Goal: Task Accomplishment & Management: Manage account settings

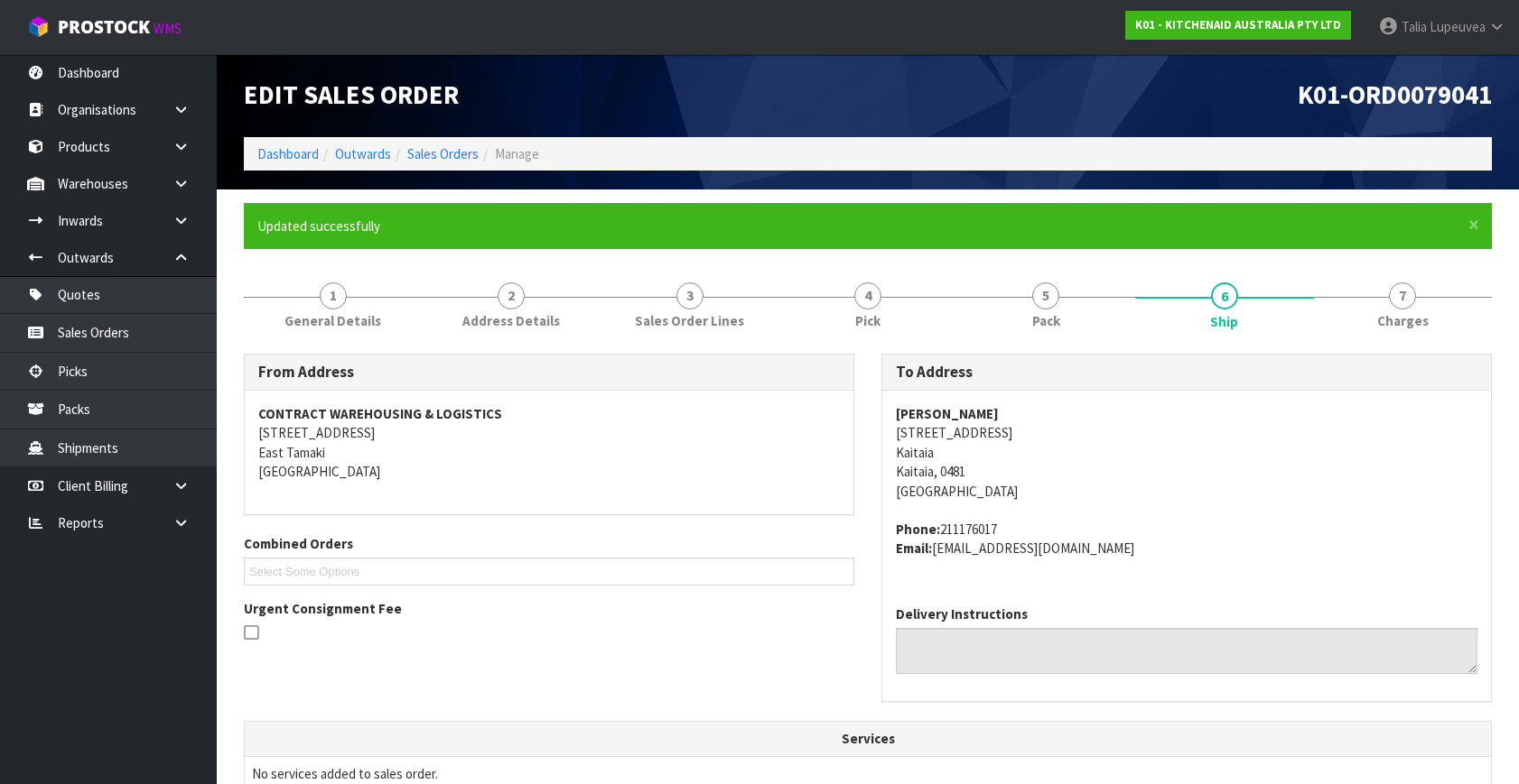
scroll to position [34, 0]
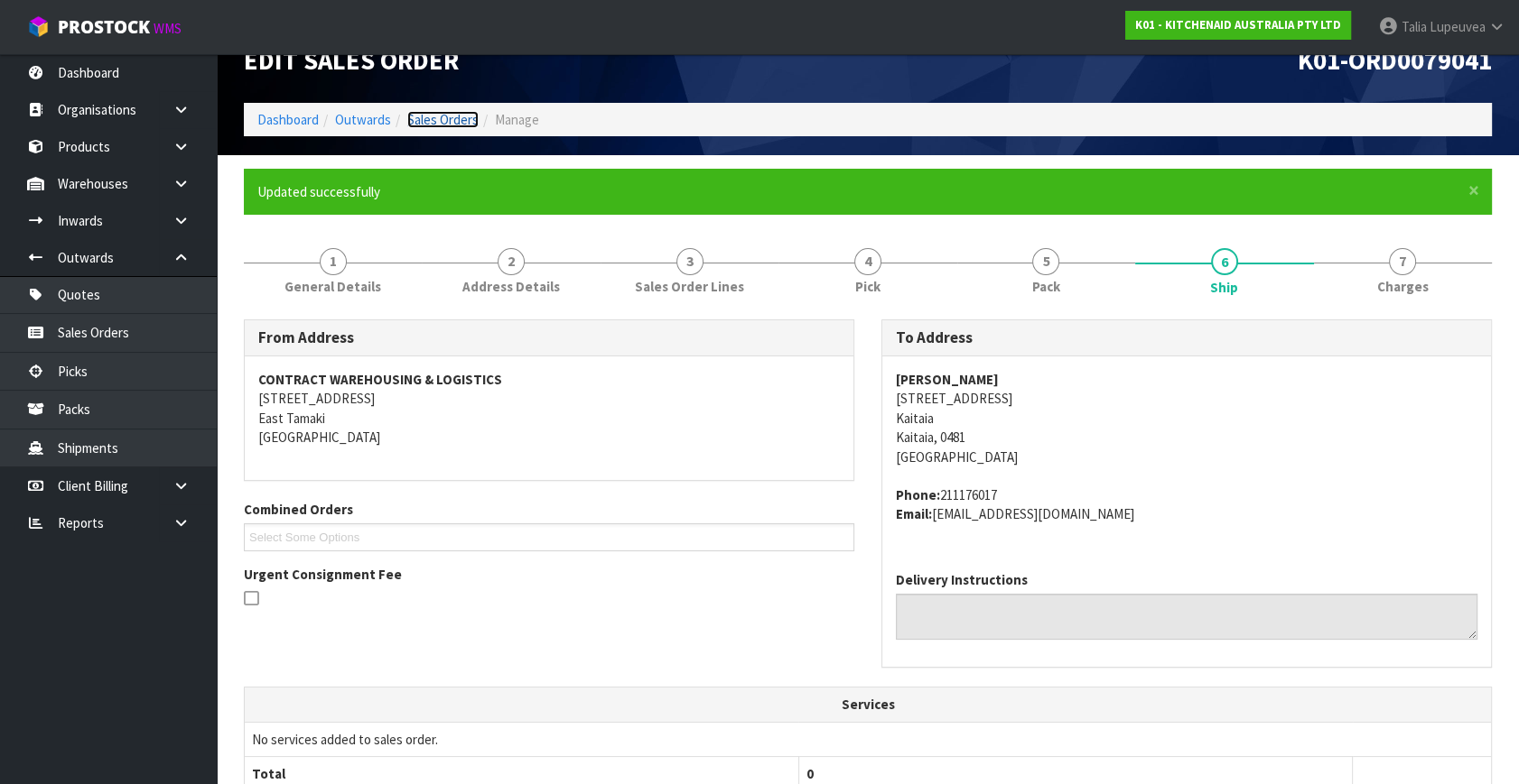
click at [442, 111] on link "Sales Orders" at bounding box center [443, 120] width 71 height 18
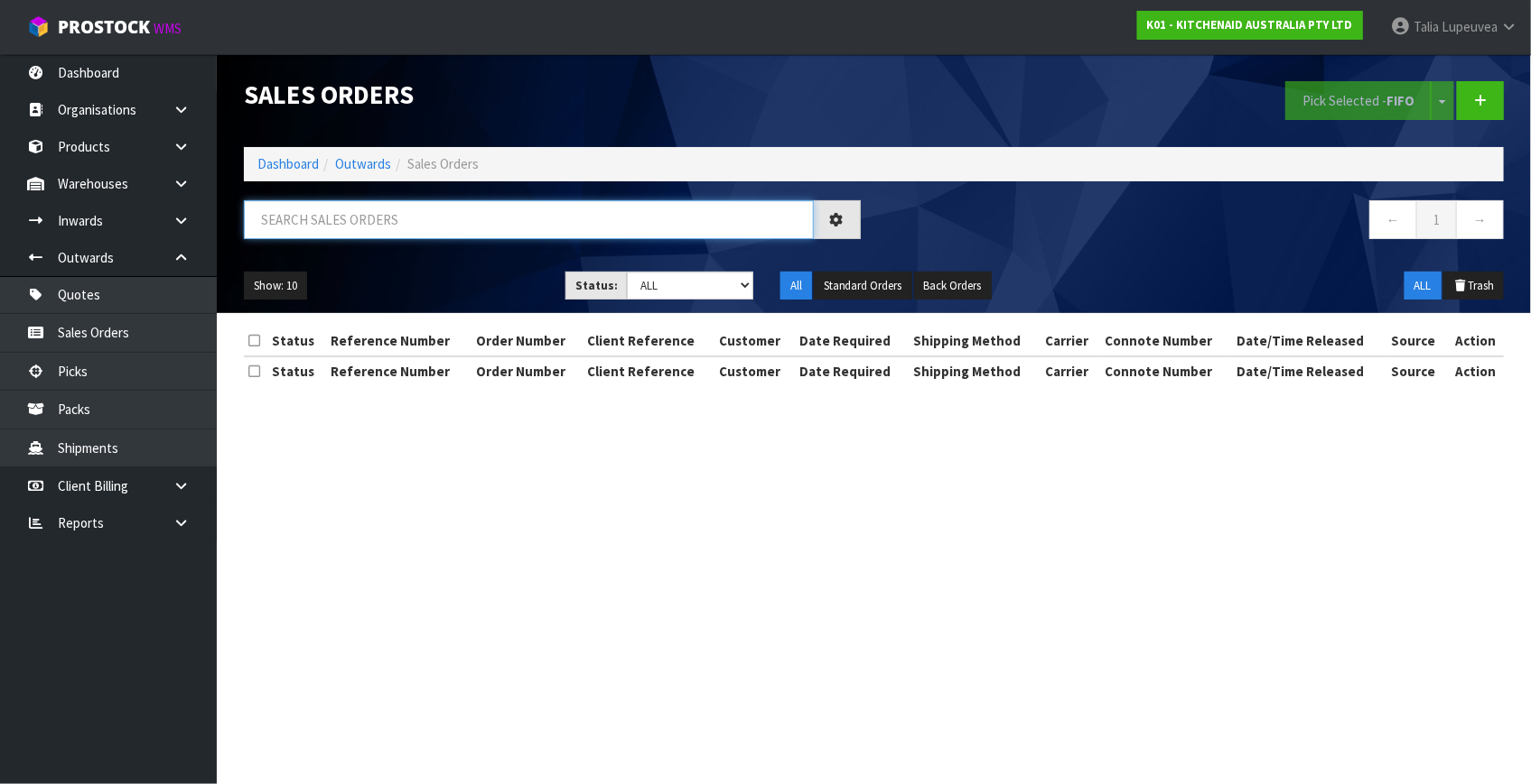
click at [395, 216] on input "text" at bounding box center [529, 220] width 570 height 39
type input "JOB-0412170"
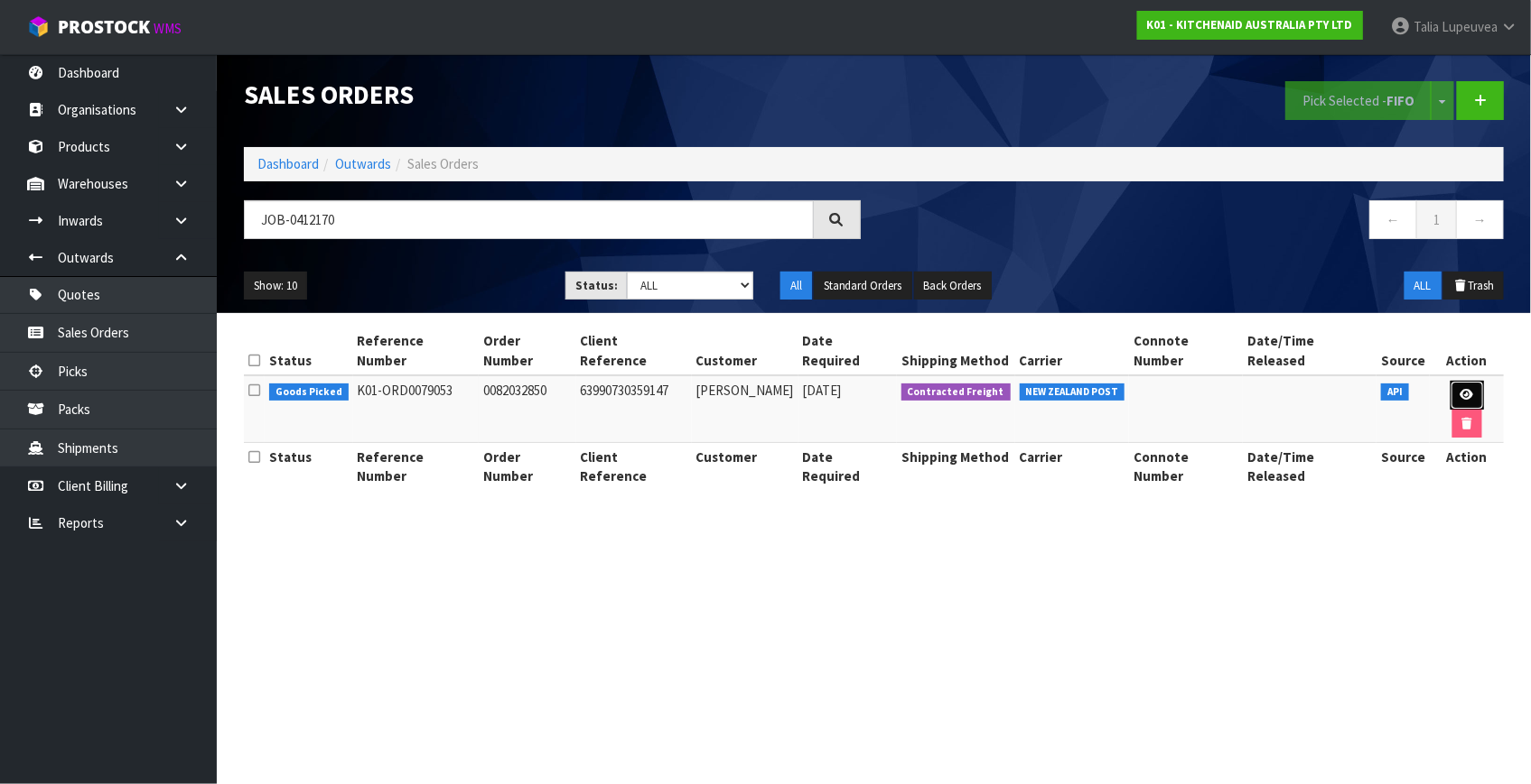
click at [1461, 389] on icon at bounding box center [1468, 395] width 14 height 12
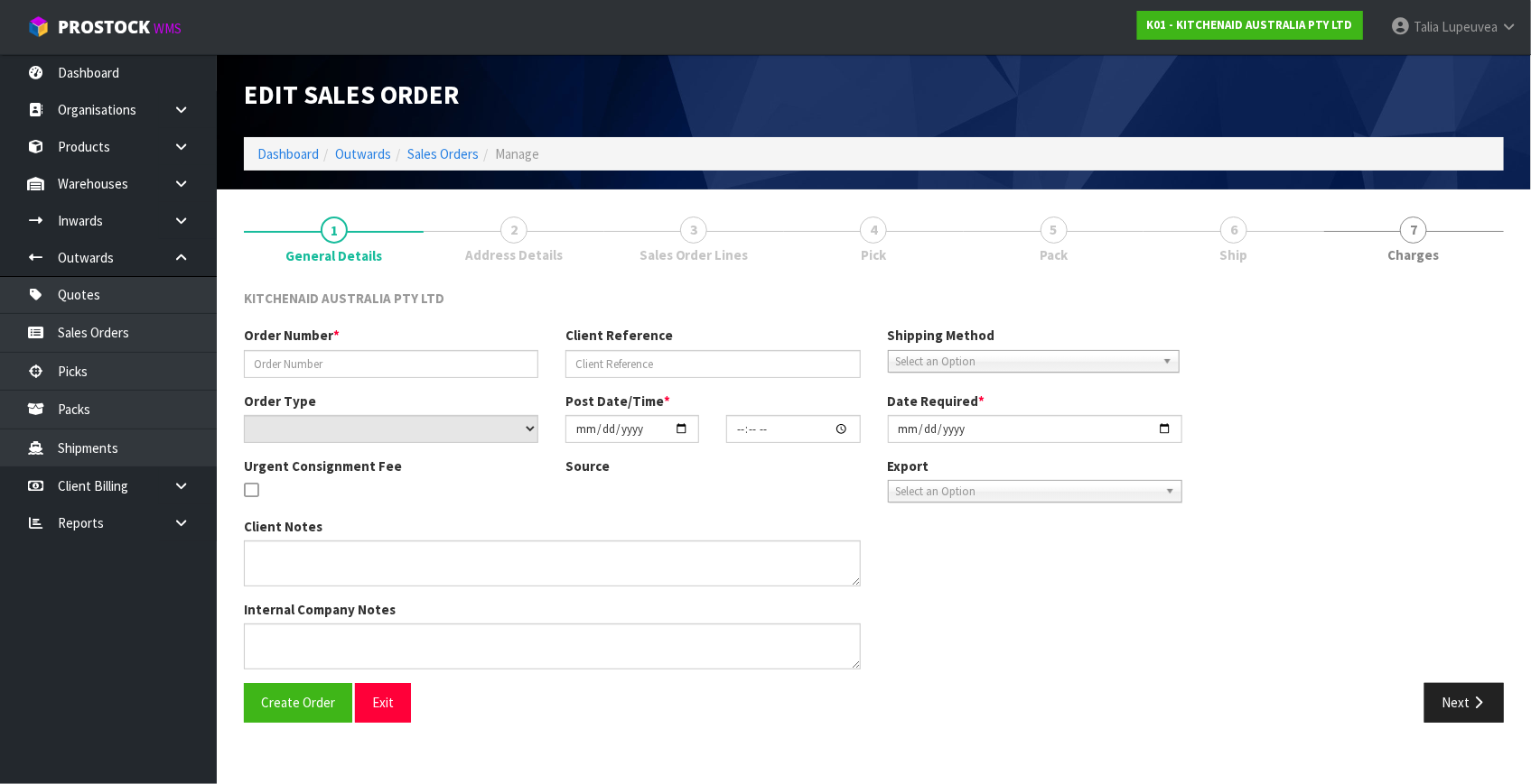
type input "0082032850"
type input "63990730359147"
select select "number:0"
type input "[DATE]"
type input "19:40:26.000"
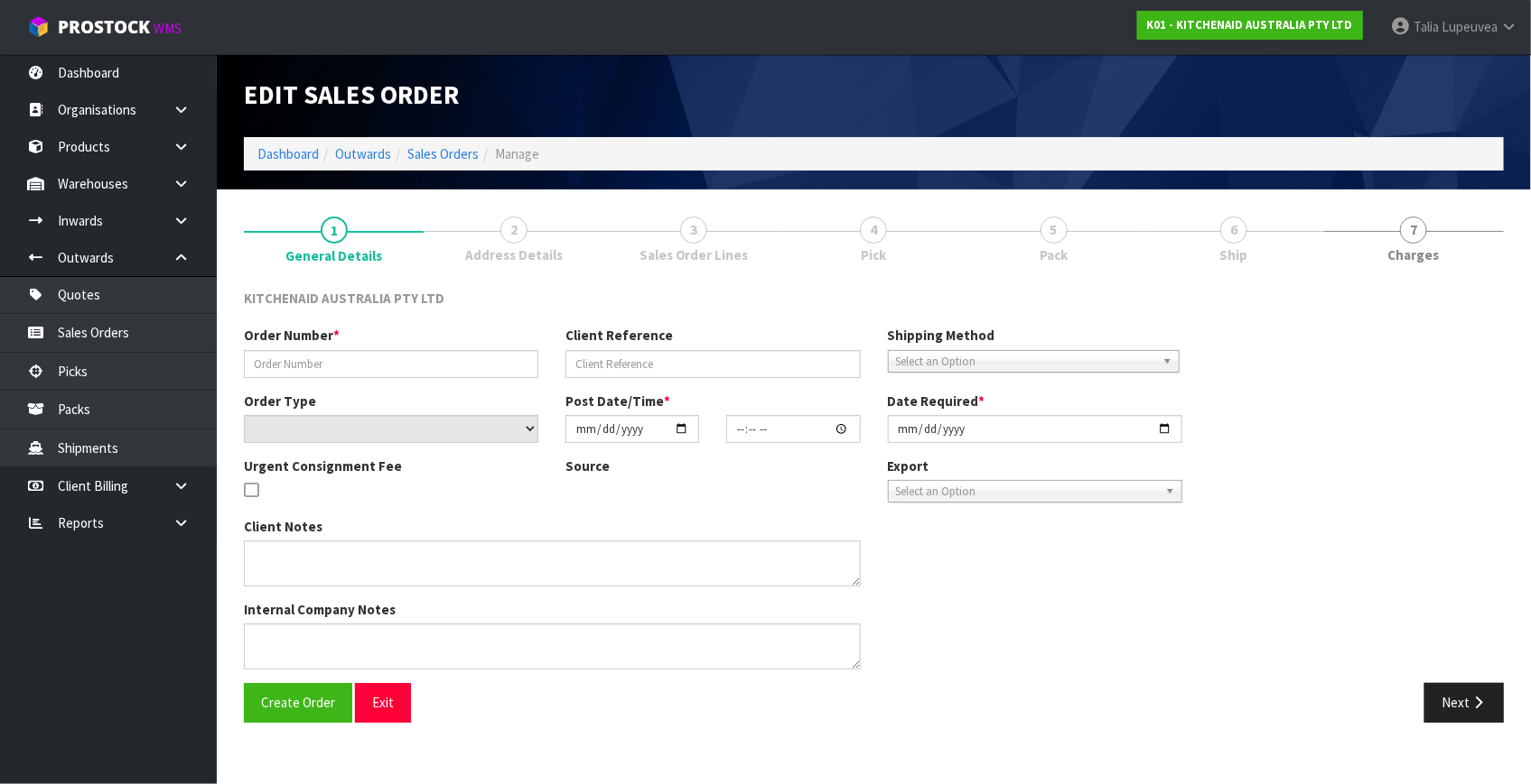
type input "[DATE]"
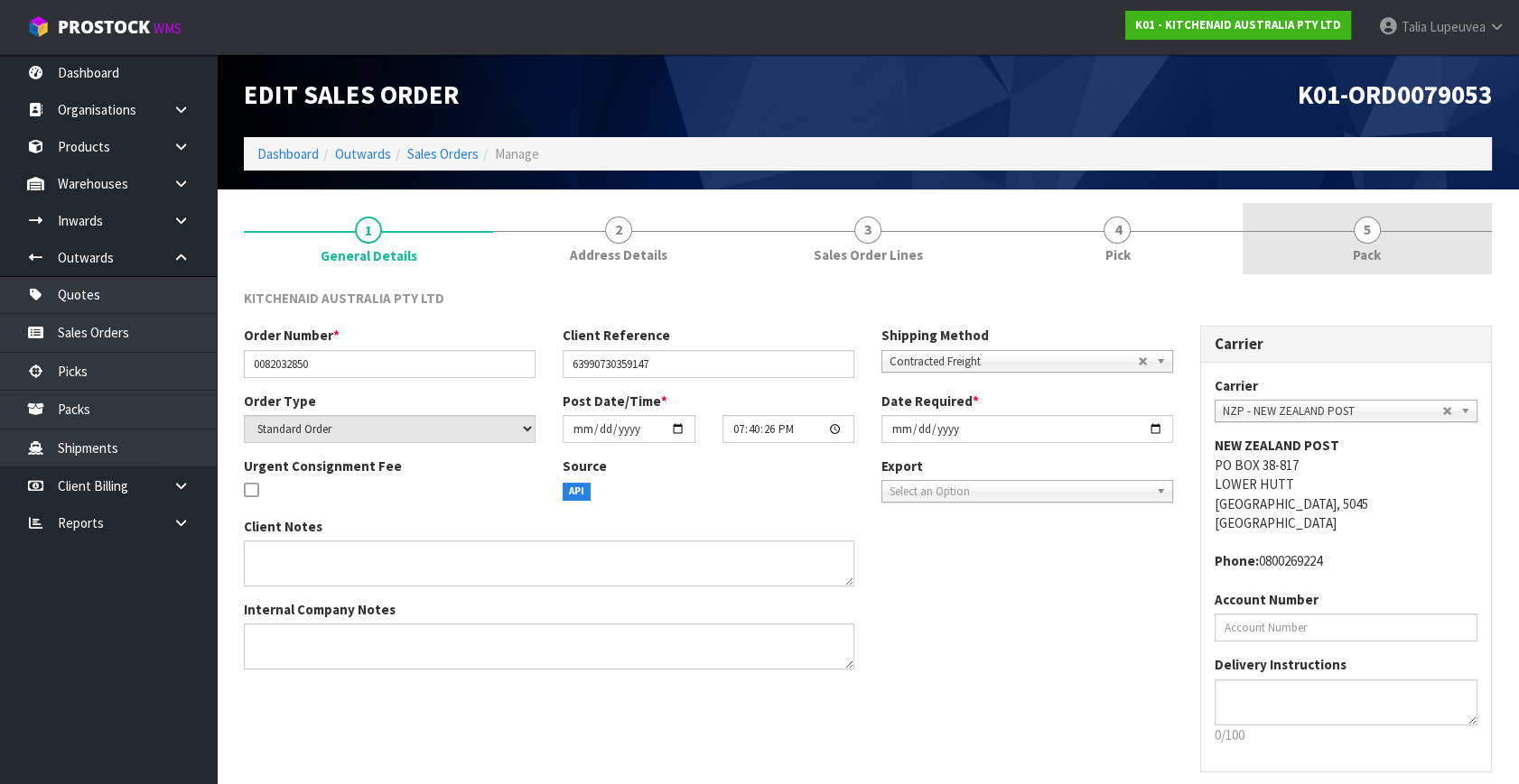
click at [1358, 234] on span "5" at bounding box center [1367, 231] width 27 height 27
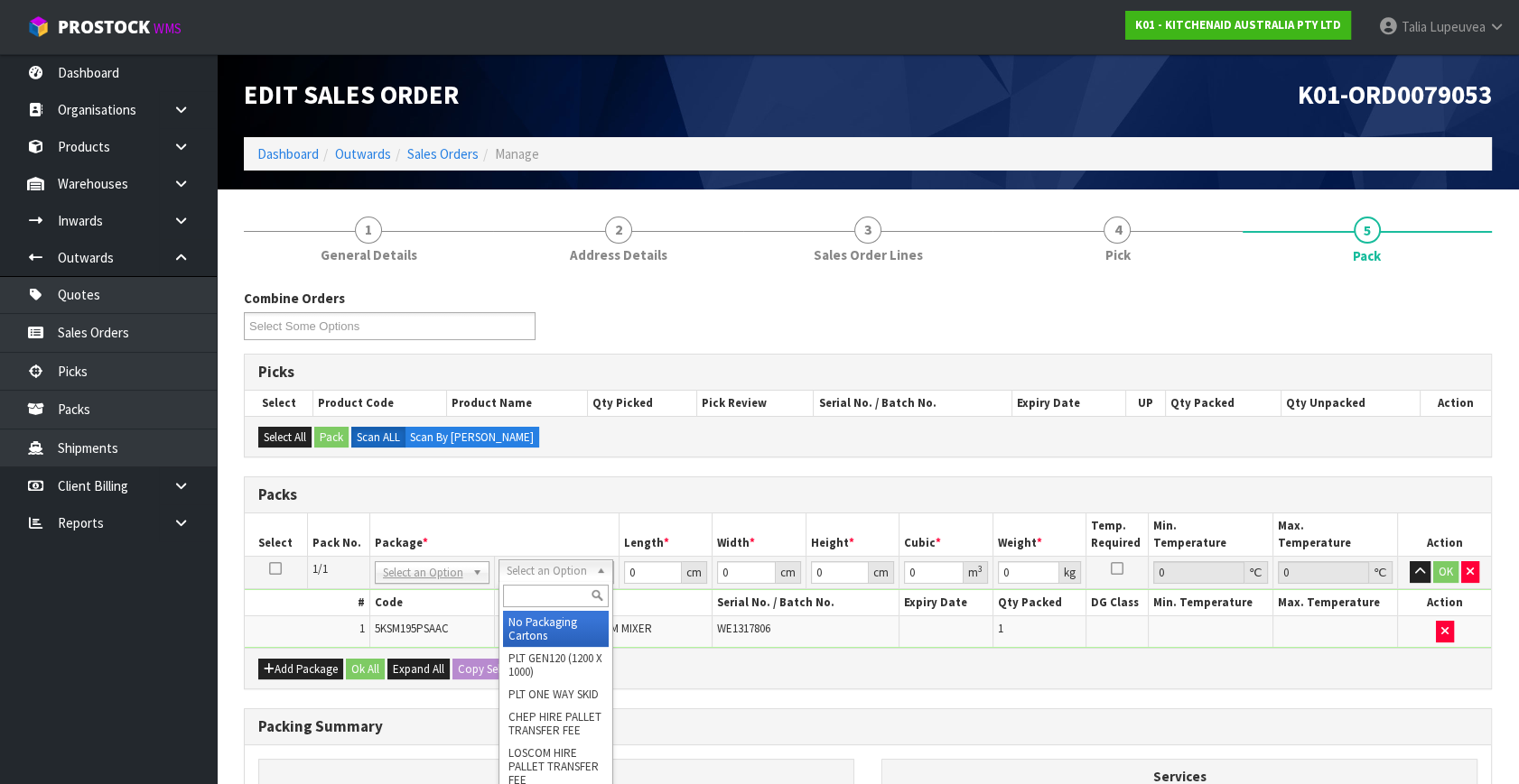
click at [552, 590] on input "text" at bounding box center [556, 595] width 106 height 22
type input "OWN"
drag, startPoint x: 517, startPoint y: 626, endPoint x: 534, endPoint y: 623, distance: 17.3
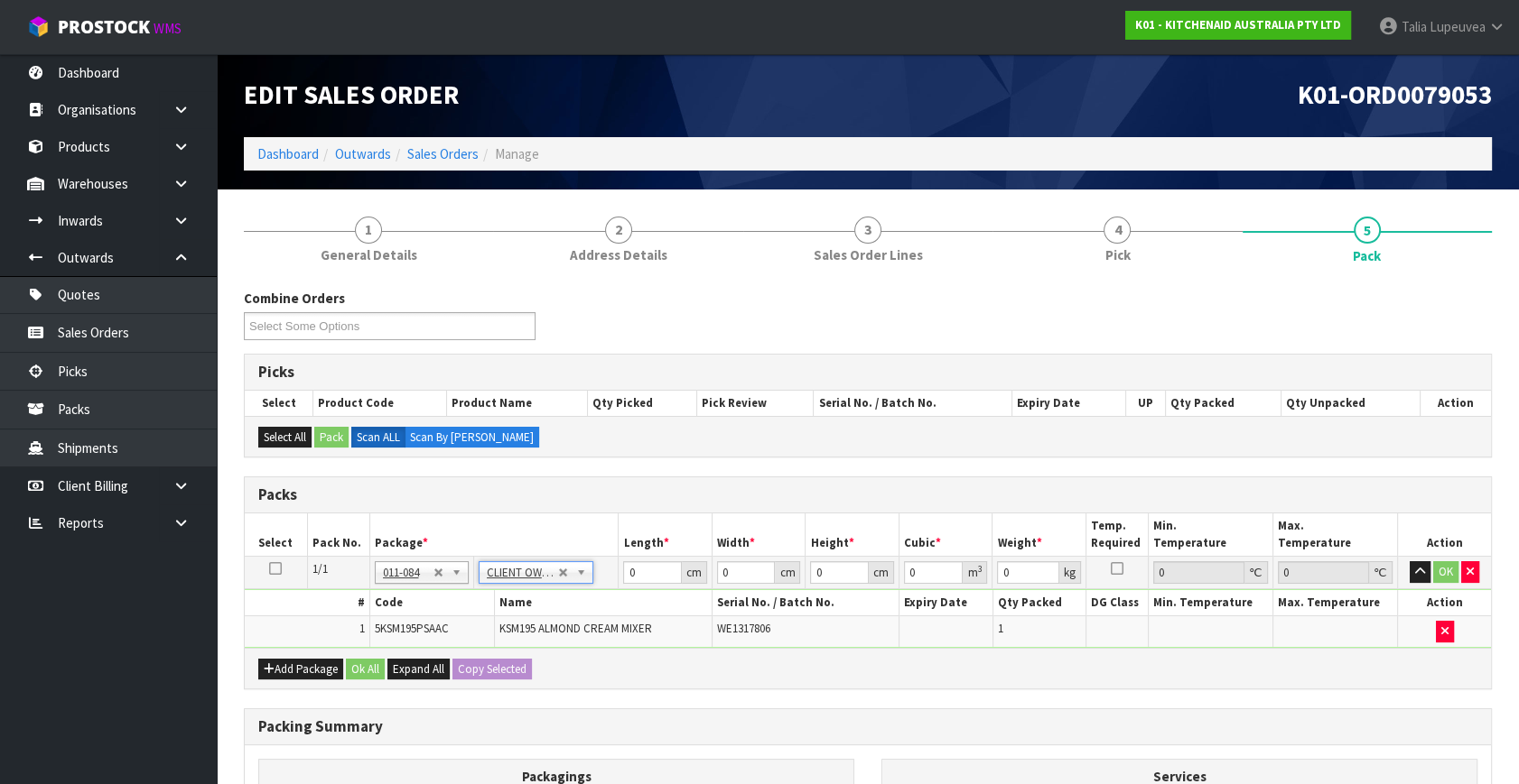
type input "12.45"
drag, startPoint x: 643, startPoint y: 577, endPoint x: 494, endPoint y: 632, distance: 158.8
click at [485, 631] on tbody "1/1 NONE 007-001 007-002 007-004 007-009 007-013 007-014 007-015 007-017 007-01…" at bounding box center [867, 603] width 1247 height 91
type input "42"
type input "30"
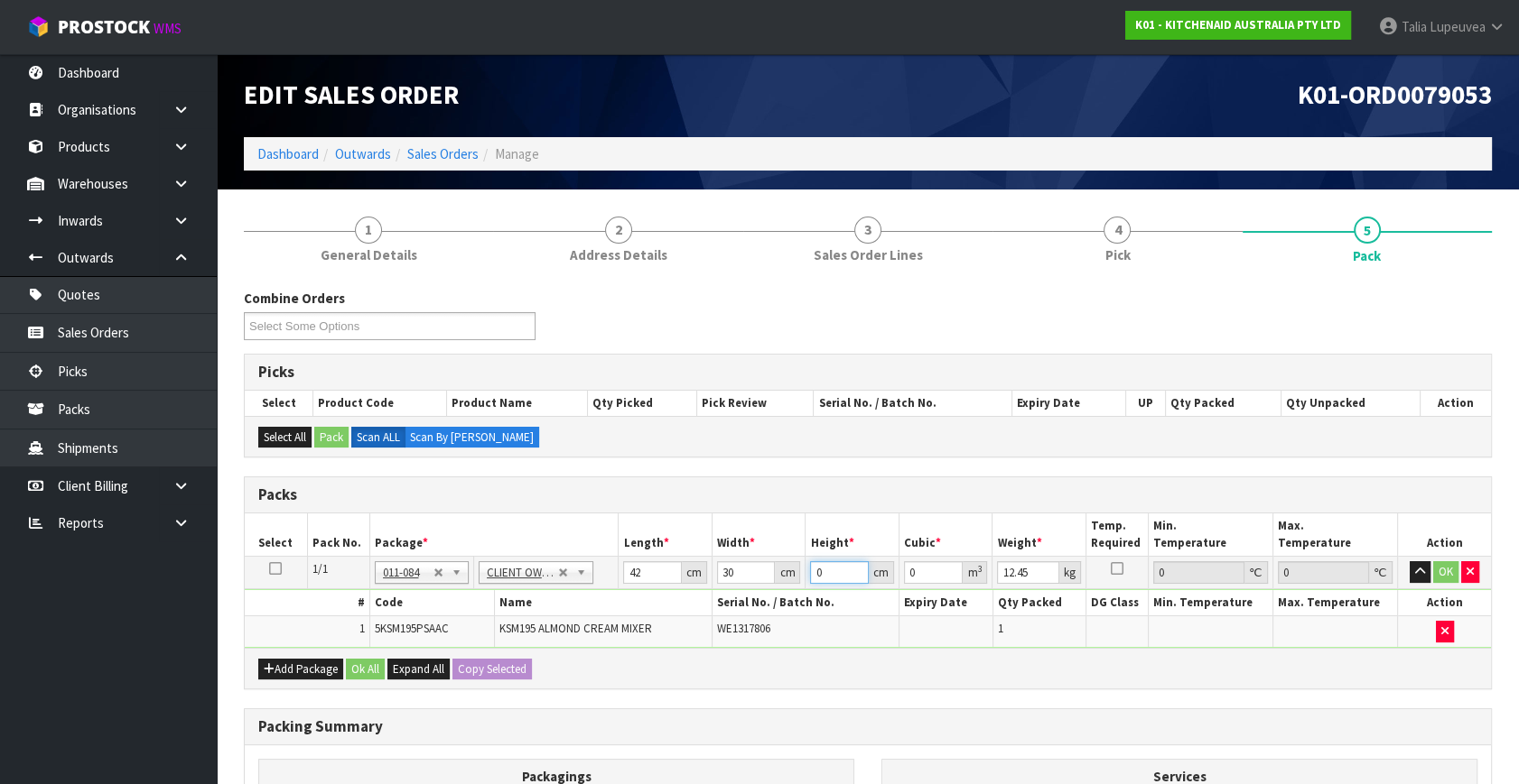
type input "4"
type input "0.00504"
type input "43"
type input "0.05418"
type input "43"
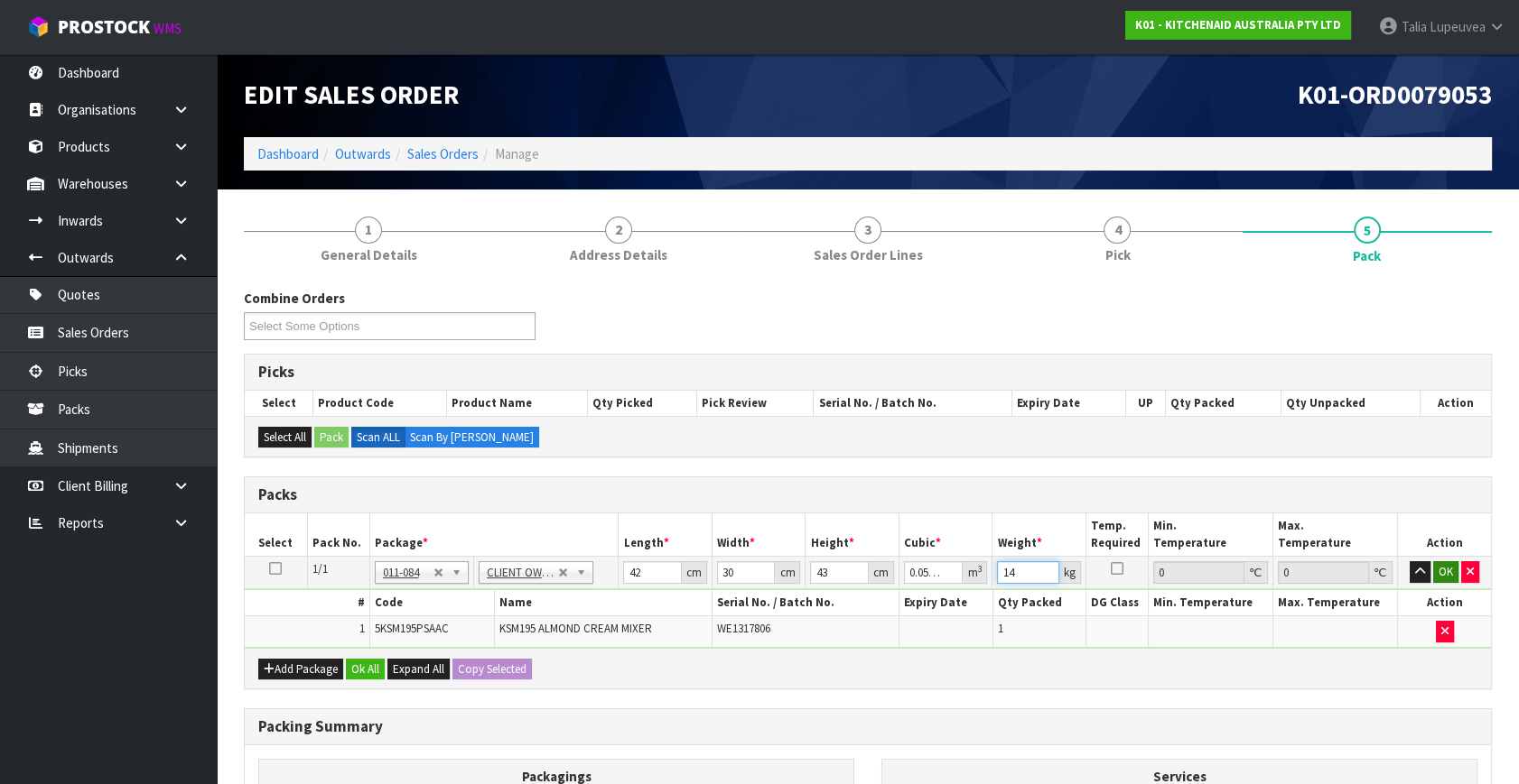
type input "14"
click at [1437, 570] on button "OK" at bounding box center [1446, 572] width 25 height 21
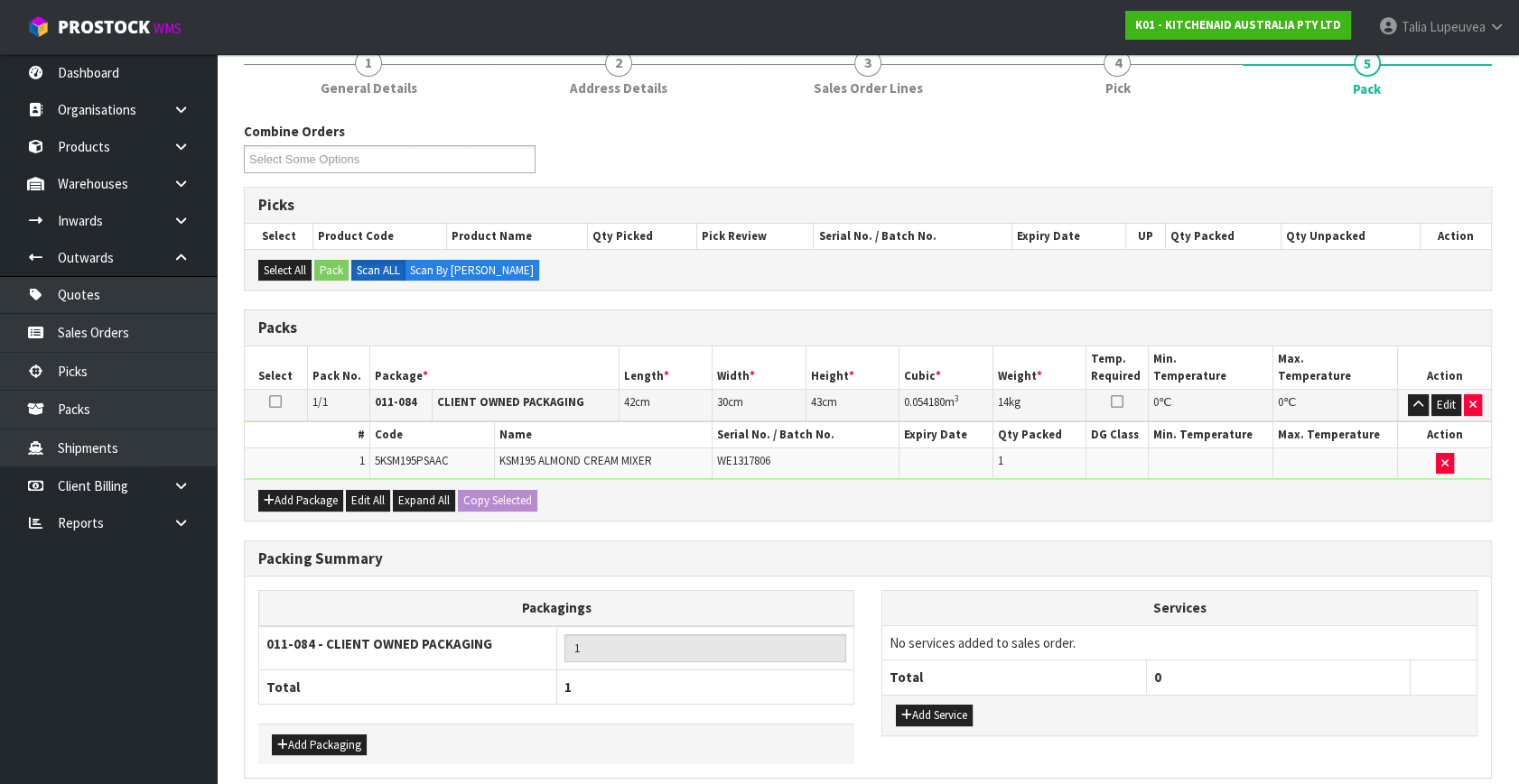
scroll to position [242, 0]
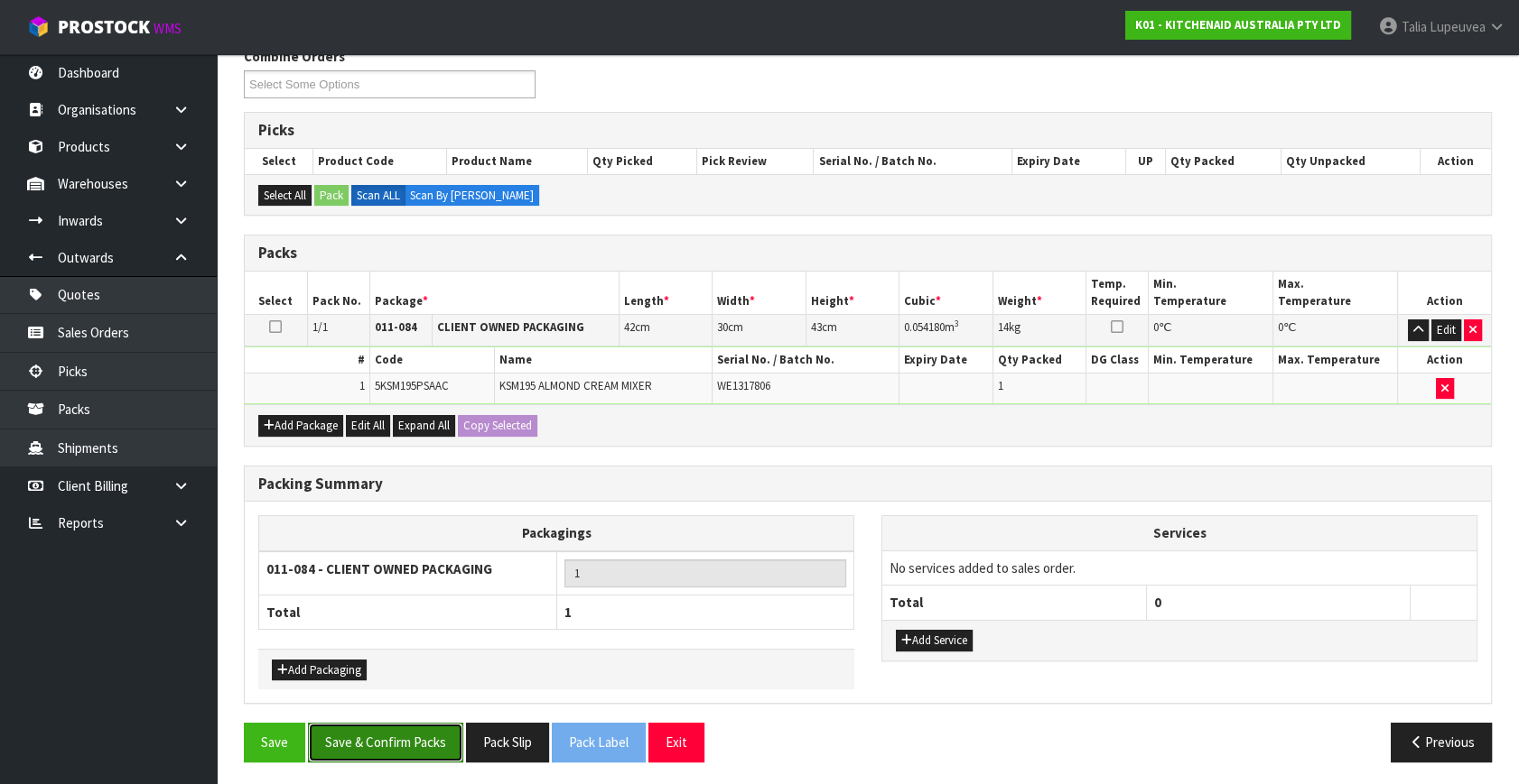
click at [371, 740] on button "Save & Confirm Packs" at bounding box center [385, 742] width 156 height 39
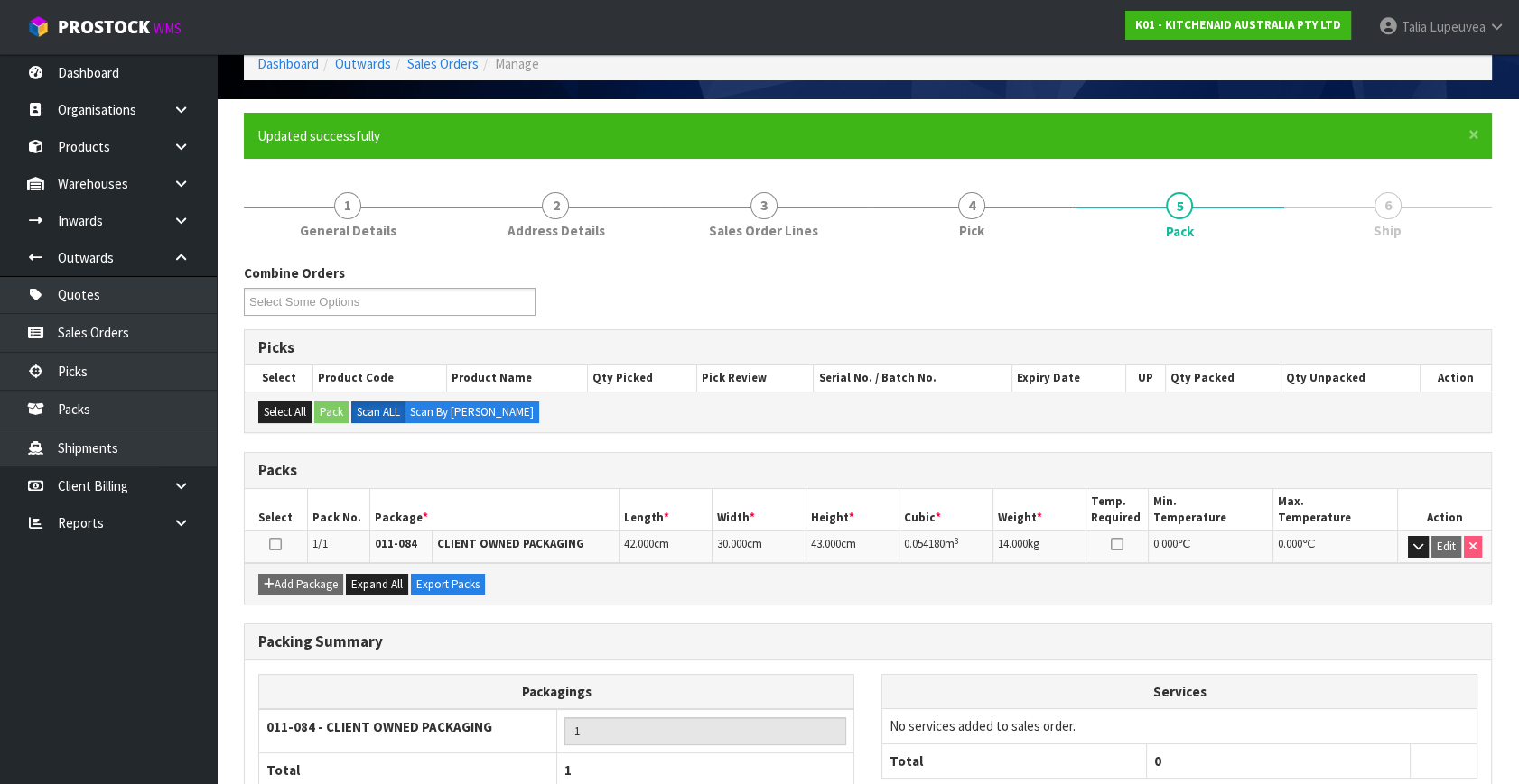
scroll to position [208, 0]
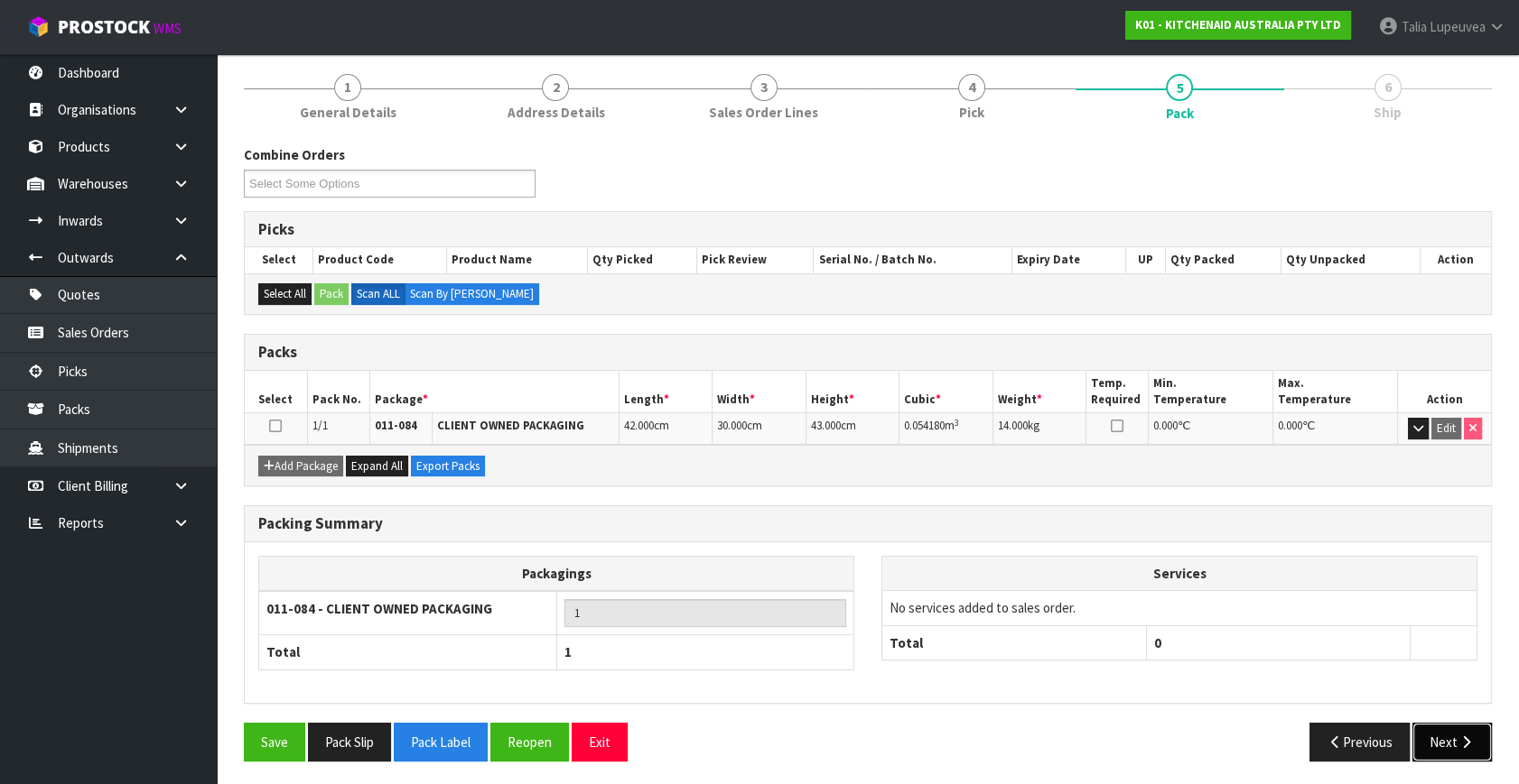
click at [1453, 731] on button "Next" at bounding box center [1452, 742] width 80 height 39
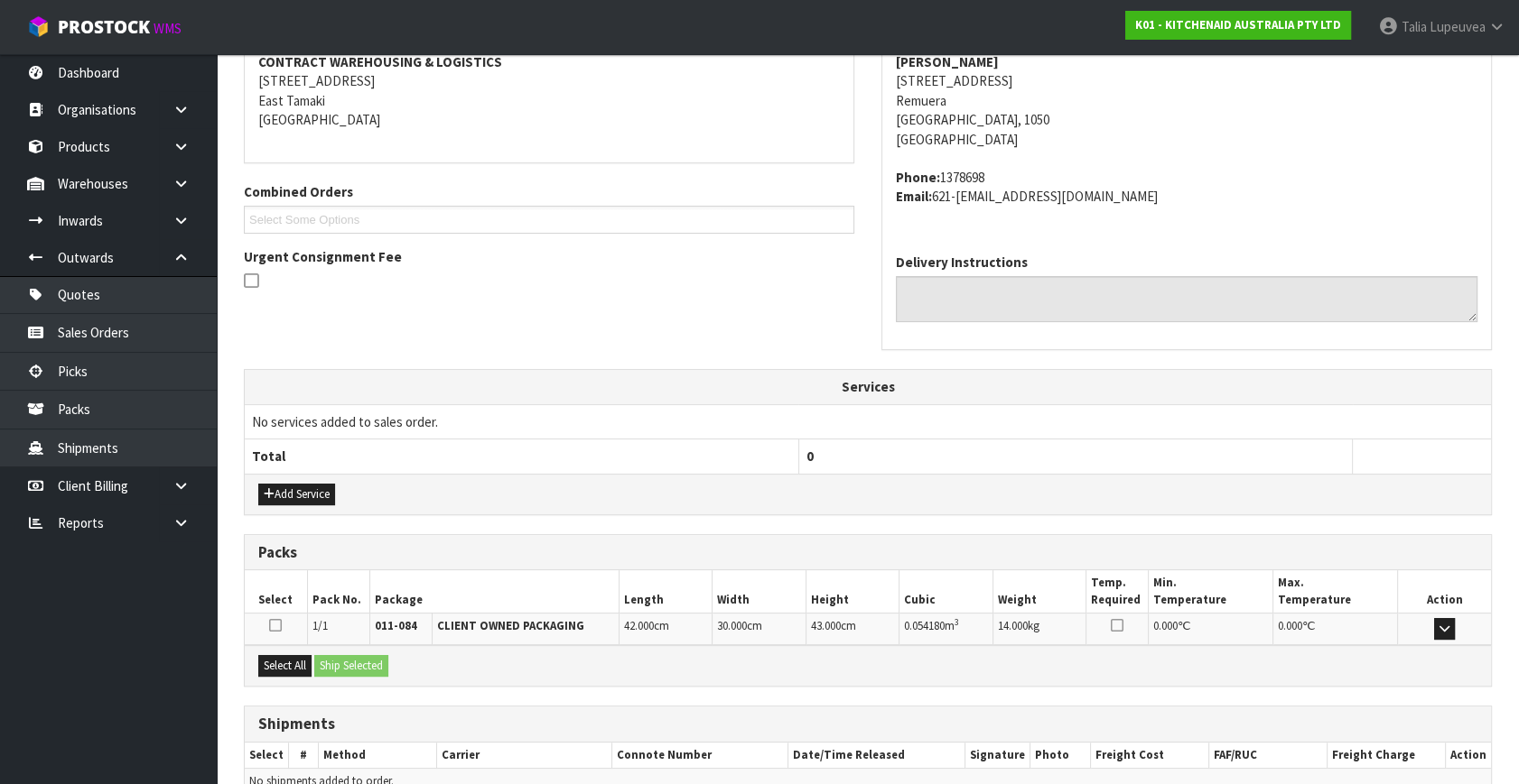
scroll to position [445, 0]
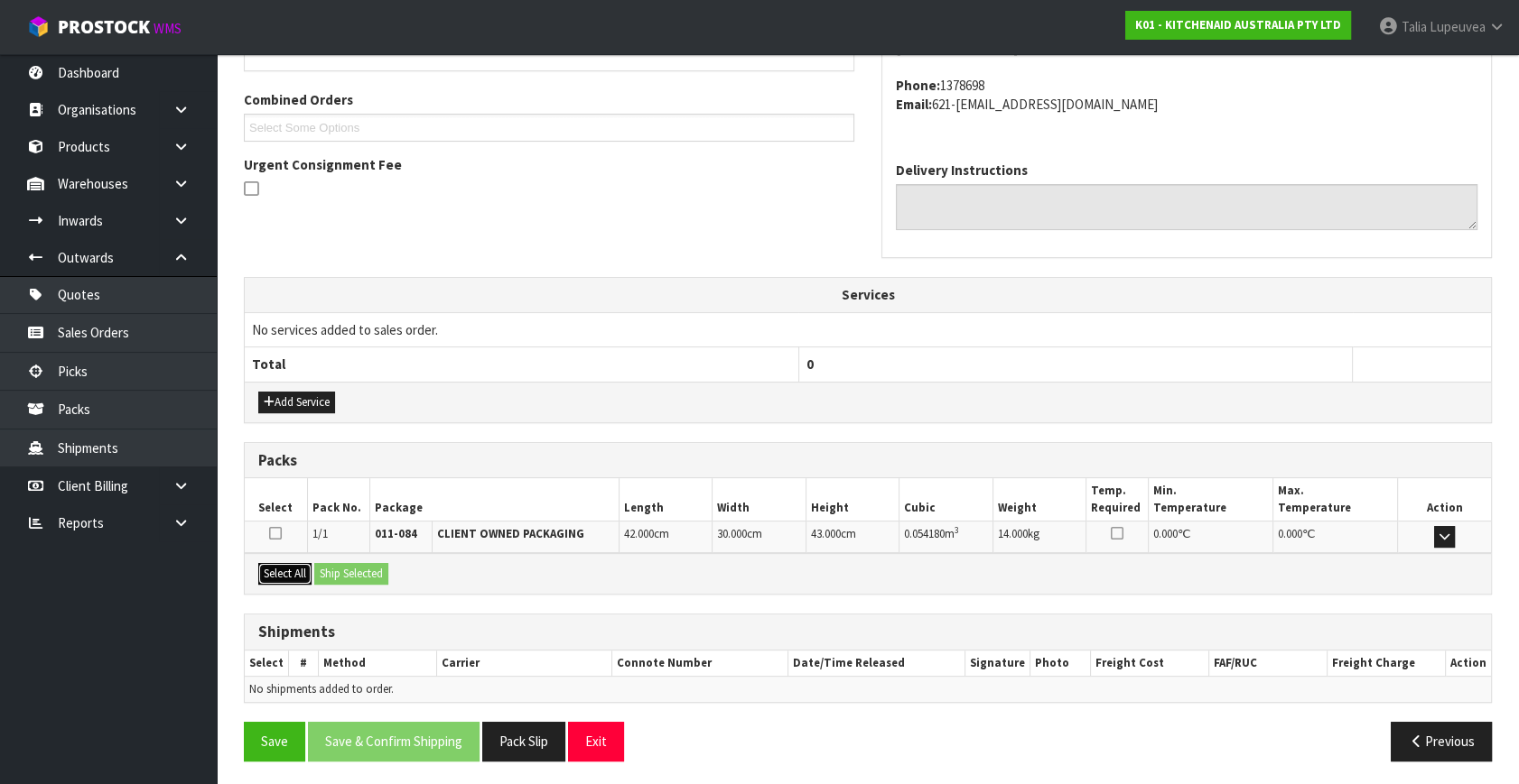
click at [270, 568] on button "Select All" at bounding box center [284, 574] width 54 height 21
click at [332, 568] on button "Ship Selected" at bounding box center [351, 574] width 74 height 21
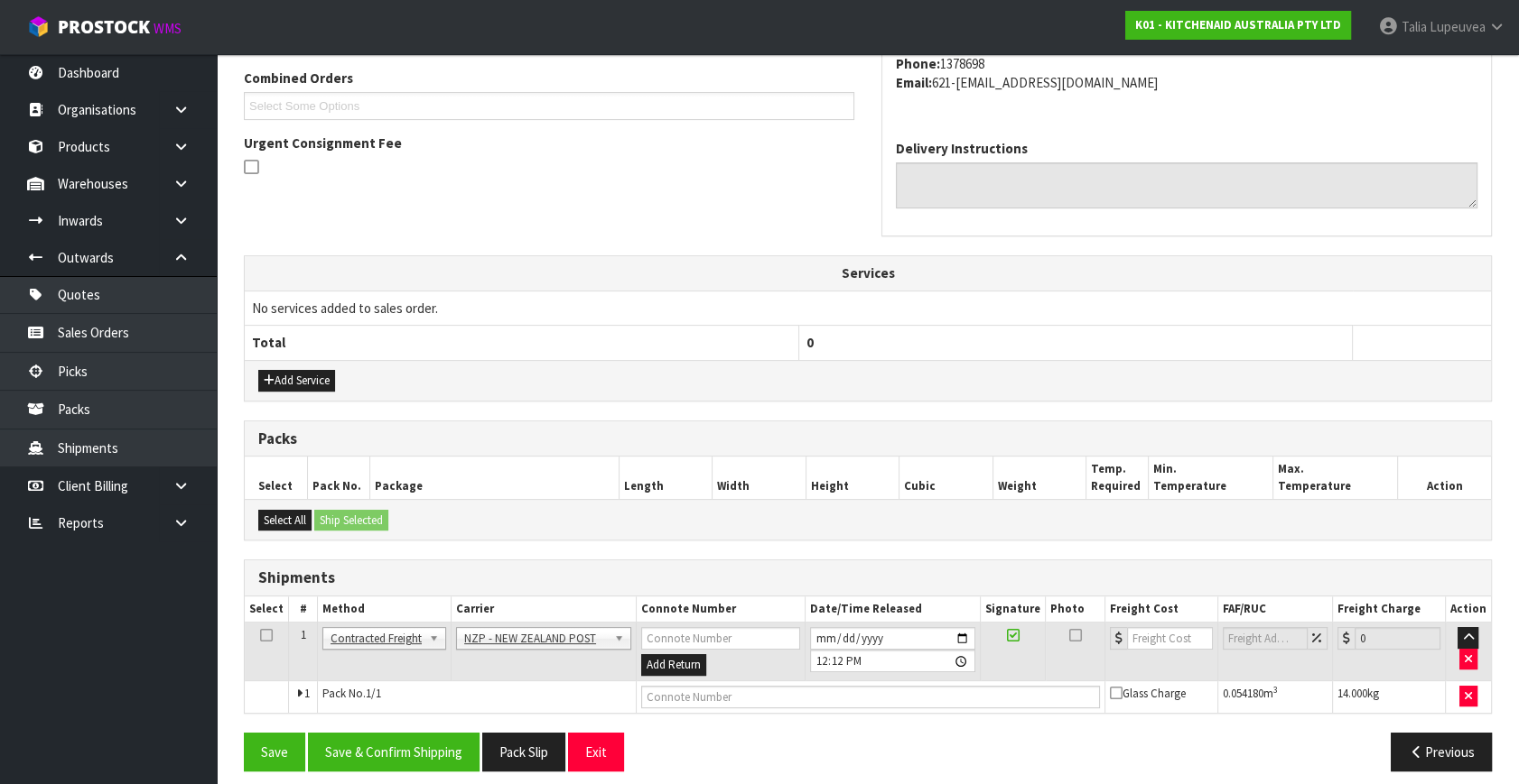
scroll to position [477, 0]
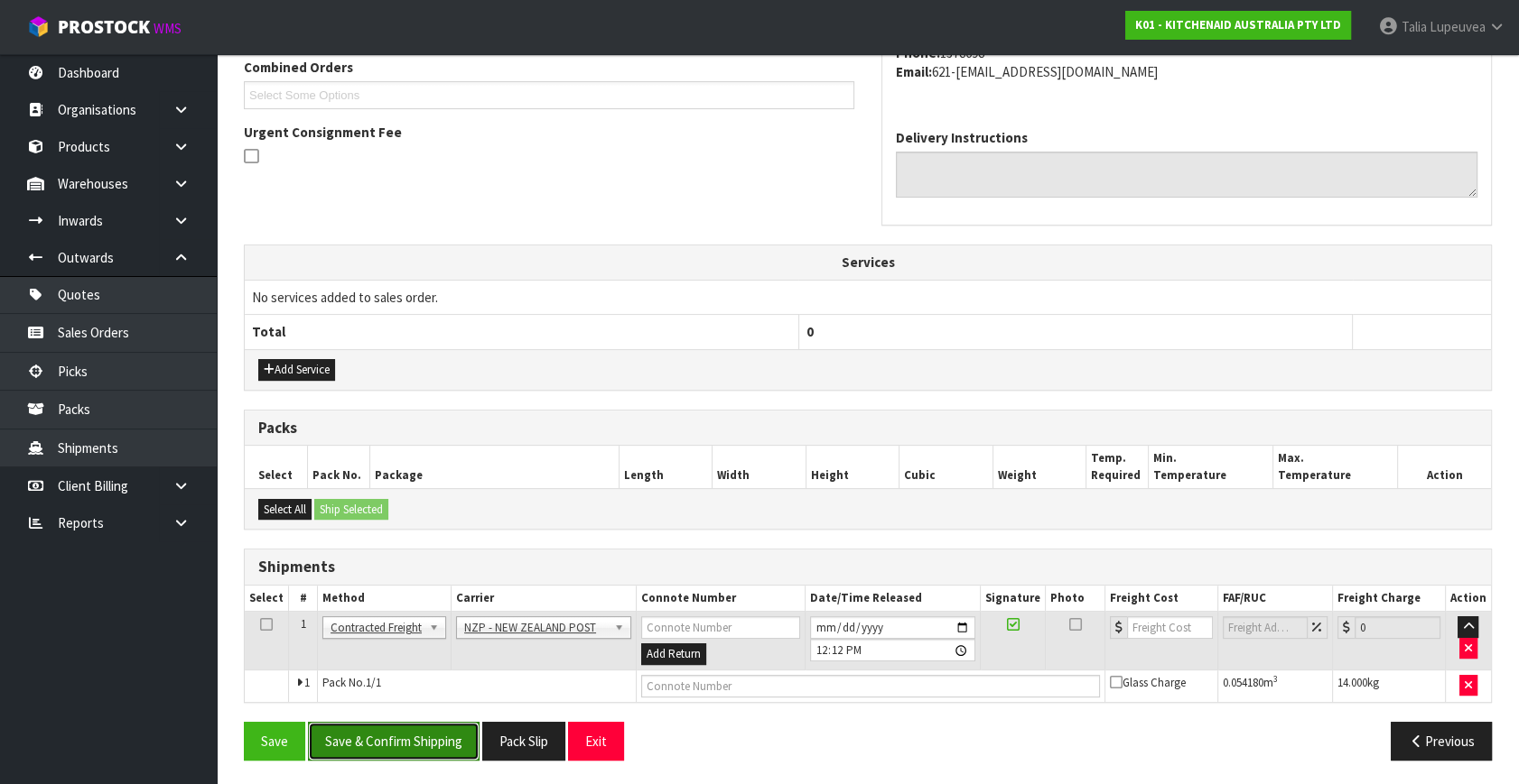
click at [382, 733] on button "Save & Confirm Shipping" at bounding box center [393, 741] width 171 height 39
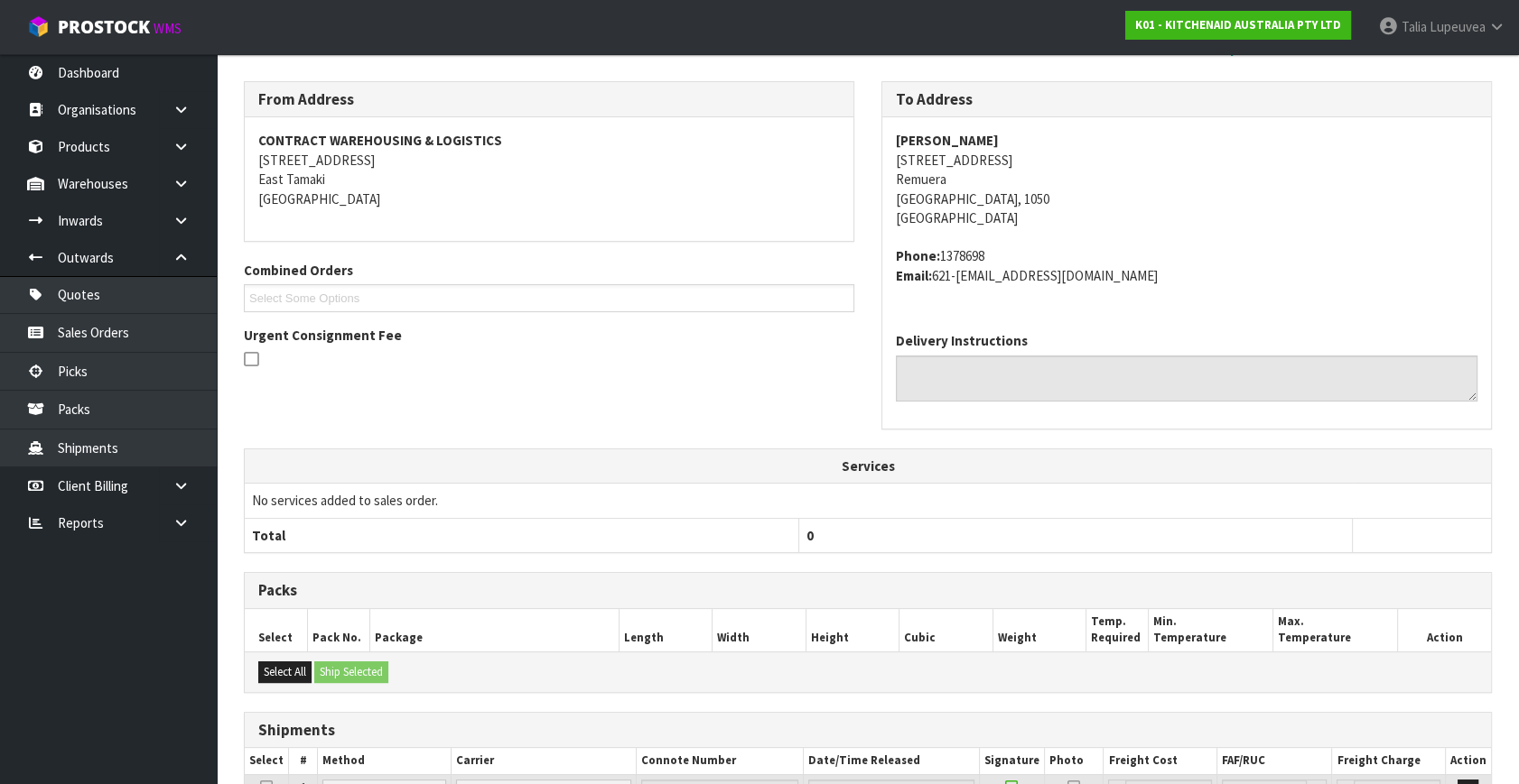
scroll to position [451, 0]
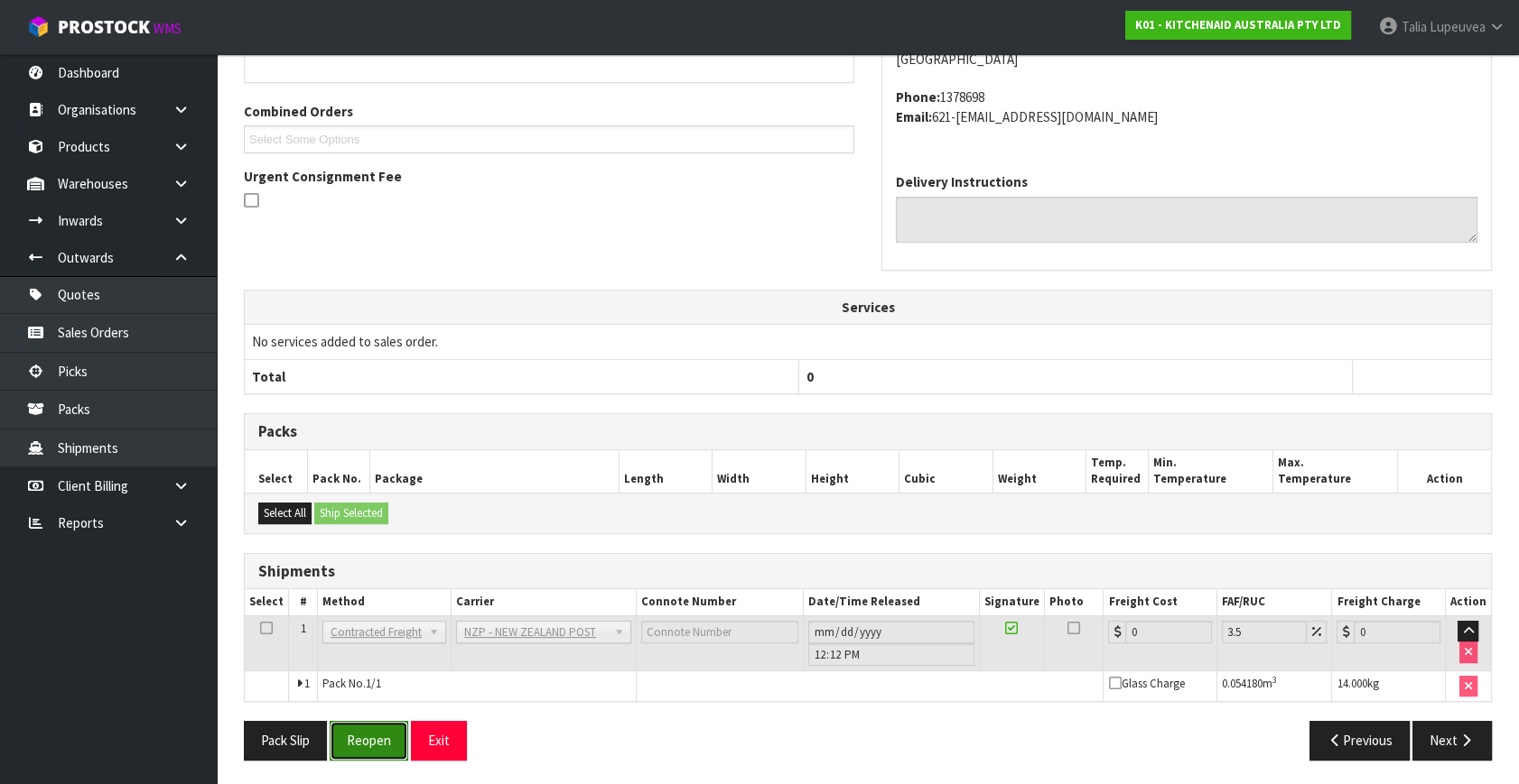
click at [375, 733] on button "Reopen" at bounding box center [369, 740] width 79 height 39
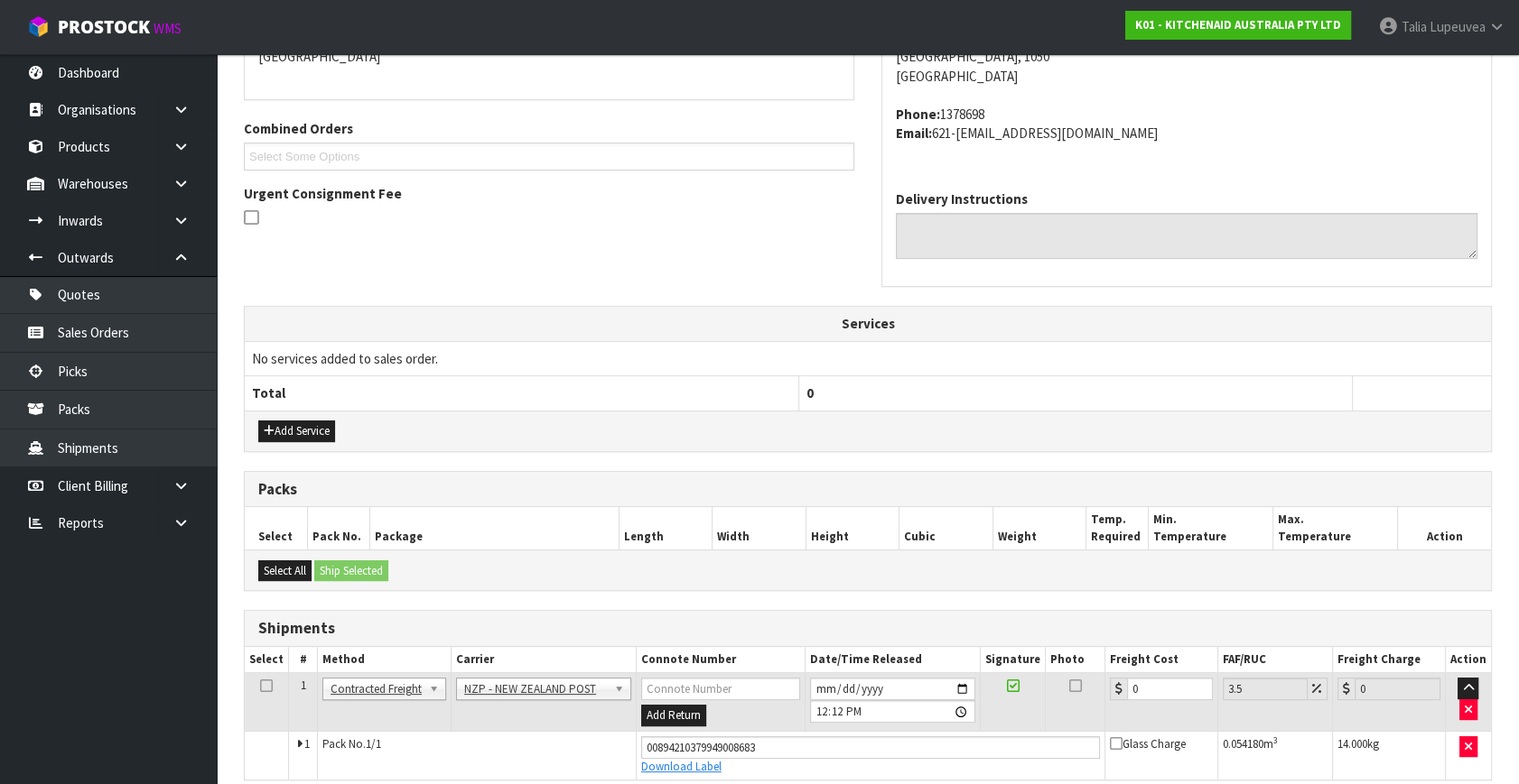
scroll to position [494, 0]
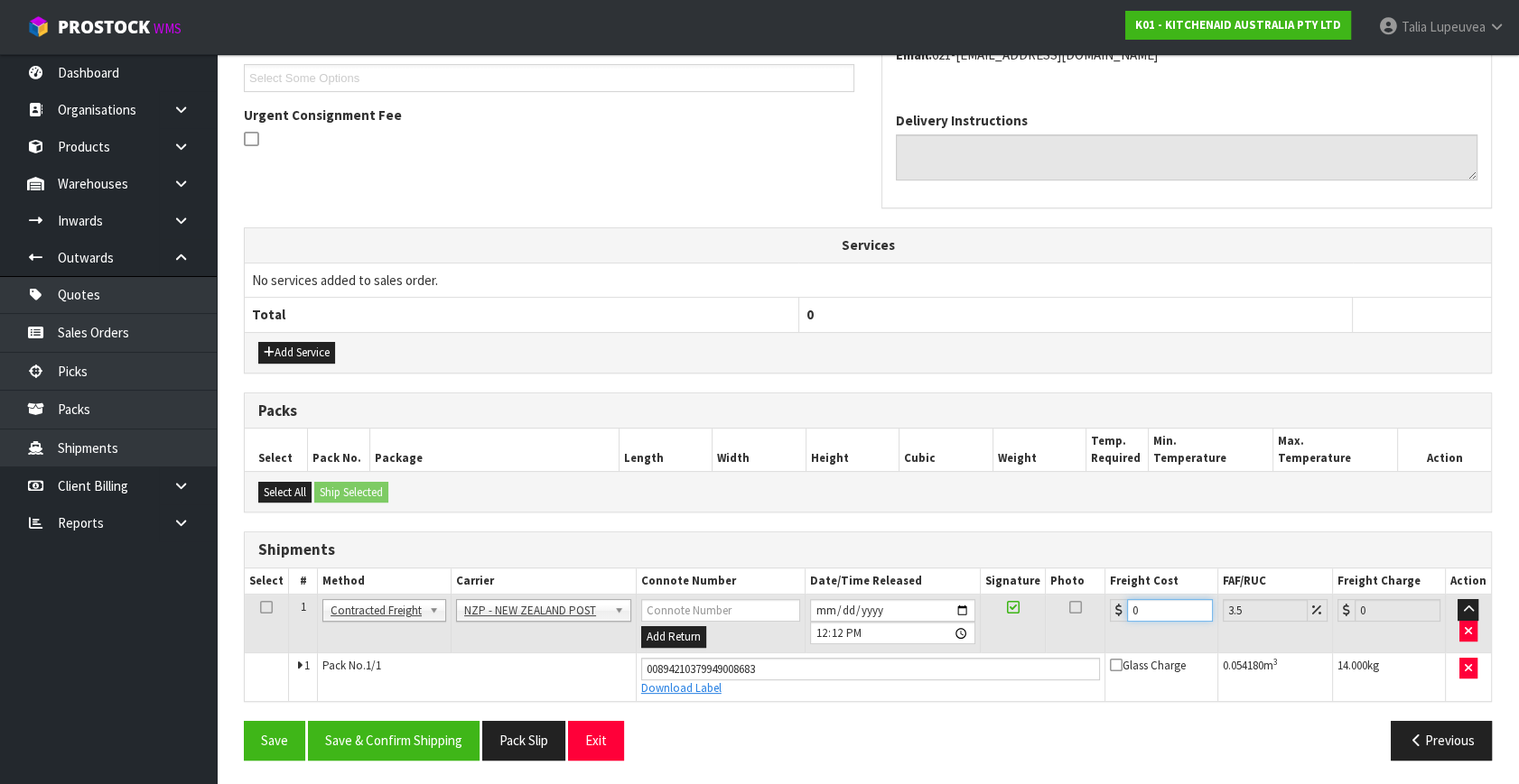
drag, startPoint x: 1138, startPoint y: 610, endPoint x: 1097, endPoint y: 623, distance: 43.0
click at [1097, 623] on tr "1 Client Local Pickup Customer Local Pickup Company Freight Contracted Freight …" at bounding box center [867, 624] width 1247 height 58
type input "4"
type input "4.14"
type input "4.3"
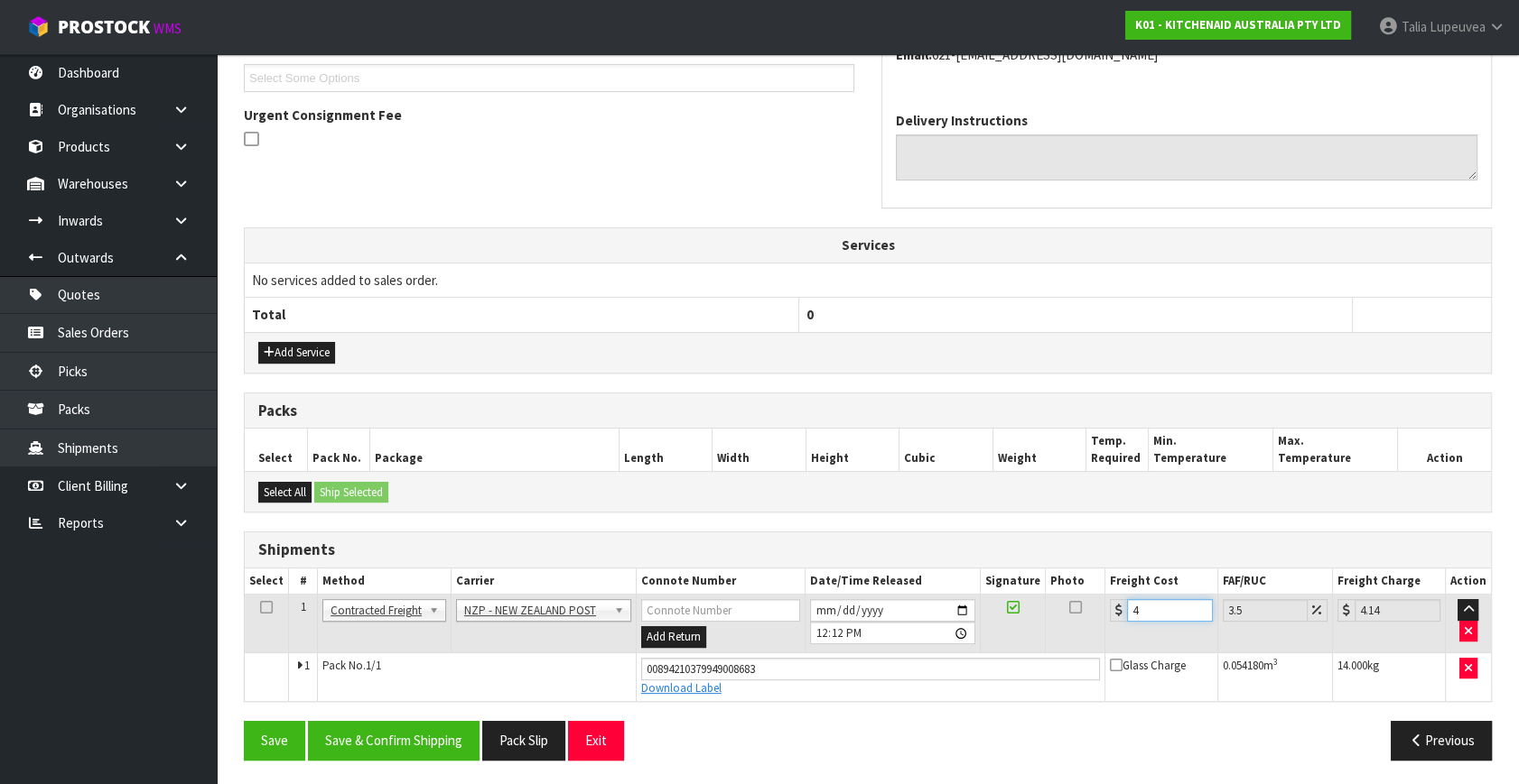
type input "4.45"
type input "4.33"
type input "4.48"
type input "4.33"
click at [401, 708] on div "From Address CONTRACT WAREHOUSING & LOGISTICS 17 Allens Road East Tamaki Auckla…" at bounding box center [868, 317] width 1248 height 914
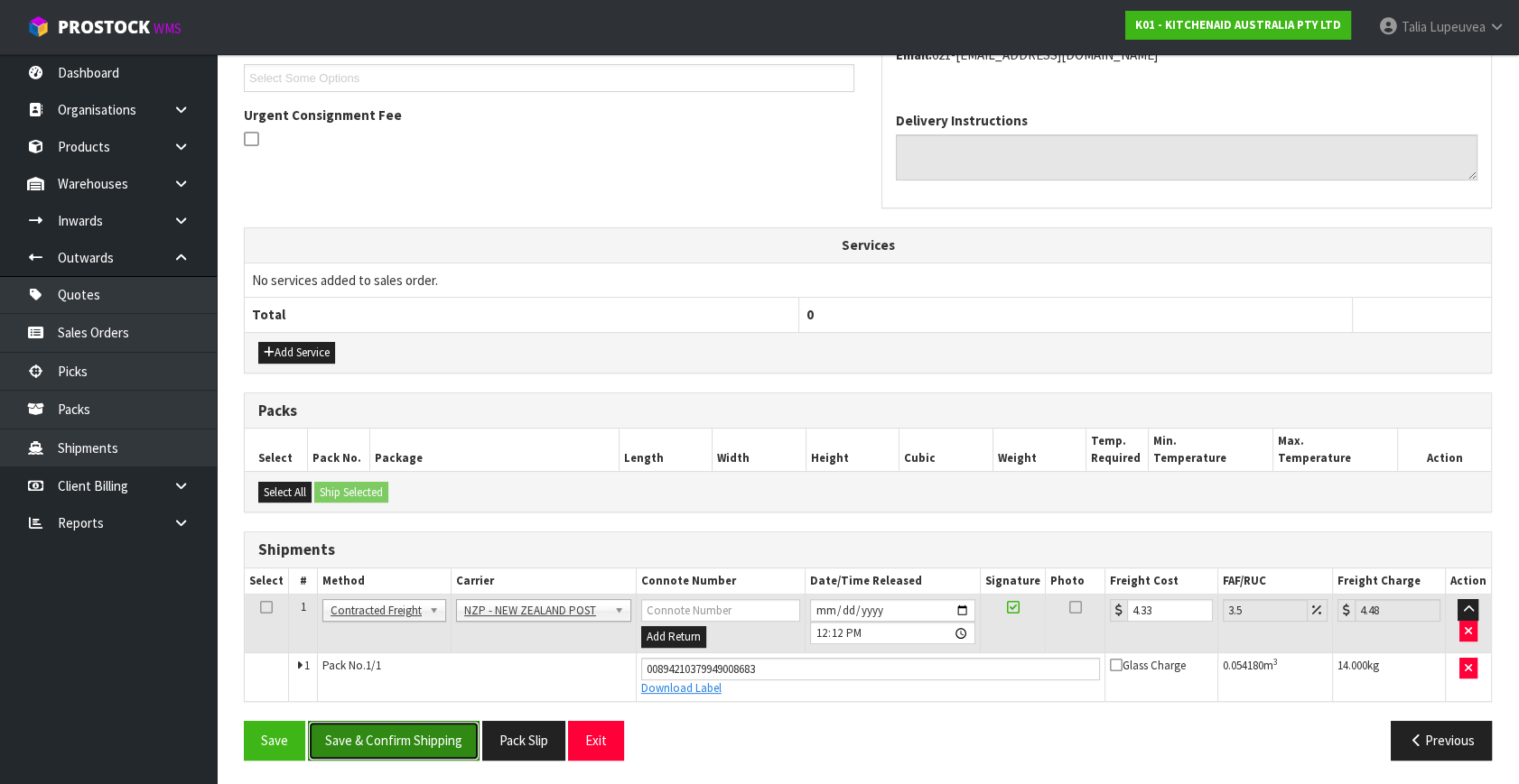
click at [407, 739] on button "Save & Confirm Shipping" at bounding box center [393, 740] width 171 height 39
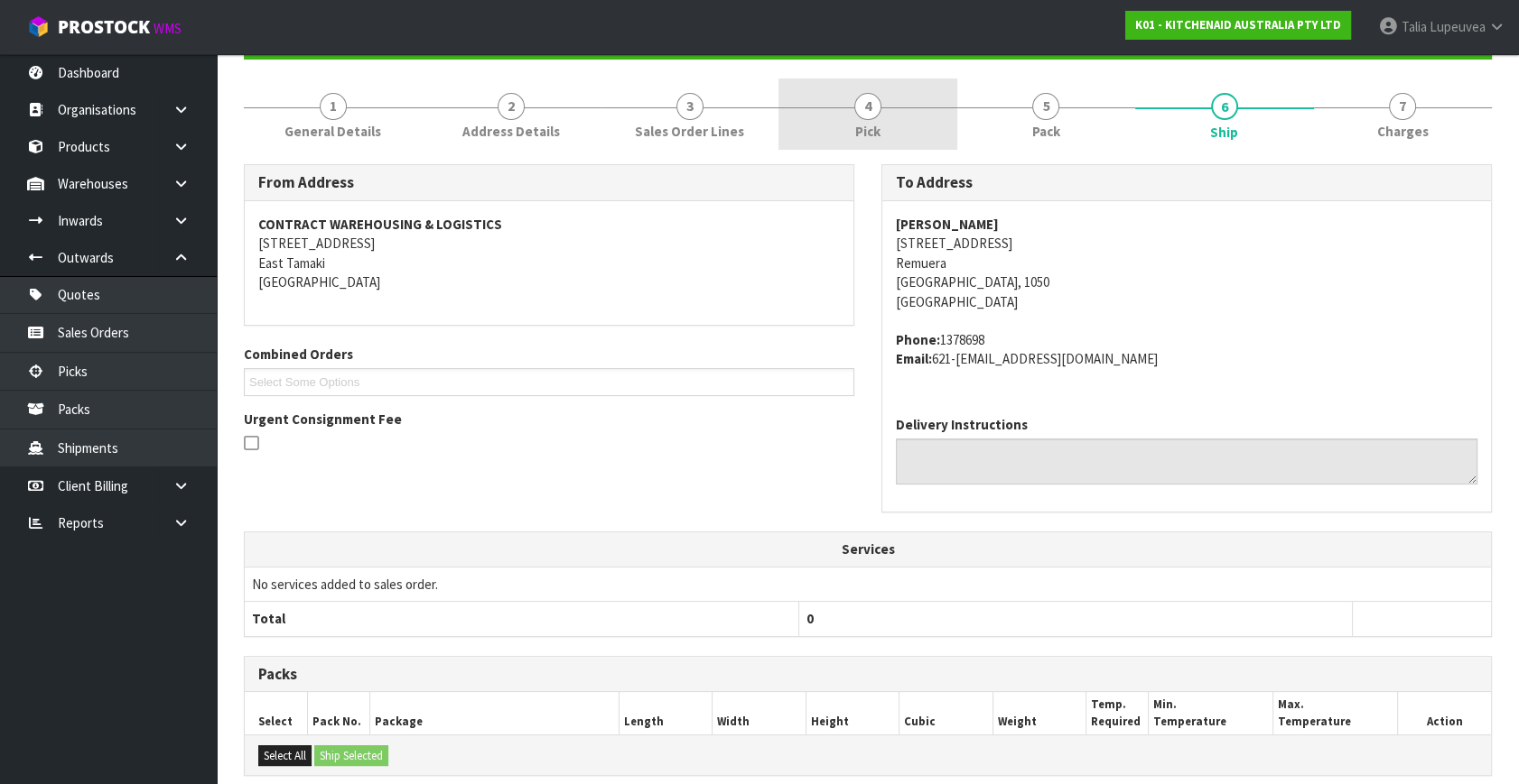
scroll to position [0, 0]
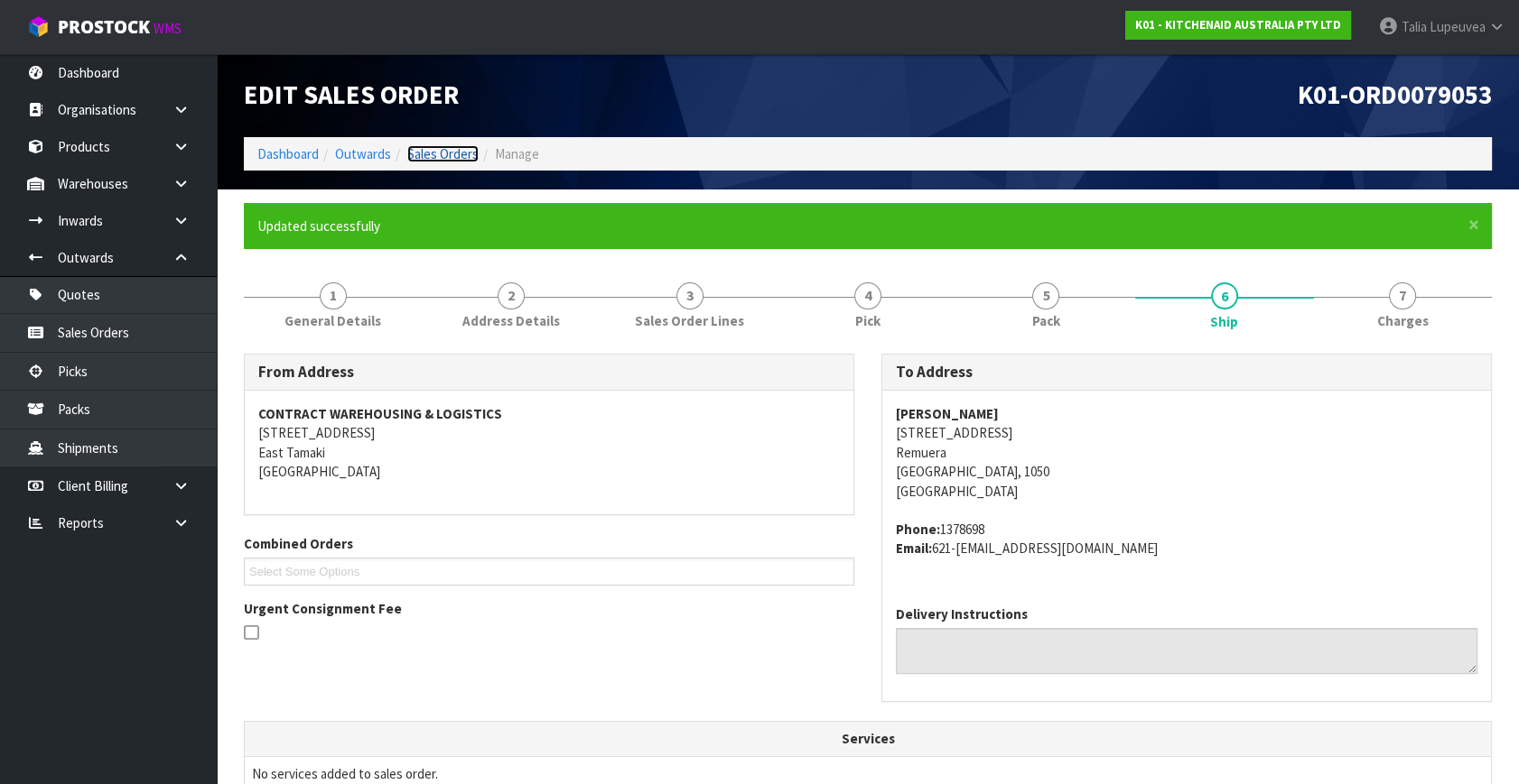
click at [451, 145] on link "Sales Orders" at bounding box center [443, 154] width 71 height 18
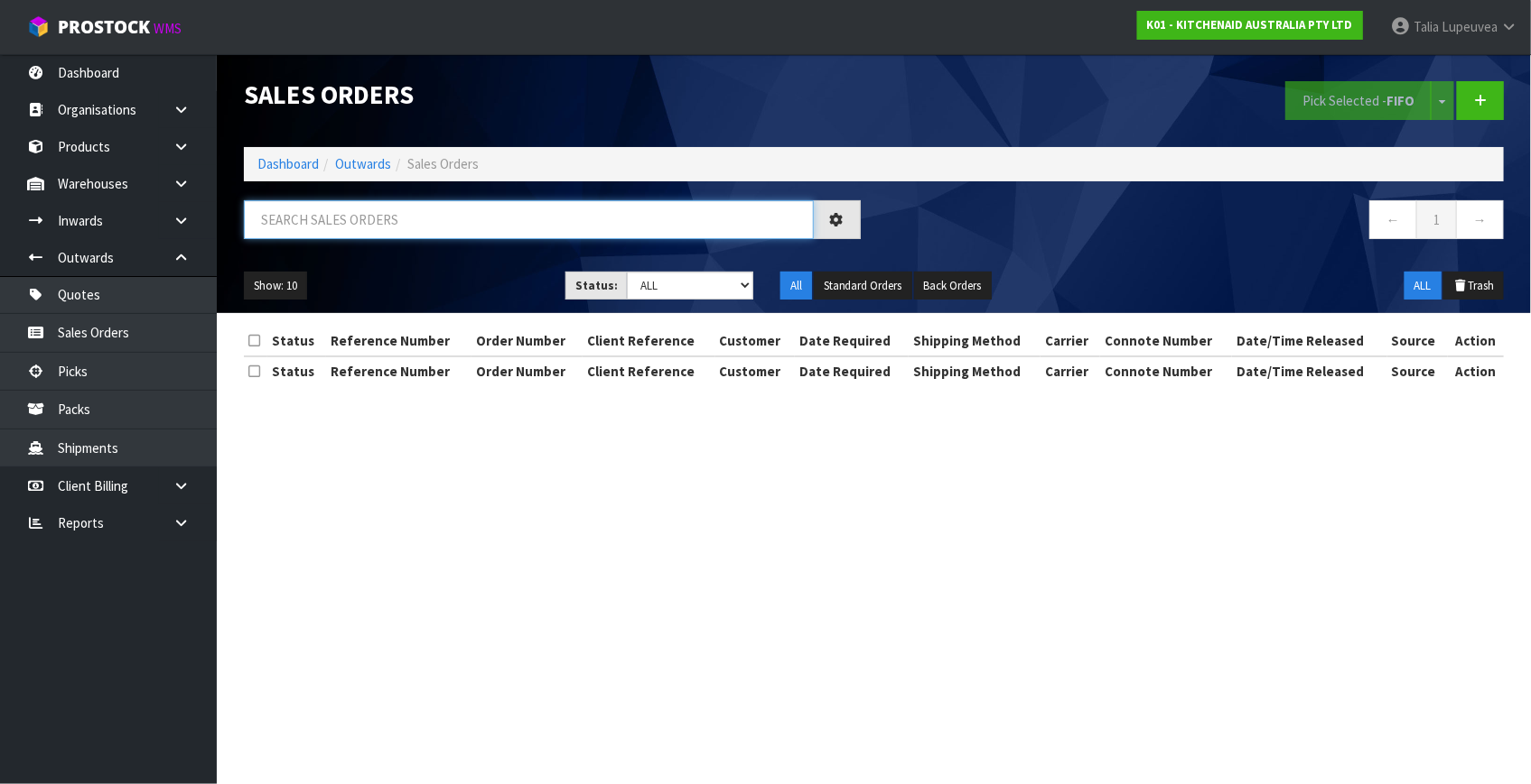
click at [524, 214] on input "text" at bounding box center [529, 220] width 570 height 39
type input "JOB-0412135"
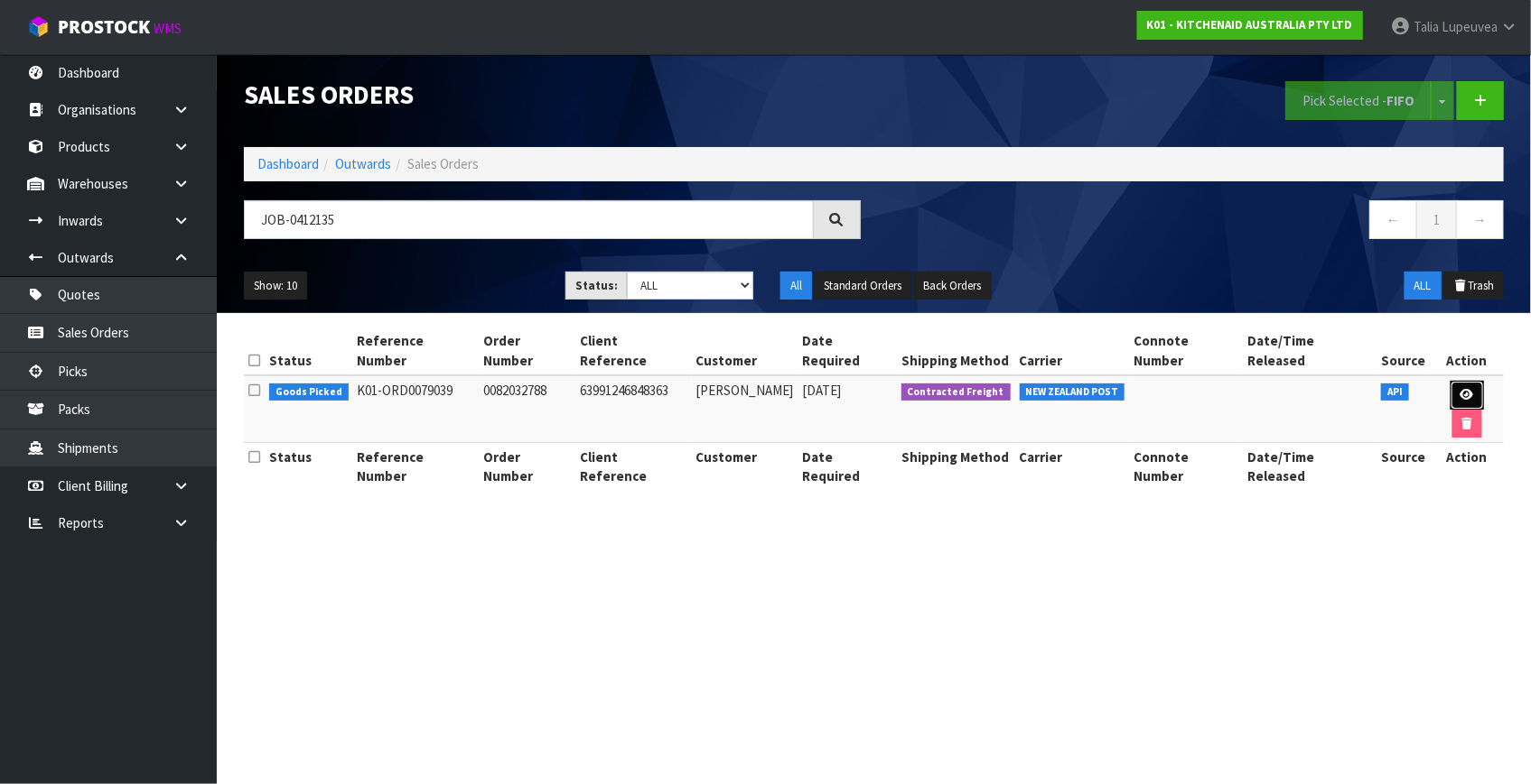
click at [1450, 381] on link at bounding box center [1467, 396] width 33 height 29
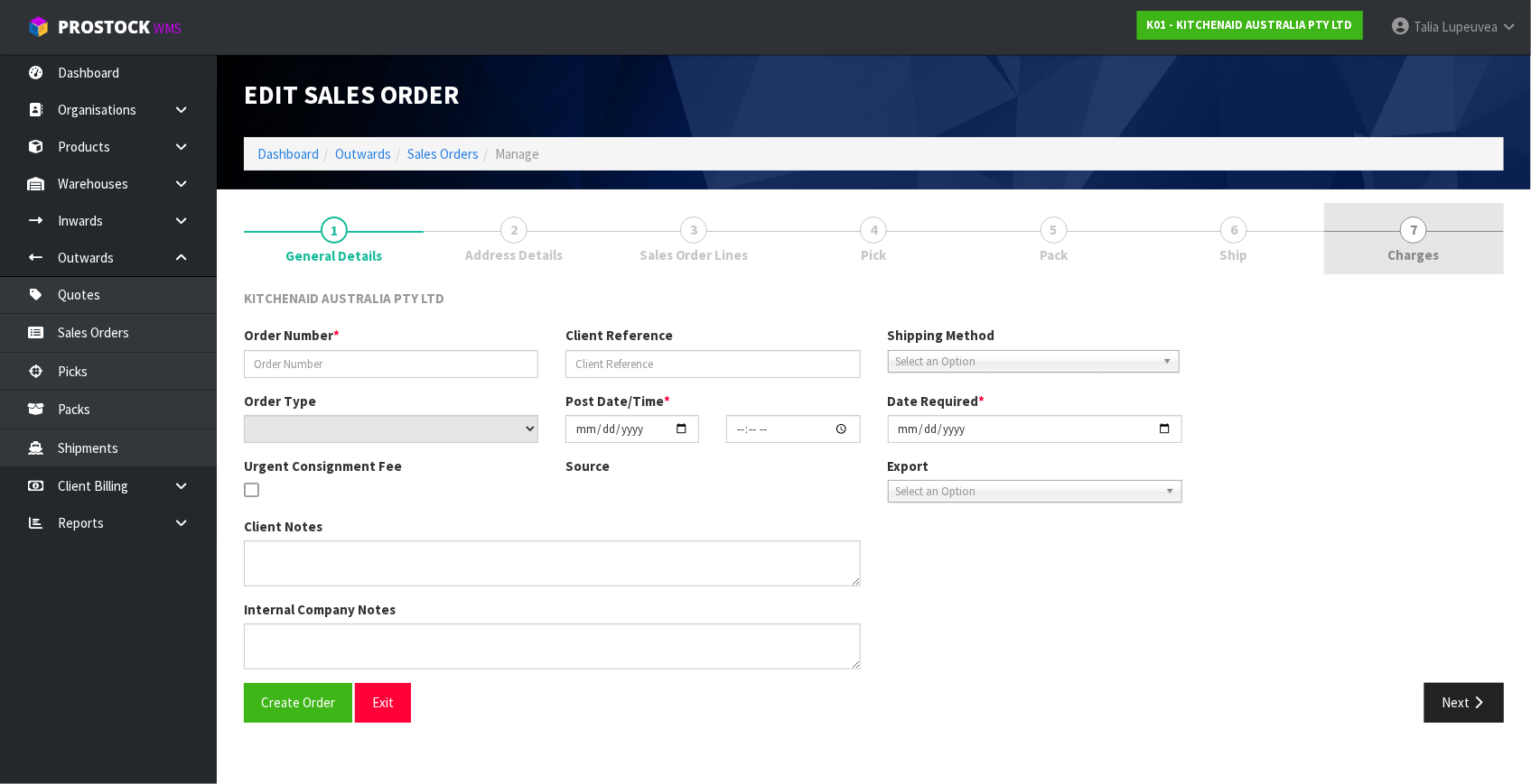
type input "0082032788"
type input "63991246848363"
select select "number:0"
type input "2025-09-11"
type input "15:41:28.000"
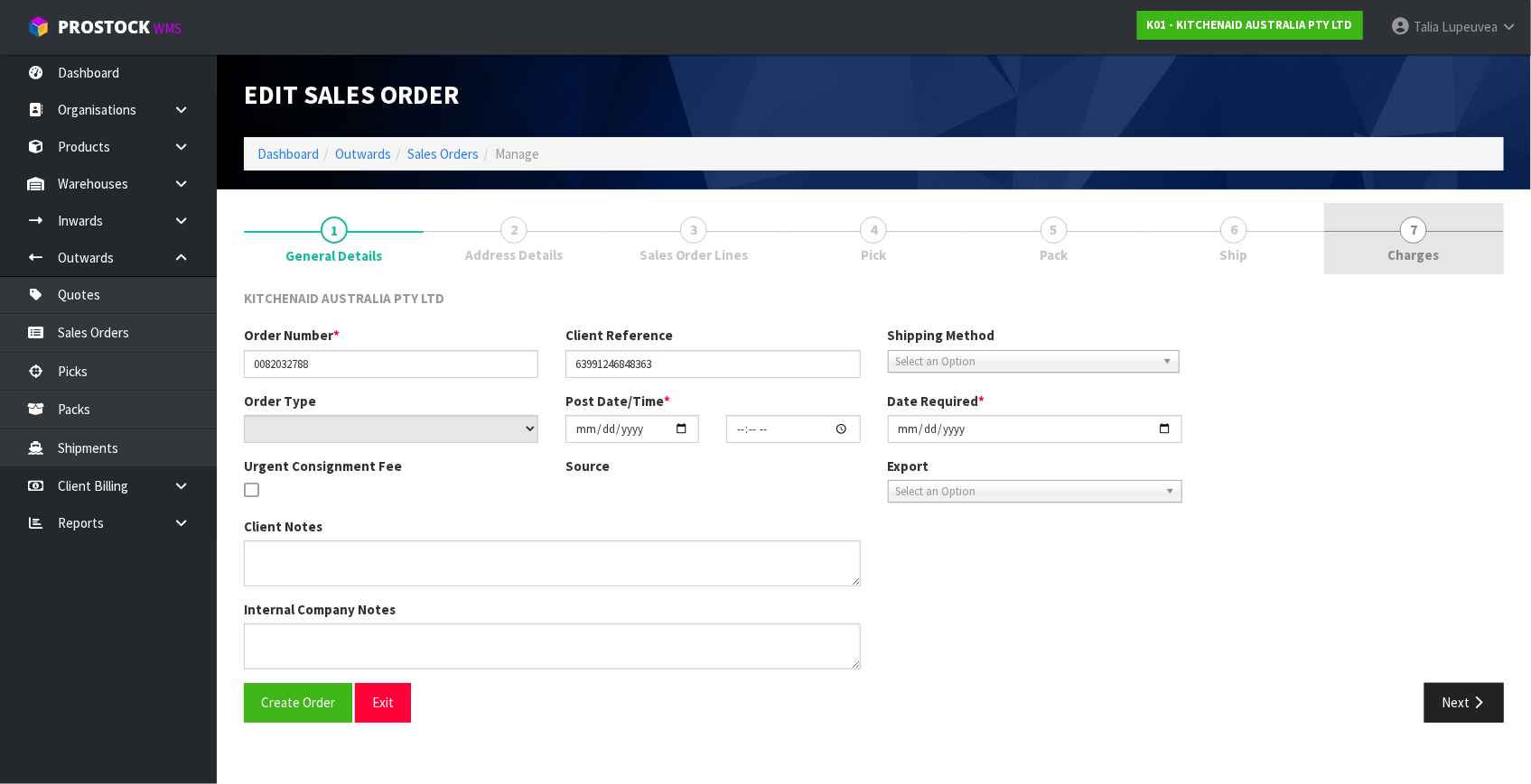
type input "2025-09-11"
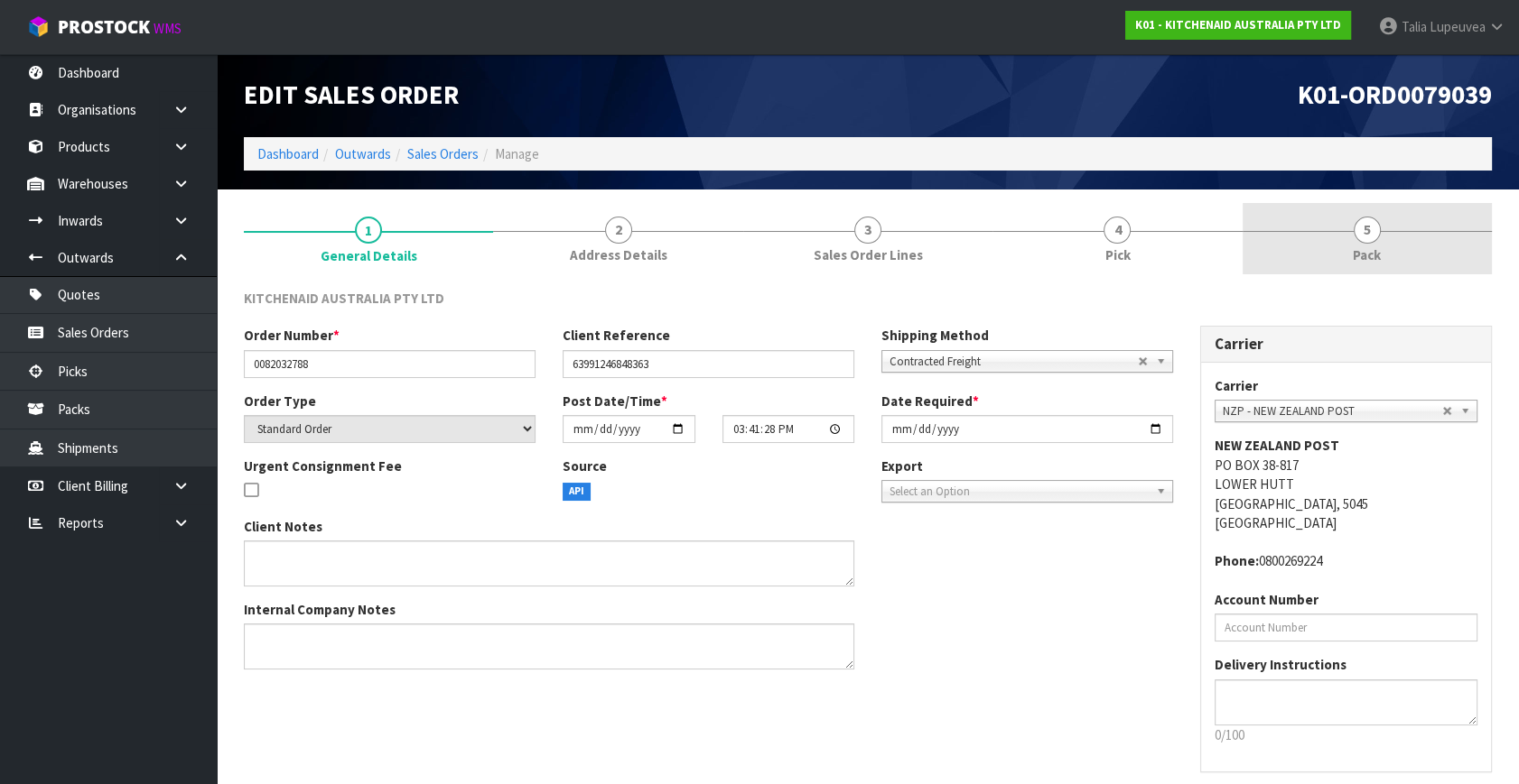
click at [1350, 234] on link "5 Pack" at bounding box center [1367, 238] width 249 height 71
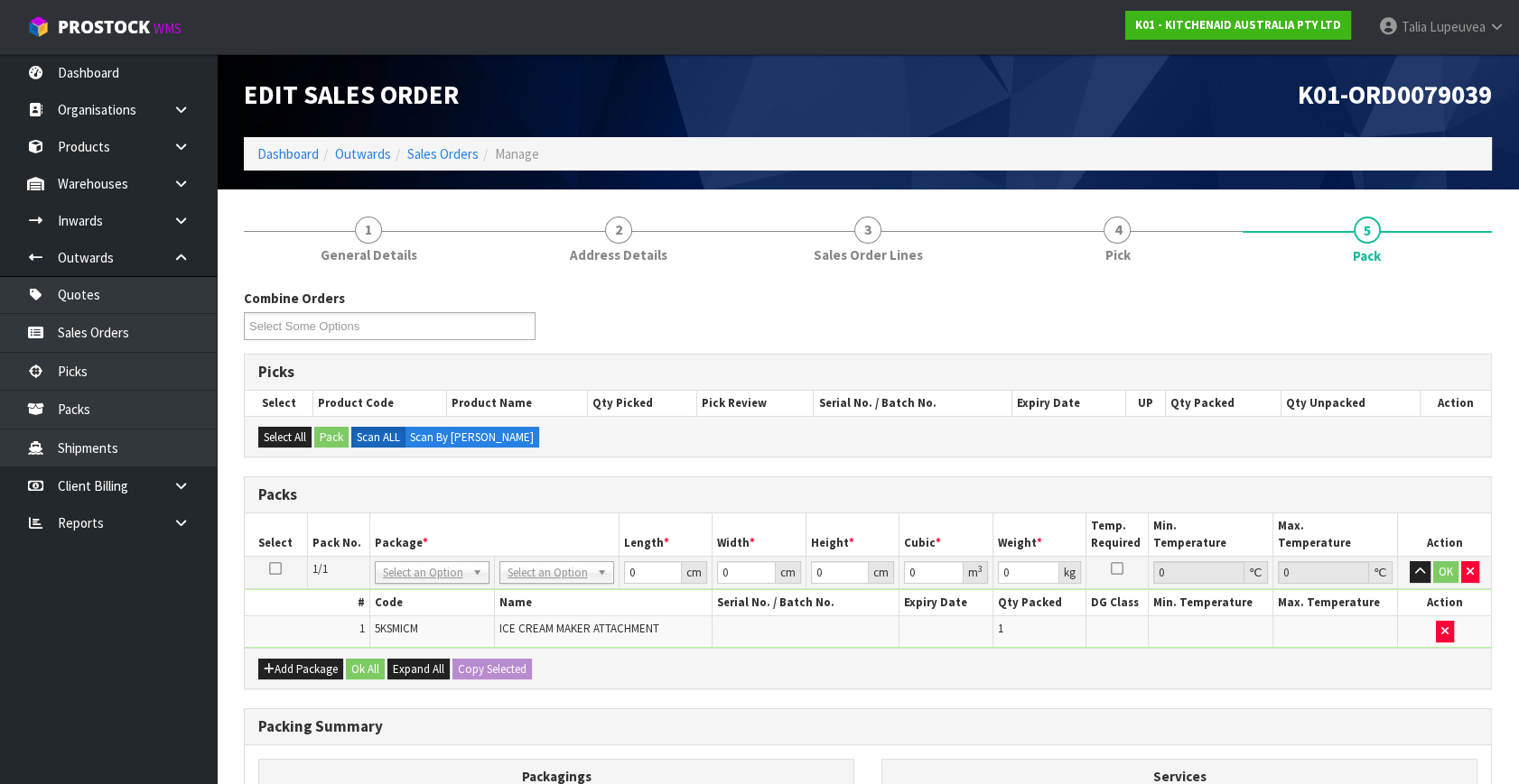
drag, startPoint x: 522, startPoint y: 567, endPoint x: 522, endPoint y: 583, distance: 16.0
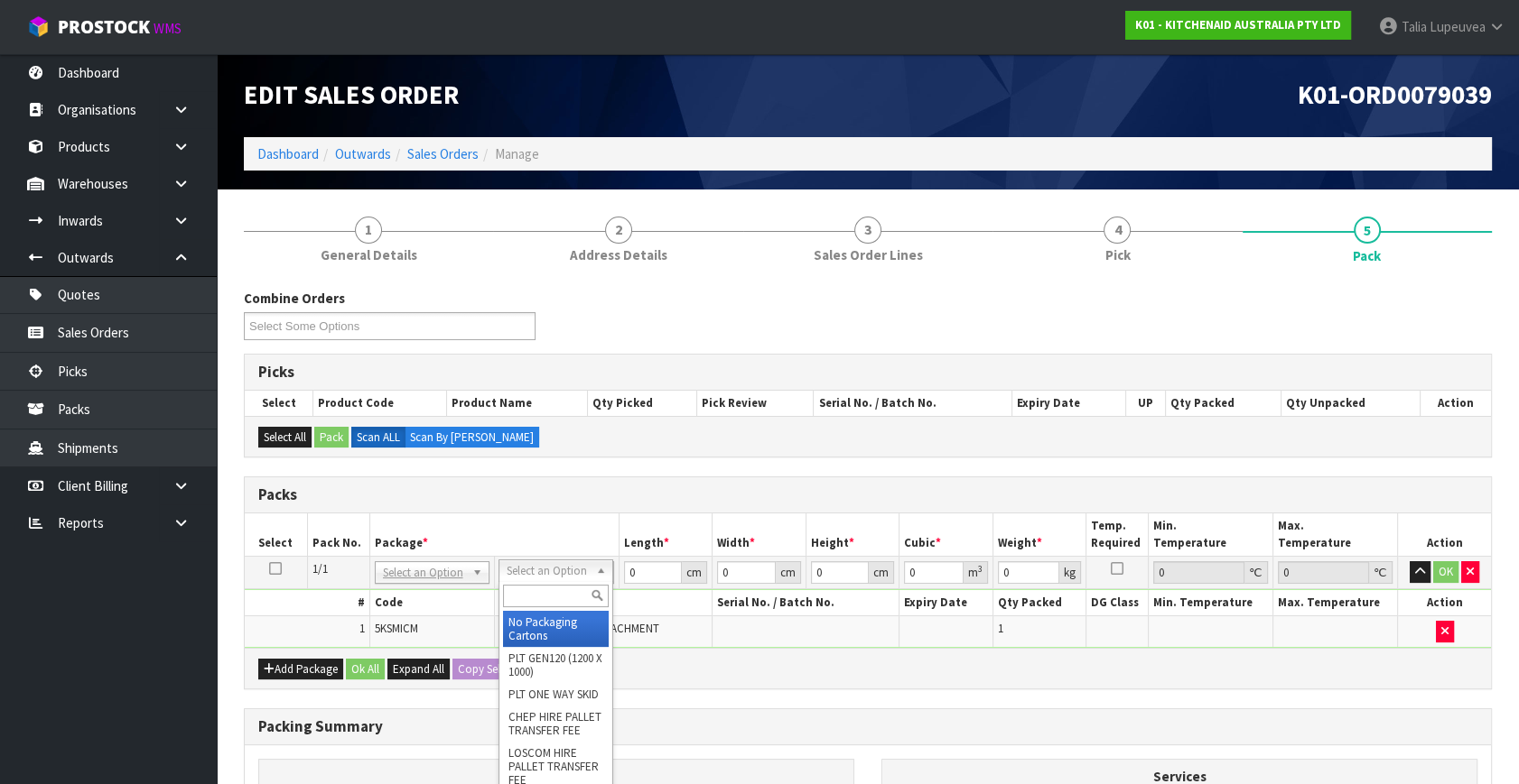
click at [522, 595] on input "text" at bounding box center [556, 595] width 106 height 22
type input "OC"
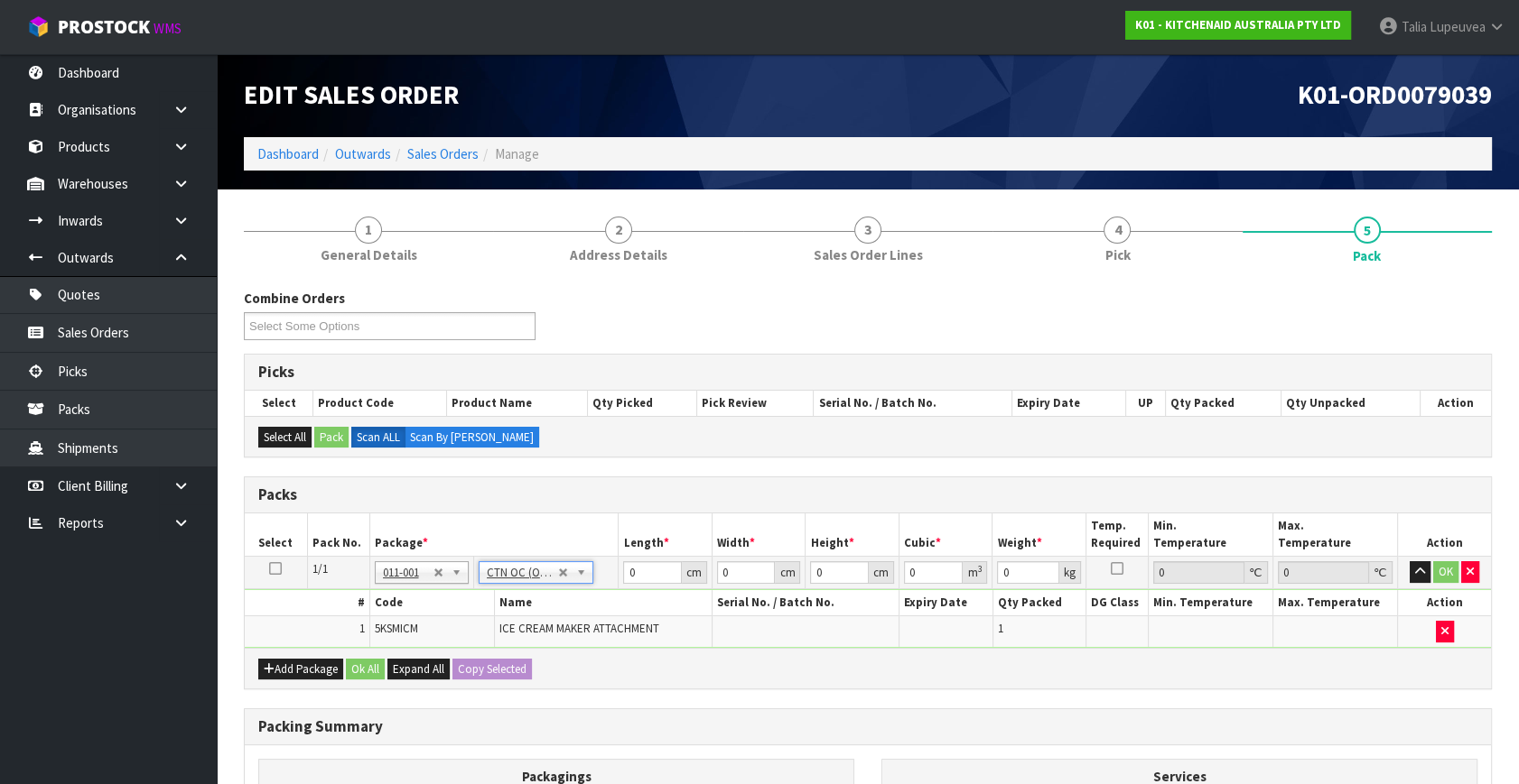
type input "3.36"
drag, startPoint x: 640, startPoint y: 578, endPoint x: 549, endPoint y: 598, distance: 93.2
click at [533, 600] on tbody "1/1 NONE 007-001 007-002 007-004 007-009 007-013 007-014 007-015 007-017 007-01…" at bounding box center [867, 603] width 1247 height 91
type input "37"
type input "31"
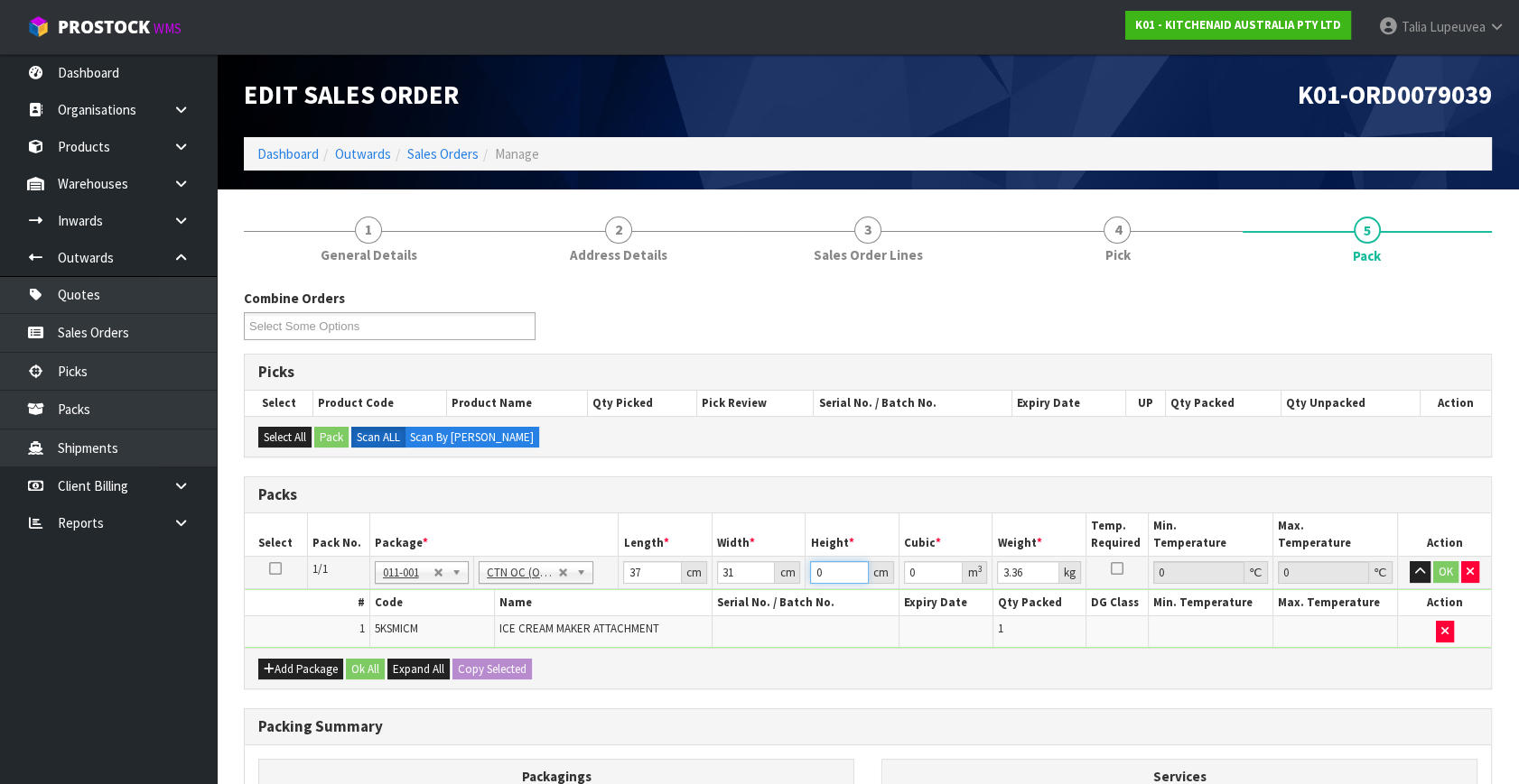
type input "3"
type input "0.003441"
type input "30"
type input "0.03441"
type input "30"
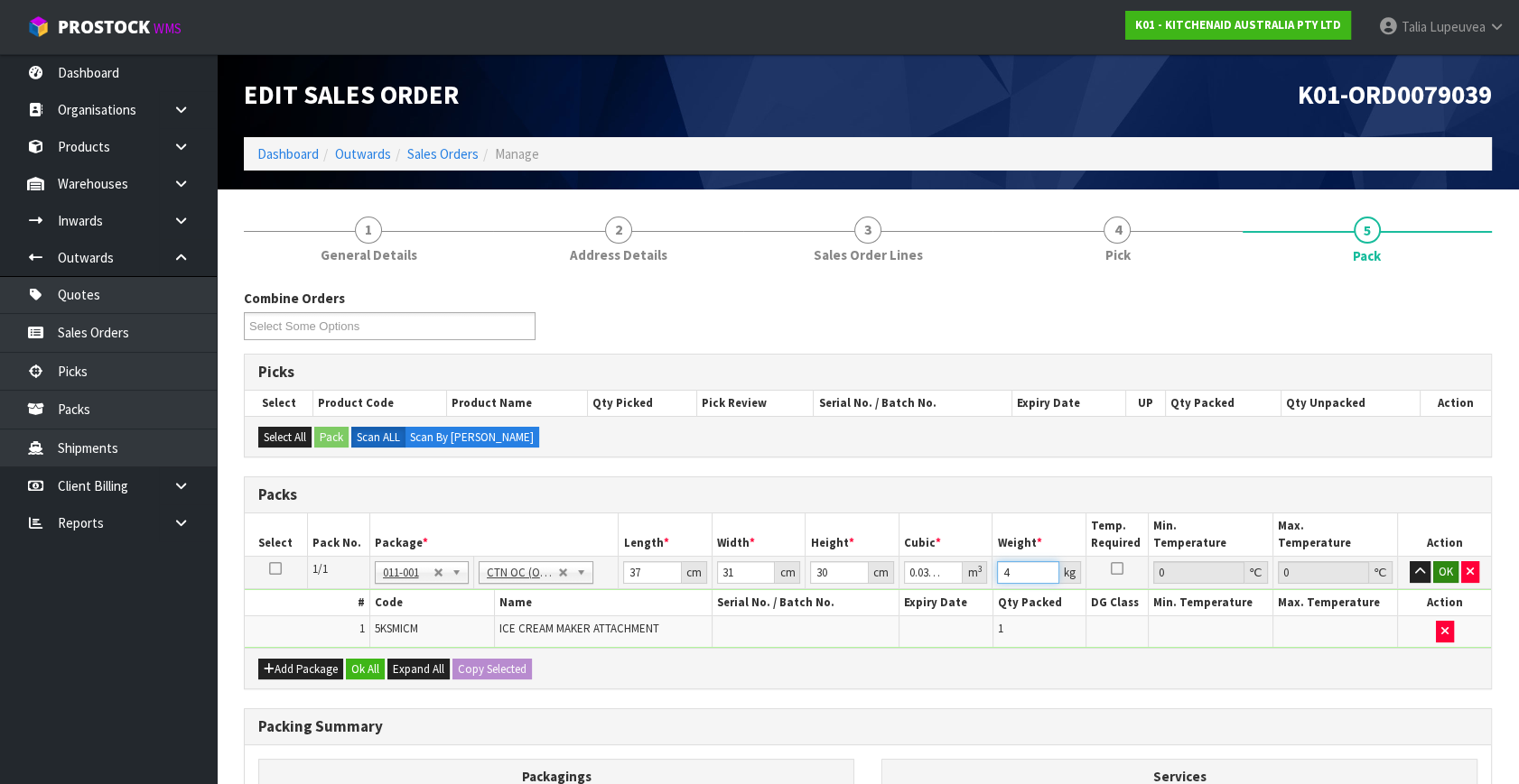
type input "4"
click at [1440, 562] on button "OK" at bounding box center [1446, 572] width 25 height 21
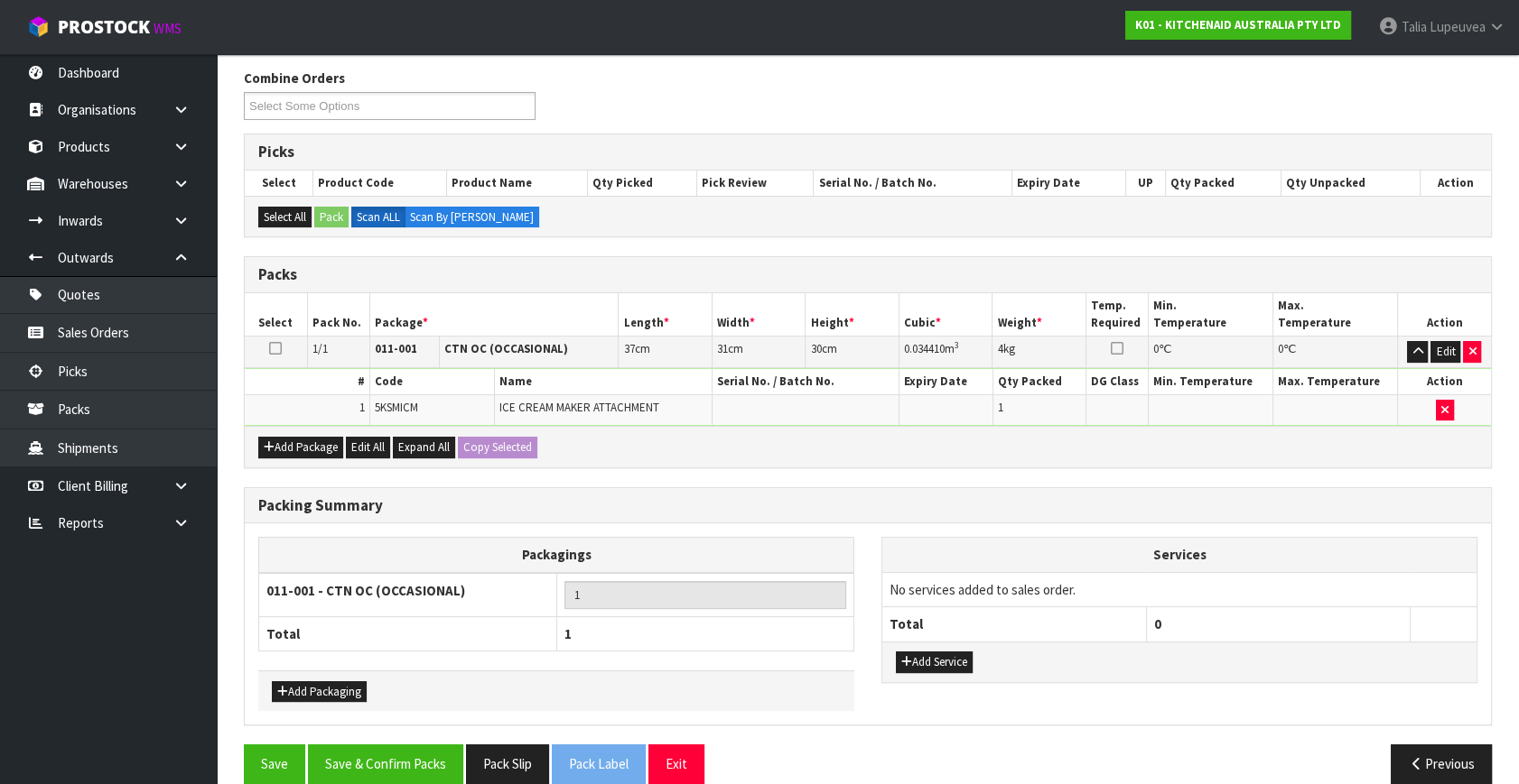
scroll to position [242, 0]
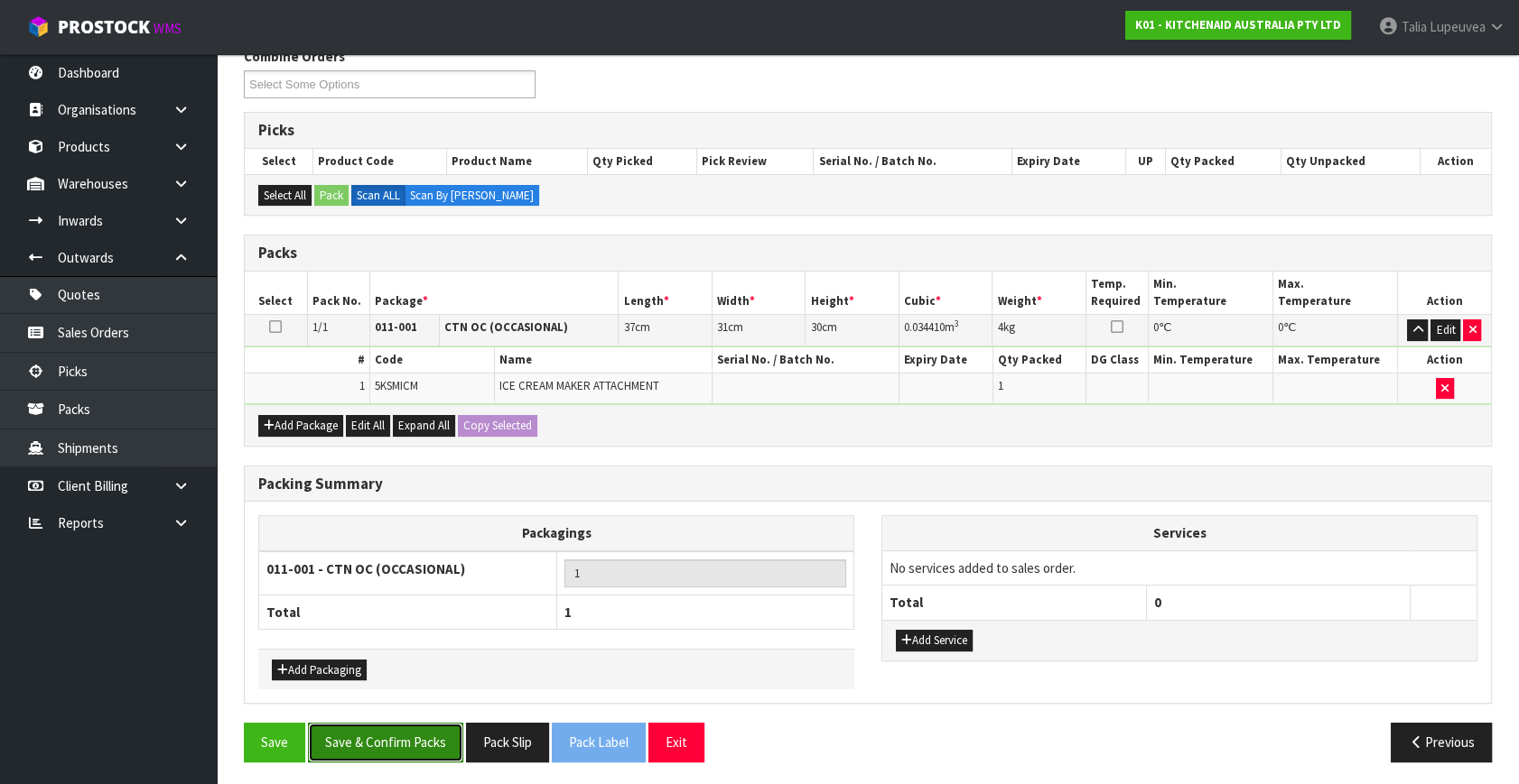
click at [412, 735] on button "Save & Confirm Packs" at bounding box center [385, 742] width 156 height 39
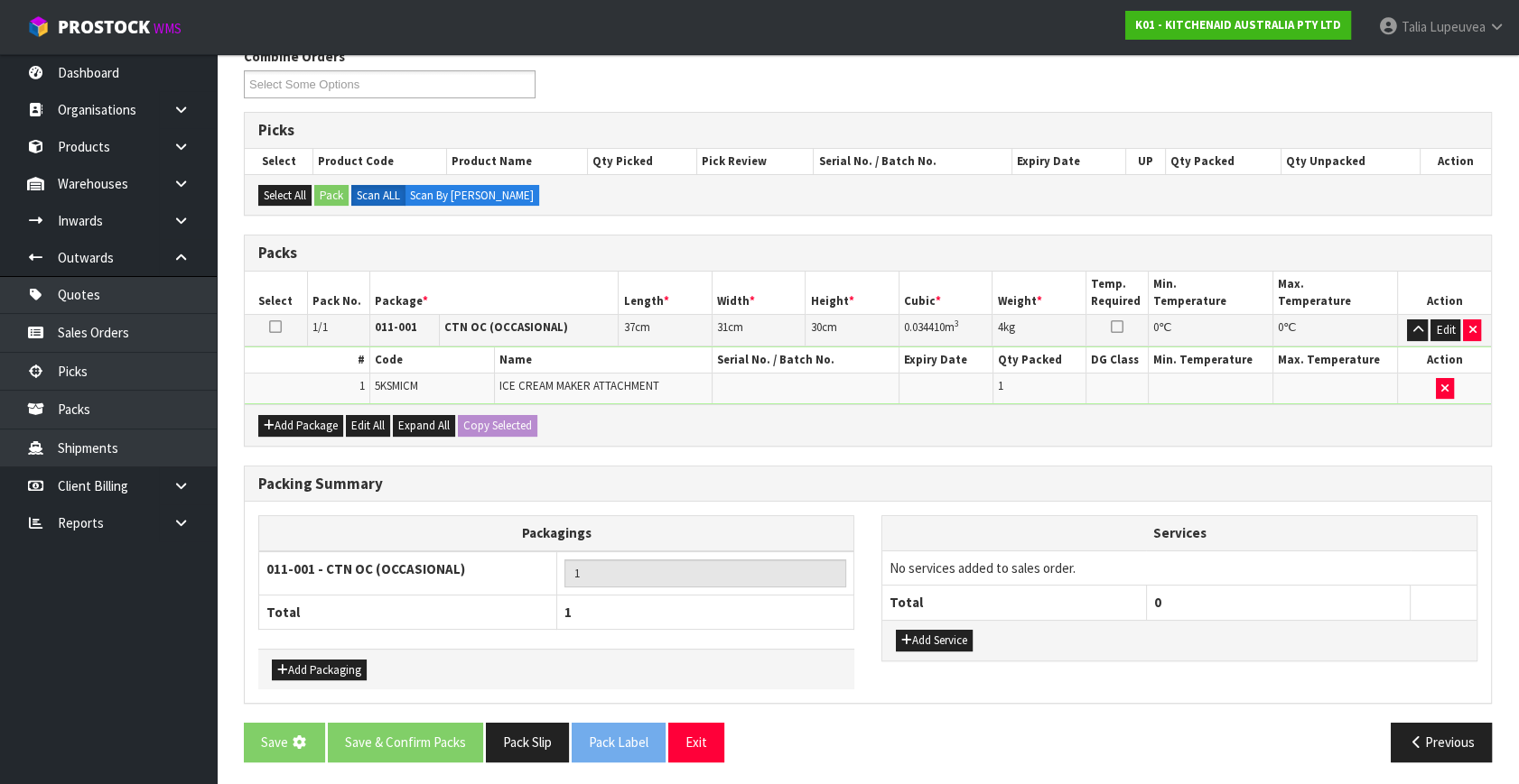
scroll to position [0, 0]
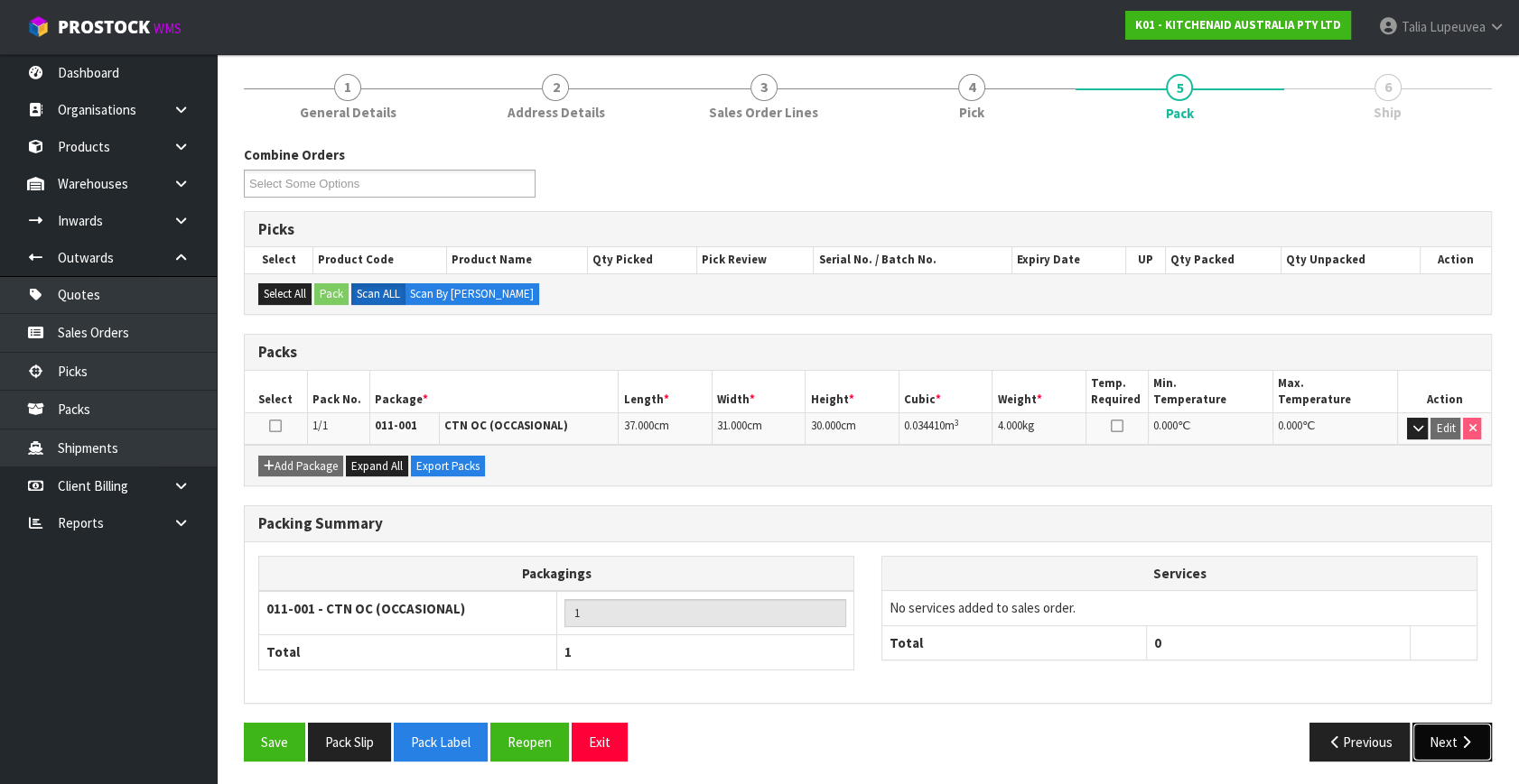
click at [1462, 747] on button "Next" at bounding box center [1452, 742] width 80 height 39
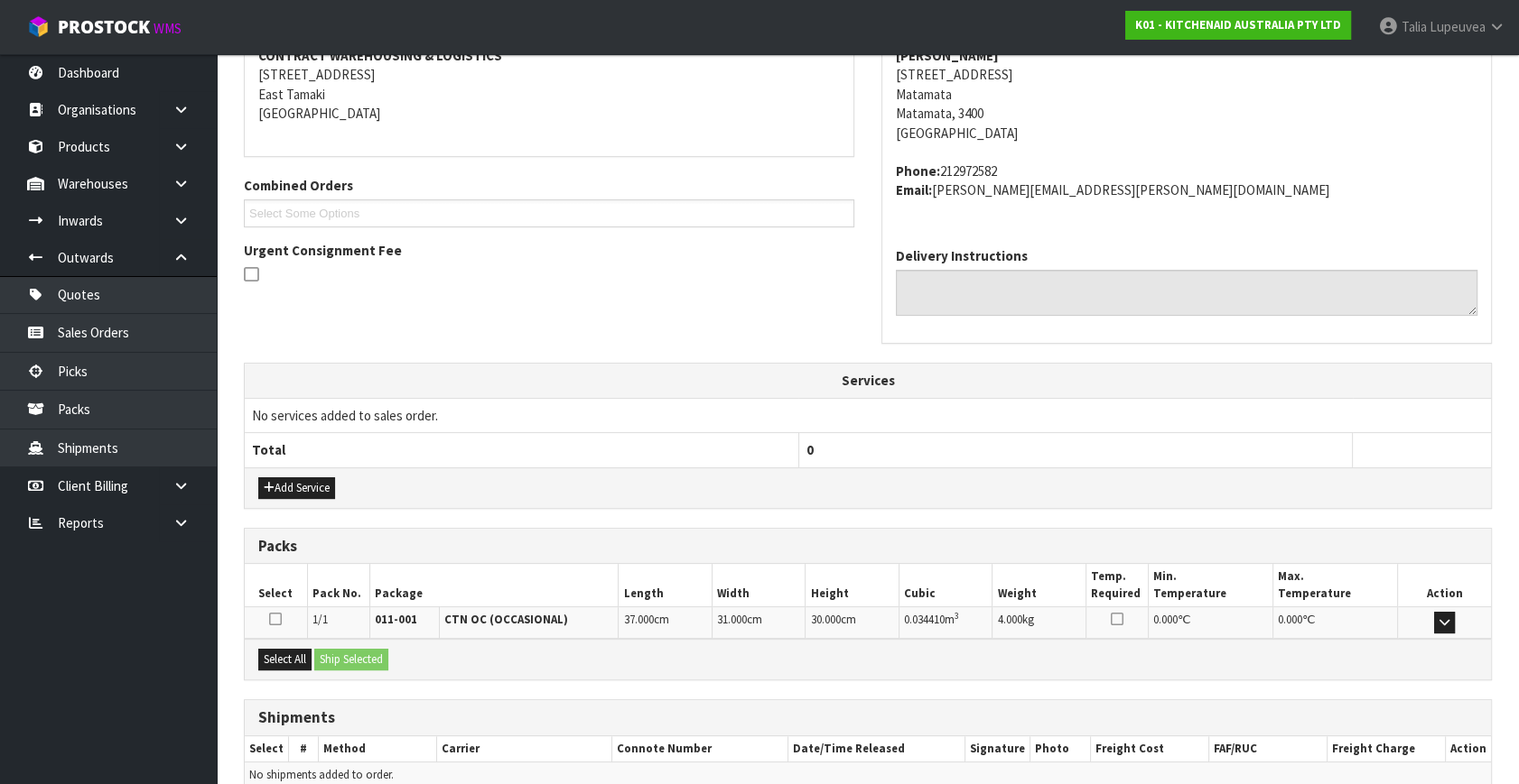
scroll to position [445, 0]
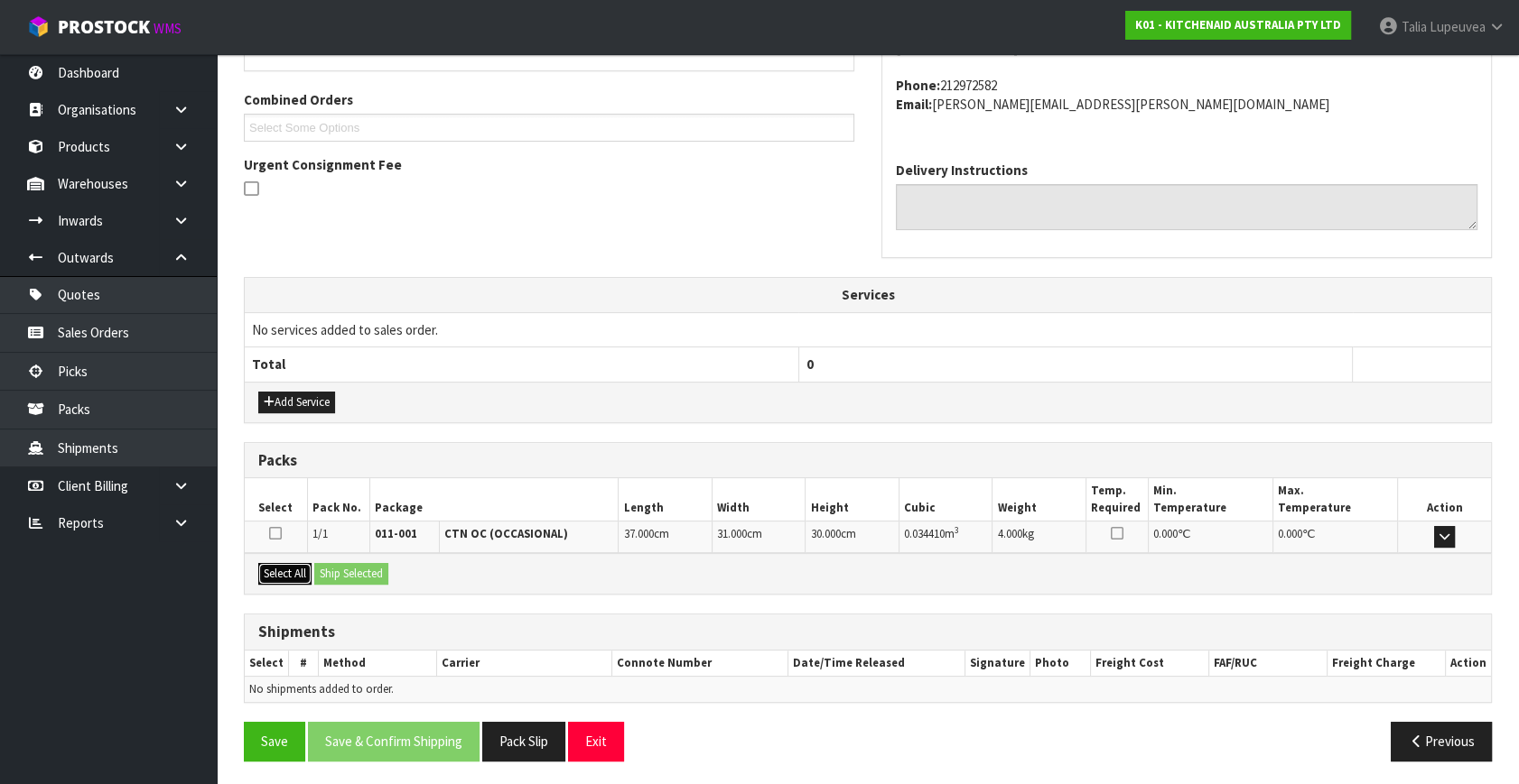
click at [271, 566] on button "Select All" at bounding box center [284, 574] width 54 height 21
click at [326, 569] on button "Ship Selected" at bounding box center [351, 574] width 74 height 21
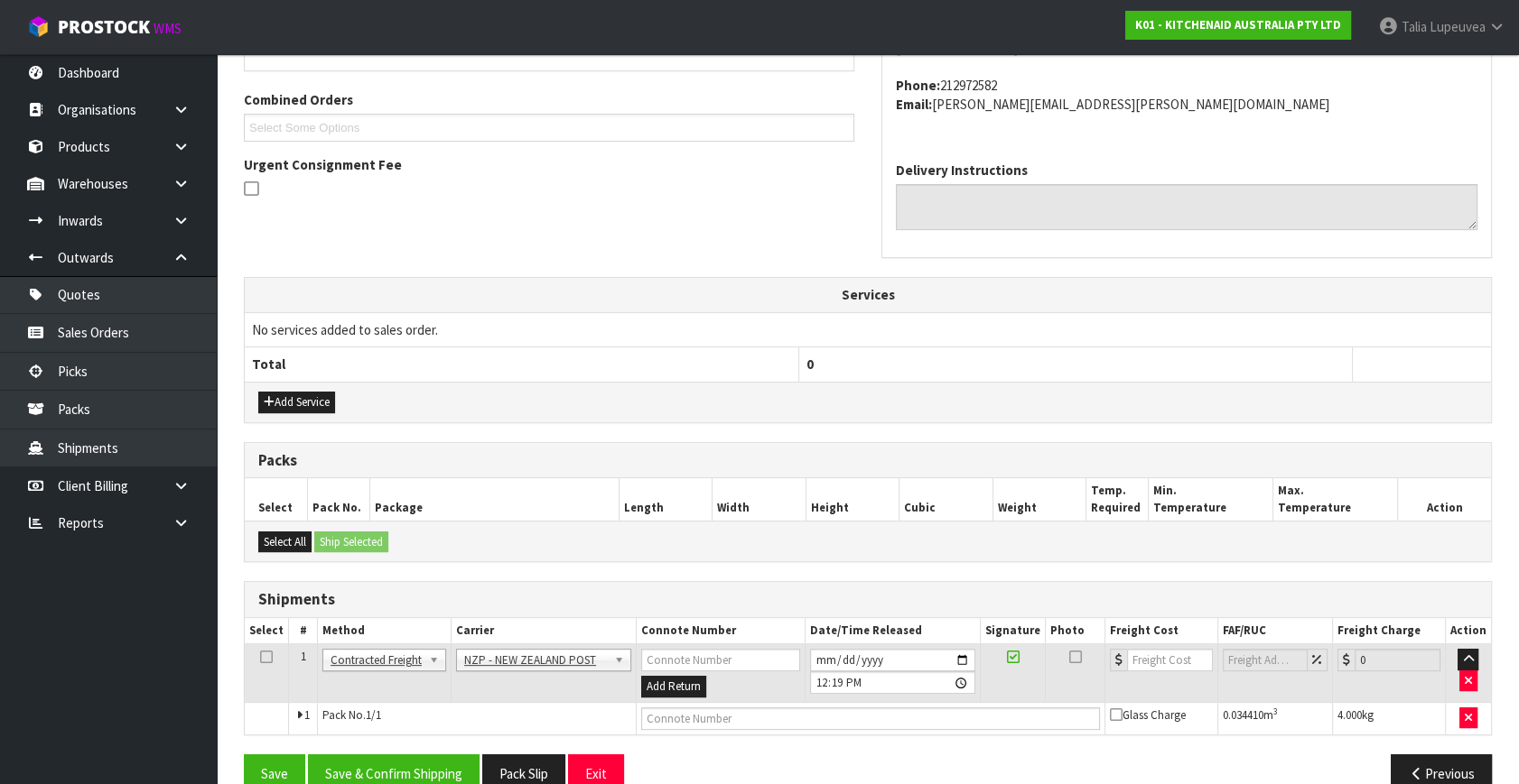
scroll to position [477, 0]
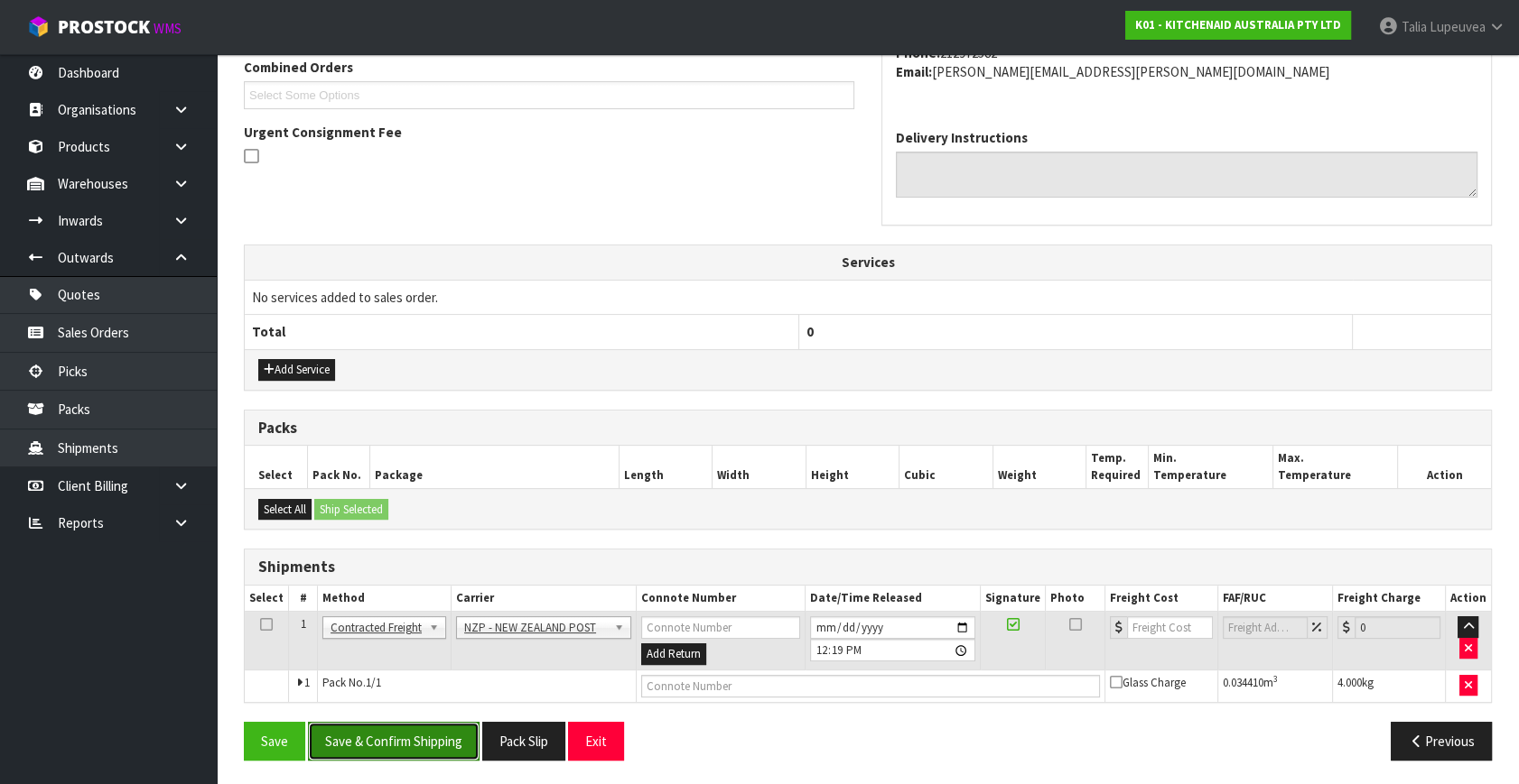
click at [447, 747] on button "Save & Confirm Shipping" at bounding box center [393, 741] width 171 height 39
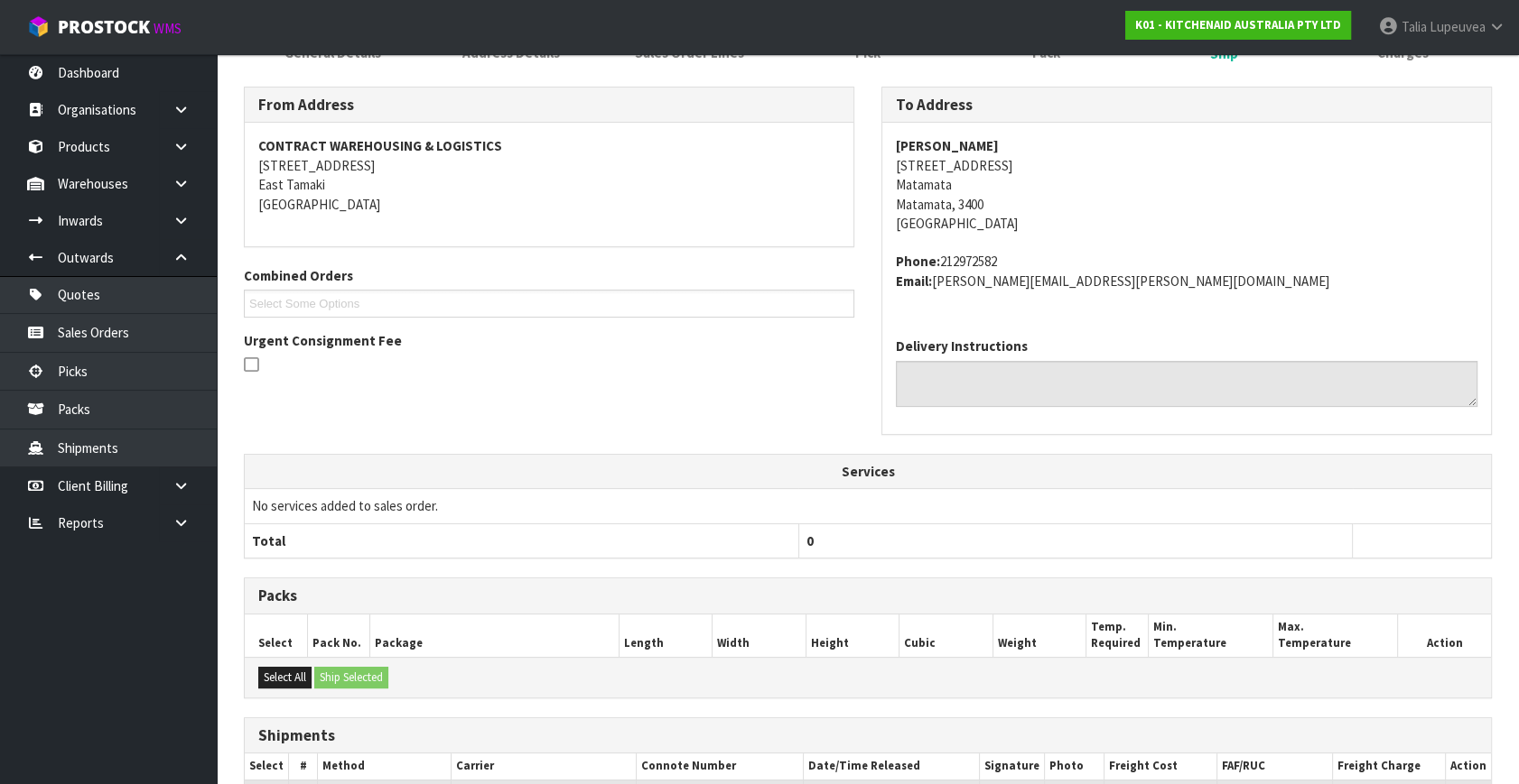
scroll to position [451, 0]
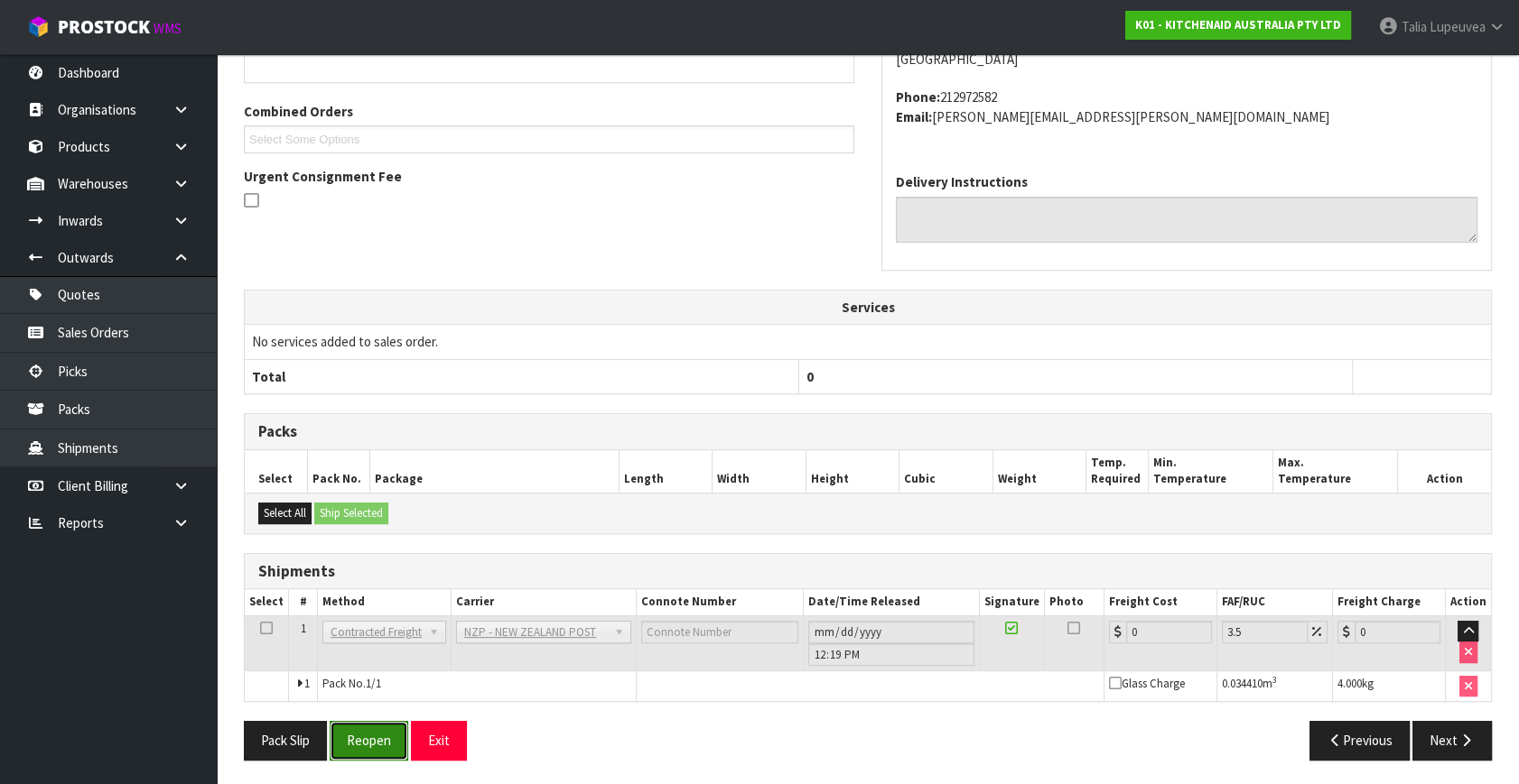
click at [381, 746] on button "Reopen" at bounding box center [369, 740] width 79 height 39
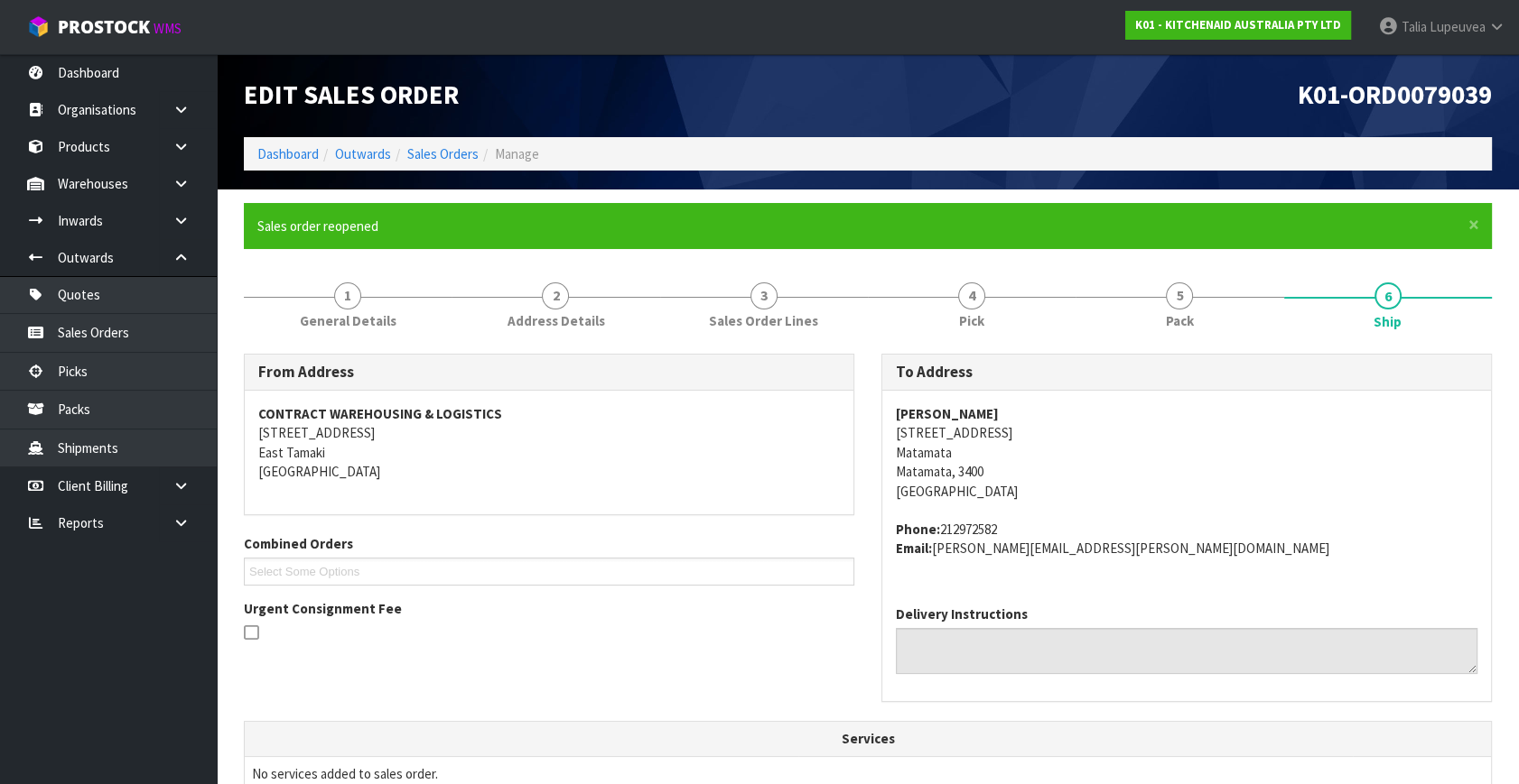
scroll to position [433, 0]
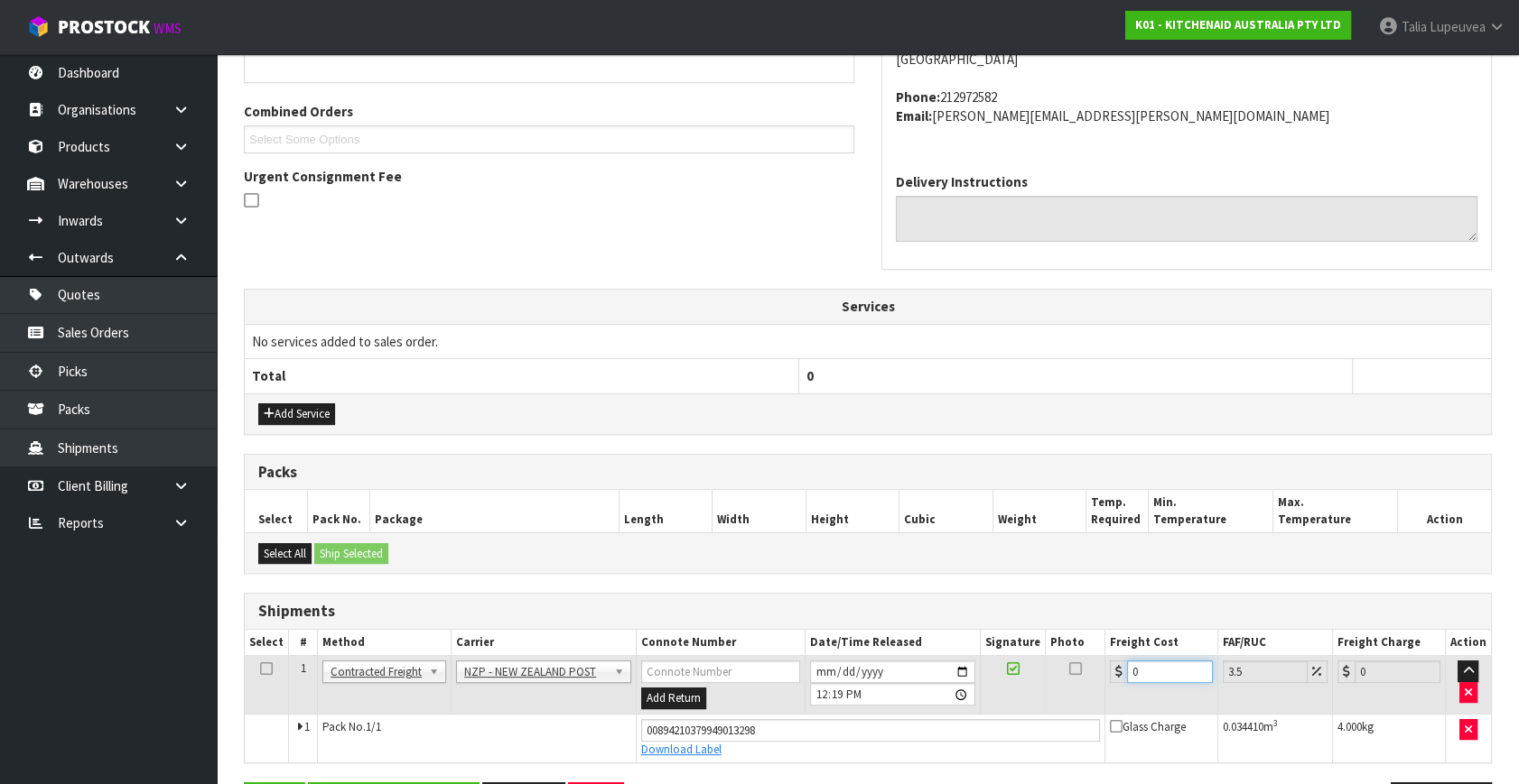
drag, startPoint x: 1139, startPoint y: 668, endPoint x: 1103, endPoint y: 674, distance: 36.5
click at [1104, 674] on td "0" at bounding box center [1161, 686] width 113 height 58
type input "7"
type input "7.24"
type input "7.3"
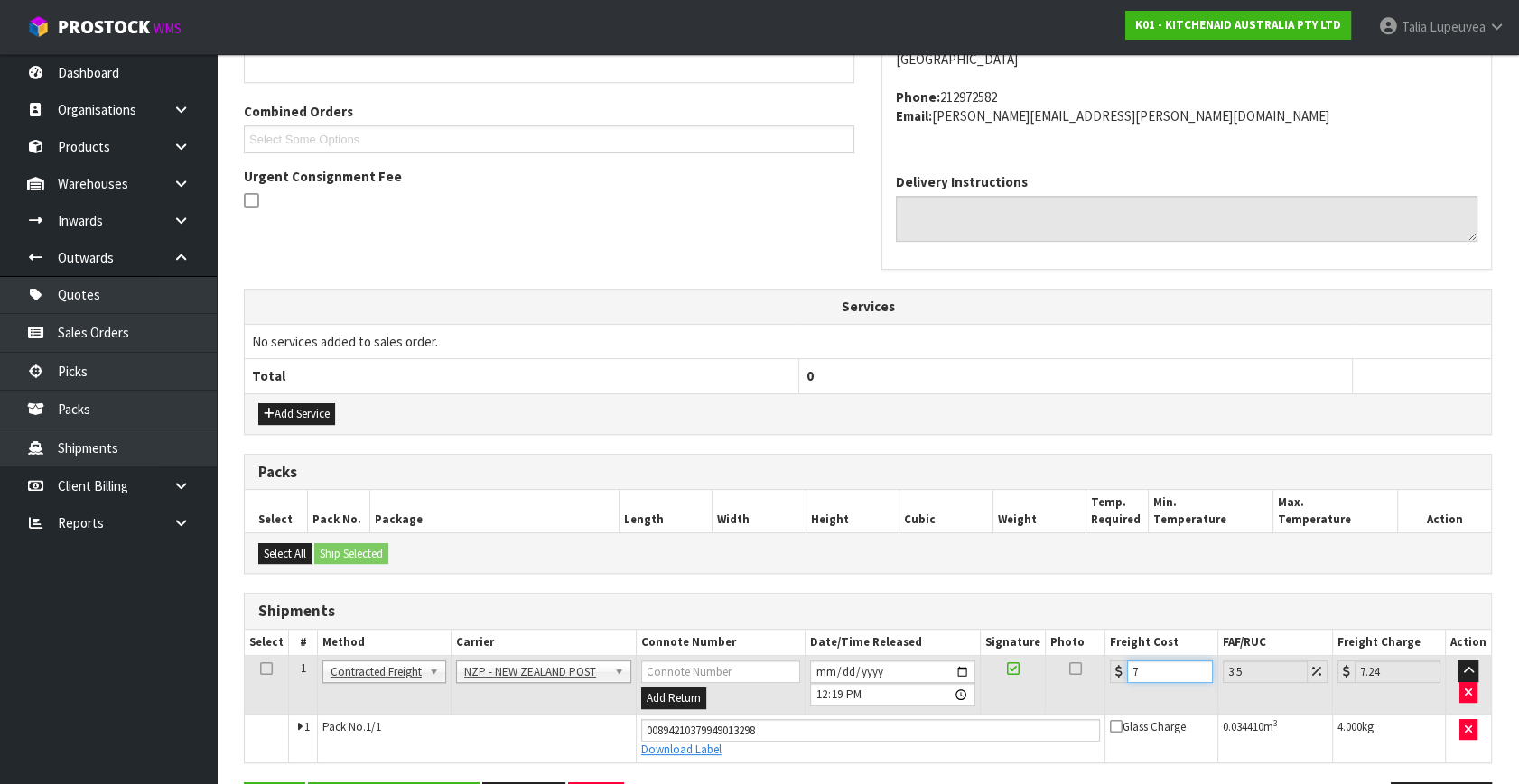
type input "7.56"
type input "7.31"
type input "7.57"
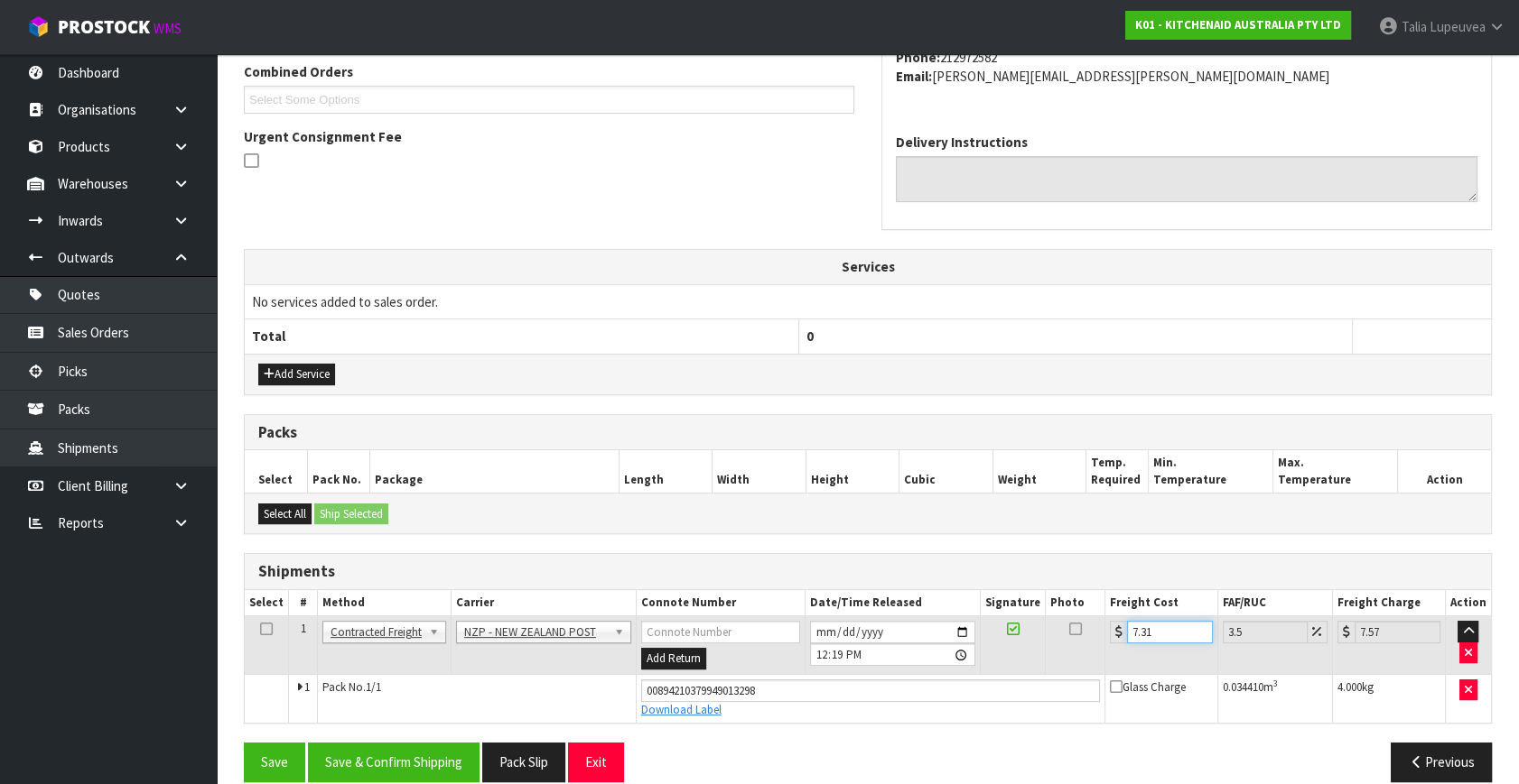
scroll to position [494, 0]
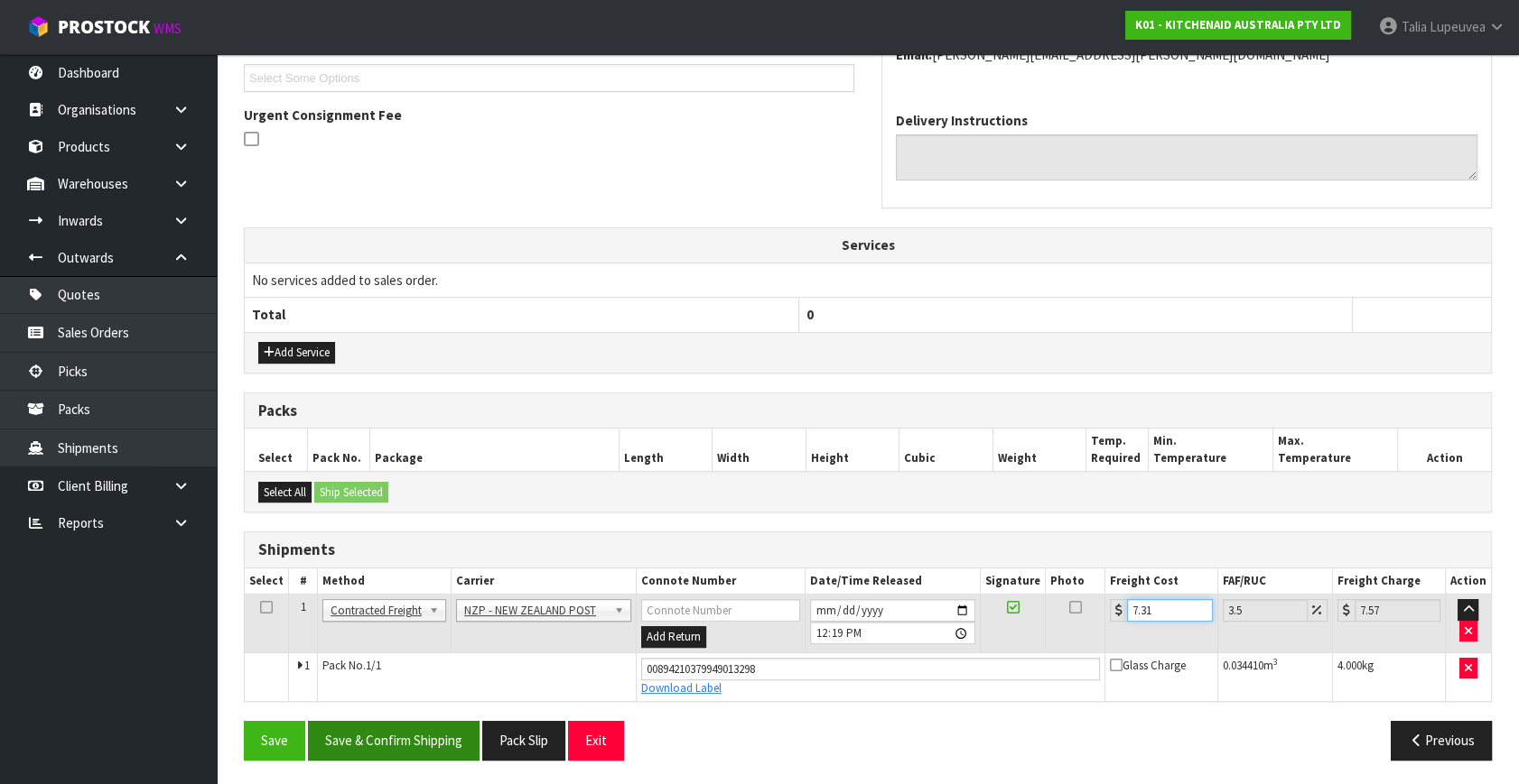
type input "7.31"
click at [448, 721] on button "Save & Confirm Shipping" at bounding box center [393, 740] width 171 height 39
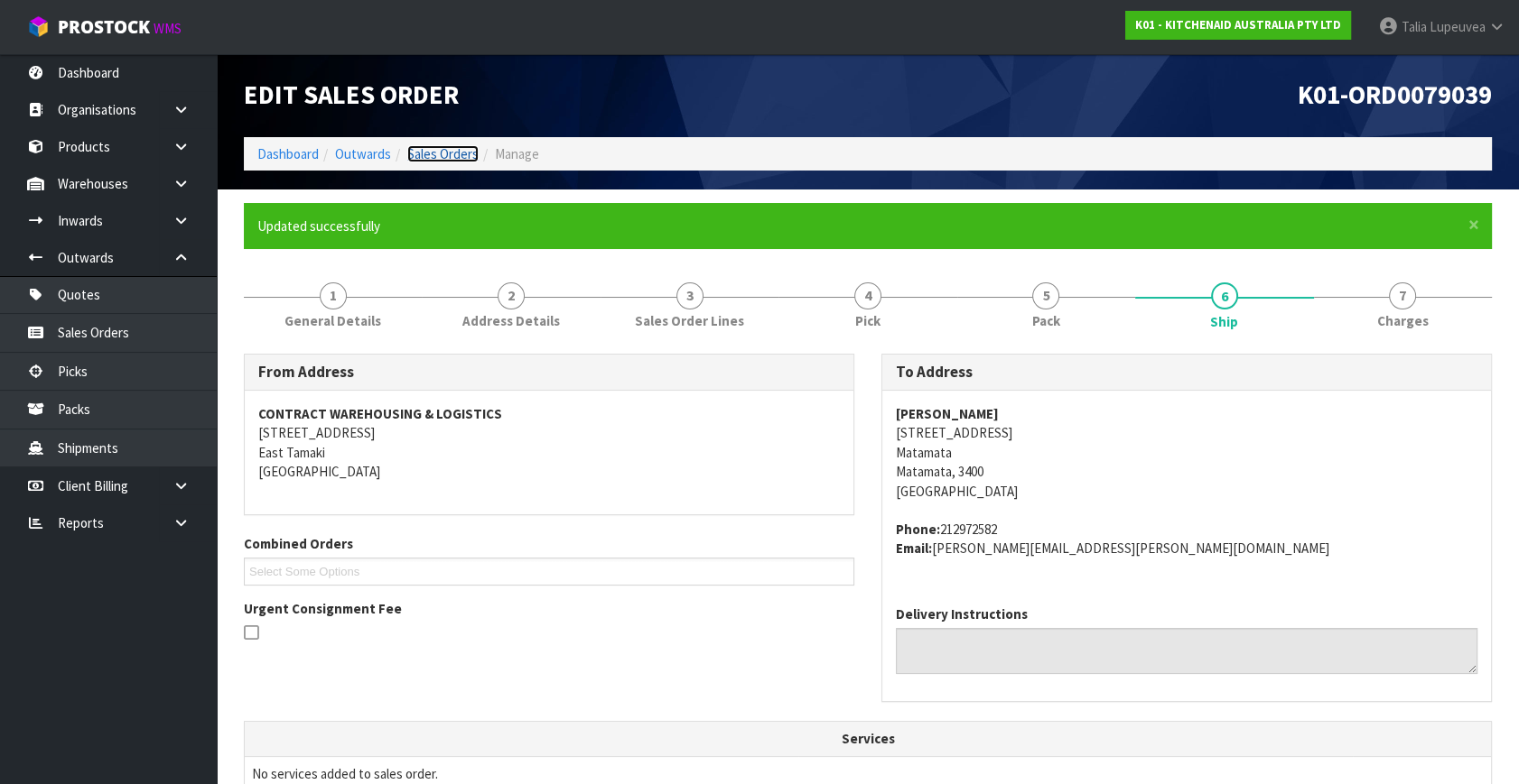
click at [431, 151] on link "Sales Orders" at bounding box center [443, 154] width 71 height 18
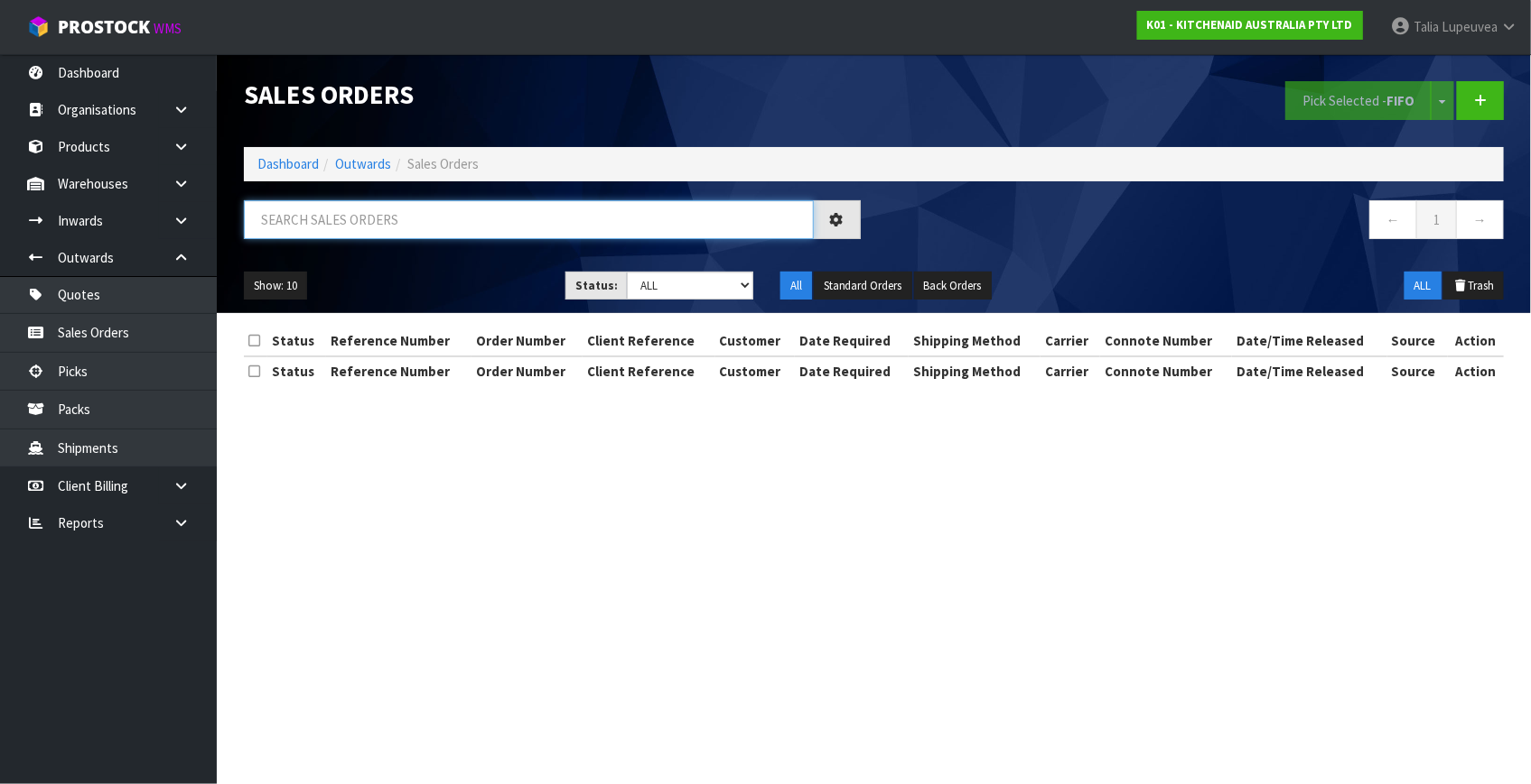
click at [442, 220] on input "text" at bounding box center [529, 220] width 570 height 39
type input "JOB-0412159"
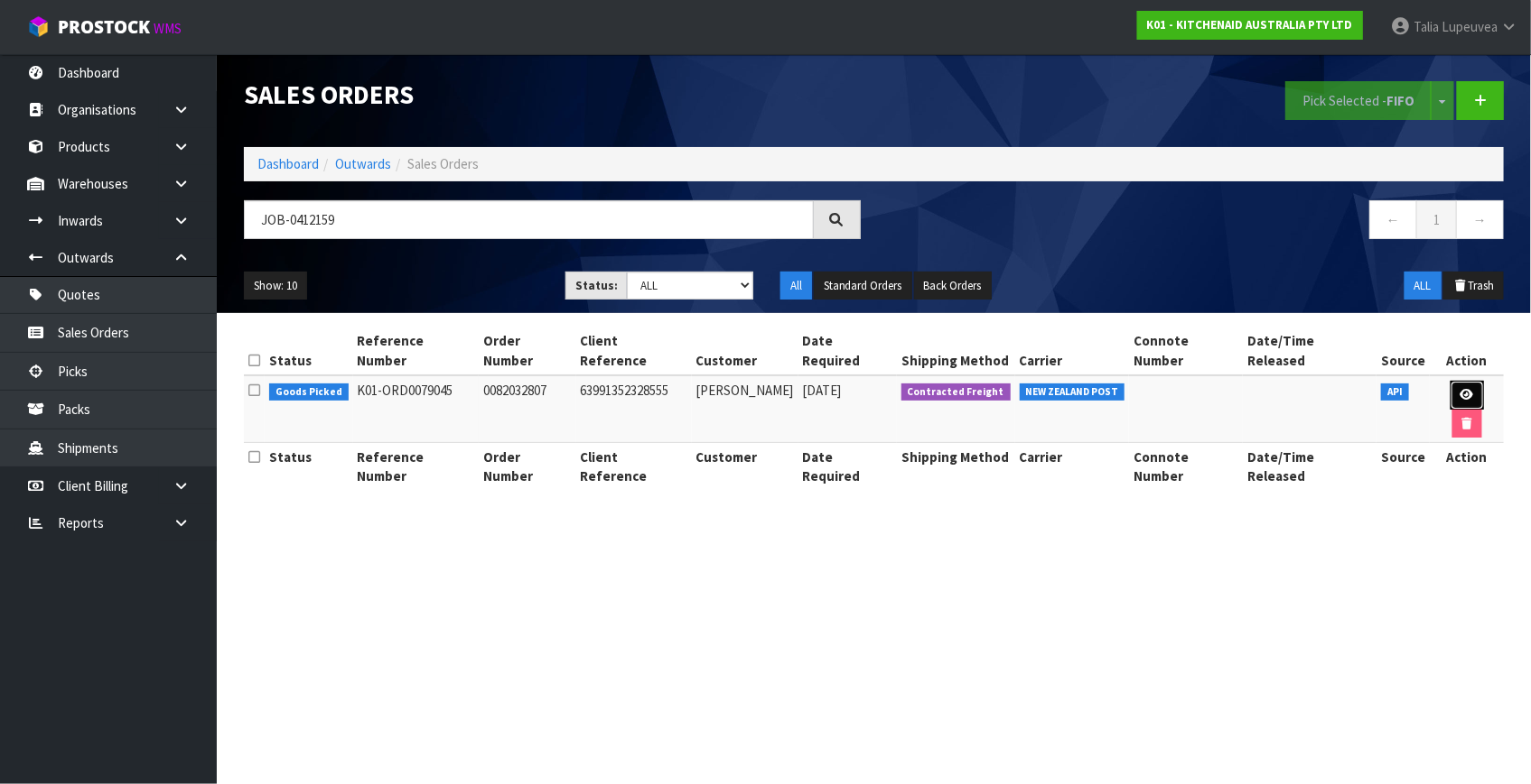
click at [1450, 381] on link at bounding box center [1467, 396] width 33 height 29
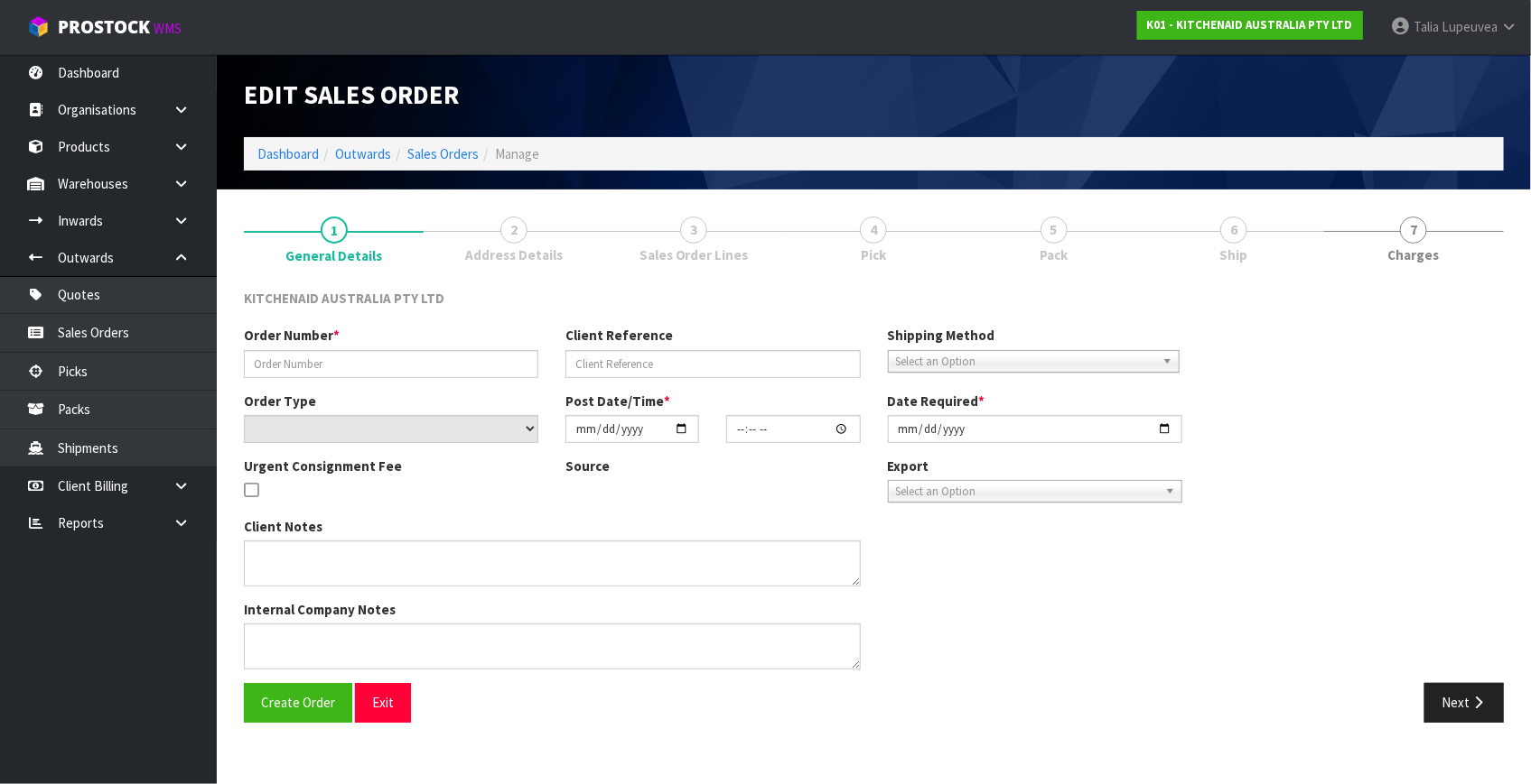
type input "0082032807"
type input "63991352328555"
select select "number:0"
type input "2025-09-11"
type input "17:41:32.000"
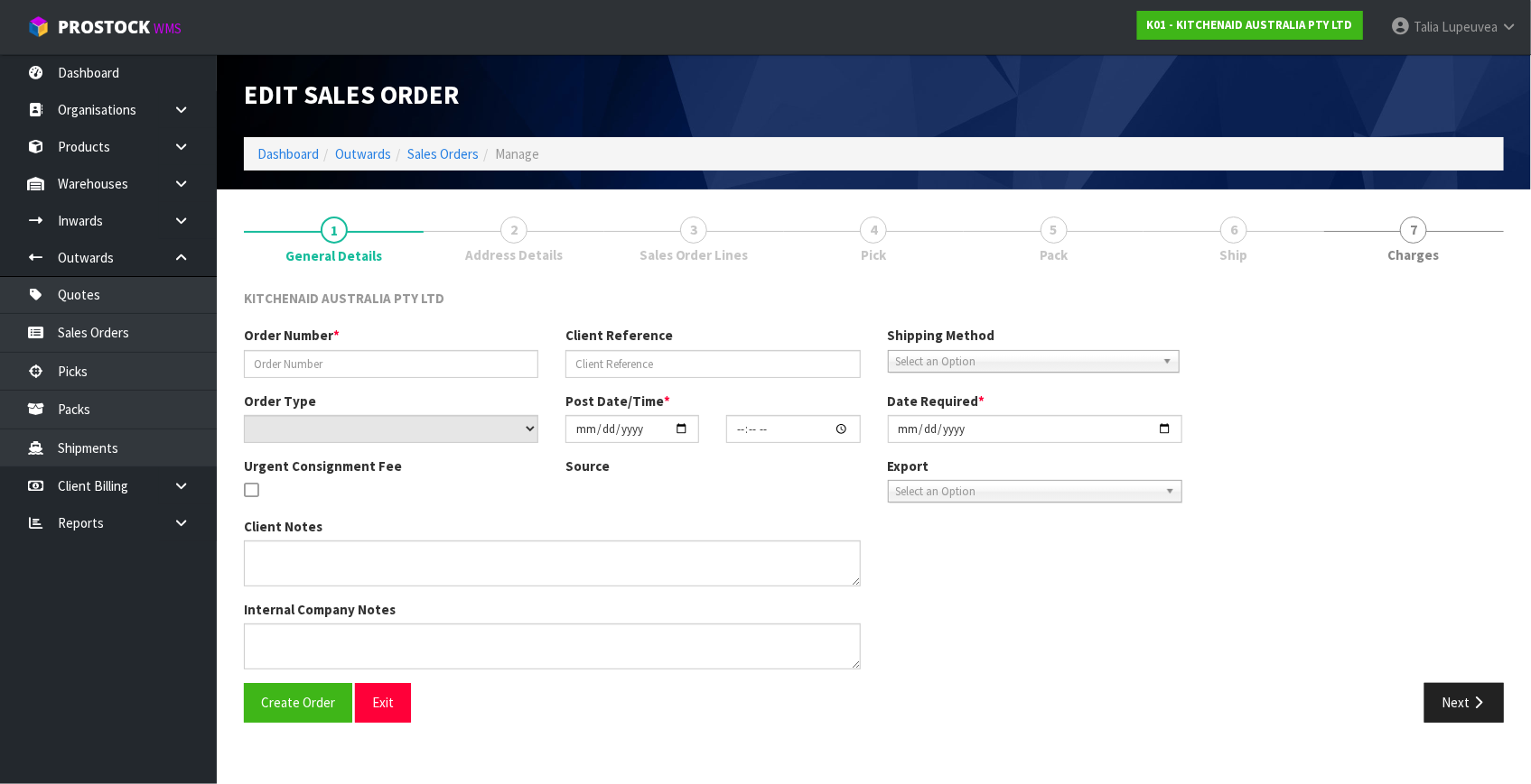
type input "2025-09-11"
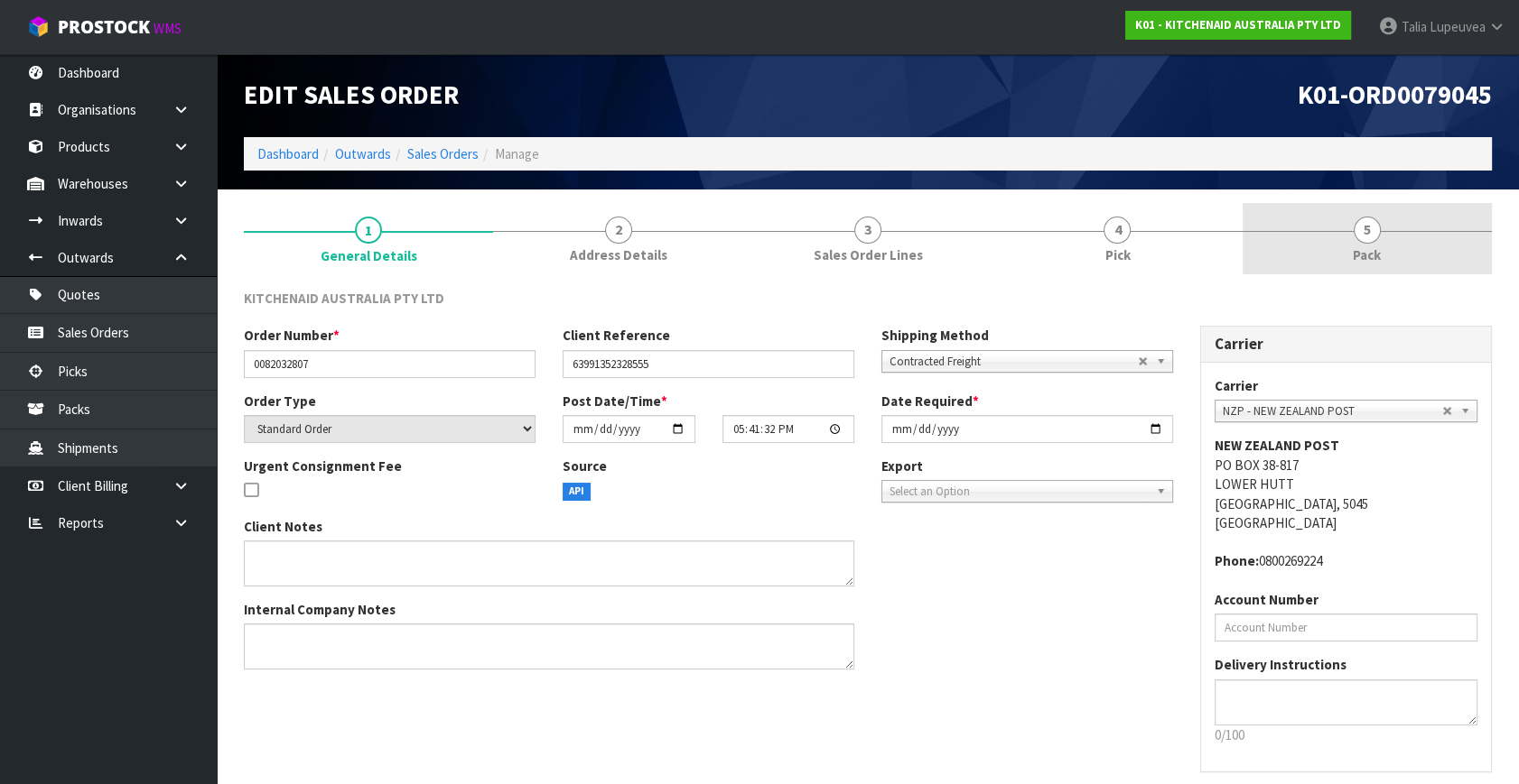
click at [1298, 228] on link "5 Pack" at bounding box center [1367, 238] width 249 height 71
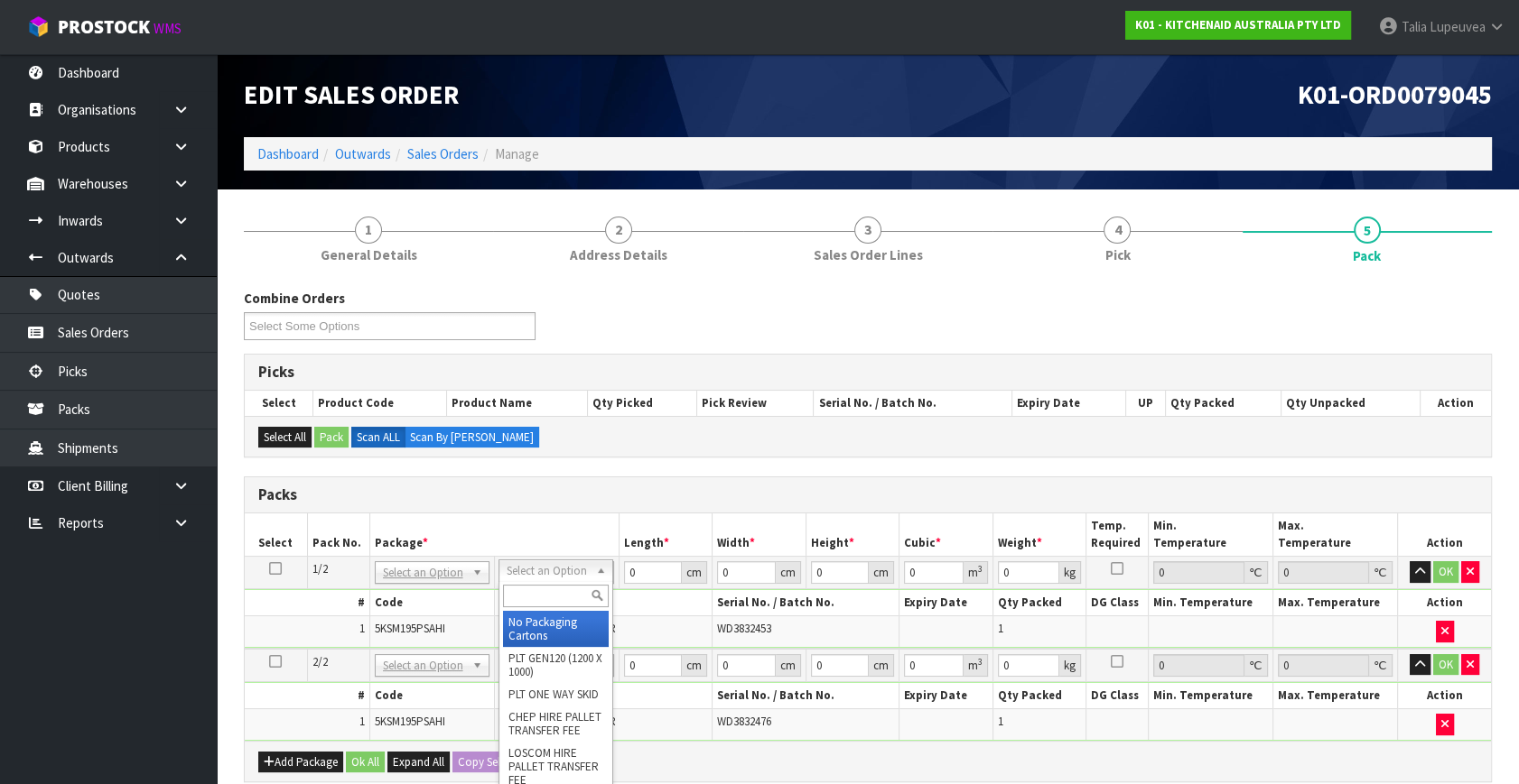
click at [533, 598] on input "text" at bounding box center [556, 595] width 106 height 22
type input "OWN"
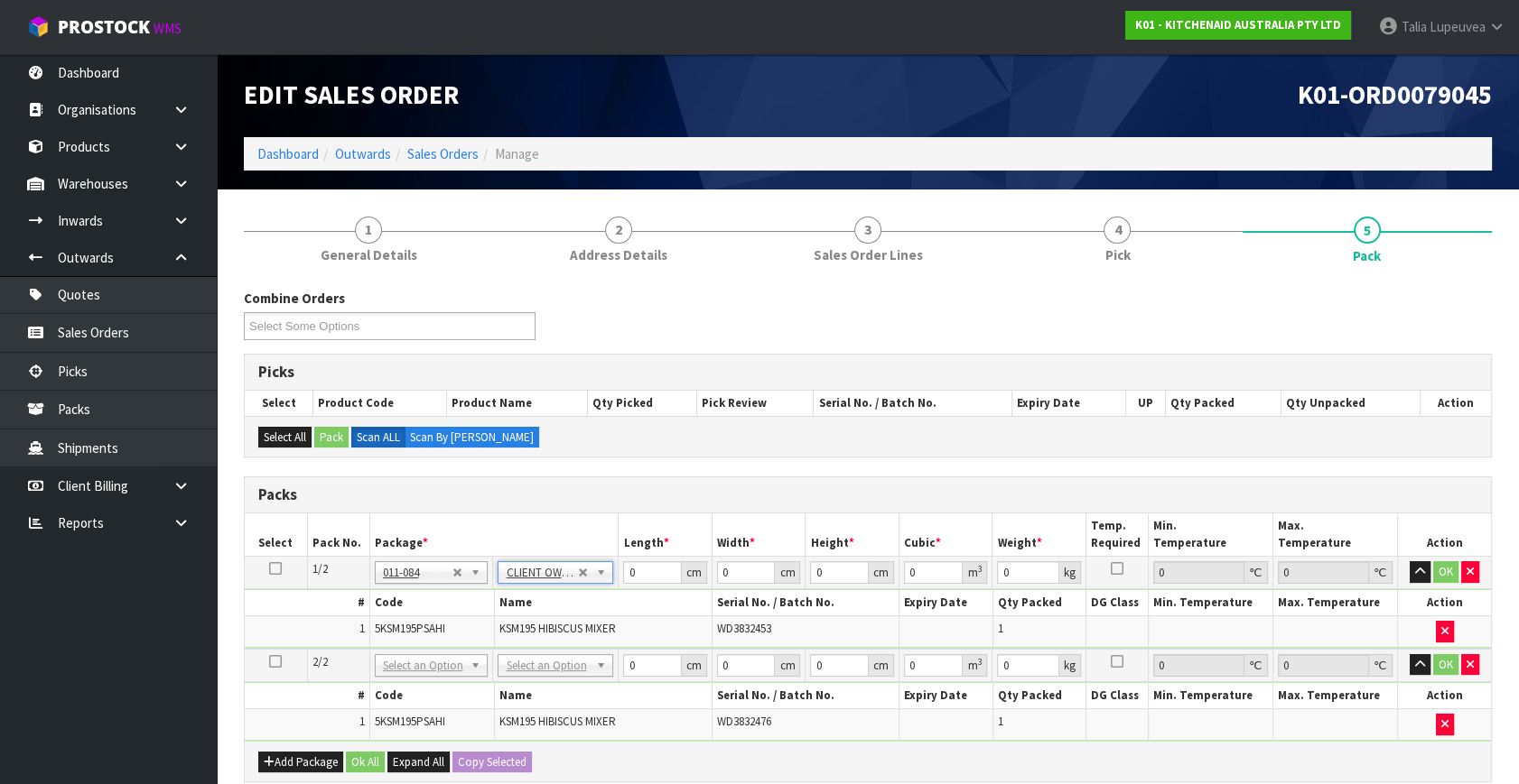
type input "12.3"
click at [271, 569] on icon at bounding box center [275, 569] width 13 height 1
drag, startPoint x: 614, startPoint y: 585, endPoint x: 597, endPoint y: 590, distance: 17.7
click at [597, 590] on tbody "1/2 NONE 007-001 007-002 007-004 007-009 007-013 007-014 007-015 007-017 007-01…" at bounding box center [867, 603] width 1247 height 92
type input "43"
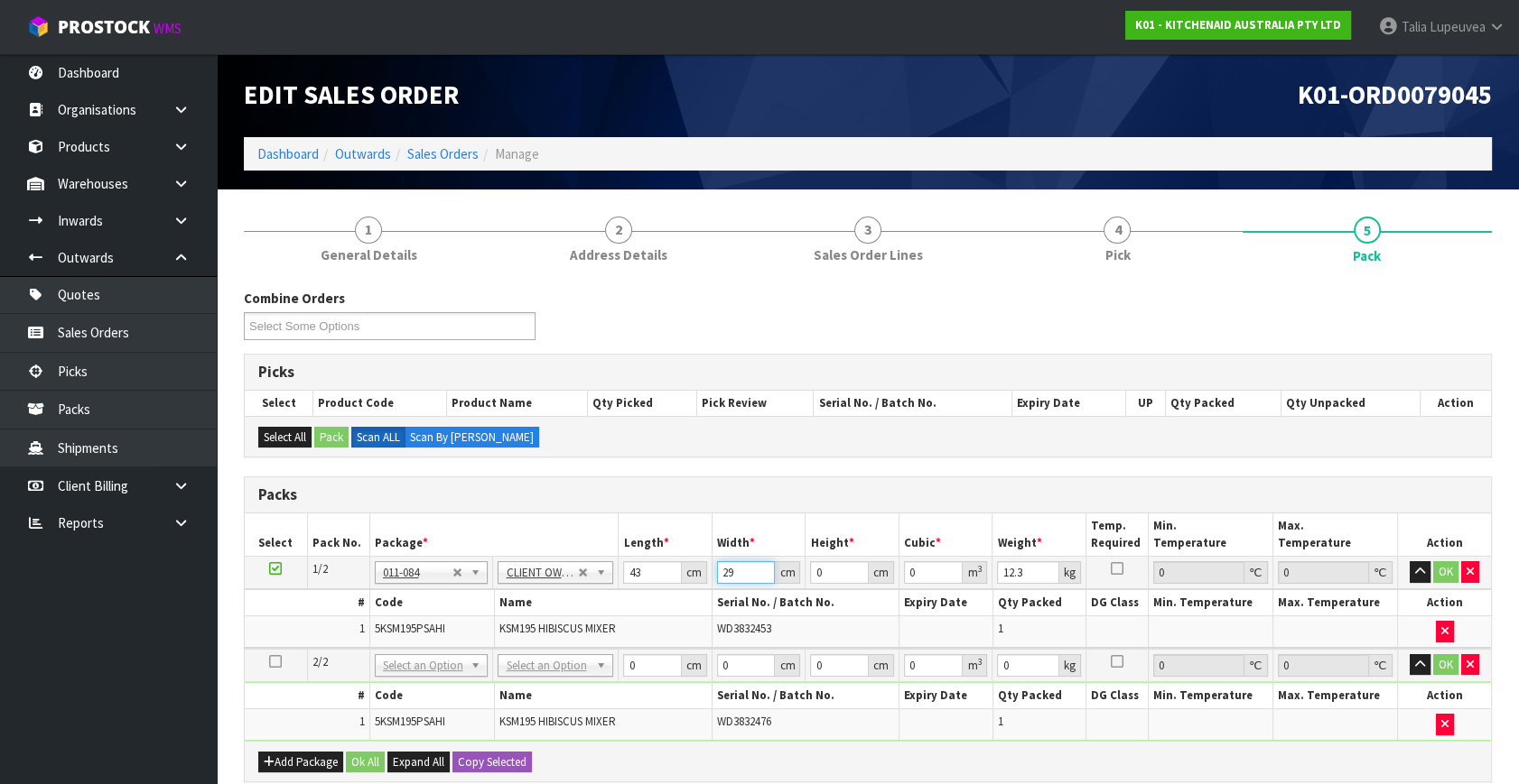
type input "29"
type input "4"
type input "0.004988"
type input "43"
type input "0.053621"
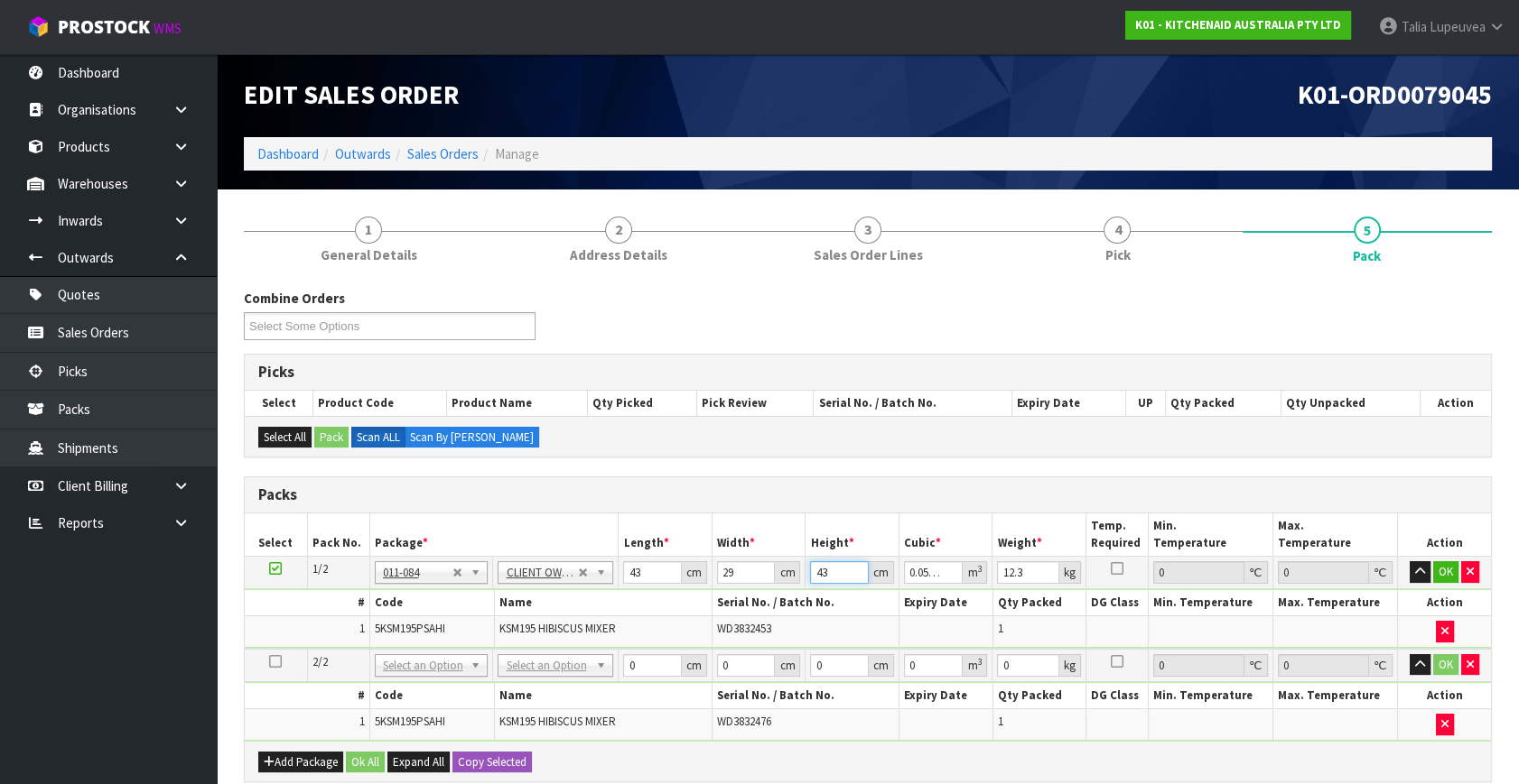
type input "43"
type input "13"
click at [470, 752] on button "Copy Selected" at bounding box center [492, 763] width 80 height 21
click at [488, 755] on span "Confirm" at bounding box center [478, 763] width 40 height 16
type input "43"
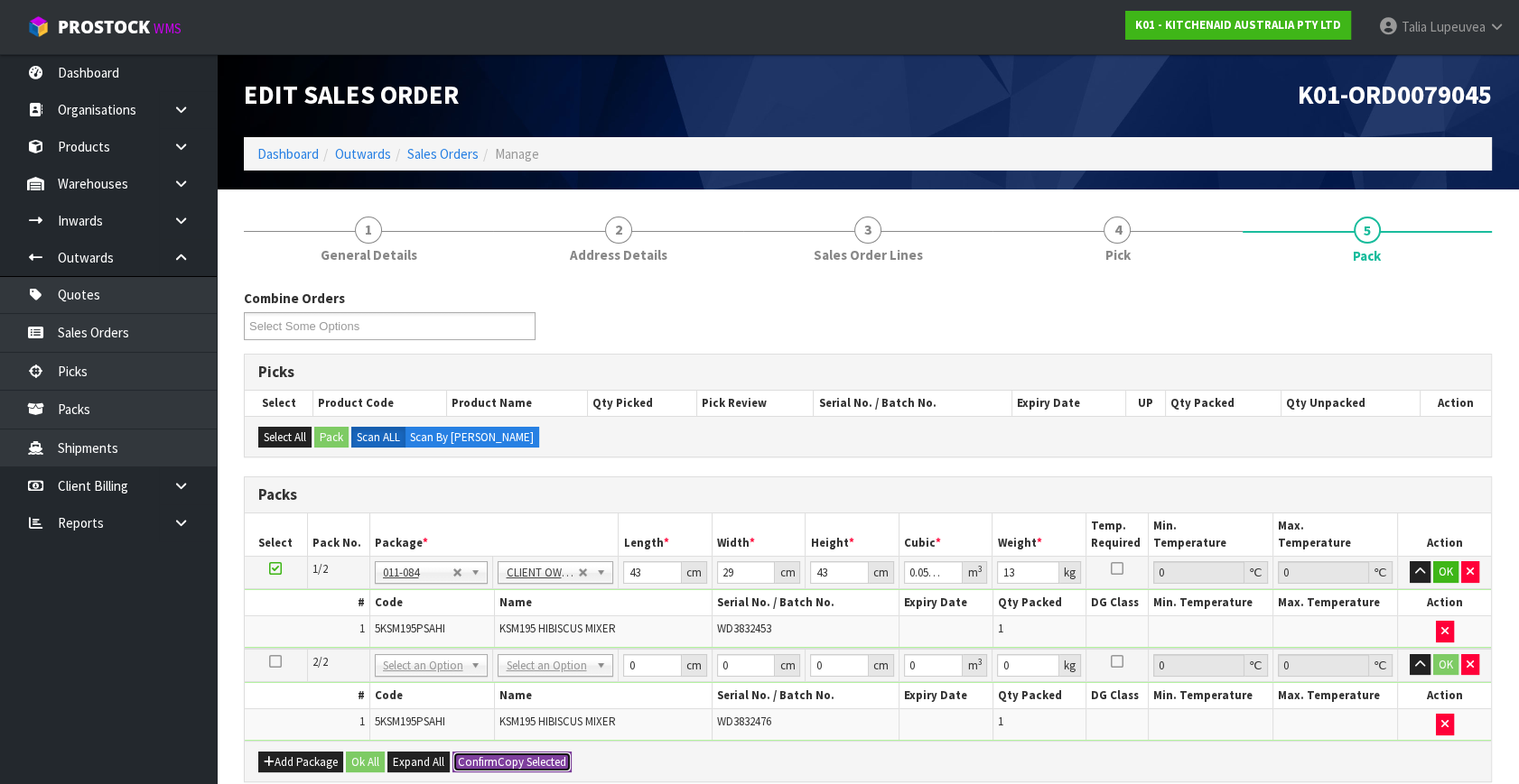
type input "29"
type input "43"
type input "0.053621"
type input "13"
type input "2"
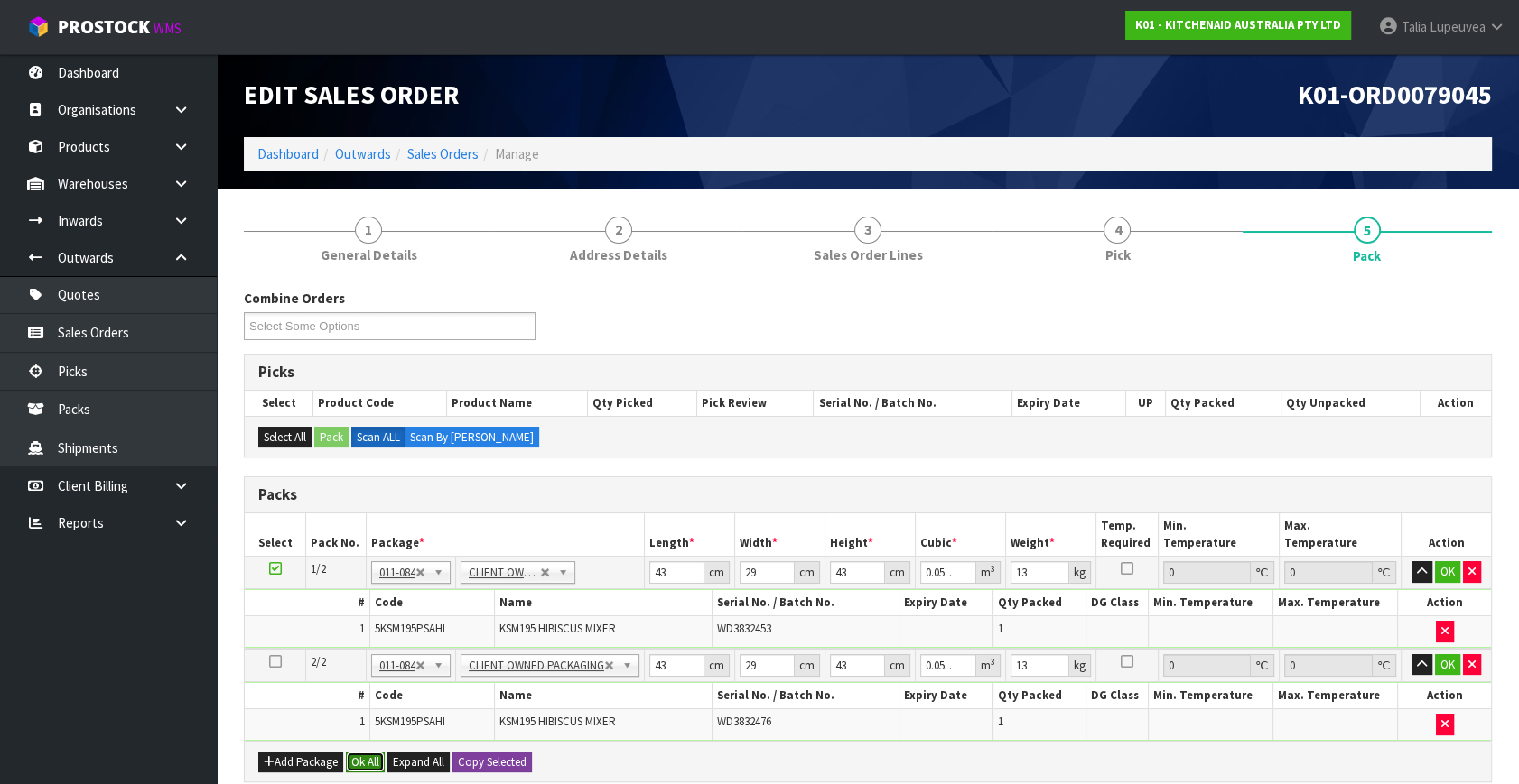
click at [370, 753] on button "Ok All" at bounding box center [365, 763] width 39 height 21
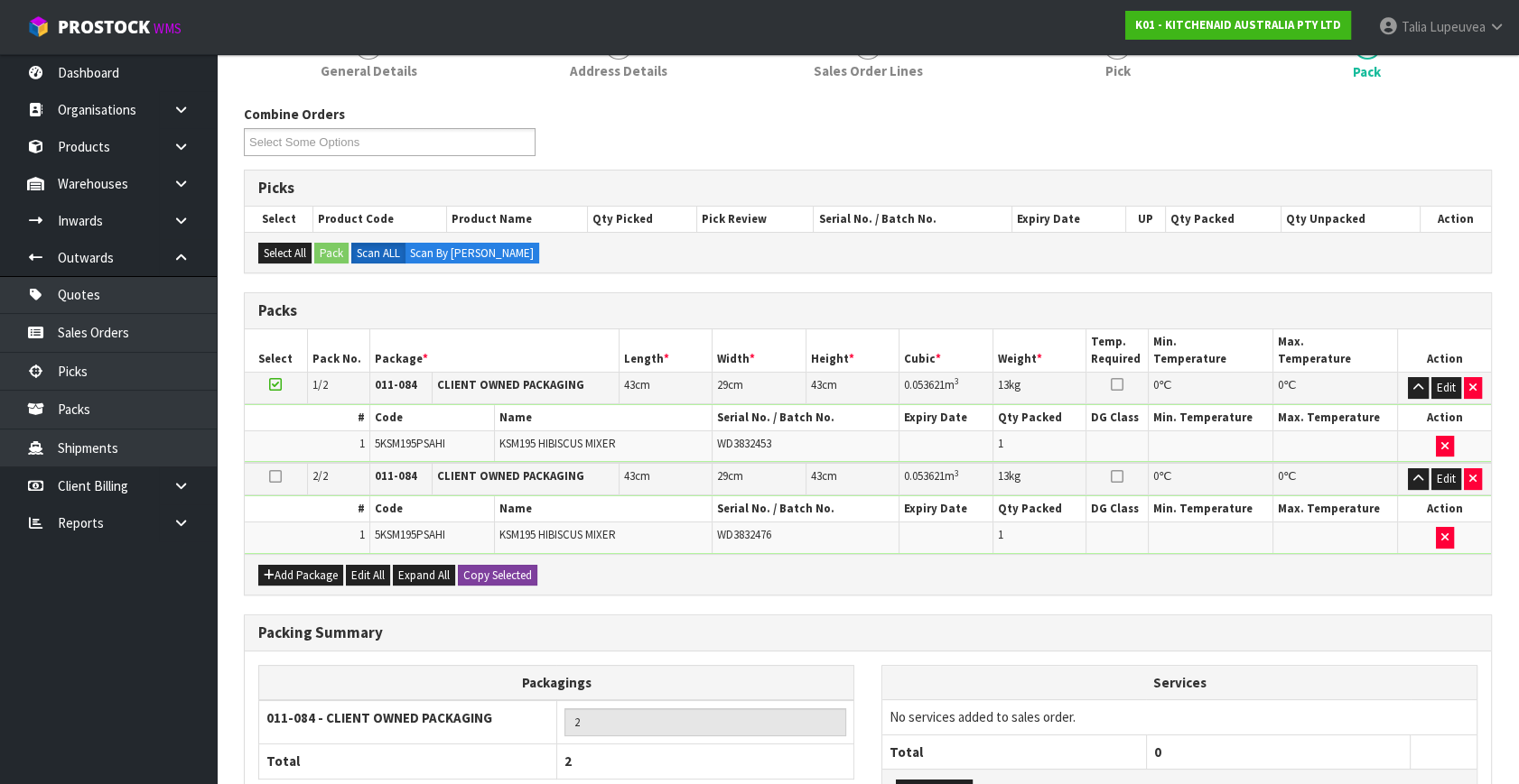
scroll to position [333, 0]
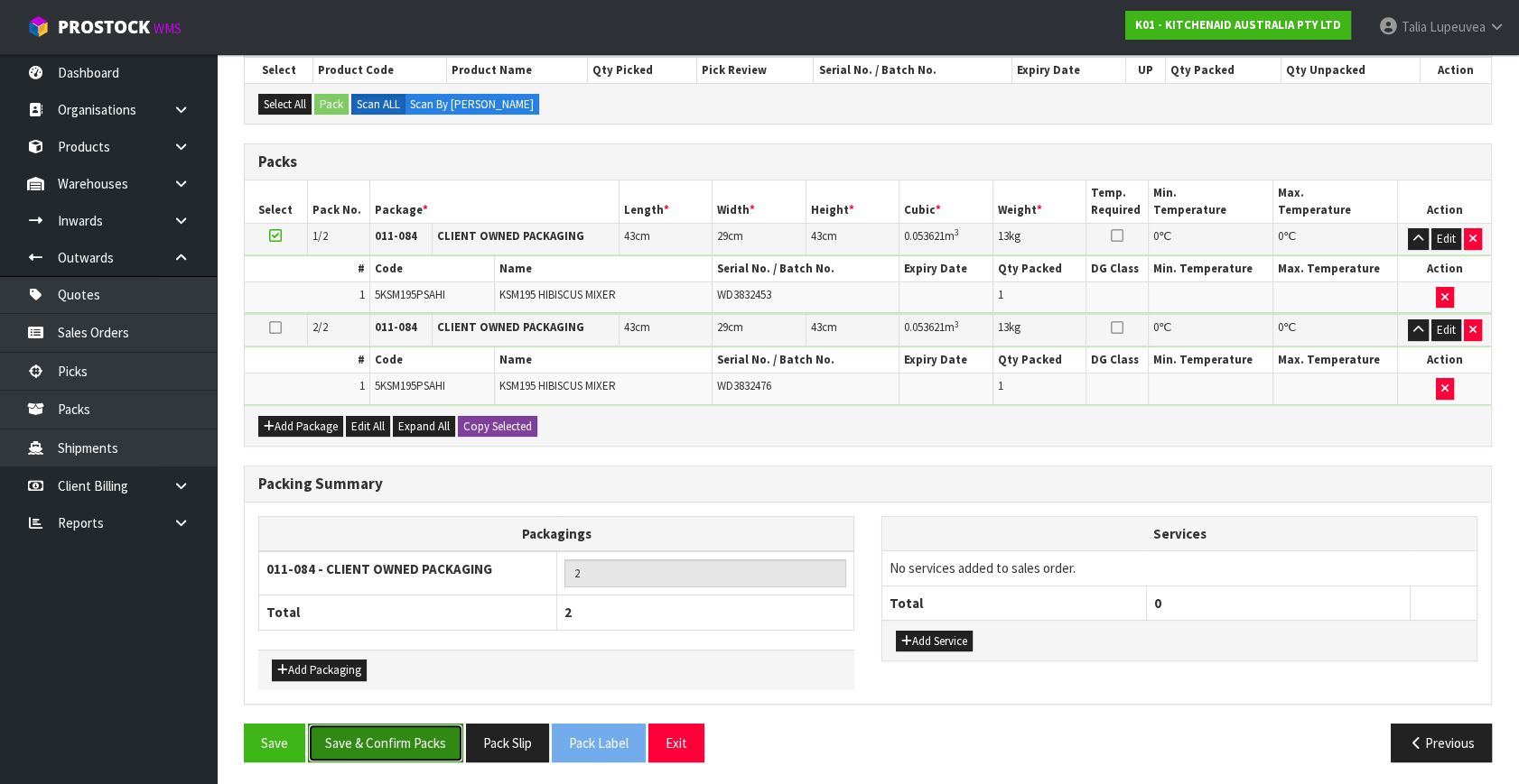
click at [386, 740] on button "Save & Confirm Packs" at bounding box center [385, 743] width 156 height 39
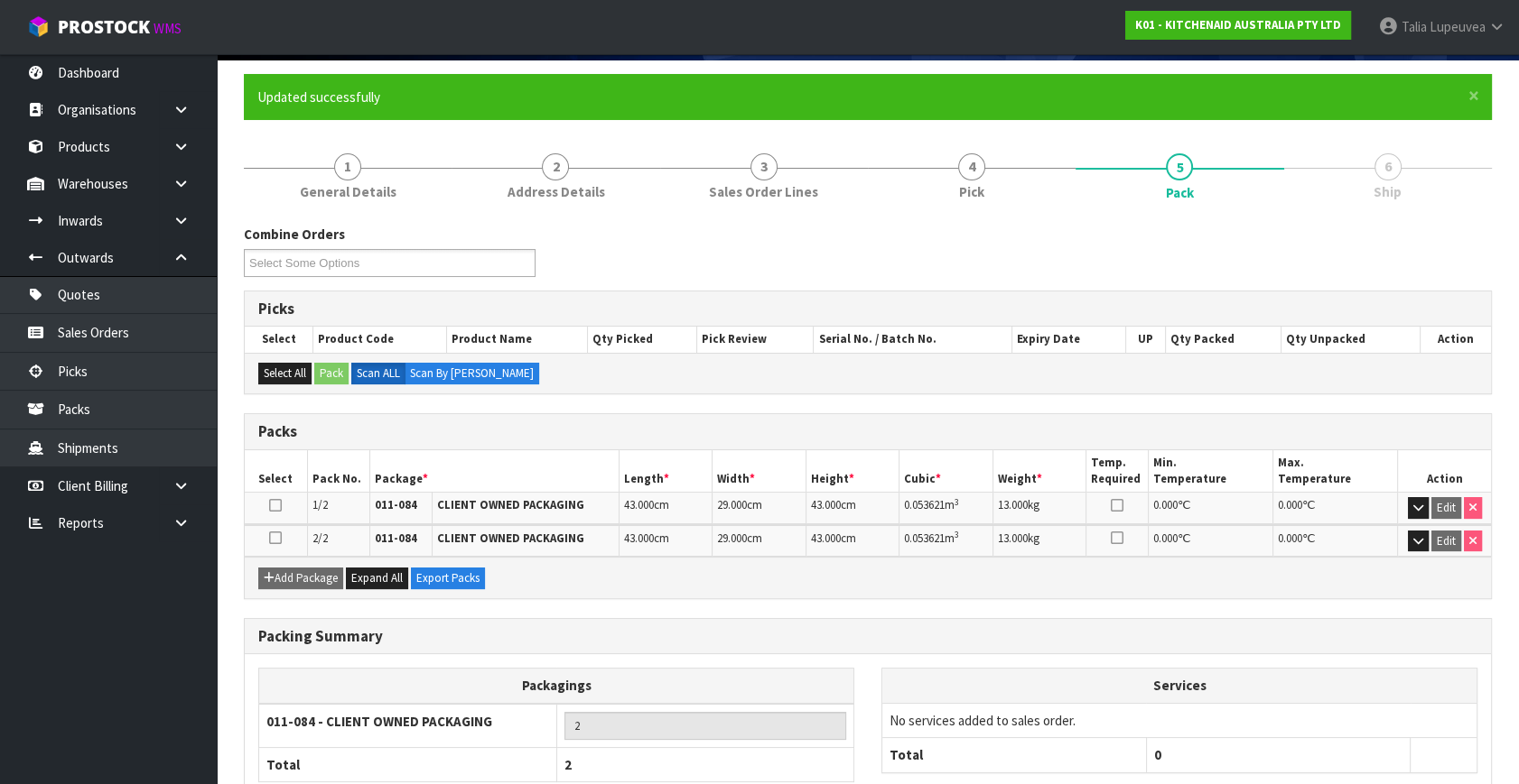
scroll to position [242, 0]
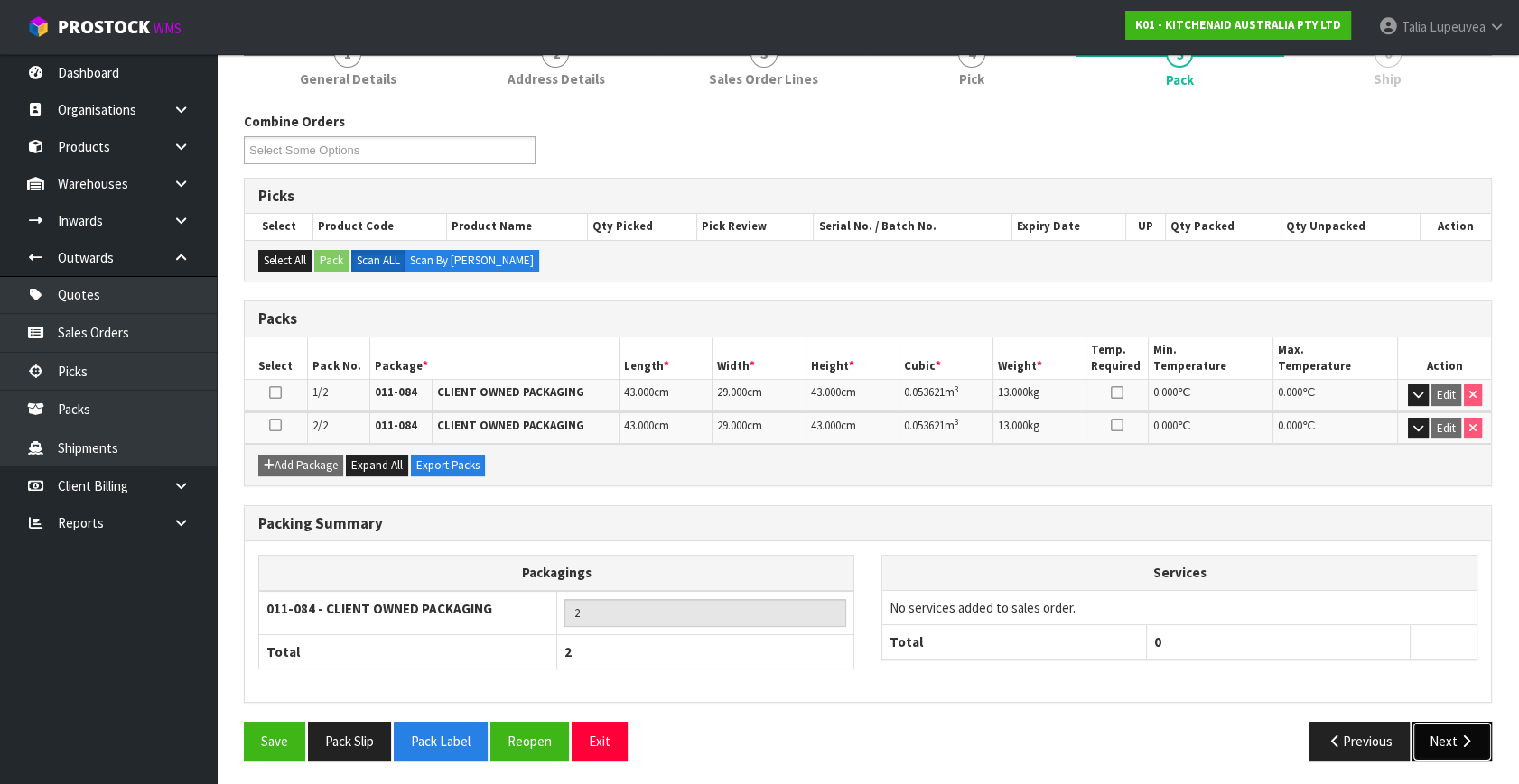
click at [1440, 733] on button "Next" at bounding box center [1452, 741] width 80 height 39
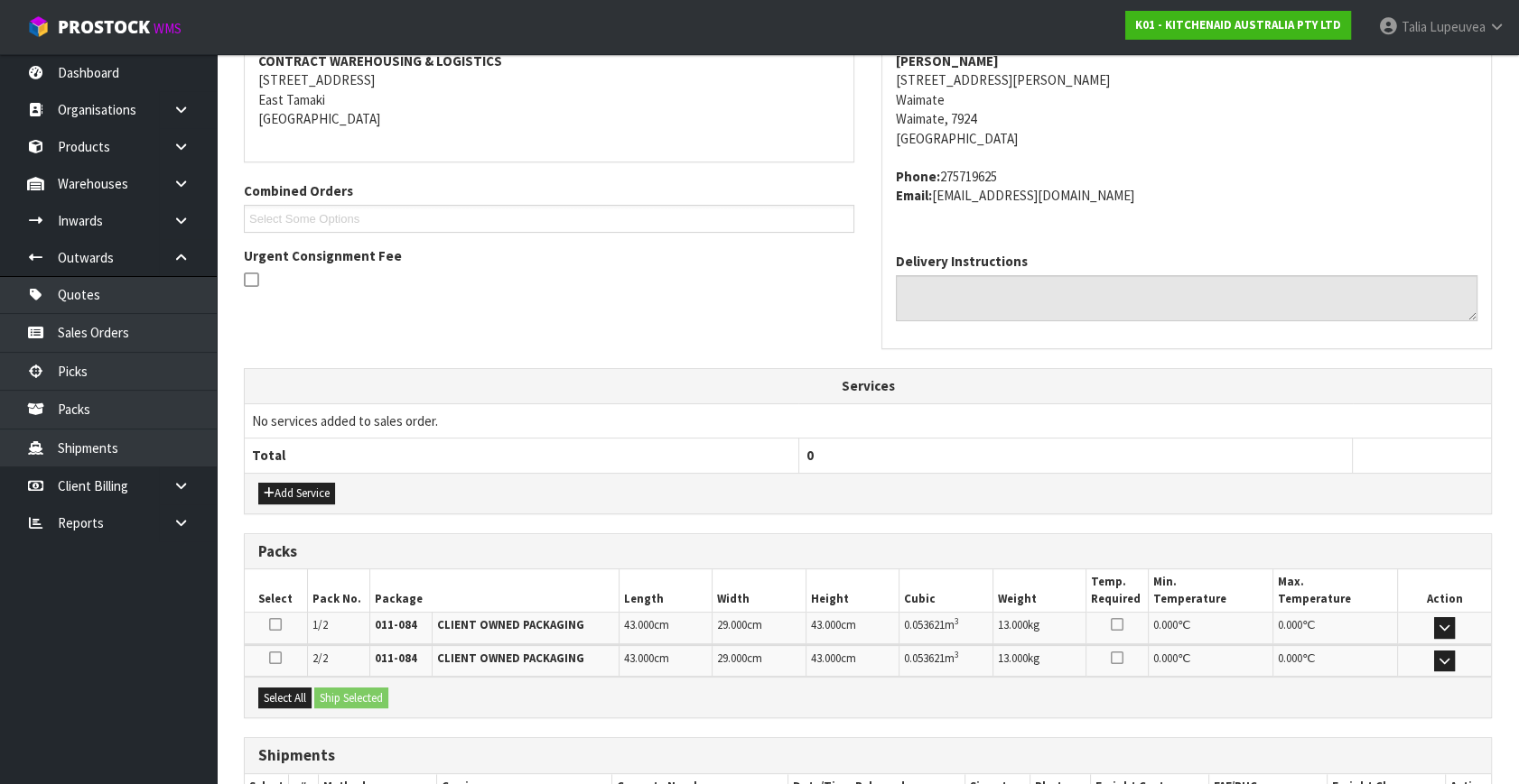
scroll to position [478, 0]
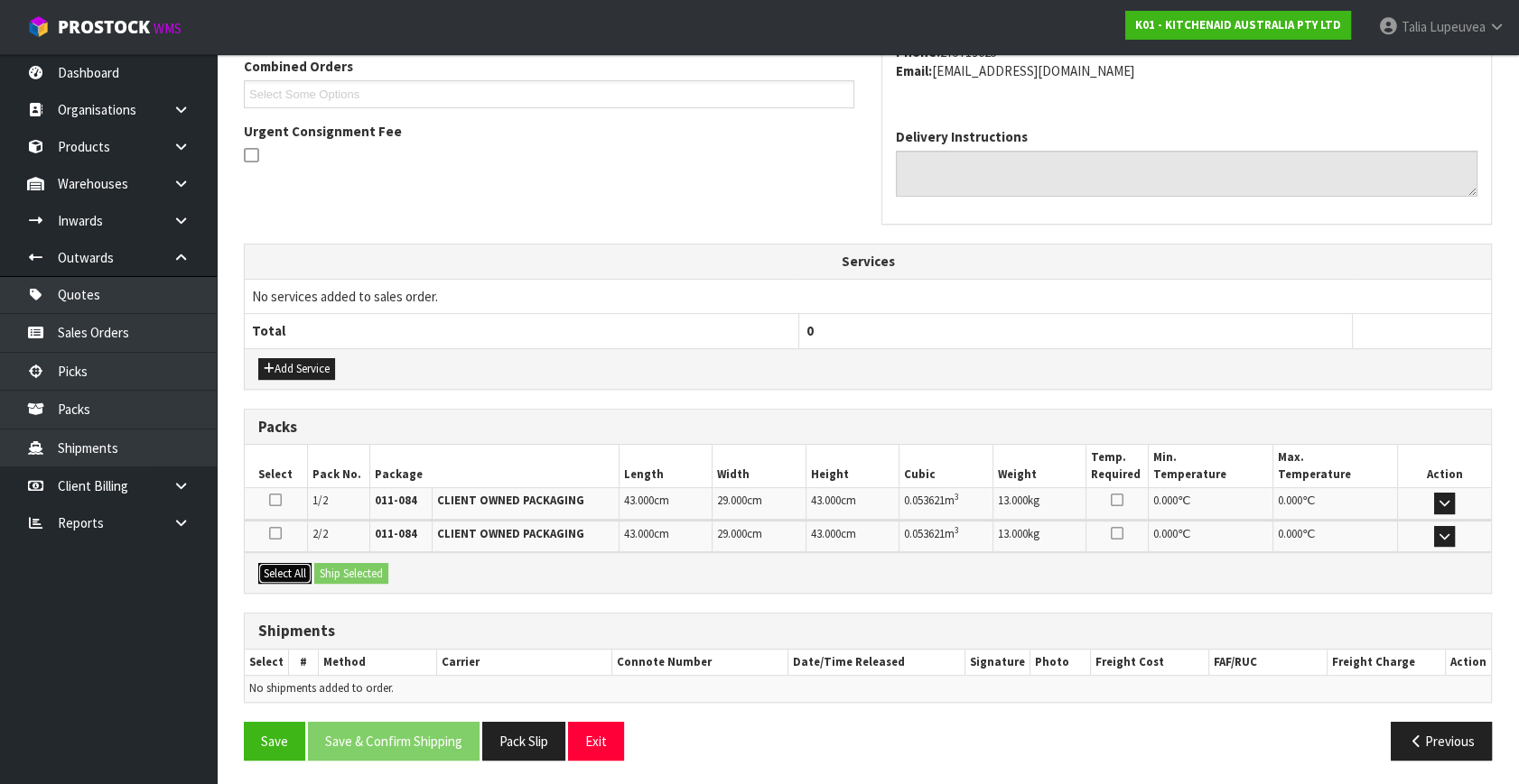
drag, startPoint x: 291, startPoint y: 572, endPoint x: 331, endPoint y: 566, distance: 40.4
click at [298, 571] on button "Select All" at bounding box center [284, 574] width 54 height 21
click at [335, 566] on button "Ship Selected" at bounding box center [351, 574] width 74 height 21
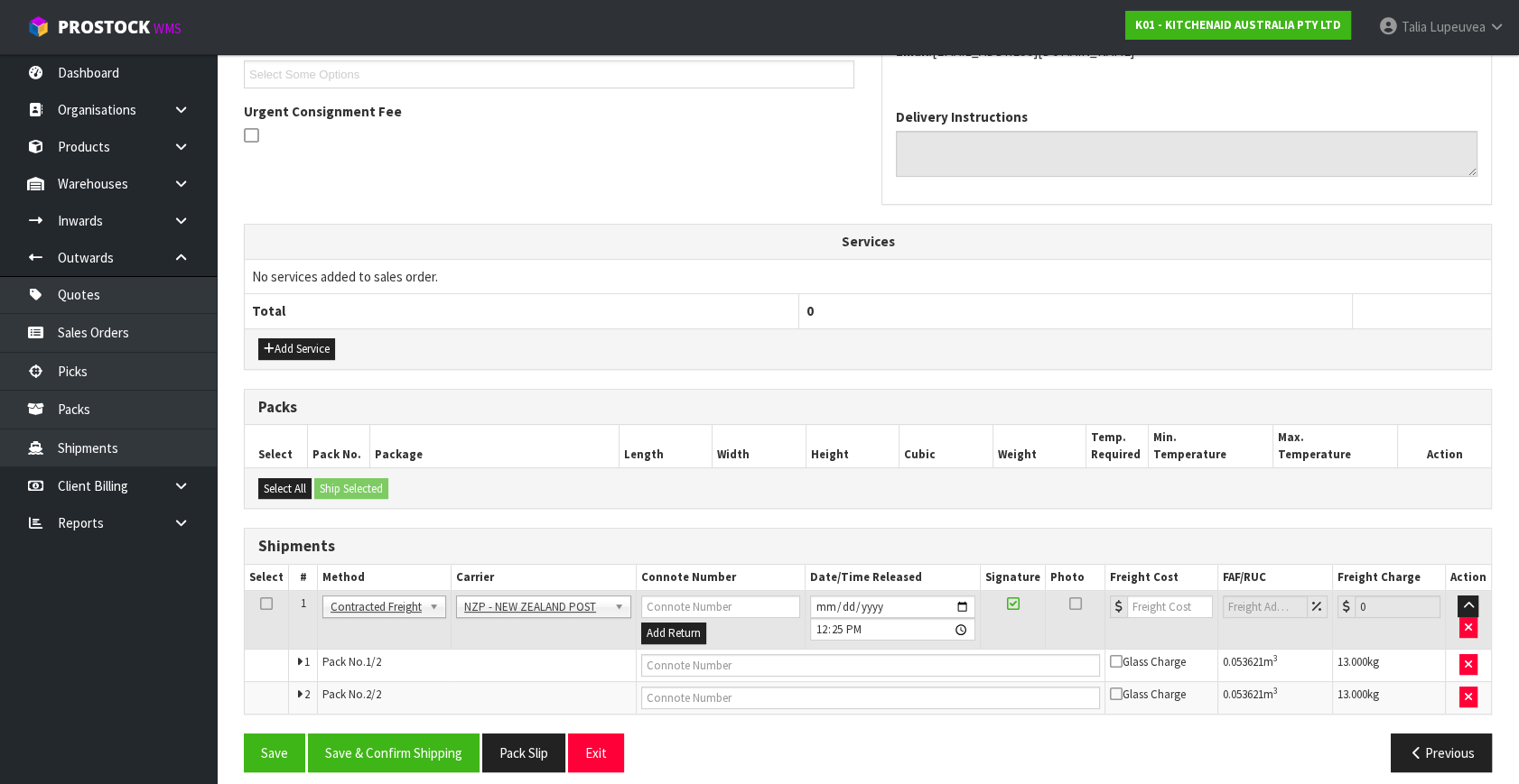
scroll to position [509, 0]
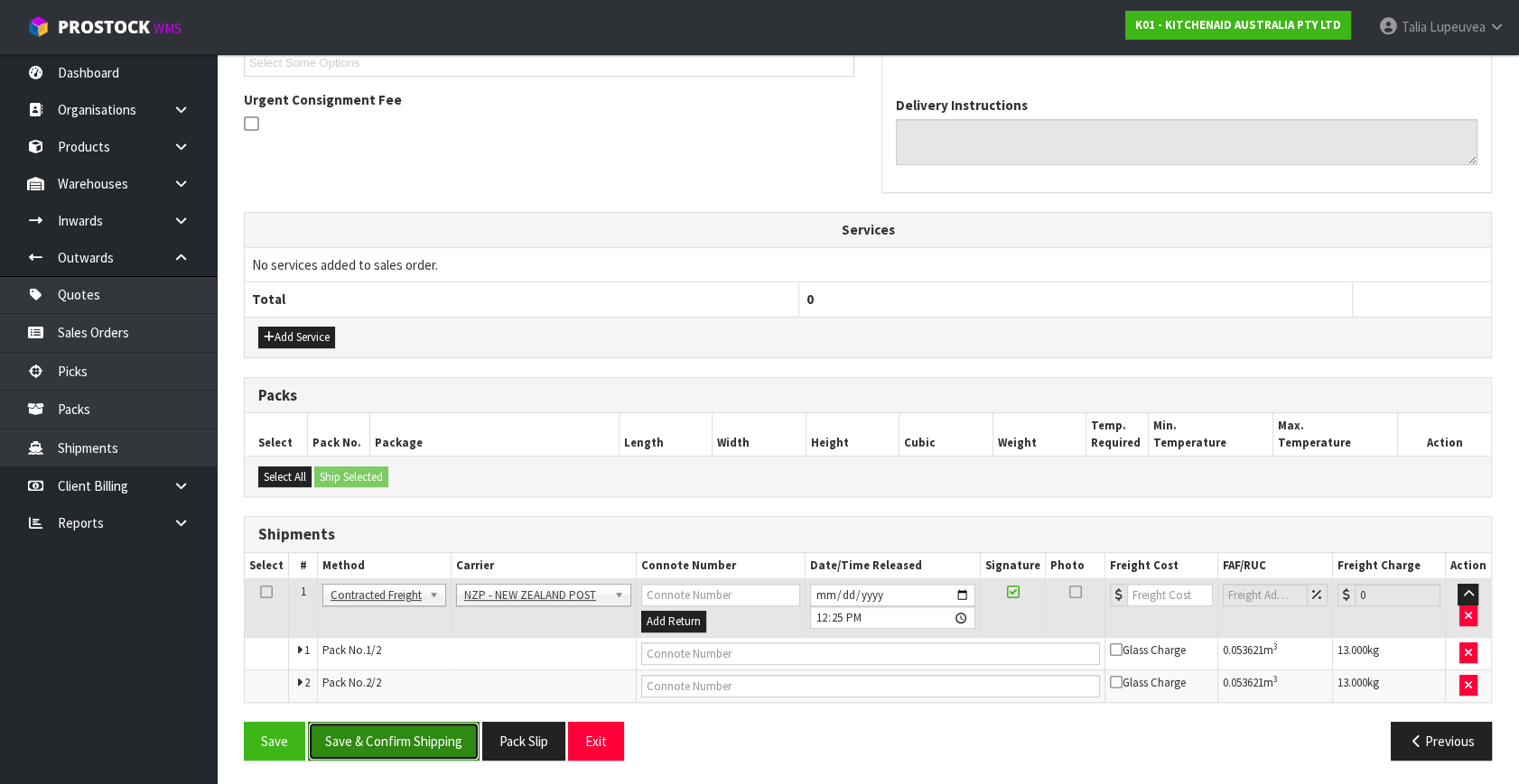
click at [458, 750] on button "Save & Confirm Shipping" at bounding box center [393, 741] width 171 height 39
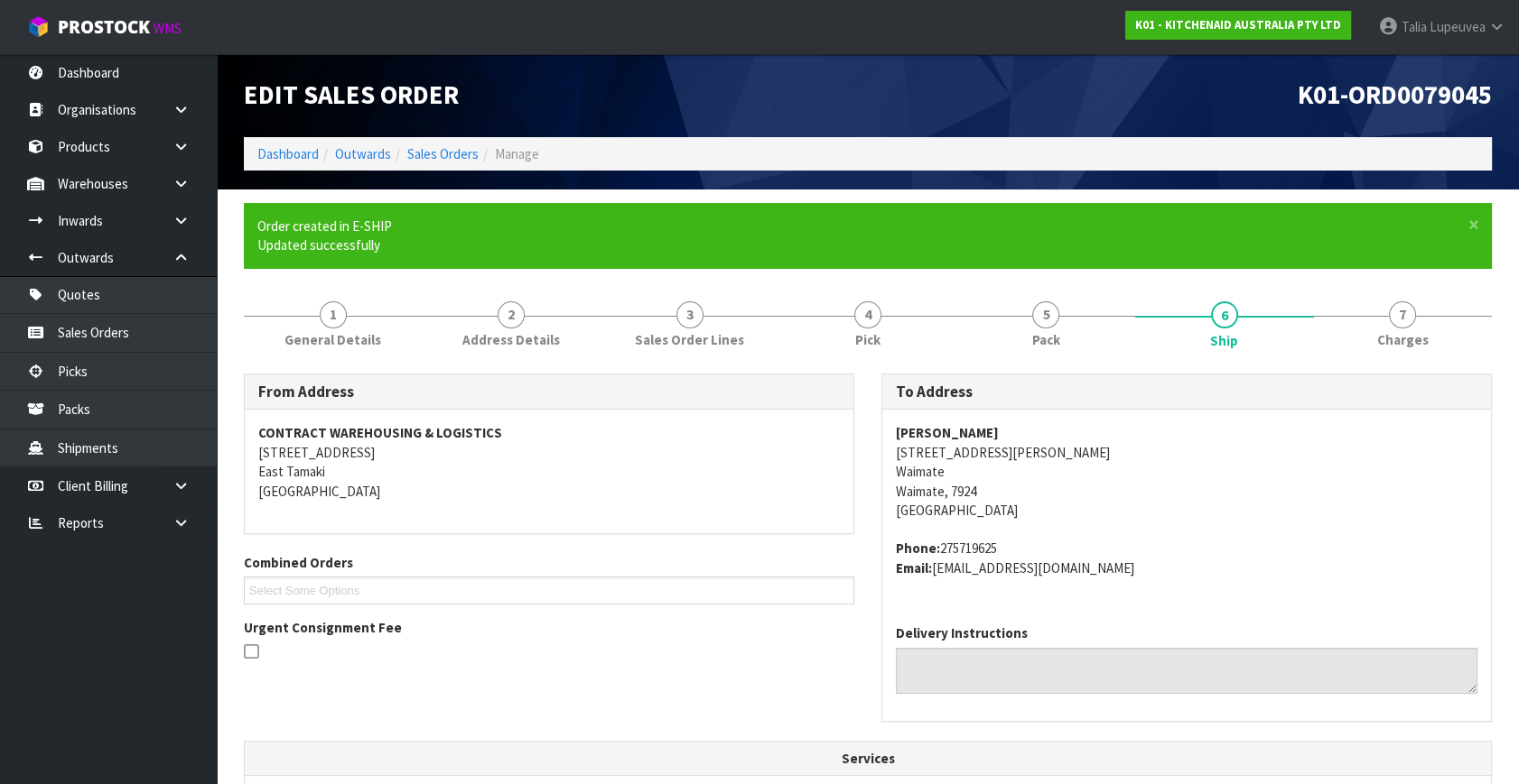
scroll to position [482, 0]
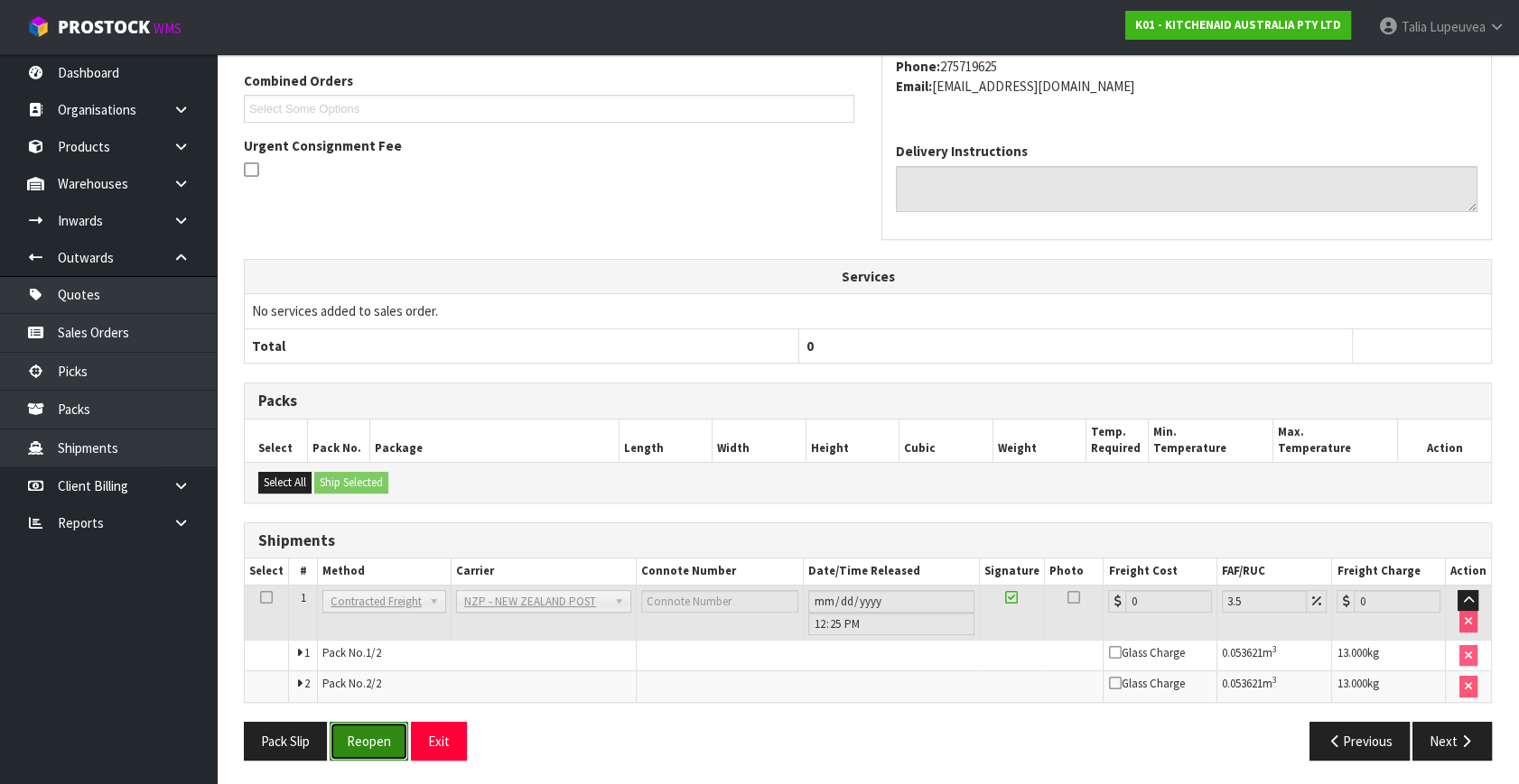
click at [346, 734] on button "Reopen" at bounding box center [369, 741] width 79 height 39
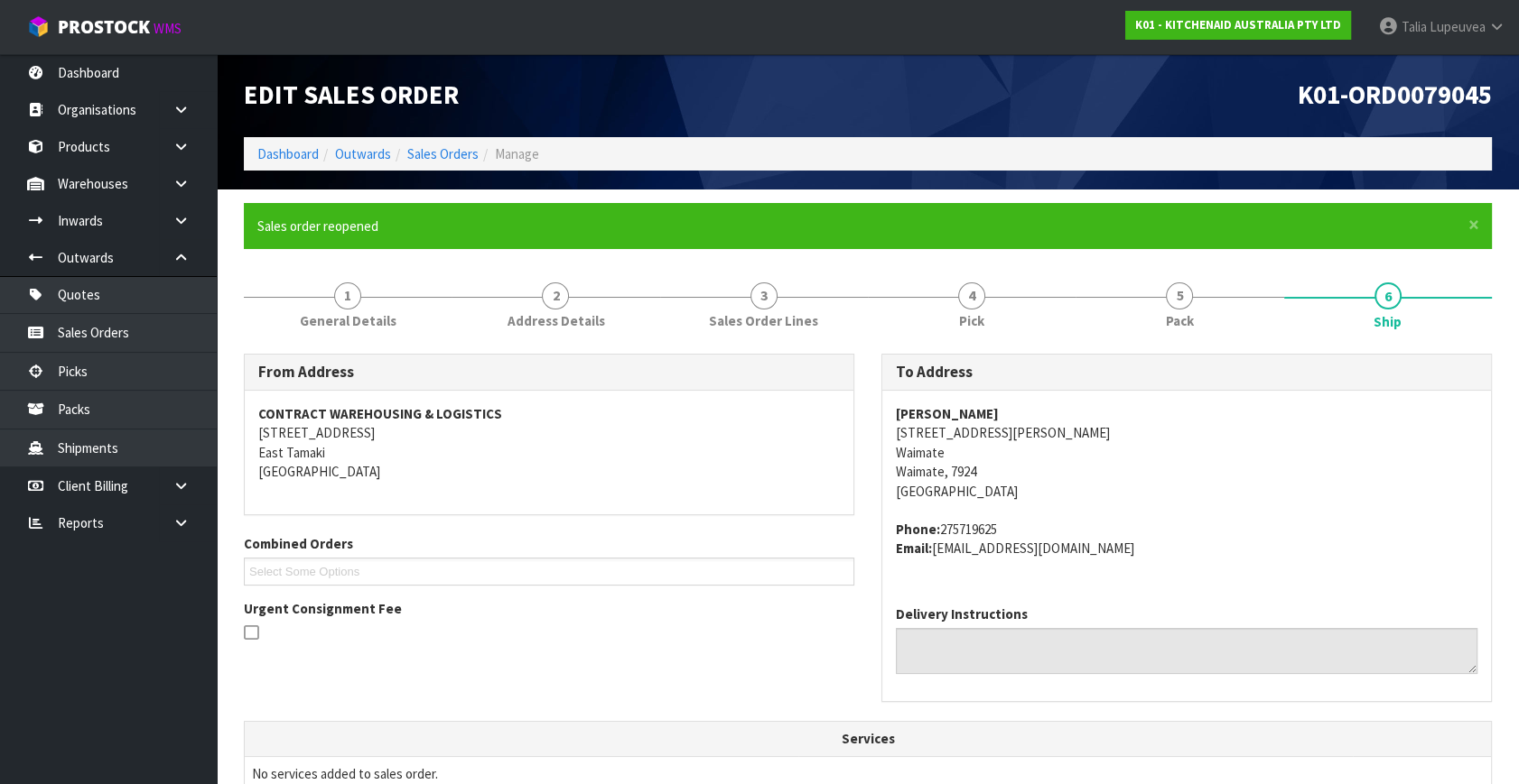
scroll to position [525, 0]
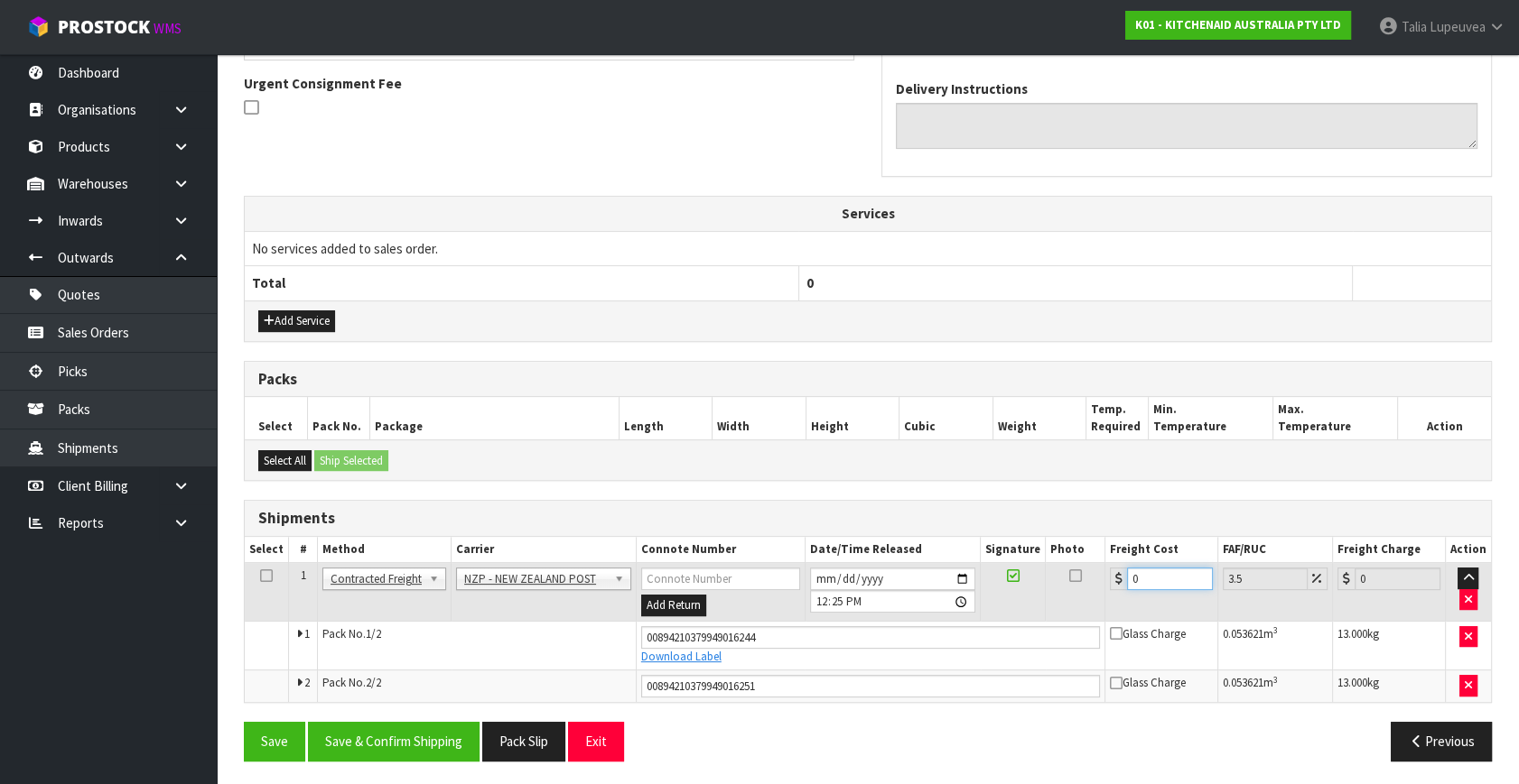
drag, startPoint x: 1147, startPoint y: 583, endPoint x: 1075, endPoint y: 581, distance: 72.0
click at [1075, 581] on tr "1 Client Local Pickup Customer Local Pickup Company Freight Contracted Freight …" at bounding box center [867, 592] width 1247 height 58
type input "3"
type input "3.1"
type input "33"
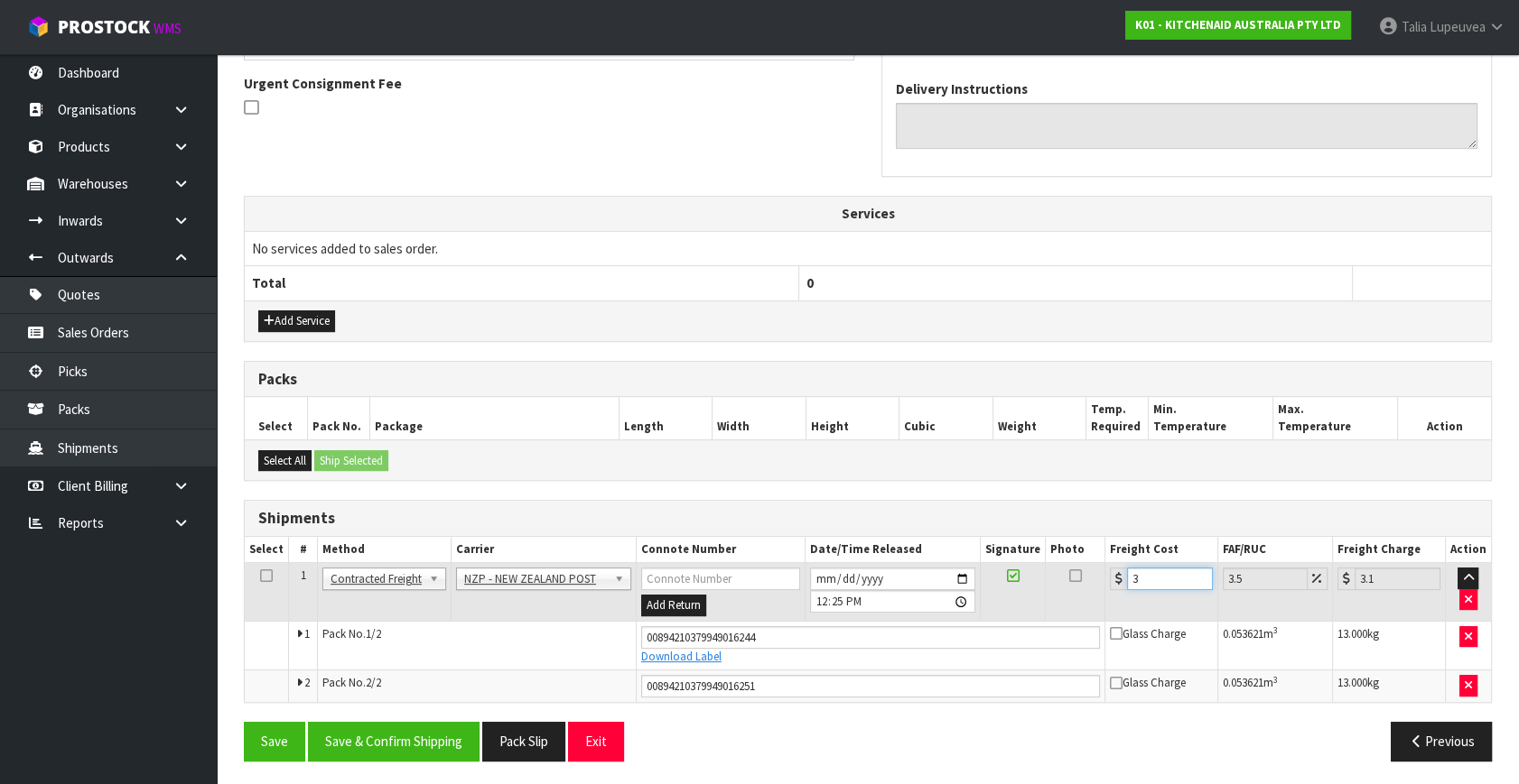
type input "34.15"
type input "33.2"
type input "34.36"
type input "33.22"
type input "34.38"
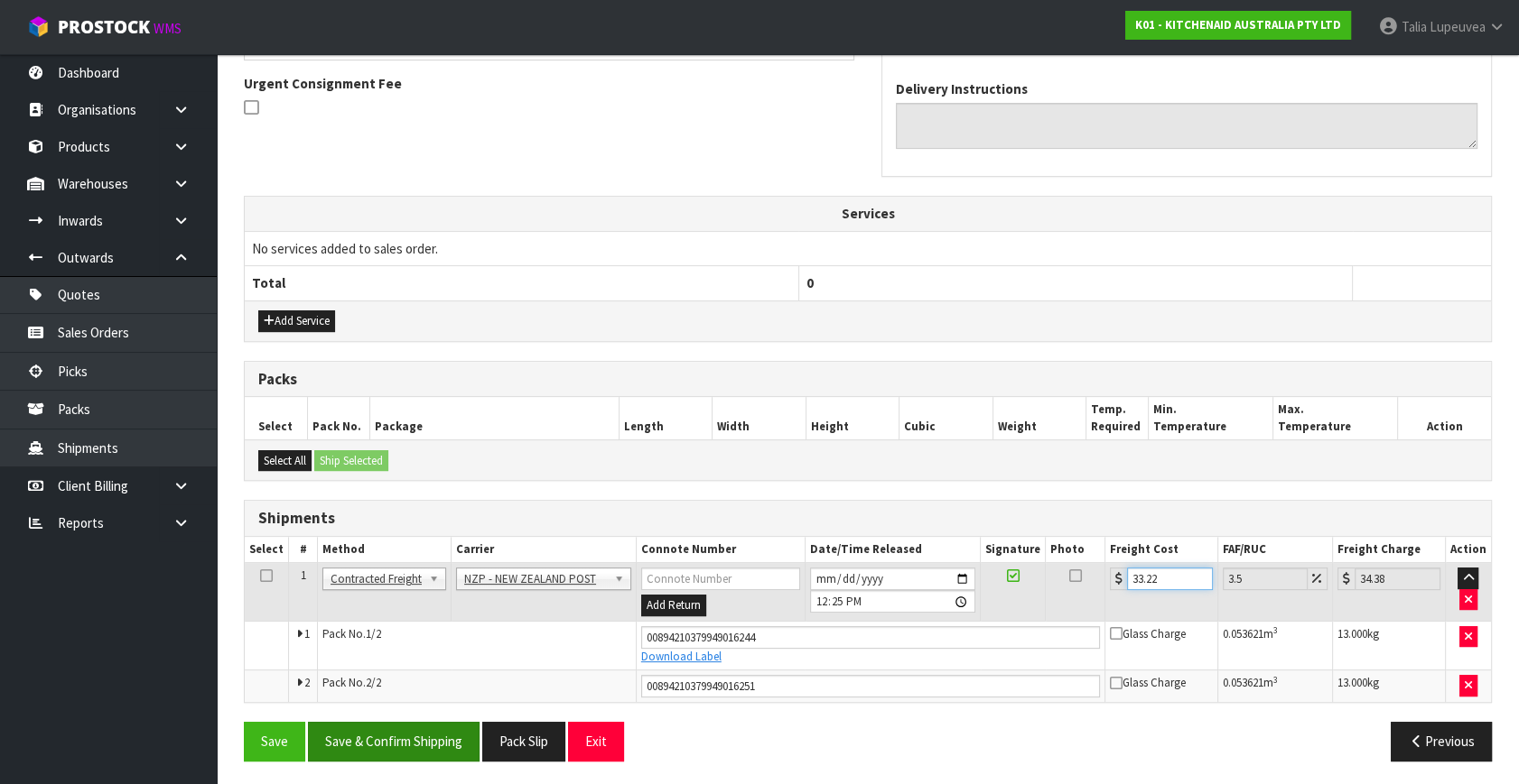
type input "33.22"
click at [433, 729] on button "Save & Confirm Shipping" at bounding box center [393, 741] width 171 height 39
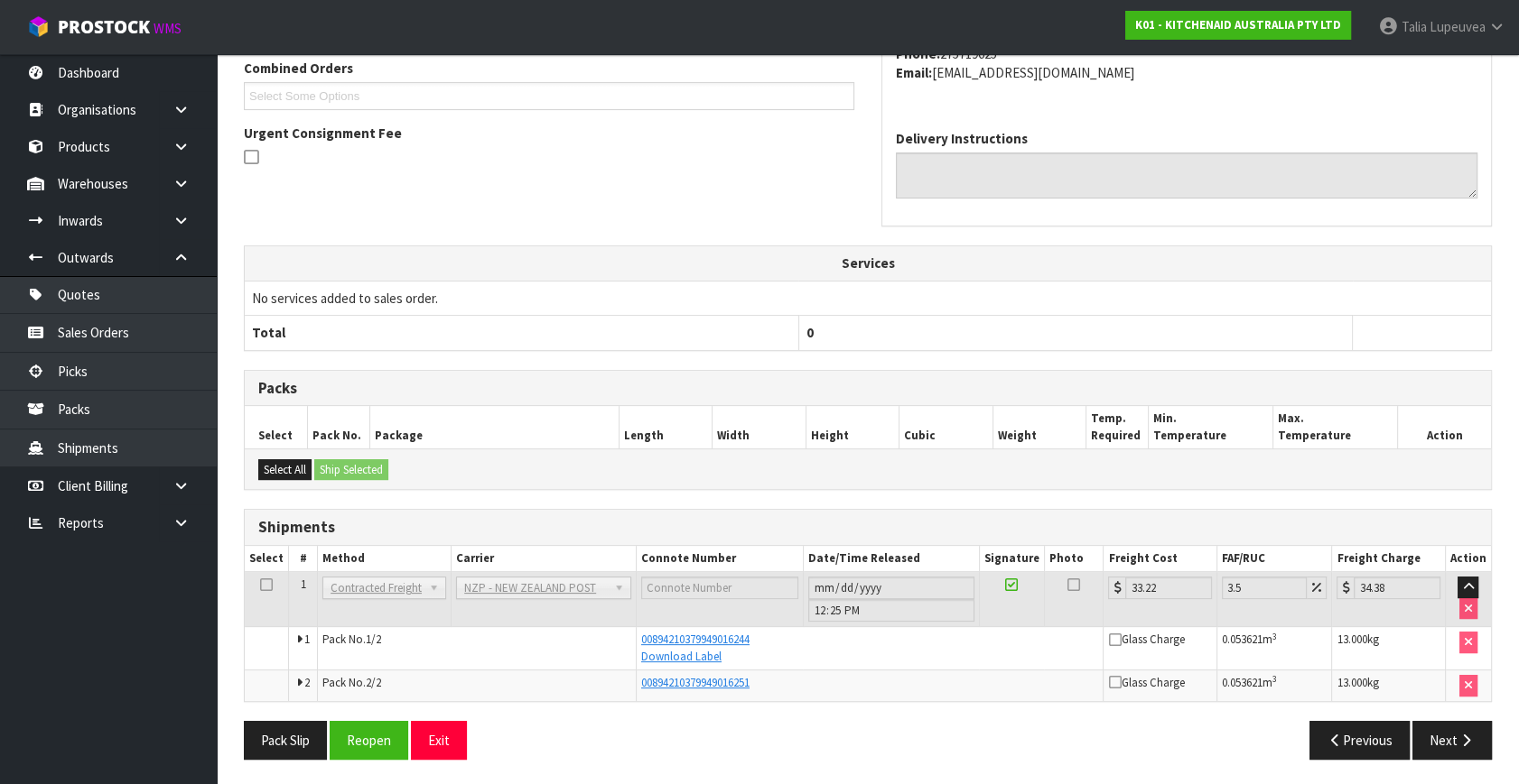
scroll to position [0, 0]
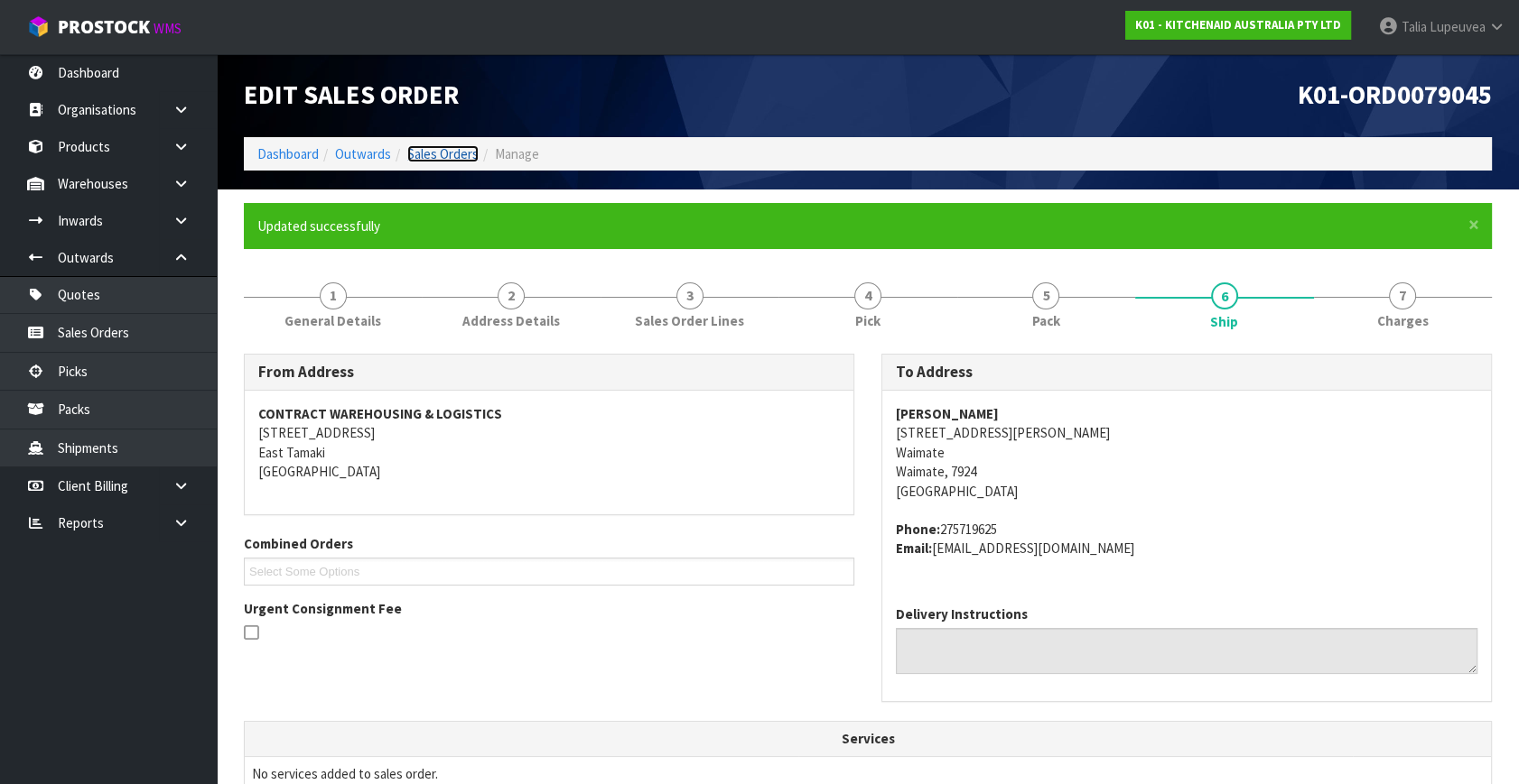
click at [446, 149] on link "Sales Orders" at bounding box center [443, 154] width 71 height 18
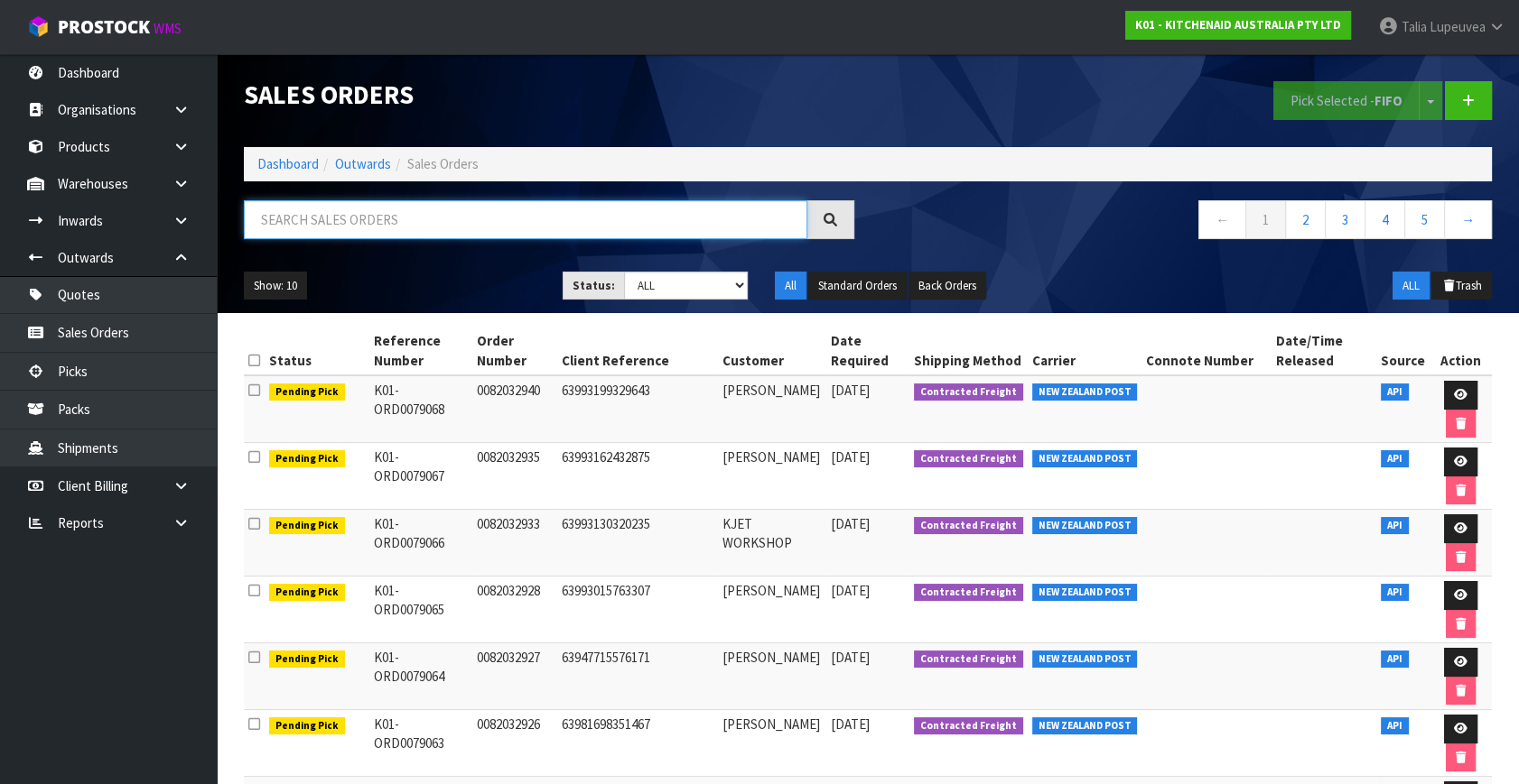
click at [613, 227] on input "text" at bounding box center [525, 220] width 563 height 39
type input "JOB-0412169"
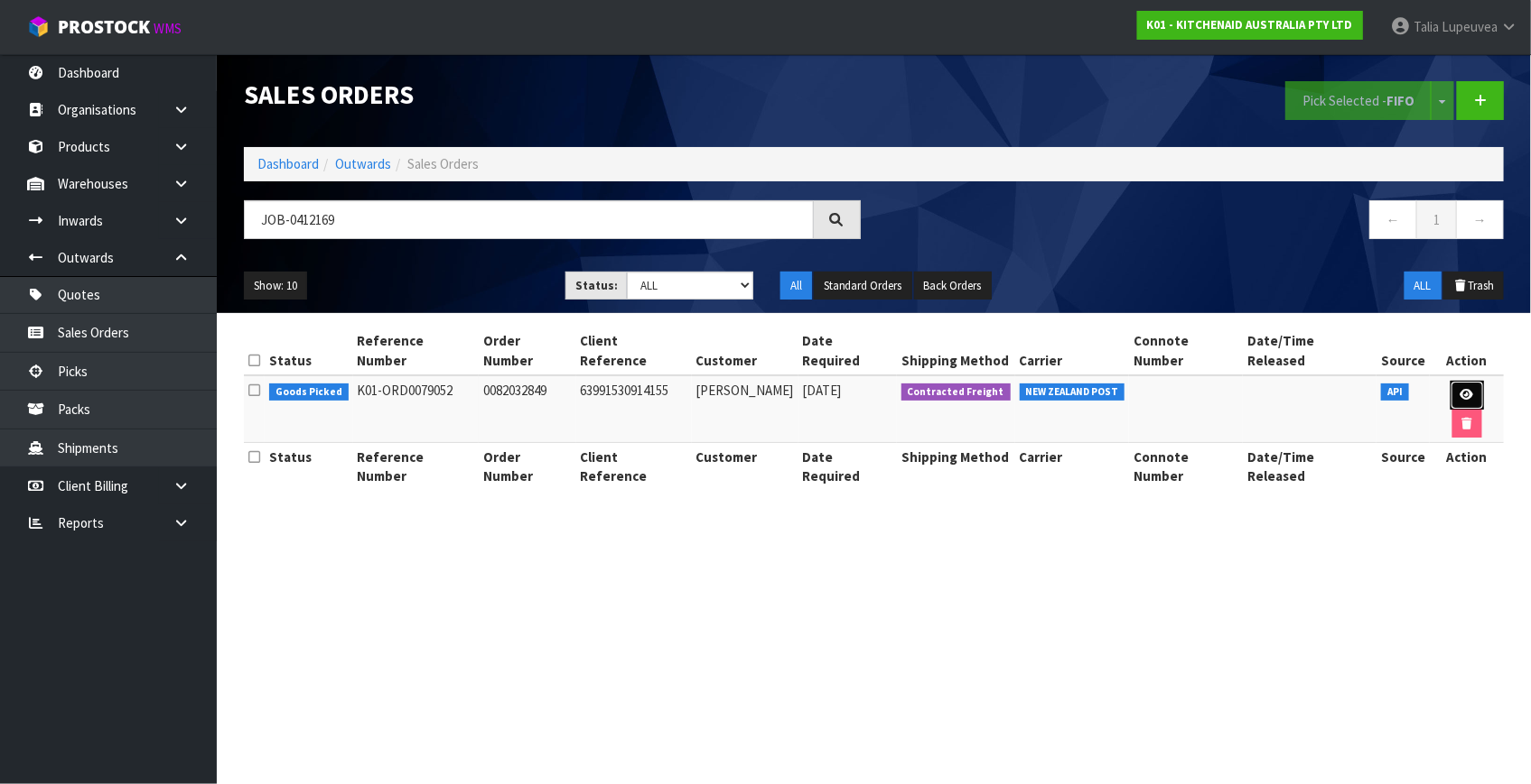
click at [1461, 389] on icon at bounding box center [1468, 395] width 14 height 12
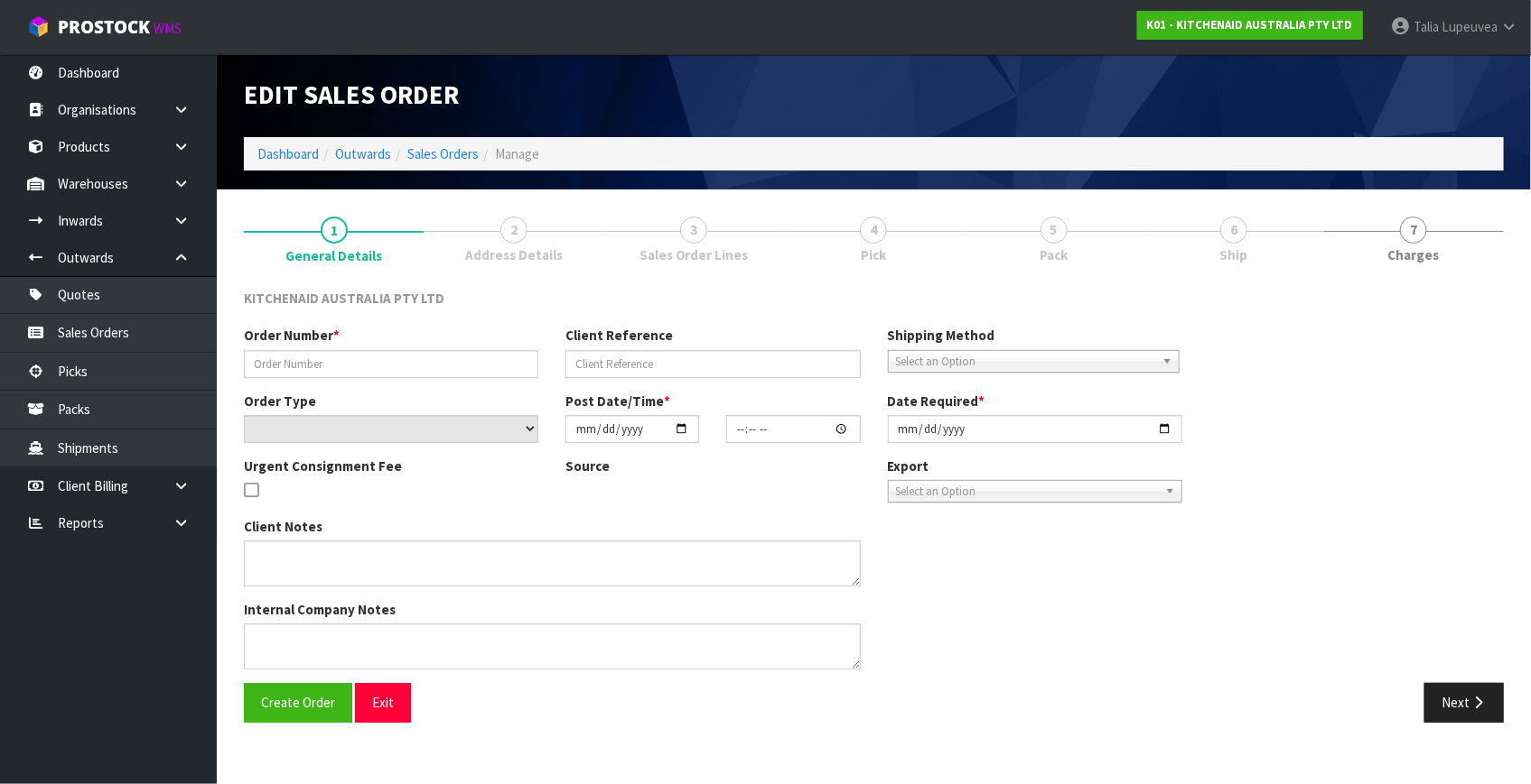
type input "0082032849"
type input "63991530914155"
select select "number:0"
type input "2025-09-11"
type input "19:40:24.000"
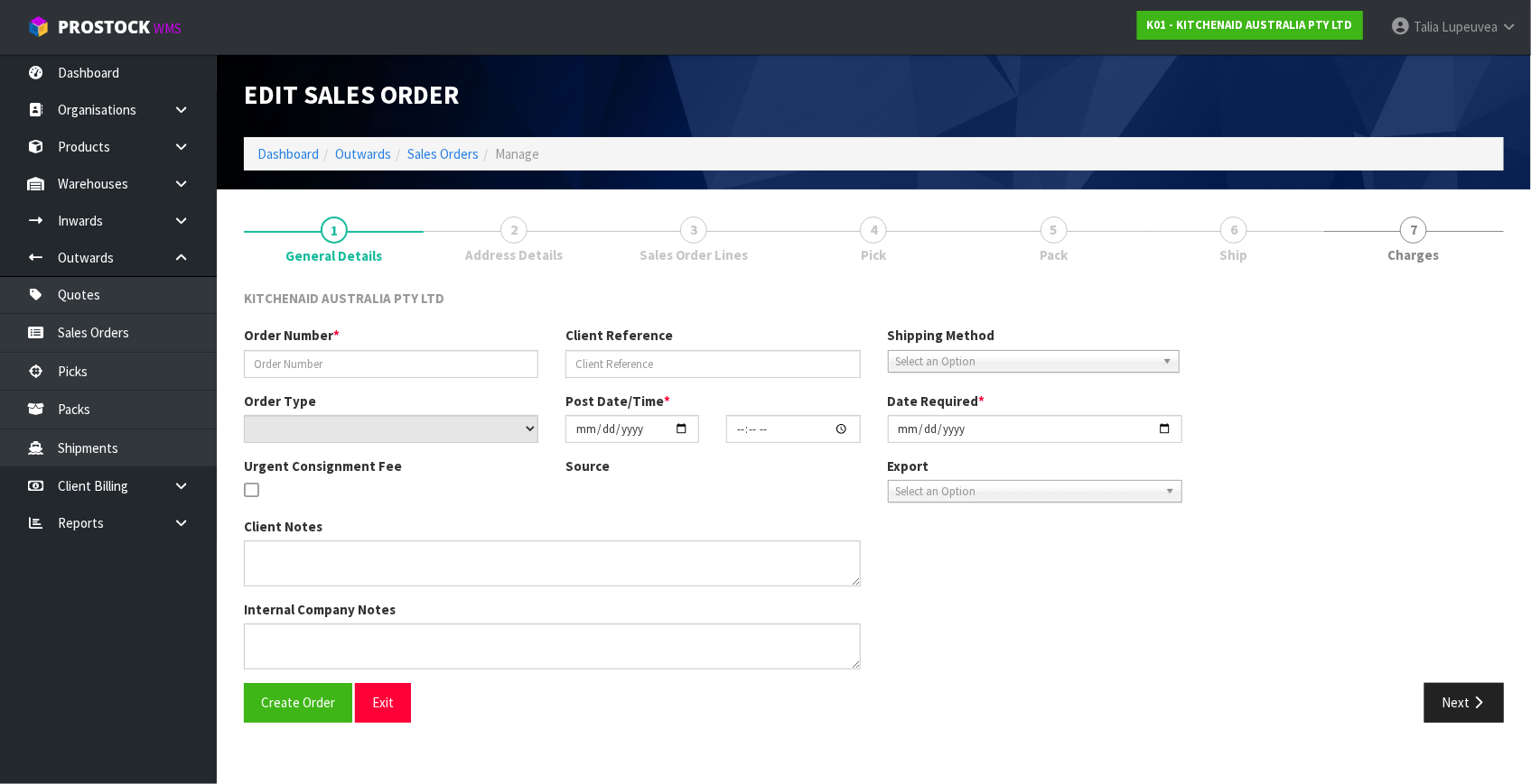
type input "2025-09-11"
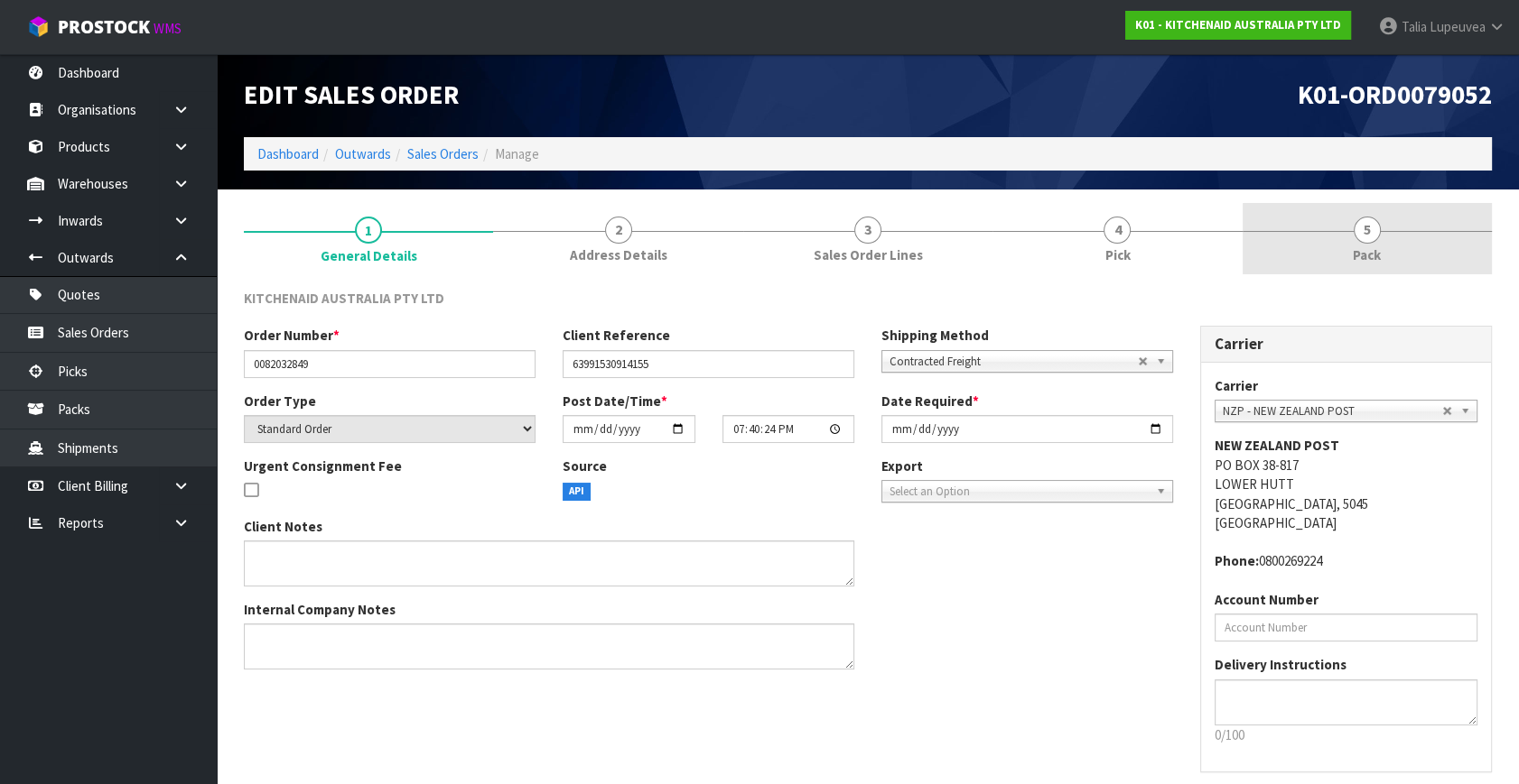
click at [1366, 234] on span "5" at bounding box center [1367, 231] width 27 height 27
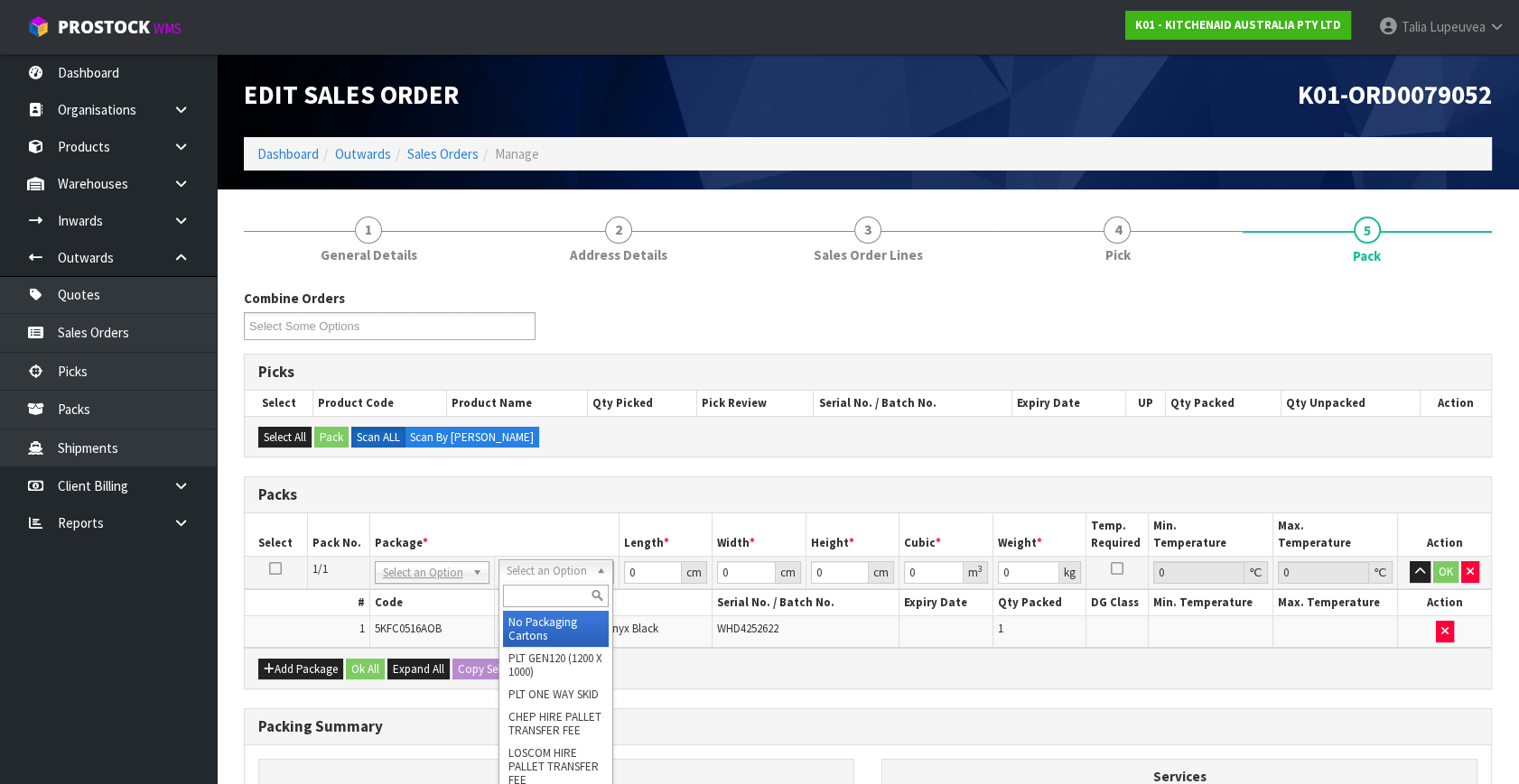
click at [539, 598] on input "text" at bounding box center [556, 595] width 106 height 22
type input "OC"
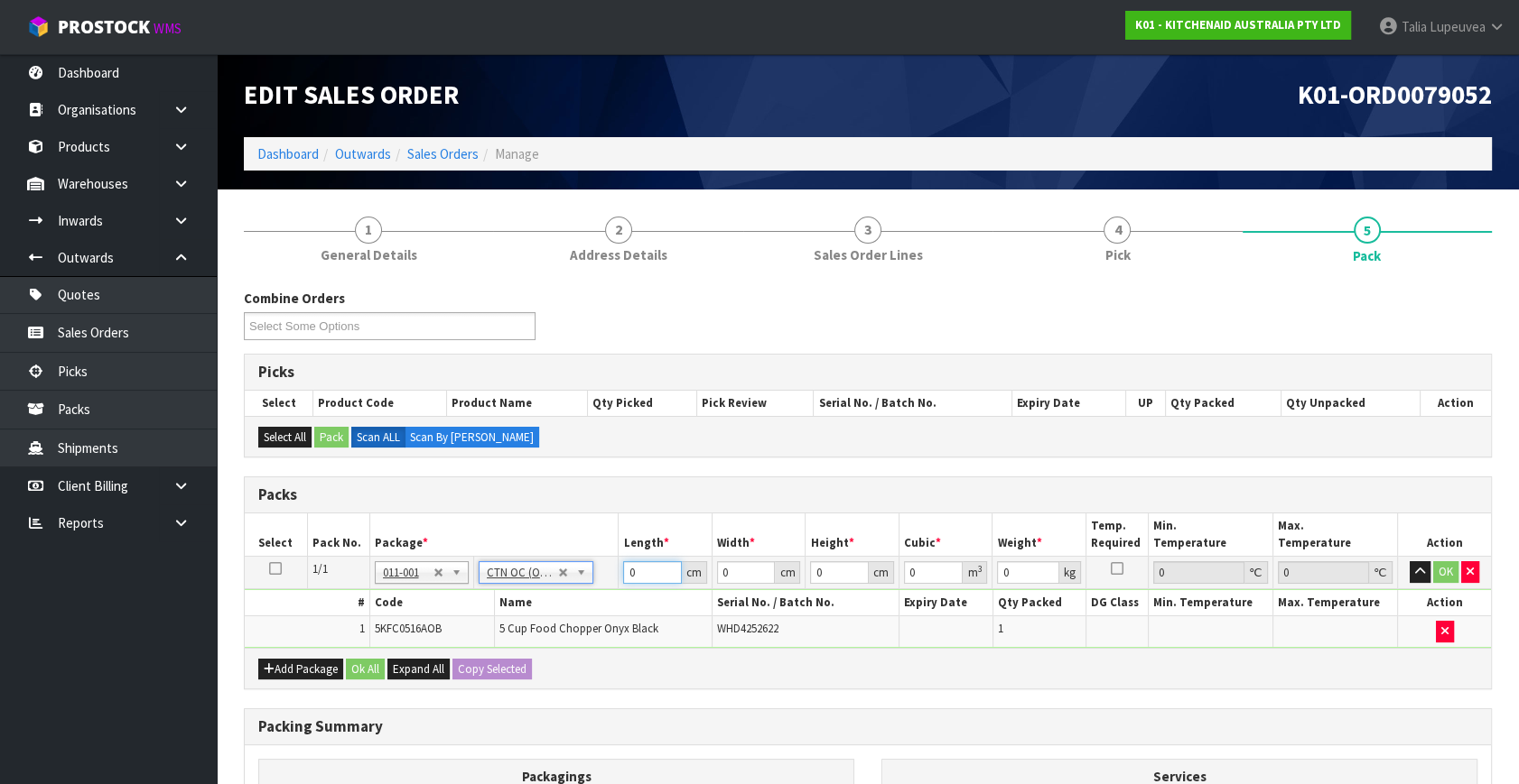
type input "1.94"
drag, startPoint x: 640, startPoint y: 572, endPoint x: 618, endPoint y: 576, distance: 22.4
click at [619, 576] on td "0 cm" at bounding box center [666, 573] width 94 height 32
type input "36"
type input "23"
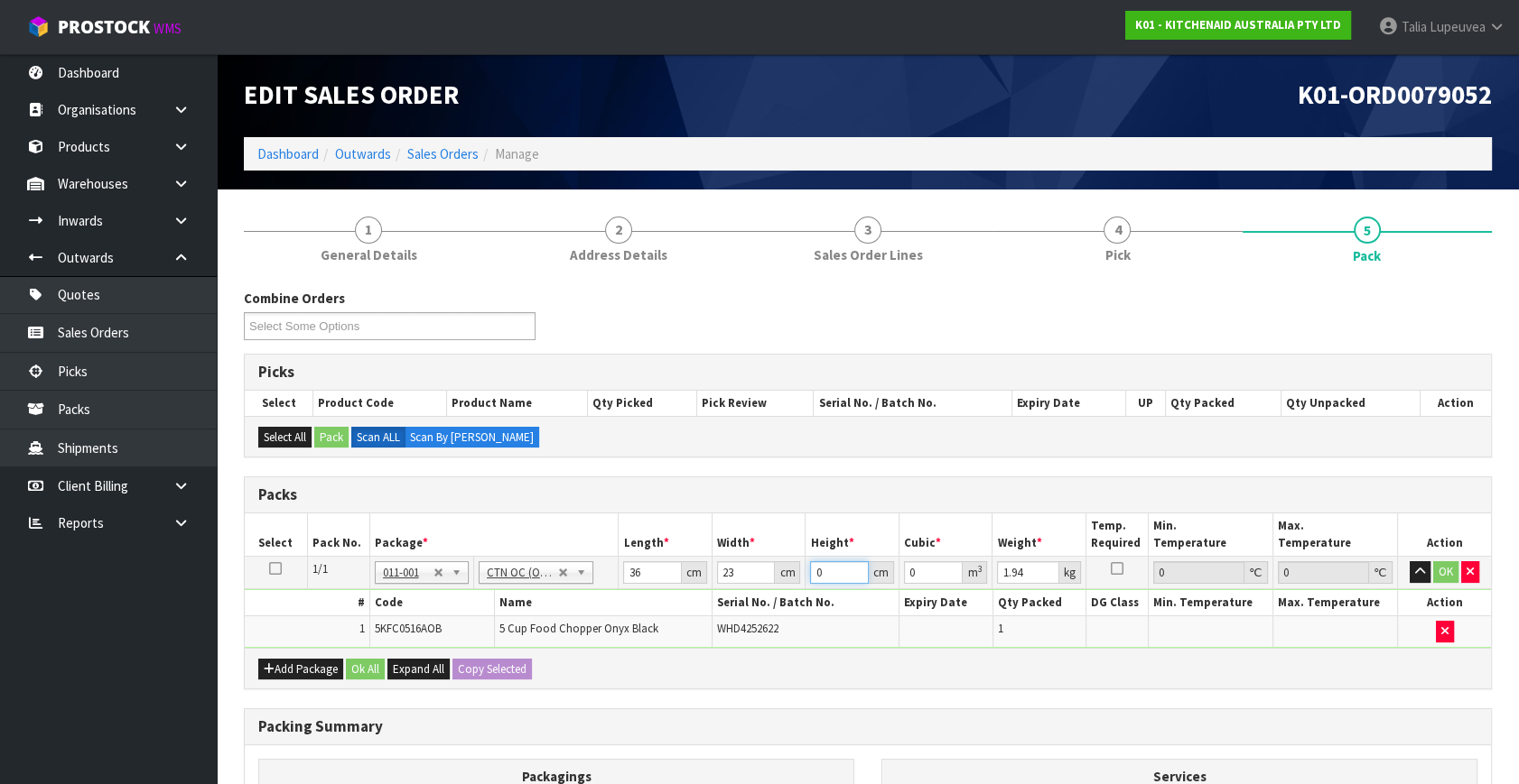
type input "1"
type input "0.000828"
type input "19"
type input "0.015732"
type input "19"
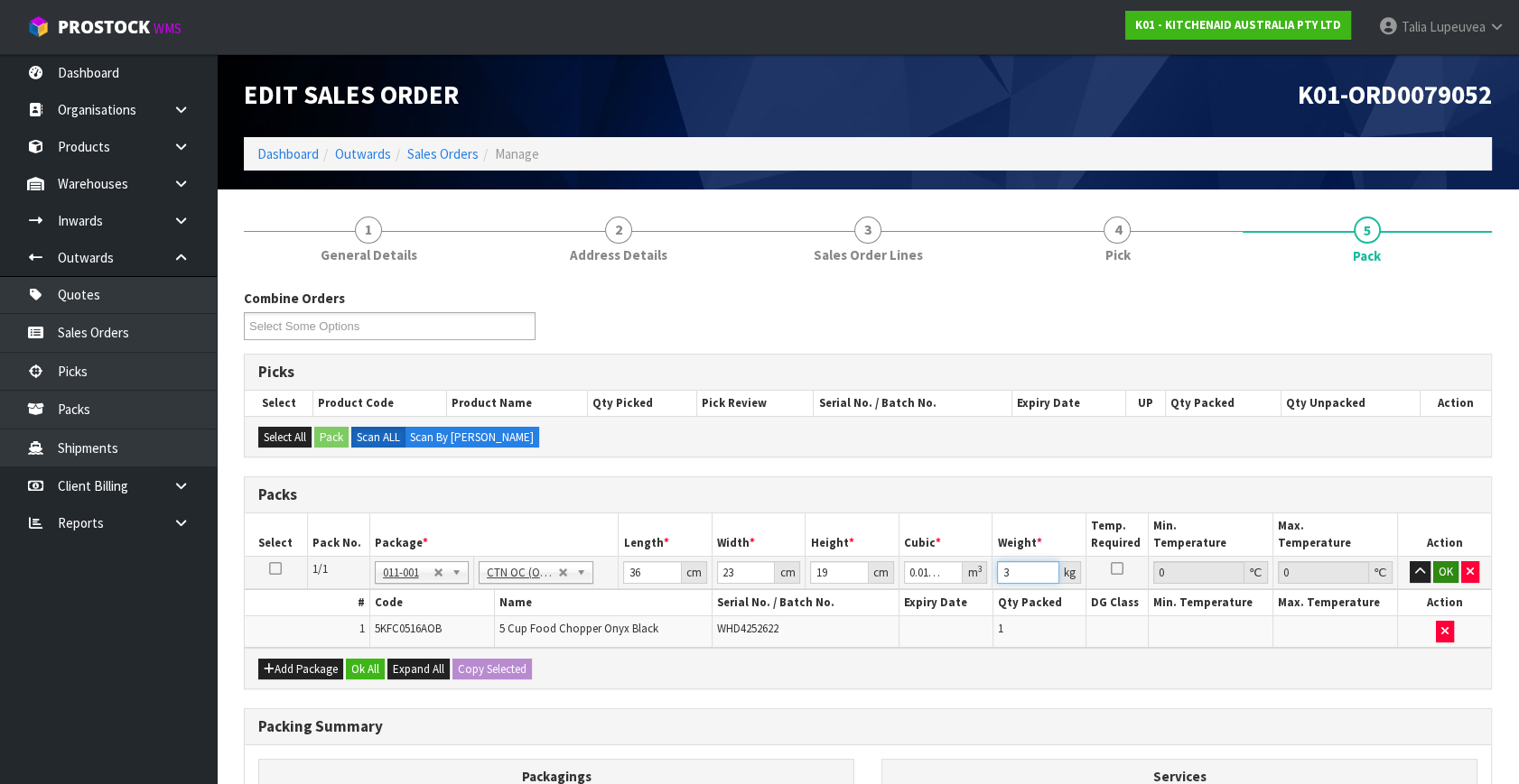
type input "3"
click at [1442, 576] on button "OK" at bounding box center [1446, 572] width 25 height 21
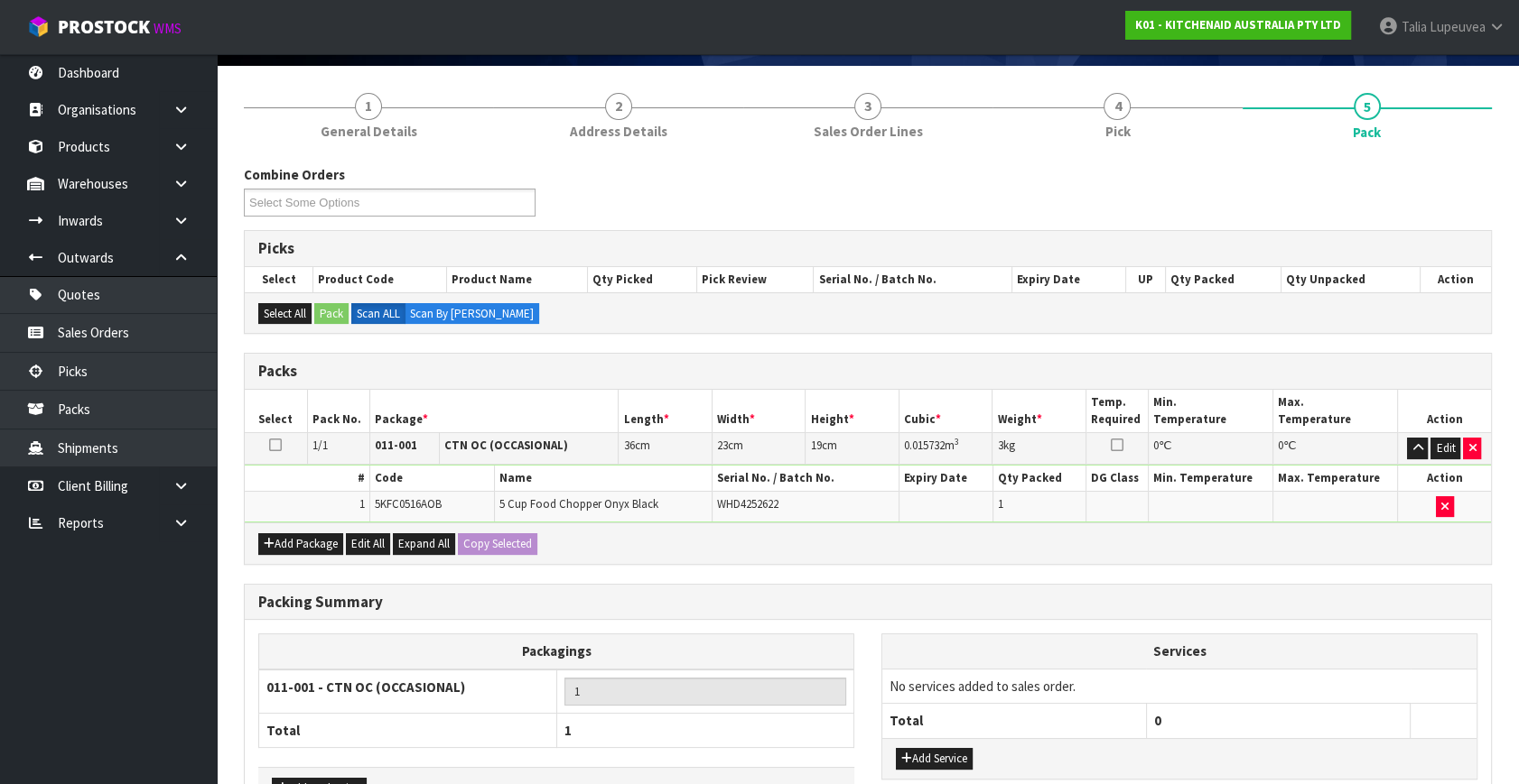
scroll to position [242, 0]
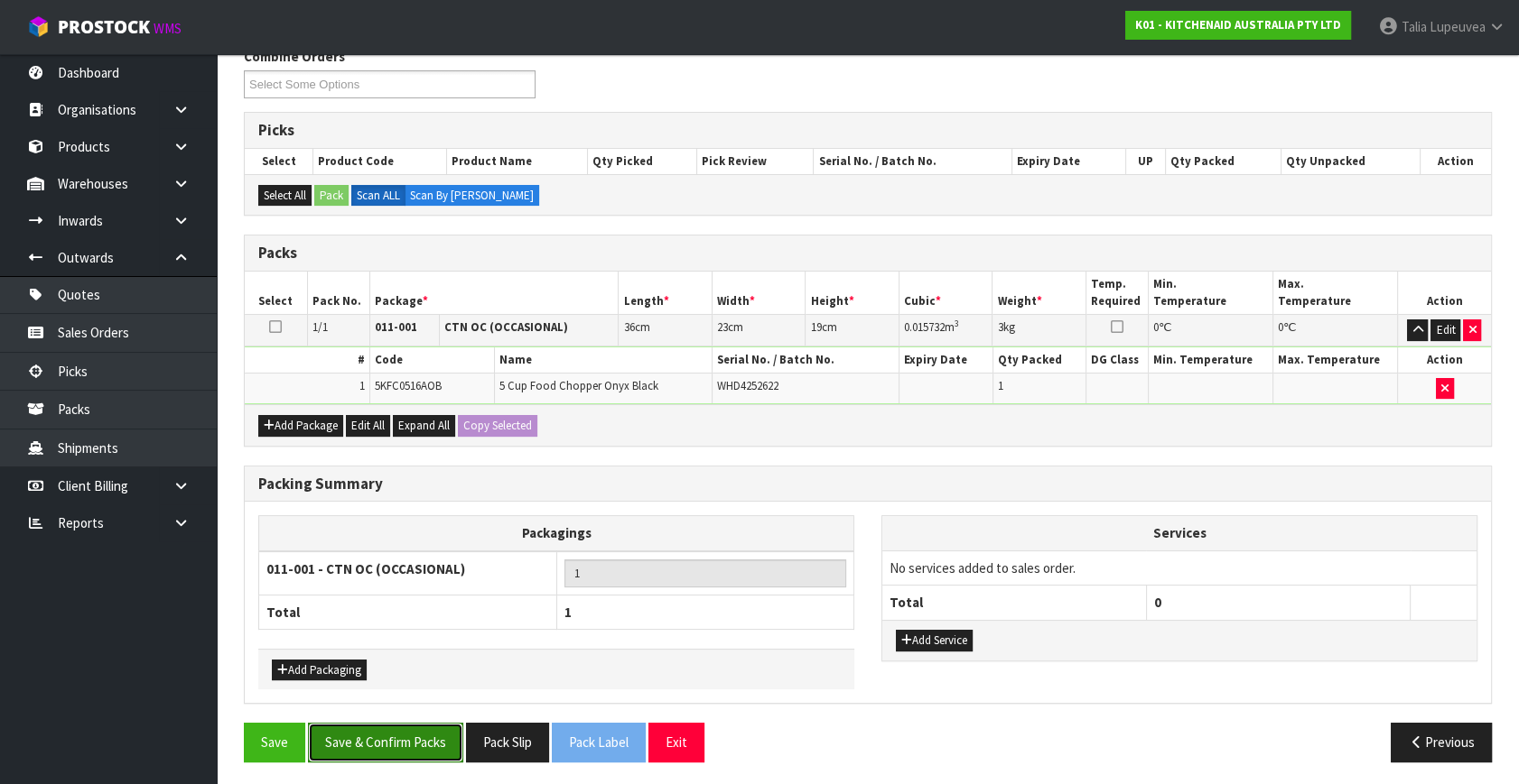
click at [370, 738] on button "Save & Confirm Packs" at bounding box center [385, 742] width 156 height 39
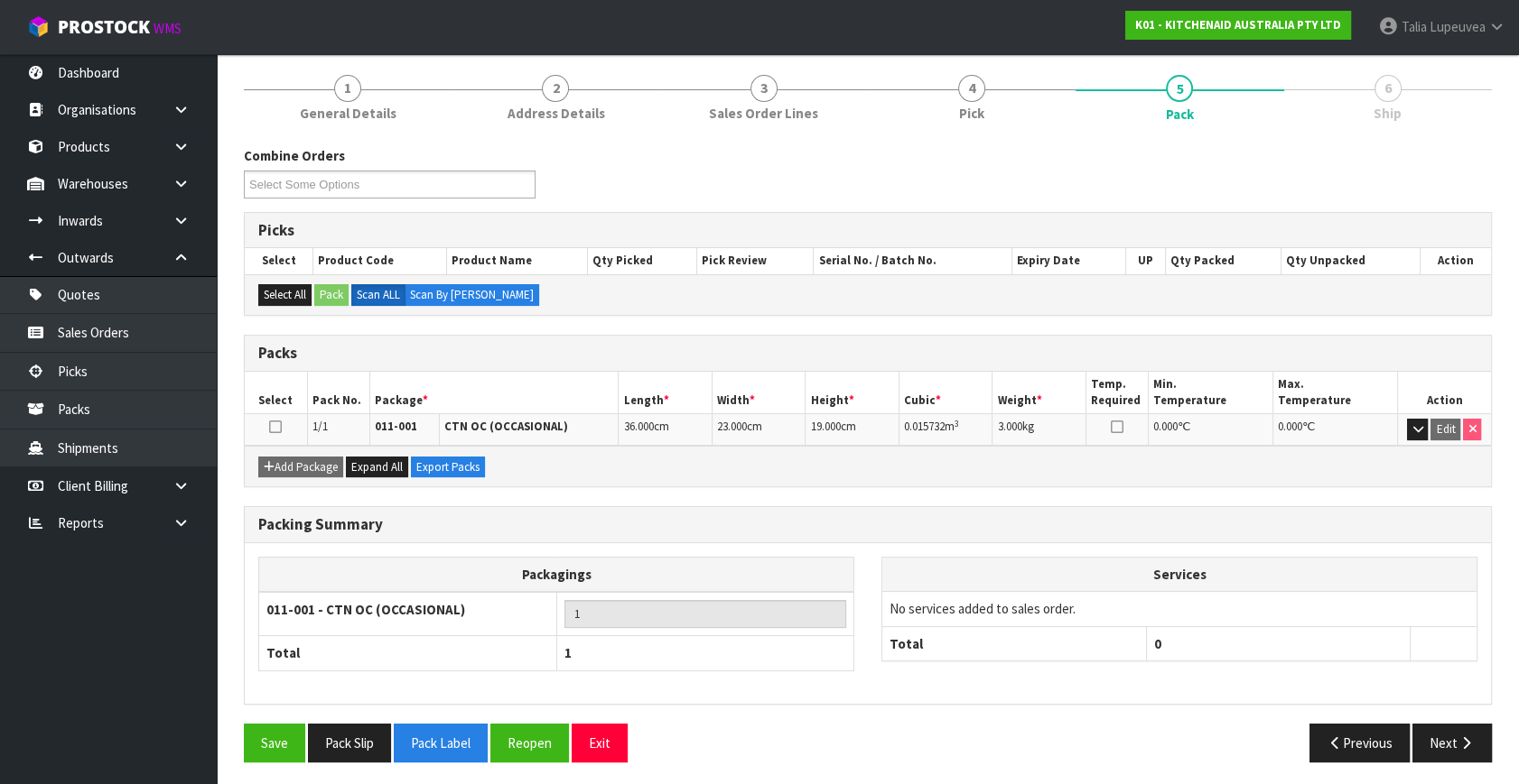
scroll to position [208, 0]
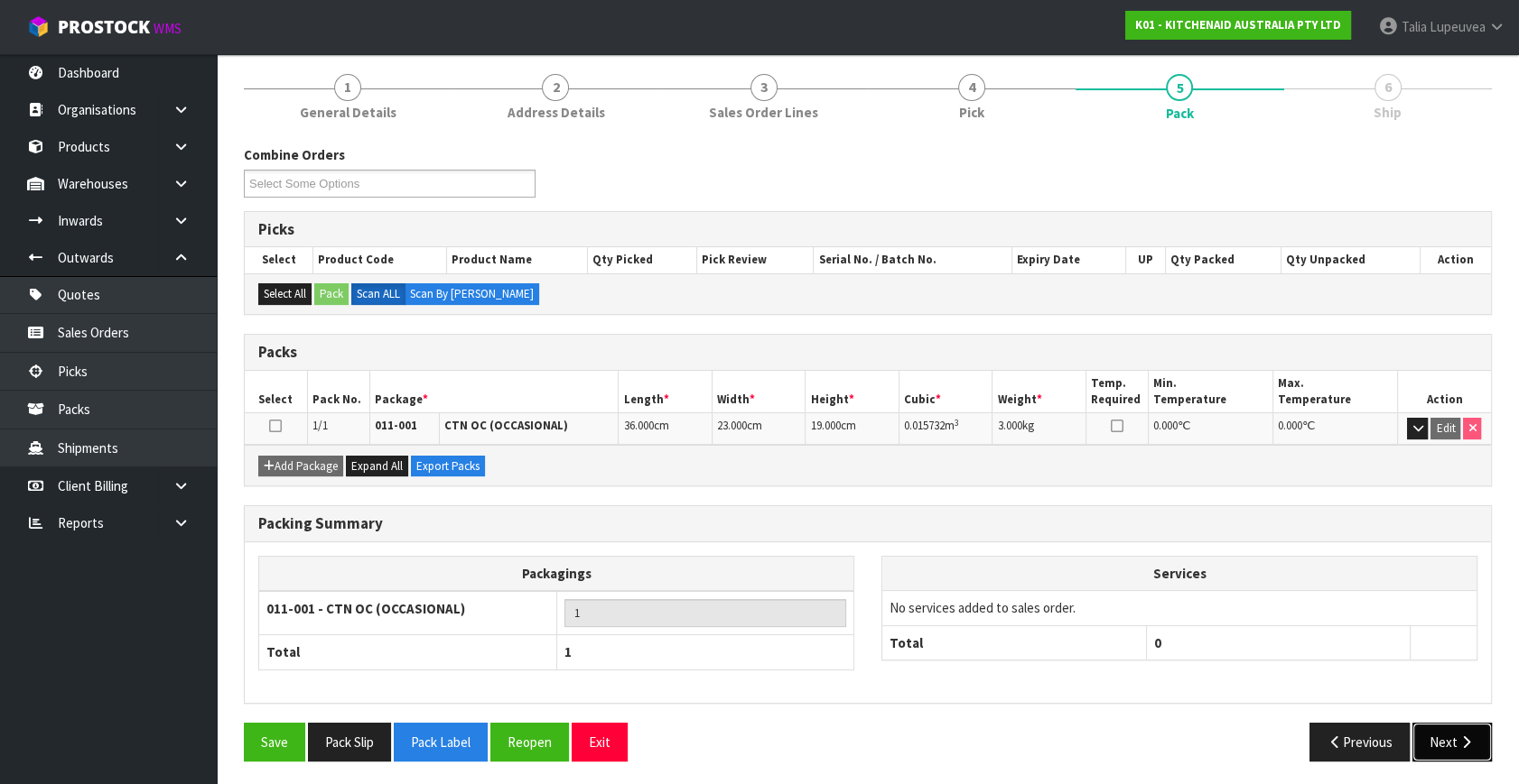
click at [1439, 740] on button "Next" at bounding box center [1452, 742] width 80 height 39
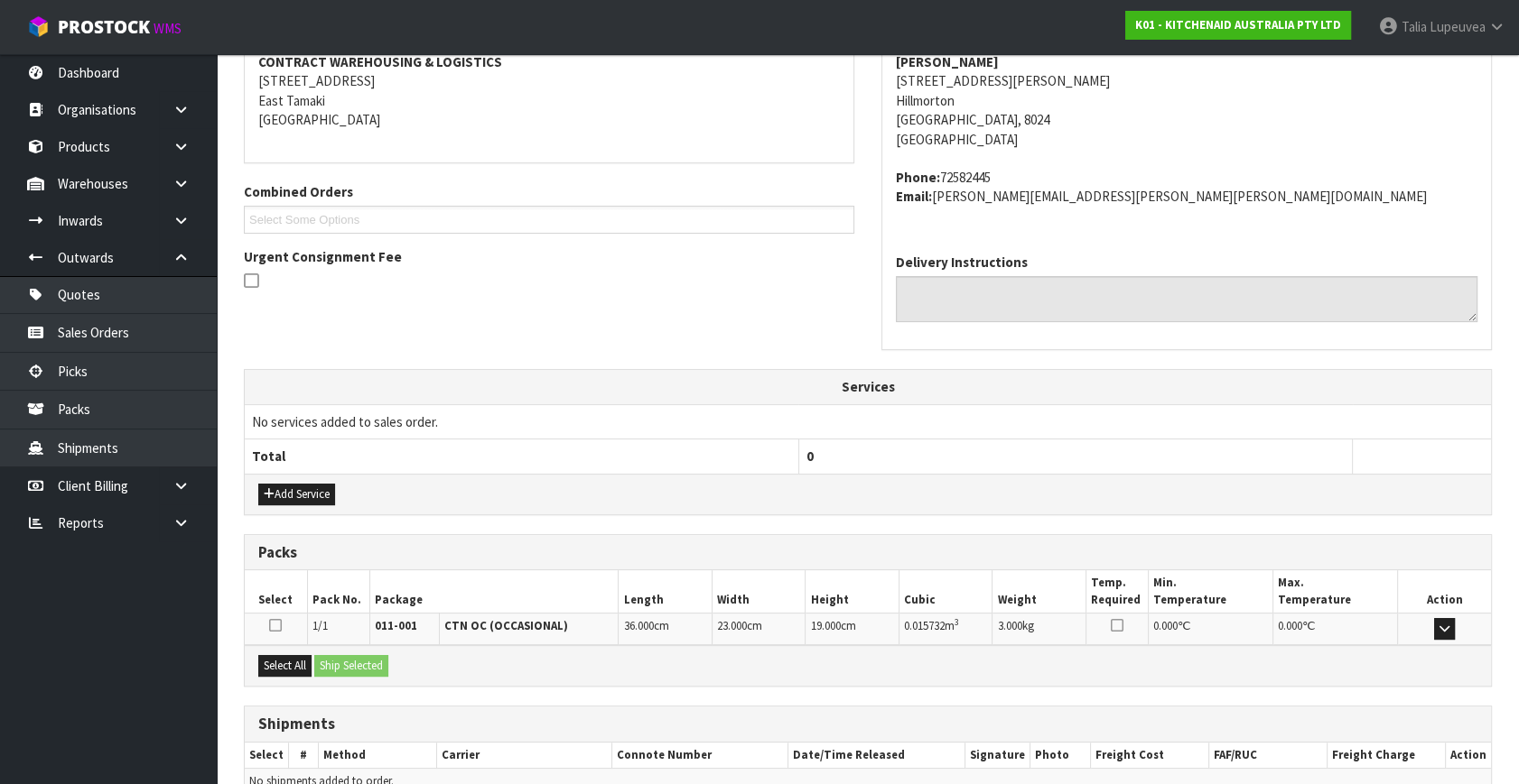
scroll to position [445, 0]
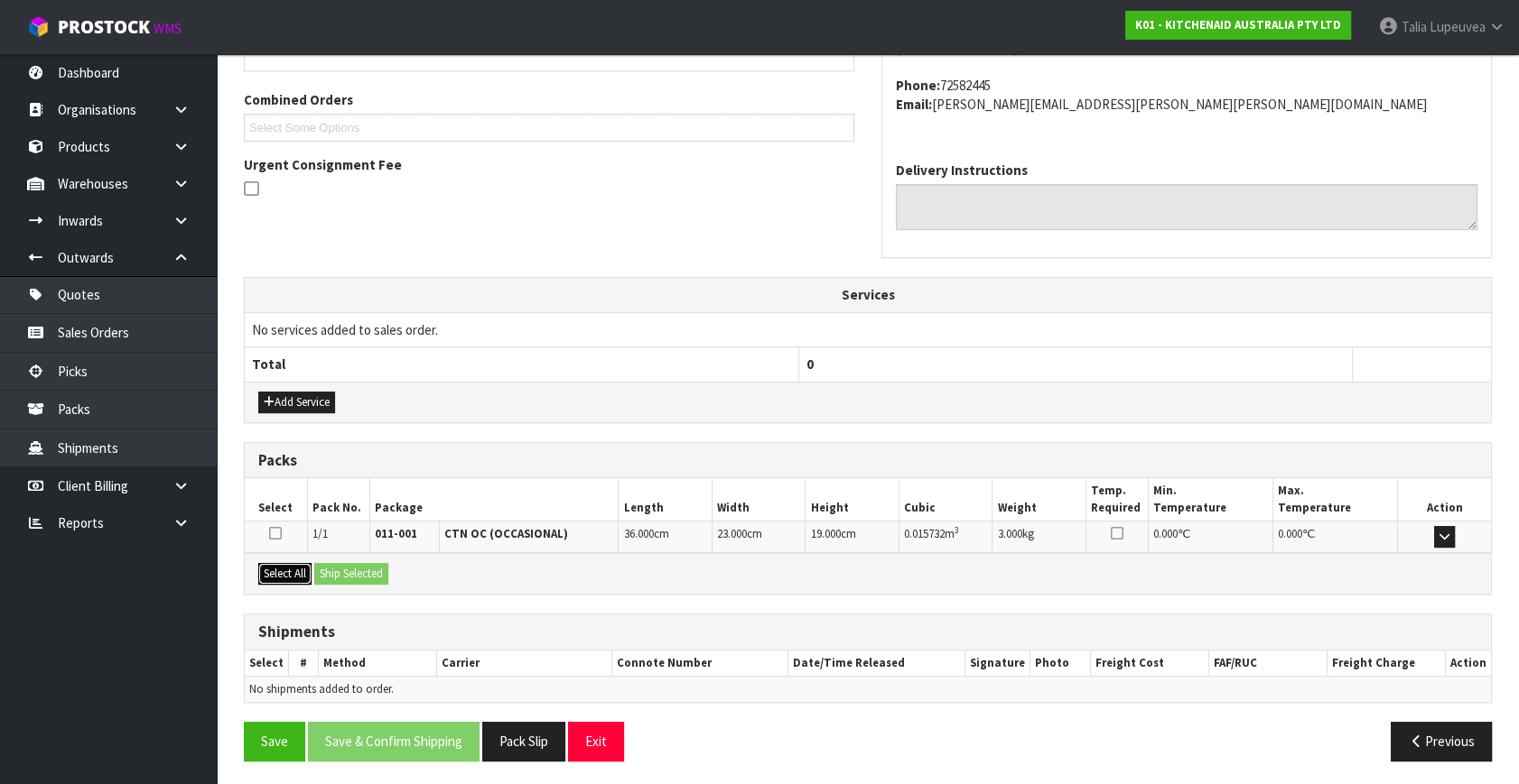
drag, startPoint x: 282, startPoint y: 570, endPoint x: 352, endPoint y: 560, distance: 70.7
click at [284, 570] on button "Select All" at bounding box center [284, 574] width 54 height 21
click at [354, 563] on button "Ship Selected" at bounding box center [351, 574] width 74 height 21
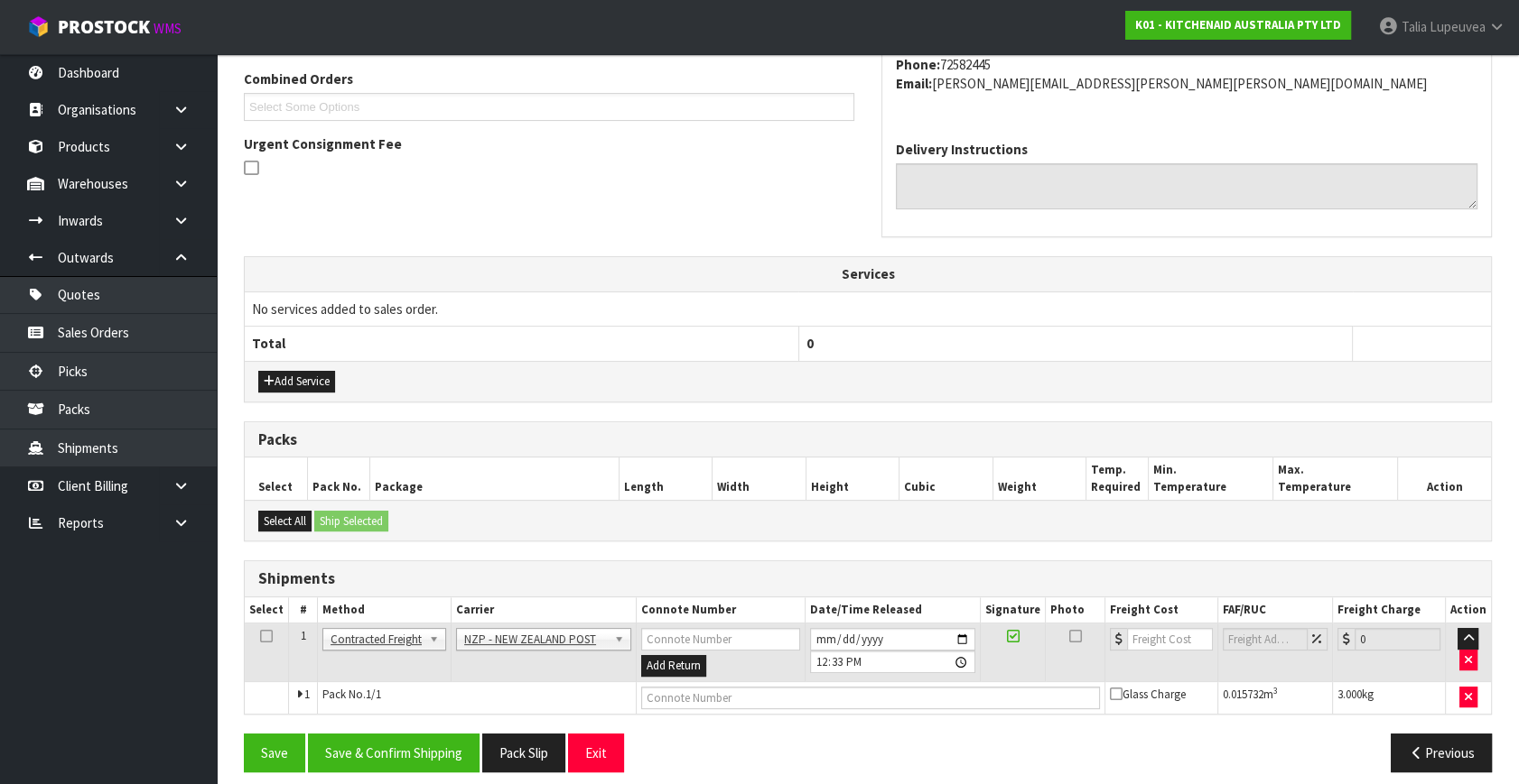
scroll to position [477, 0]
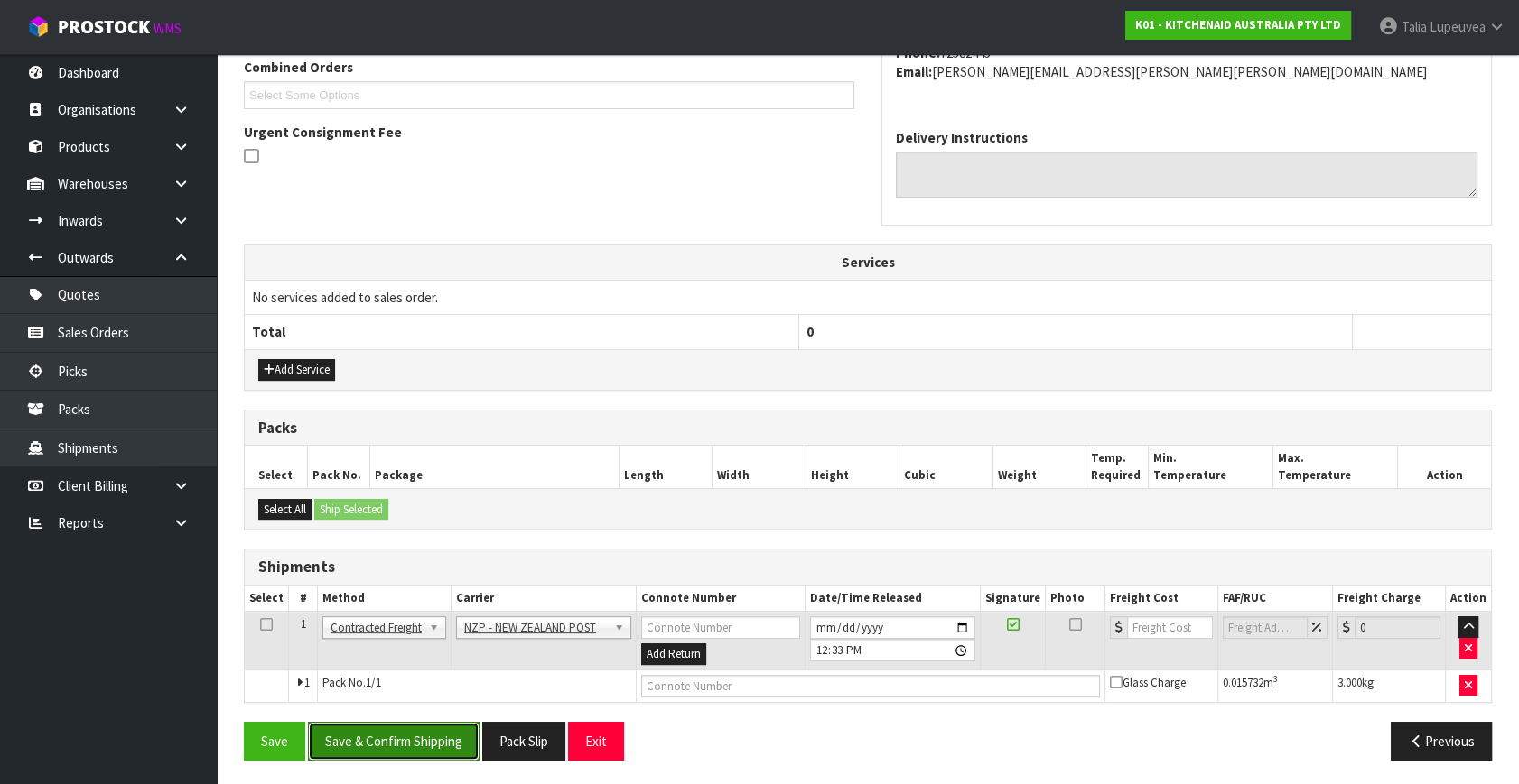
click at [421, 734] on button "Save & Confirm Shipping" at bounding box center [393, 741] width 171 height 39
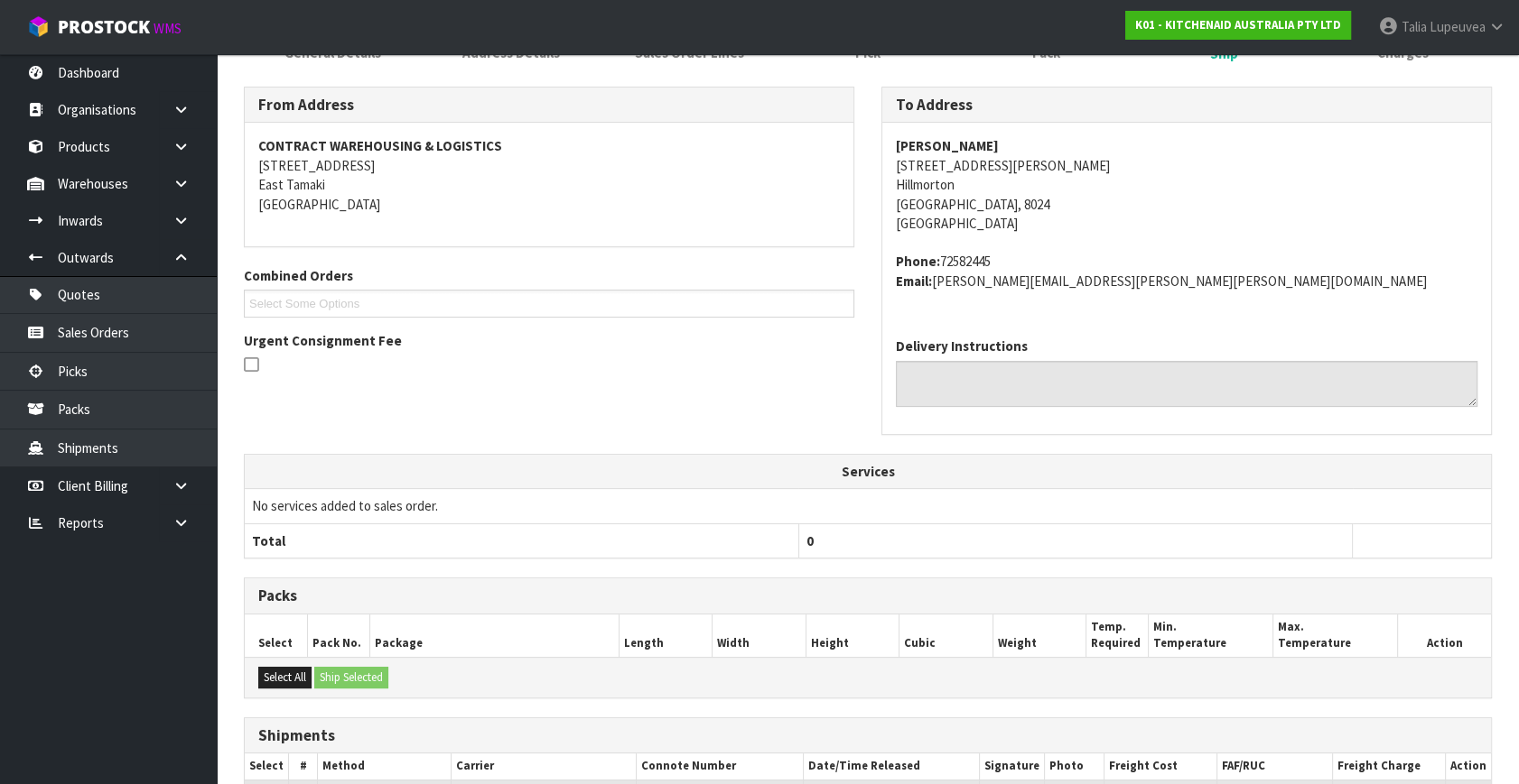
scroll to position [451, 0]
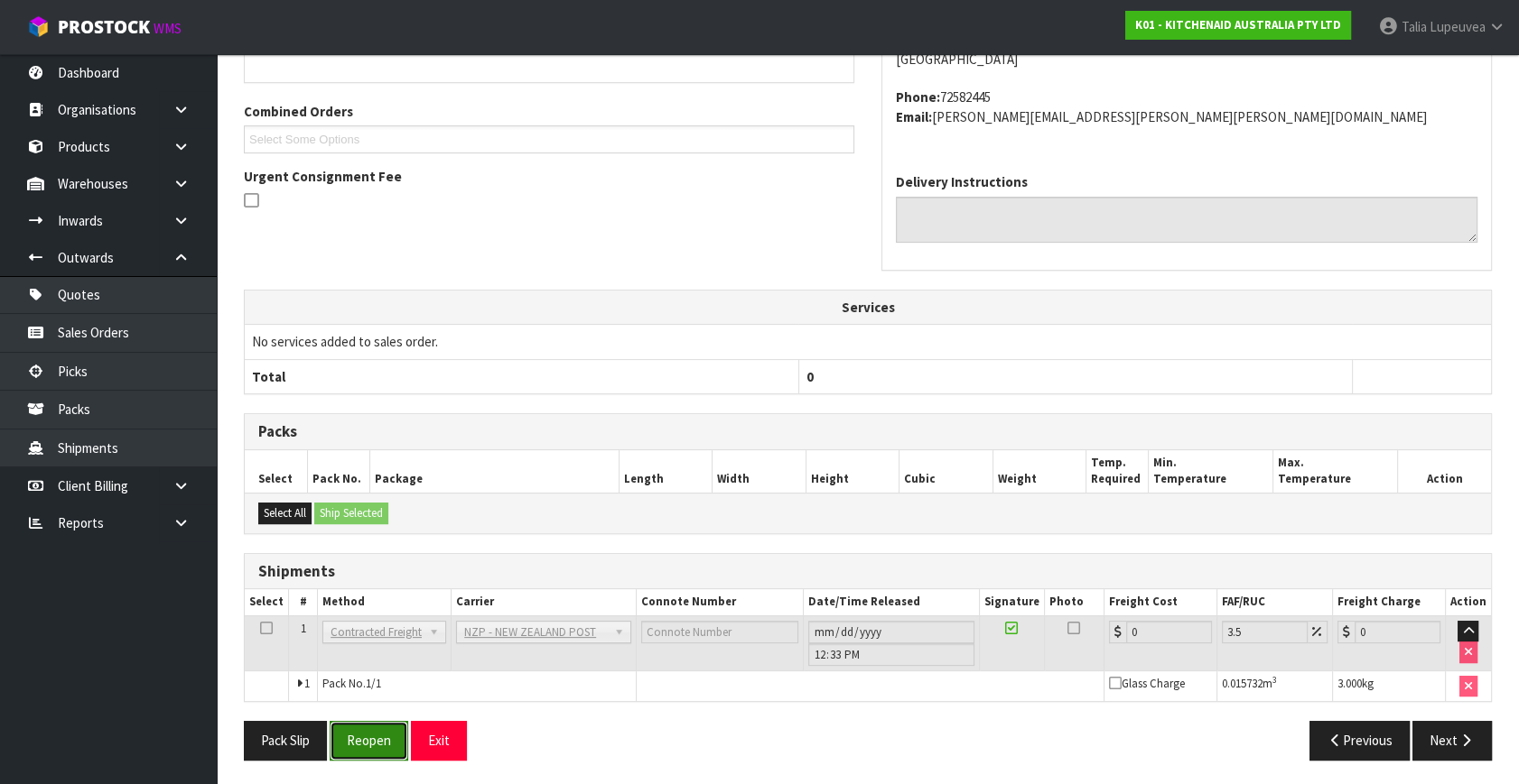
click at [361, 739] on button "Reopen" at bounding box center [369, 740] width 79 height 39
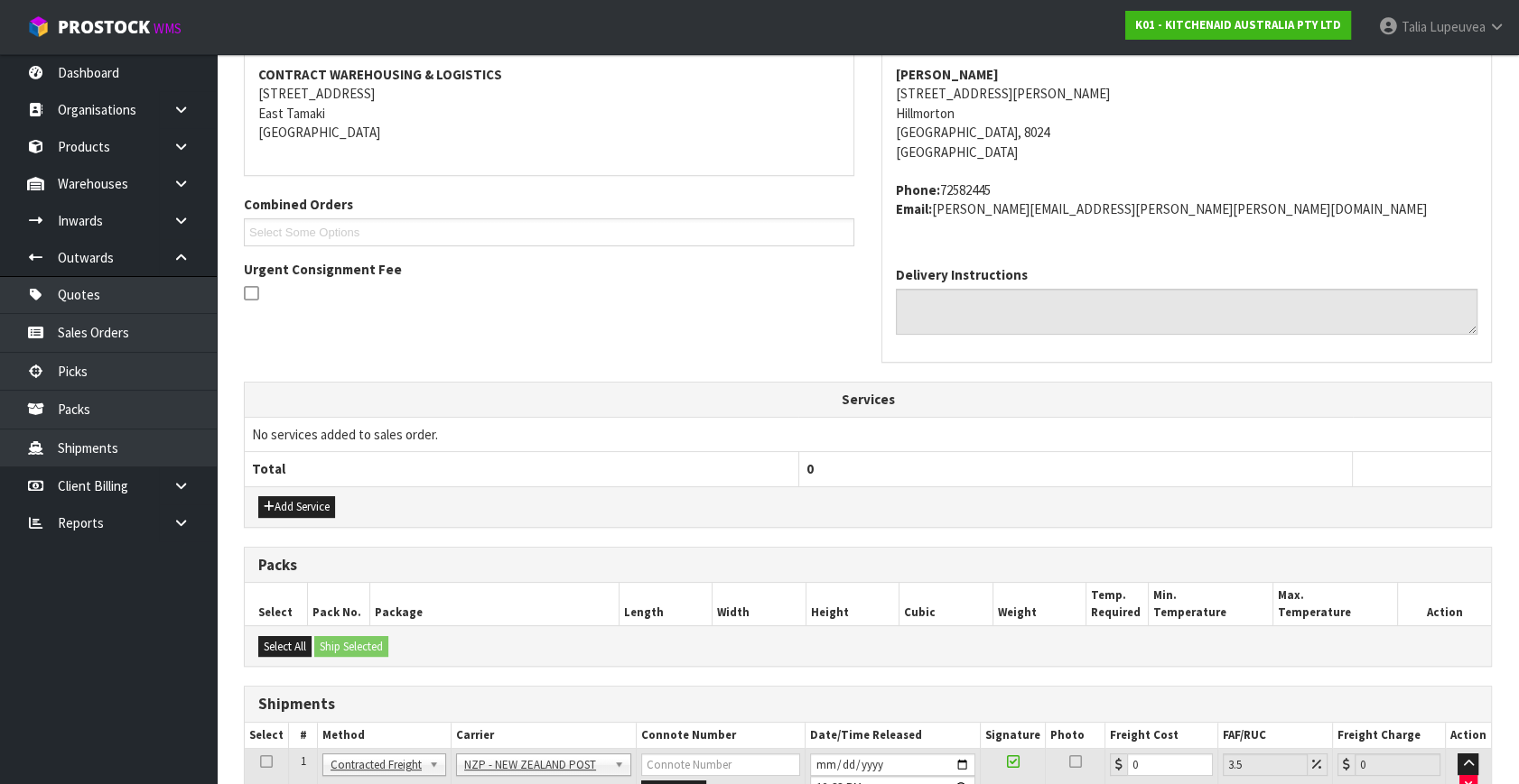
scroll to position [494, 0]
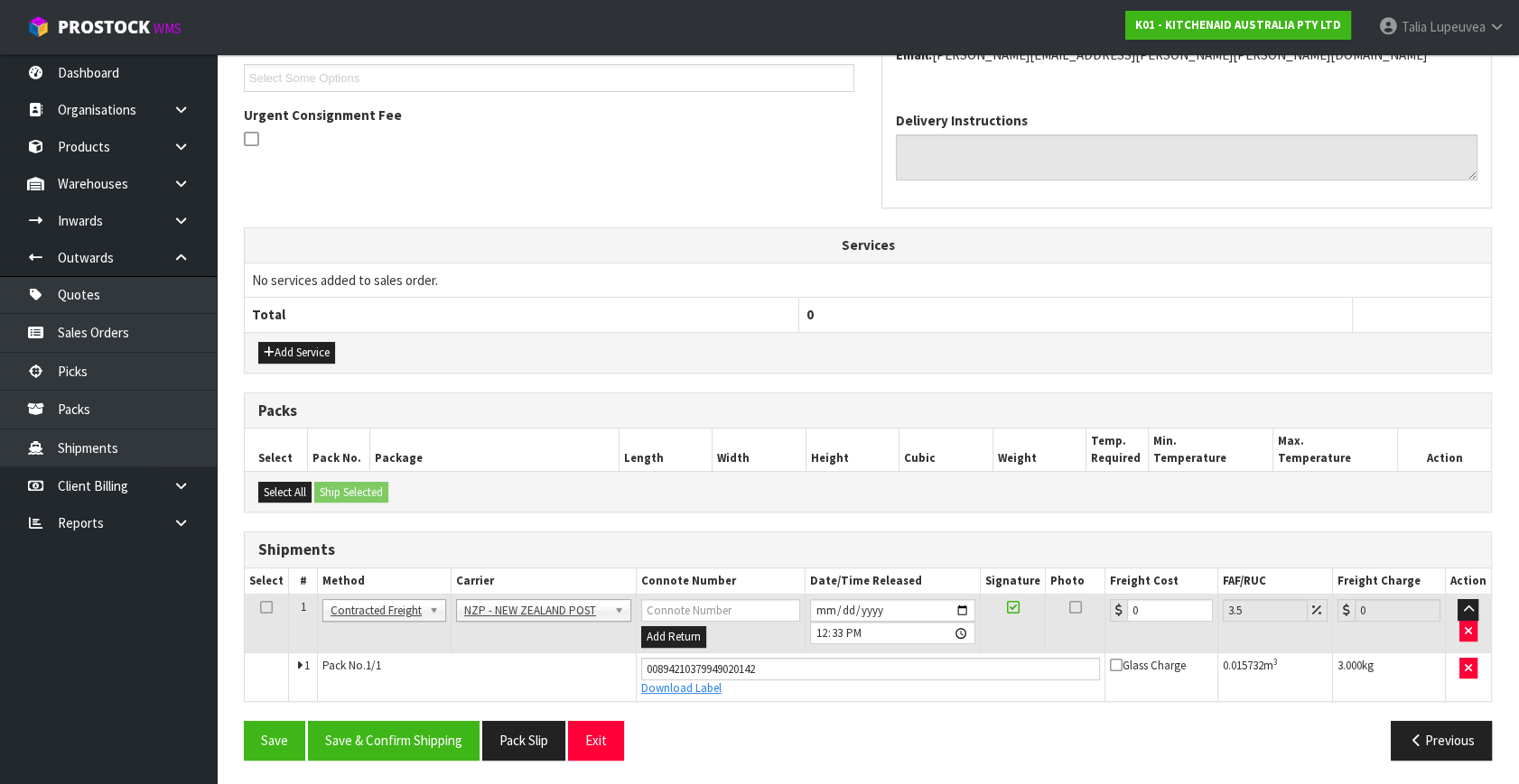
drag, startPoint x: 1156, startPoint y: 592, endPoint x: 1120, endPoint y: 605, distance: 38.3
click at [1120, 605] on td "0" at bounding box center [1161, 624] width 113 height 58
drag, startPoint x: 1156, startPoint y: 612, endPoint x: 1089, endPoint y: 631, distance: 69.6
click at [1089, 631] on tr "1 Client Local Pickup Customer Local Pickup Company Freight Contracted Freight …" at bounding box center [867, 624] width 1247 height 58
type input "1"
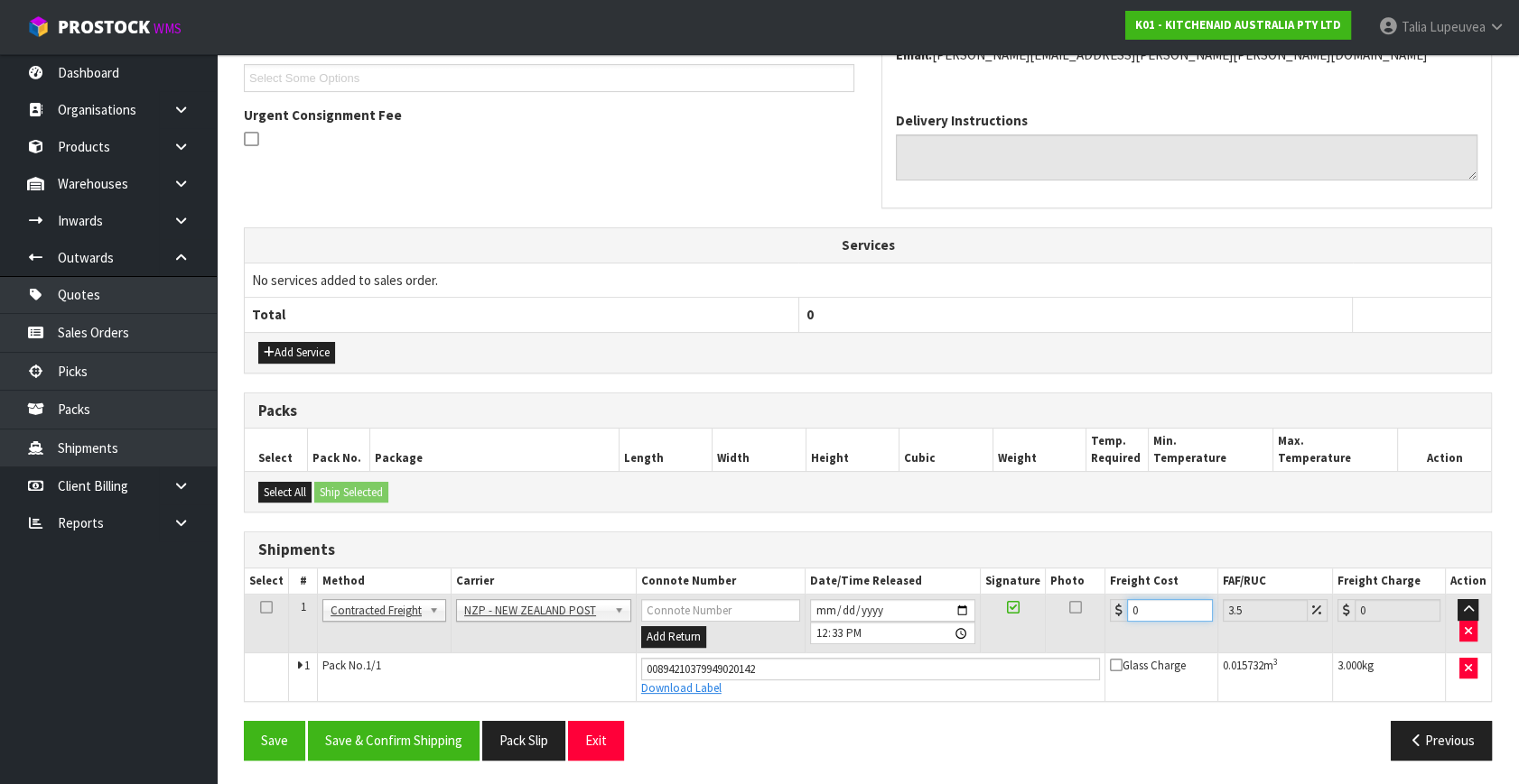
type input "1.03"
type input "11"
type input "11.38"
type input "11.6"
type input "12.01"
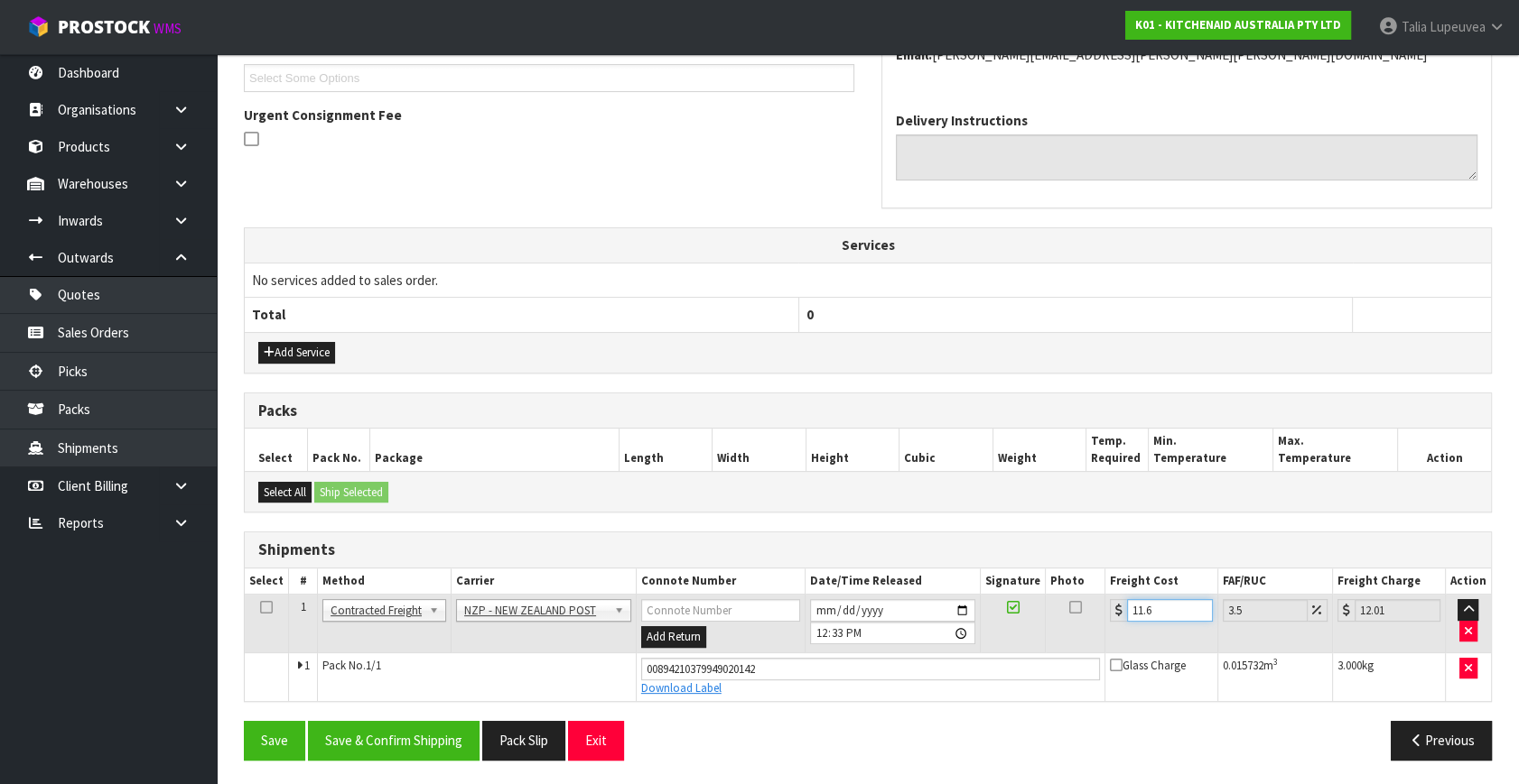
type input "11.61"
type input "12.02"
type input "11.61"
click at [336, 740] on button "Save & Confirm Shipping" at bounding box center [393, 740] width 171 height 39
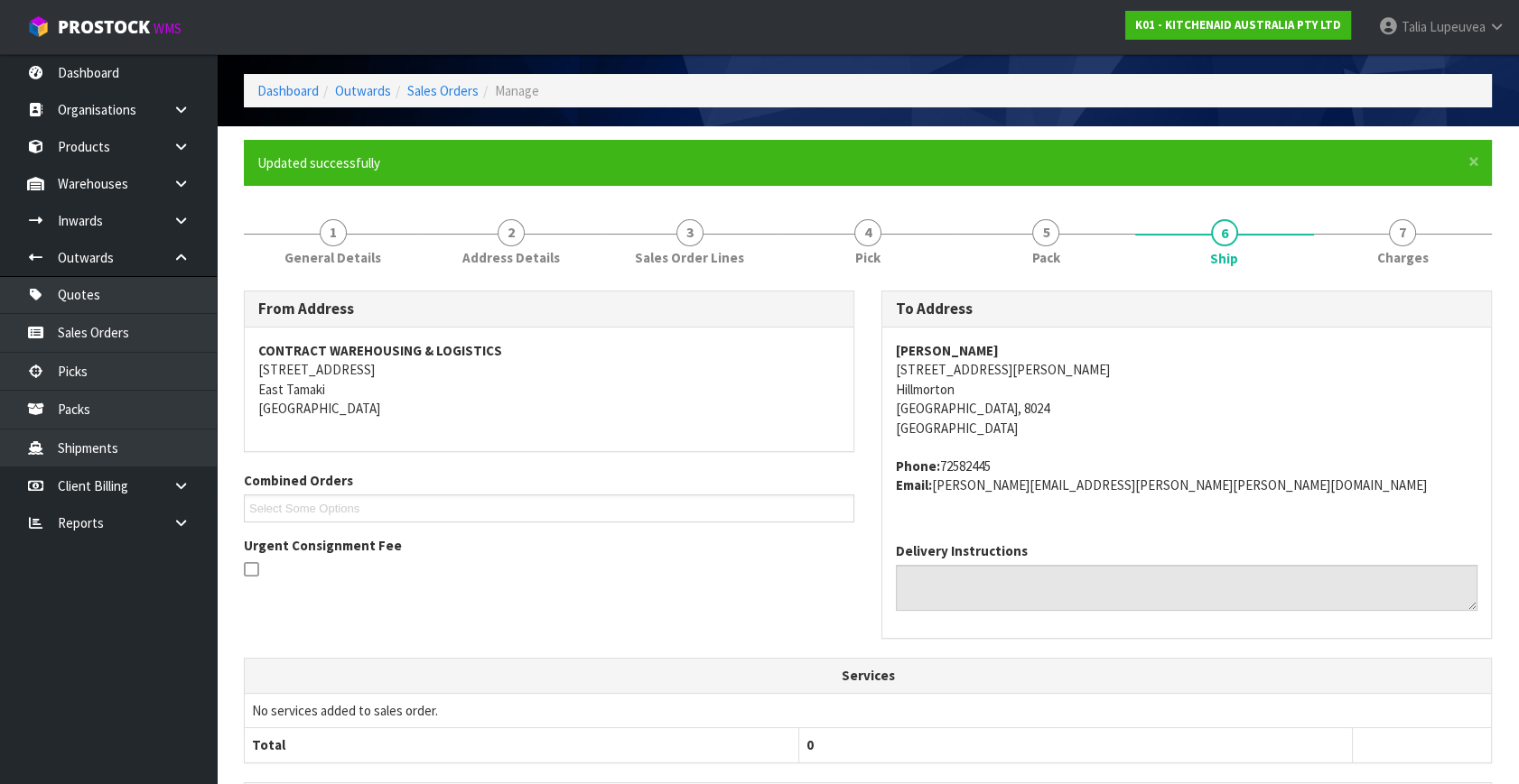
scroll to position [0, 0]
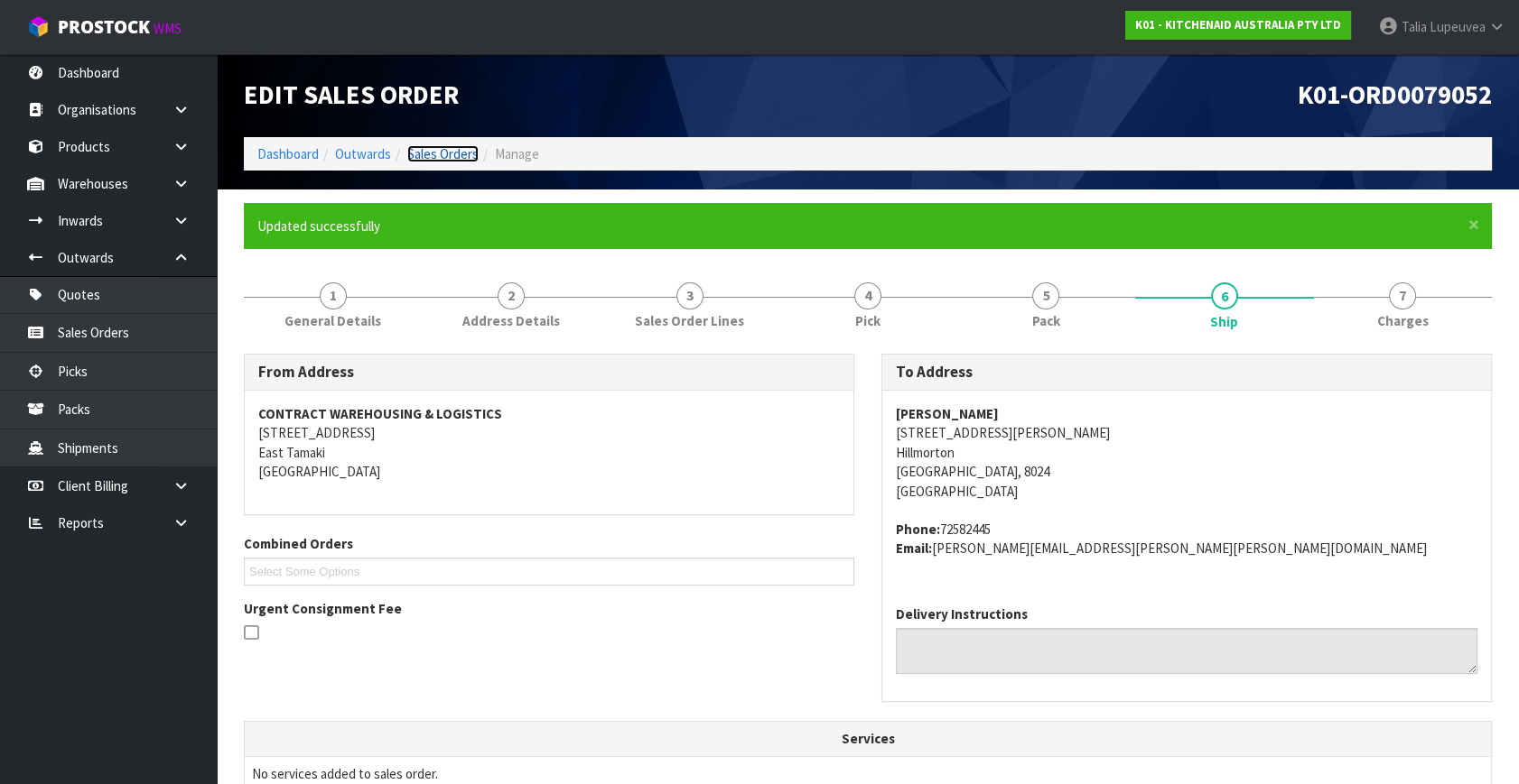
click at [423, 150] on link "Sales Orders" at bounding box center [443, 154] width 71 height 18
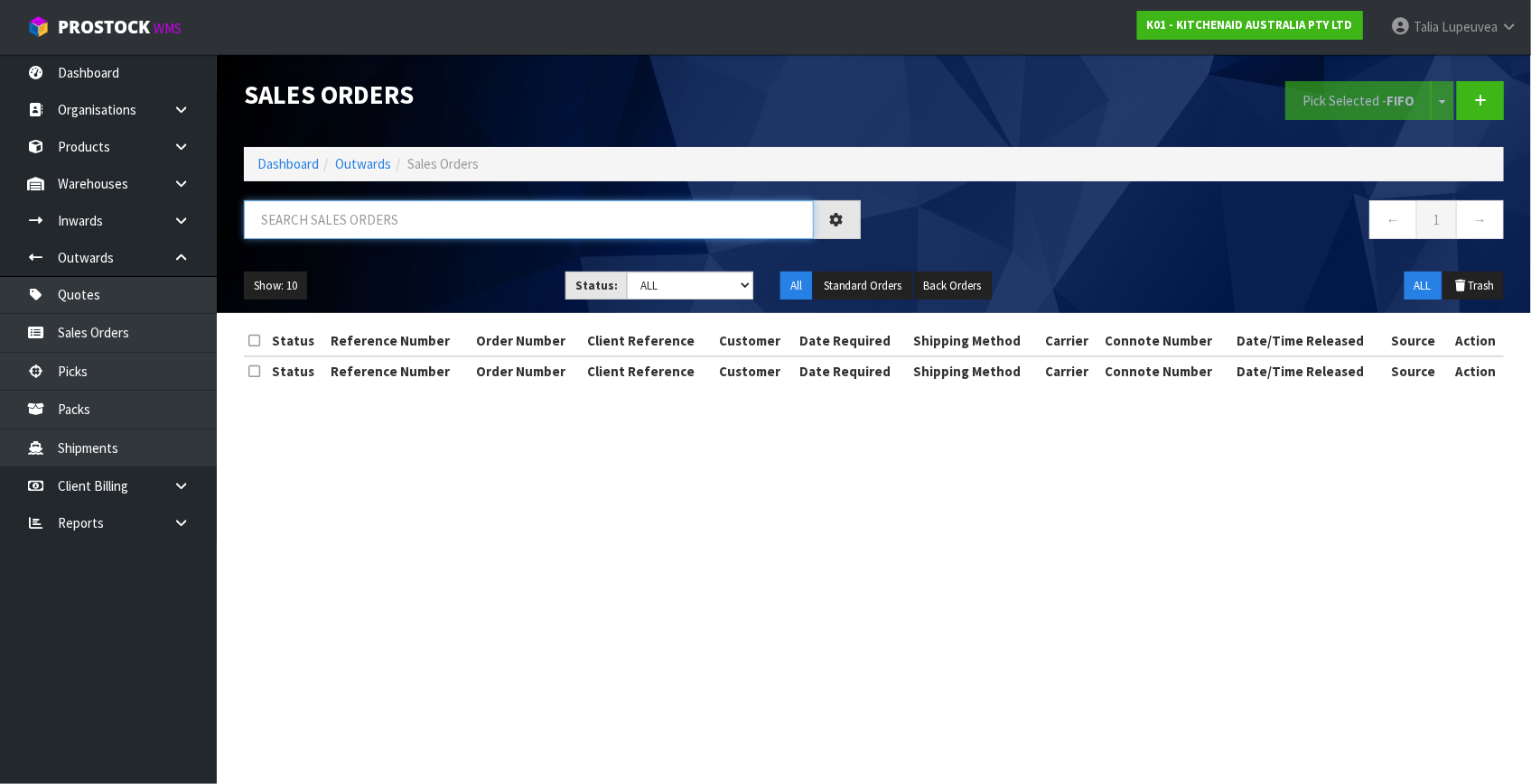
click at [430, 223] on input "text" at bounding box center [529, 220] width 570 height 39
type input "JOB-0412129"
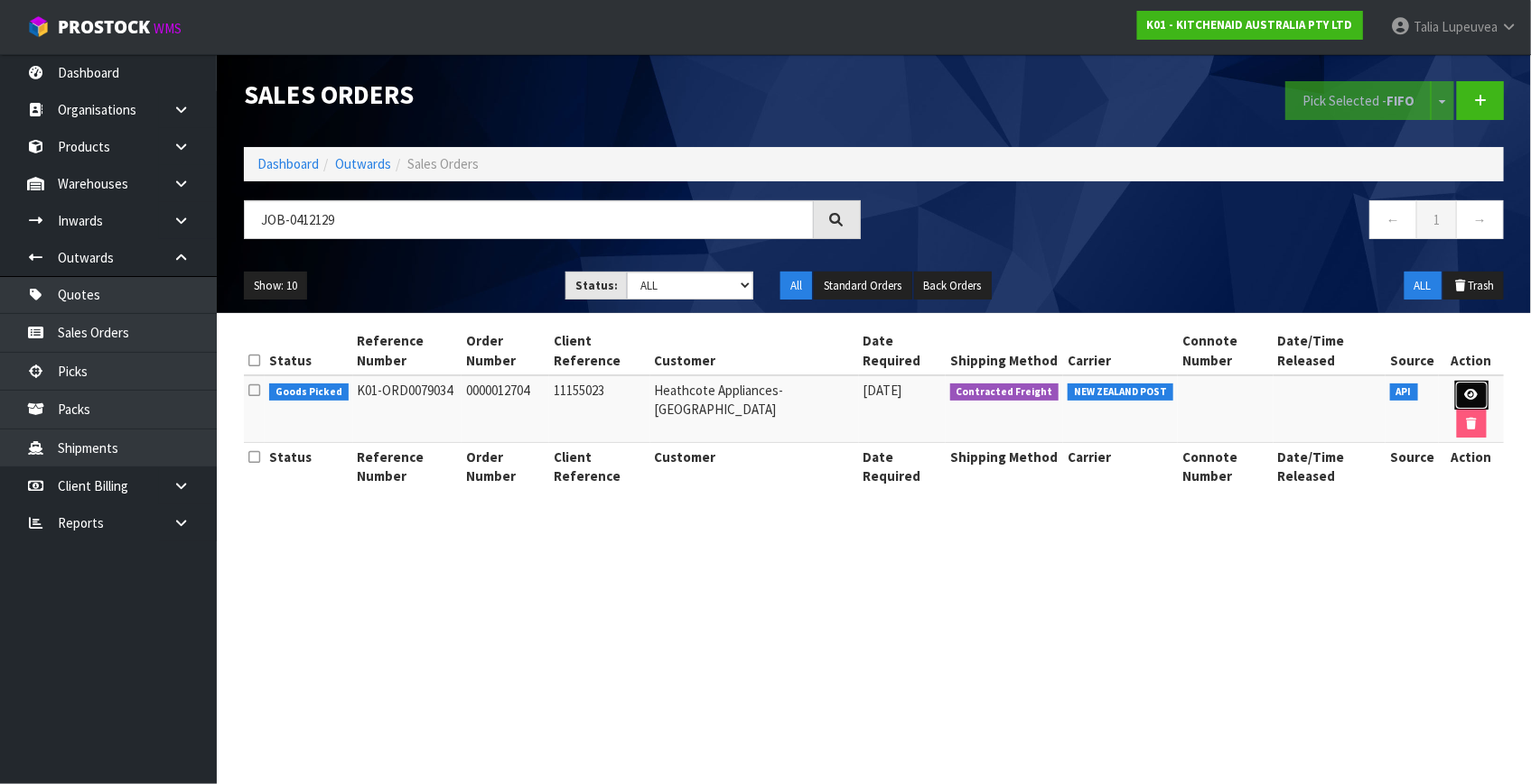
click at [1456, 388] on link at bounding box center [1472, 396] width 33 height 29
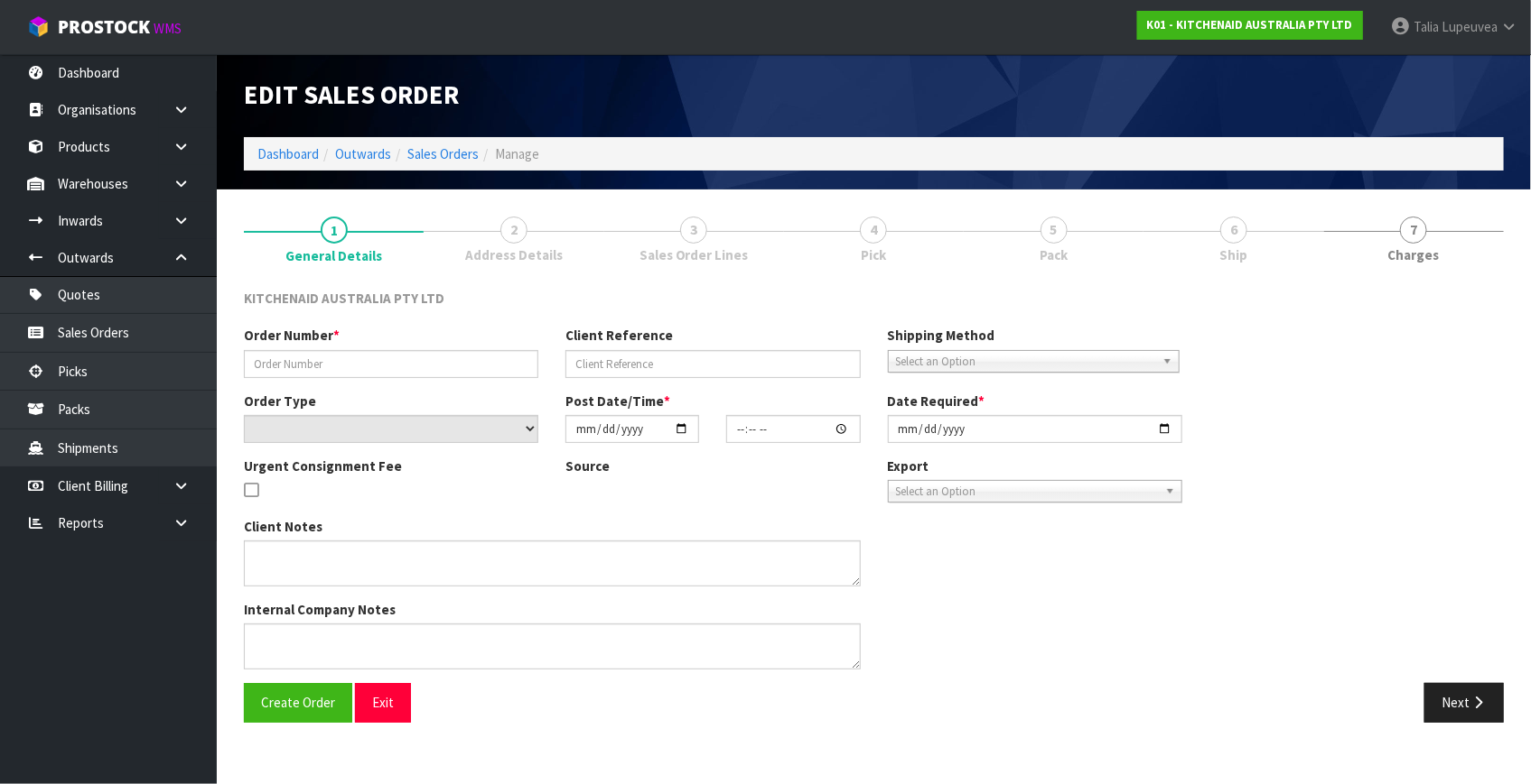
type input "0000012704"
type input "11155023"
select select "number:0"
type input "2025-09-11"
type input "15:36:35.000"
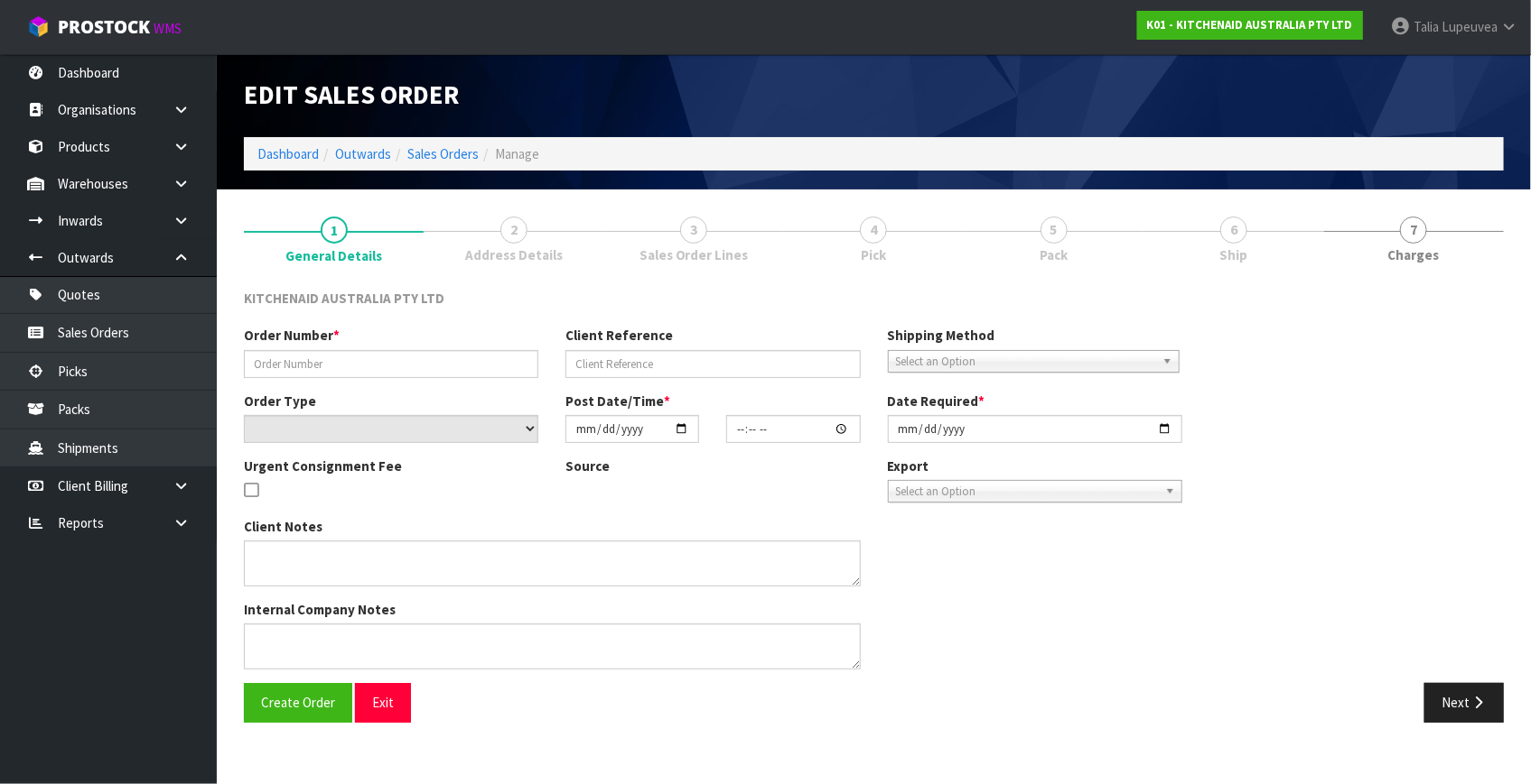
type input "2025-09-11"
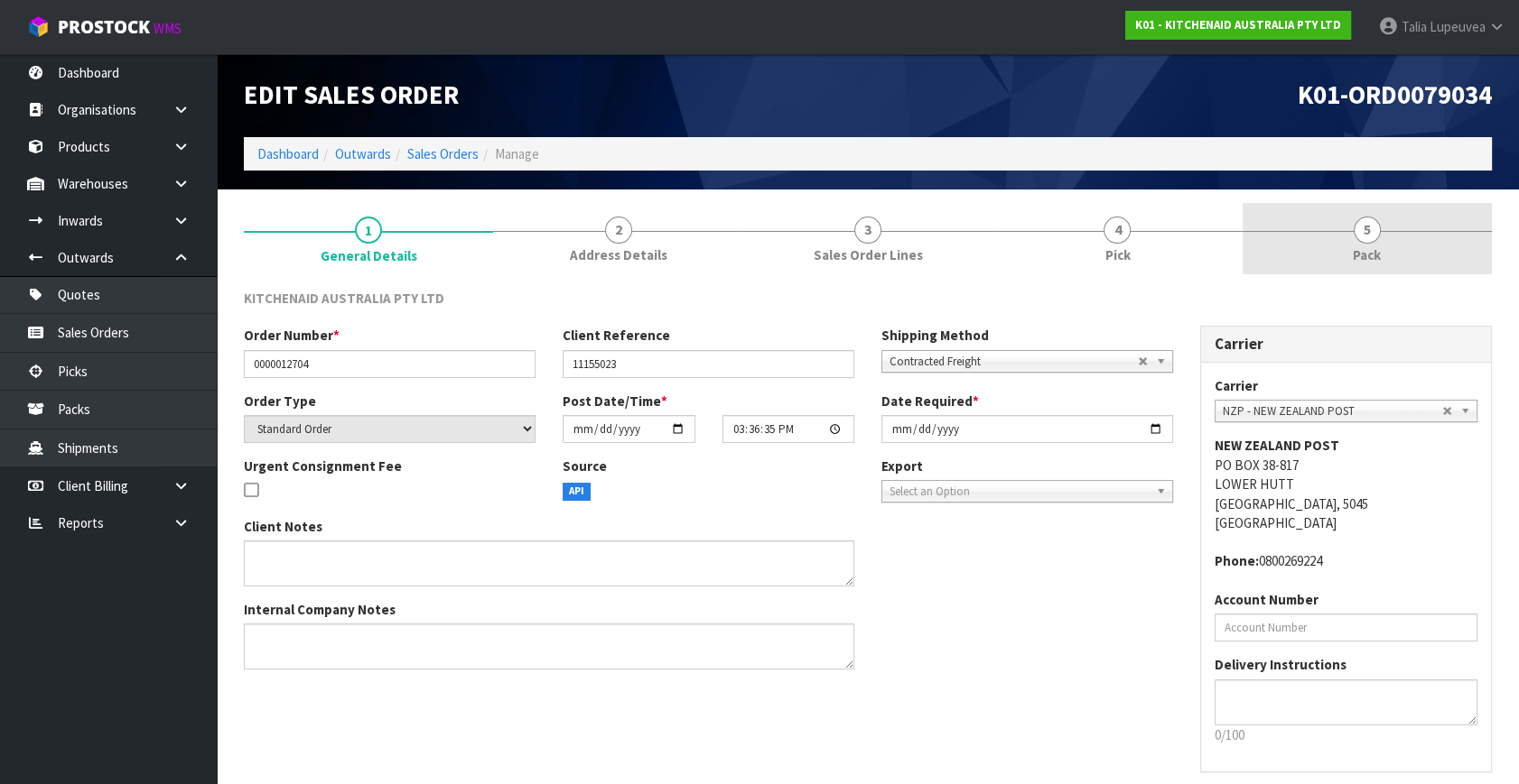
click at [1349, 245] on link "5 Pack" at bounding box center [1367, 238] width 249 height 71
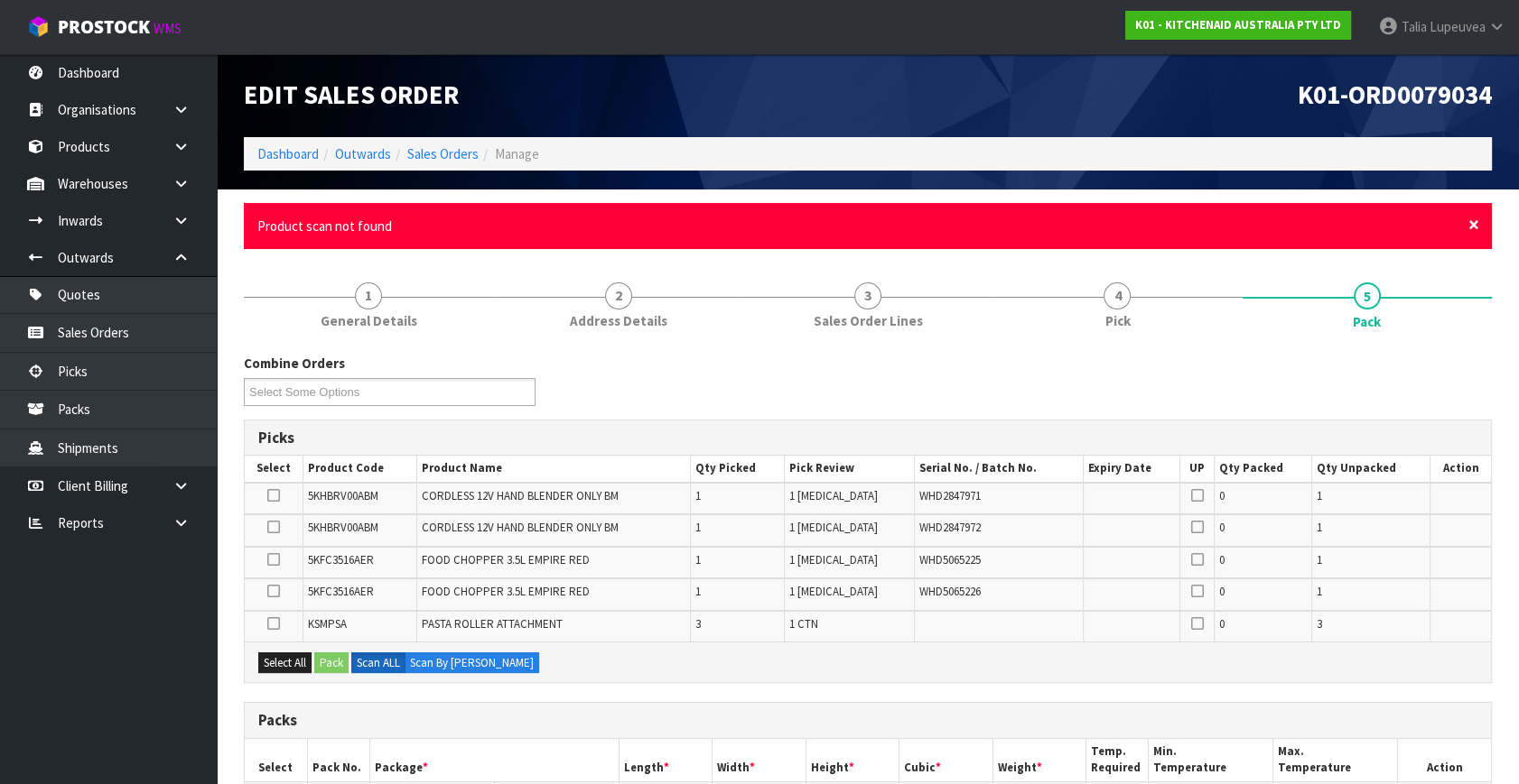
click at [1477, 217] on span "×" at bounding box center [1473, 225] width 11 height 25
drag, startPoint x: 1477, startPoint y: 217, endPoint x: 1487, endPoint y: 210, distance: 12.2
click at [1487, 210] on div "× Close Product scan not found" at bounding box center [868, 226] width 1248 height 46
click at [1474, 223] on span "×" at bounding box center [1473, 225] width 11 height 25
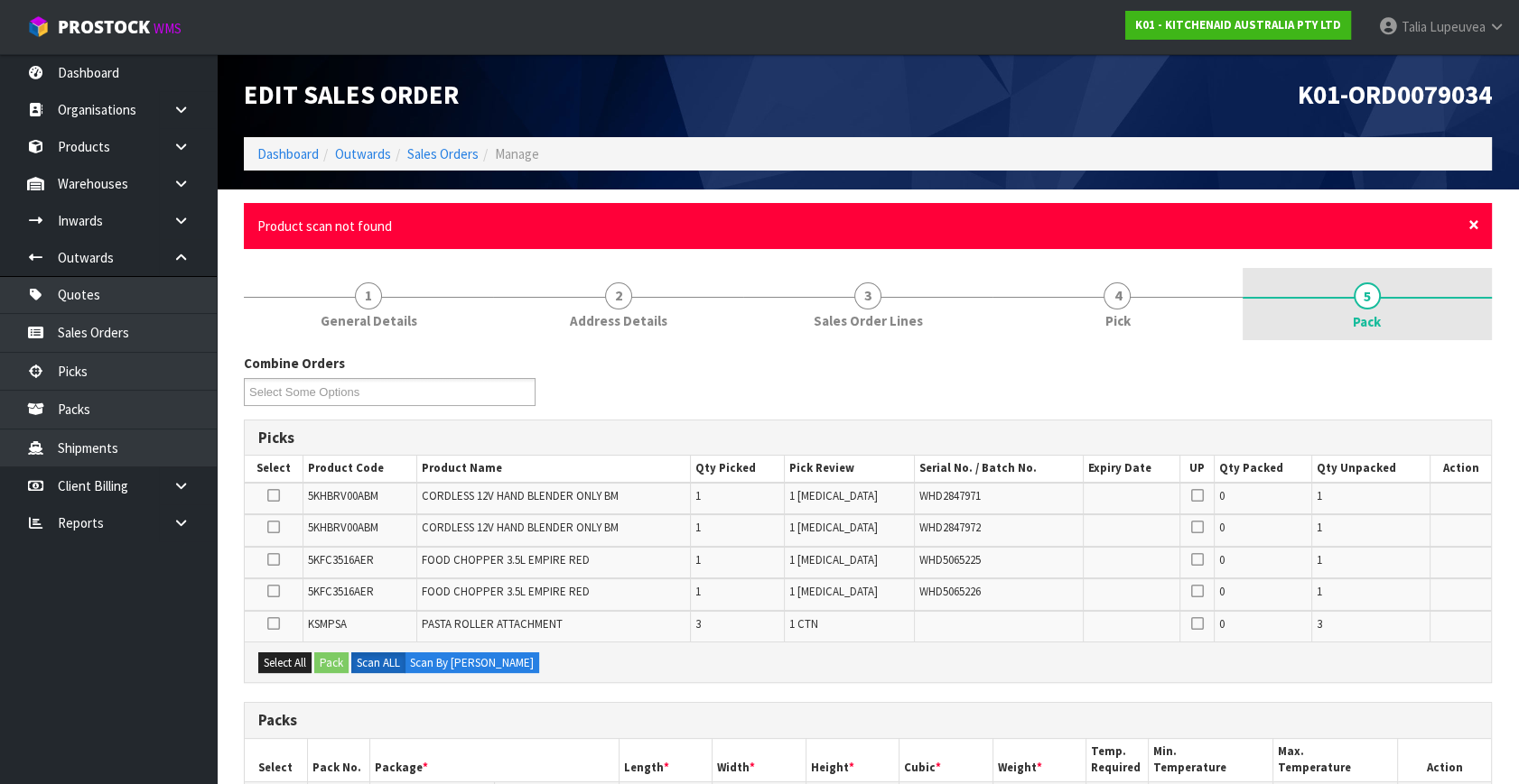
click at [1477, 226] on span "×" at bounding box center [1473, 225] width 11 height 25
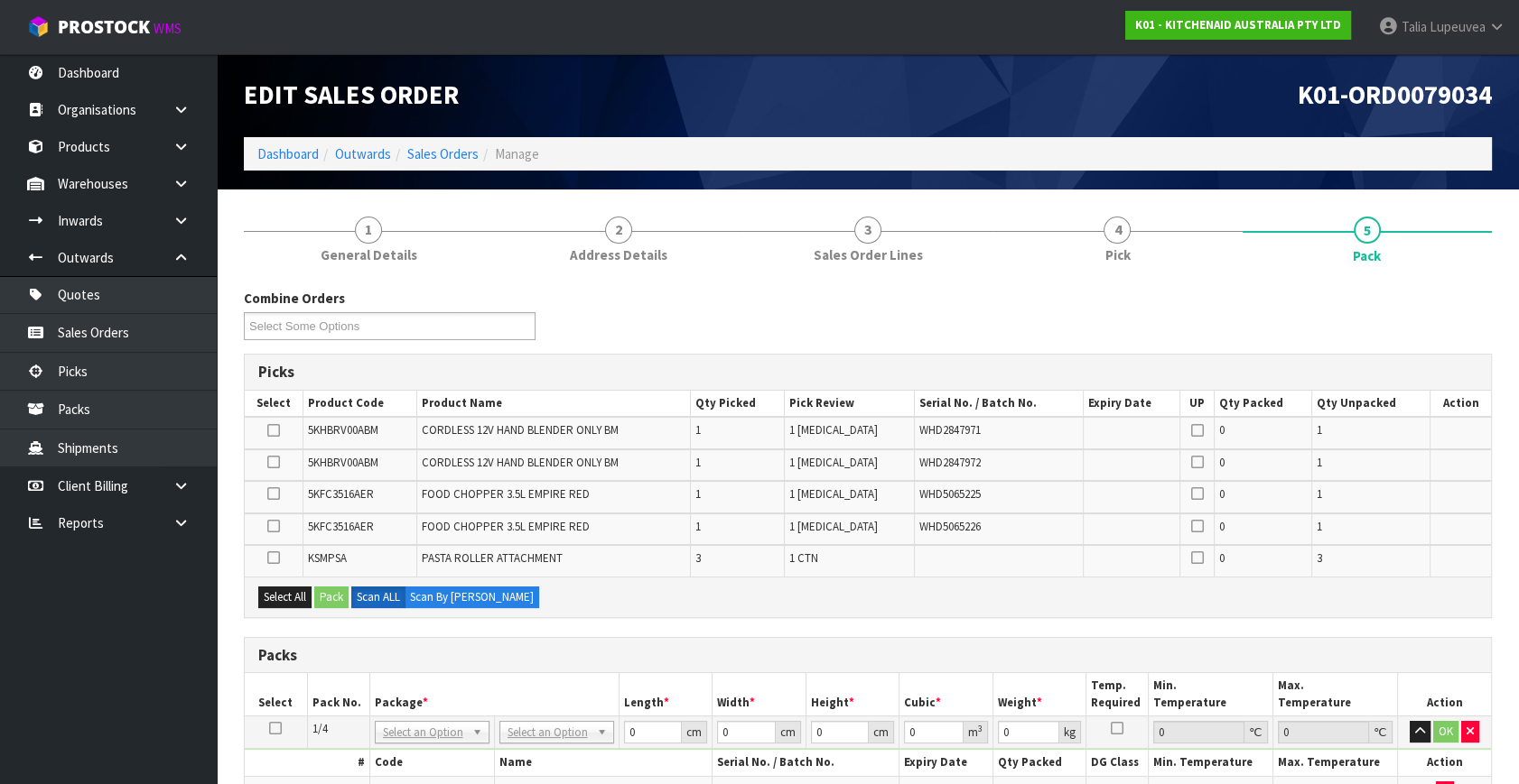
click at [271, 558] on icon at bounding box center [273, 558] width 13 height 1
click at [0, 0] on input "checkbox" at bounding box center [0, 0] width 0 height 0
click at [325, 588] on button "Pack" at bounding box center [331, 597] width 34 height 21
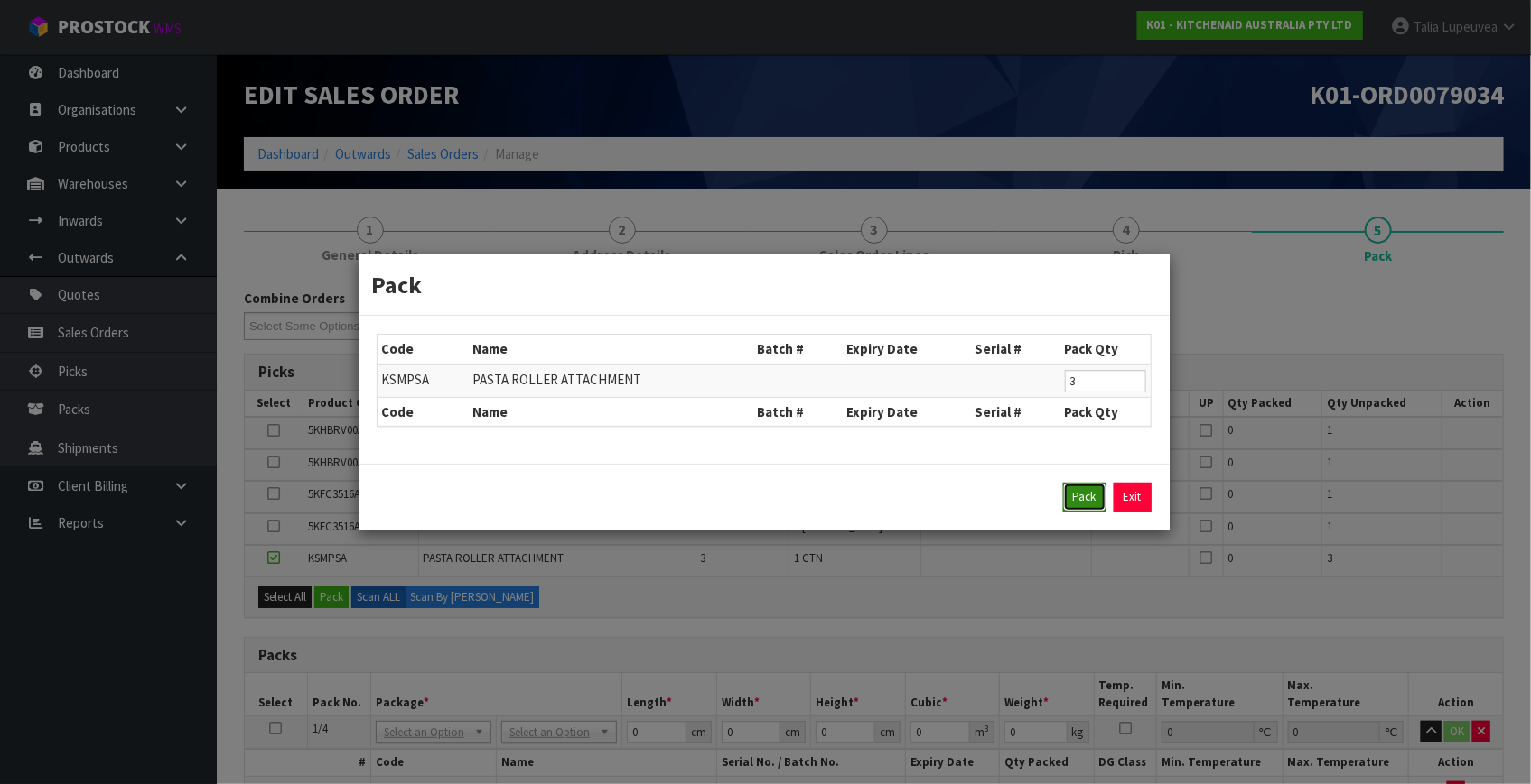
click at [1070, 495] on button "Pack" at bounding box center [1084, 497] width 44 height 29
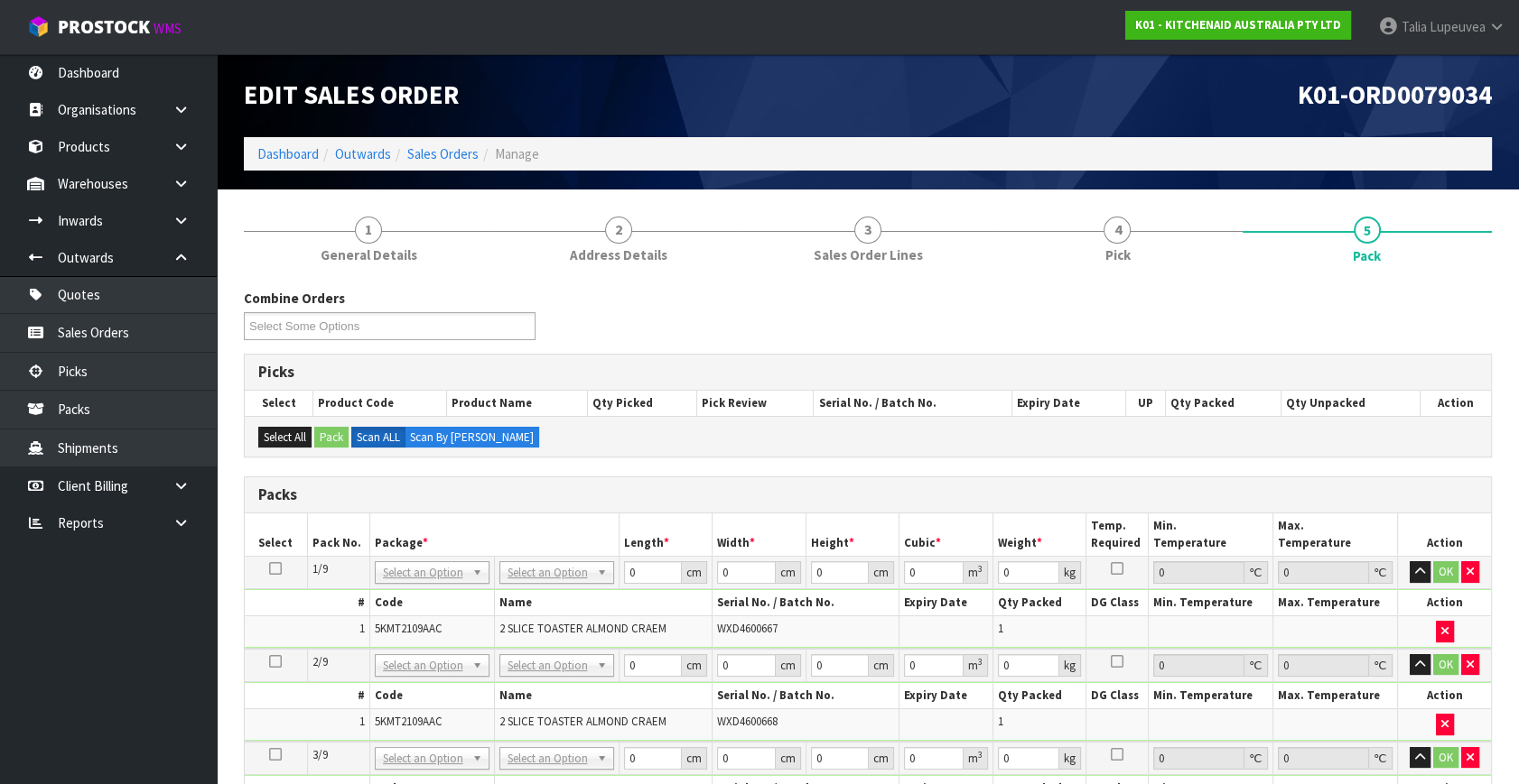
scroll to position [163, 0]
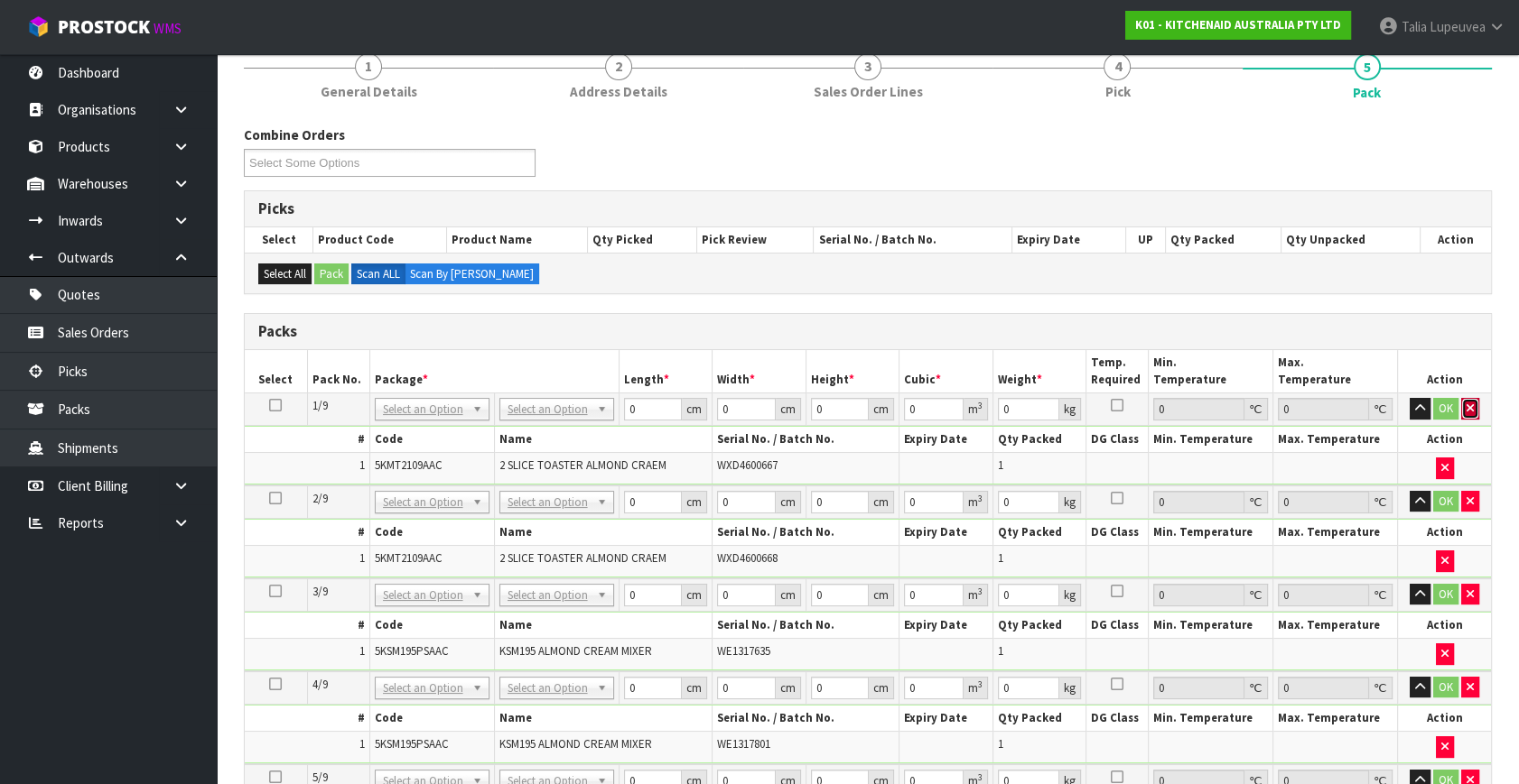
click at [1465, 398] on button "button" at bounding box center [1470, 409] width 18 height 21
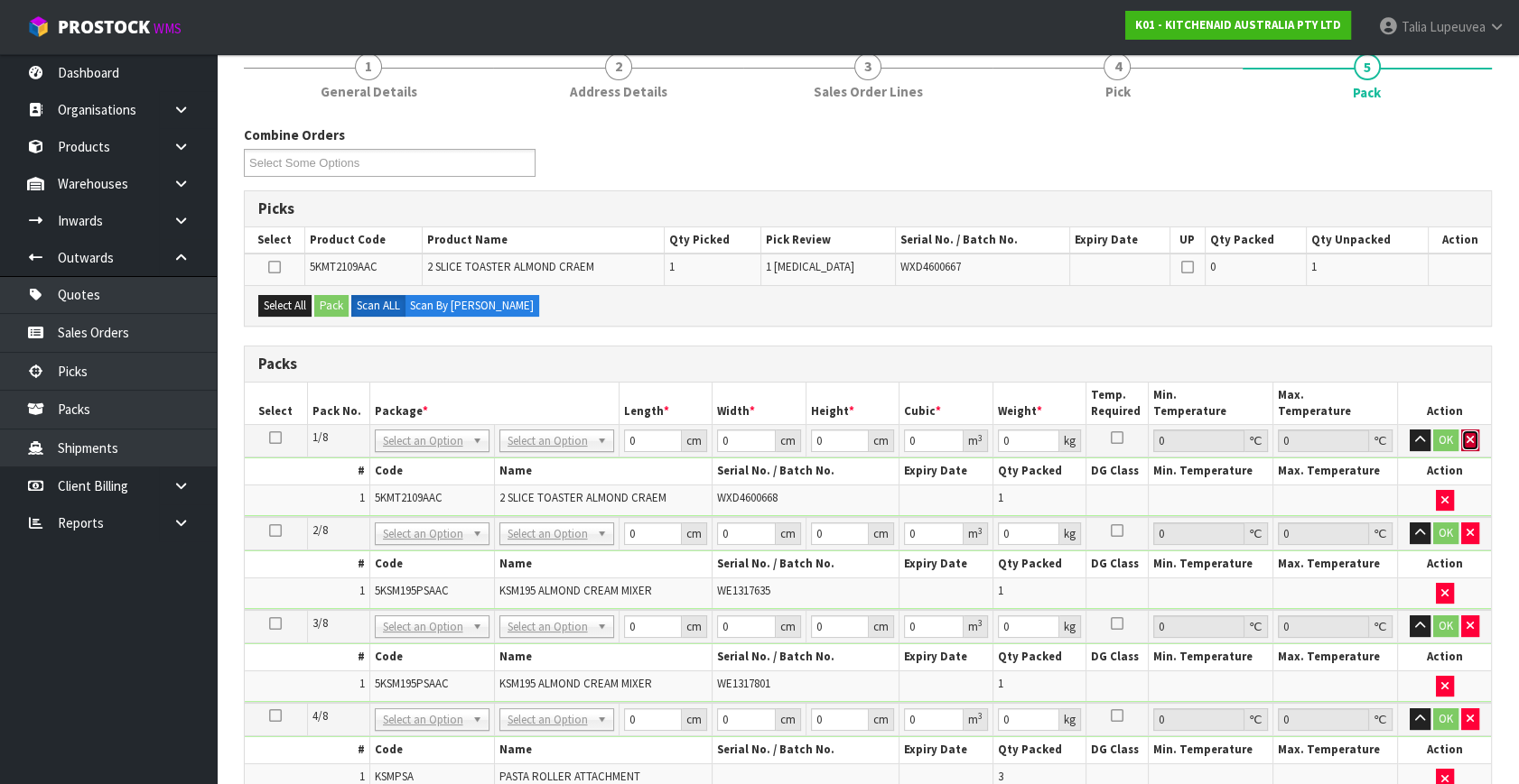
click at [1469, 434] on icon "button" at bounding box center [1469, 440] width 7 height 12
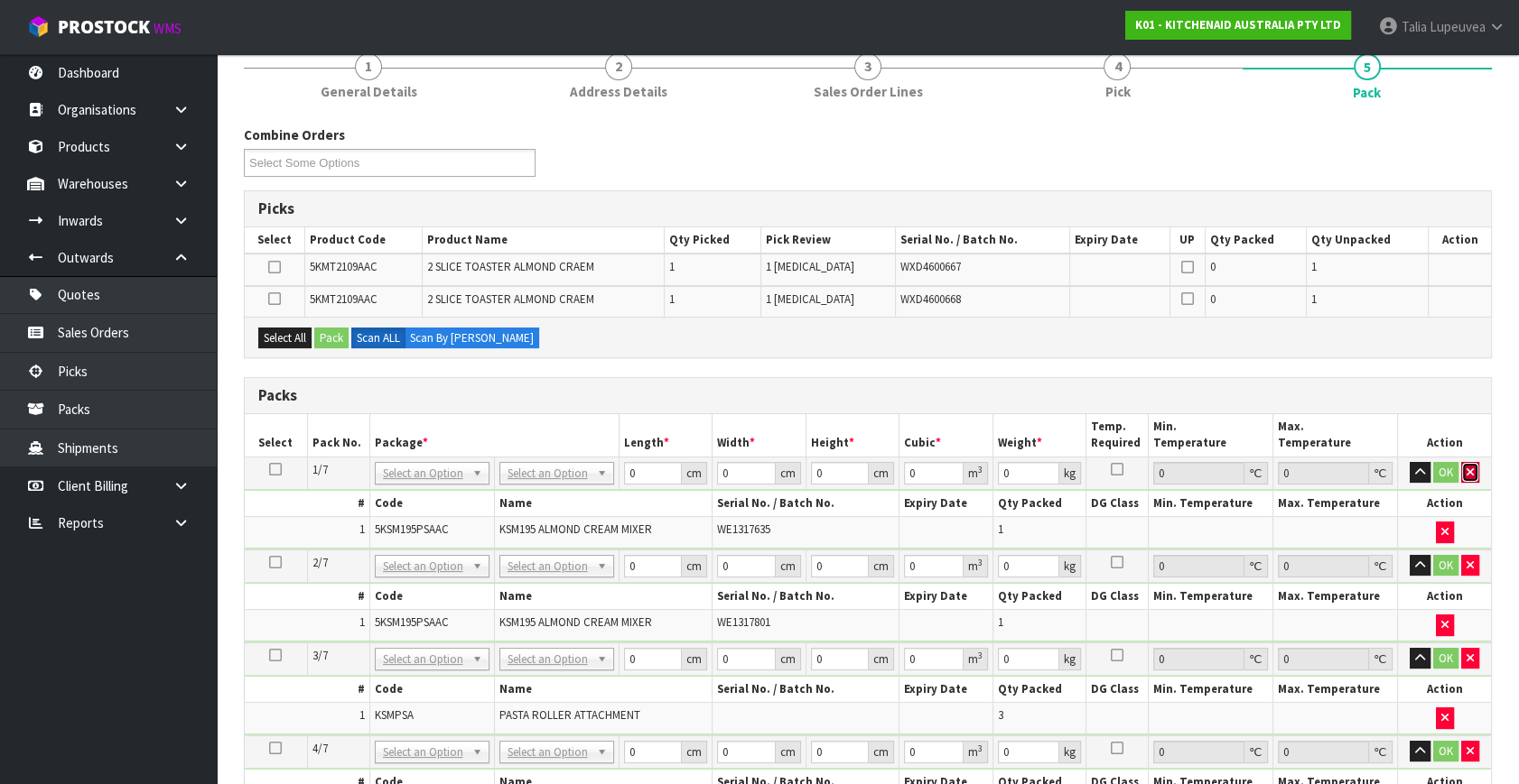
click at [1468, 470] on icon "button" at bounding box center [1469, 473] width 7 height 12
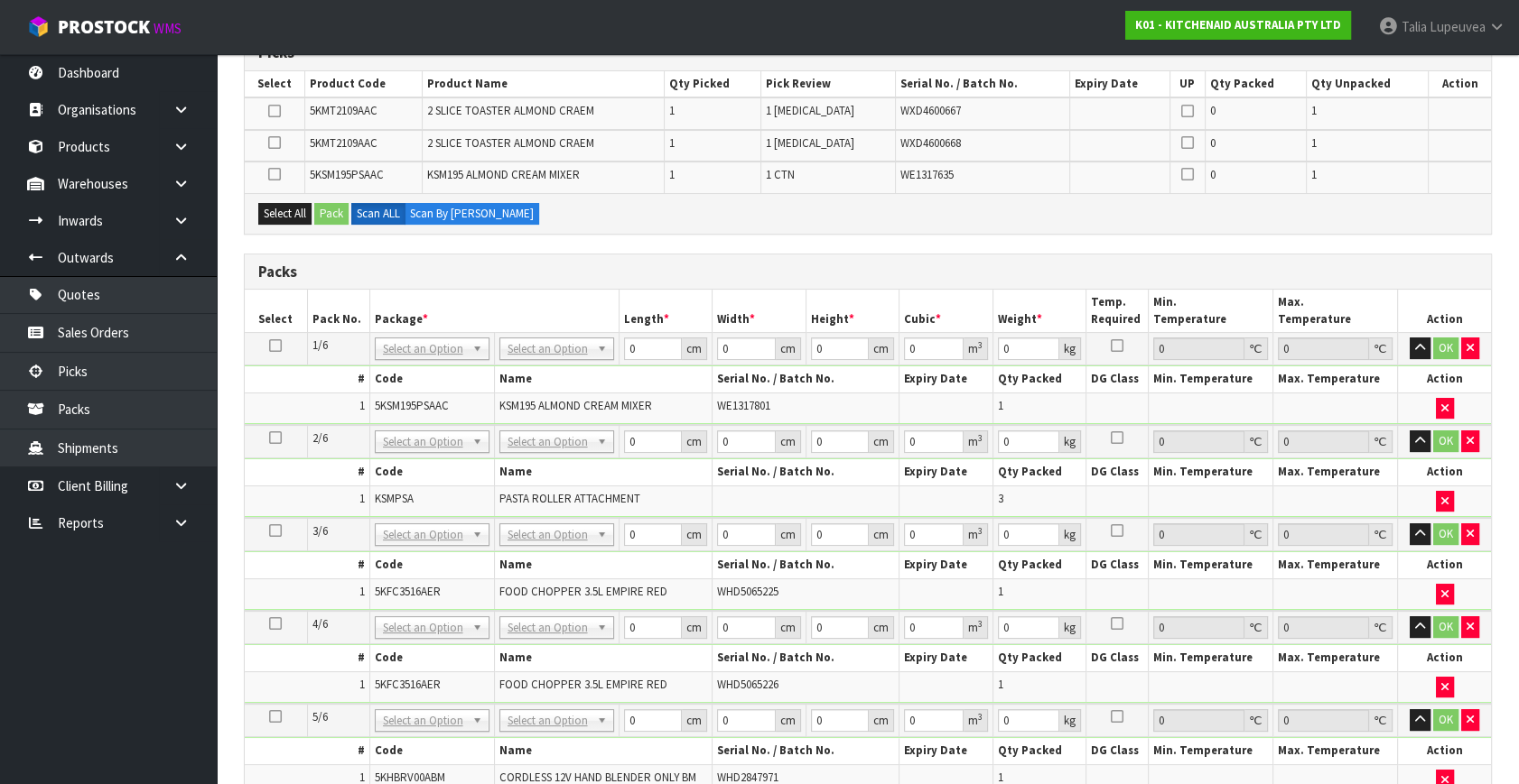
scroll to position [574, 0]
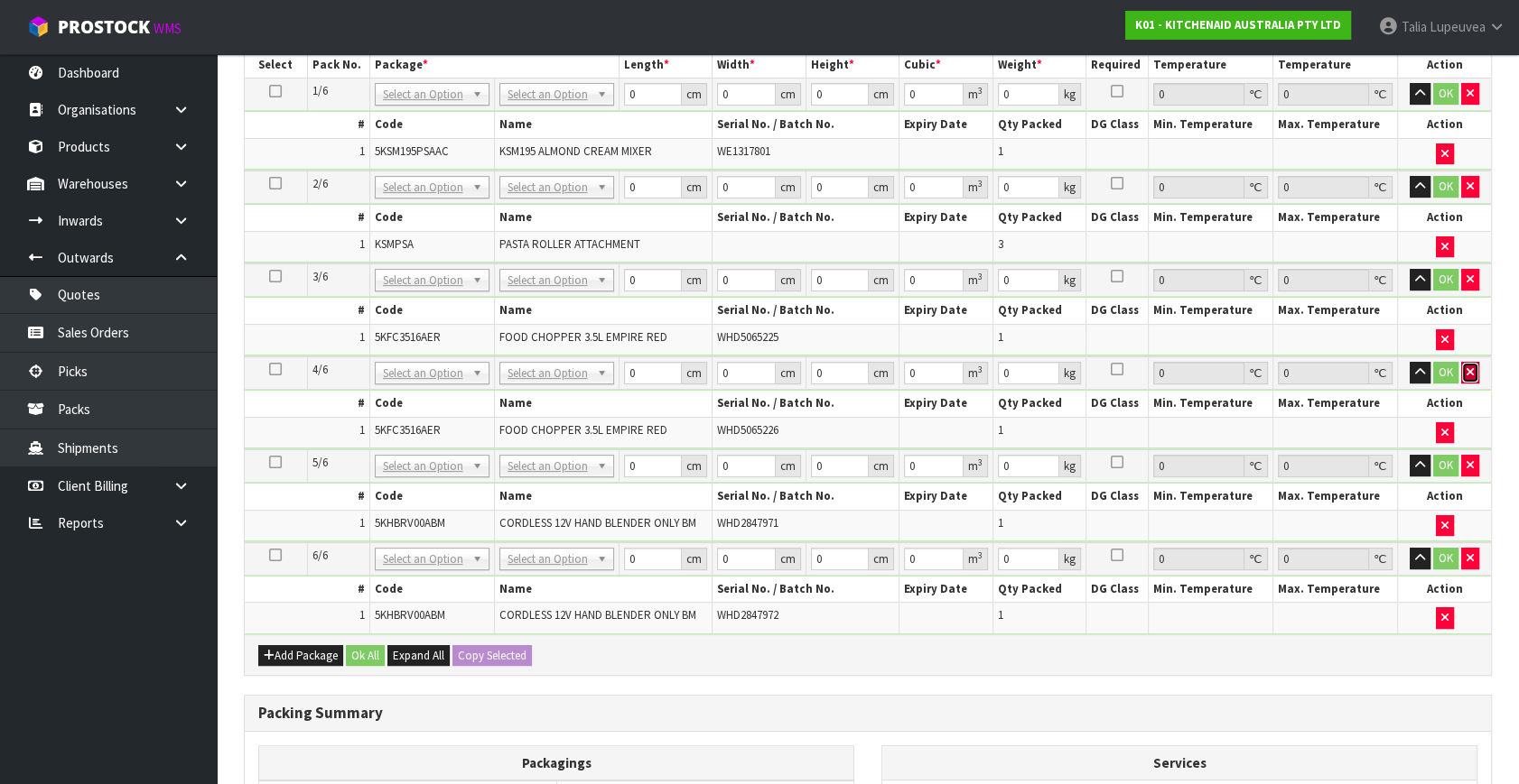
click at [1466, 370] on icon "button" at bounding box center [1469, 373] width 7 height 12
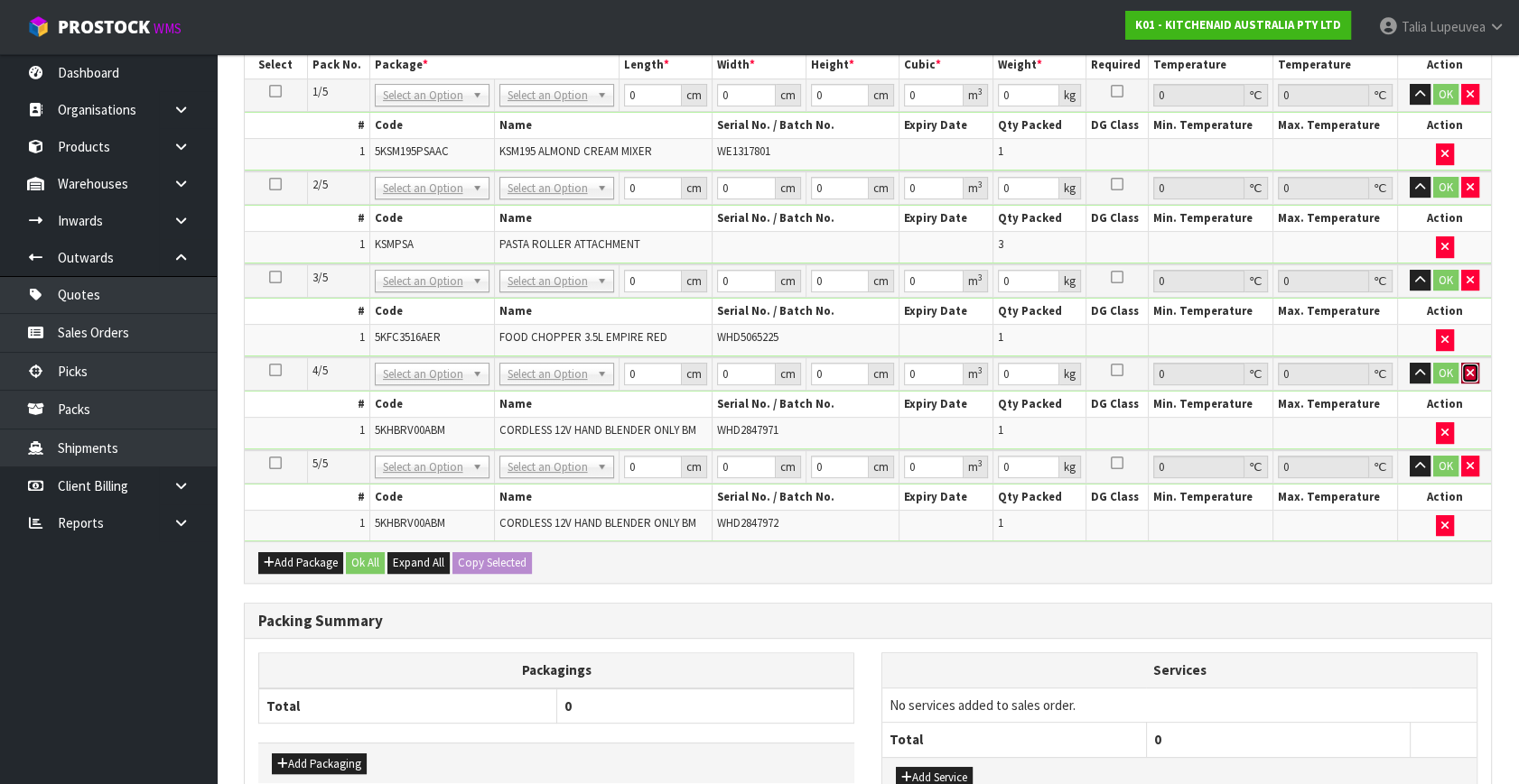
click at [1466, 370] on icon "button" at bounding box center [1469, 374] width 7 height 12
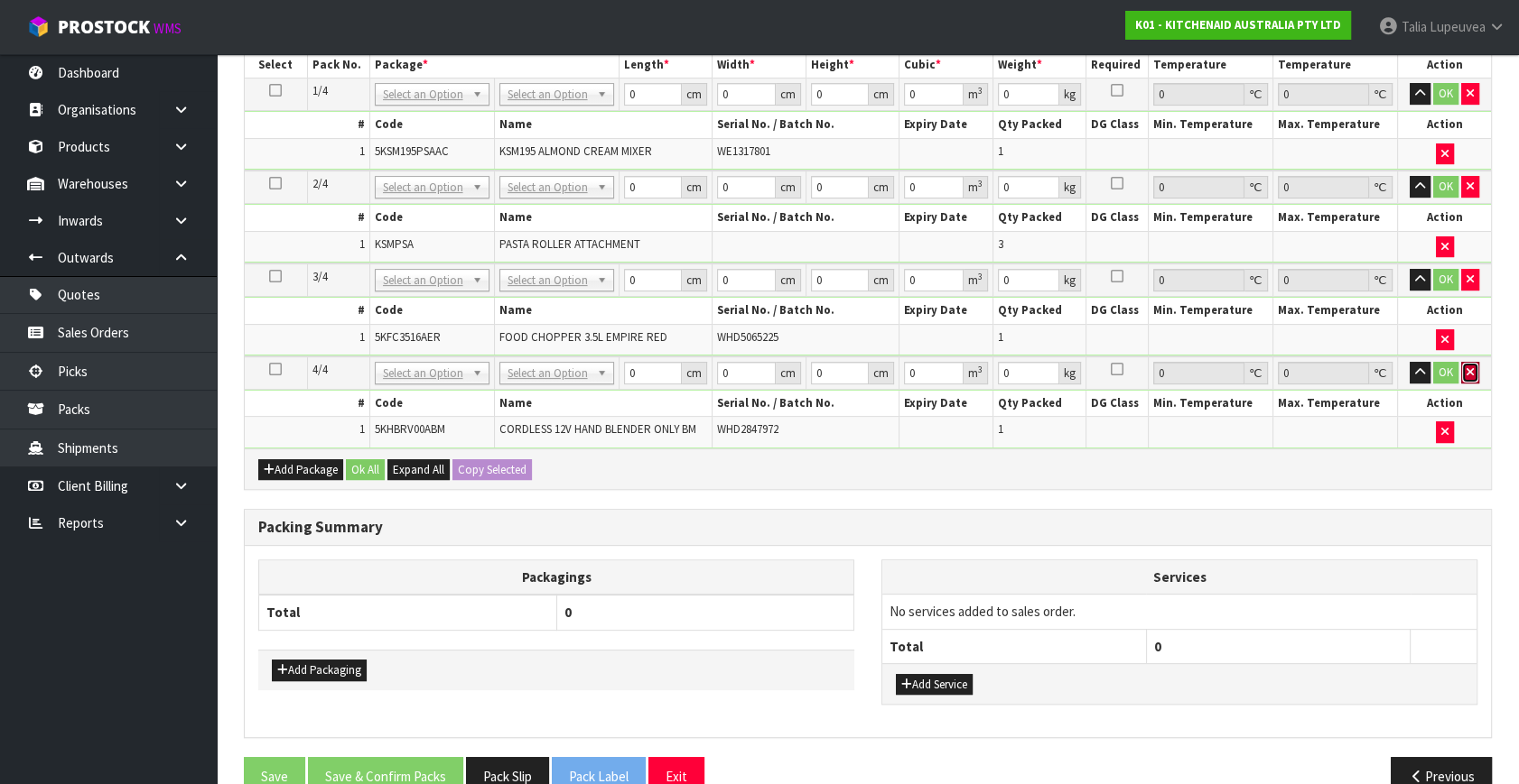
click at [1466, 370] on icon "button" at bounding box center [1469, 373] width 7 height 12
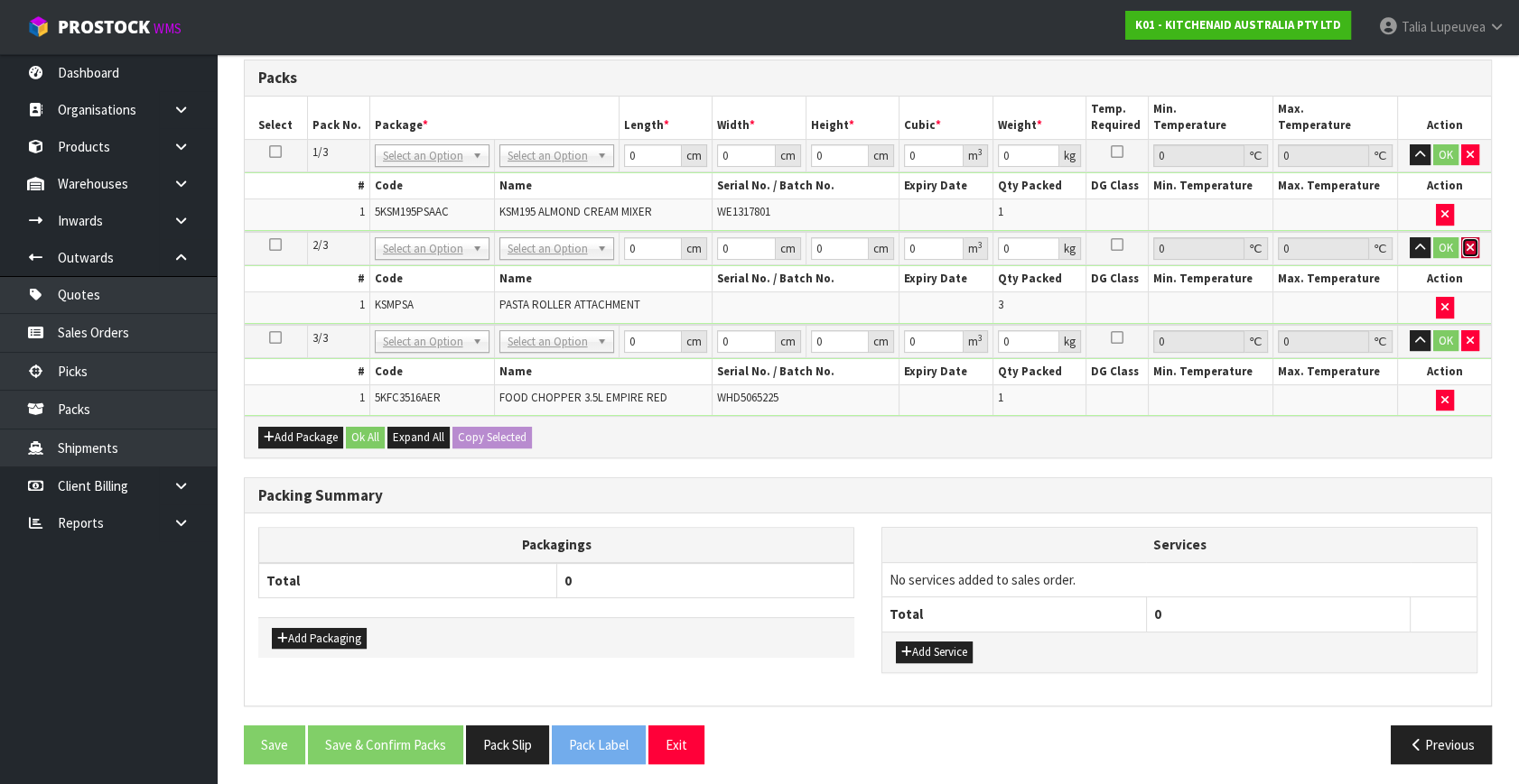
click at [1466, 244] on icon "button" at bounding box center [1469, 248] width 7 height 12
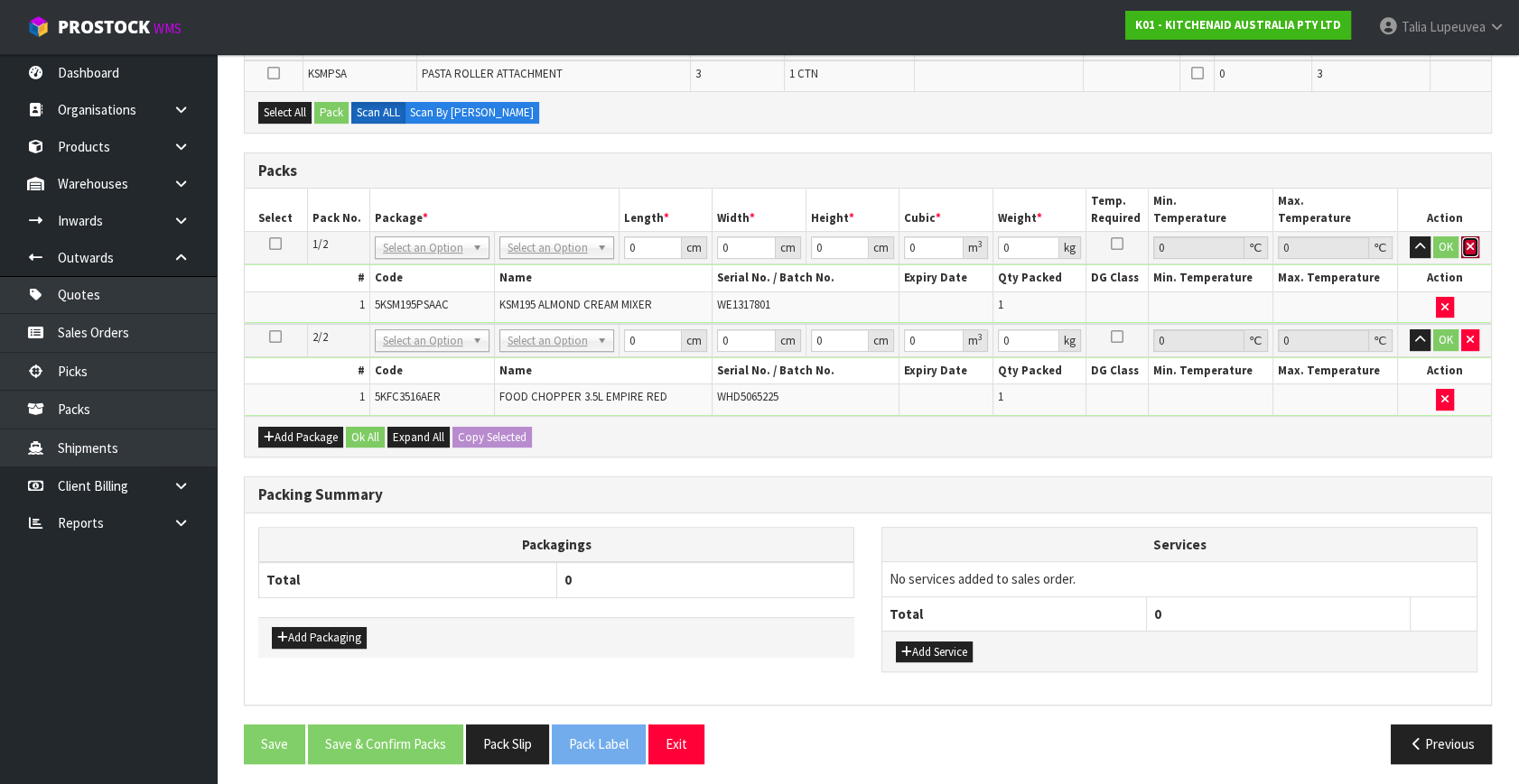
click at [1466, 244] on icon "button" at bounding box center [1469, 247] width 7 height 12
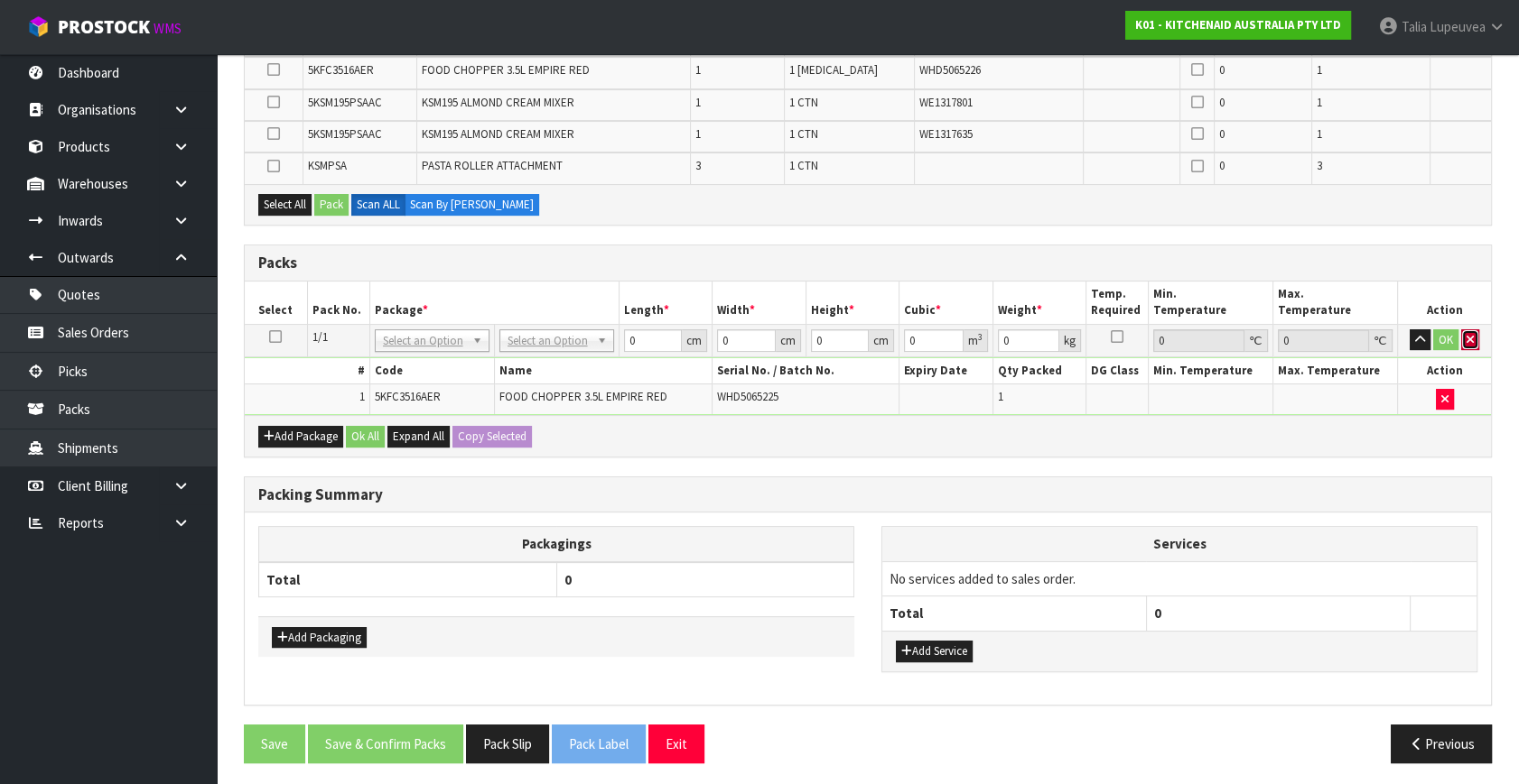
click at [1467, 334] on icon "button" at bounding box center [1469, 339] width 7 height 12
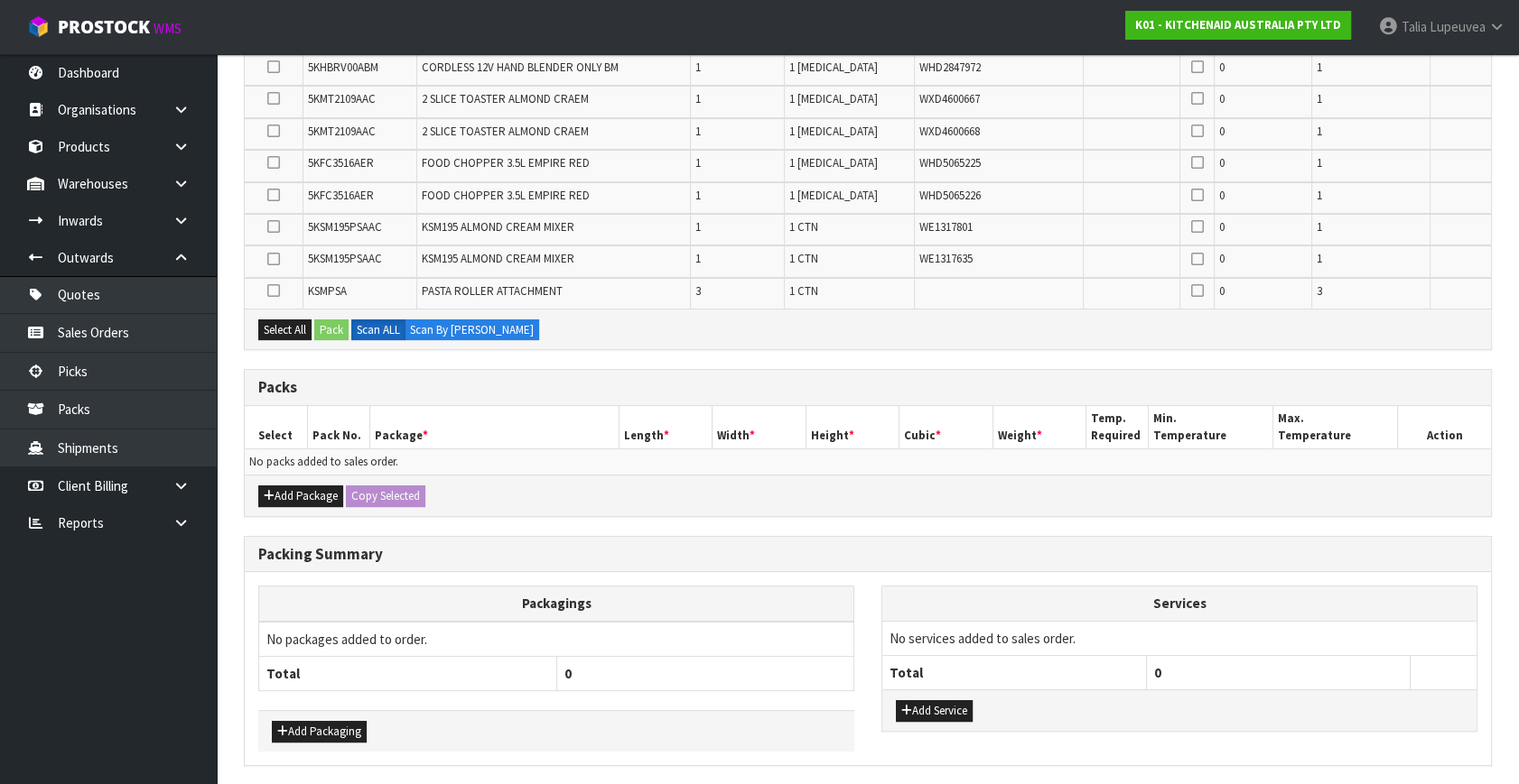
scroll to position [209, 0]
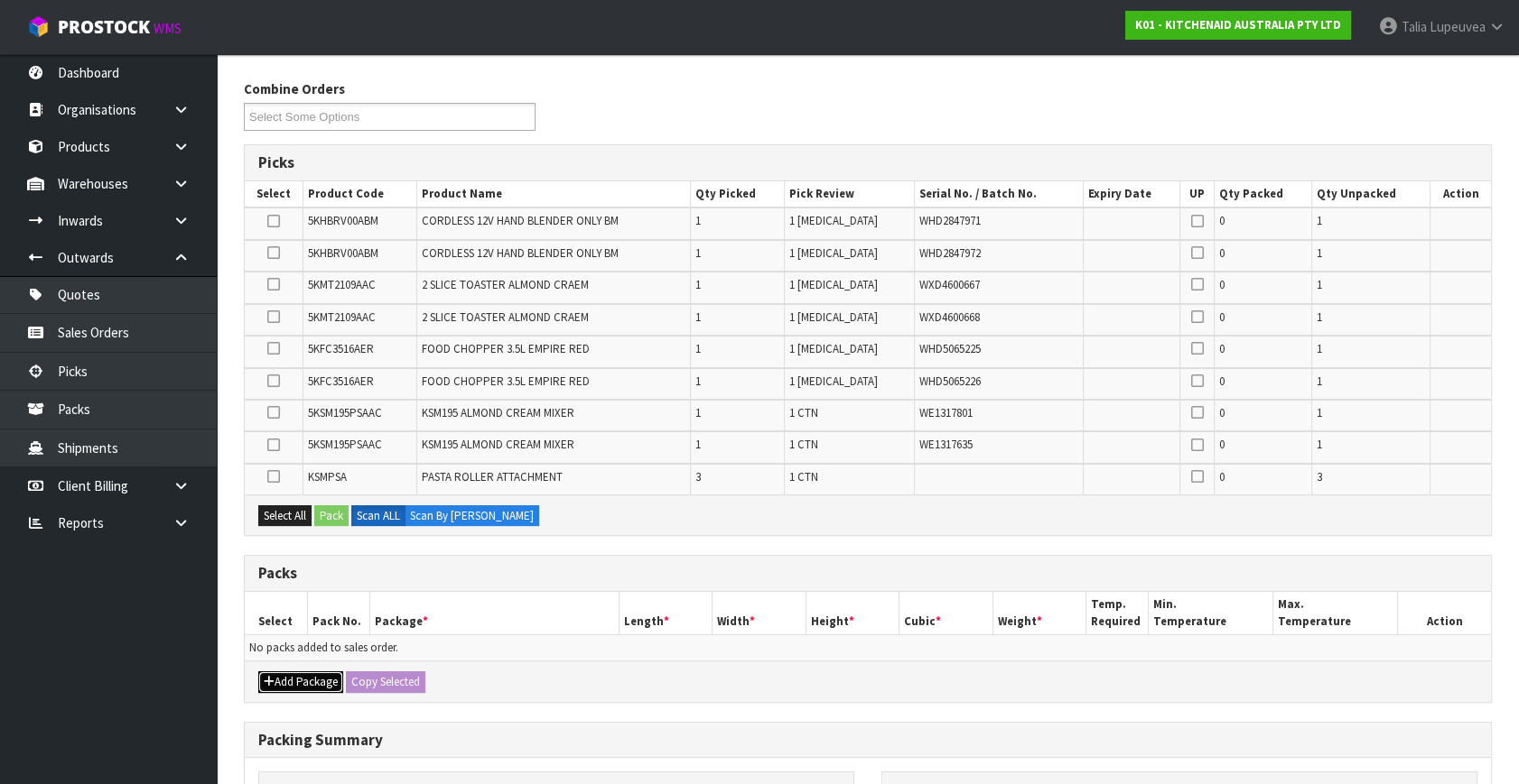
click at [287, 677] on button "Add Package" at bounding box center [300, 682] width 85 height 21
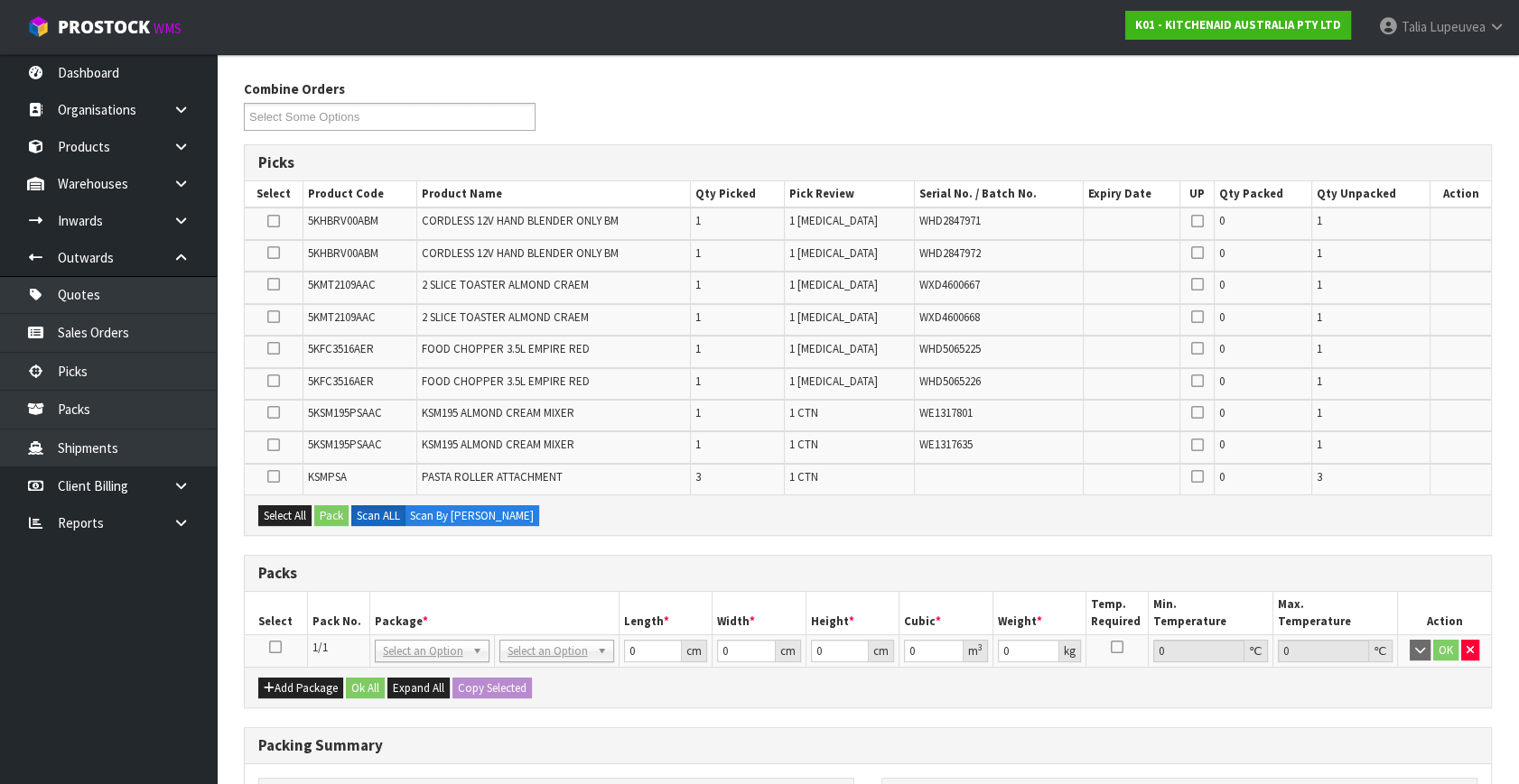
click at [275, 647] on icon at bounding box center [275, 647] width 13 height 1
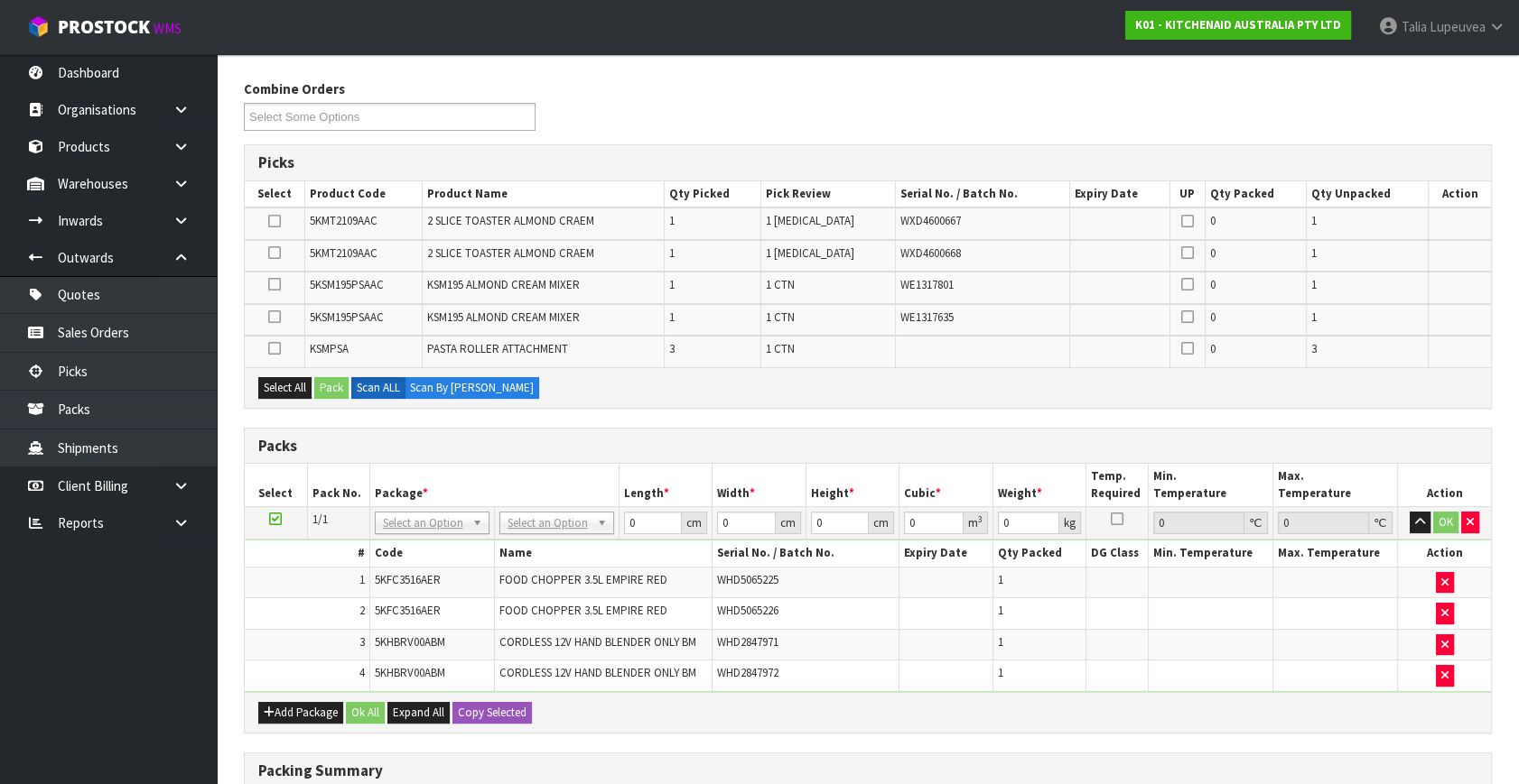
click at [278, 349] on icon at bounding box center [274, 348] width 13 height 1
click at [0, 0] on input "checkbox" at bounding box center [0, 0] width 0 height 0
click at [329, 382] on button "Pack" at bounding box center [331, 388] width 34 height 21
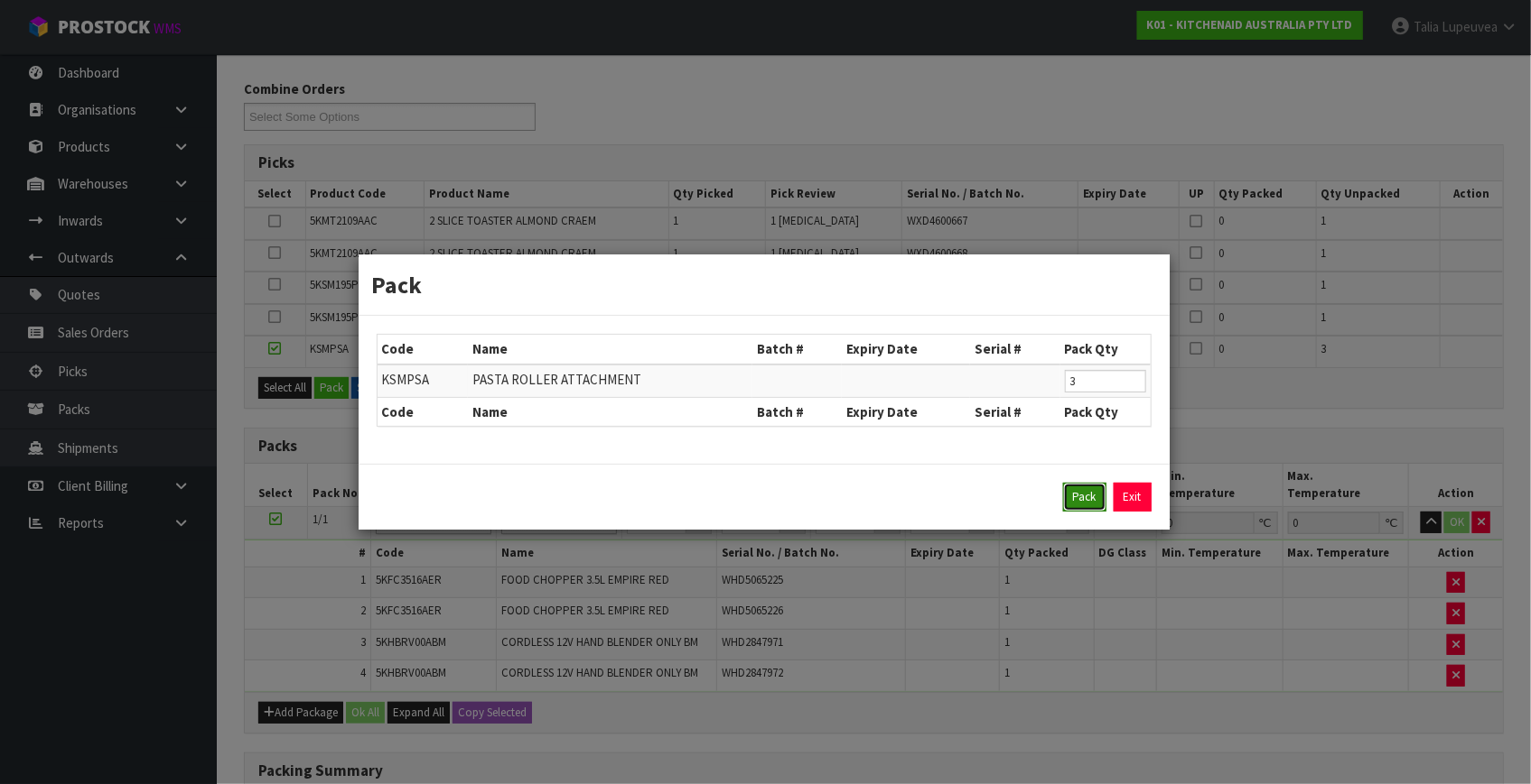
click at [1093, 501] on button "Pack" at bounding box center [1084, 497] width 44 height 29
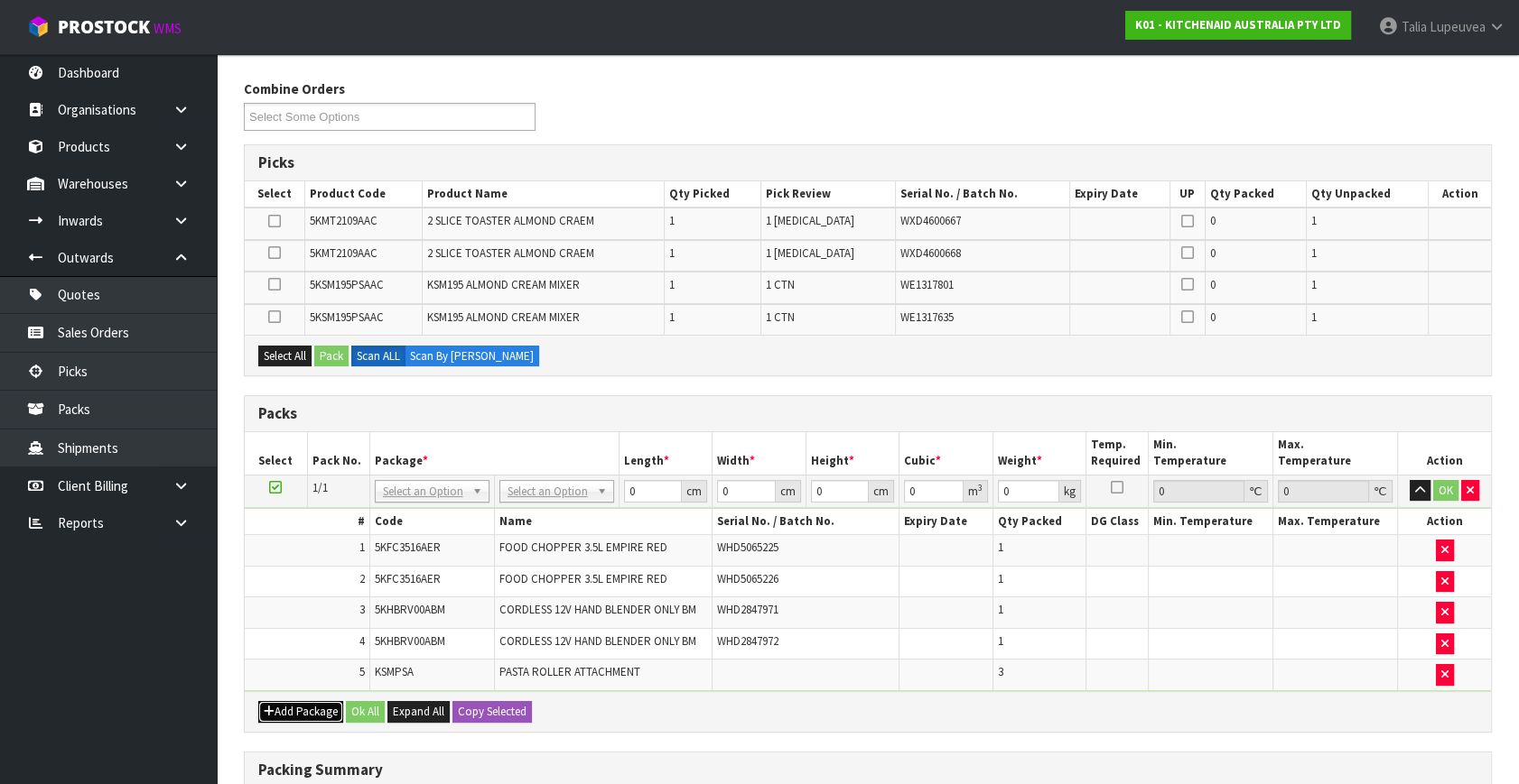
click at [312, 701] on button "Add Package" at bounding box center [300, 712] width 85 height 21
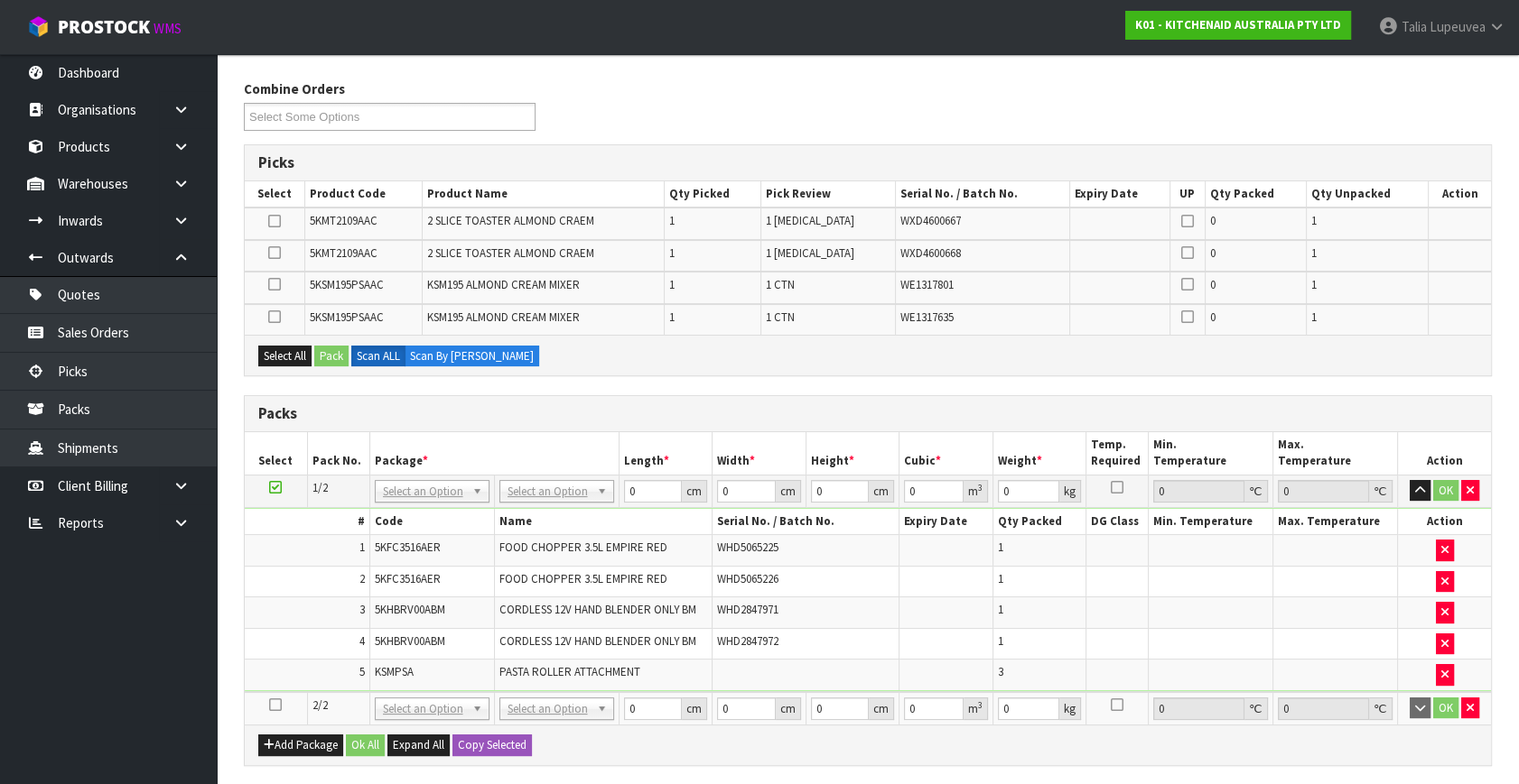
click at [274, 705] on icon at bounding box center [275, 705] width 13 height 1
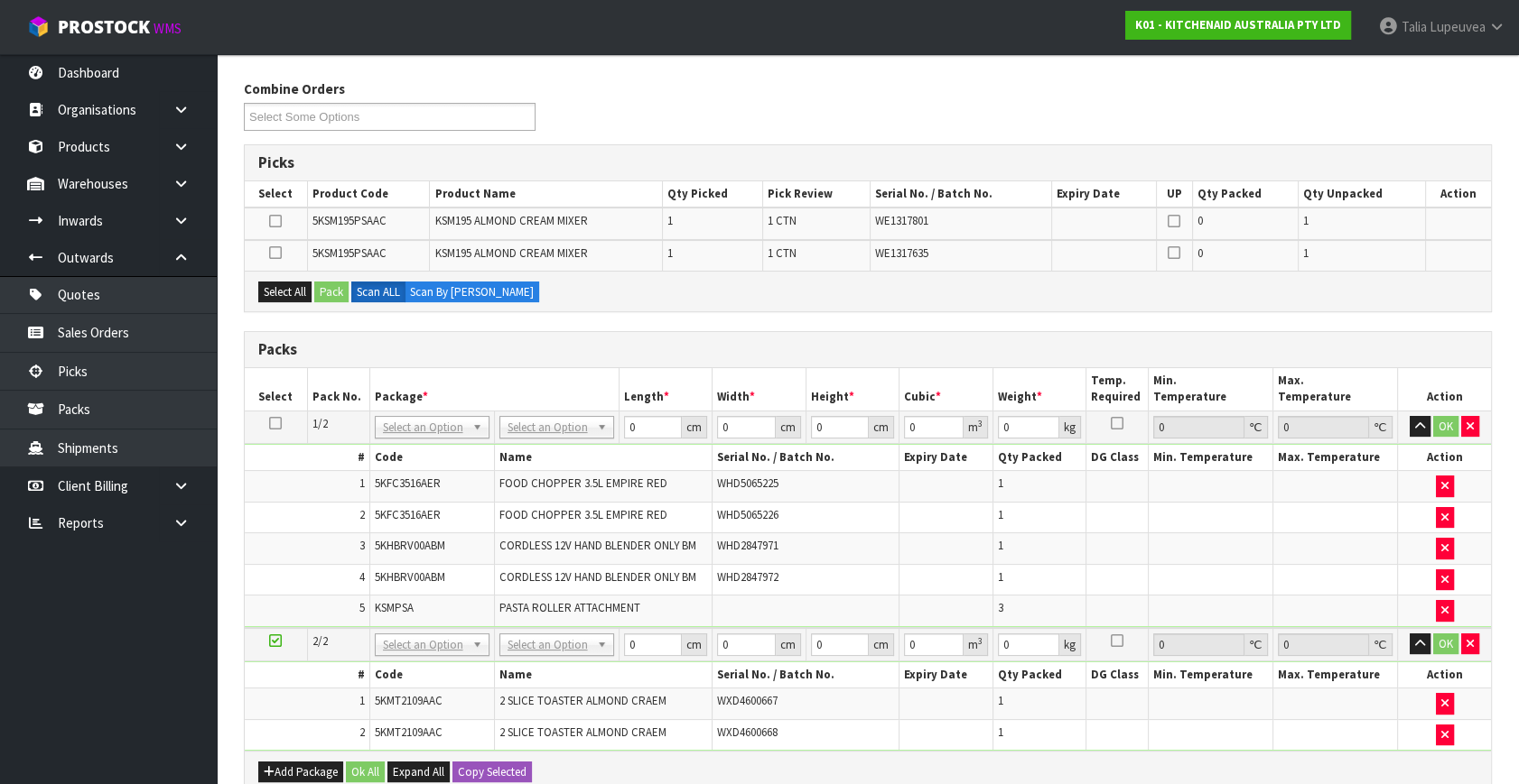
click at [274, 641] on icon at bounding box center [275, 641] width 13 height 1
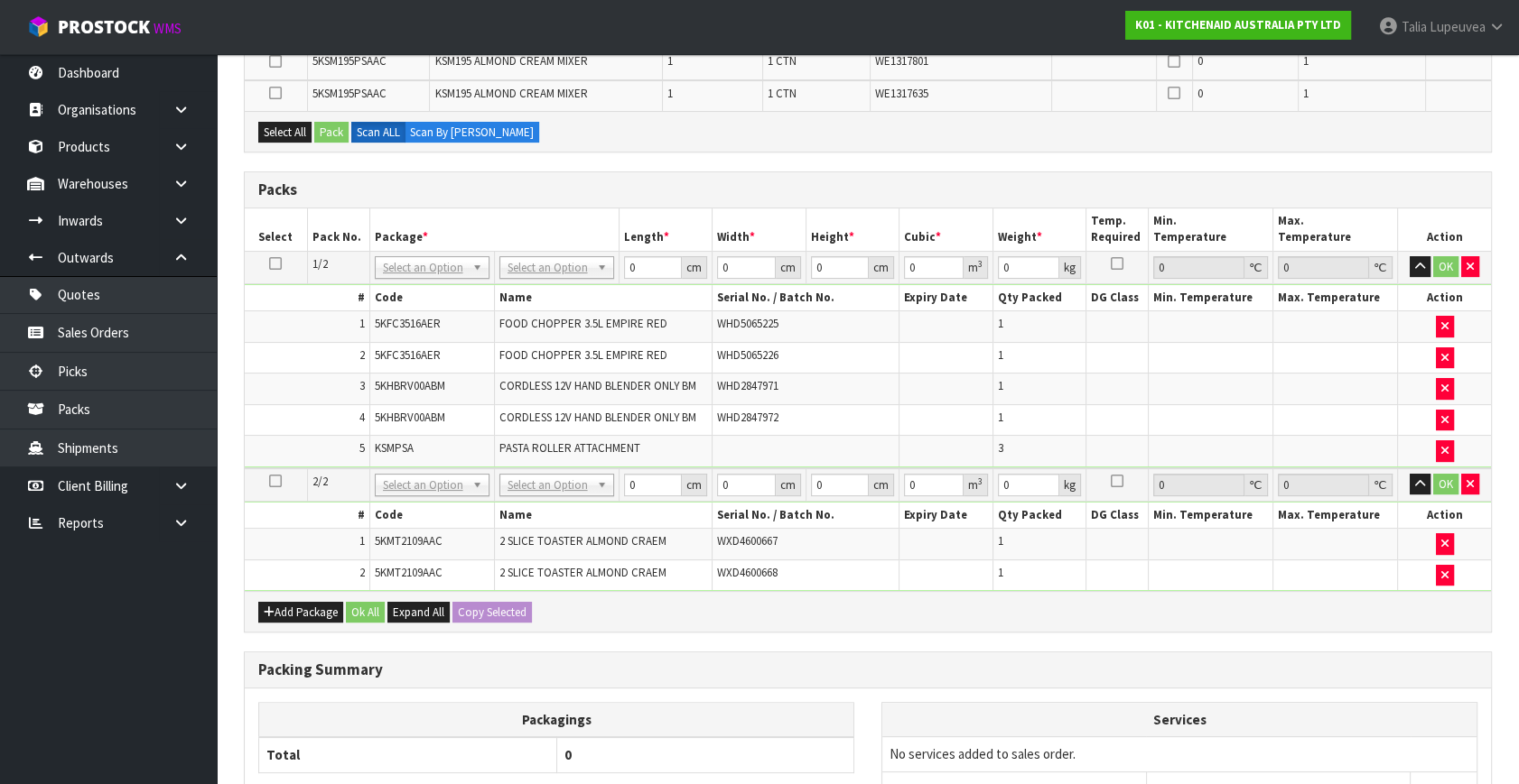
scroll to position [374, 0]
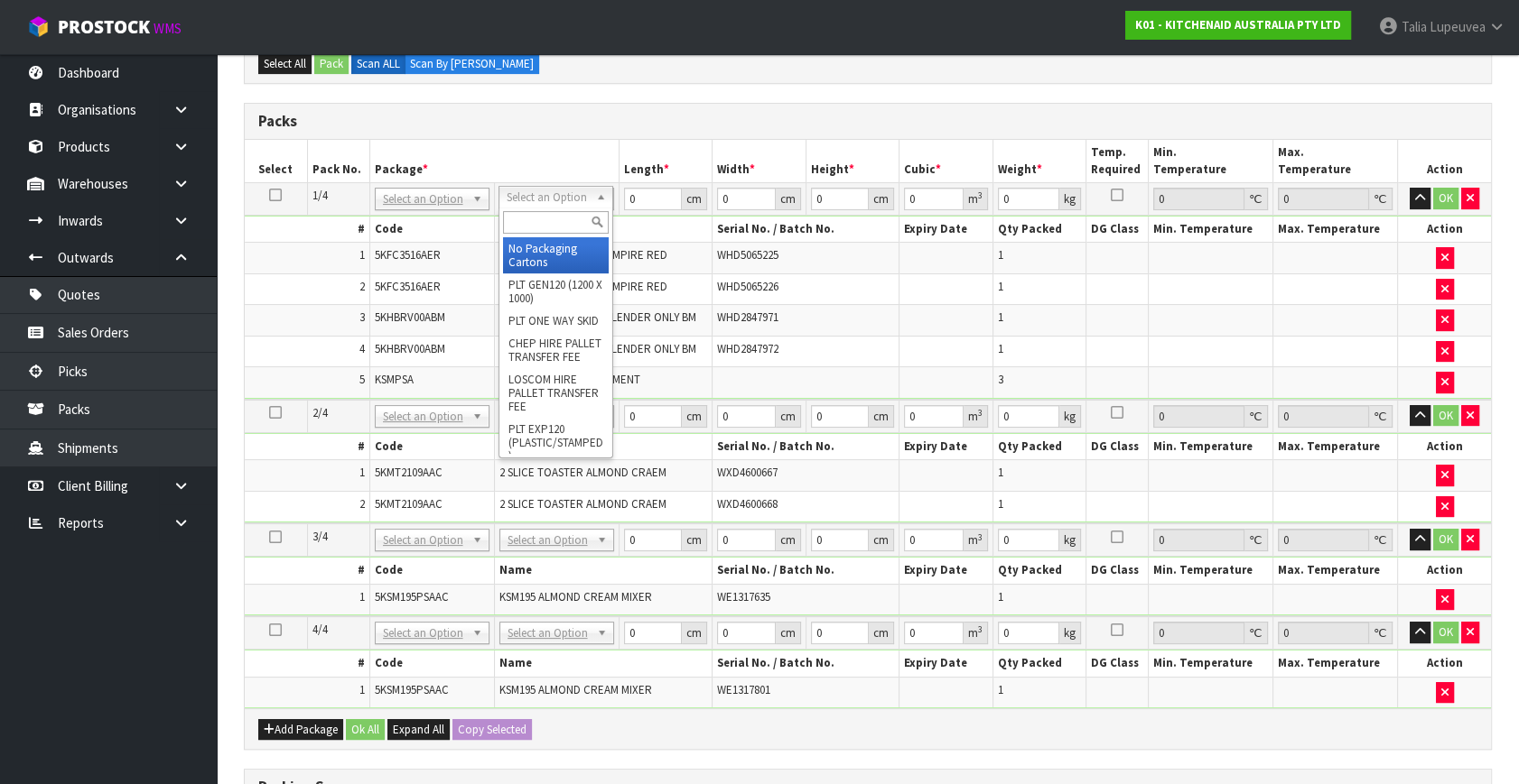
click at [560, 215] on input "text" at bounding box center [556, 222] width 106 height 22
type input "OC"
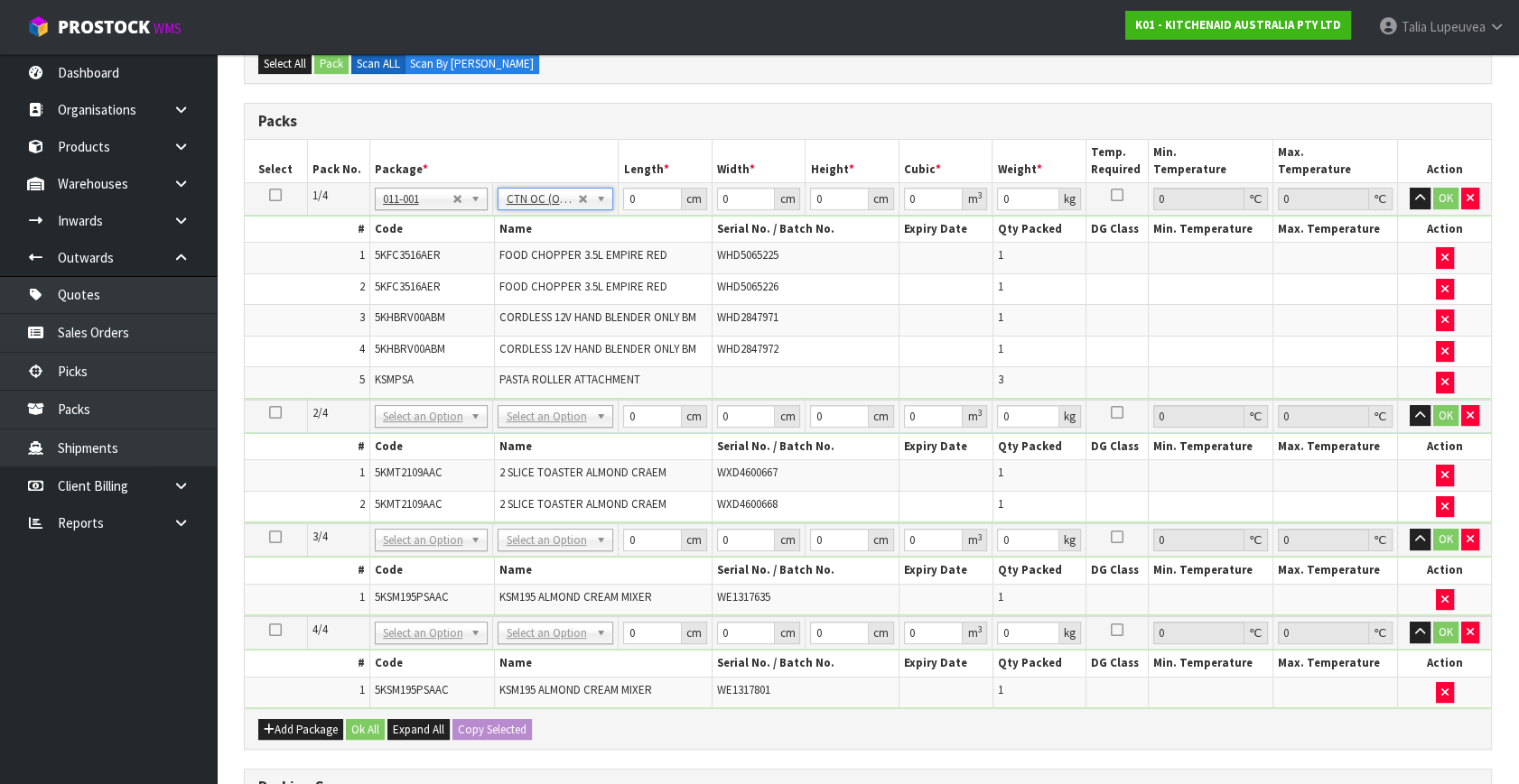
type input "9.92"
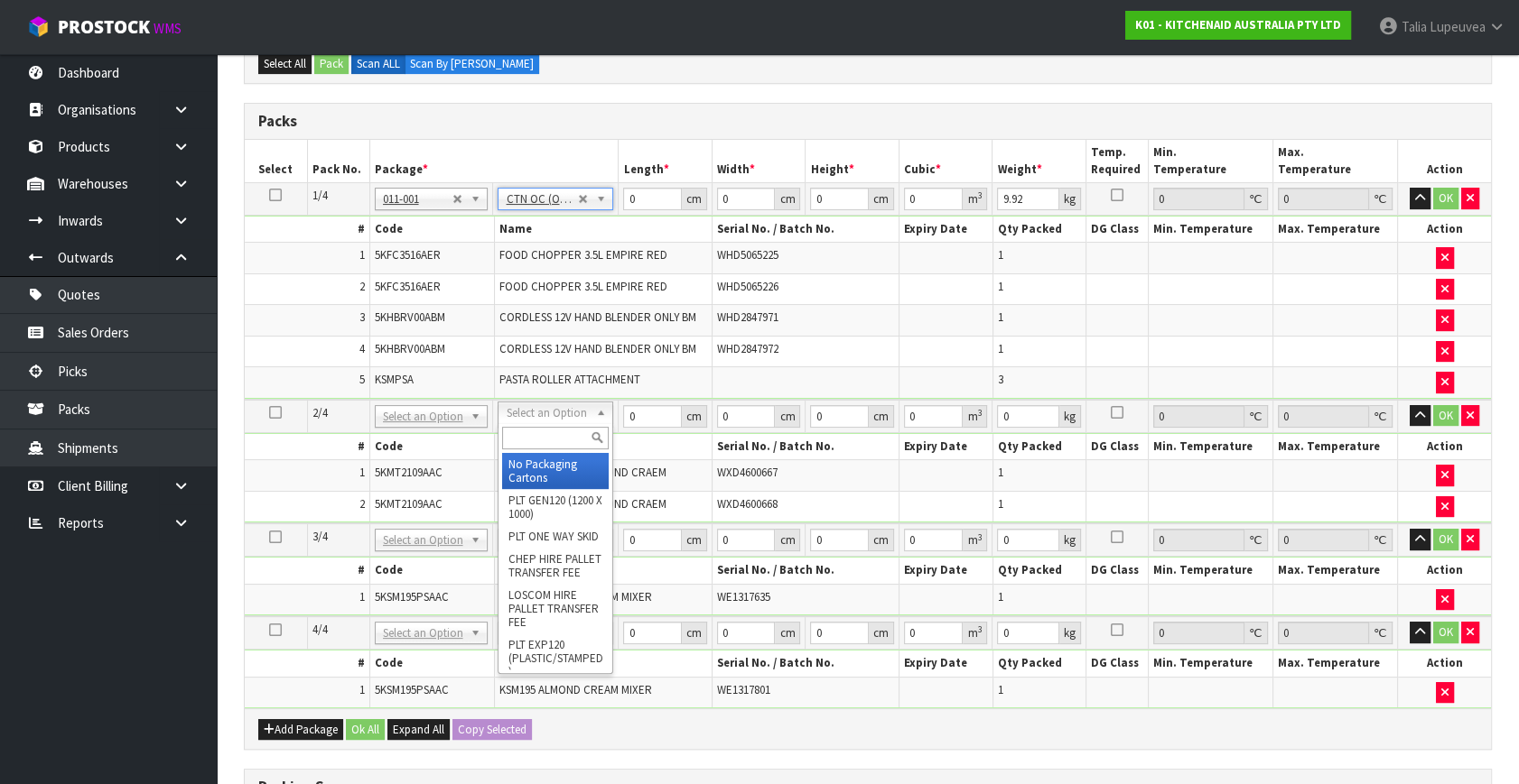
click at [541, 442] on input "text" at bounding box center [556, 438] width 107 height 22
type input "P"
type input "OWN"
type input "5.5"
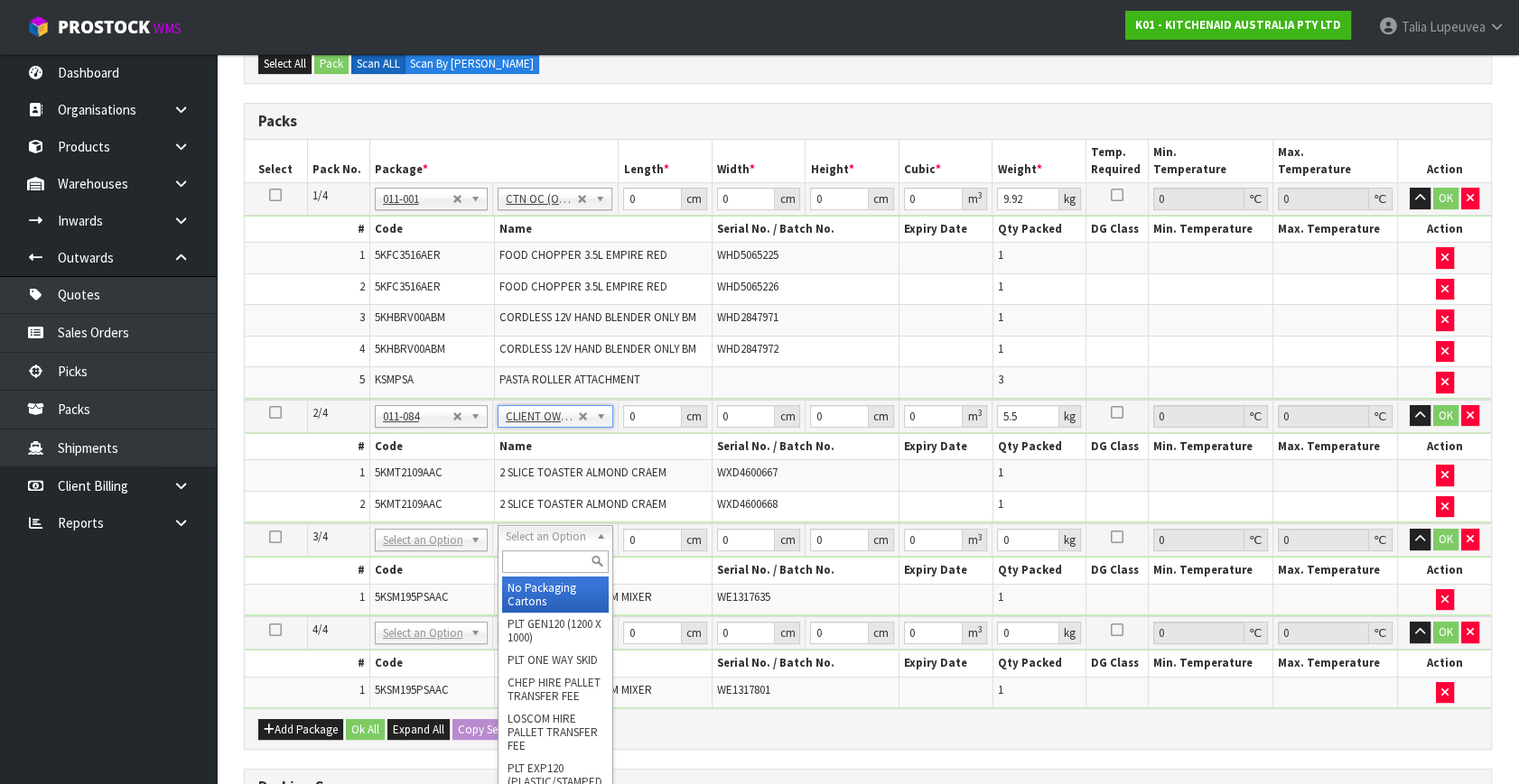
click at [553, 565] on input "text" at bounding box center [556, 561] width 107 height 22
type input "OWN"
type input "2"
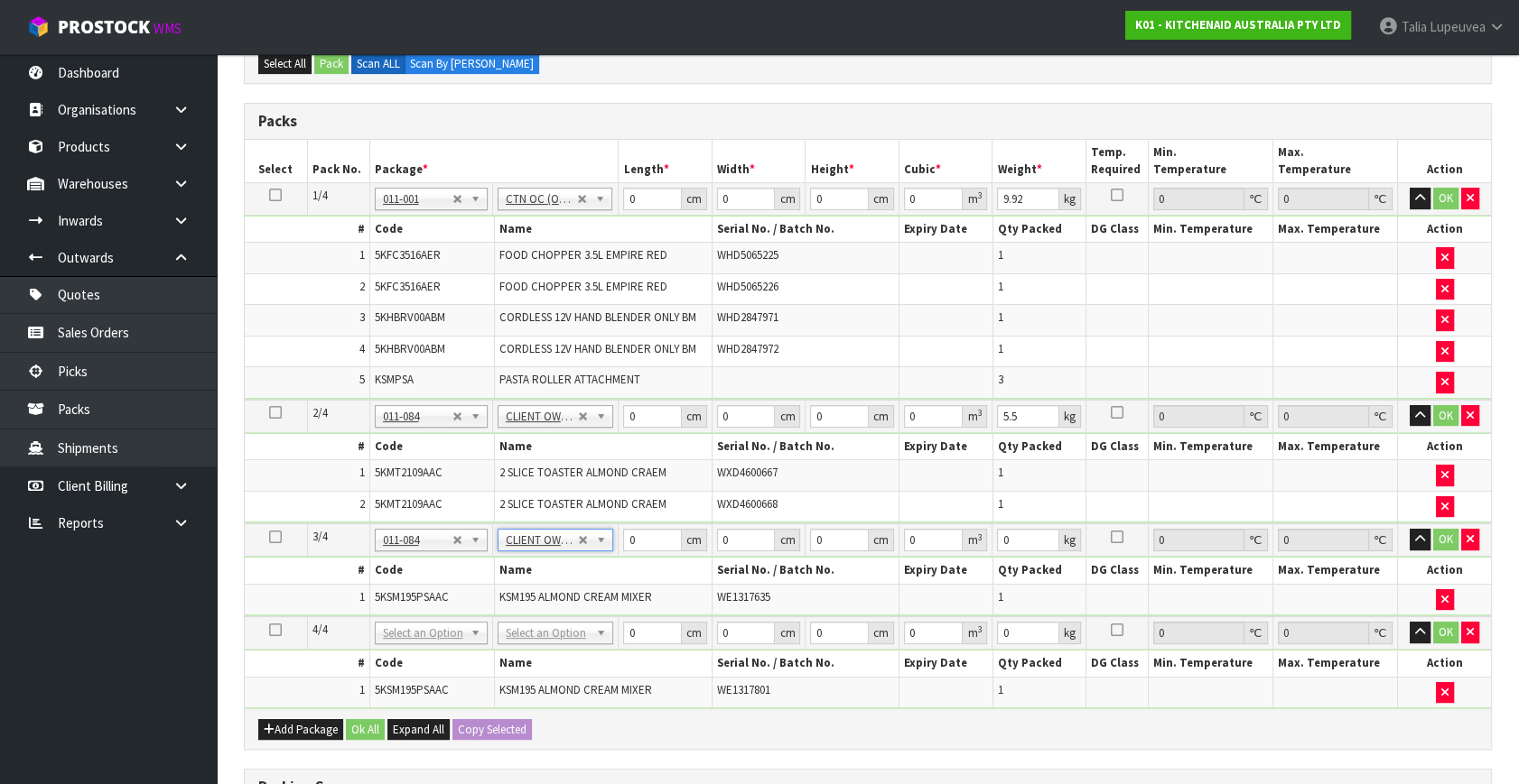
type input "12.45"
click at [550, 651] on input "text" at bounding box center [556, 654] width 107 height 22
type input "OWN"
type input "3"
type input "12.45"
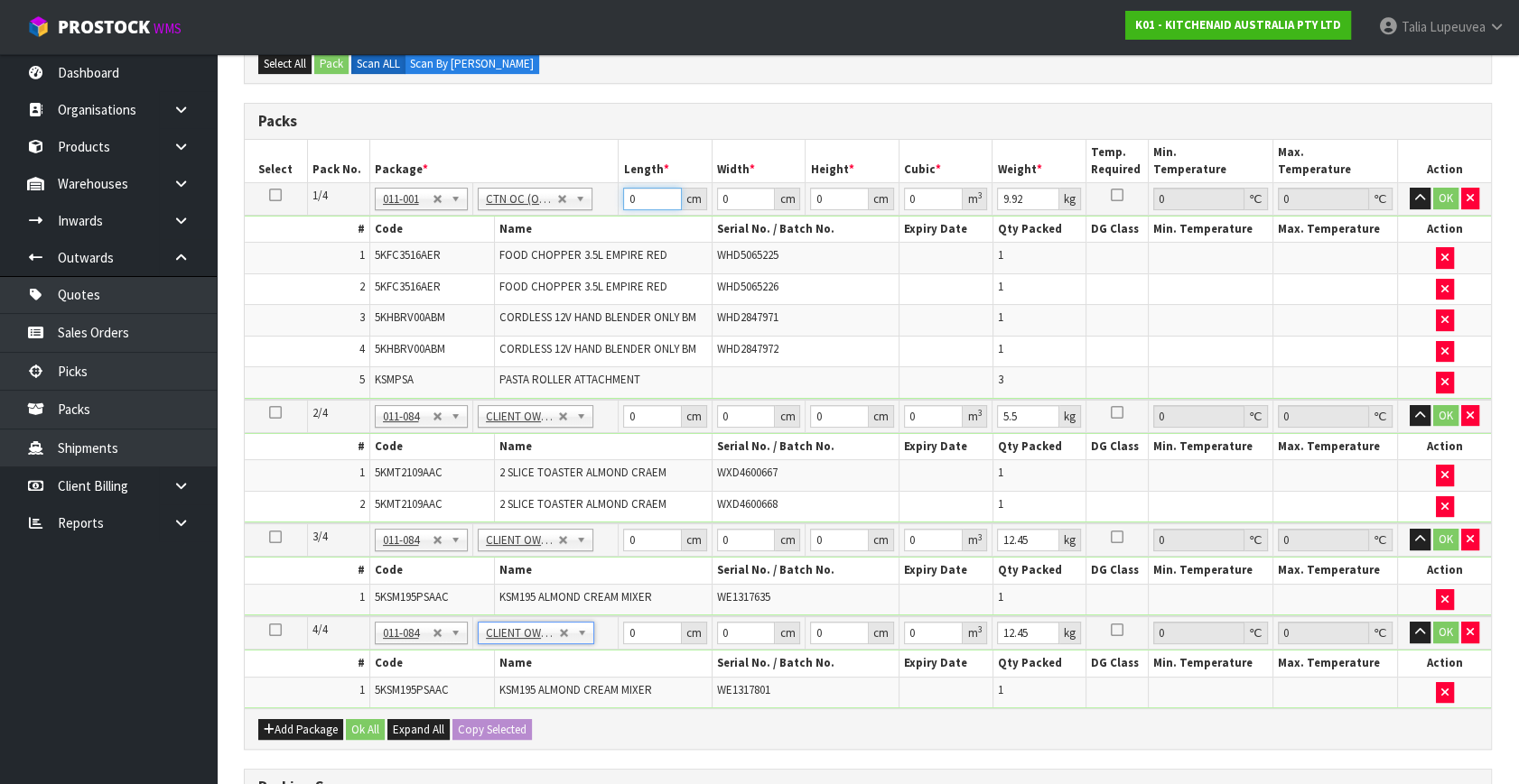
drag, startPoint x: 642, startPoint y: 202, endPoint x: 577, endPoint y: 199, distance: 65.1
click at [577, 199] on tr "1/4 NONE 007-001 007-002 007-004 007-009 007-013 007-014 007-015 007-017 007-01…" at bounding box center [867, 198] width 1247 height 32
type input "53"
type input "30"
type input "4"
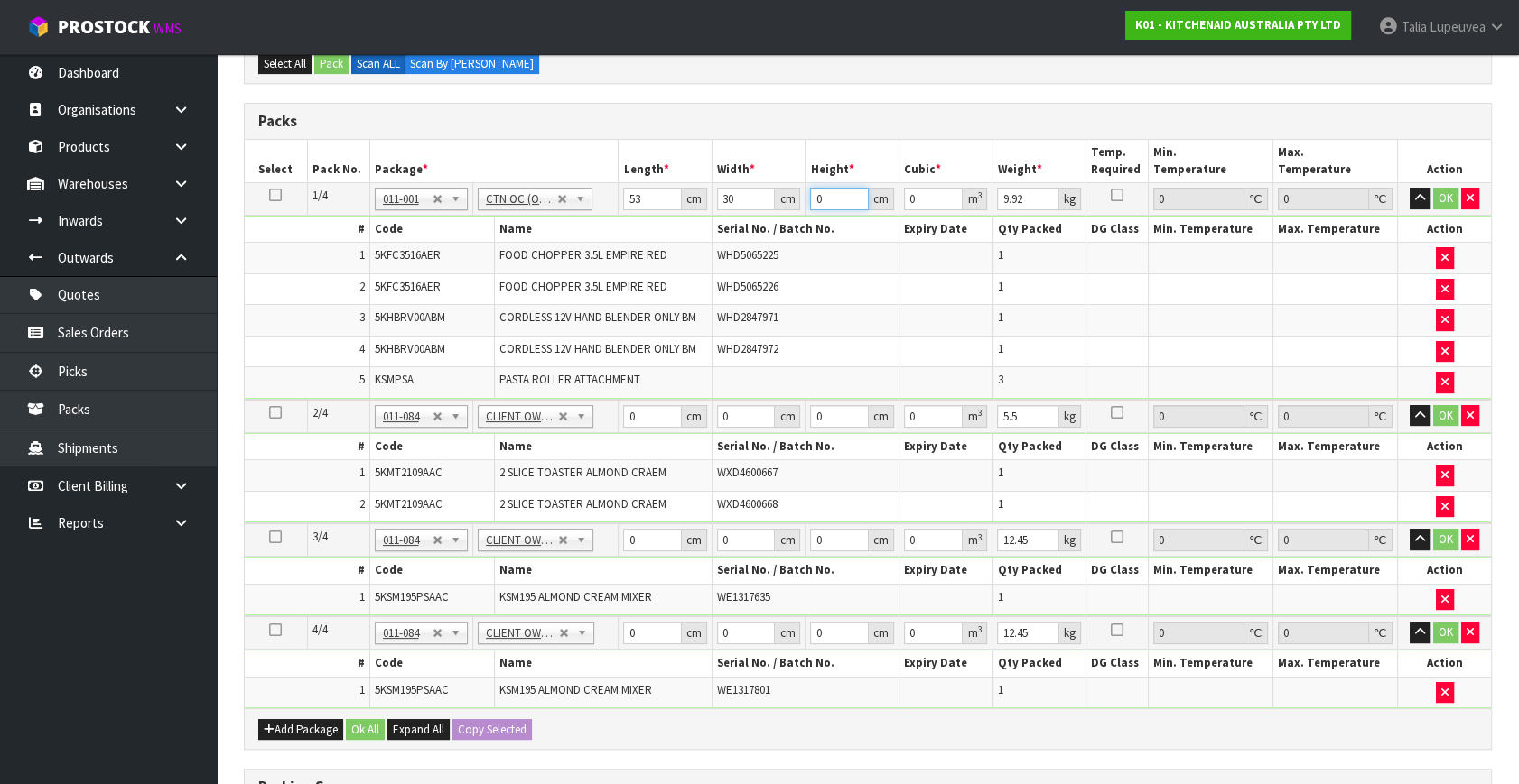
type input "0.00636"
type input "47"
type input "0.07473"
type input "47"
type input "11"
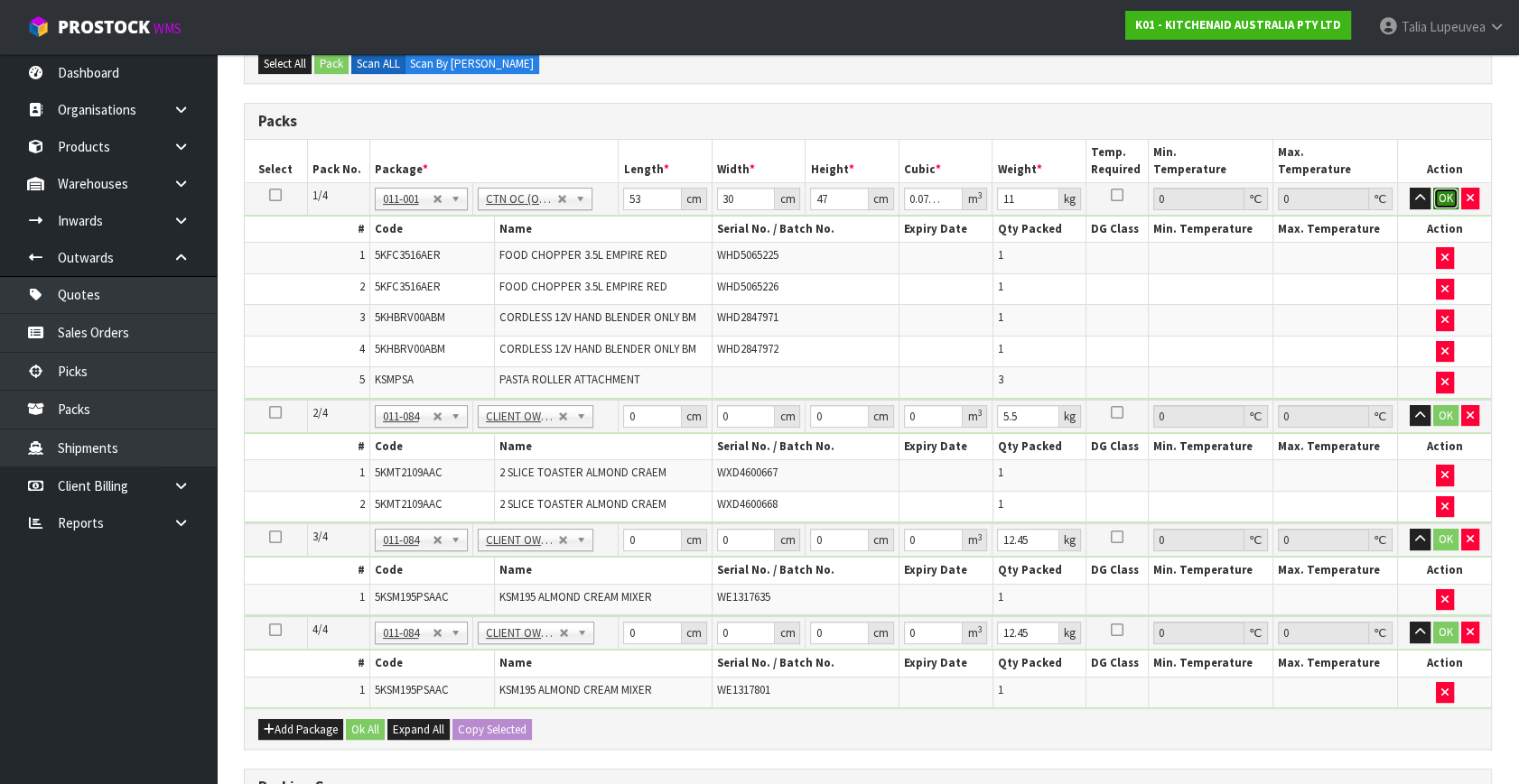
click at [1438, 188] on button "OK" at bounding box center [1446, 198] width 25 height 21
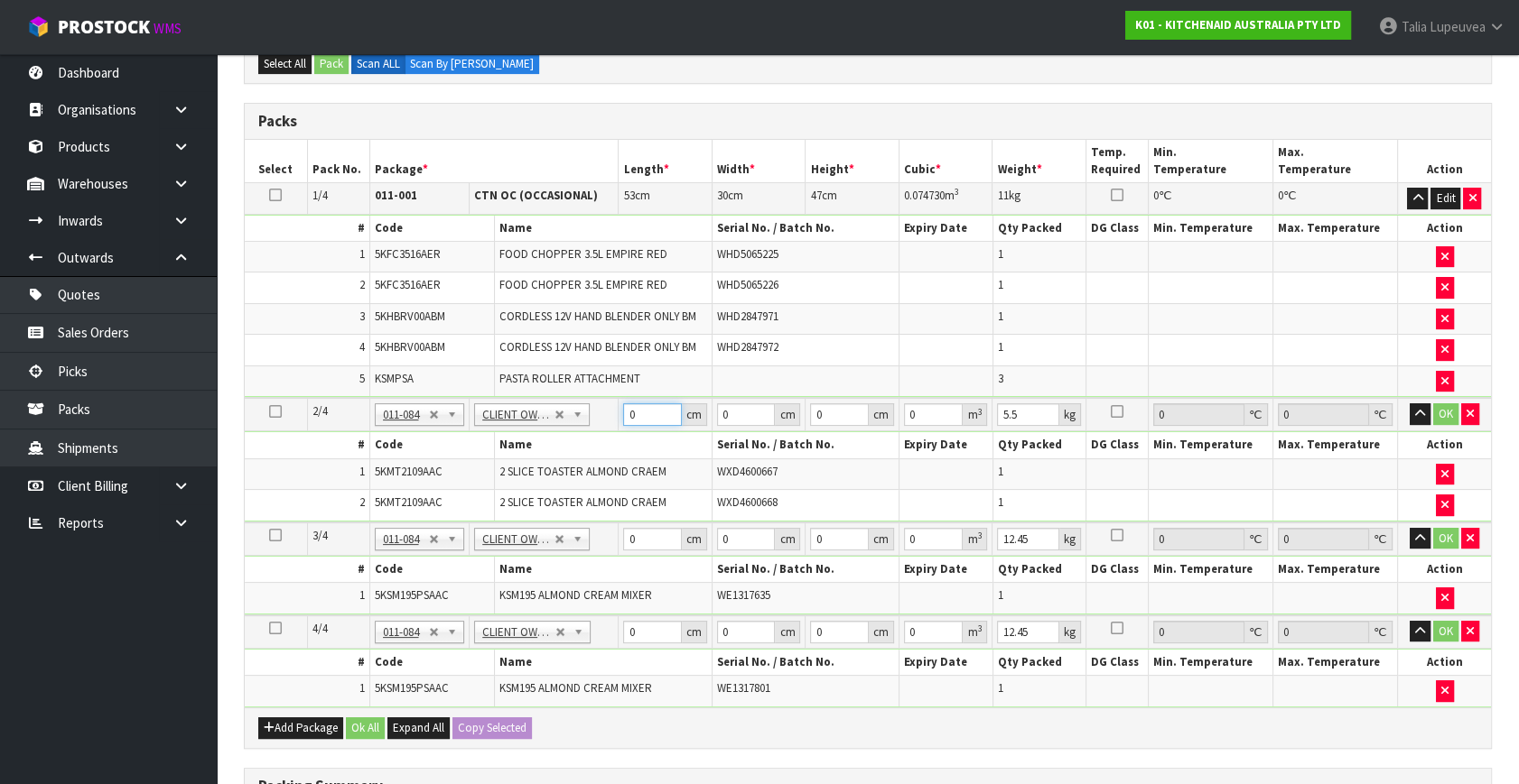
drag, startPoint x: 643, startPoint y: 412, endPoint x: 609, endPoint y: 422, distance: 35.4
click at [609, 422] on tr "2/4 NONE 007-001 007-002 007-004 007-009 007-013 007-014 007-015 007-017 007-01…" at bounding box center [867, 414] width 1247 height 33
type input "45"
type input "40"
type input "2"
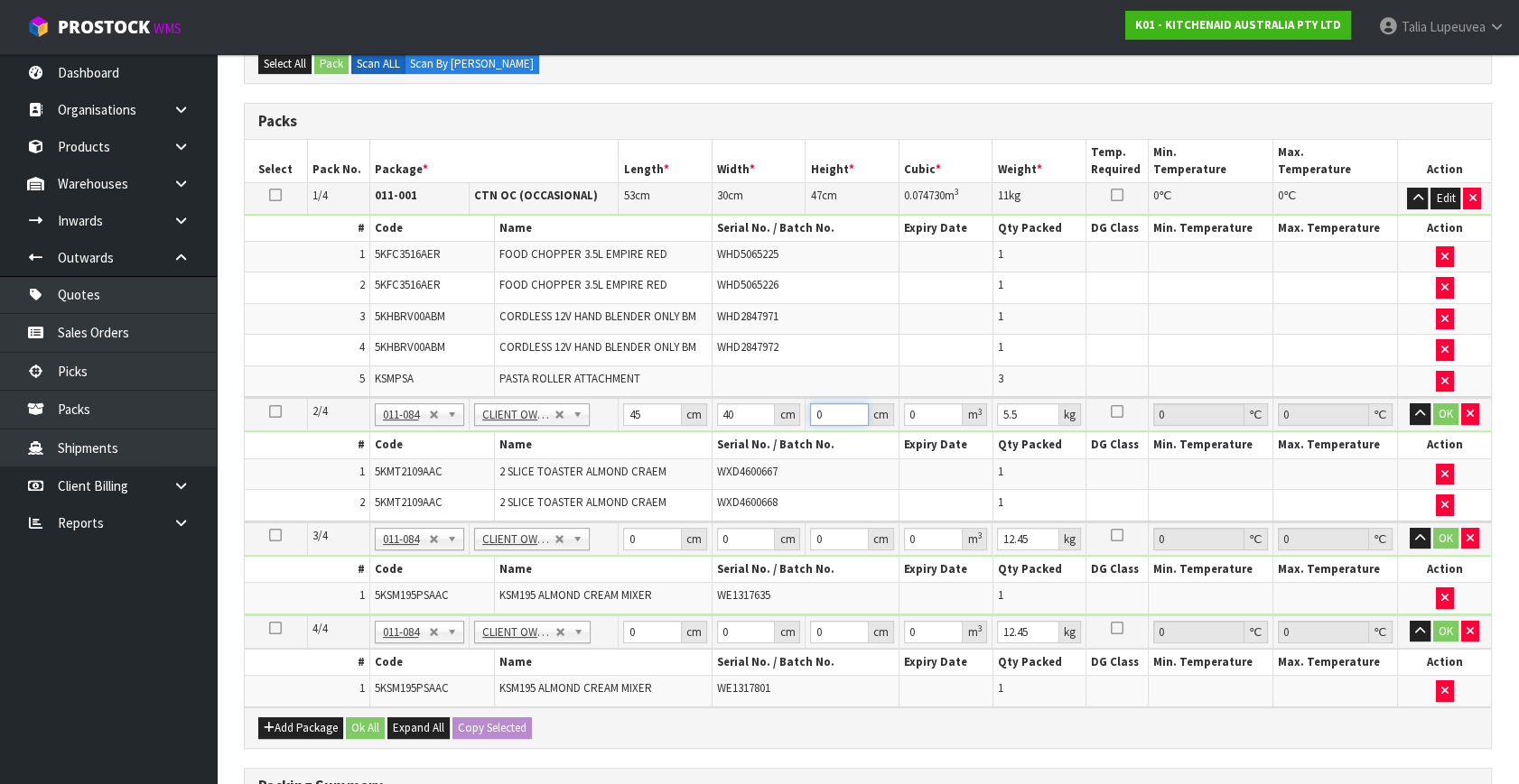
type input "0.0036"
type input "29"
type input "0.0522"
type input "29"
type input "7"
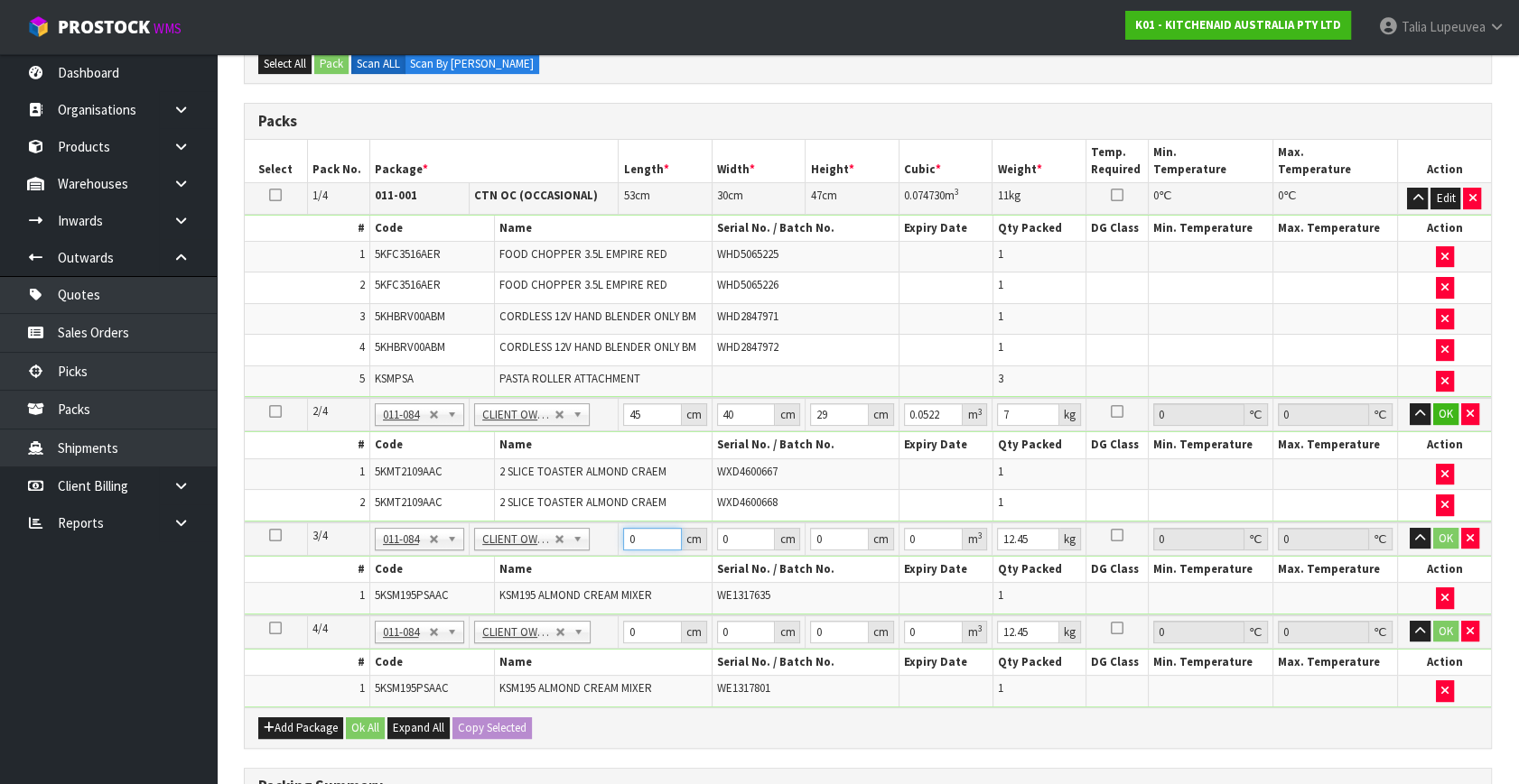
drag, startPoint x: 634, startPoint y: 541, endPoint x: 608, endPoint y: 546, distance: 26.5
click at [605, 547] on tr "3/4 NONE 007-001 007-002 007-004 007-009 007-013 007-014 007-015 007-017 007-01…" at bounding box center [867, 539] width 1247 height 33
type input "43"
drag, startPoint x: 733, startPoint y: 533, endPoint x: 678, endPoint y: 545, distance: 56.3
click at [678, 545] on tr "3/4 NONE 007-001 007-002 007-004 007-009 007-013 007-014 007-015 007-017 007-01…" at bounding box center [867, 539] width 1247 height 33
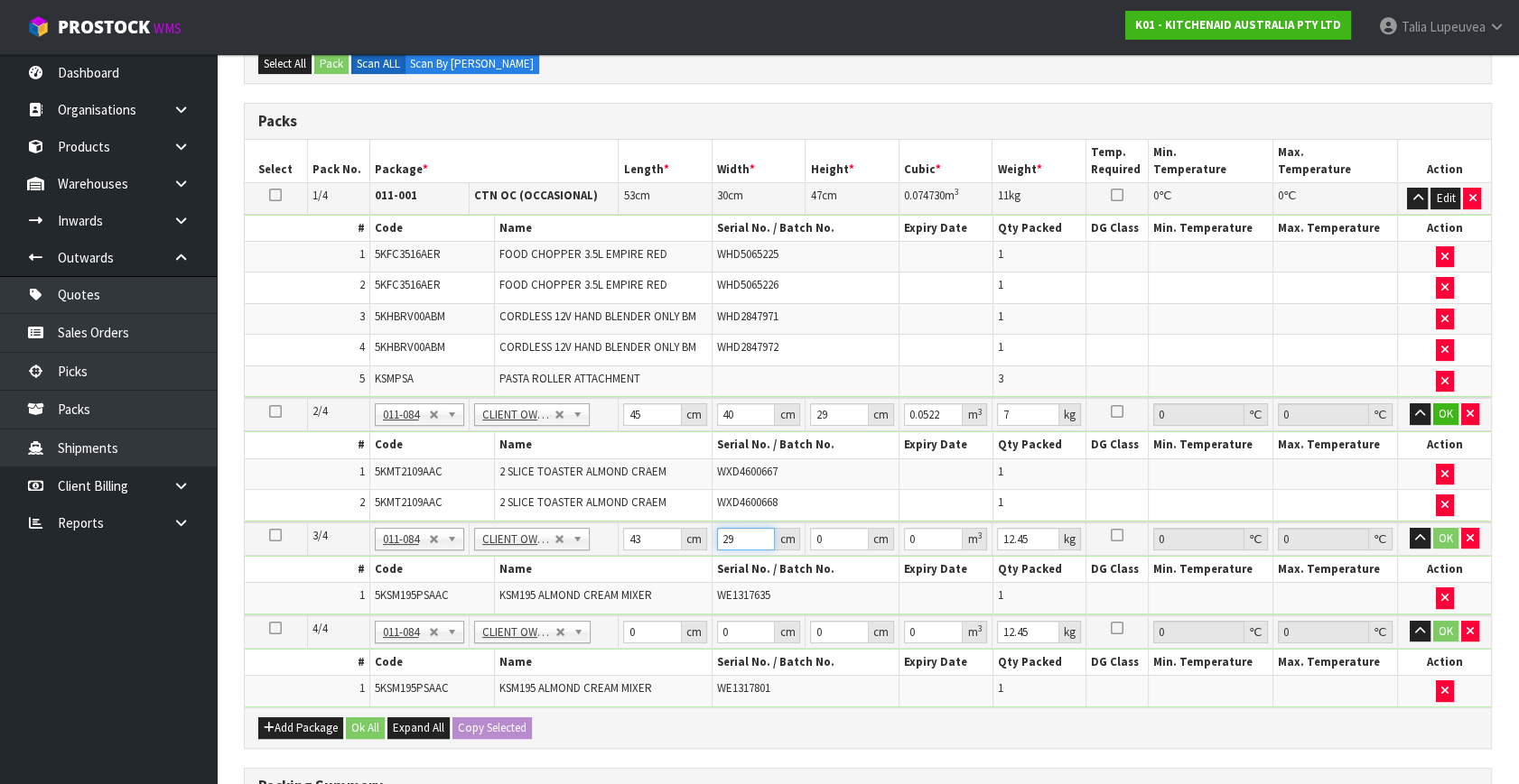
type input "29"
type input "4"
type input "0.004988"
type input "43"
type input "0.053621"
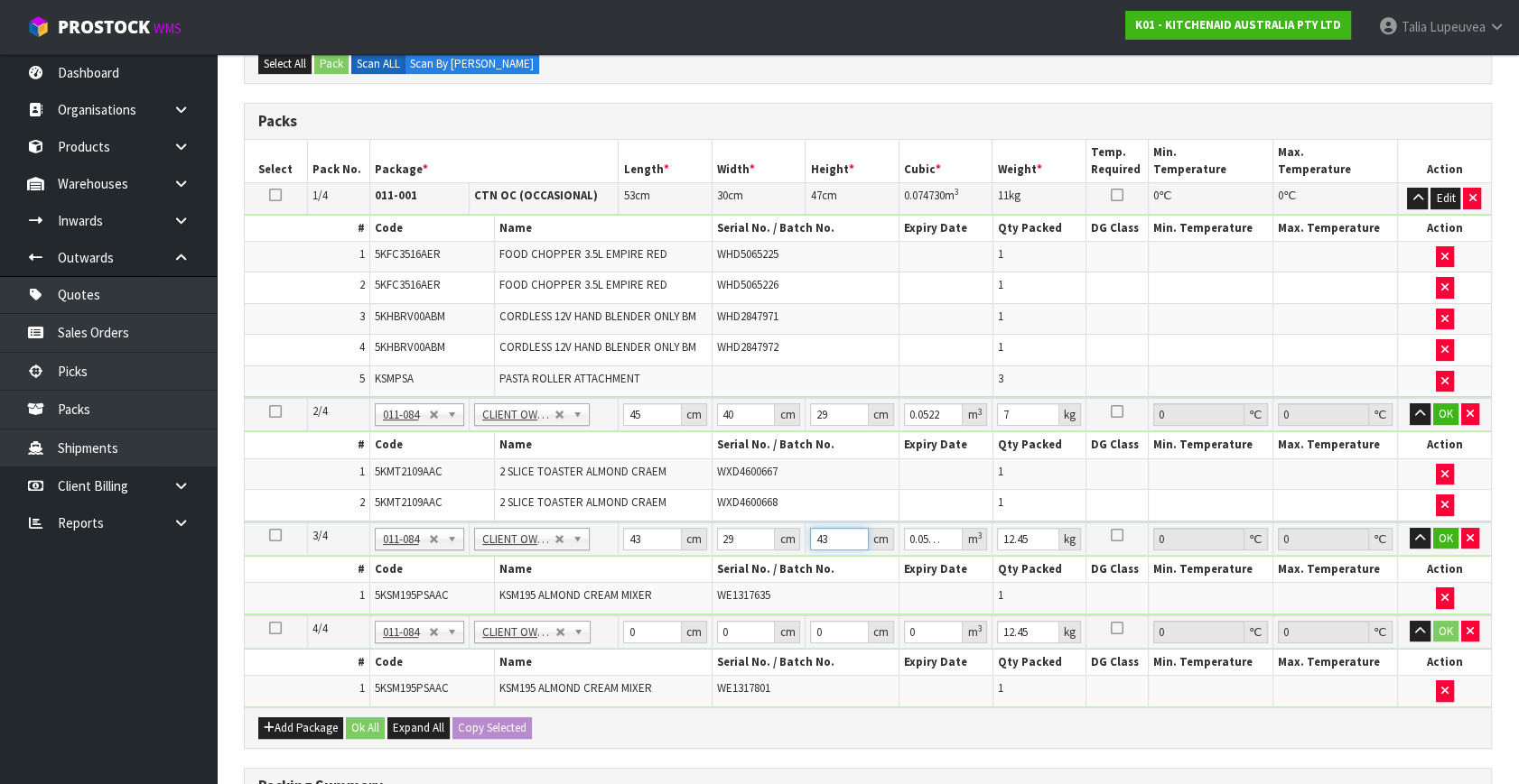
type input "43"
type input "13"
drag, startPoint x: 640, startPoint y: 638, endPoint x: 588, endPoint y: 659, distance: 56.1
click at [588, 659] on tbody "4/4 NONE 007-001 007-002 007-004 007-009 007-013 007-014 007-015 007-017 007-01…" at bounding box center [867, 661] width 1247 height 92
type input "43"
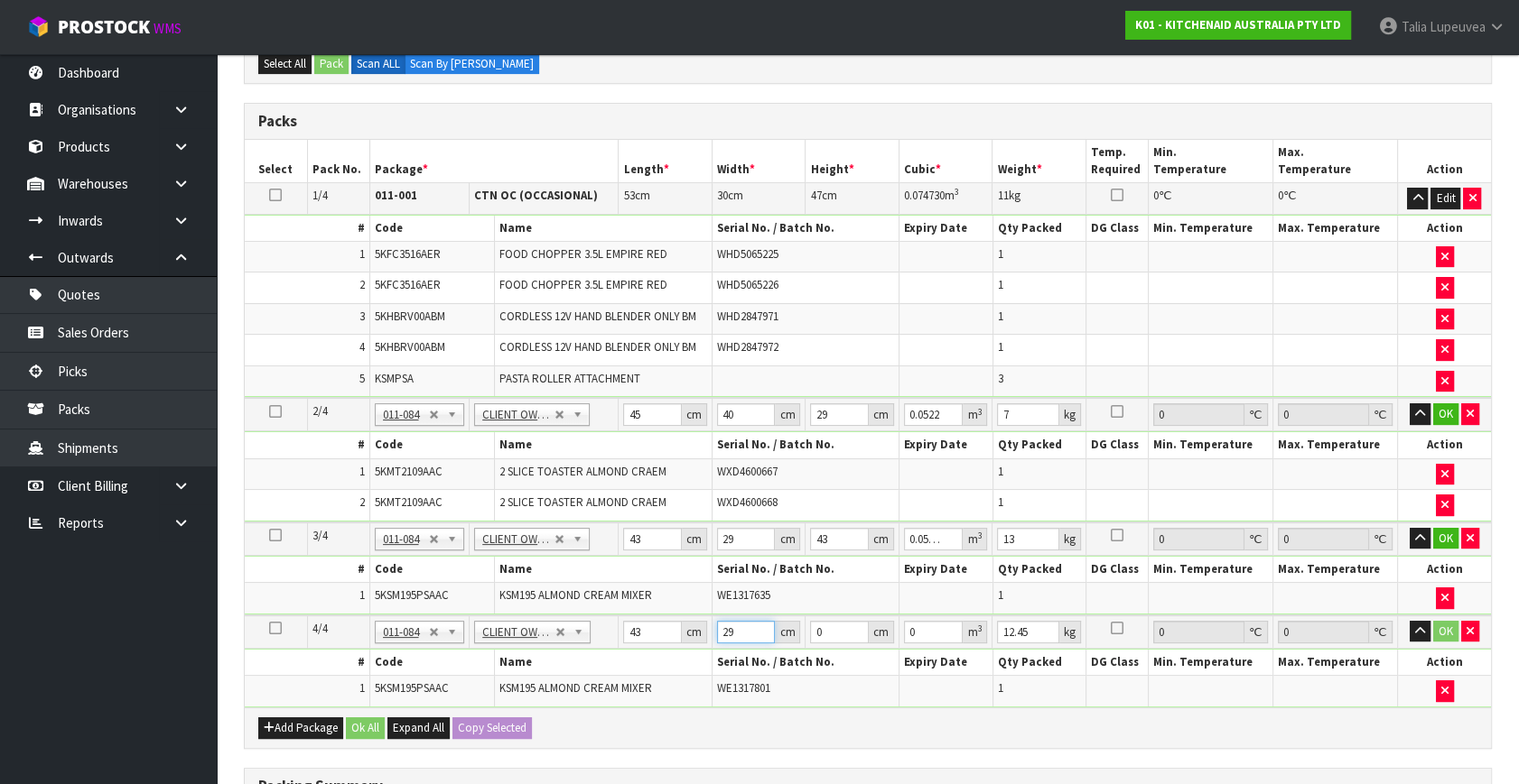
type input "29"
type input "4"
type input "0.004988"
type input "43"
type input "0.053621"
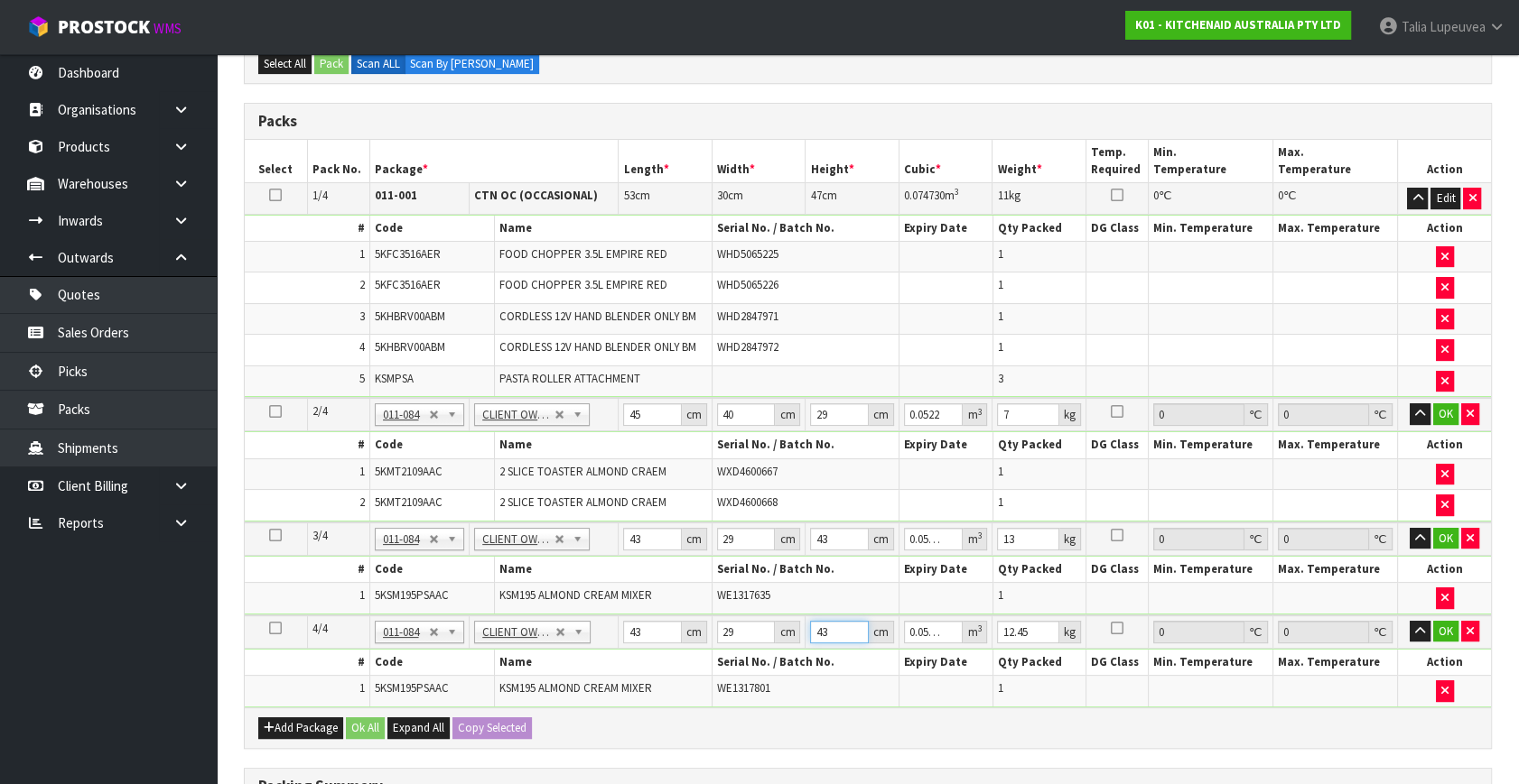
type input "43"
type input "13"
click at [1440, 410] on button "OK" at bounding box center [1446, 414] width 25 height 21
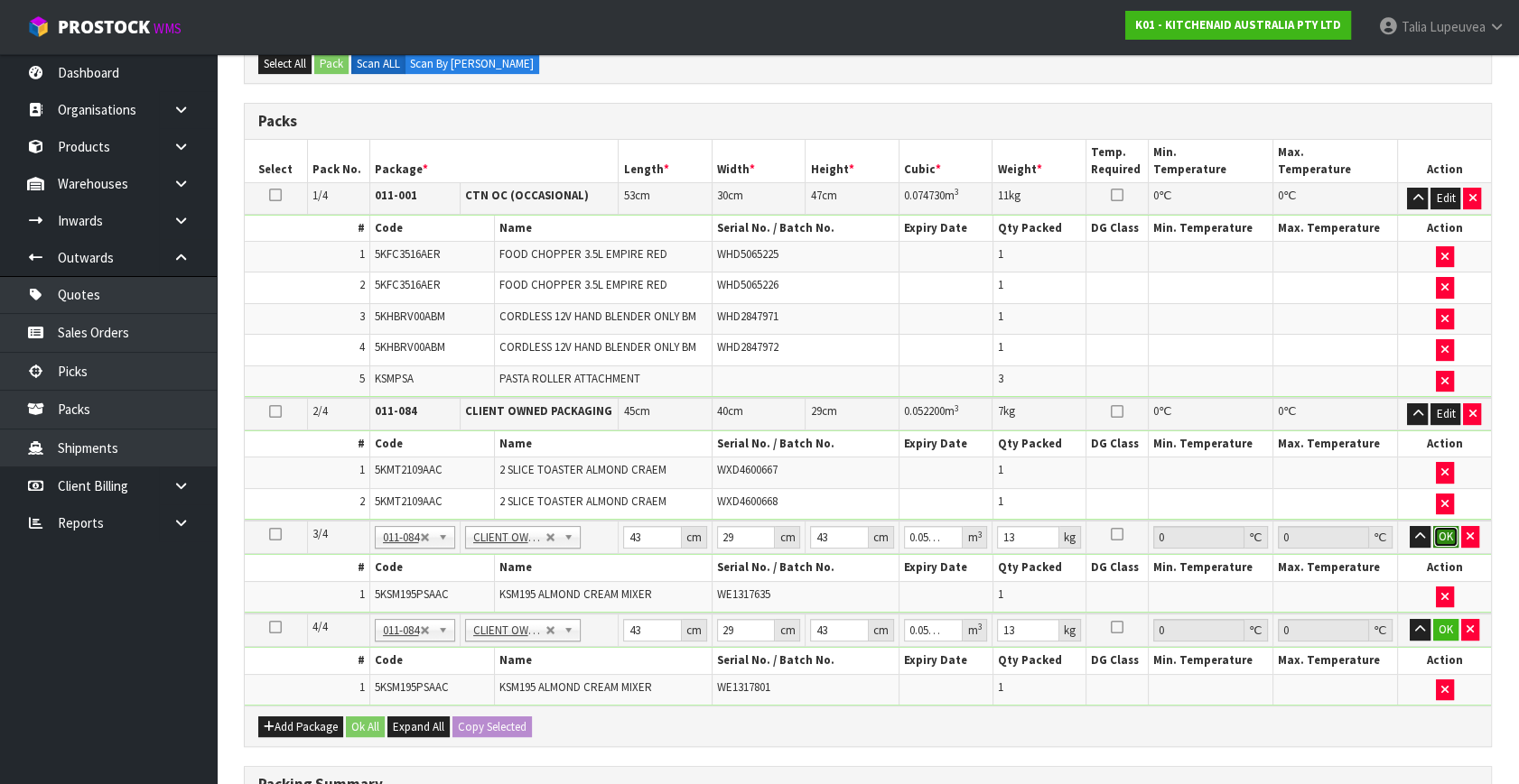
click at [1445, 530] on button "OK" at bounding box center [1446, 537] width 25 height 21
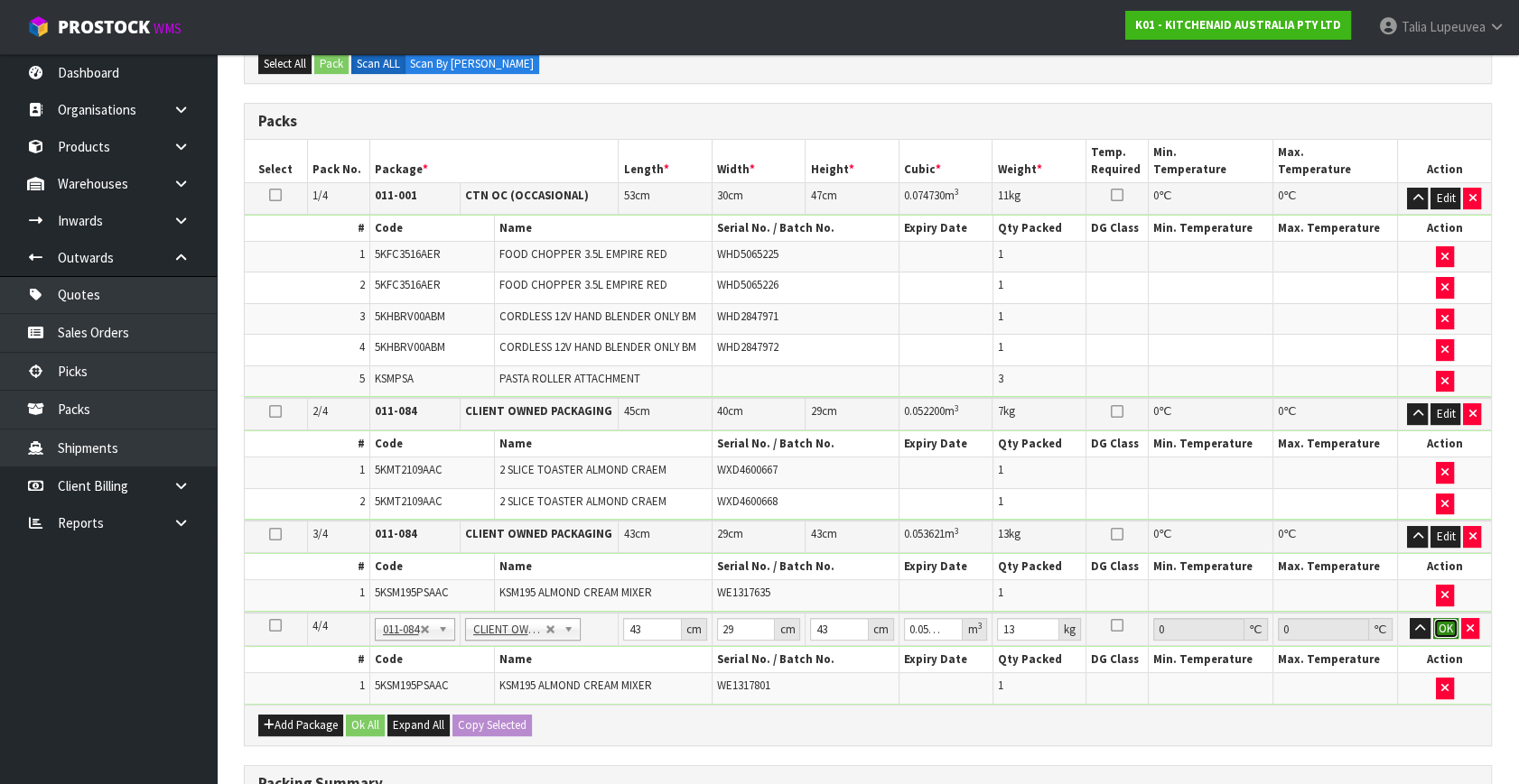
click at [1445, 621] on button "OK" at bounding box center [1446, 629] width 25 height 21
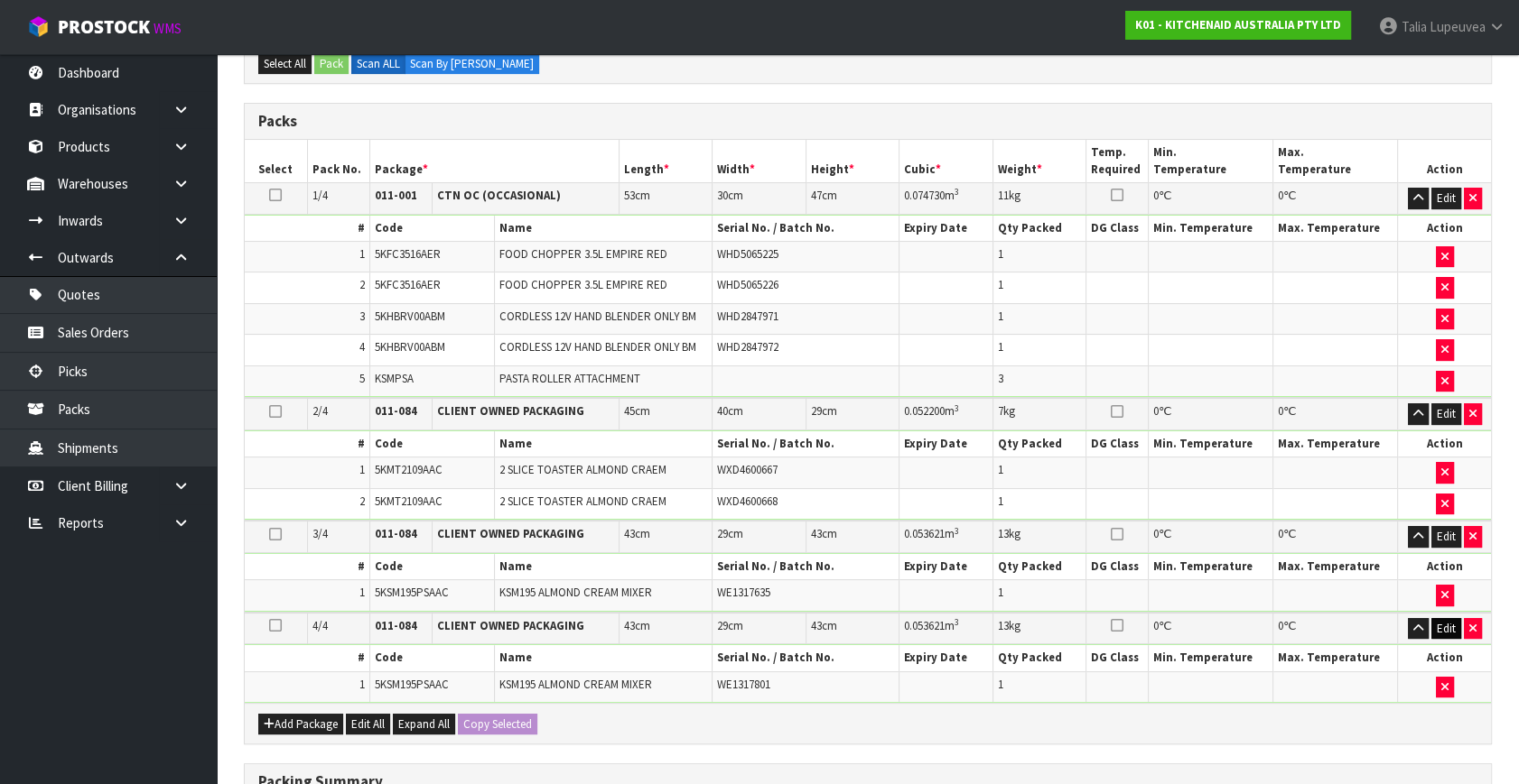
scroll to position [712, 0]
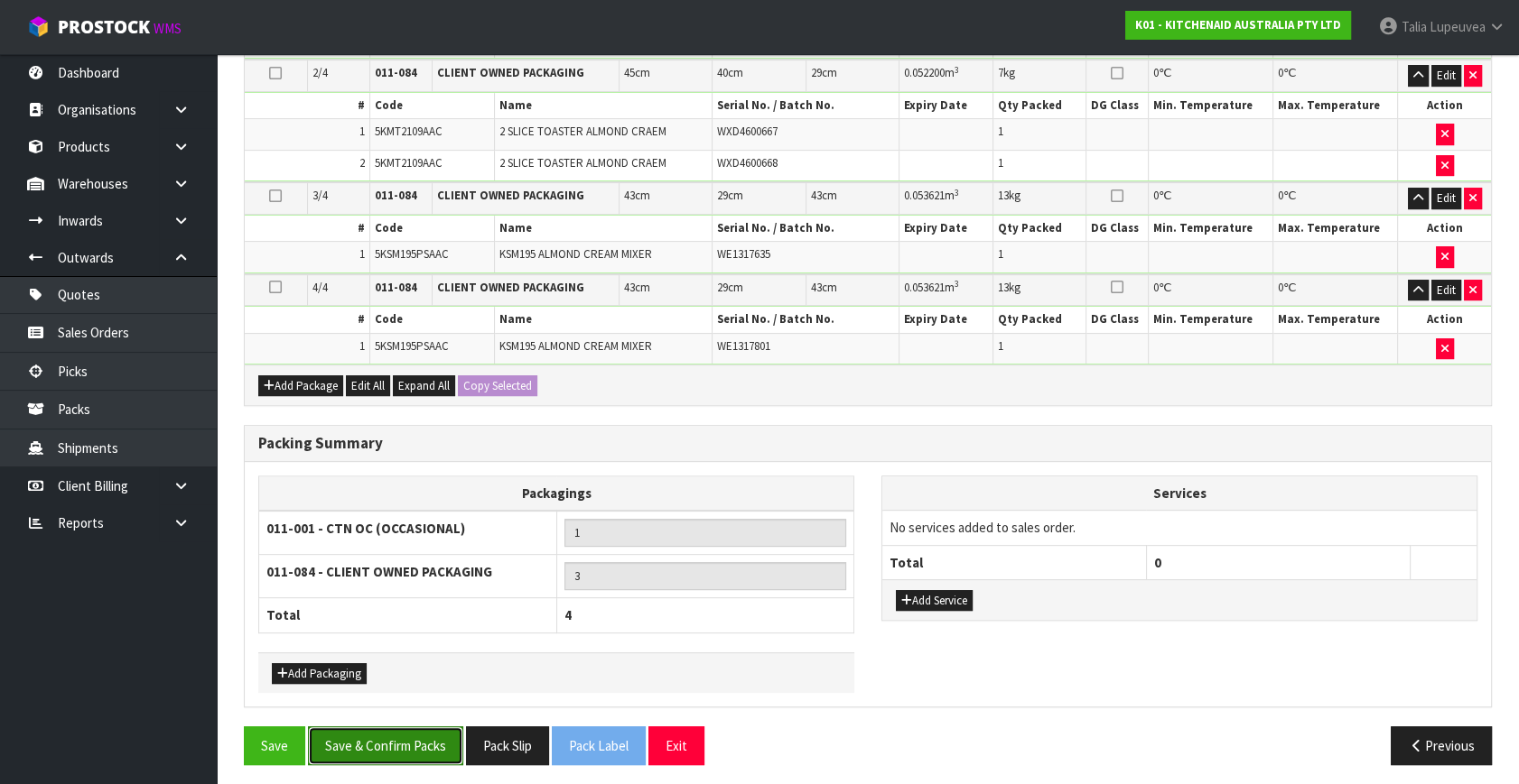
click at [442, 733] on button "Save & Confirm Packs" at bounding box center [385, 746] width 156 height 39
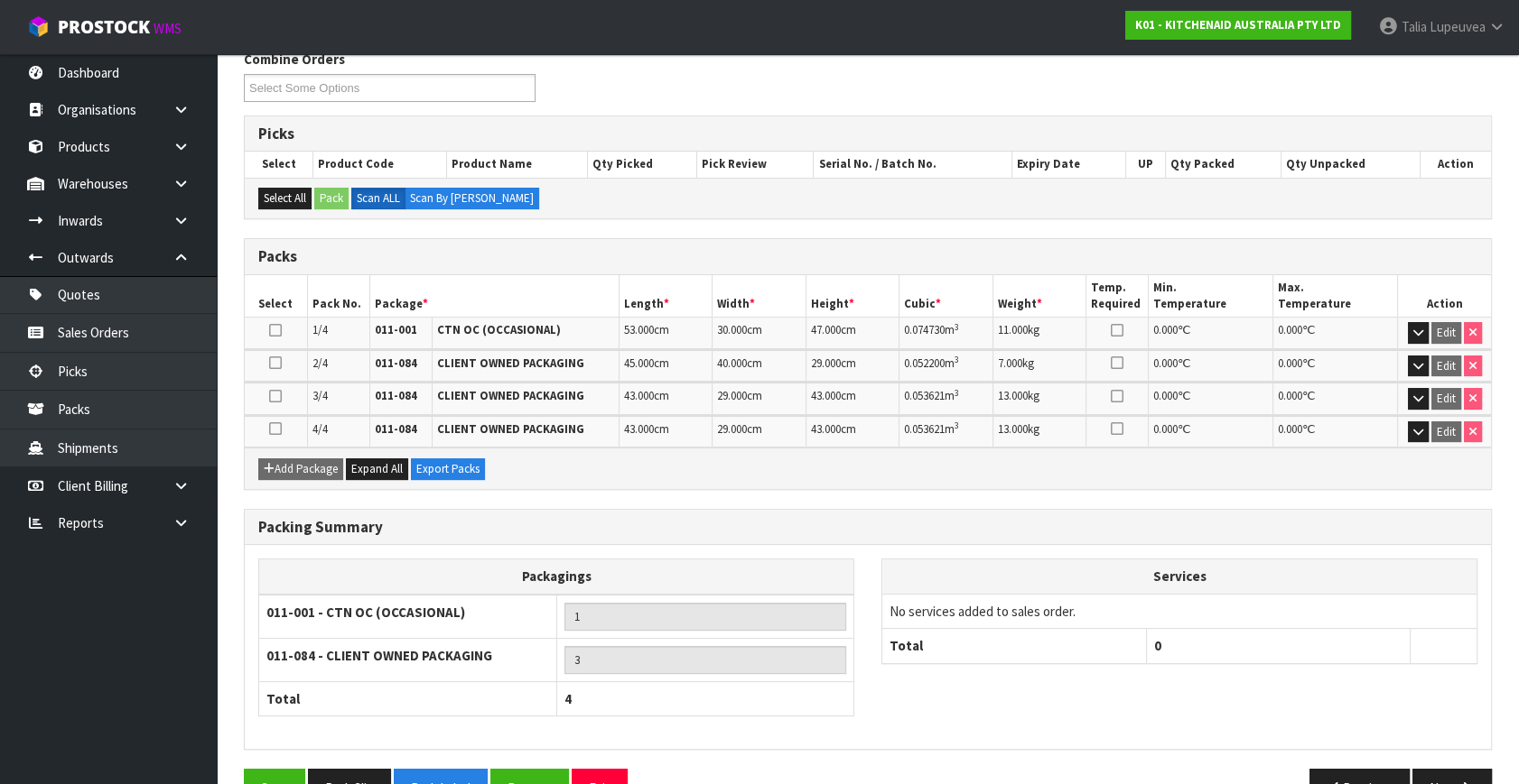
scroll to position [350, 0]
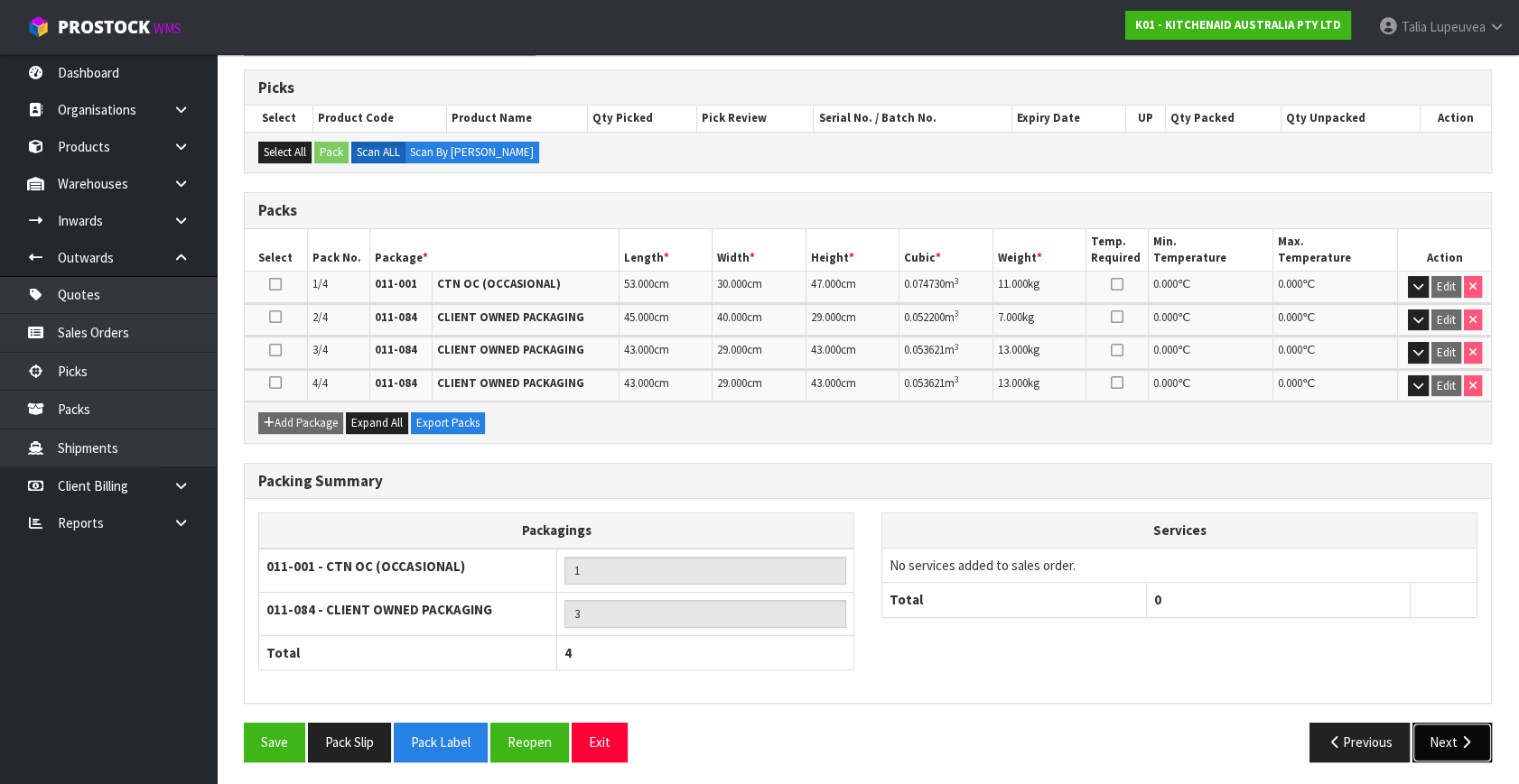
click at [1443, 735] on button "Next" at bounding box center [1452, 742] width 80 height 39
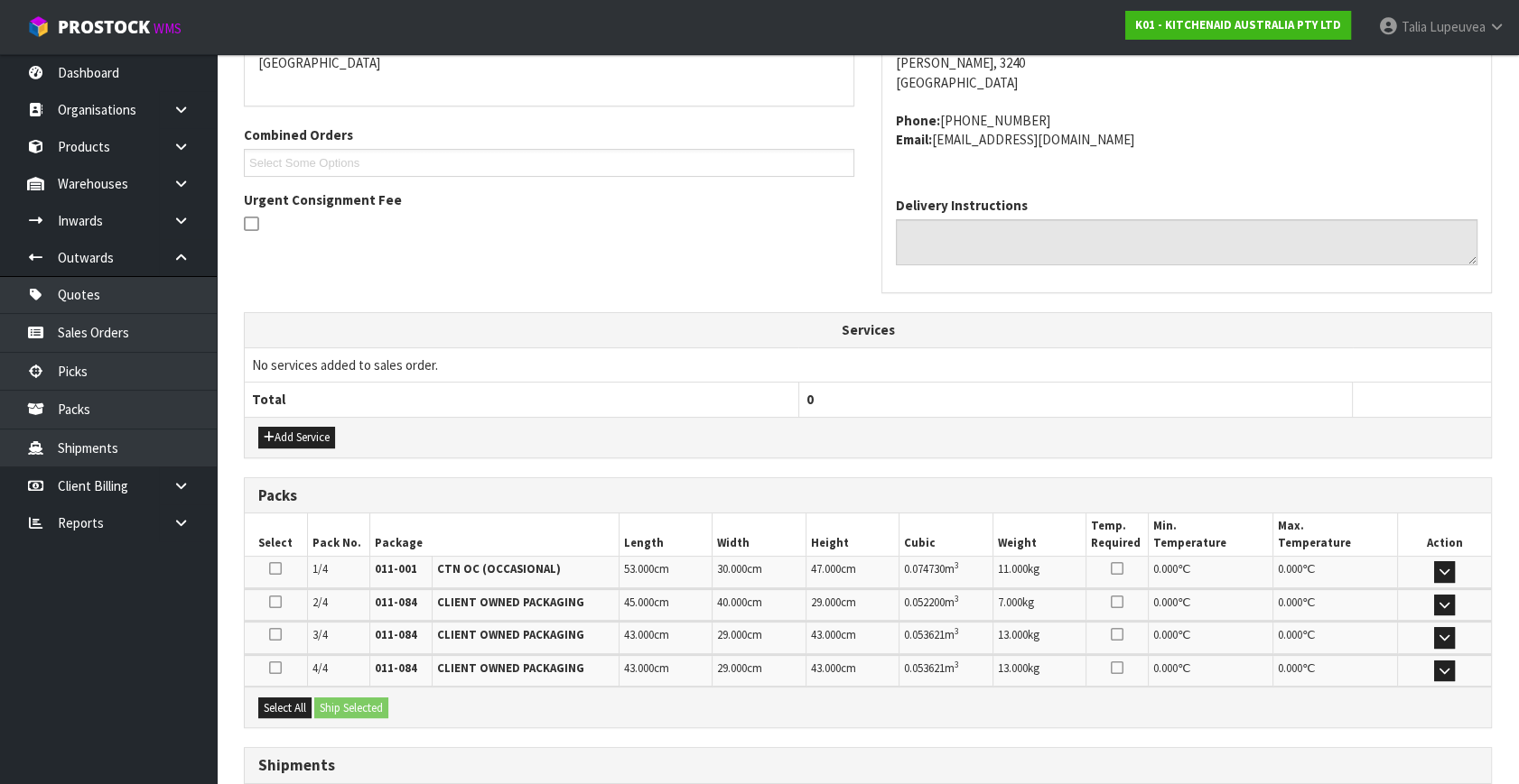
scroll to position [543, 0]
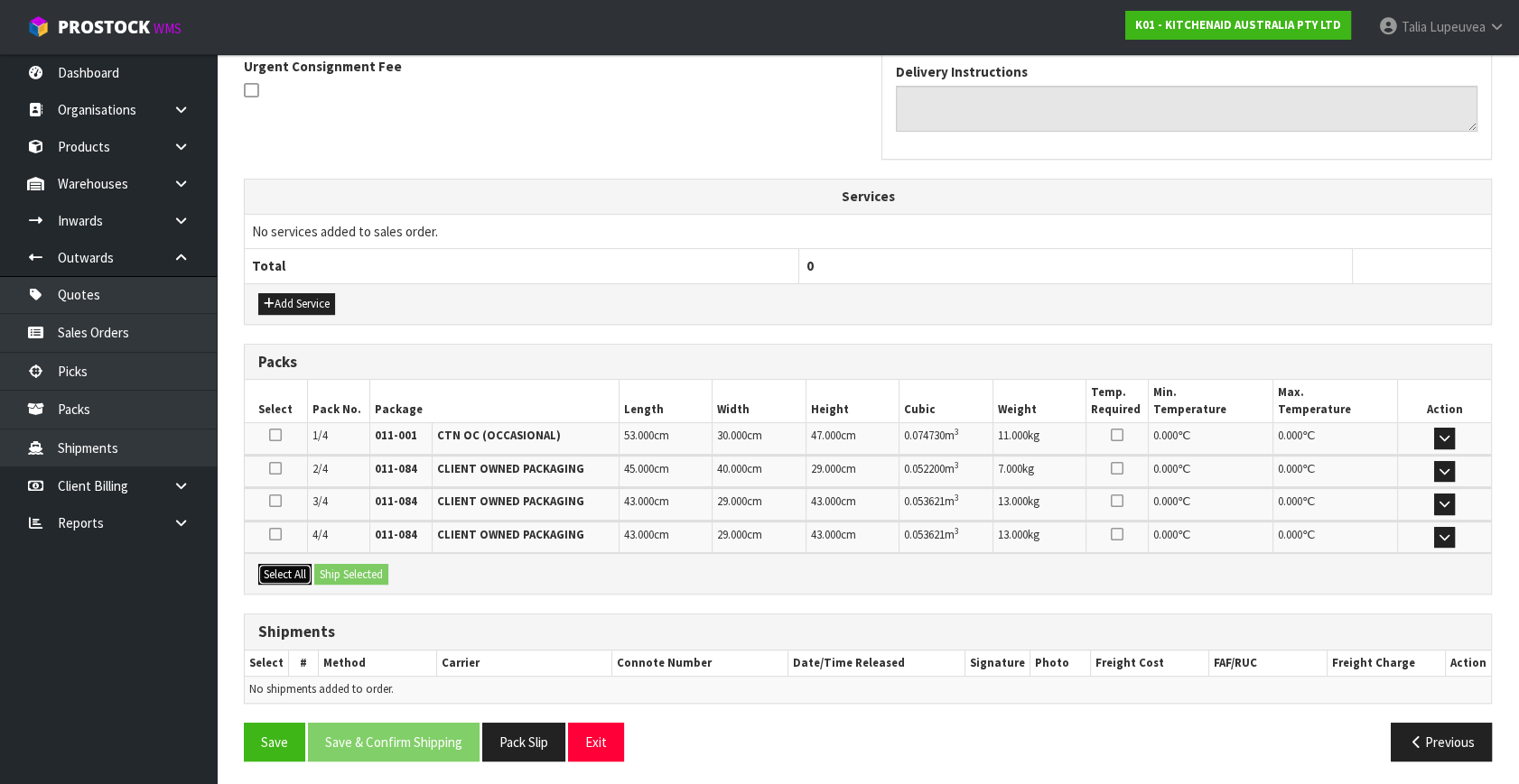
drag, startPoint x: 280, startPoint y: 572, endPoint x: 368, endPoint y: 564, distance: 88.4
click at [284, 572] on button "Select All" at bounding box center [284, 575] width 54 height 21
click at [368, 564] on button "Ship Selected" at bounding box center [351, 575] width 74 height 21
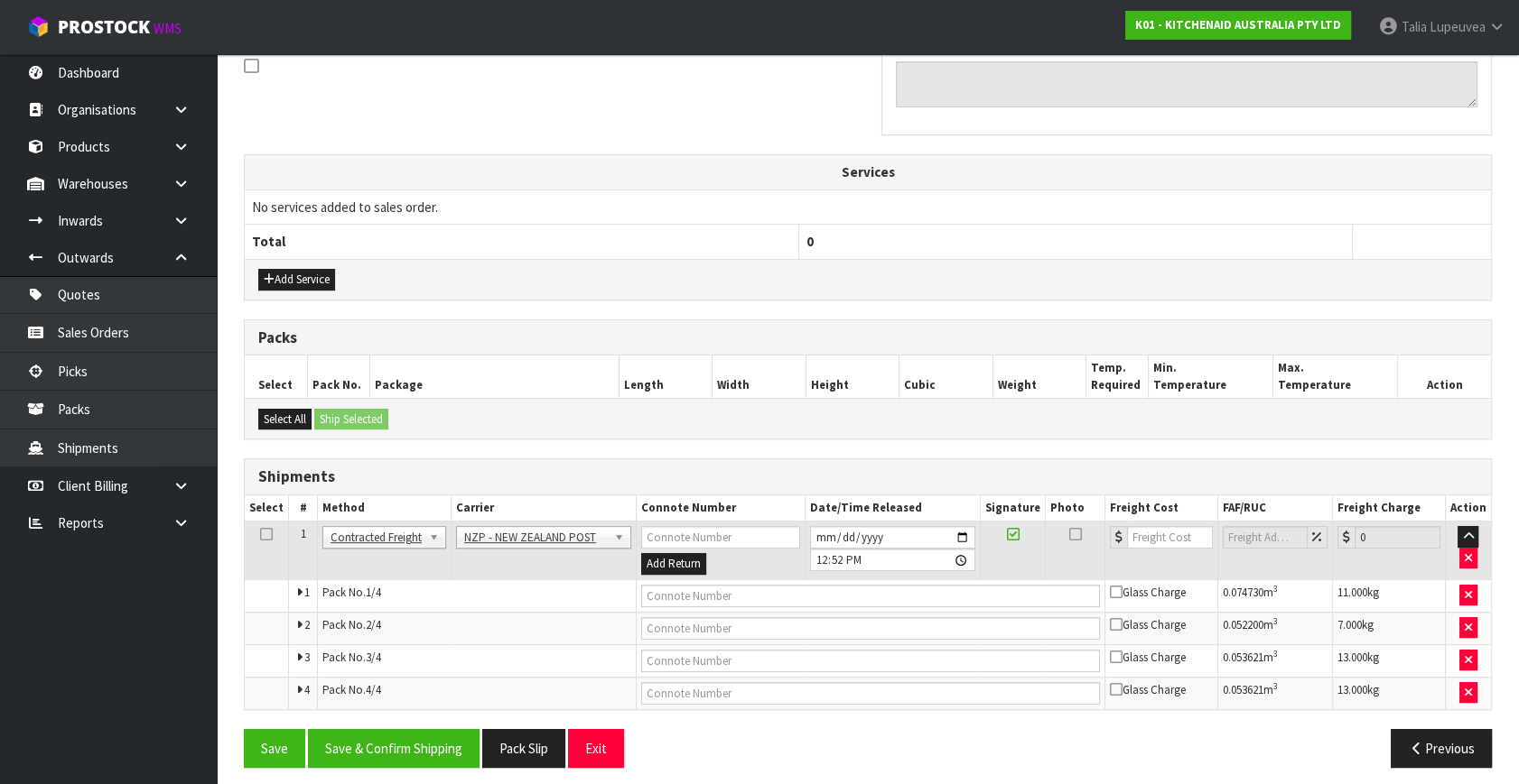
scroll to position [574, 0]
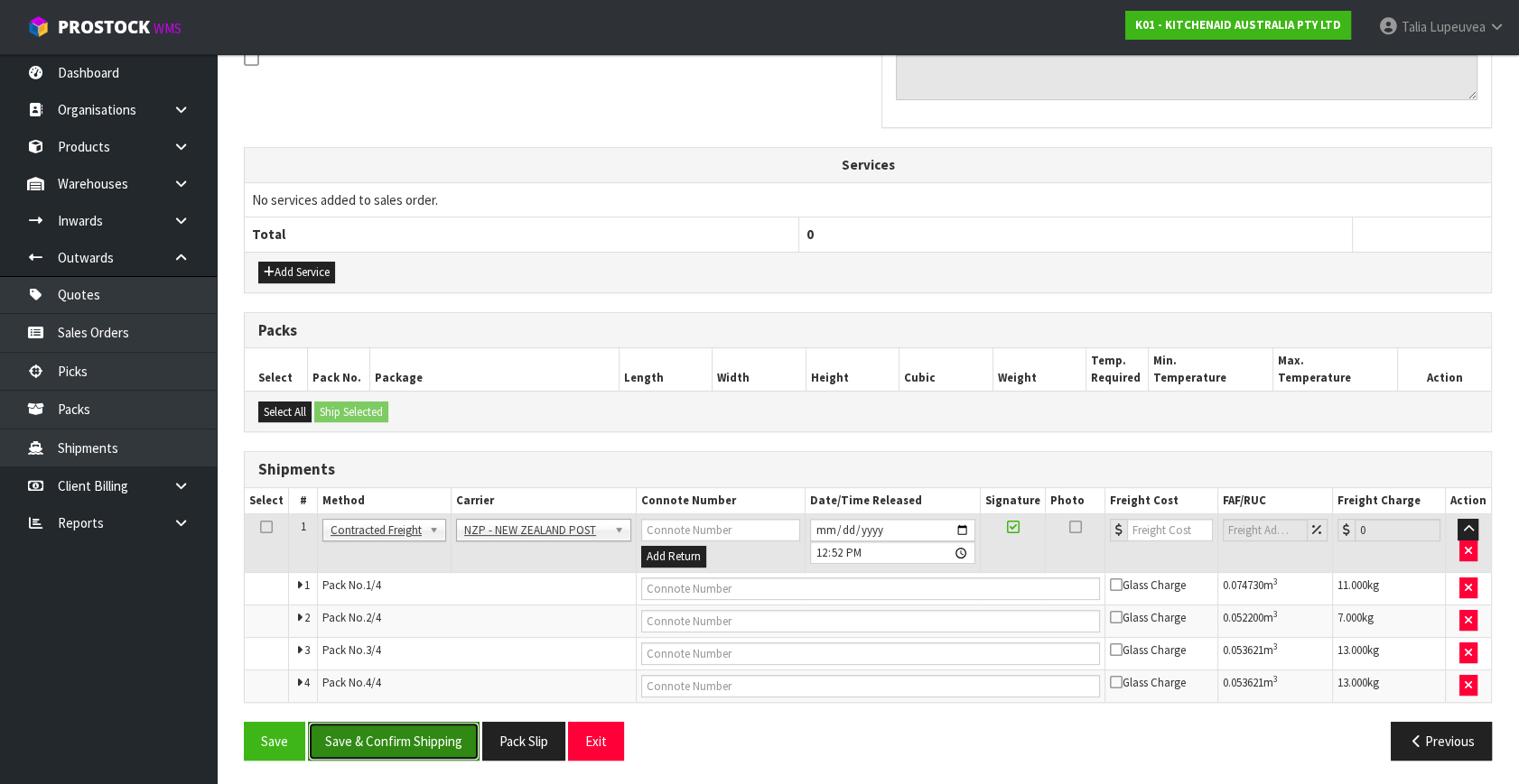
click at [406, 729] on button "Save & Confirm Shipping" at bounding box center [393, 741] width 171 height 39
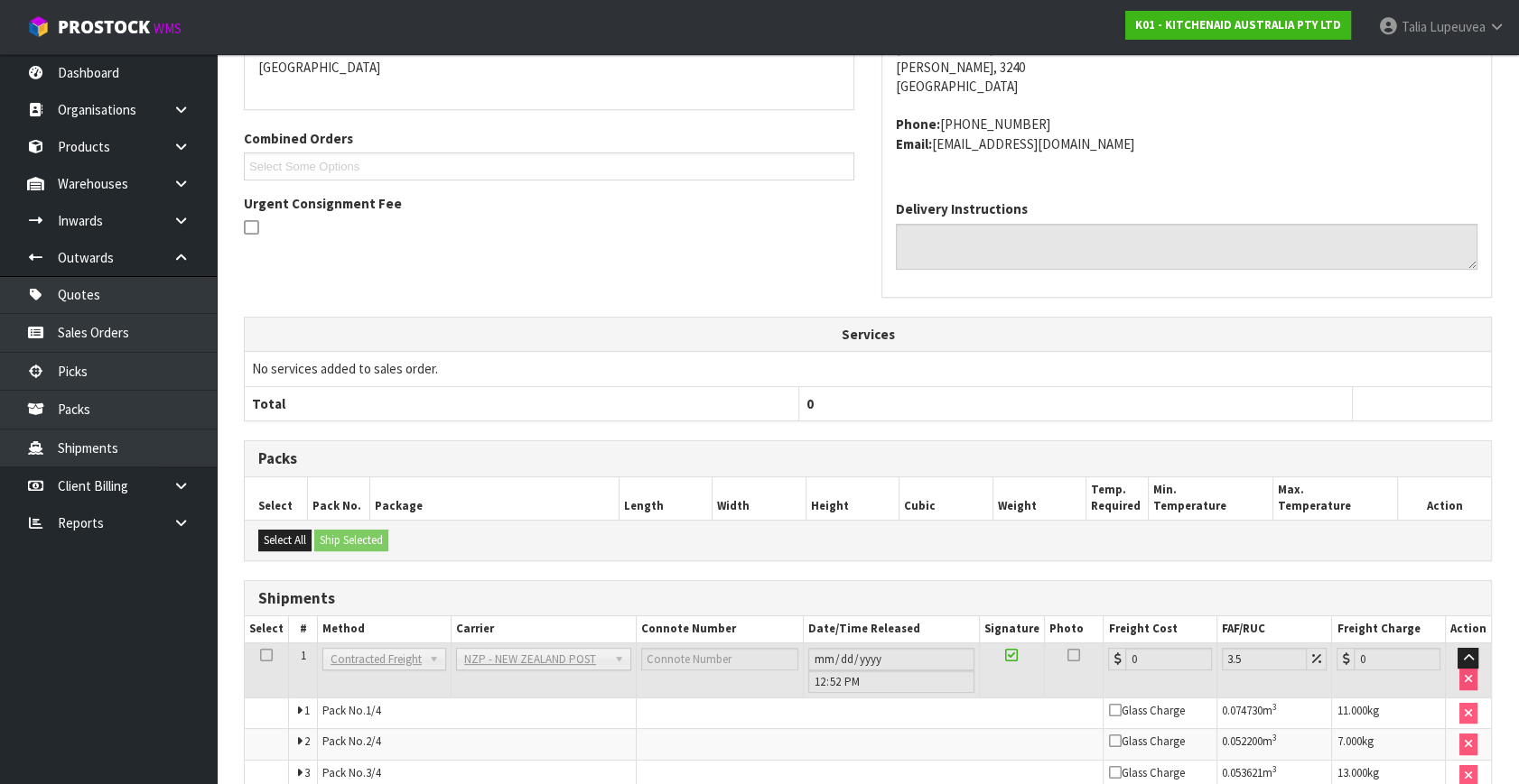
scroll to position [545, 0]
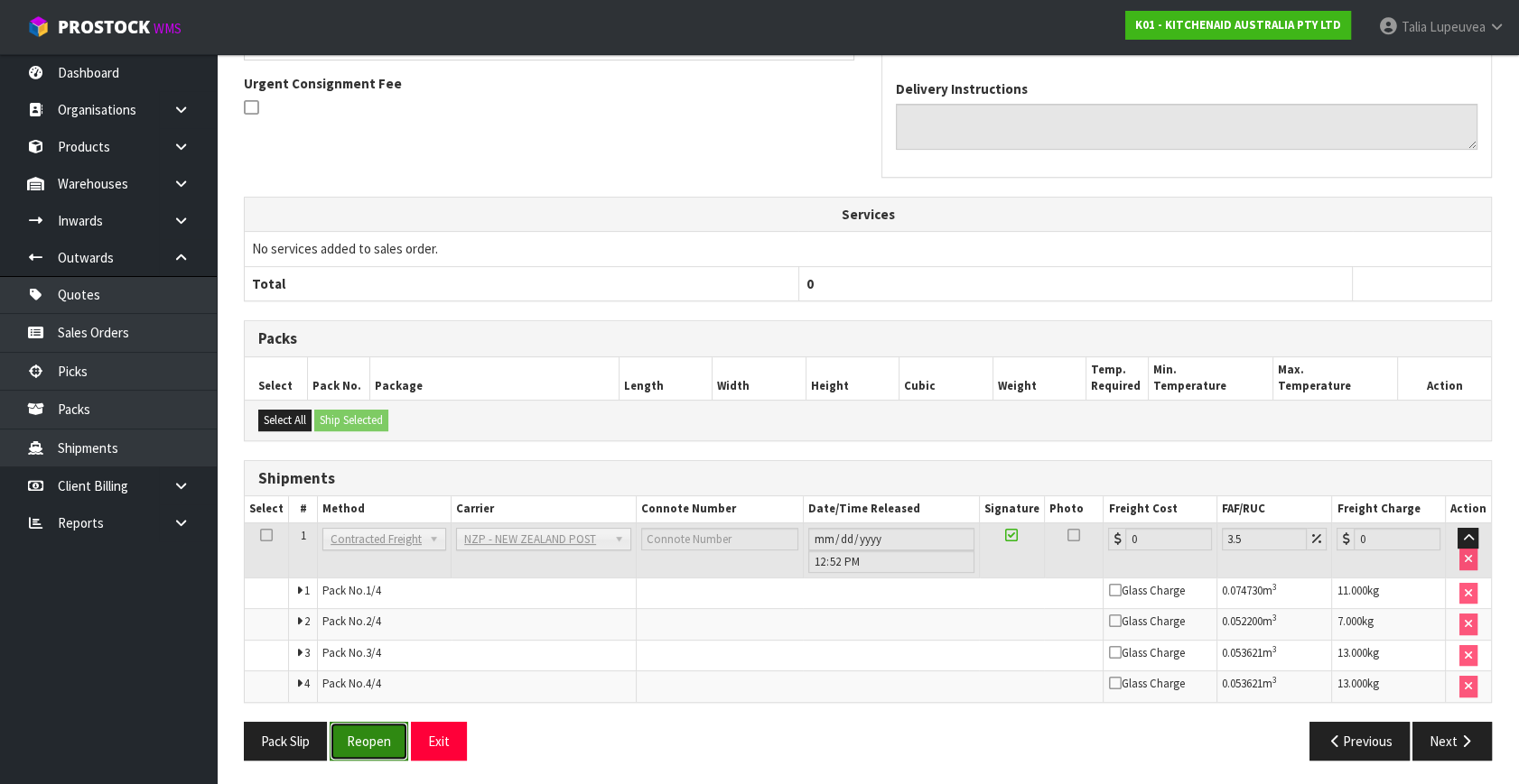
click at [387, 752] on button "Reopen" at bounding box center [369, 741] width 79 height 39
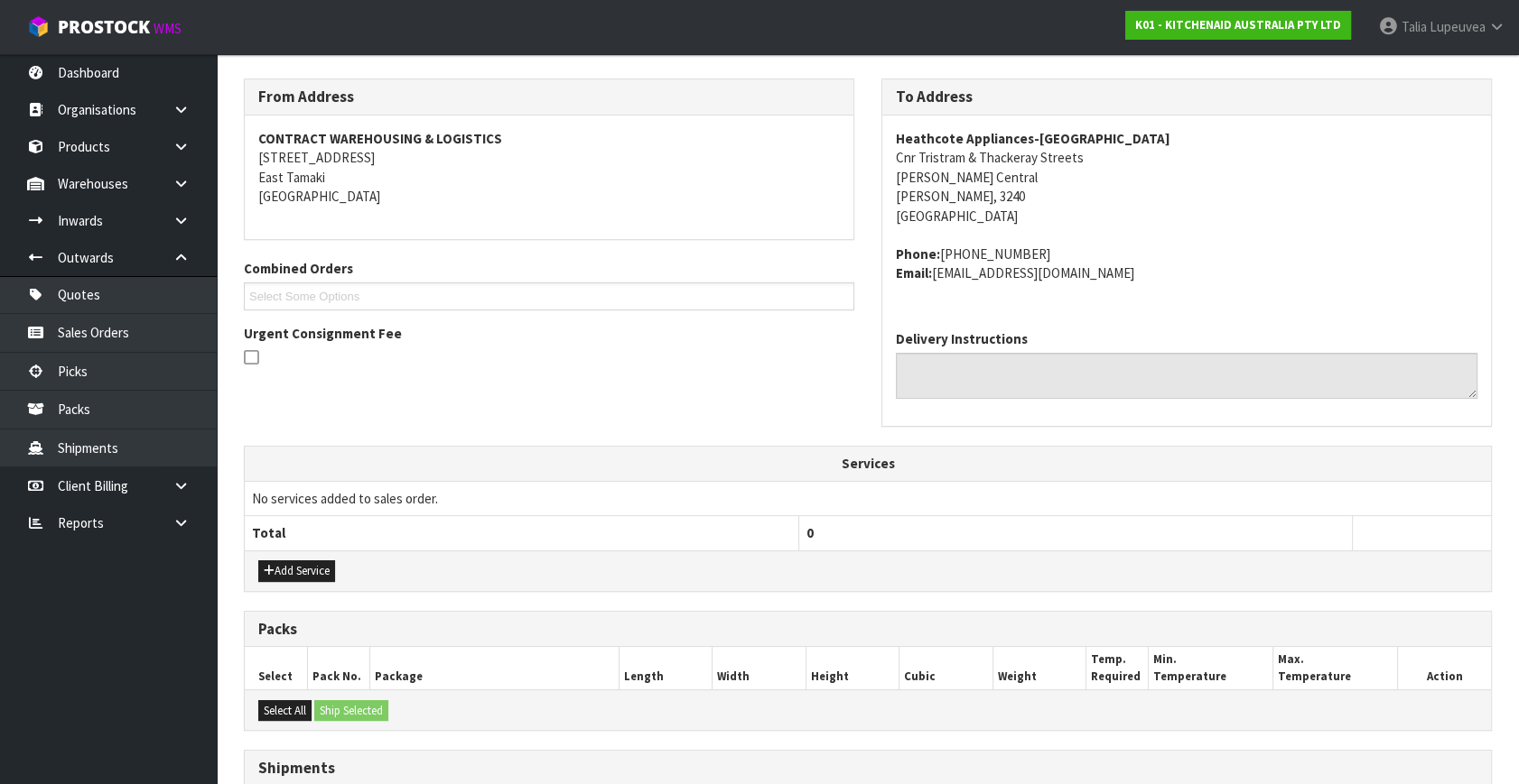
scroll to position [590, 0]
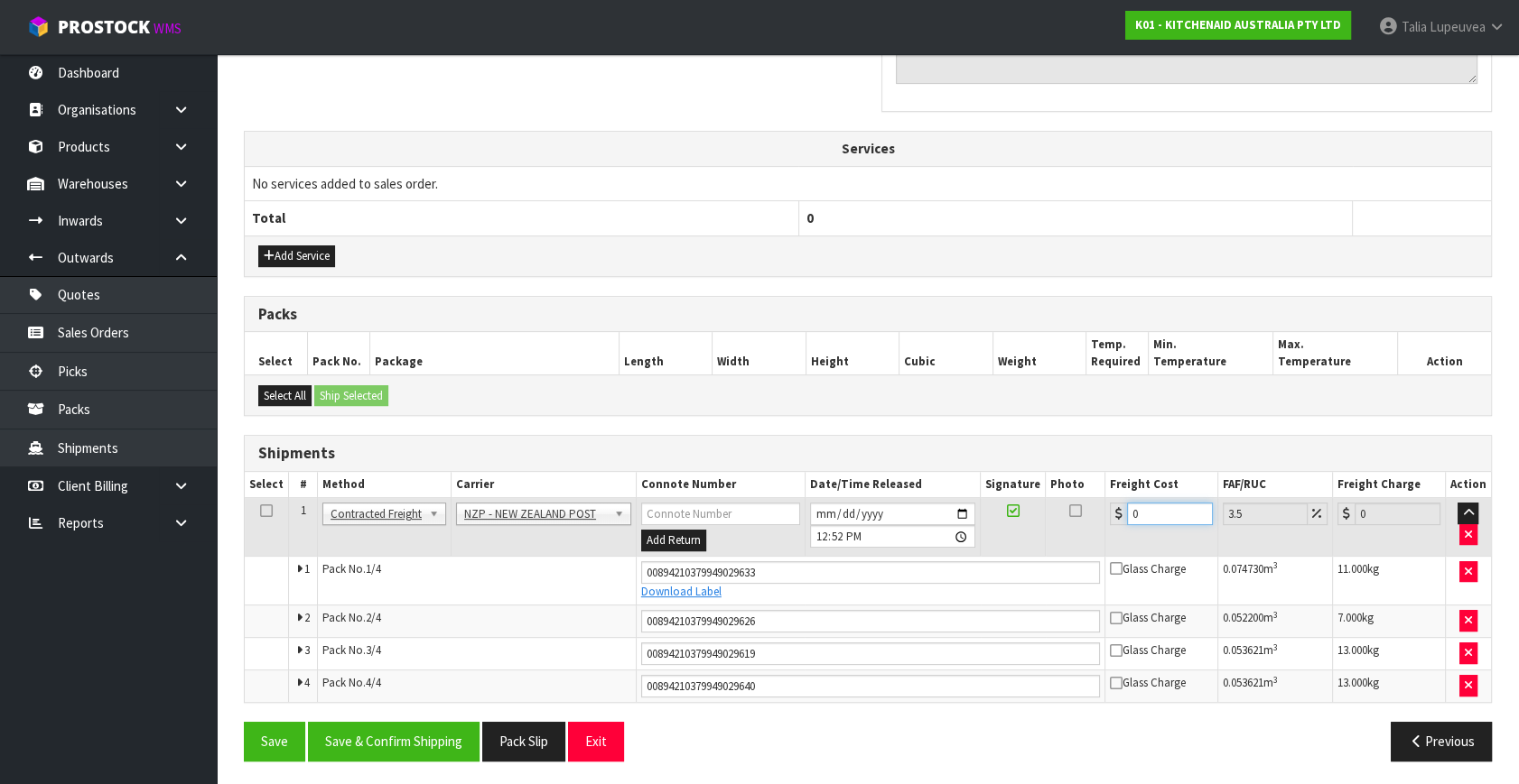
drag, startPoint x: 1147, startPoint y: 517, endPoint x: 1027, endPoint y: 545, distance: 123.2
click at [1027, 545] on tr "1 Client Local Pickup Customer Local Pickup Company Freight Contracted Freight …" at bounding box center [867, 527] width 1247 height 58
type input "2"
type input "2.07"
type input "29"
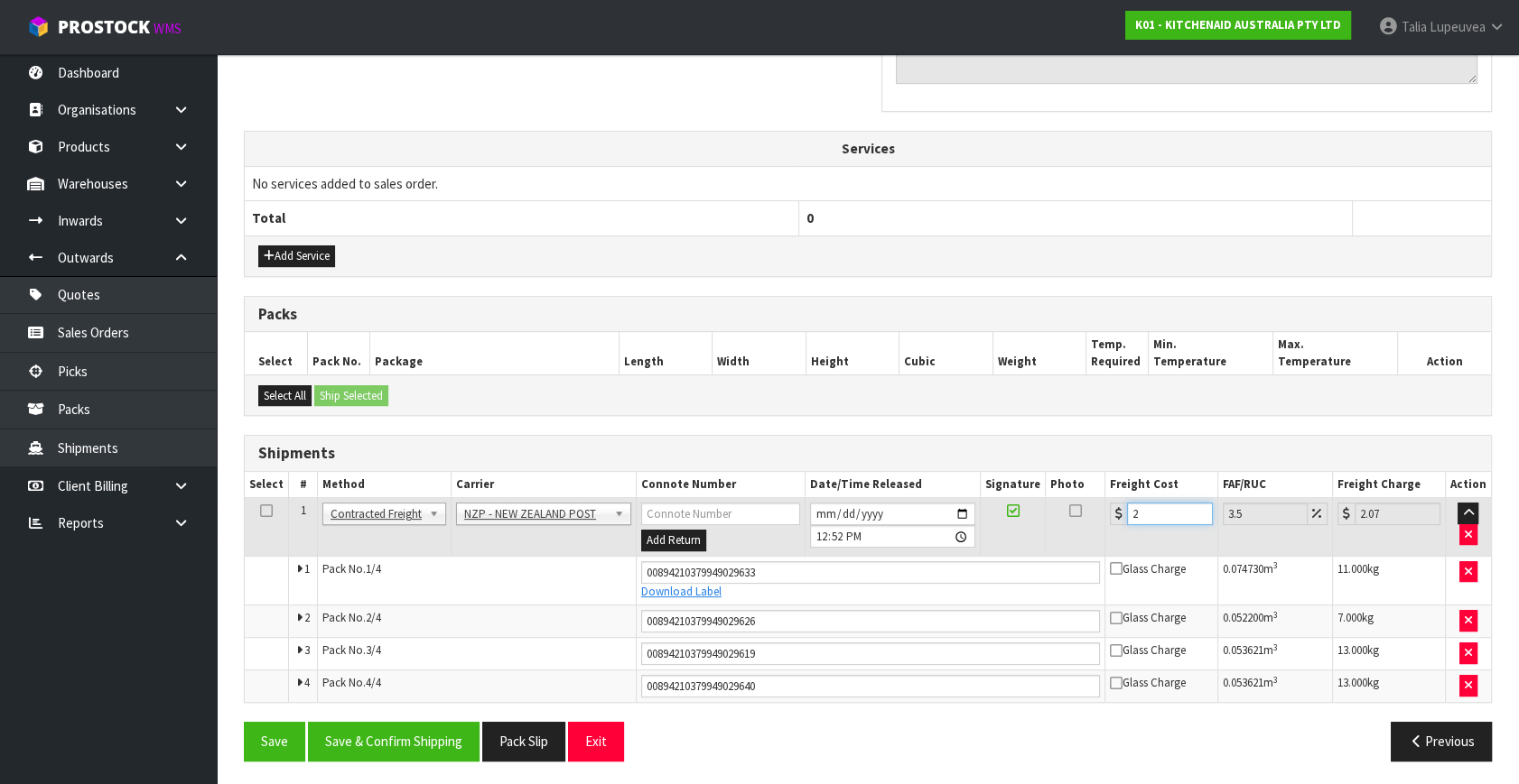
type input "30.01"
type input "29.2"
type input "30.22"
type input "29.24"
type input "30.26"
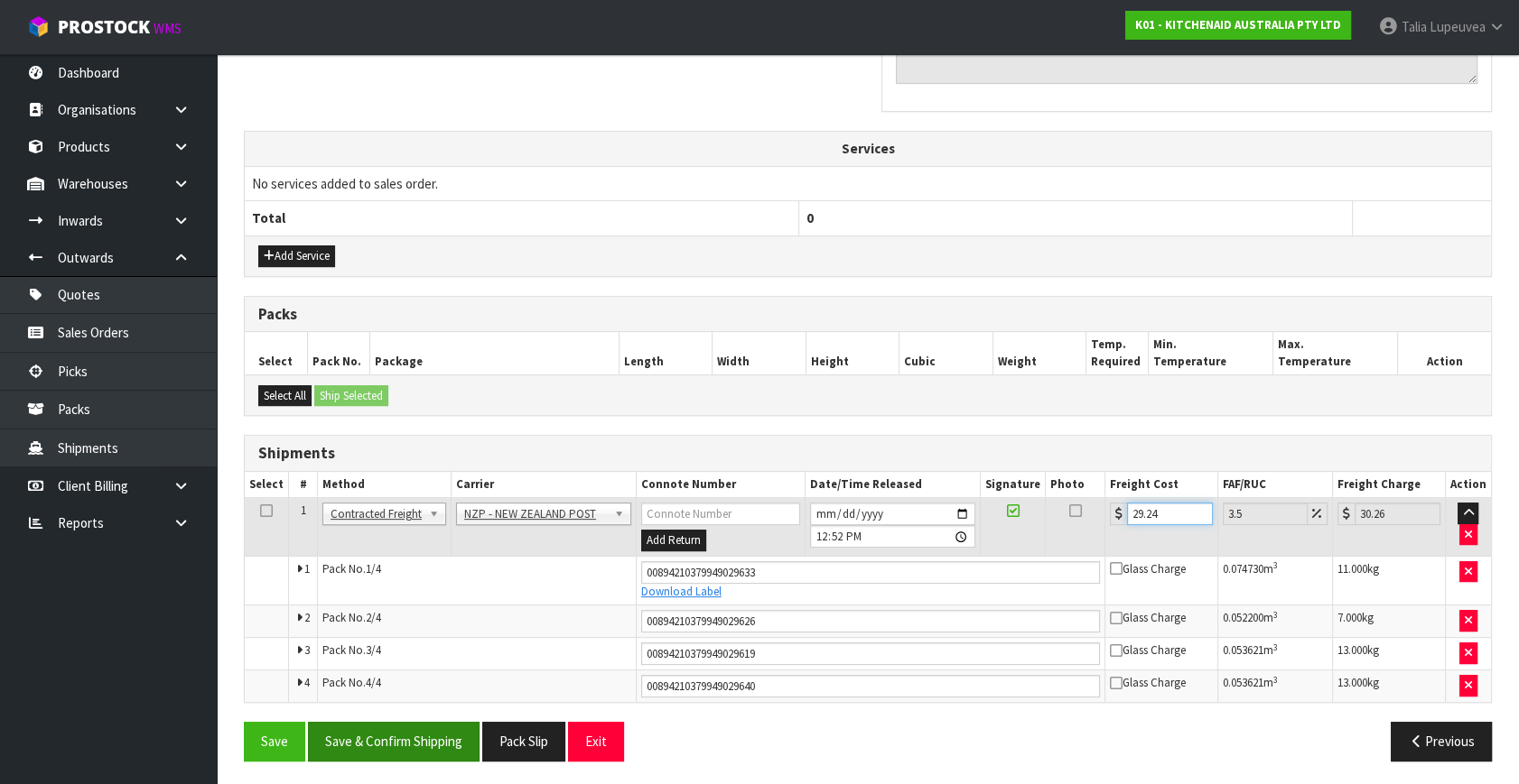
type input "29.24"
click at [398, 734] on button "Save & Confirm Shipping" at bounding box center [393, 741] width 171 height 39
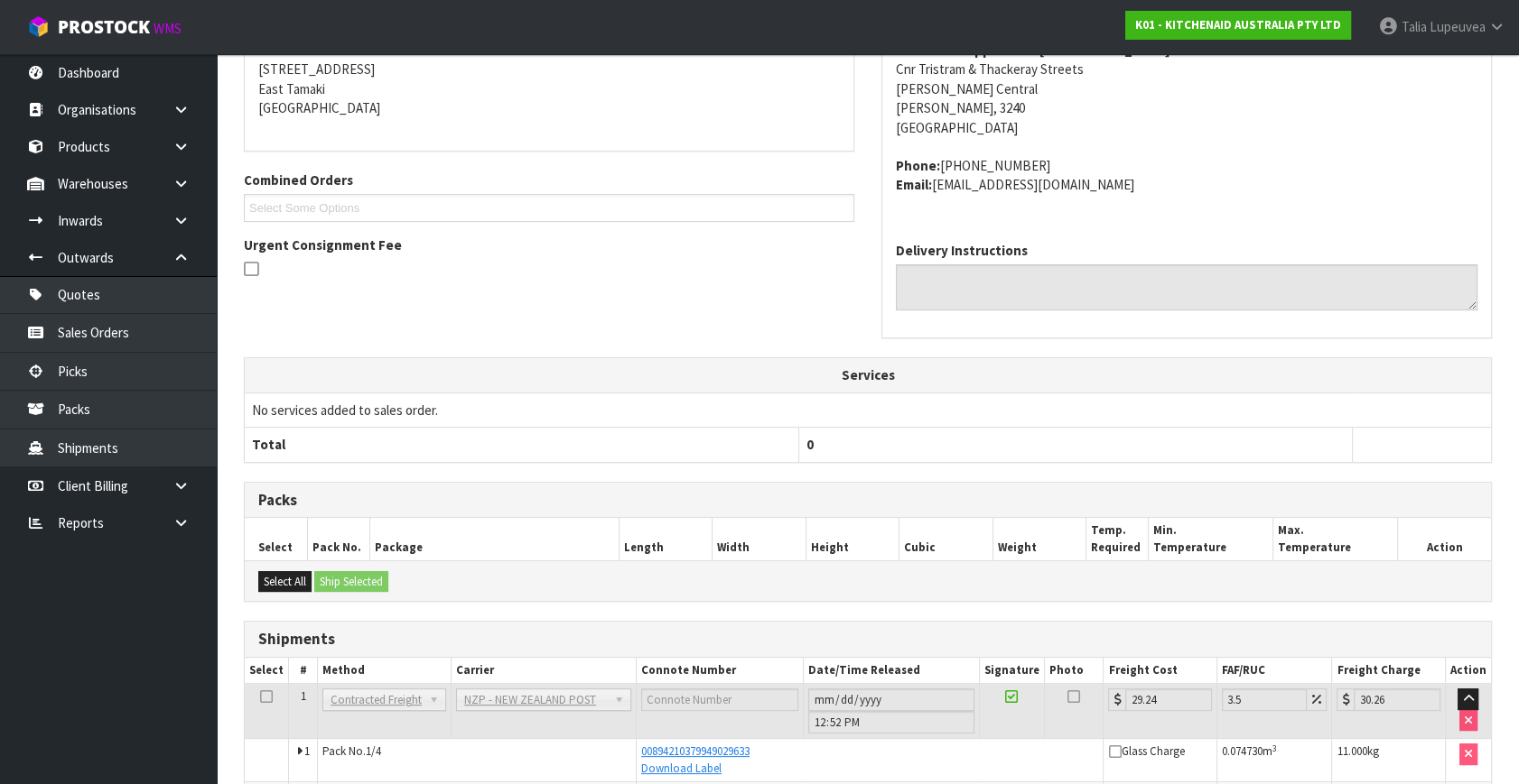
scroll to position [537, 0]
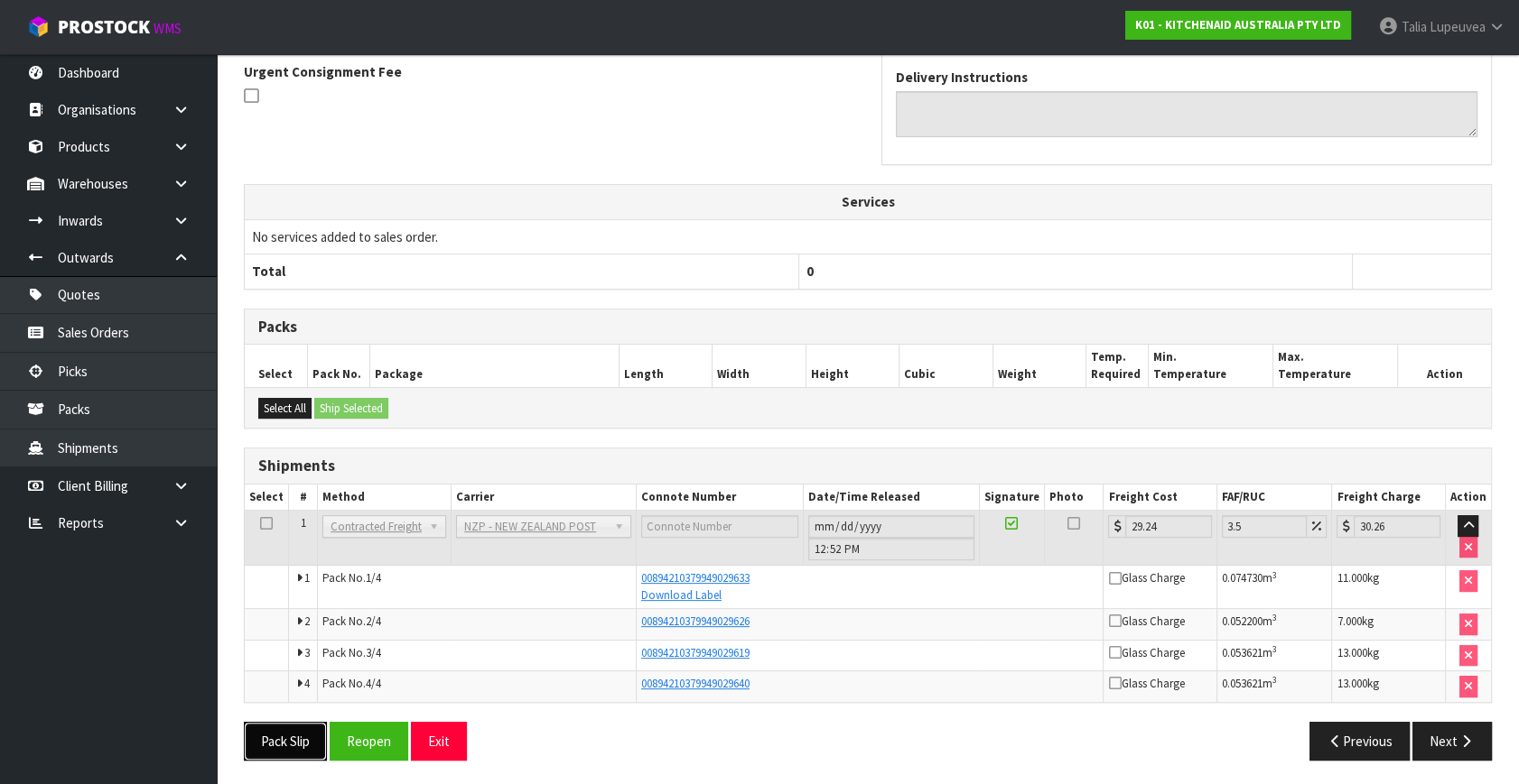
click at [270, 749] on button "Pack Slip" at bounding box center [285, 741] width 83 height 39
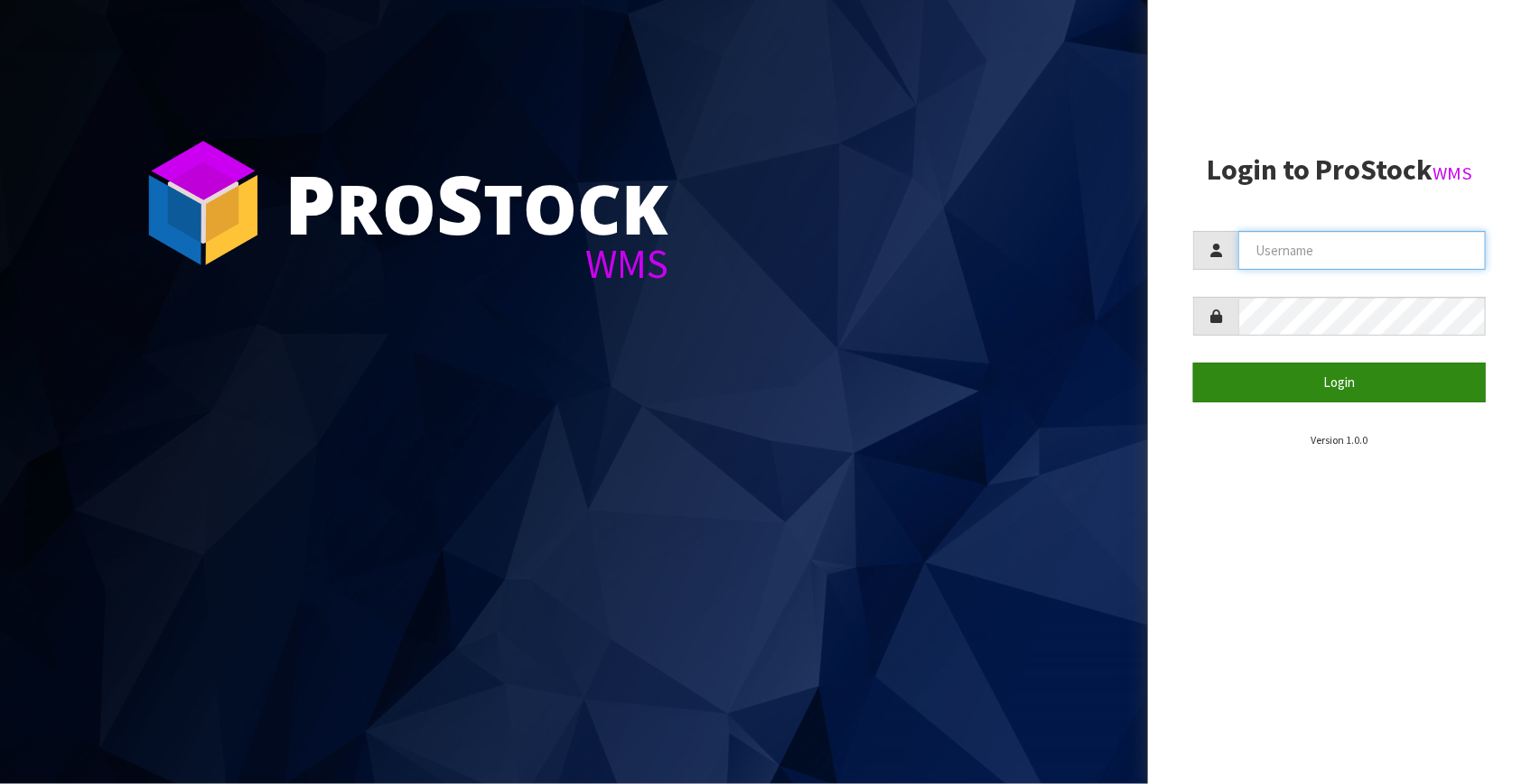
type input "Talia"
click at [1324, 396] on button "Login" at bounding box center [1339, 382] width 293 height 39
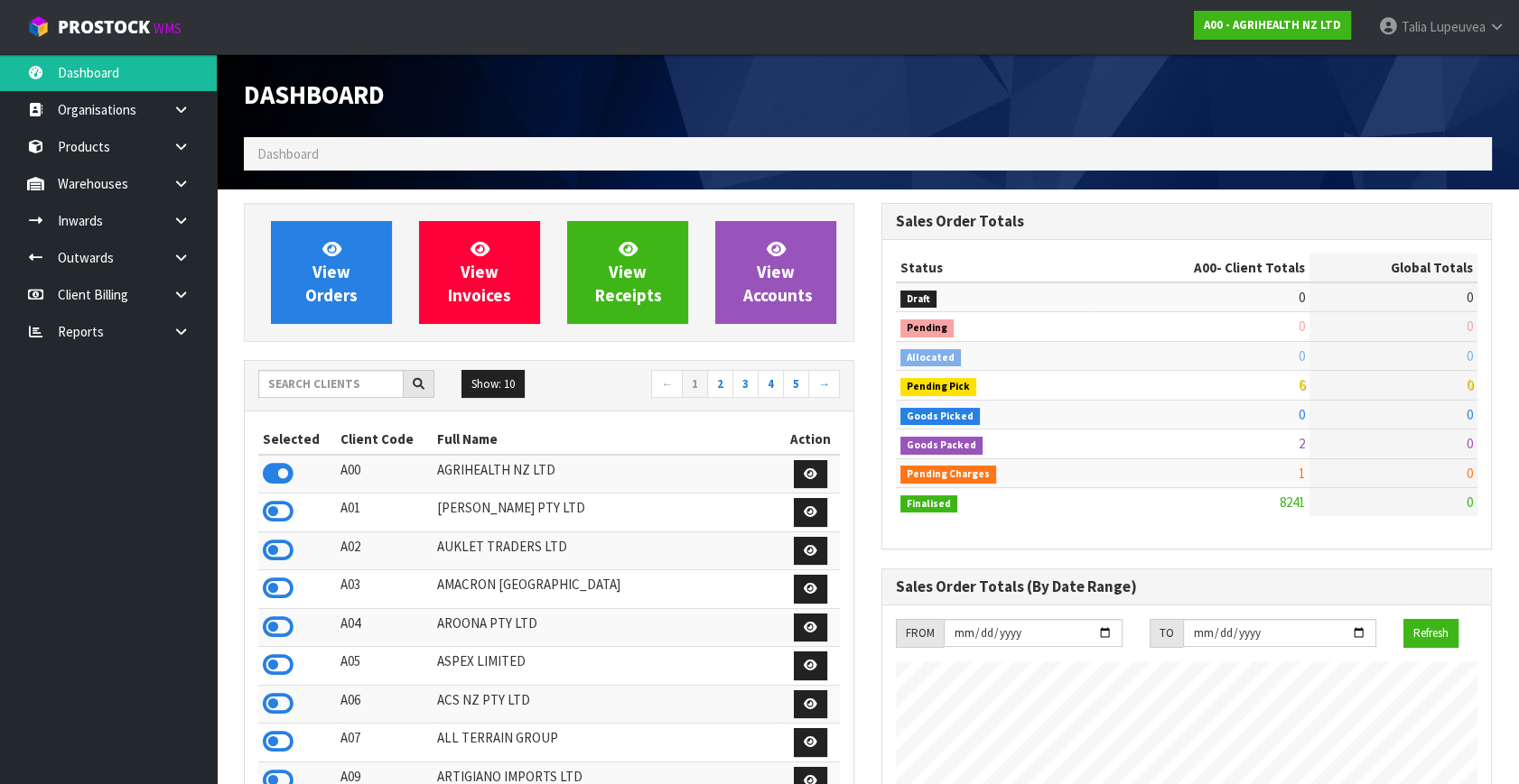
scroll to position [1365, 636]
click at [321, 396] on input "text" at bounding box center [330, 383] width 145 height 28
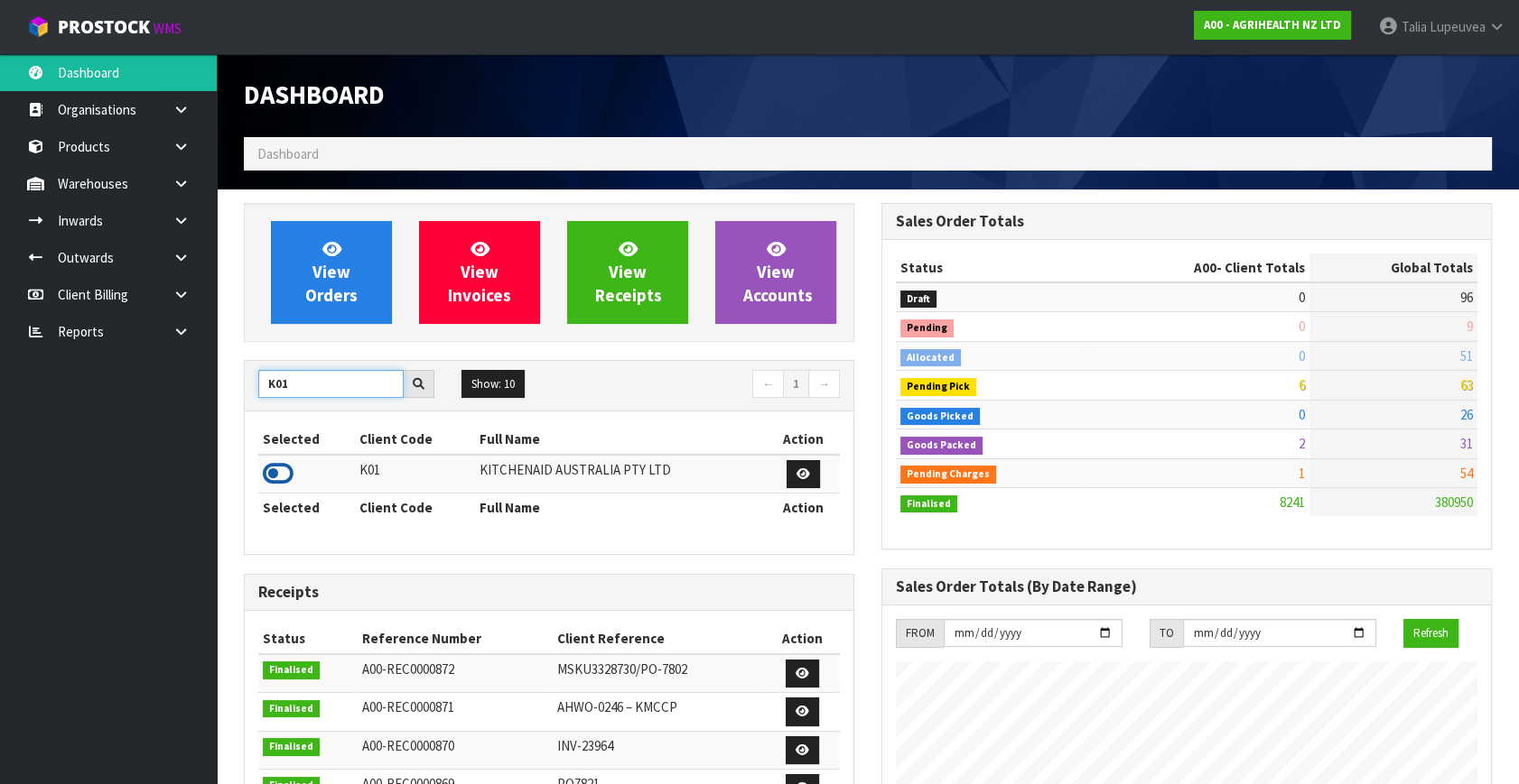
type input "K01"
click at [271, 469] on icon at bounding box center [278, 474] width 31 height 27
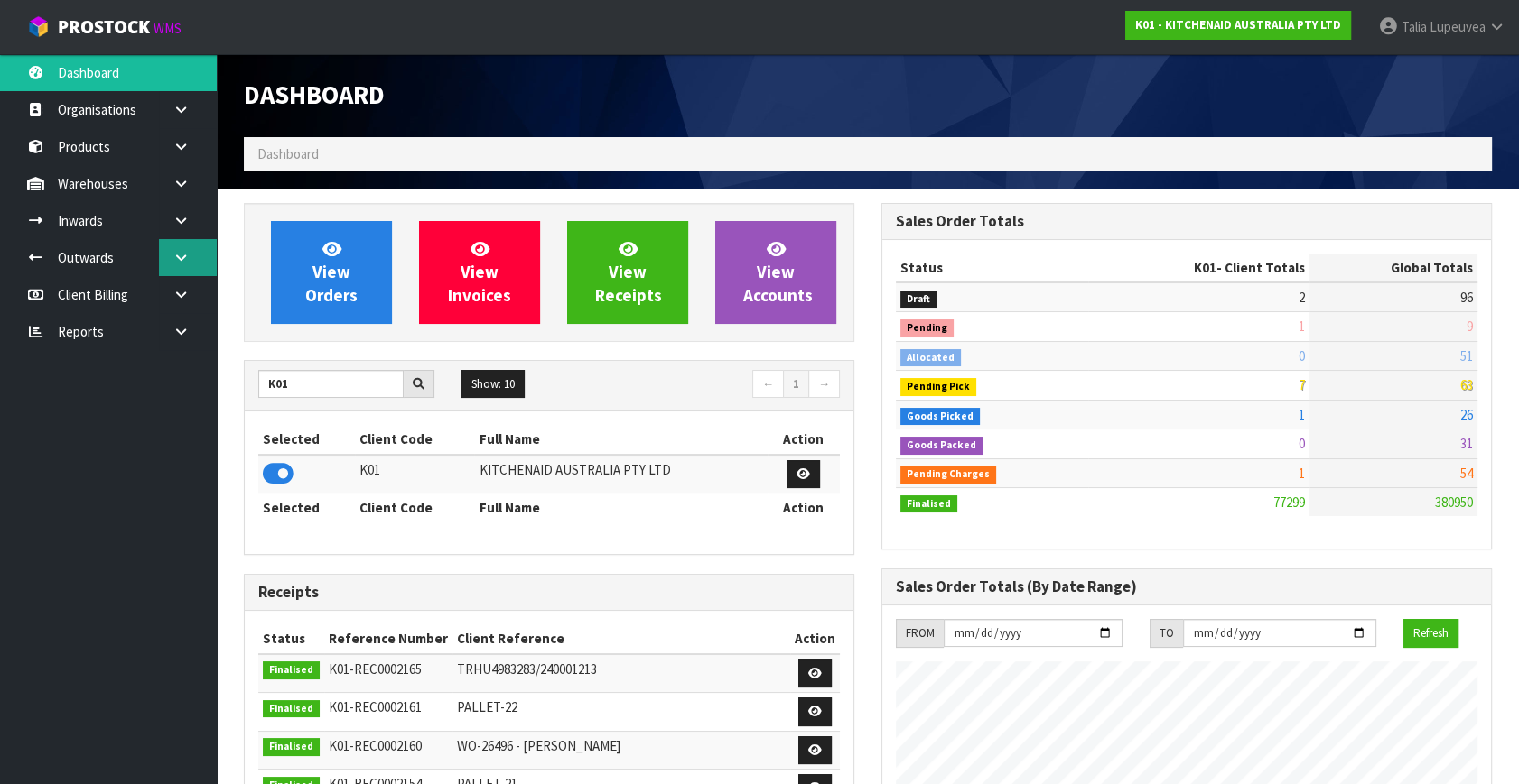
click at [169, 255] on link at bounding box center [187, 258] width 57 height 37
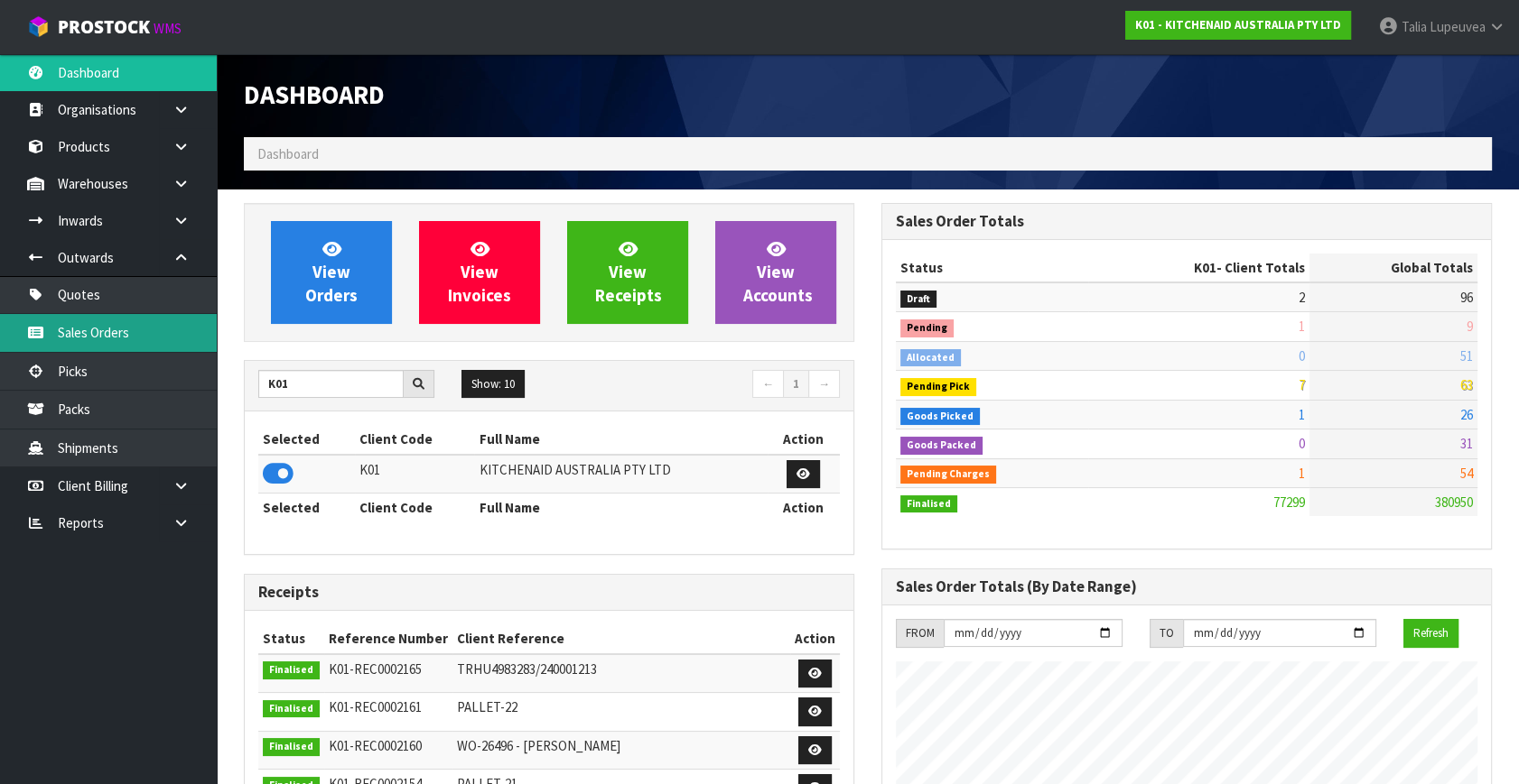
click at [138, 343] on link "Sales Orders" at bounding box center [108, 333] width 217 height 37
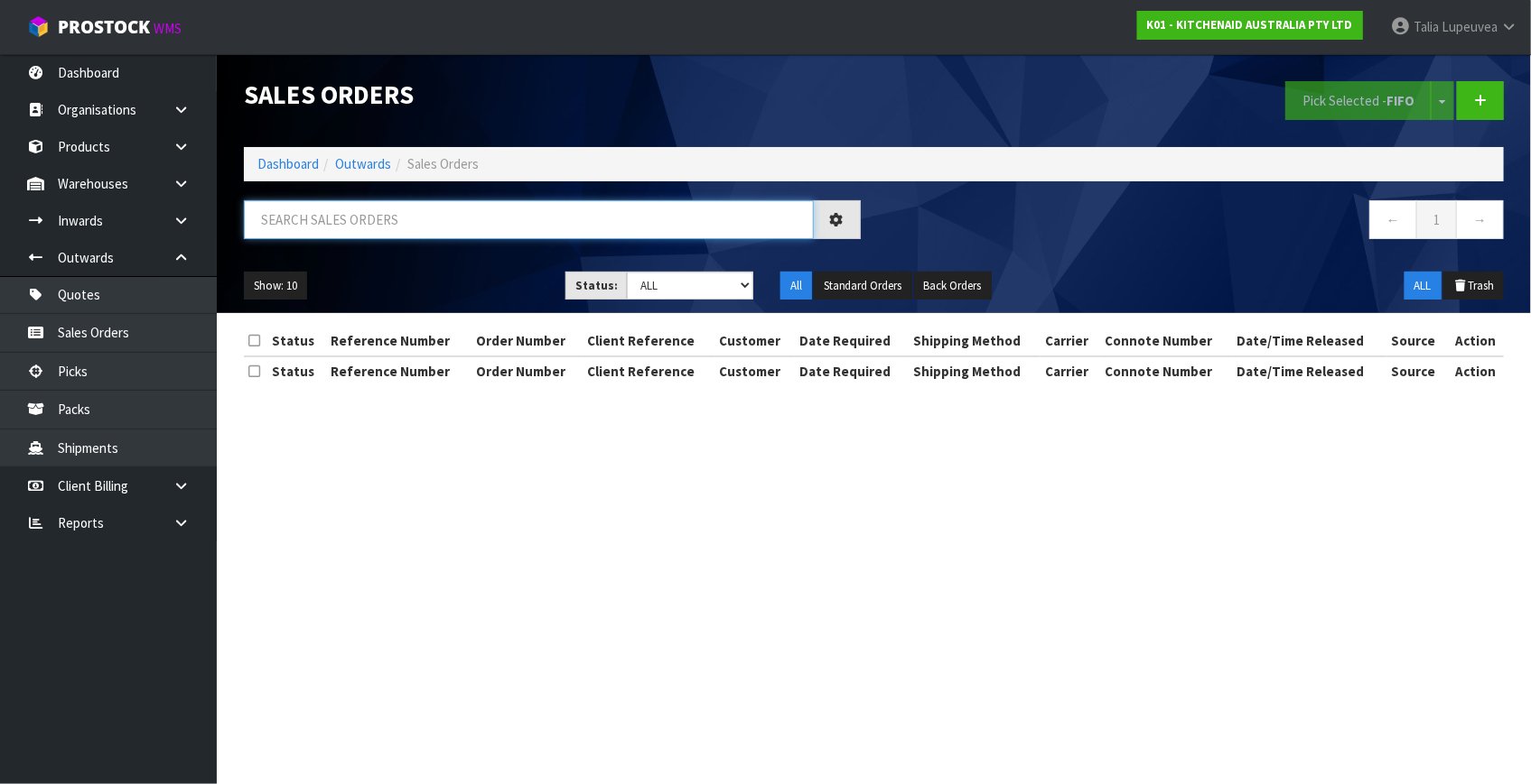
click at [354, 213] on input "text" at bounding box center [529, 220] width 570 height 39
type input "JOB-0412129"
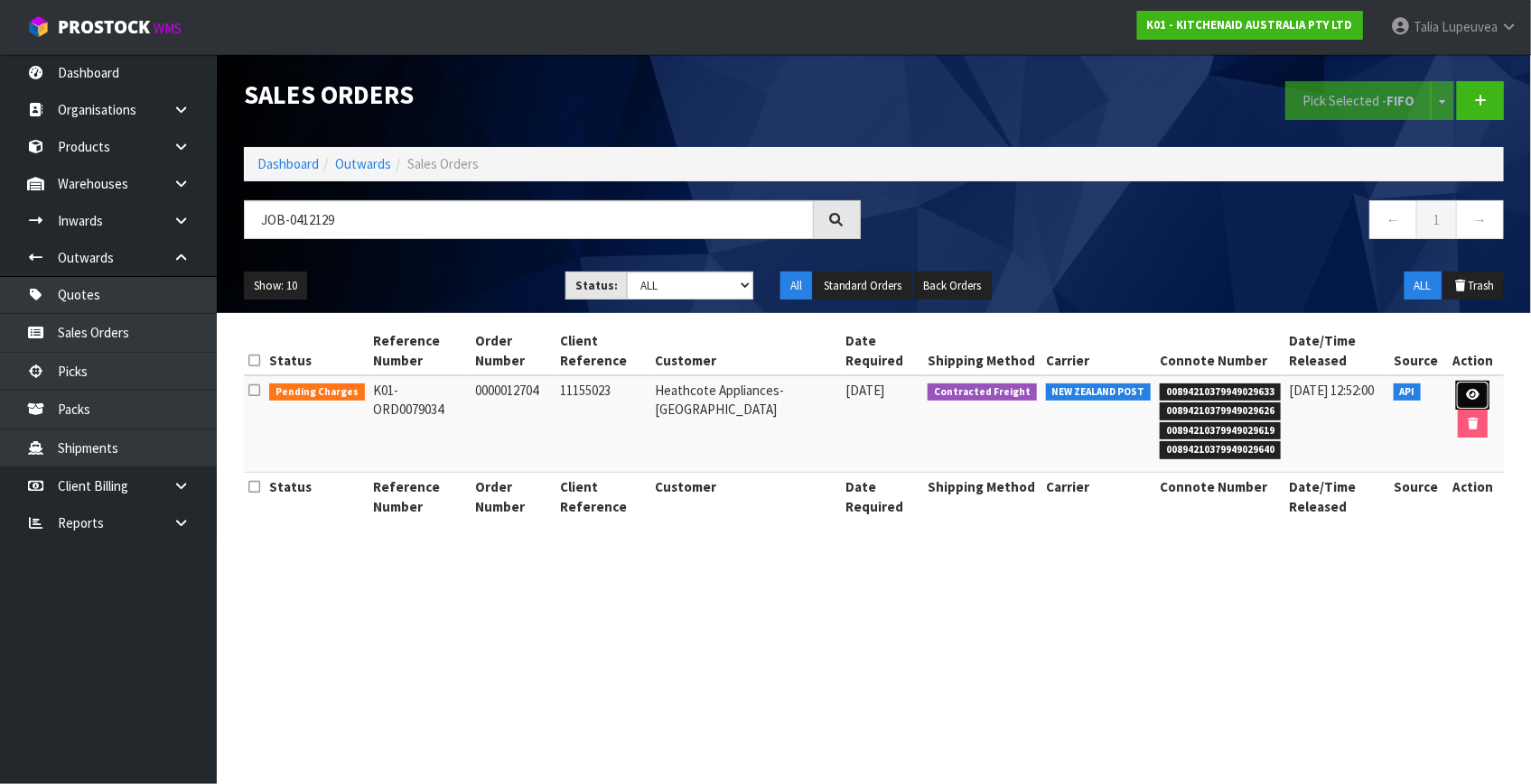
click at [1466, 389] on icon at bounding box center [1473, 395] width 14 height 12
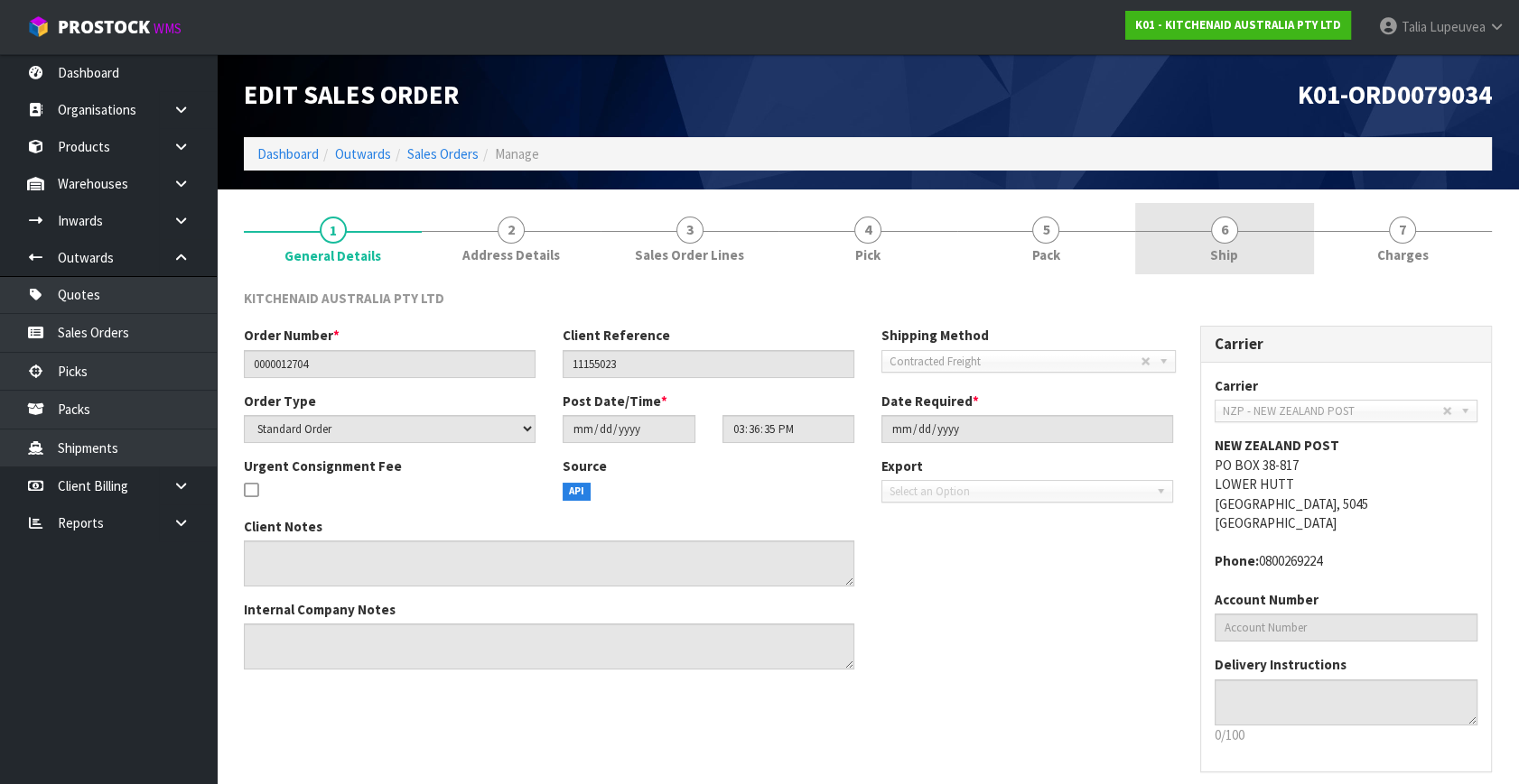
click at [1220, 249] on span "Ship" at bounding box center [1224, 254] width 28 height 18
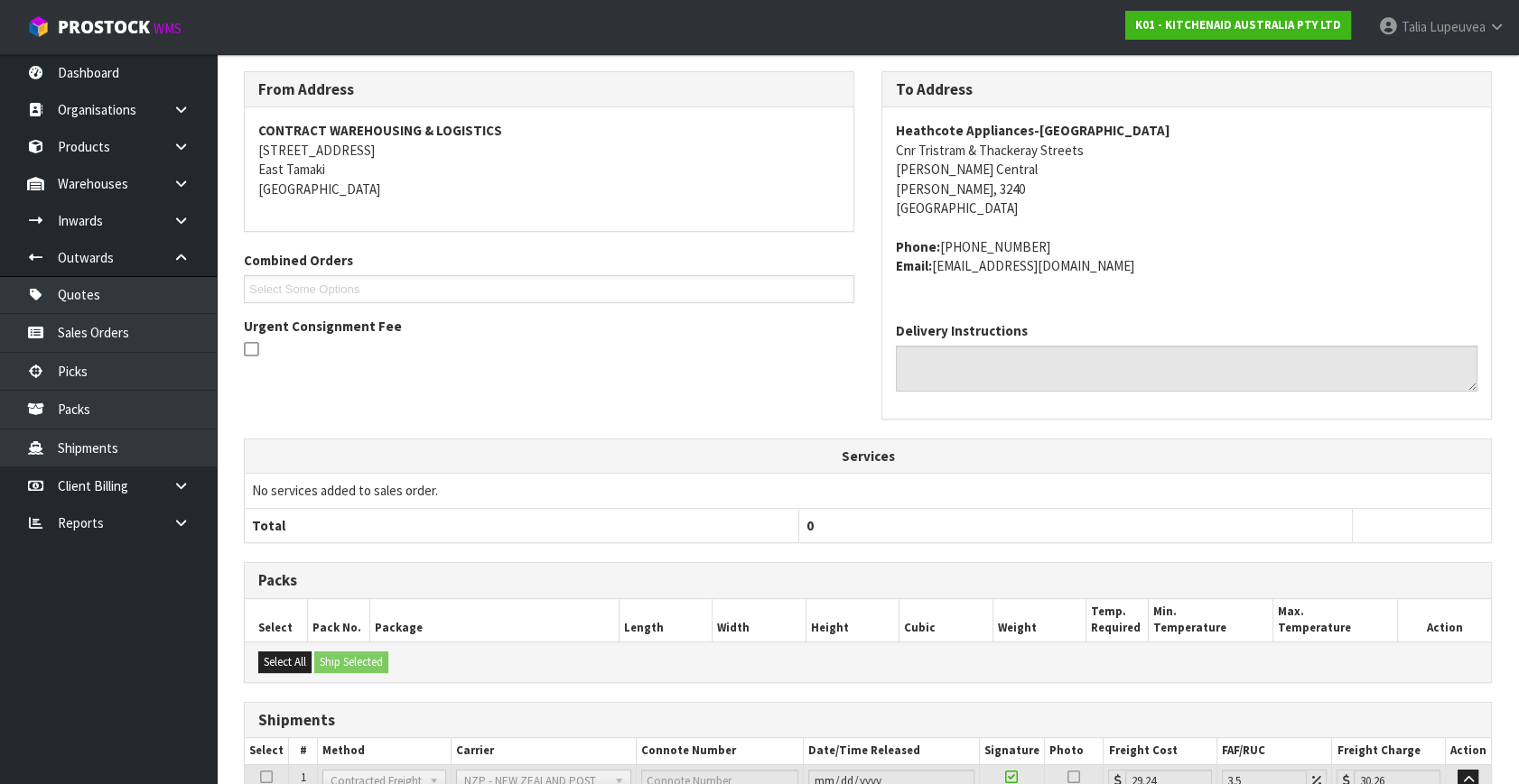
scroll to position [471, 0]
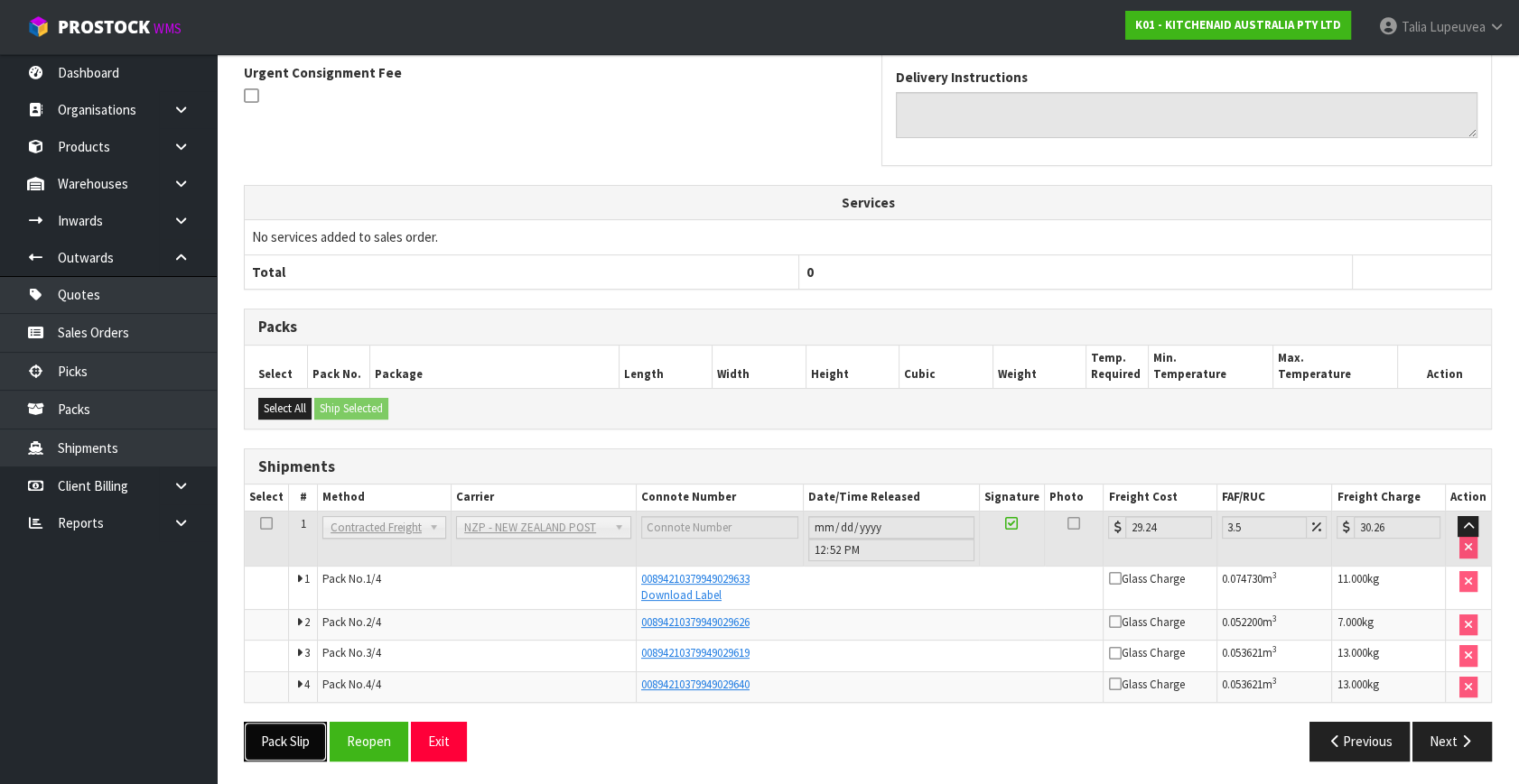
click at [275, 741] on button "Pack Slip" at bounding box center [285, 741] width 83 height 39
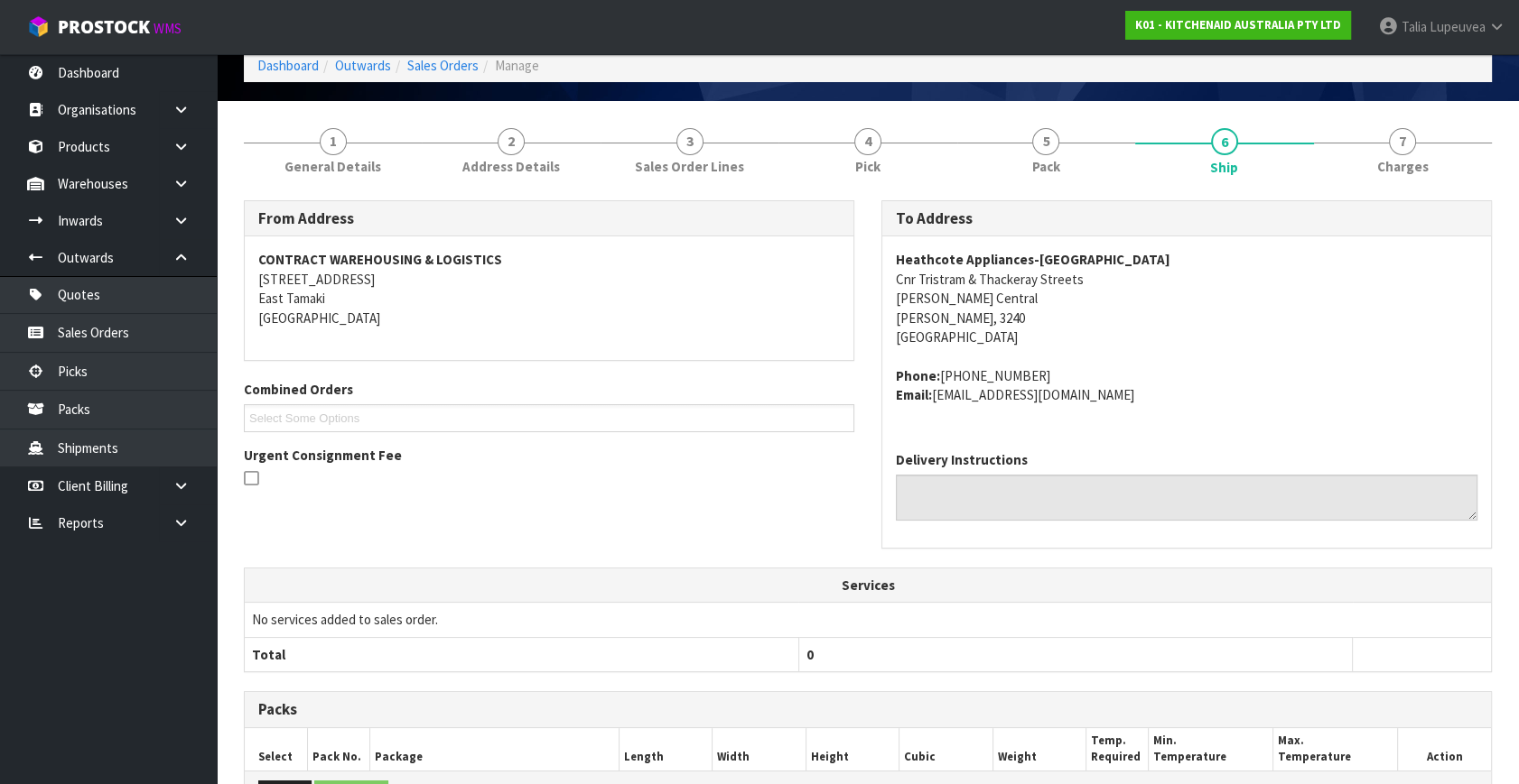
scroll to position [0, 0]
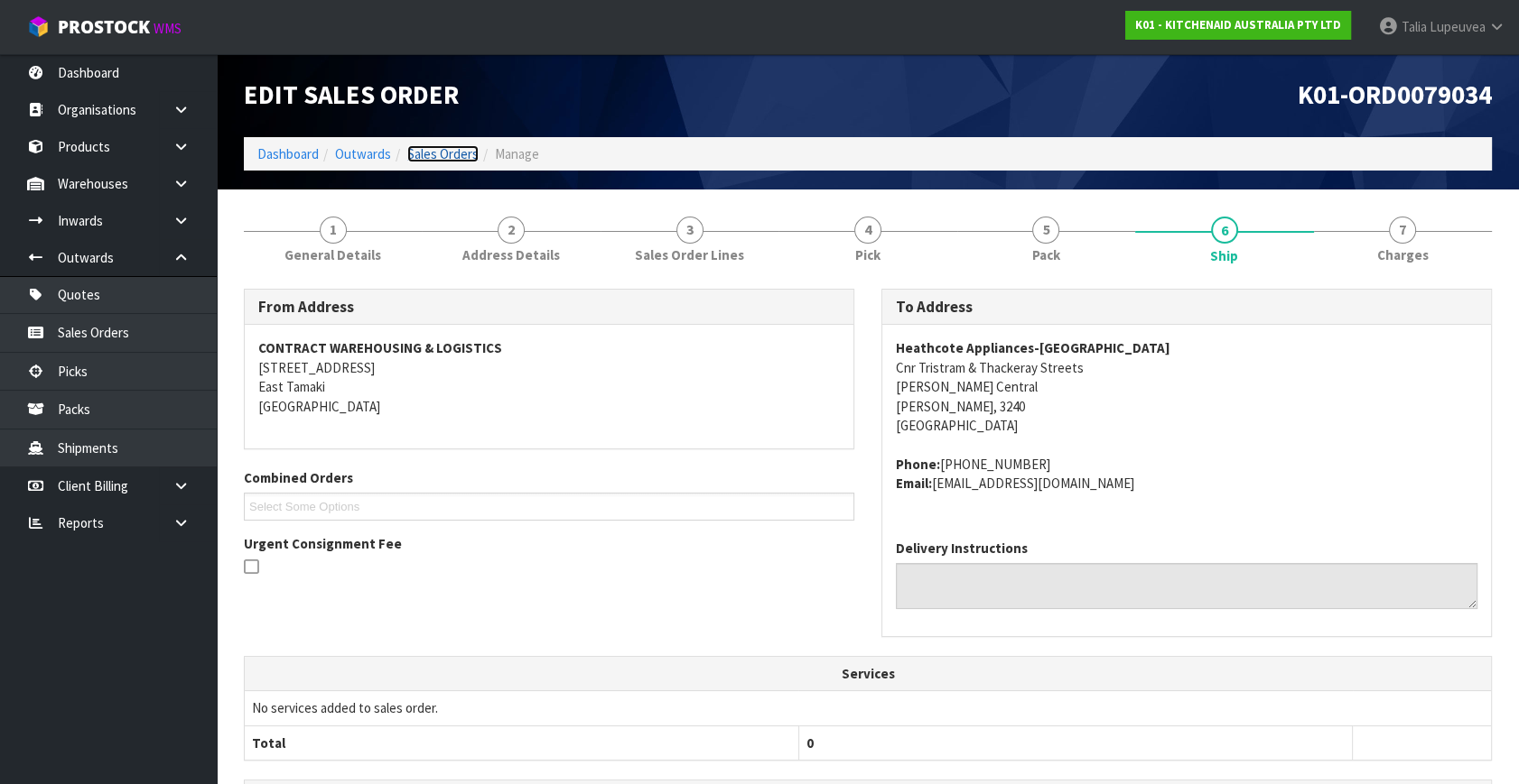
click at [408, 152] on link "Sales Orders" at bounding box center [443, 154] width 71 height 18
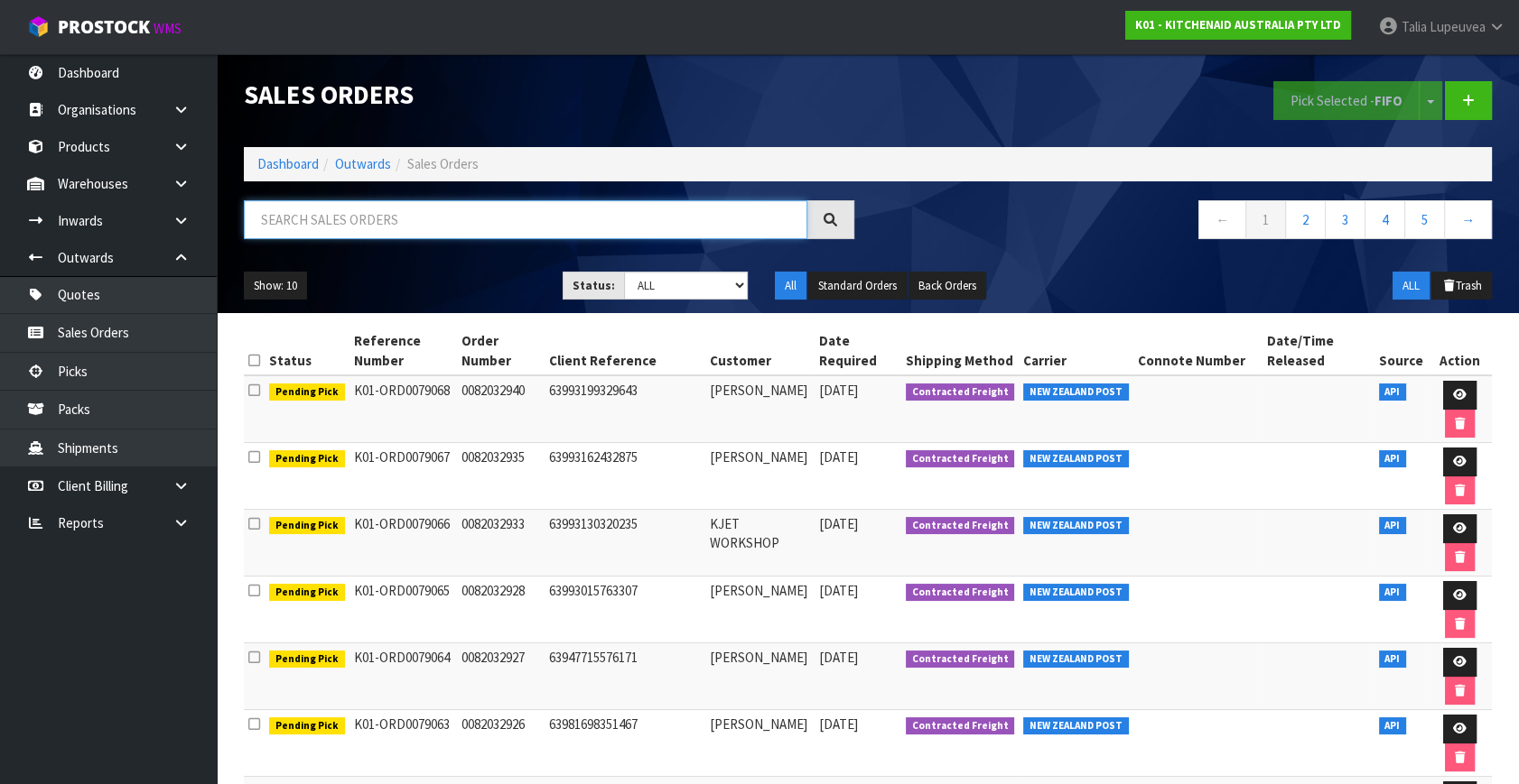
click at [760, 225] on input "text" at bounding box center [525, 220] width 563 height 39
type input "JOB-0412158"
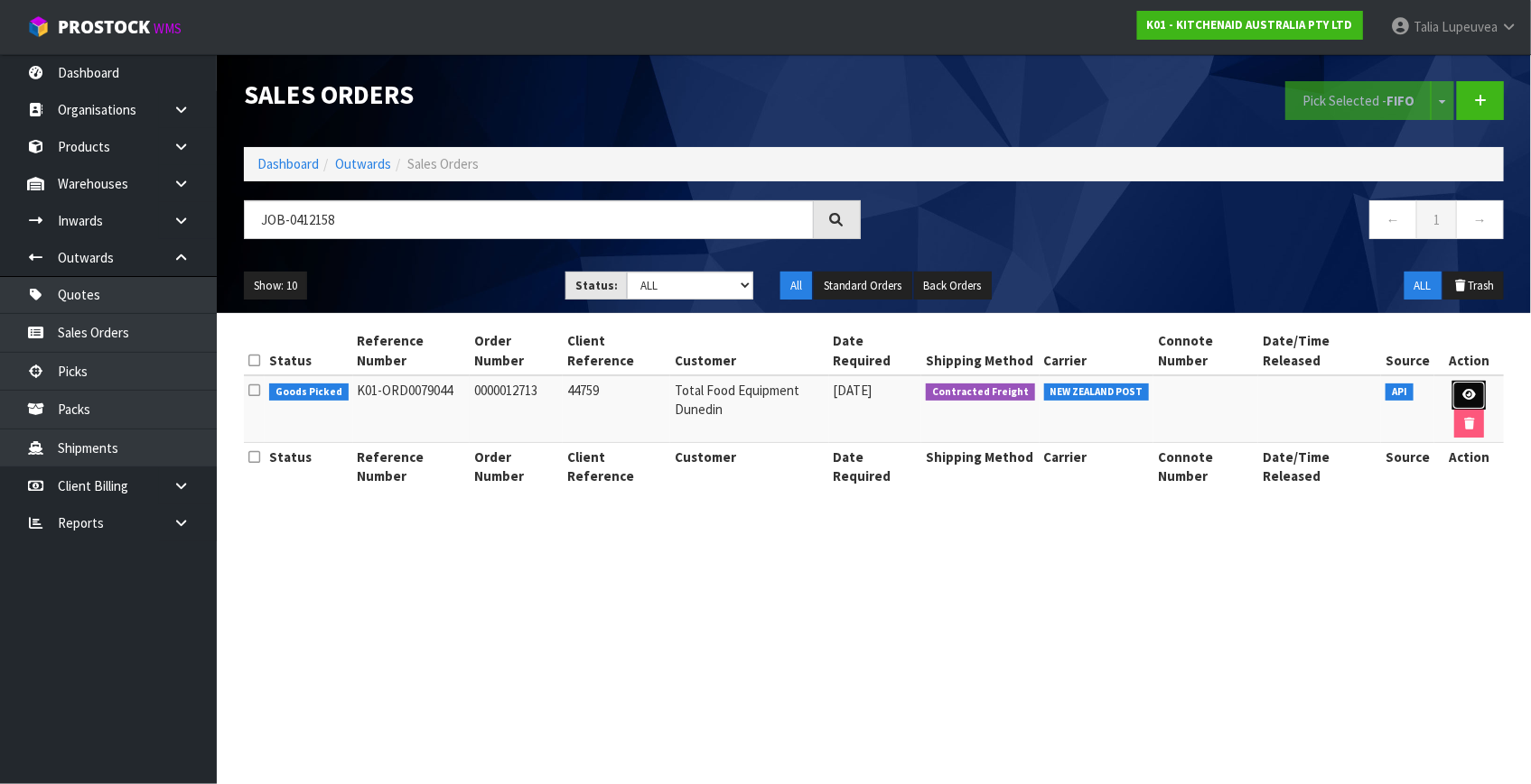
click at [1462, 393] on icon at bounding box center [1469, 395] width 14 height 12
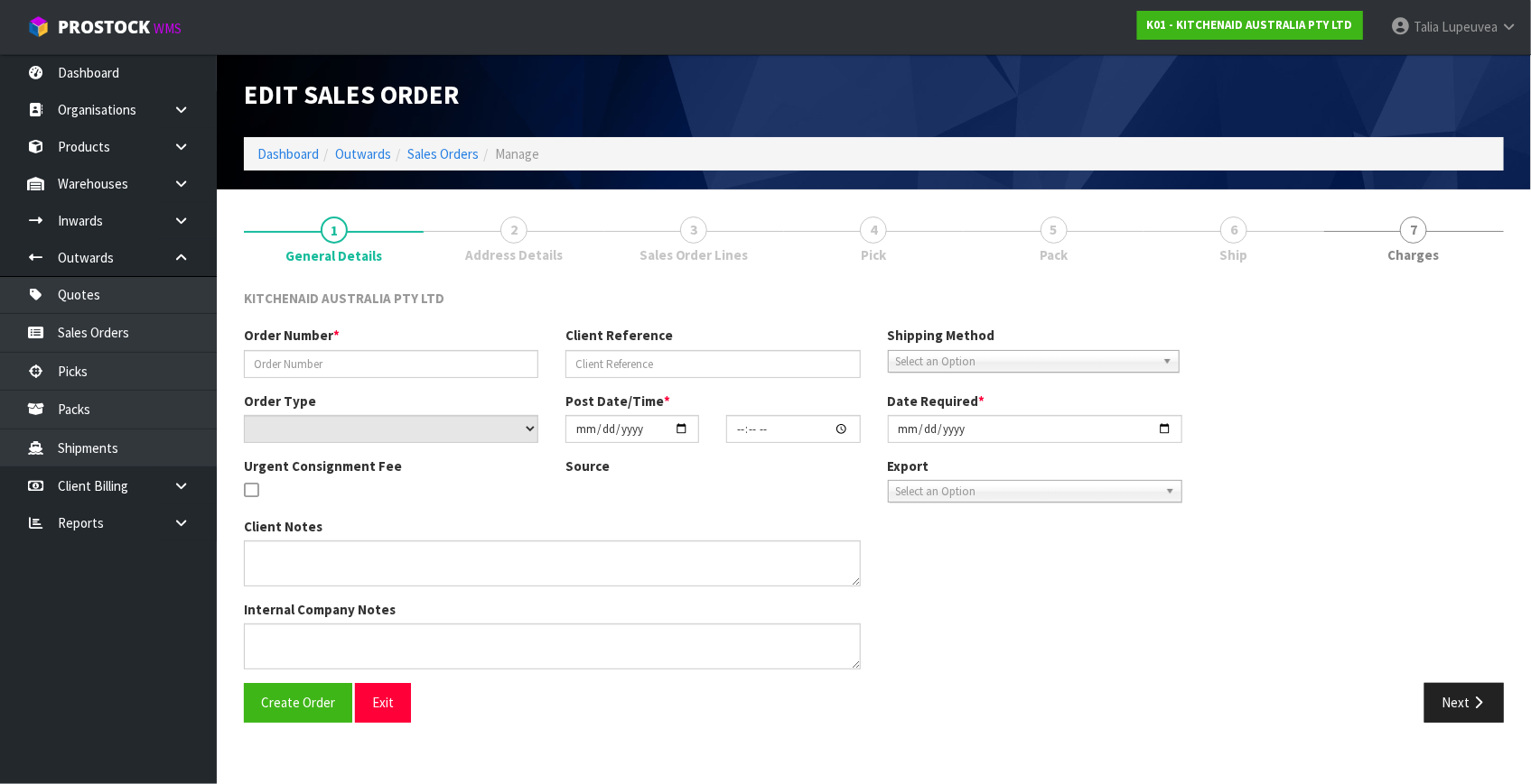
type input "0000012713"
type input "44759"
select select "number:0"
type input "[DATE]"
type input "17:36:47.000"
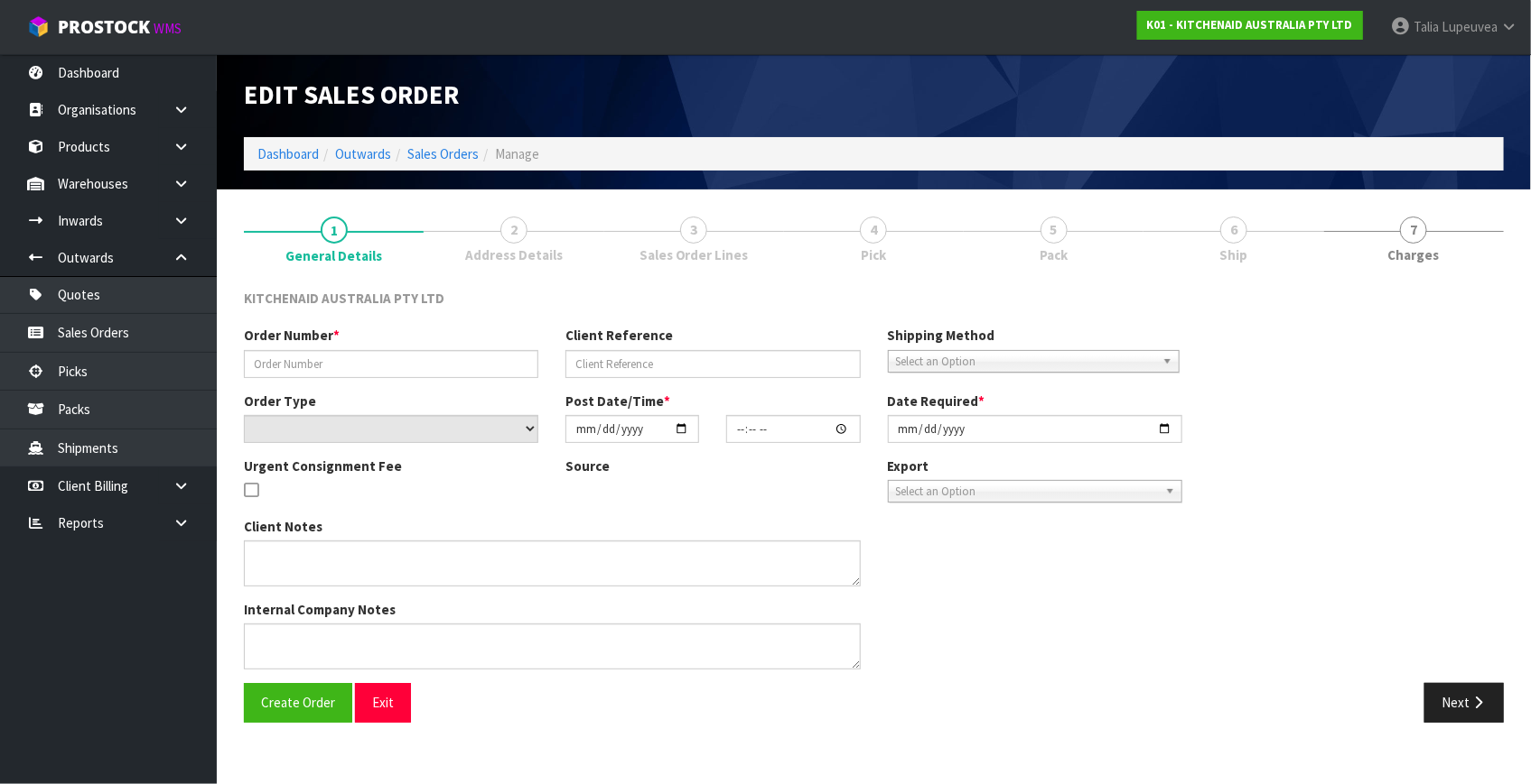
type input "[DATE]"
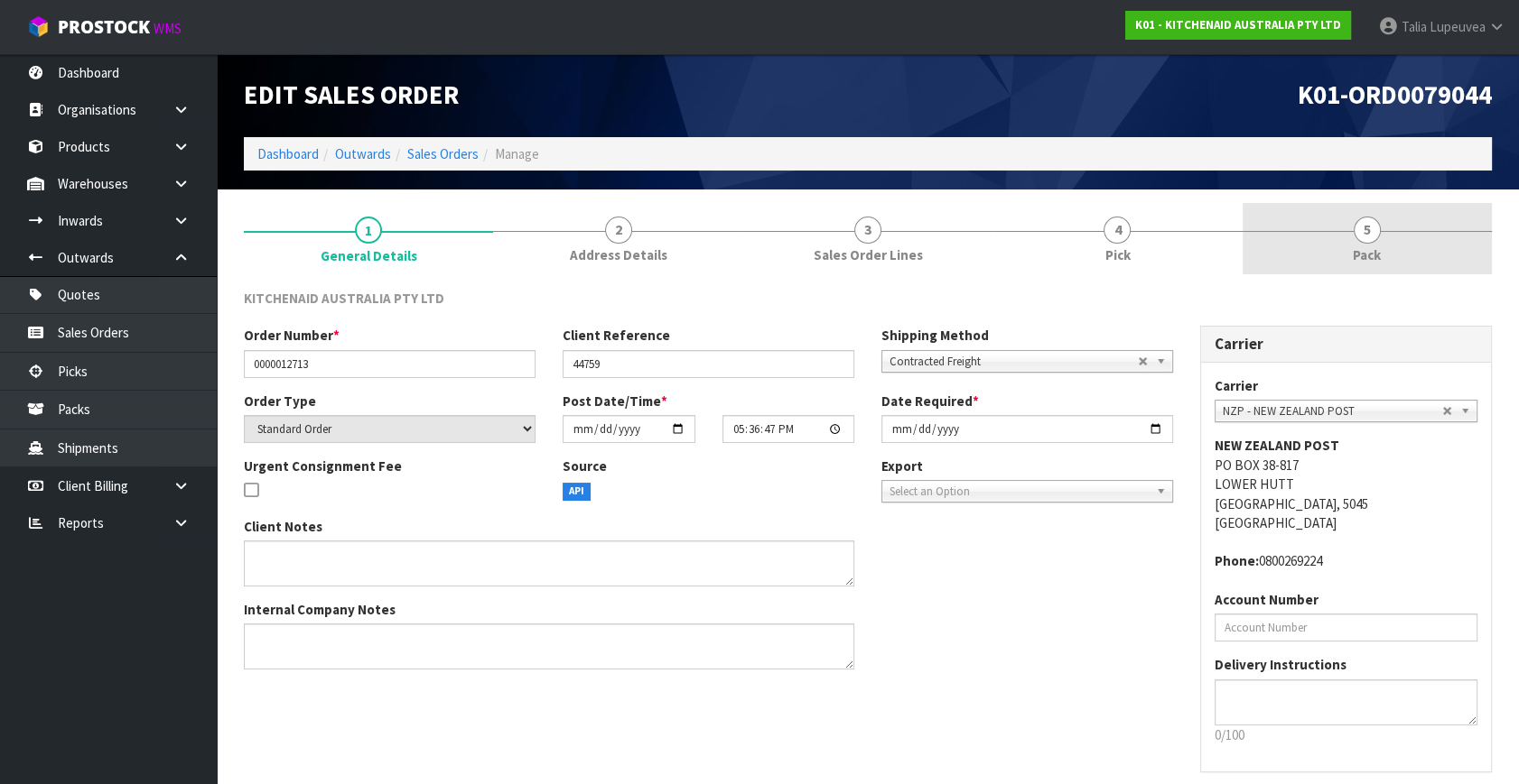
click at [1359, 223] on span "5" at bounding box center [1367, 231] width 27 height 27
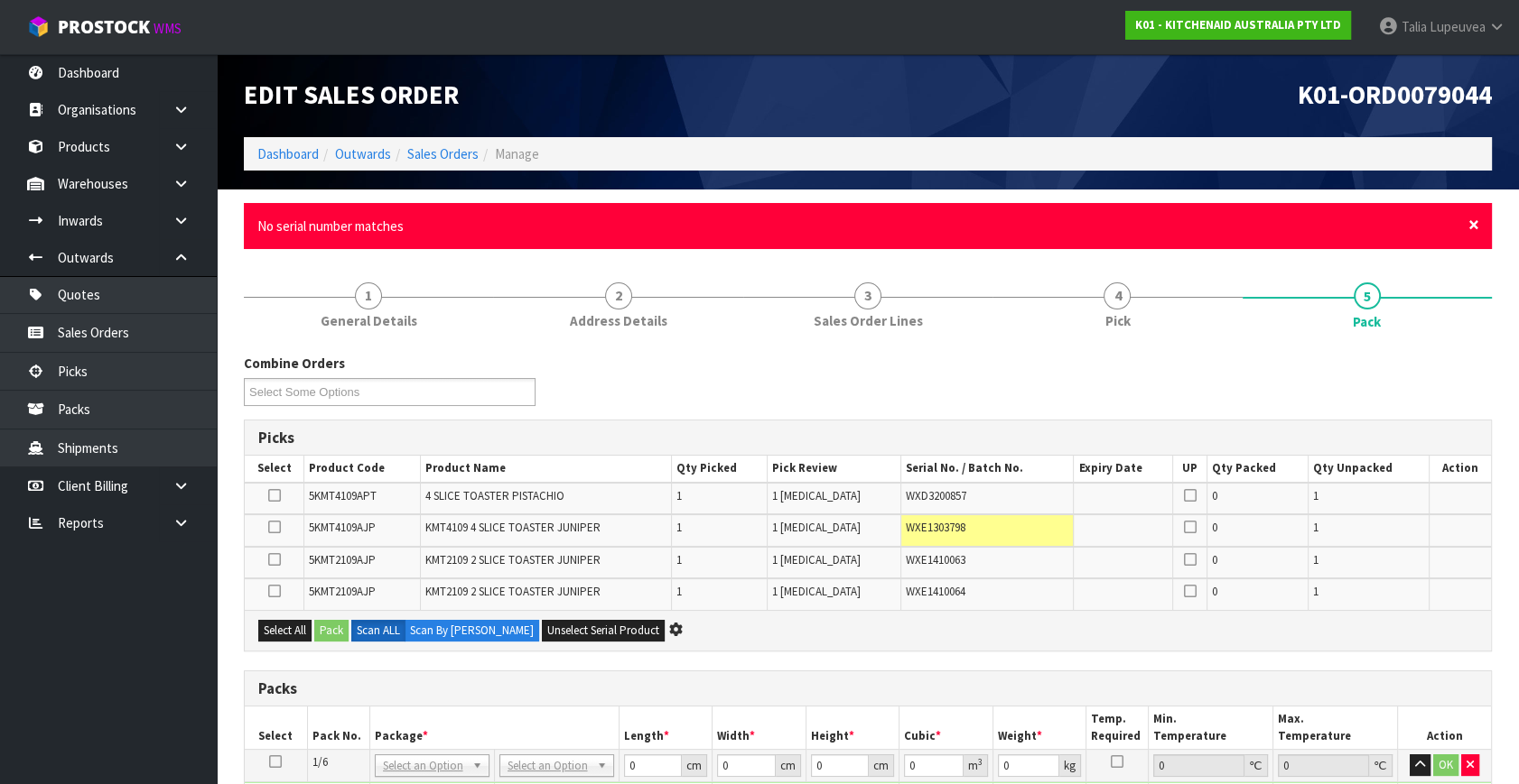
click at [1472, 219] on span "×" at bounding box center [1473, 225] width 11 height 25
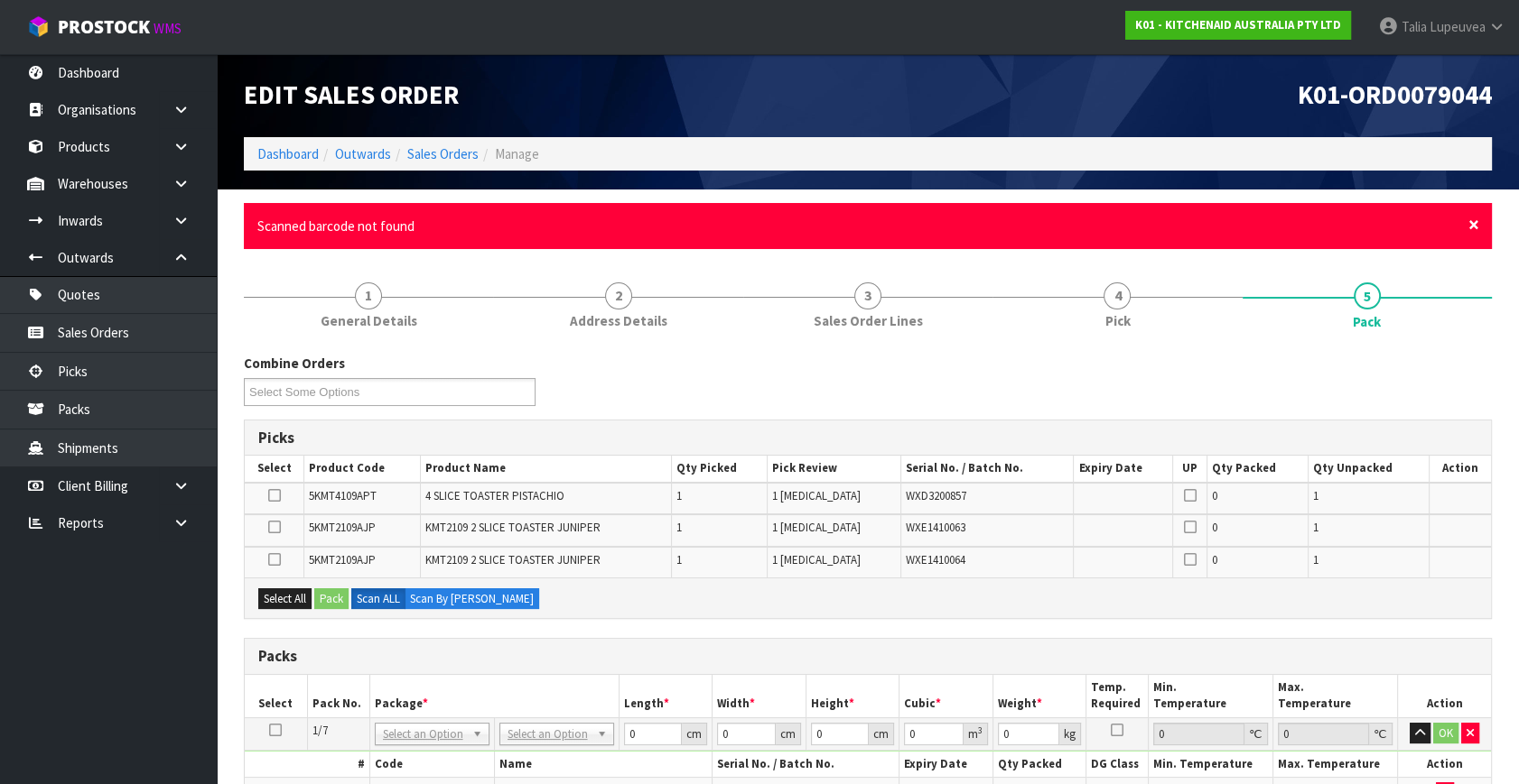
click at [1472, 219] on span "×" at bounding box center [1473, 225] width 11 height 25
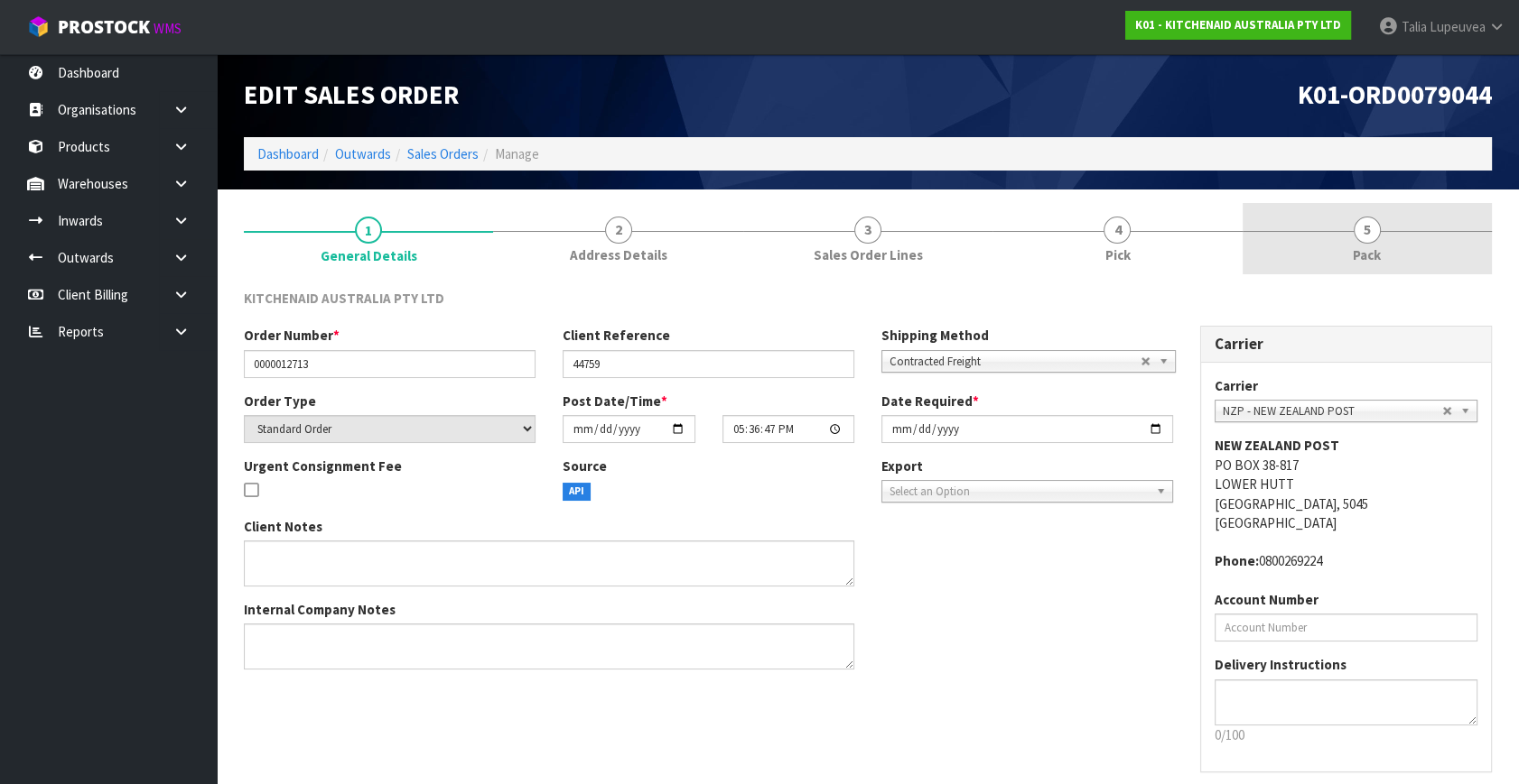
click at [1351, 249] on link "5 Pack" at bounding box center [1367, 238] width 249 height 71
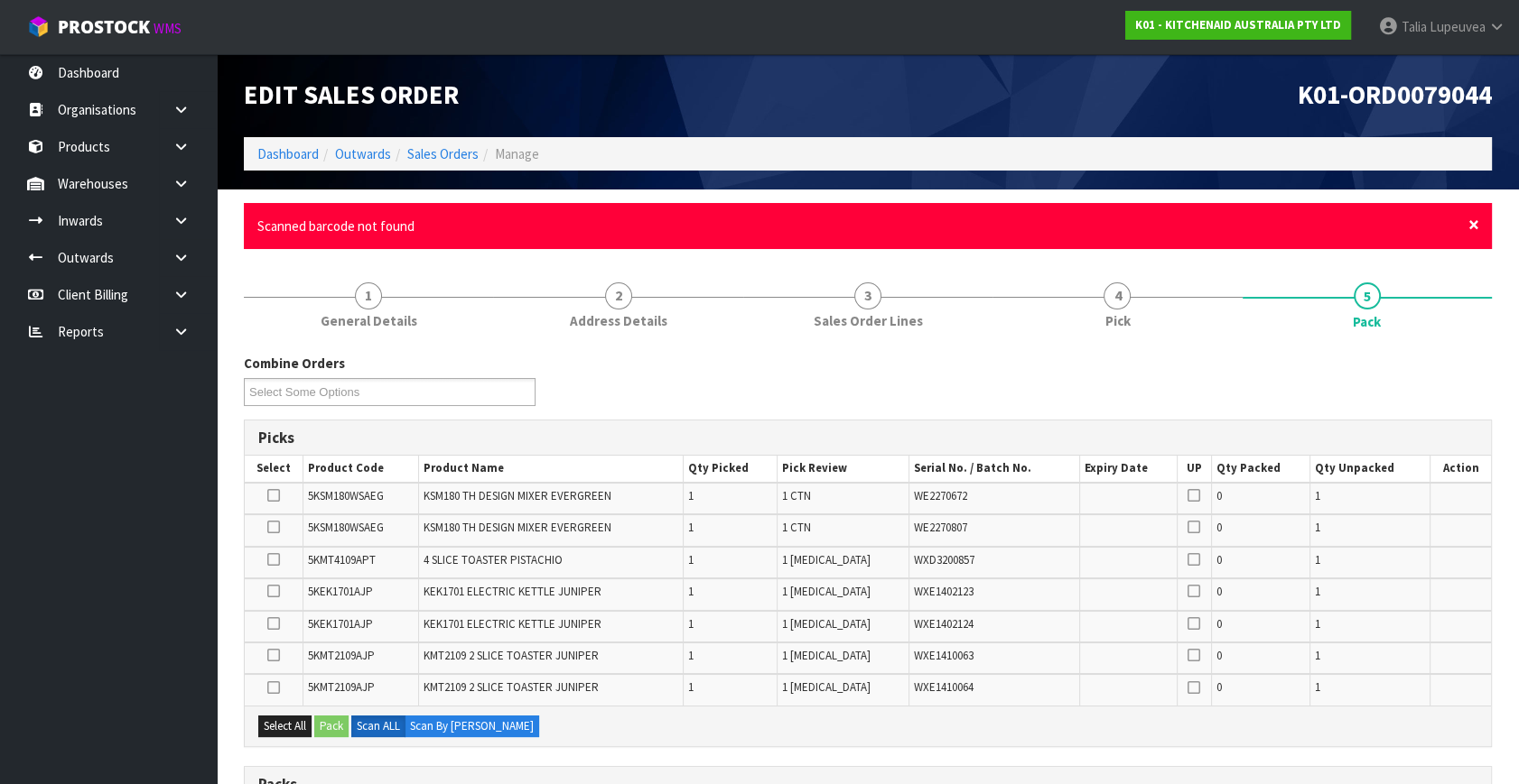
click at [1474, 222] on span "×" at bounding box center [1473, 225] width 11 height 25
click at [1472, 228] on span "×" at bounding box center [1473, 225] width 11 height 25
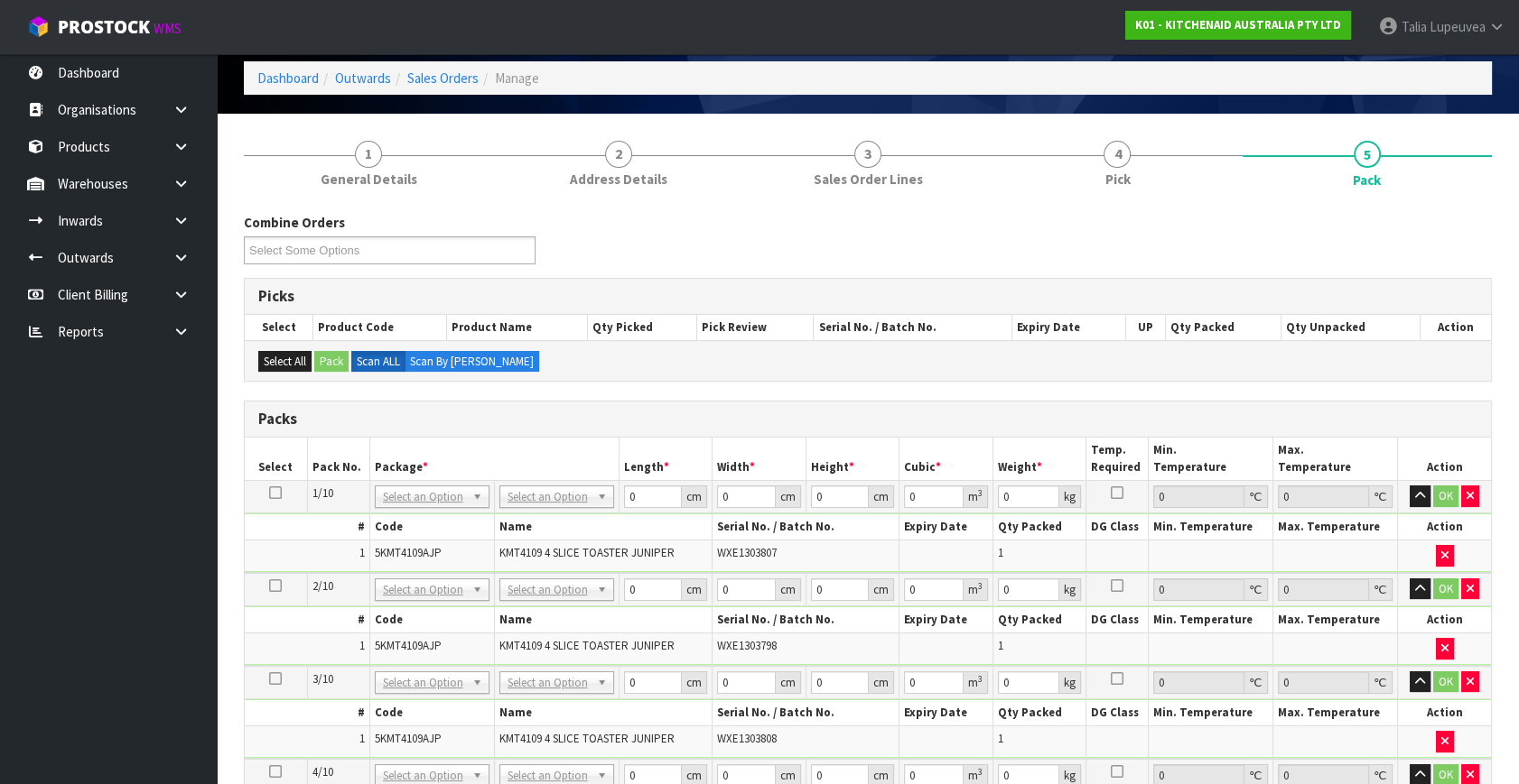
scroll to position [328, 0]
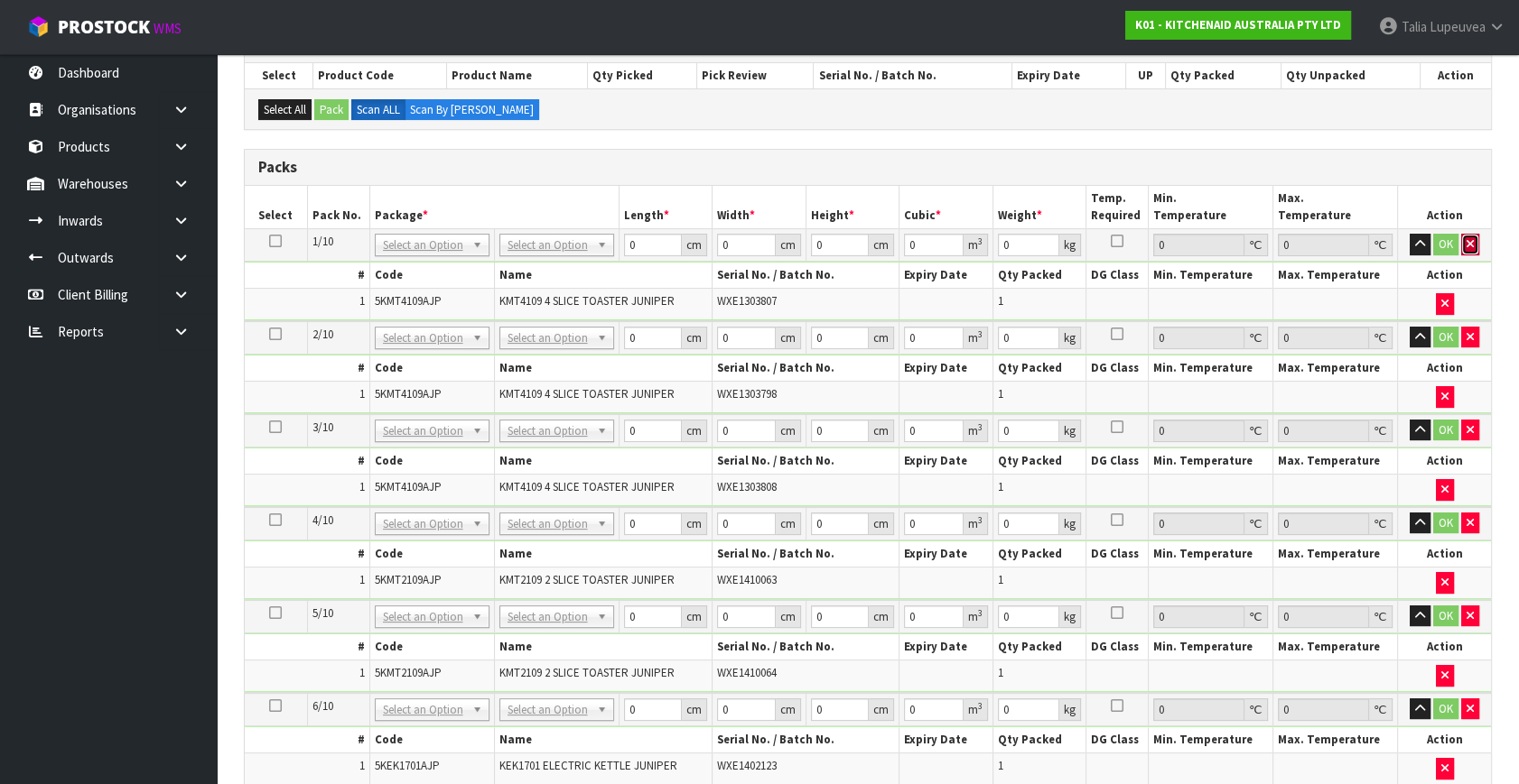
click at [1467, 240] on icon "button" at bounding box center [1469, 244] width 7 height 12
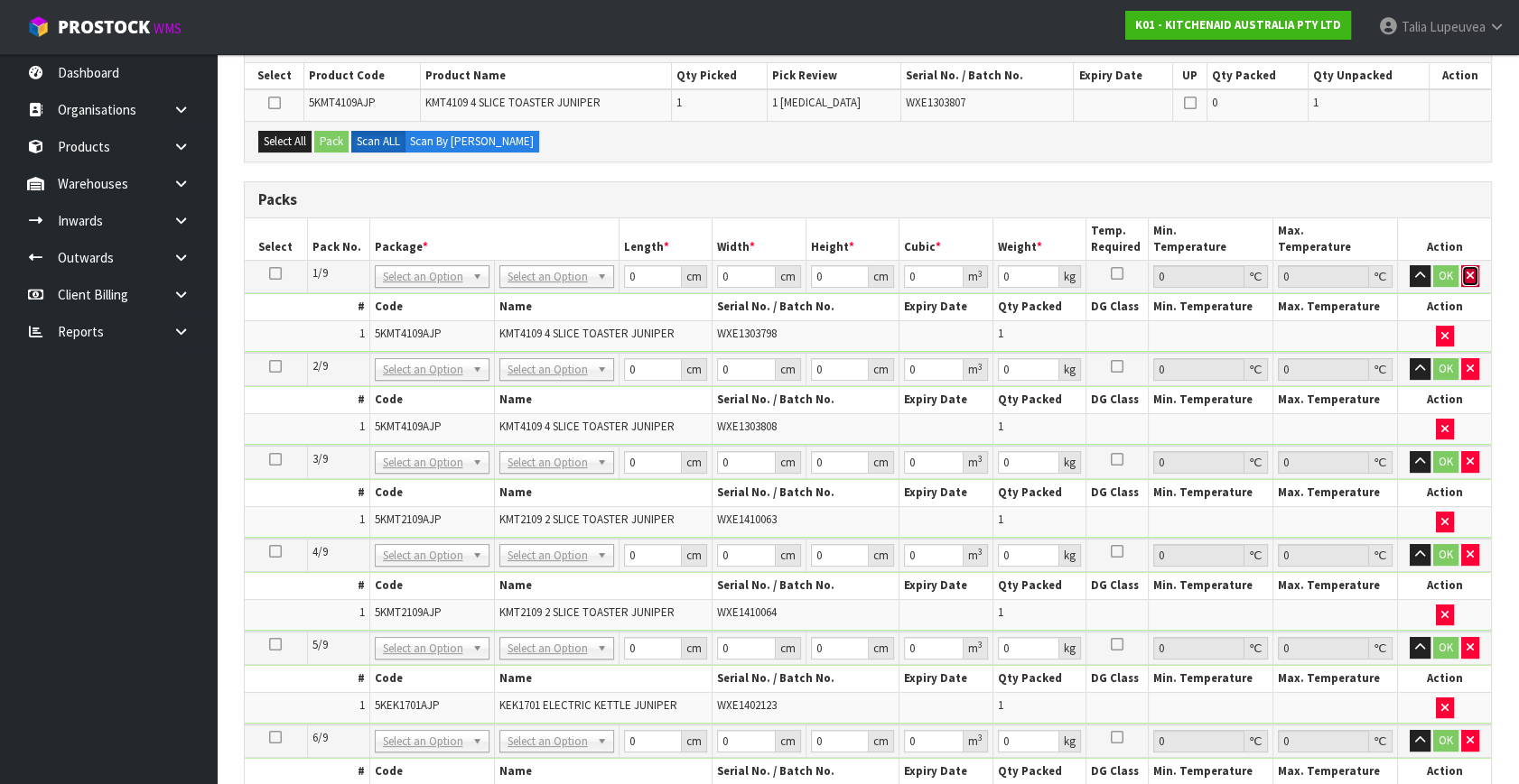
click at [1469, 266] on button "button" at bounding box center [1470, 276] width 18 height 21
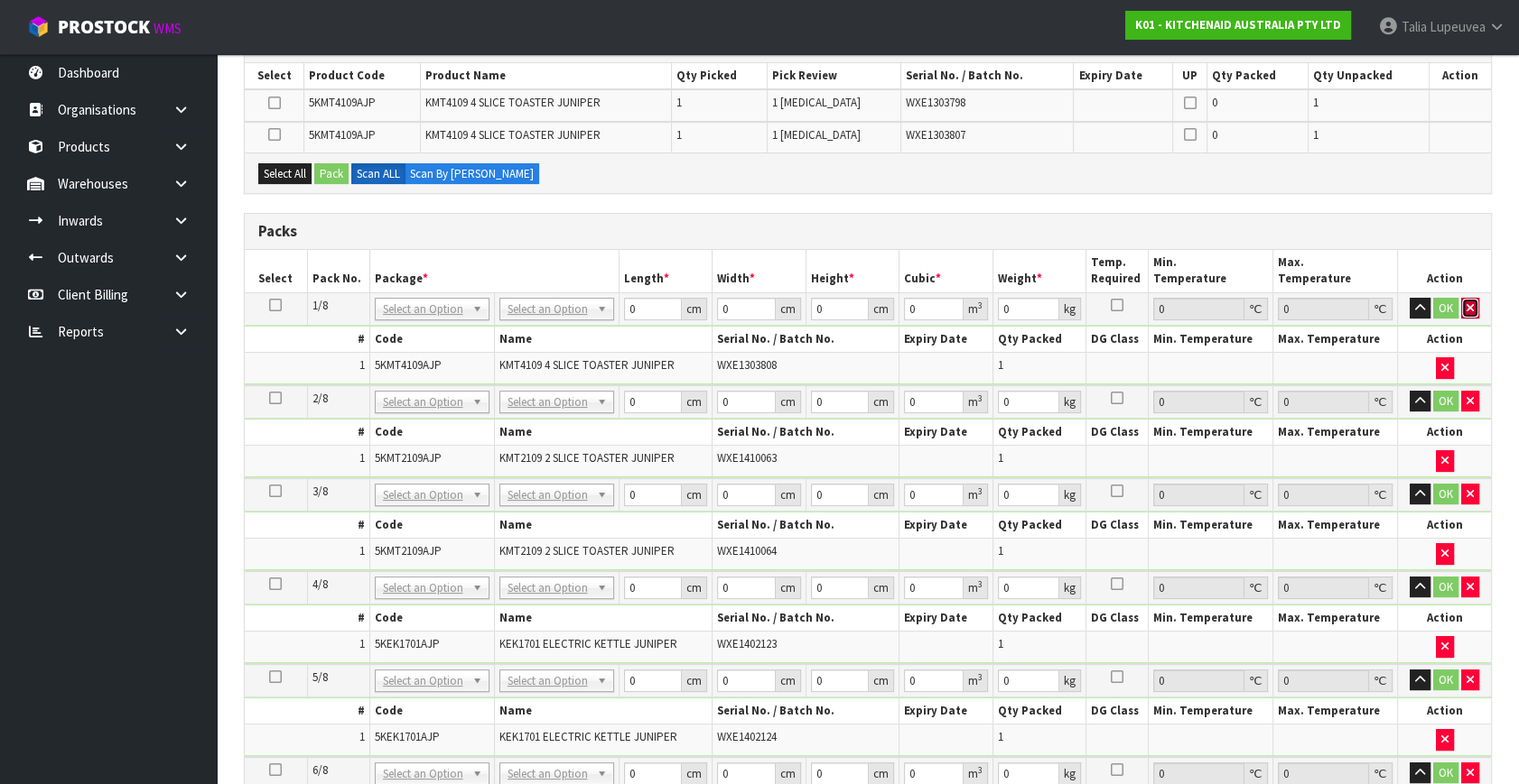
click at [1469, 298] on button "button" at bounding box center [1470, 308] width 18 height 21
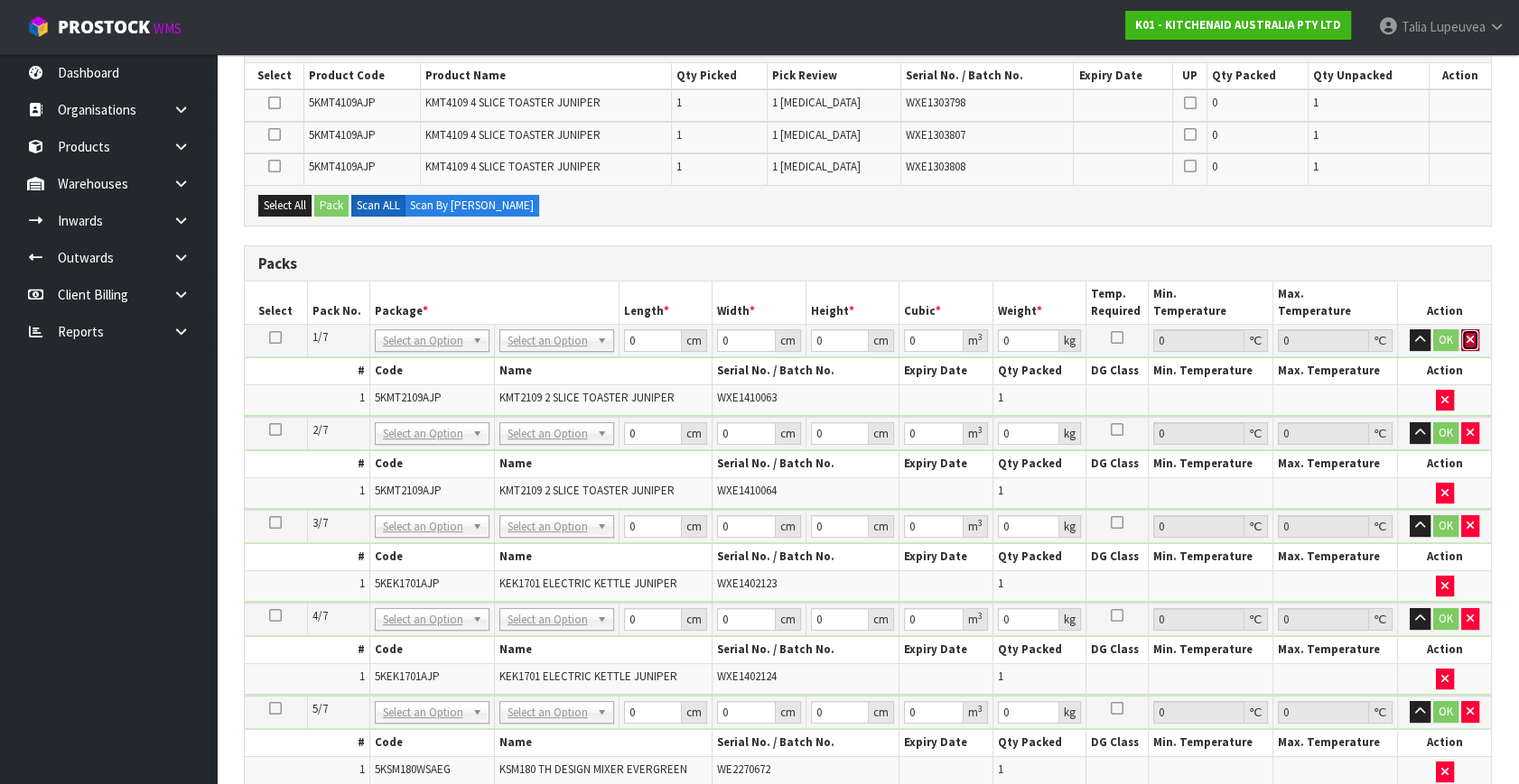
click at [1468, 339] on icon "button" at bounding box center [1469, 339] width 7 height 12
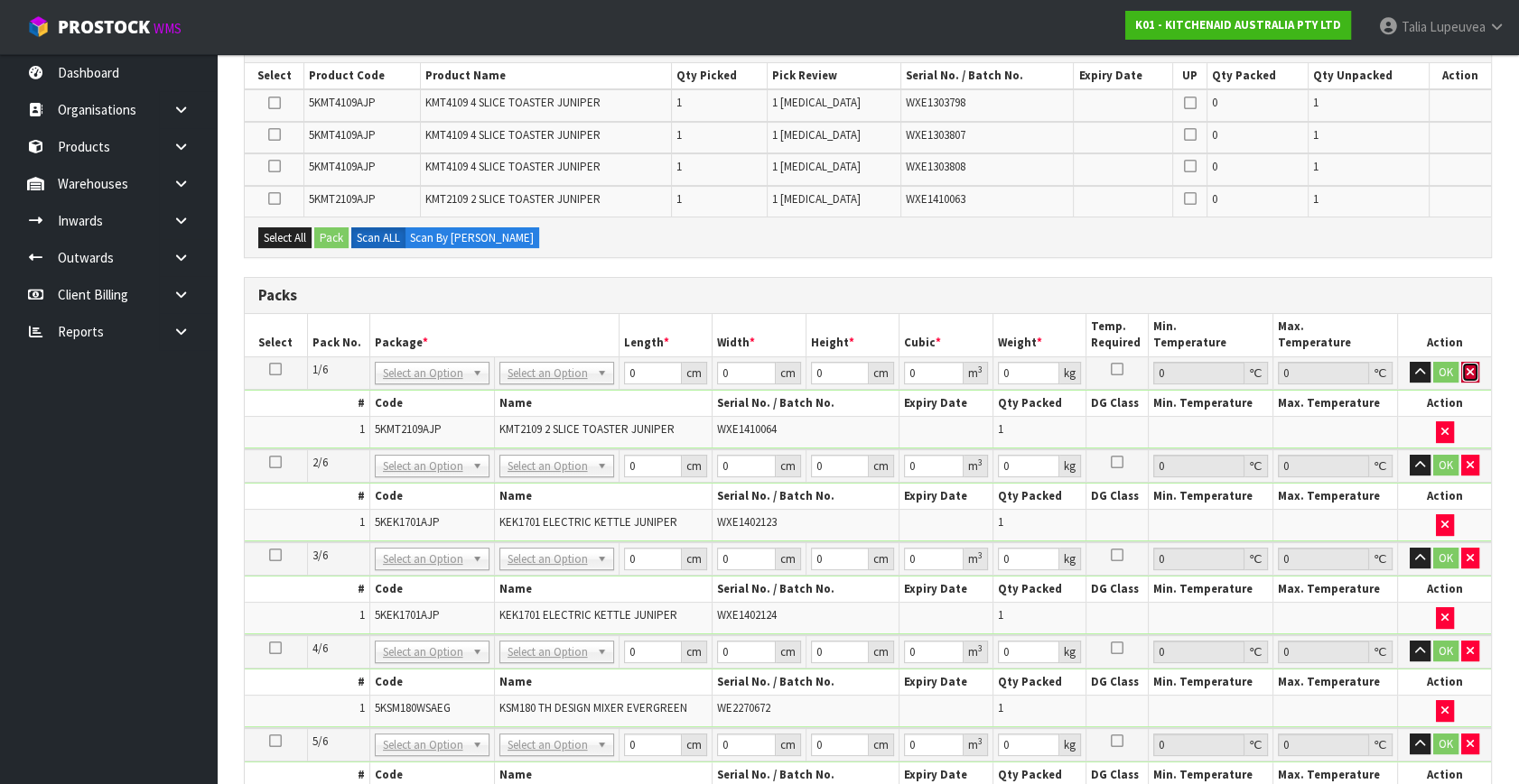
click at [1470, 369] on icon "button" at bounding box center [1469, 373] width 7 height 12
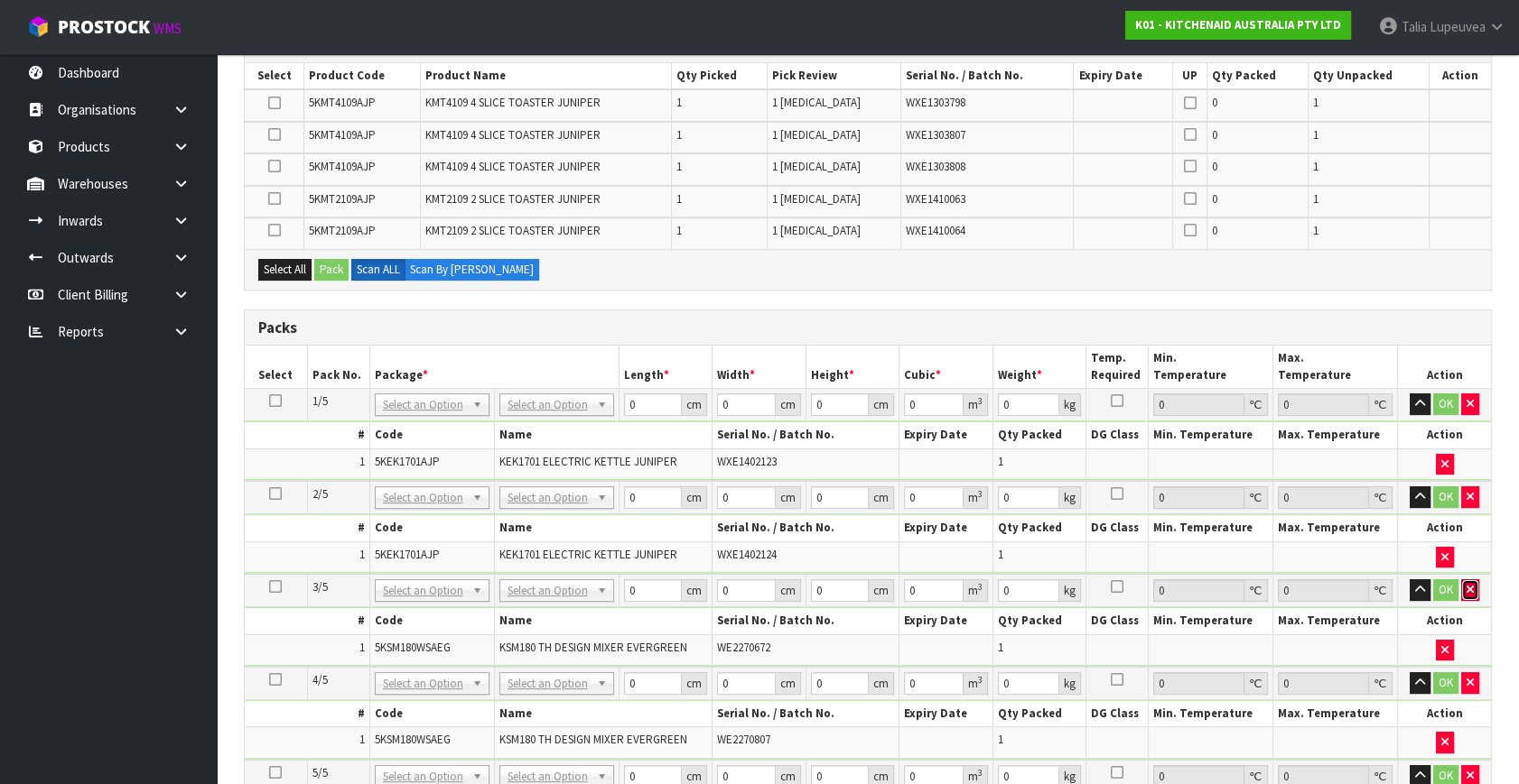
click at [1470, 587] on icon "button" at bounding box center [1469, 589] width 7 height 12
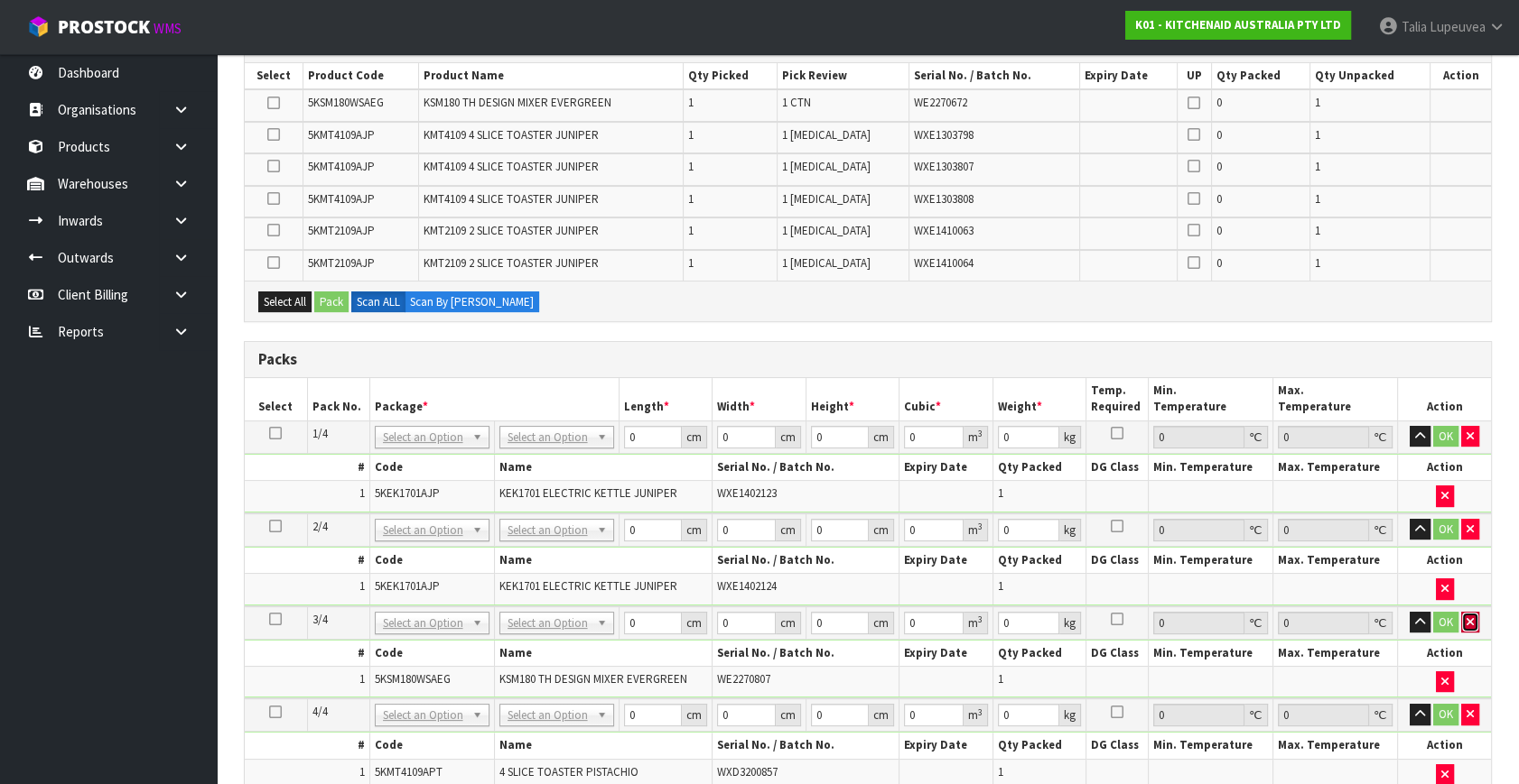
click at [1469, 617] on icon "button" at bounding box center [1469, 623] width 7 height 12
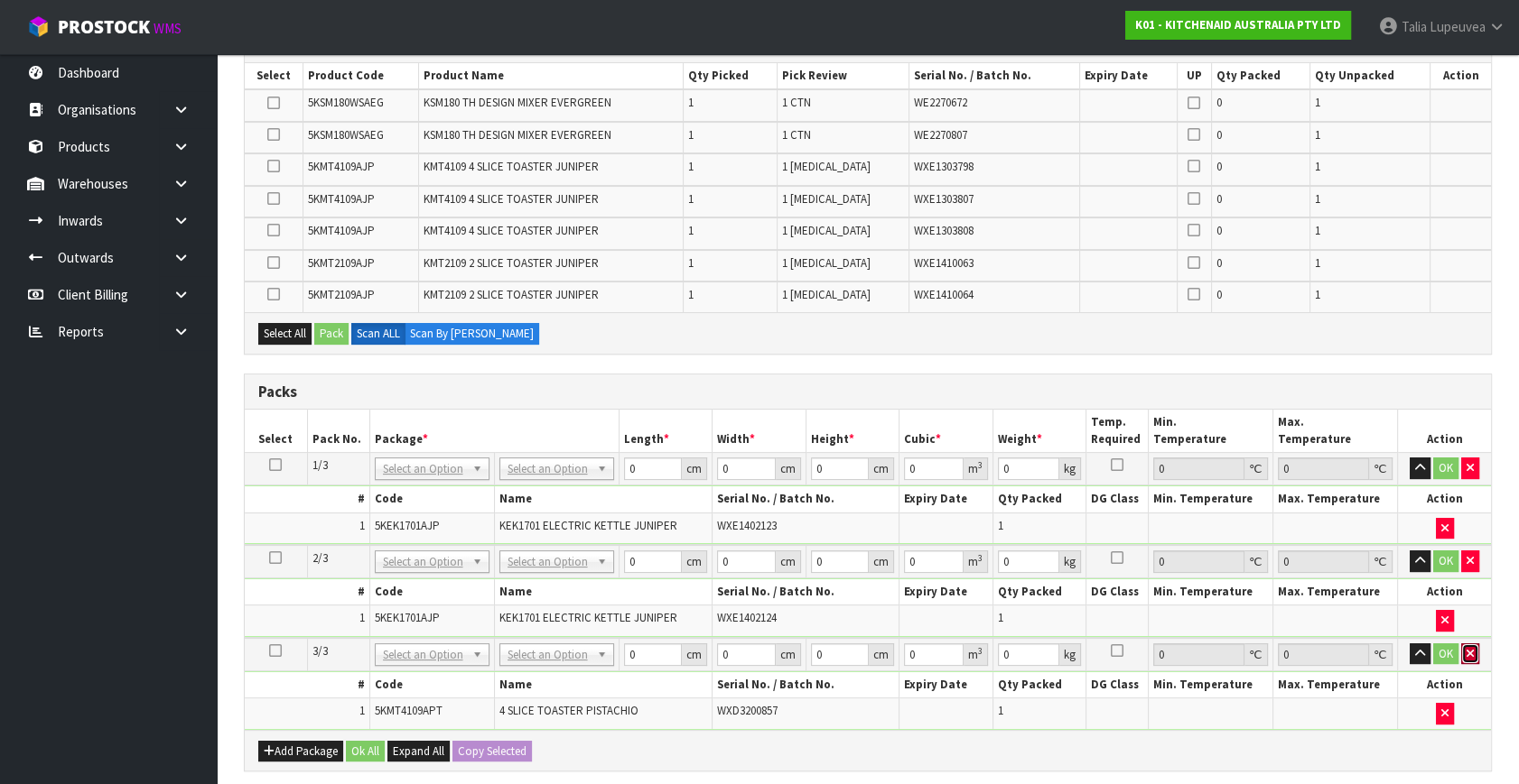
click at [1466, 648] on icon "button" at bounding box center [1469, 654] width 7 height 12
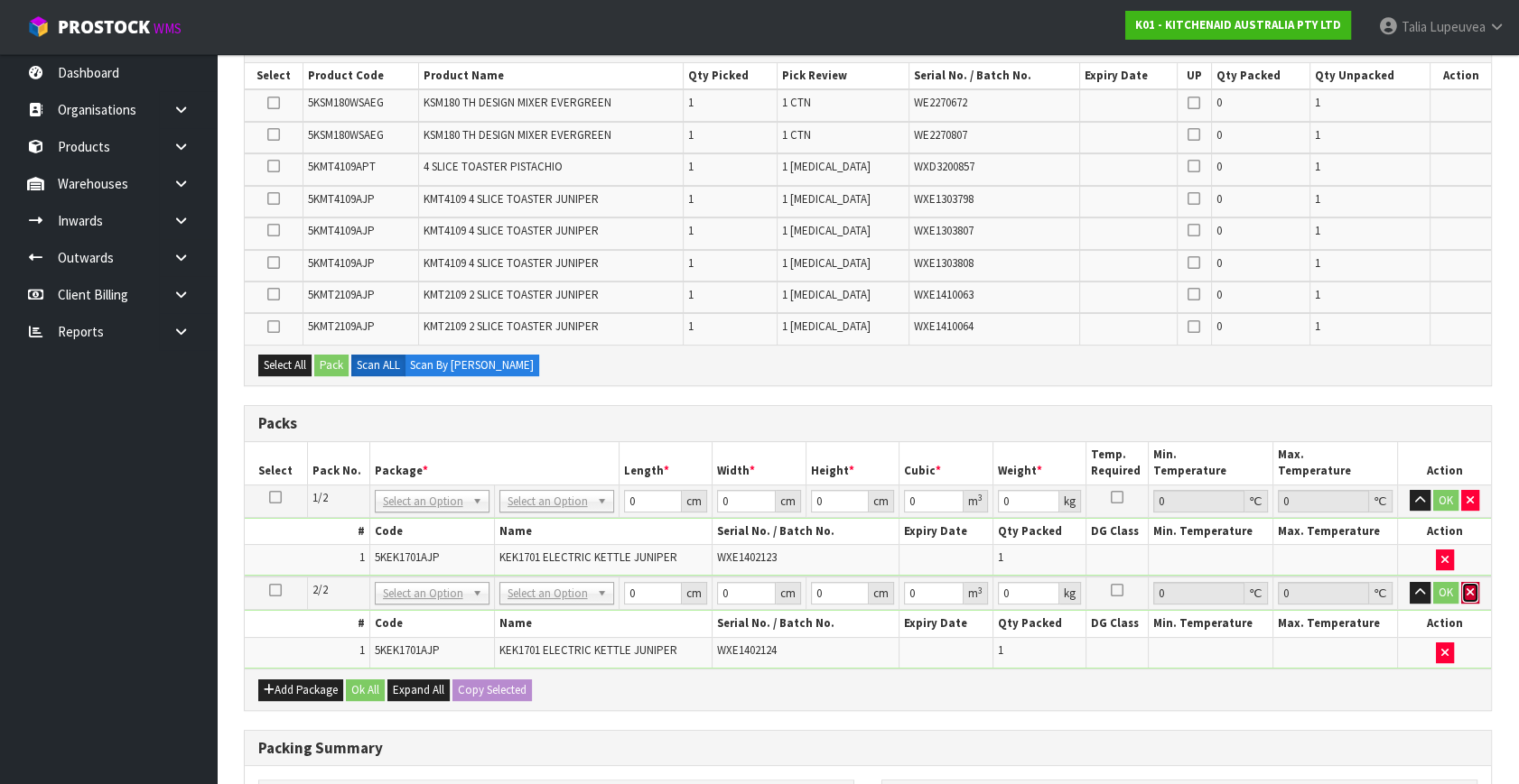
click at [1465, 595] on button "button" at bounding box center [1470, 593] width 18 height 21
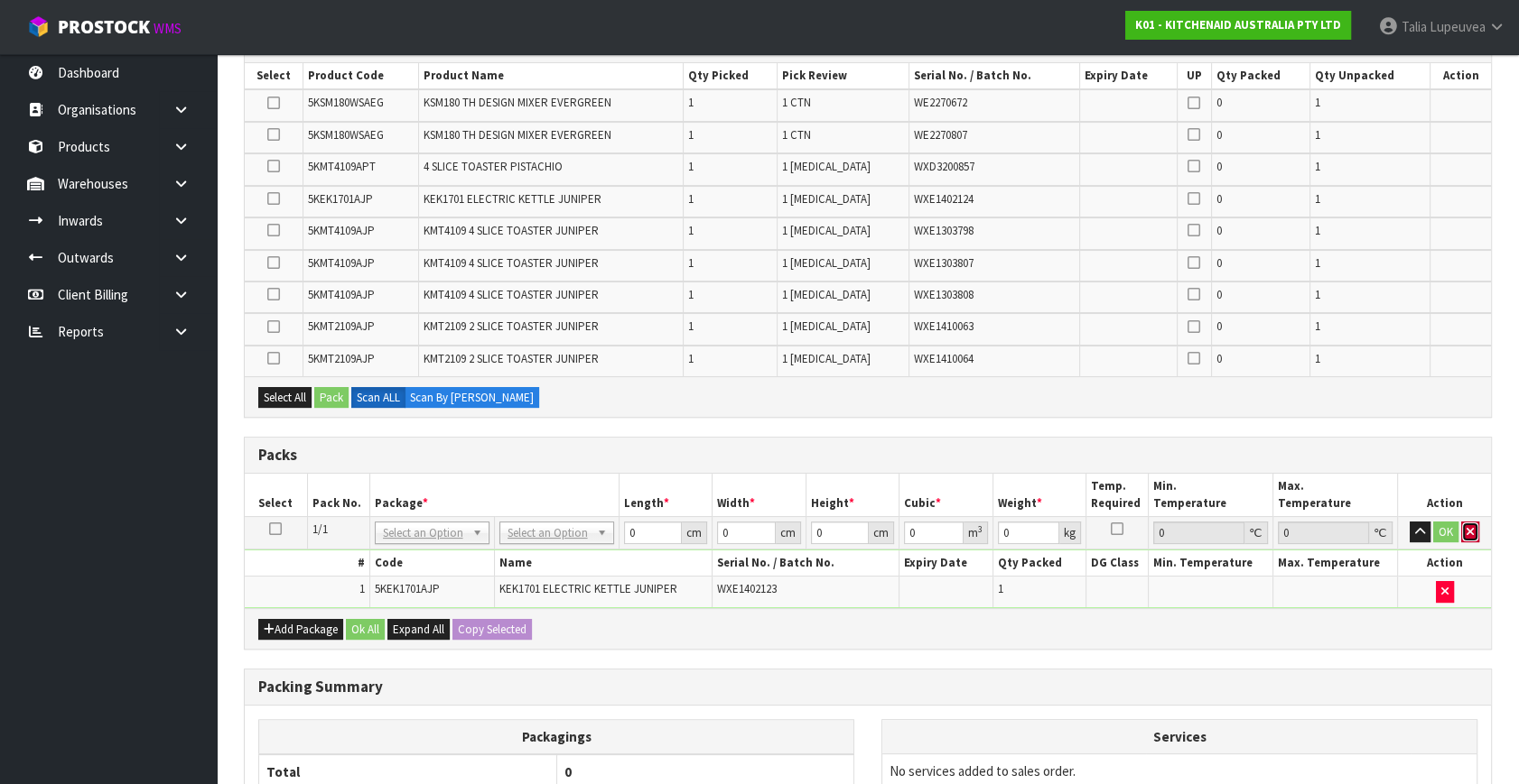
click at [1471, 526] on icon "button" at bounding box center [1469, 532] width 7 height 12
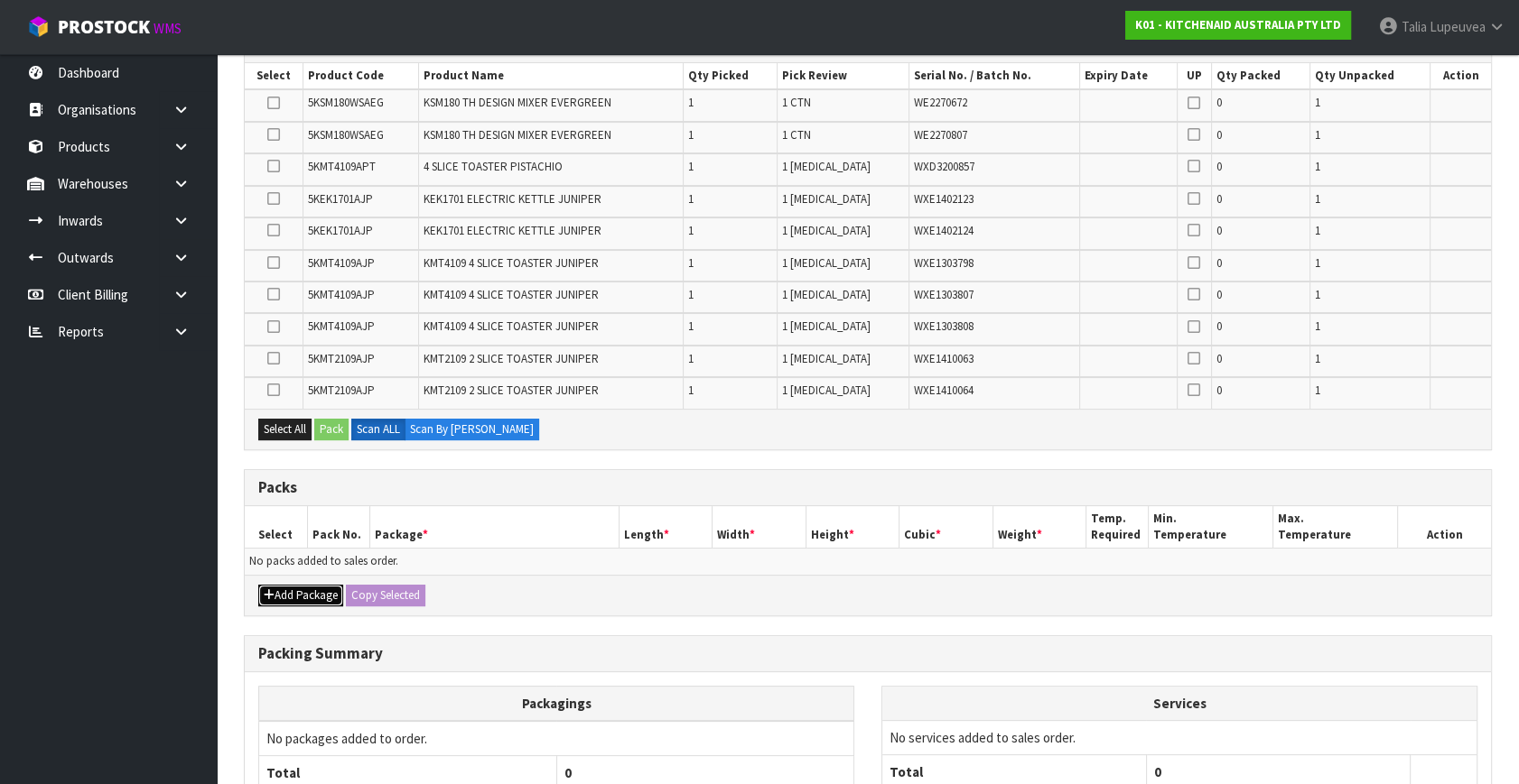
click at [320, 588] on button "Add Package" at bounding box center [300, 595] width 85 height 21
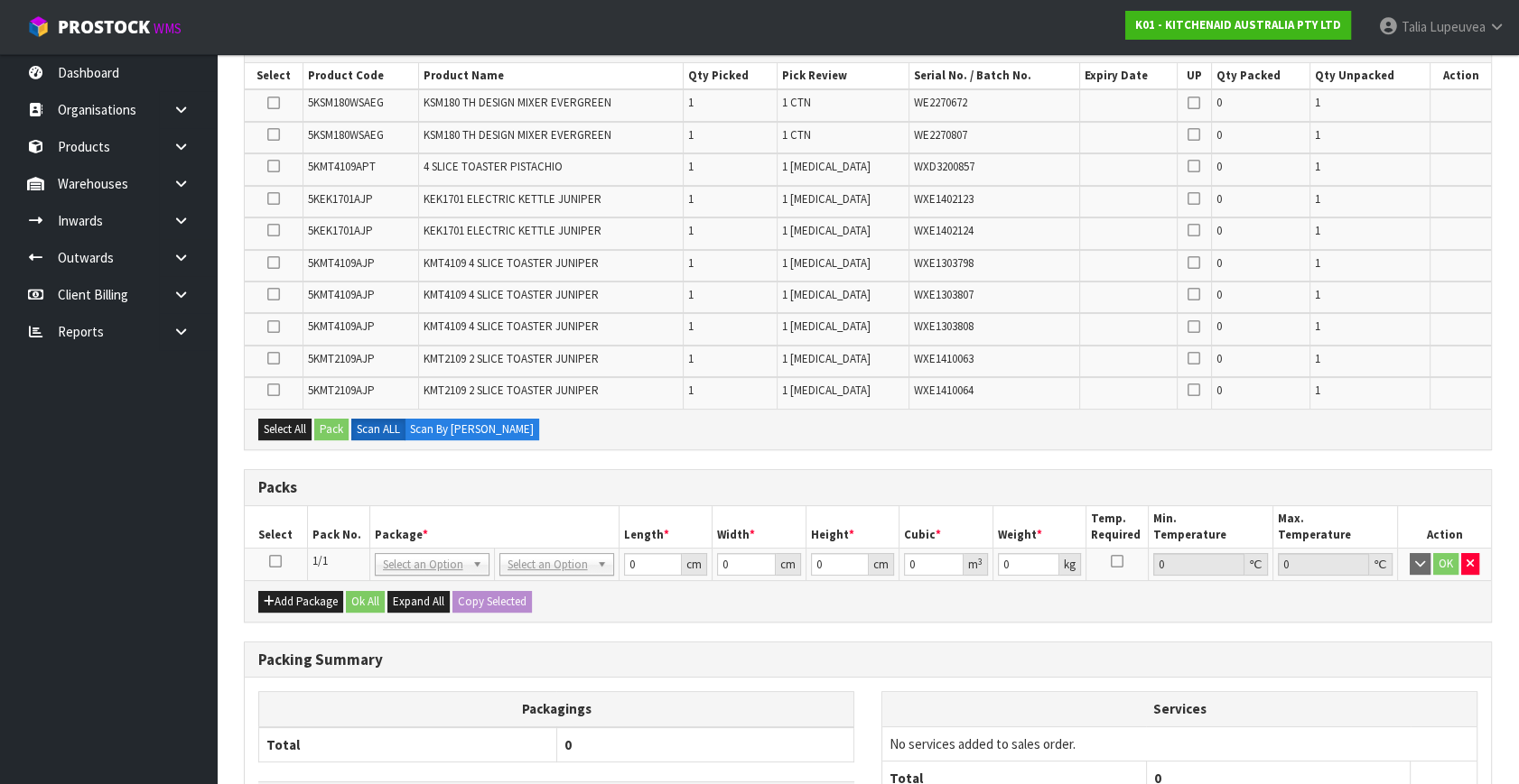
click at [272, 561] on icon at bounding box center [275, 561] width 13 height 1
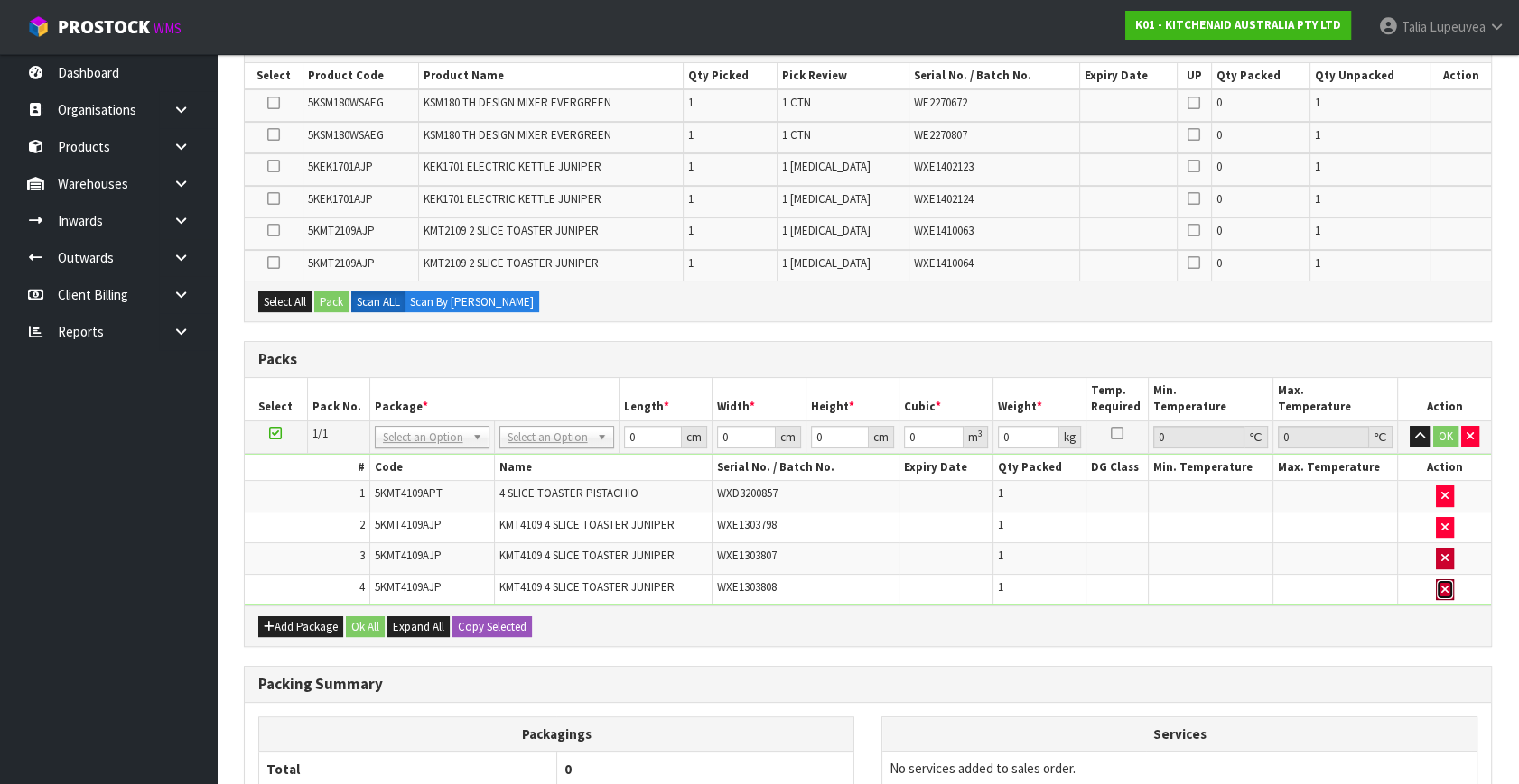
click at [1442, 587] on icon "button" at bounding box center [1444, 589] width 7 height 12
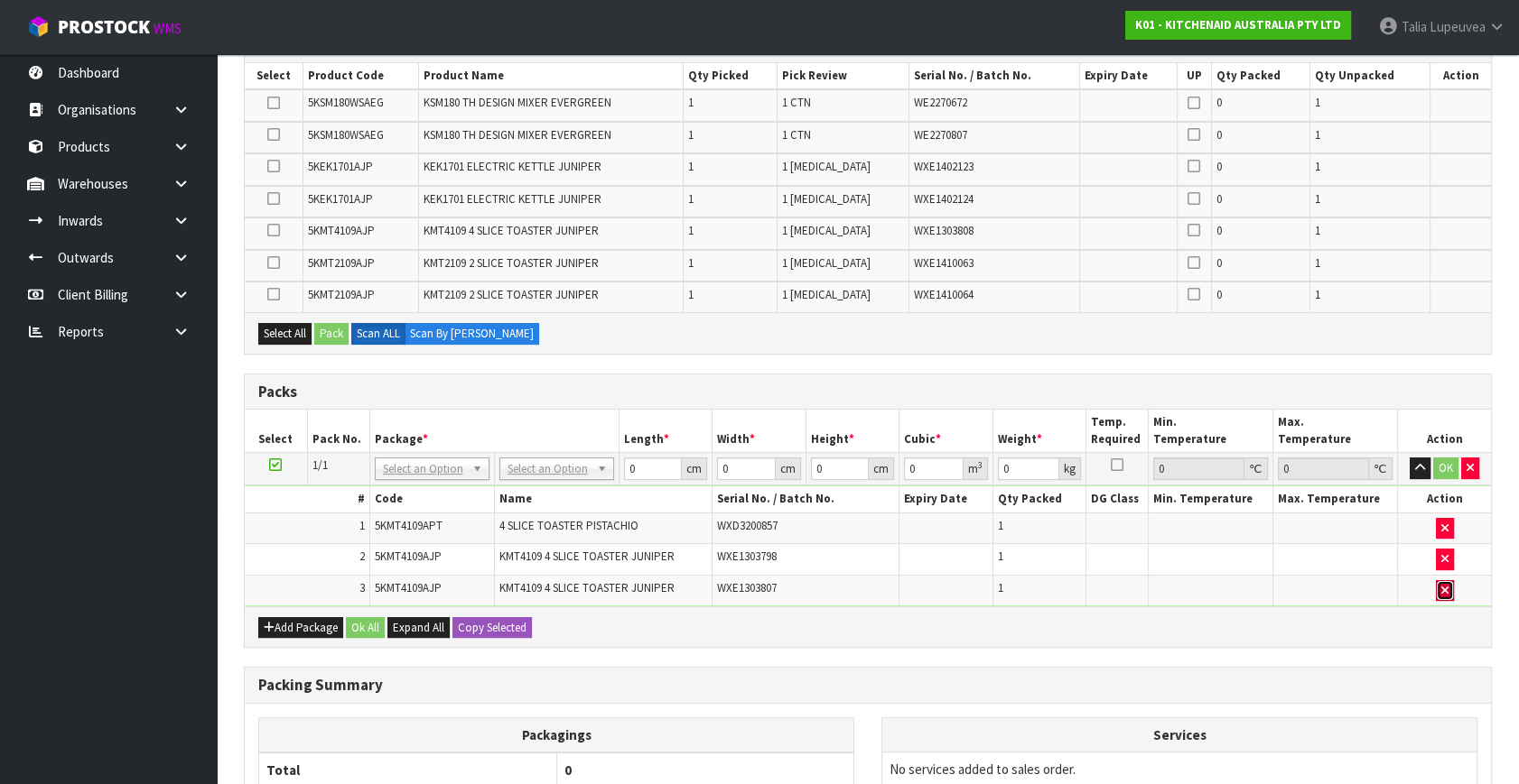
click at [1444, 585] on icon "button" at bounding box center [1444, 590] width 7 height 12
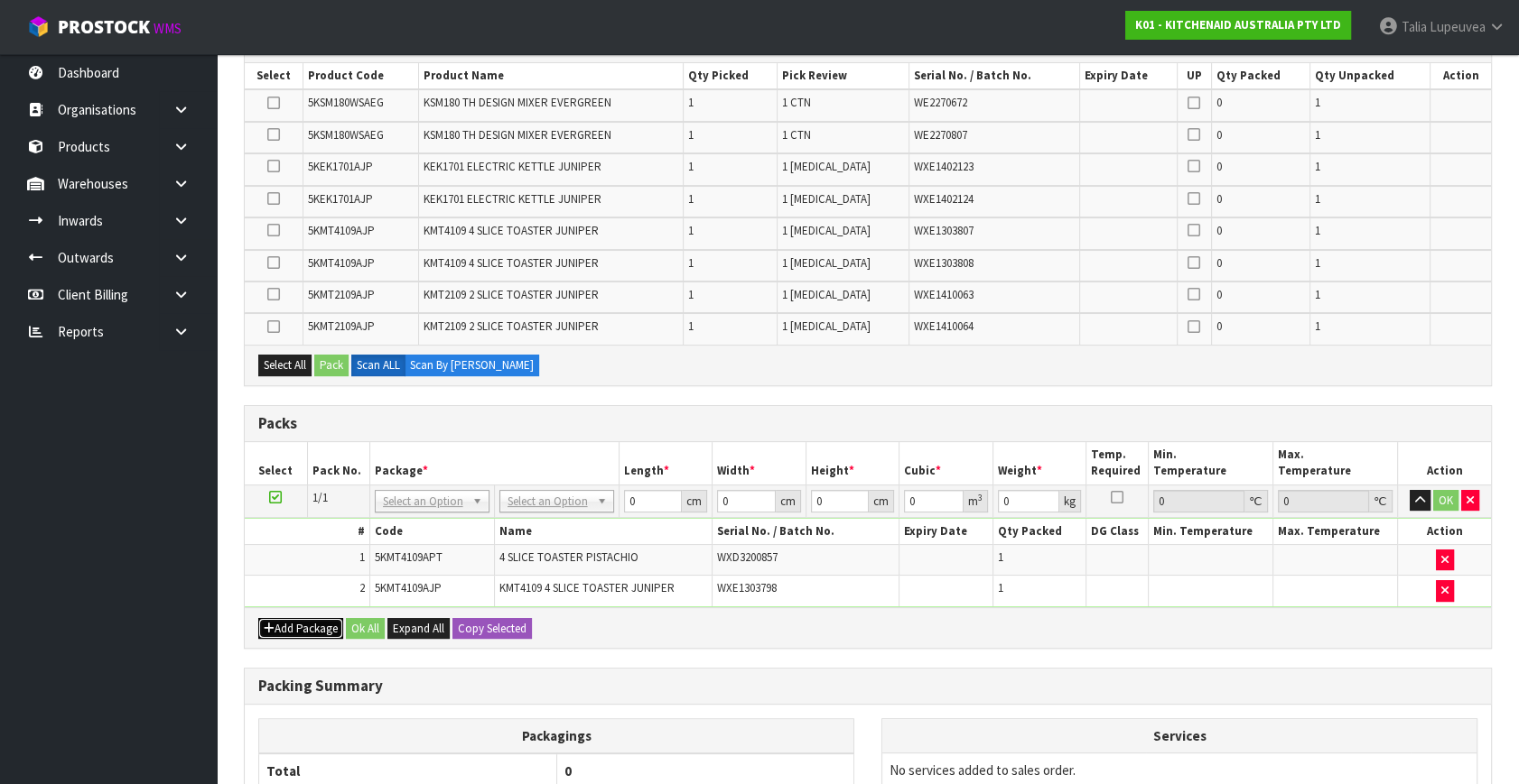
click at [307, 621] on button "Add Package" at bounding box center [300, 629] width 85 height 21
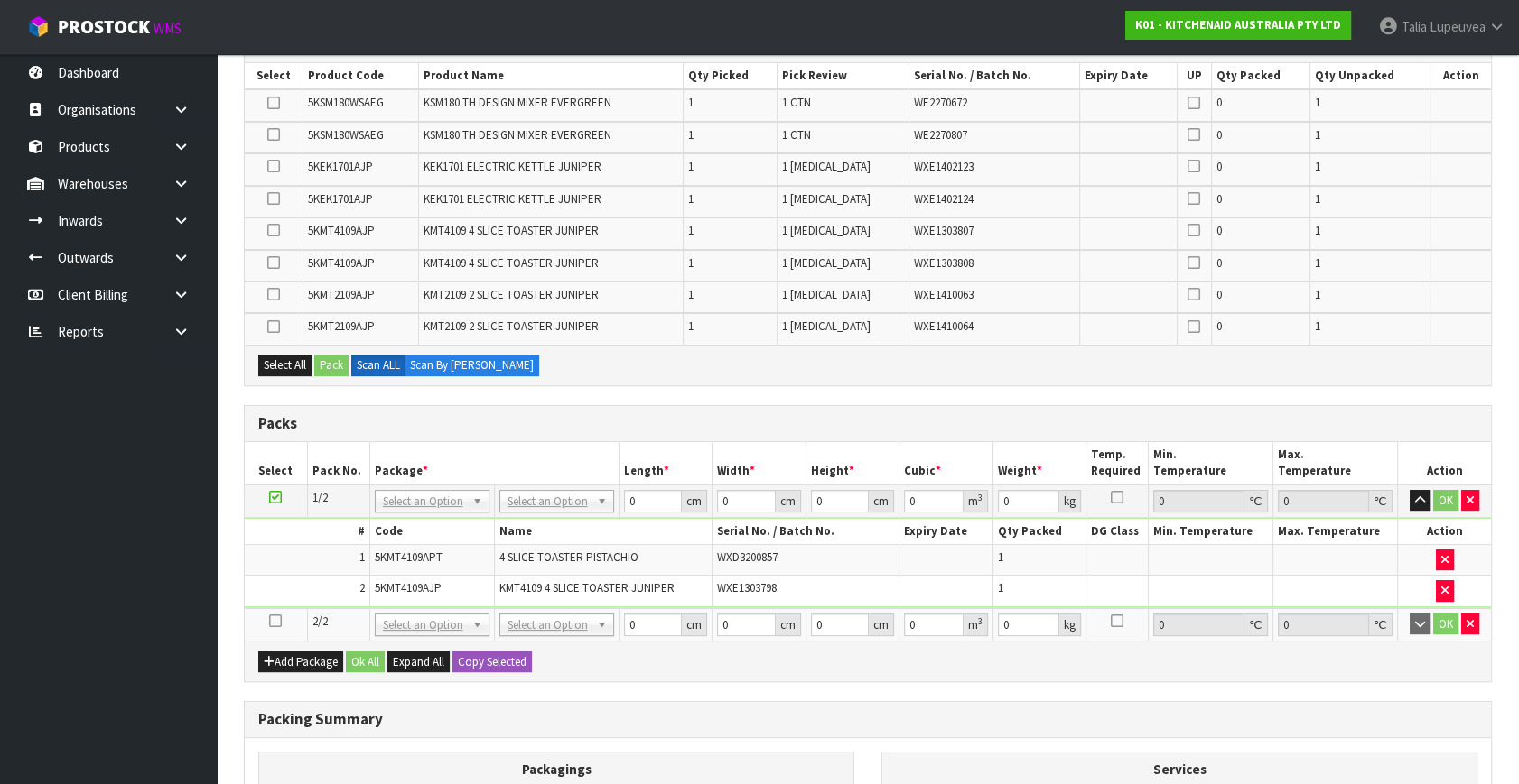
click at [274, 621] on icon at bounding box center [275, 621] width 13 height 1
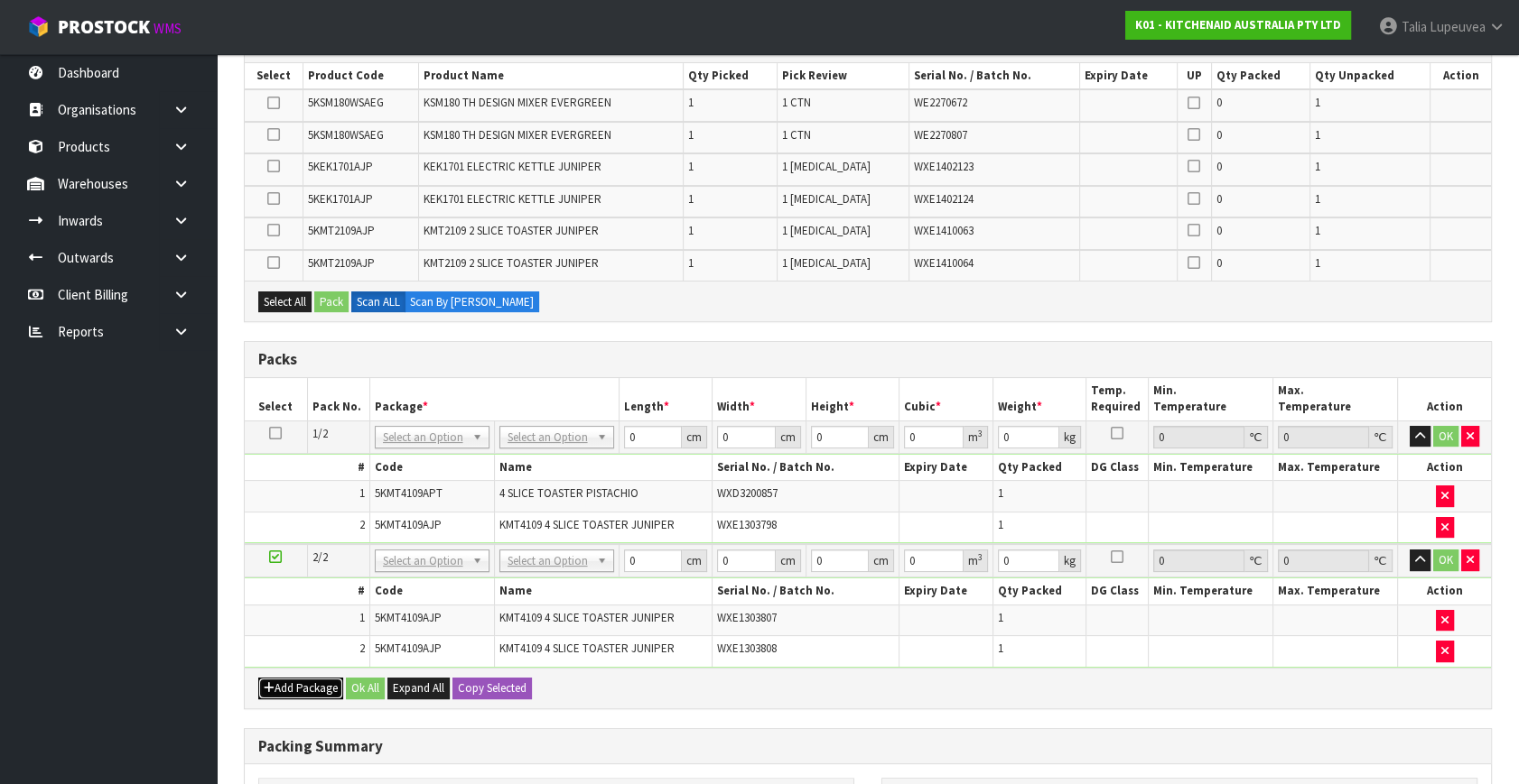
click at [274, 681] on button "Add Package" at bounding box center [300, 689] width 85 height 21
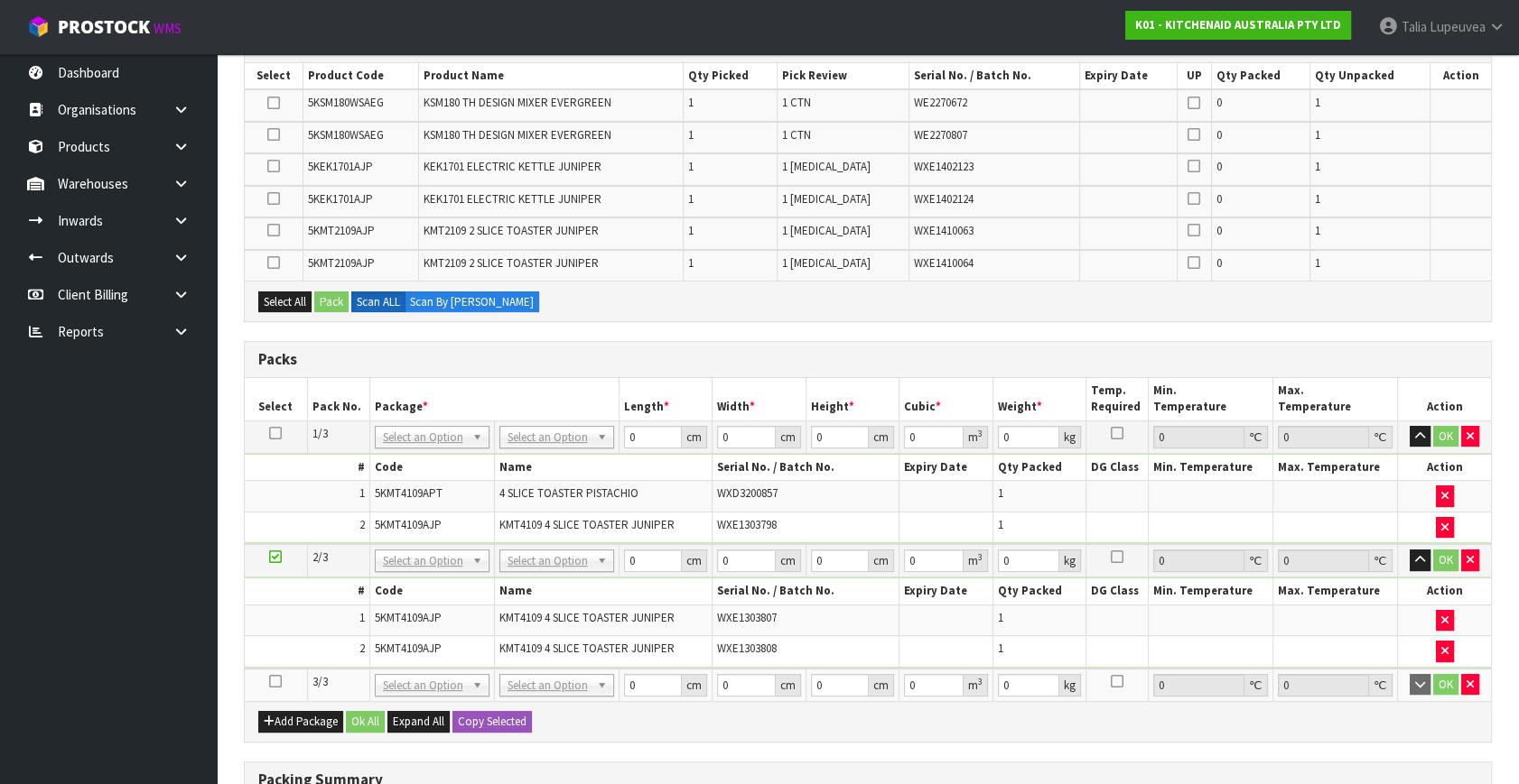
click at [271, 682] on icon at bounding box center [275, 682] width 13 height 1
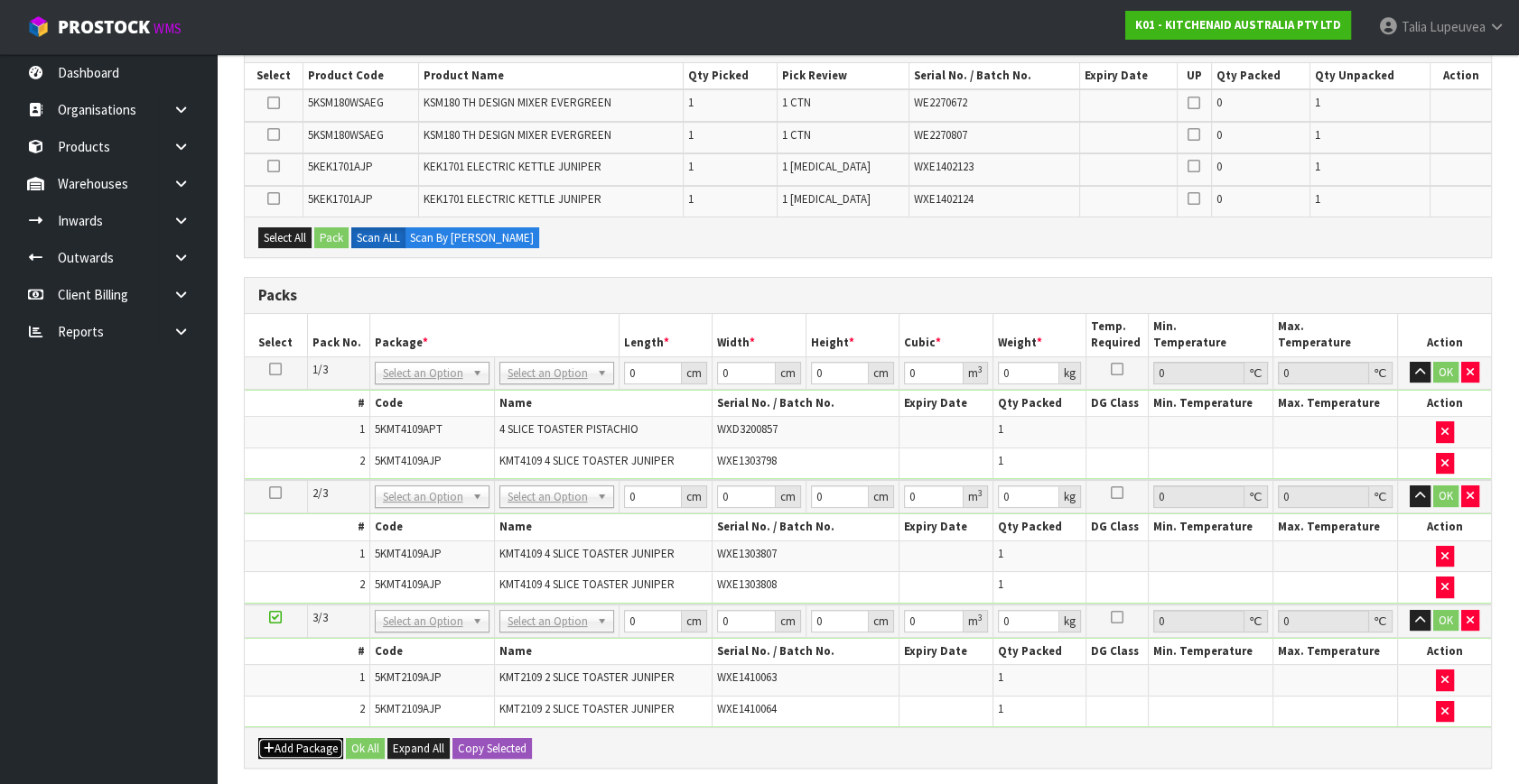
click at [306, 738] on button "Add Package" at bounding box center [300, 749] width 85 height 21
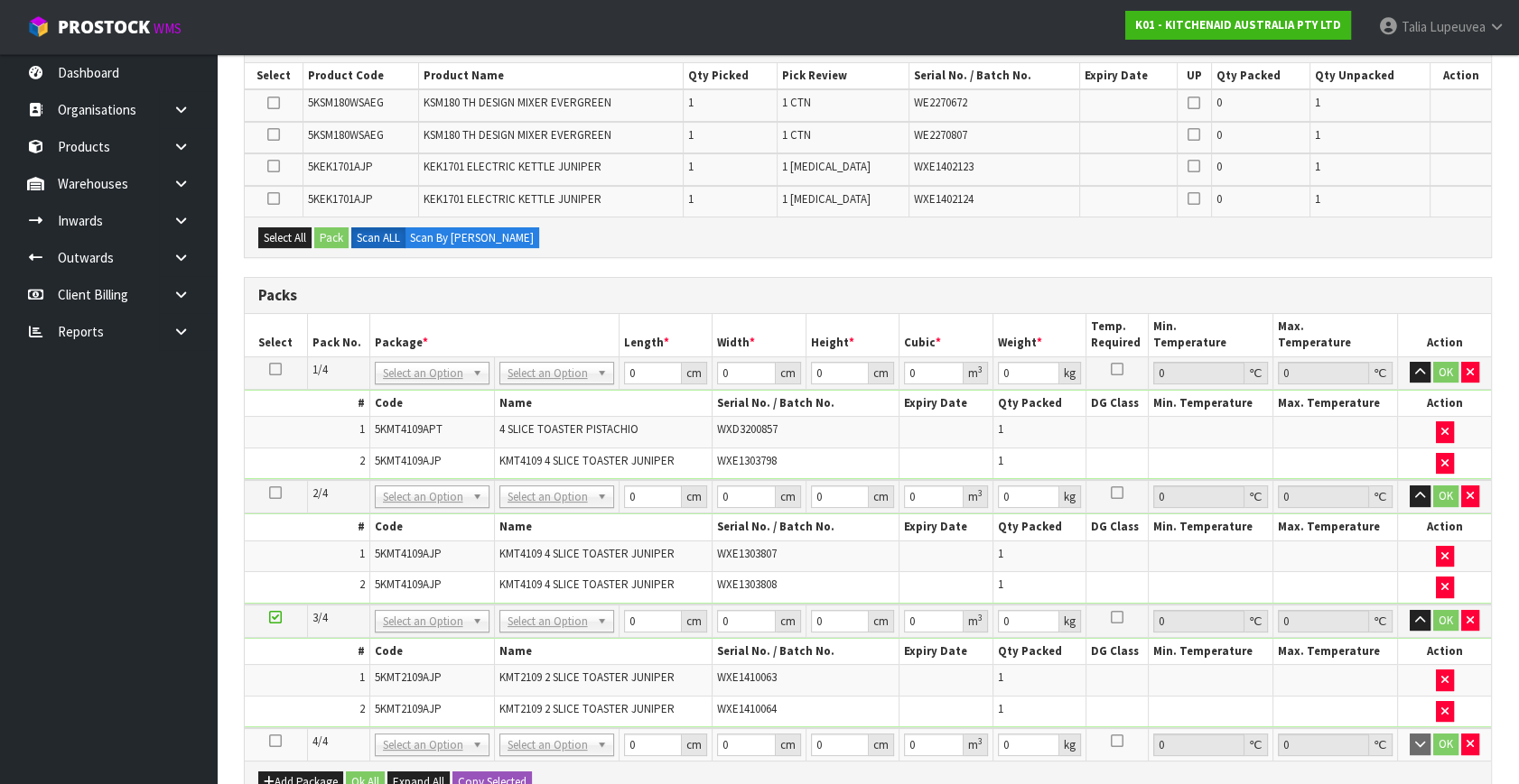
click at [272, 741] on icon at bounding box center [275, 741] width 13 height 1
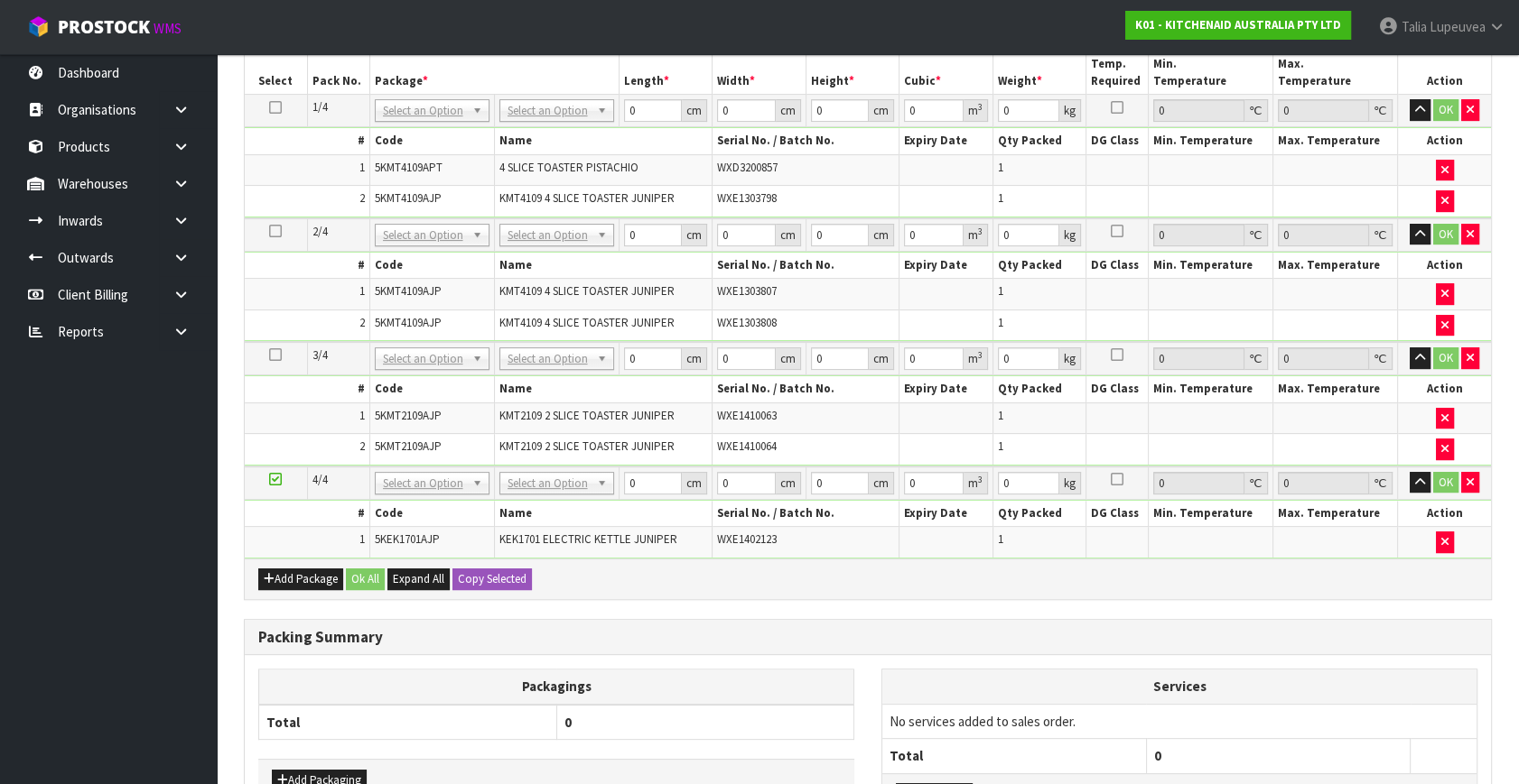
scroll to position [525, 0]
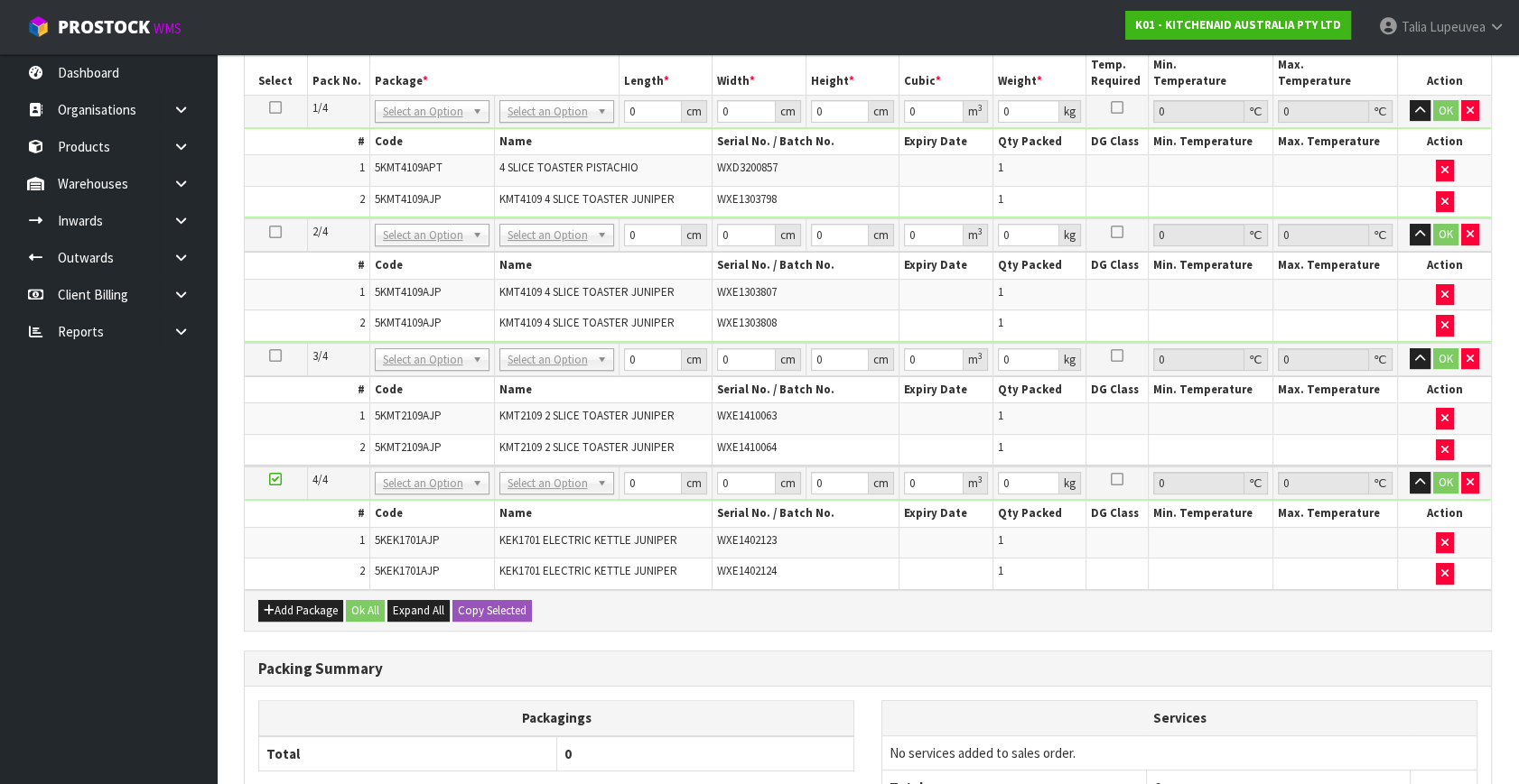
click at [279, 480] on icon at bounding box center [275, 480] width 13 height 1
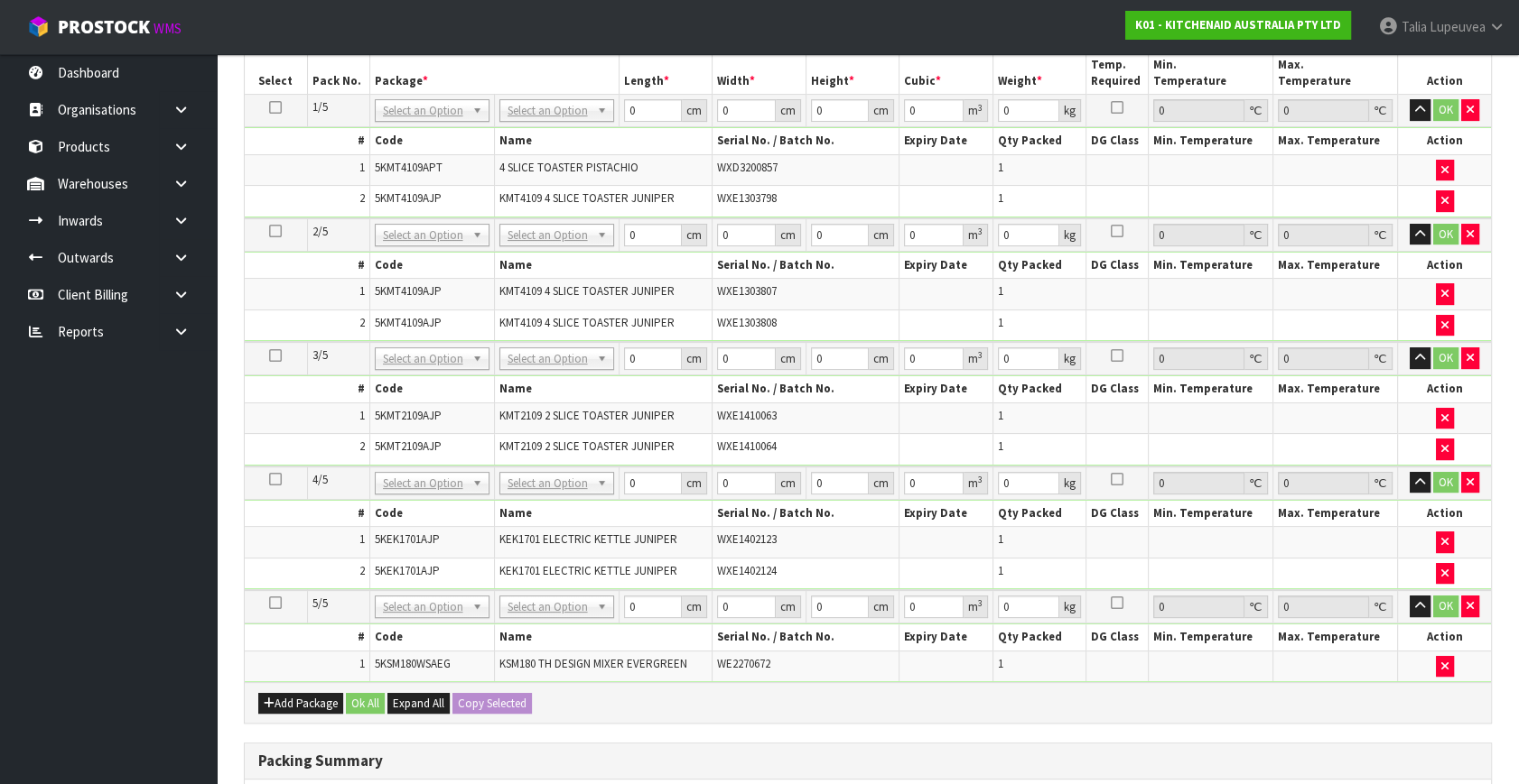
scroll to position [0, 0]
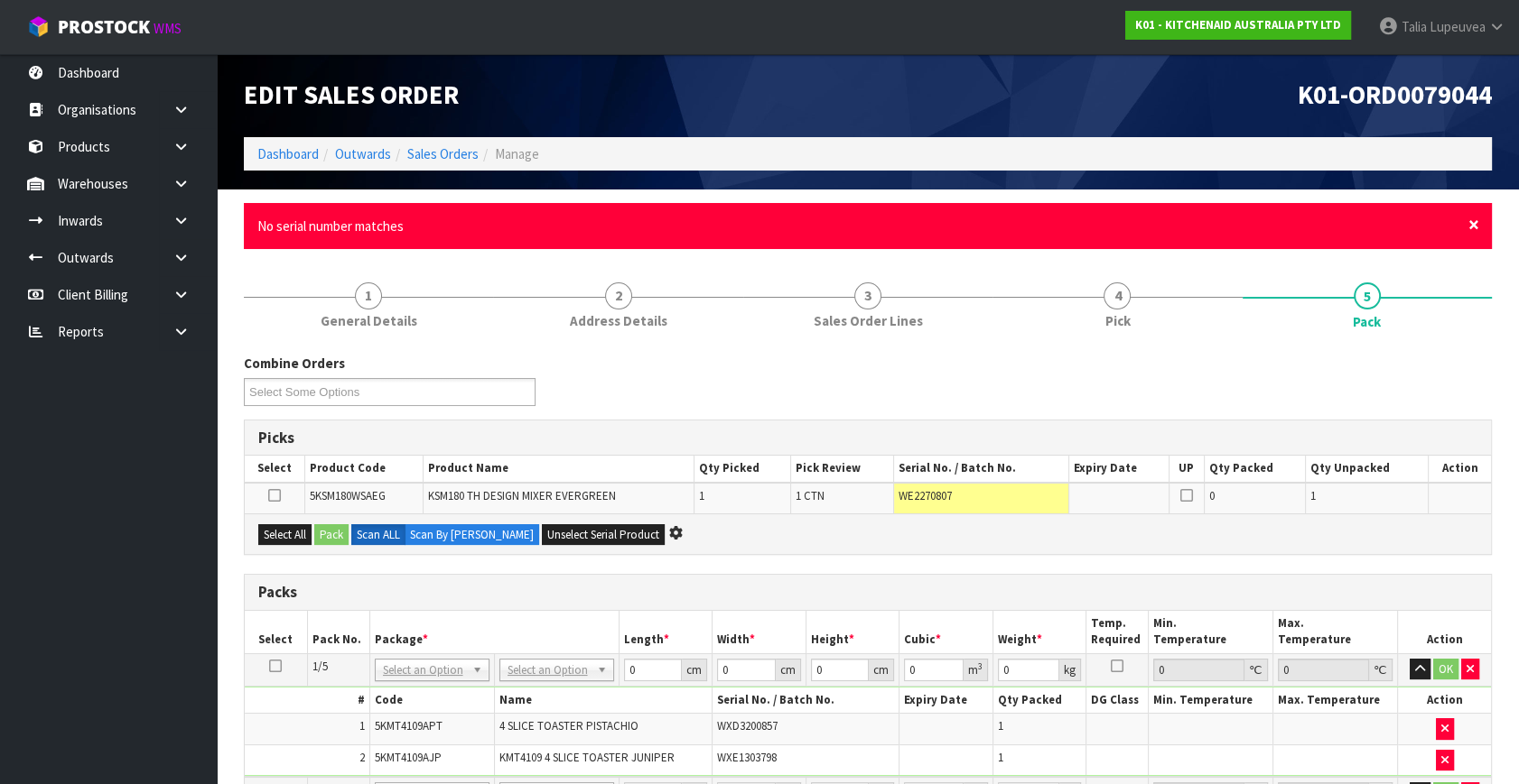
click at [1474, 221] on span "×" at bounding box center [1473, 225] width 11 height 25
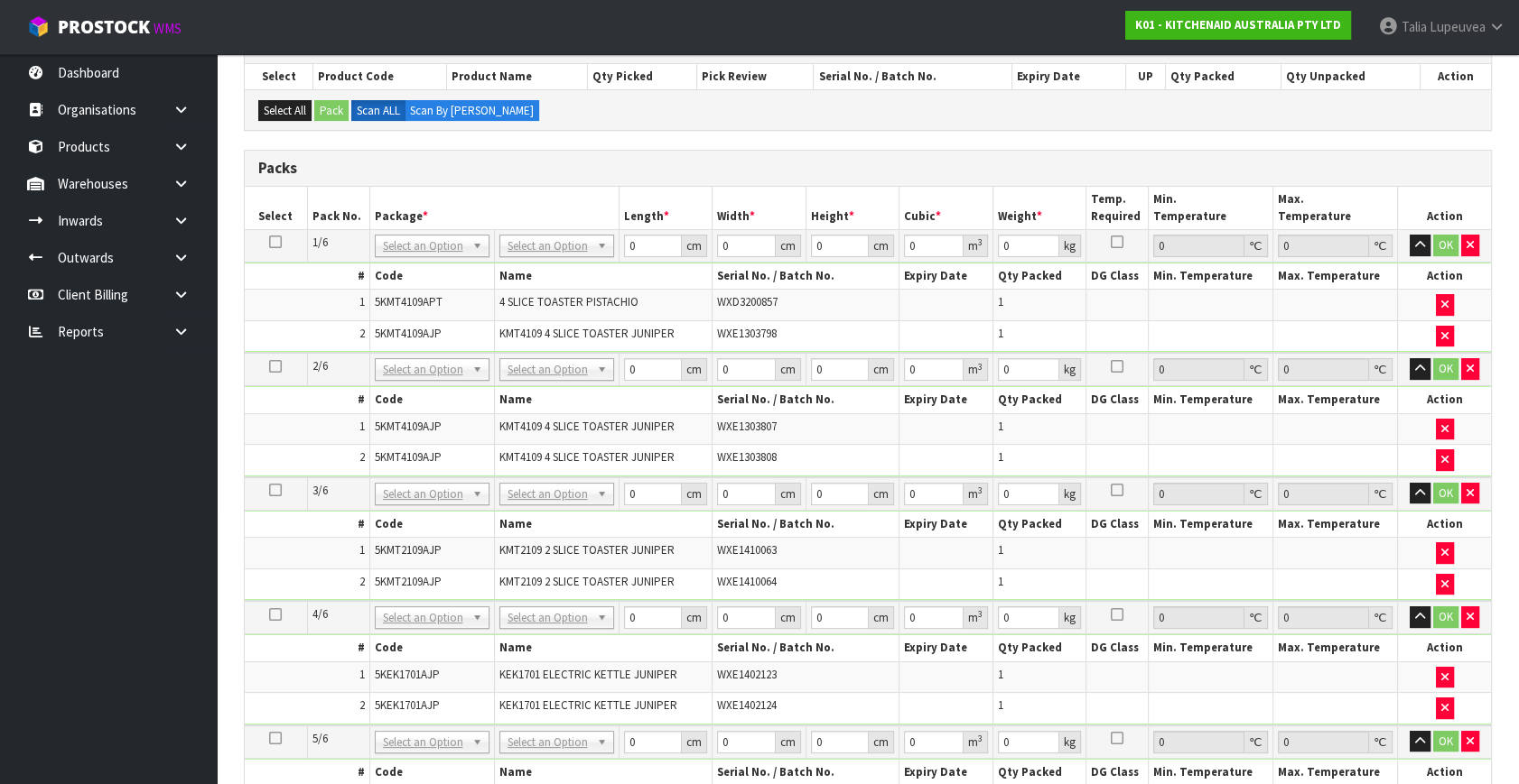
scroll to position [326, 0]
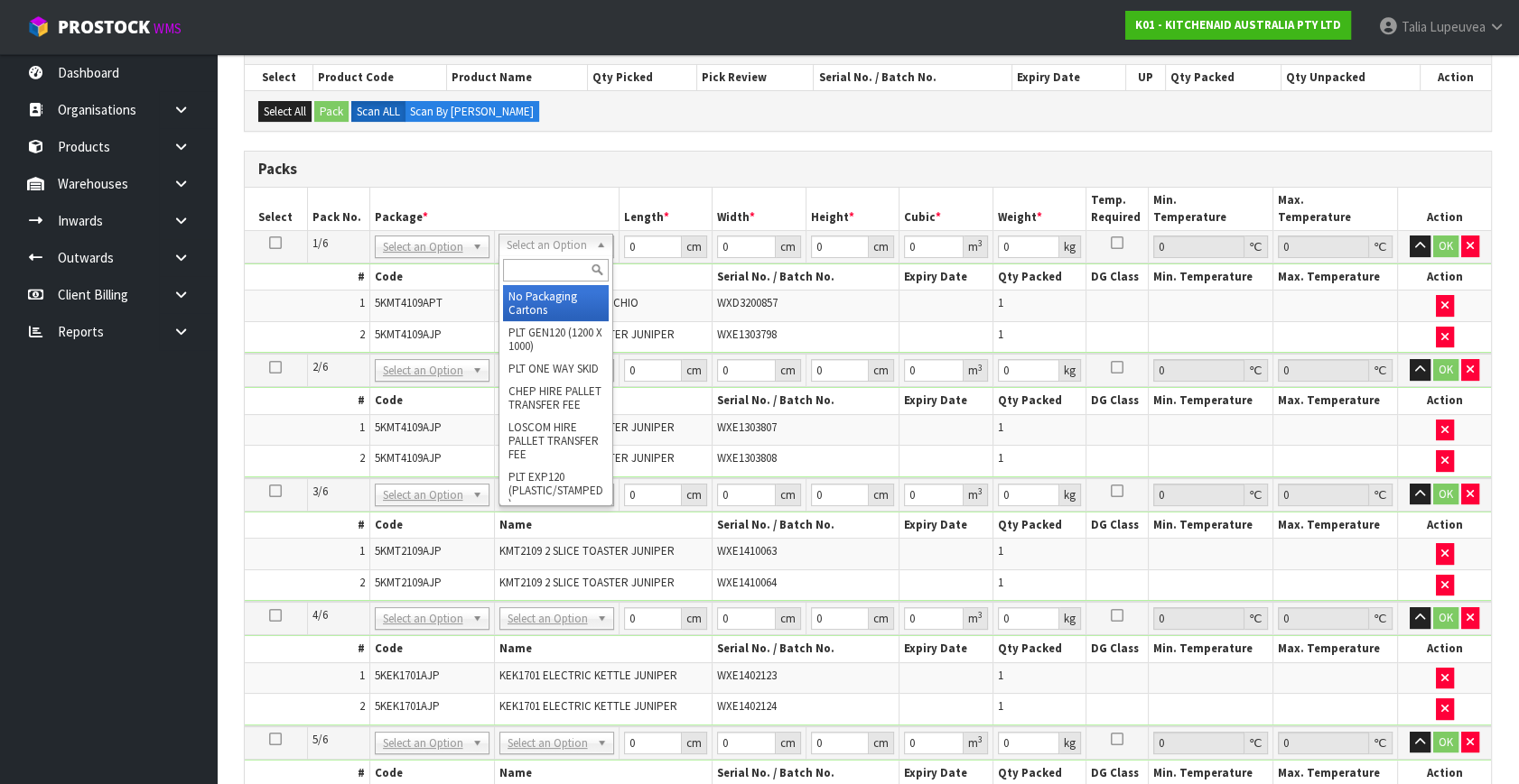
click at [532, 270] on input "text" at bounding box center [556, 269] width 106 height 22
type input "OWN"
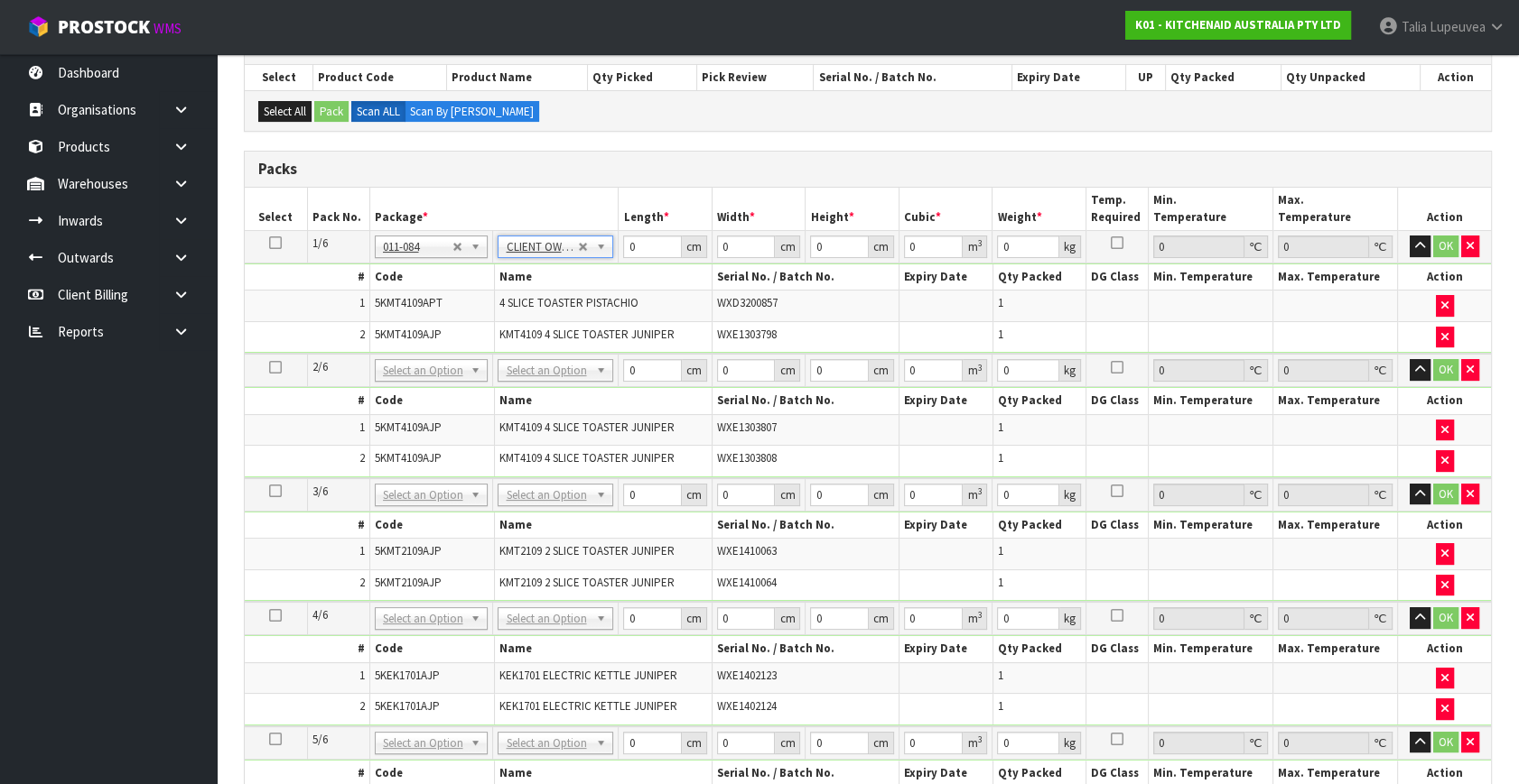
type input "9.05"
click at [274, 243] on icon at bounding box center [275, 243] width 13 height 1
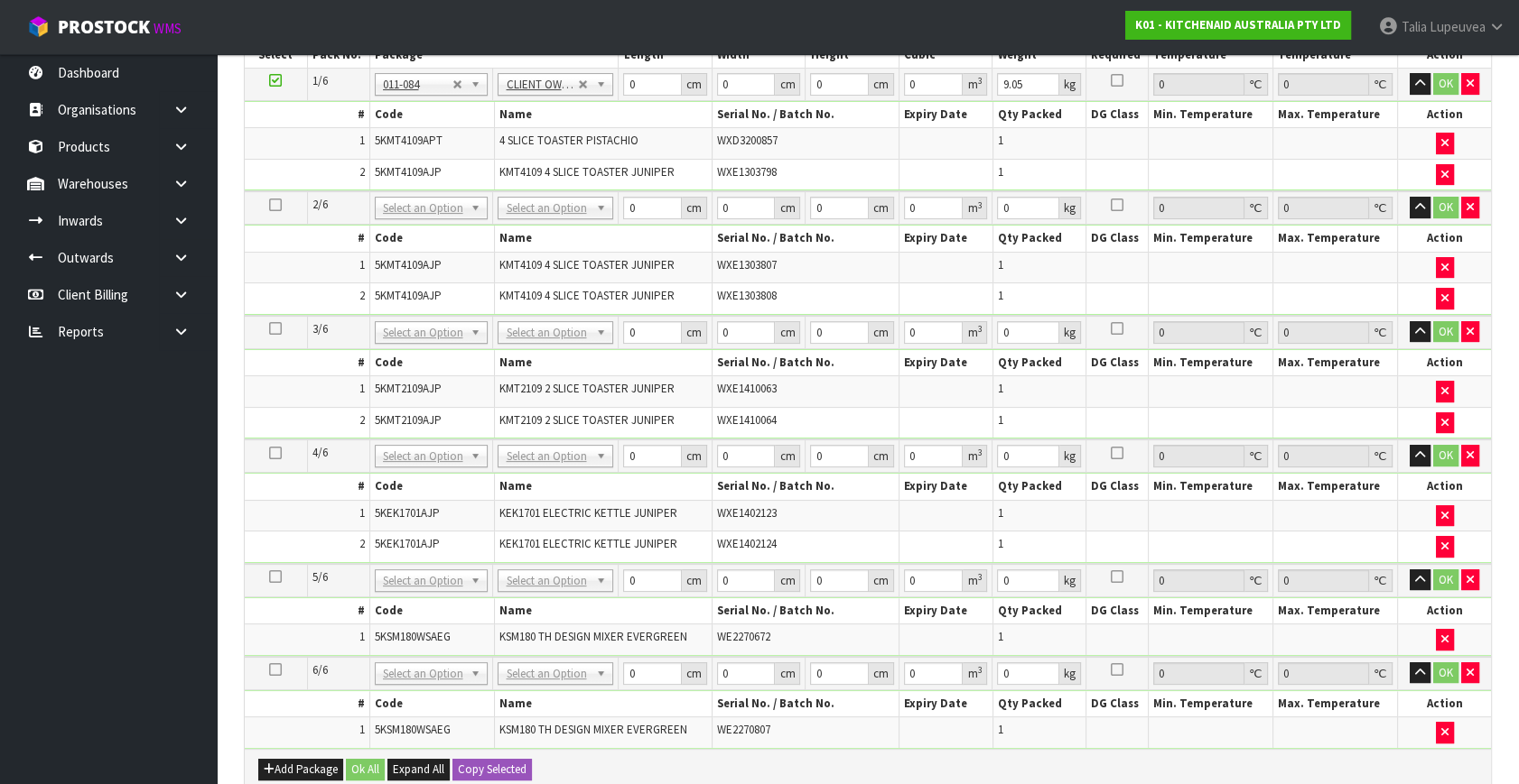
scroll to position [736, 0]
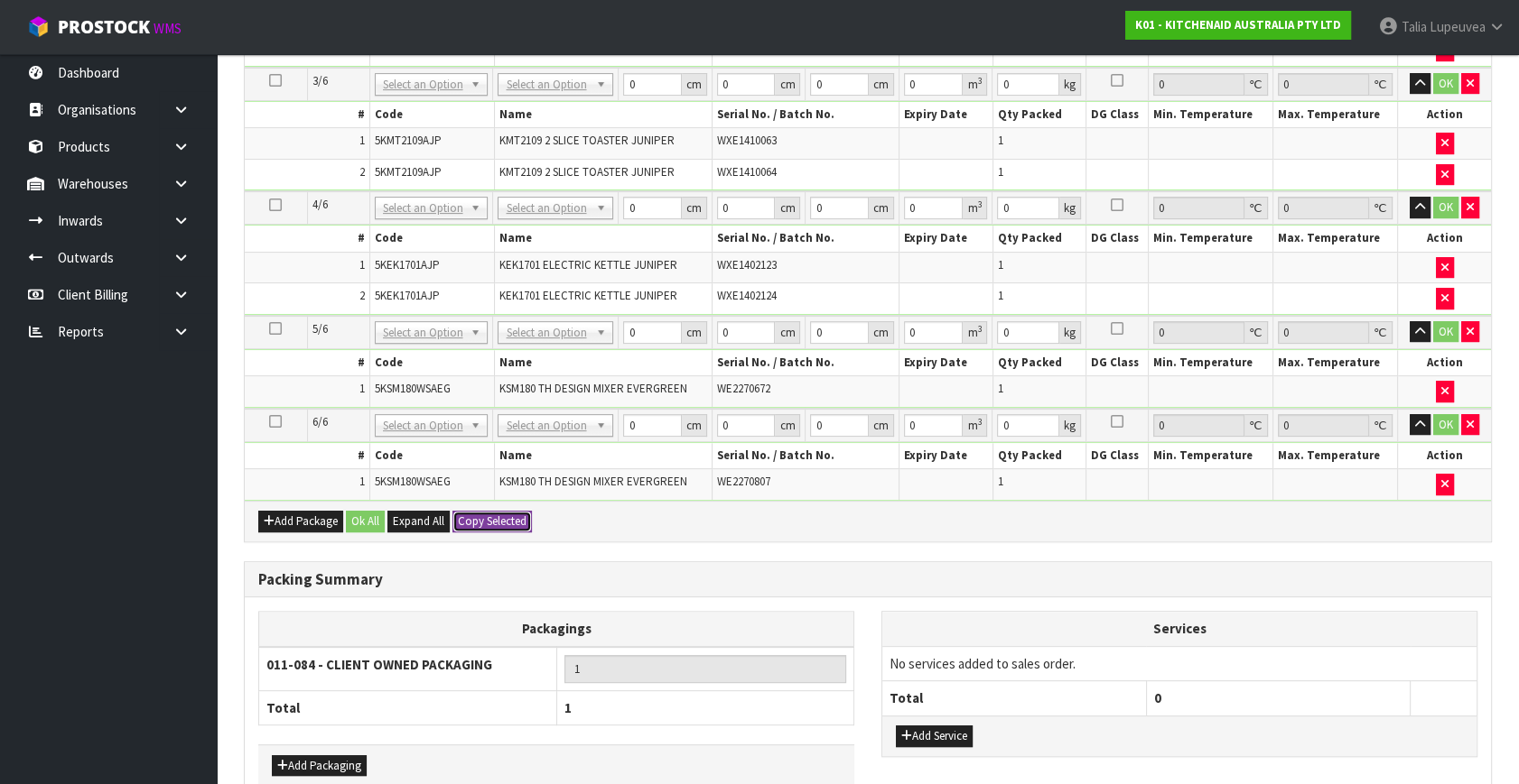
click at [470, 514] on button "Copy Selected" at bounding box center [492, 521] width 80 height 21
click at [485, 515] on span "Confirm" at bounding box center [478, 521] width 40 height 16
type input "9.05"
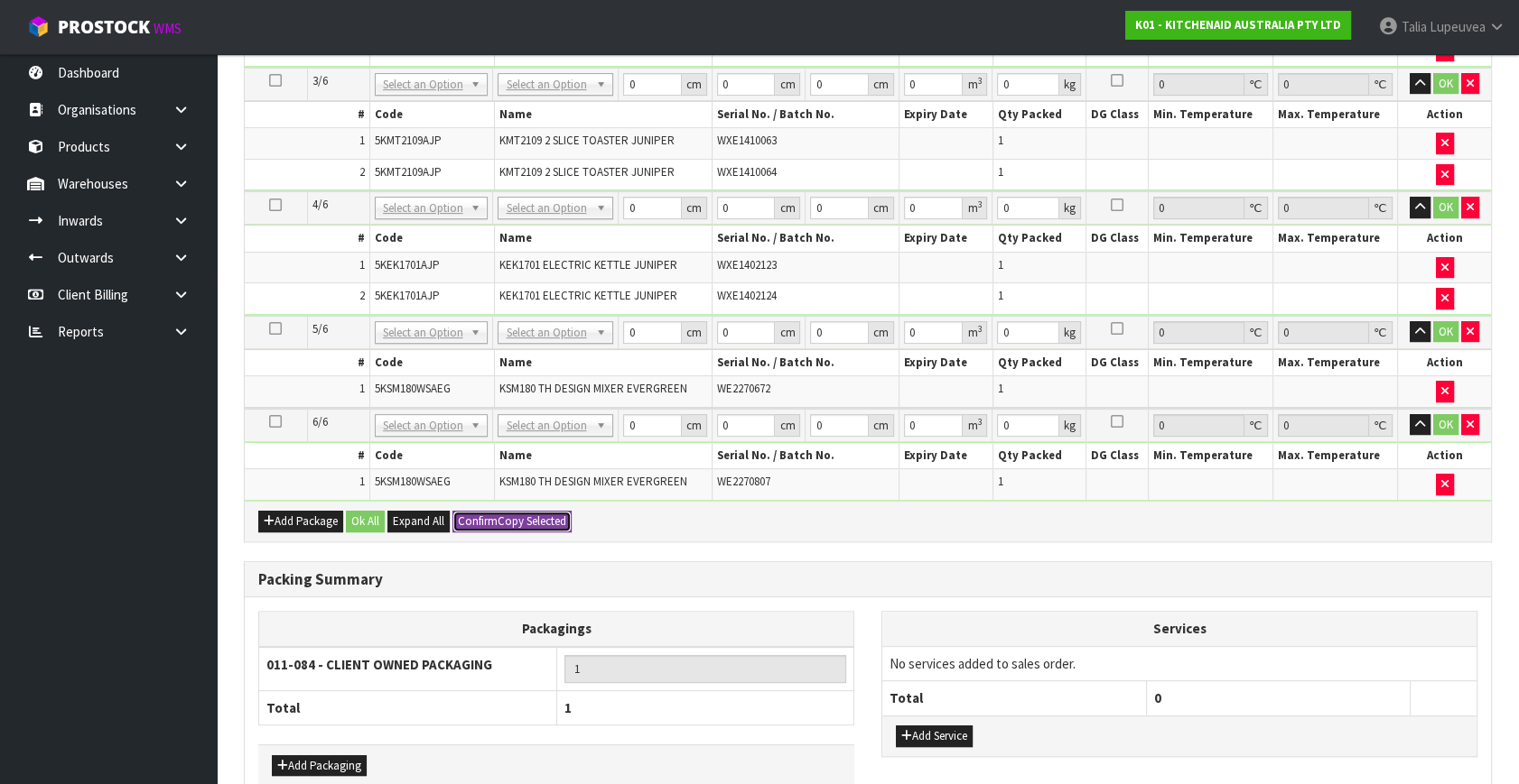
type input "9.05"
type input "6"
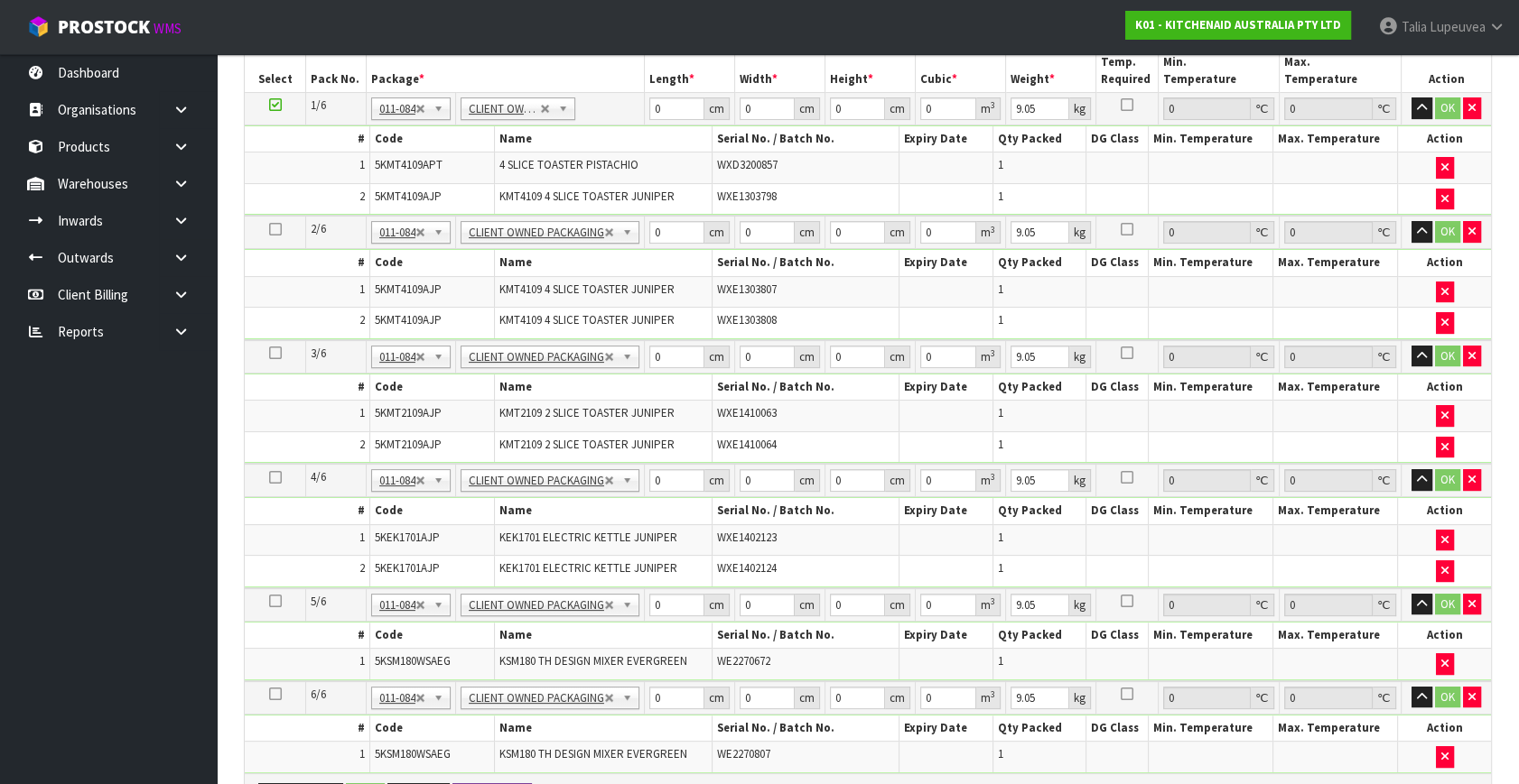
scroll to position [408, 0]
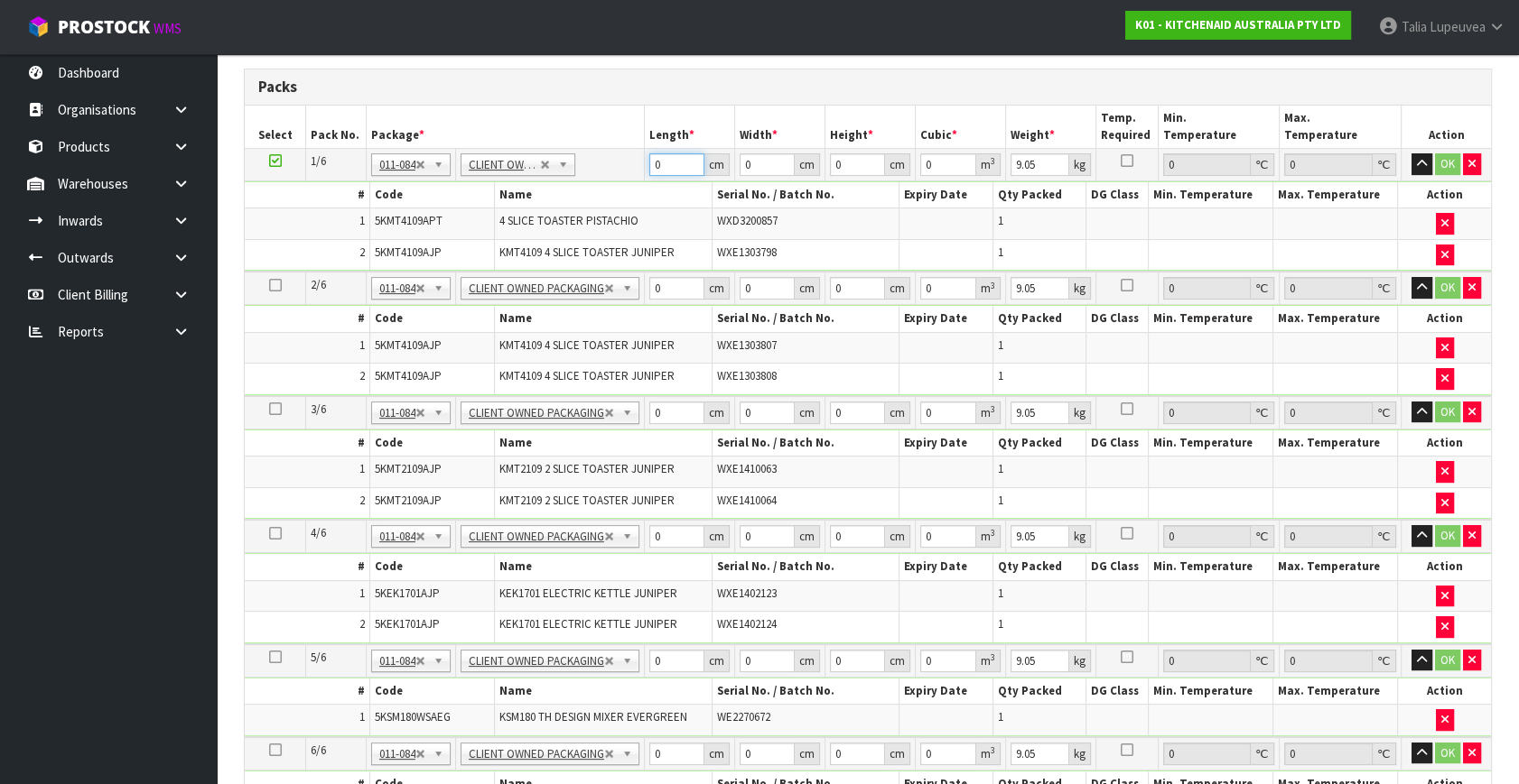
drag, startPoint x: 670, startPoint y: 159, endPoint x: 625, endPoint y: 171, distance: 46.6
click at [625, 171] on tr "1/6 NONE 007-001 007-002 007-004 007-009 007-013 007-014 007-015 007-017 007-01…" at bounding box center [867, 164] width 1247 height 32
type input "76"
type input "37"
type input "2"
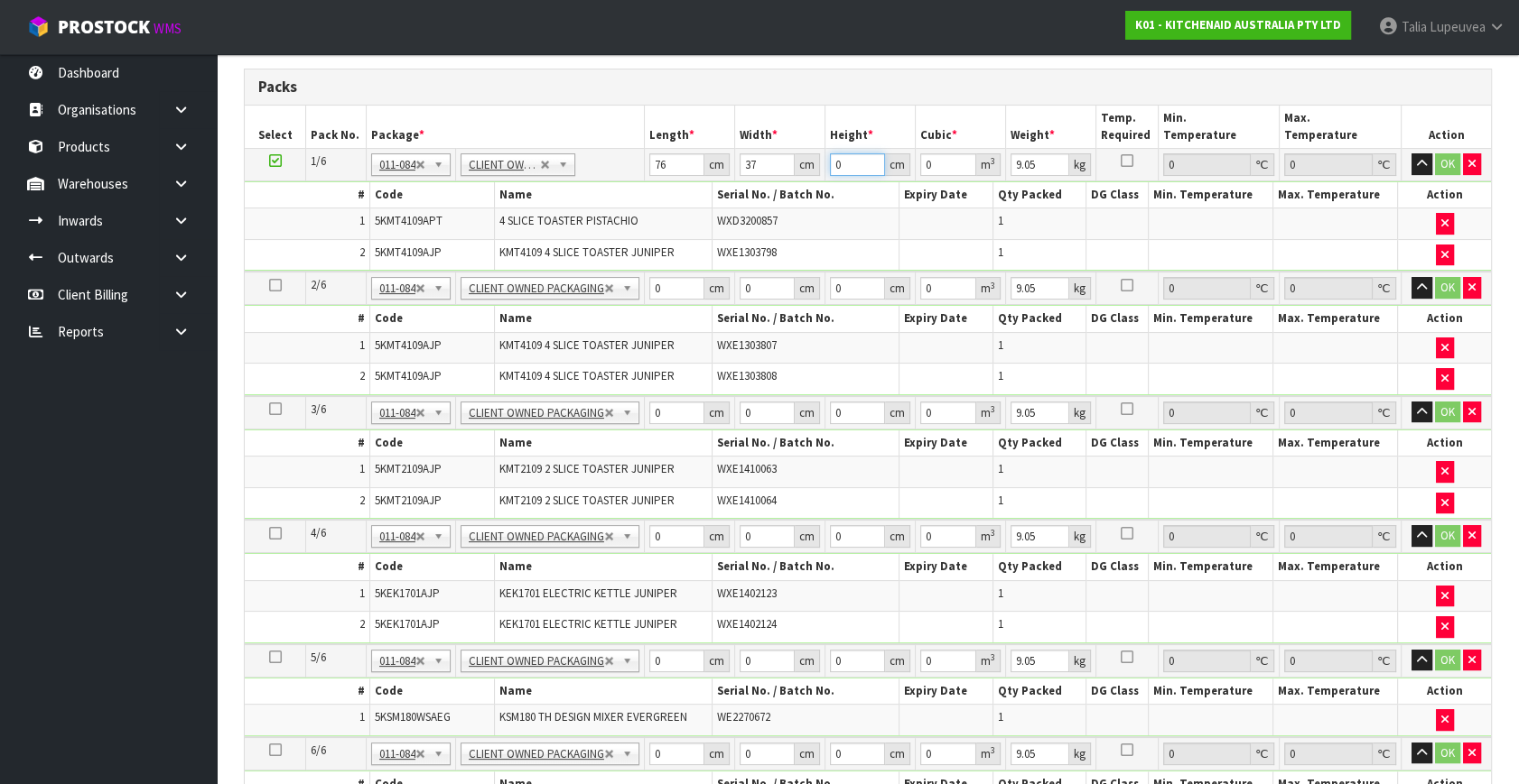
type input "0.005624"
type input "29"
type input "0.081548"
type input "29"
type input "11"
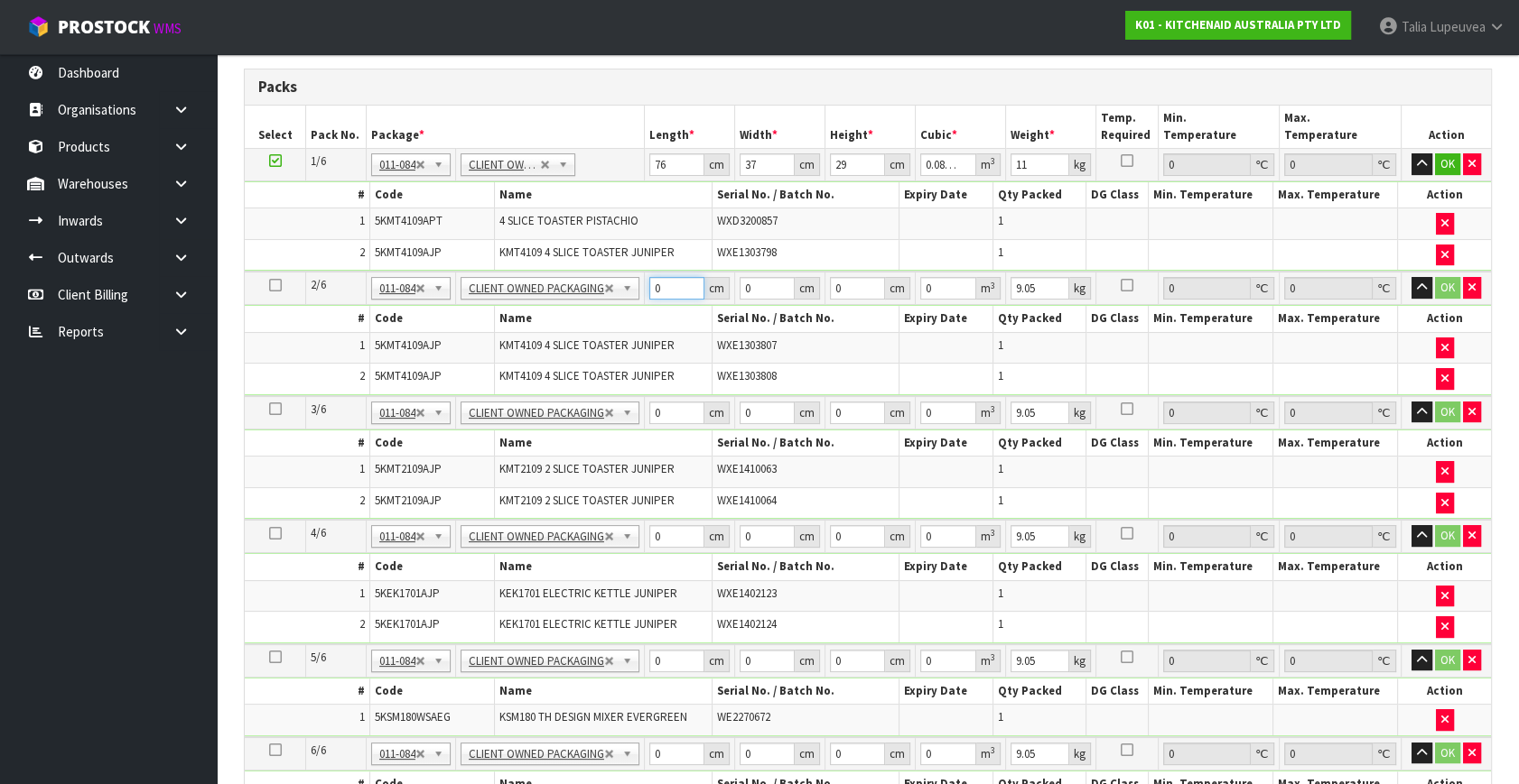
drag, startPoint x: 667, startPoint y: 288, endPoint x: 625, endPoint y: 297, distance: 43.0
click at [628, 298] on tr "2/6 NONE 007-001 007-002 007-004 007-009 007-013 007-014 007-015 007-017 007-01…" at bounding box center [867, 288] width 1247 height 33
type input "76"
type input "37"
type input "2"
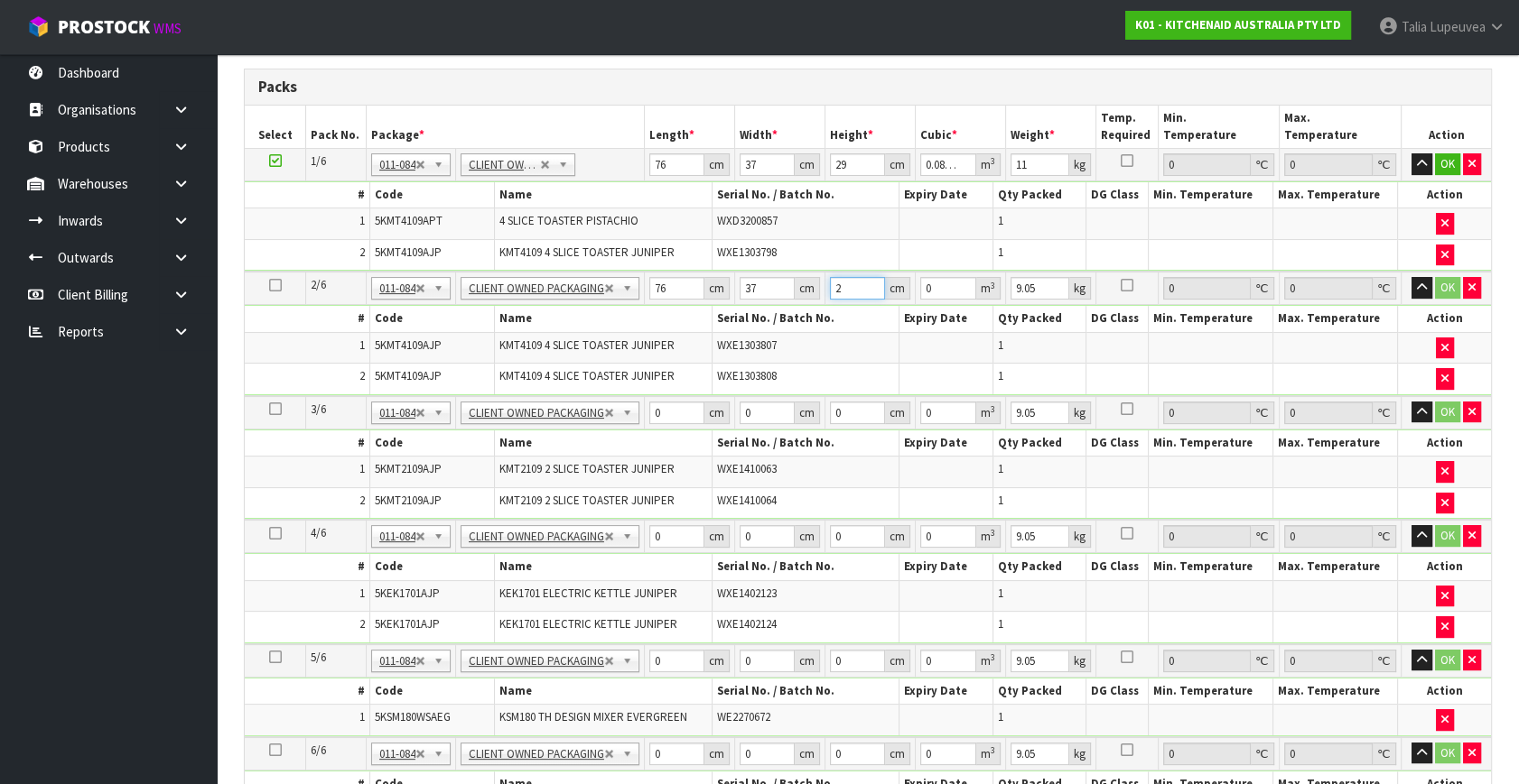
type input "0.005624"
type input "29"
type input "0.081548"
type input "29"
type input "11"
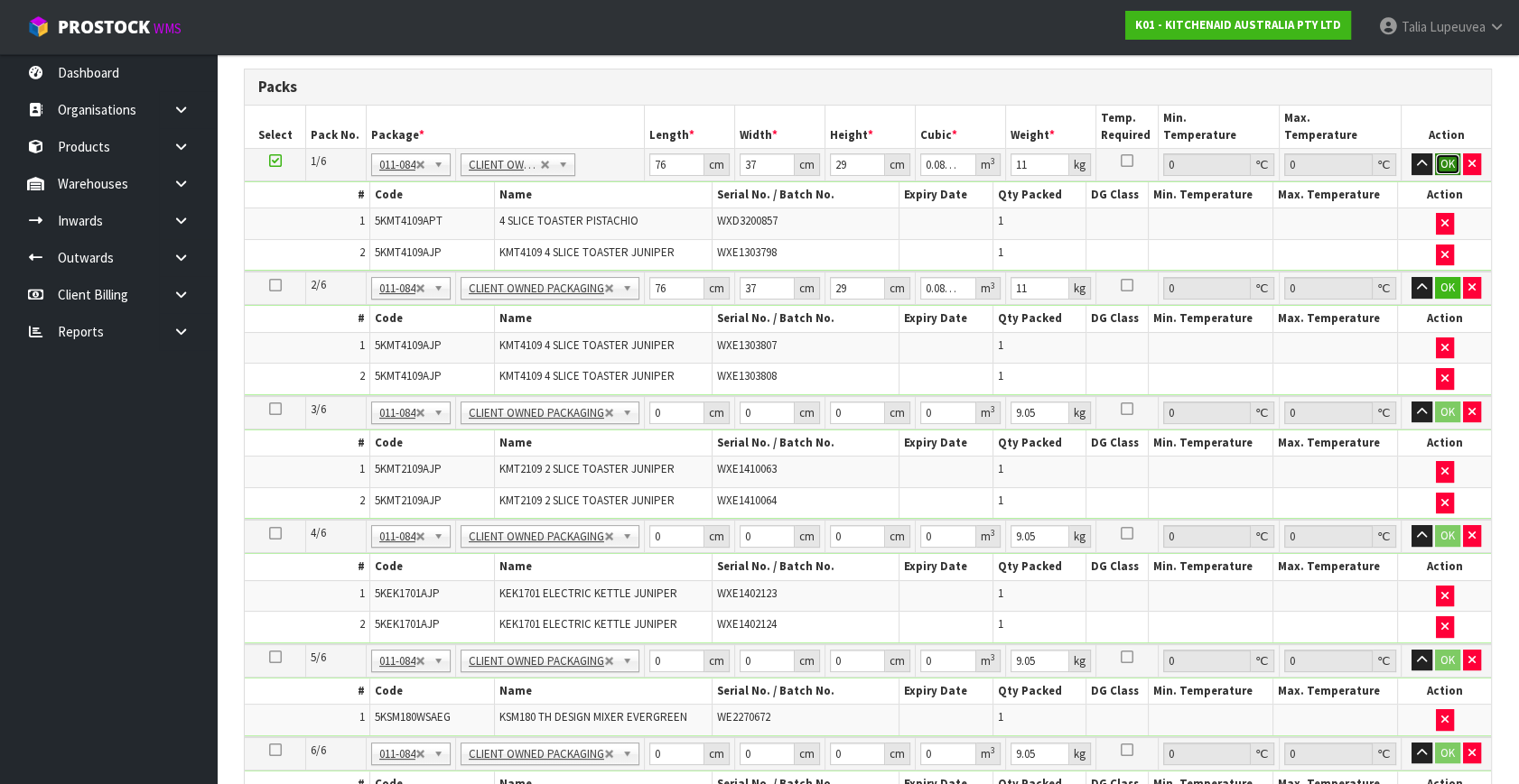
click at [1452, 157] on button "OK" at bounding box center [1448, 164] width 25 height 21
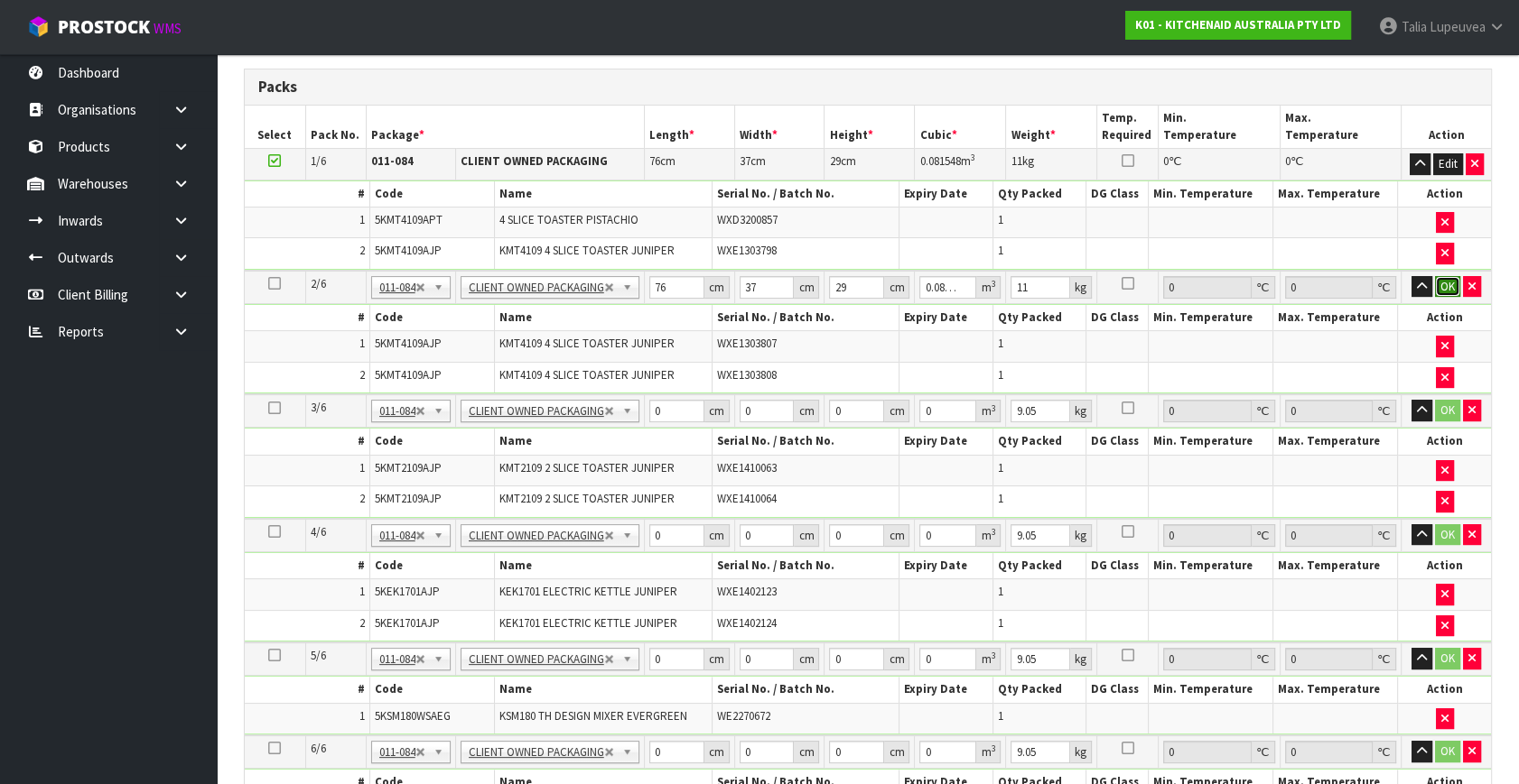
click at [1445, 280] on button "OK" at bounding box center [1448, 287] width 25 height 21
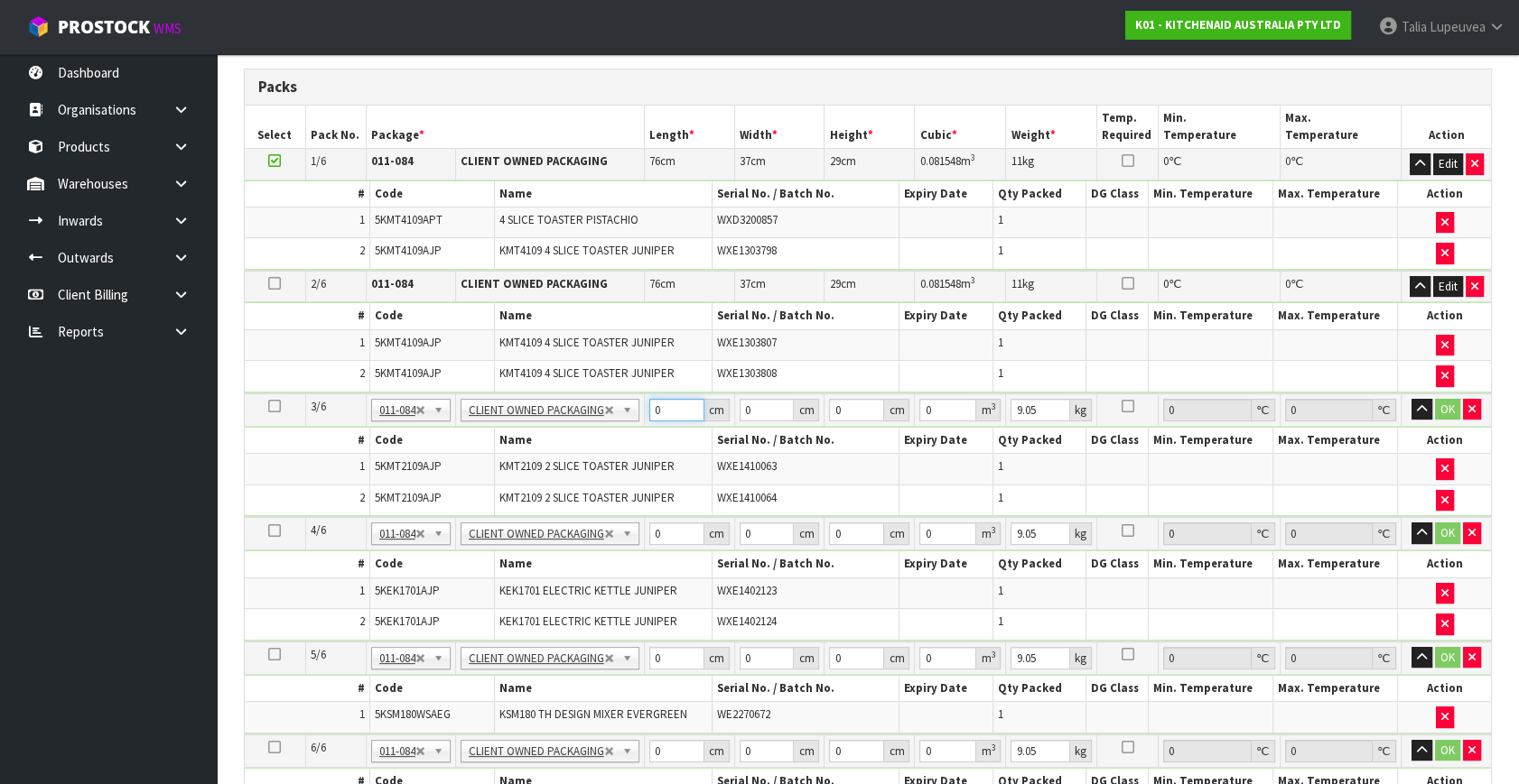
drag, startPoint x: 659, startPoint y: 408, endPoint x: 637, endPoint y: 409, distance: 22.0
click at [637, 409] on tr "3/6 NONE 007-001 007-002 007-004 007-009 007-013 007-014 007-015 007-017 007-01…" at bounding box center [867, 410] width 1247 height 33
type input "45"
type input "39"
type input "2"
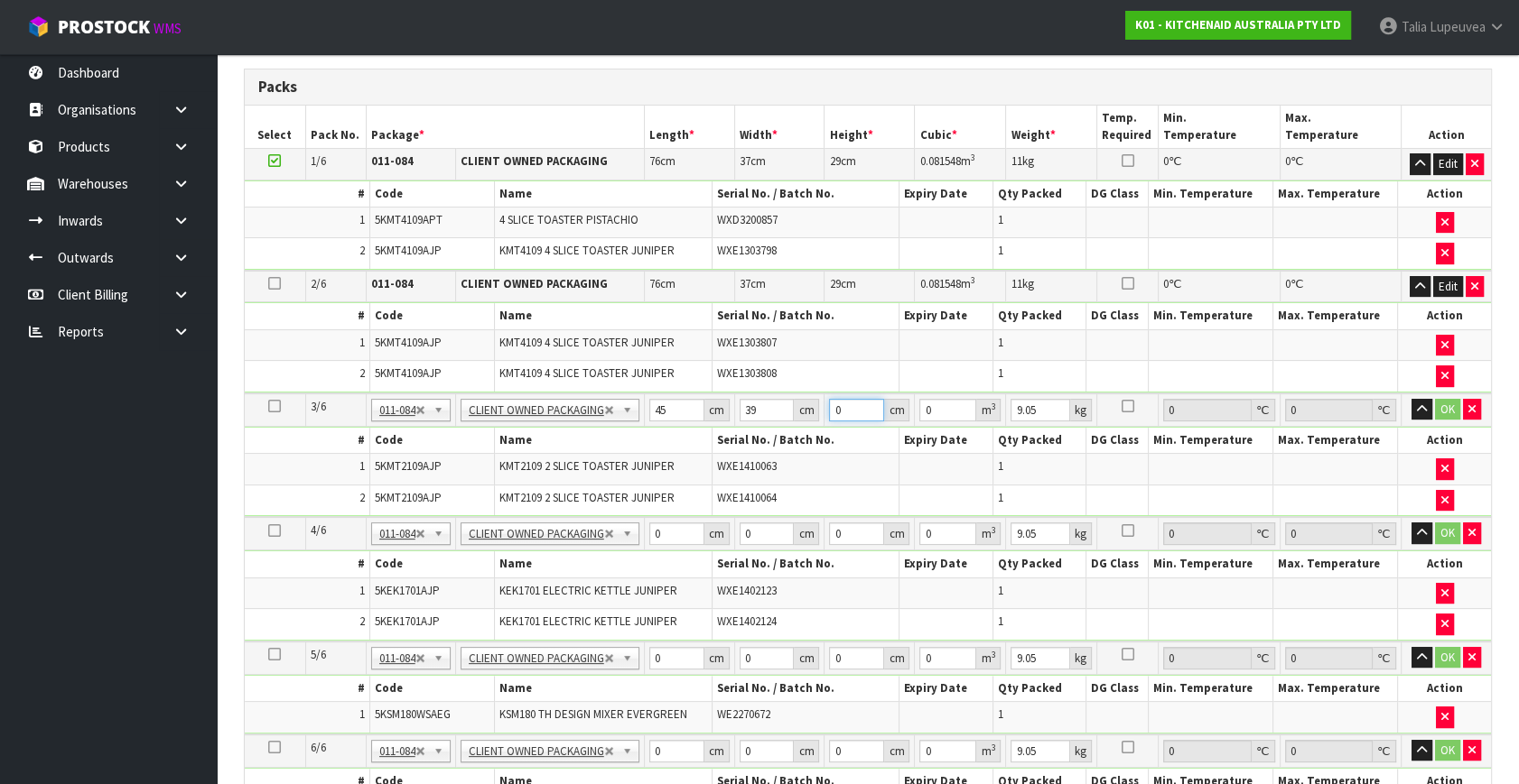
type input "0.00351"
type input "28"
type input "0.04914"
type input "28"
type input "7"
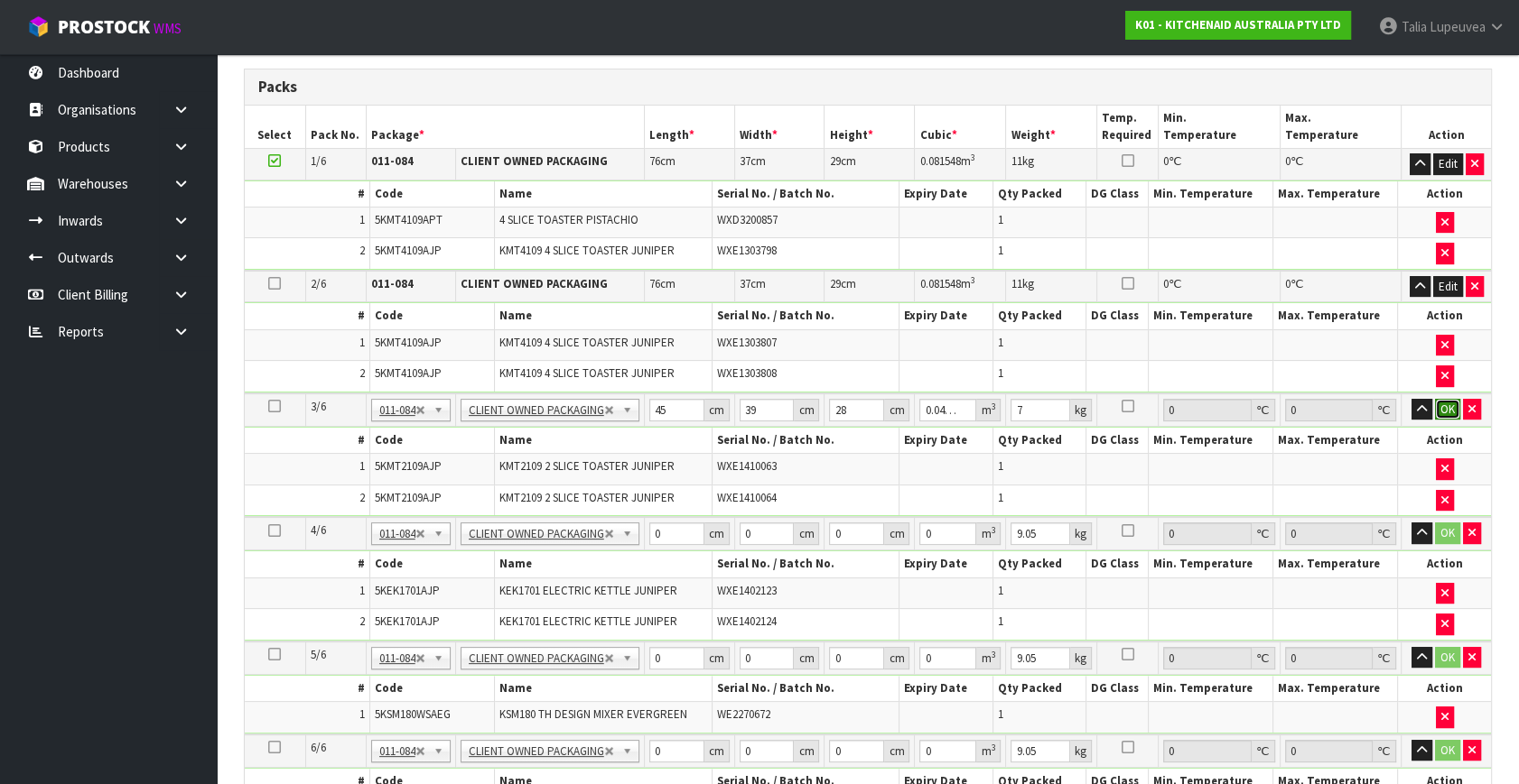
click at [1445, 403] on button "OK" at bounding box center [1448, 410] width 25 height 21
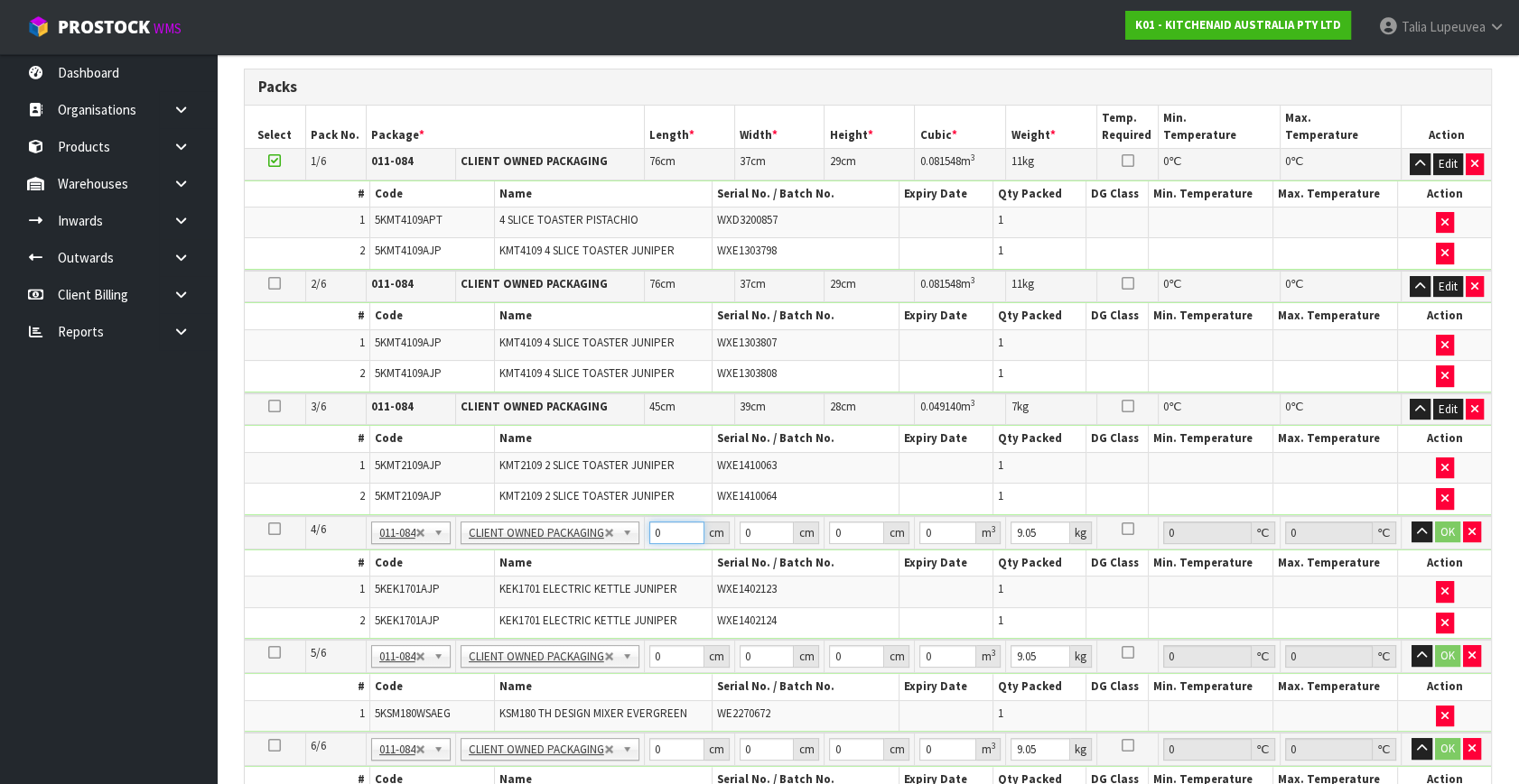
drag, startPoint x: 663, startPoint y: 532, endPoint x: 641, endPoint y: 535, distance: 22.2
click at [641, 535] on tr "4/6 NONE 007-001 007-002 007-004 007-009 007-013 007-014 007-015 007-017 007-01…" at bounding box center [867, 533] width 1247 height 33
type input "42"
type input "28"
type input "3"
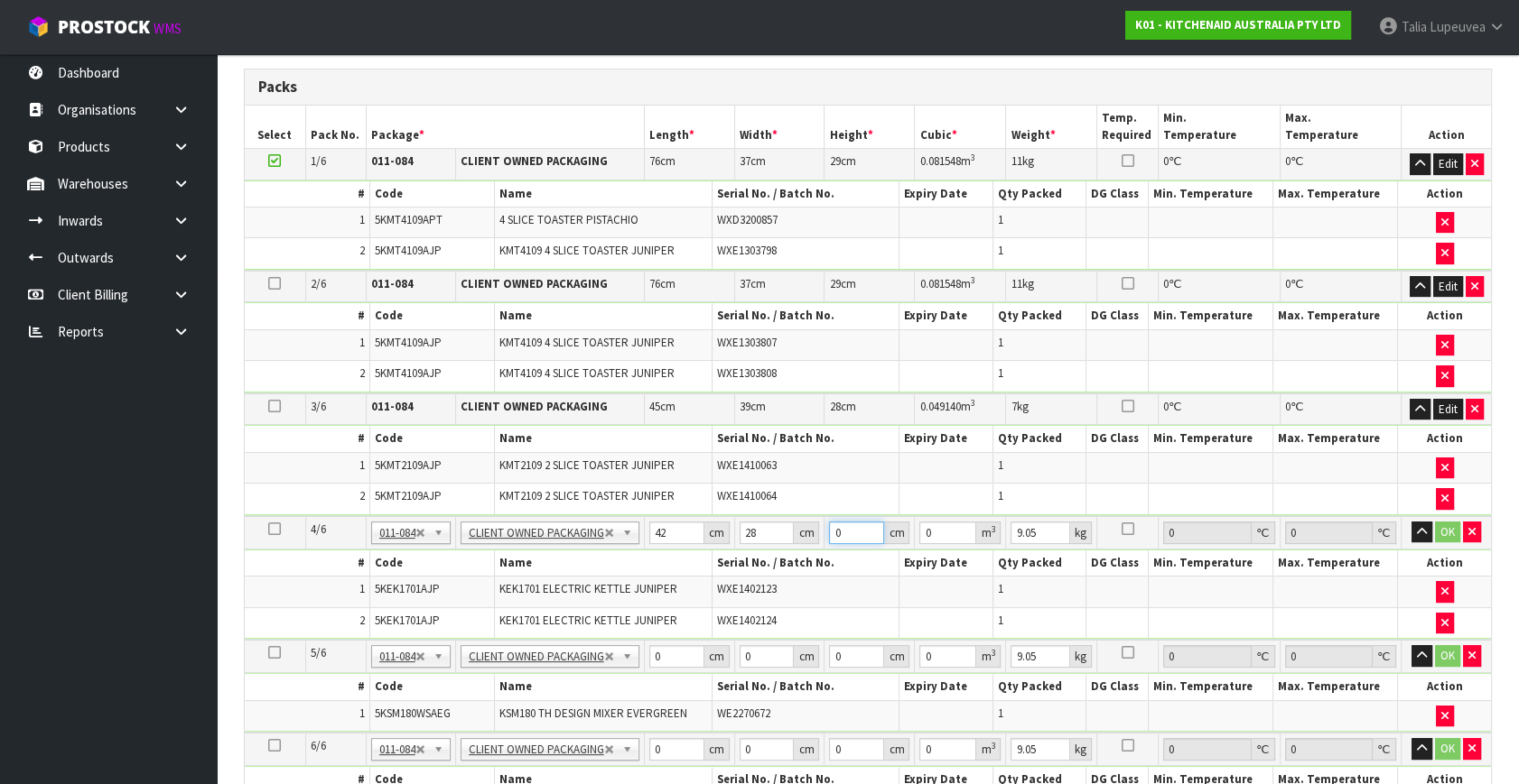
type input "0.003528"
type input "35"
type input "0.04116"
type input "35"
type input "5"
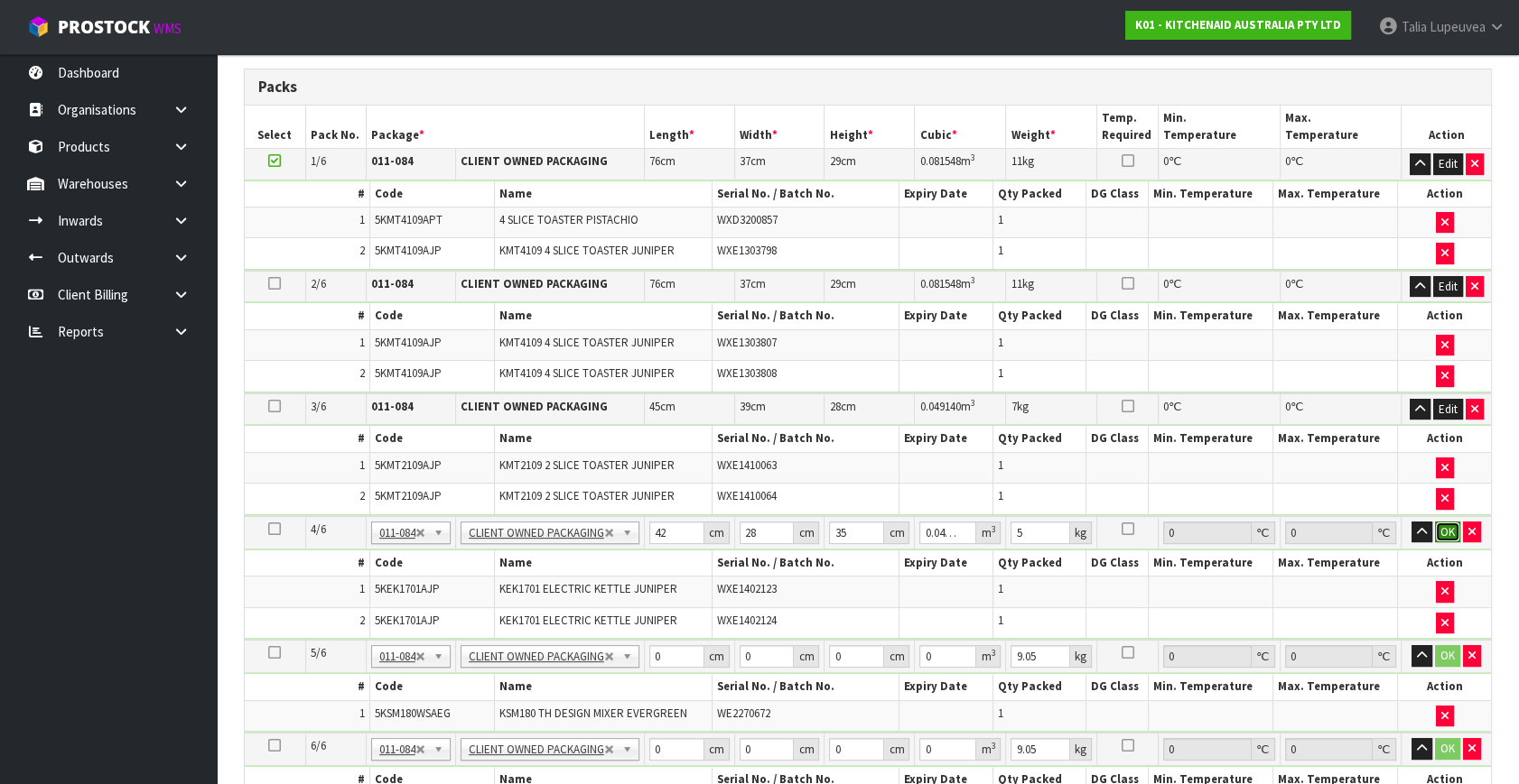
click at [1454, 532] on button "OK" at bounding box center [1448, 532] width 25 height 21
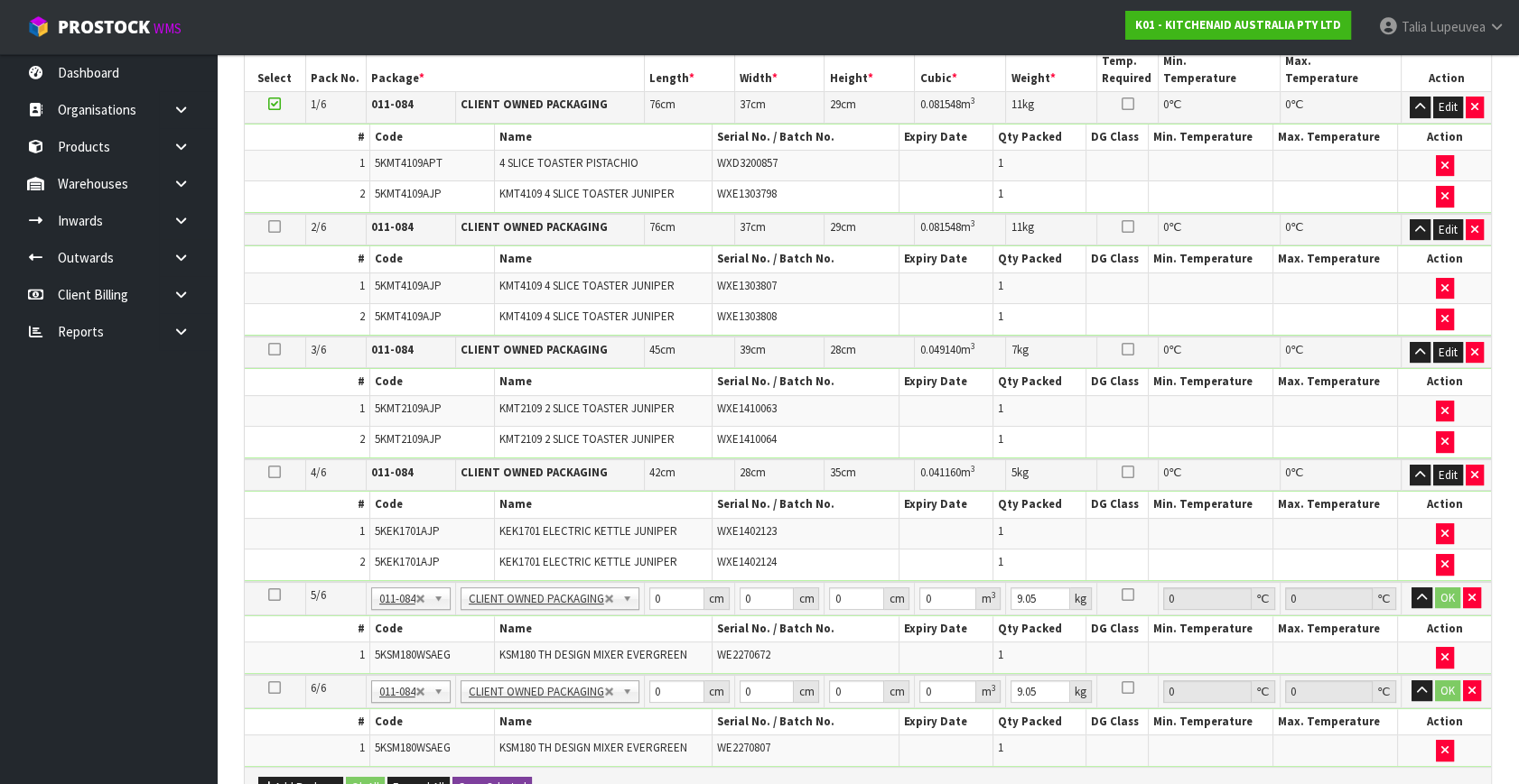
scroll to position [490, 0]
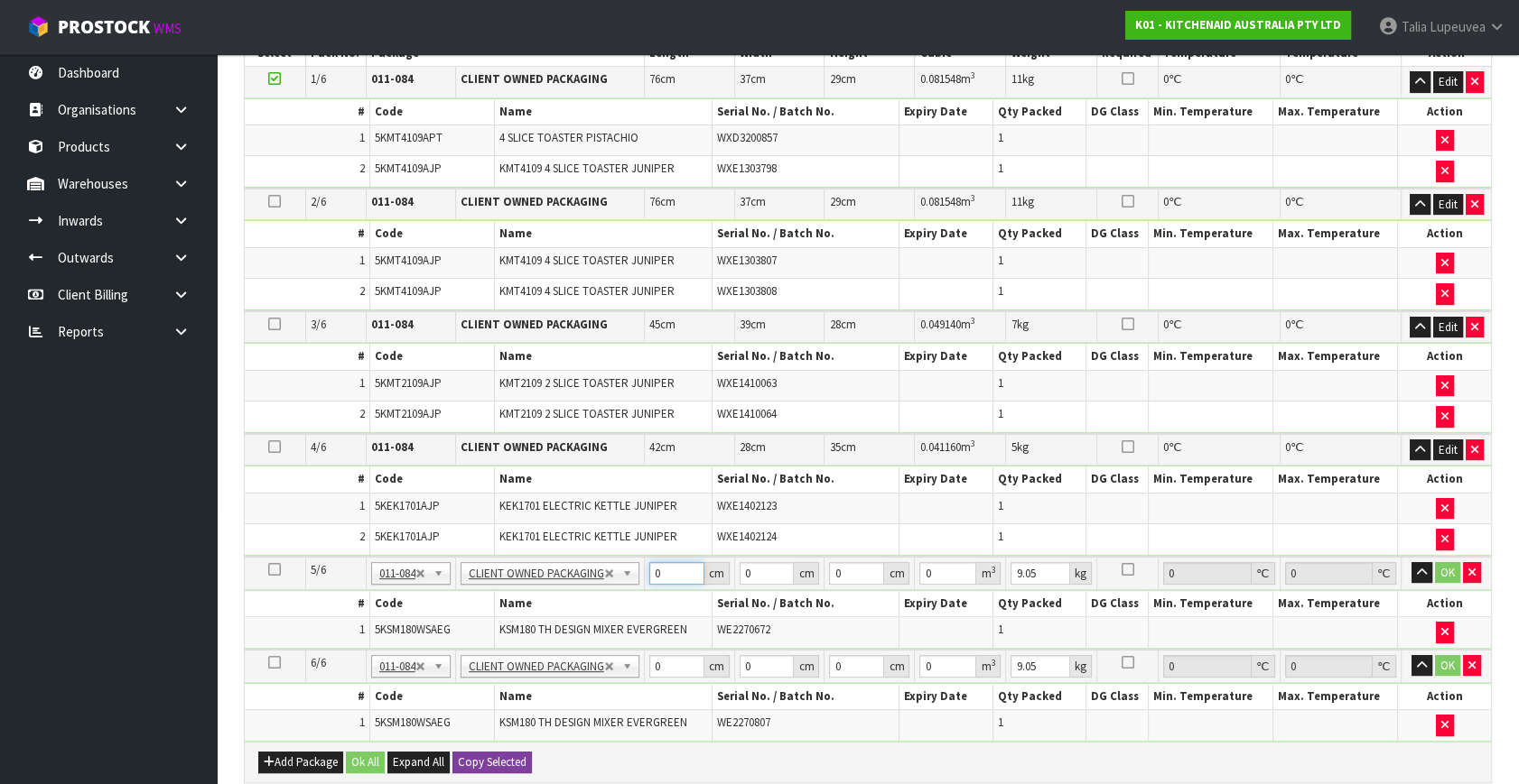
drag, startPoint x: 659, startPoint y: 571, endPoint x: 556, endPoint y: 589, distance: 104.6
click at [556, 589] on tbody "5/6 NONE 007-001 007-002 007-004 007-009 007-013 007-014 007-015 007-017 007-01…" at bounding box center [867, 604] width 1247 height 93
drag, startPoint x: 666, startPoint y: 561, endPoint x: 649, endPoint y: 564, distance: 17.3
click at [649, 564] on td "0 cm" at bounding box center [689, 574] width 90 height 33
type input "42"
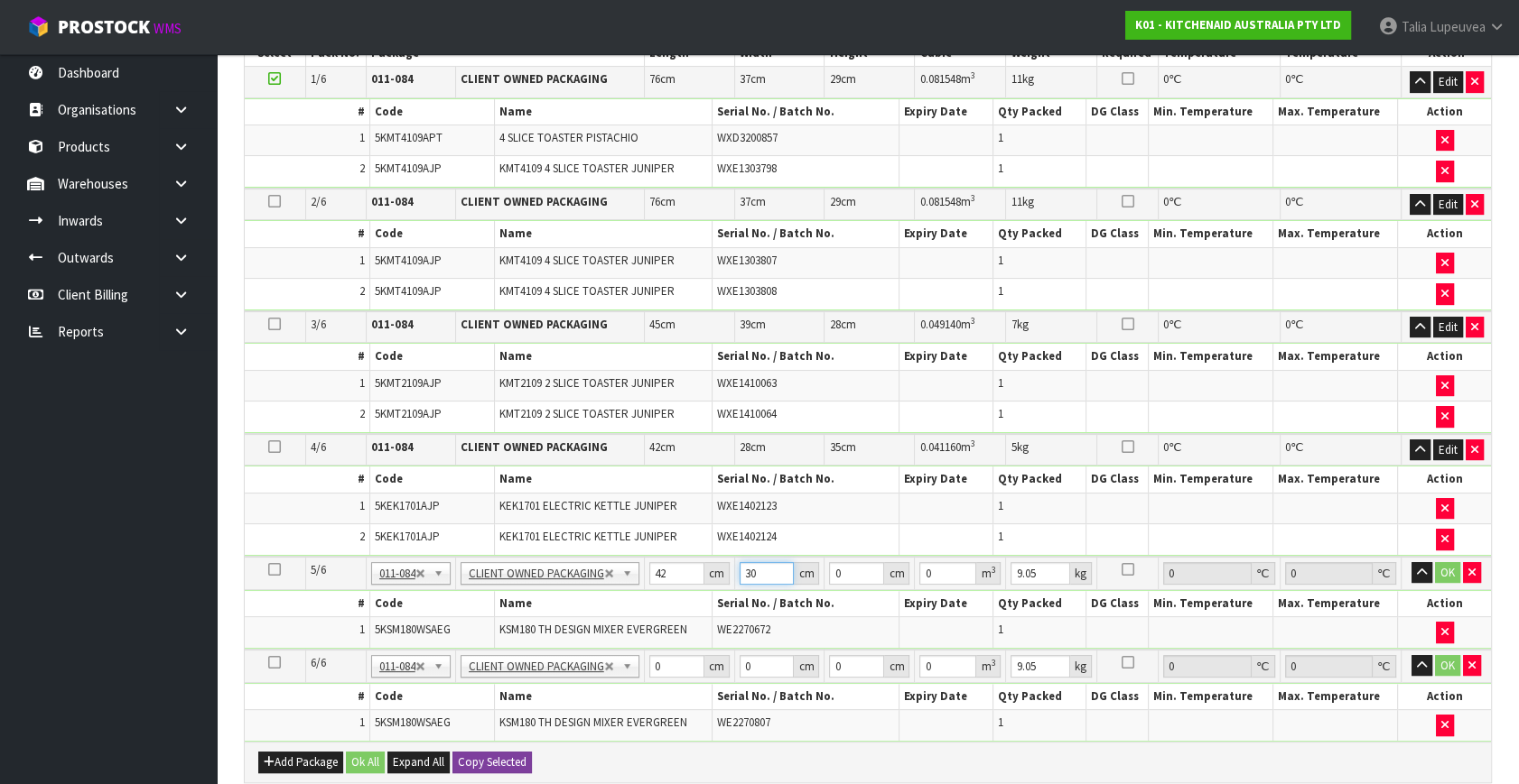
type input "30"
type input "4"
type input "0.00504"
type input "43"
type input "0.05418"
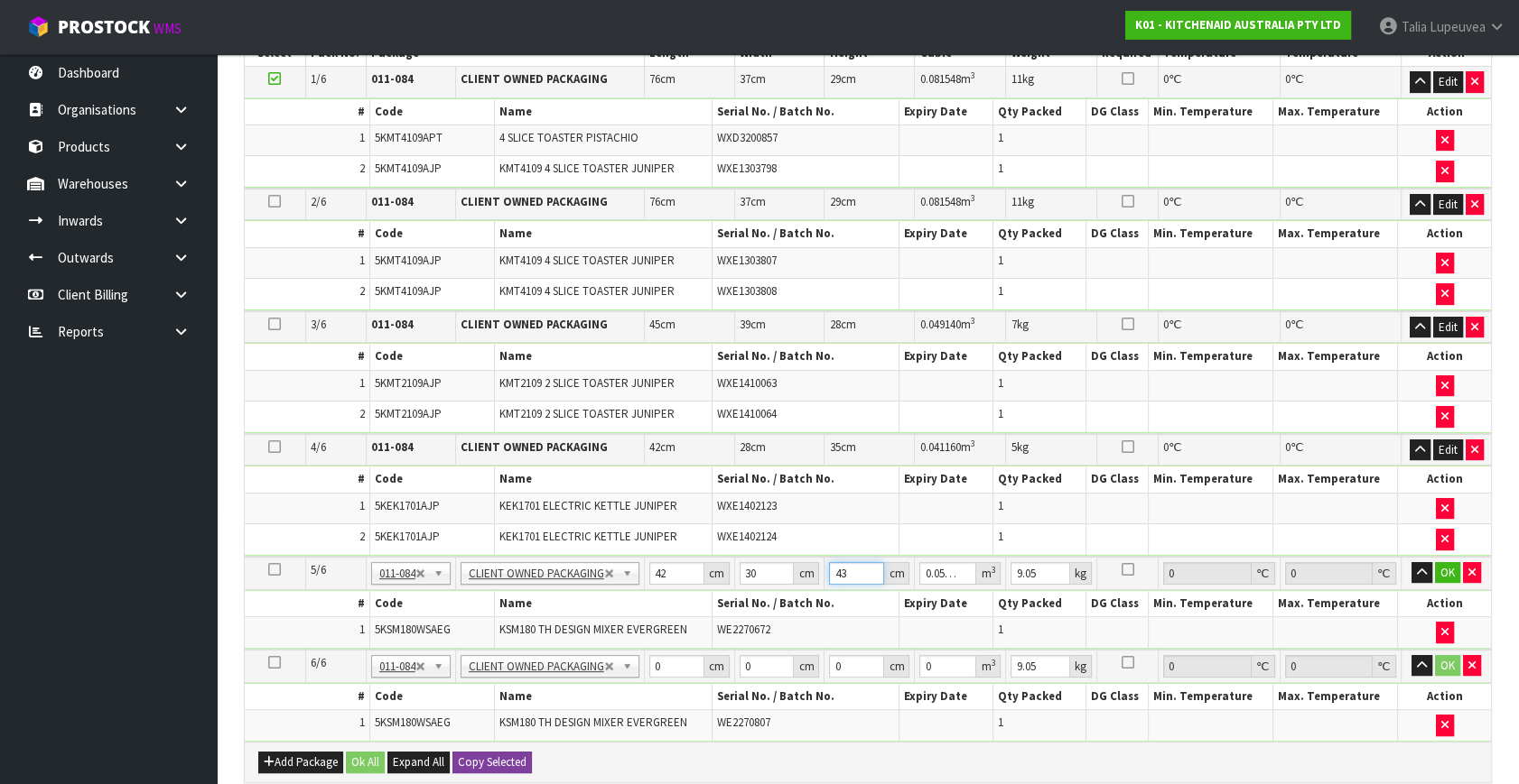
type input "43"
type input "14"
drag, startPoint x: 674, startPoint y: 653, endPoint x: 651, endPoint y: 659, distance: 23.8
click at [651, 659] on input "0" at bounding box center [676, 666] width 55 height 22
type input "42"
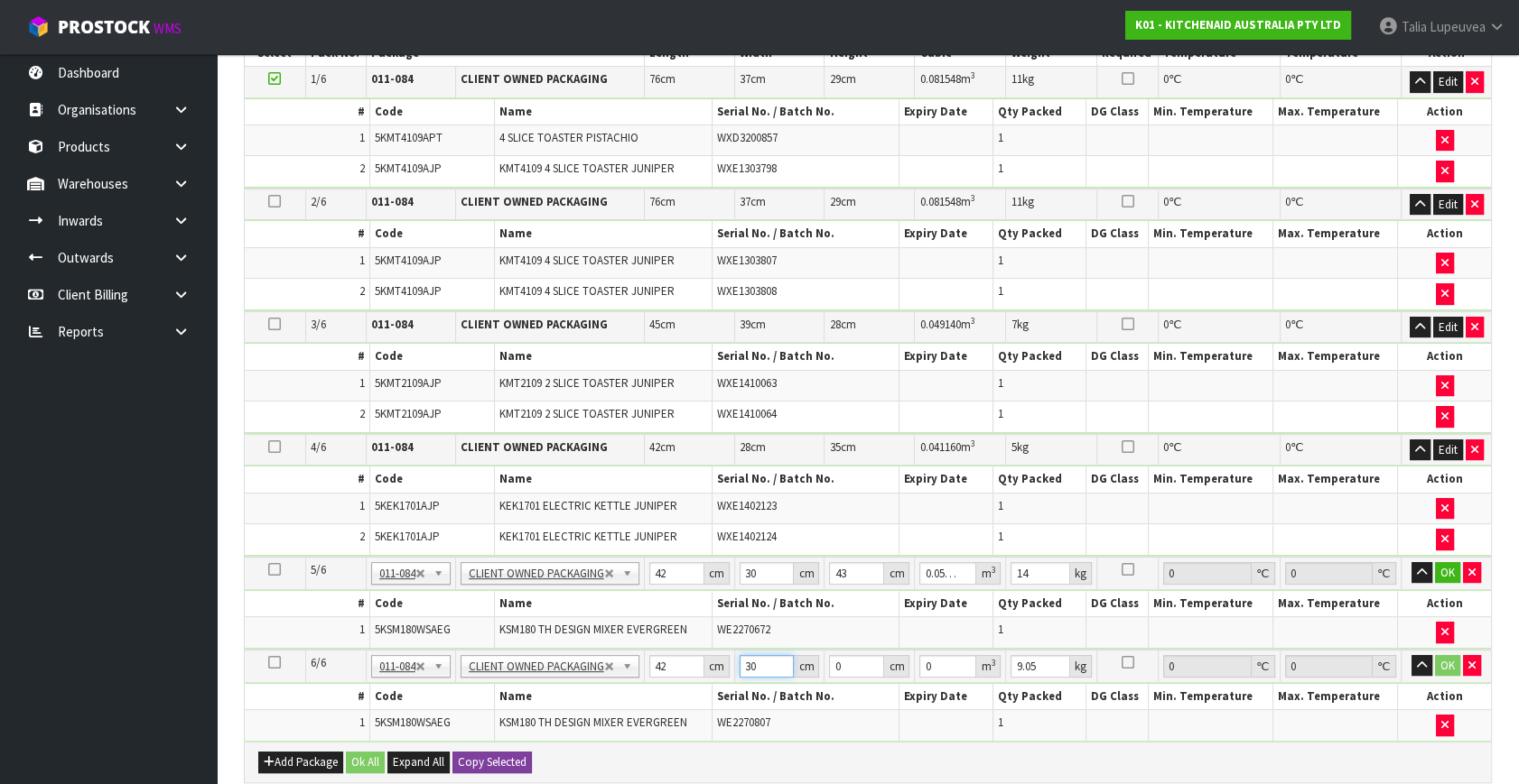
type input "30"
type input "4"
type input "0.00504"
type input "43"
type input "0.05418"
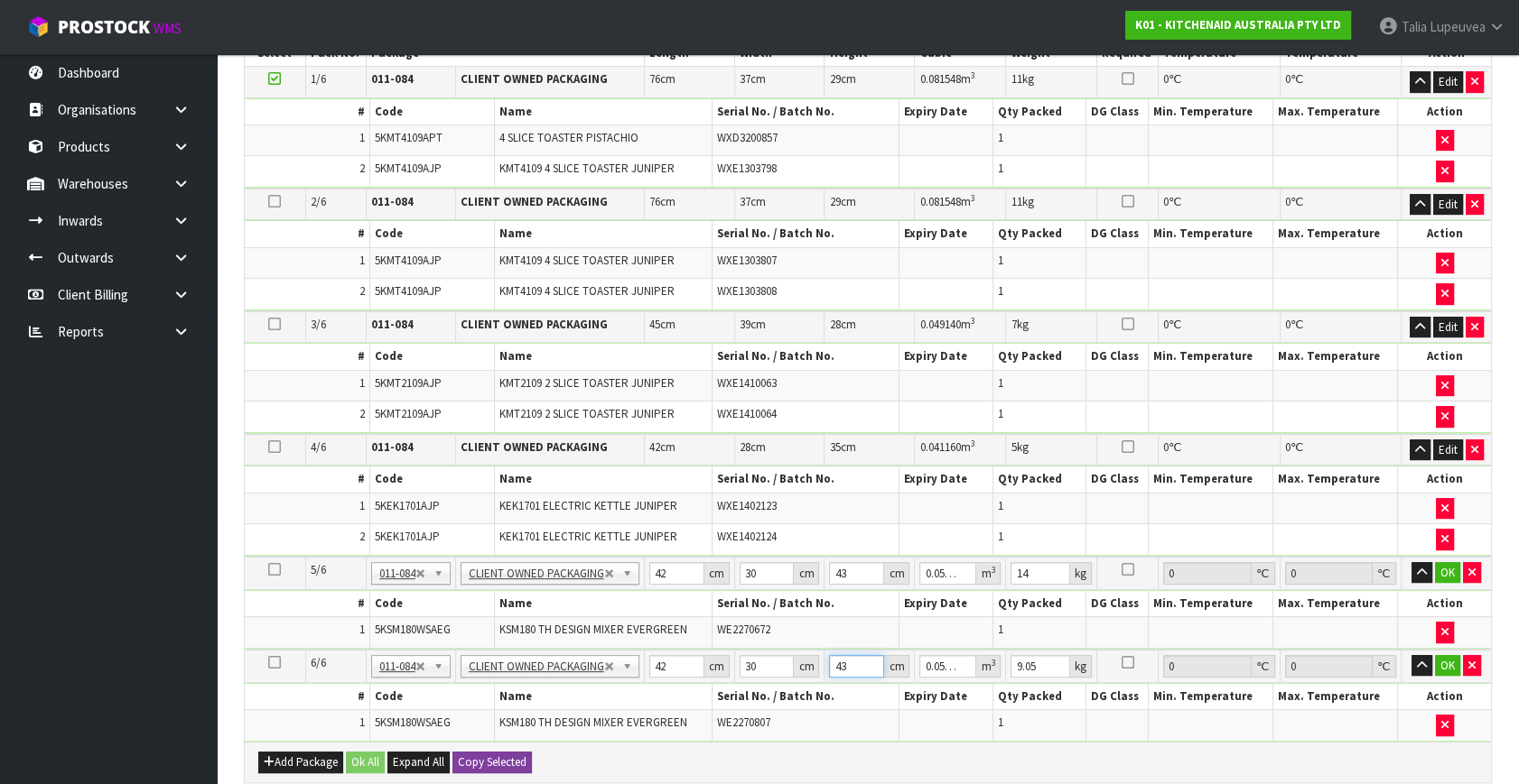
type input "43"
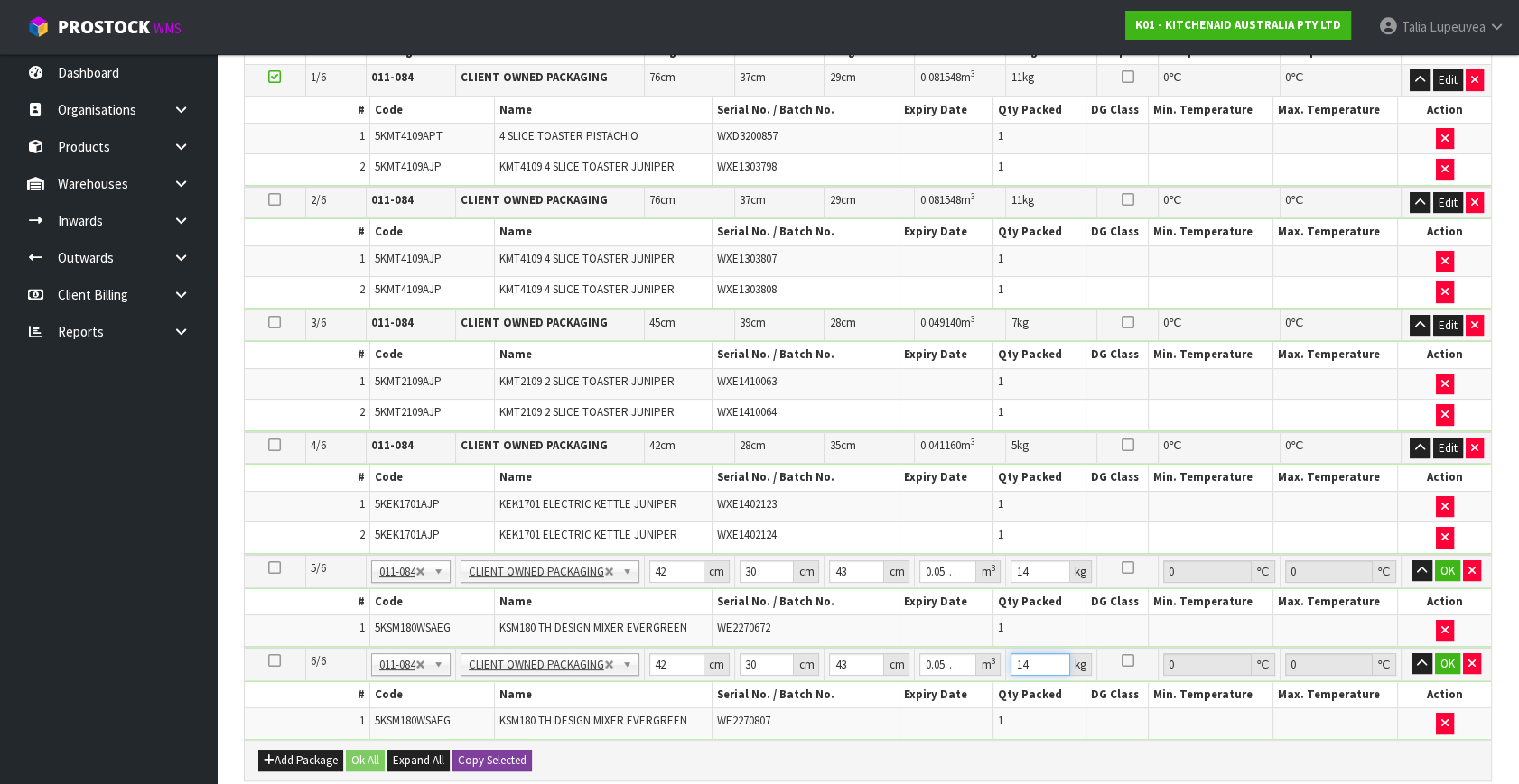
scroll to position [659, 0]
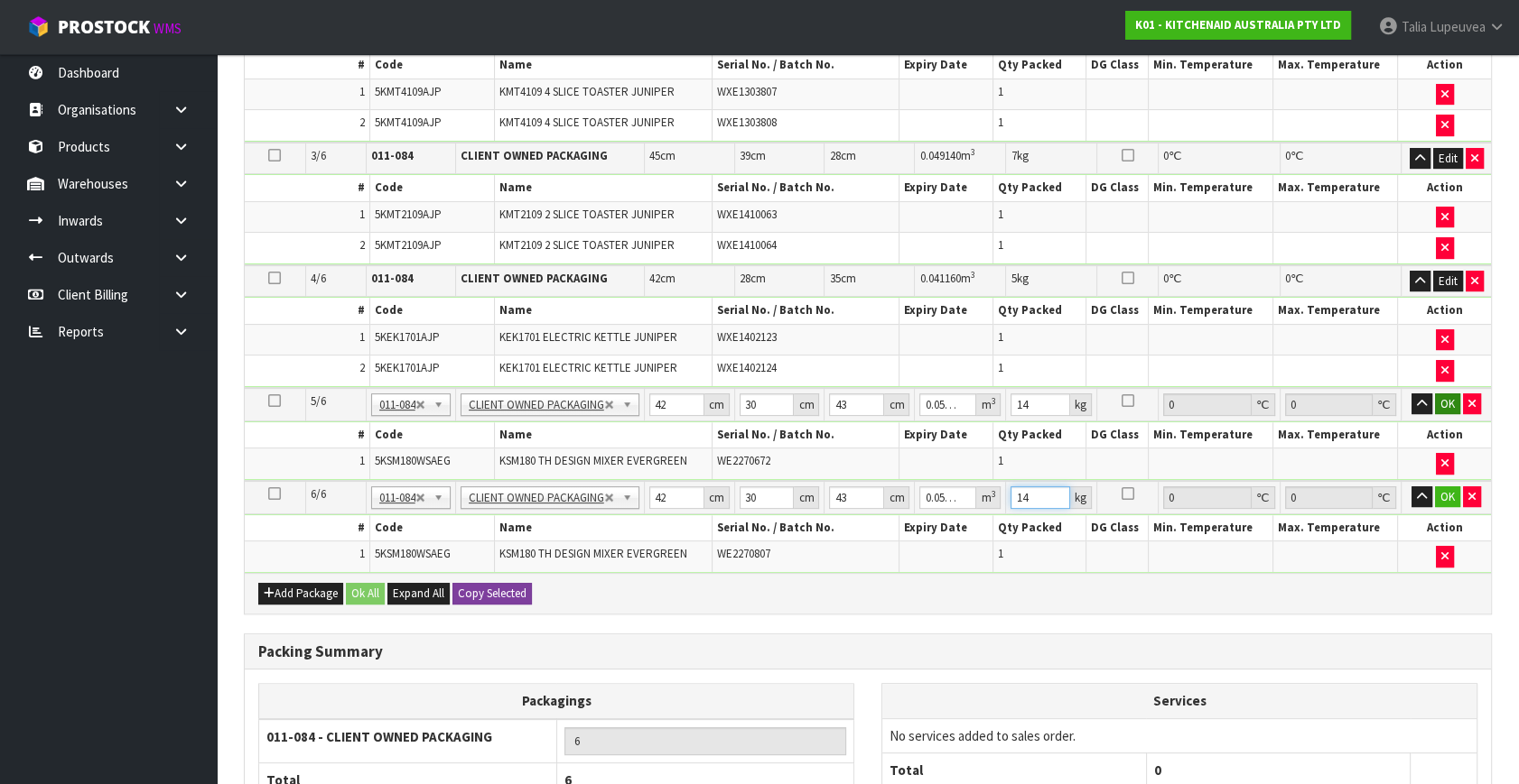
type input "14"
click at [1439, 396] on button "OK" at bounding box center [1448, 405] width 25 height 21
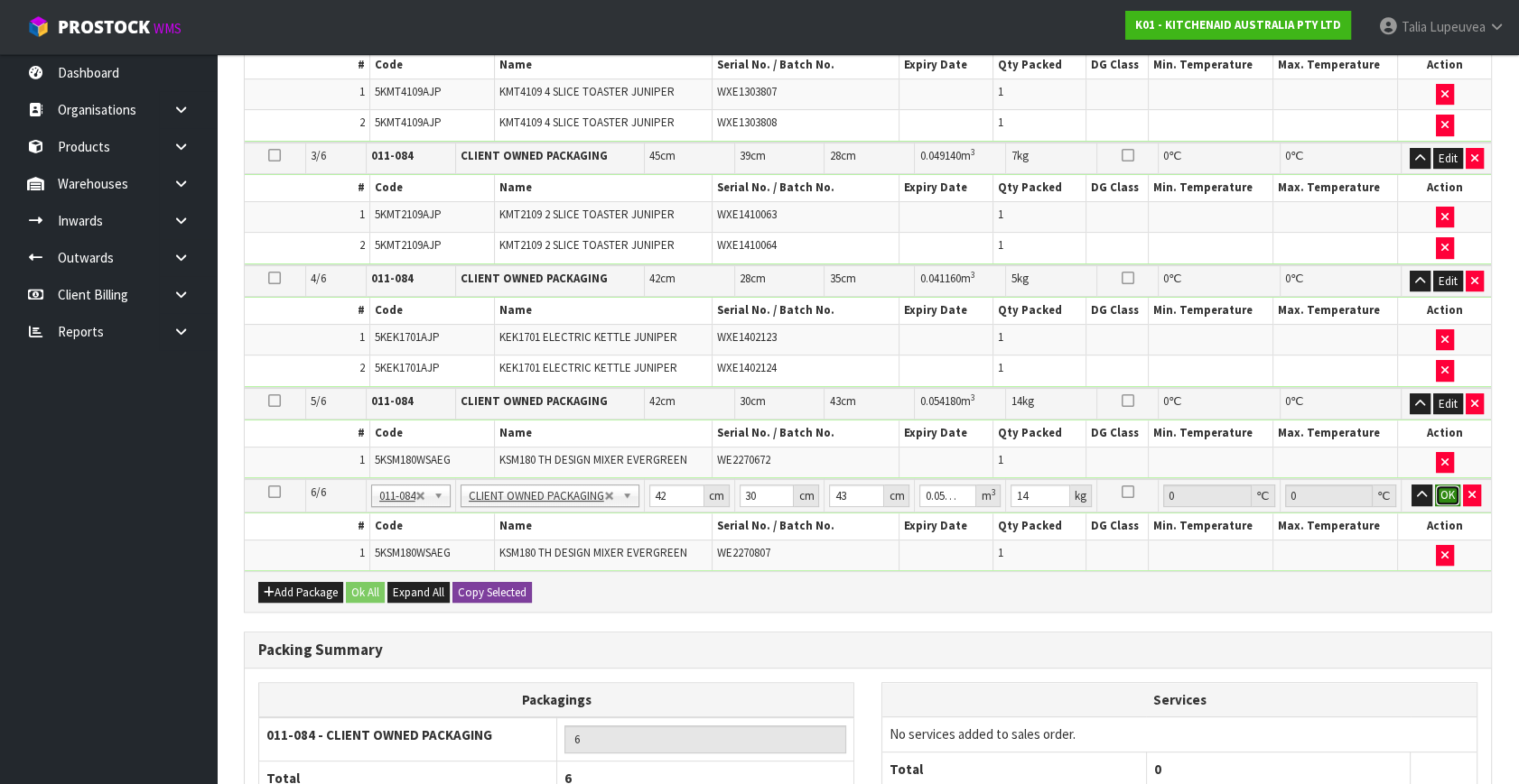
click at [1442, 484] on button "OK" at bounding box center [1448, 495] width 25 height 21
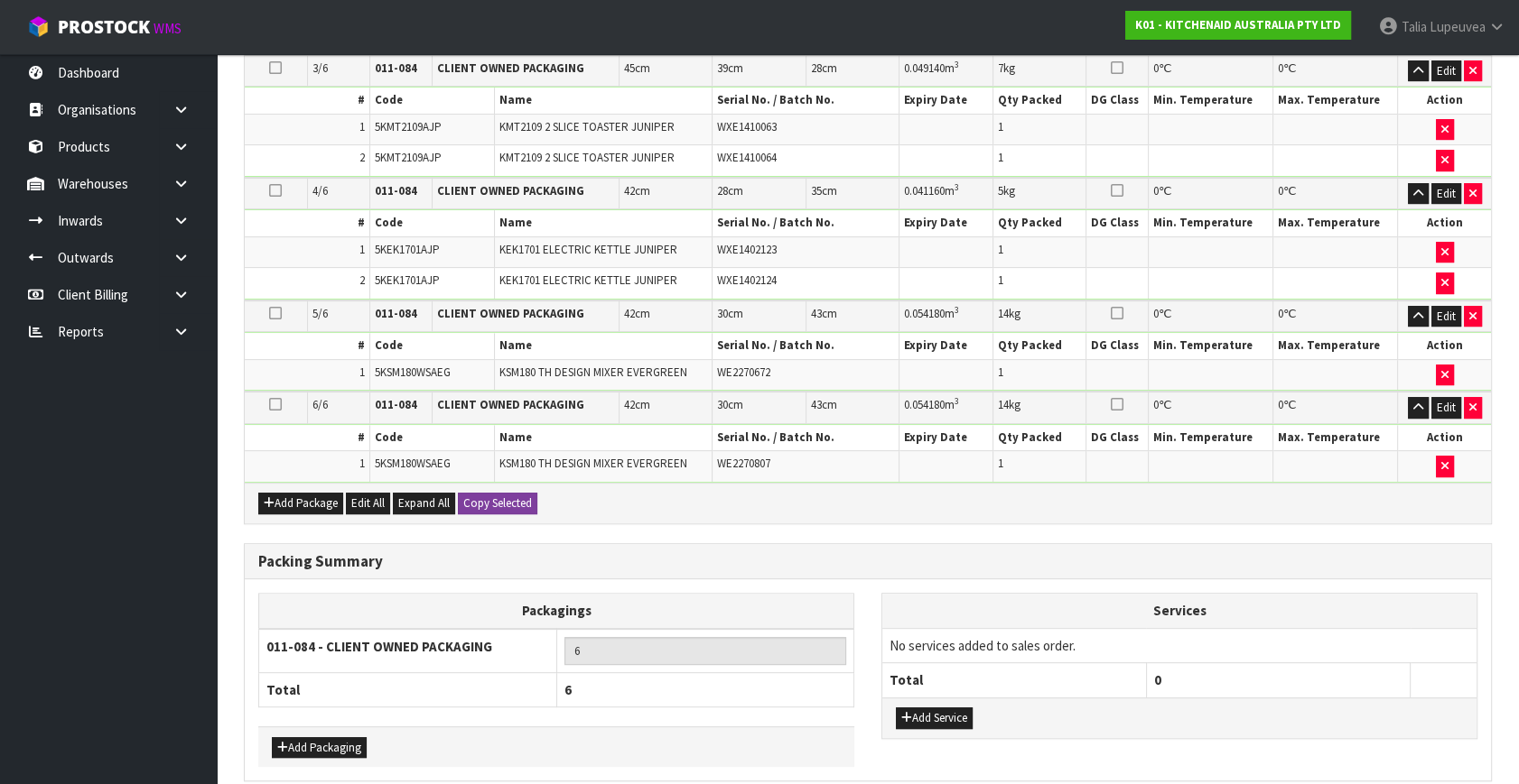
scroll to position [820, 0]
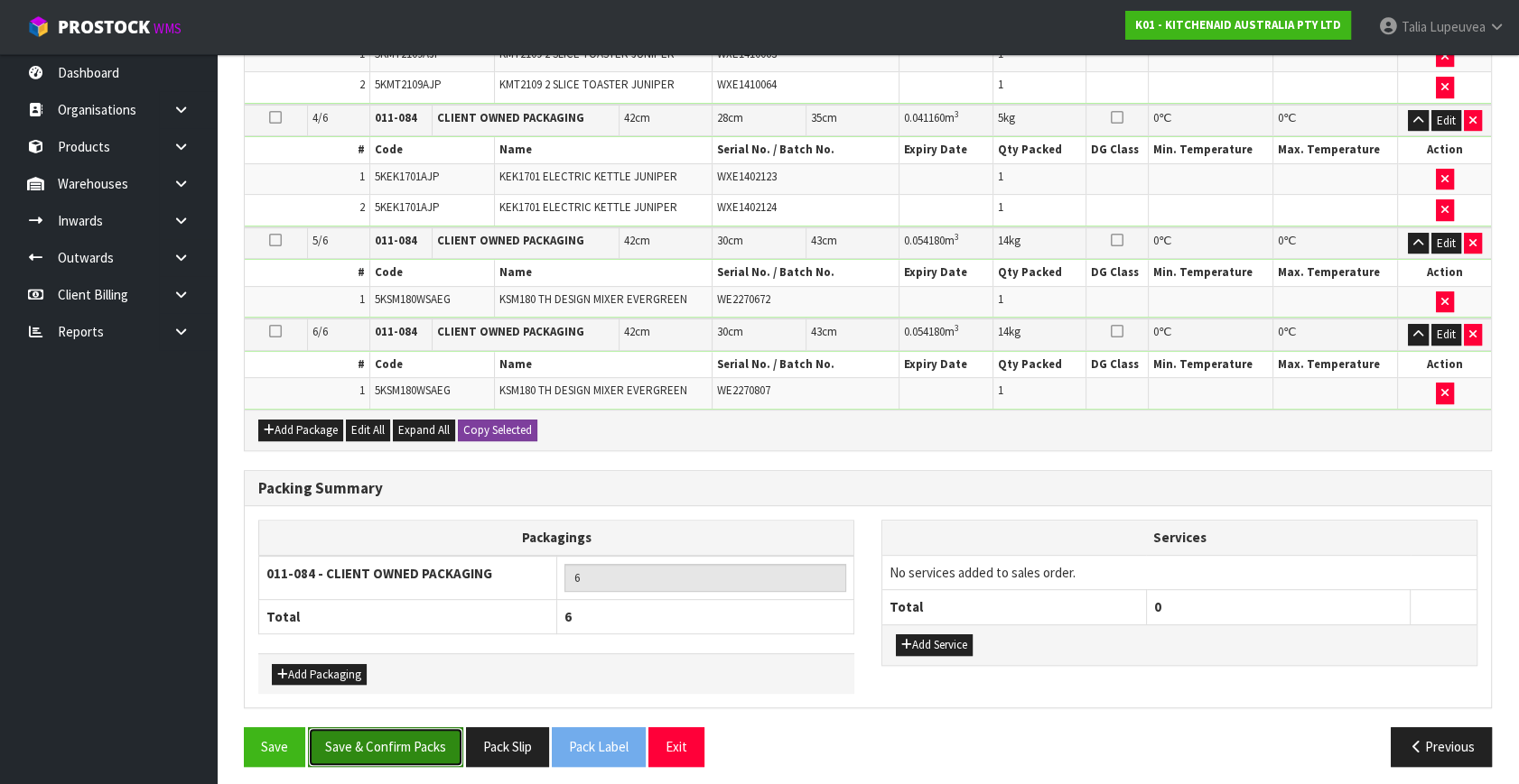
click at [409, 731] on button "Save & Confirm Packs" at bounding box center [385, 747] width 156 height 39
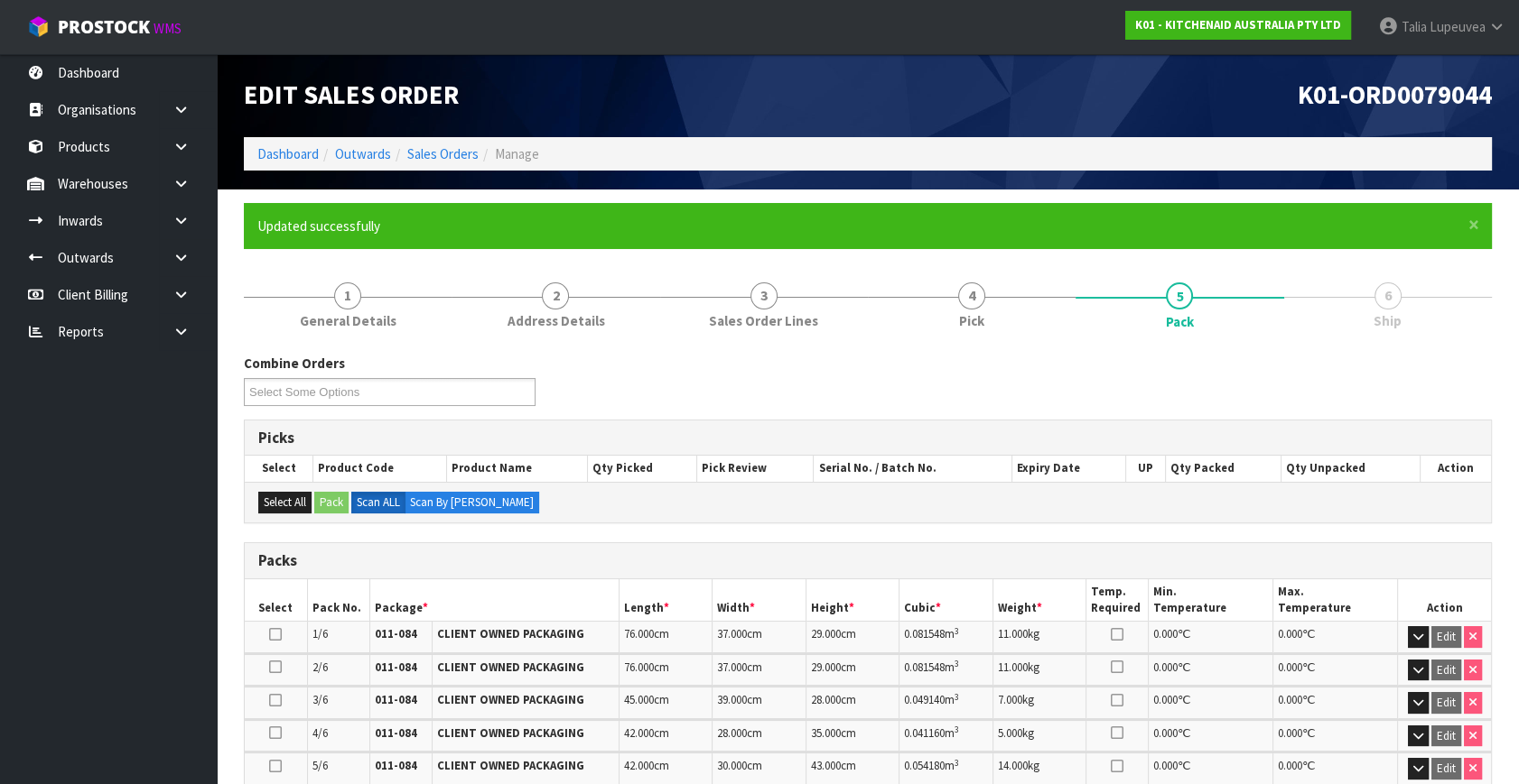
scroll to position [372, 0]
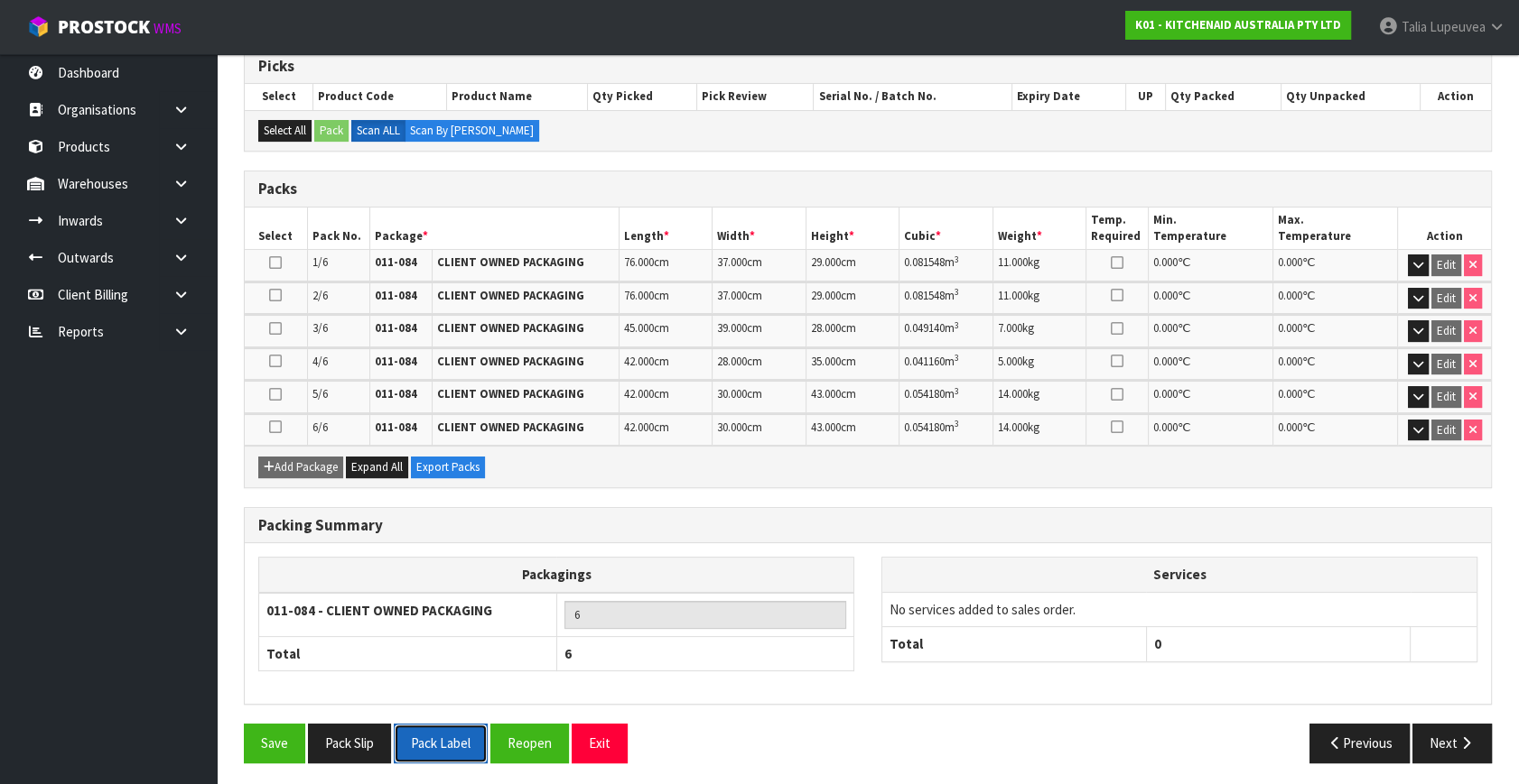
click at [452, 740] on button "Pack Label" at bounding box center [441, 743] width 94 height 39
click at [446, 736] on button "Pack Label" at bounding box center [441, 743] width 94 height 39
click at [441, 733] on button "Pack Label" at bounding box center [441, 743] width 94 height 39
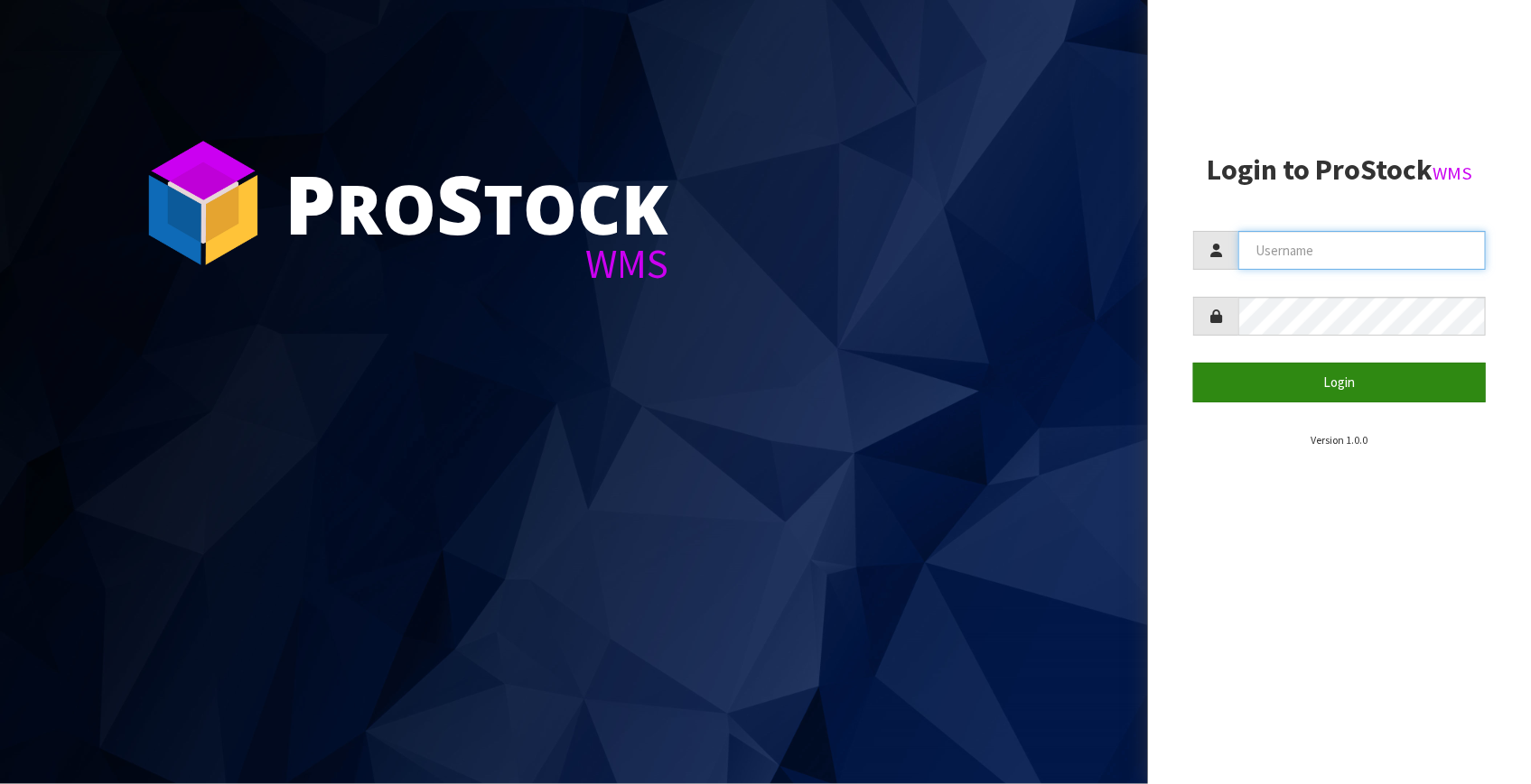
type input "Talia"
click at [1289, 392] on button "Login" at bounding box center [1339, 382] width 293 height 39
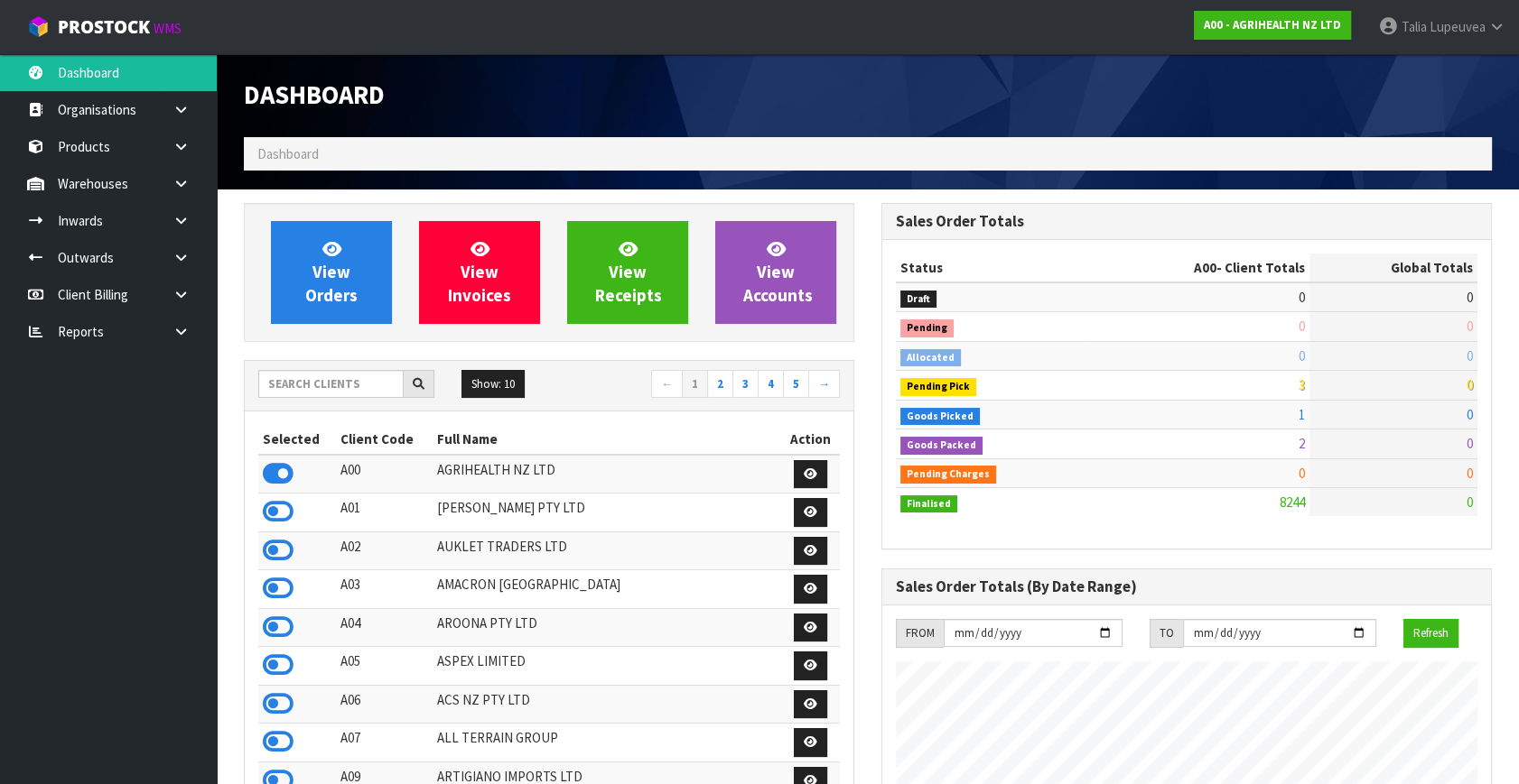
scroll to position [1365, 636]
click at [299, 375] on input "text" at bounding box center [330, 383] width 145 height 28
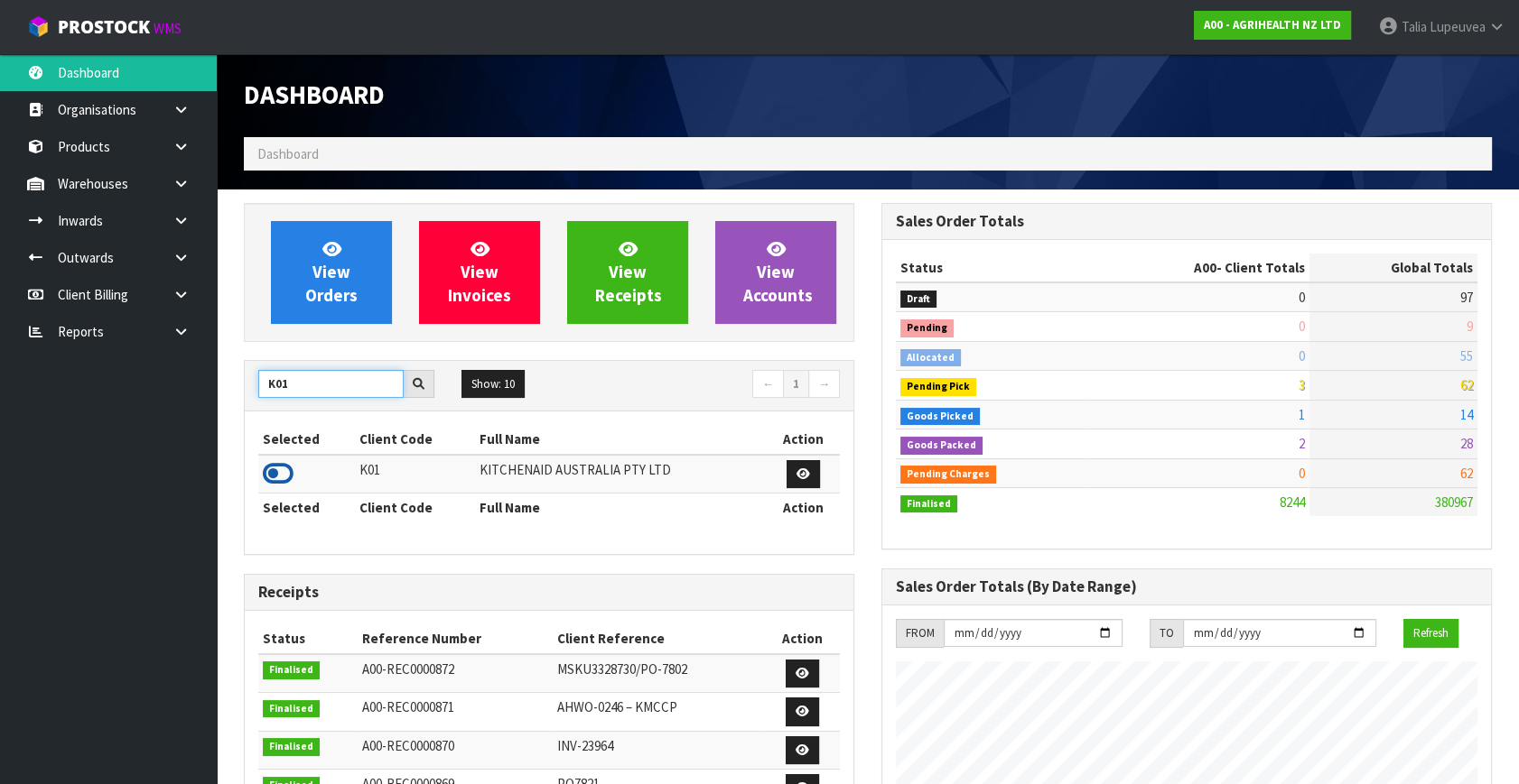
type input "K01"
click at [274, 470] on icon at bounding box center [278, 474] width 31 height 27
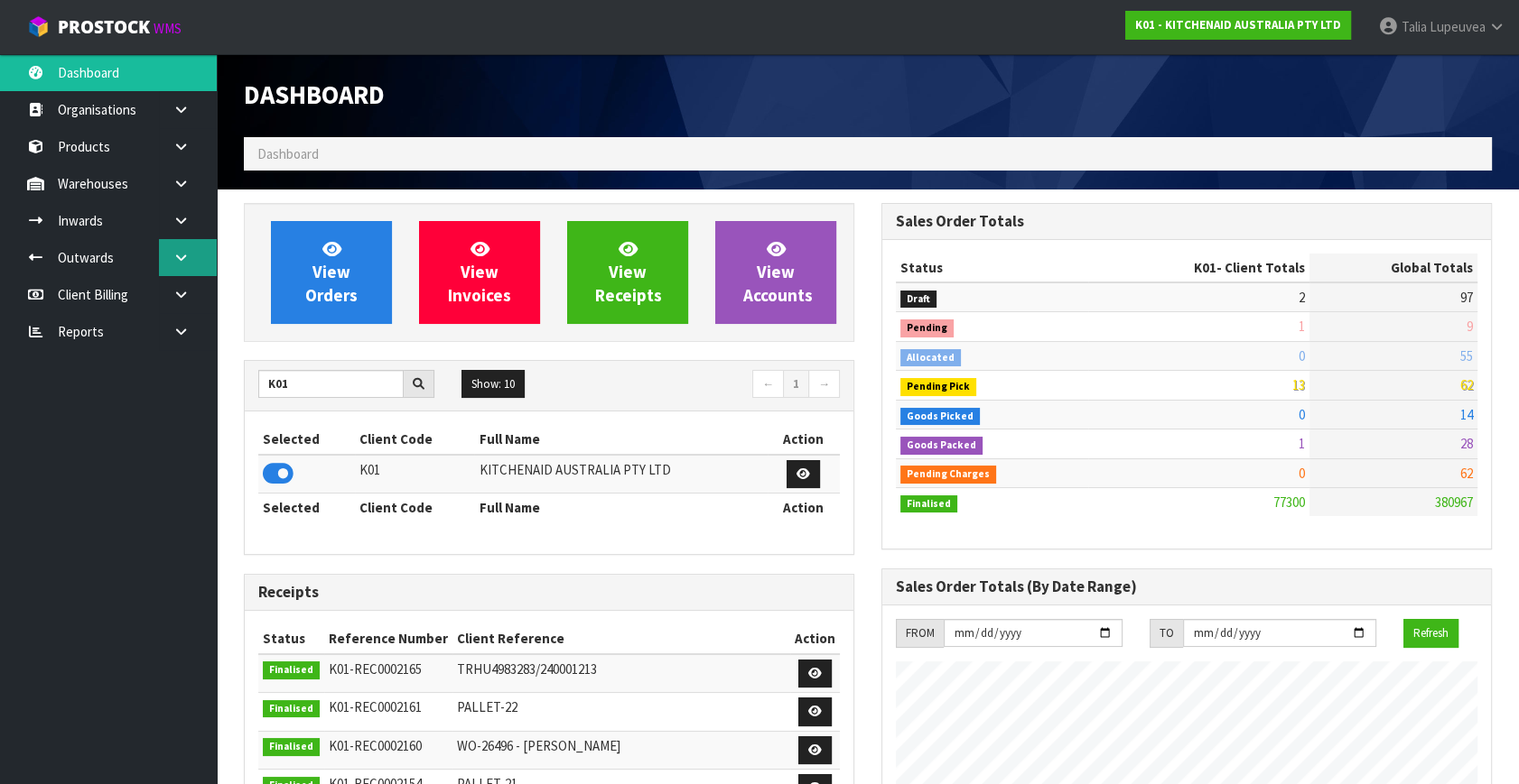
click at [169, 253] on link at bounding box center [187, 258] width 57 height 37
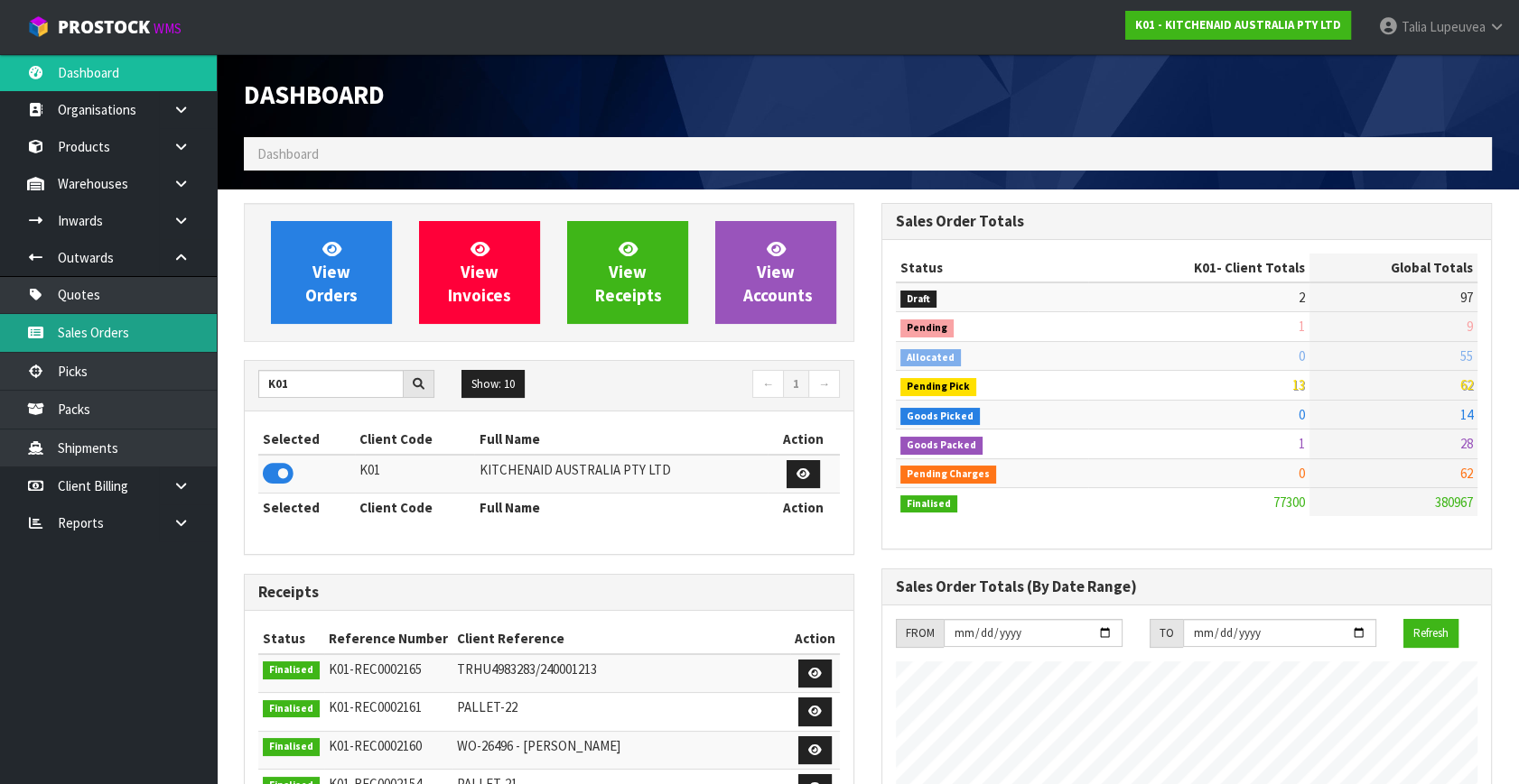
click at [116, 329] on link "Sales Orders" at bounding box center [108, 333] width 217 height 37
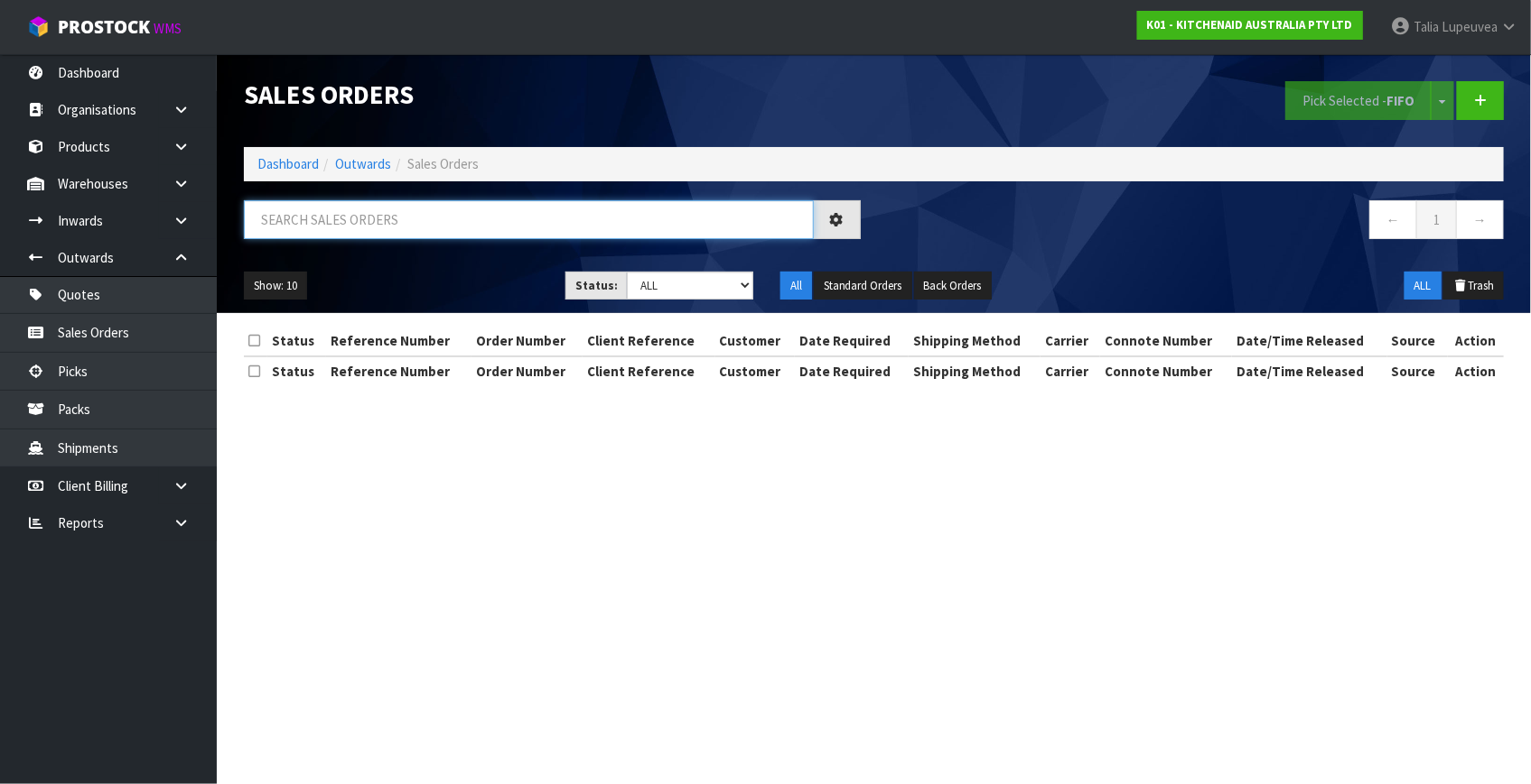
click at [386, 220] on input "text" at bounding box center [529, 220] width 570 height 39
type input "JOB-0412158"
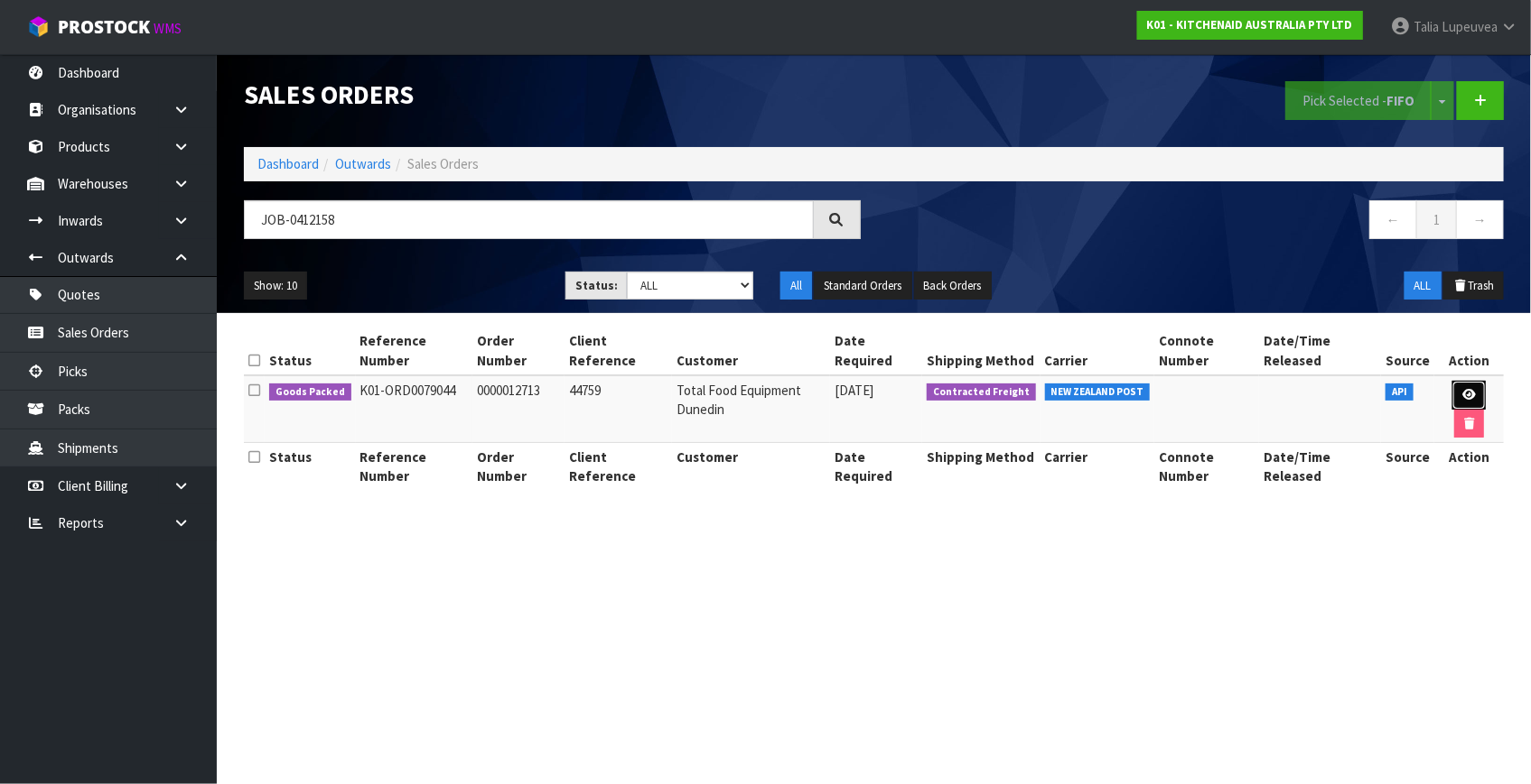
click at [1470, 396] on icon at bounding box center [1469, 395] width 14 height 12
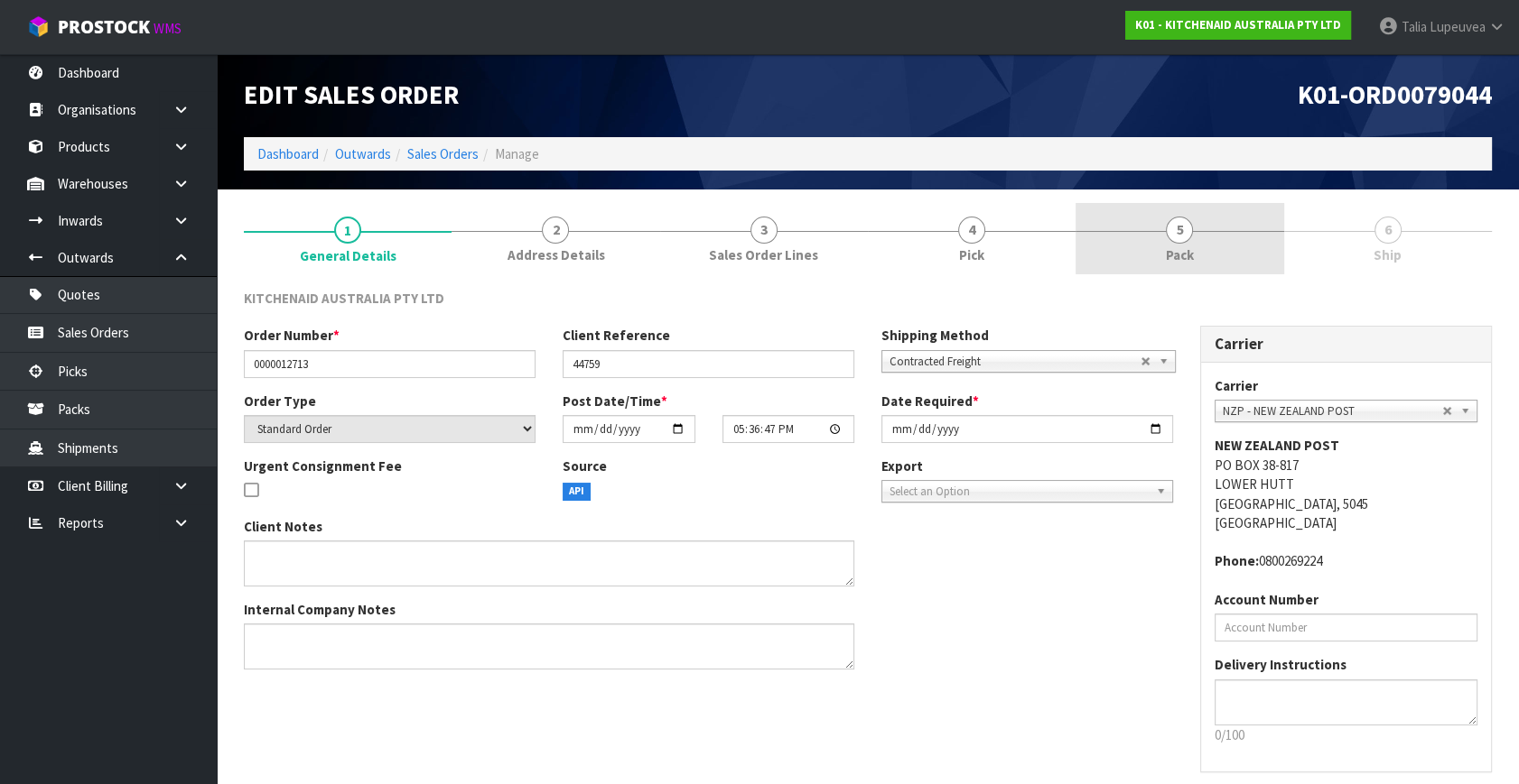
click at [1201, 257] on link "5 Pack" at bounding box center [1178, 238] width 207 height 71
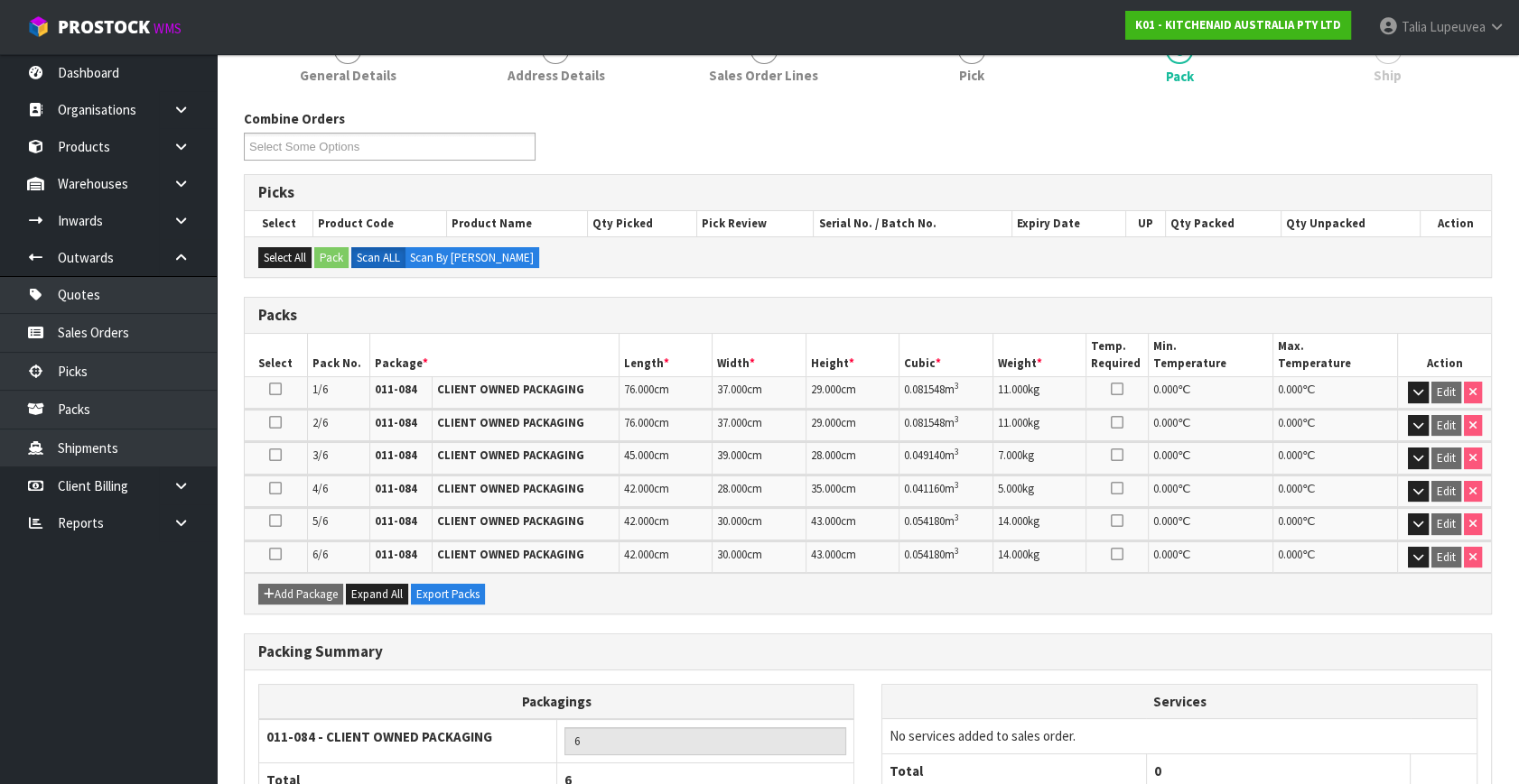
scroll to position [307, 0]
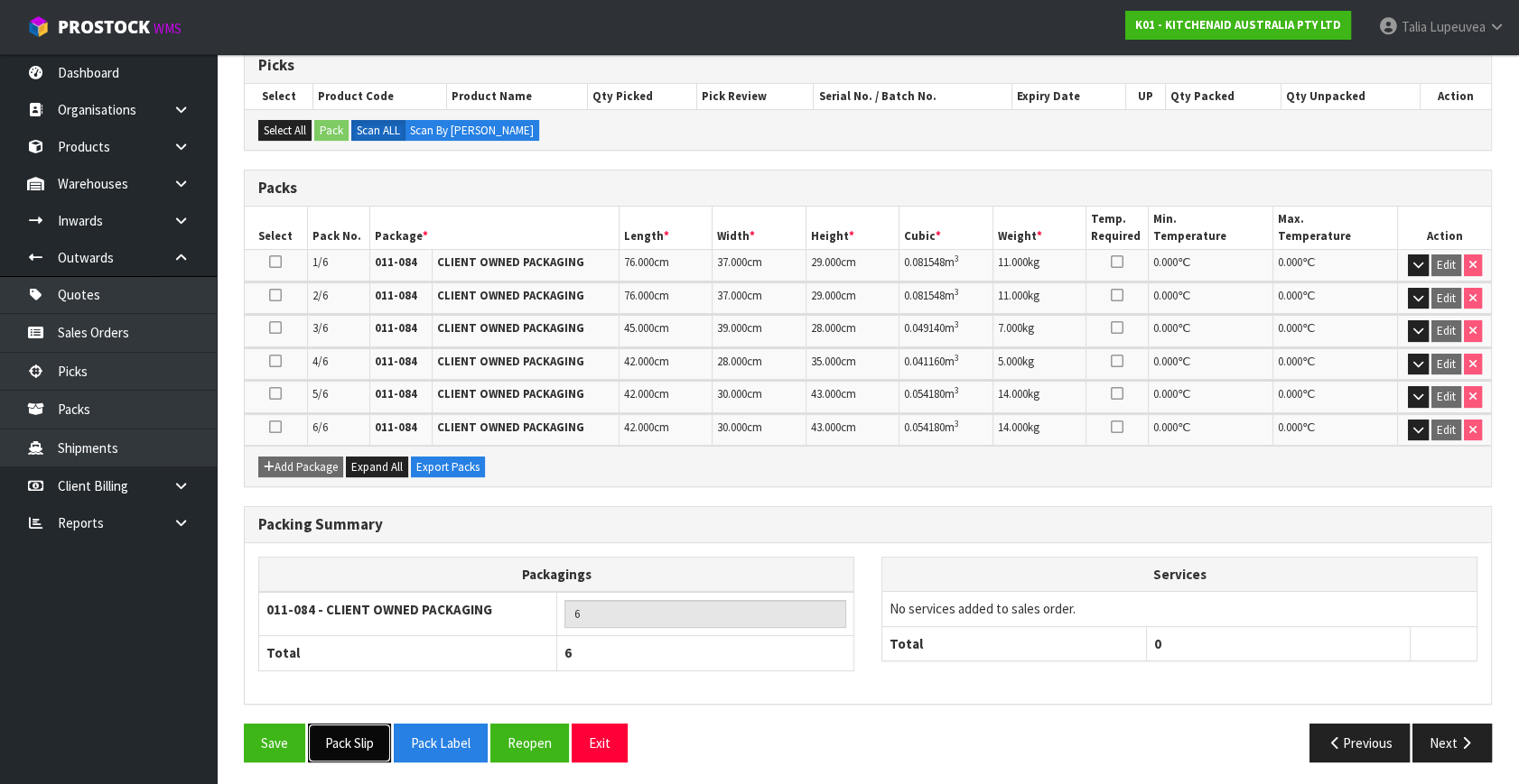
click at [324, 732] on button "Pack Slip" at bounding box center [348, 743] width 83 height 39
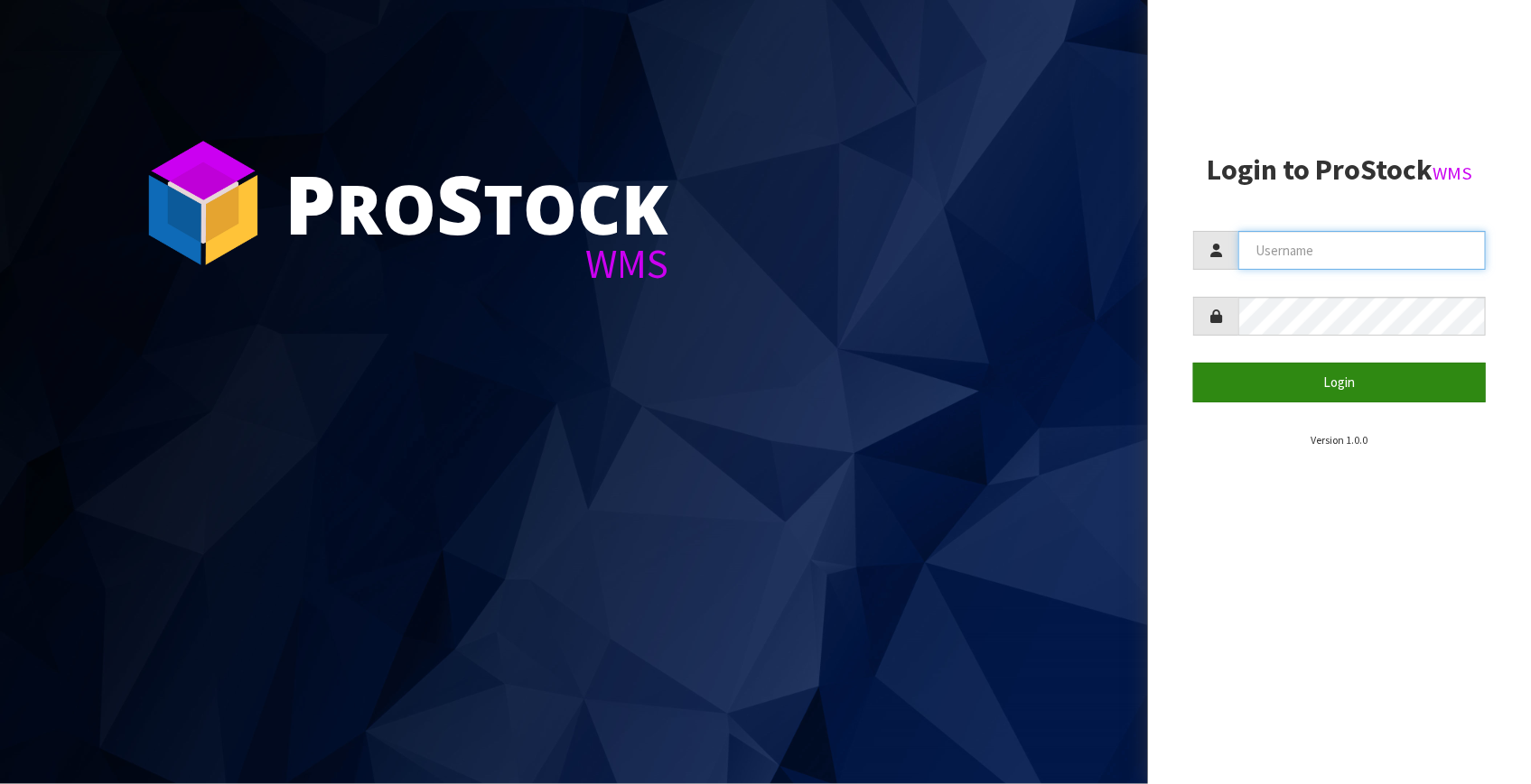
type input "Talia"
click at [1291, 375] on button "Login" at bounding box center [1339, 382] width 293 height 39
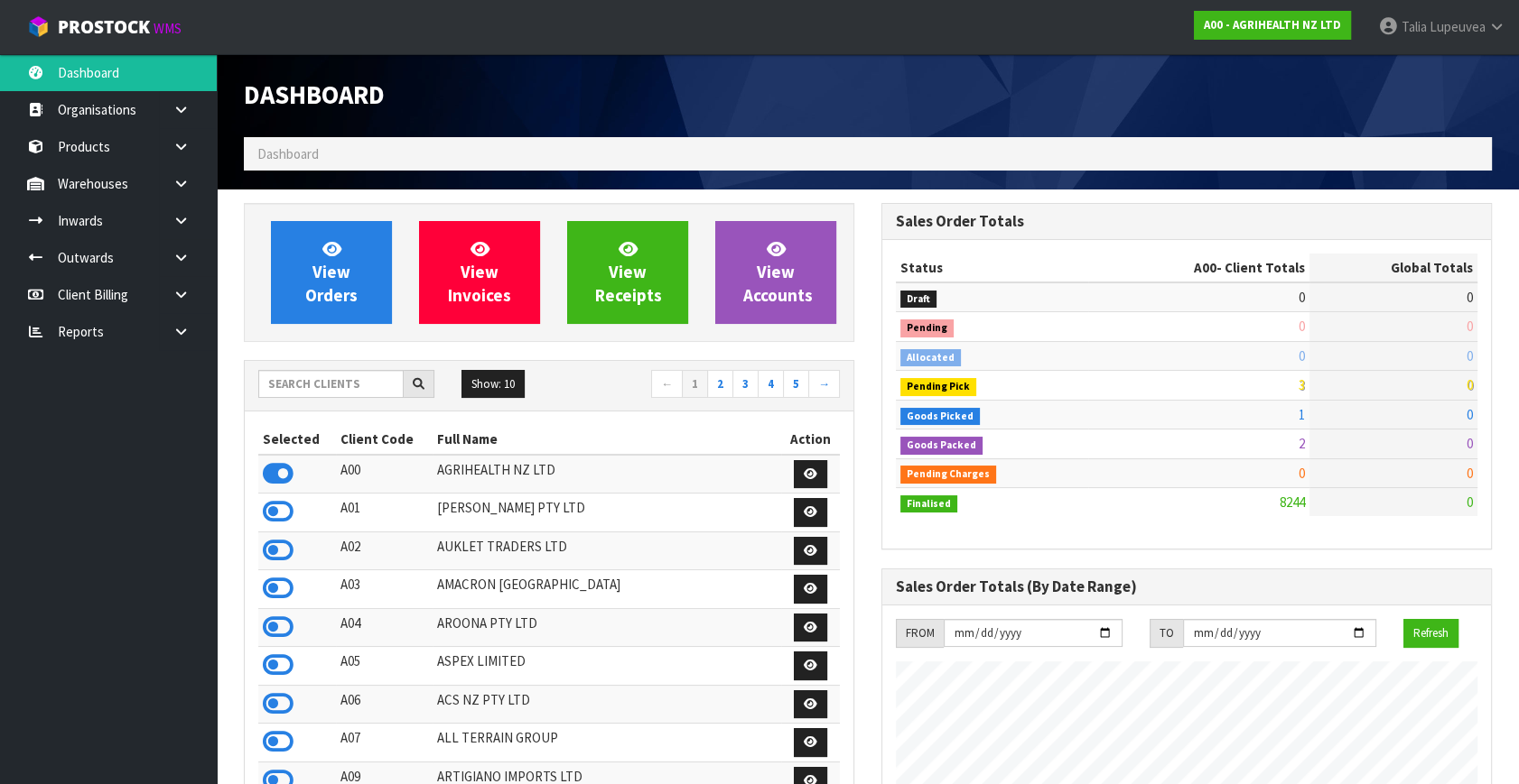
scroll to position [1365, 636]
click at [311, 374] on input "text" at bounding box center [330, 383] width 145 height 28
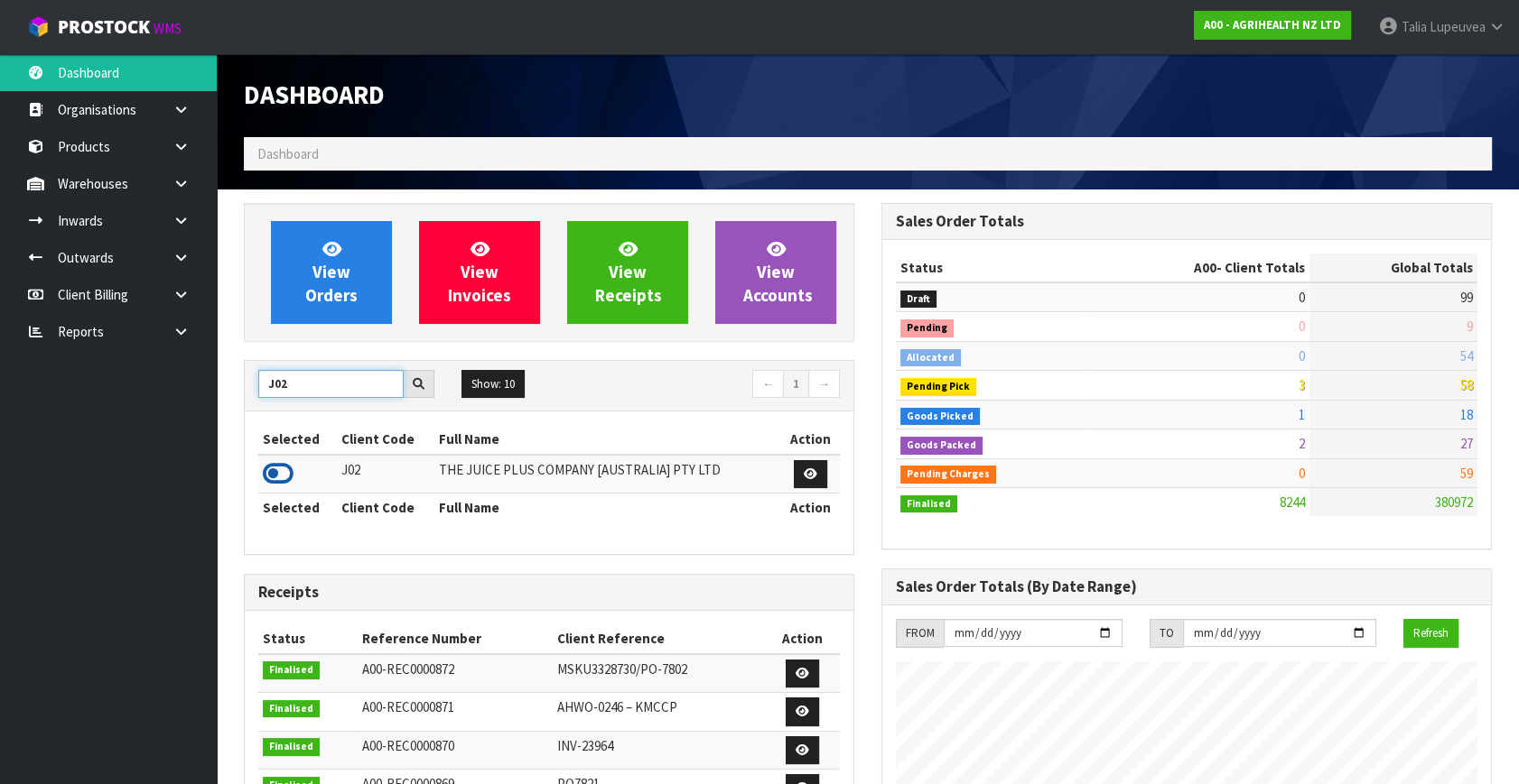
type input "J02"
click at [286, 474] on icon at bounding box center [278, 474] width 31 height 27
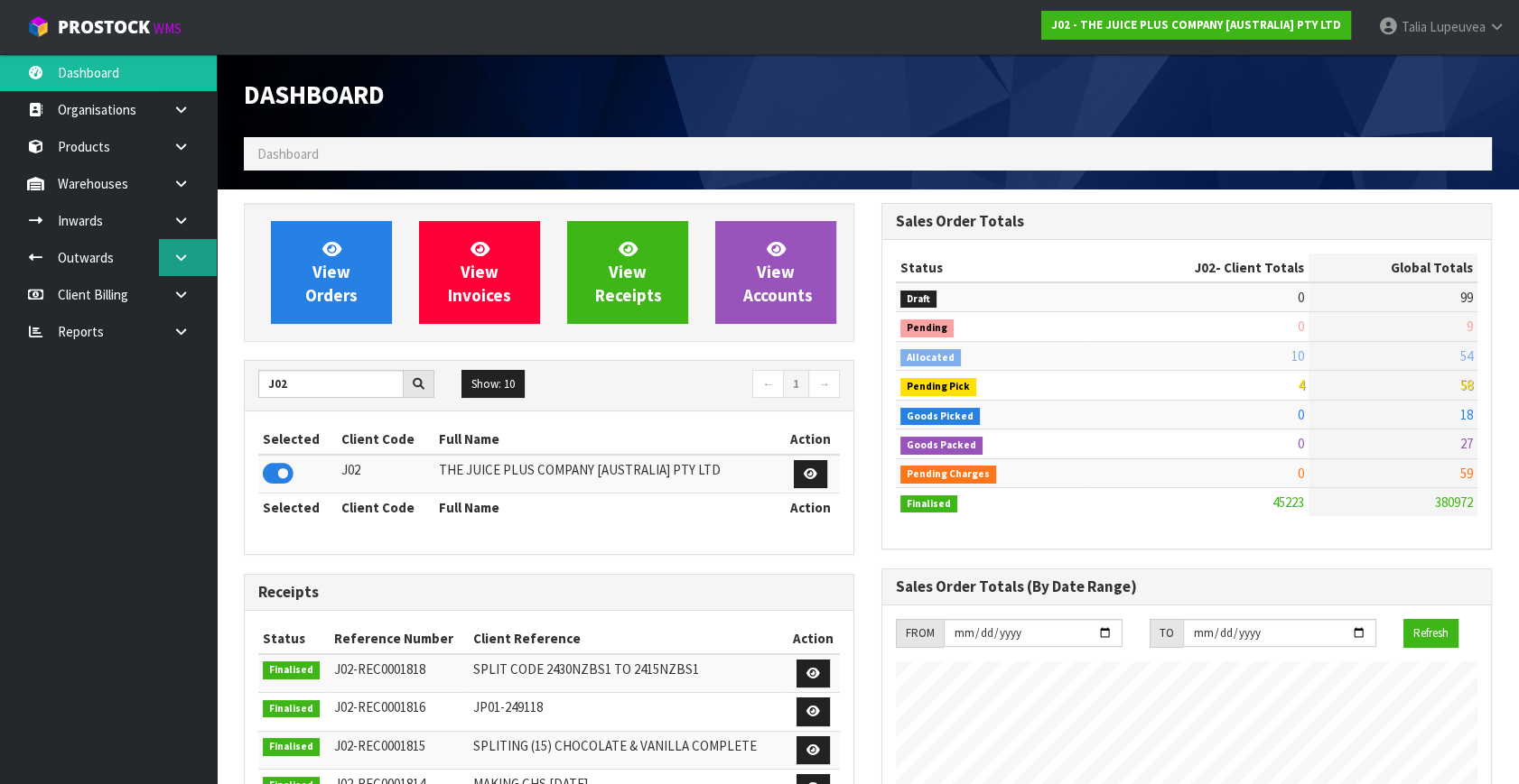
click at [163, 250] on link at bounding box center [187, 258] width 57 height 37
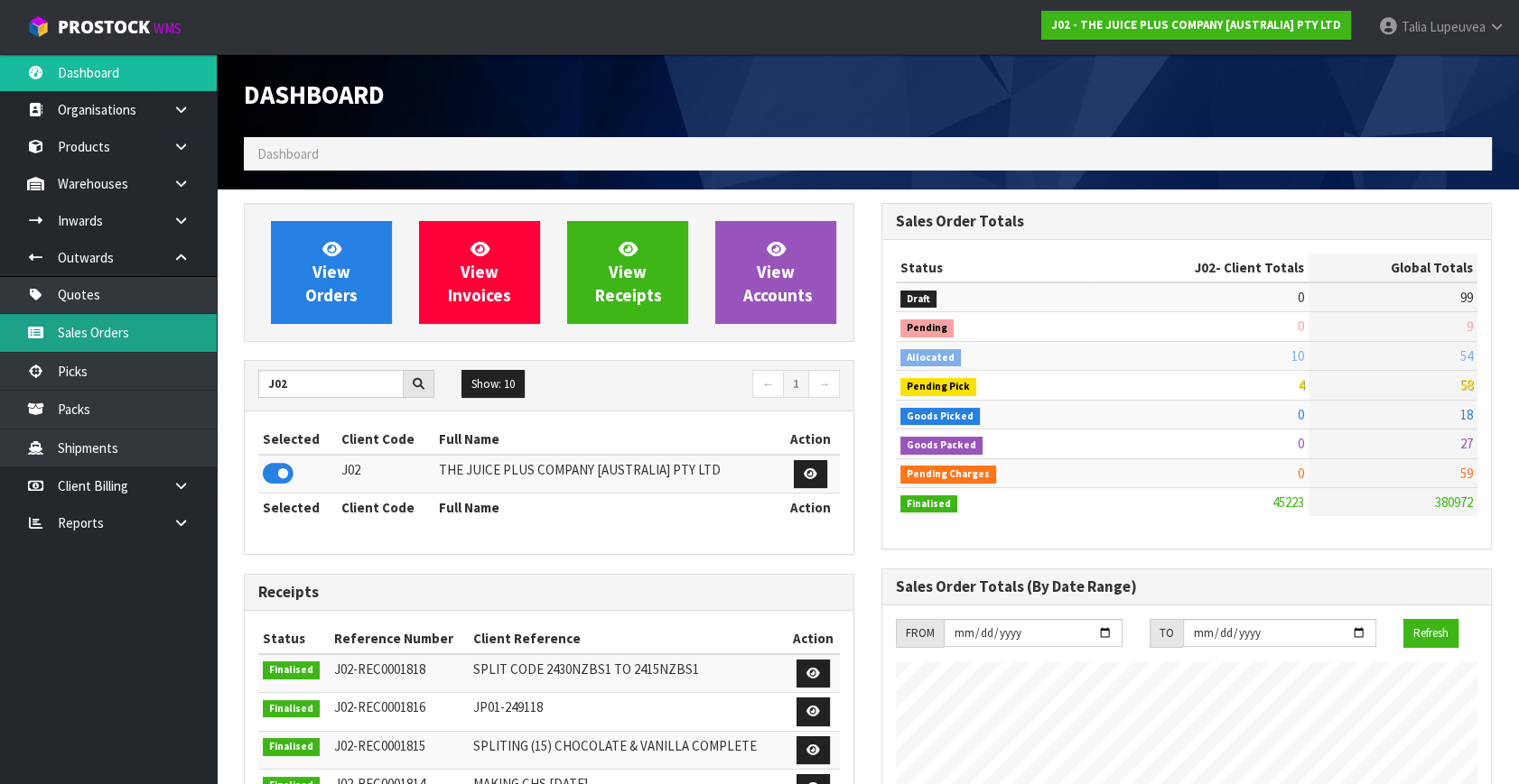
click at [113, 325] on link "Sales Orders" at bounding box center [108, 333] width 217 height 37
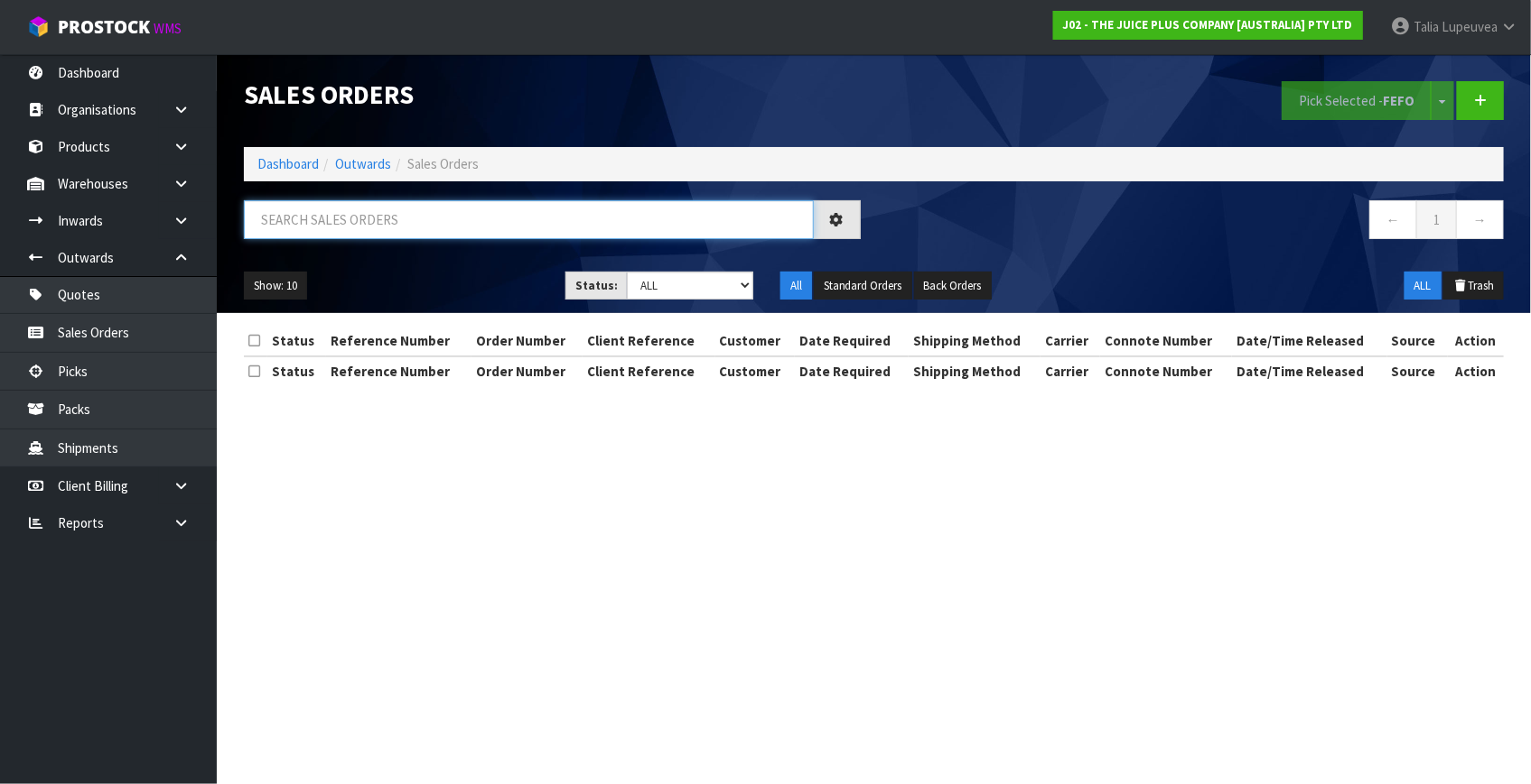
click at [367, 226] on input "text" at bounding box center [529, 220] width 570 height 39
type input "JOB-0411957"
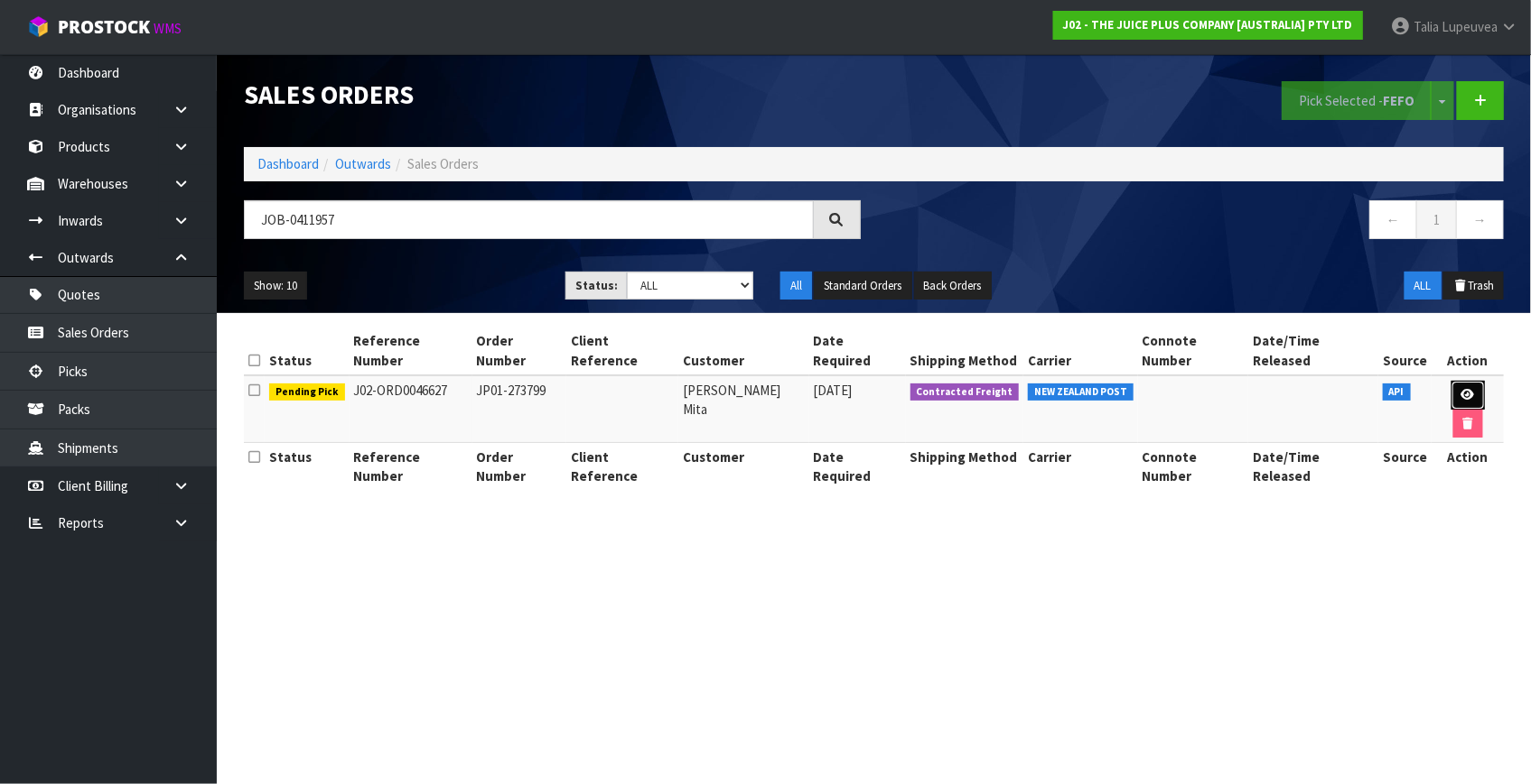
click at [1462, 389] on icon at bounding box center [1469, 395] width 14 height 12
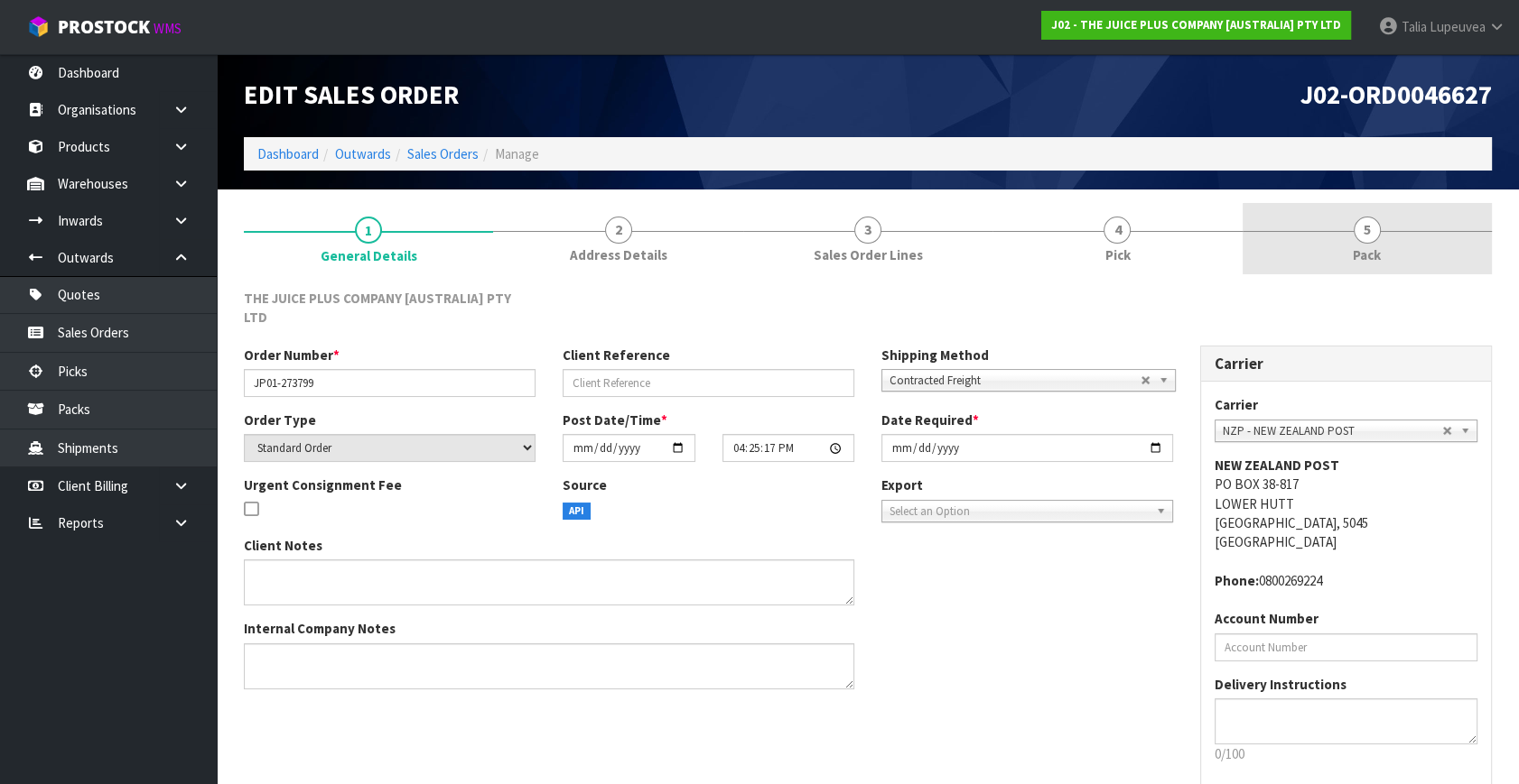
click at [1336, 232] on link "5 Pack" at bounding box center [1367, 238] width 249 height 71
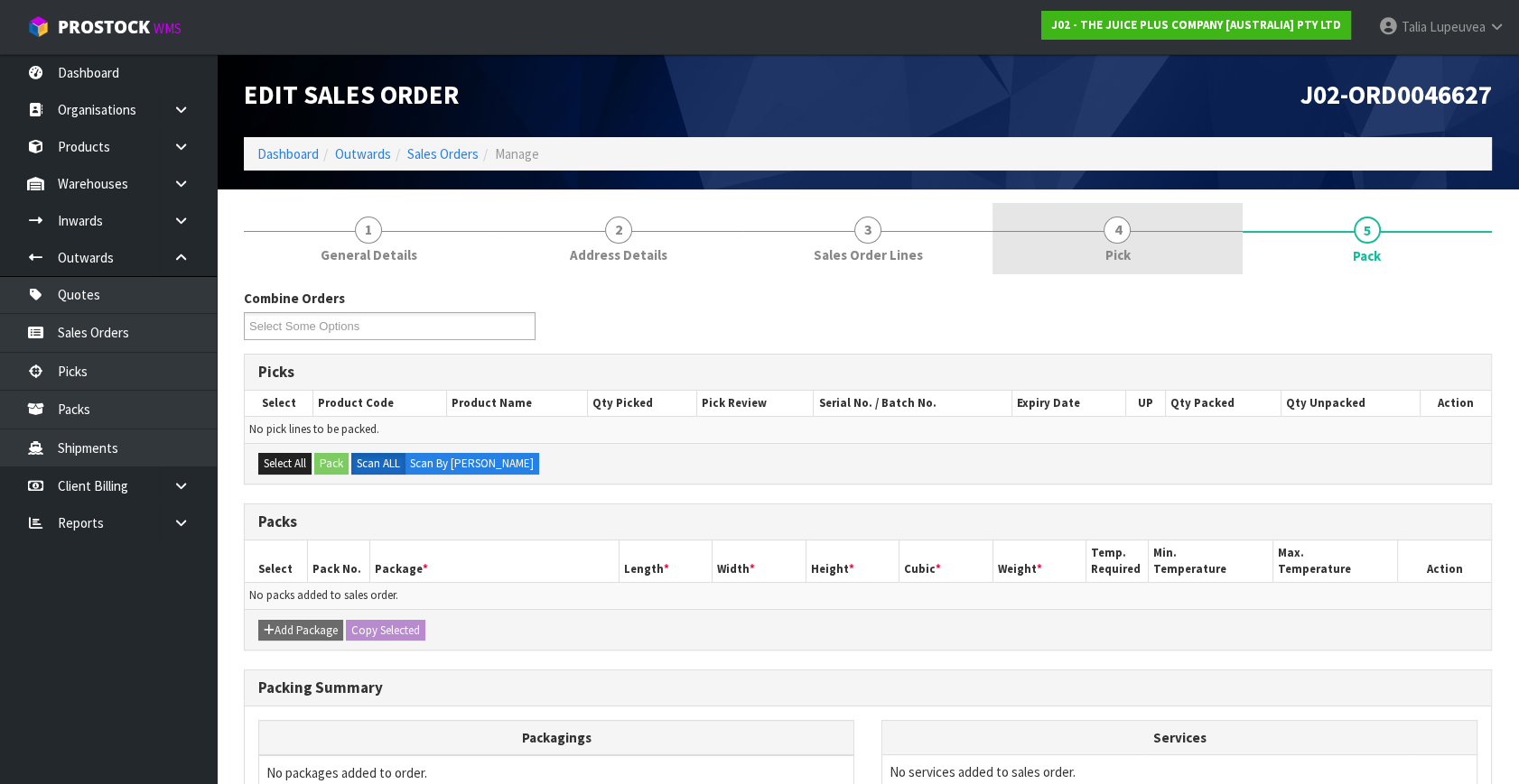
click at [1135, 245] on link "4 Pick" at bounding box center [1117, 238] width 249 height 71
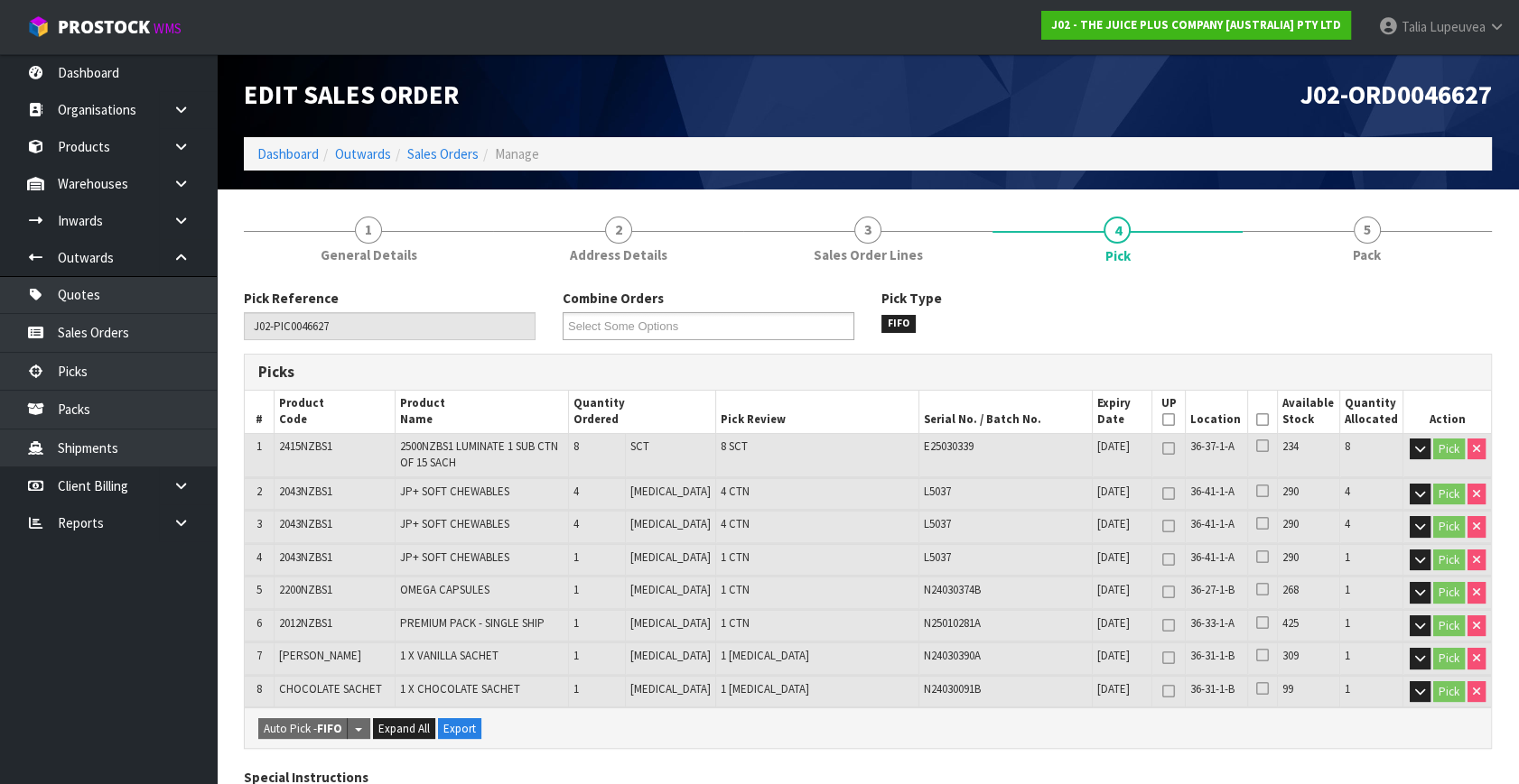
click at [1261, 420] on icon at bounding box center [1262, 420] width 13 height 1
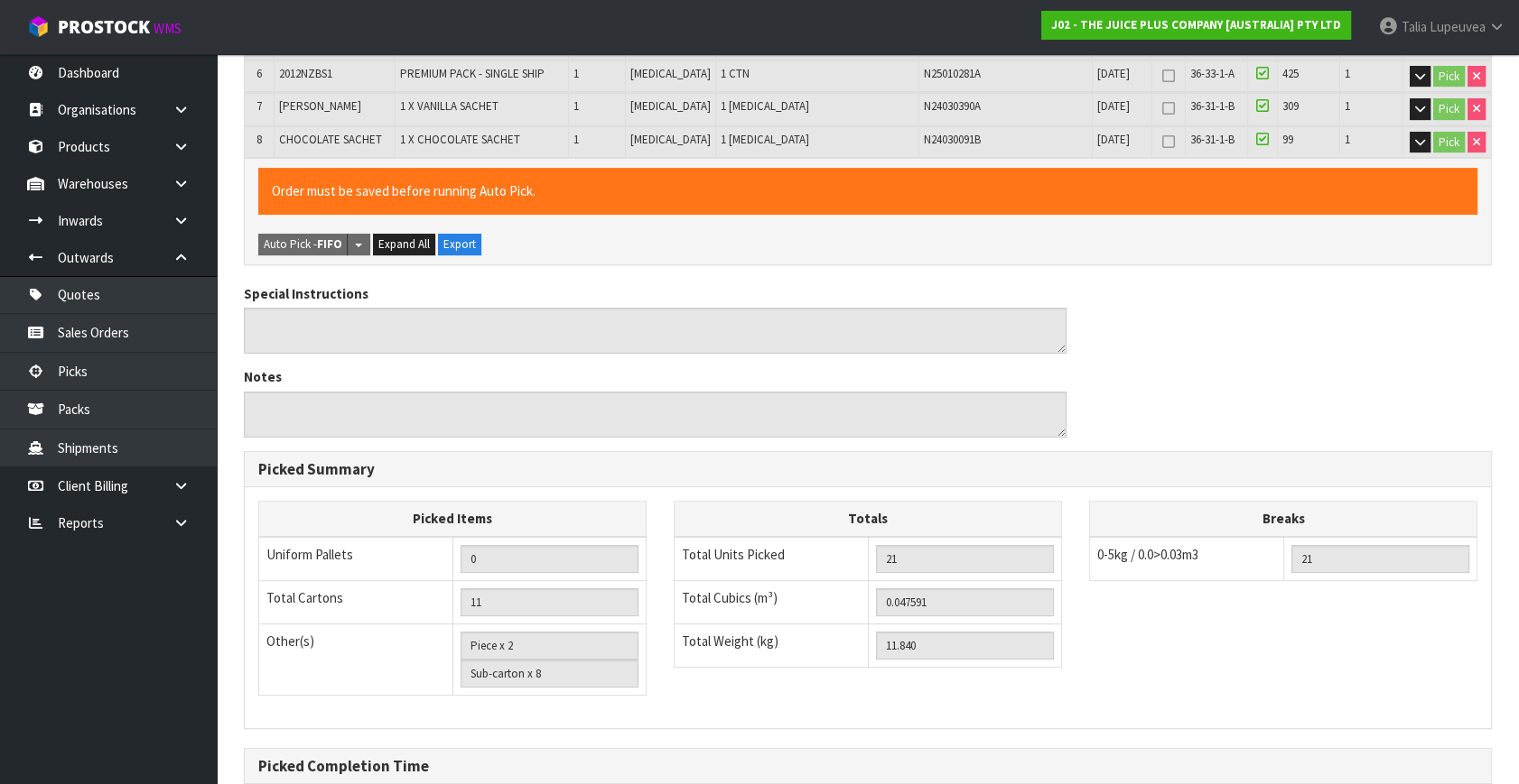
scroll to position [735, 0]
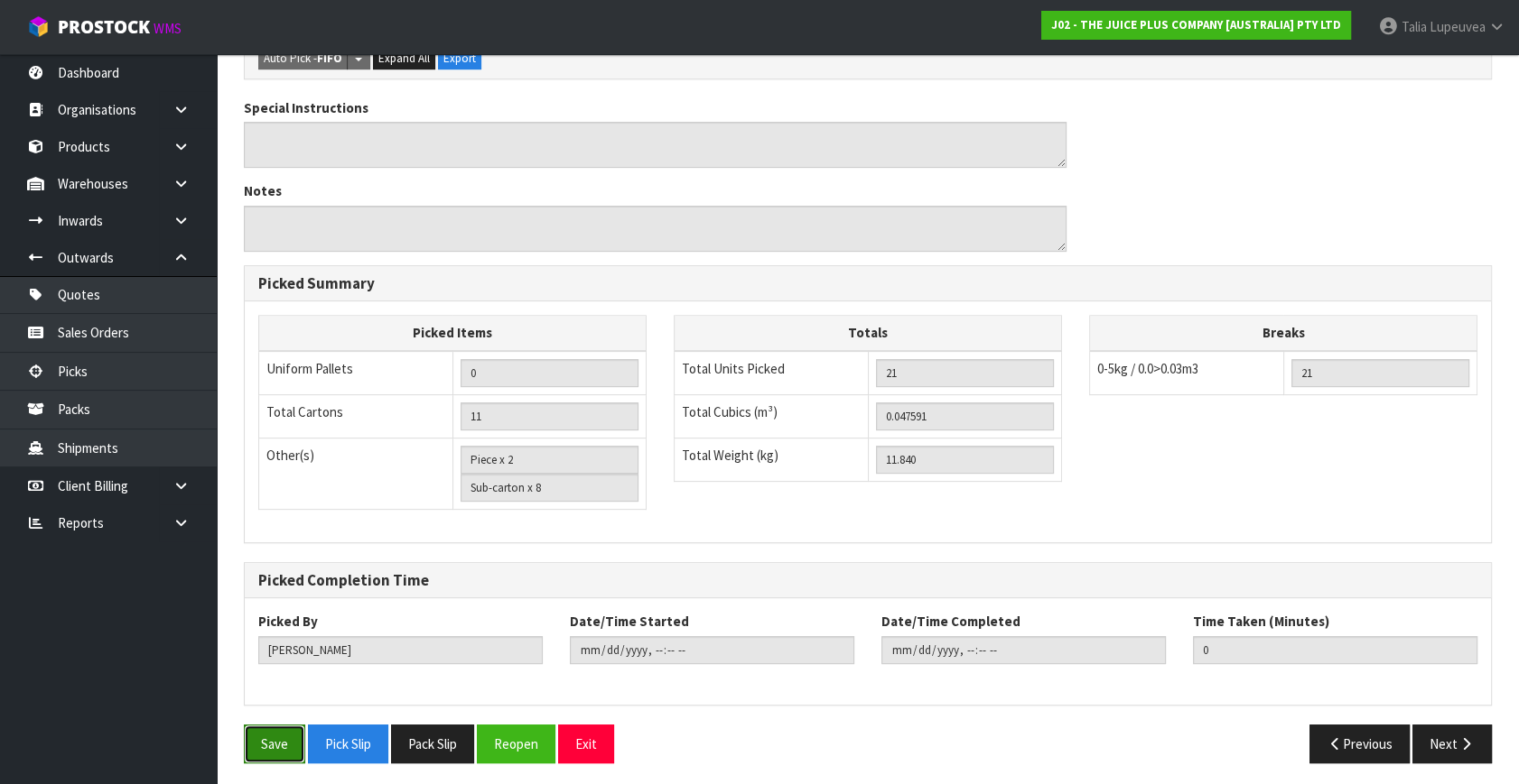
click at [267, 741] on button "Save" at bounding box center [274, 744] width 61 height 39
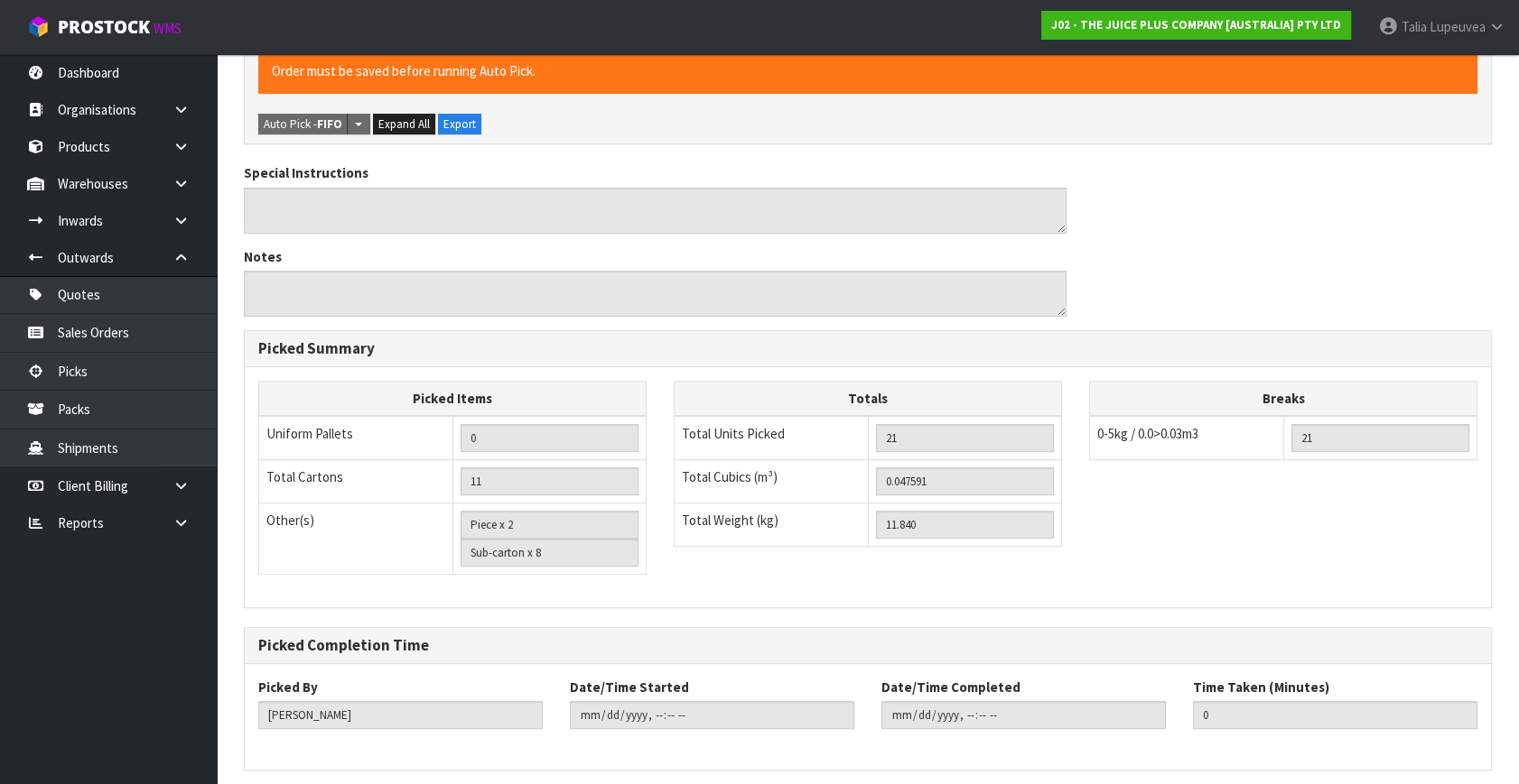
scroll to position [0, 0]
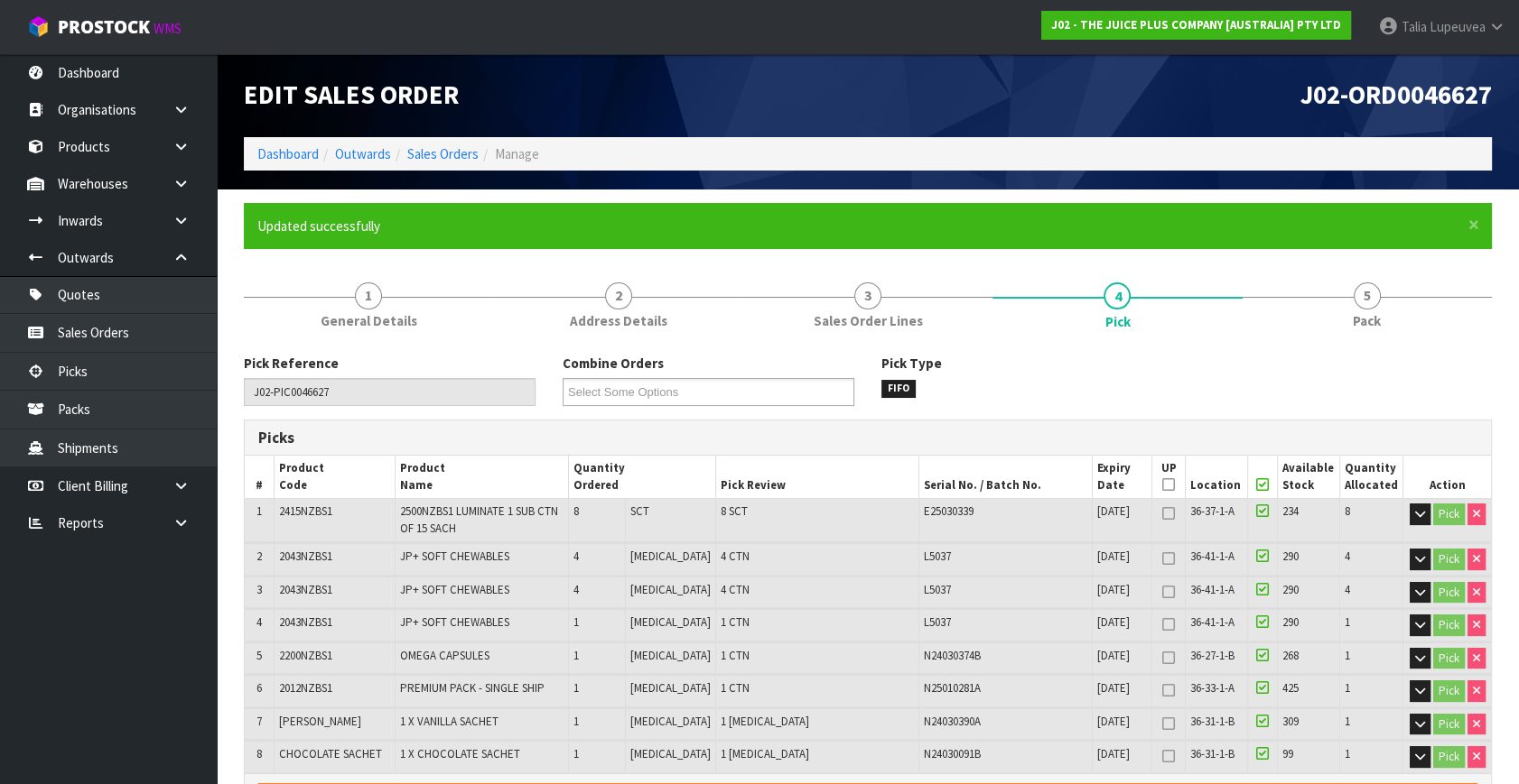
type input "Talia Lupeuvea"
type input "2025-09-12T14:04:03"
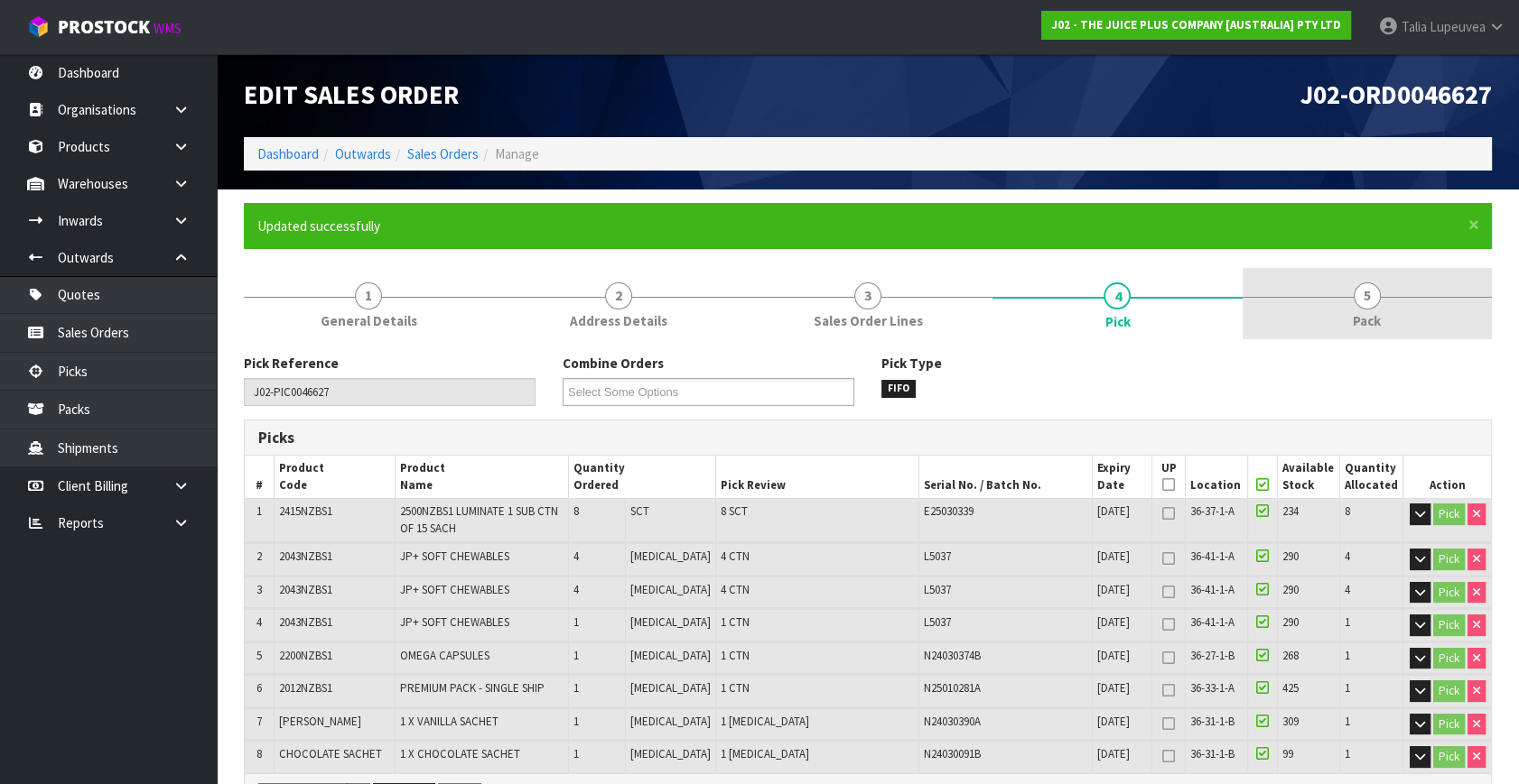
click at [1349, 306] on link "5 Pack" at bounding box center [1367, 303] width 249 height 71
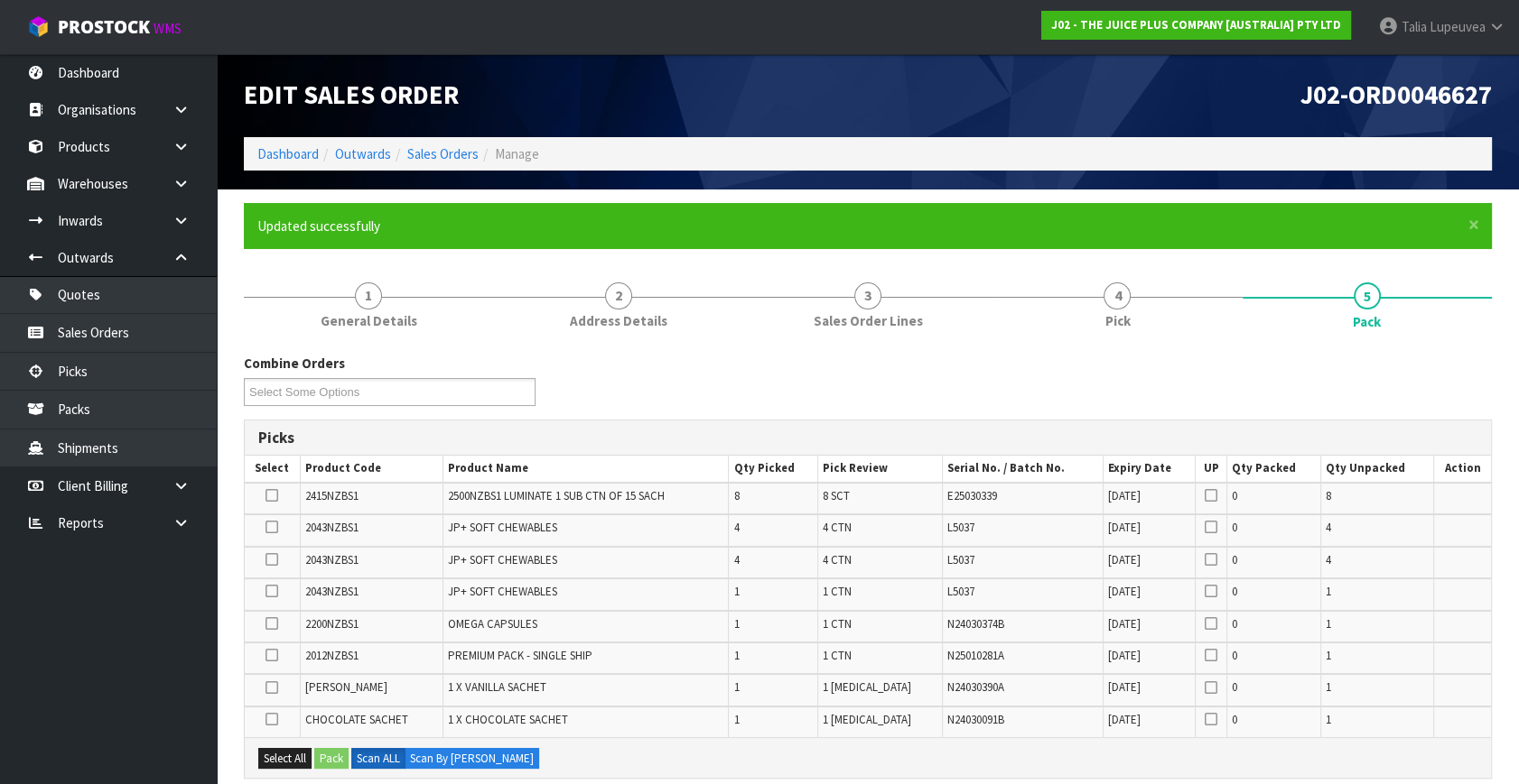
click at [1222, 364] on div "Combine Orders J02-ORD0046625 J02-ORD0046627 J02-ORD0046630 J02-ORD0046631 J02-…" at bounding box center [868, 386] width 1275 height 65
click at [280, 752] on button "Select All" at bounding box center [284, 759] width 54 height 21
click at [323, 753] on button "Pack" at bounding box center [331, 759] width 34 height 21
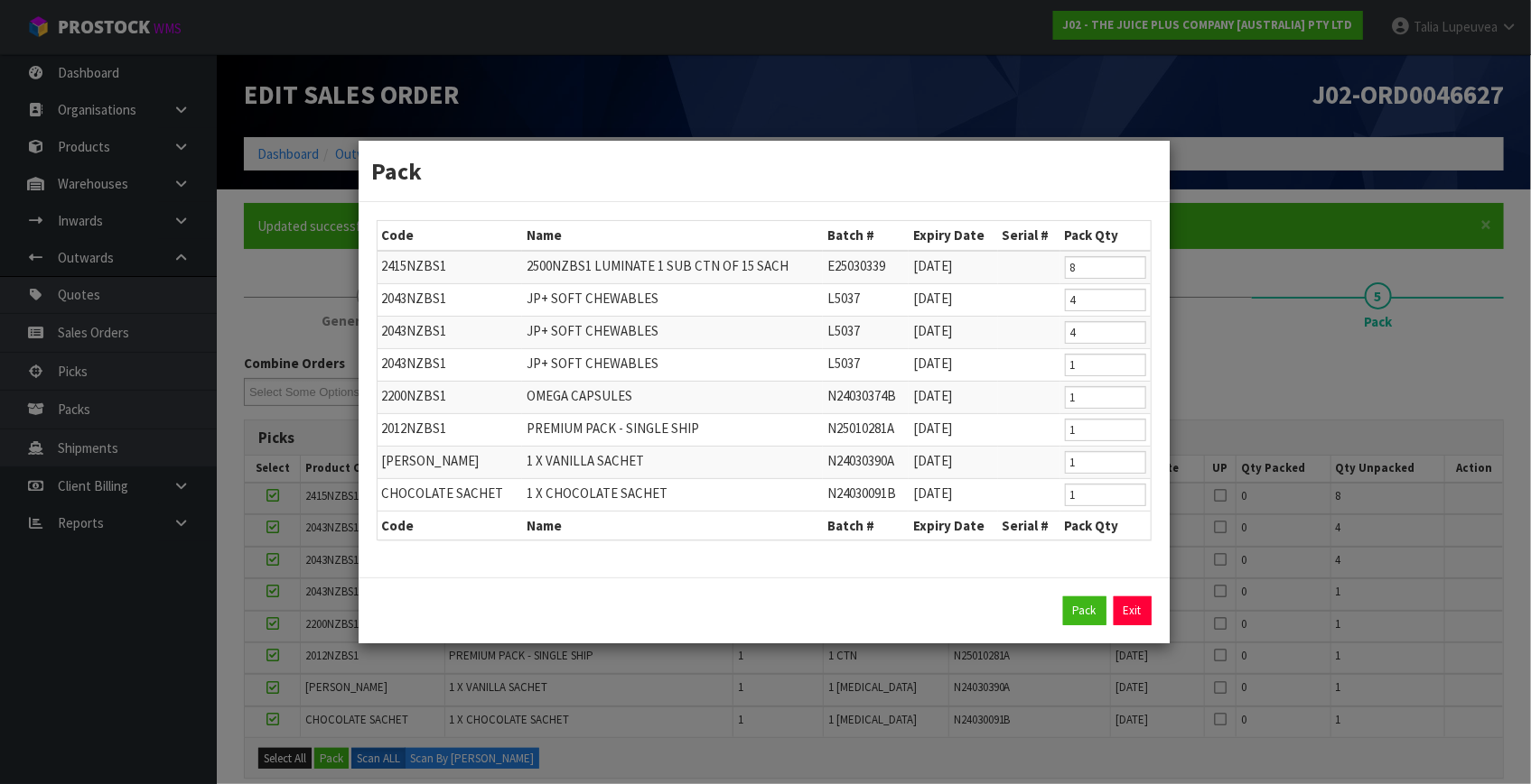
click at [1153, 606] on div "Pack Exit" at bounding box center [763, 611] width 811 height 66
click at [1136, 608] on link "Exit" at bounding box center [1132, 611] width 38 height 29
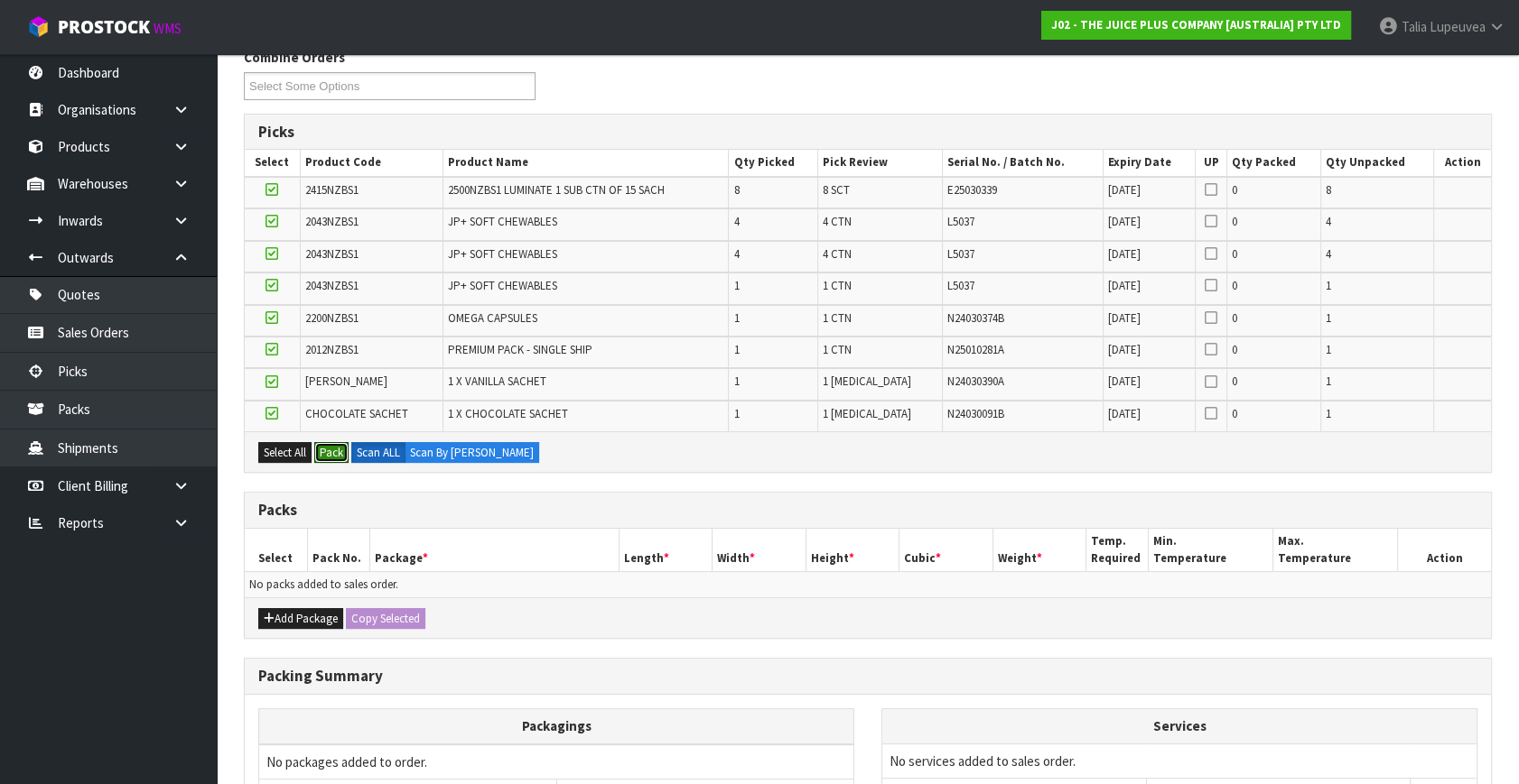
scroll to position [489, 0]
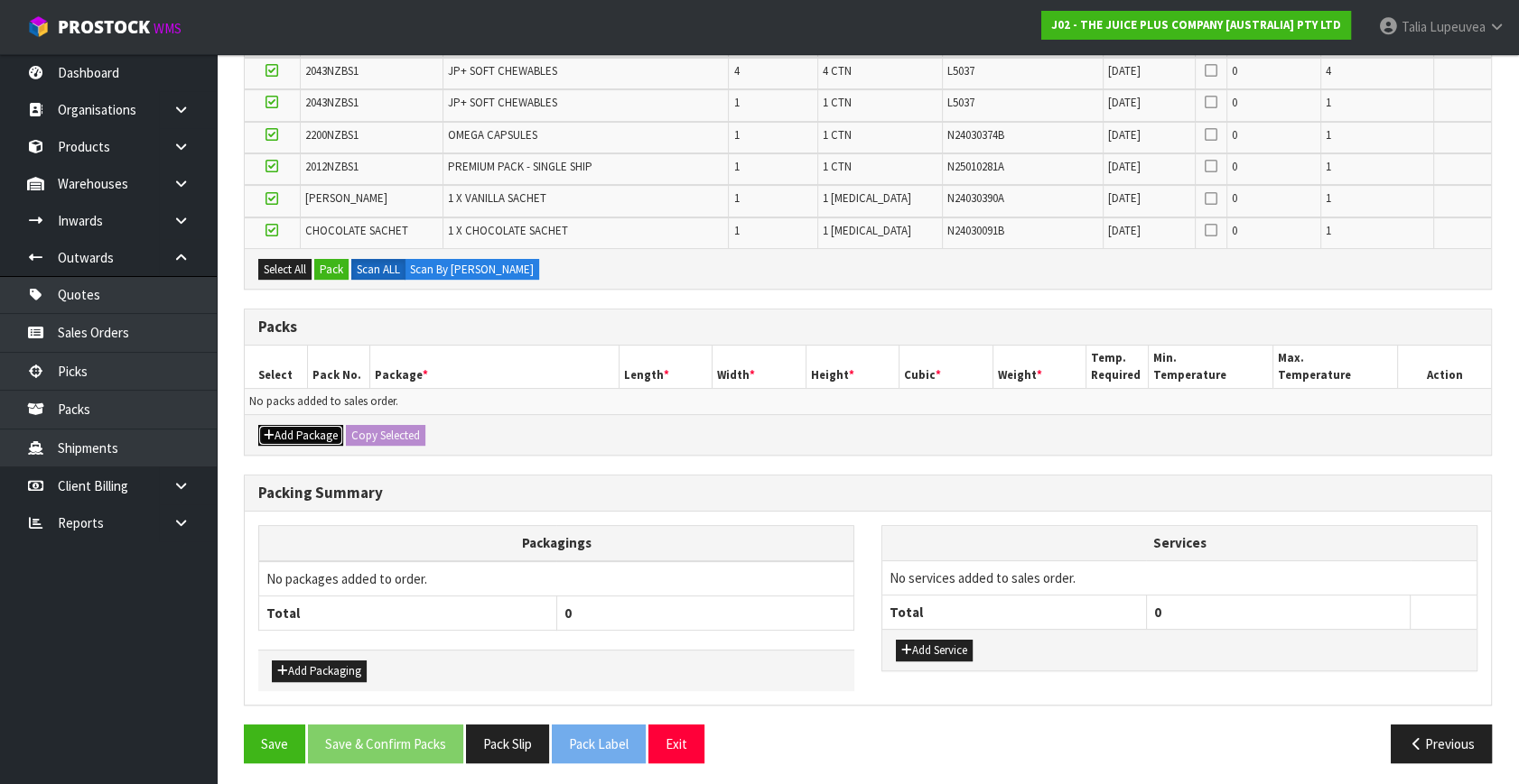
click at [307, 440] on button "Add Package" at bounding box center [300, 436] width 85 height 21
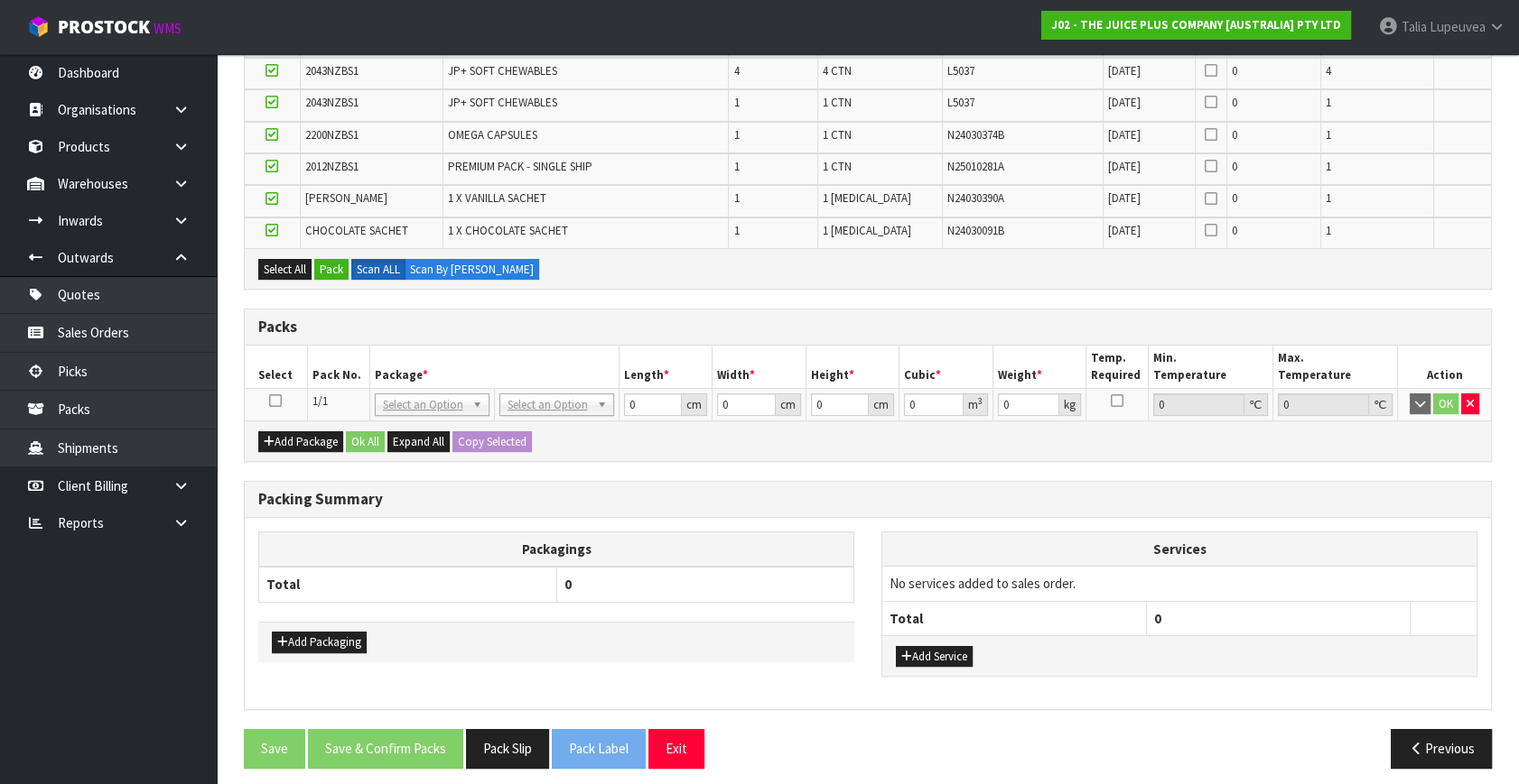
click at [272, 401] on icon at bounding box center [275, 401] width 13 height 1
click at [333, 267] on button "Pack" at bounding box center [331, 269] width 34 height 21
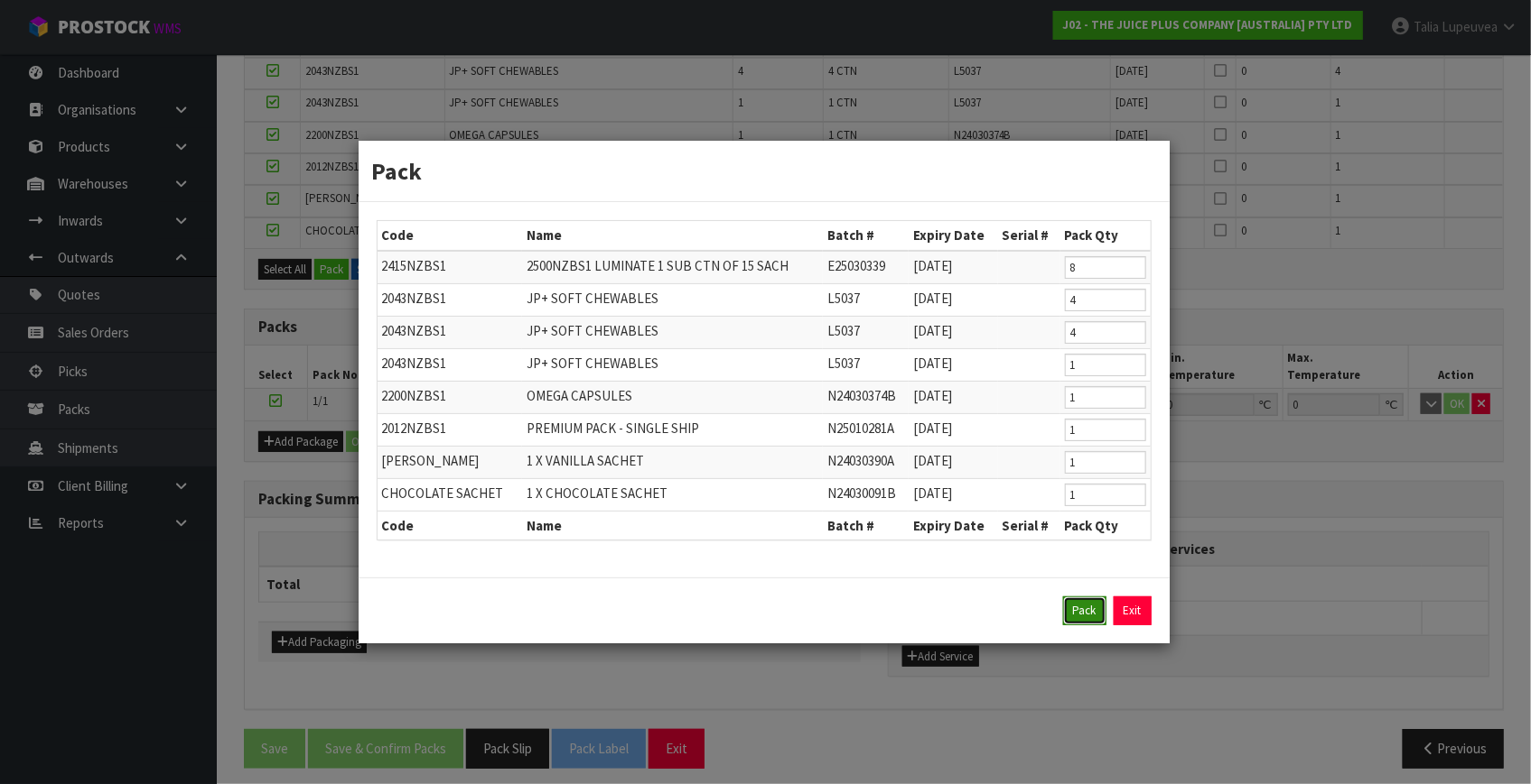
click at [1080, 618] on button "Pack" at bounding box center [1084, 611] width 44 height 29
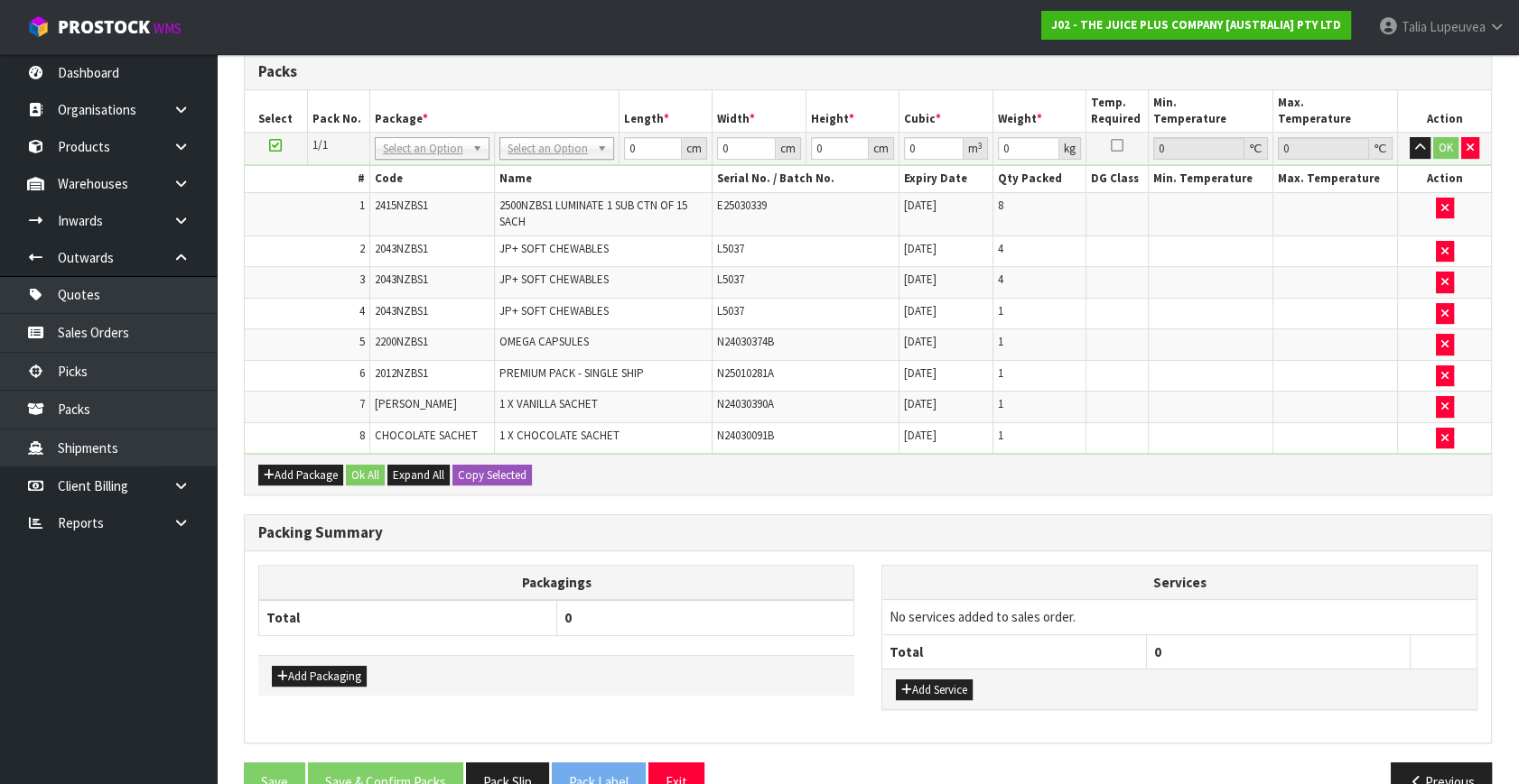
scroll to position [408, 0]
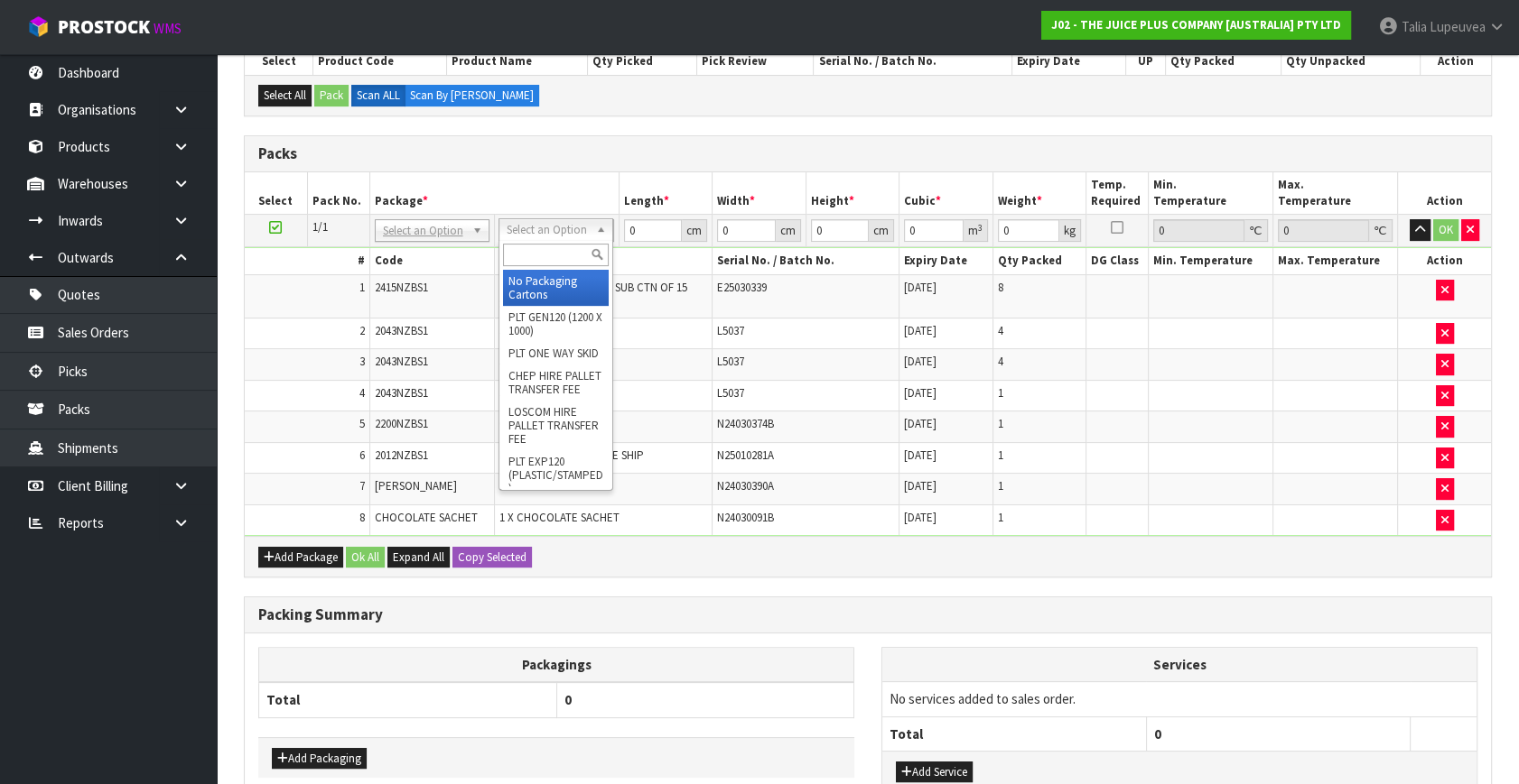
click at [542, 254] on input "text" at bounding box center [556, 255] width 106 height 22
type input "CTN9"
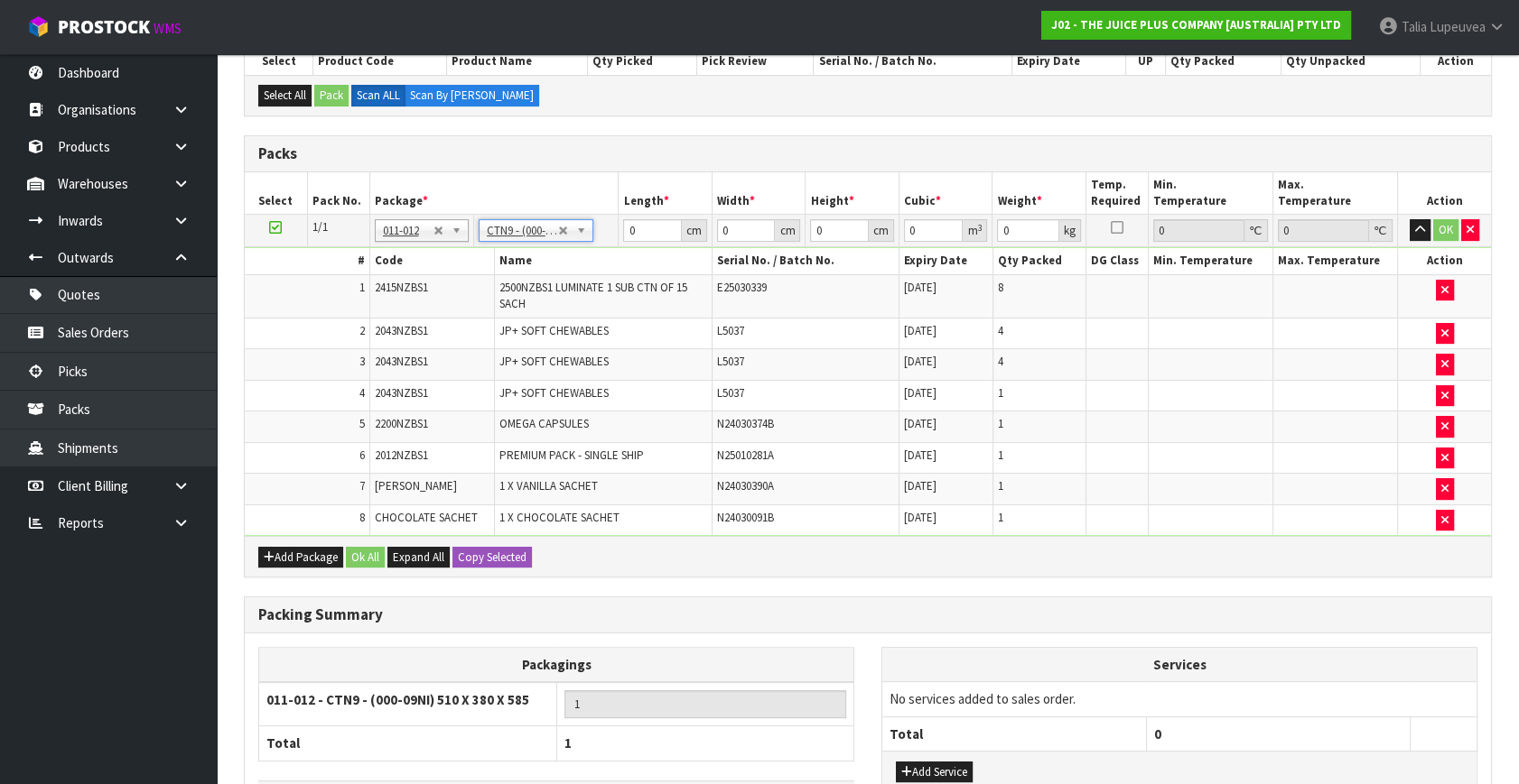
type input "51"
type input "38"
type input "58.5"
type input "0.113373"
type input "12.04"
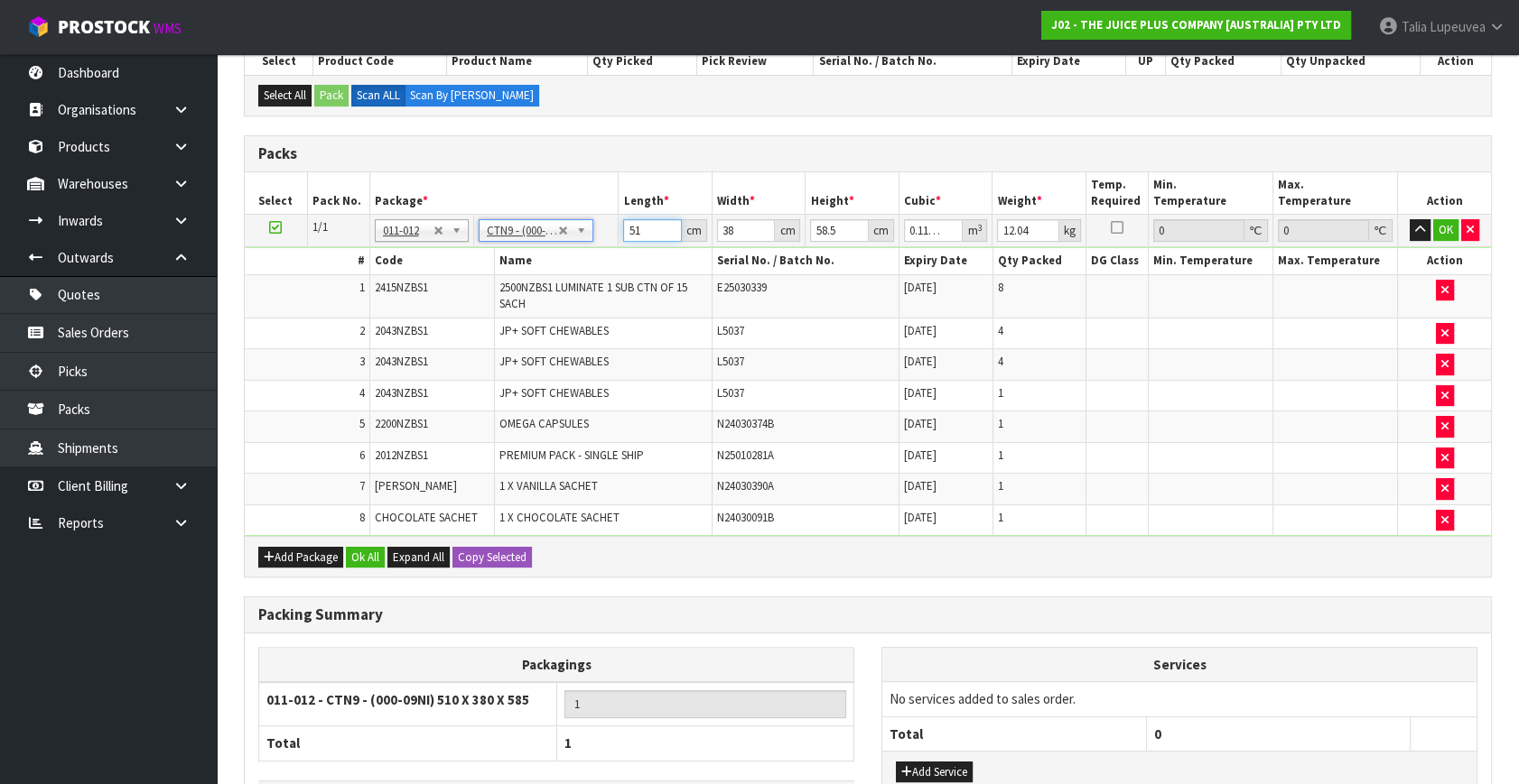
drag, startPoint x: 646, startPoint y: 232, endPoint x: 589, endPoint y: 261, distance: 64.0
click at [589, 261] on tbody "1/1 NONE 007-001 007-002 007-004 007-009 007-013 007-014 007-015 007-017 007-01…" at bounding box center [867, 375] width 1247 height 321
type input "5"
type input "0.011115"
type input "52"
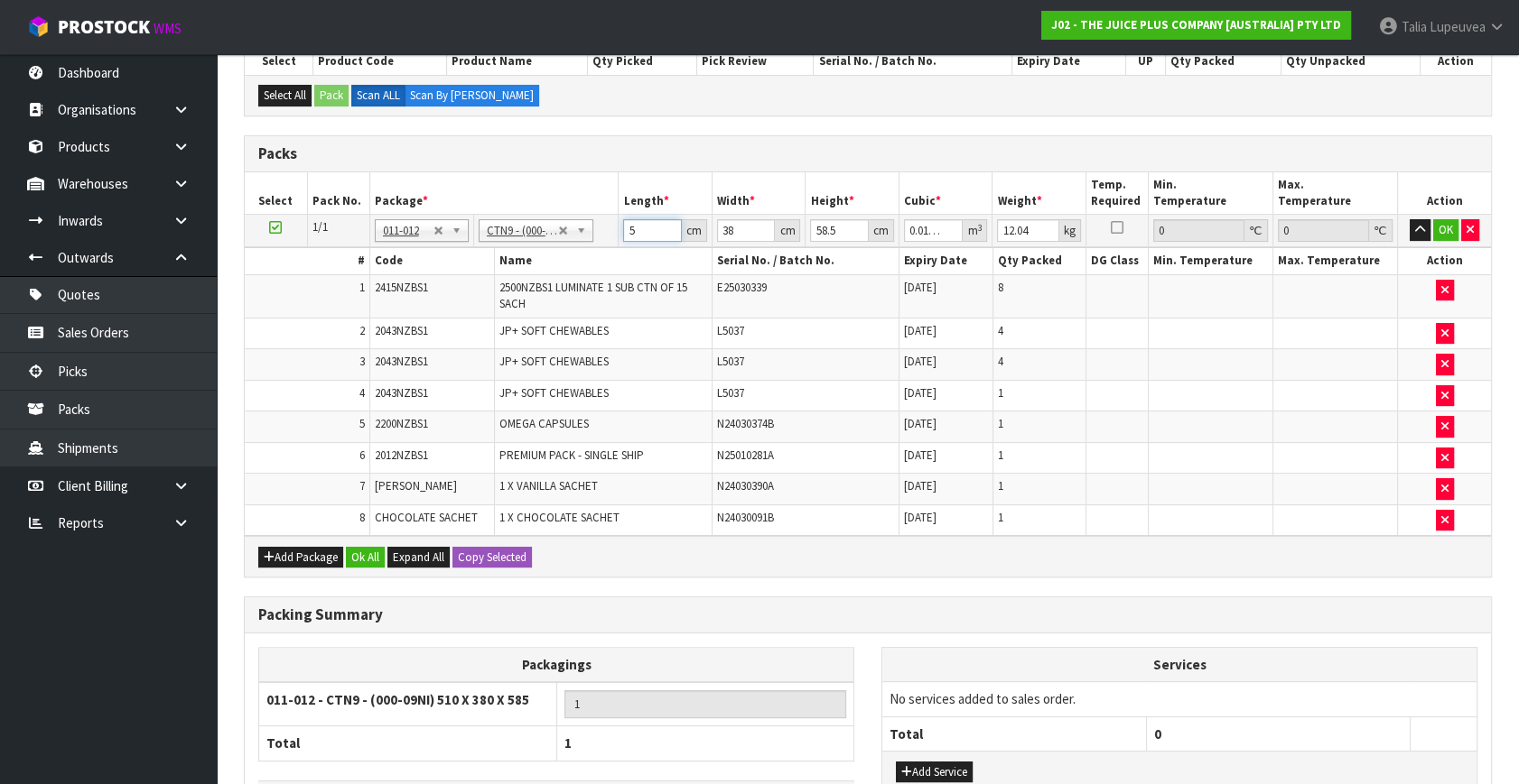
type input "0.115596"
type input "52"
type input "4"
type input "0.012168"
type input "40"
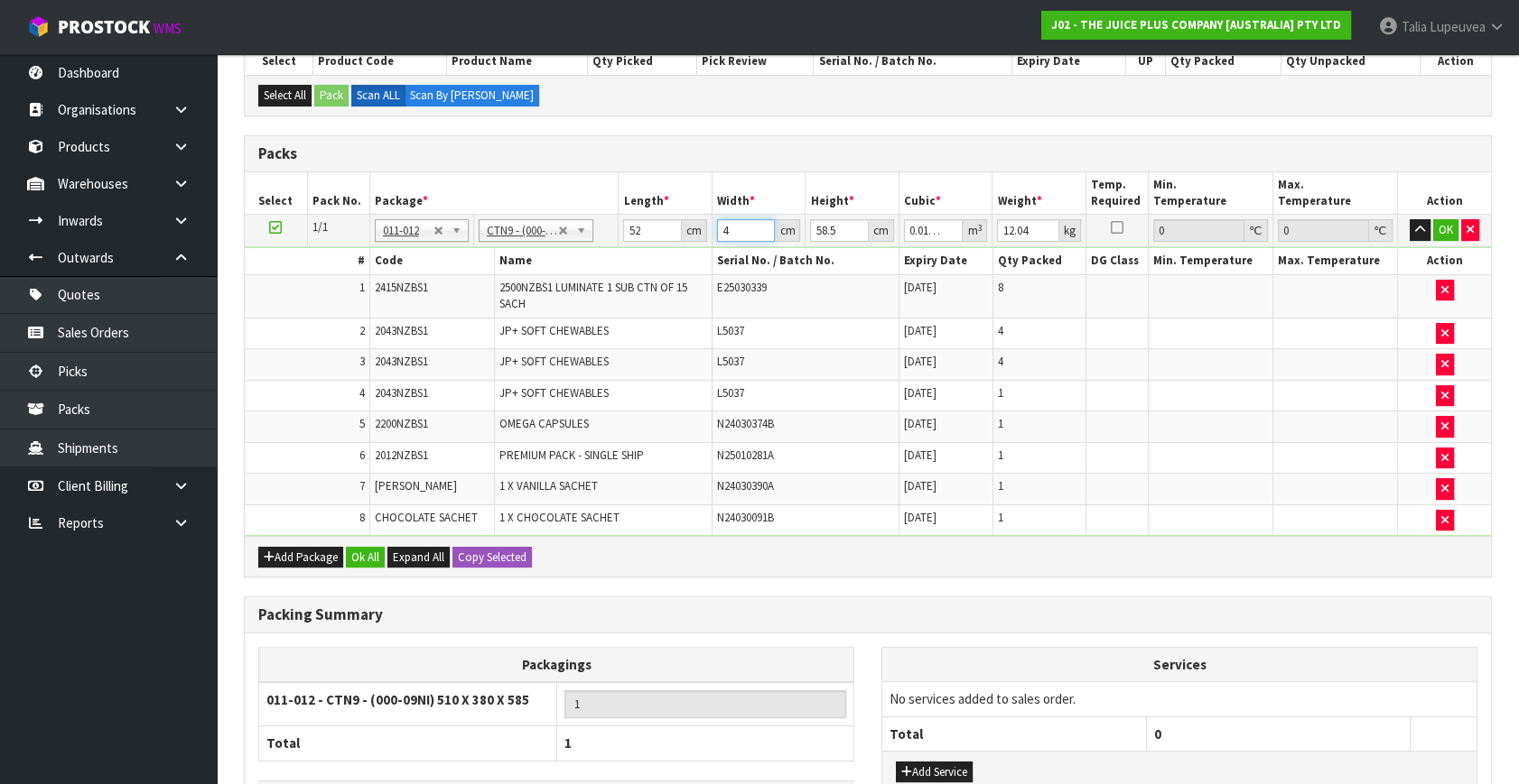
type input "0.12168"
type input "40"
type input "3"
type input "0.00624"
type input "35"
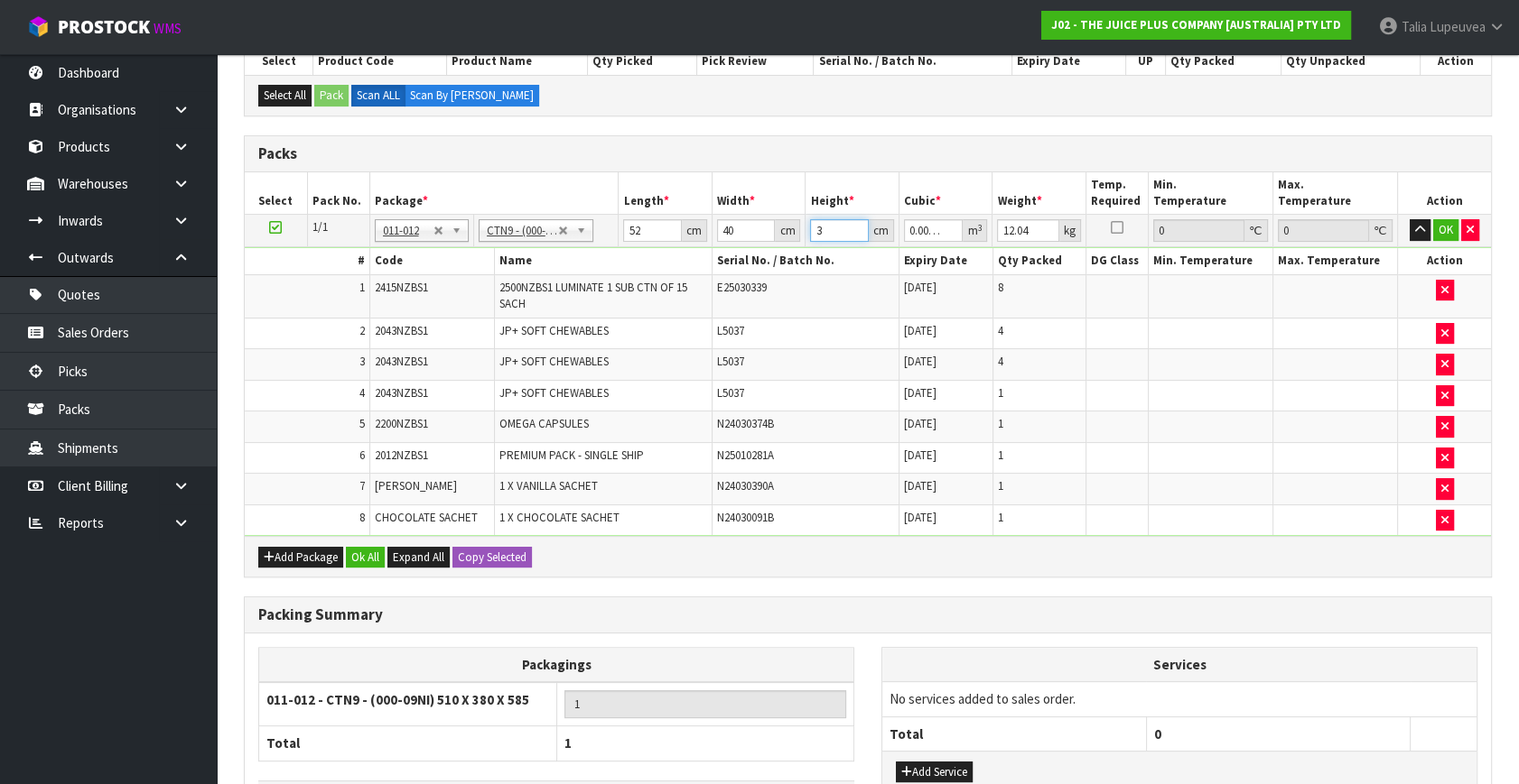
type input "0.0728"
type input "35"
type input "16"
click at [1437, 226] on button "OK" at bounding box center [1446, 231] width 25 height 21
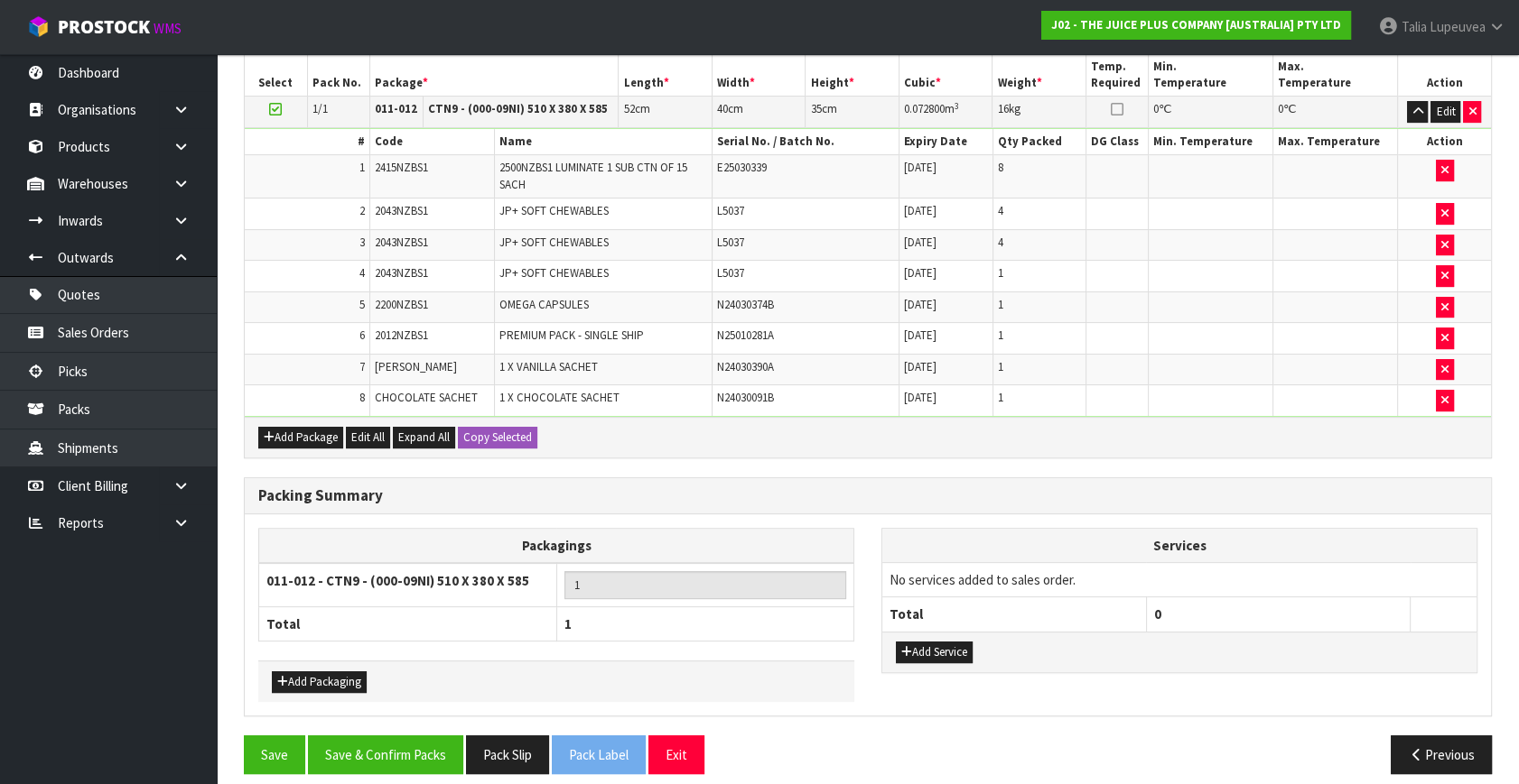
scroll to position [535, 0]
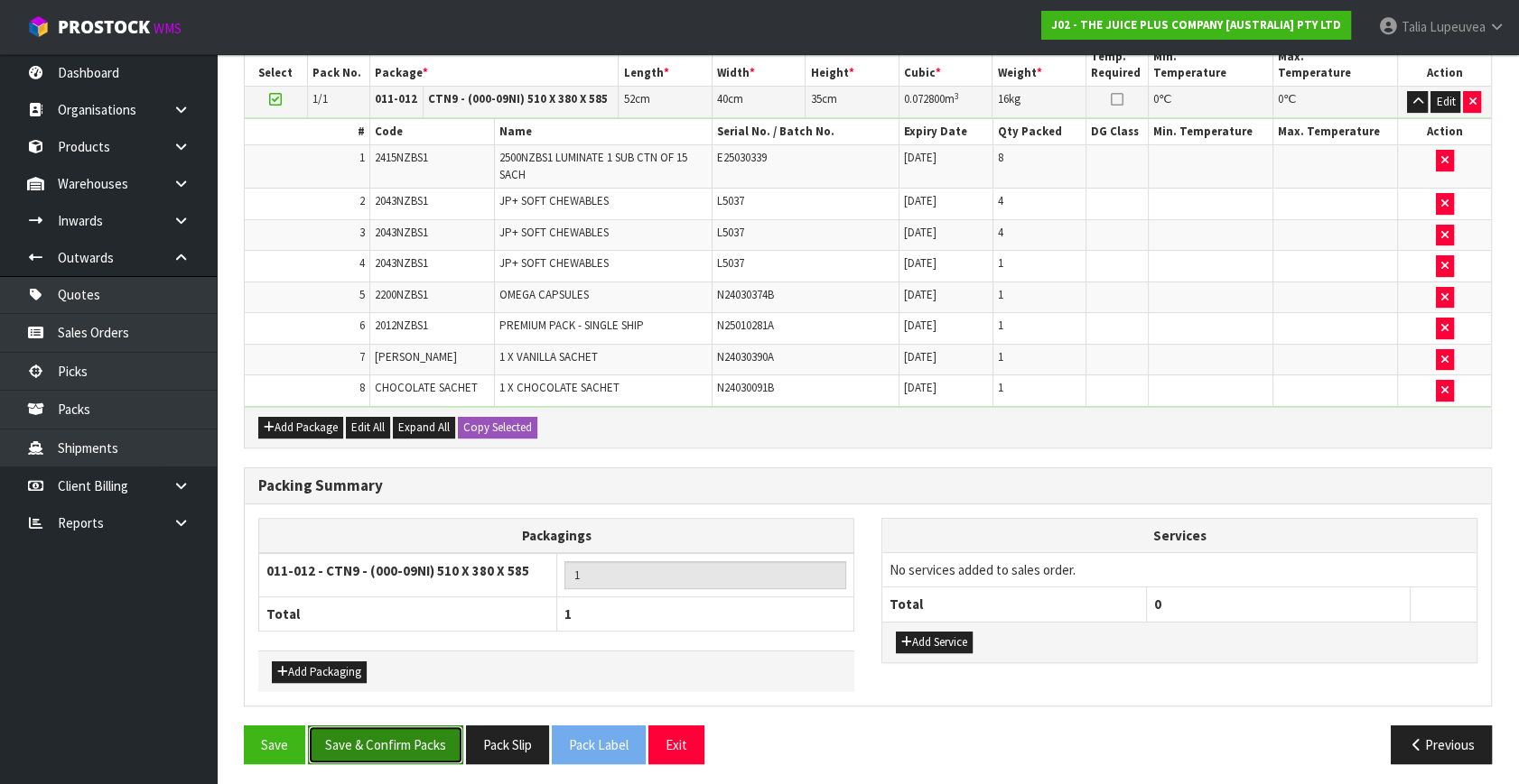
click at [381, 731] on button "Save & Confirm Packs" at bounding box center [385, 745] width 156 height 39
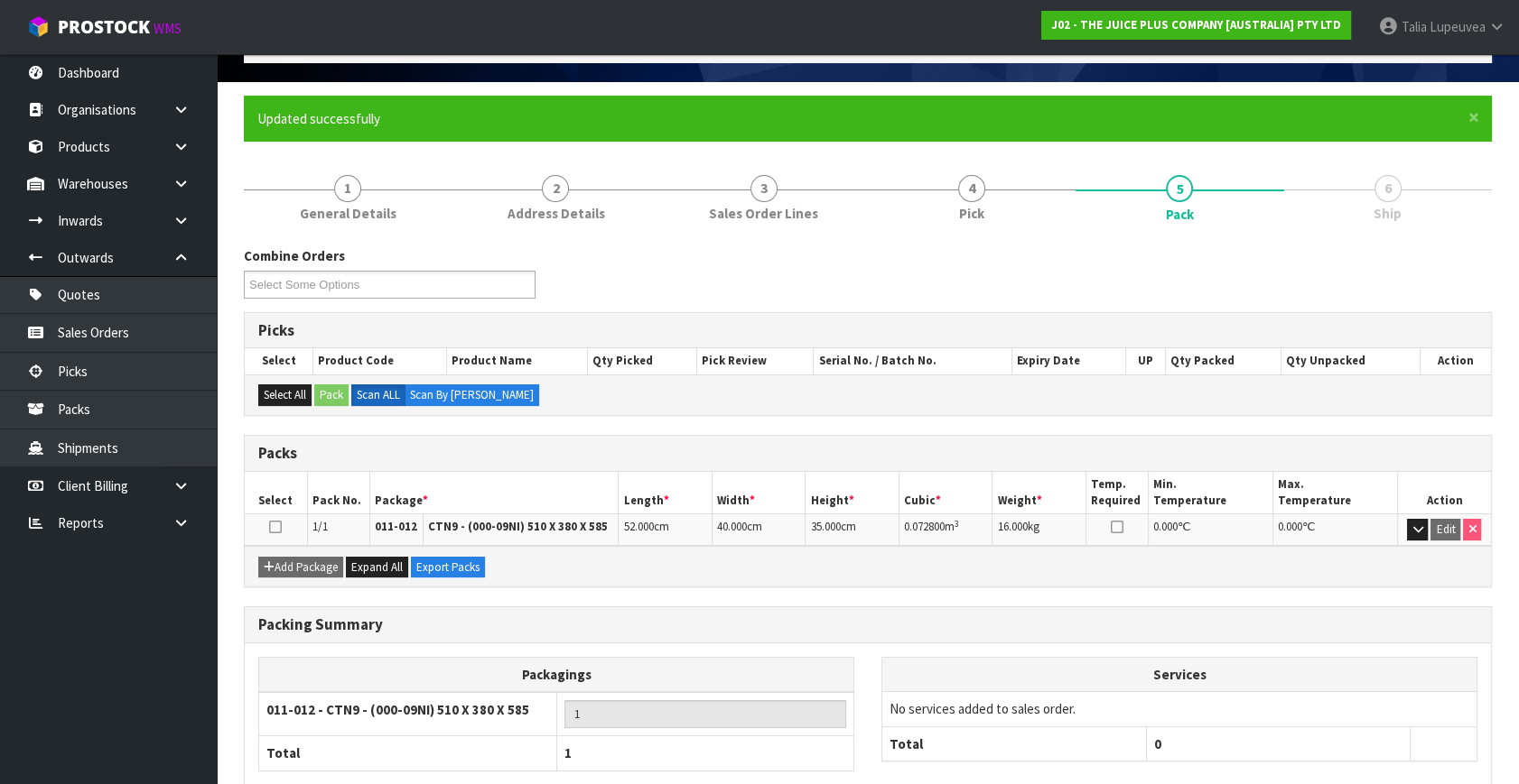
scroll to position [208, 0]
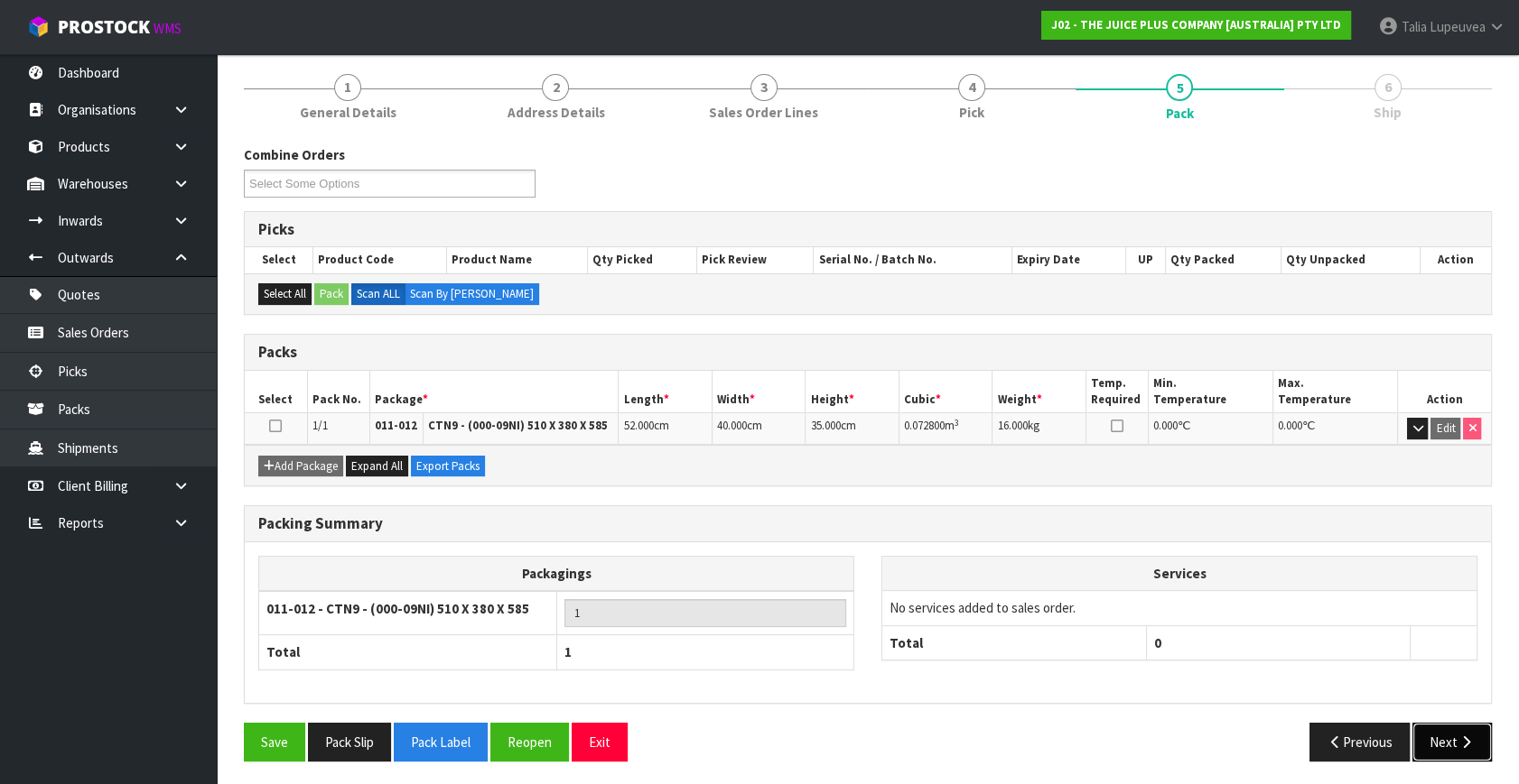
click at [1449, 731] on button "Next" at bounding box center [1452, 742] width 80 height 39
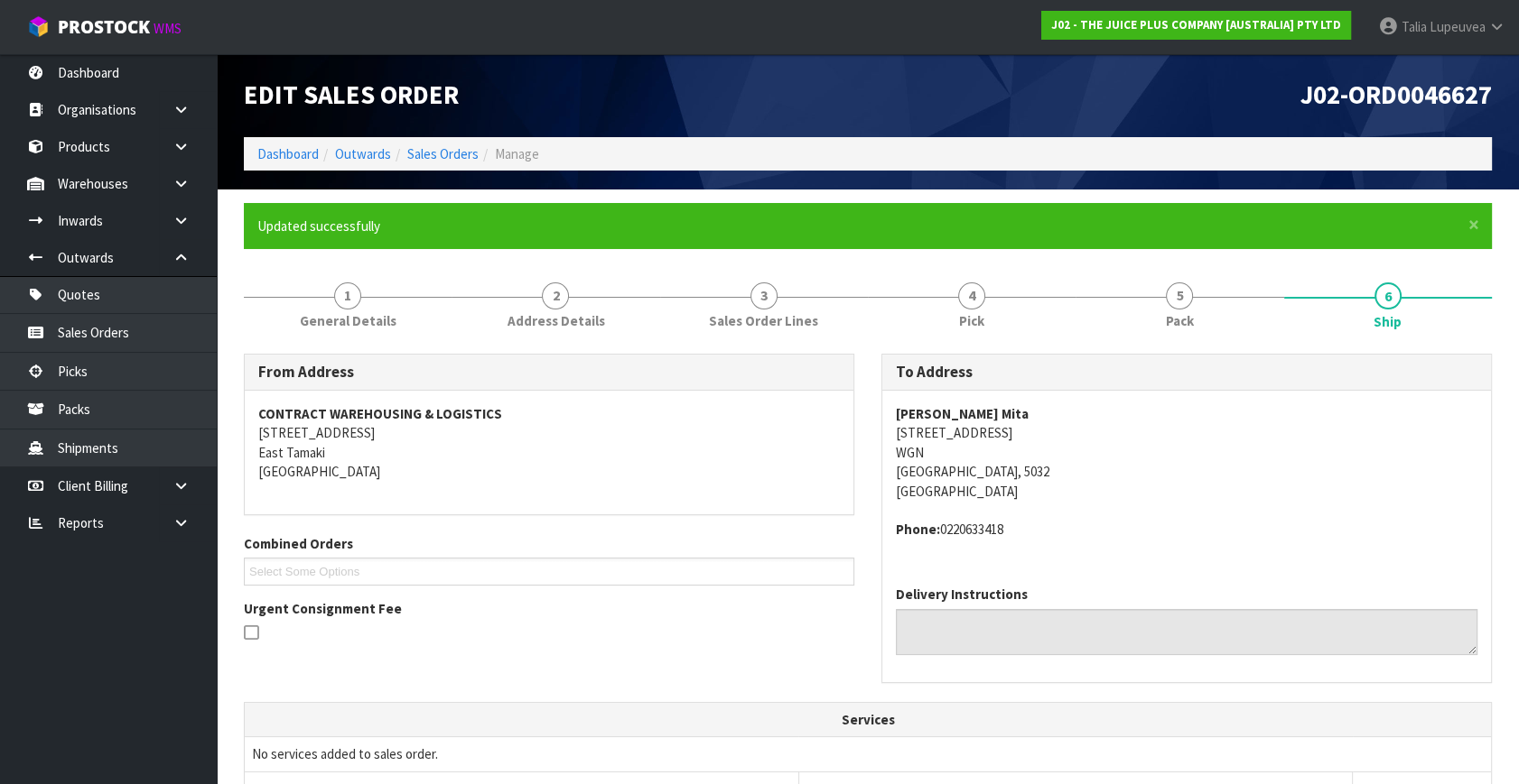
scroll to position [425, 0]
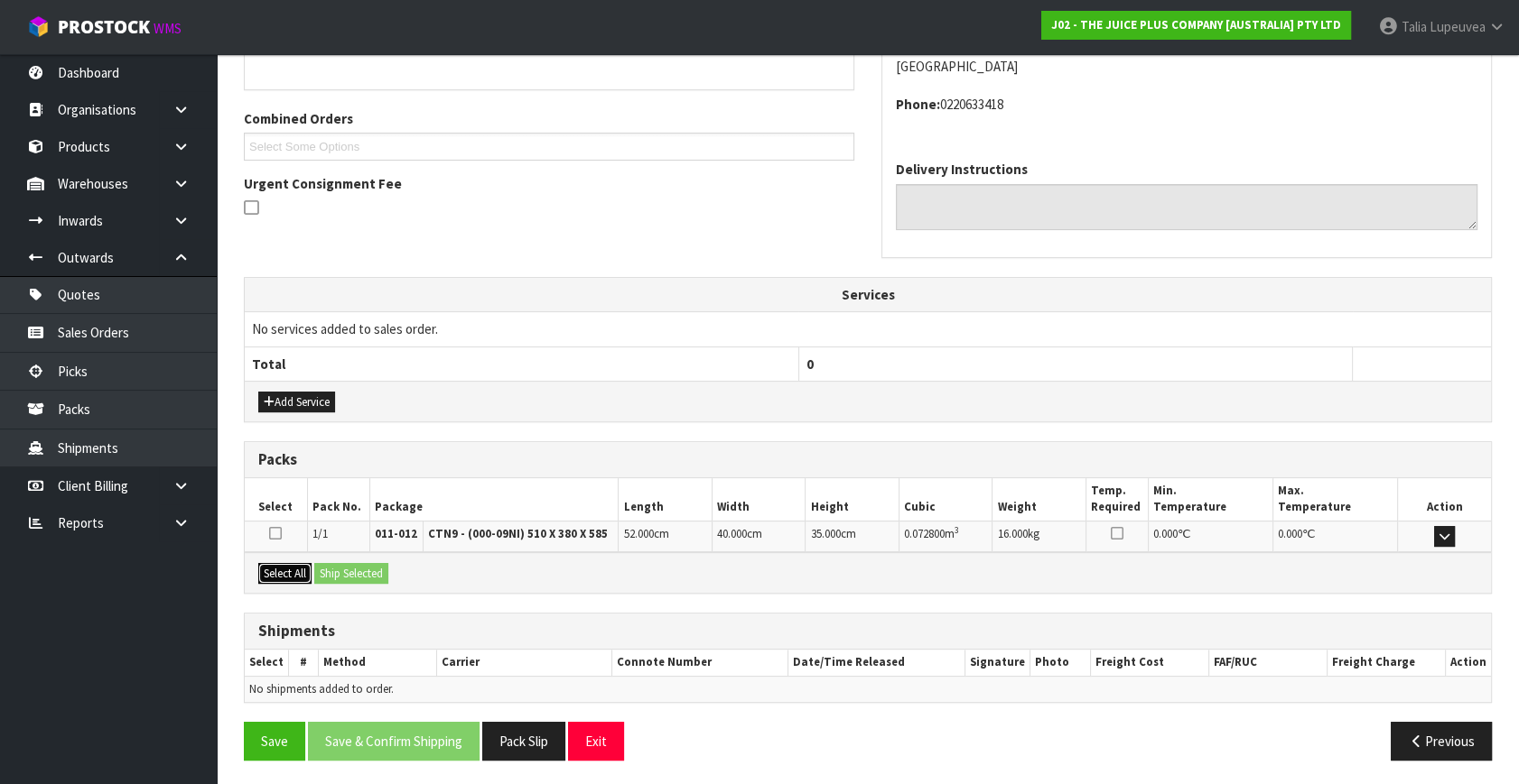
click at [279, 566] on button "Select All" at bounding box center [284, 574] width 54 height 21
click at [328, 567] on button "Ship Selected" at bounding box center [351, 574] width 74 height 21
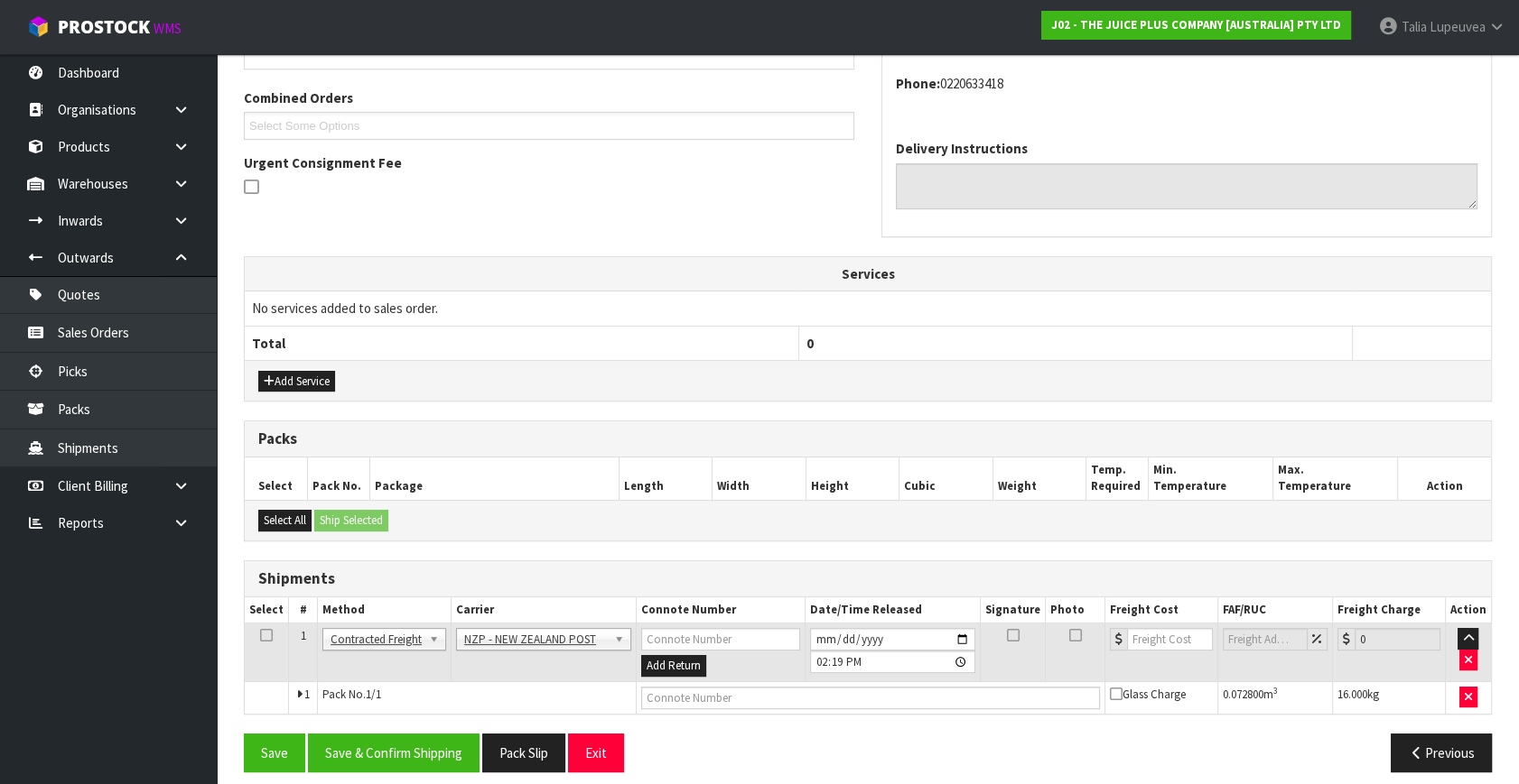
scroll to position [458, 0]
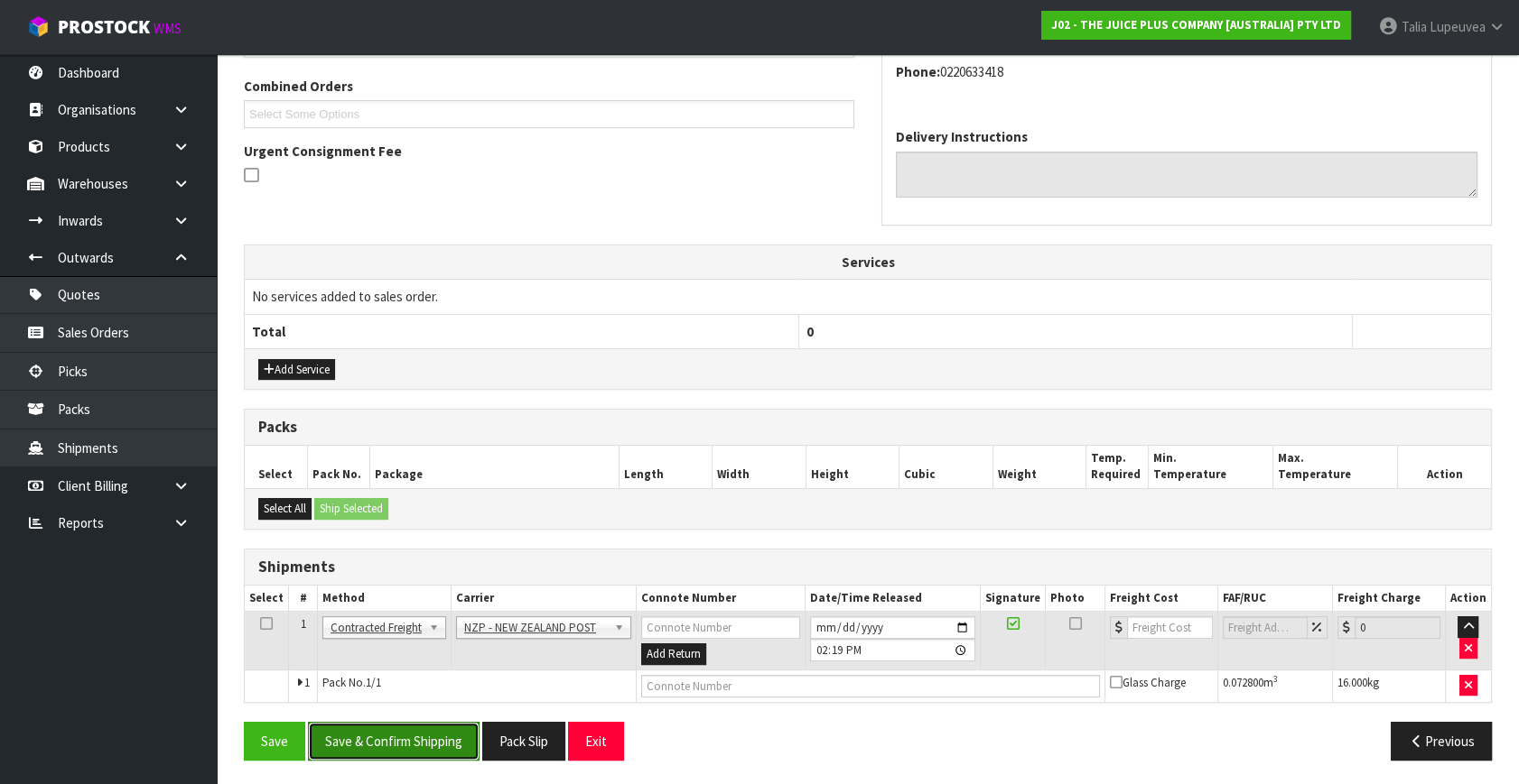
click at [418, 747] on button "Save & Confirm Shipping" at bounding box center [393, 741] width 171 height 39
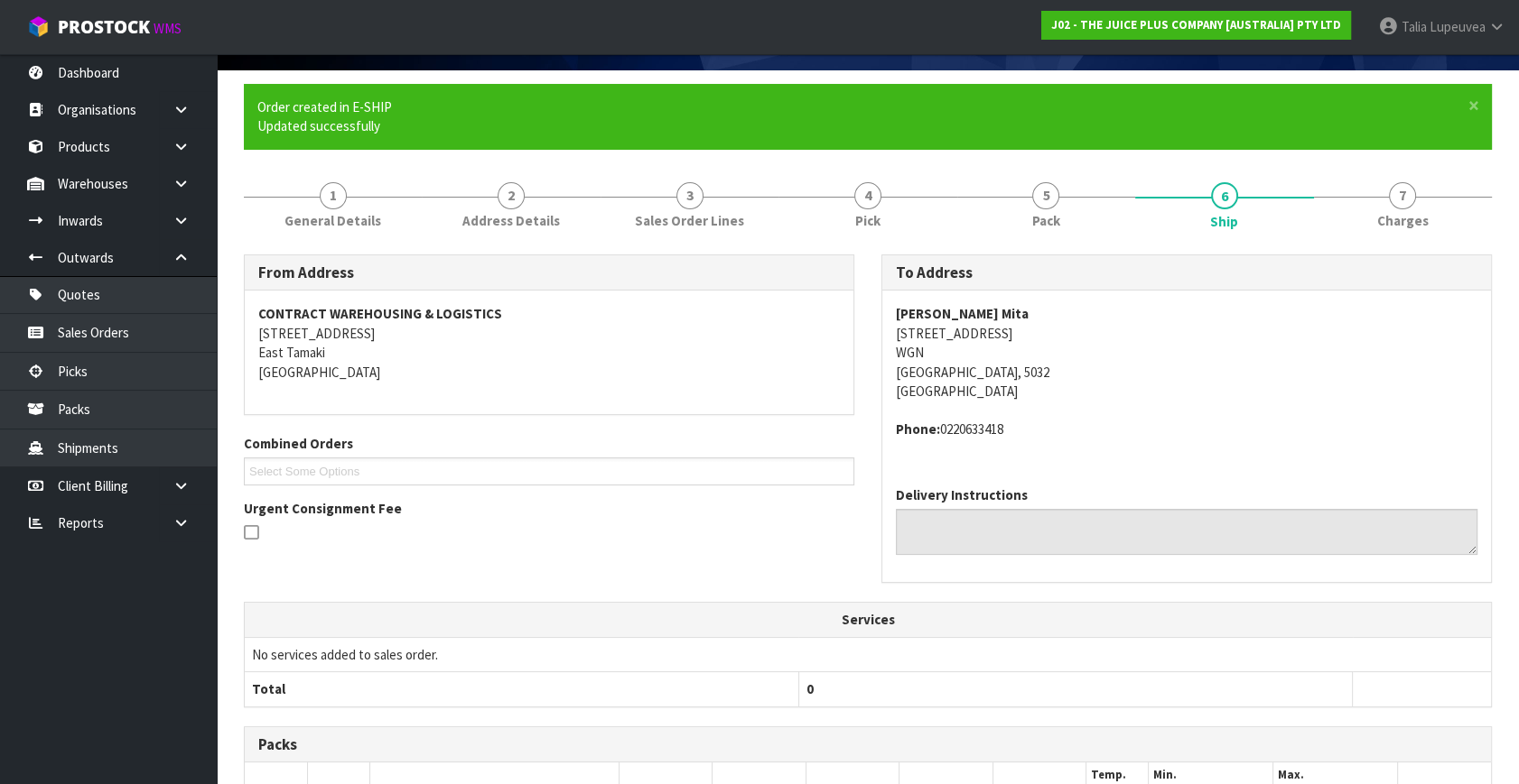
scroll to position [433, 0]
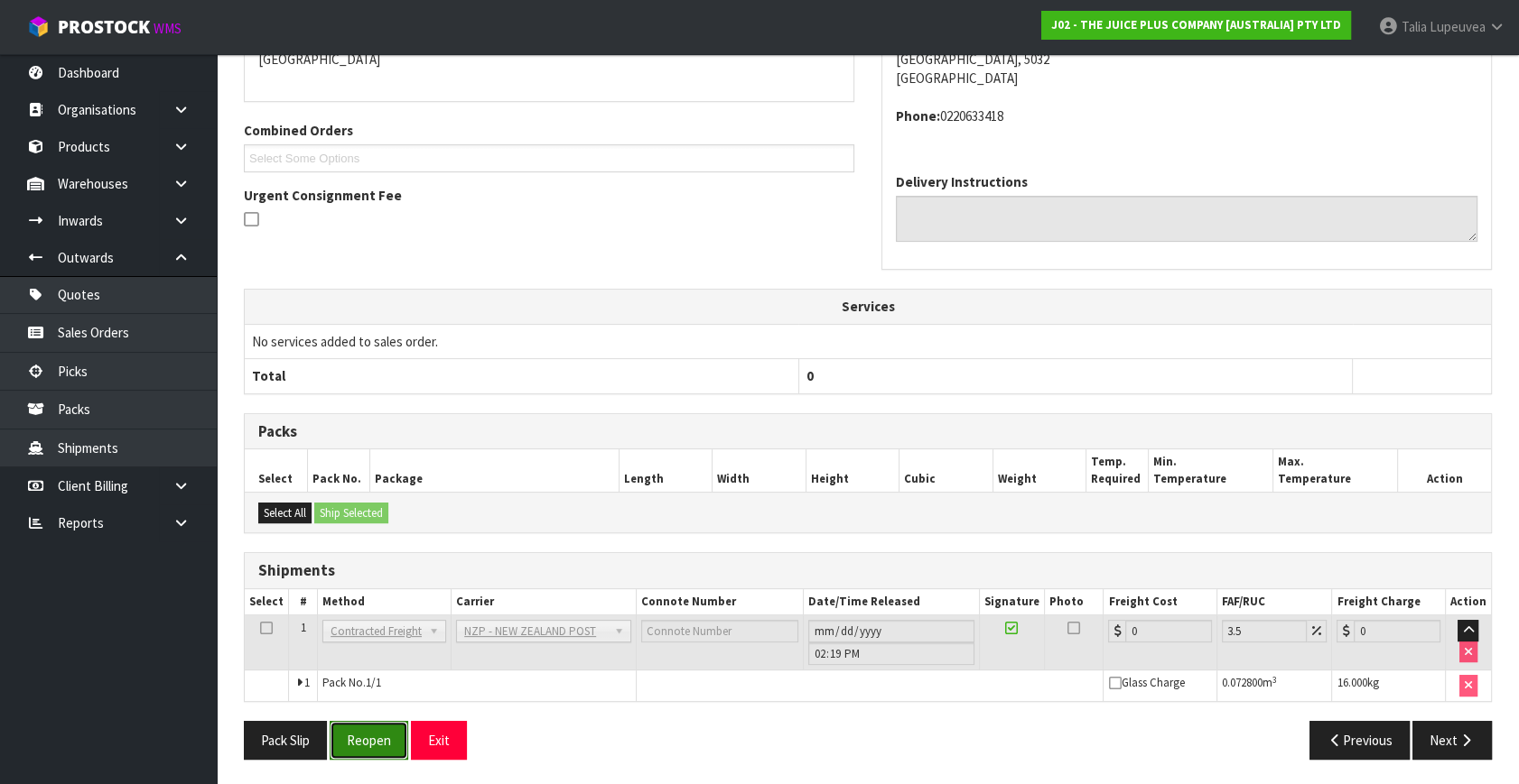
click at [361, 742] on button "Reopen" at bounding box center [369, 740] width 79 height 39
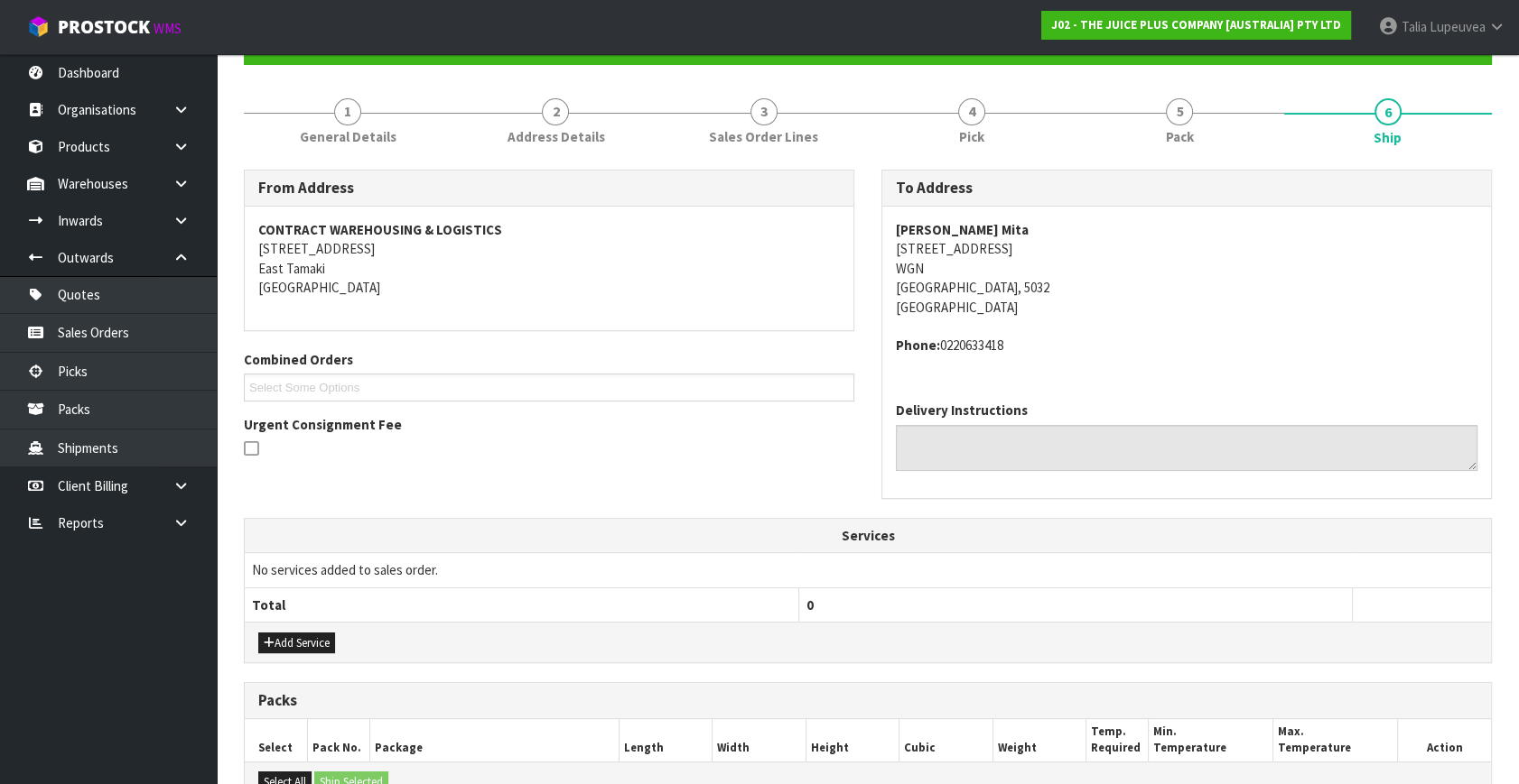
scroll to position [474, 0]
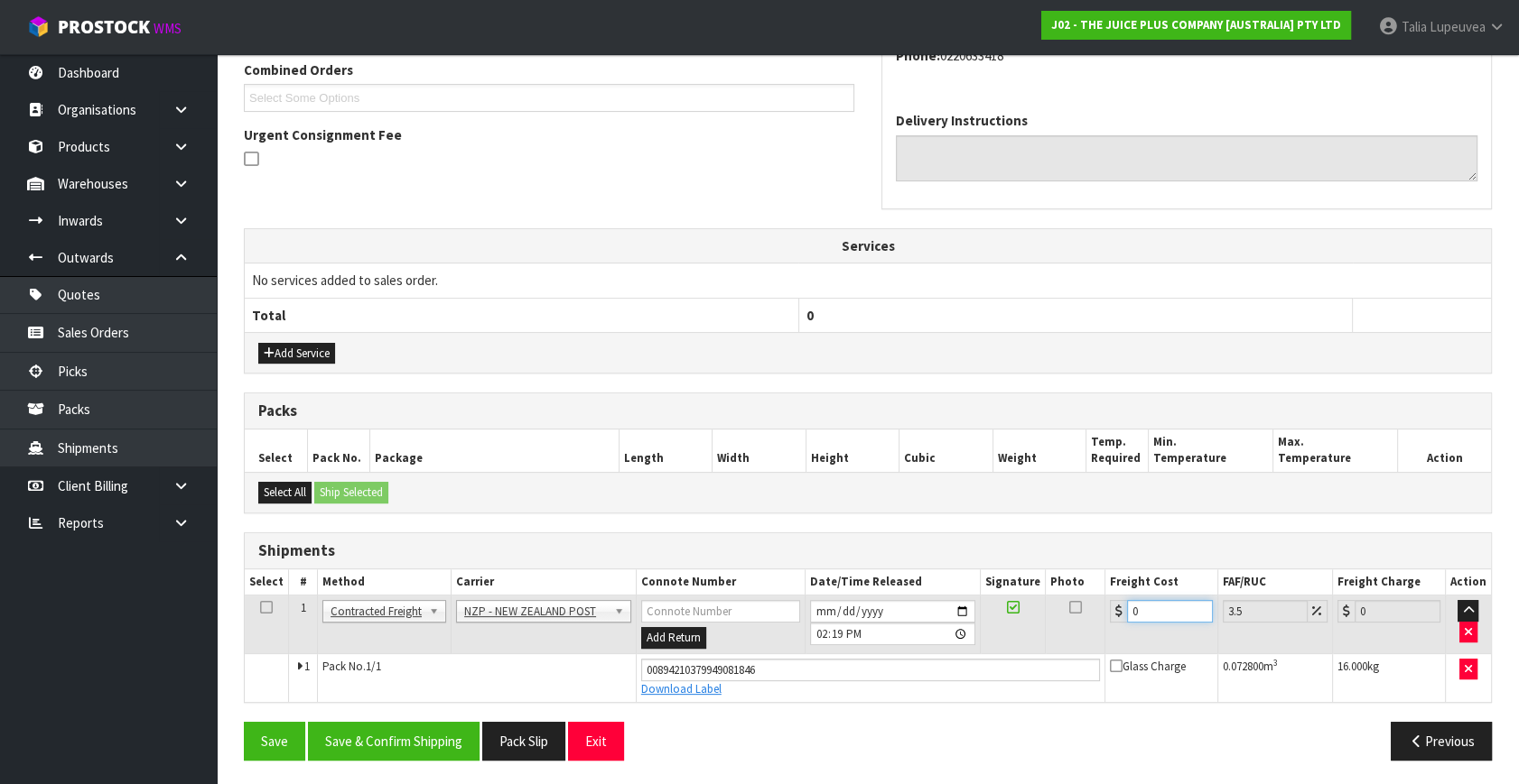
click at [1099, 638] on tr "1 Client Local Pickup Customer Local Pickup Company Freight Contracted Freight …" at bounding box center [867, 624] width 1247 height 58
type input "1"
type input "1.03"
type input "13"
type input "13.45"
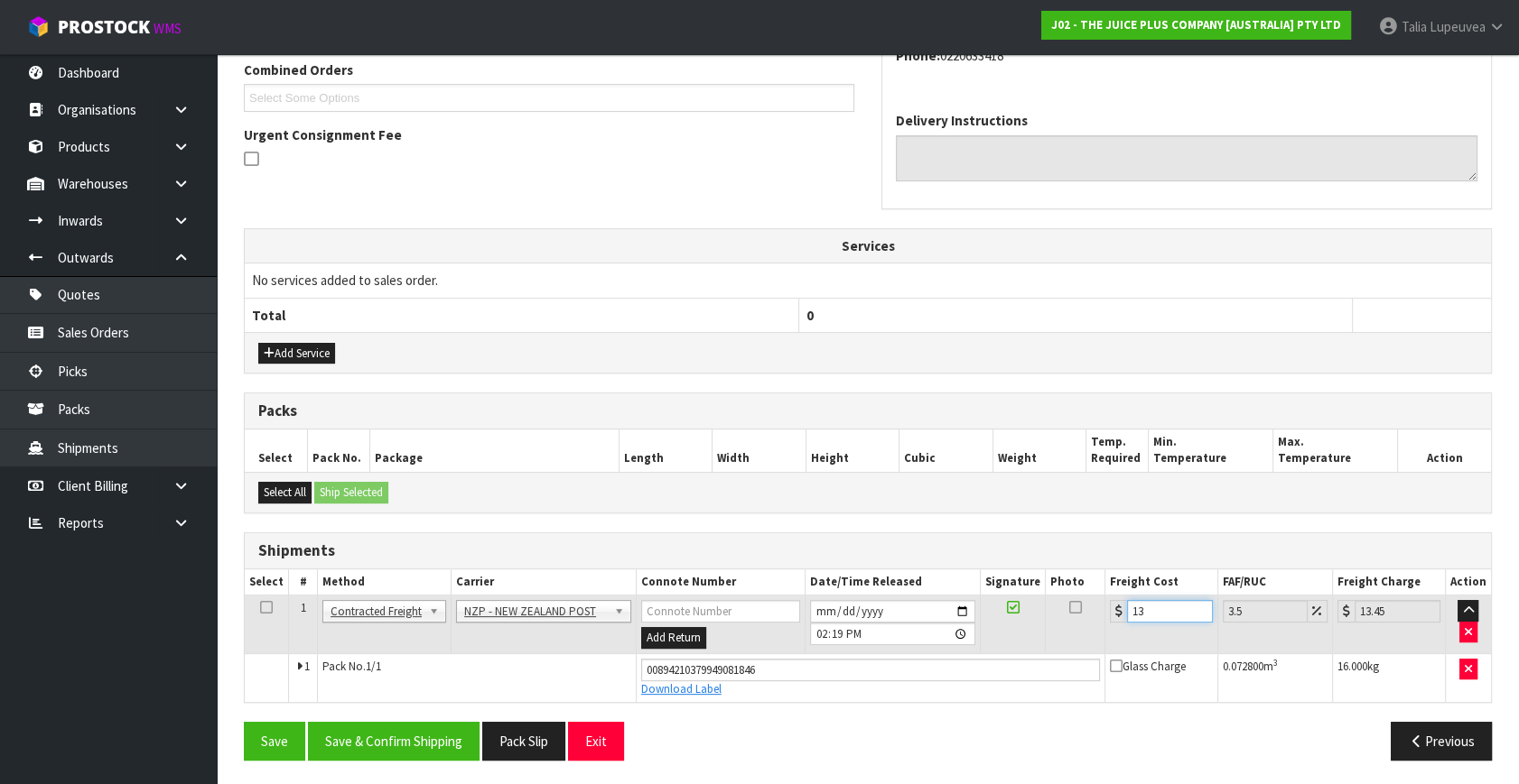
type input "13.3"
type input "13.77"
type input "13.33"
type input "13.8"
type input "13.33"
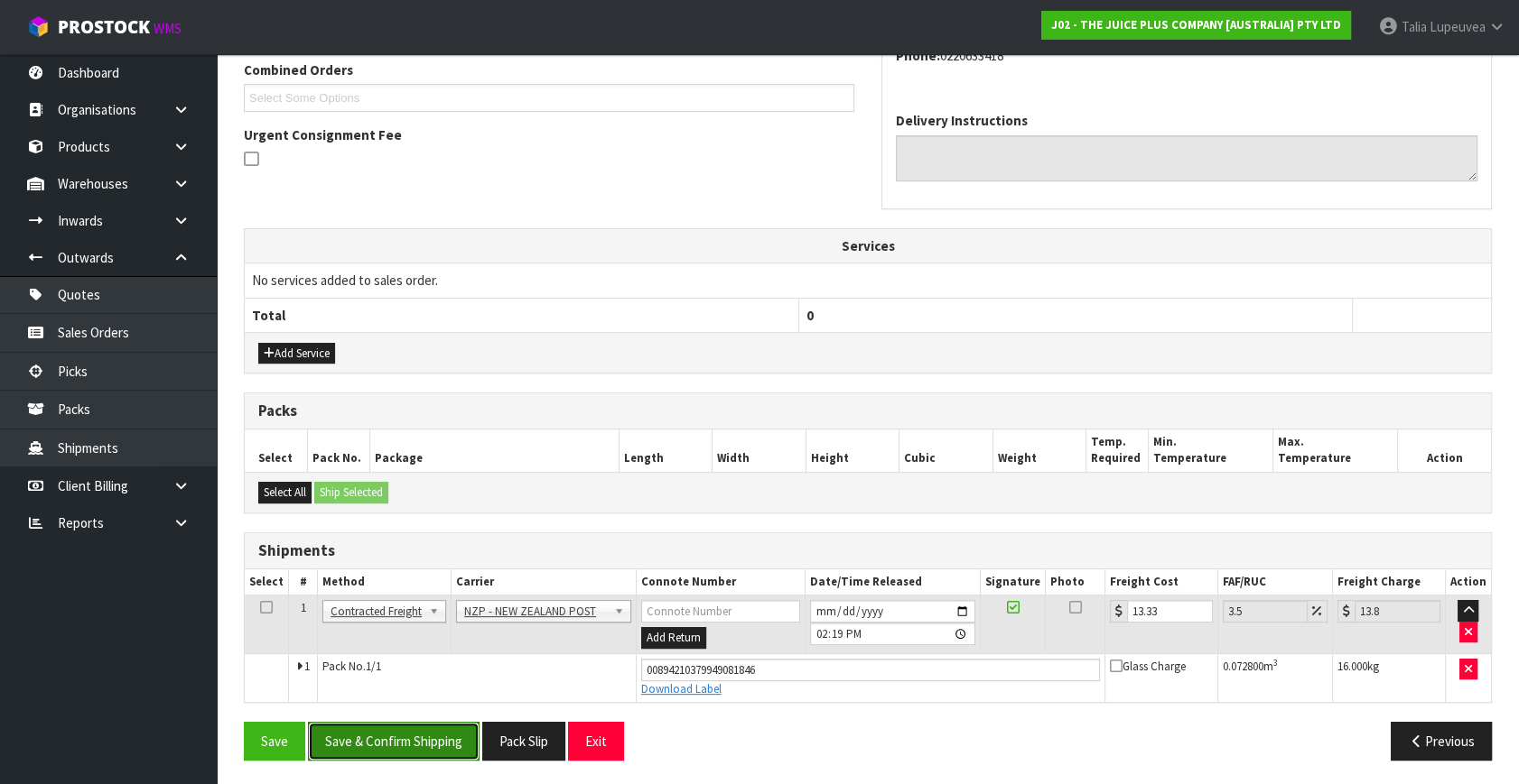
click at [361, 737] on button "Save & Confirm Shipping" at bounding box center [393, 741] width 171 height 39
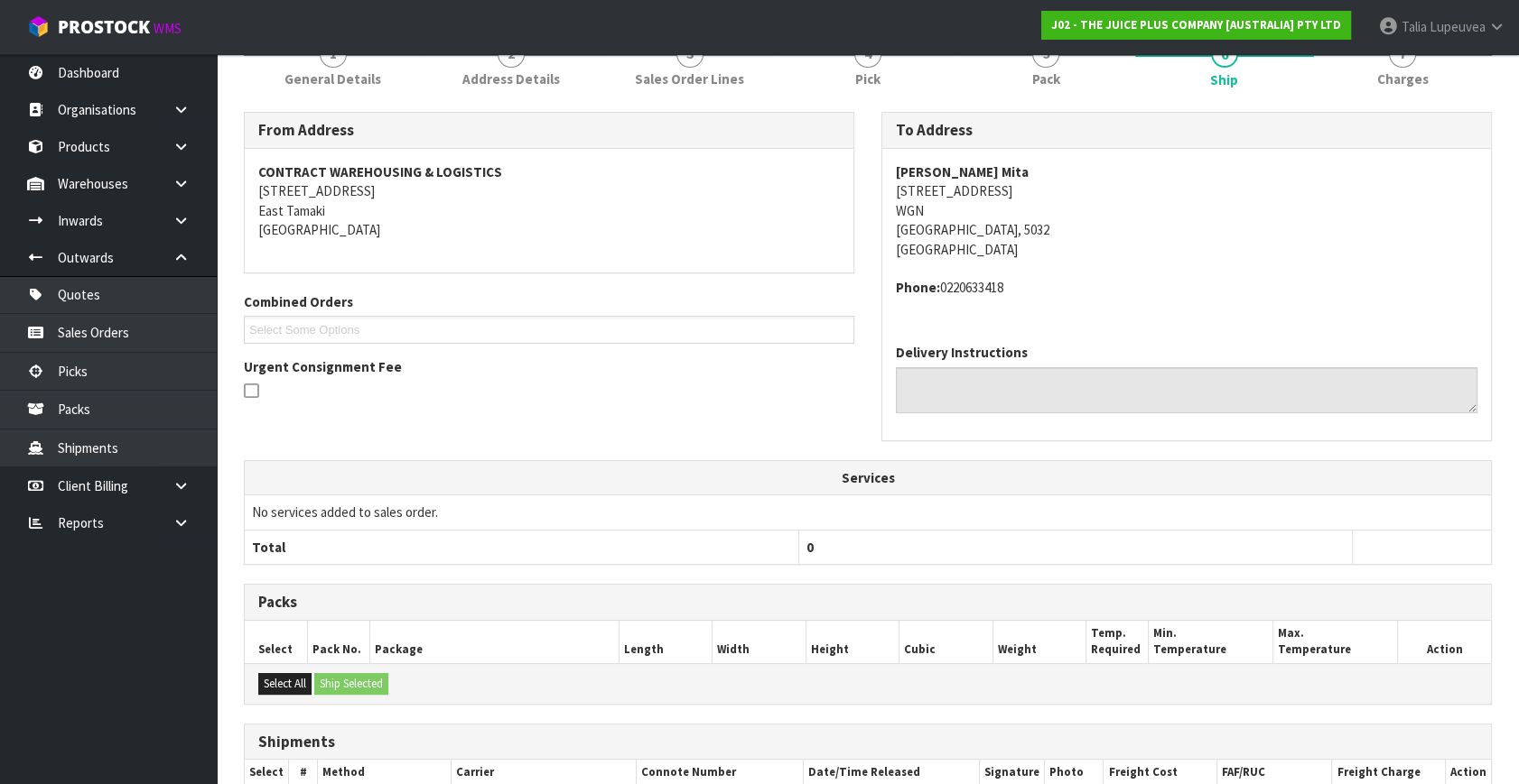
scroll to position [0, 0]
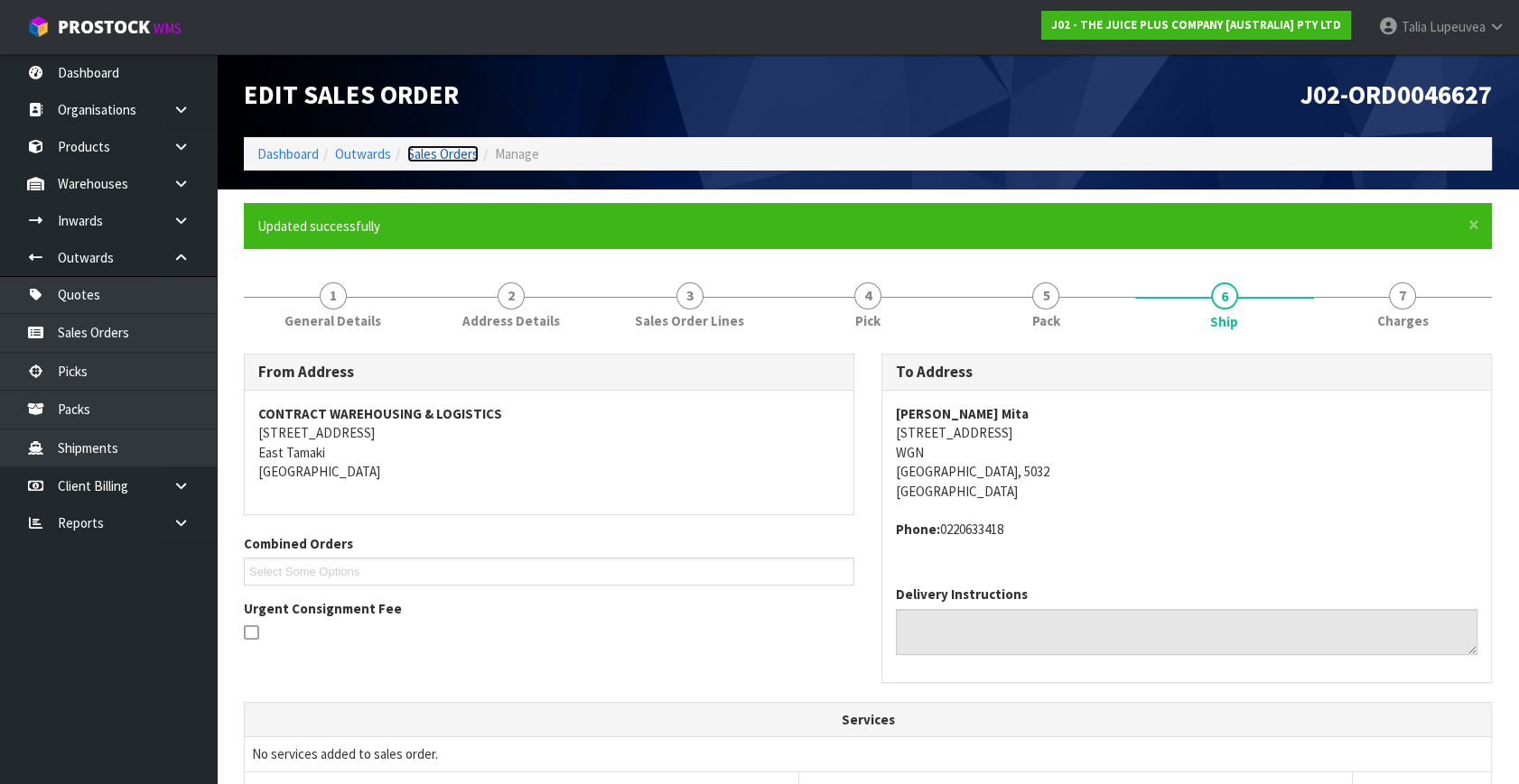
click at [412, 154] on link "Sales Orders" at bounding box center [443, 154] width 71 height 18
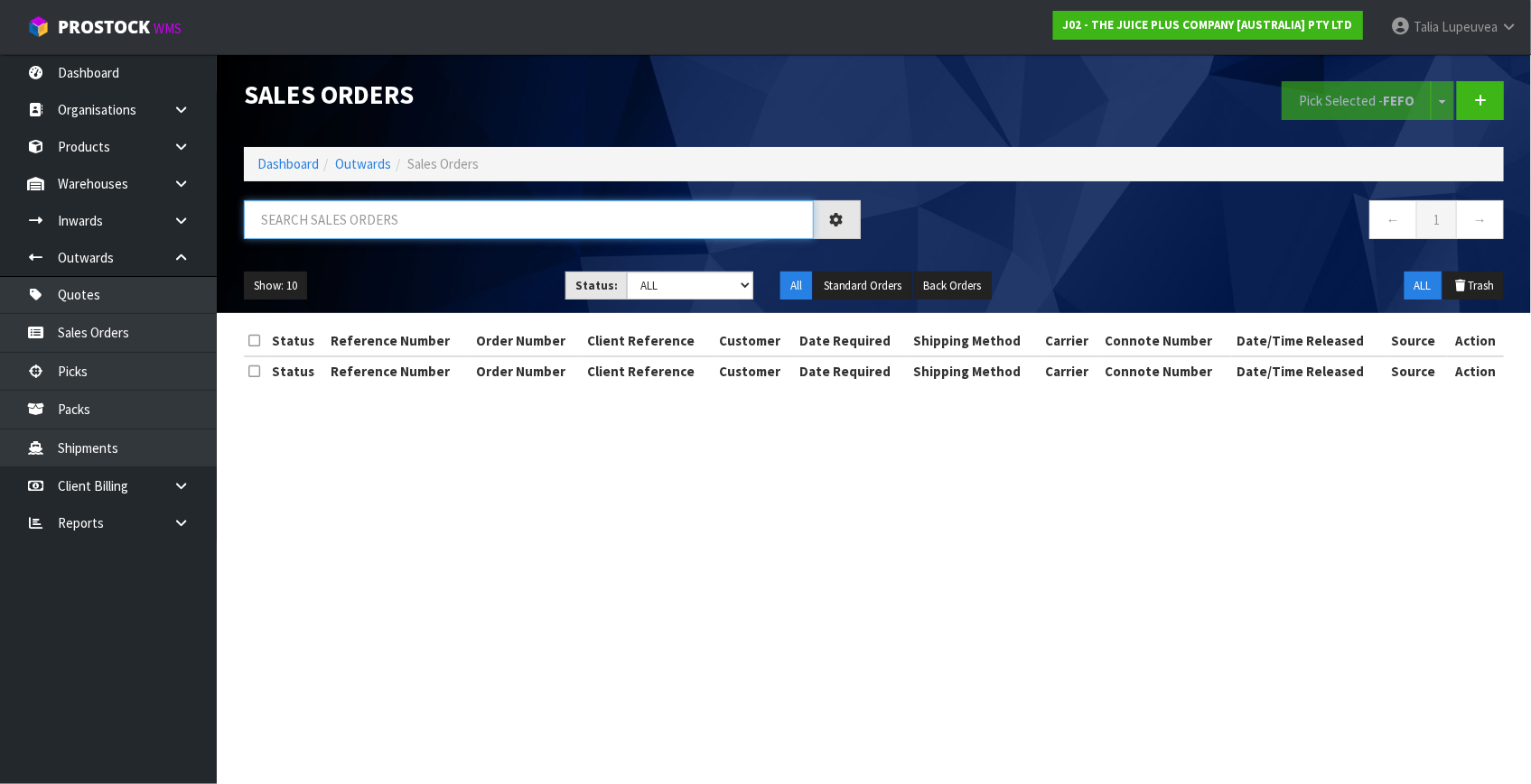
click at [457, 228] on input "text" at bounding box center [529, 220] width 570 height 39
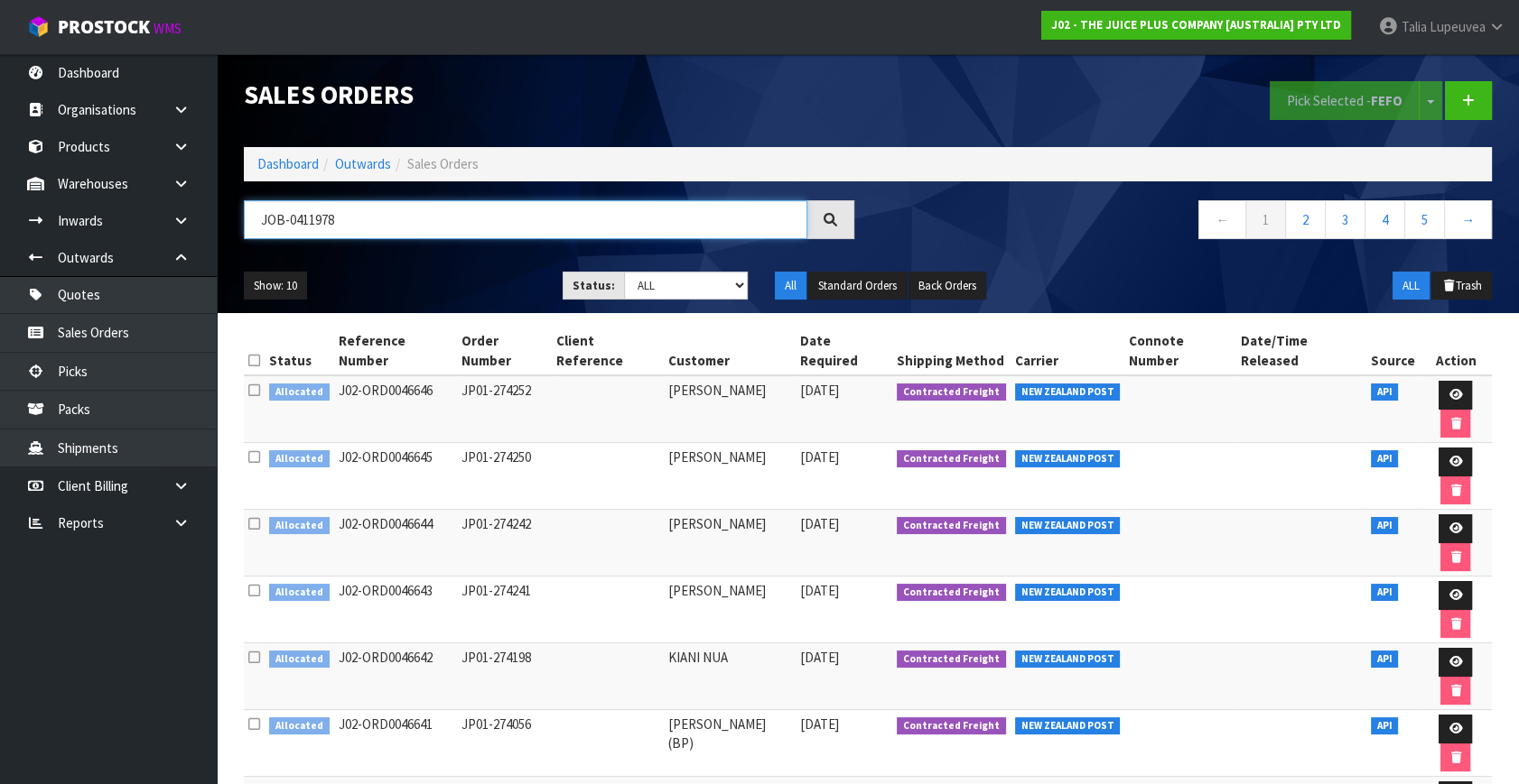
type input "JOB-0411978"
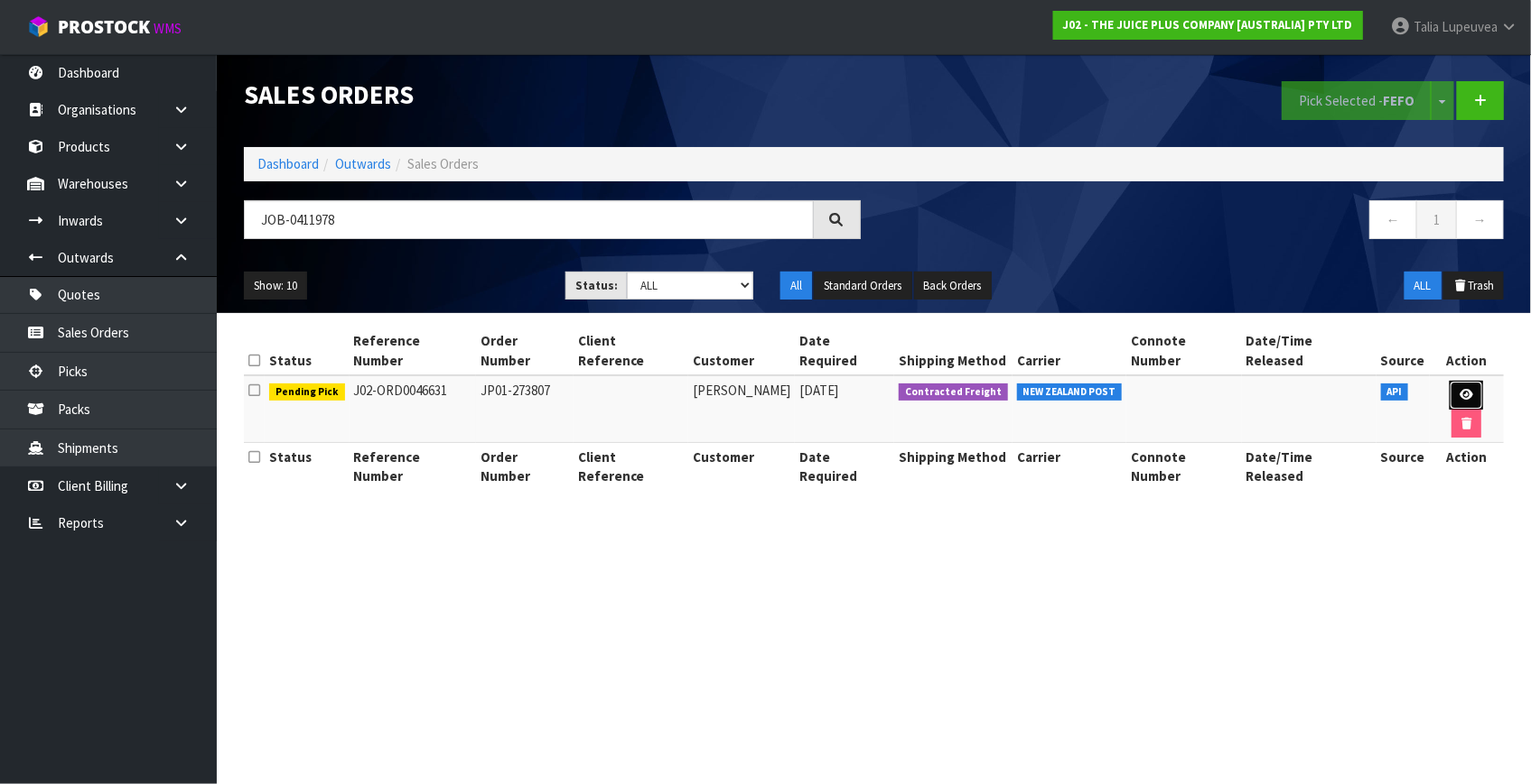
click at [1449, 381] on link at bounding box center [1466, 396] width 33 height 29
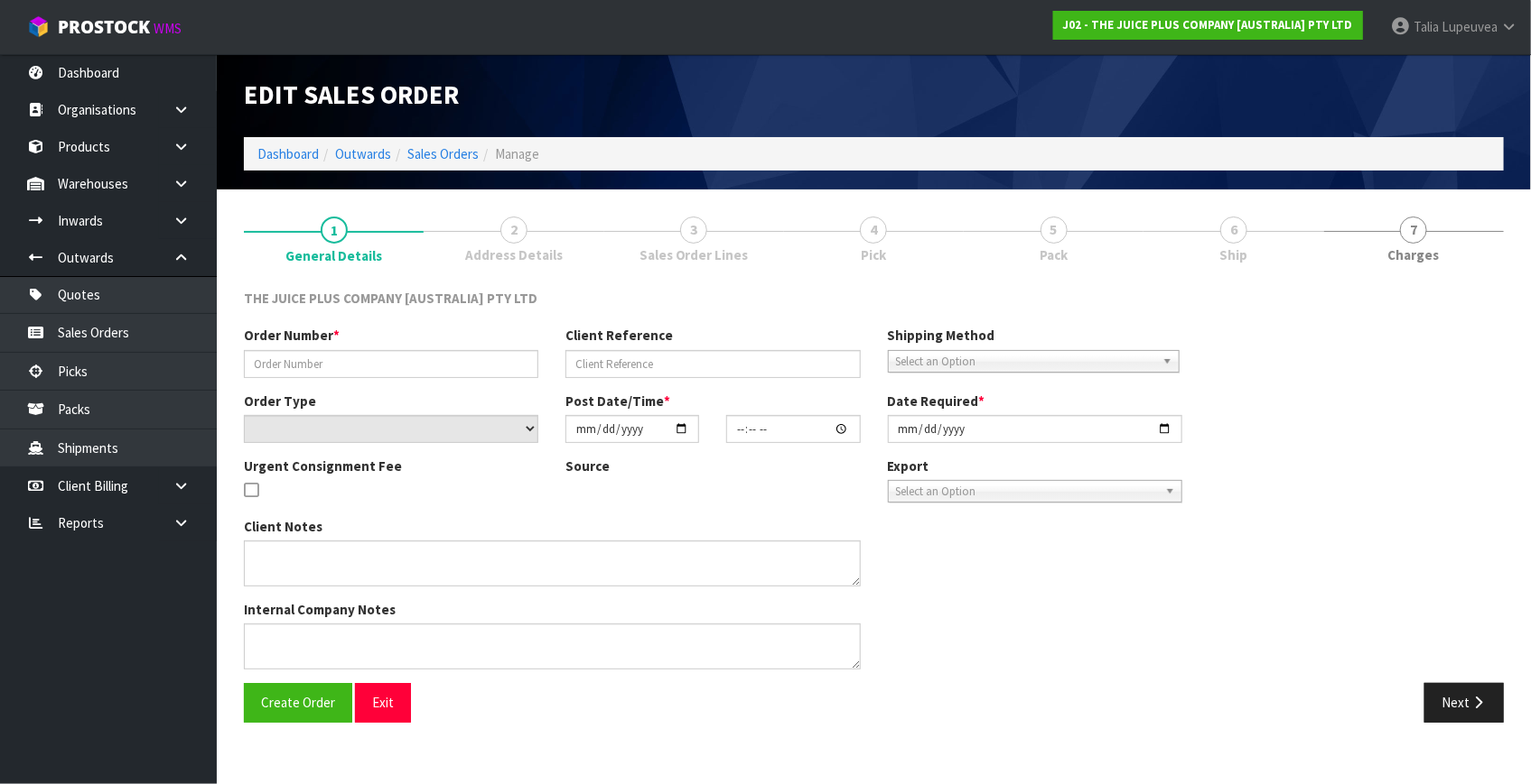
type input "JP01-273807"
select select "number:0"
type input "2025-09-10"
type input "18:05:21.000"
type input "2025-09-12"
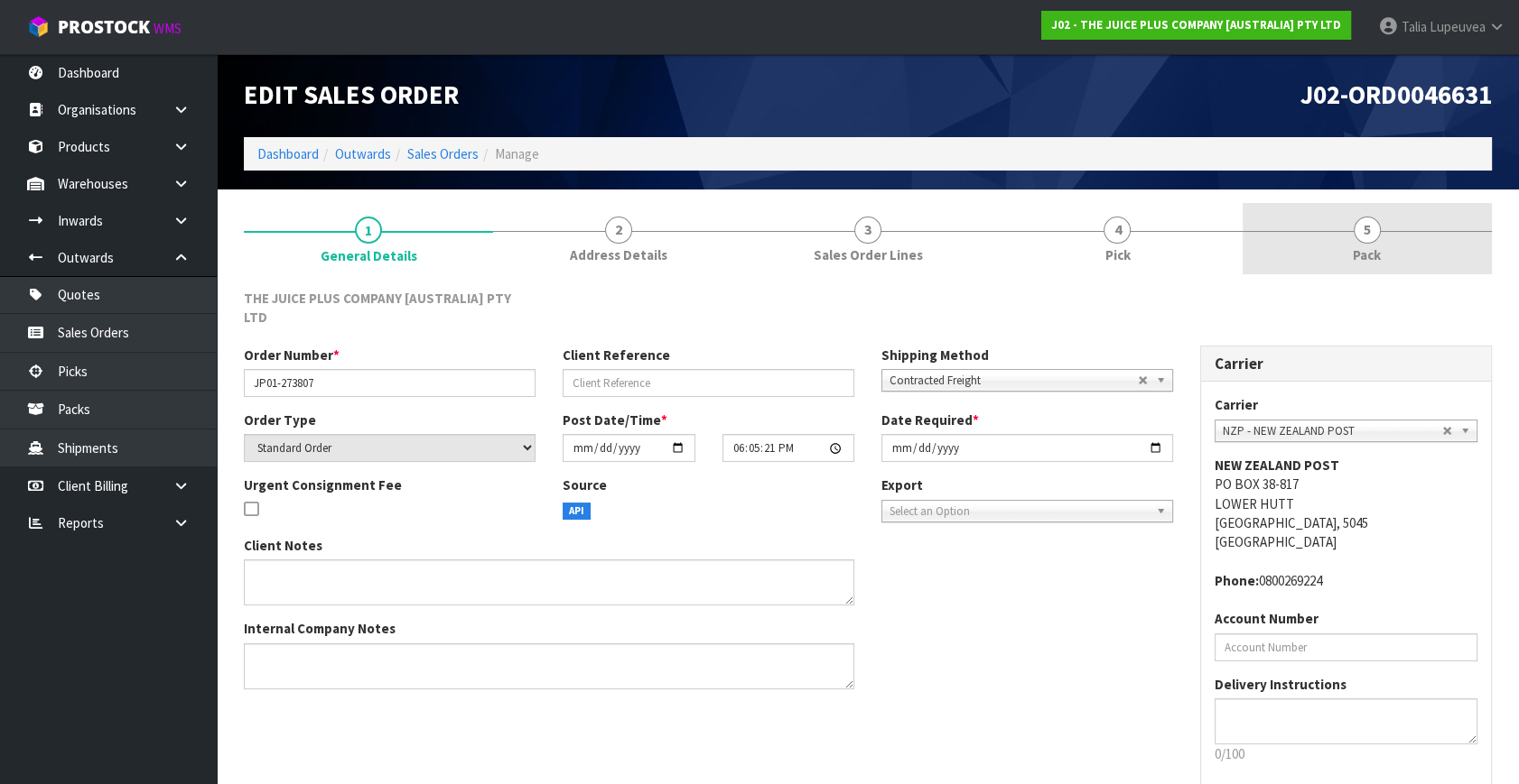
click at [1374, 245] on span "Pack" at bounding box center [1366, 254] width 28 height 18
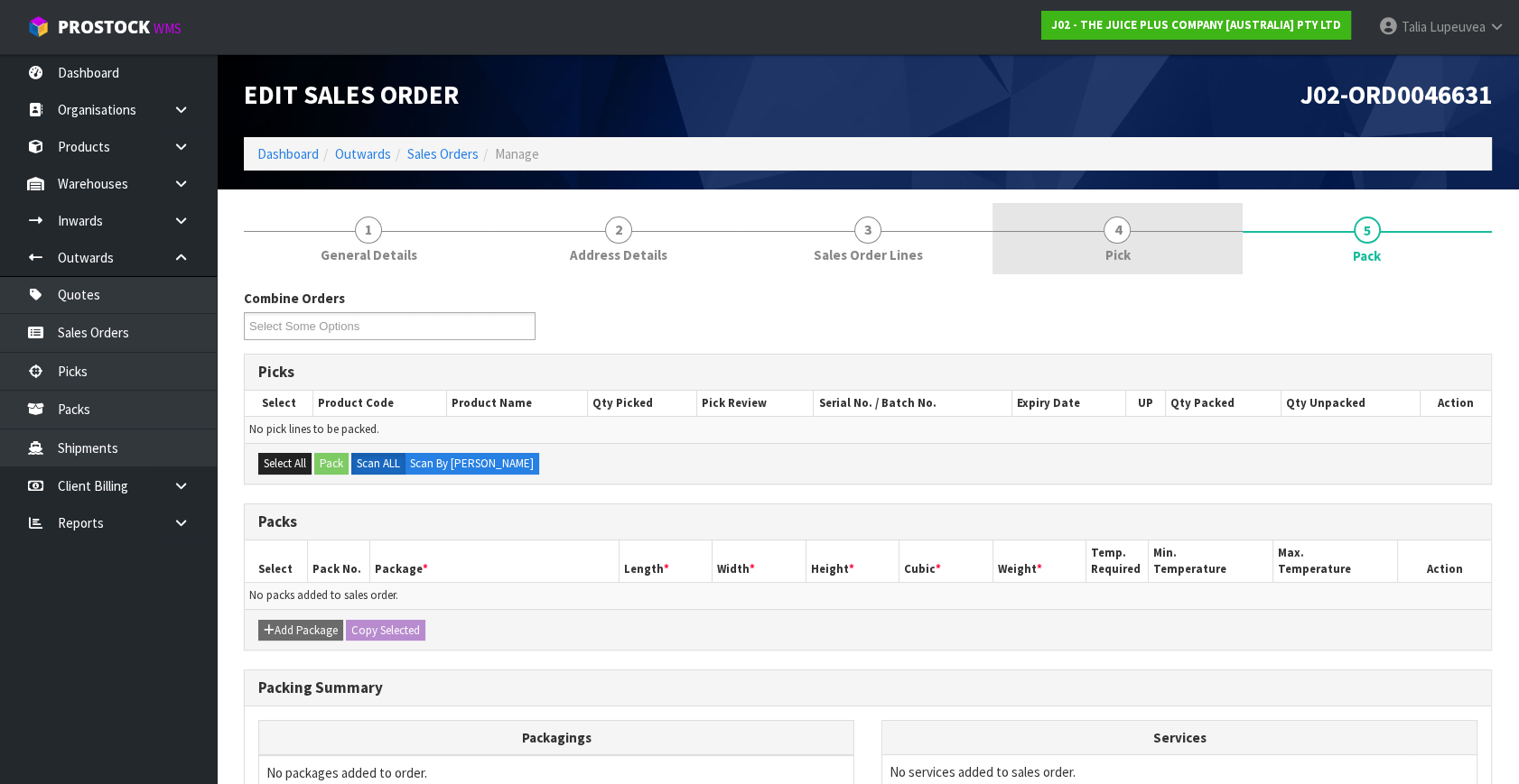
click at [1178, 238] on link "4 Pick" at bounding box center [1117, 238] width 249 height 71
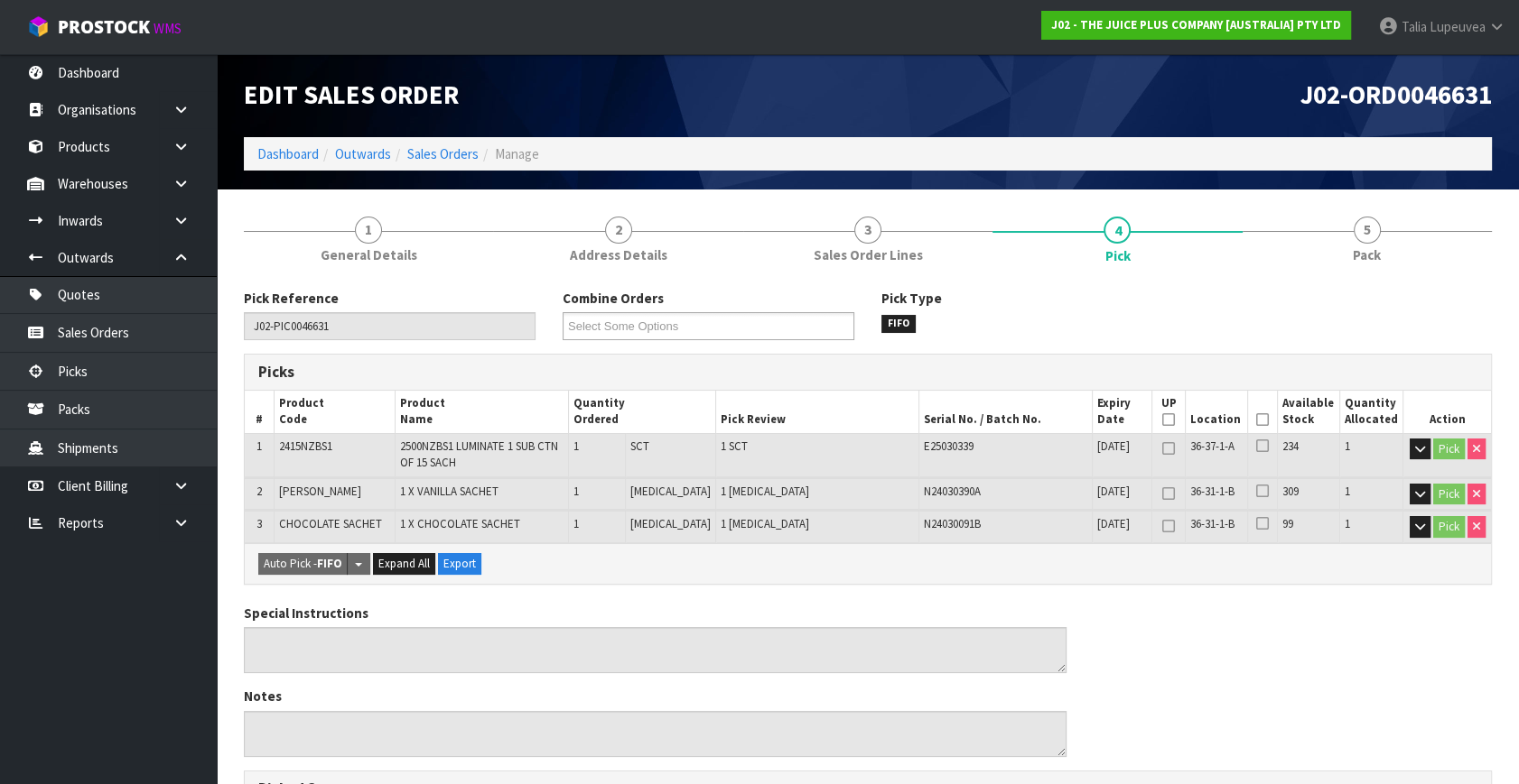
click at [1256, 420] on icon at bounding box center [1262, 420] width 13 height 1
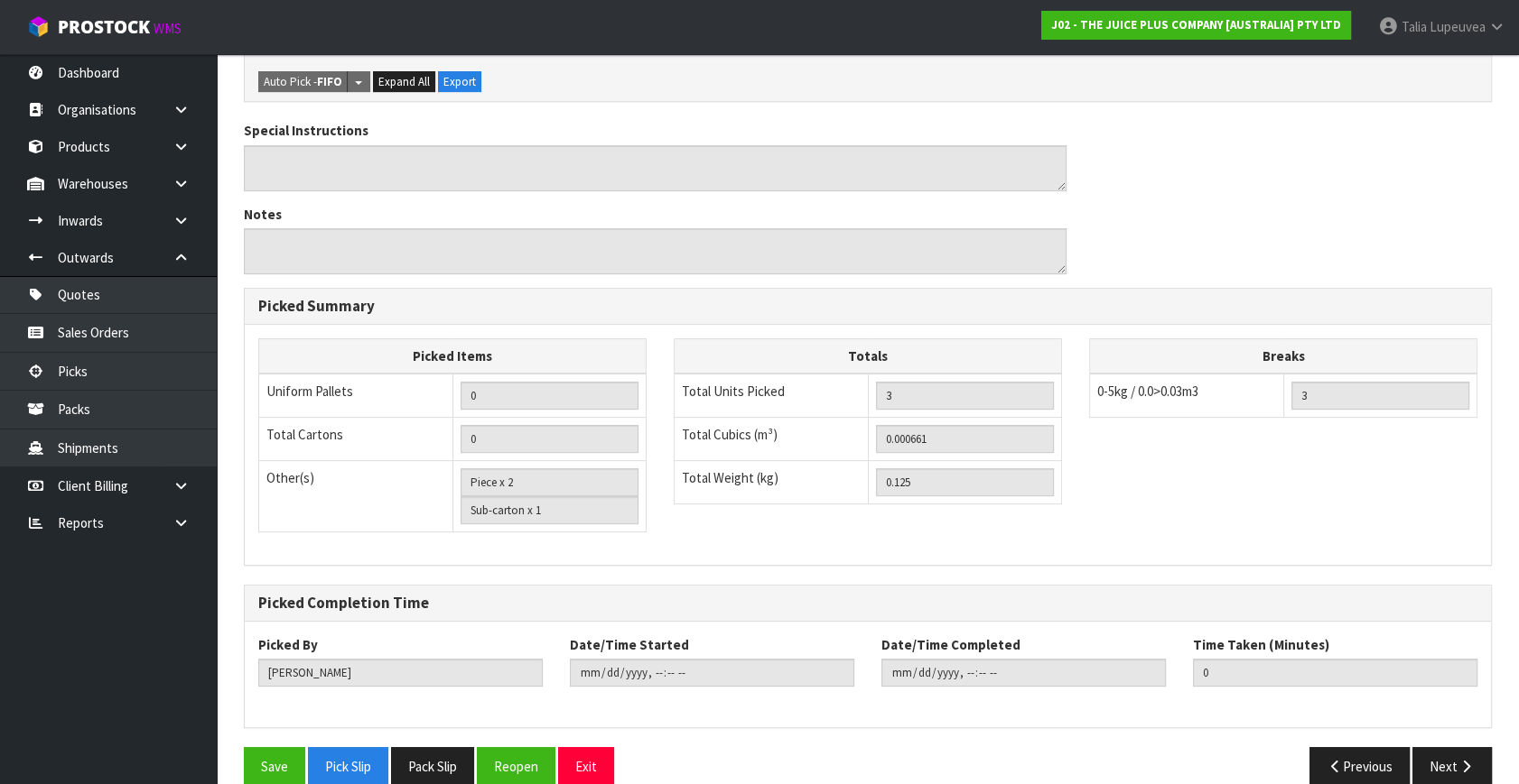
scroll to position [573, 0]
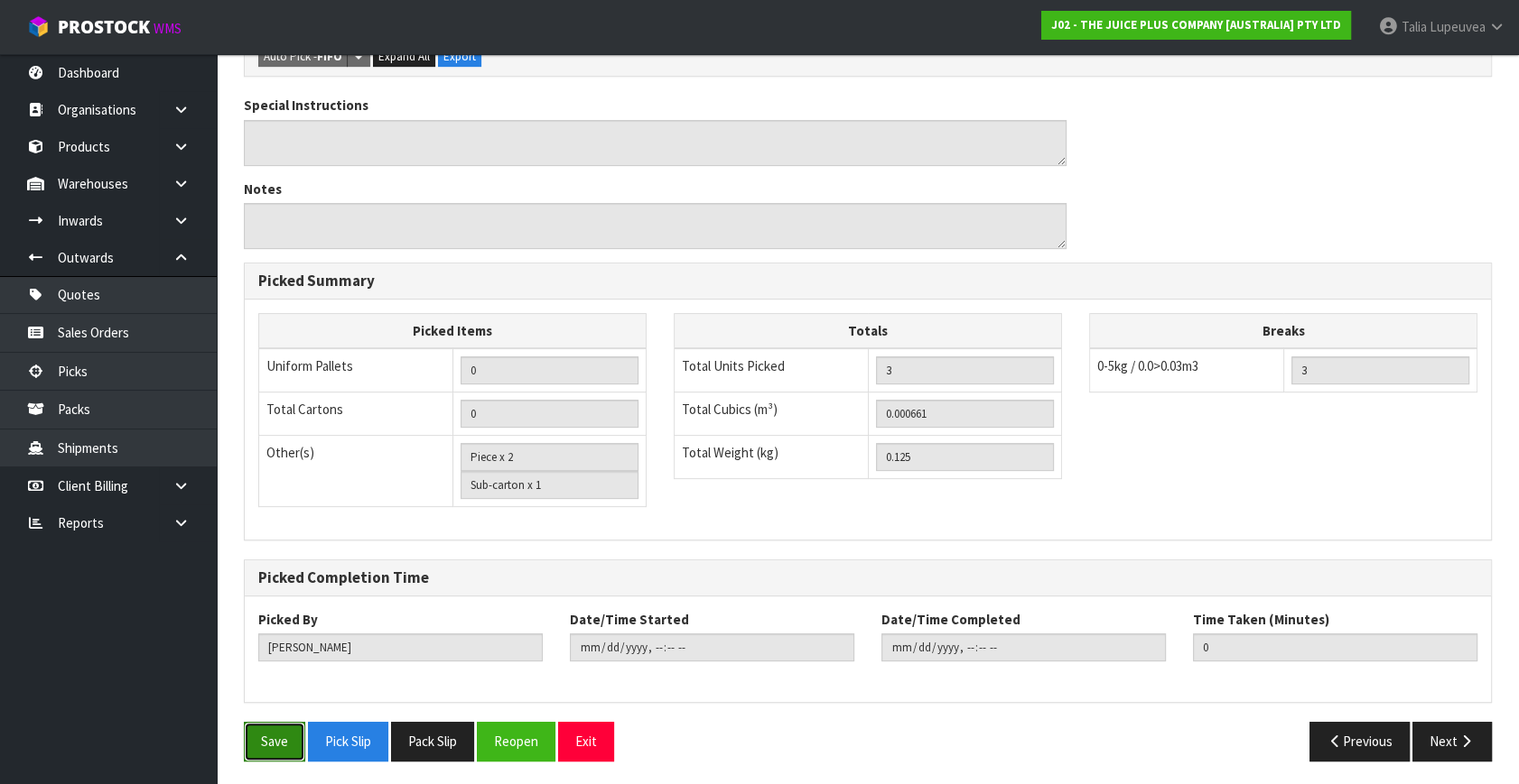
click at [288, 732] on button "Save" at bounding box center [274, 741] width 61 height 39
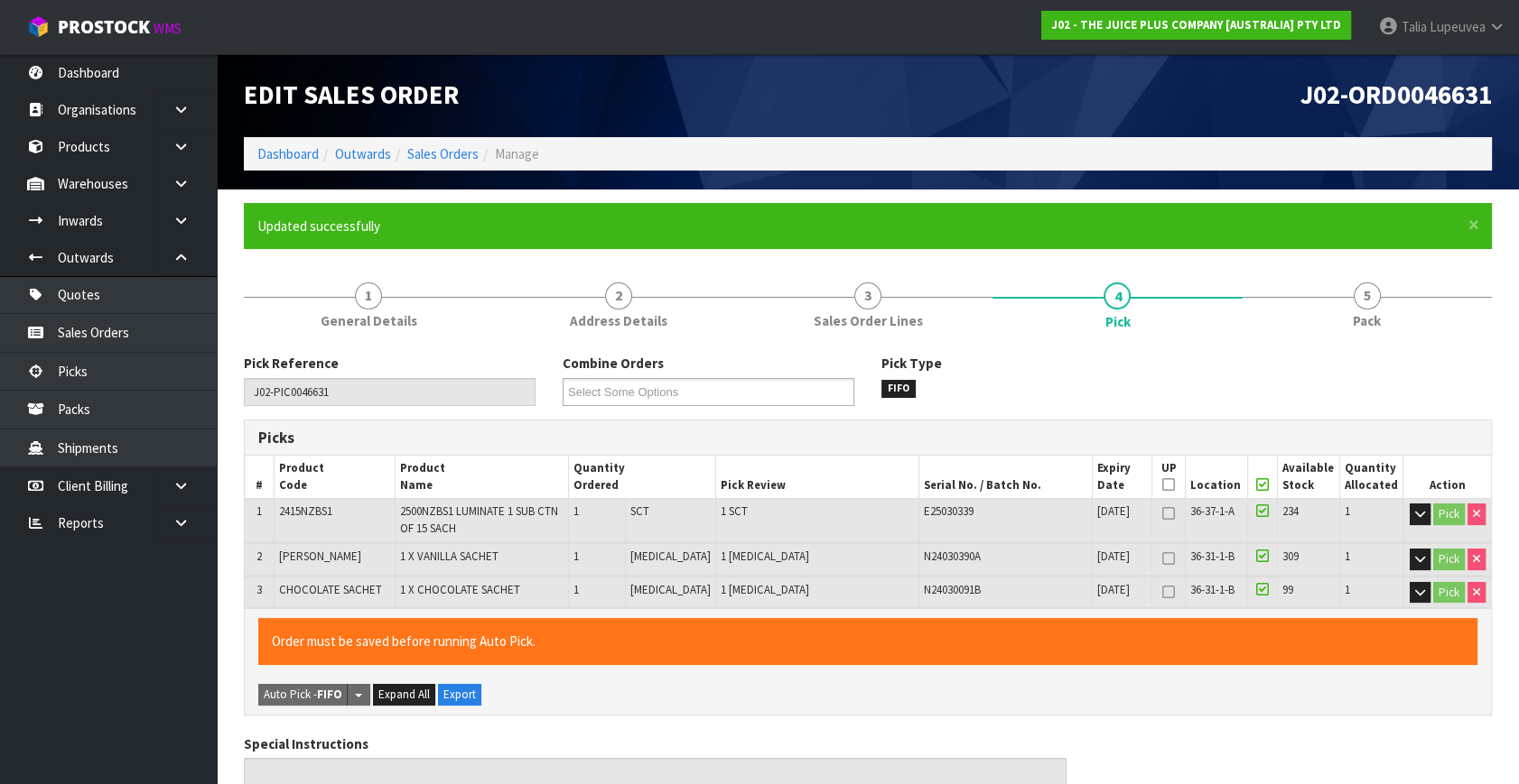
type input "Talia Lupeuvea"
type input "2025-09-12T14:22:19"
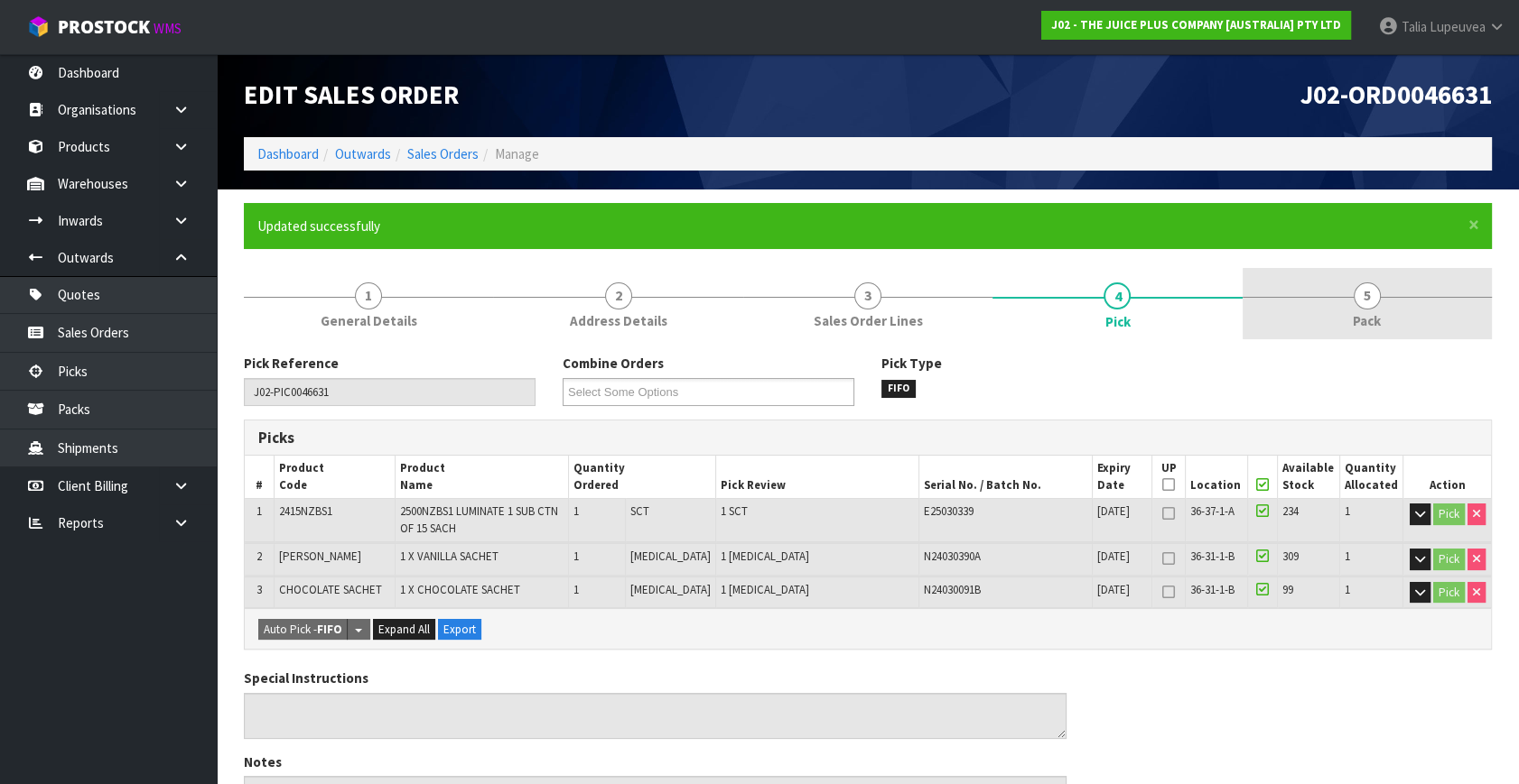
click at [1349, 316] on link "5 Pack" at bounding box center [1367, 303] width 249 height 71
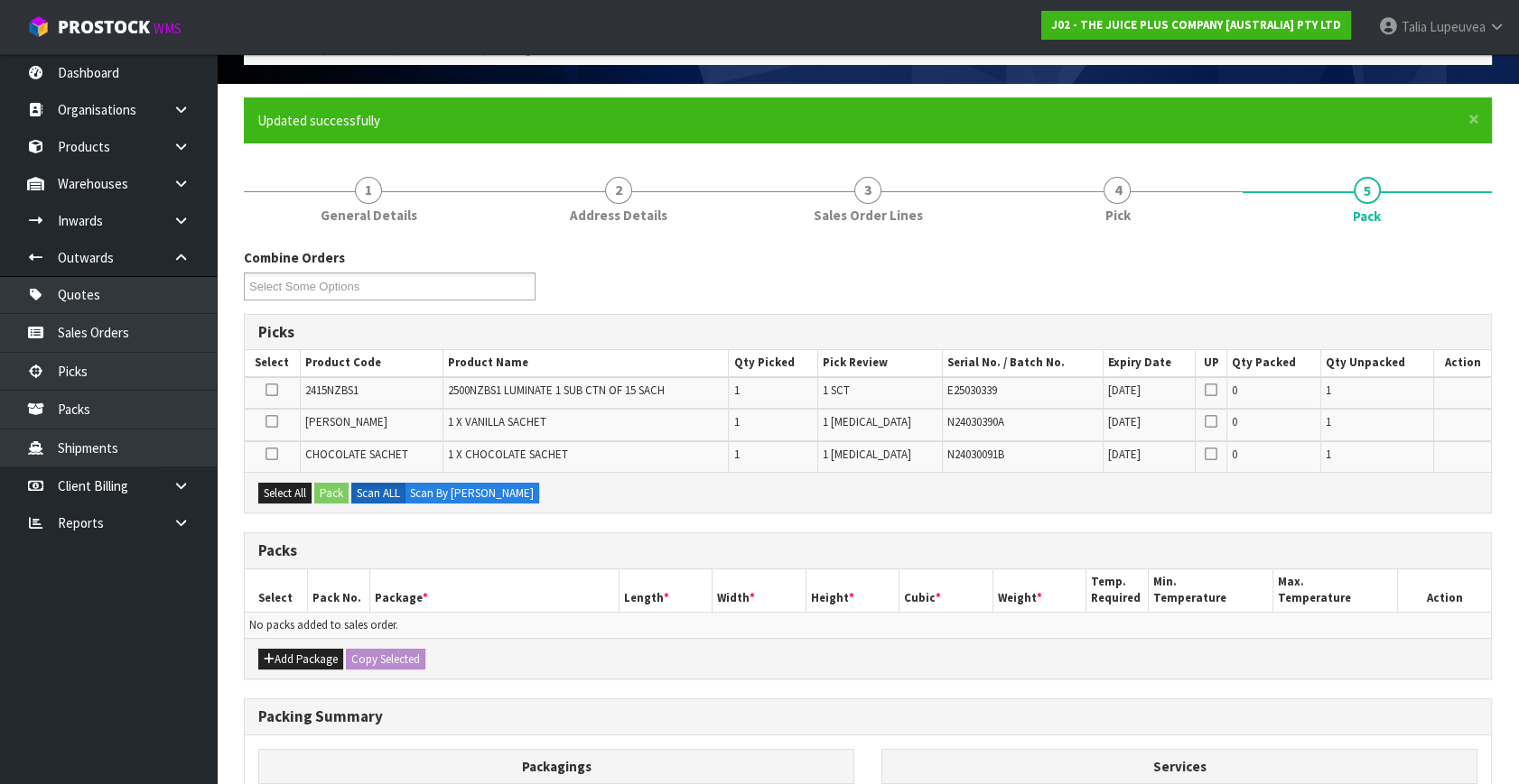
scroll to position [245, 0]
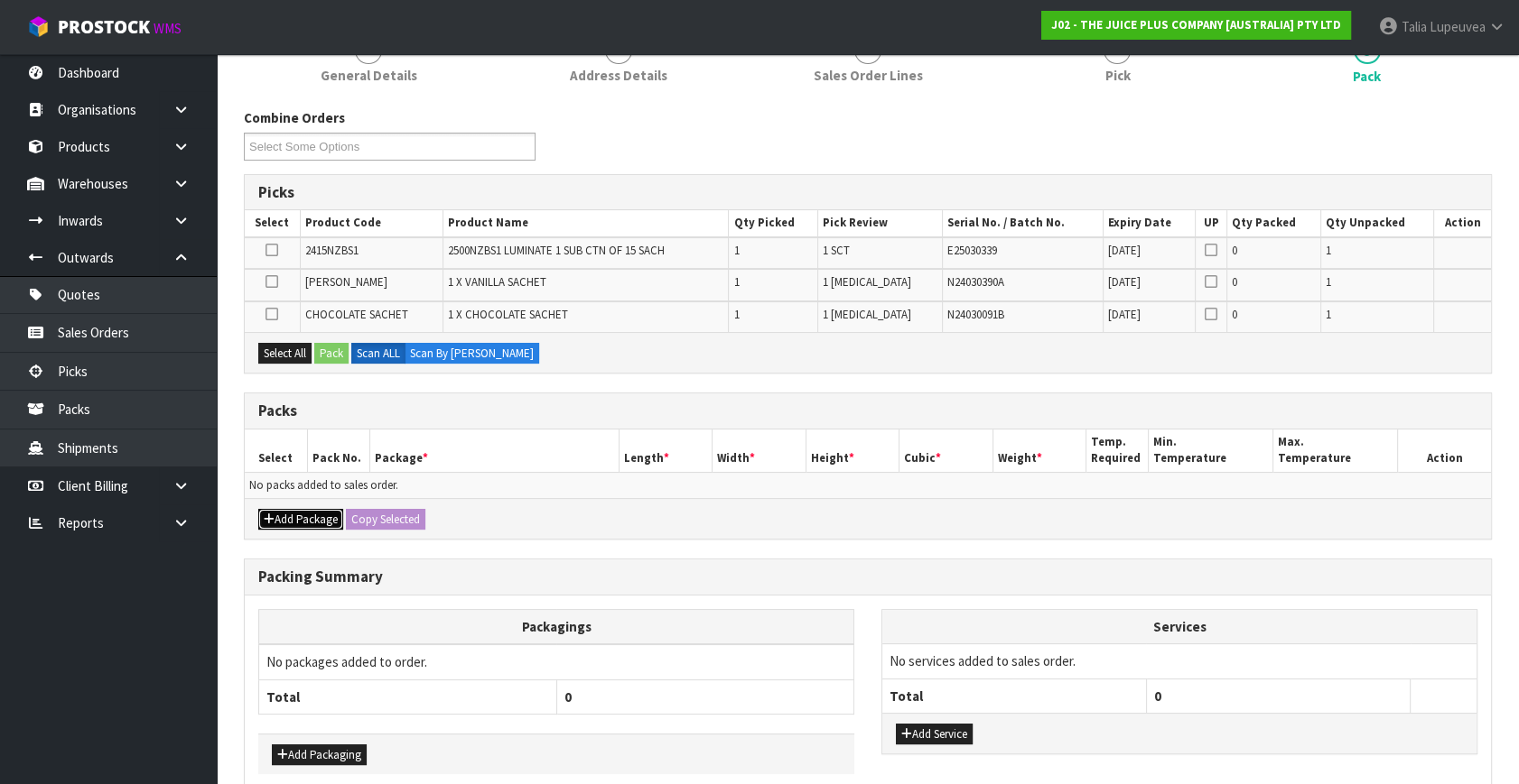
click at [295, 516] on button "Add Package" at bounding box center [300, 519] width 85 height 21
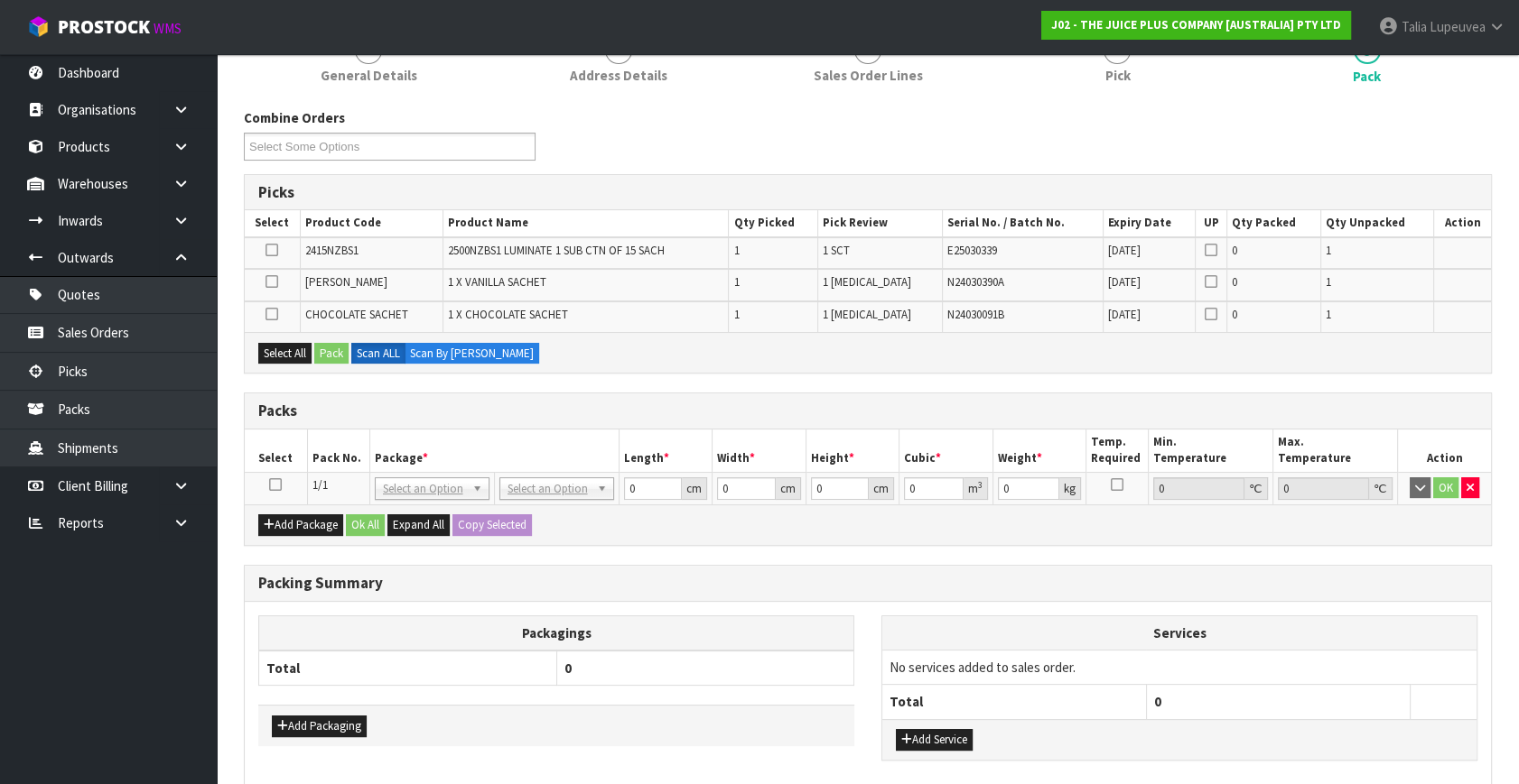
click at [270, 484] on icon at bounding box center [275, 484] width 13 height 1
click at [286, 350] on button "Select All" at bounding box center [284, 354] width 54 height 21
click at [324, 350] on button "Pack" at bounding box center [331, 354] width 34 height 21
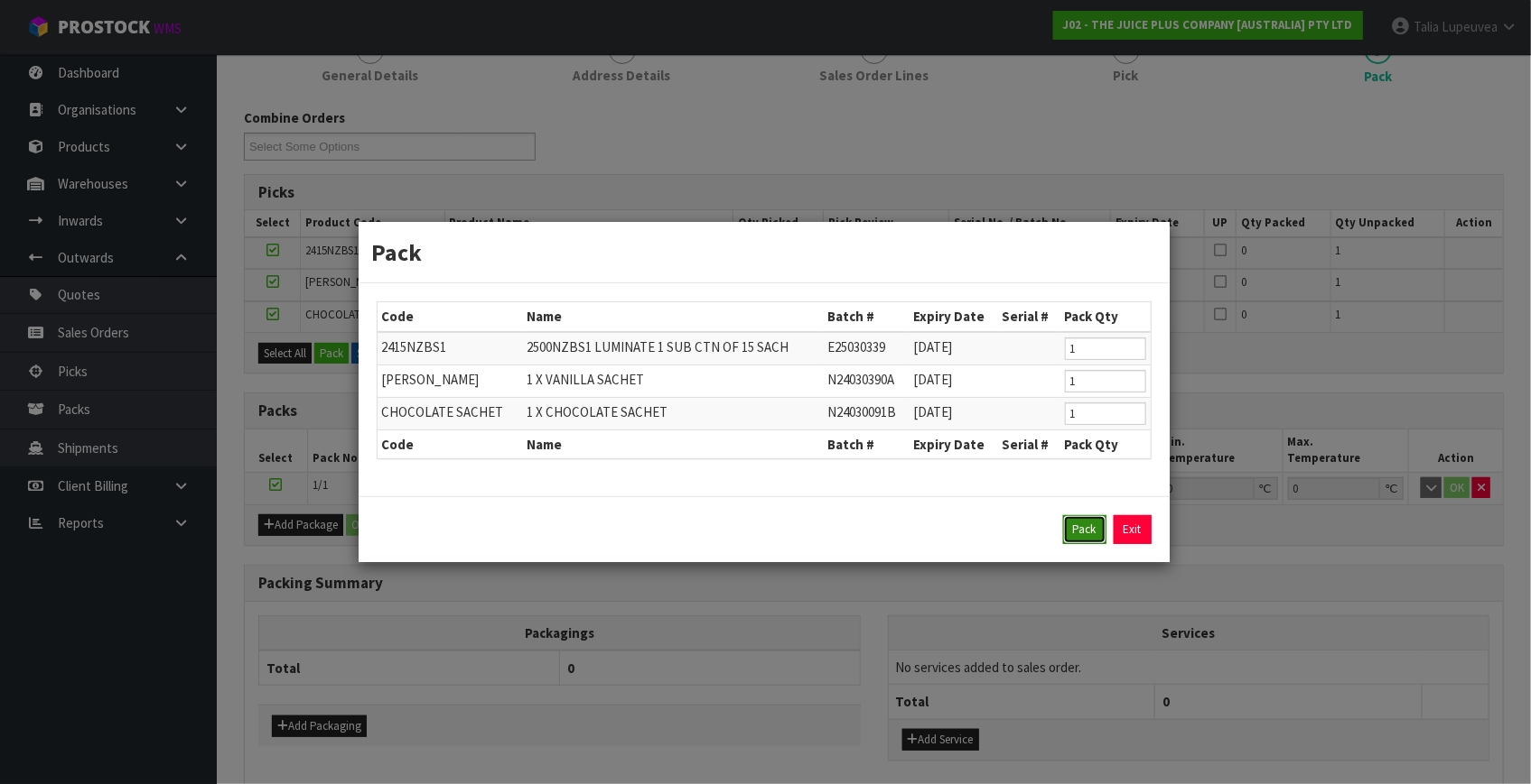
click at [1080, 521] on button "Pack" at bounding box center [1084, 530] width 44 height 29
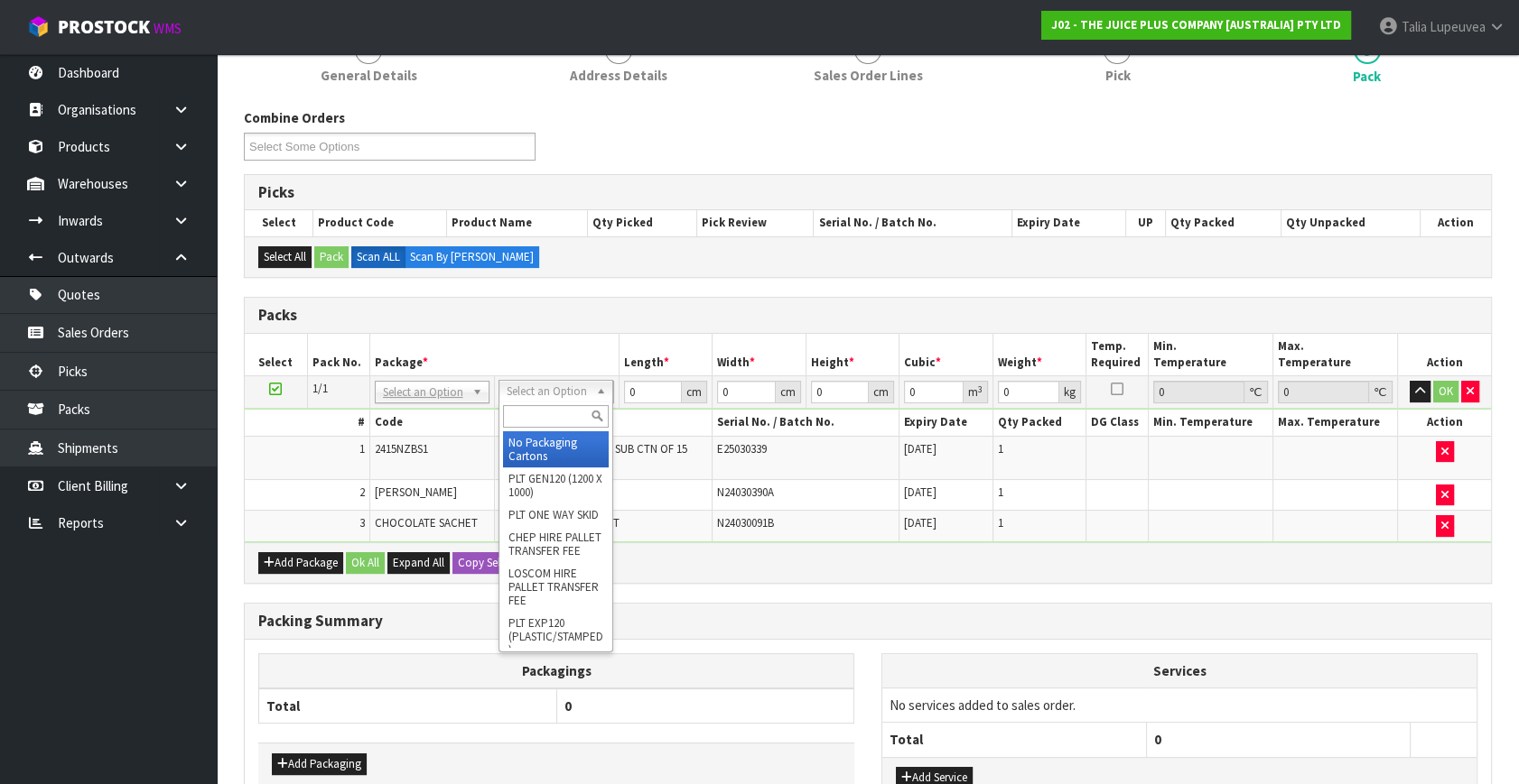
click at [534, 411] on input "text" at bounding box center [556, 416] width 106 height 22
type input "00"
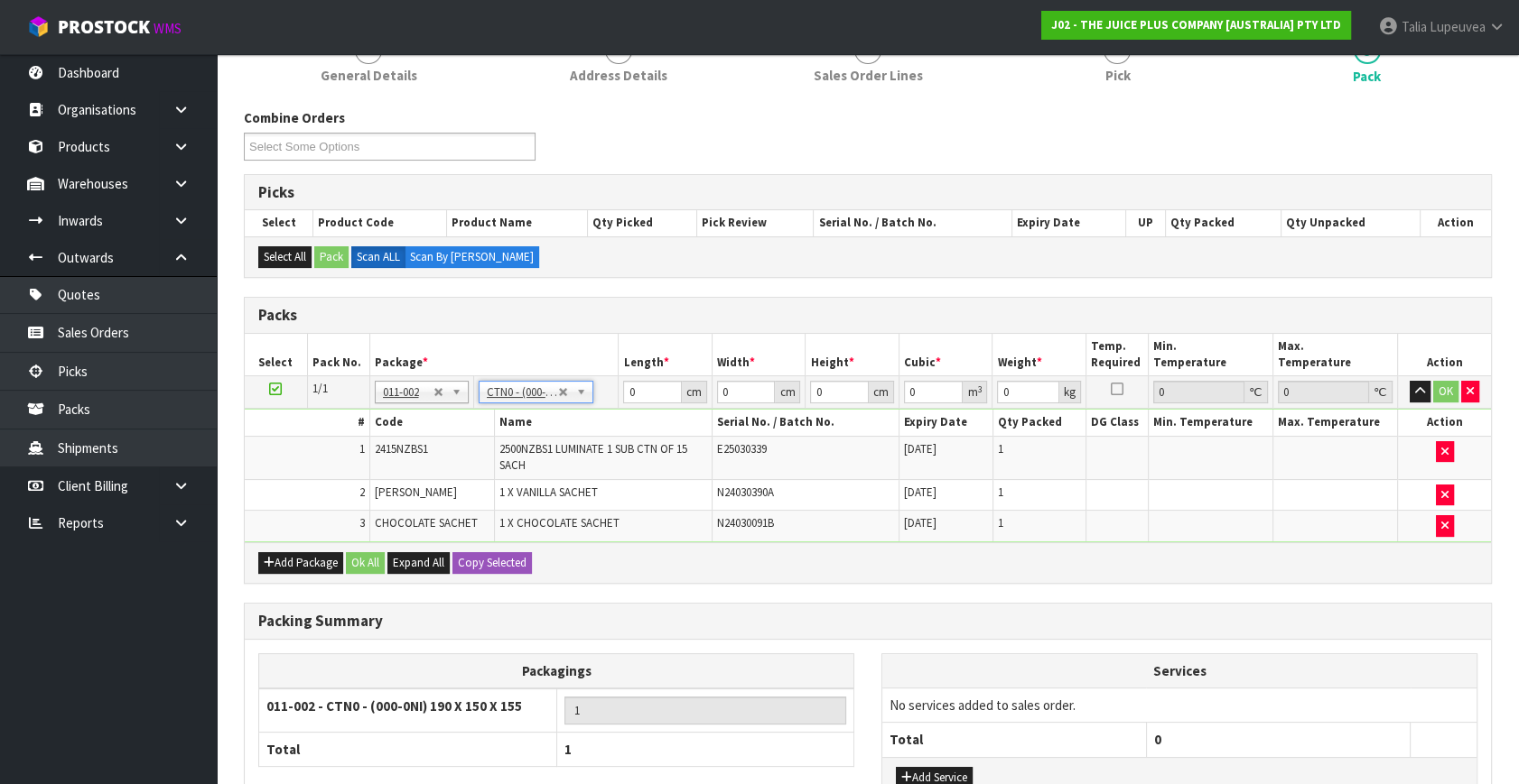
type input "19"
type input "15"
type input "15.5"
type input "0.004417"
type input "0.325"
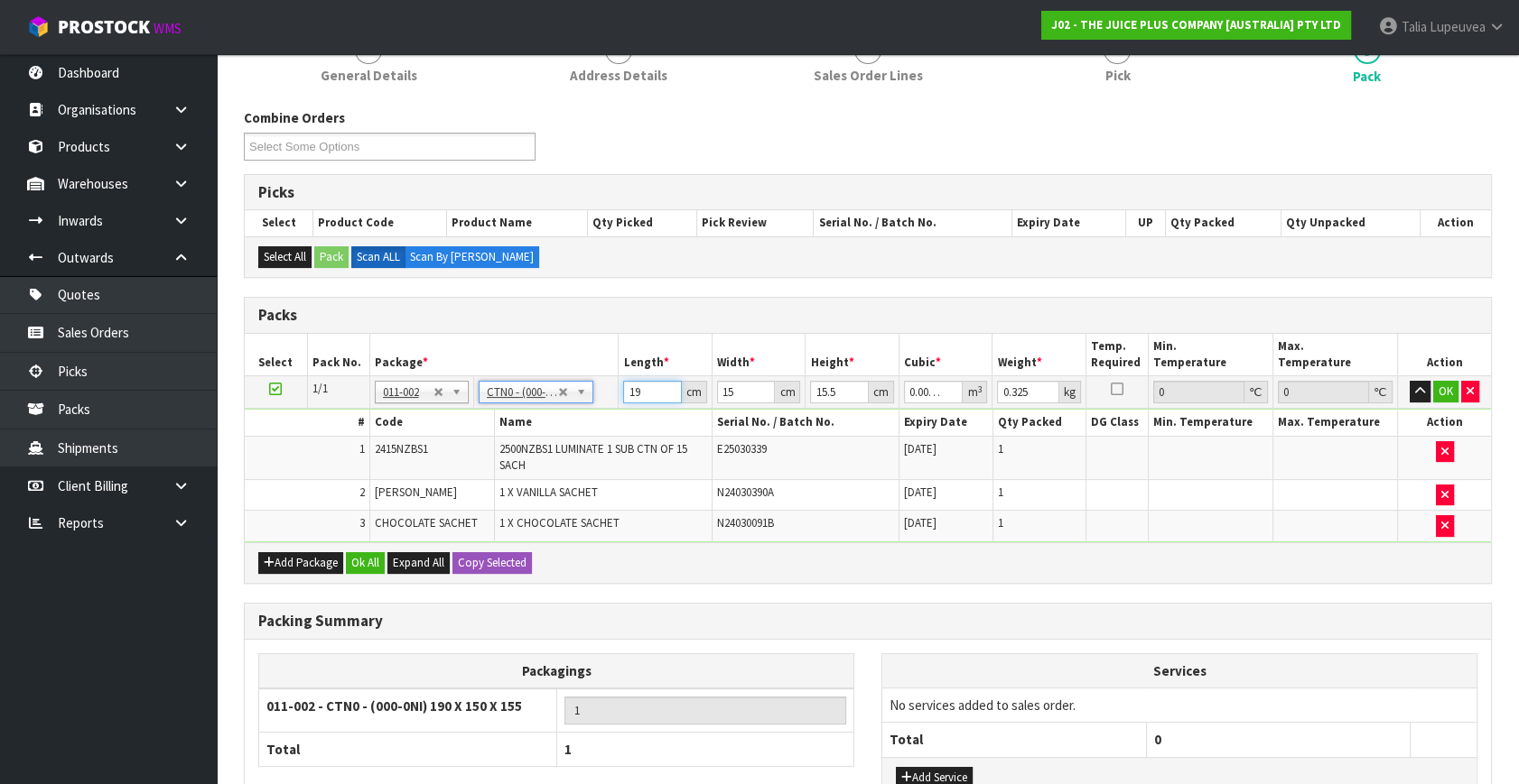
drag, startPoint x: 641, startPoint y: 385, endPoint x: 566, endPoint y: 403, distance: 77.1
click at [566, 403] on tr "1/1 NONE 007-001 007-002 007-004 007-009 007-013 007-014 007-015 007-017 007-01…" at bounding box center [867, 392] width 1247 height 32
type input "1"
type input "0.000233"
type input "16"
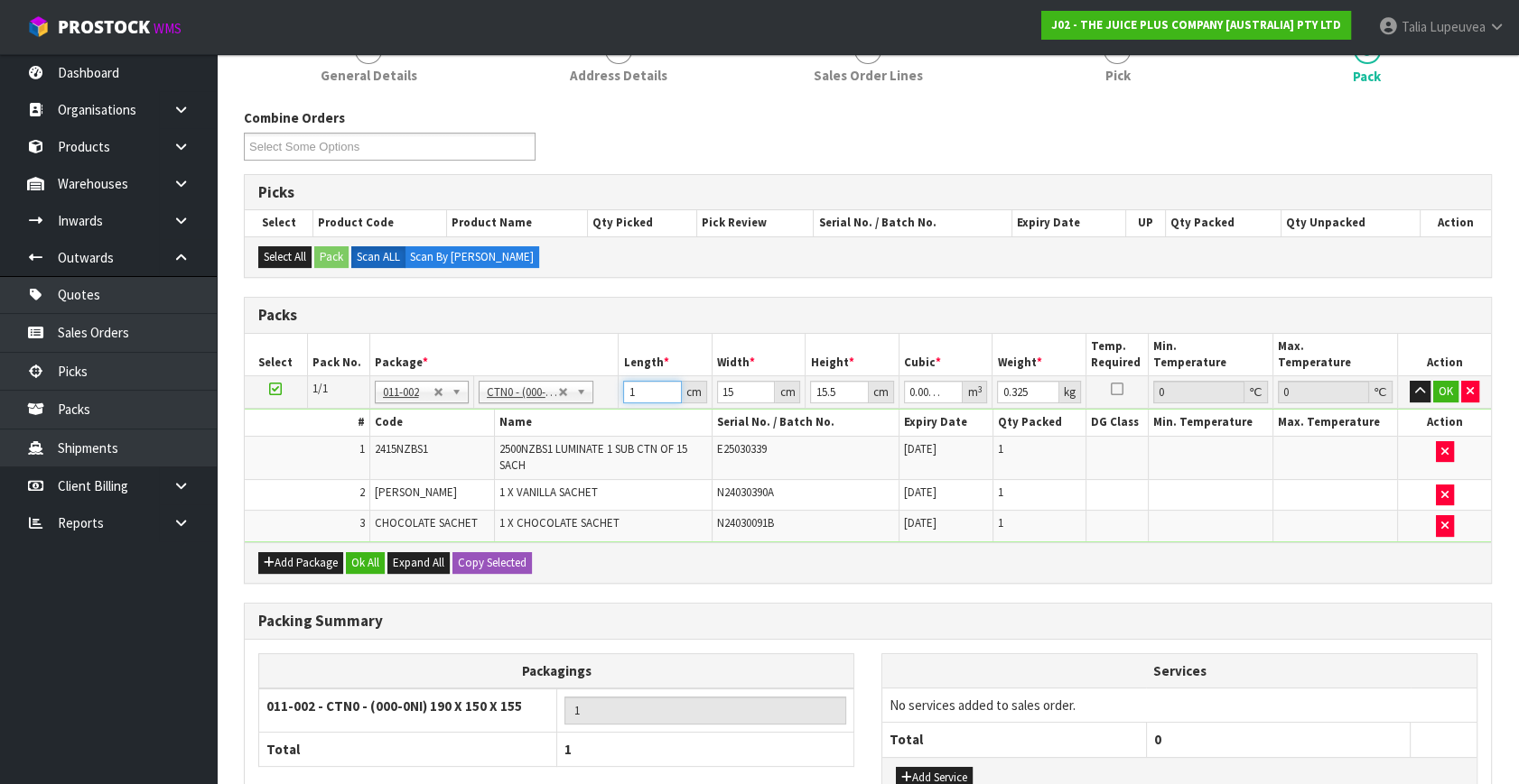
type input "0.00372"
type input "16"
type input "1"
type input "0.000248"
type input "16"
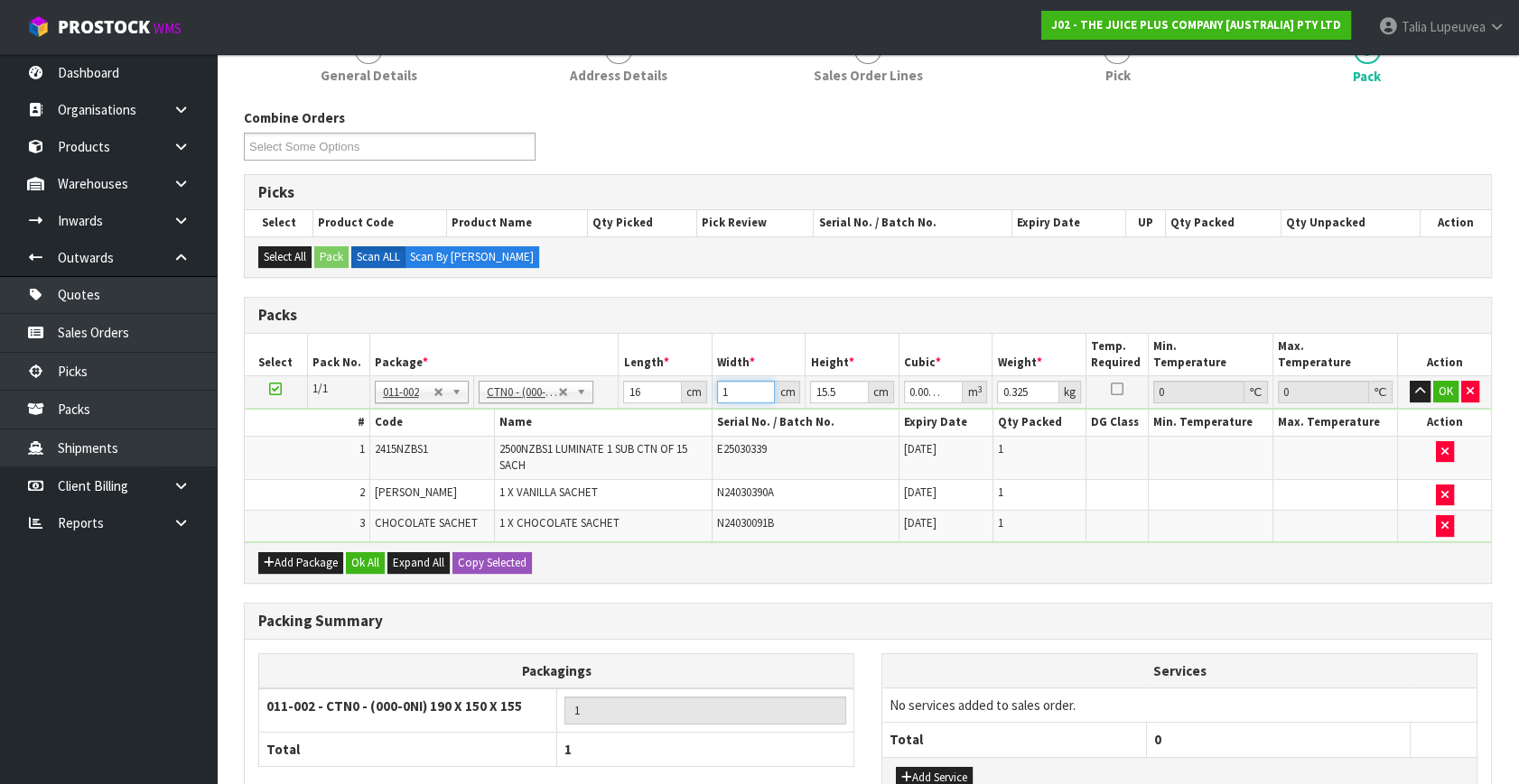
type input "0.003968"
type input "16"
type input "1"
type input "0.000256"
type input "12"
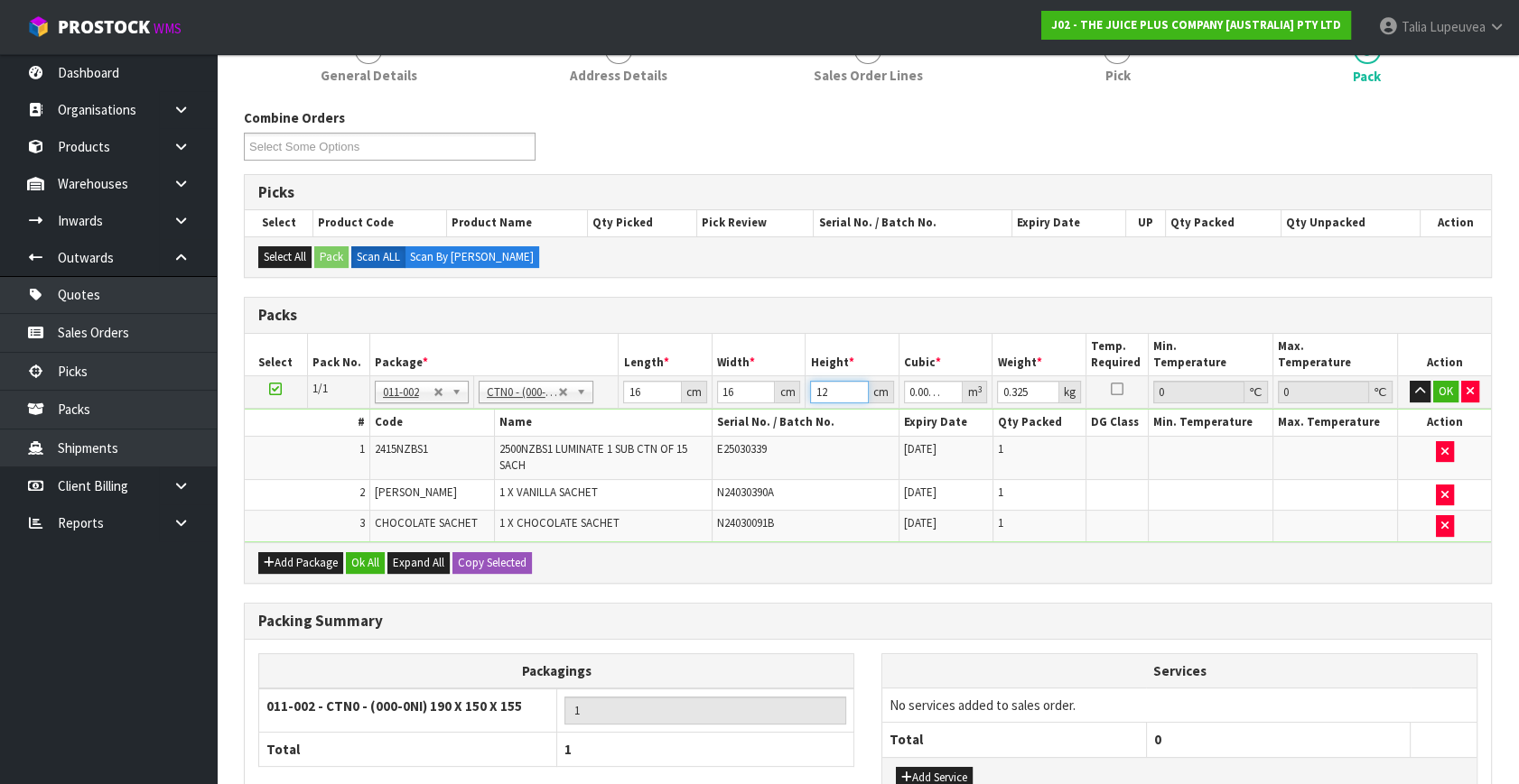
type input "0.003072"
type input "12"
type input "1"
click at [1438, 392] on button "OK" at bounding box center [1446, 392] width 25 height 21
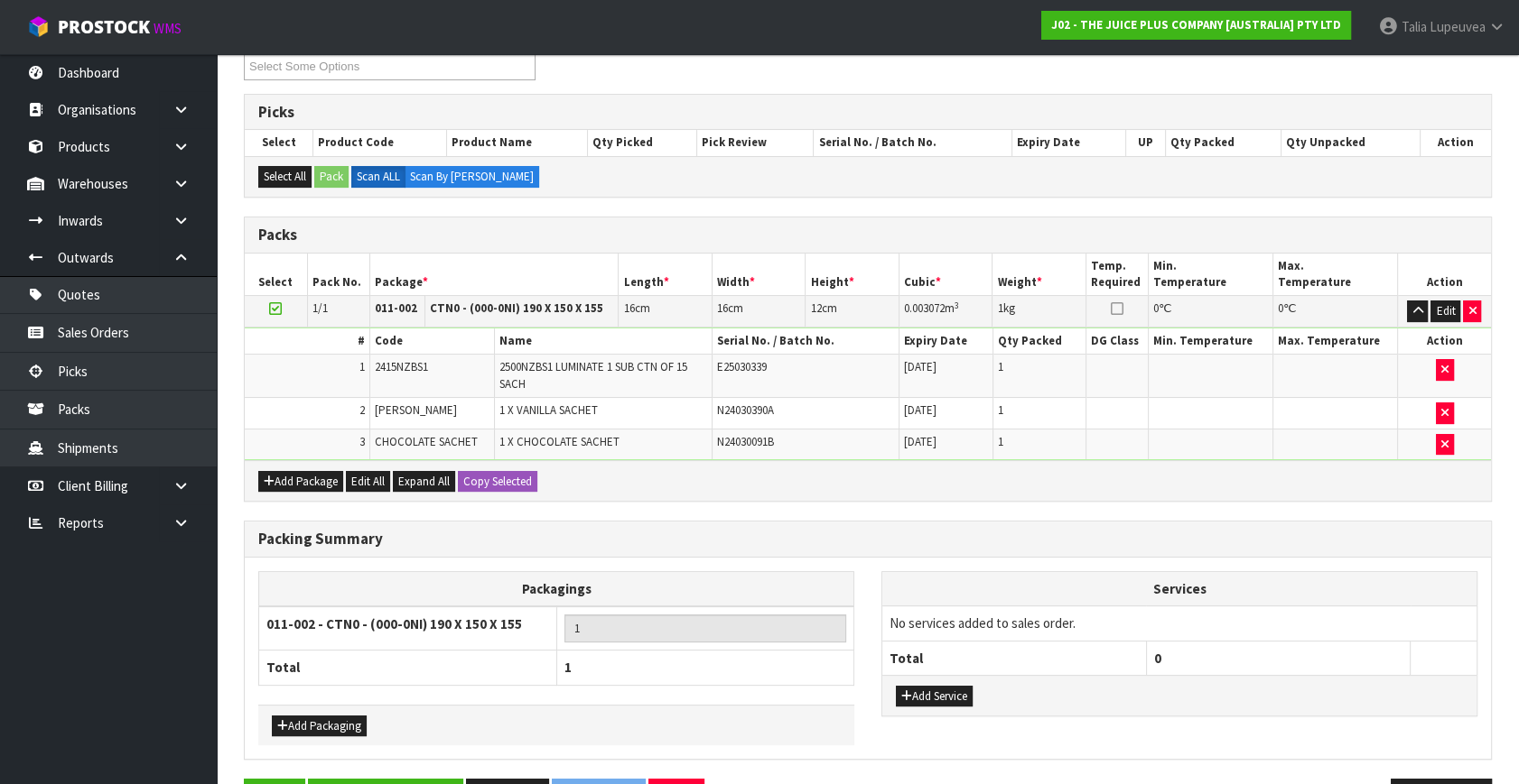
scroll to position [381, 0]
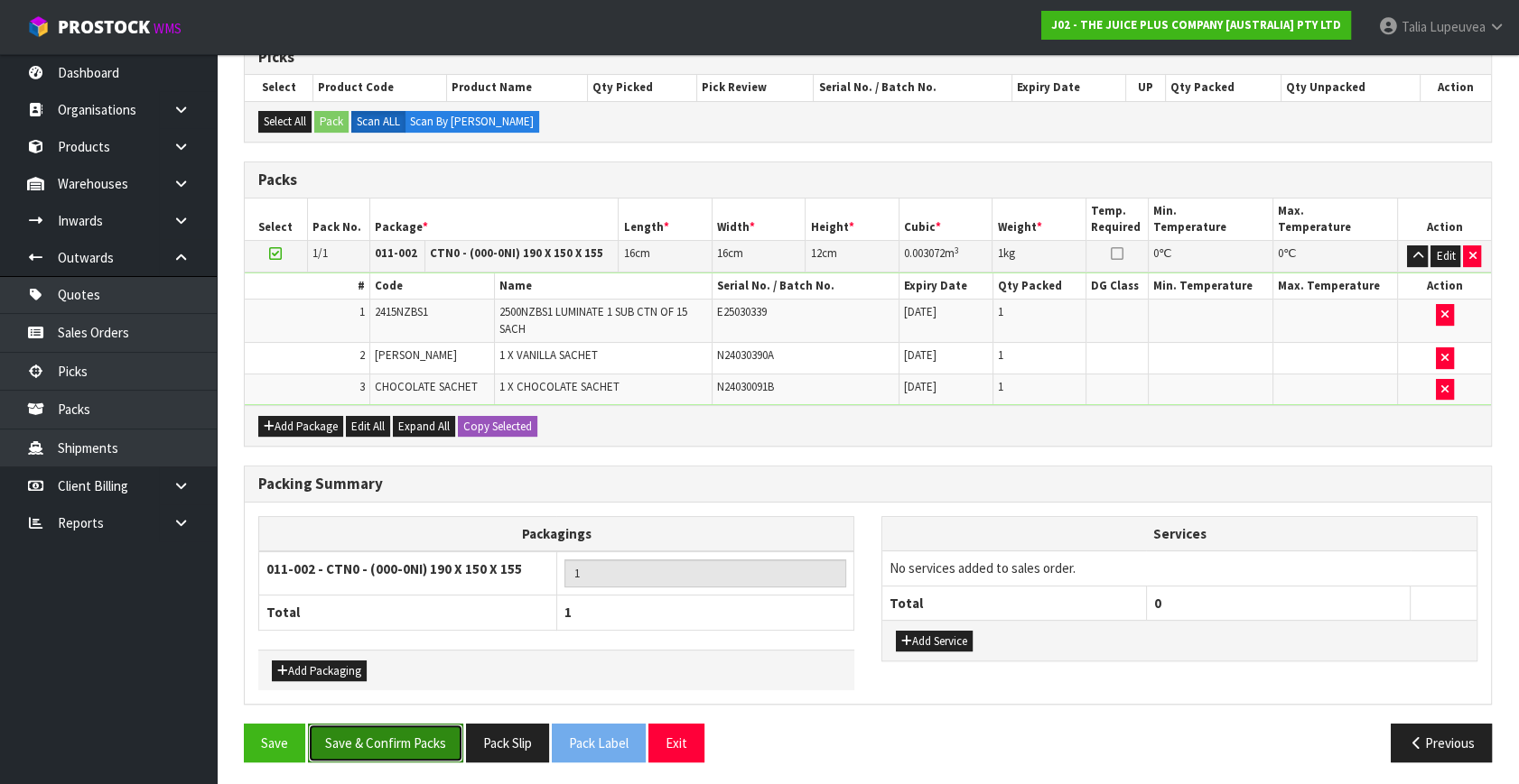
click at [380, 747] on button "Save & Confirm Packs" at bounding box center [385, 743] width 156 height 39
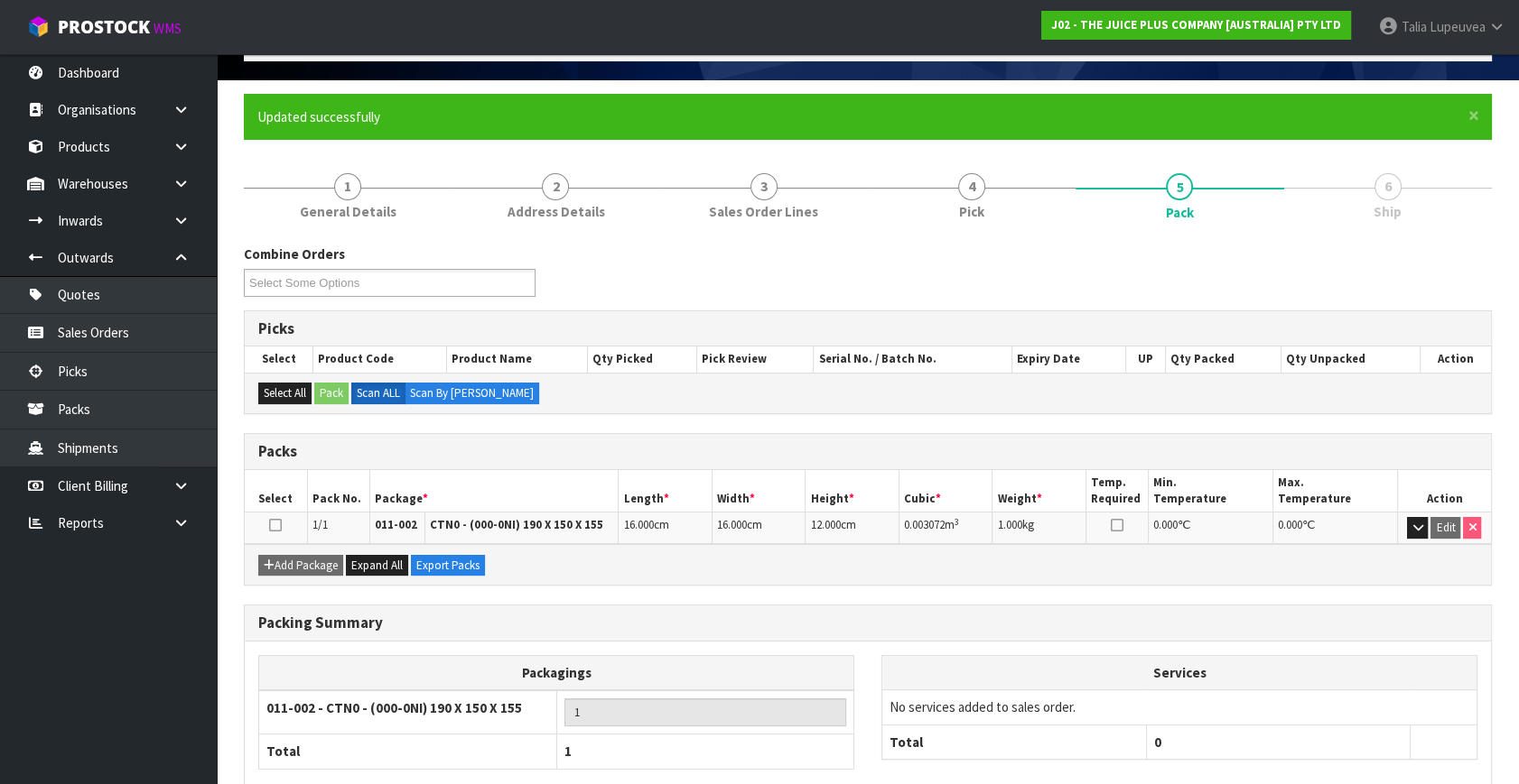
scroll to position [208, 0]
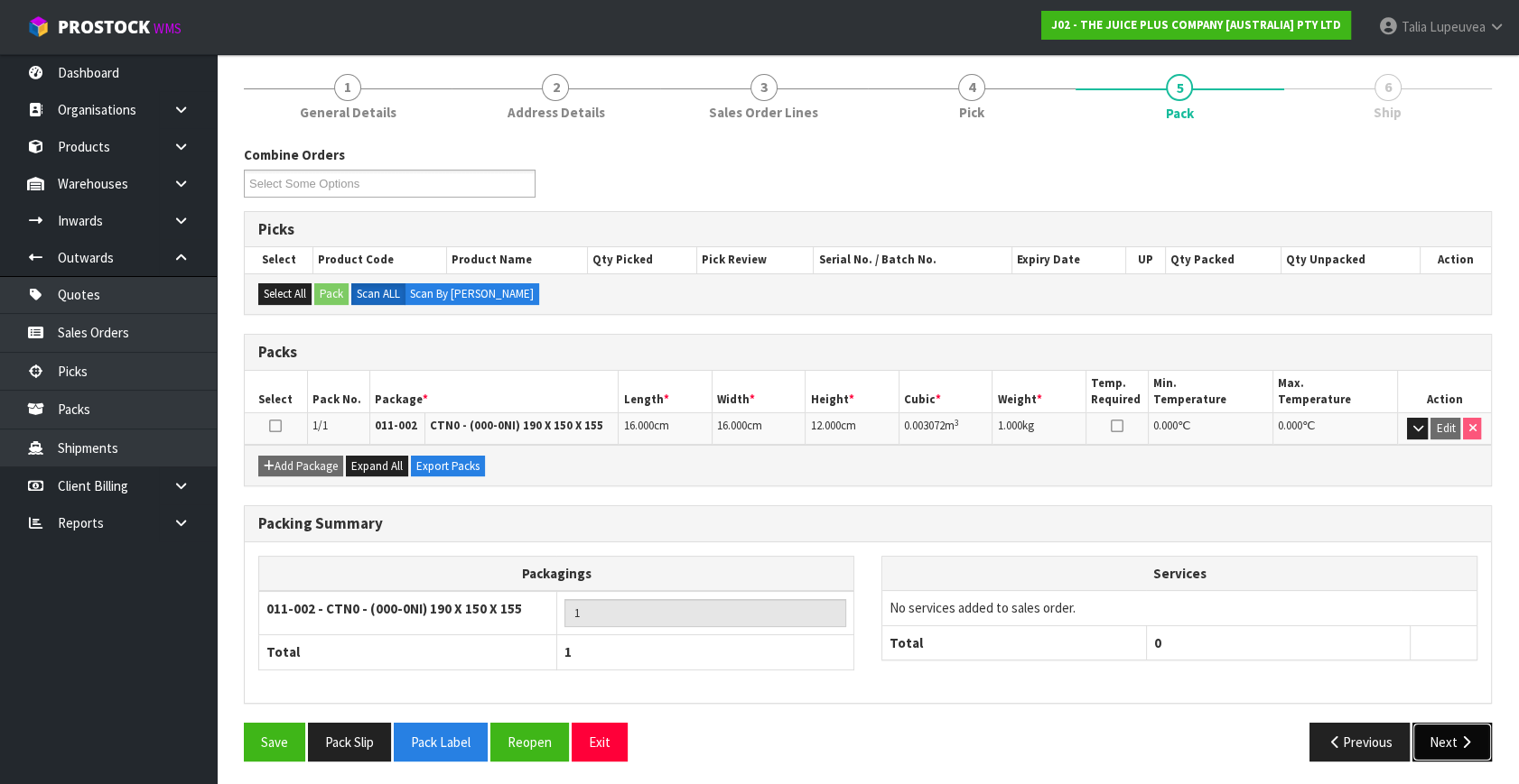
click at [1442, 742] on button "Next" at bounding box center [1452, 742] width 80 height 39
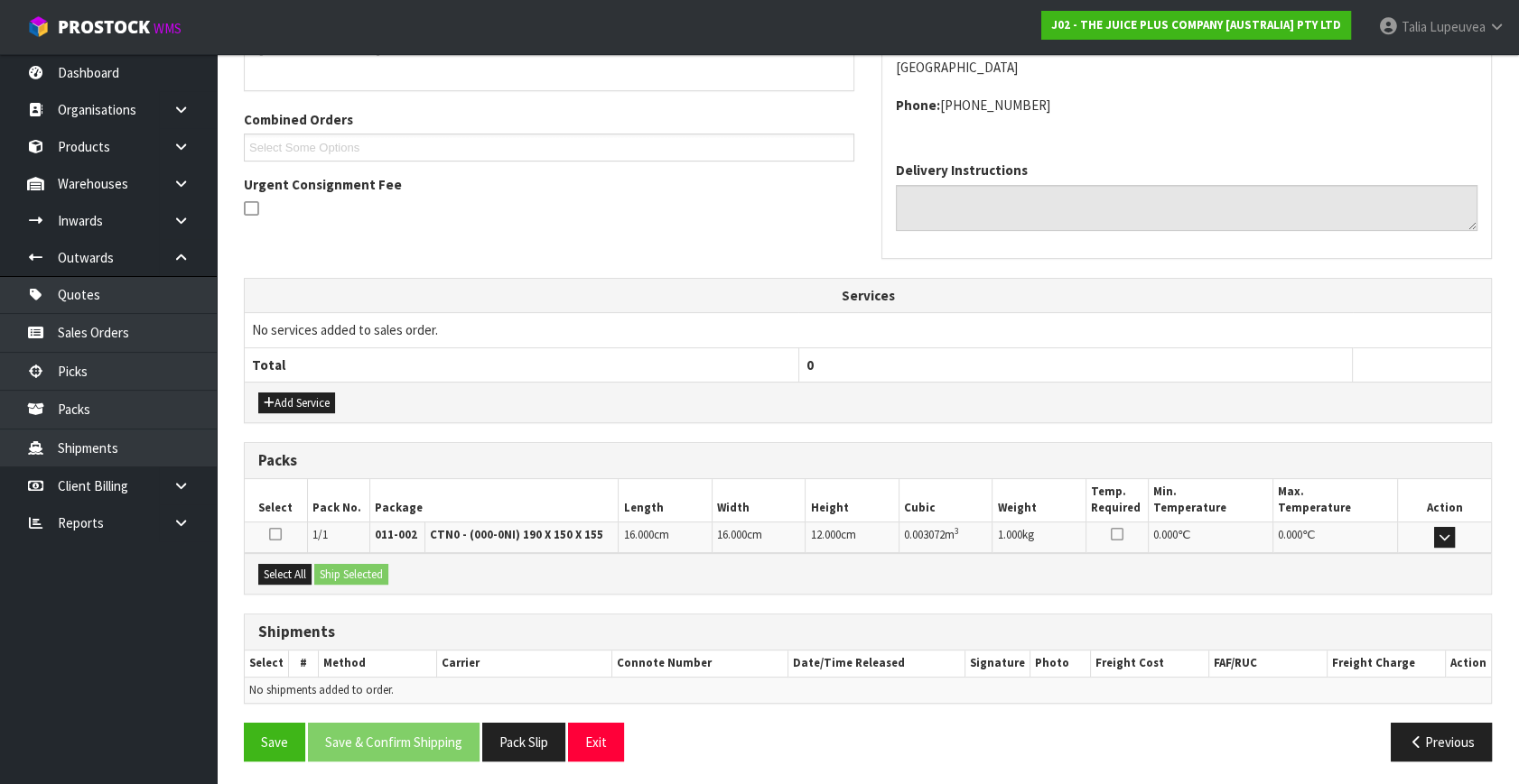
scroll to position [425, 0]
drag, startPoint x: 282, startPoint y: 573, endPoint x: 328, endPoint y: 571, distance: 46.0
click at [285, 573] on button "Select All" at bounding box center [284, 574] width 54 height 21
click at [342, 571] on button "Ship Selected" at bounding box center [351, 574] width 74 height 21
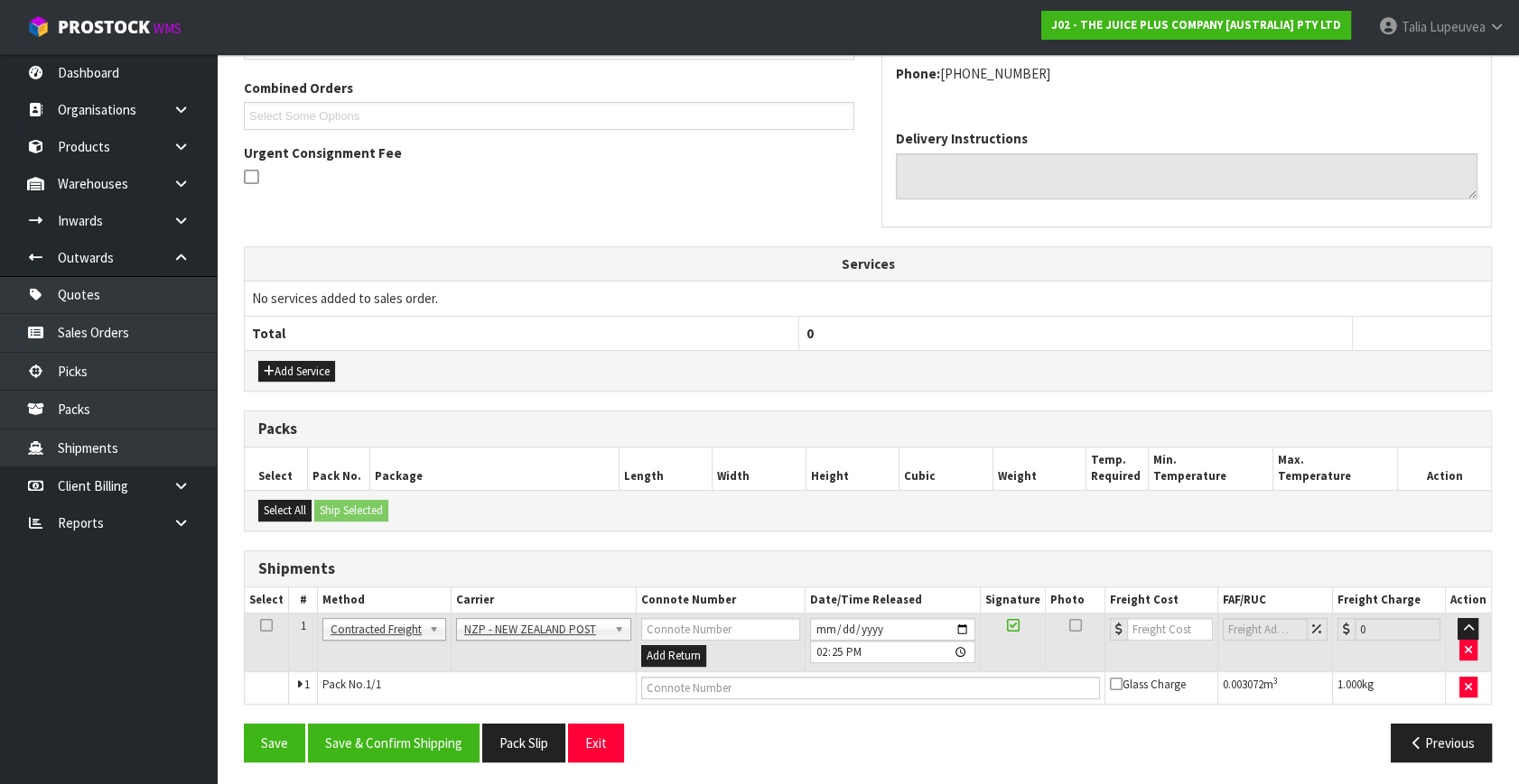
scroll to position [458, 0]
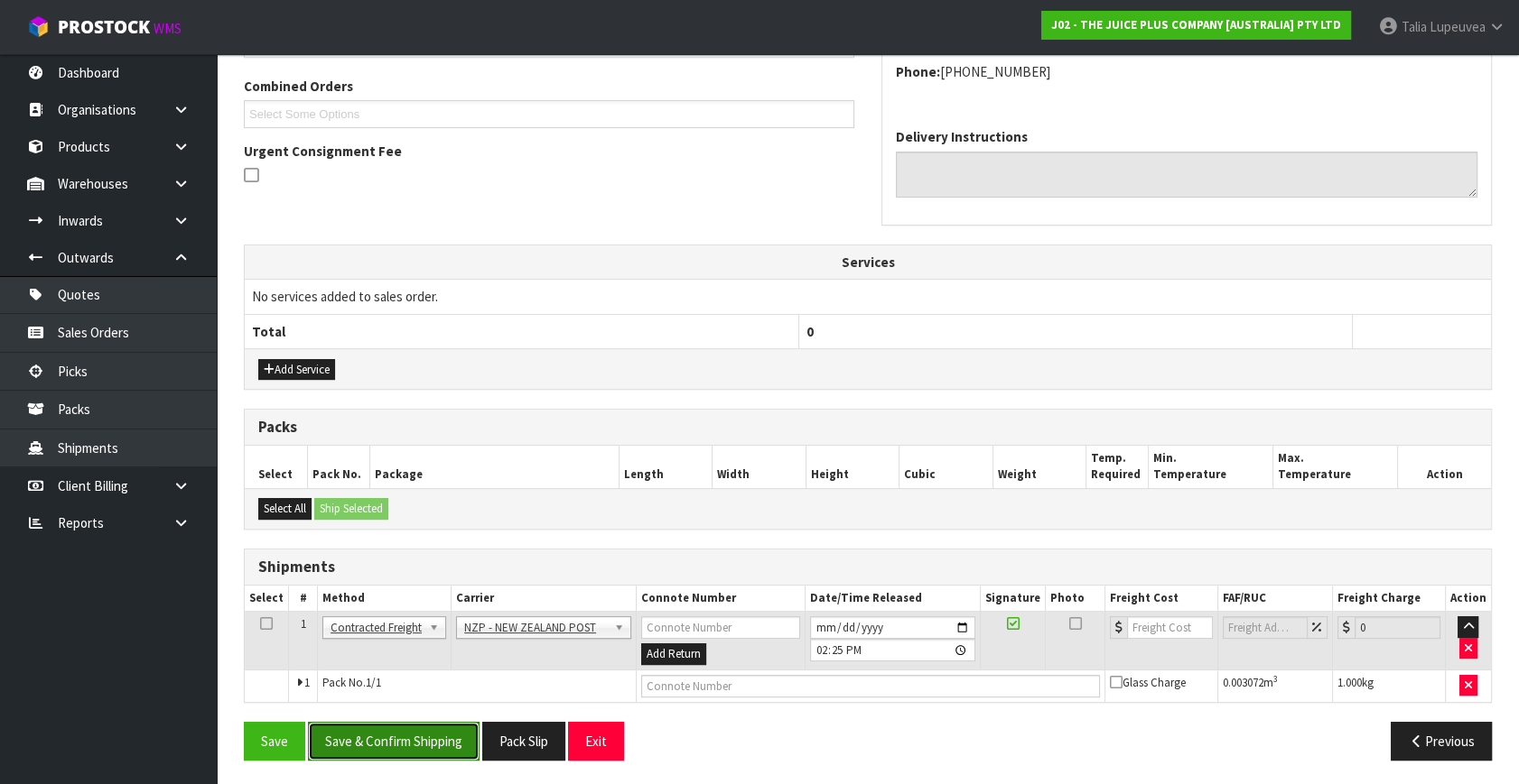
click at [415, 722] on button "Save & Confirm Shipping" at bounding box center [393, 741] width 171 height 39
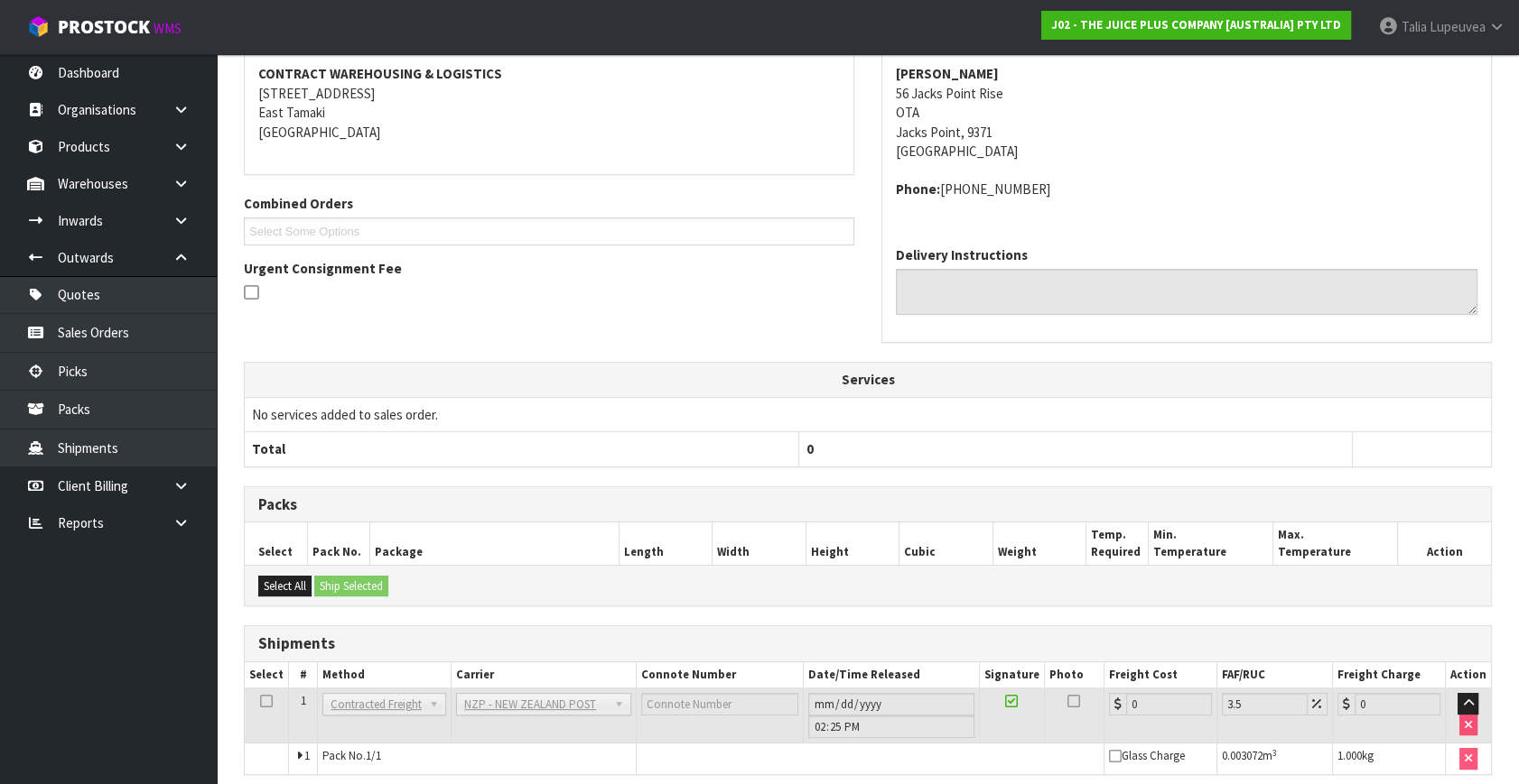
scroll to position [433, 0]
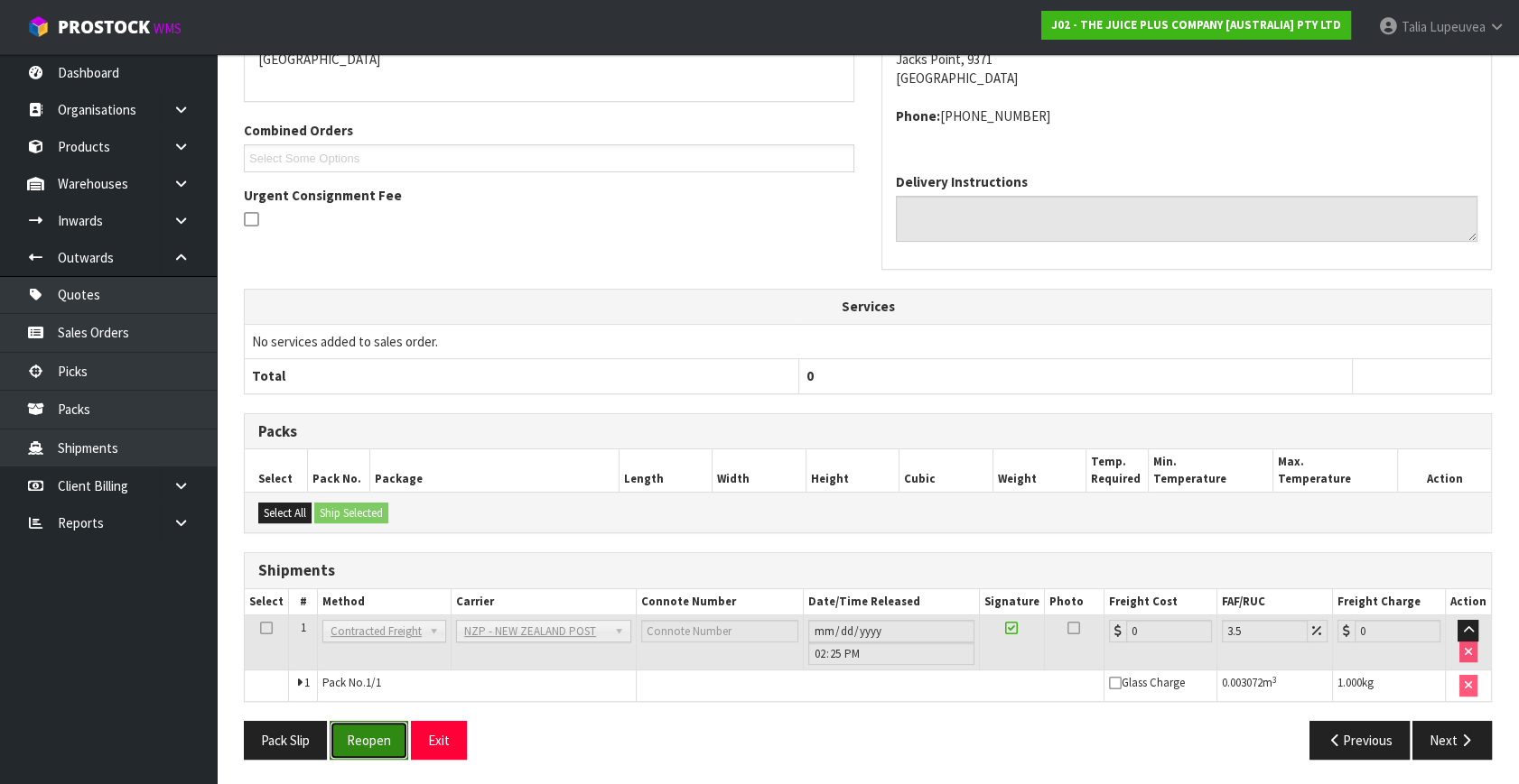
click at [380, 746] on button "Reopen" at bounding box center [369, 740] width 79 height 39
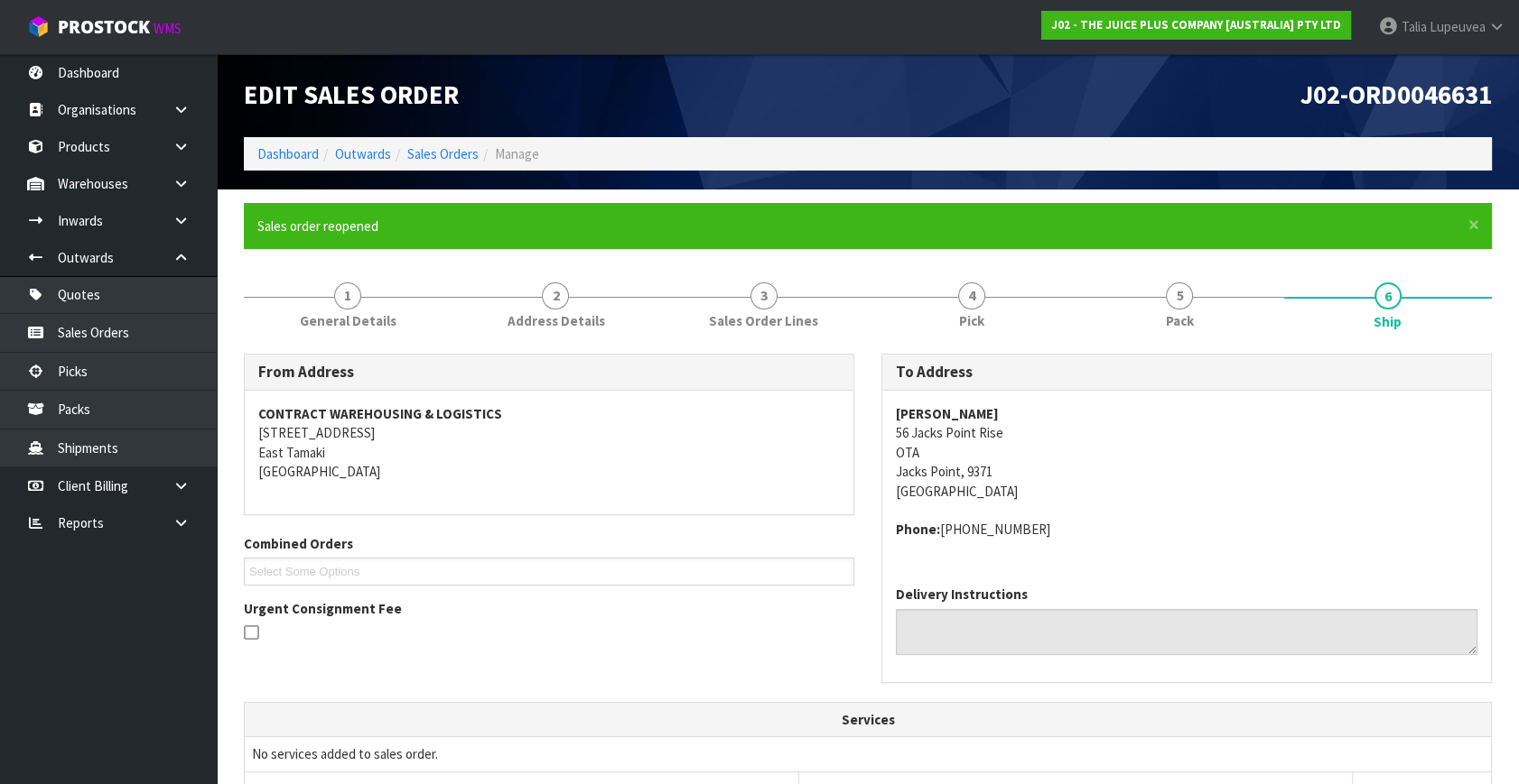
scroll to position [474, 0]
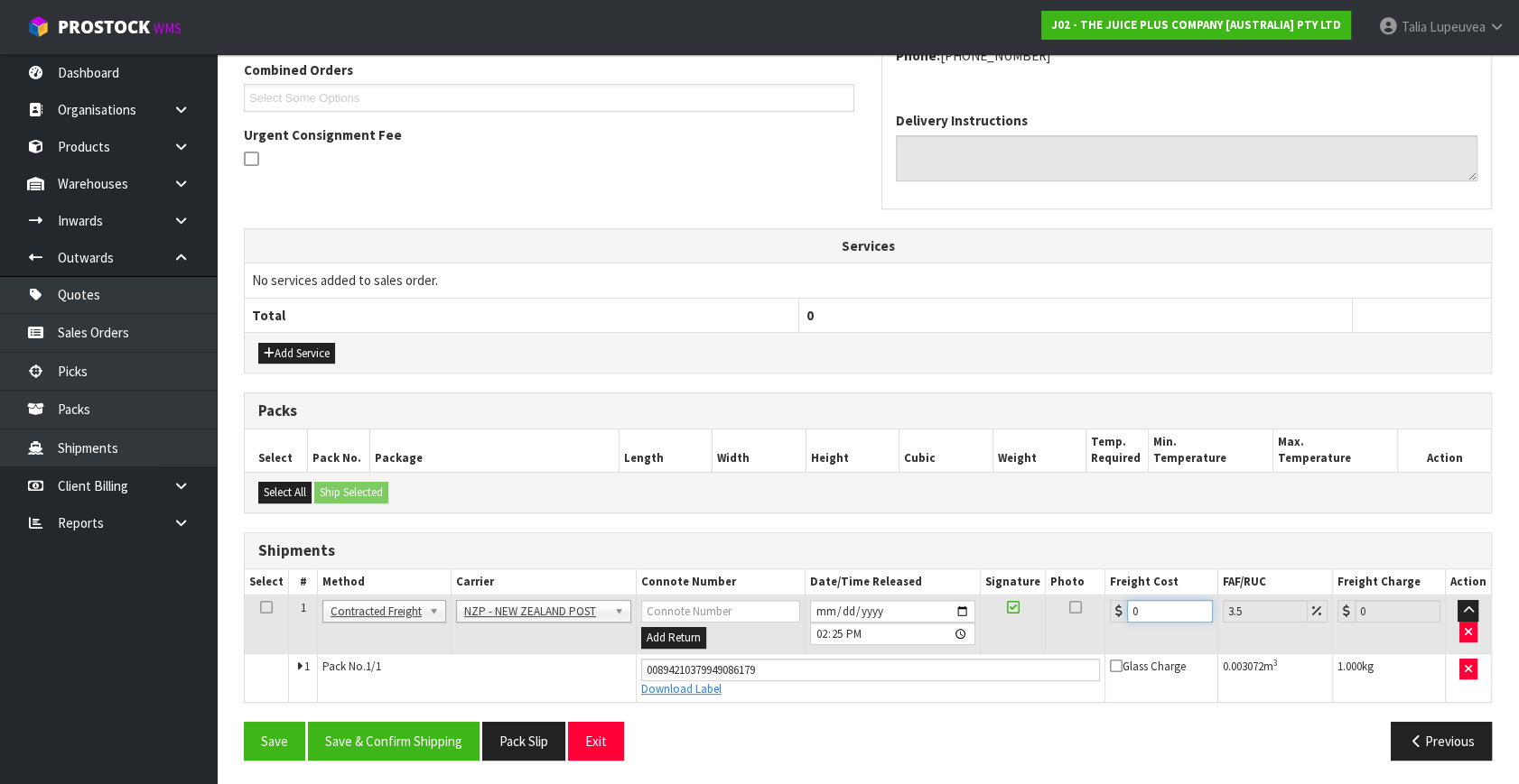
drag, startPoint x: 1143, startPoint y: 621, endPoint x: 1083, endPoint y: 641, distance: 63.2
click at [1083, 641] on tr "1 Client Local Pickup Customer Local Pickup Company Freight Contracted Freight …" at bounding box center [867, 624] width 1247 height 58
type input "1"
type input "1.03"
type input "156"
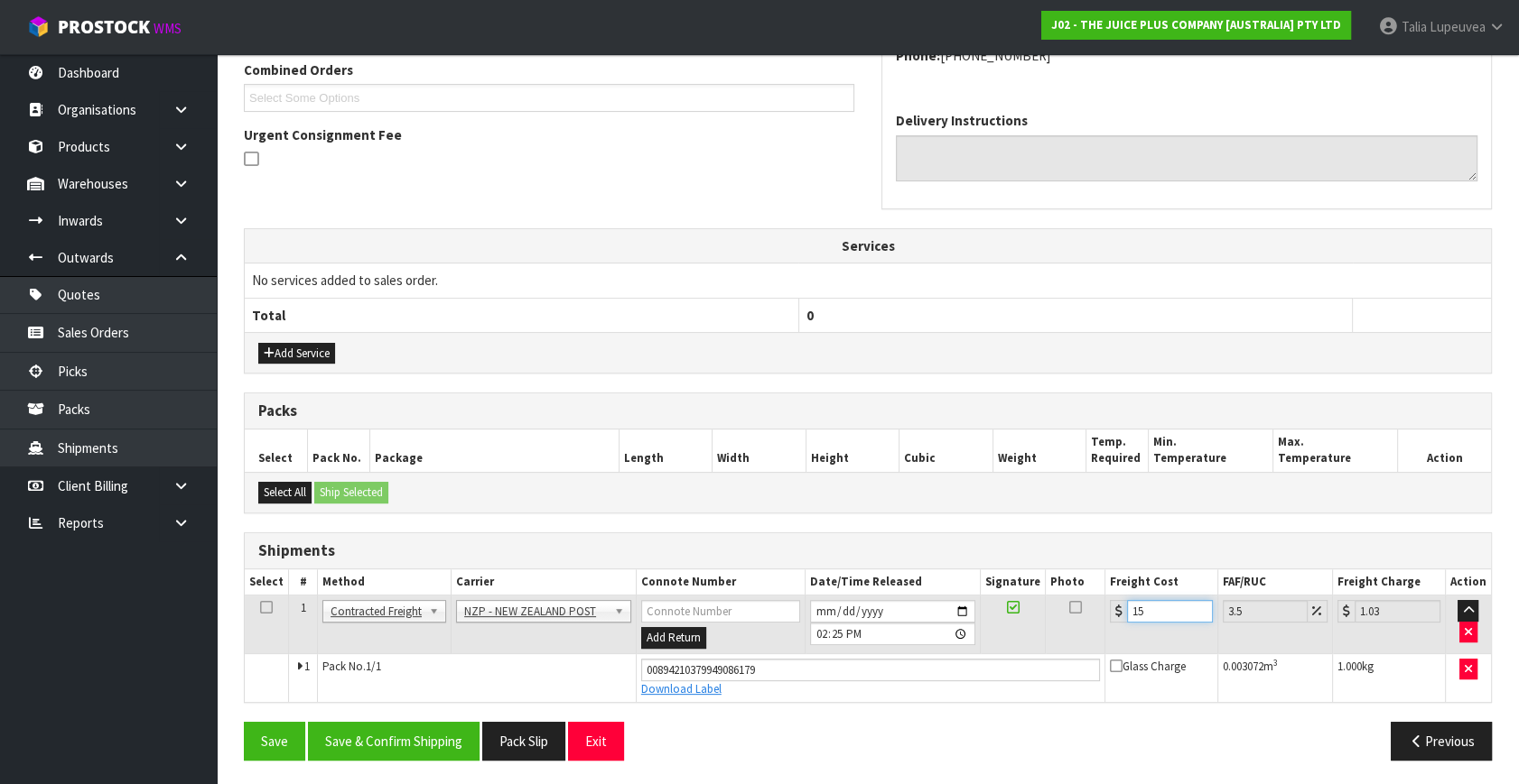
type input "161.46"
type input "15"
type input "15.52"
type input "1"
type input "1.03"
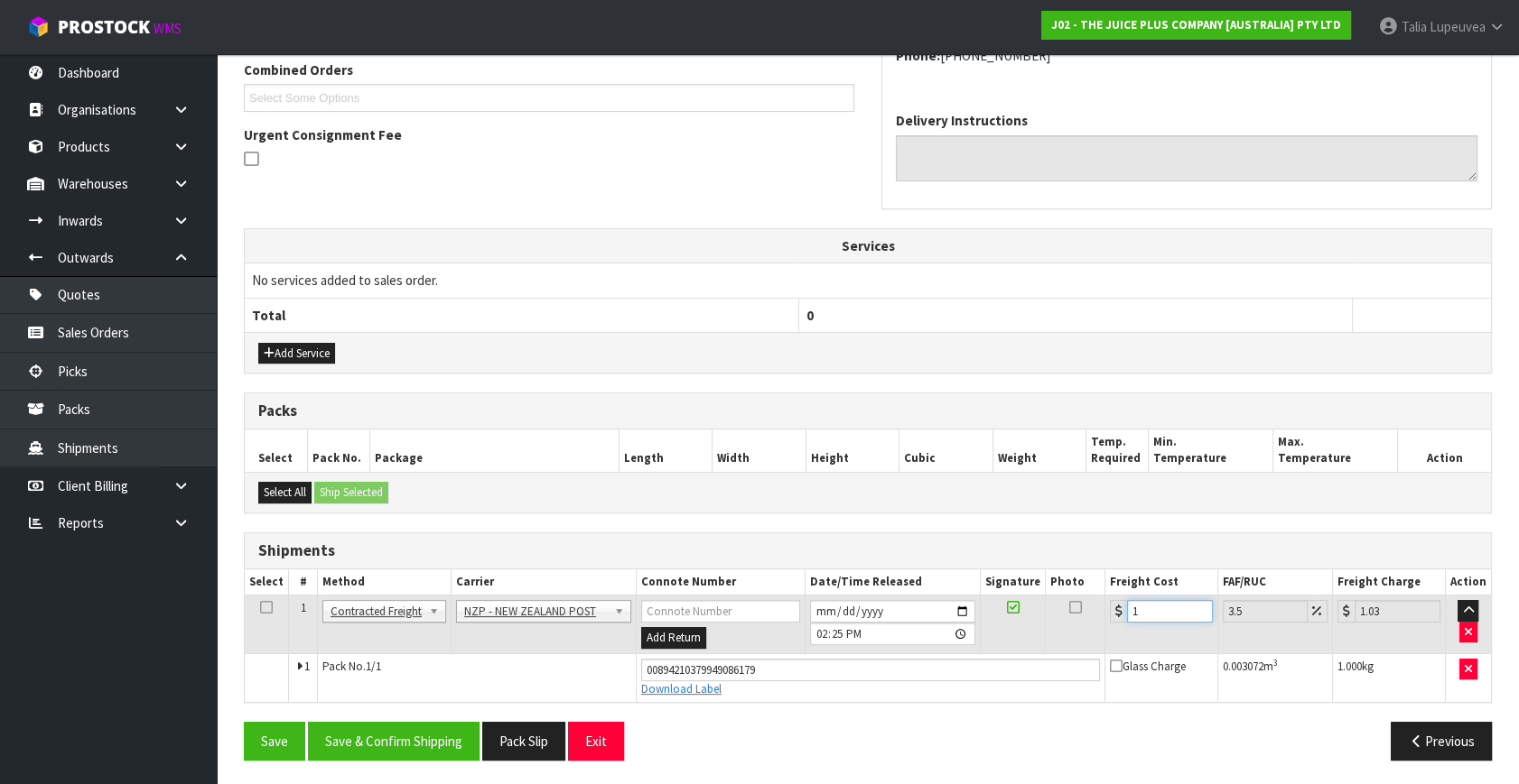
type input "16"
type input "16.56"
type input "16.2"
type input "16.77"
type input "16.20"
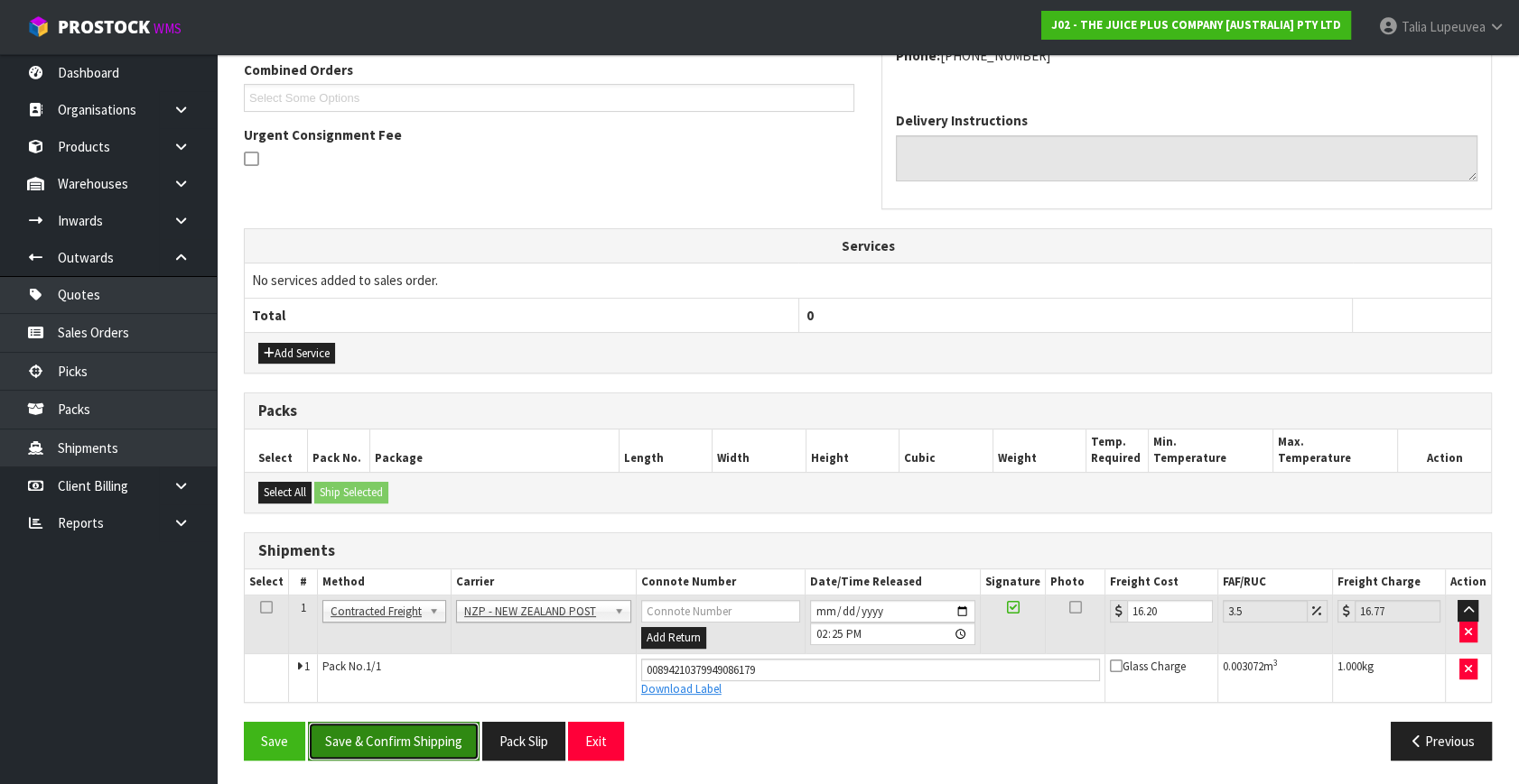
click at [427, 747] on button "Save & Confirm Shipping" at bounding box center [393, 741] width 171 height 39
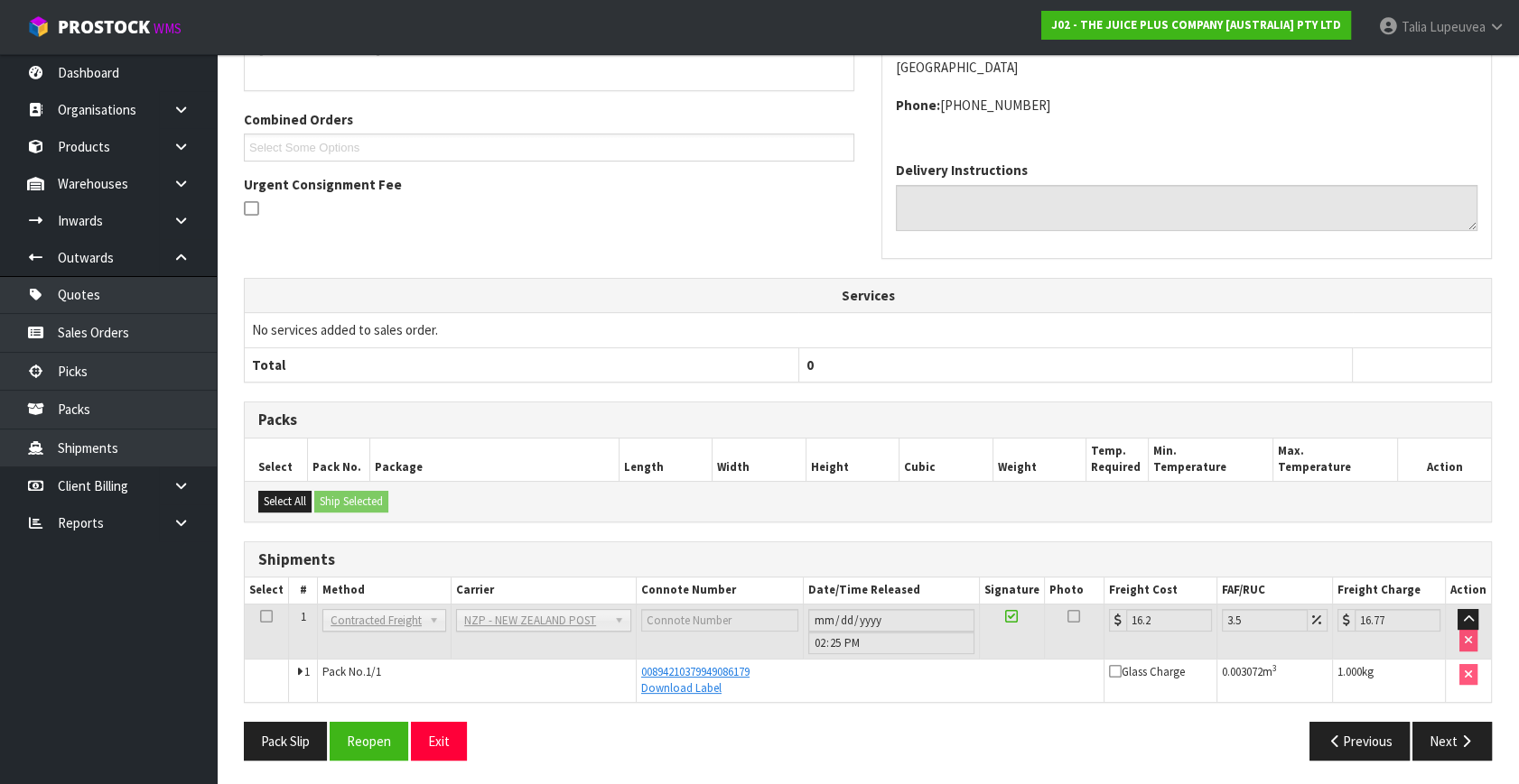
scroll to position [0, 0]
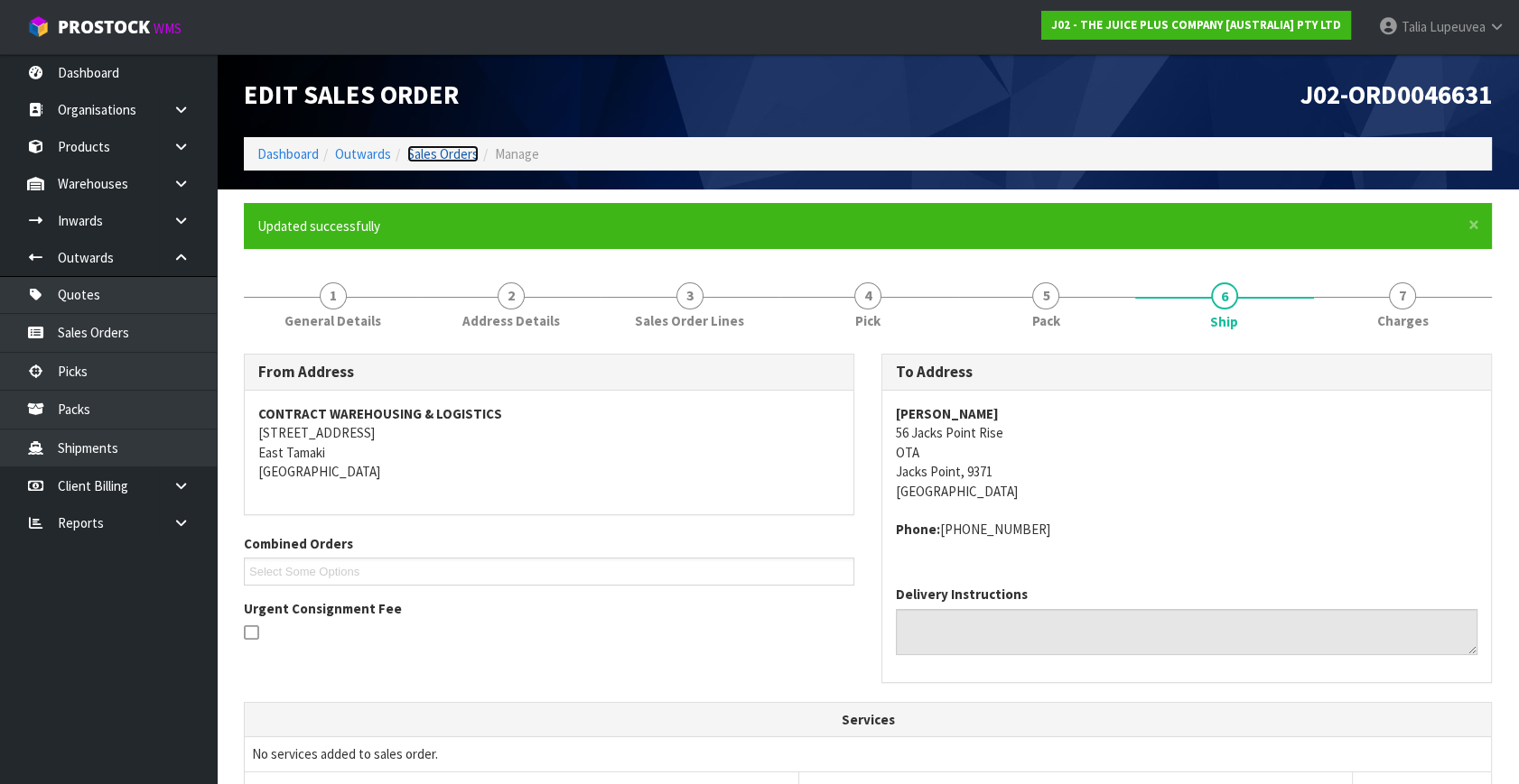
click at [433, 148] on link "Sales Orders" at bounding box center [443, 154] width 71 height 18
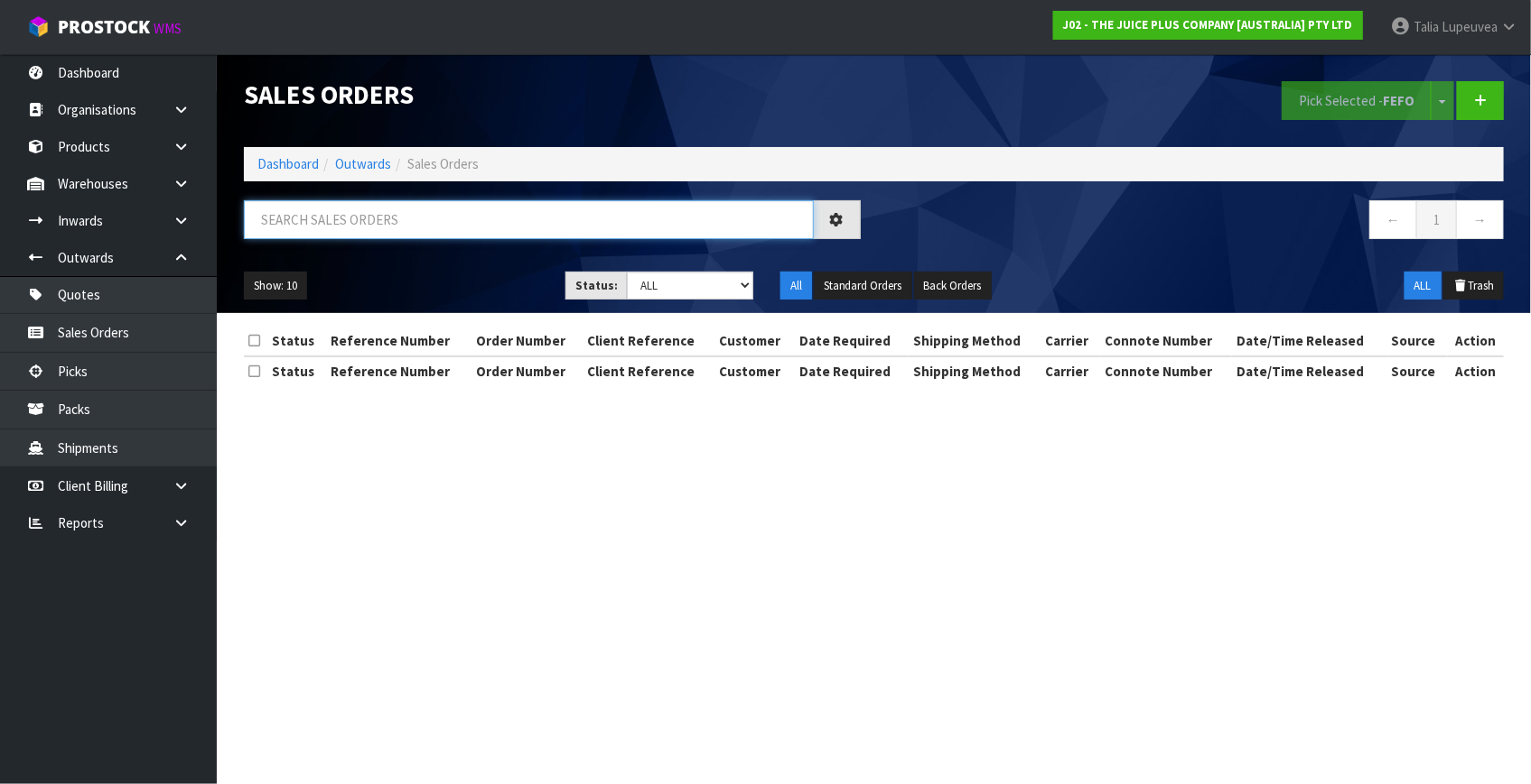
click at [439, 215] on input "text" at bounding box center [529, 220] width 570 height 39
type input "JOB-0411968"
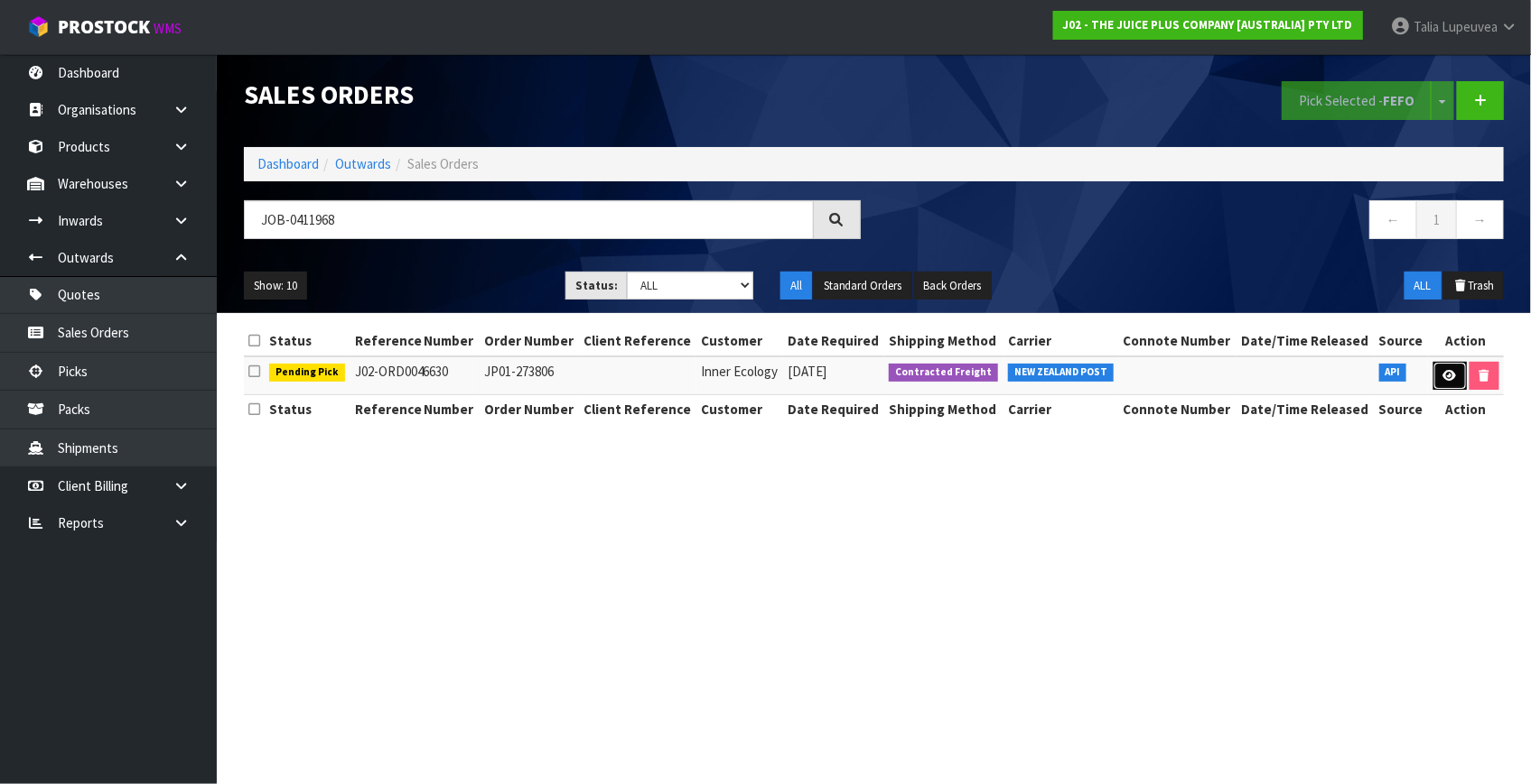
click at [1450, 376] on icon at bounding box center [1450, 375] width 14 height 12
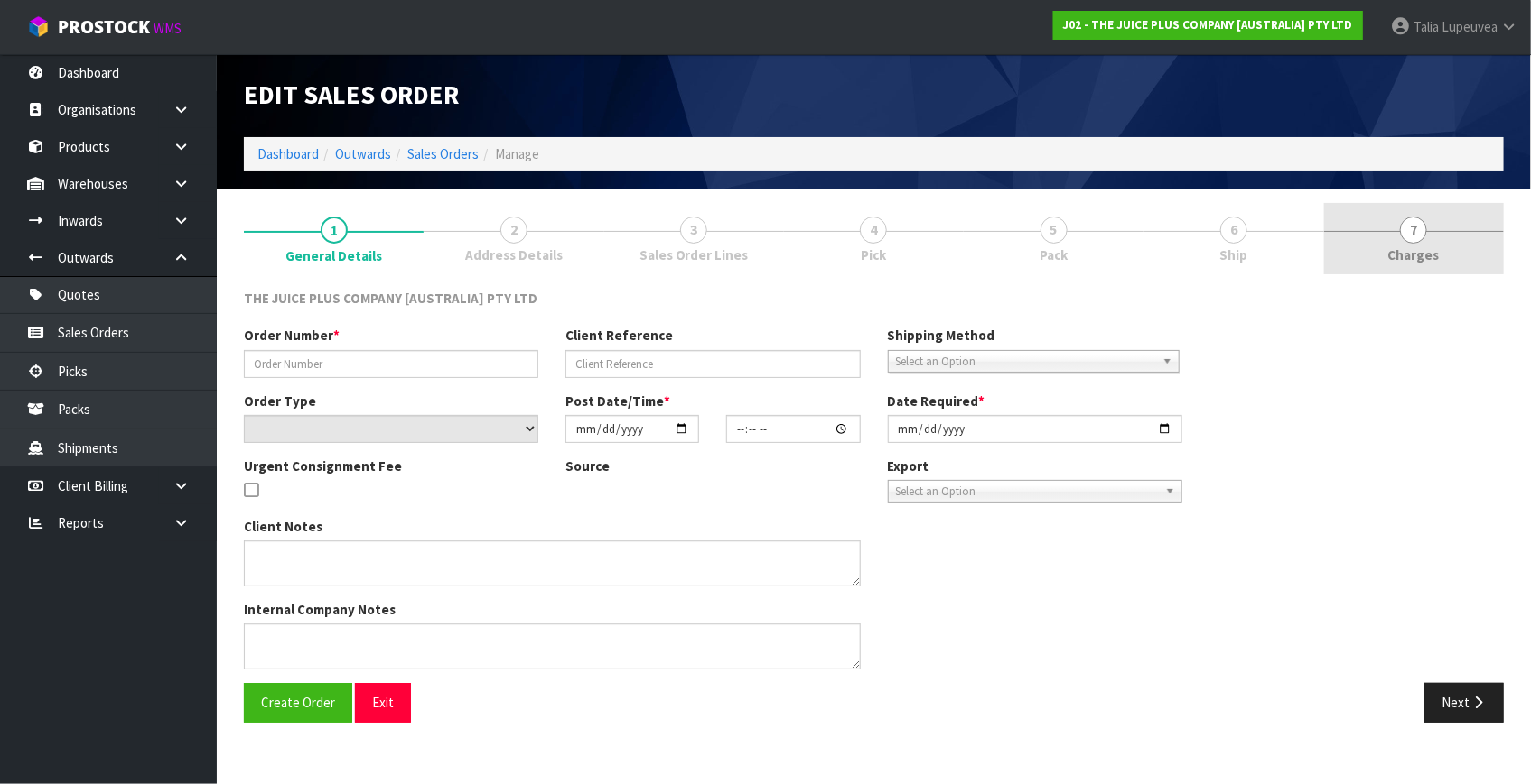
type input "JP01-273806"
select select "number:0"
type input "2025-09-10"
type input "17:14:38.000"
type input "2025-09-12"
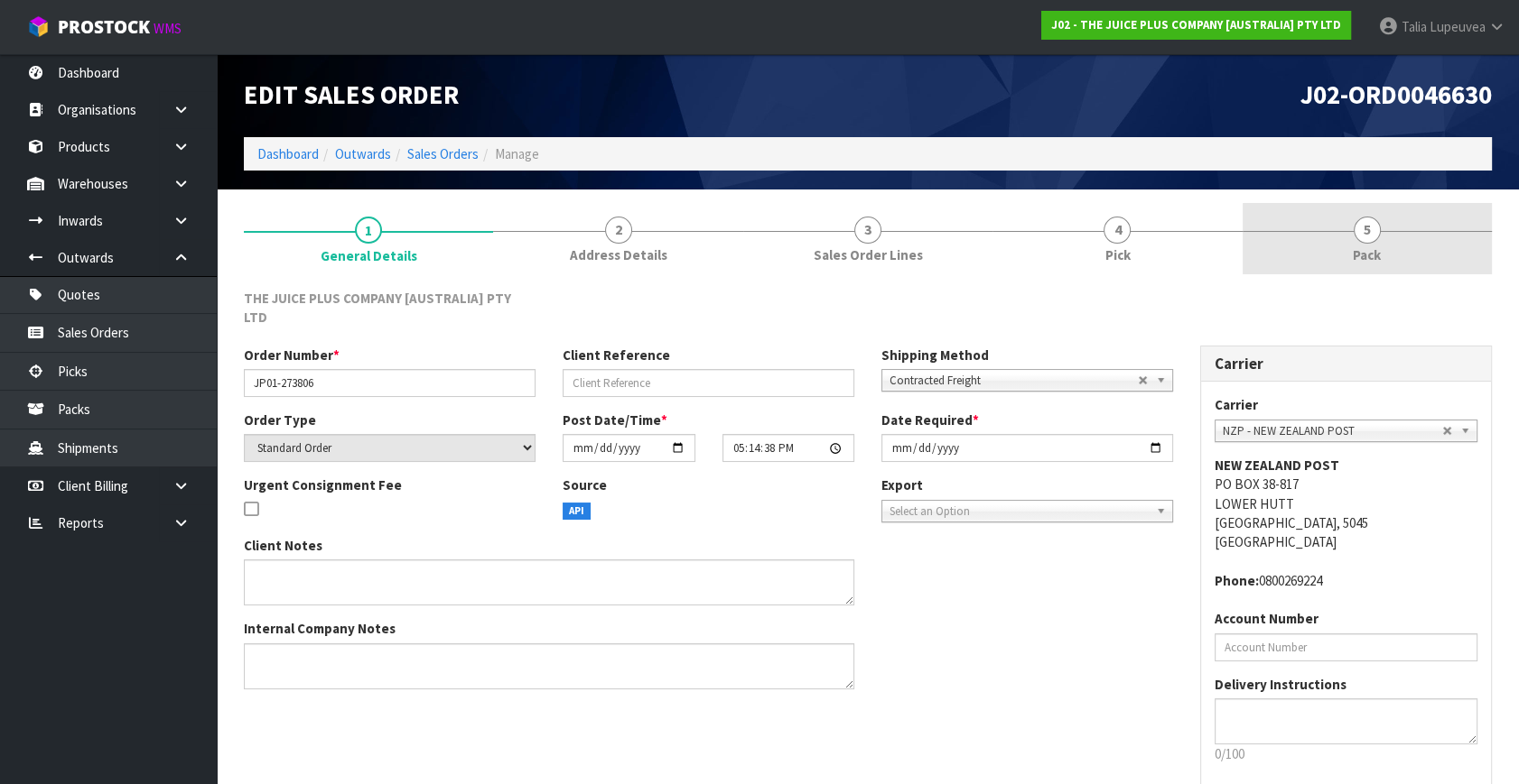
click at [1366, 245] on span "Pack" at bounding box center [1366, 254] width 28 height 18
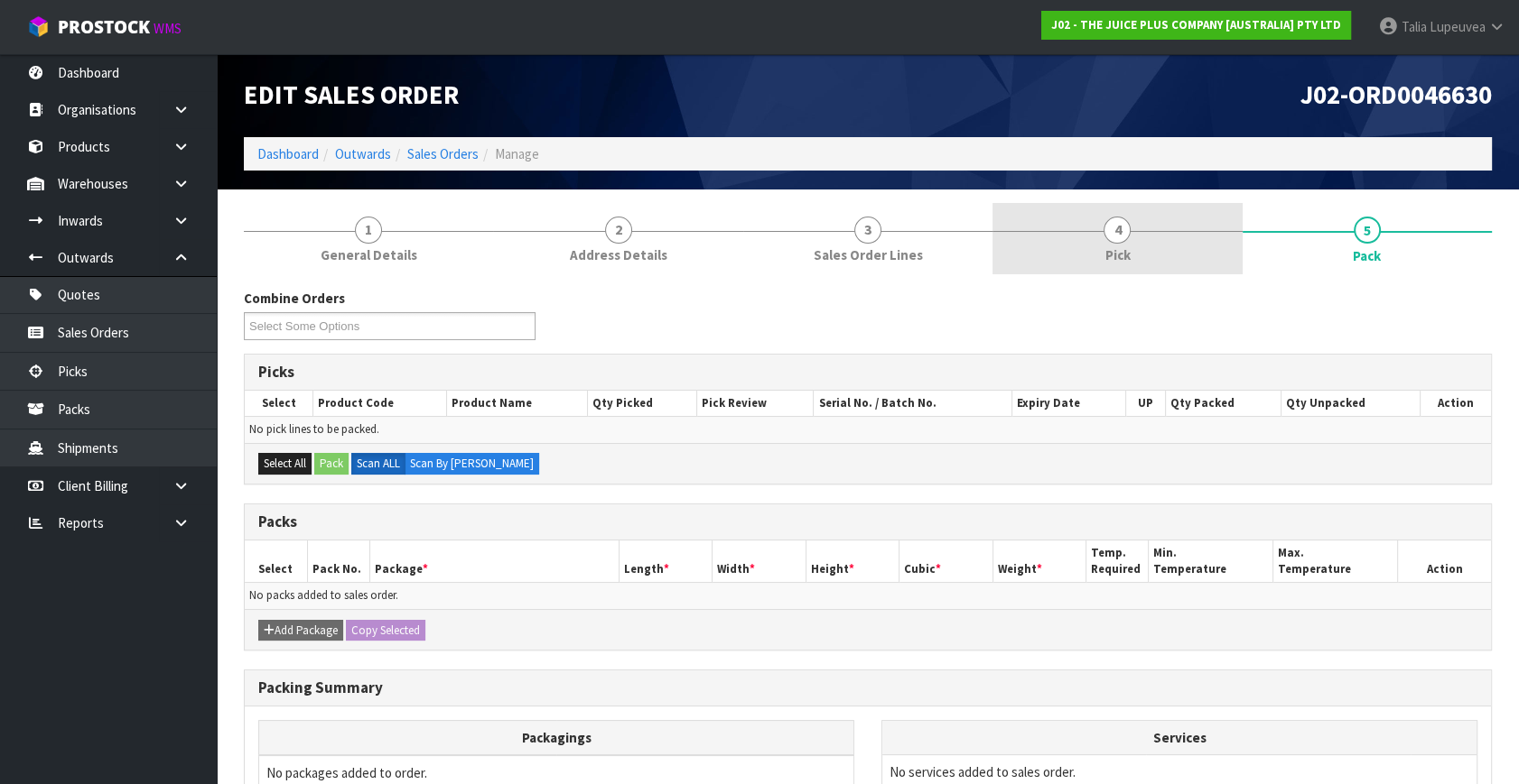
click at [1120, 254] on span "Pick" at bounding box center [1117, 254] width 25 height 18
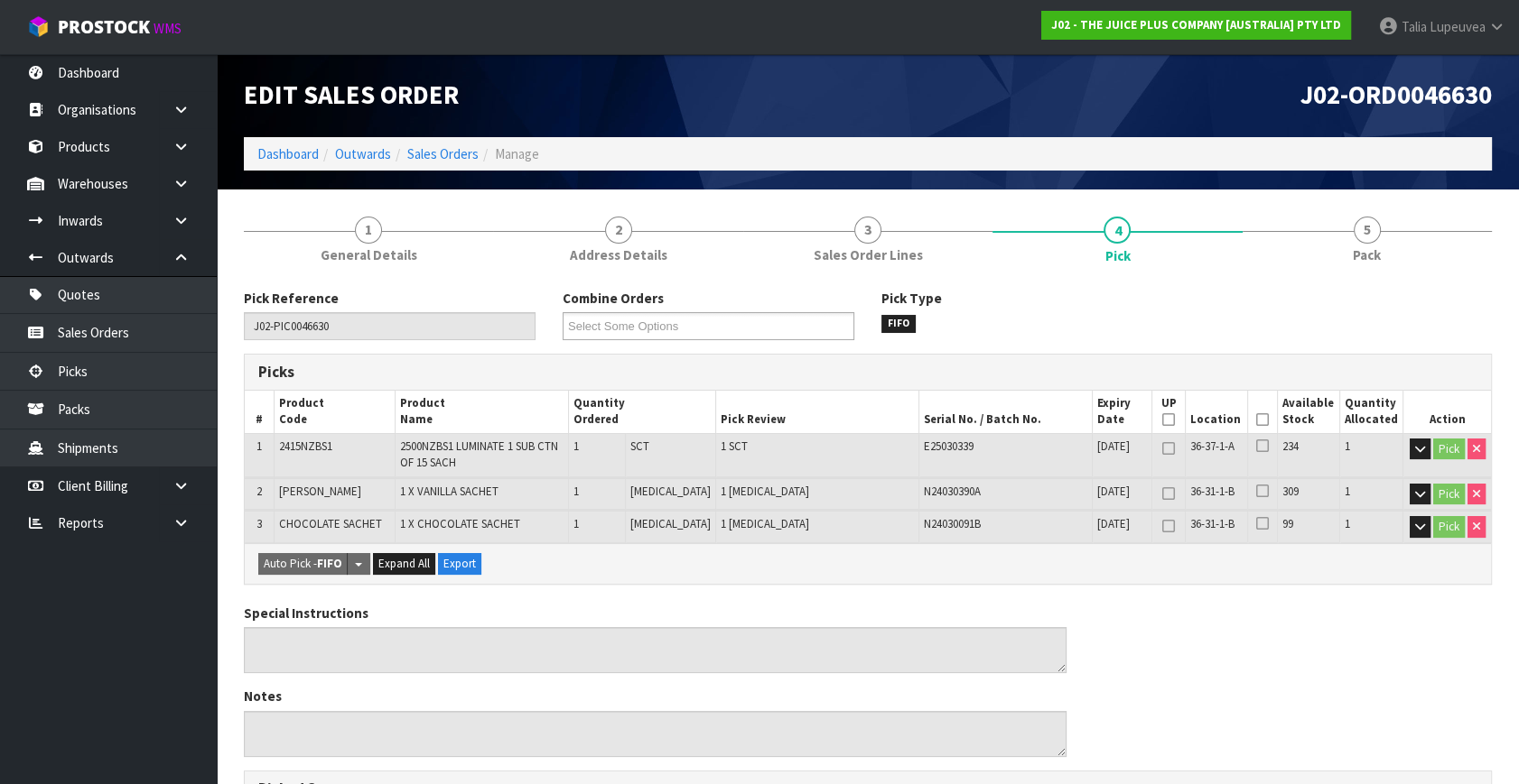
click at [1256, 420] on icon at bounding box center [1262, 420] width 13 height 1
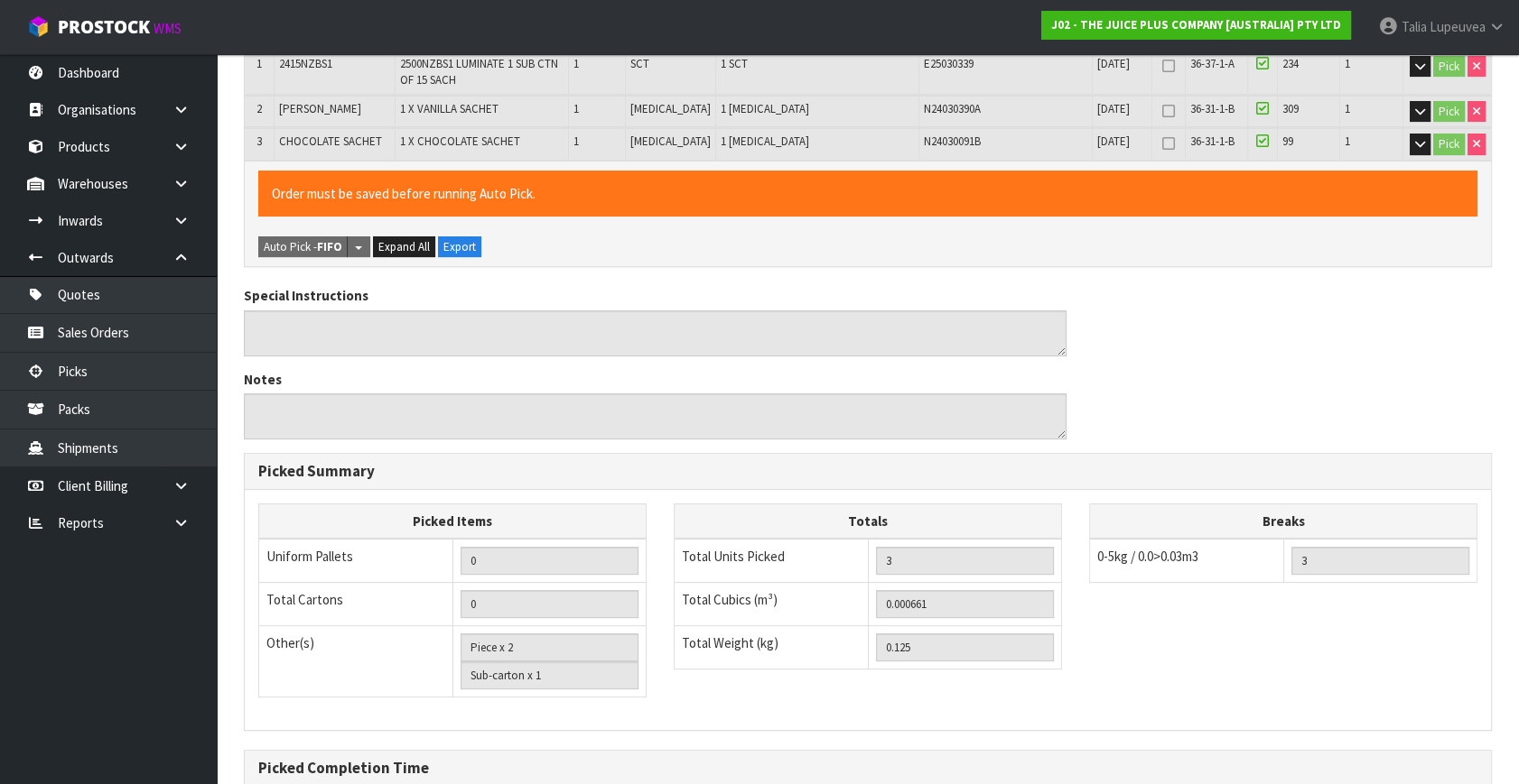
scroll to position [573, 0]
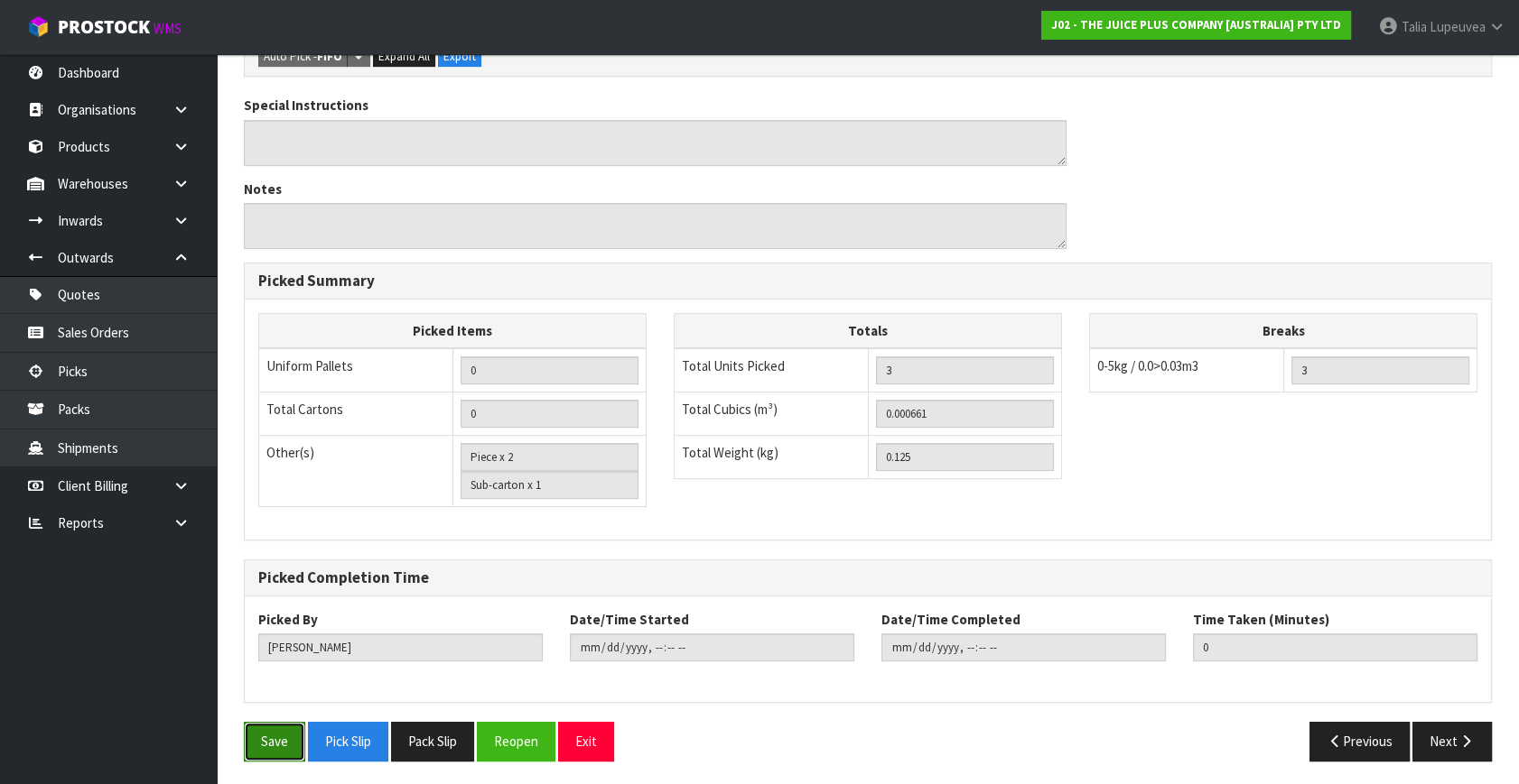
click at [272, 732] on button "Save" at bounding box center [274, 741] width 61 height 39
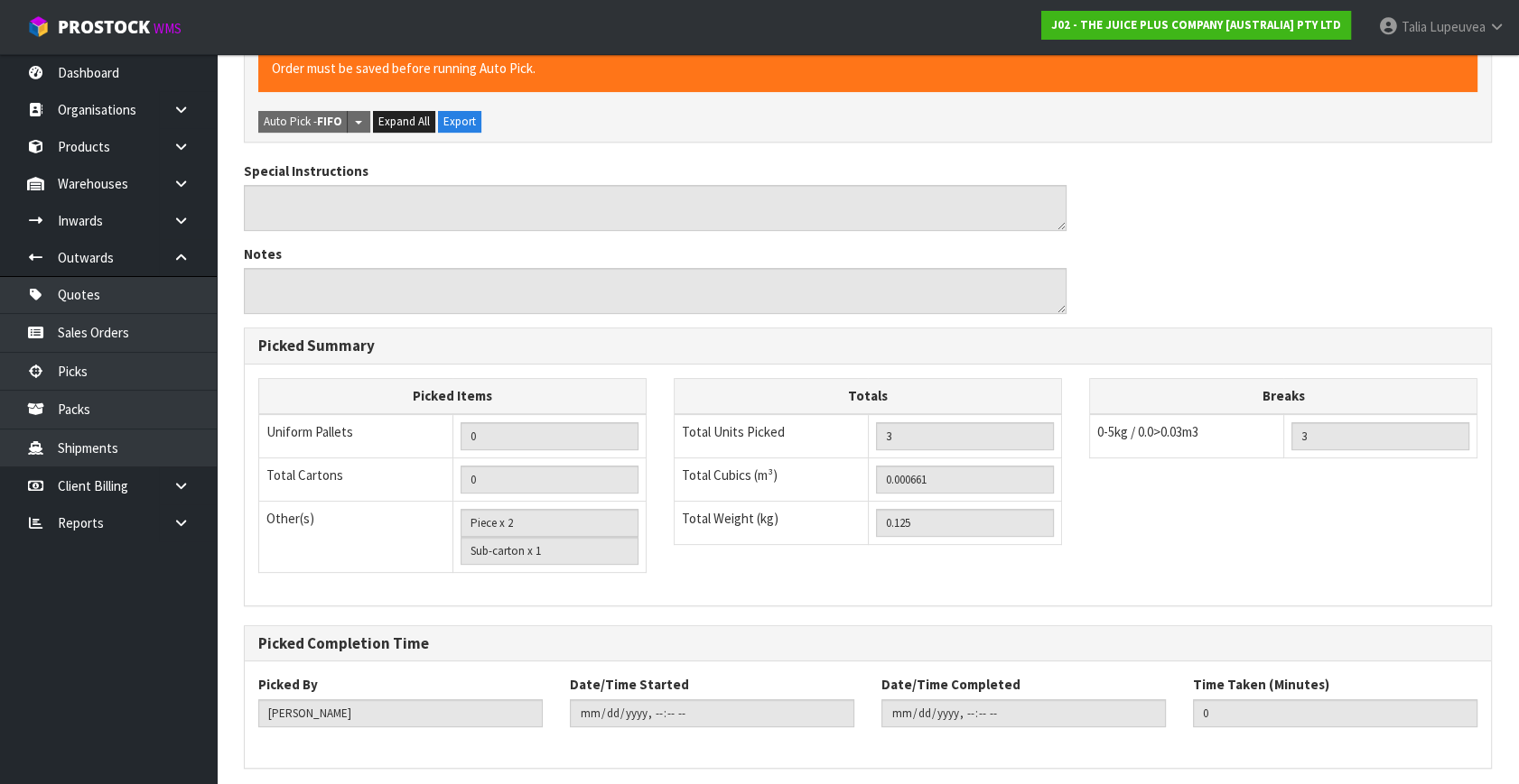
scroll to position [0, 0]
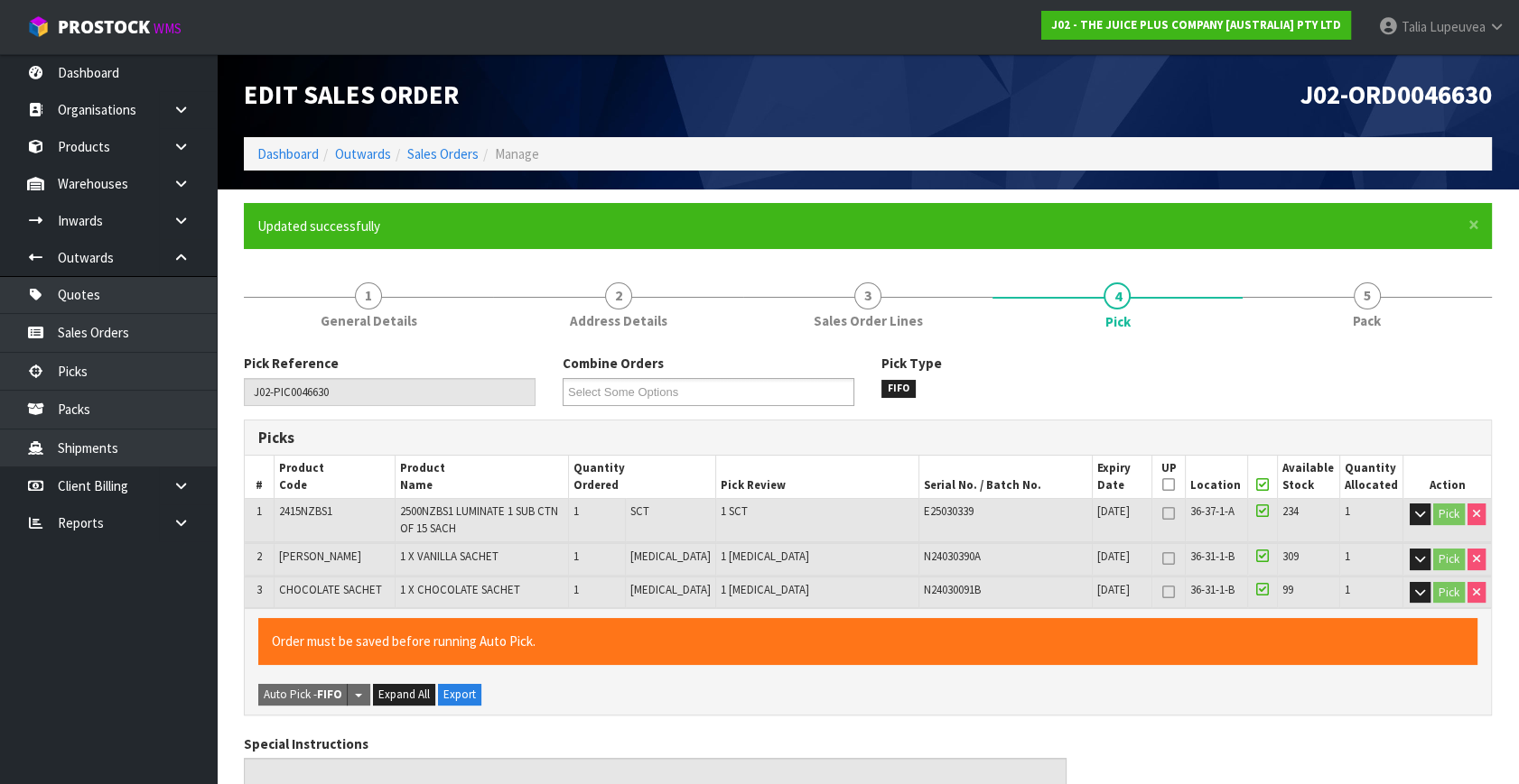
type input "Talia Lupeuvea"
type input "2025-09-12T14:28:22"
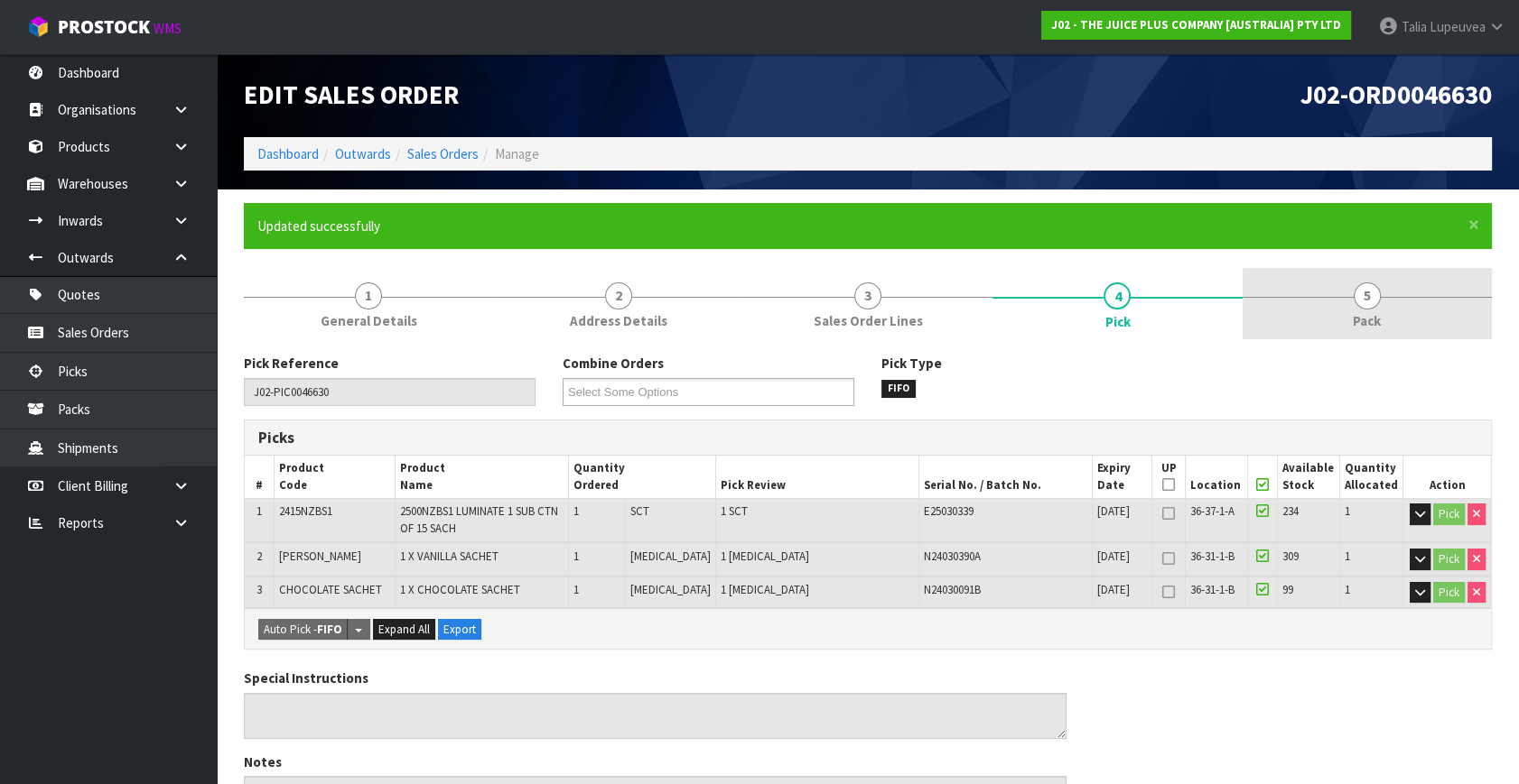
click at [1356, 291] on span "5" at bounding box center [1367, 296] width 27 height 27
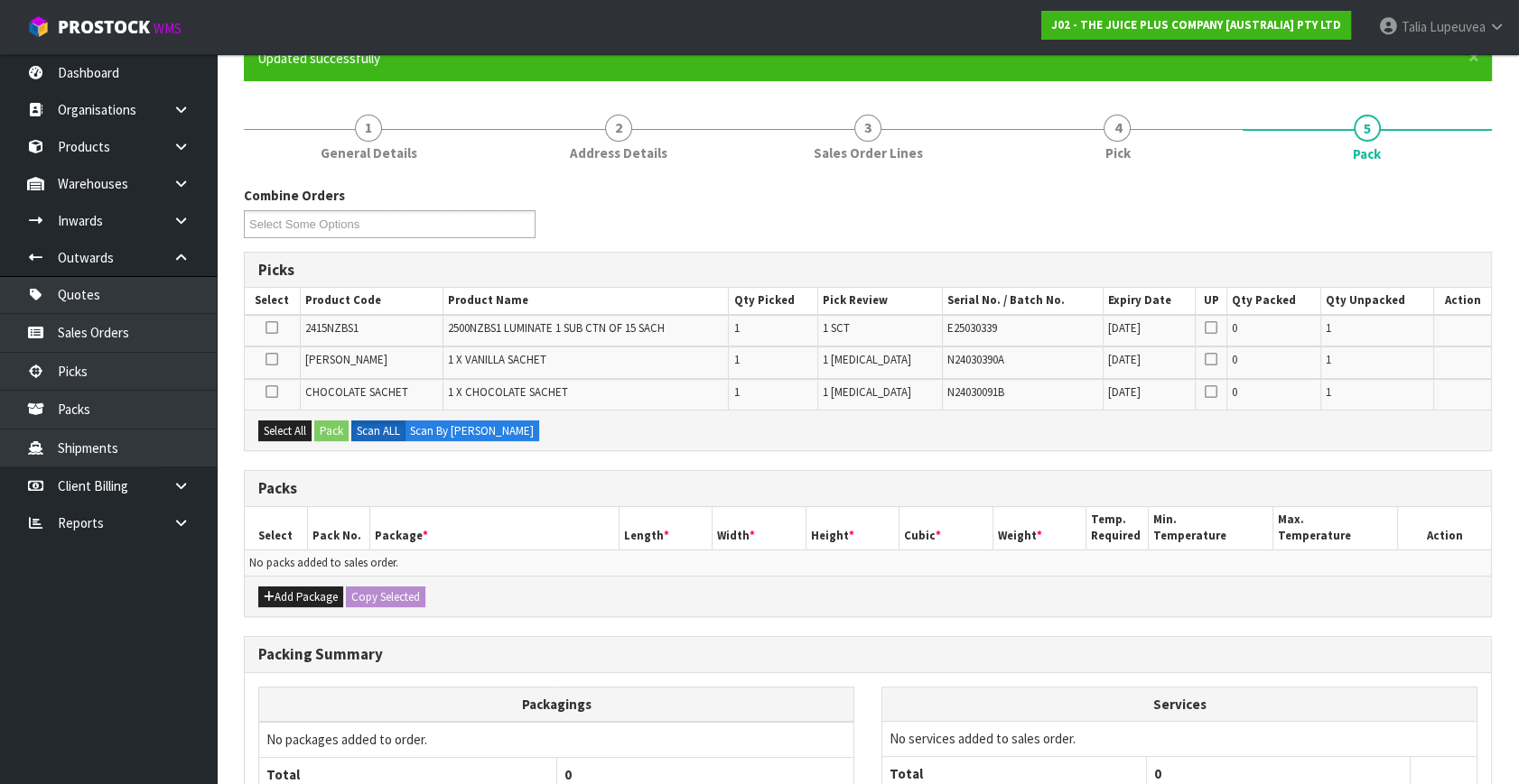
scroll to position [167, 0]
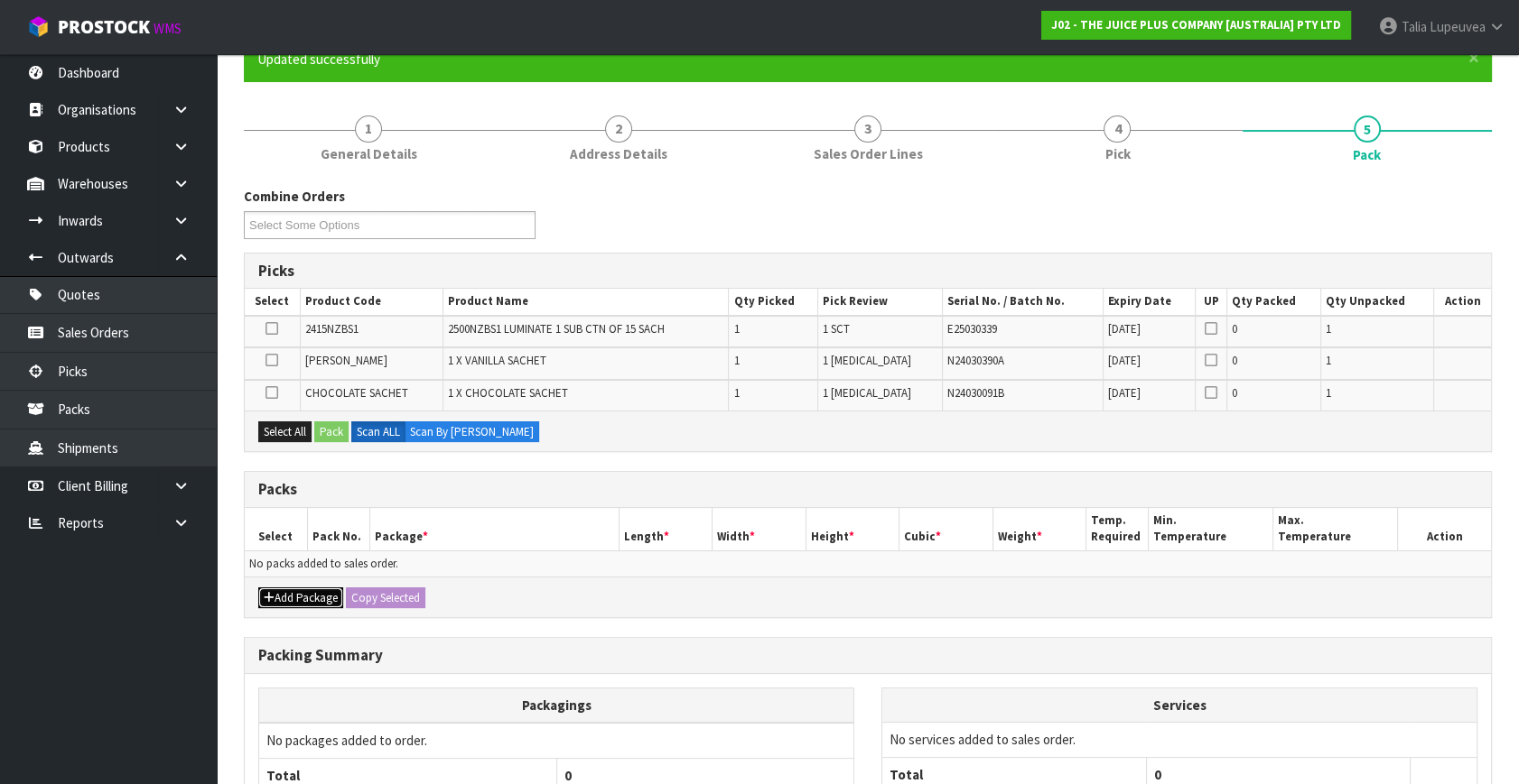
click at [293, 595] on button "Add Package" at bounding box center [300, 598] width 85 height 21
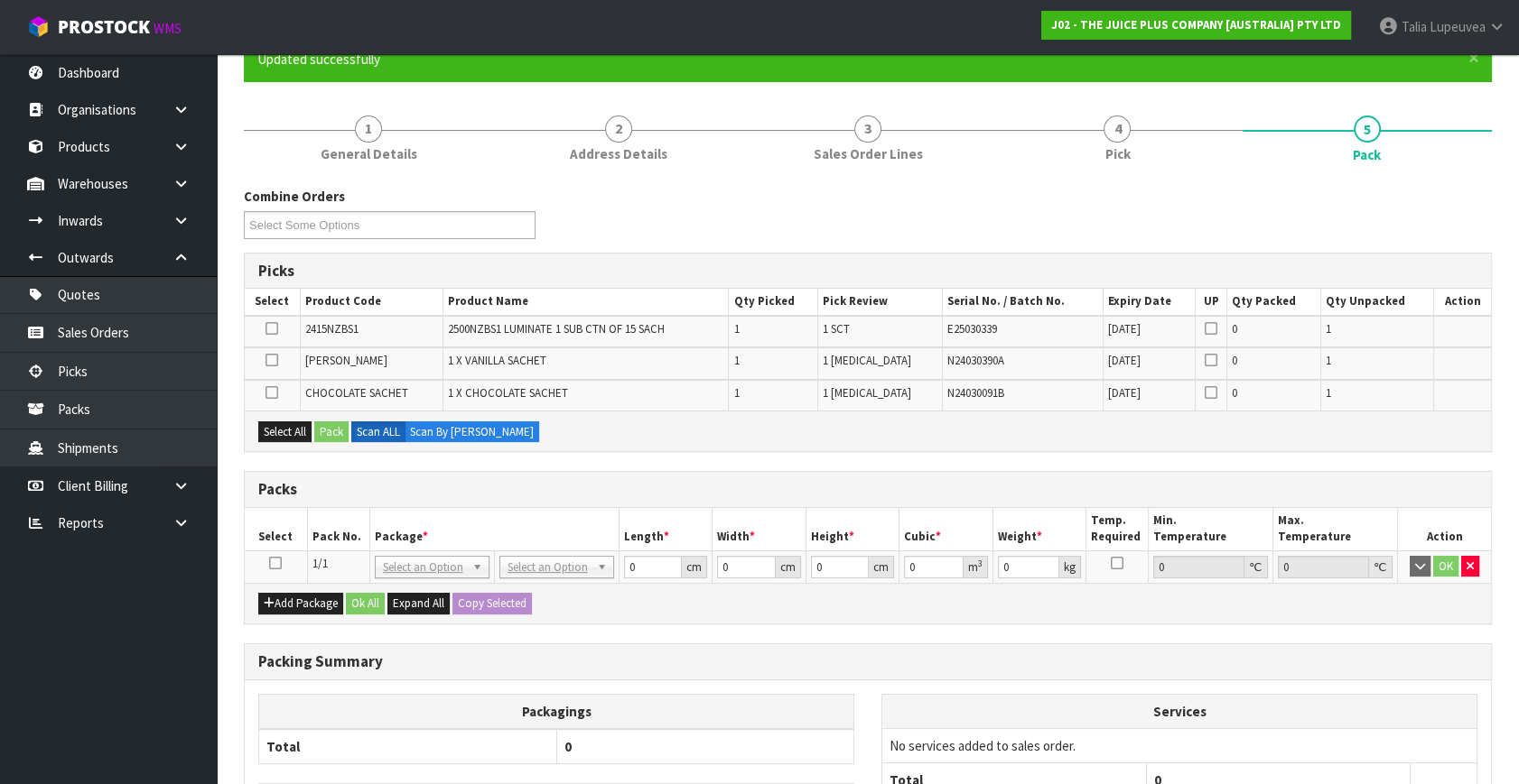
click at [279, 563] on icon at bounding box center [275, 563] width 13 height 1
click at [280, 433] on button "Select All" at bounding box center [284, 432] width 54 height 21
click at [318, 424] on button "Pack" at bounding box center [331, 432] width 34 height 21
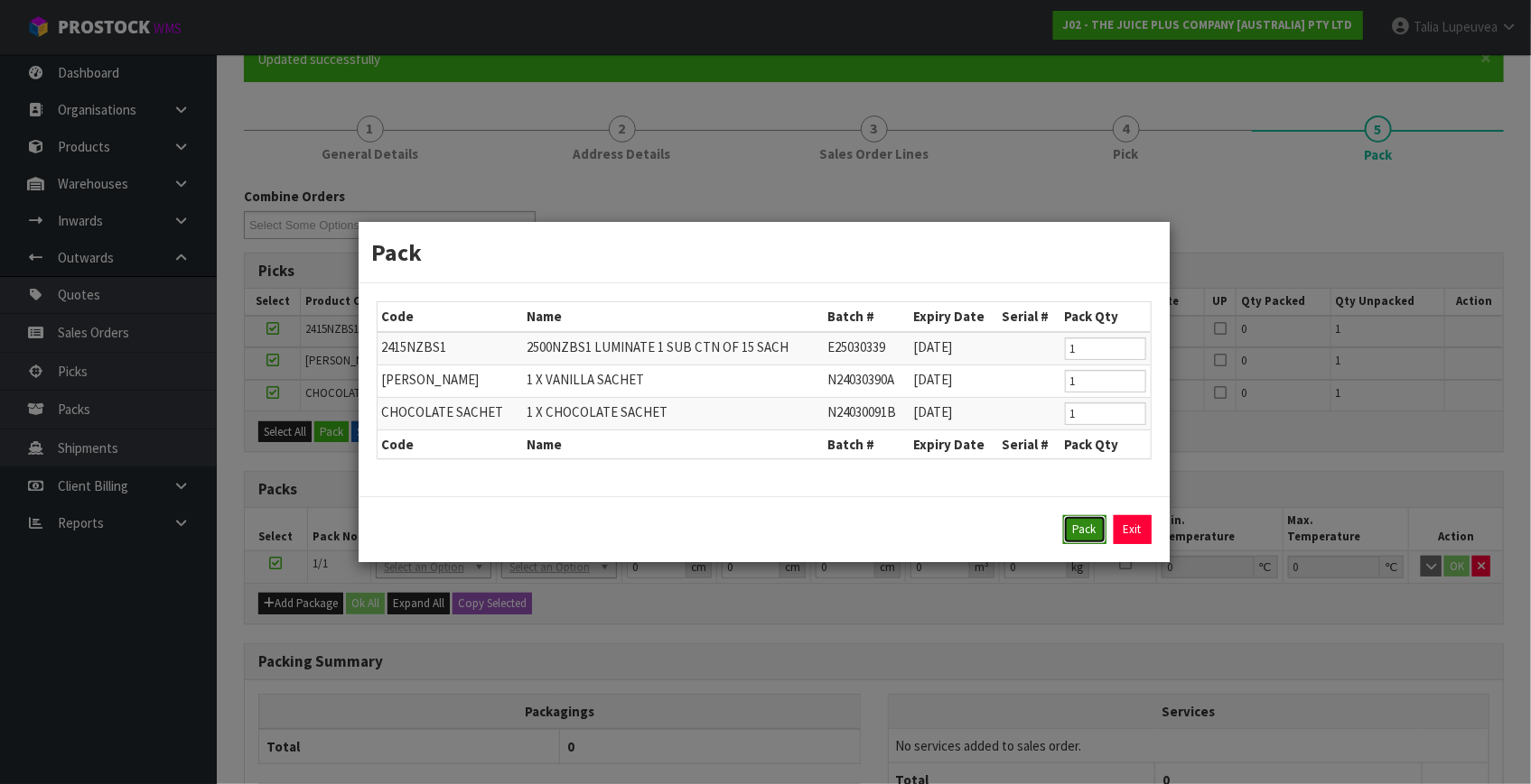
click at [1067, 529] on button "Pack" at bounding box center [1084, 530] width 44 height 29
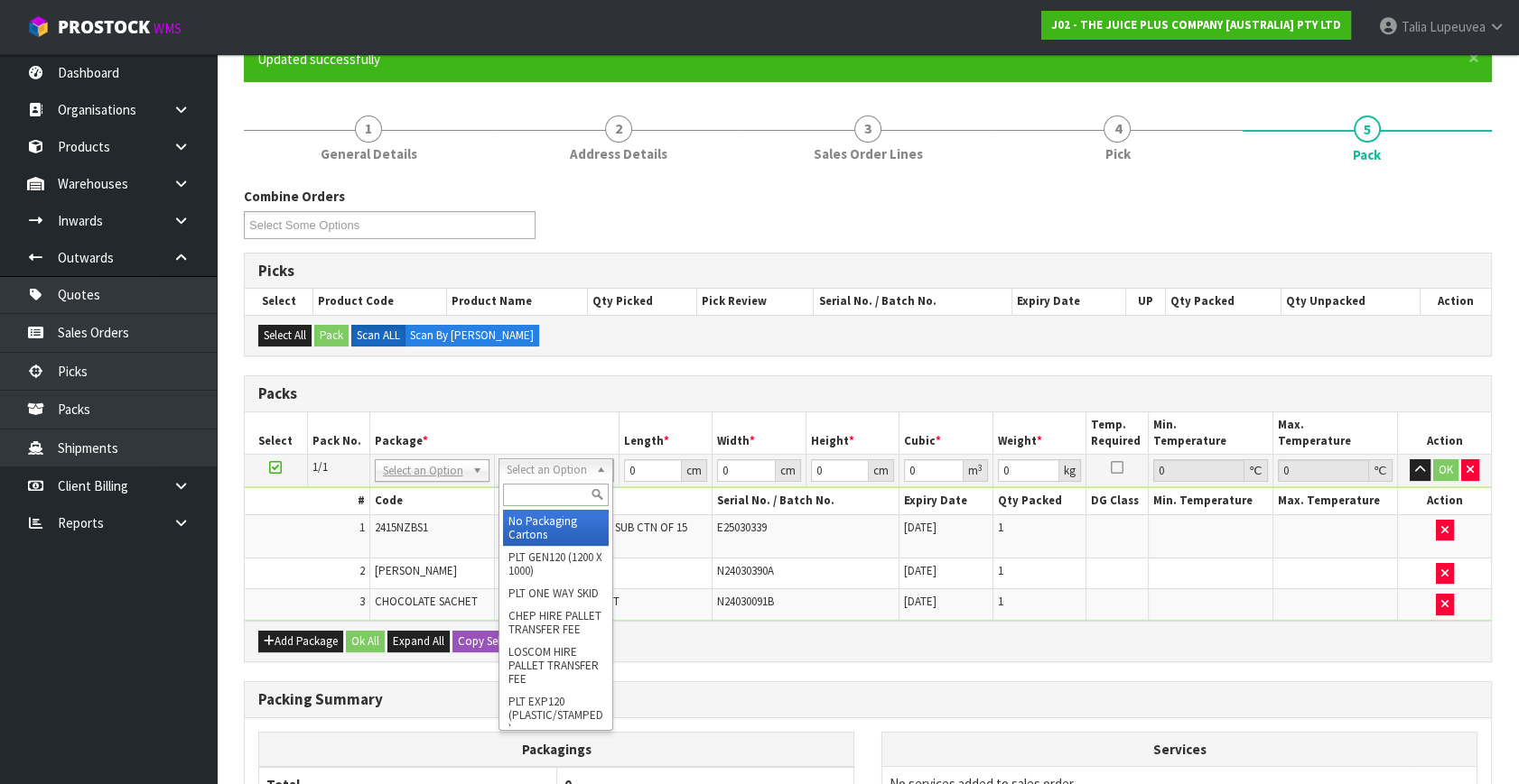
click at [565, 486] on input "text" at bounding box center [556, 494] width 106 height 22
type input "00"
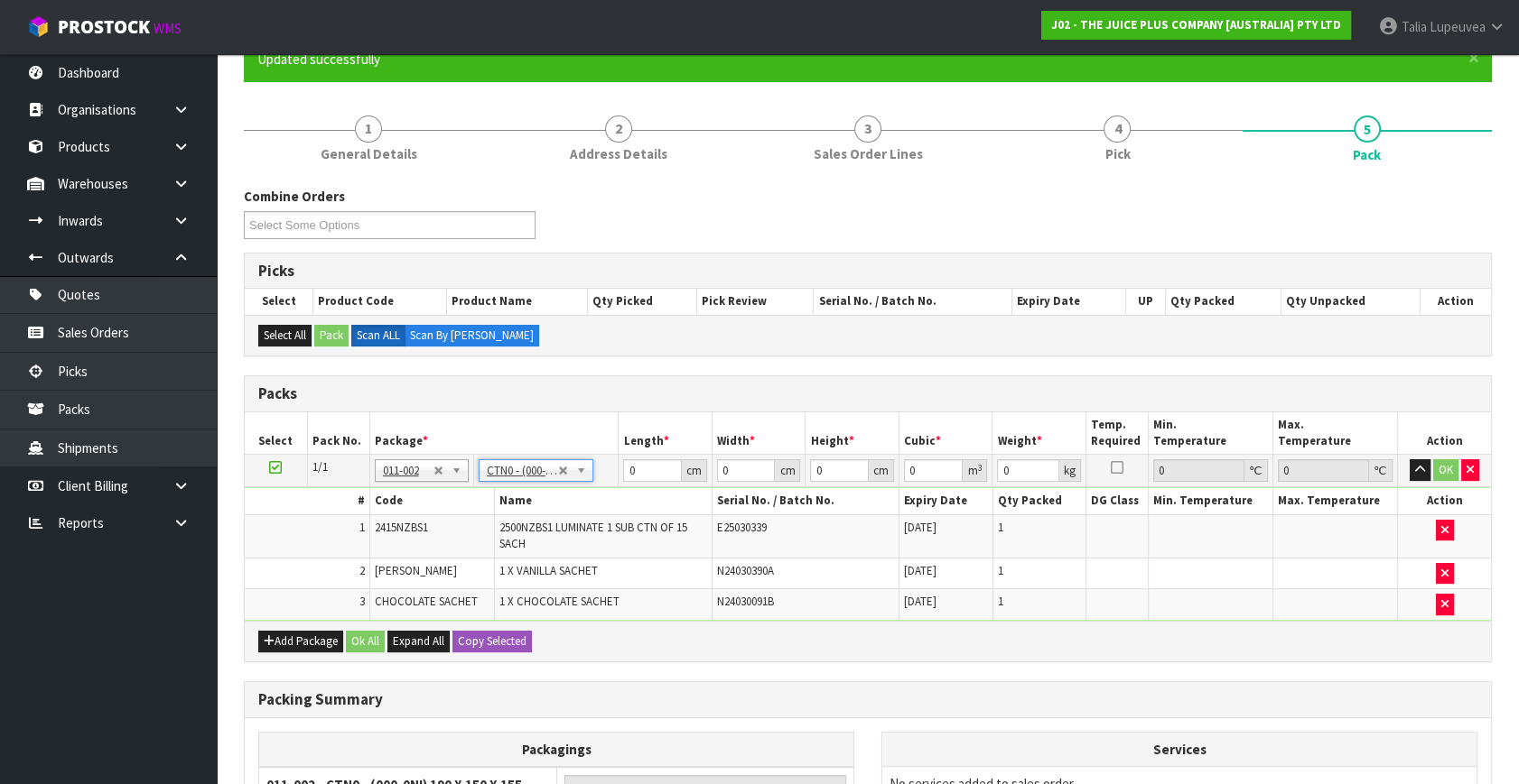
type input "19"
type input "15"
type input "15.5"
type input "0.004417"
type input "0.325"
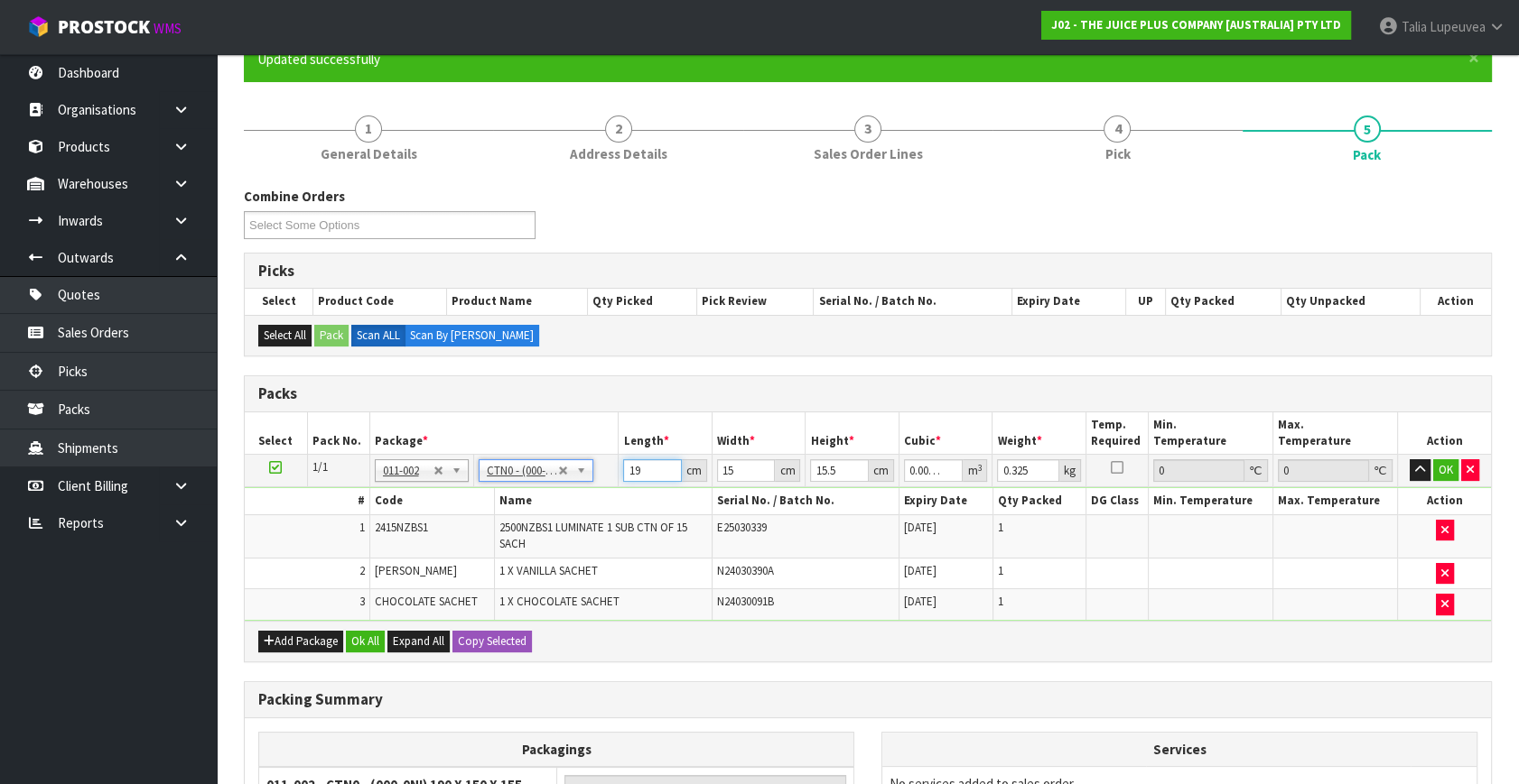
click at [610, 481] on tr "1/1 NONE 007-001 007-002 007-004 007-009 007-013 007-014 007-015 007-017 007-01…" at bounding box center [867, 471] width 1247 height 32
type input "1"
type input "0.000233"
type input "16"
type input "0.00372"
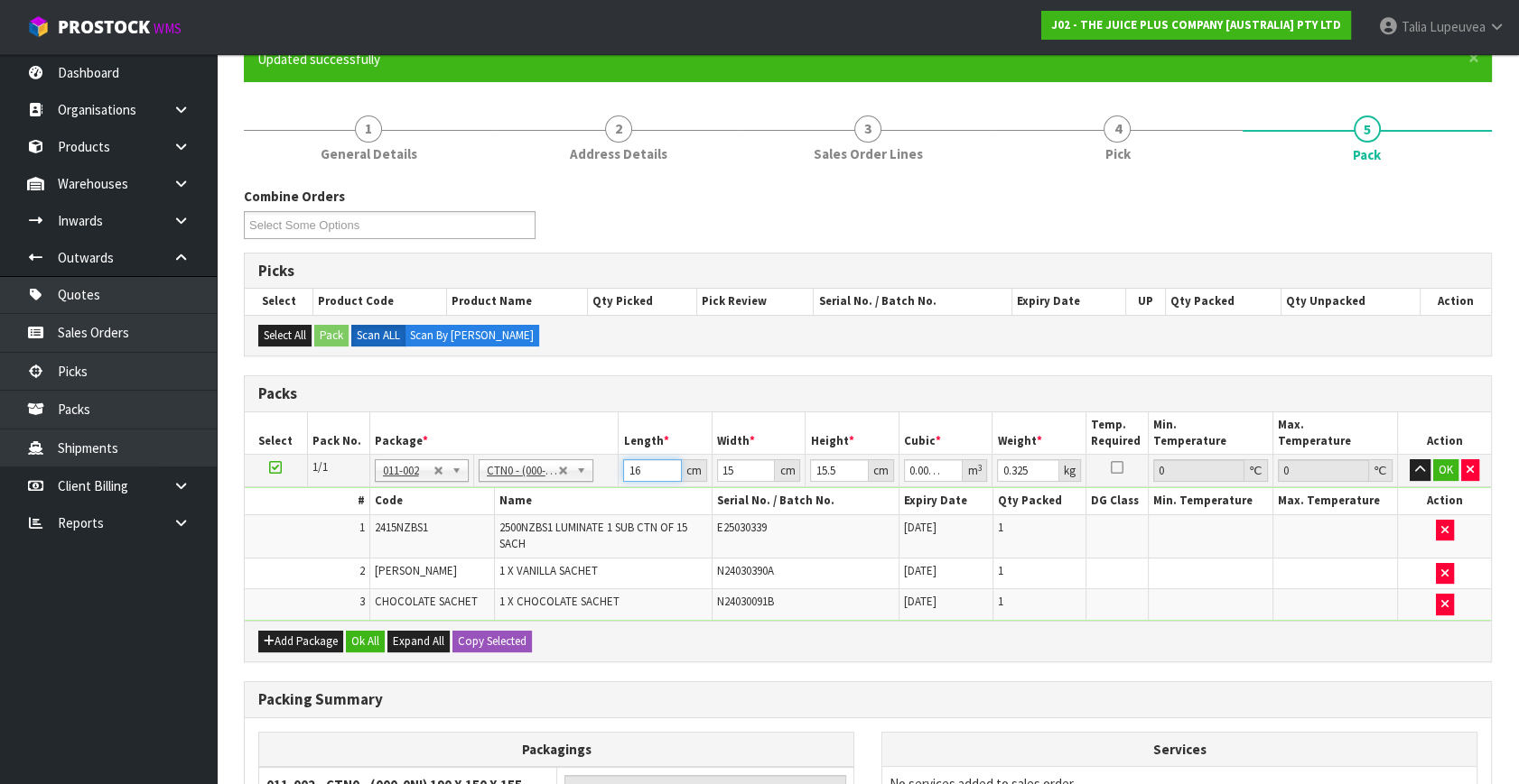
type input "16"
type input "1"
type input "0.000248"
type input "16"
type input "0.003968"
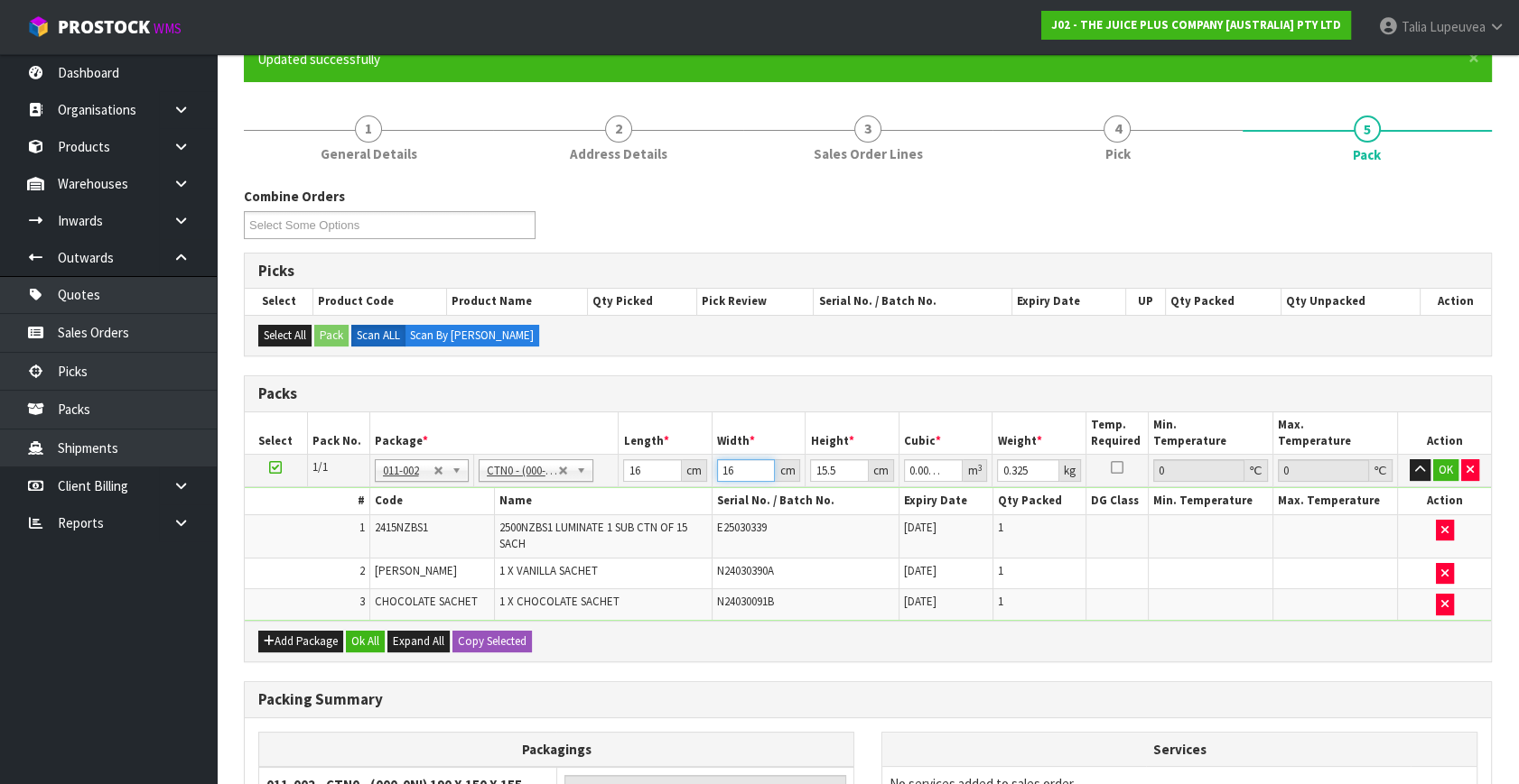
type input "16"
type input "1"
type input "0.000256"
type input "12"
type input "0.003072"
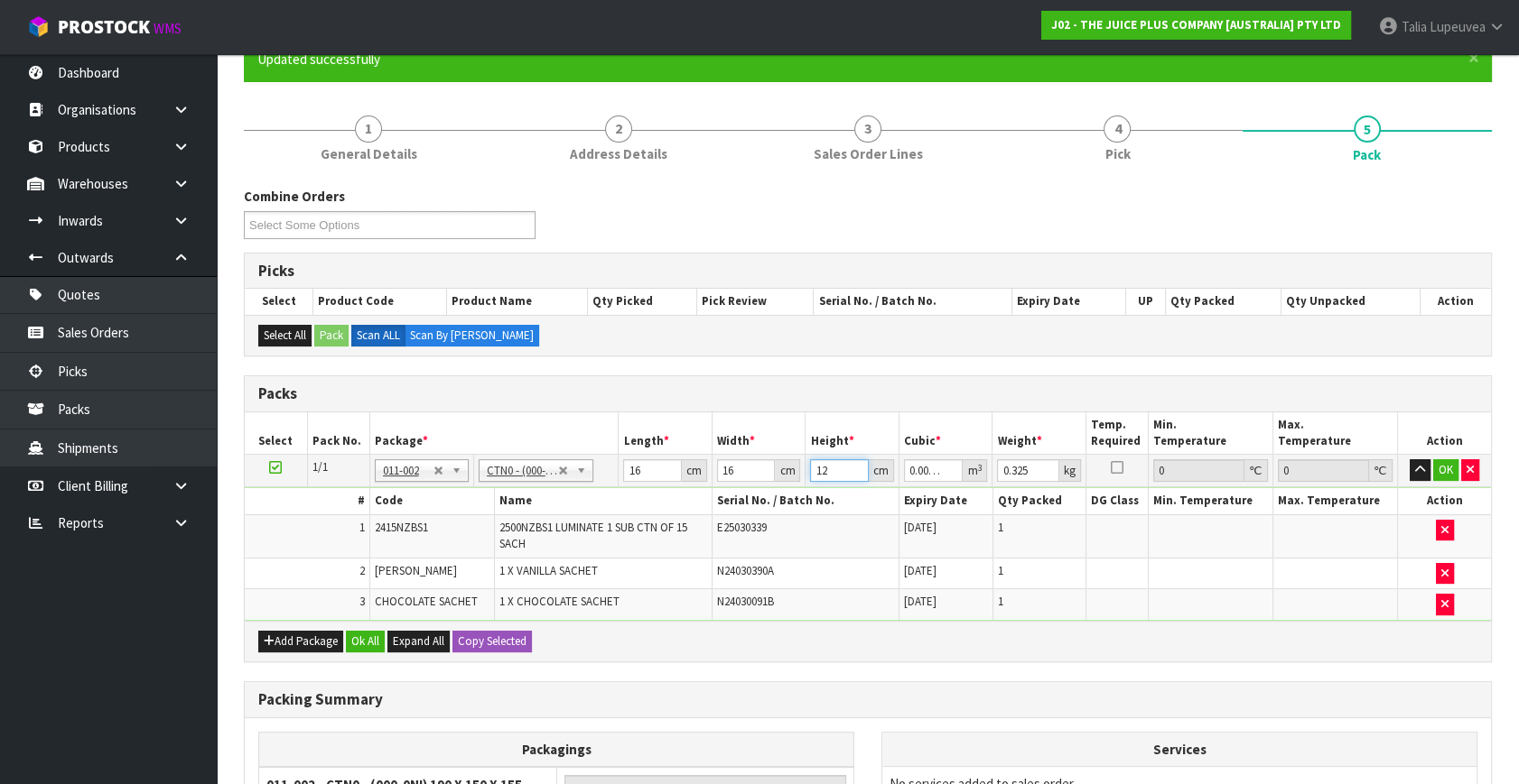
type input "12"
type input "1"
click at [1450, 471] on button "OK" at bounding box center [1446, 470] width 25 height 21
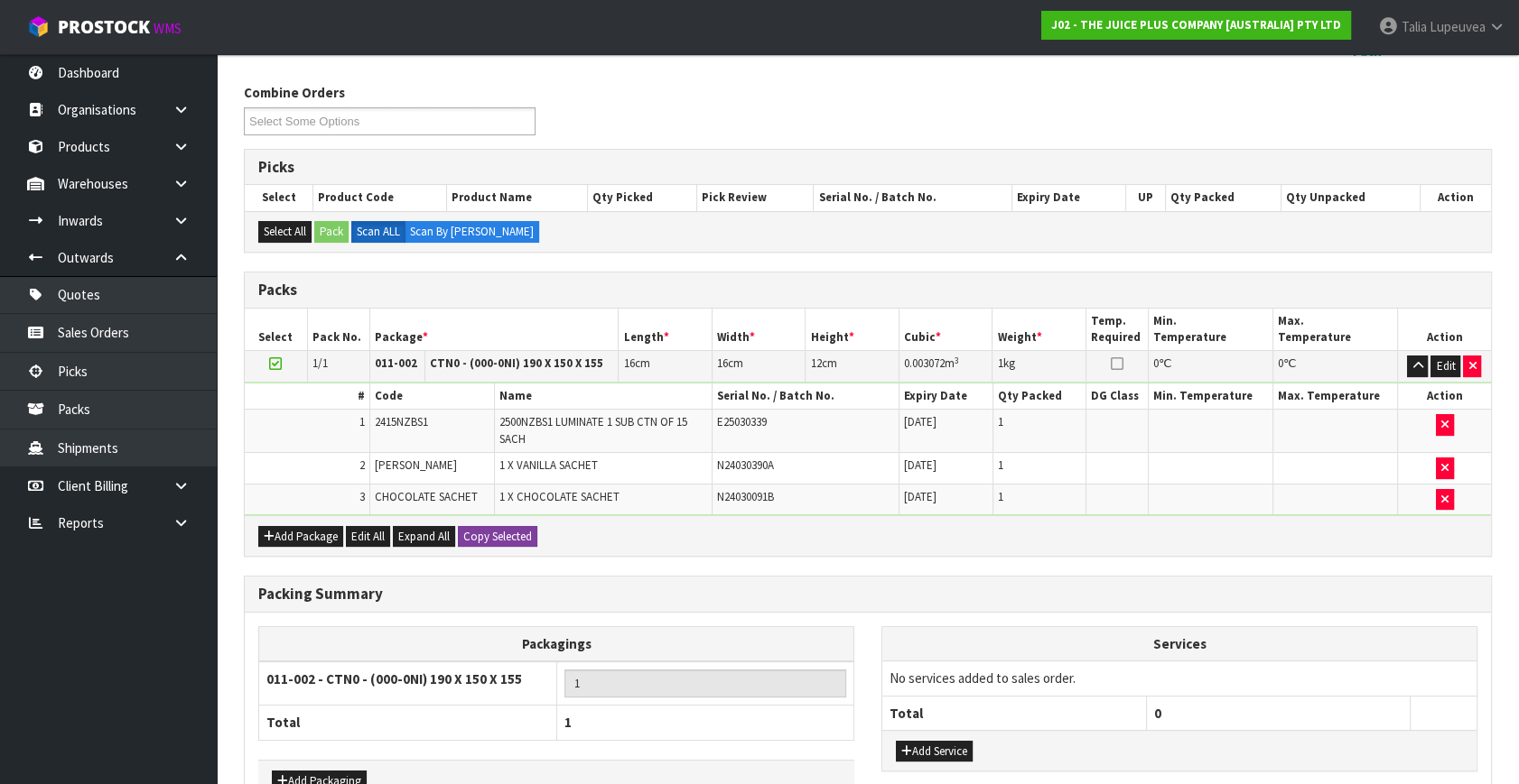
scroll to position [381, 0]
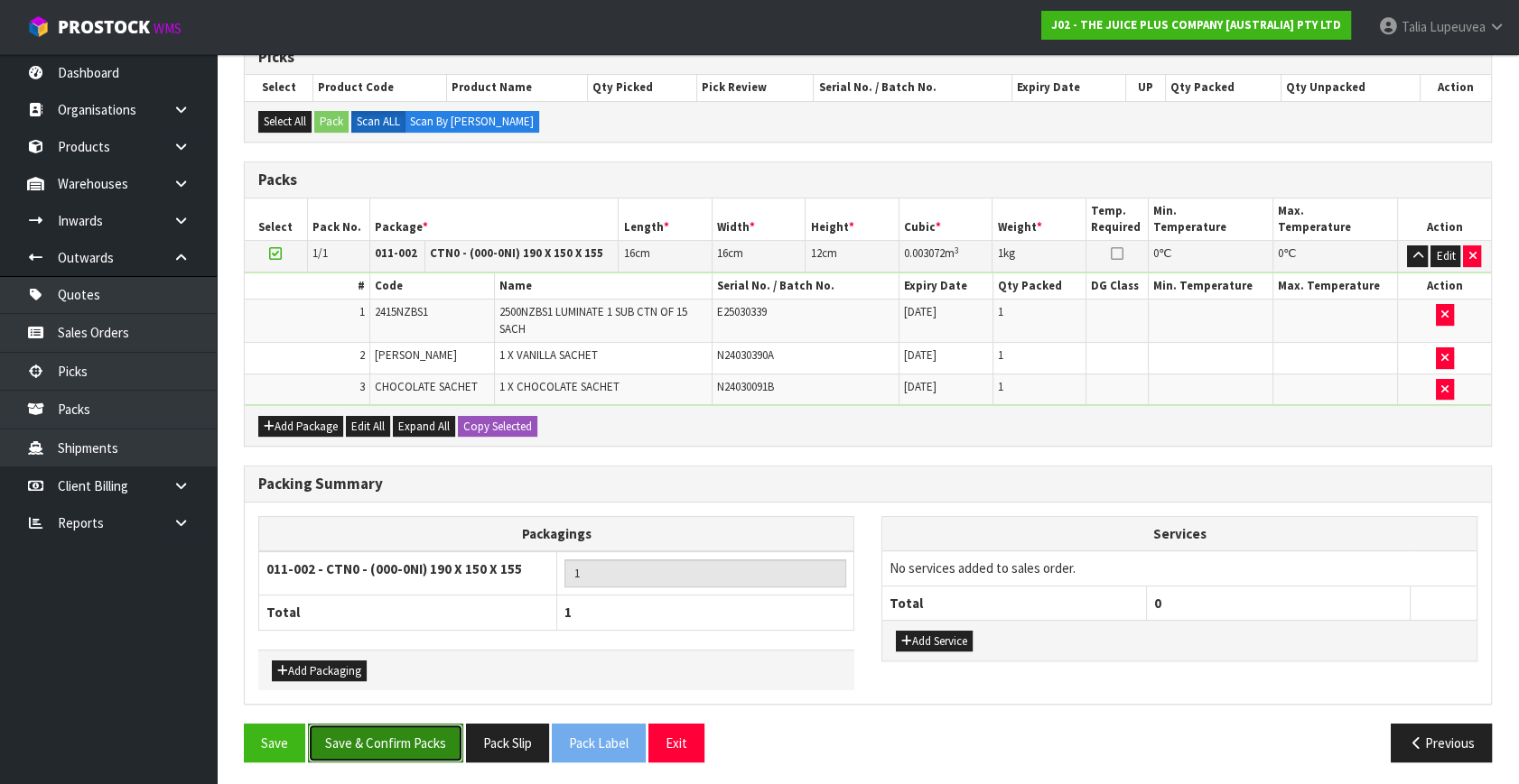
click at [419, 732] on button "Save & Confirm Packs" at bounding box center [385, 743] width 156 height 39
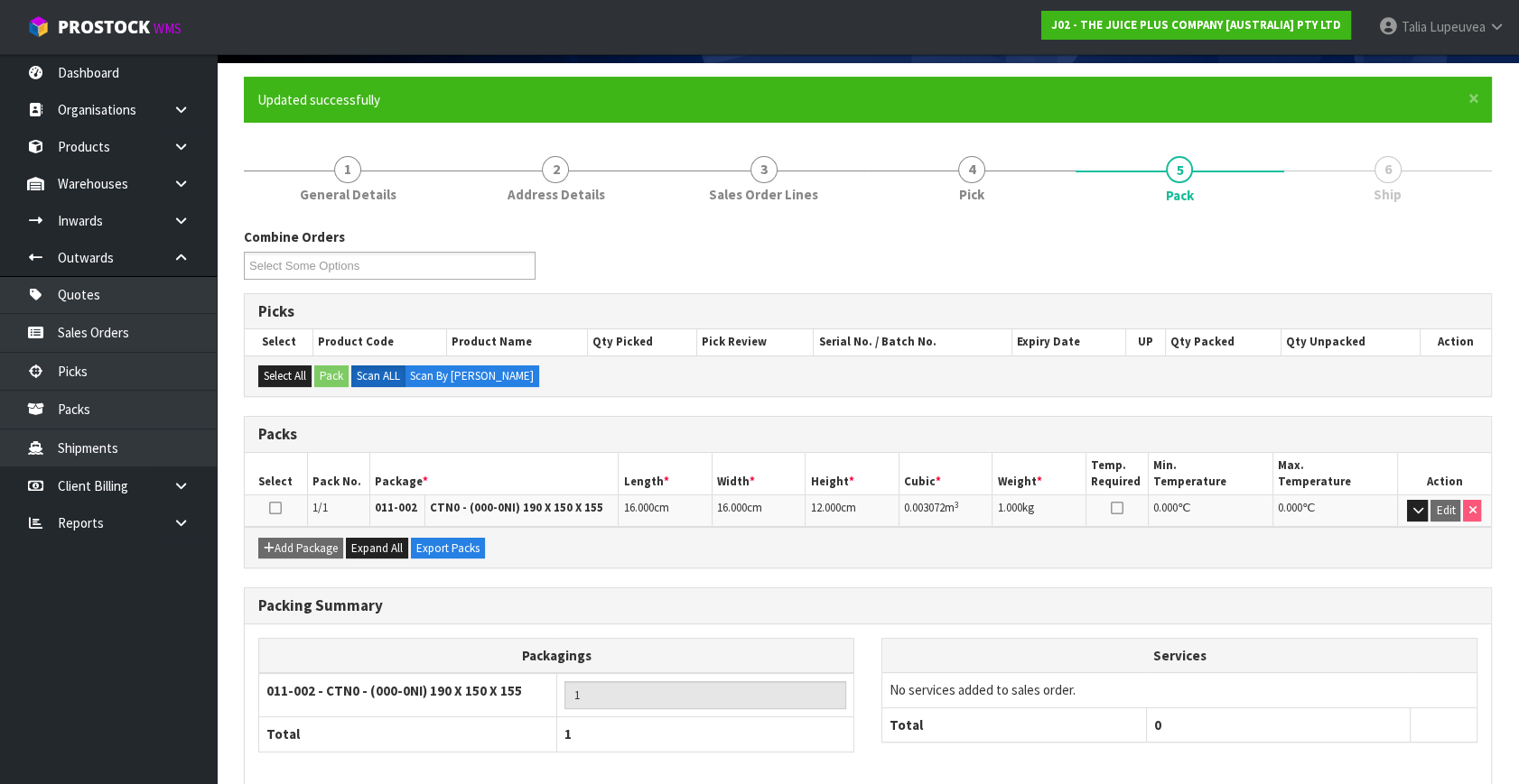
scroll to position [208, 0]
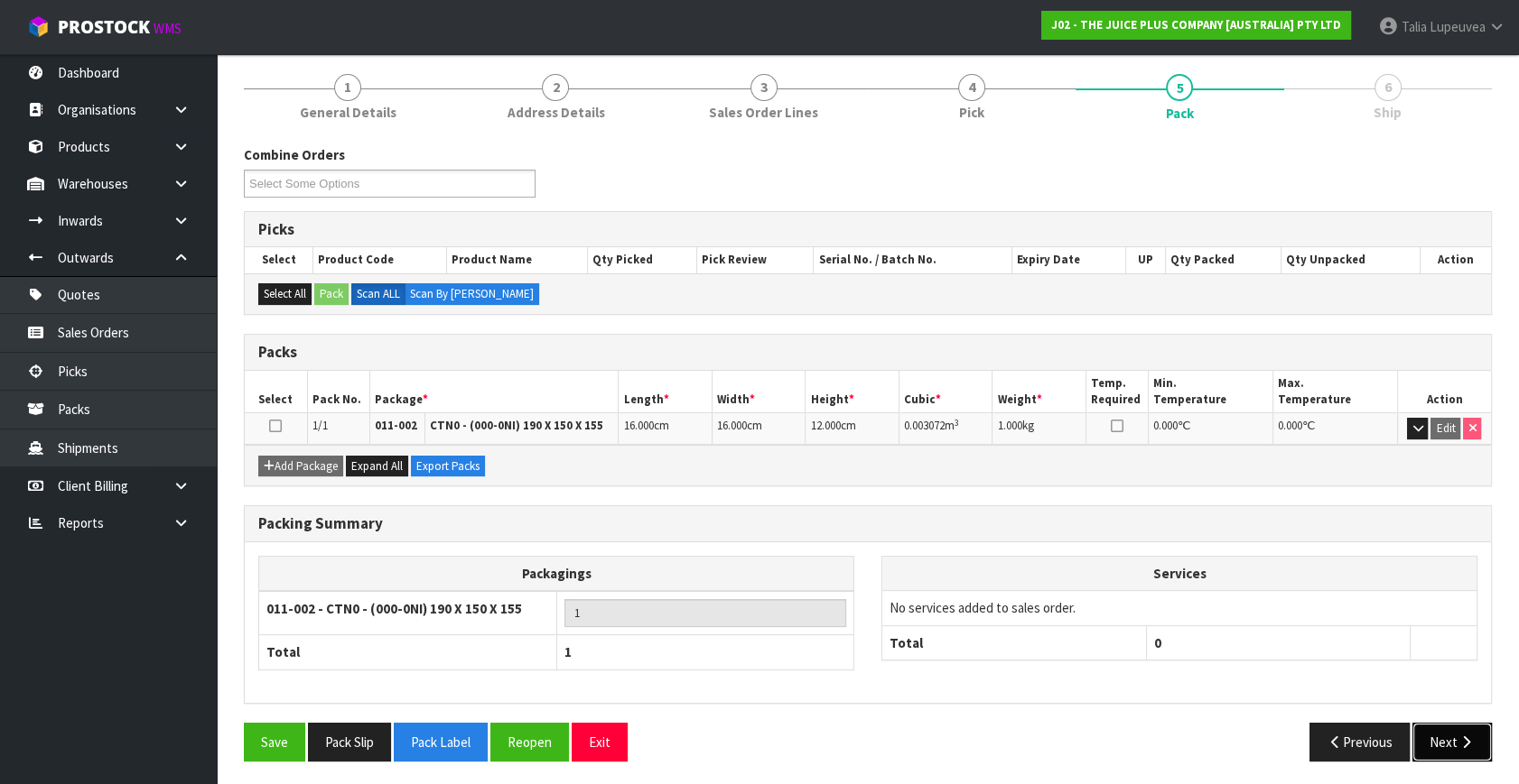
click at [1426, 723] on button "Next" at bounding box center [1452, 742] width 80 height 39
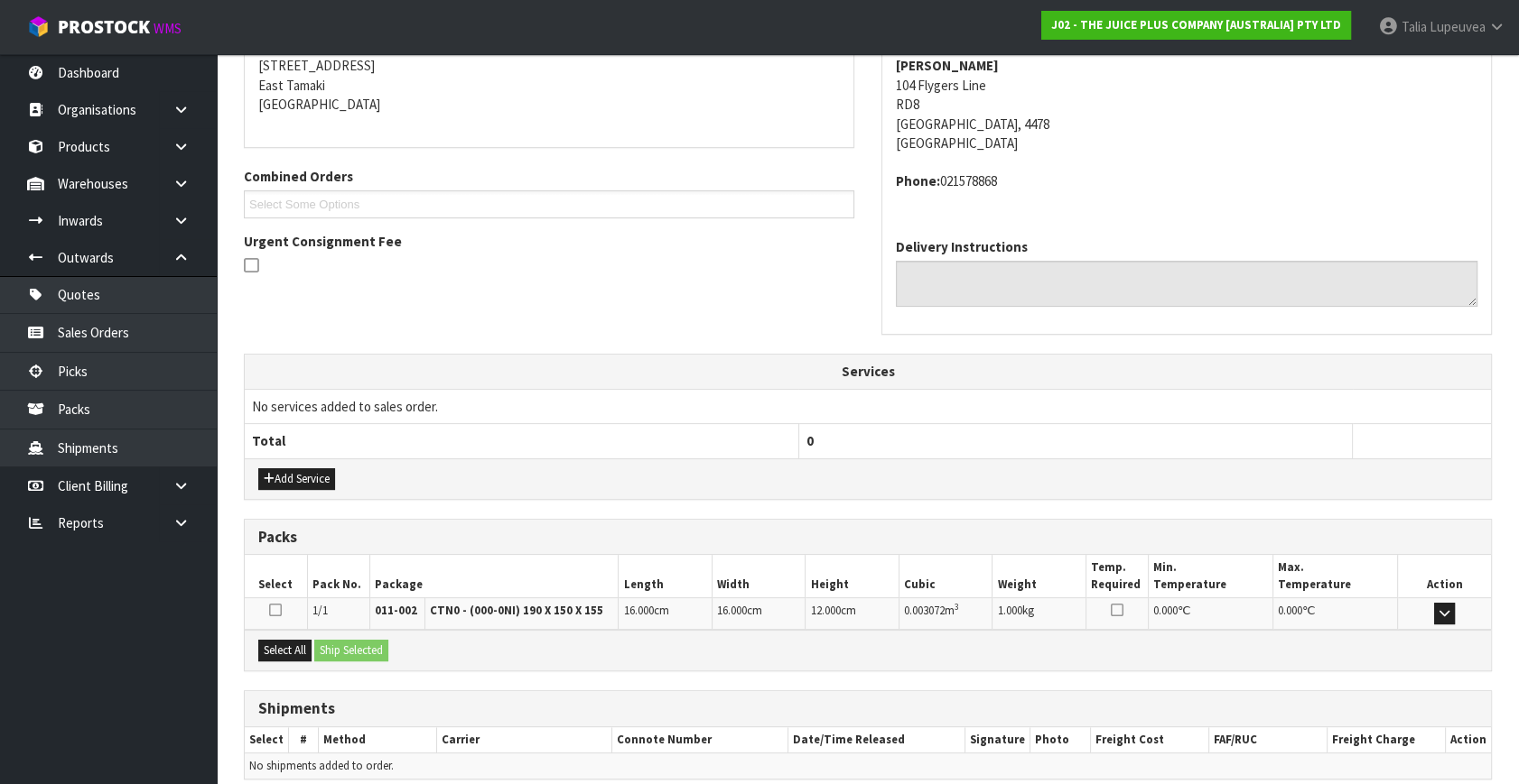
scroll to position [445, 0]
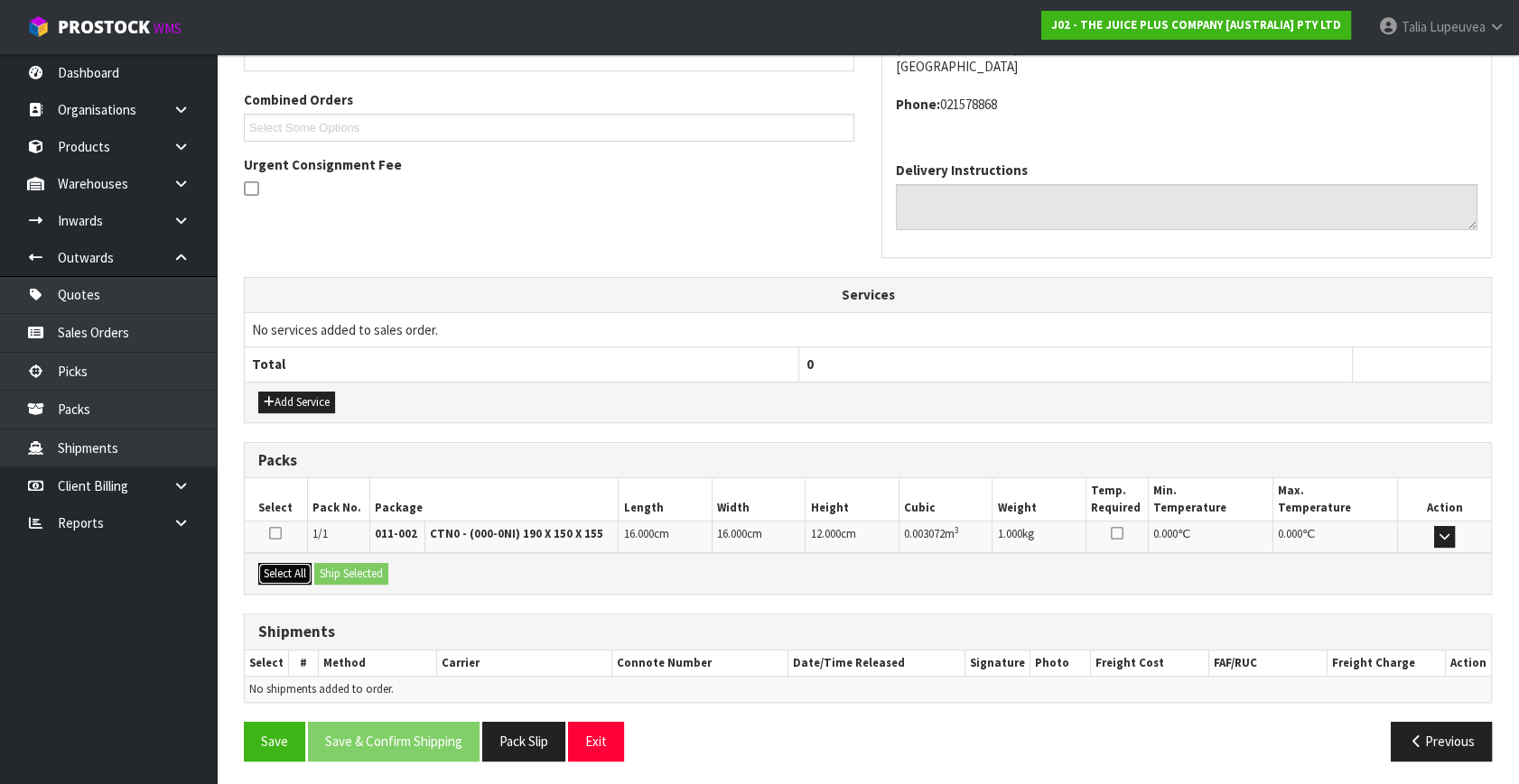
click at [295, 569] on button "Select All" at bounding box center [284, 574] width 54 height 21
click at [355, 571] on button "Ship Selected" at bounding box center [351, 574] width 74 height 21
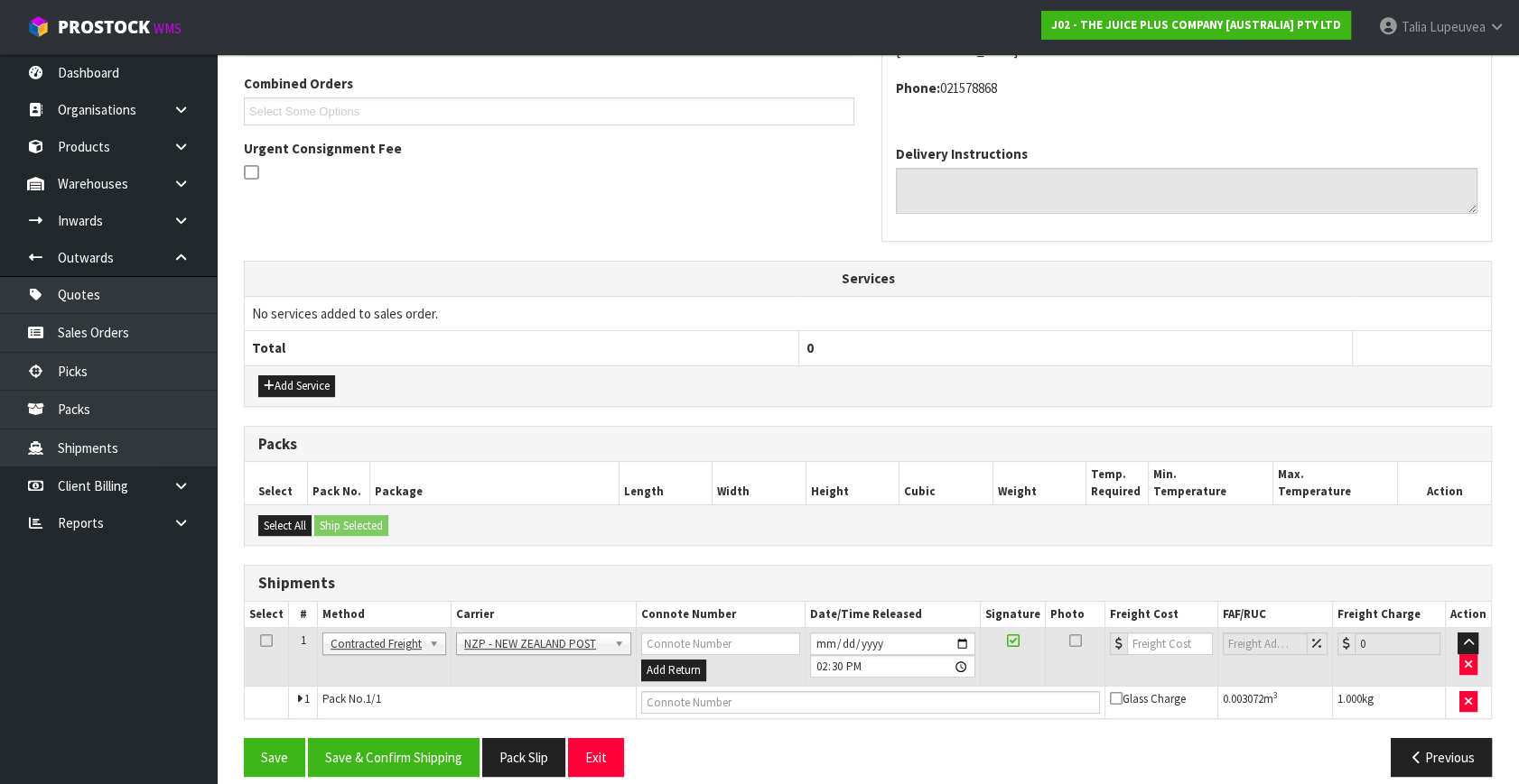
scroll to position [477, 0]
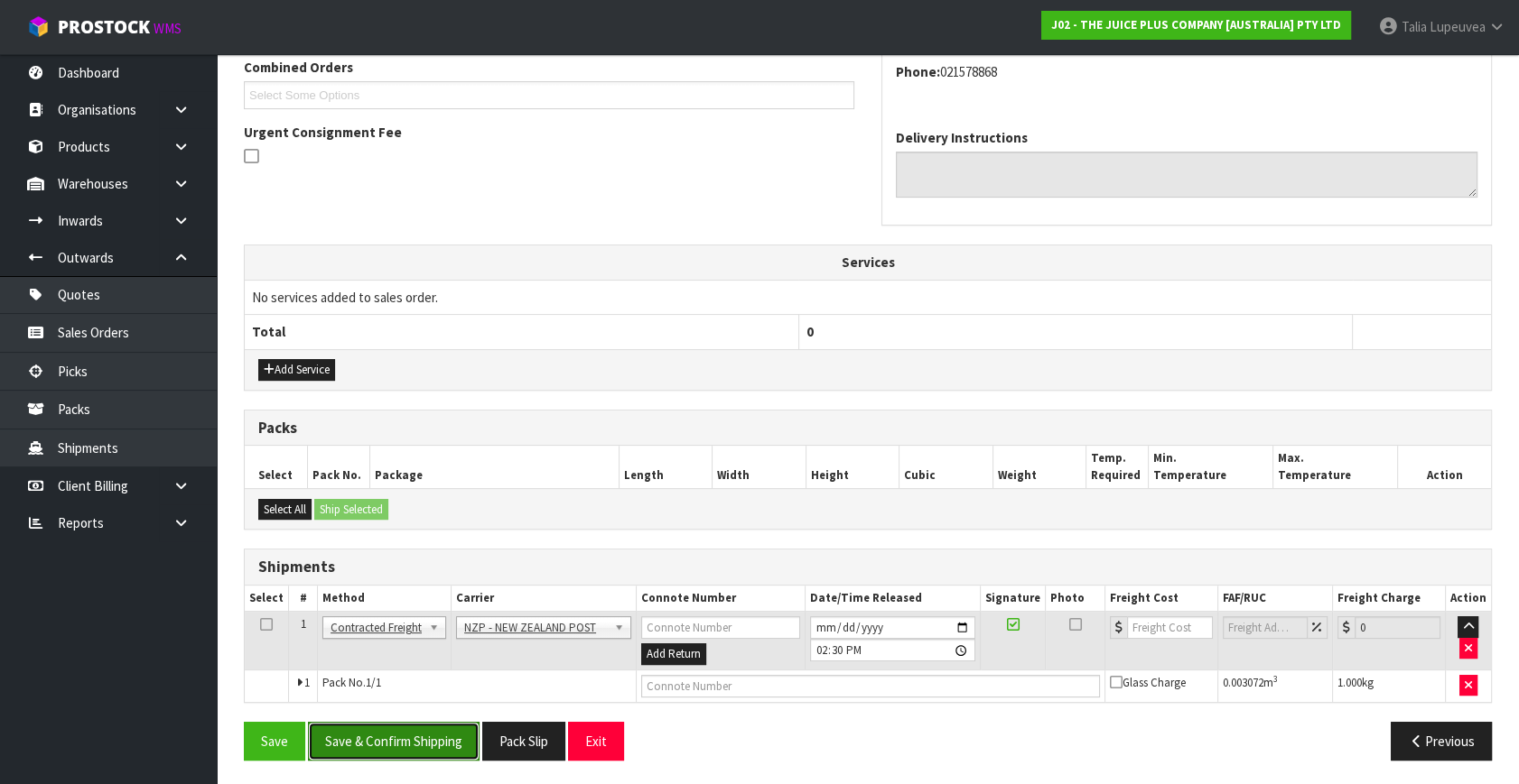
drag, startPoint x: 423, startPoint y: 734, endPoint x: 401, endPoint y: 738, distance: 22.4
click at [423, 731] on button "Save & Confirm Shipping" at bounding box center [393, 741] width 171 height 39
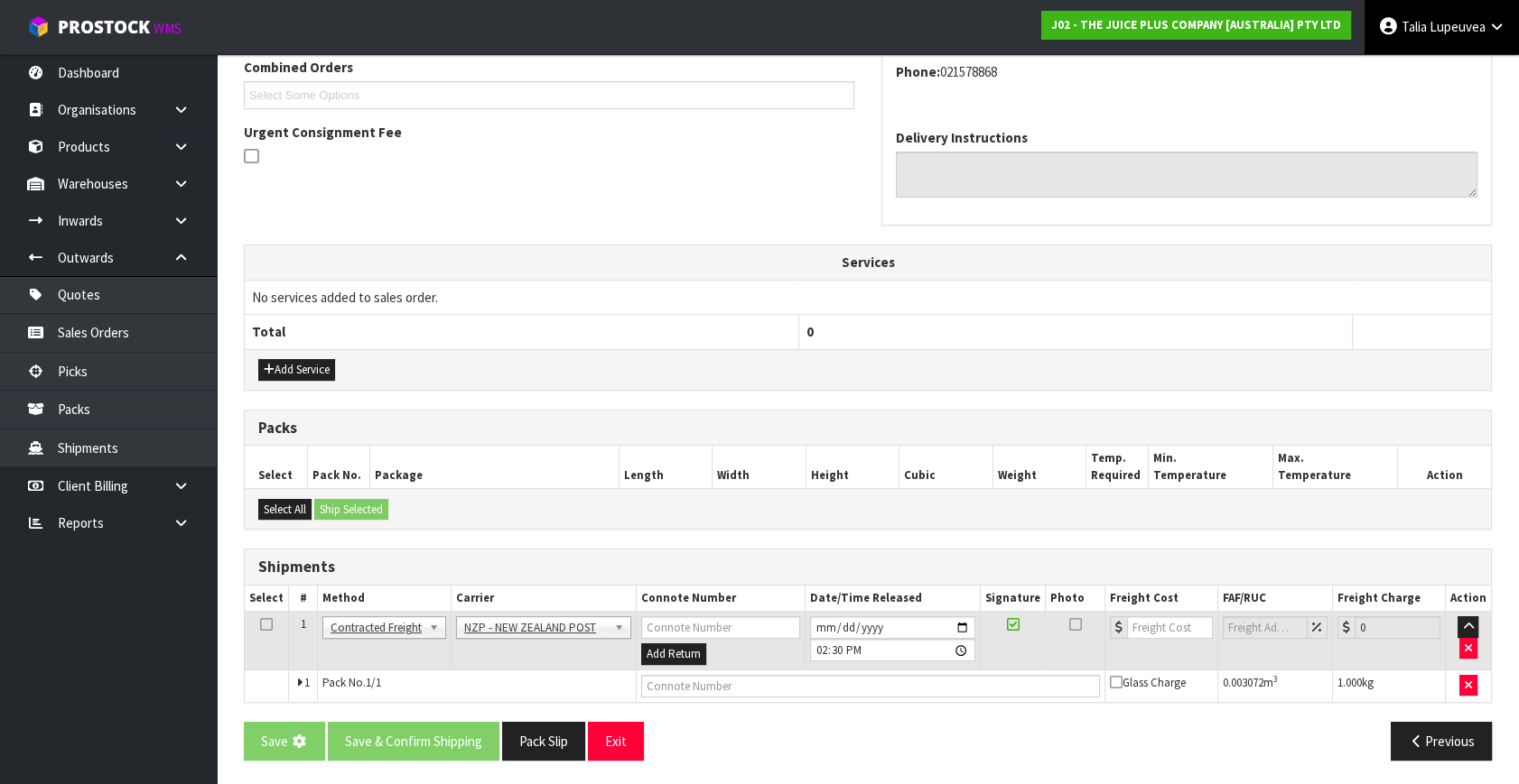
scroll to position [0, 0]
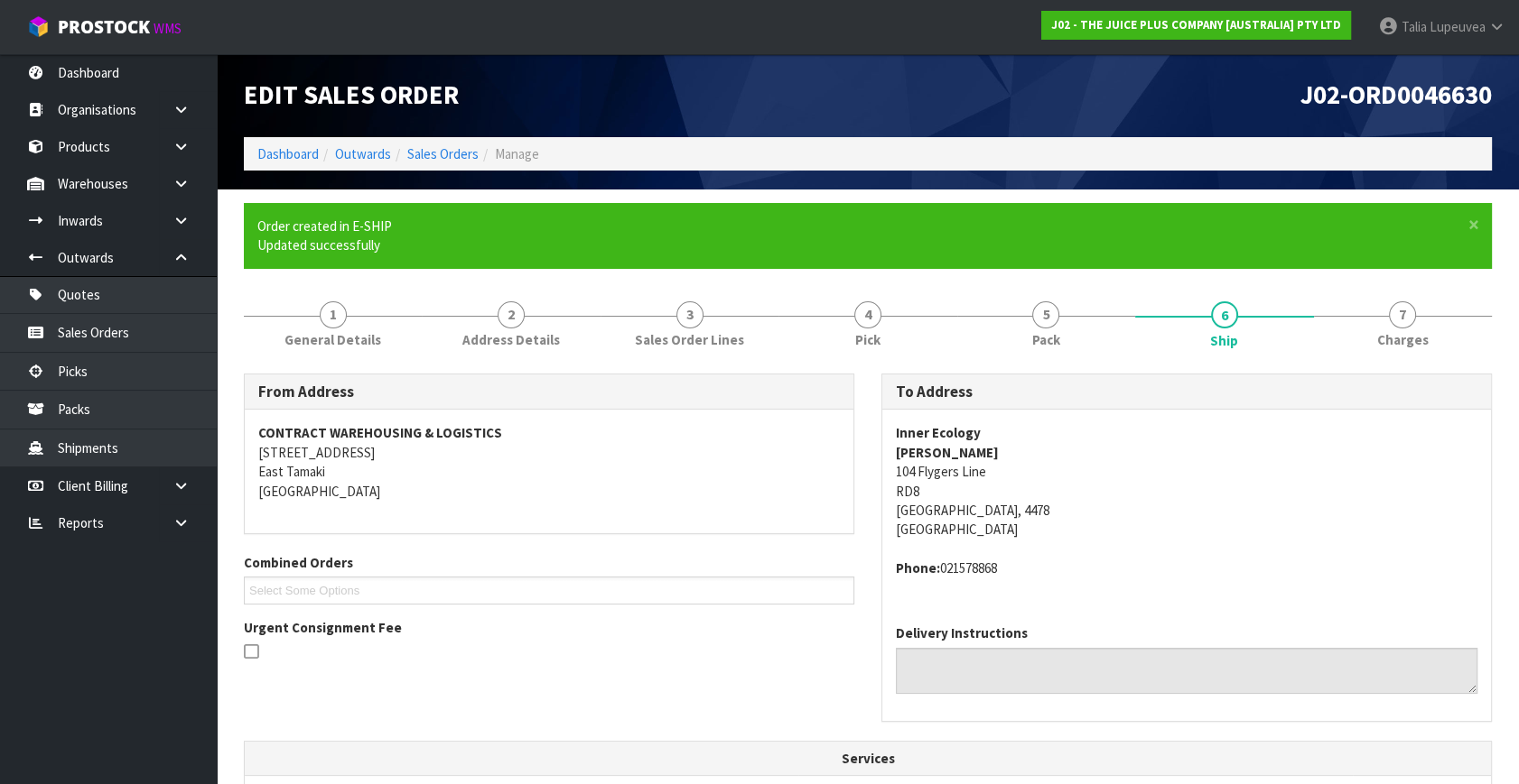
click at [967, 430] on address "Inner Ecology Nancy Langlands 104 Flygers Line RD8 Palmerston North, 4478 New Z…" at bounding box center [1187, 481] width 582 height 117
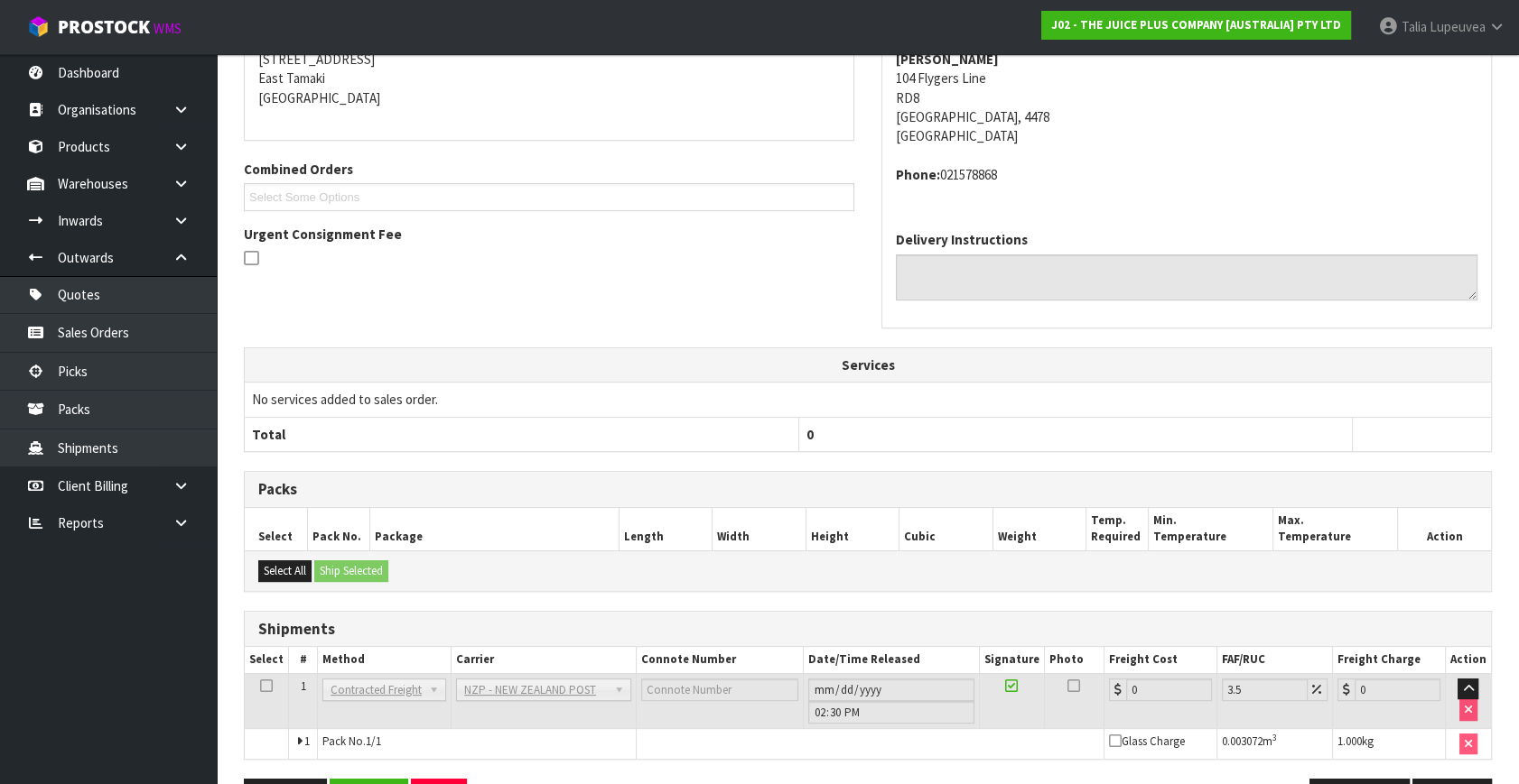
scroll to position [451, 0]
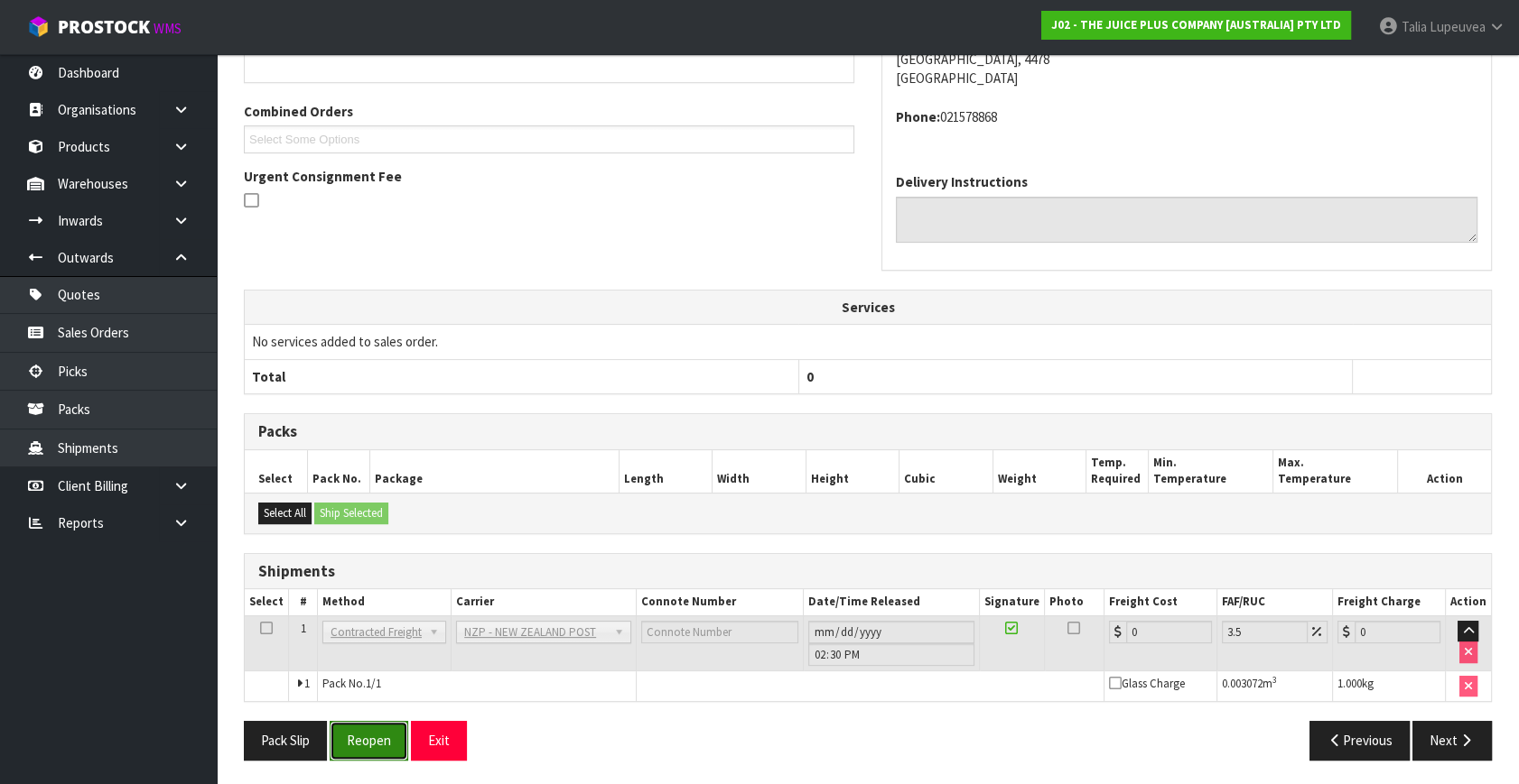
click at [383, 735] on button "Reopen" at bounding box center [369, 740] width 79 height 39
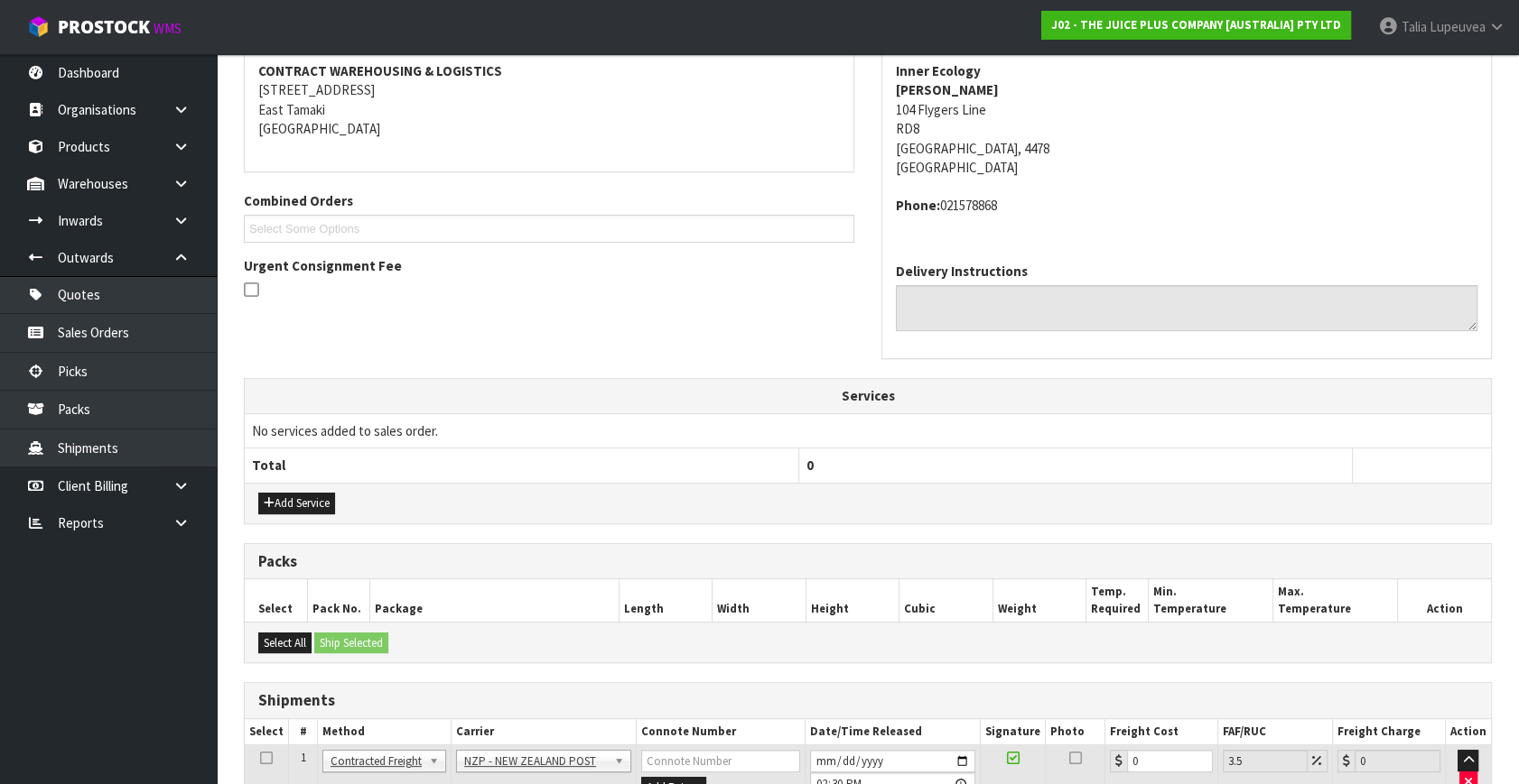
scroll to position [494, 0]
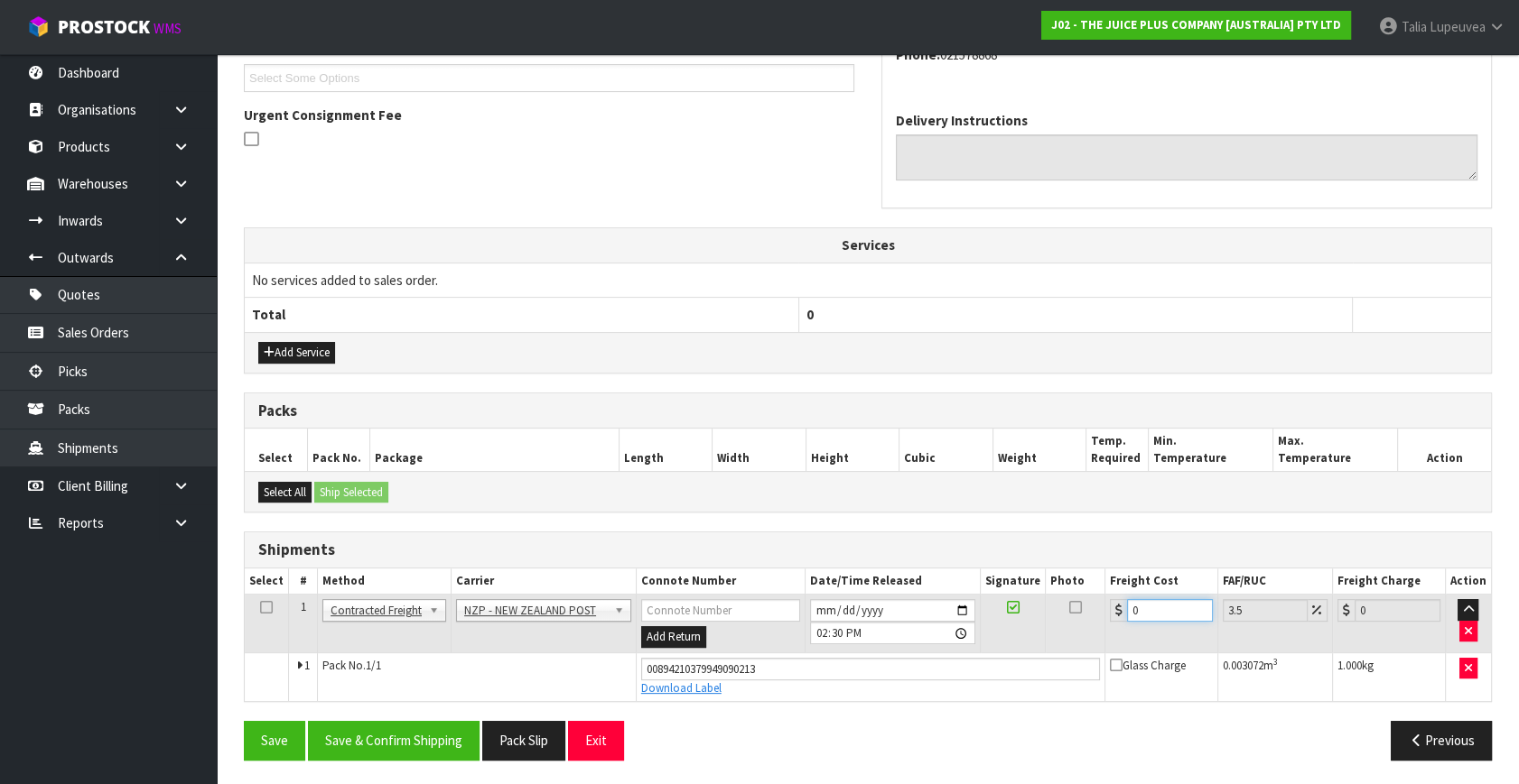
drag, startPoint x: 1145, startPoint y: 608, endPoint x: 1082, endPoint y: 621, distance: 64.3
click at [1082, 621] on tr "1 Client Local Pickup Customer Local Pickup Company Freight Contracted Freight …" at bounding box center [867, 624] width 1247 height 58
type input "1"
type input "1.03"
type input "13"
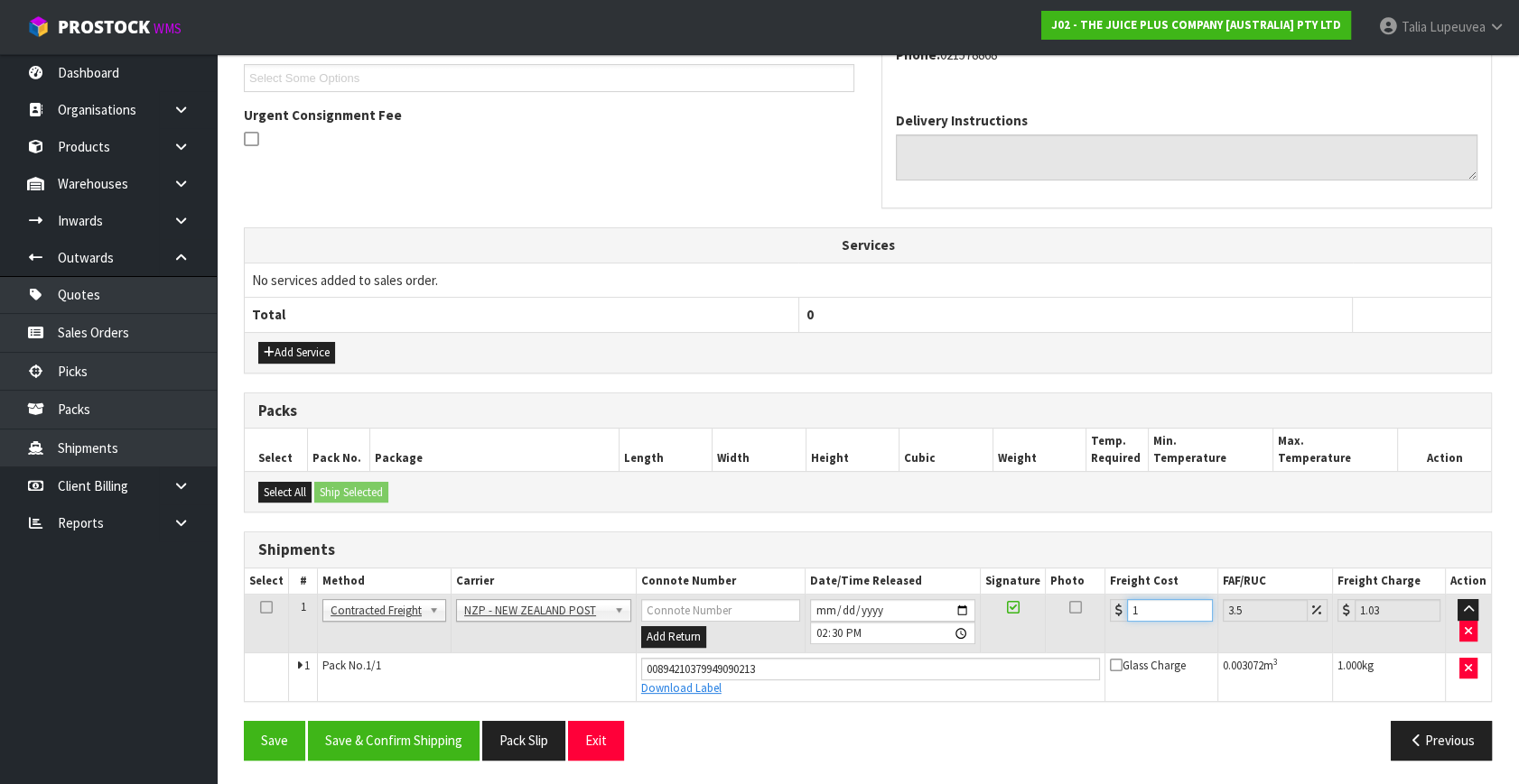
type input "13.45"
type input "13.04"
type input "13.5"
type input "13.04"
click at [387, 733] on button "Save & Confirm Shipping" at bounding box center [393, 740] width 171 height 39
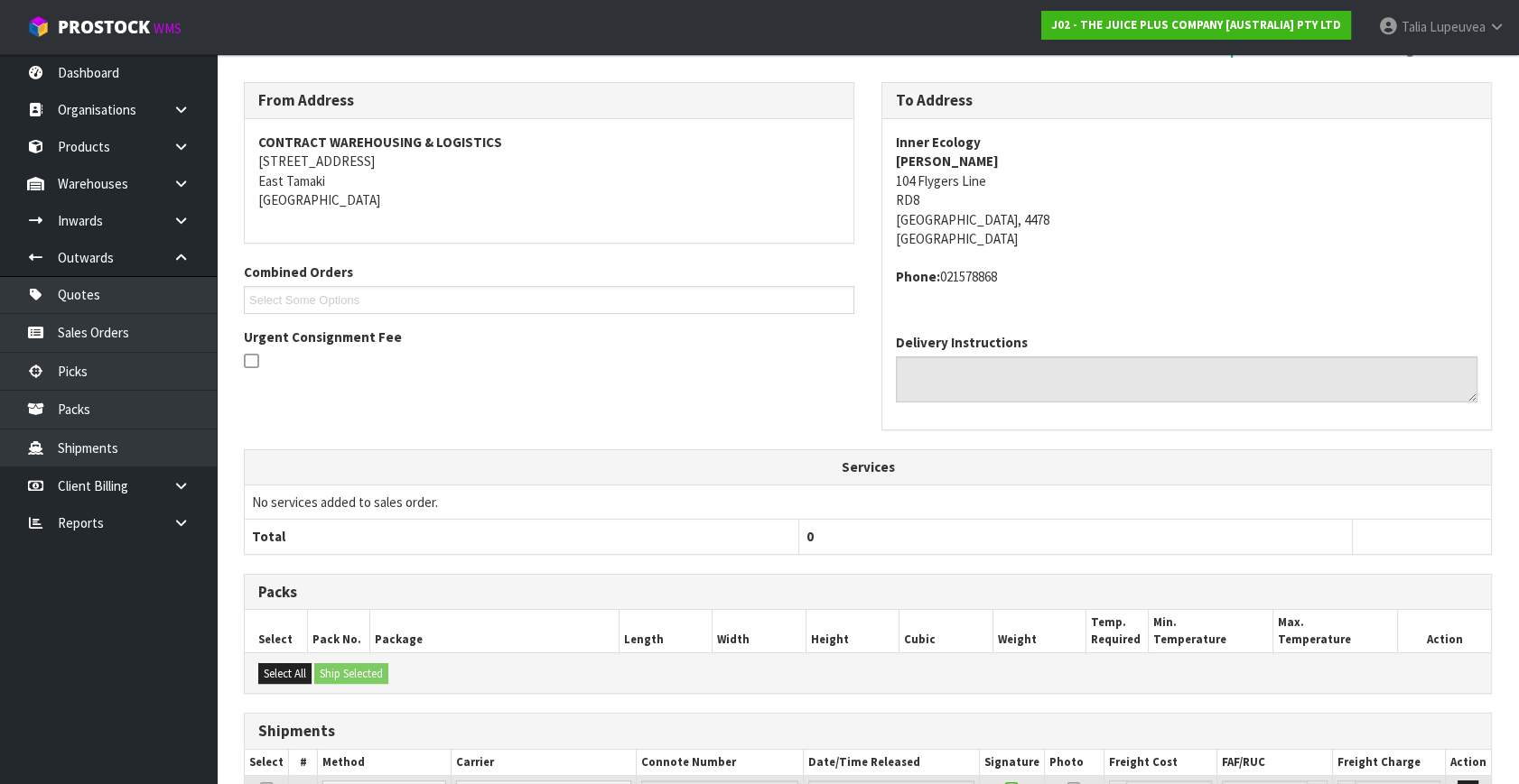
scroll to position [34, 0]
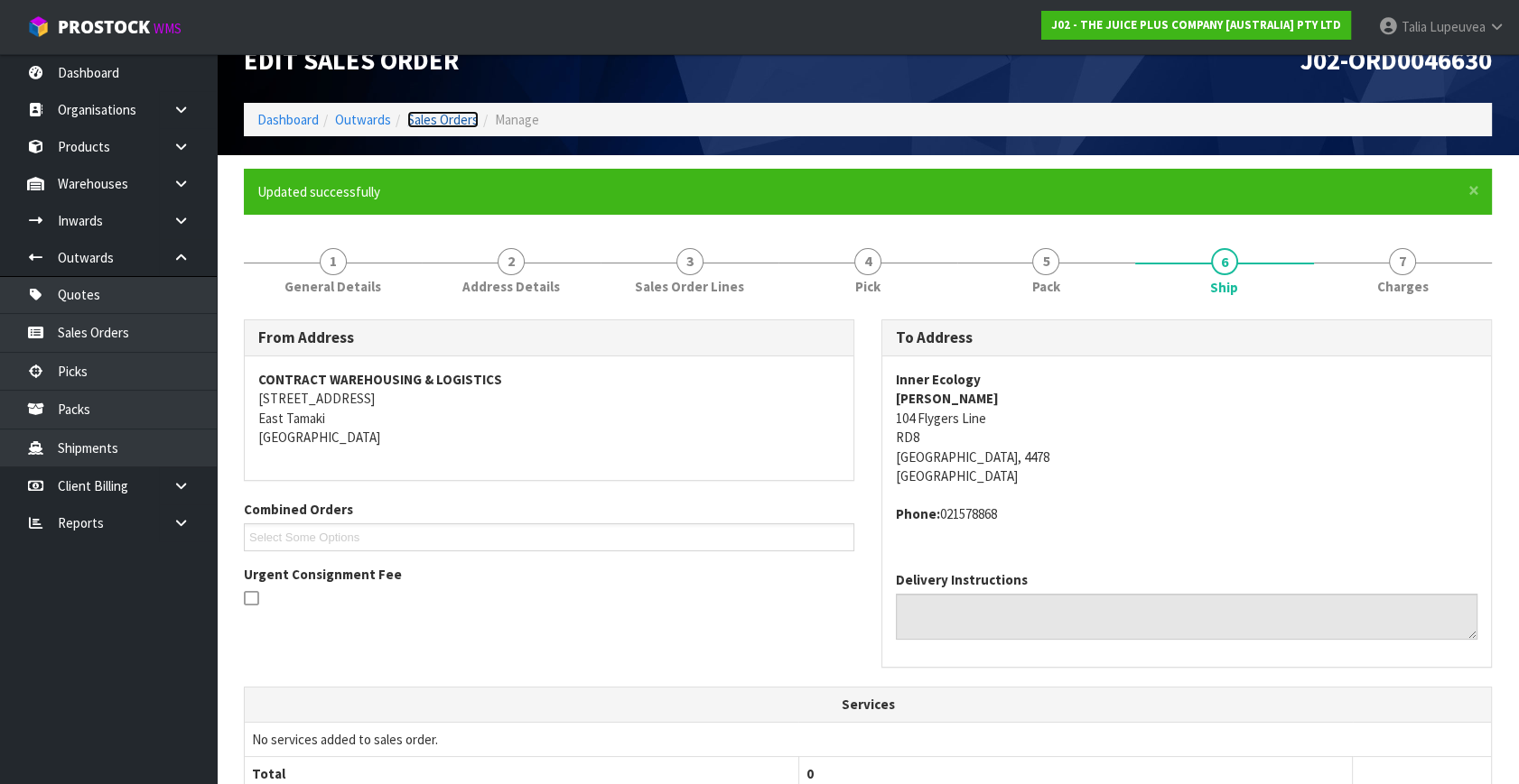
click at [424, 111] on link "Sales Orders" at bounding box center [443, 120] width 71 height 18
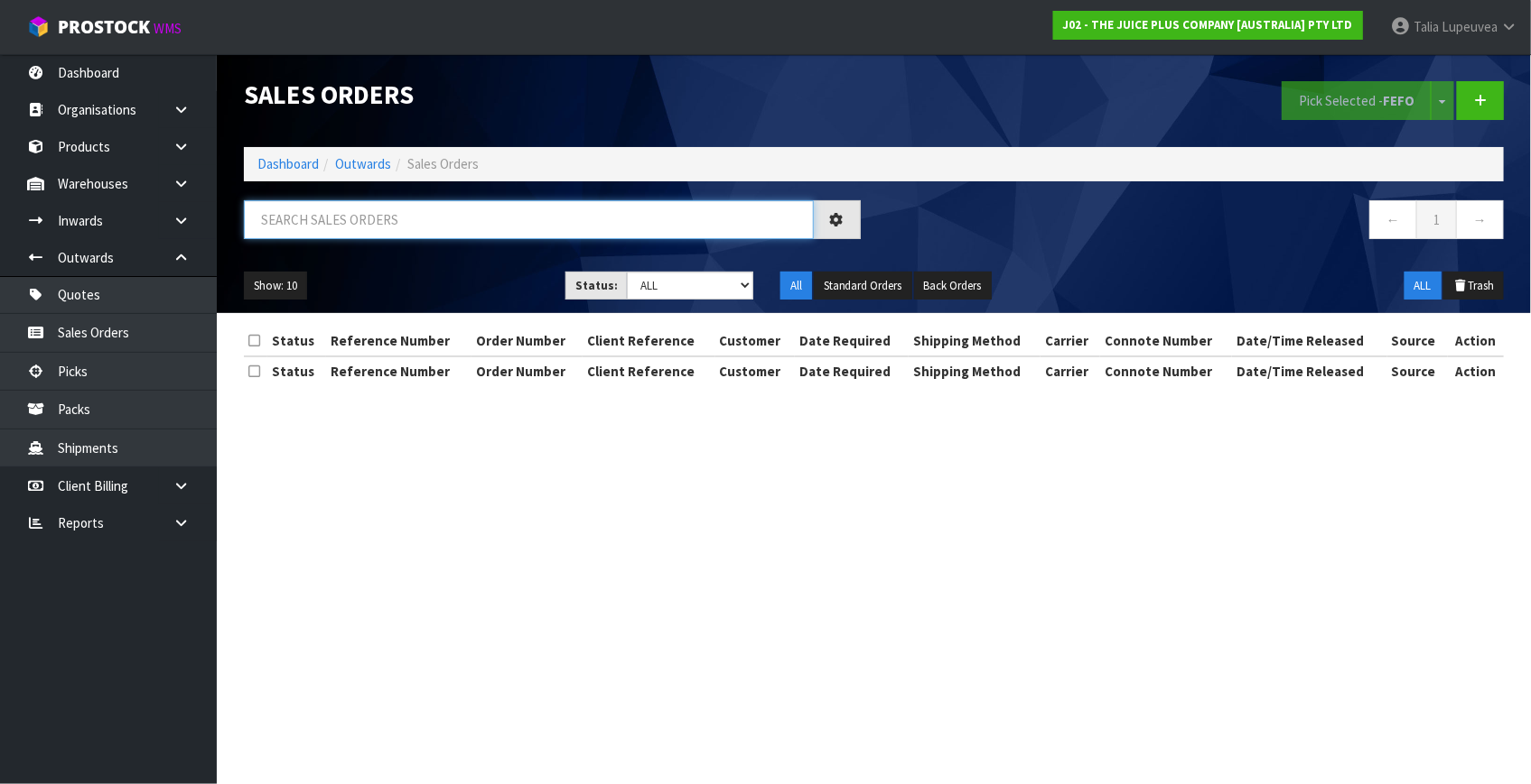
click at [662, 232] on input "text" at bounding box center [529, 220] width 570 height 39
type input "JOB-0411920"
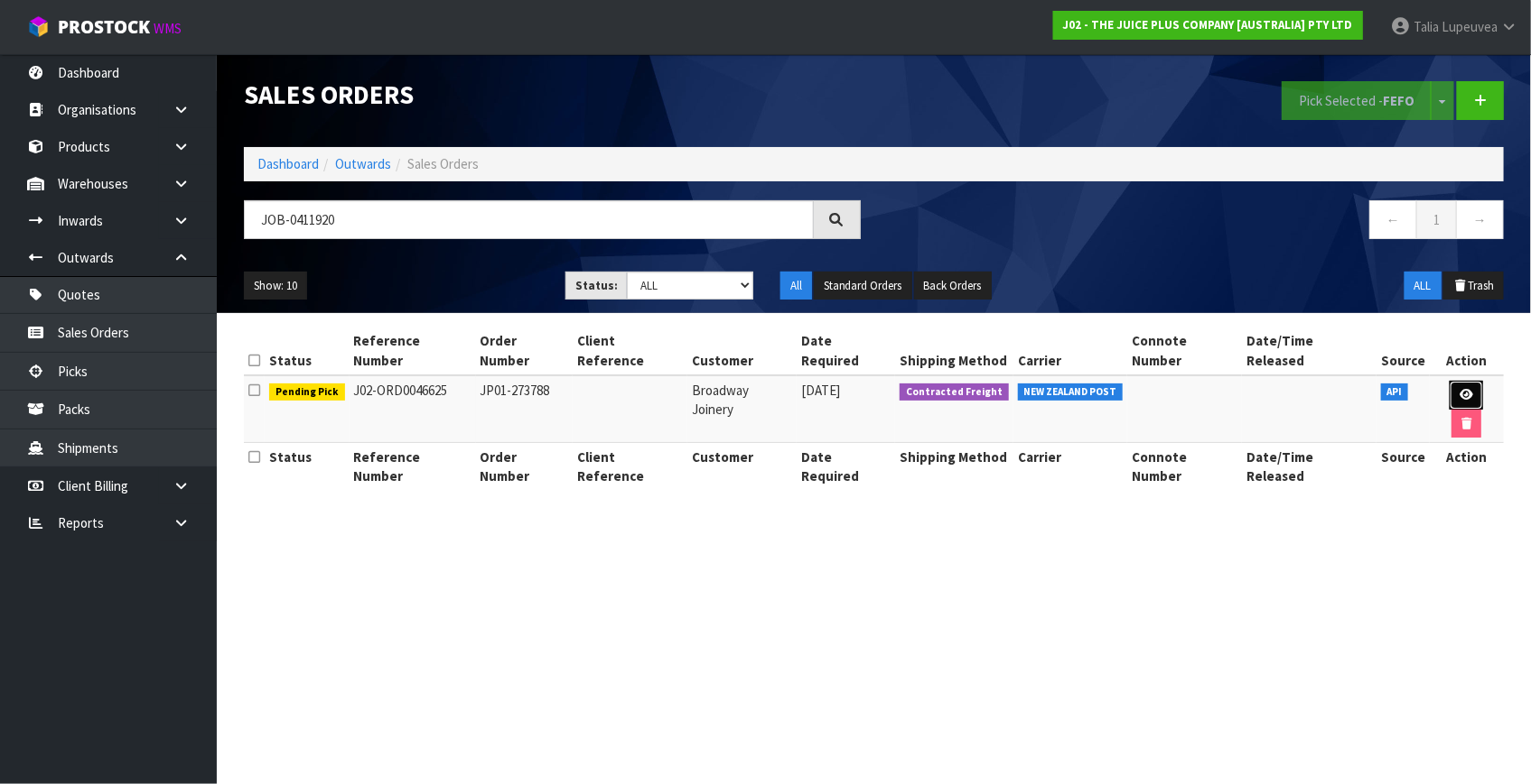
click at [1449, 381] on link at bounding box center [1466, 396] width 33 height 29
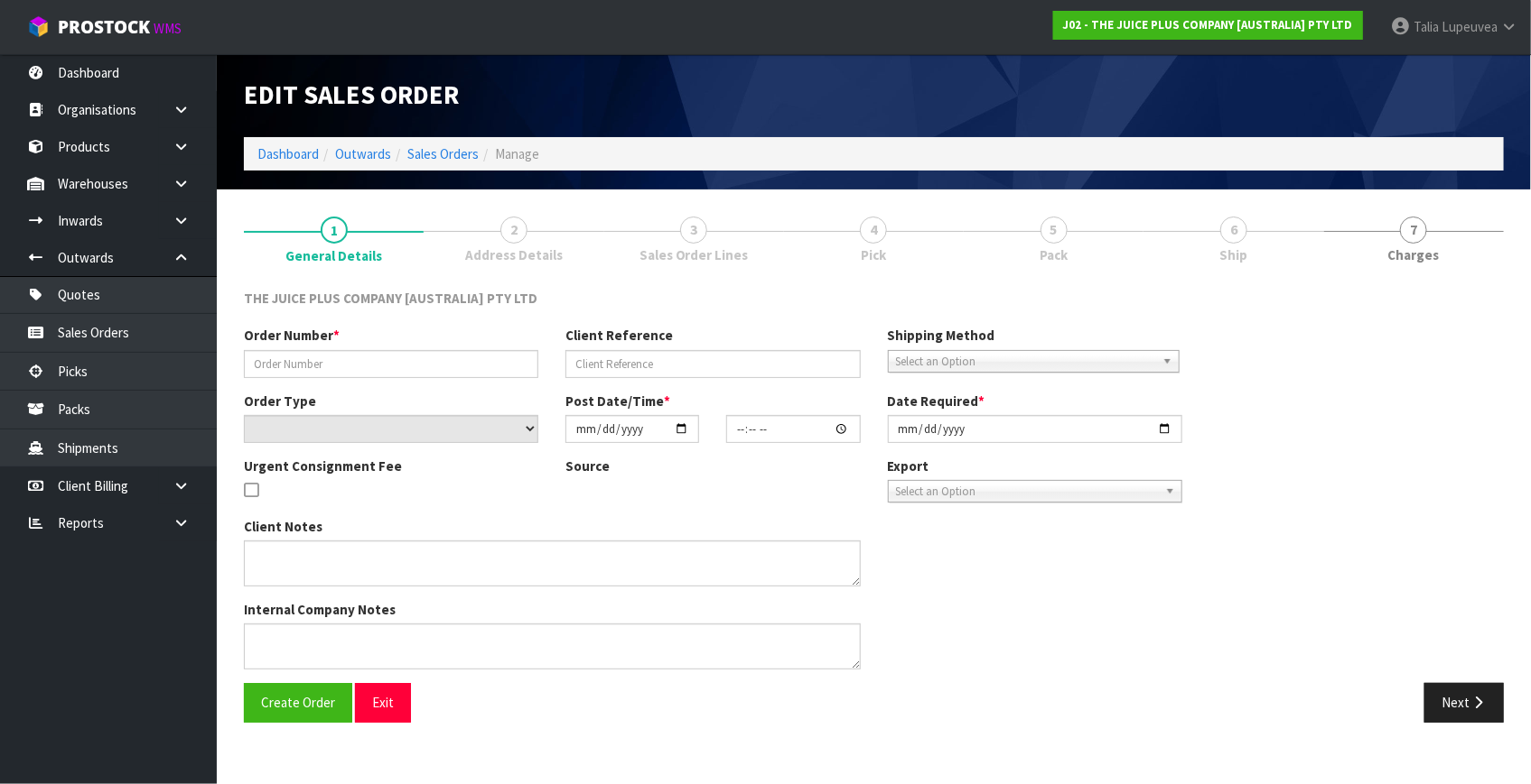
type input "JP01-273788"
select select "number:0"
type input "2025-09-10"
type input "14:13:37.000"
type input "2025-09-12"
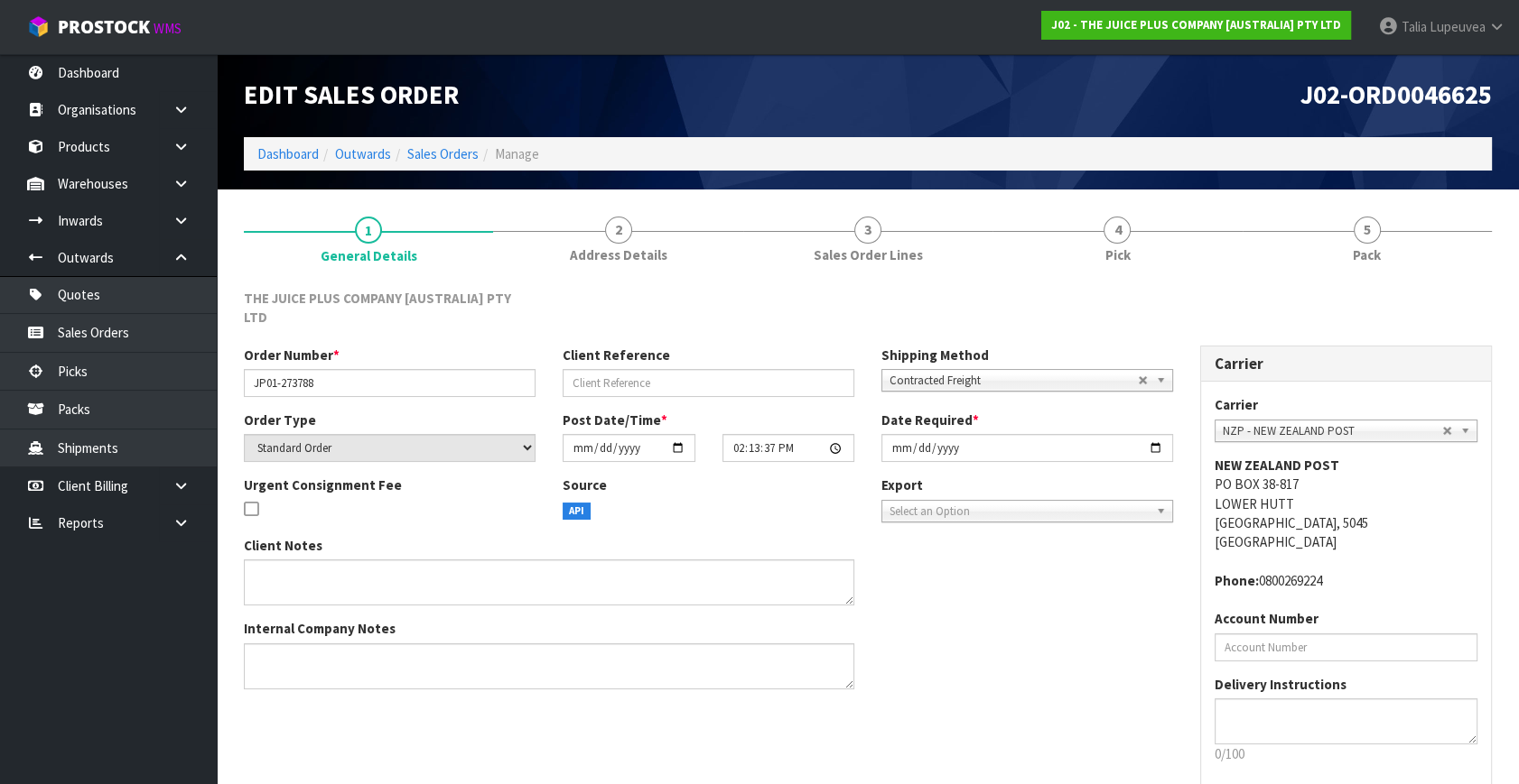
drag, startPoint x: 1373, startPoint y: 289, endPoint x: 1373, endPoint y: 269, distance: 20.0
click at [1373, 289] on div "THE JUICE PLUS COMPANY [AUSTRALIA] PTY LTD" at bounding box center [868, 317] width 1275 height 56
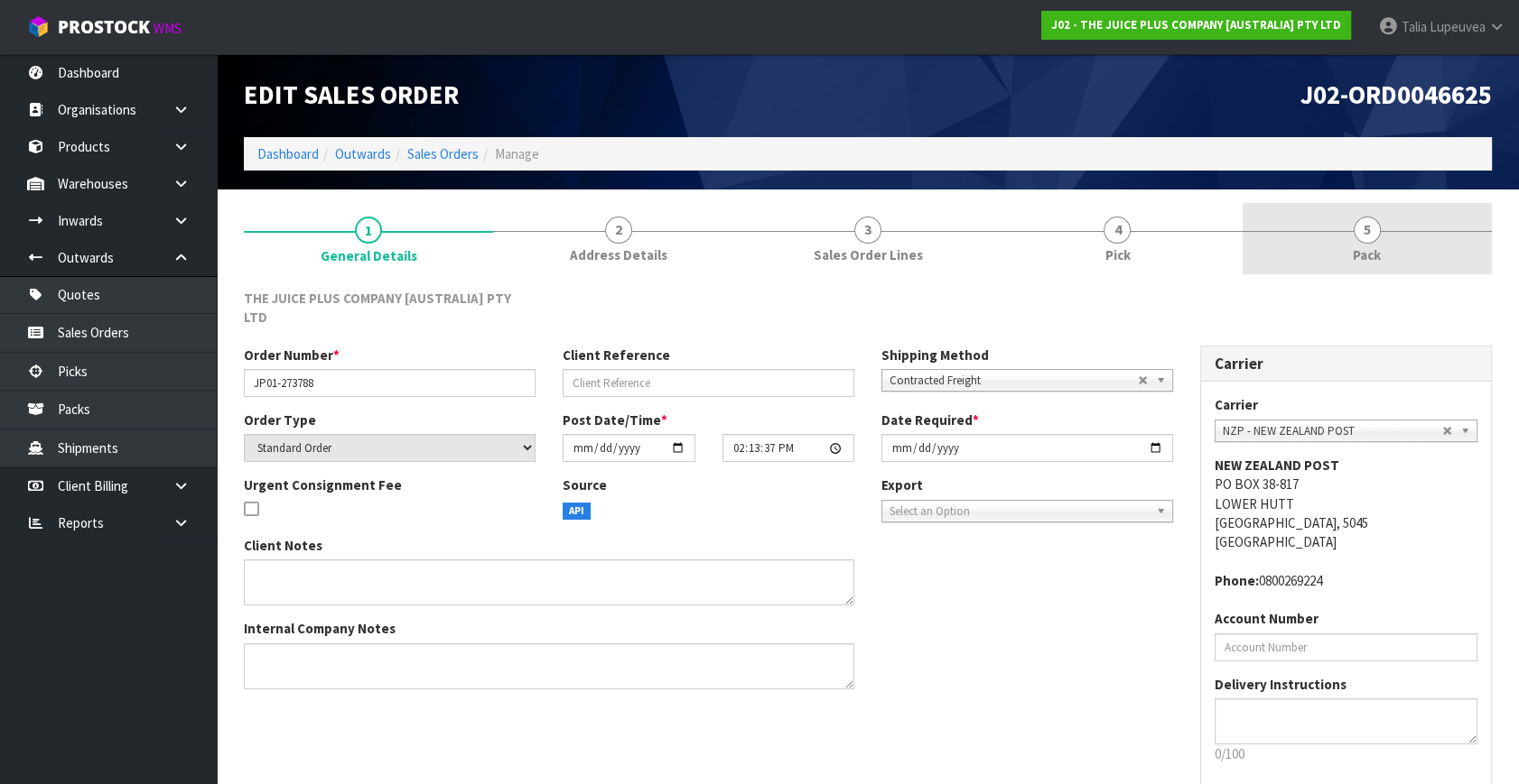
click at [1376, 260] on span "Pack" at bounding box center [1366, 254] width 28 height 18
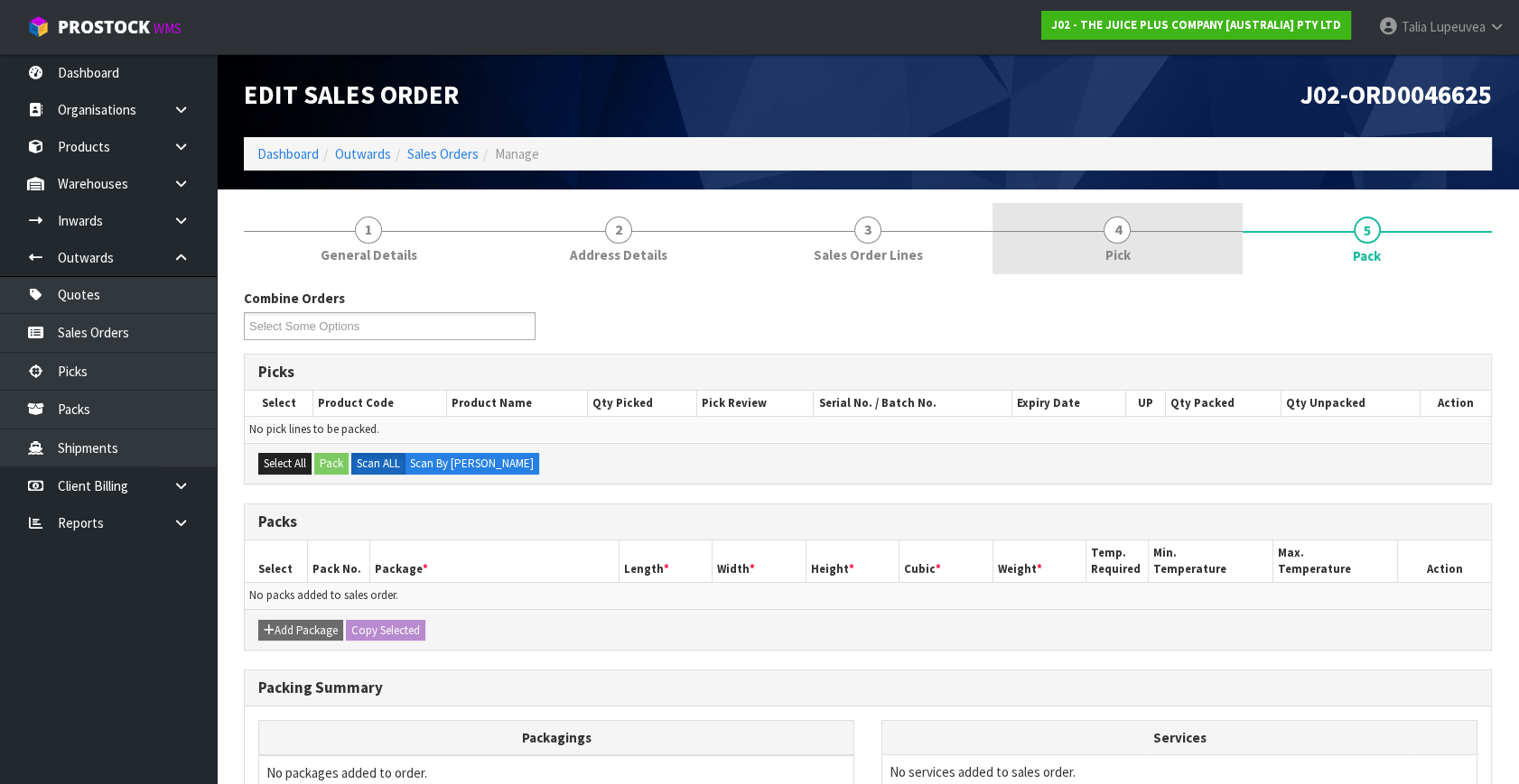
click at [1092, 256] on link "4 Pick" at bounding box center [1117, 238] width 249 height 71
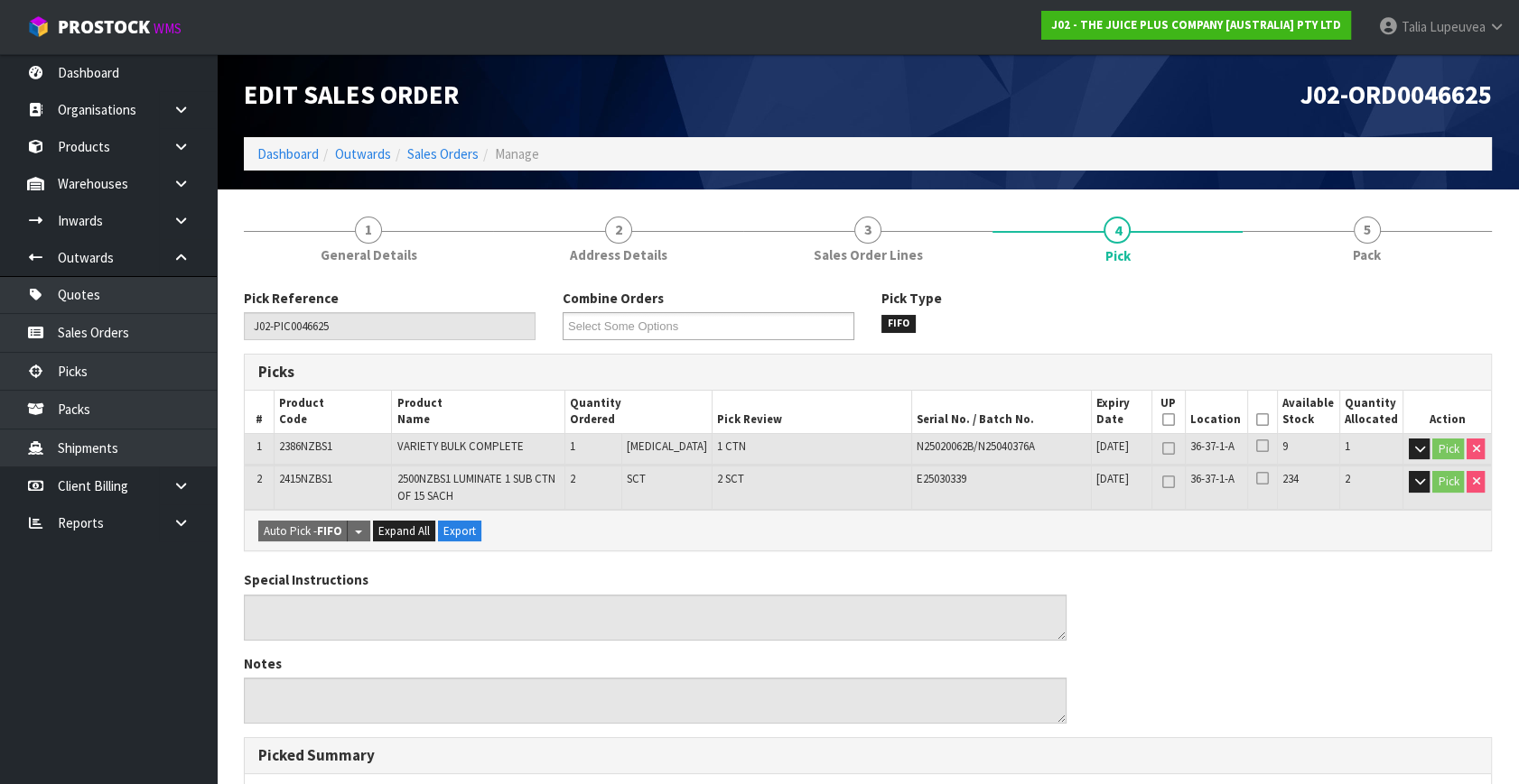
click at [1256, 420] on icon at bounding box center [1262, 420] width 13 height 1
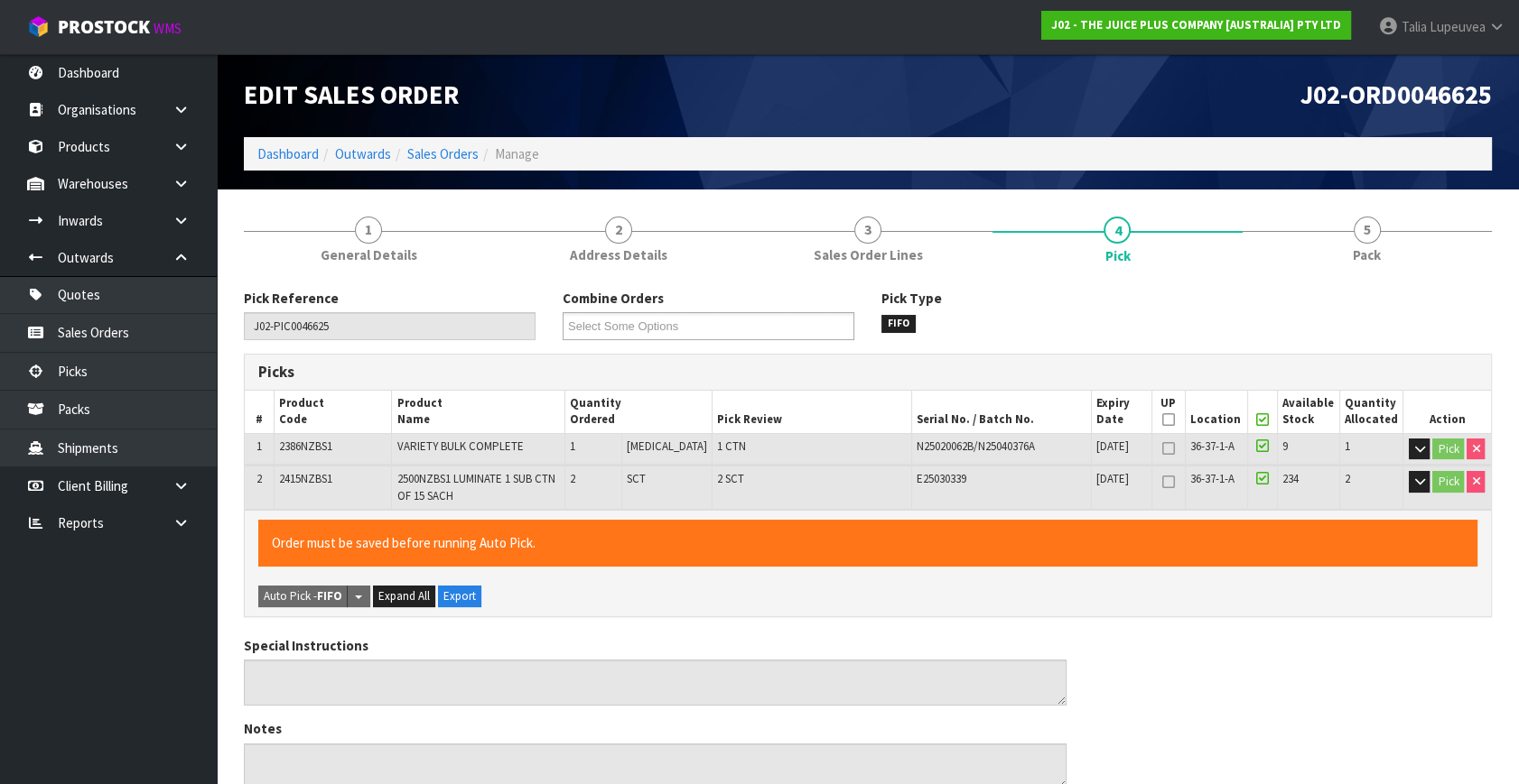
scroll to position [513, 0]
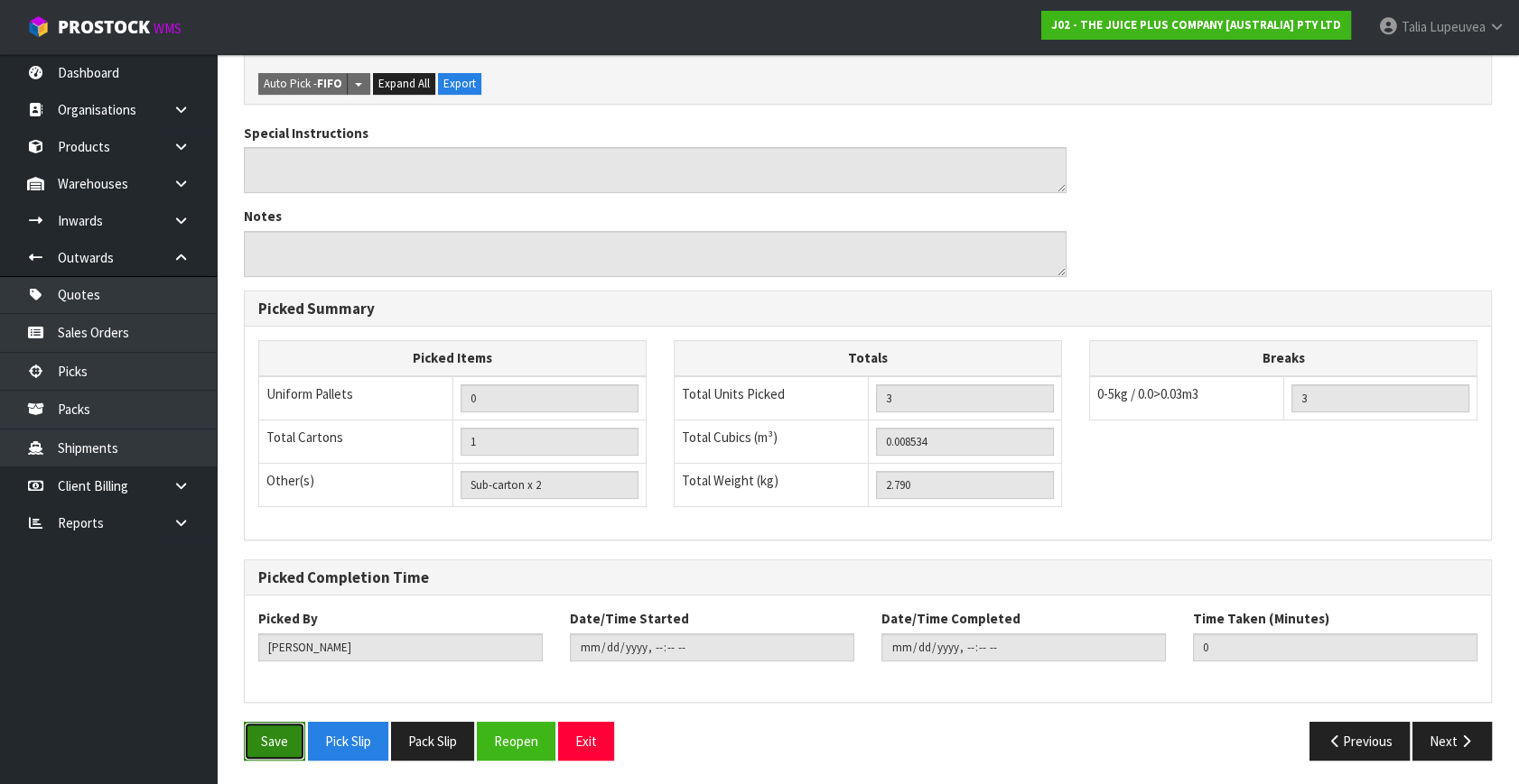
click at [256, 733] on button "Save" at bounding box center [274, 741] width 61 height 39
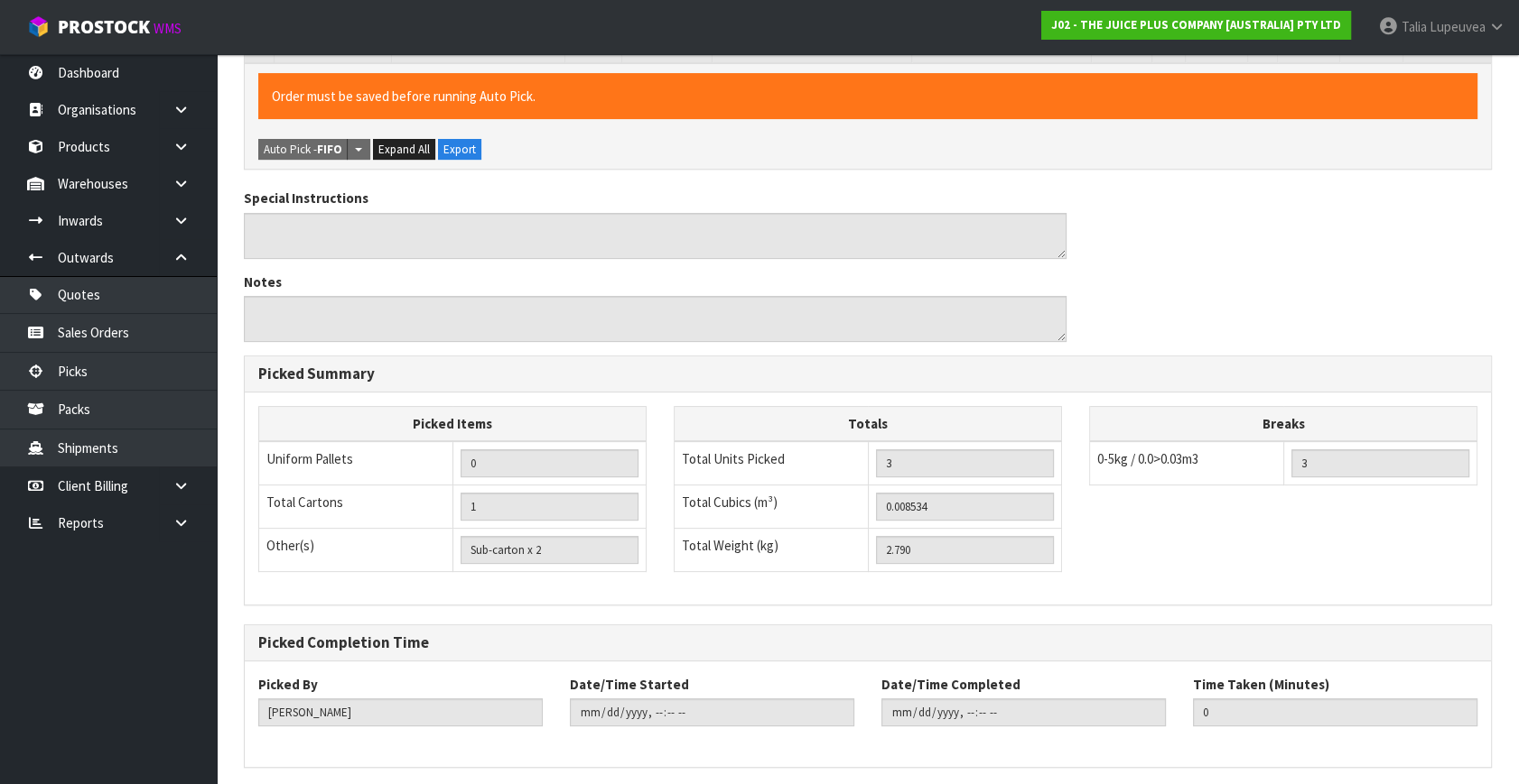
scroll to position [0, 0]
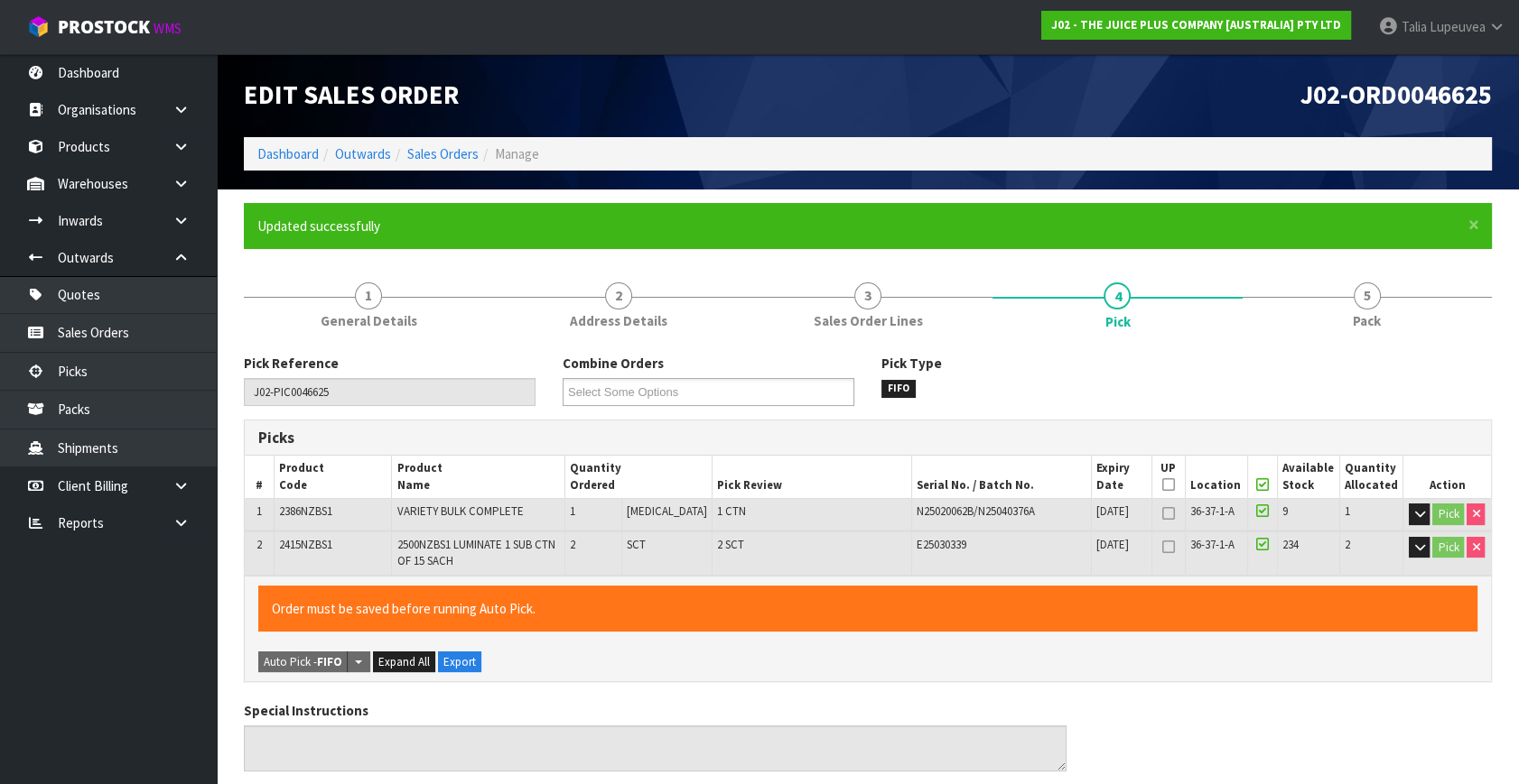
type input "Talia Lupeuvea"
type input "2025-09-12T14:32:30"
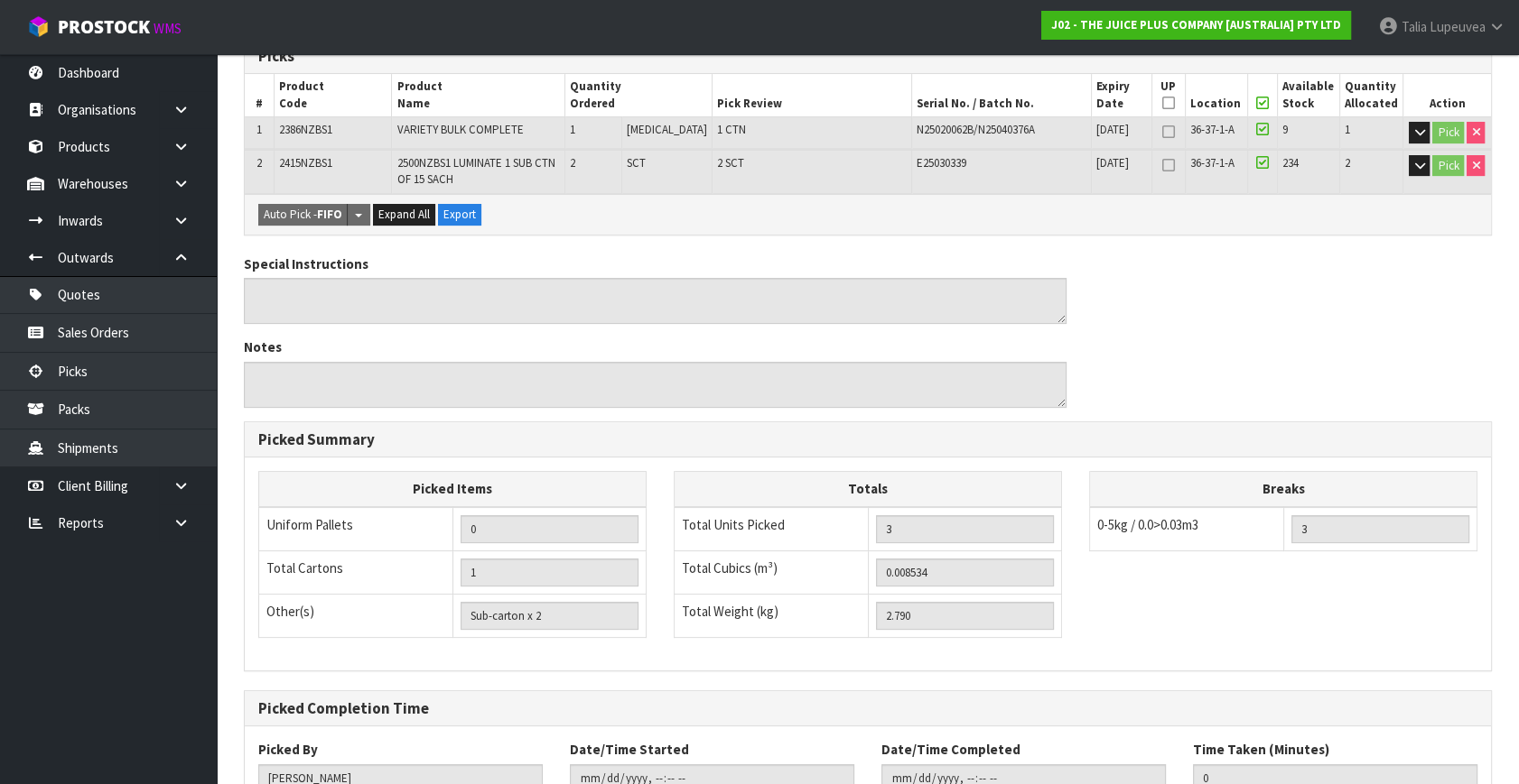
scroll to position [513, 0]
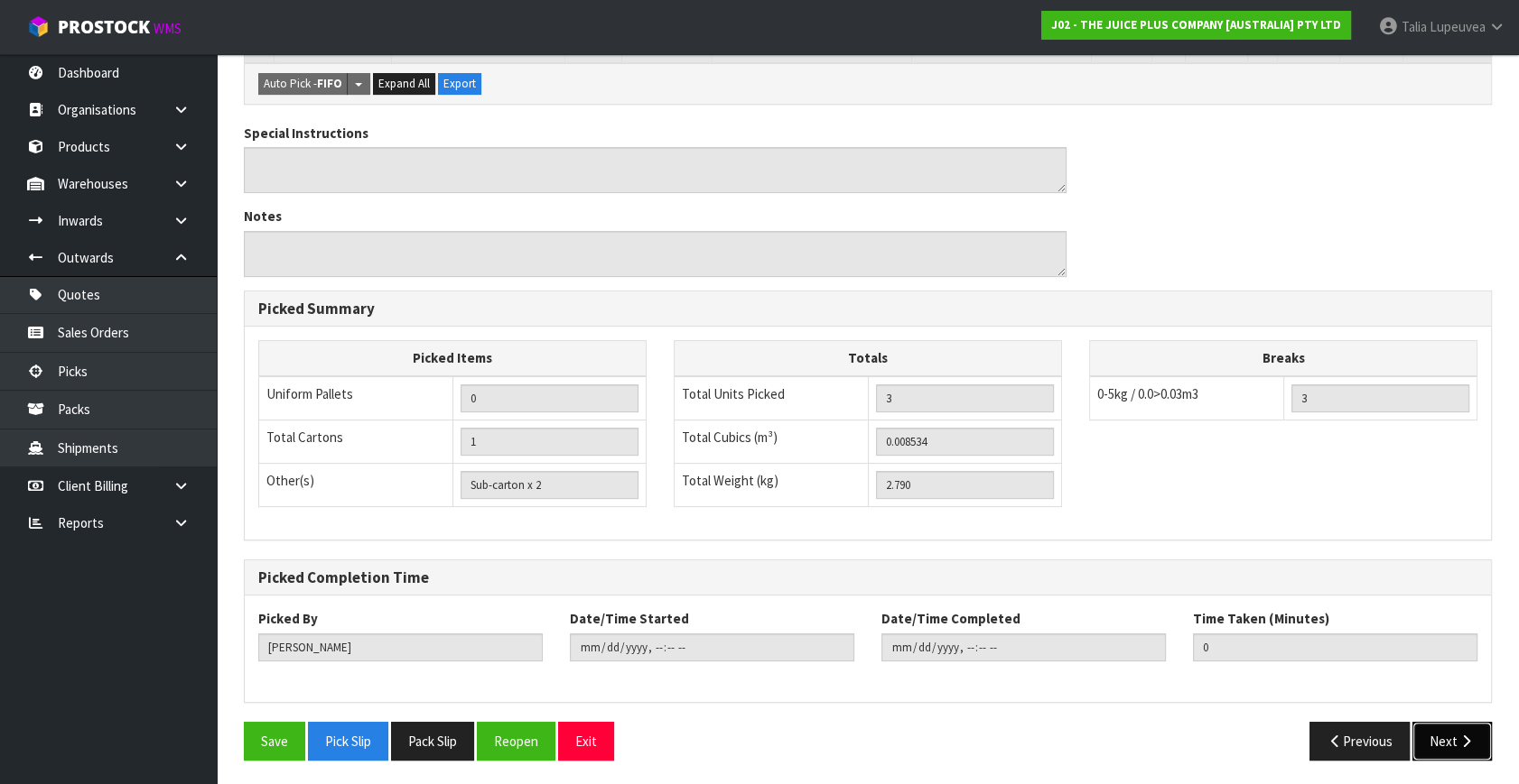
click at [1424, 734] on button "Next" at bounding box center [1452, 741] width 80 height 39
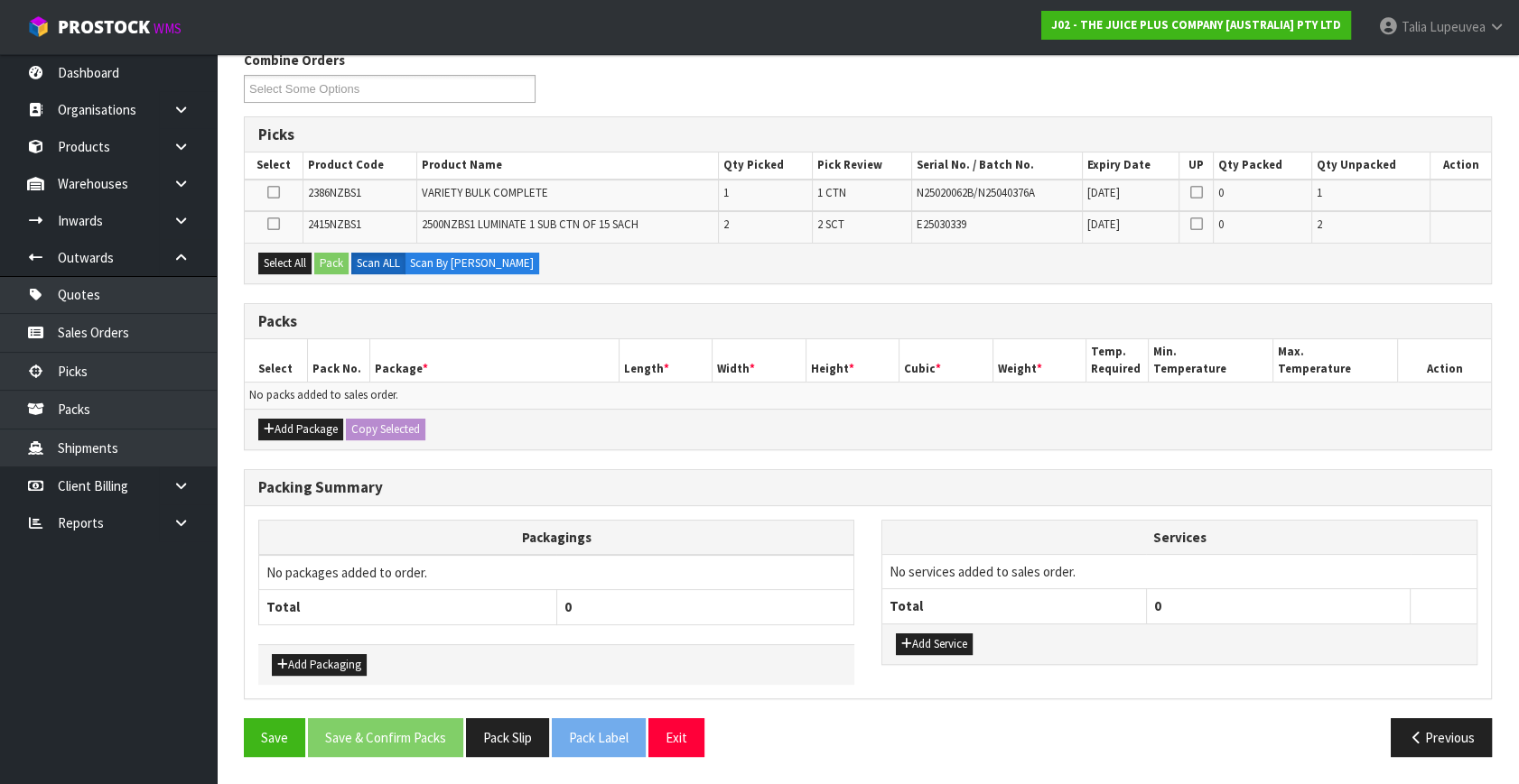
scroll to position [0, 0]
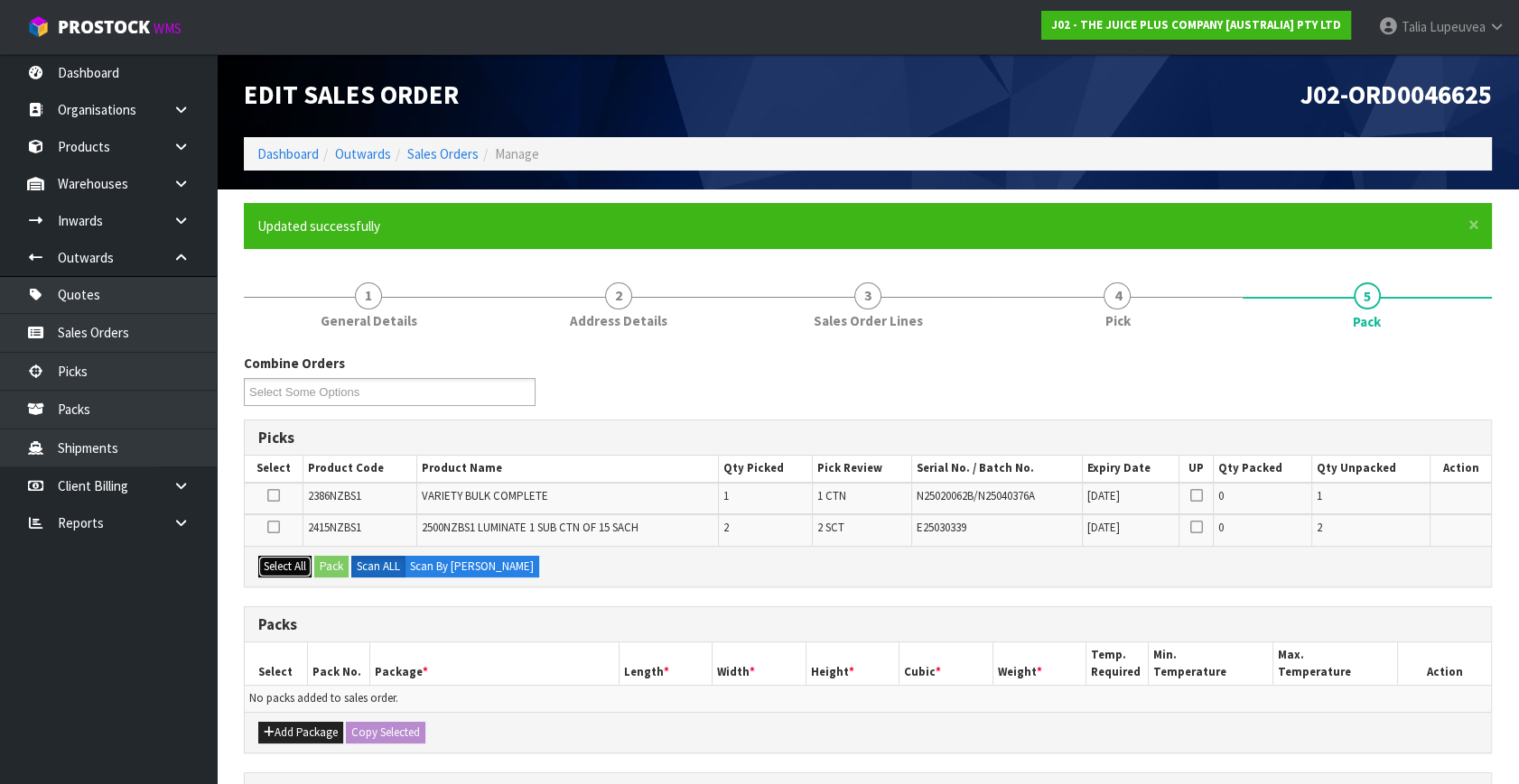
click at [283, 561] on button "Select All" at bounding box center [284, 567] width 54 height 21
click at [318, 562] on button "Pack" at bounding box center [331, 567] width 34 height 21
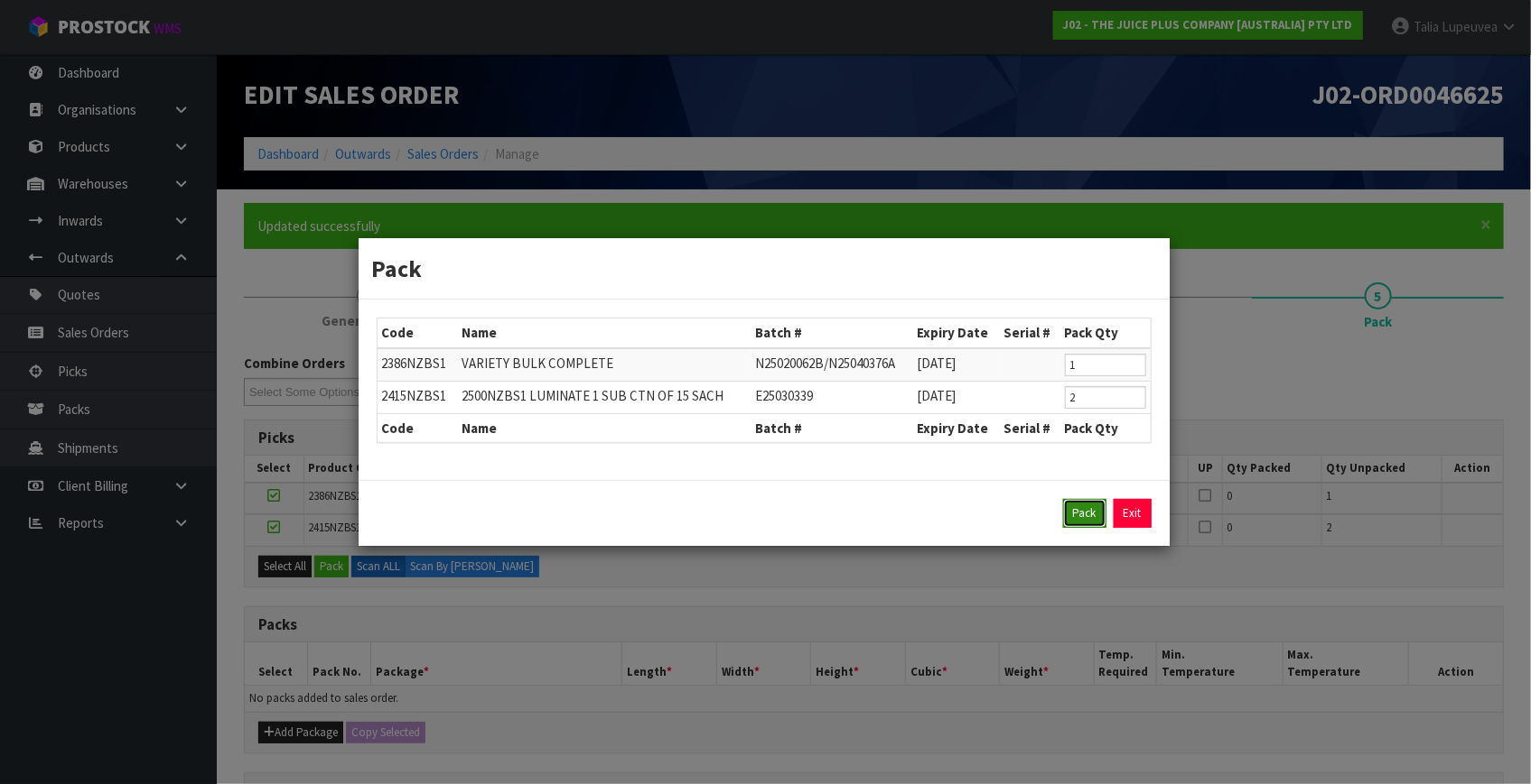
click at [1074, 515] on button "Pack" at bounding box center [1084, 514] width 44 height 29
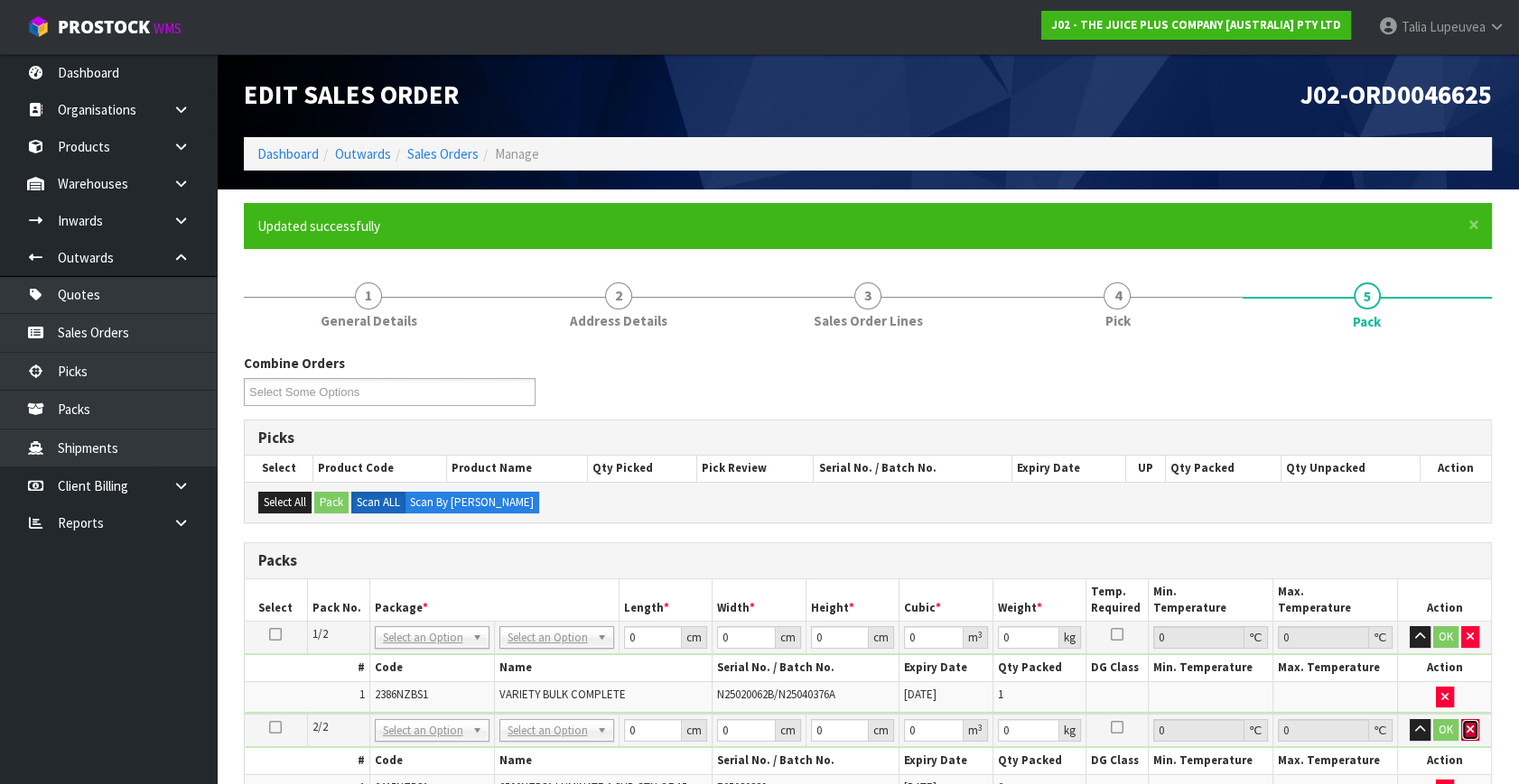
click at [1466, 724] on icon "button" at bounding box center [1469, 730] width 7 height 12
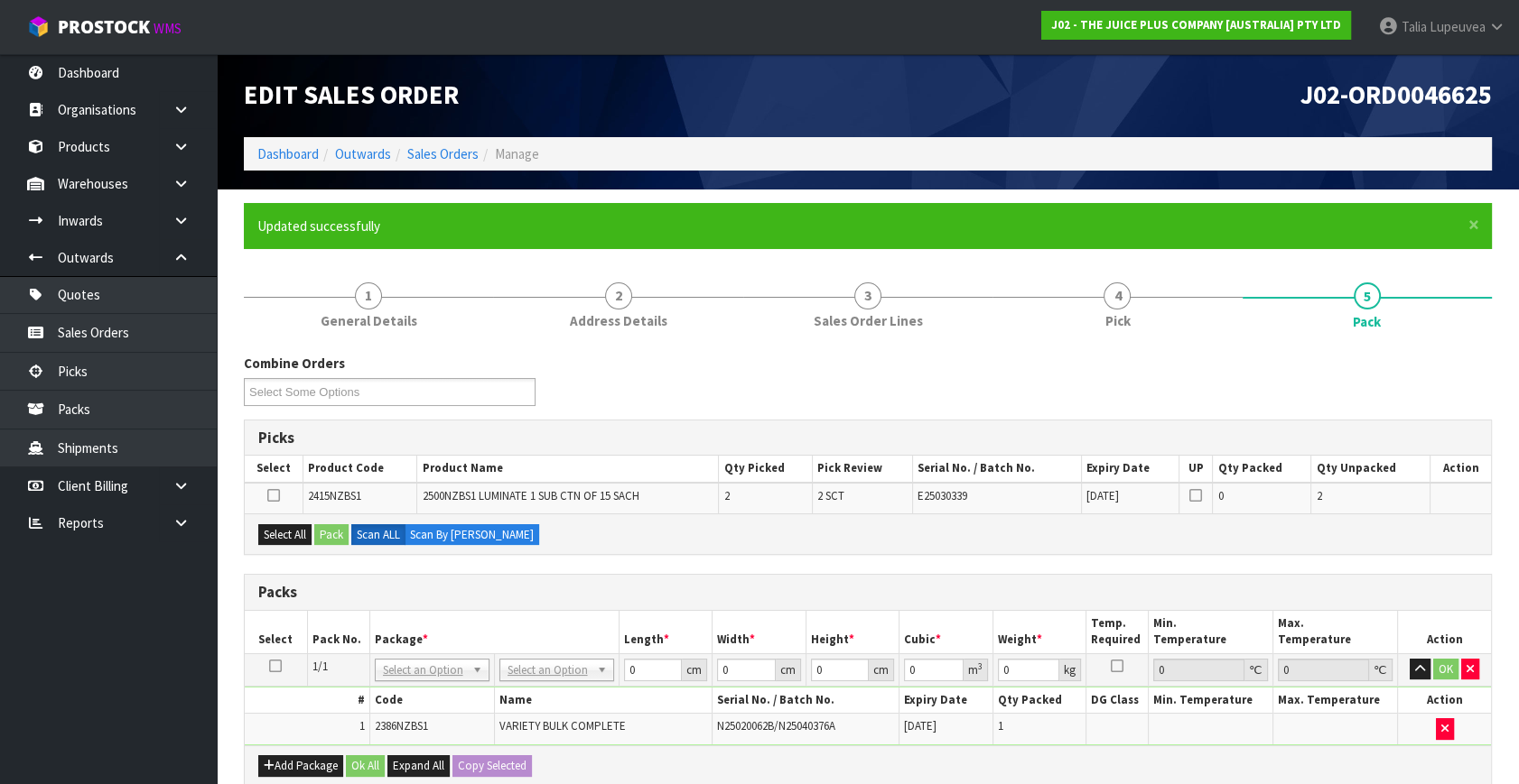
click at [274, 666] on icon at bounding box center [275, 666] width 13 height 1
click at [291, 532] on button "Select All" at bounding box center [284, 535] width 54 height 21
click at [321, 532] on button "Pack" at bounding box center [331, 535] width 34 height 21
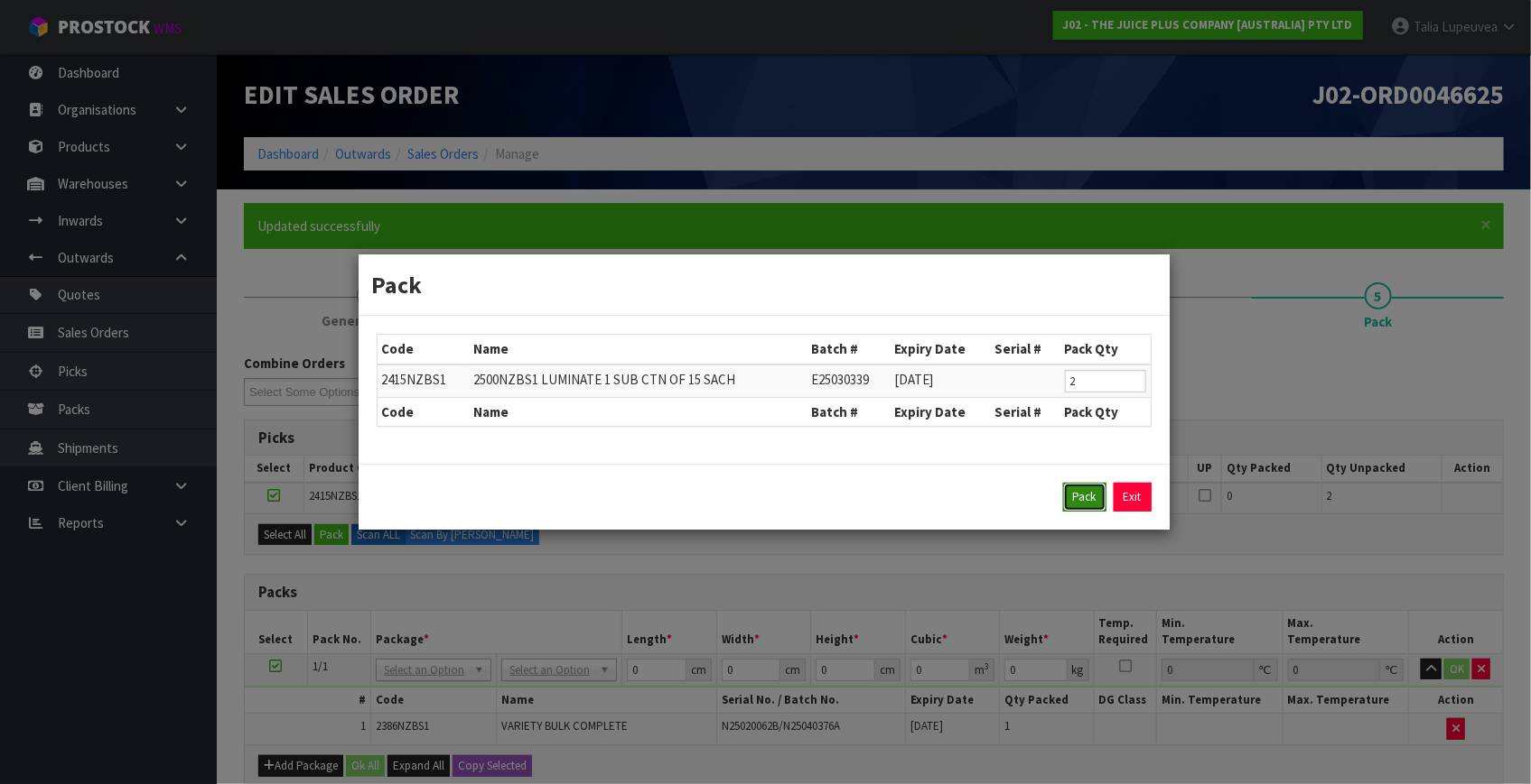
click at [1080, 487] on button "Pack" at bounding box center [1084, 497] width 44 height 29
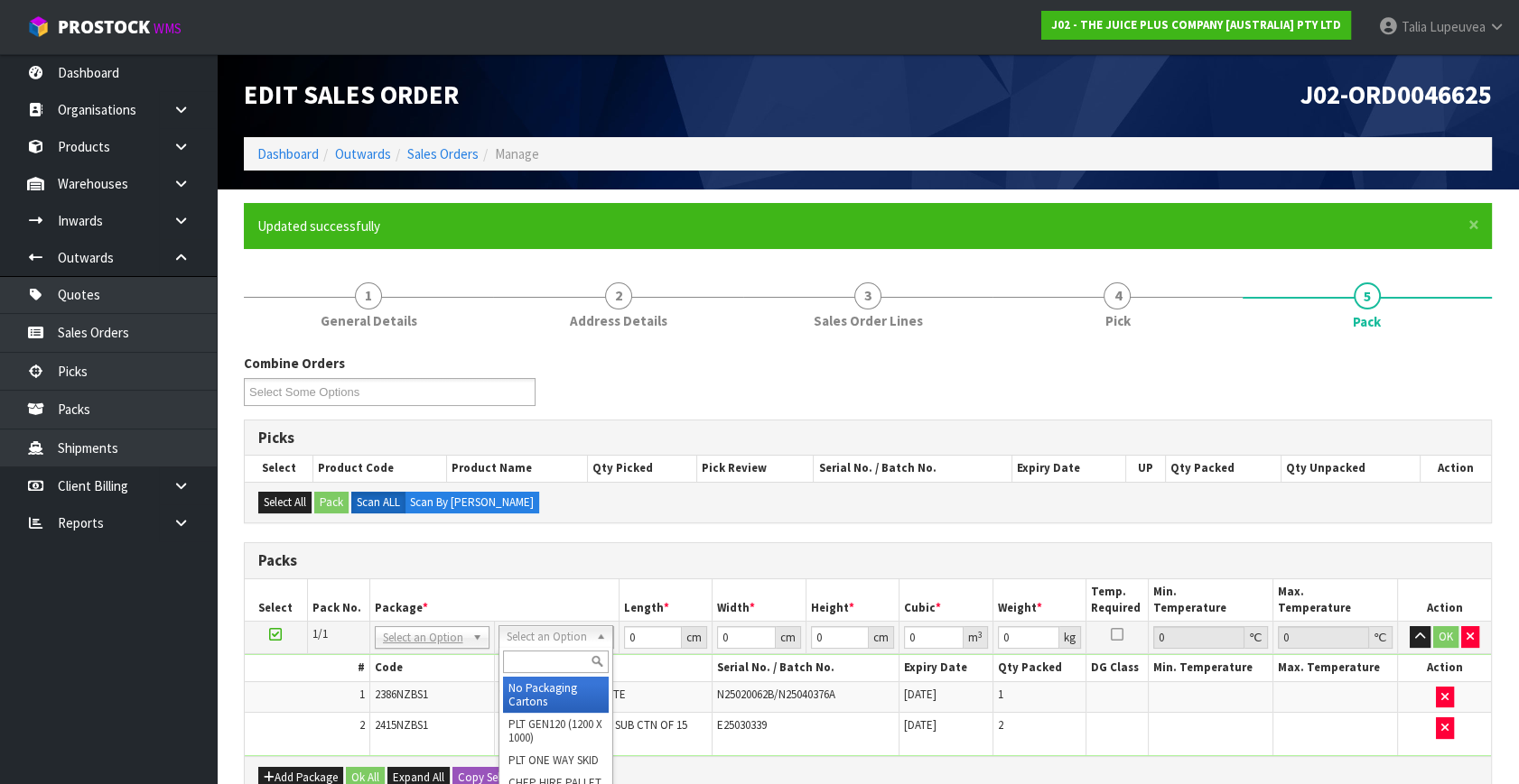
click at [546, 655] on input "text" at bounding box center [556, 661] width 106 height 22
type input "OC"
type input "2.79"
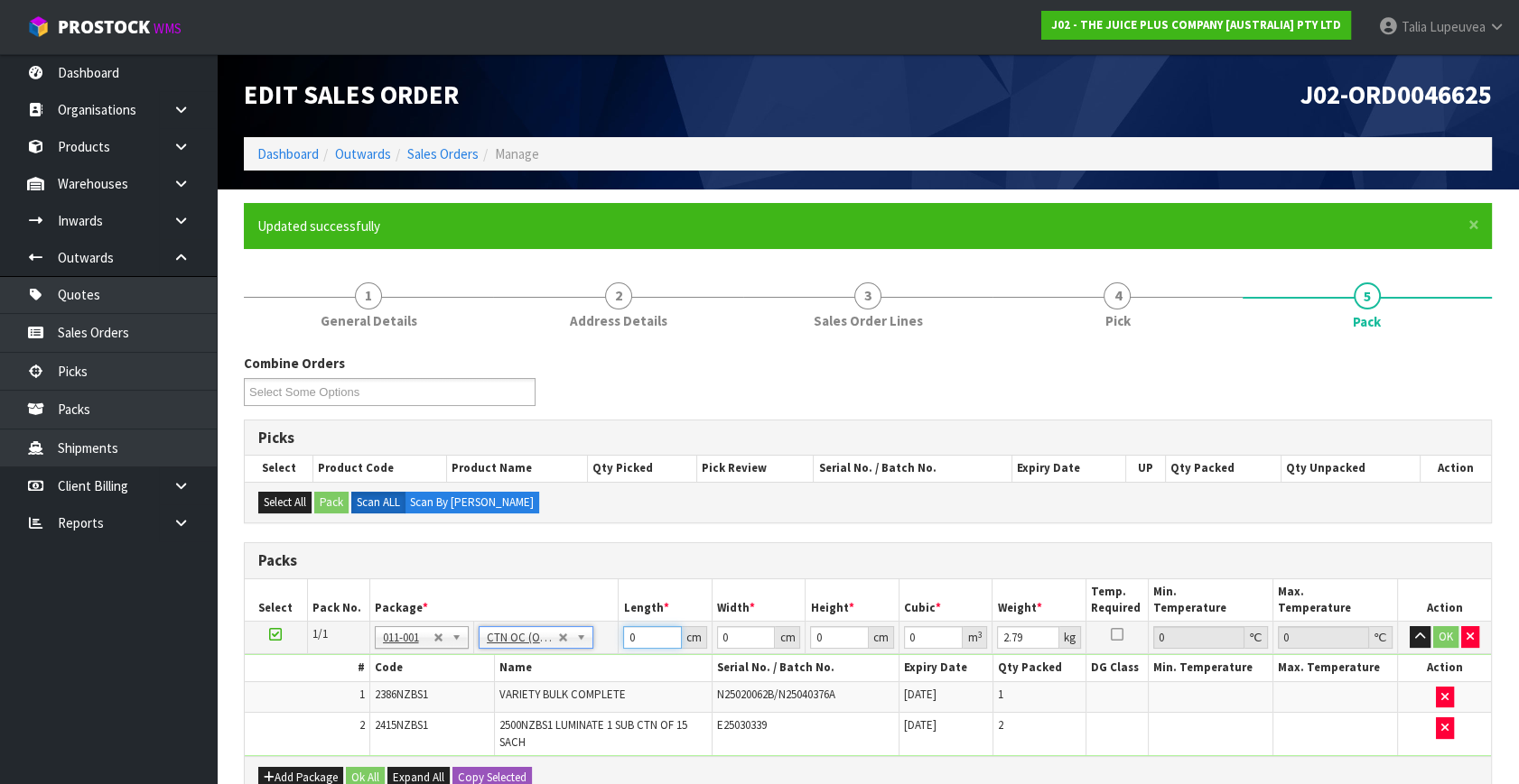
drag, startPoint x: 633, startPoint y: 635, endPoint x: 601, endPoint y: 637, distance: 32.1
click at [601, 637] on tr "1/1 NONE 007-001 007-002 007-004 007-009 007-013 007-014 007-015 007-017 007-01…" at bounding box center [867, 637] width 1247 height 32
type input "37"
type input "30"
type input "1"
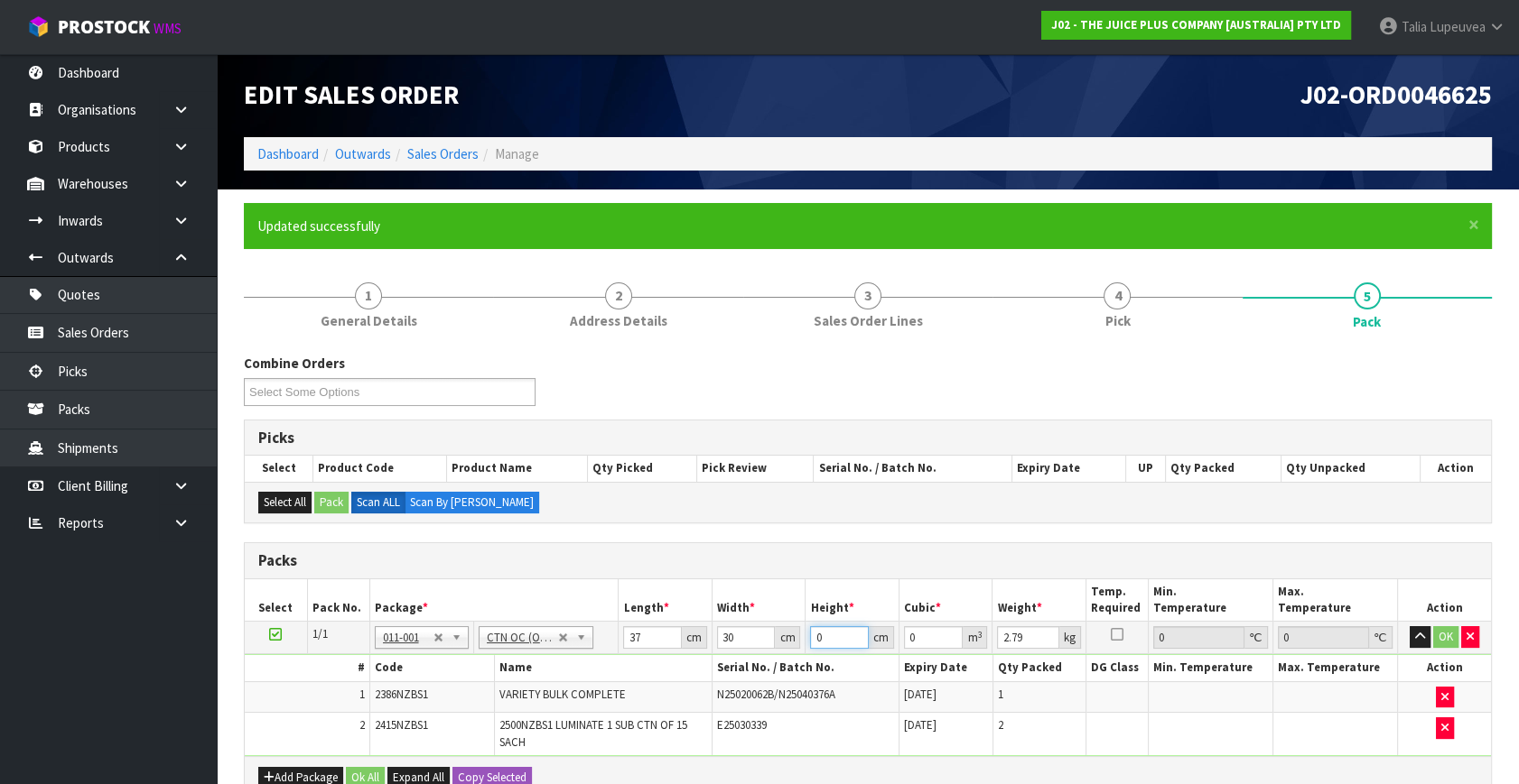
type input "0.00111"
type input "17"
type input "0.01887"
type input "17"
type input "4"
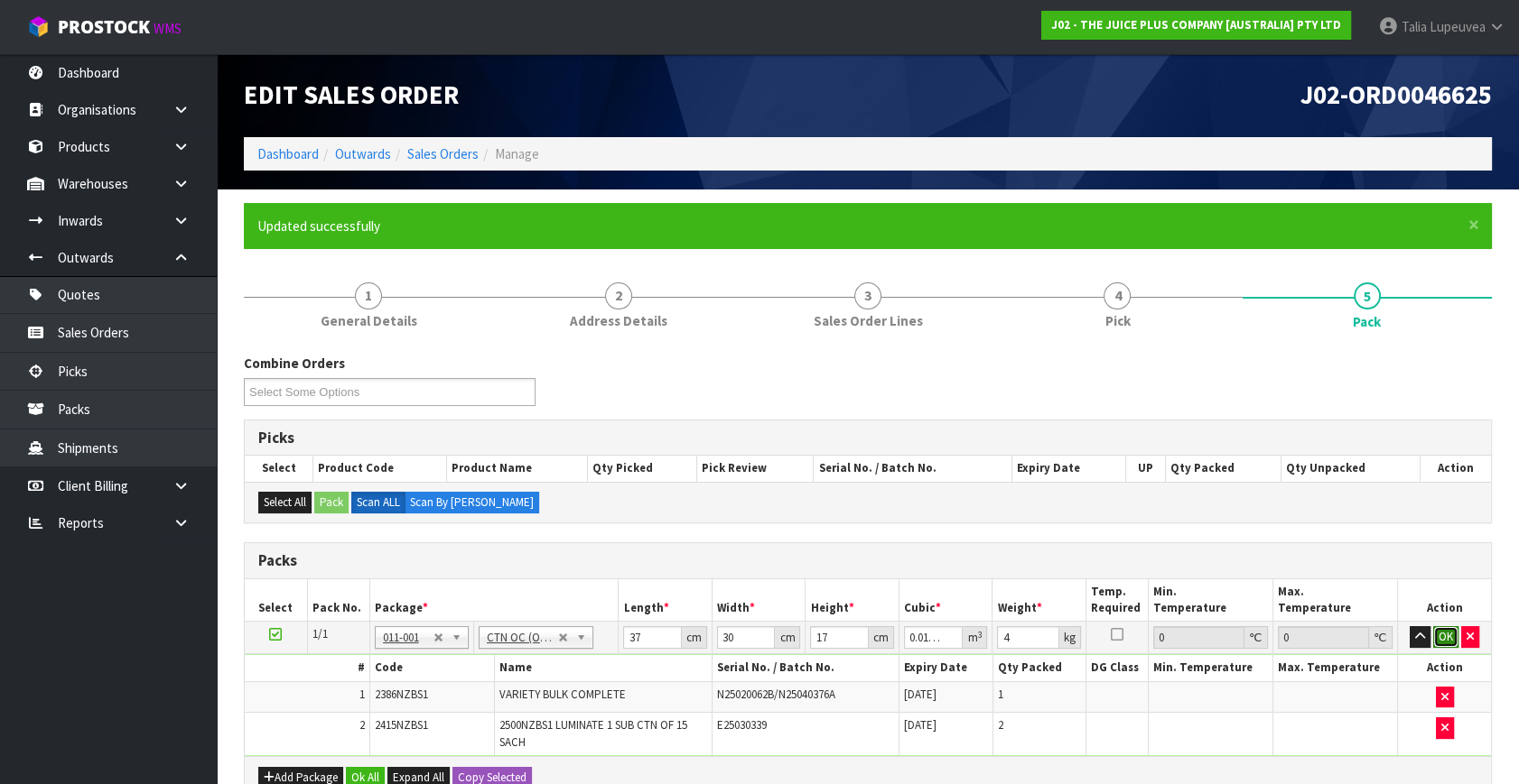
click at [1436, 633] on button "OK" at bounding box center [1446, 637] width 25 height 21
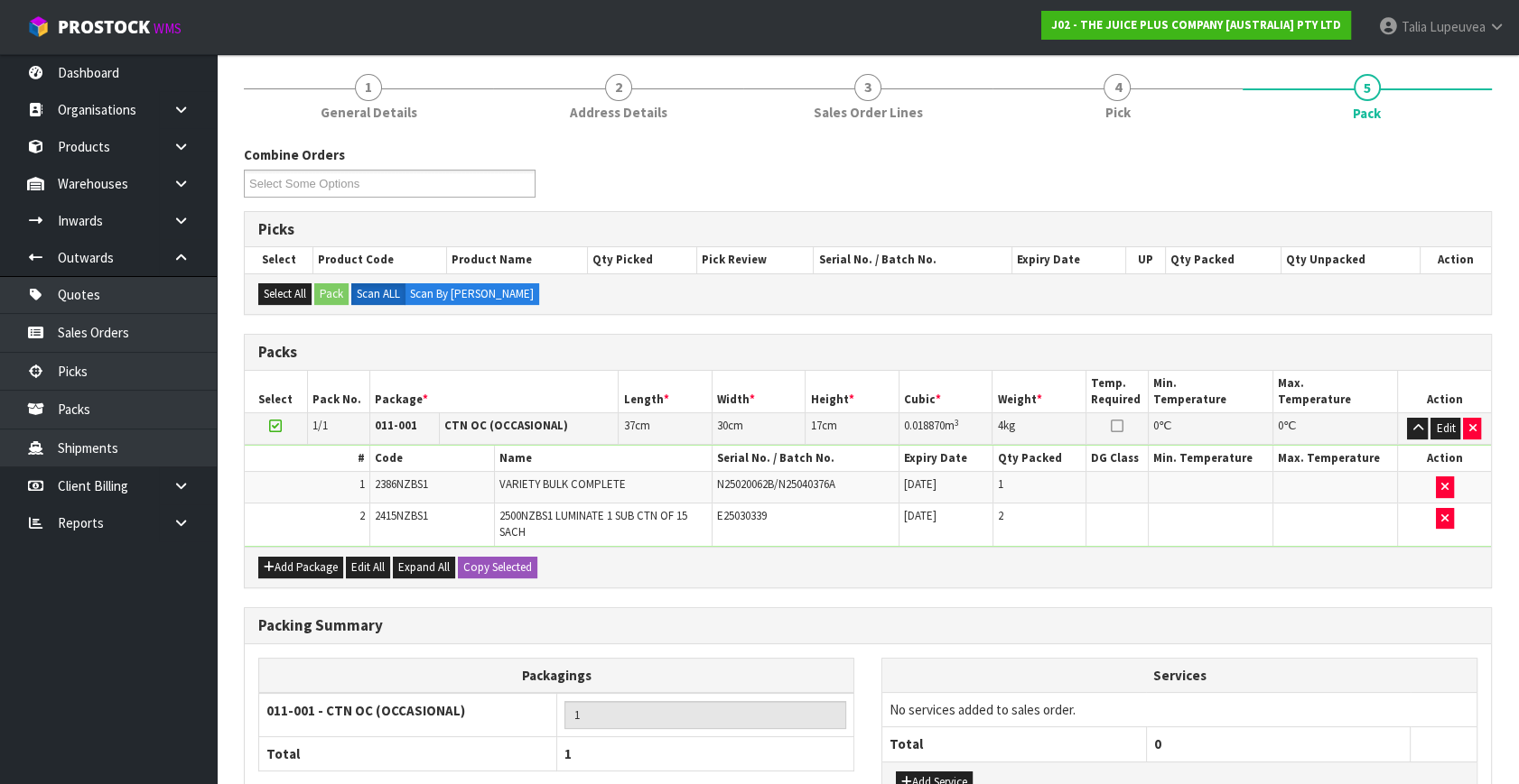
scroll to position [351, 0]
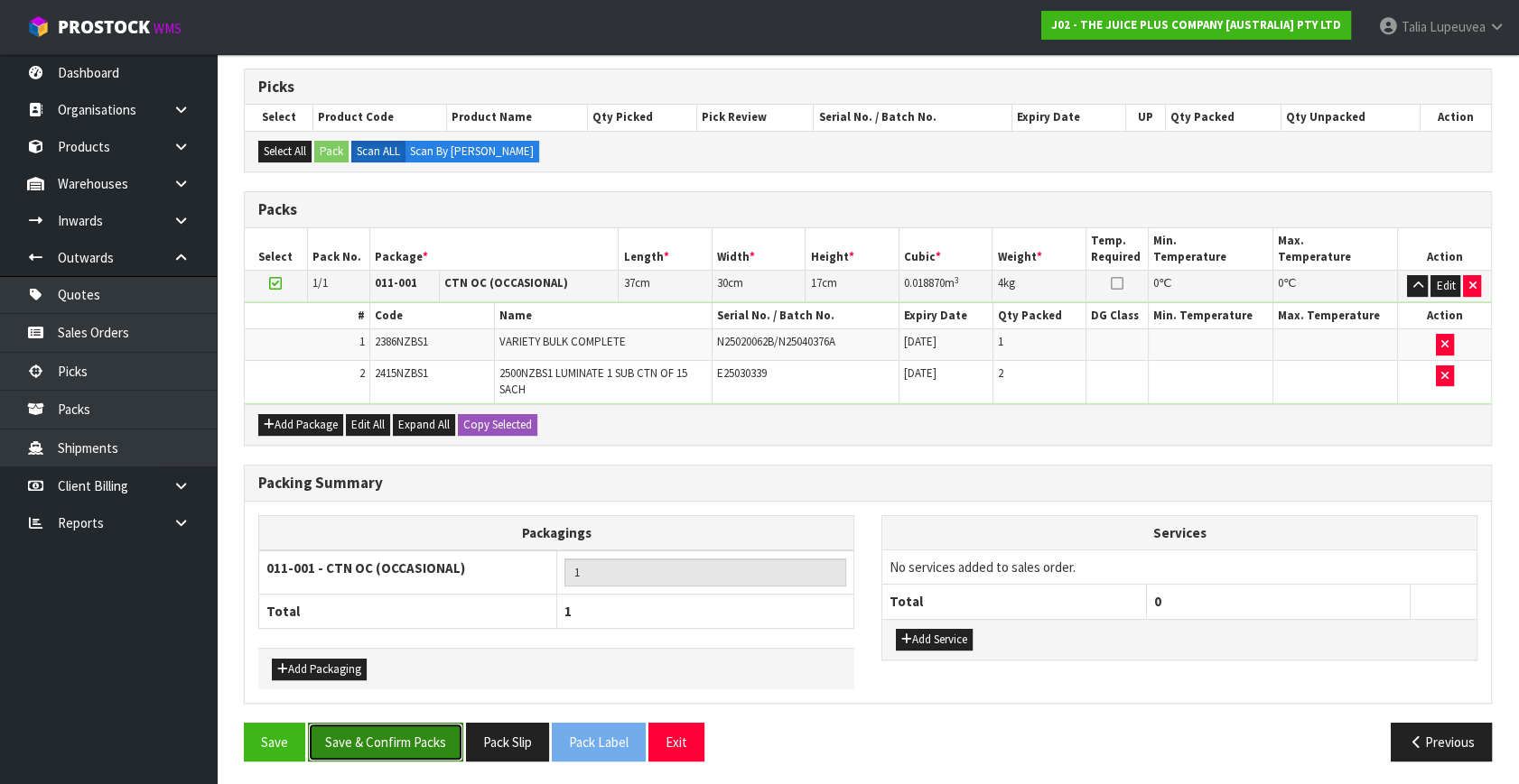
drag, startPoint x: 423, startPoint y: 731, endPoint x: 367, endPoint y: 739, distance: 56.6
click at [424, 731] on button "Save & Confirm Packs" at bounding box center [385, 742] width 156 height 39
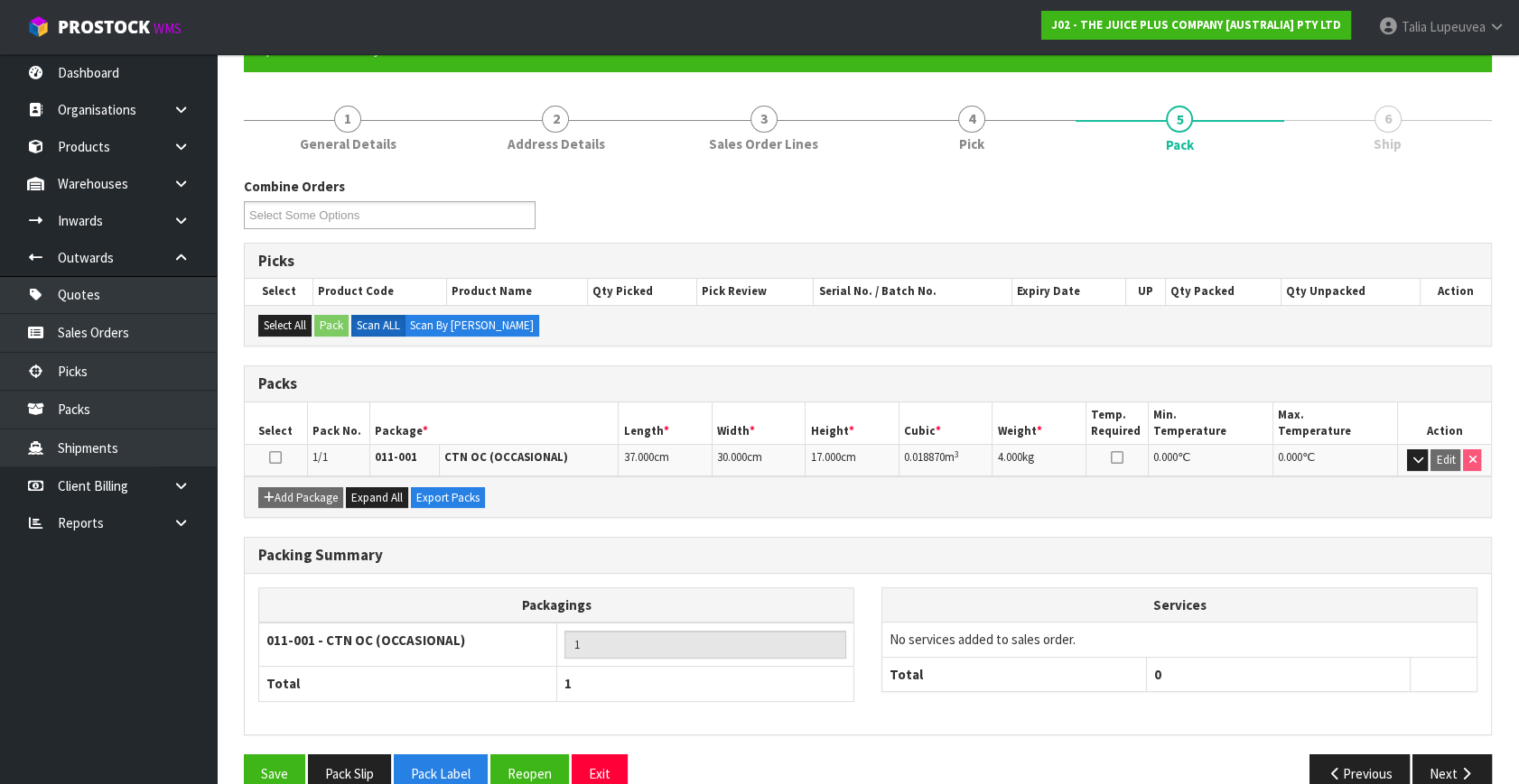
scroll to position [208, 0]
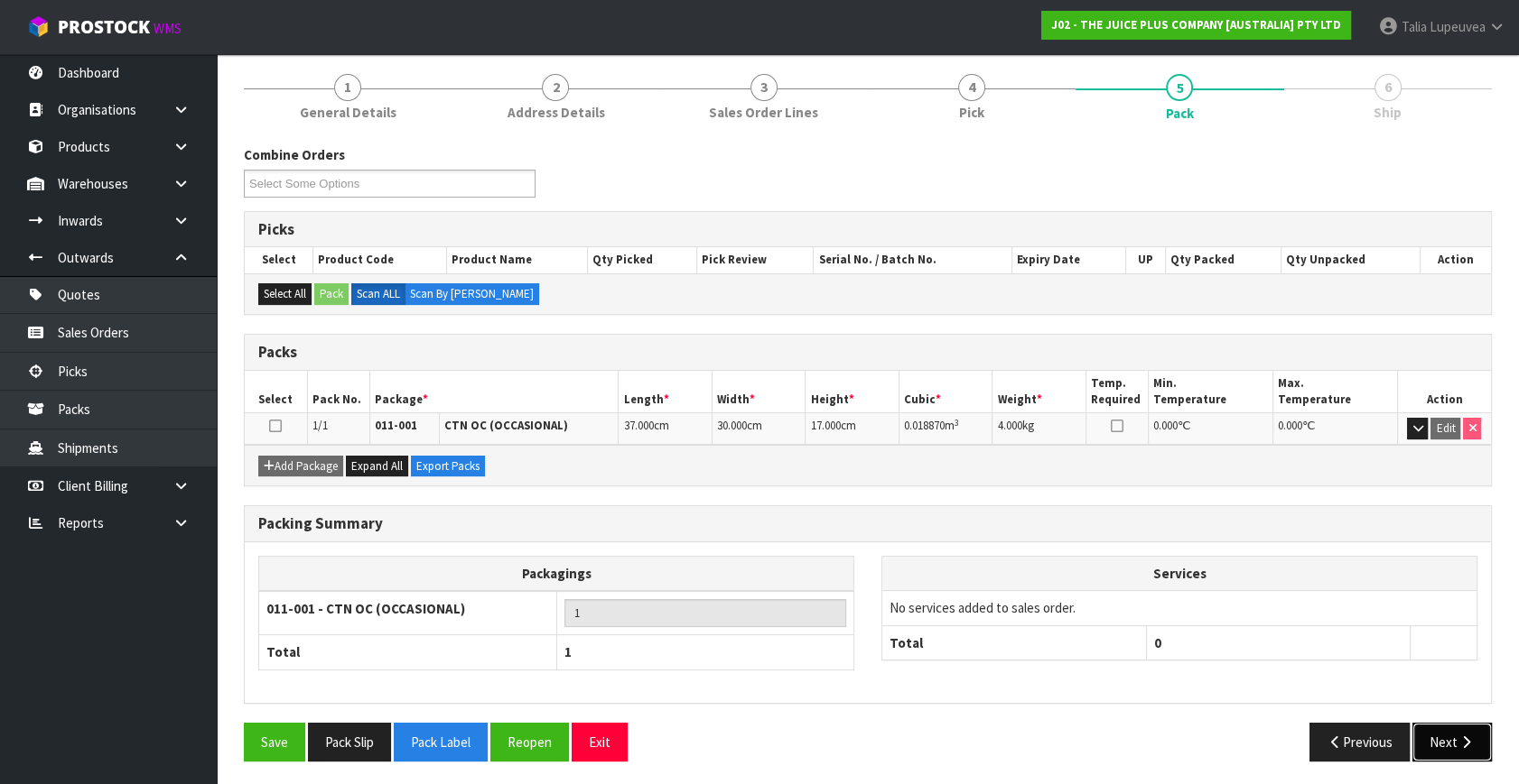
click at [1443, 736] on button "Next" at bounding box center [1452, 742] width 80 height 39
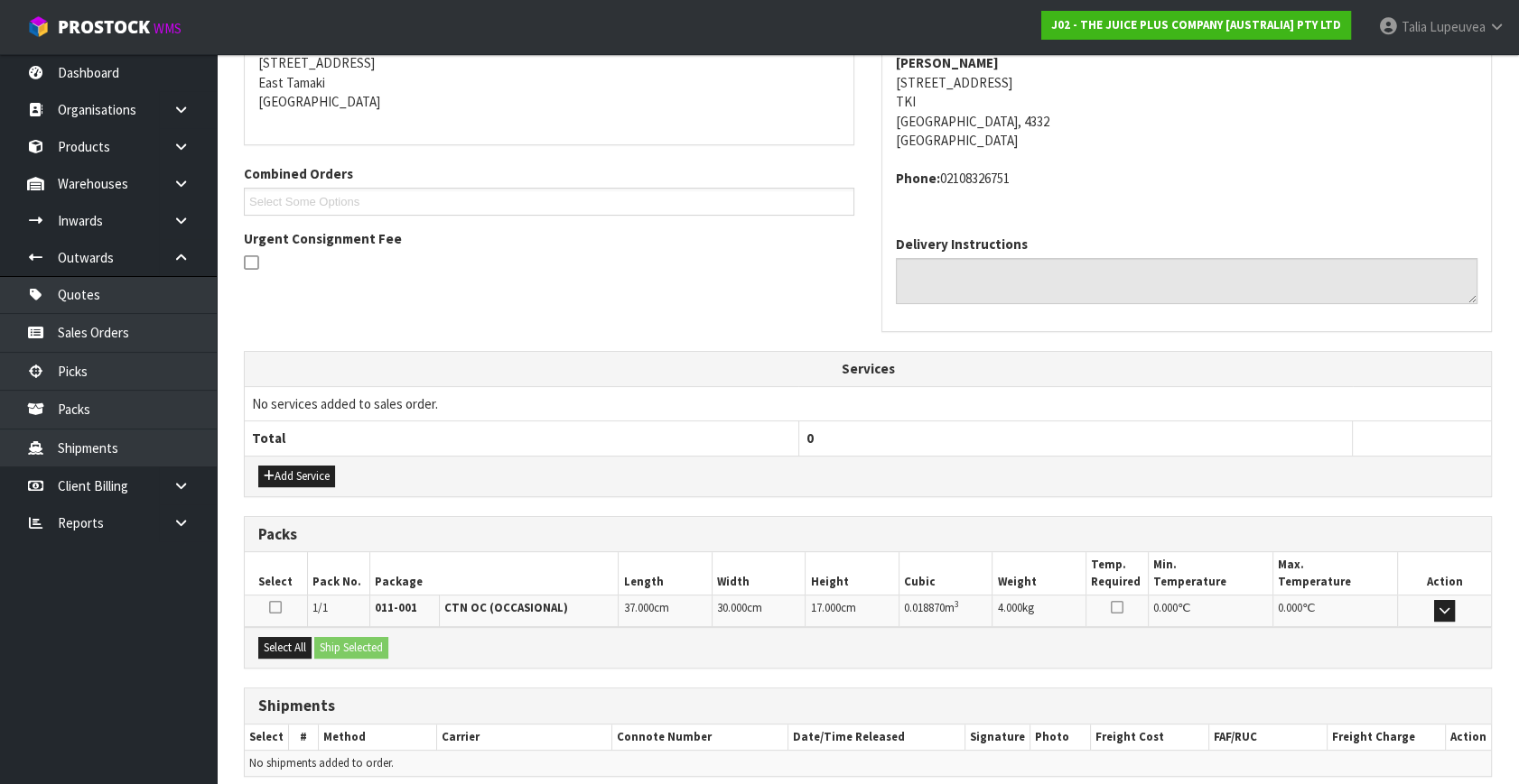
scroll to position [445, 0]
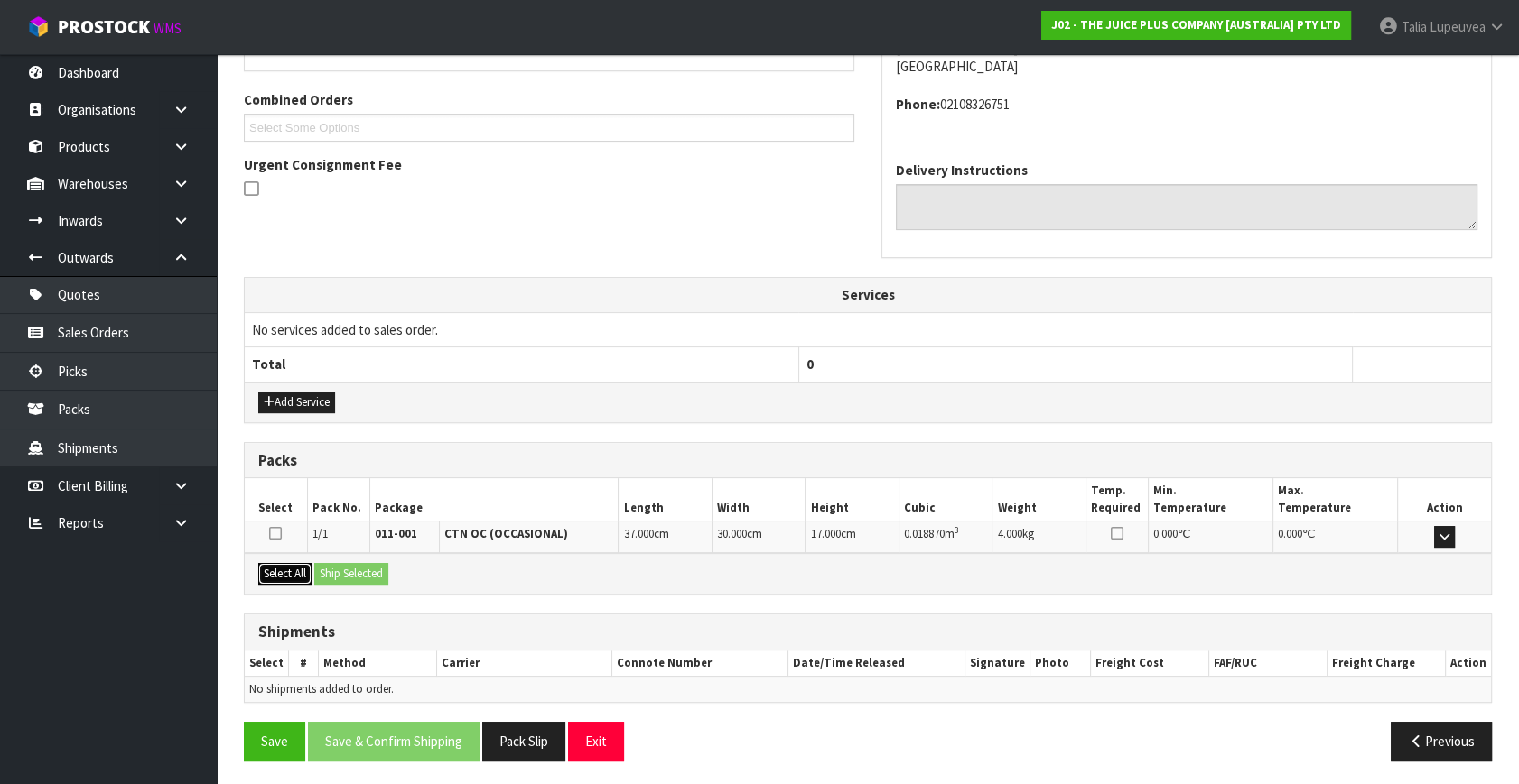
drag, startPoint x: 284, startPoint y: 574, endPoint x: 370, endPoint y: 579, distance: 86.1
click at [290, 574] on button "Select All" at bounding box center [284, 574] width 54 height 21
click at [371, 579] on button "Ship Selected" at bounding box center [351, 574] width 74 height 21
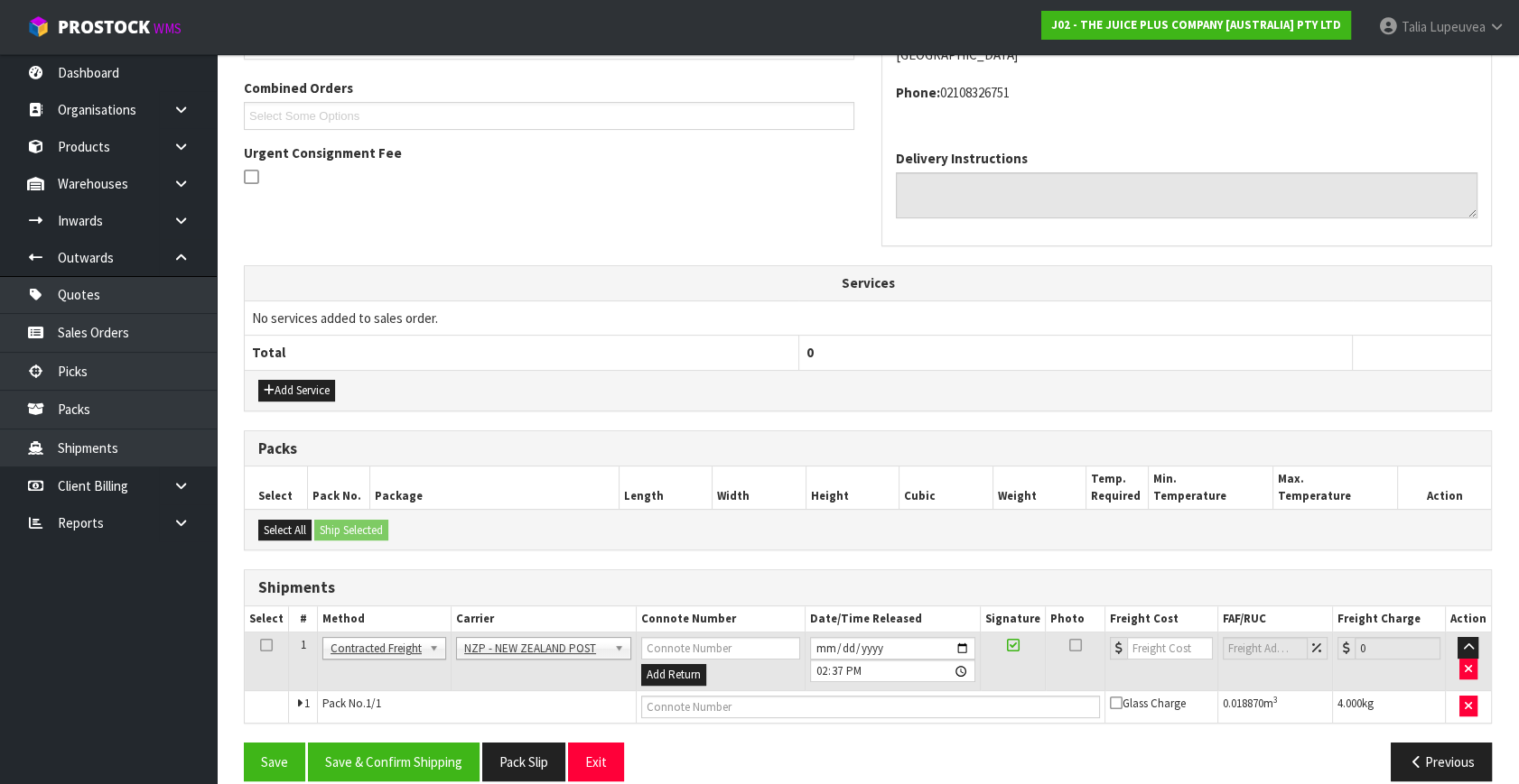
scroll to position [477, 0]
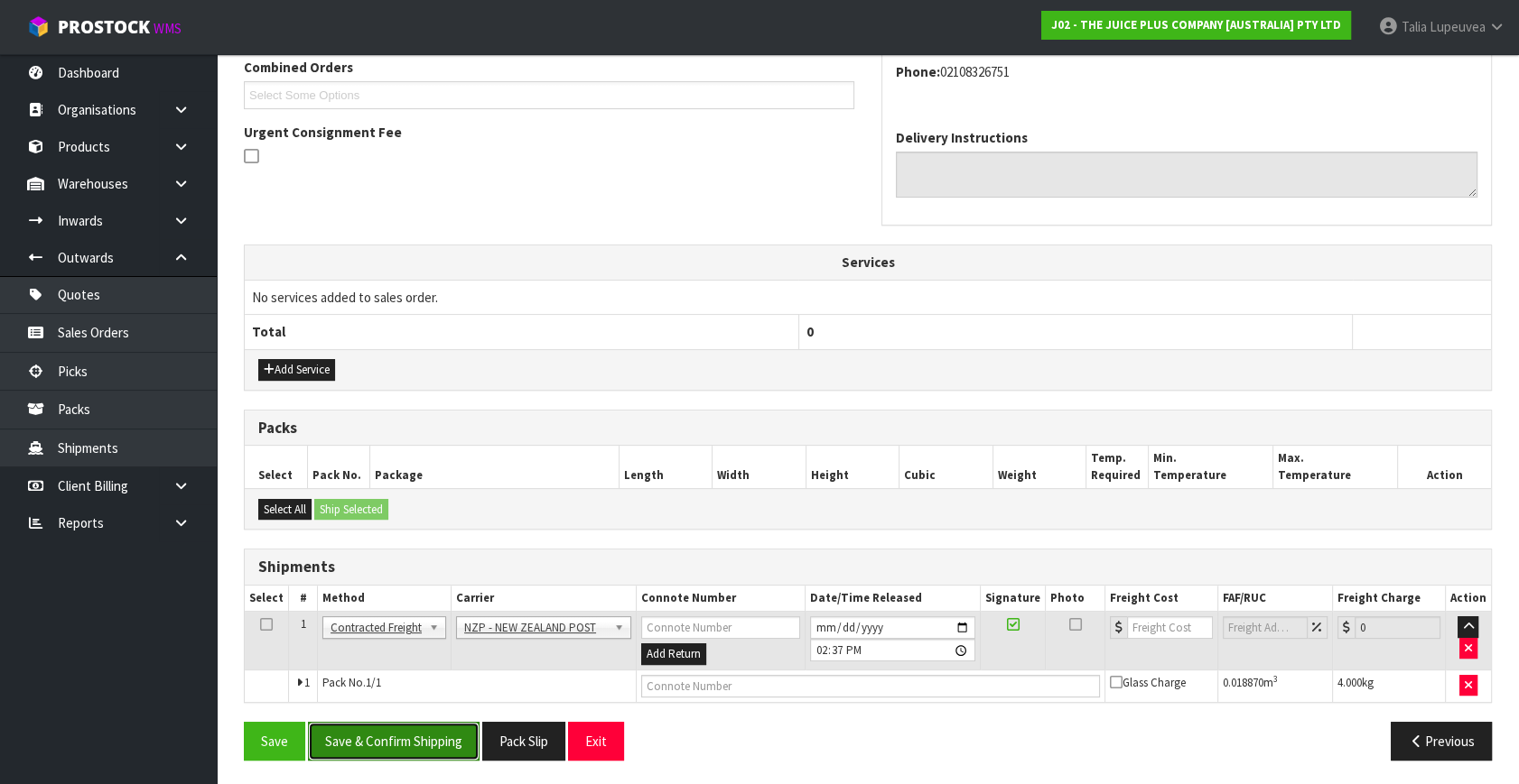
click at [421, 723] on button "Save & Confirm Shipping" at bounding box center [393, 741] width 171 height 39
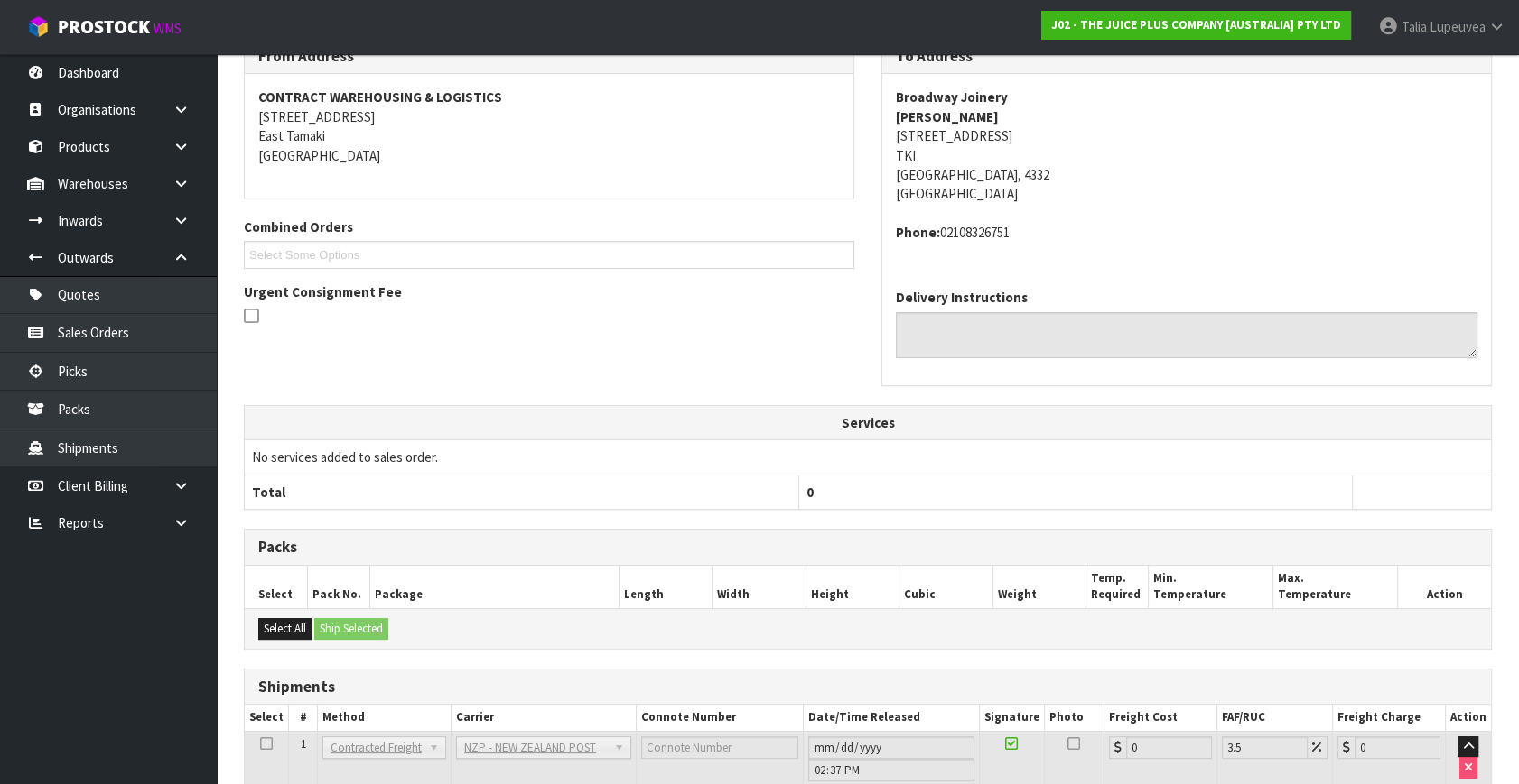
scroll to position [451, 0]
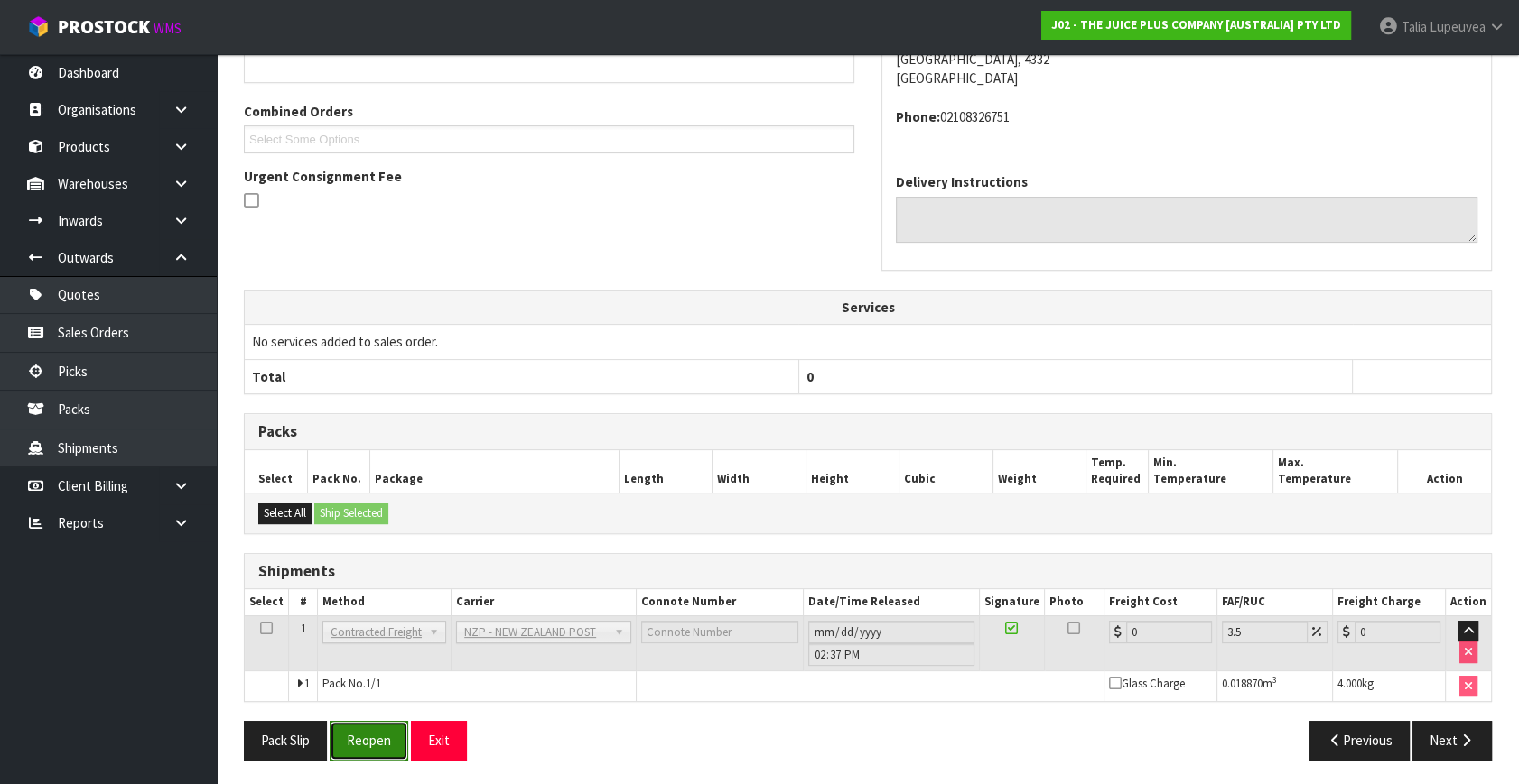
click at [383, 728] on button "Reopen" at bounding box center [369, 740] width 79 height 39
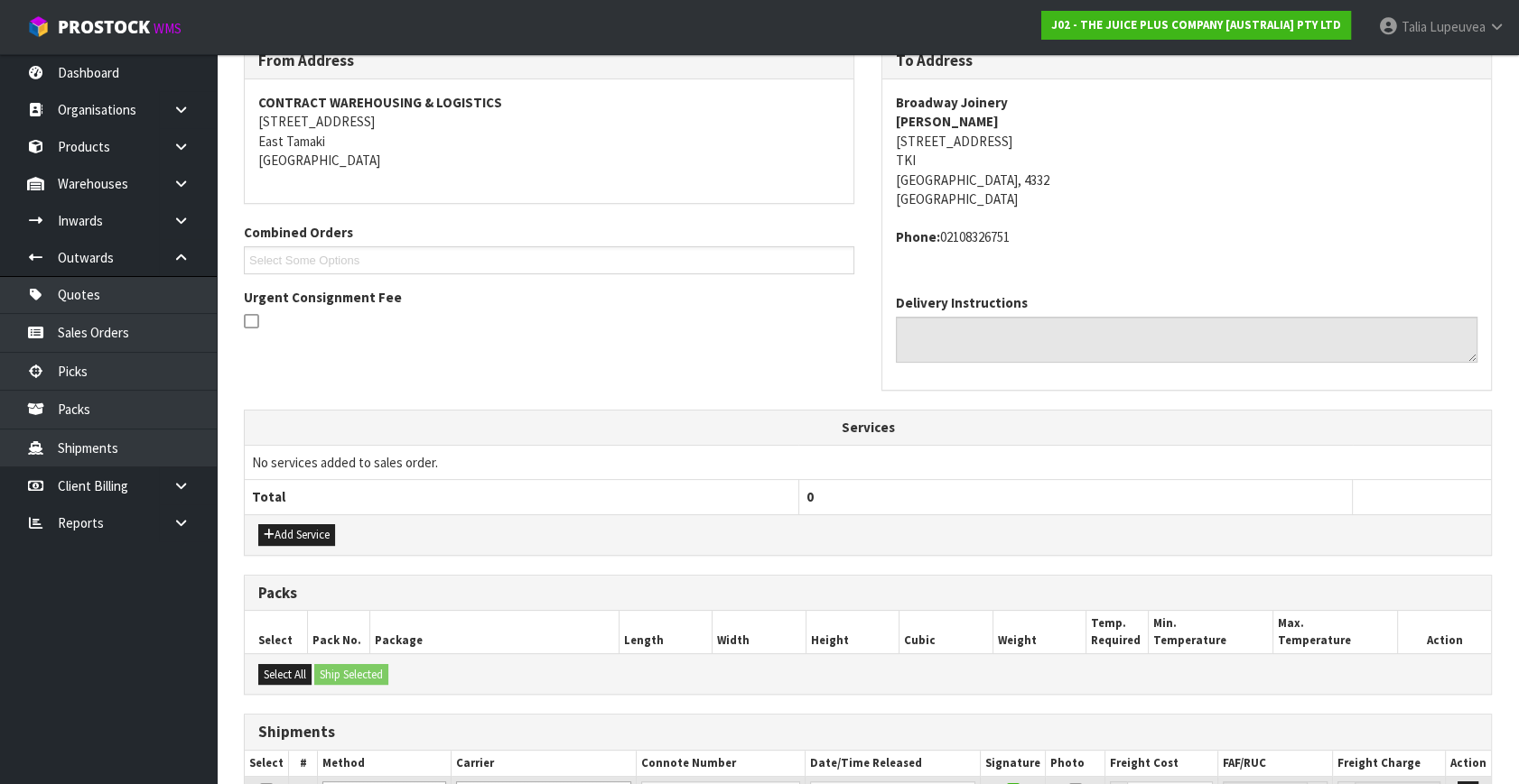
scroll to position [494, 0]
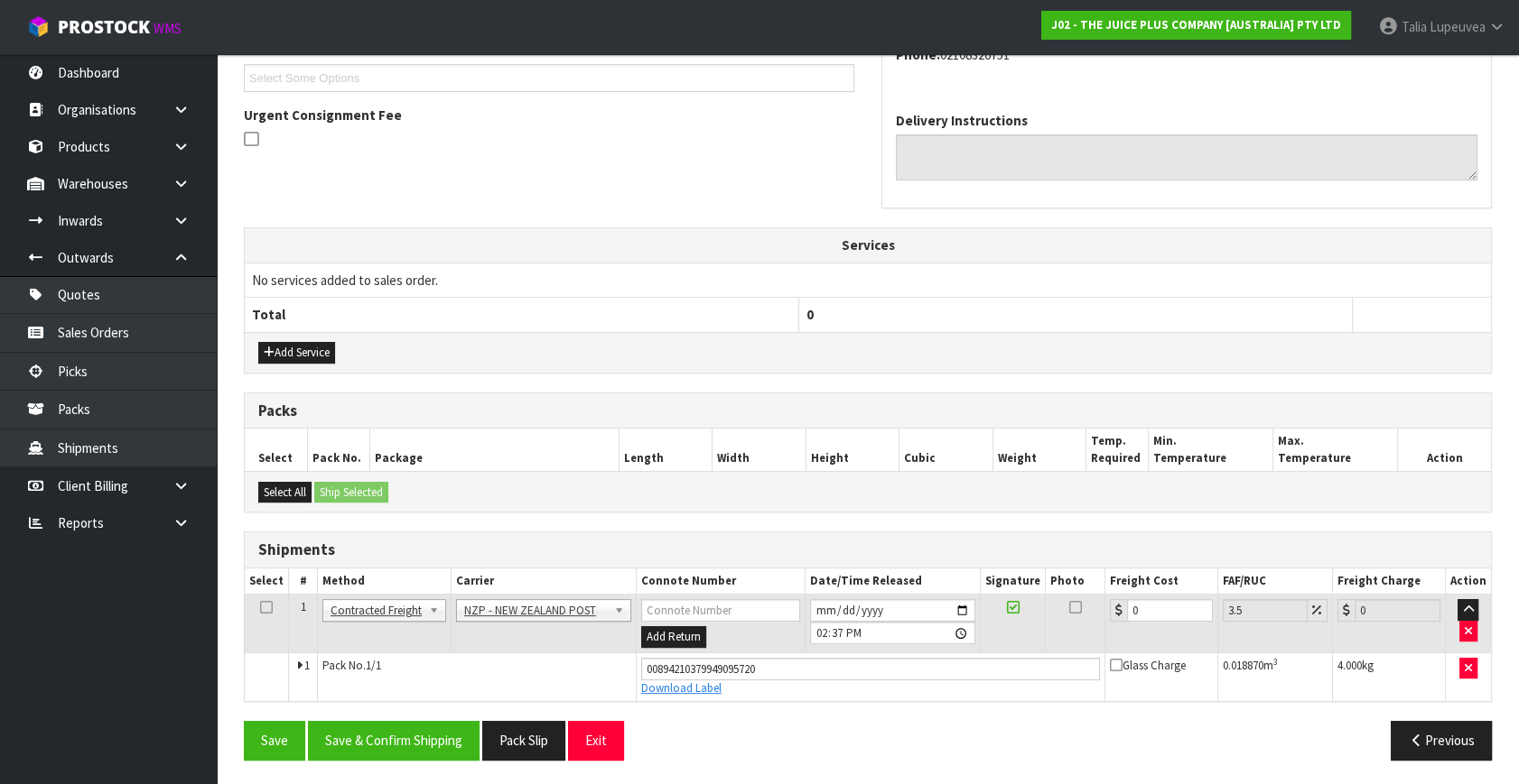
click at [1125, 608] on td "0" at bounding box center [1161, 624] width 113 height 58
click at [1107, 619] on td "0" at bounding box center [1161, 624] width 113 height 58
type input "8"
type input "8.28"
type input "8.4"
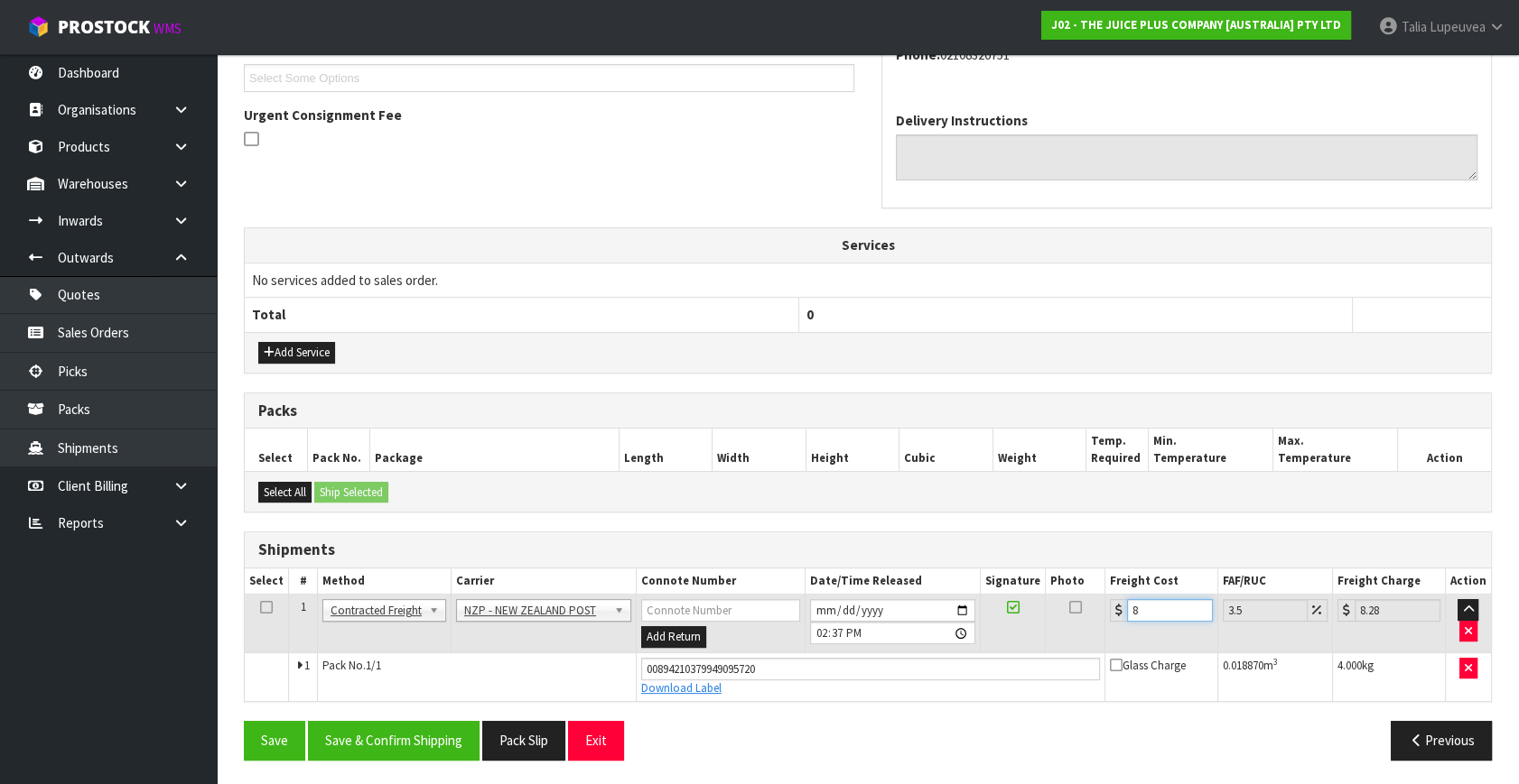
type input "8.69"
type input "8.45"
type input "8.75"
type input "8.45"
click at [448, 749] on button "Save & Confirm Shipping" at bounding box center [393, 740] width 171 height 39
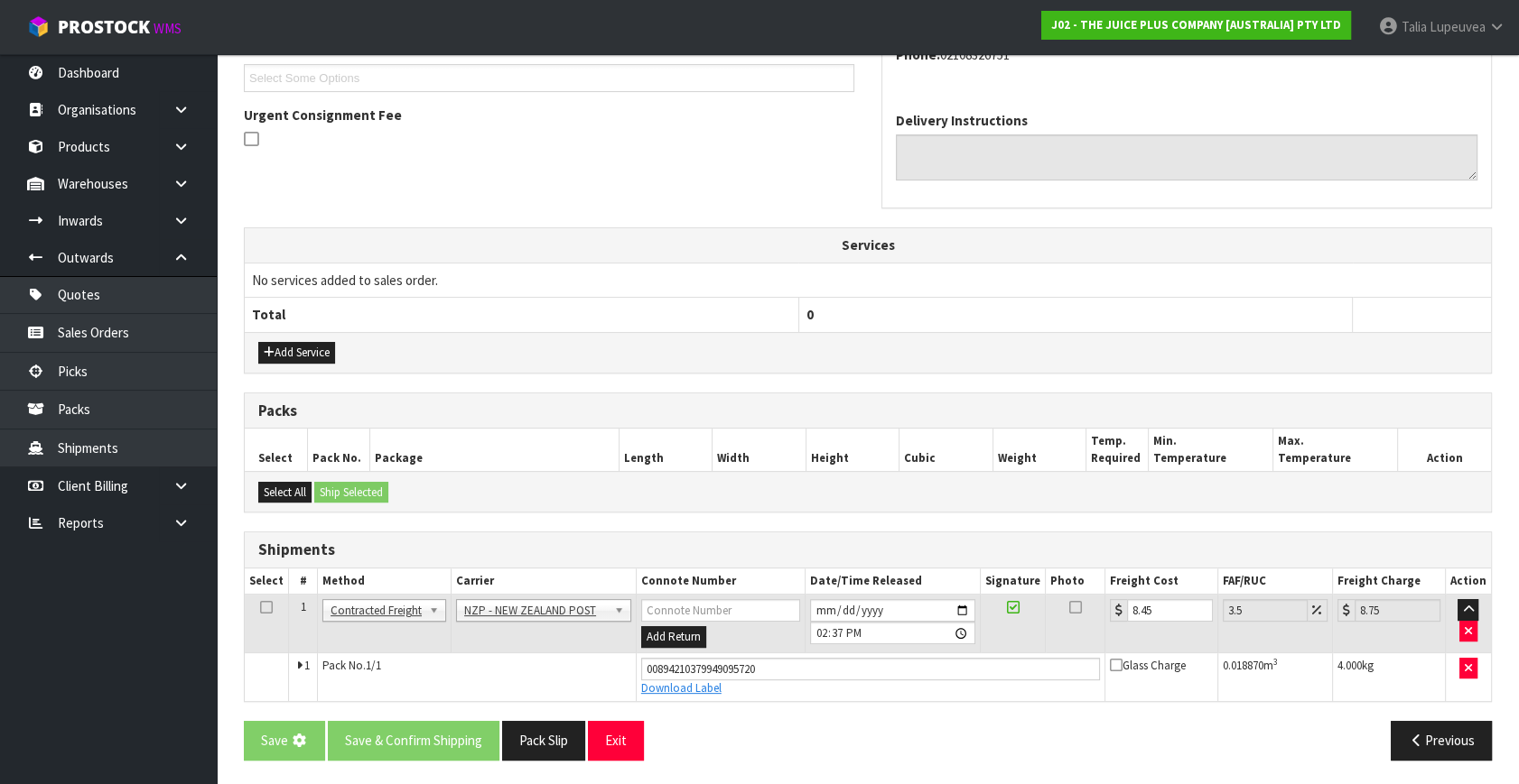
scroll to position [0, 0]
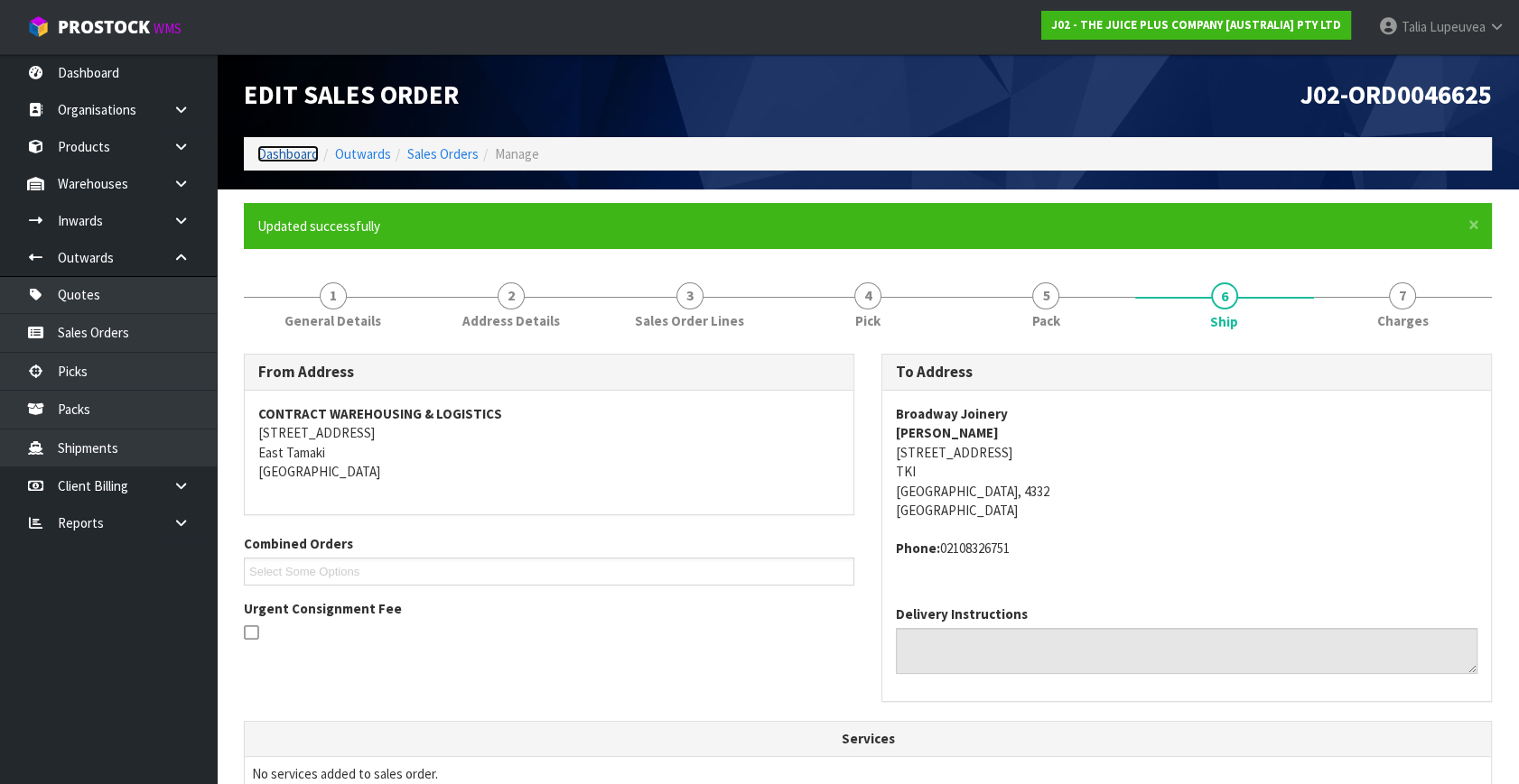
click at [295, 151] on link "Dashboard" at bounding box center [287, 154] width 61 height 18
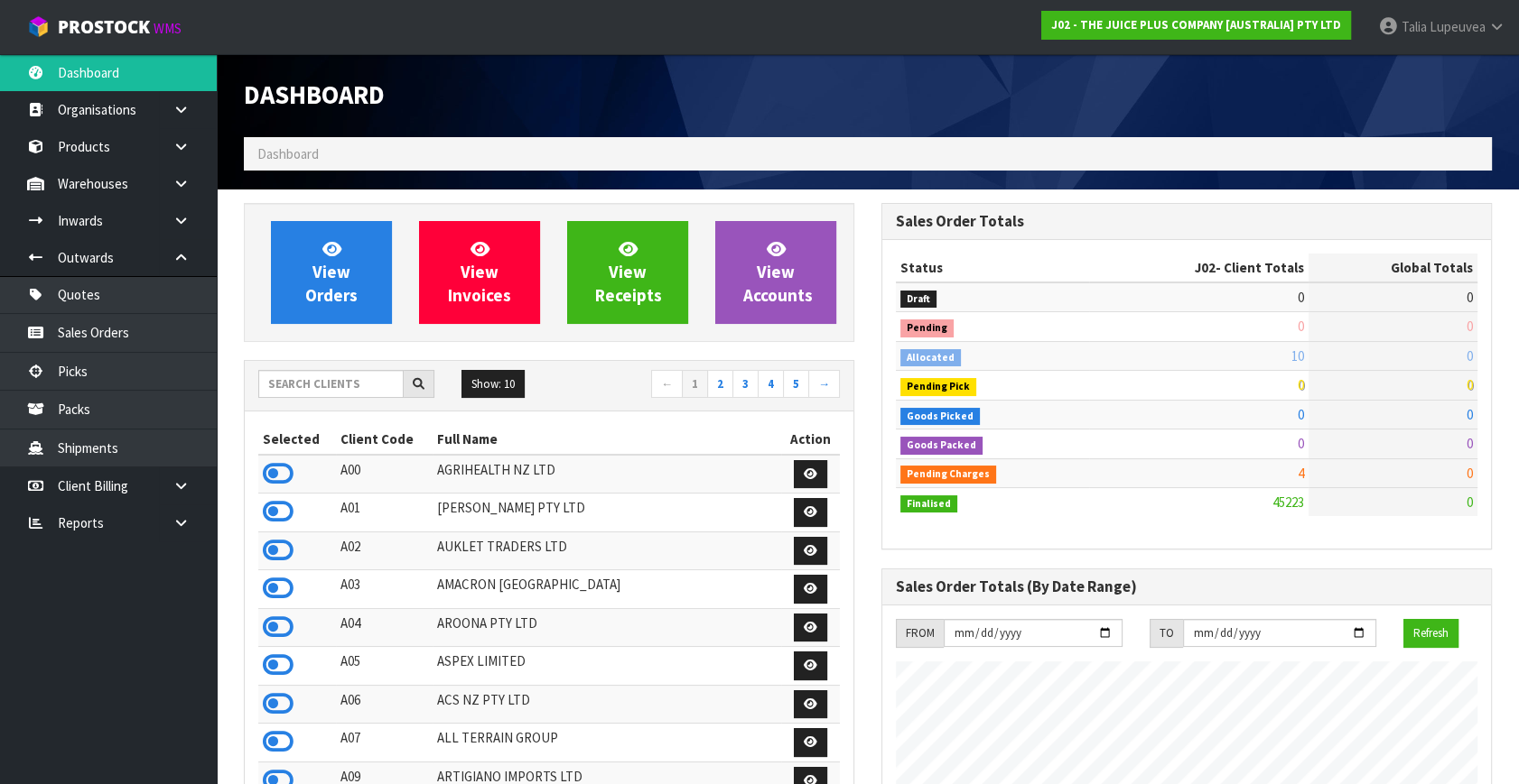
scroll to position [1365, 636]
click at [361, 393] on input "text" at bounding box center [330, 383] width 145 height 28
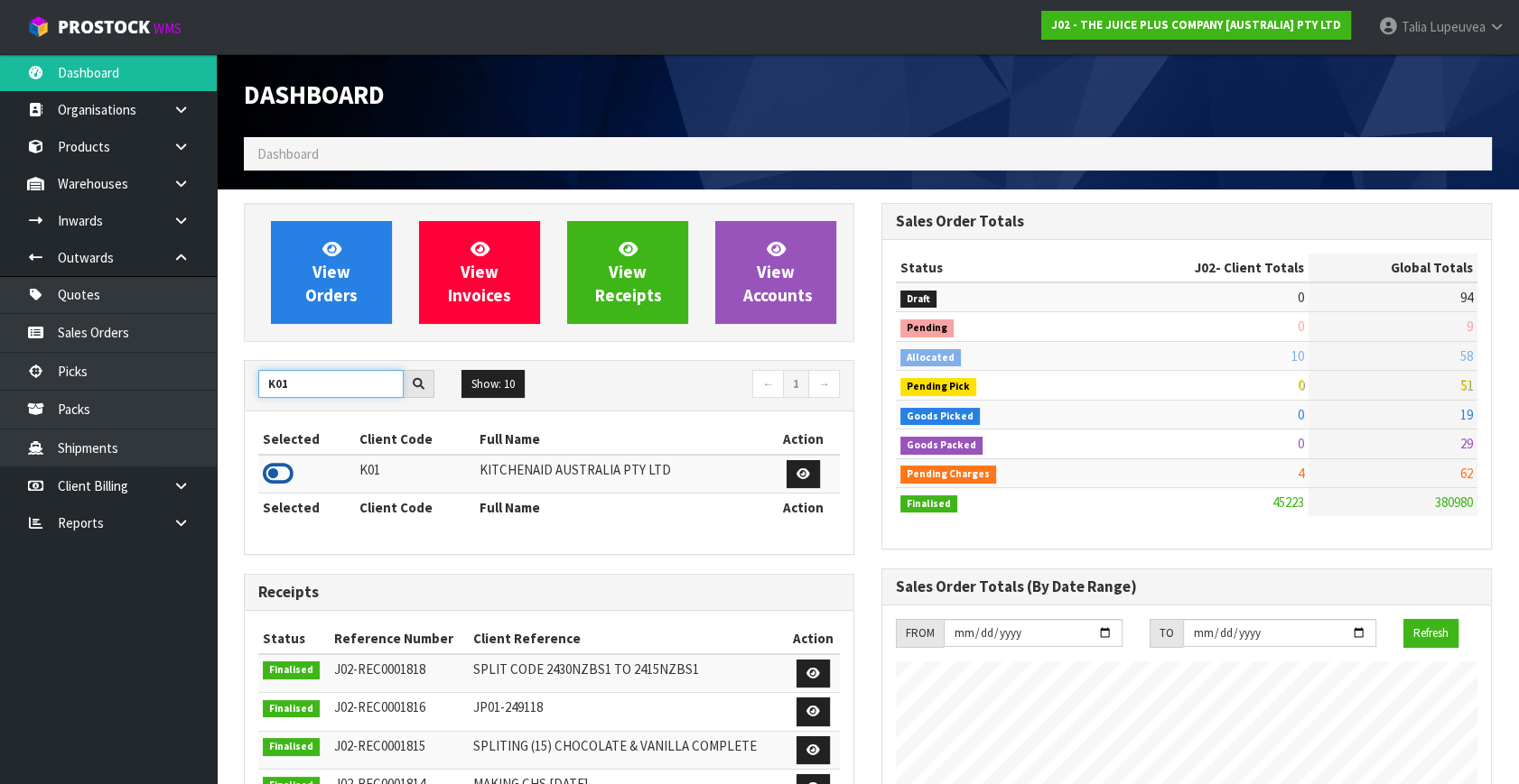
type input "K01"
click at [279, 473] on icon at bounding box center [278, 474] width 31 height 27
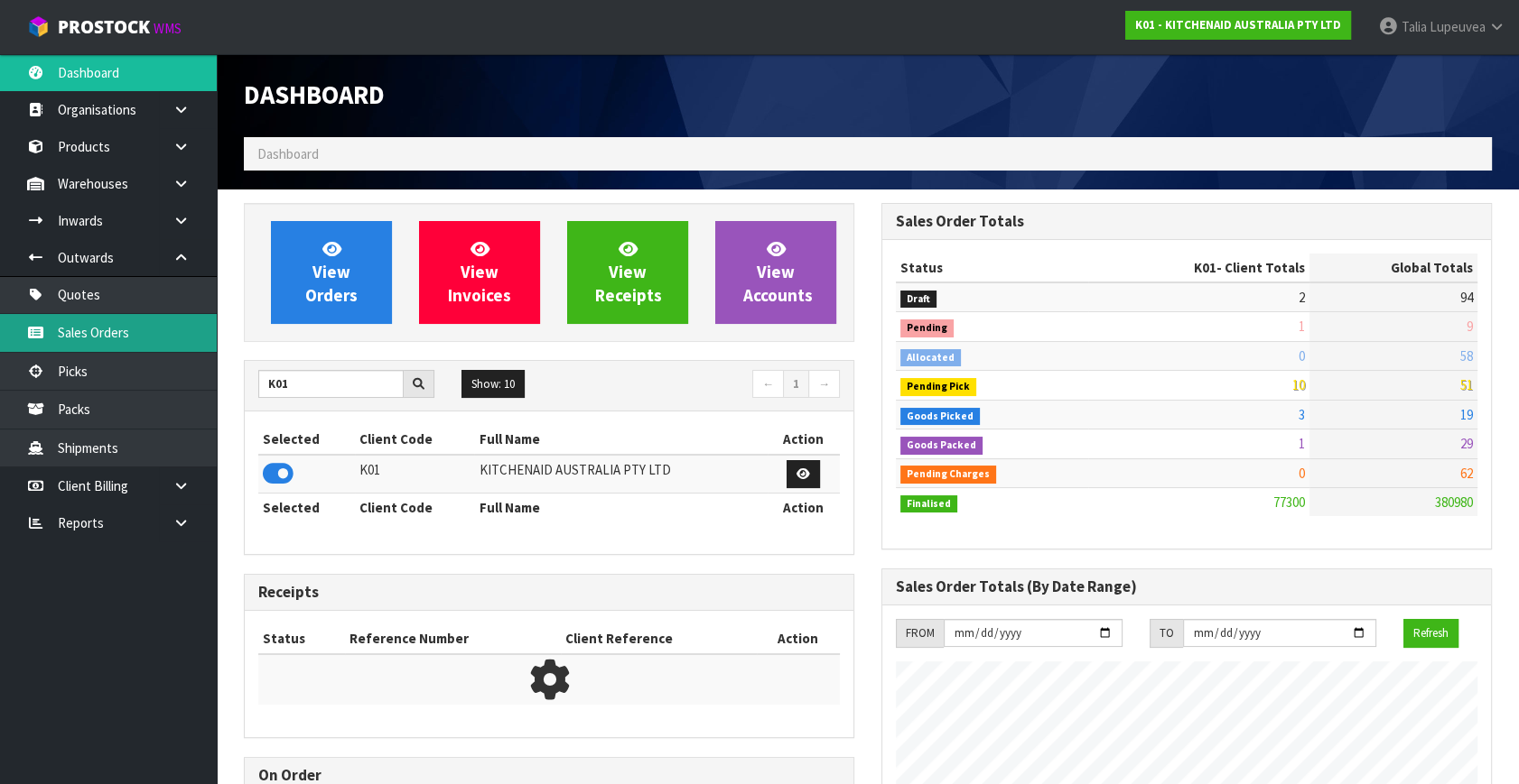
click at [174, 341] on link "Sales Orders" at bounding box center [108, 333] width 217 height 37
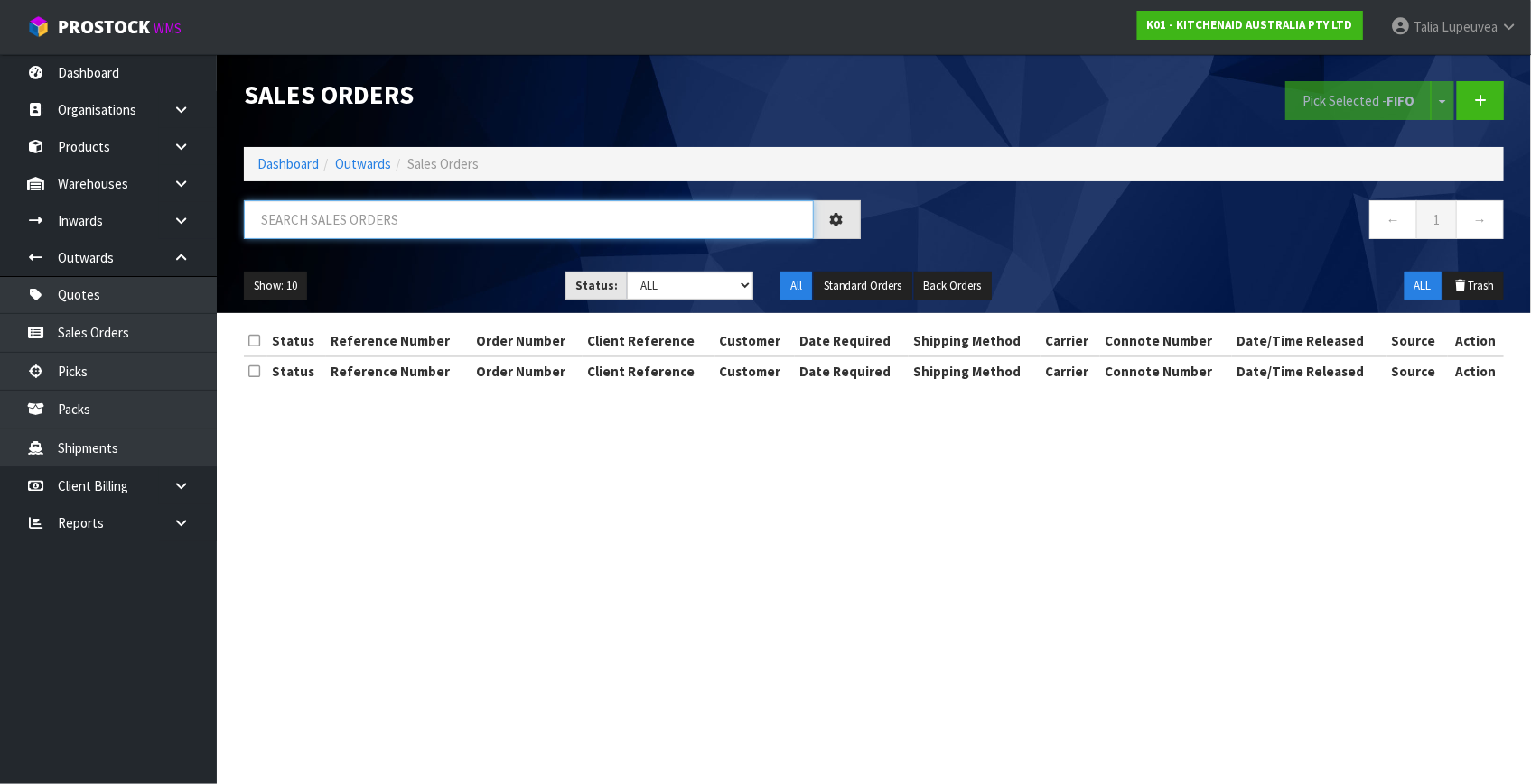
click at [368, 221] on input "text" at bounding box center [529, 220] width 570 height 39
type input "JOB-0412242"
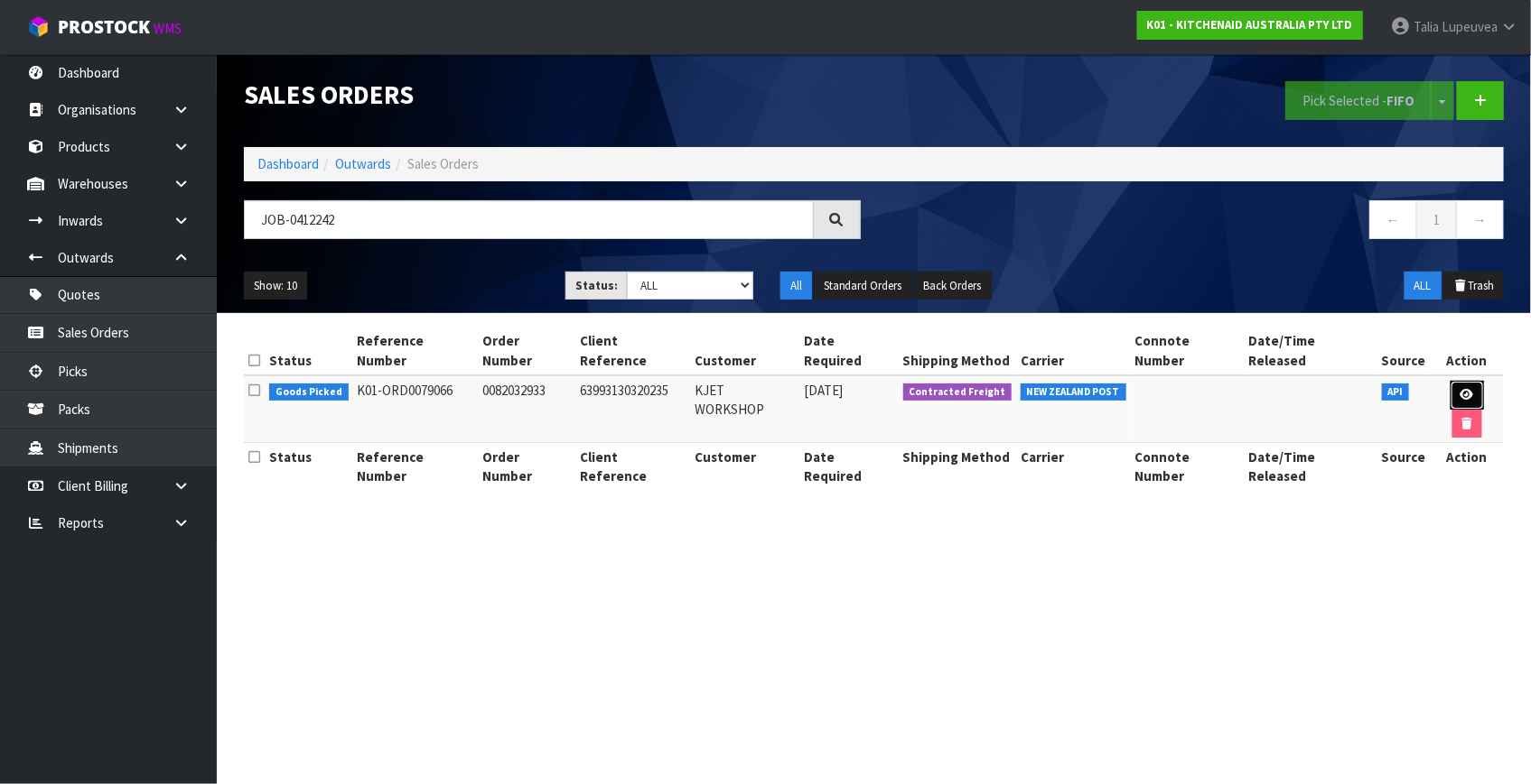
click at [1457, 382] on link at bounding box center [1467, 396] width 33 height 29
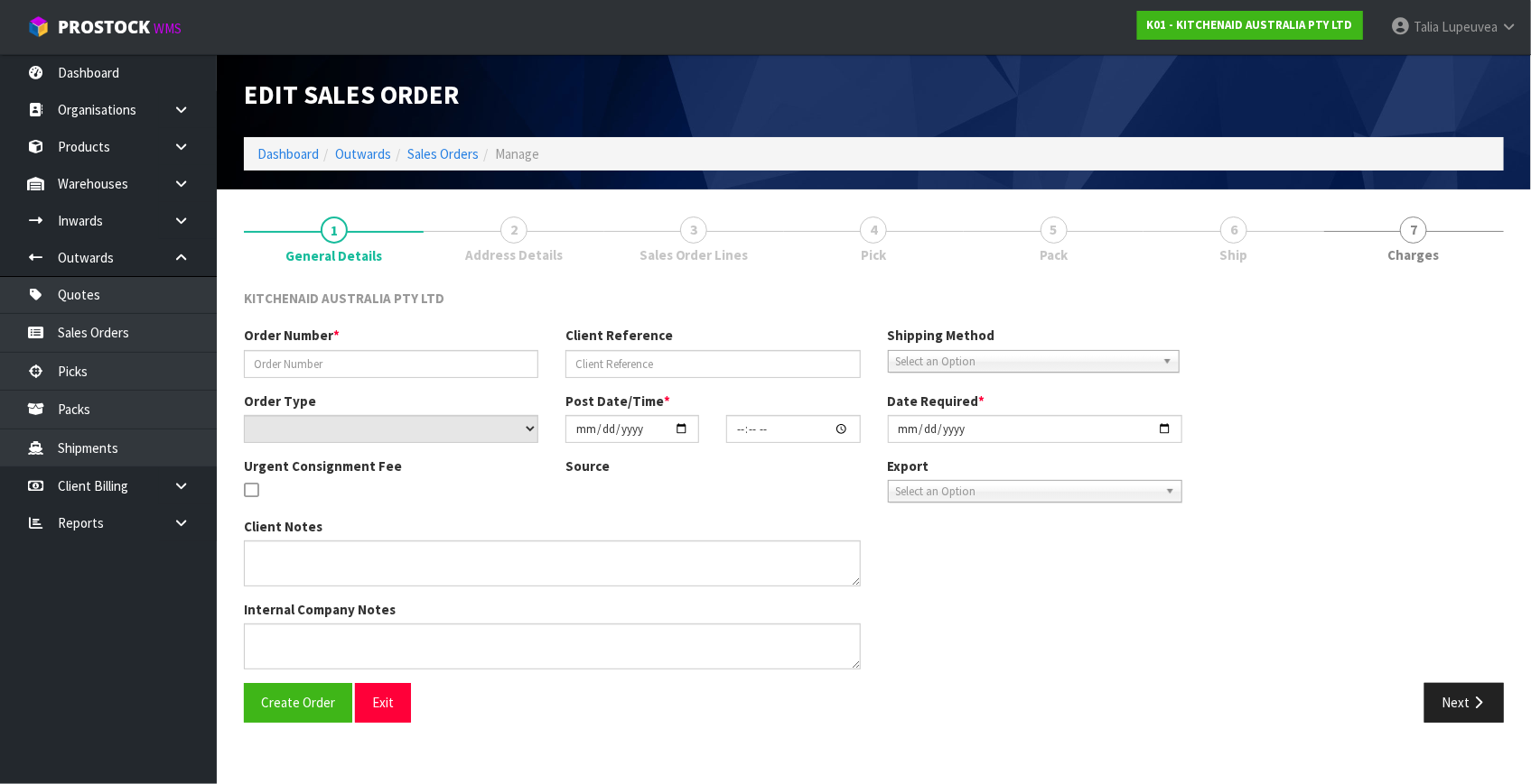
type input "0082032933"
type input "63993130320235"
select select "number:0"
type input "2025-09-12"
type input "11:40:29.000"
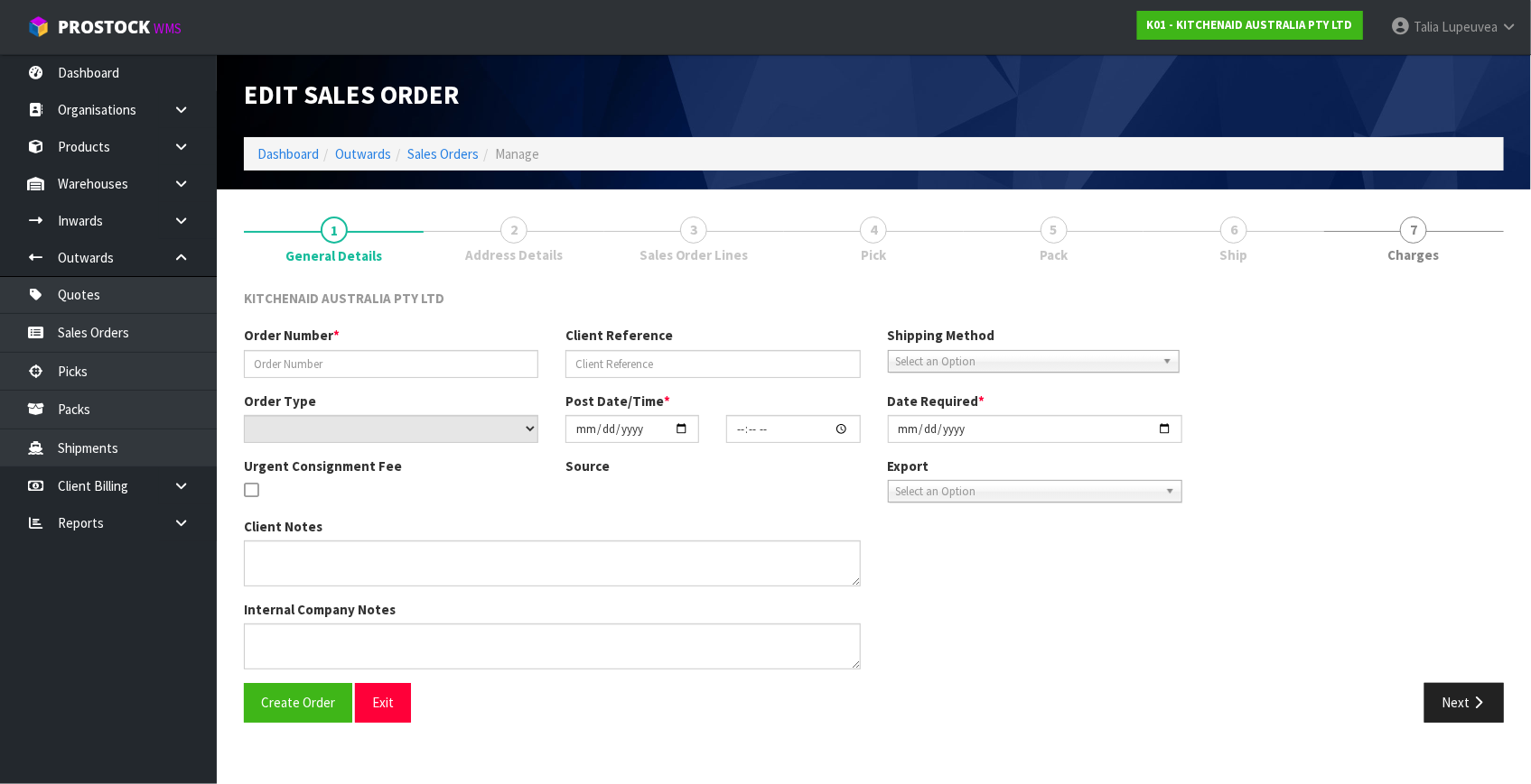
type input "2025-09-12"
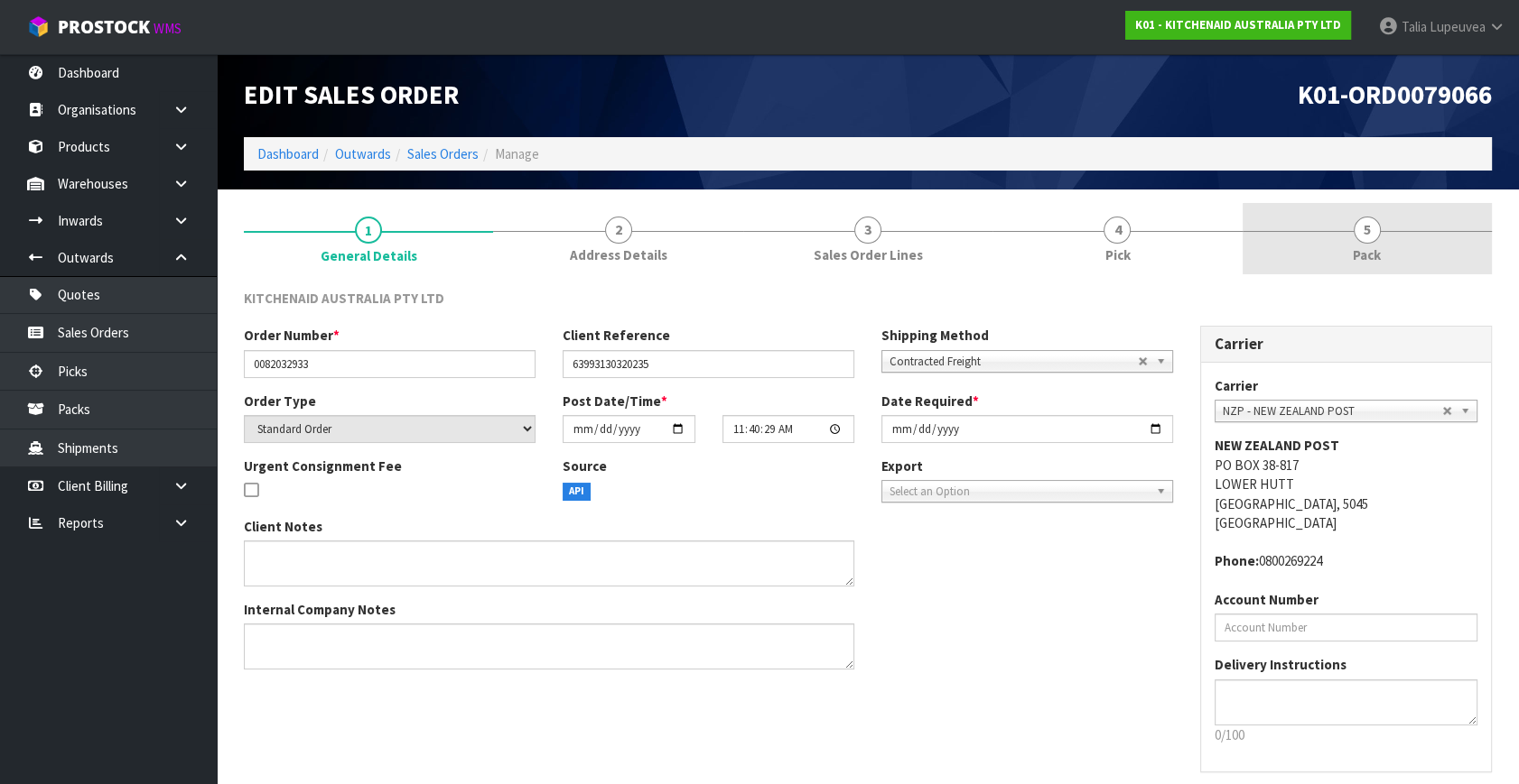
click at [1388, 261] on link "5 Pack" at bounding box center [1367, 238] width 249 height 71
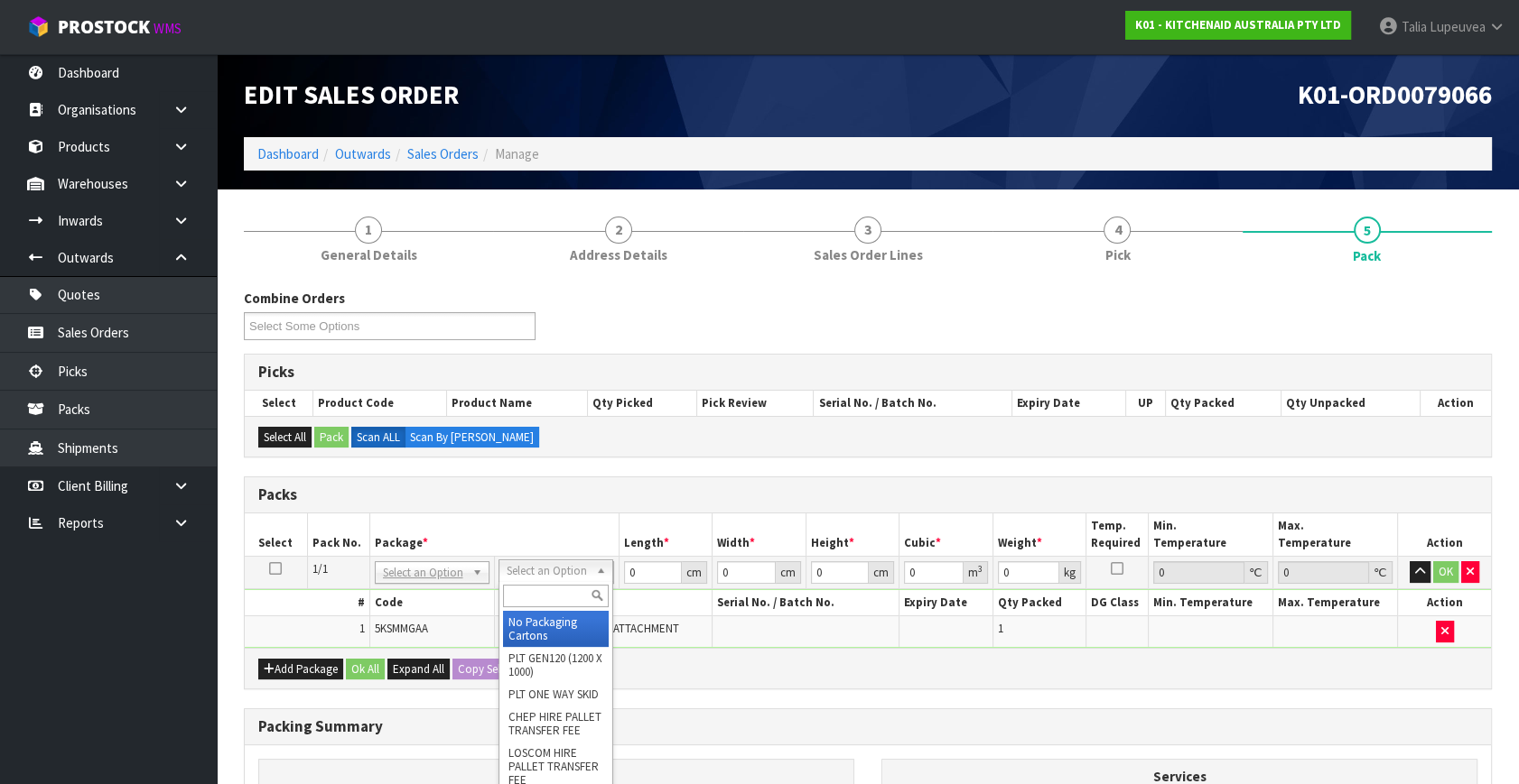
click at [556, 588] on input "text" at bounding box center [556, 595] width 106 height 22
type input "OWN"
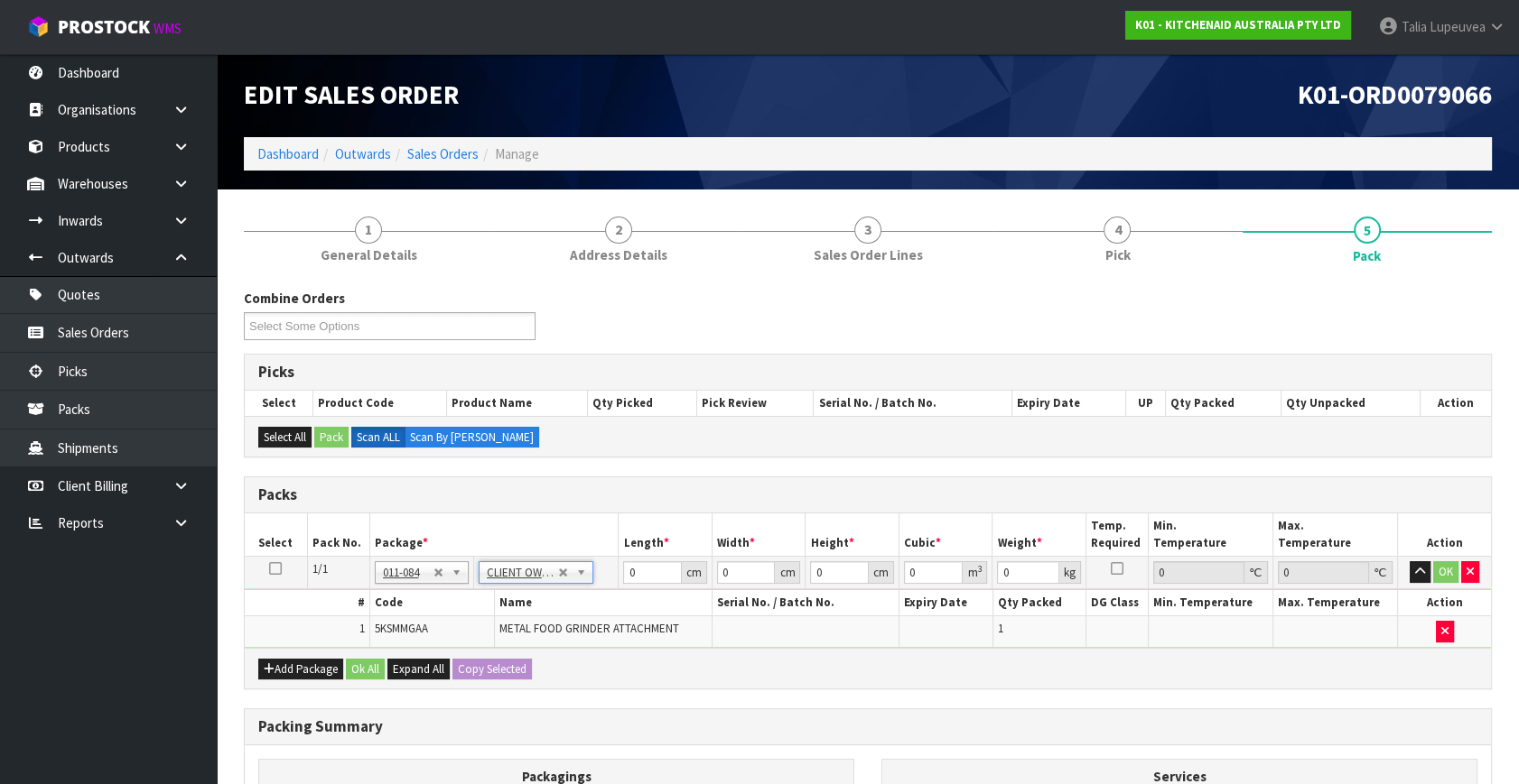
type input "2.3"
drag, startPoint x: 636, startPoint y: 571, endPoint x: 624, endPoint y: 572, distance: 12.0
click at [624, 572] on input "0" at bounding box center [652, 572] width 58 height 22
type input "41"
type input "28"
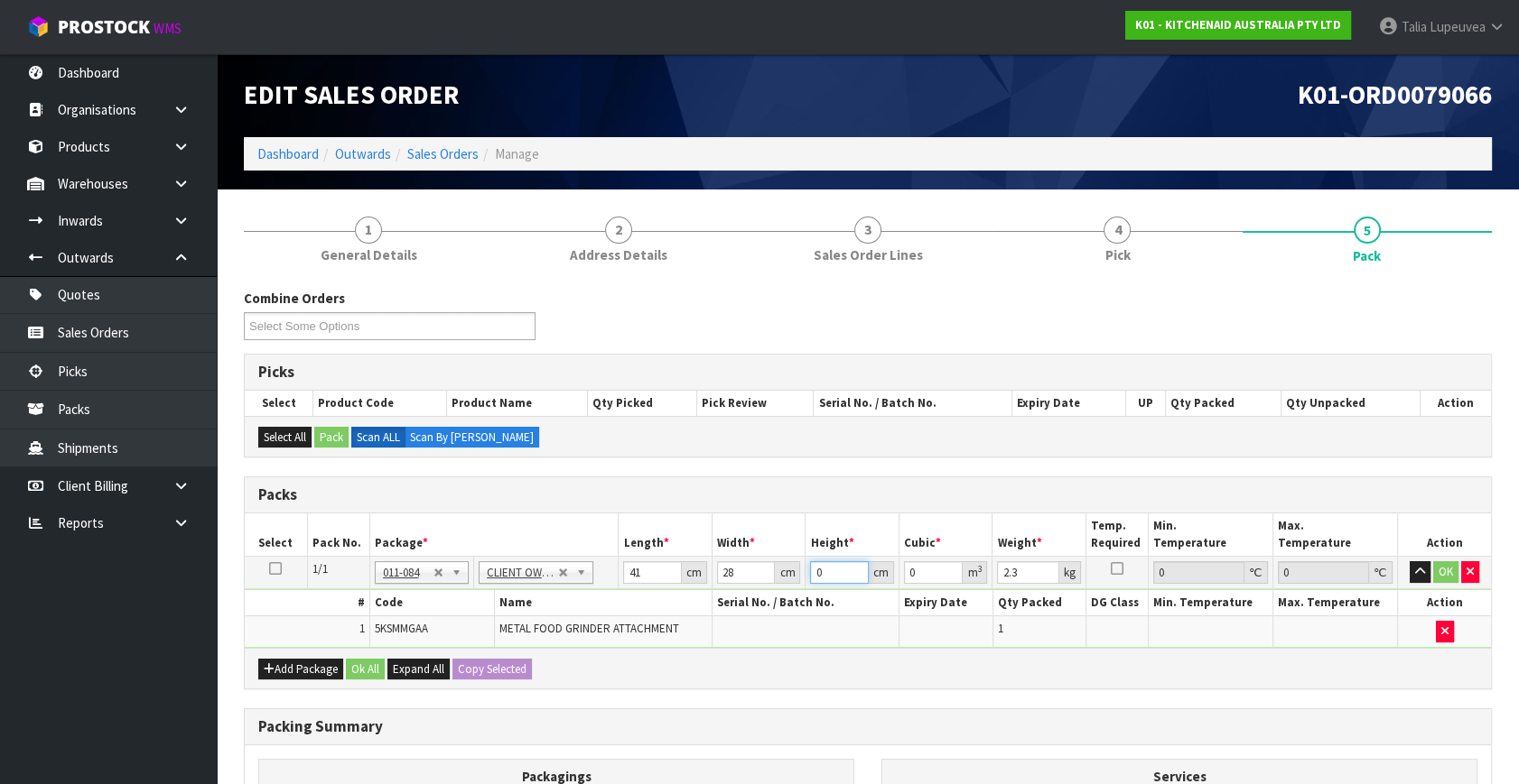
type input "1"
type input "0.001148"
type input "19"
type input "0.021812"
type input "19"
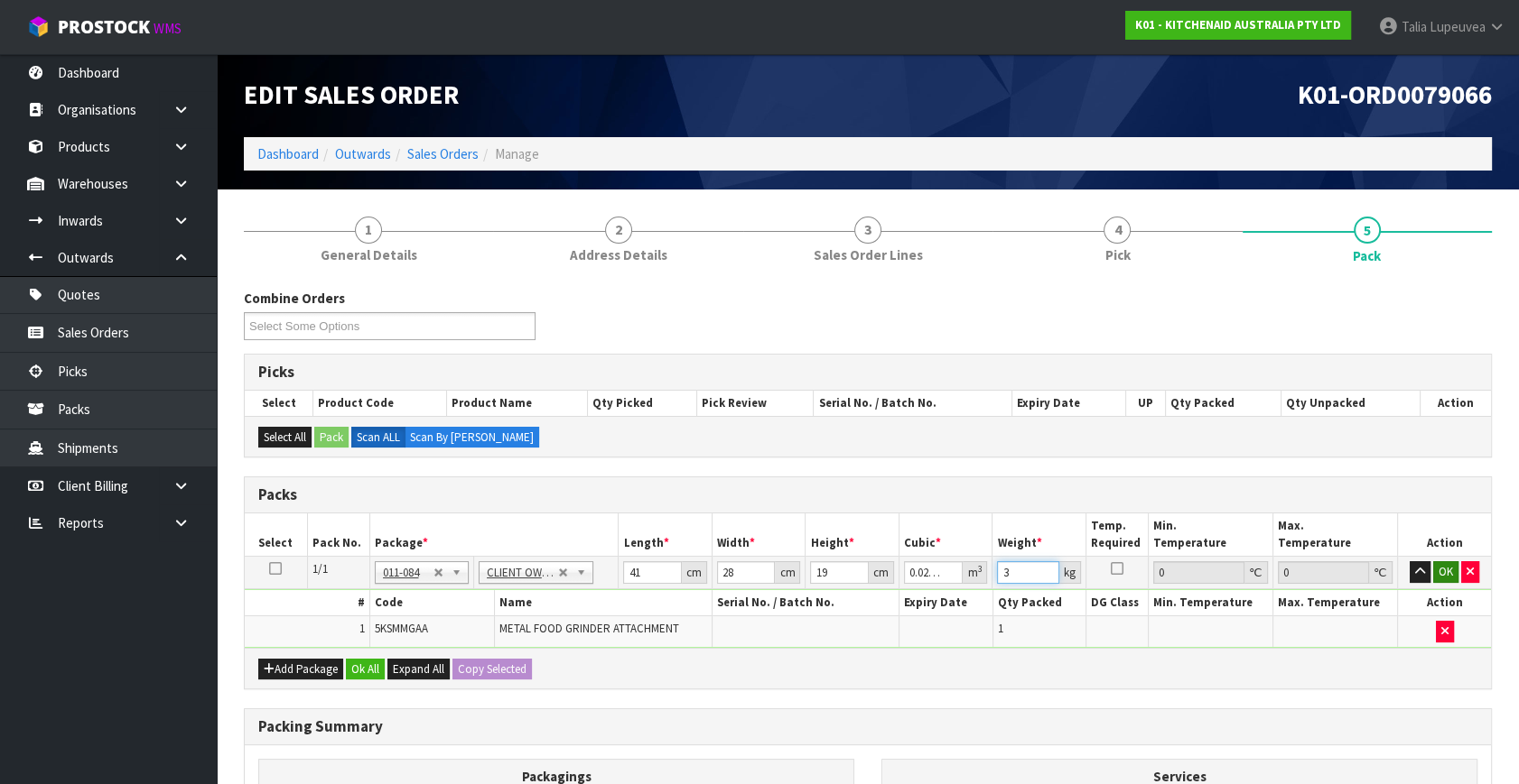
type input "3"
click at [1449, 571] on button "OK" at bounding box center [1446, 572] width 25 height 21
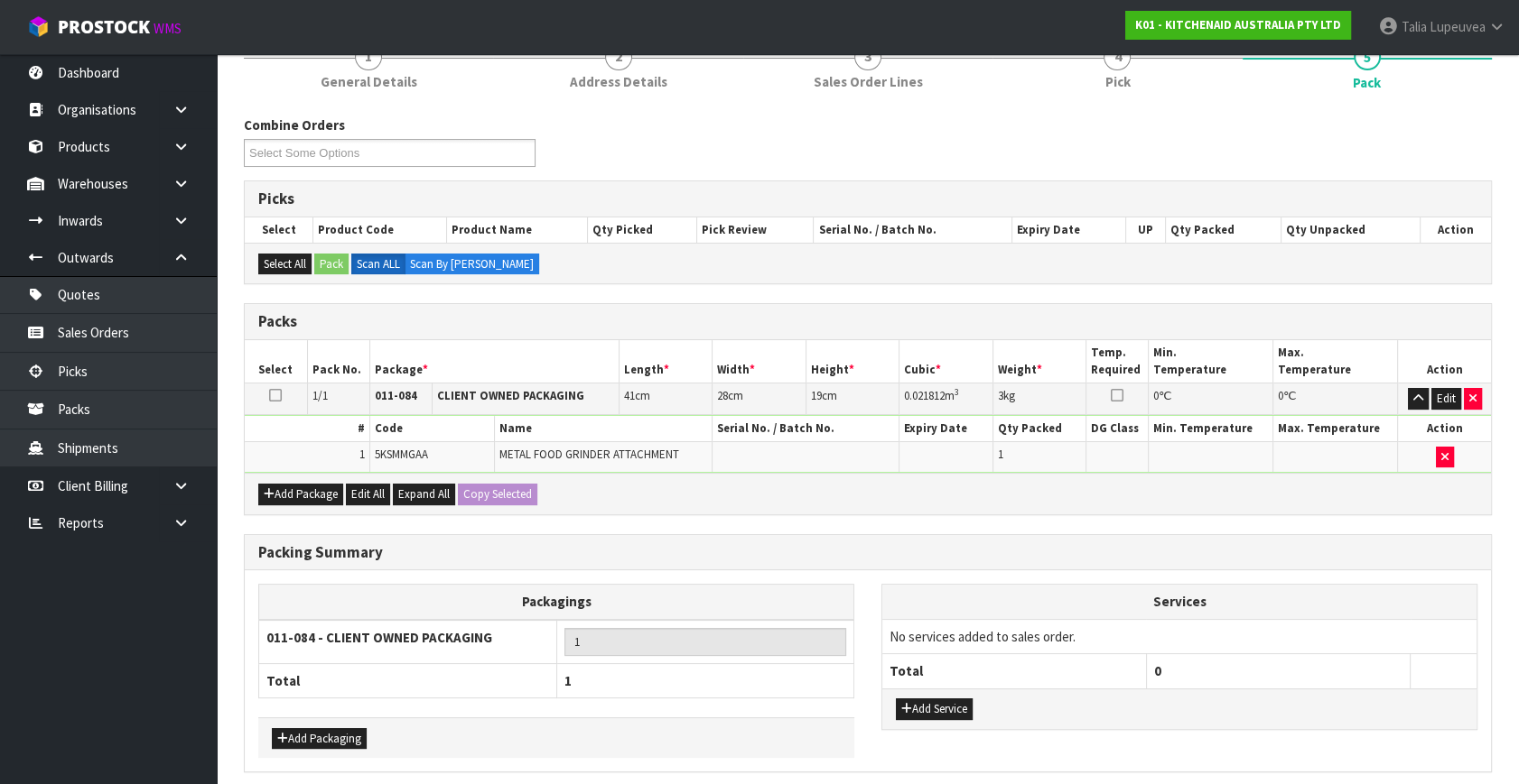
scroll to position [242, 0]
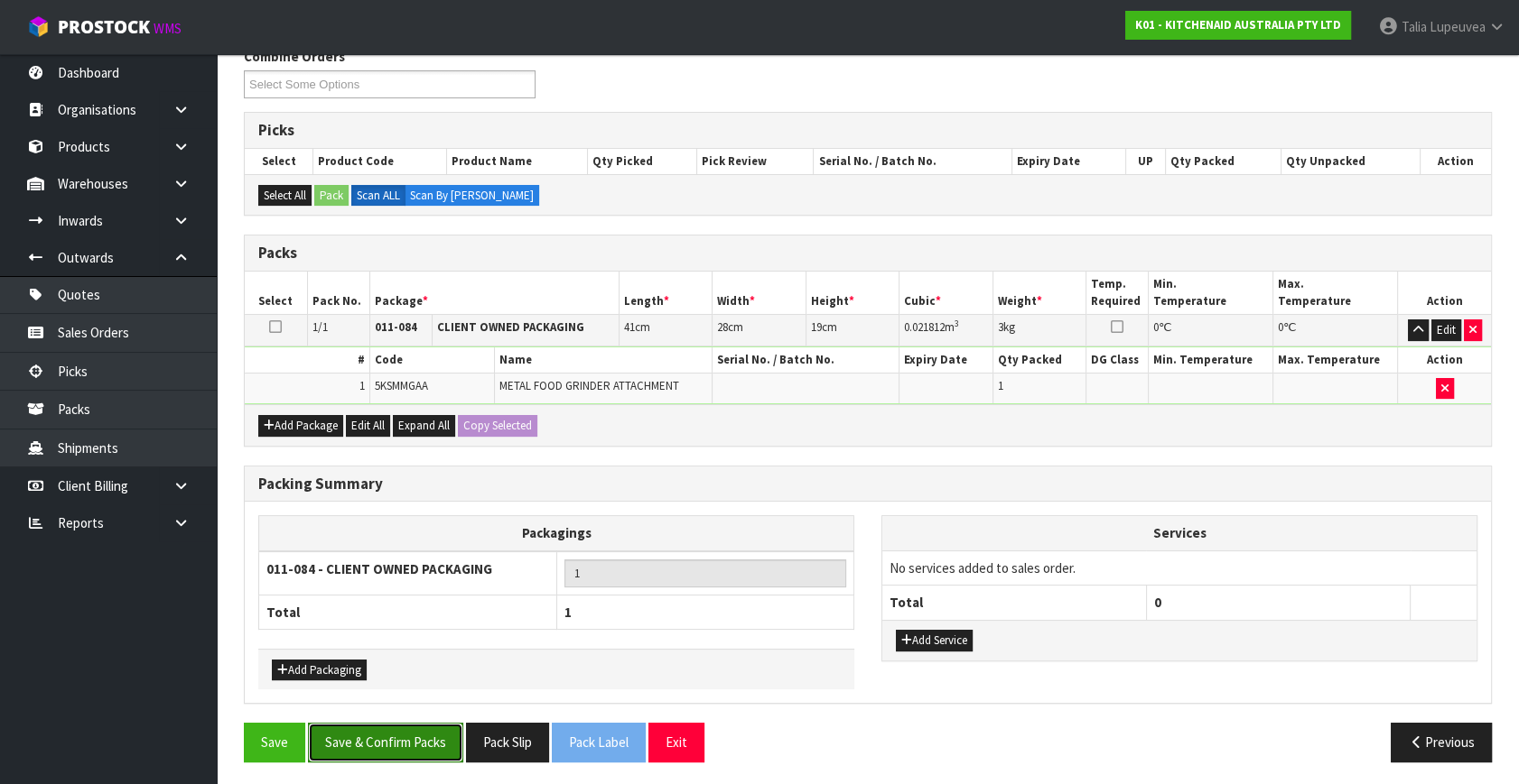
click at [440, 737] on button "Save & Confirm Packs" at bounding box center [385, 742] width 156 height 39
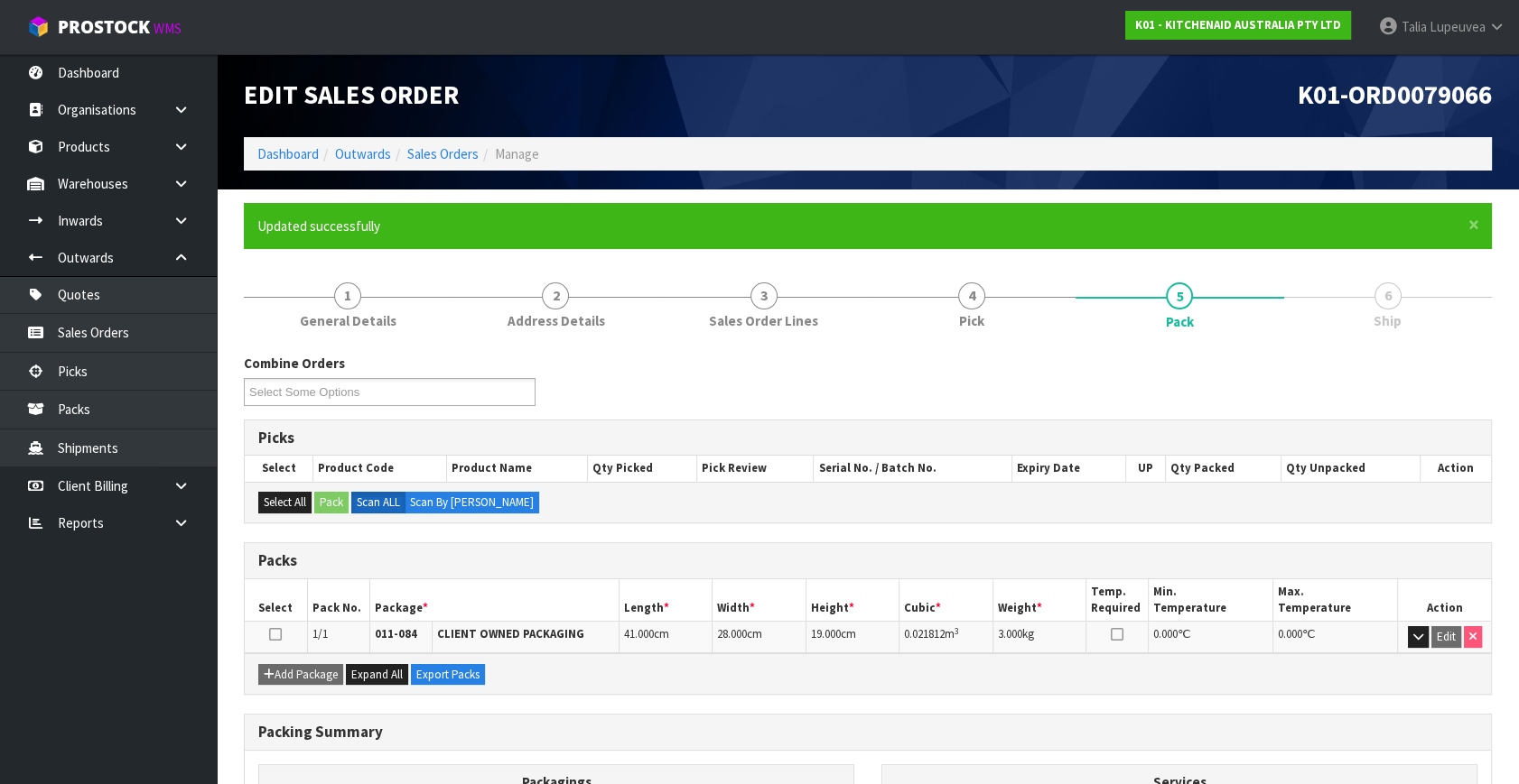
scroll to position [208, 0]
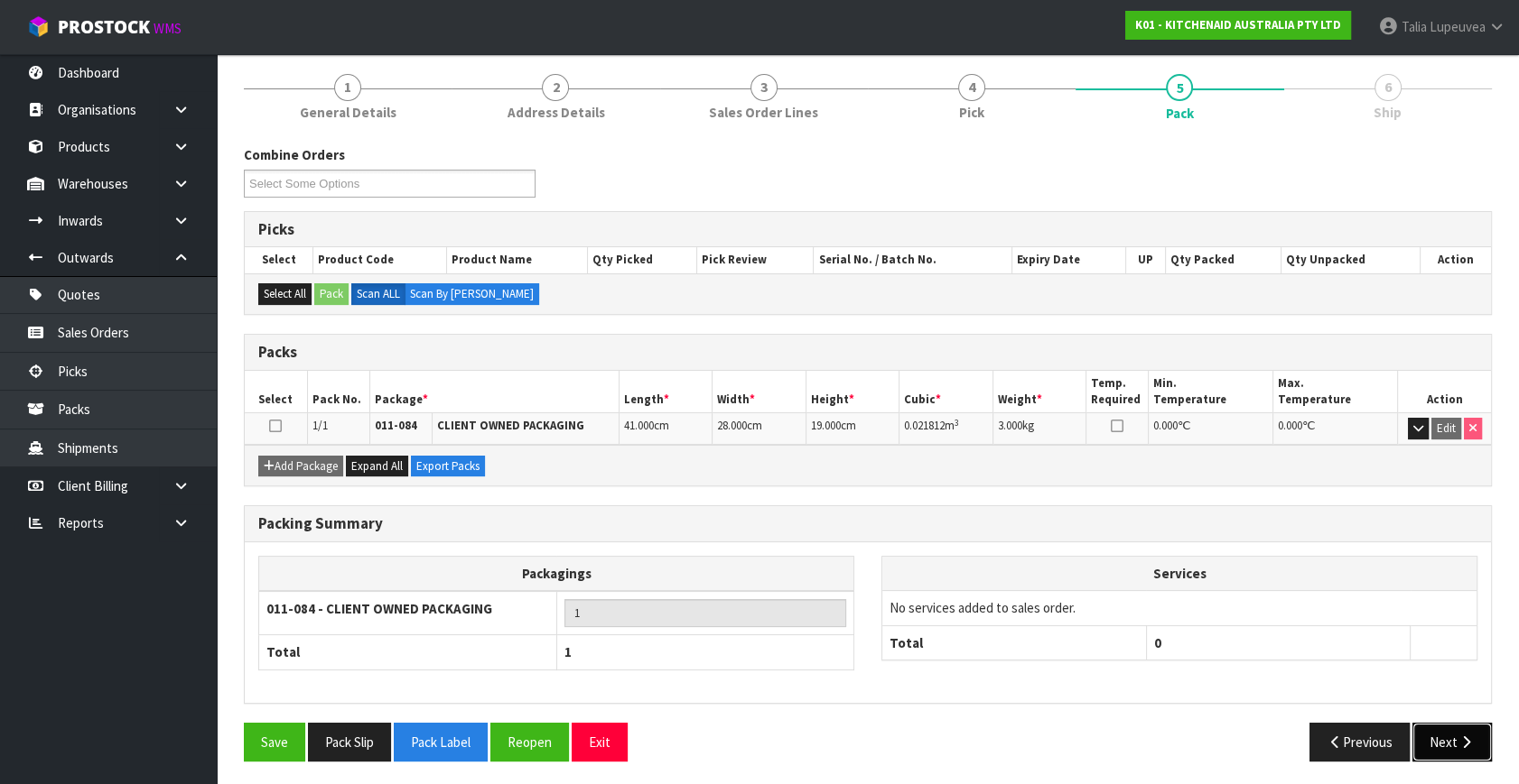
click at [1443, 733] on button "Next" at bounding box center [1452, 742] width 80 height 39
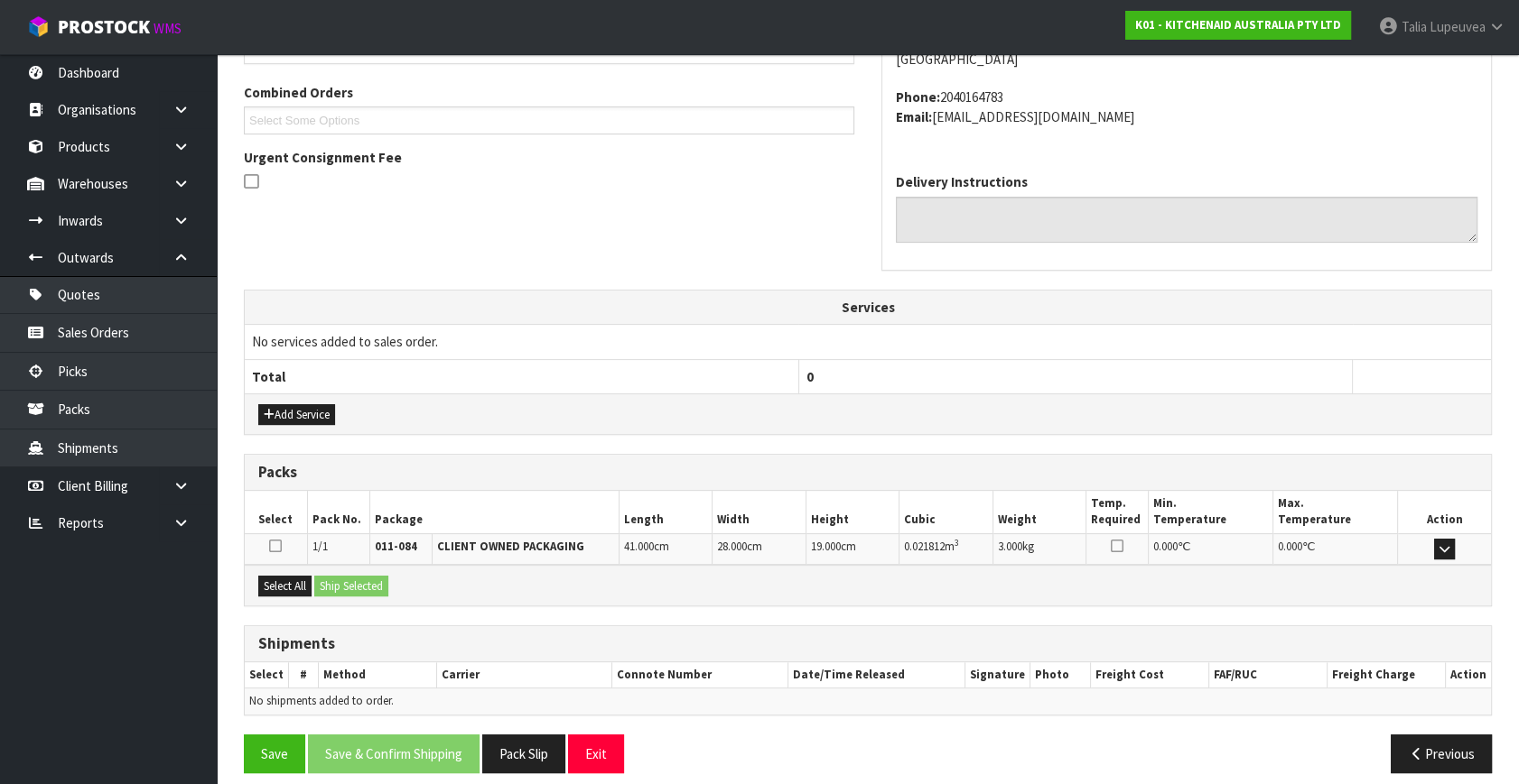
scroll to position [464, 0]
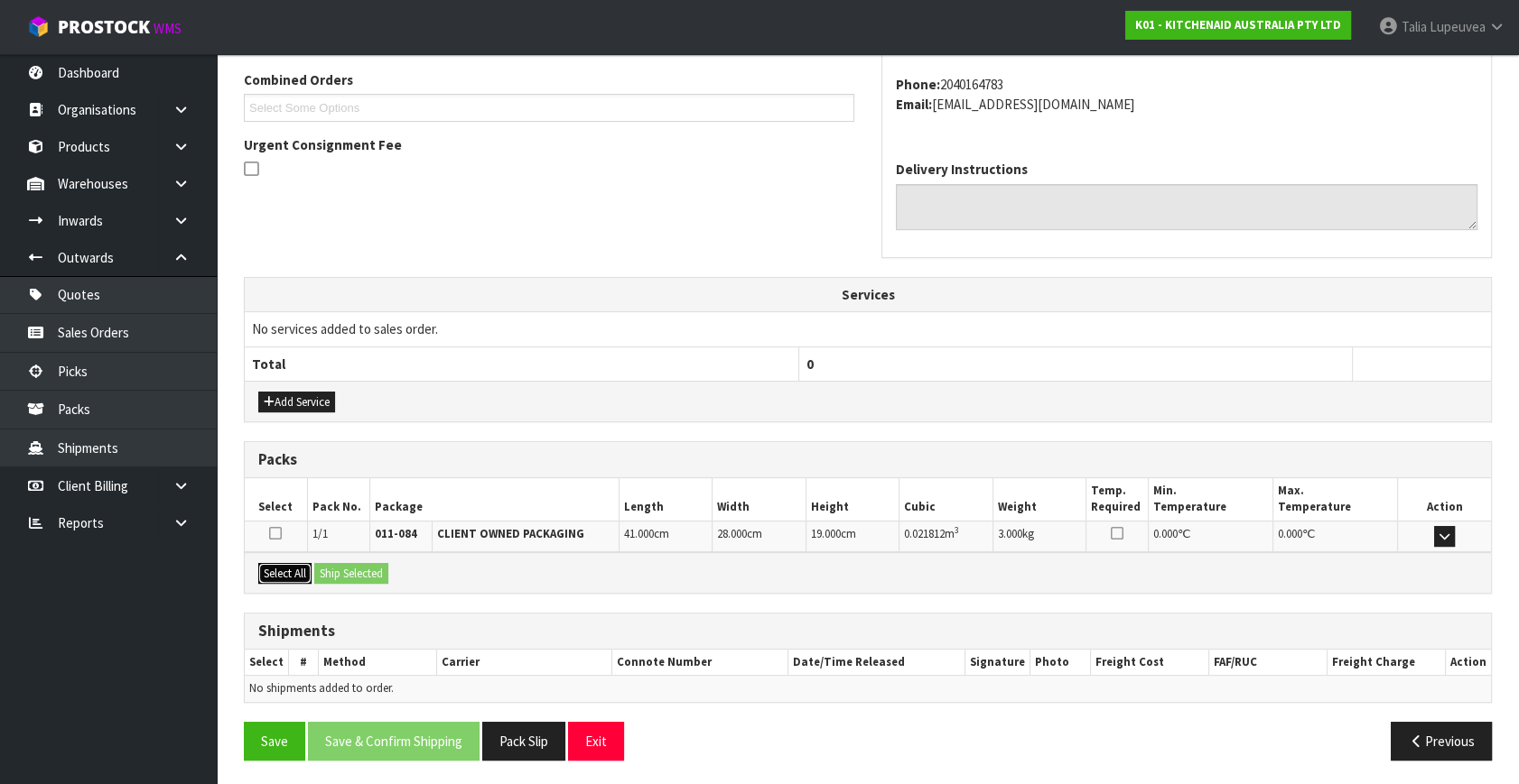
click at [265, 571] on button "Select All" at bounding box center [284, 574] width 54 height 21
click at [354, 567] on button "Ship Selected" at bounding box center [351, 574] width 74 height 21
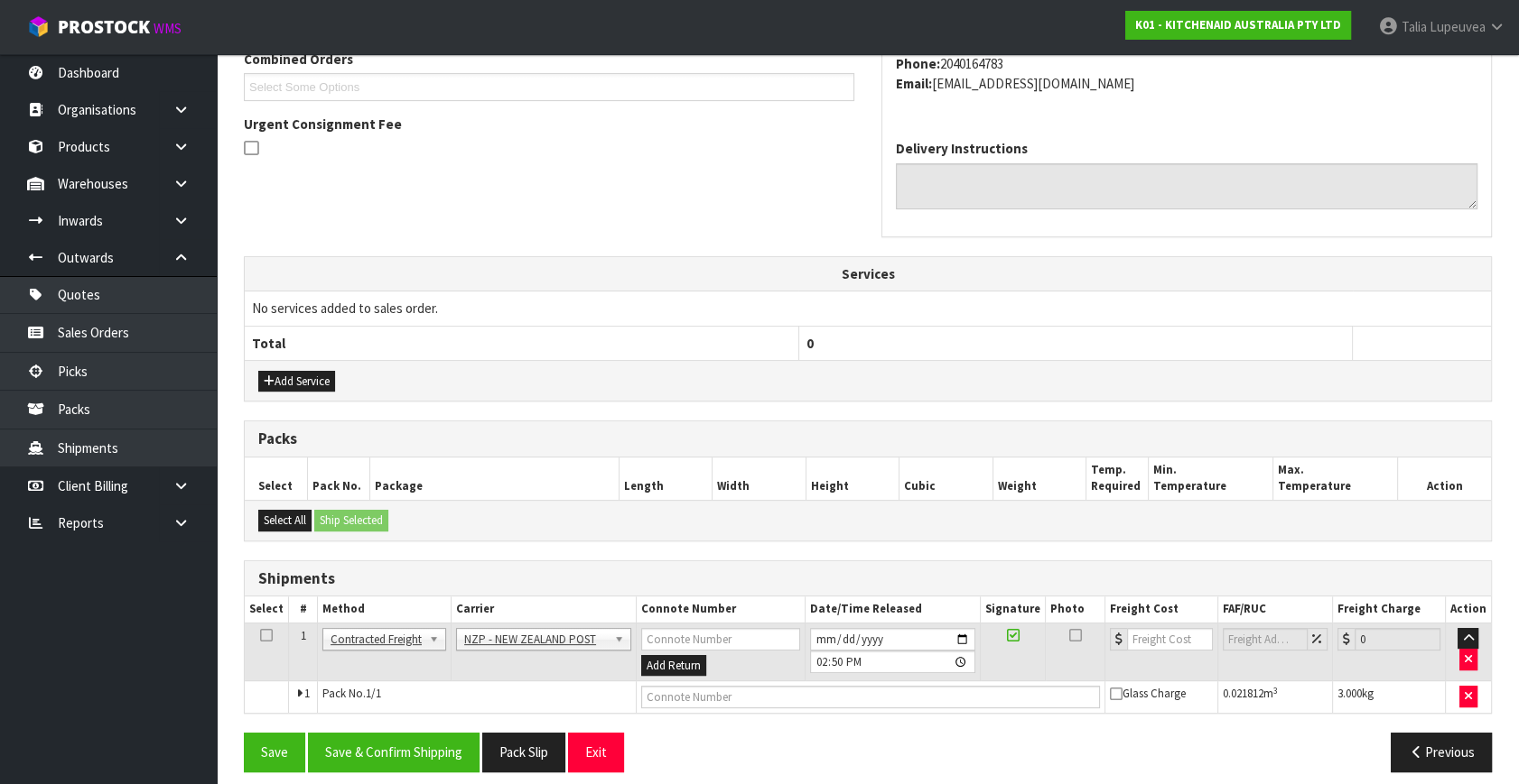
scroll to position [496, 0]
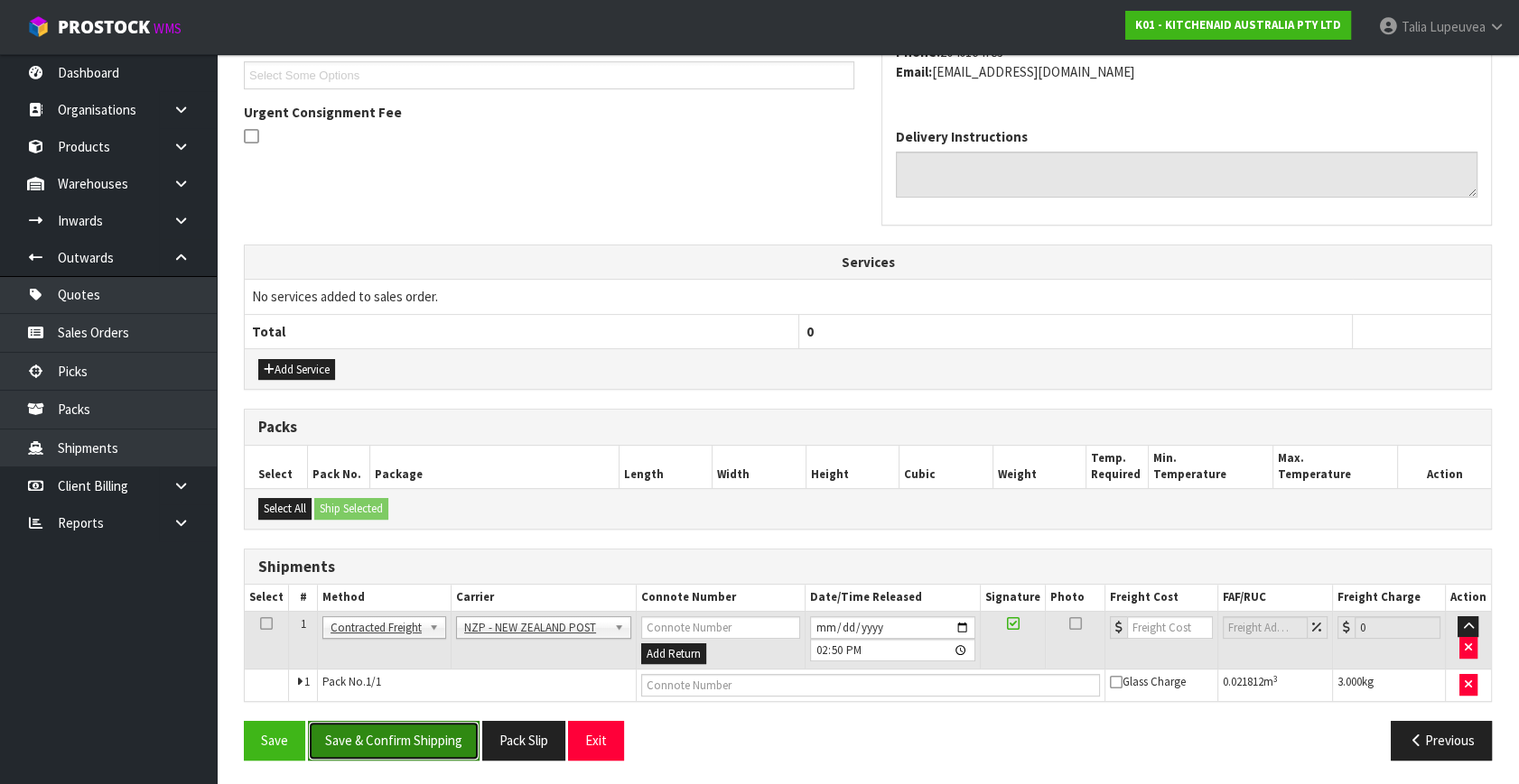
click at [438, 725] on button "Save & Confirm Shipping" at bounding box center [393, 740] width 171 height 39
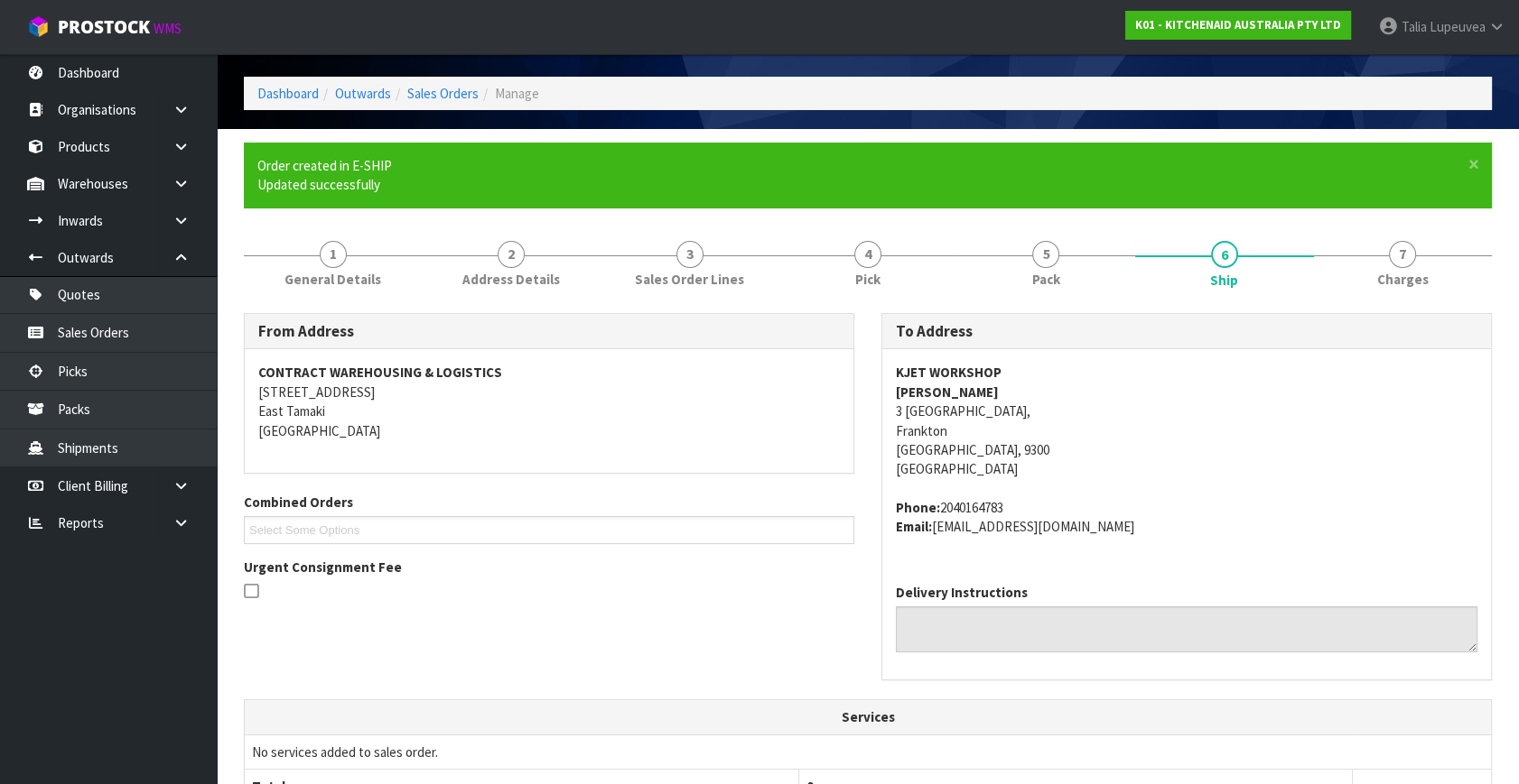
scroll to position [470, 0]
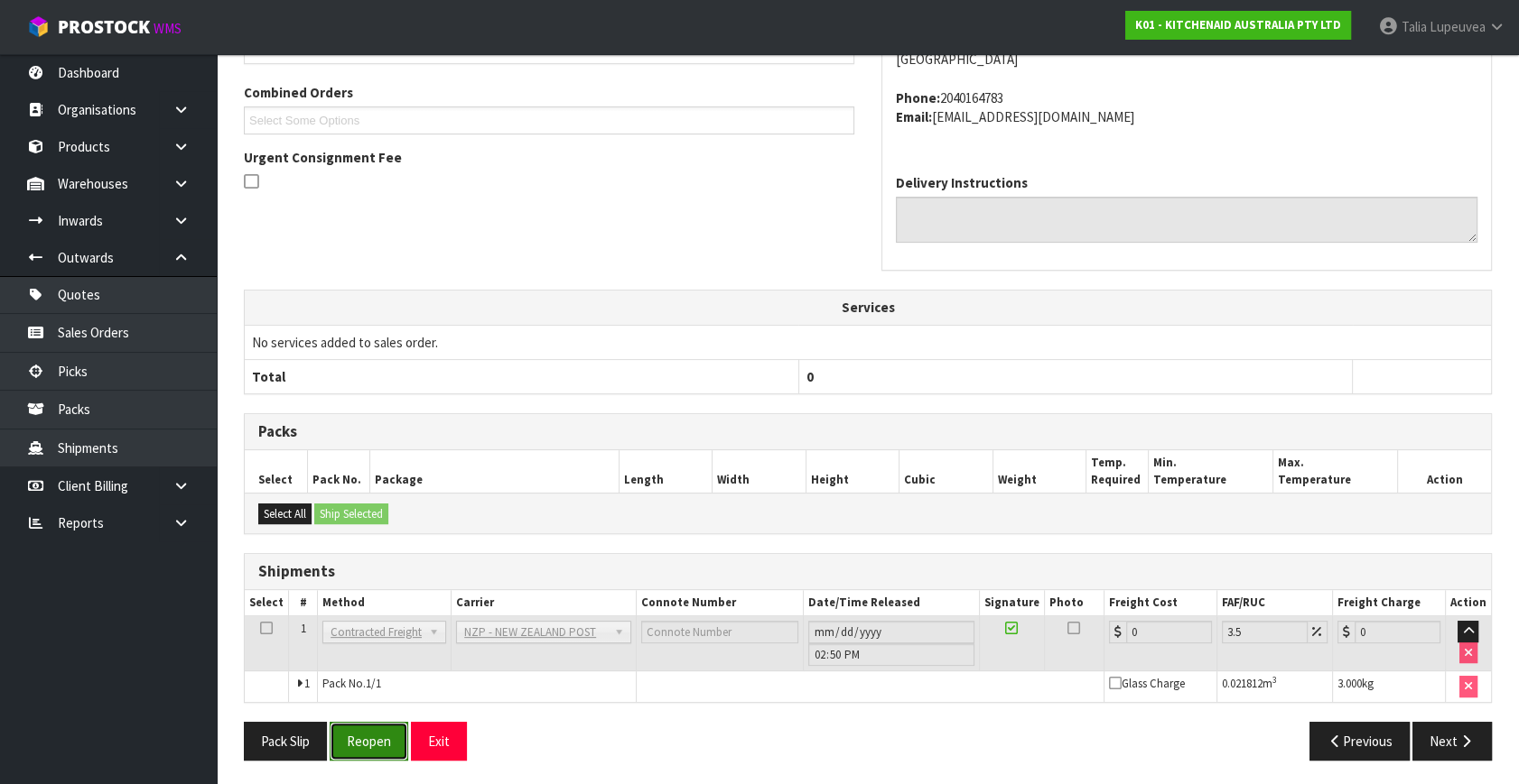
drag, startPoint x: 389, startPoint y: 731, endPoint x: 398, endPoint y: 721, distance: 13.5
click at [391, 727] on button "Reopen" at bounding box center [369, 741] width 79 height 39
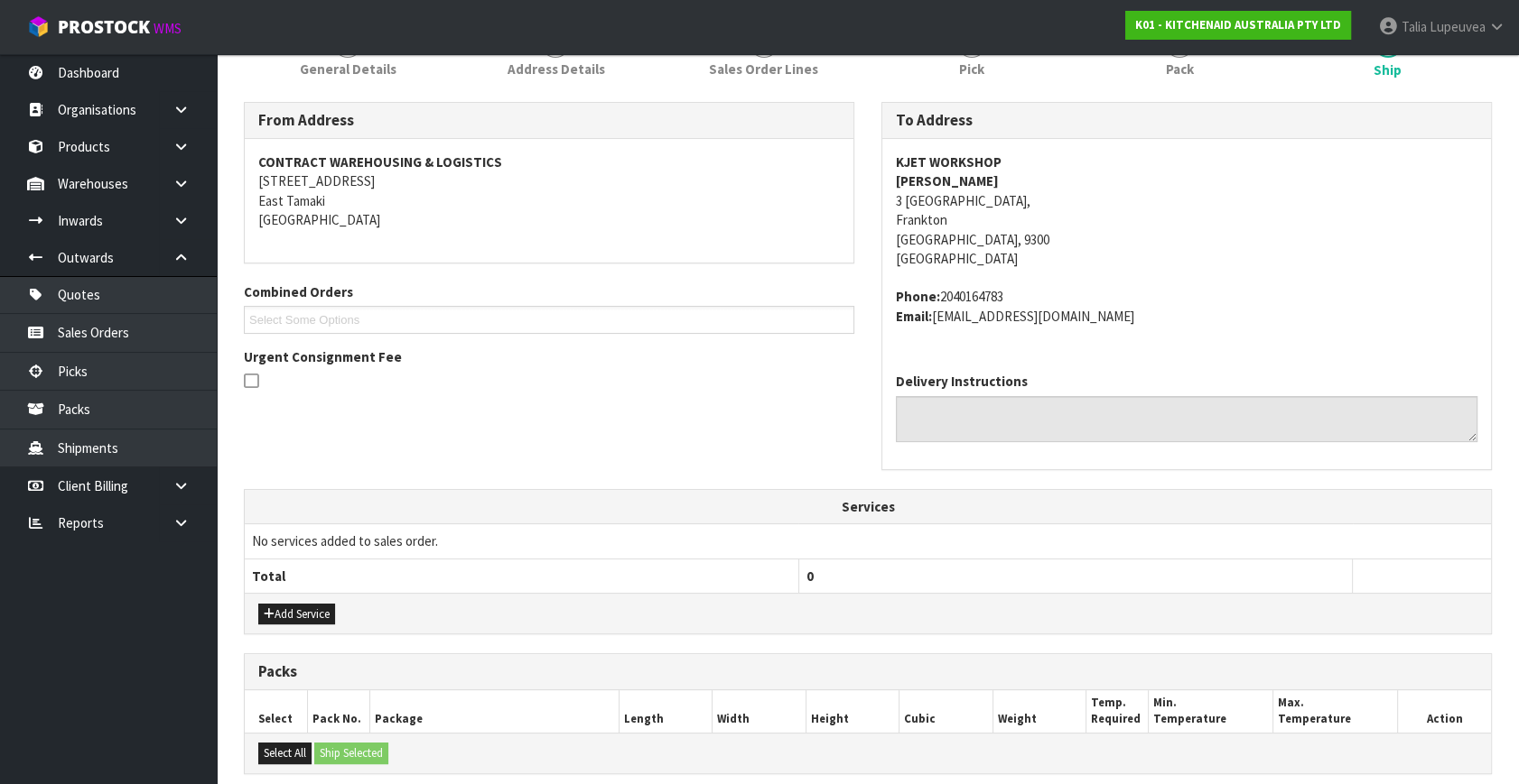
scroll to position [513, 0]
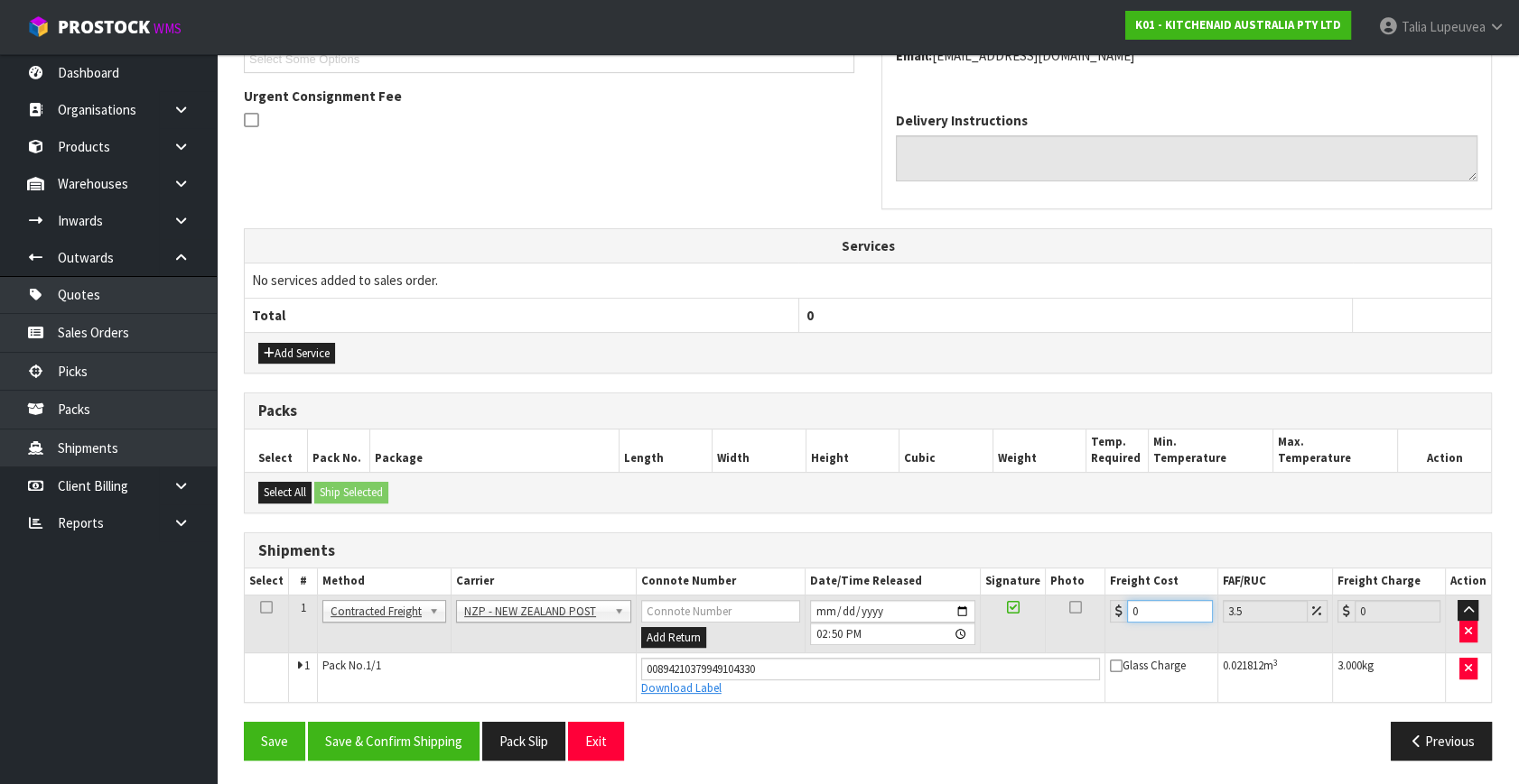
click at [1100, 614] on tr "1 Client Local Pickup Customer Local Pickup Company Freight Contracted Freight …" at bounding box center [867, 624] width 1247 height 58
type input "1"
type input "1.03"
type input "11"
type input "11.38"
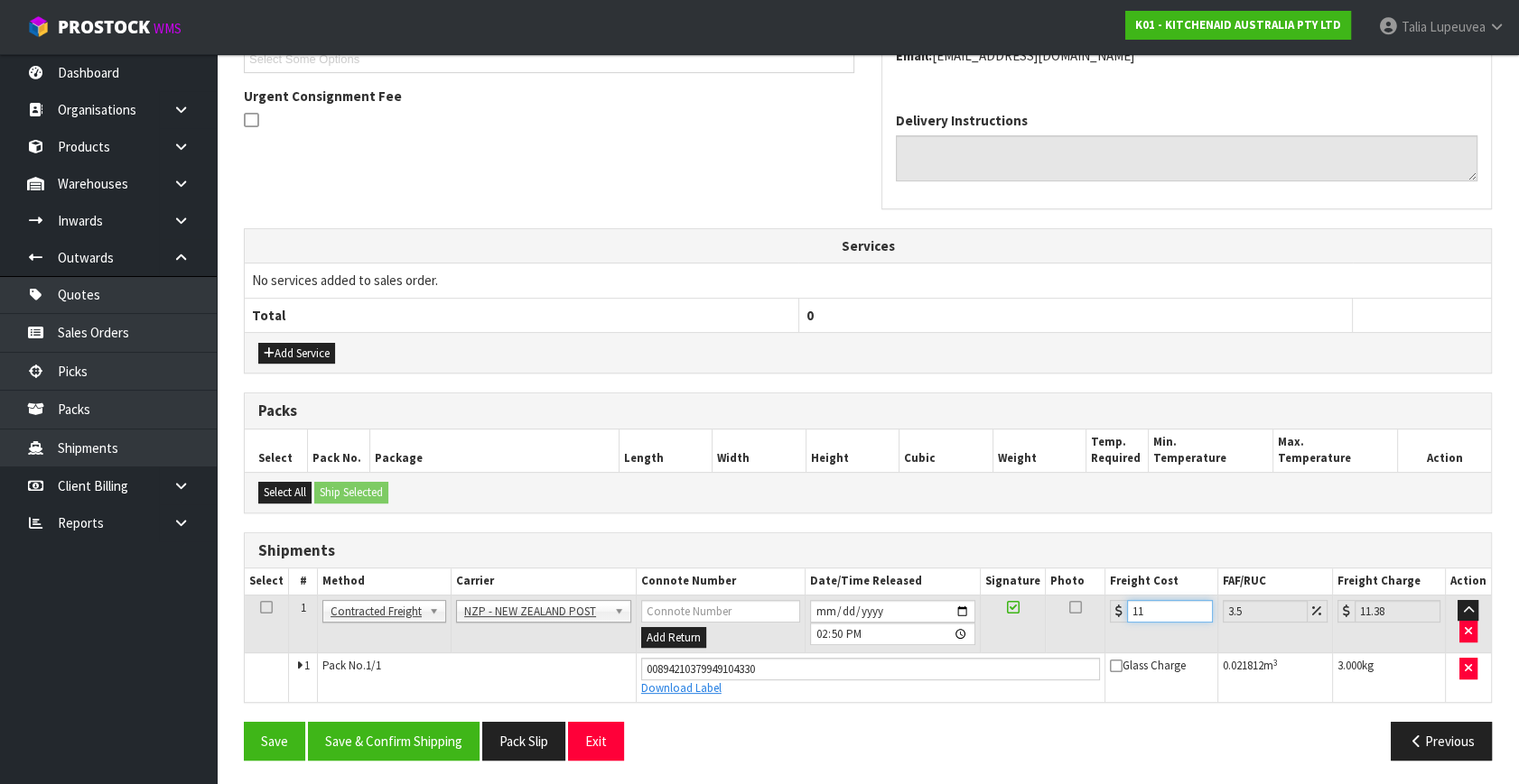
type input "11.6"
type input "12.01"
type input "11.61"
type input "12.02"
type input "11.61"
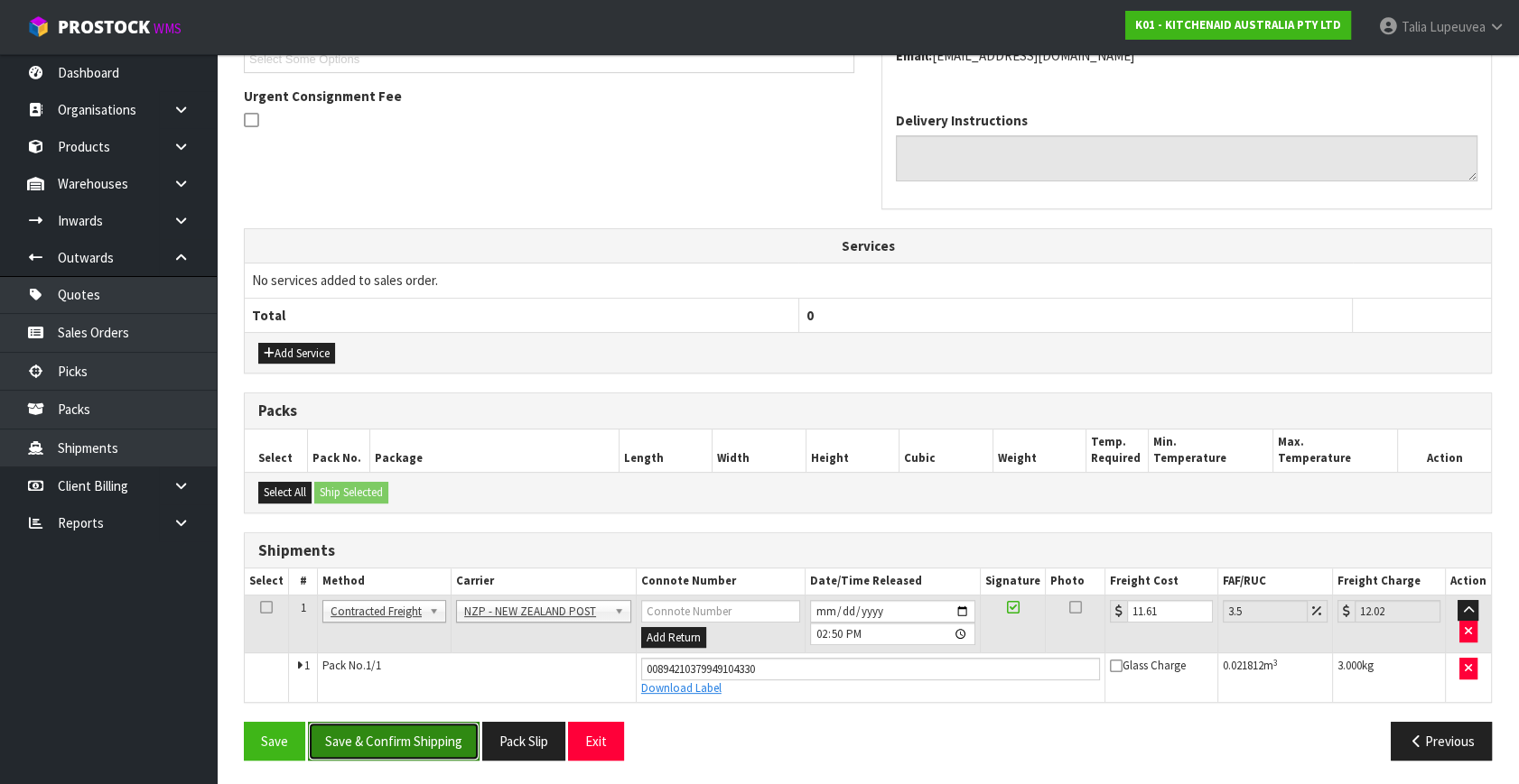
click at [460, 748] on button "Save & Confirm Shipping" at bounding box center [393, 741] width 171 height 39
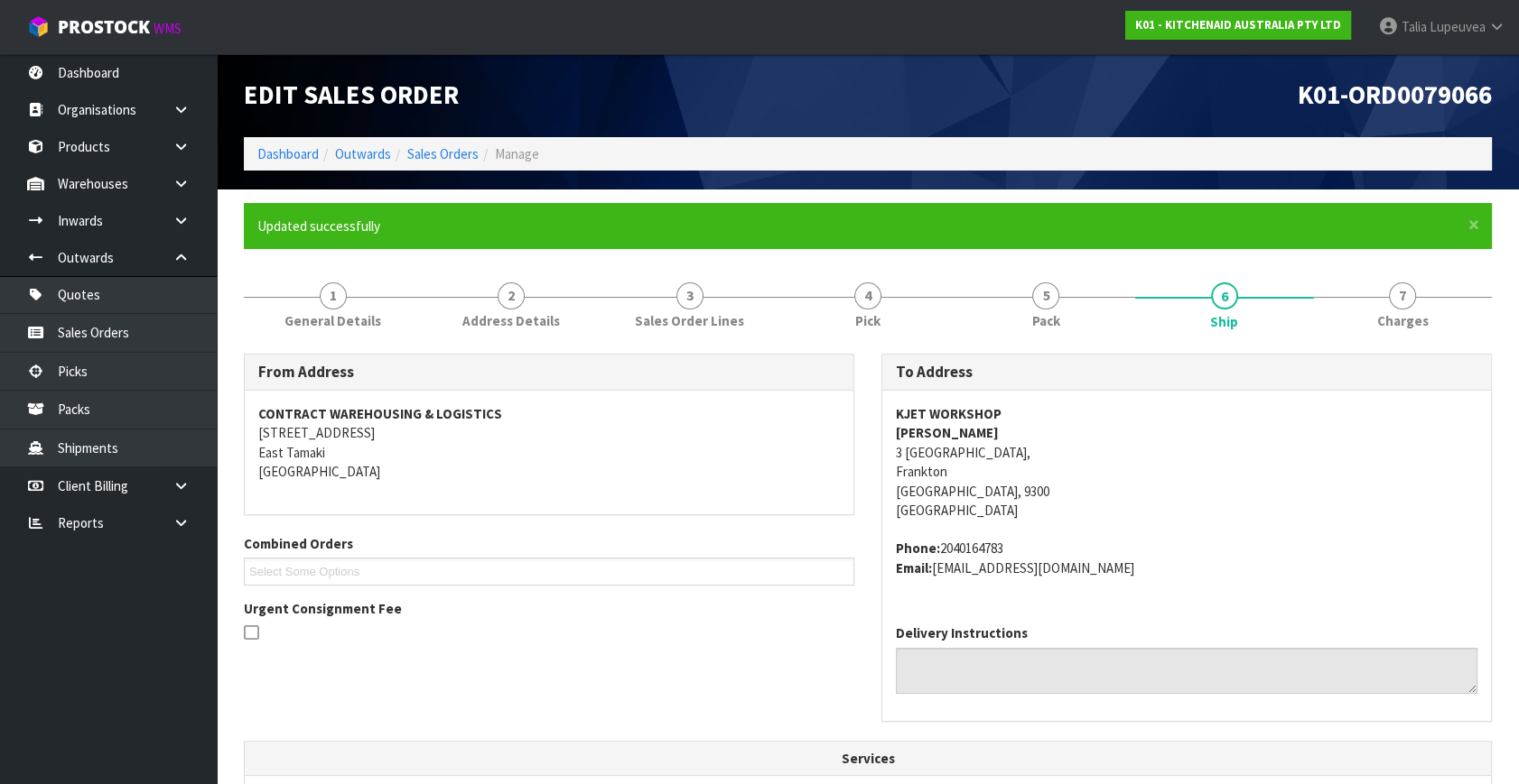
scroll to position [464, 0]
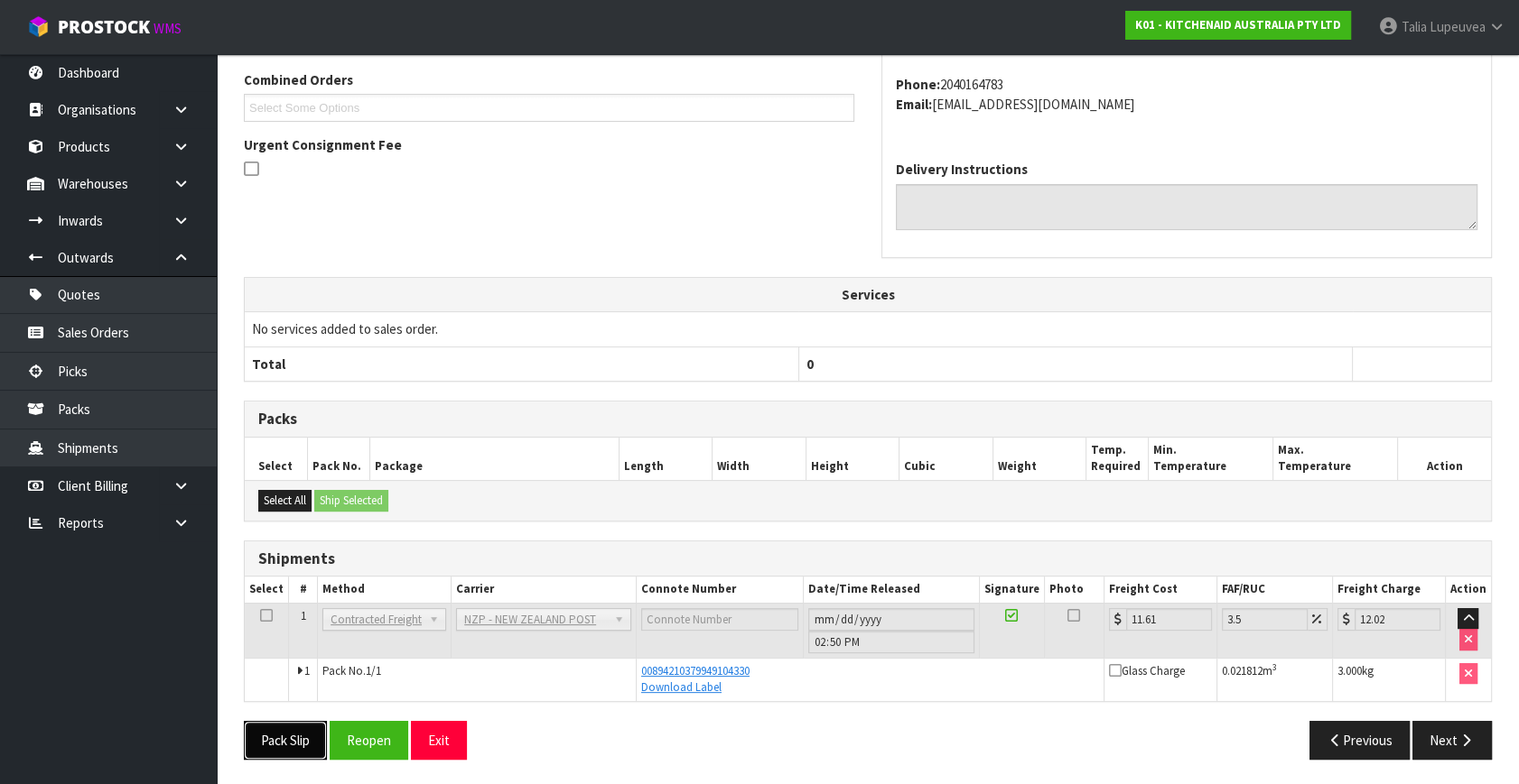
click at [304, 740] on button "Pack Slip" at bounding box center [285, 740] width 83 height 39
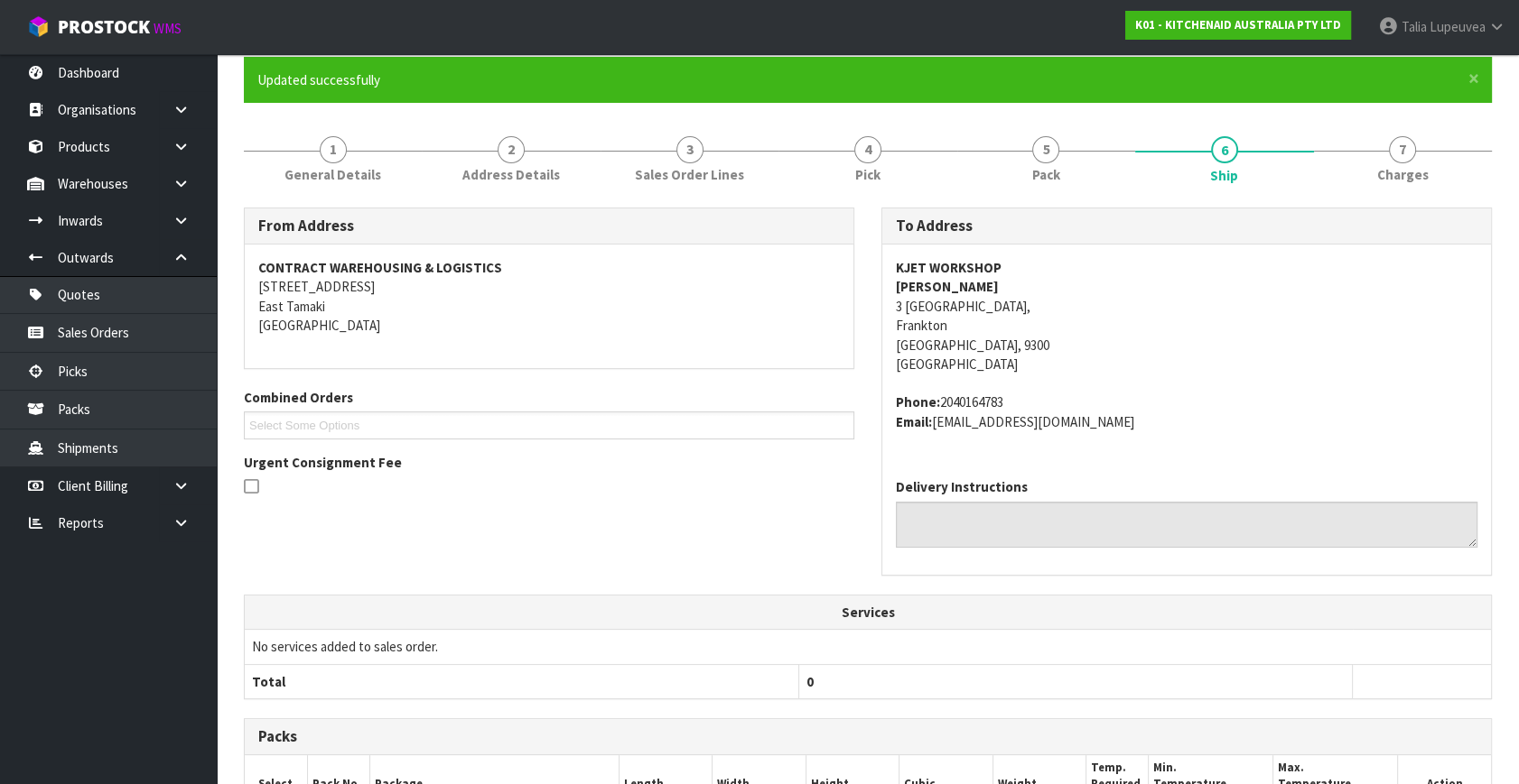
scroll to position [0, 0]
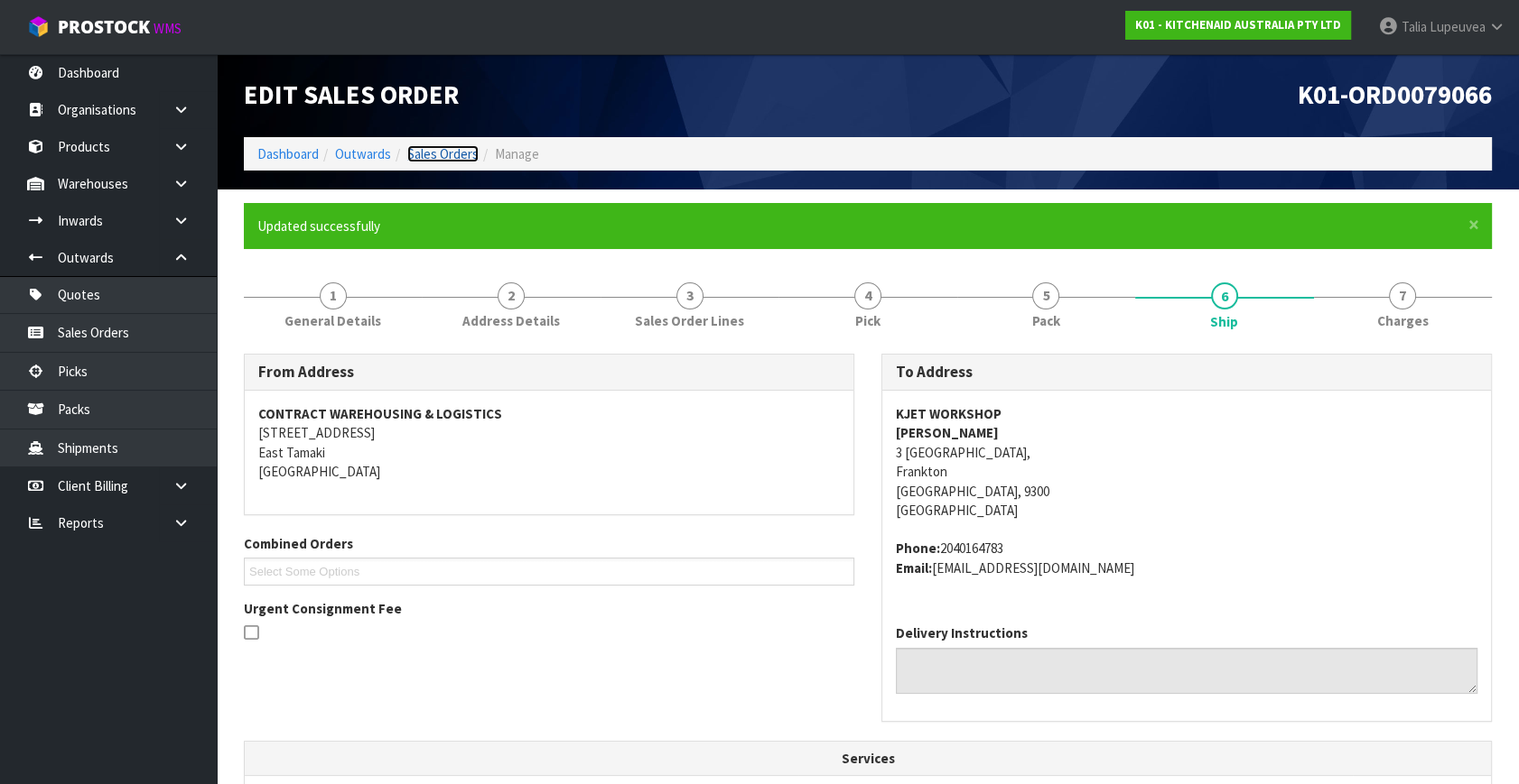
click at [439, 155] on link "Sales Orders" at bounding box center [443, 154] width 71 height 18
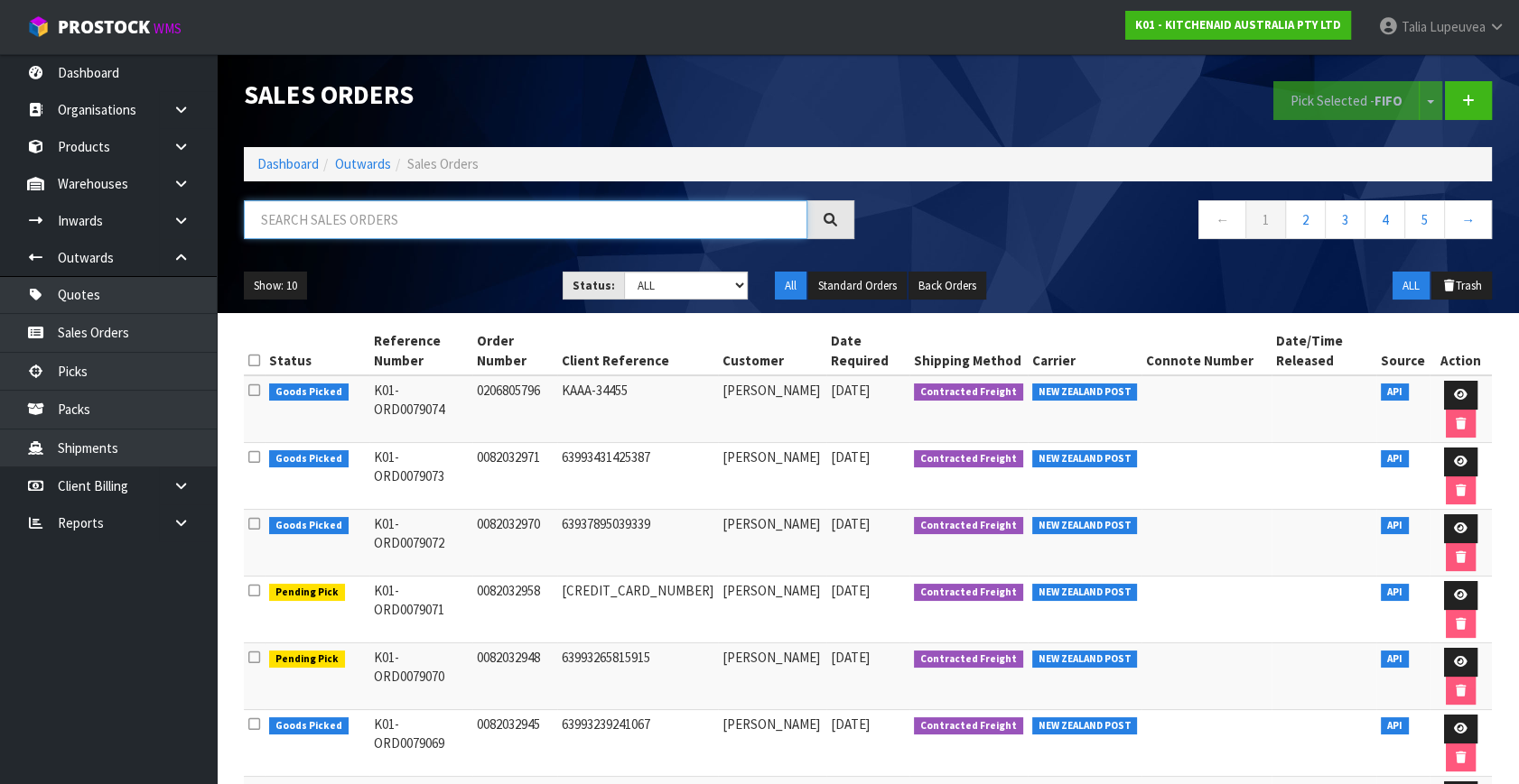
click at [472, 213] on input "text" at bounding box center [525, 220] width 563 height 39
type input "JOB-0412278"
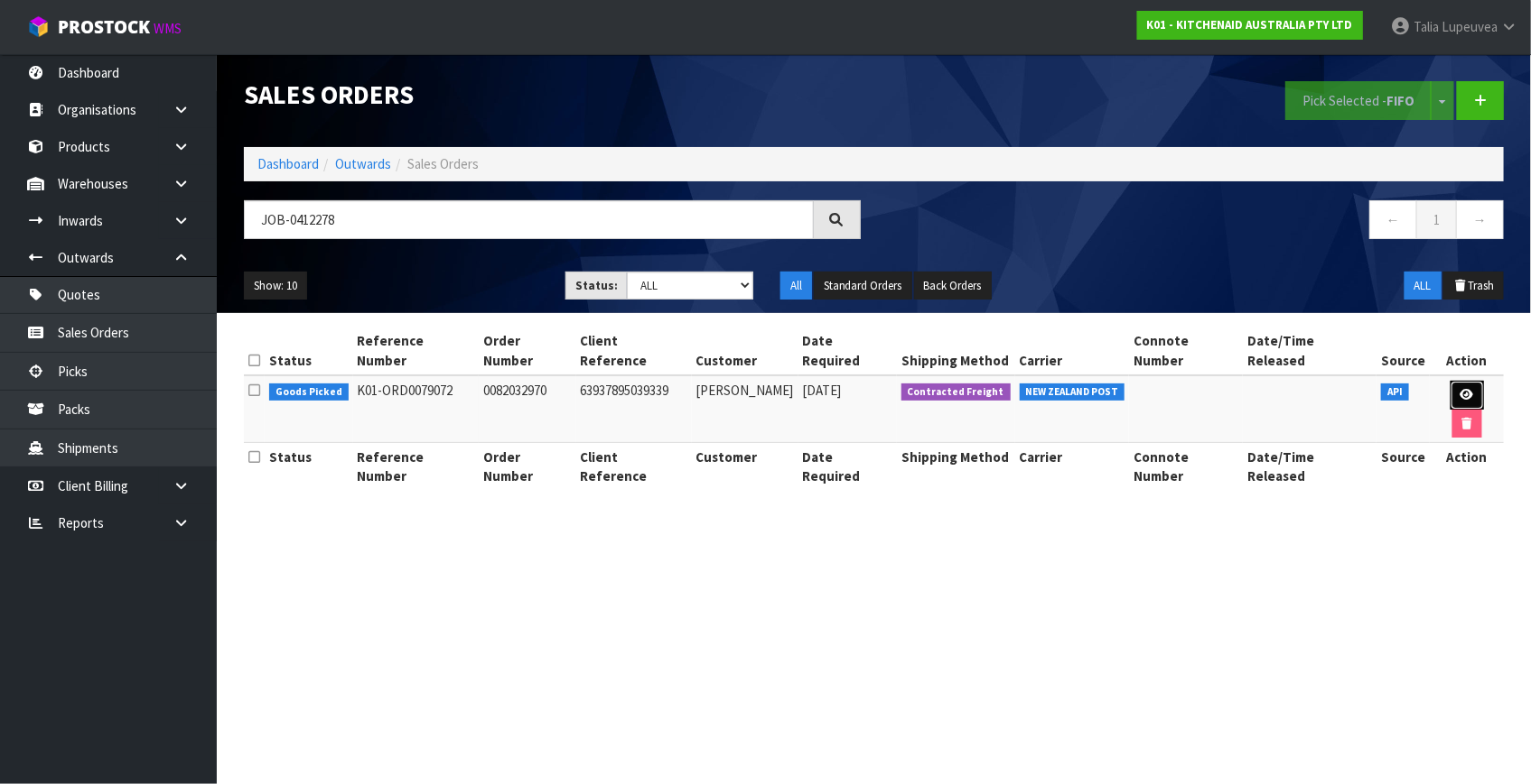
click at [1461, 389] on icon at bounding box center [1468, 395] width 14 height 12
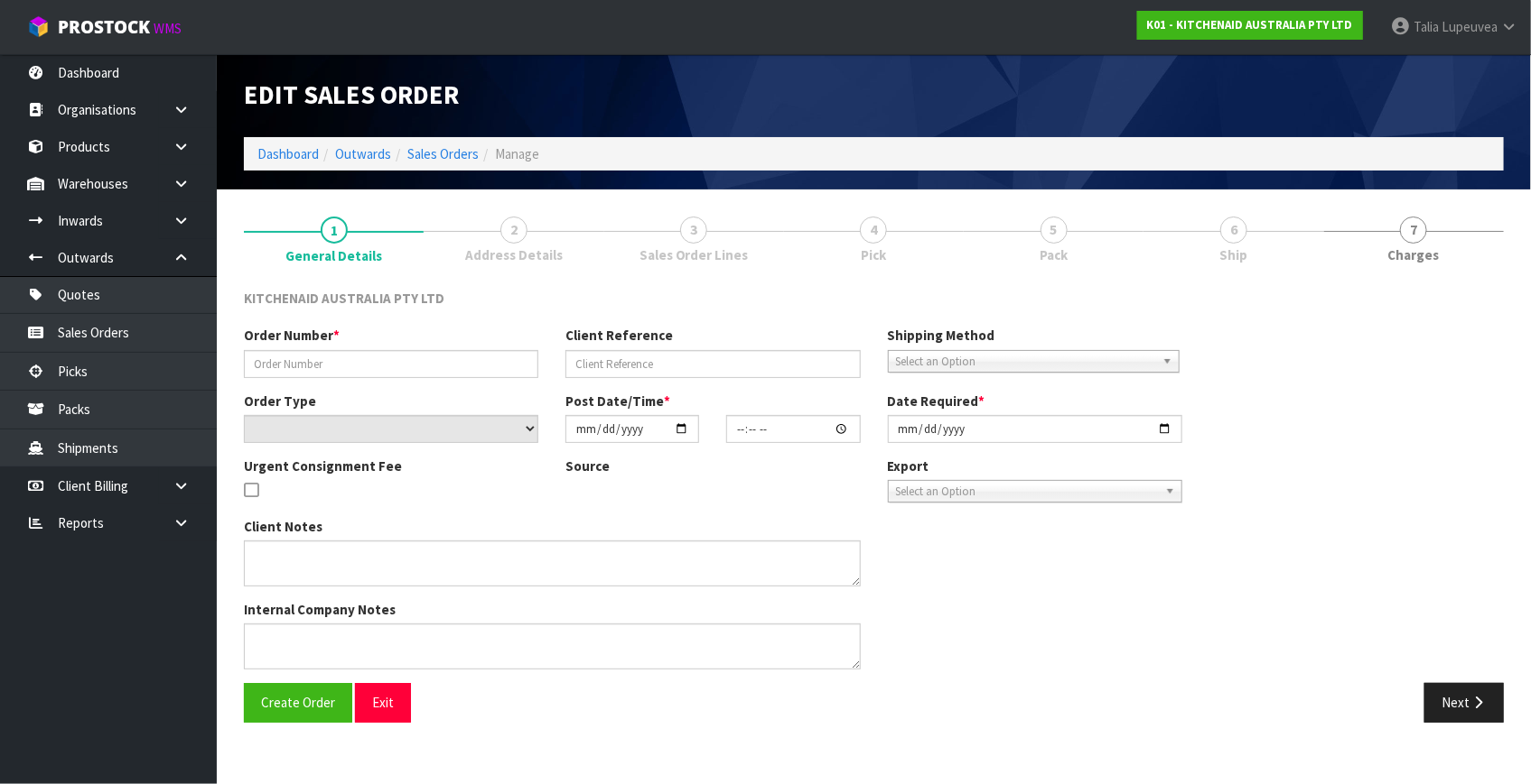
type input "0082032970"
type input "63937895039339"
select select "number:0"
type input "2025-09-12"
type input "13:41:08.000"
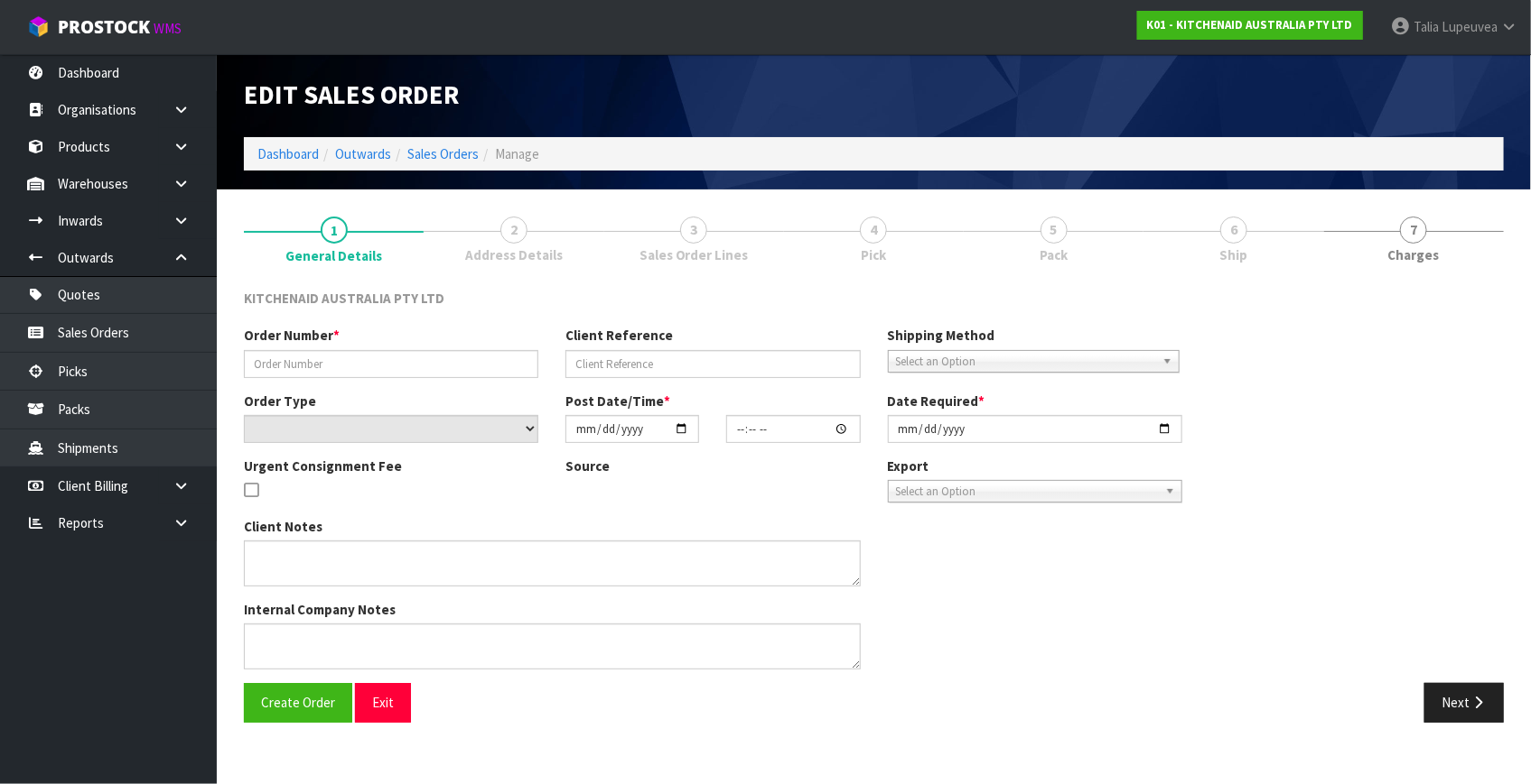
type input "2025-09-12"
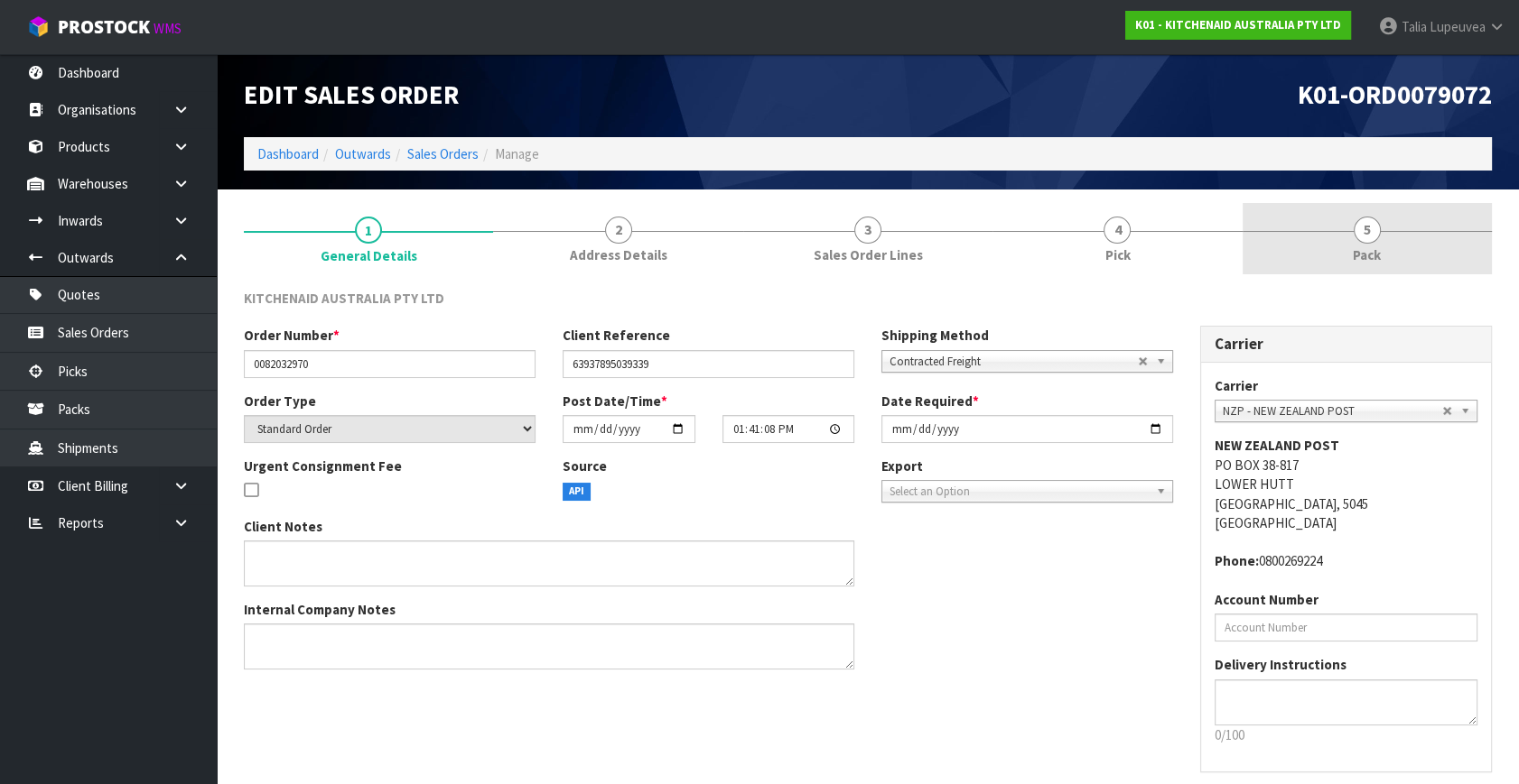
click at [1360, 243] on link "5 Pack" at bounding box center [1367, 238] width 249 height 71
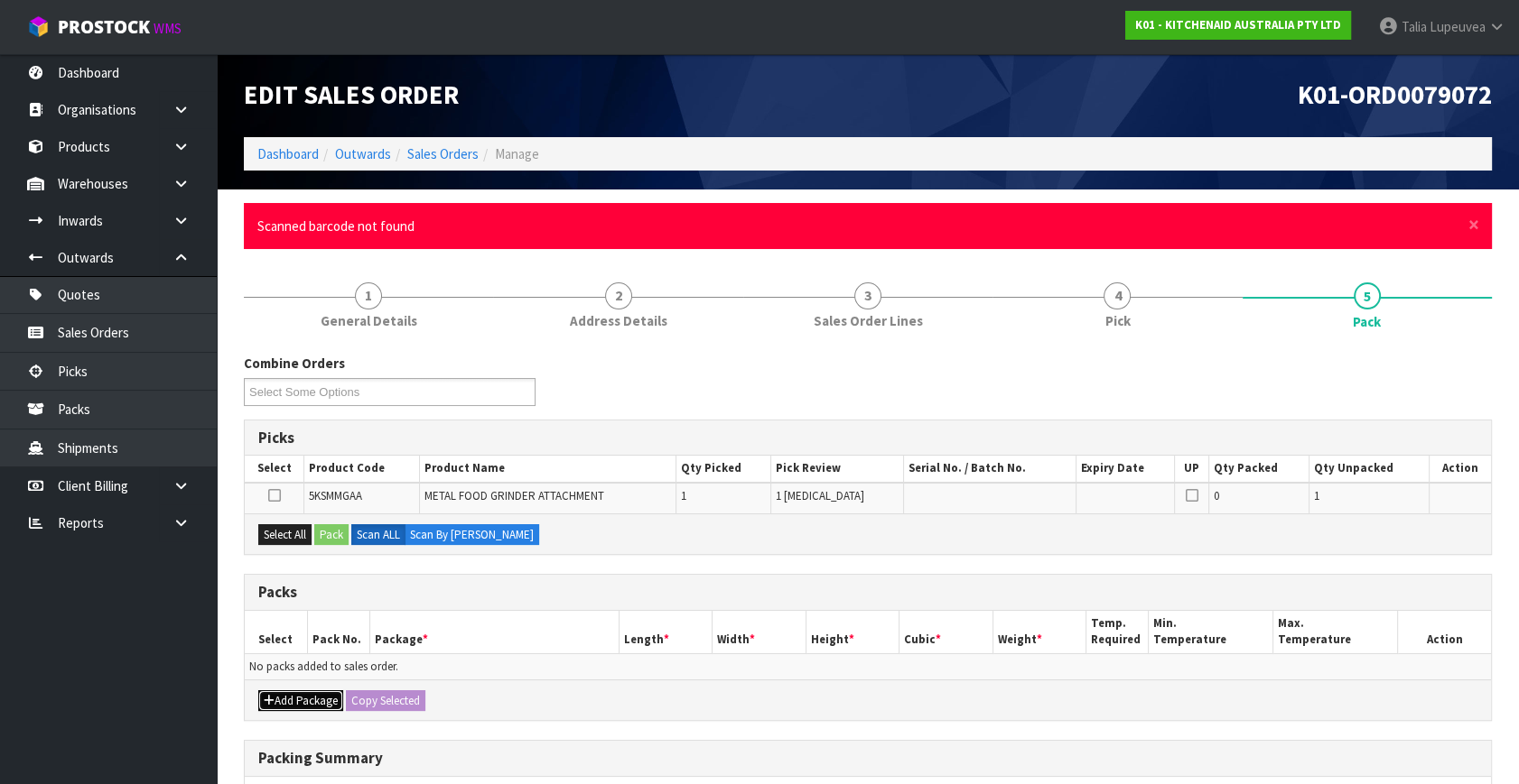
click at [307, 697] on button "Add Package" at bounding box center [300, 701] width 85 height 21
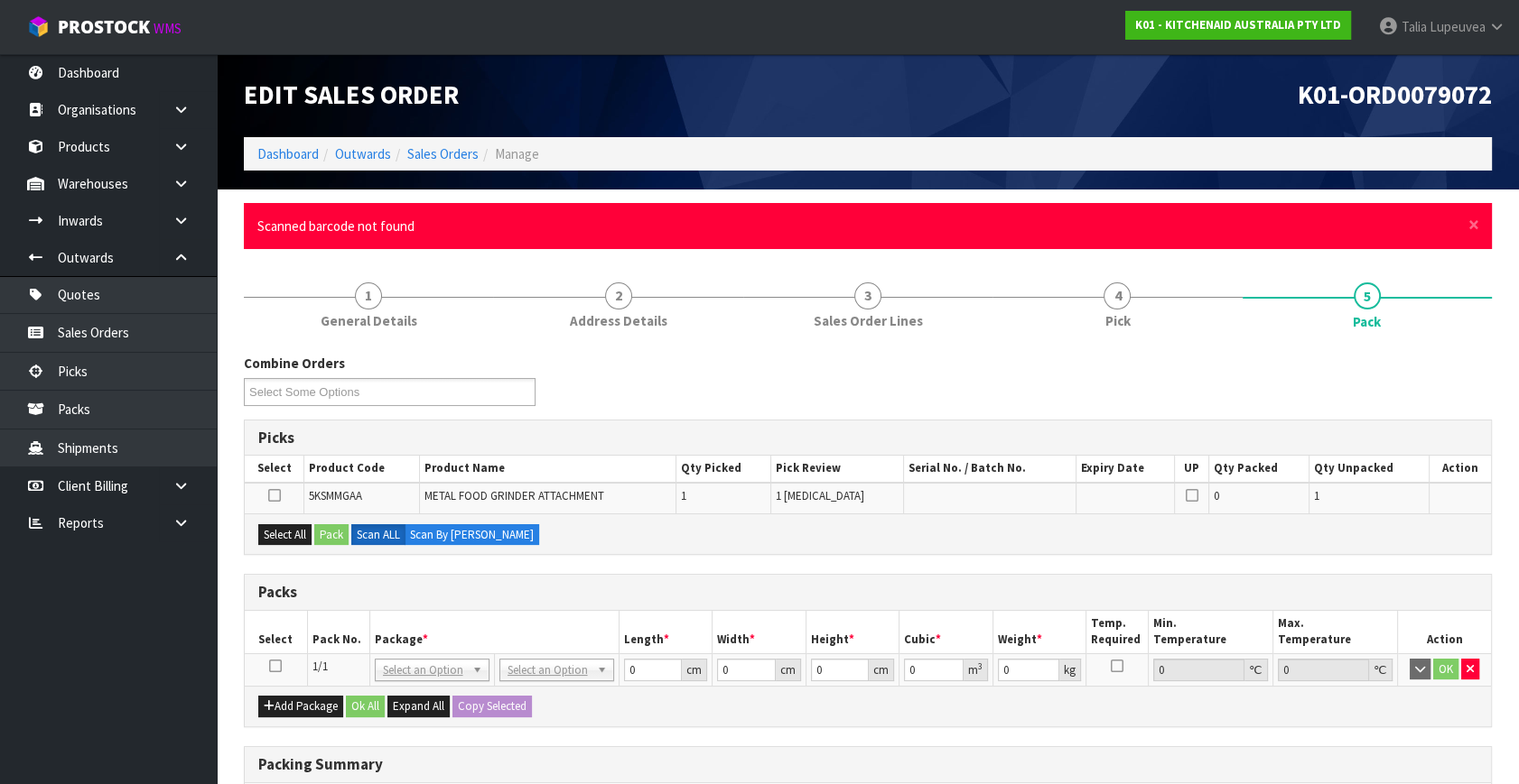
click at [276, 666] on icon at bounding box center [275, 666] width 13 height 1
click at [290, 519] on div "Select All Pack Scan ALL Scan By Quantity" at bounding box center [867, 534] width 1247 height 41
click at [290, 528] on button "Select All" at bounding box center [284, 535] width 54 height 21
click at [344, 530] on button "Pack" at bounding box center [331, 535] width 34 height 21
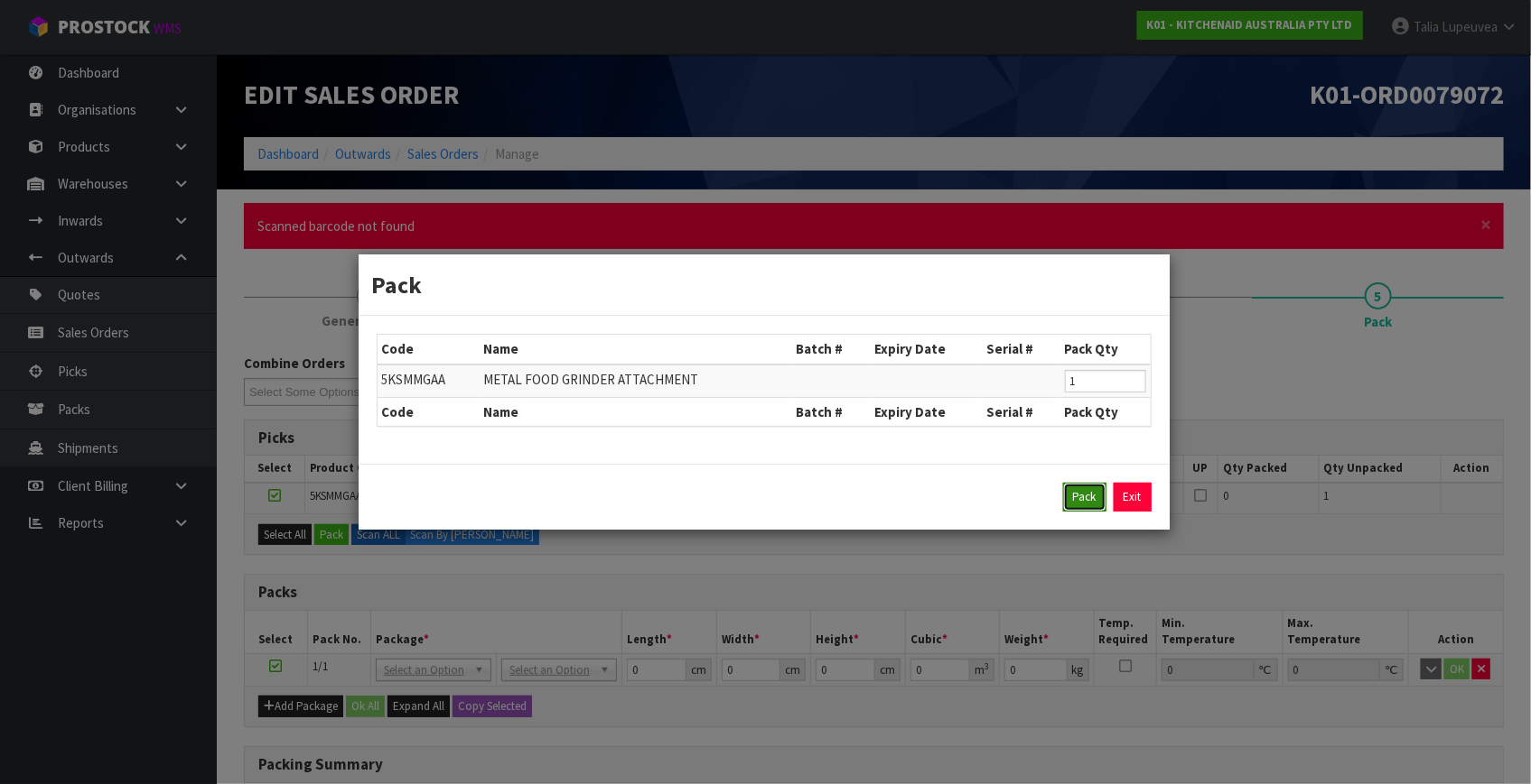
click at [1097, 505] on button "Pack" at bounding box center [1084, 497] width 44 height 29
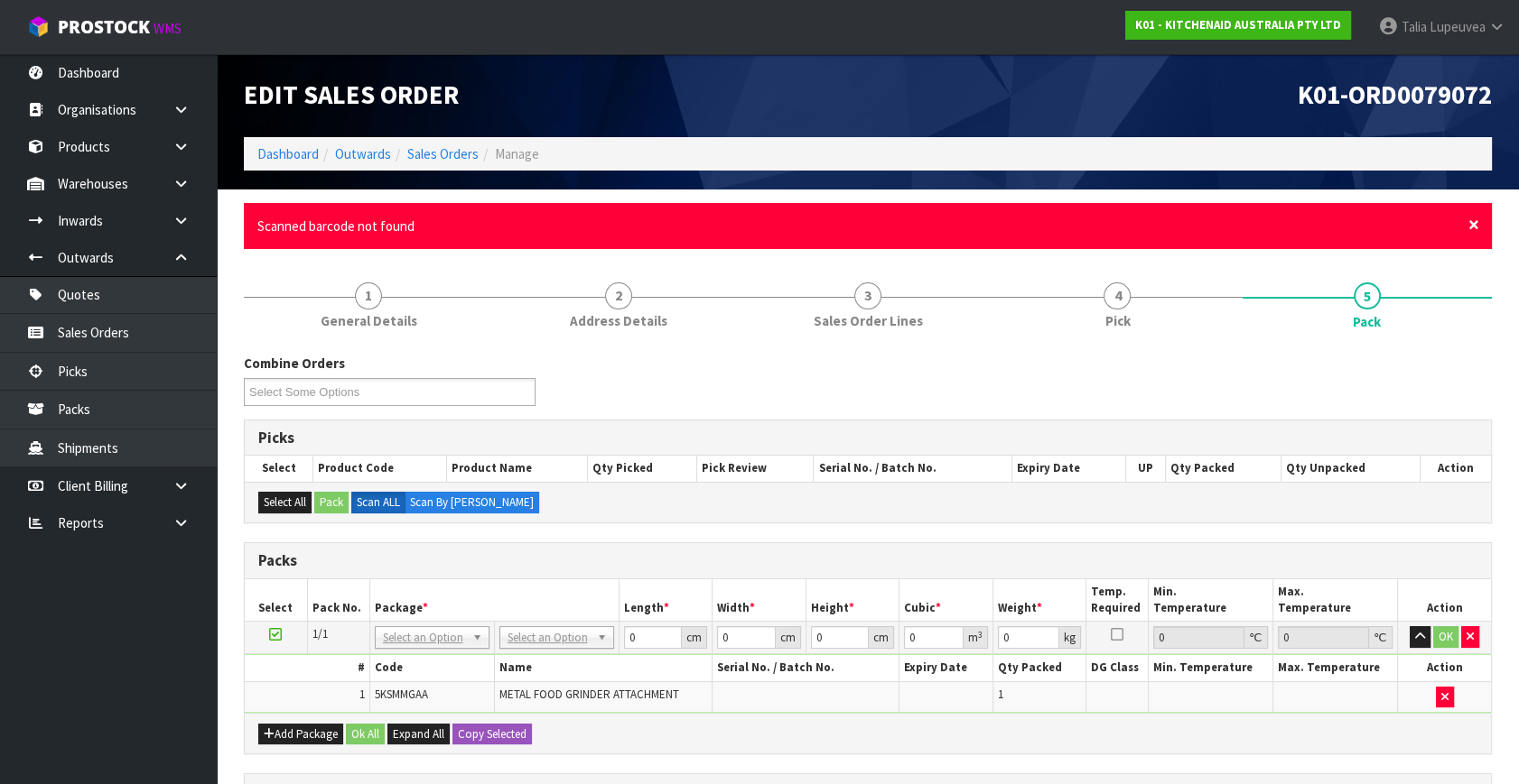
click at [1476, 225] on span "×" at bounding box center [1473, 225] width 11 height 25
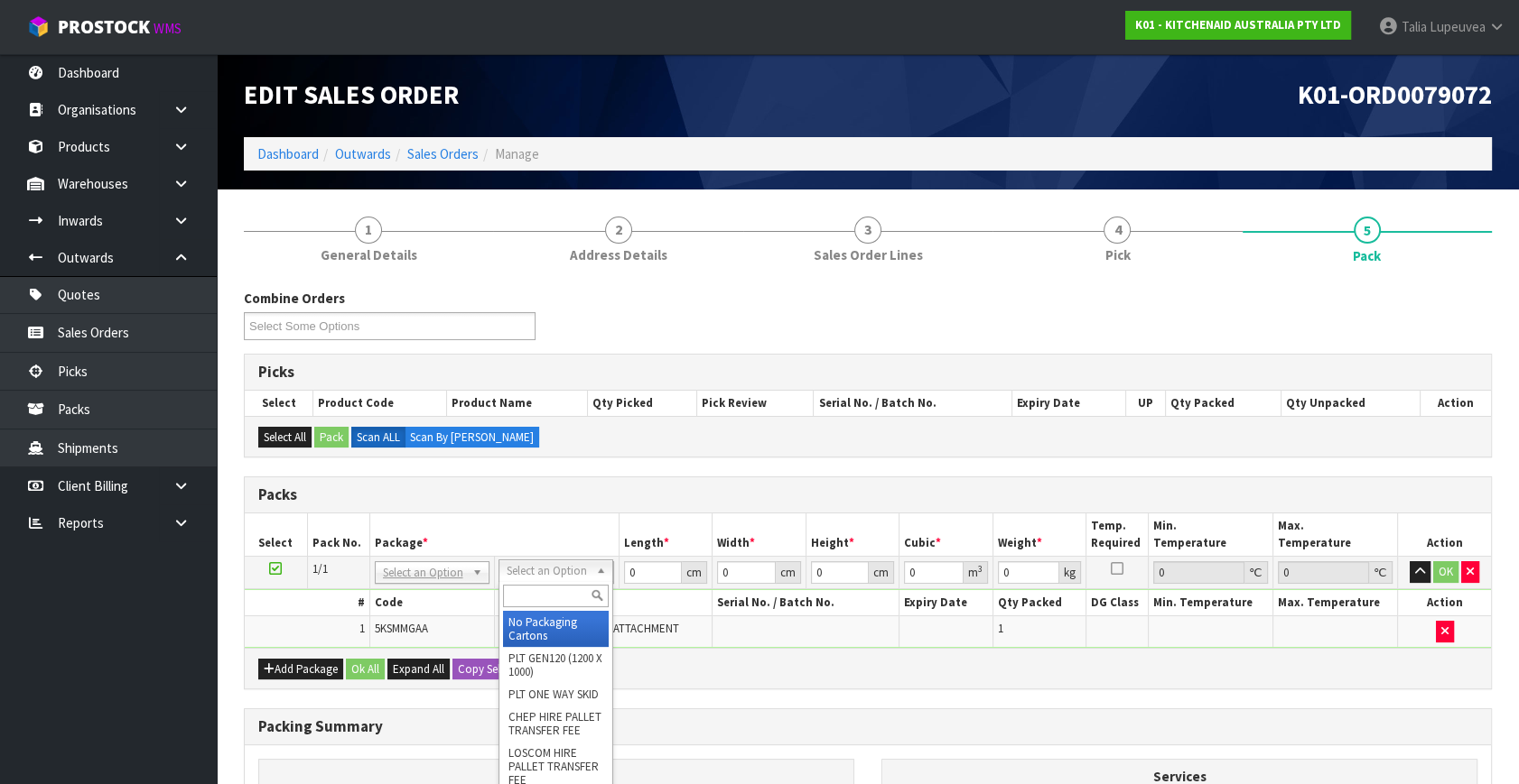
click at [512, 593] on input "text" at bounding box center [556, 595] width 106 height 22
type input "OC"
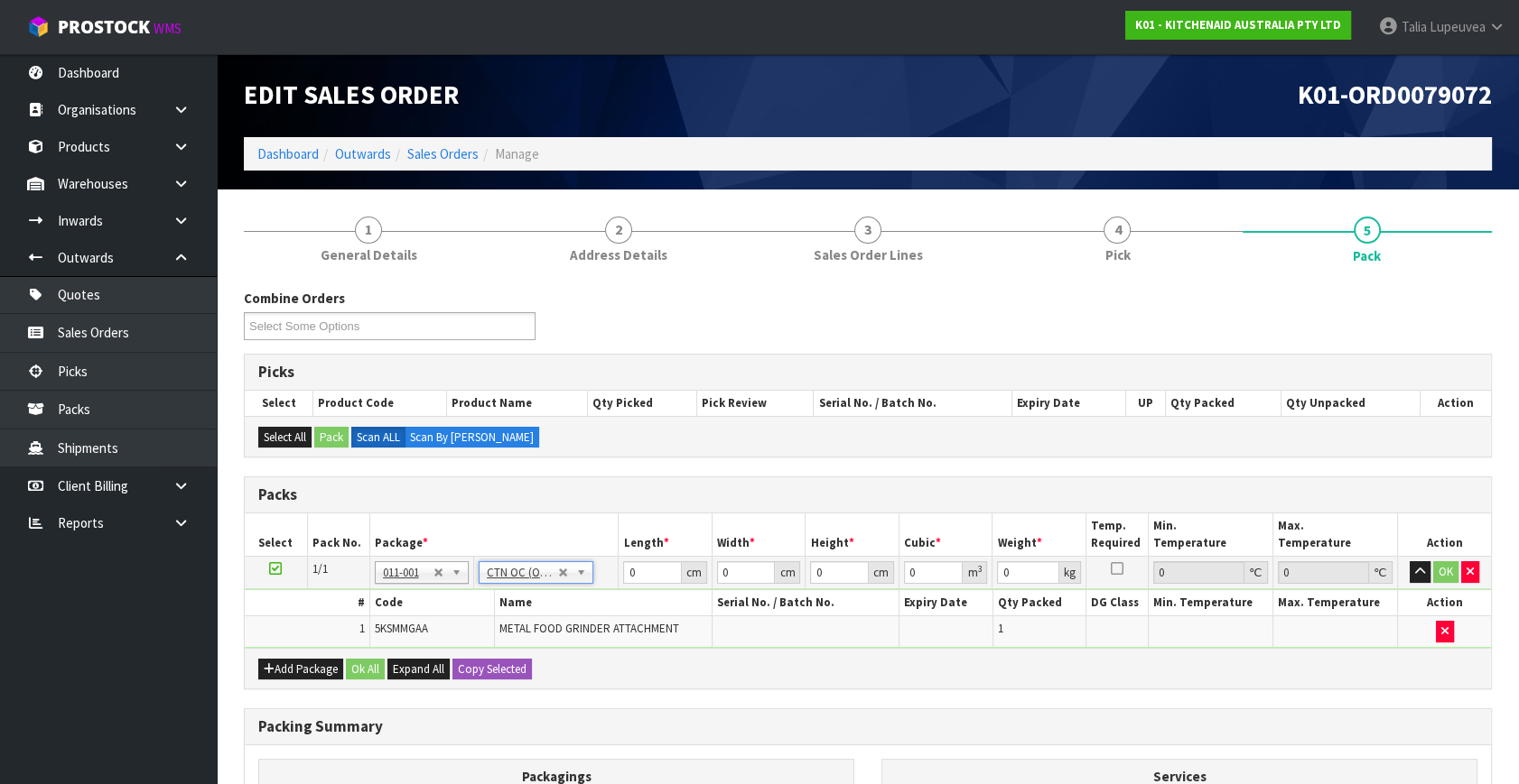
type input "2.3"
drag, startPoint x: 633, startPoint y: 572, endPoint x: 617, endPoint y: 577, distance: 16.8
click at [617, 577] on tr "1/1 NONE 007-001 007-002 007-004 007-009 007-013 007-014 007-015 007-017 007-01…" at bounding box center [867, 573] width 1247 height 32
type input "42"
type input "29"
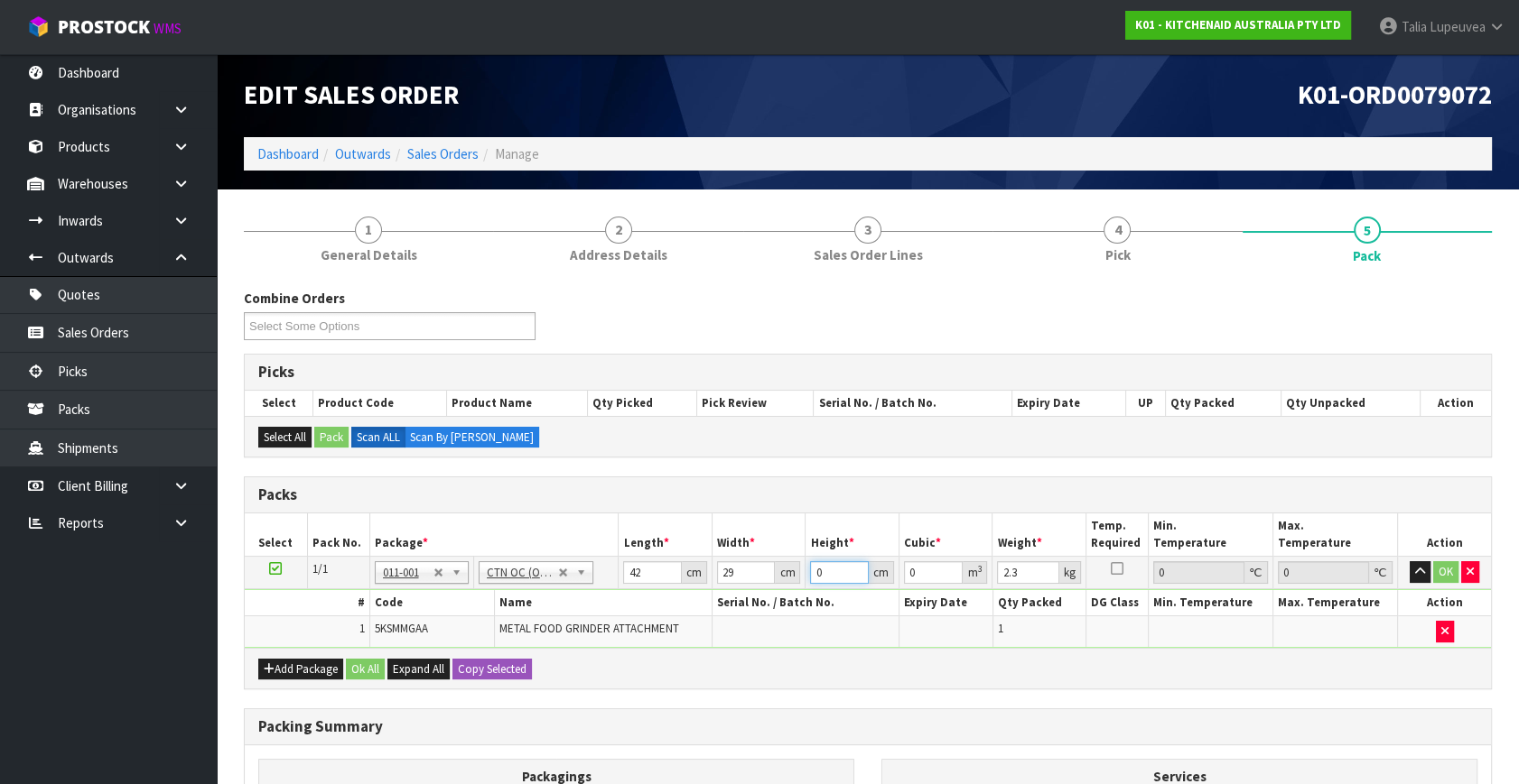
type input "1"
type input "0.001218"
type input "18"
type input "0.021924"
type input "18"
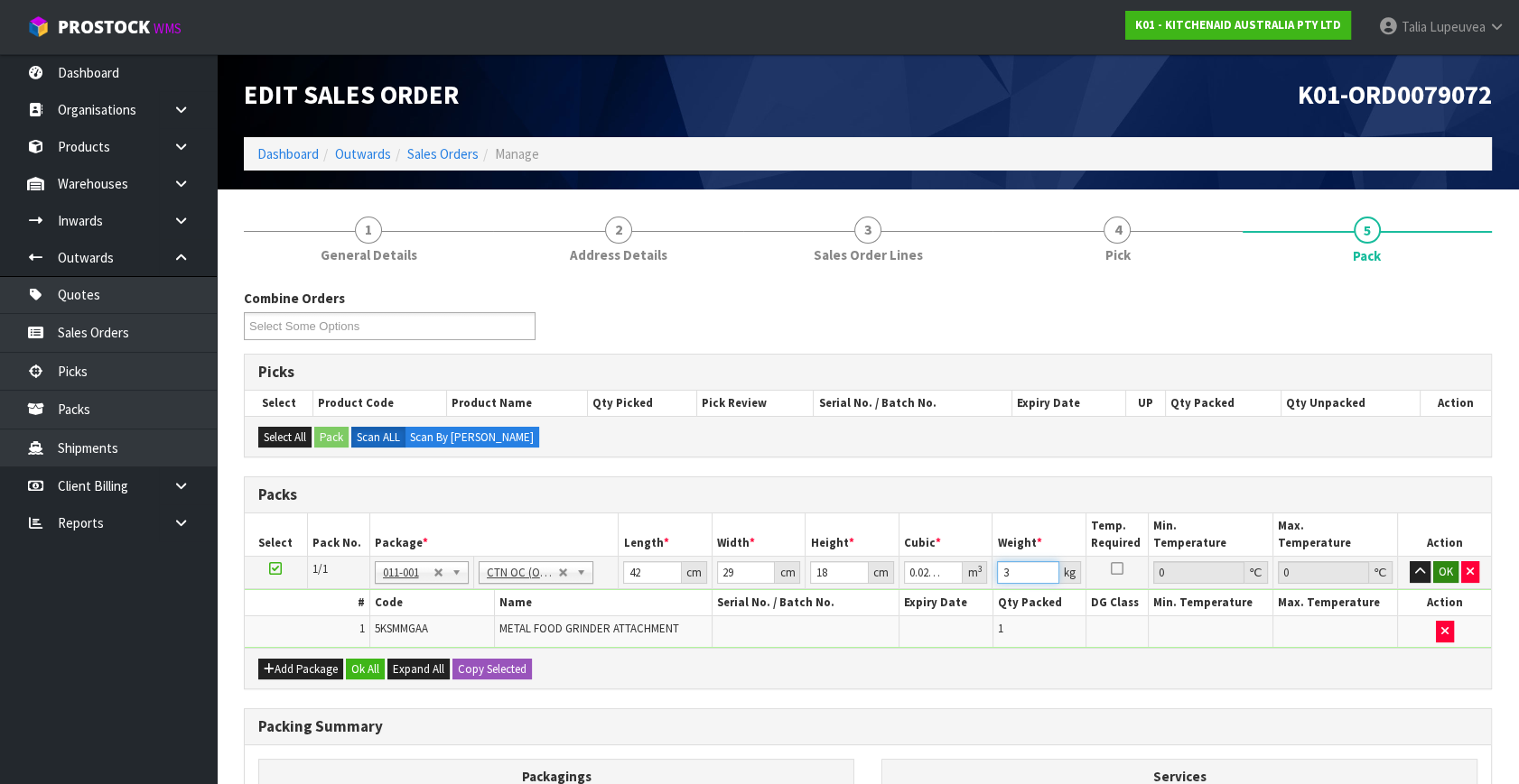
type input "3"
click at [1440, 566] on button "OK" at bounding box center [1446, 572] width 25 height 21
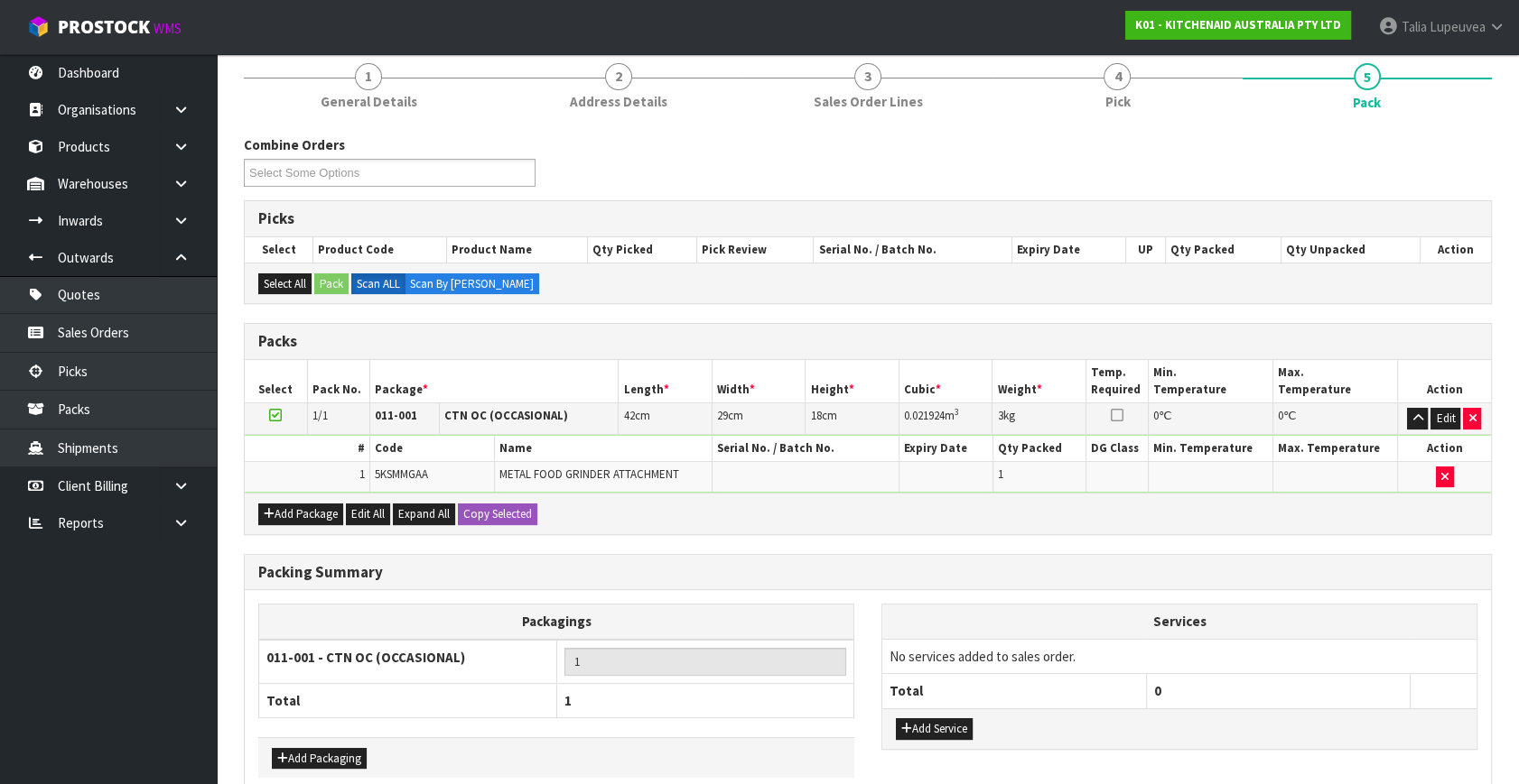
scroll to position [242, 0]
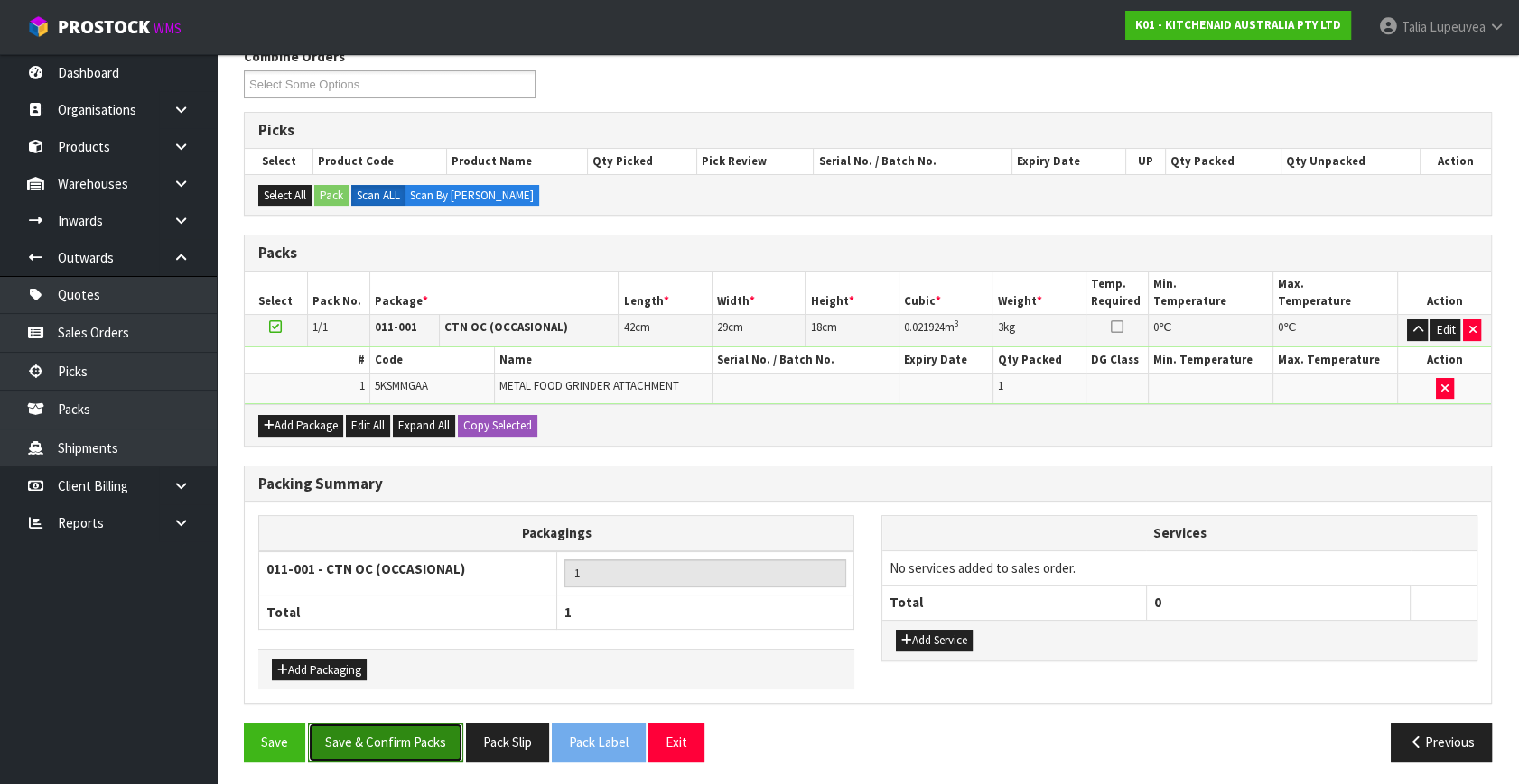
click at [436, 723] on button "Save & Confirm Packs" at bounding box center [385, 742] width 156 height 39
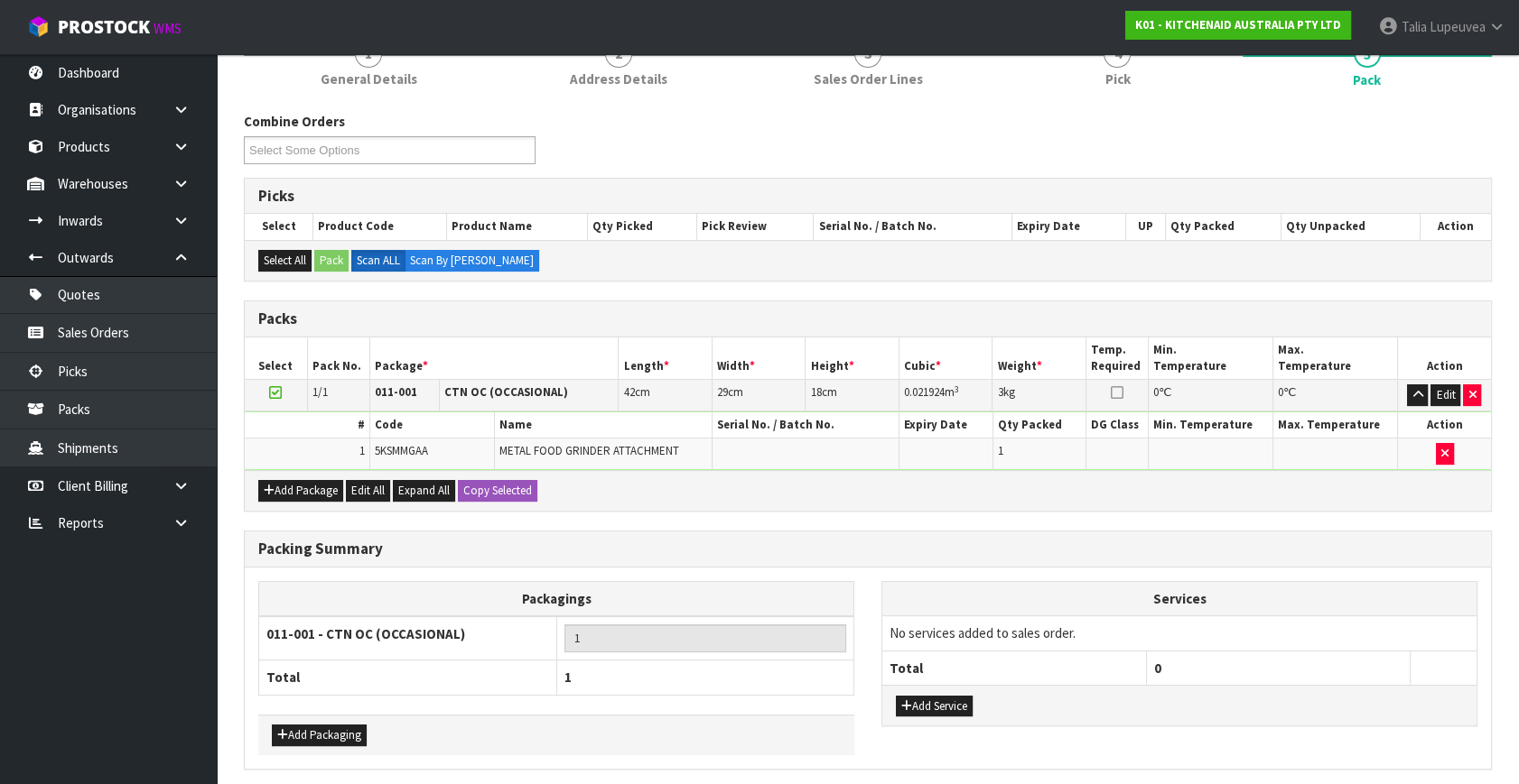
scroll to position [0, 0]
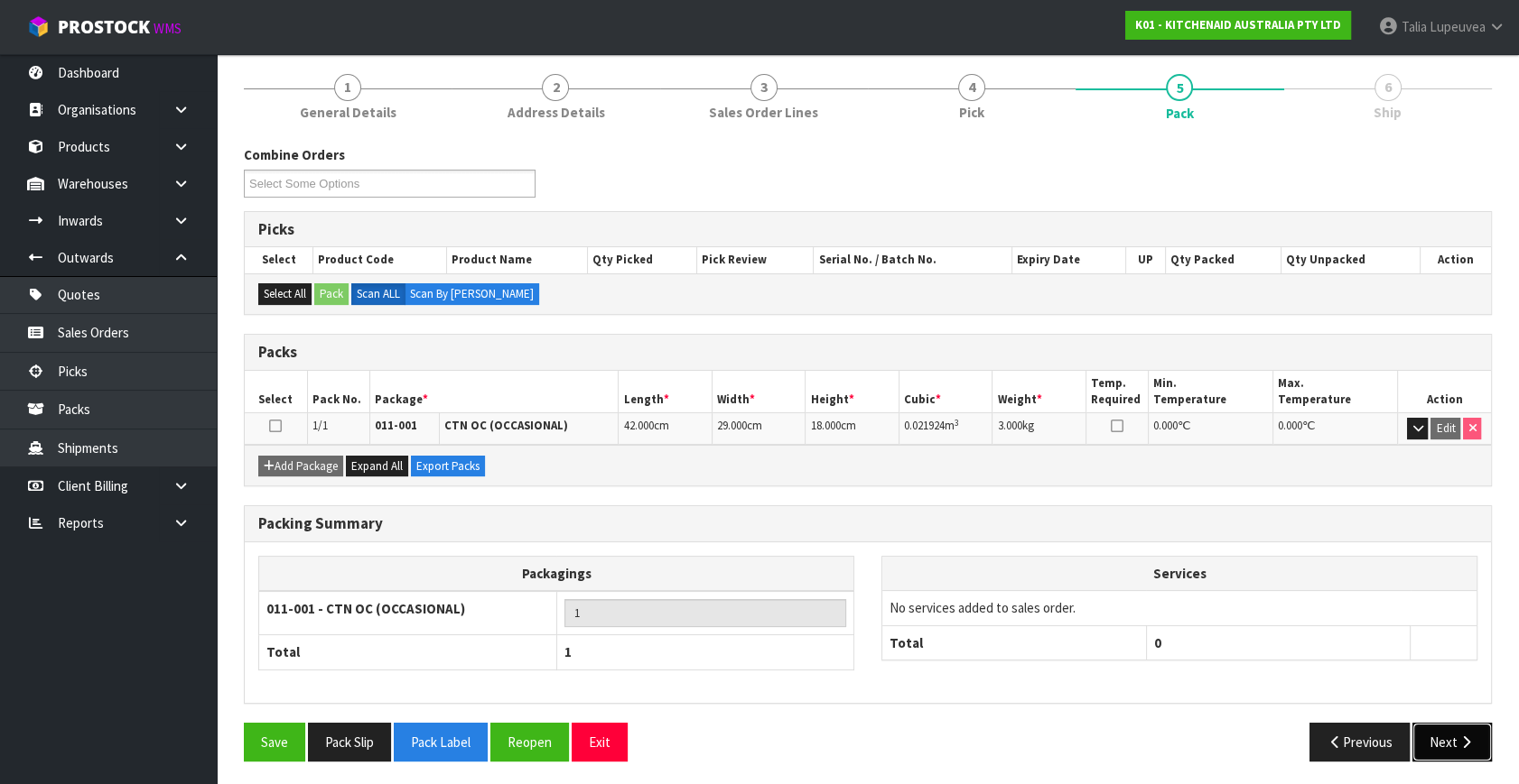
click at [1478, 724] on button "Next" at bounding box center [1452, 742] width 80 height 39
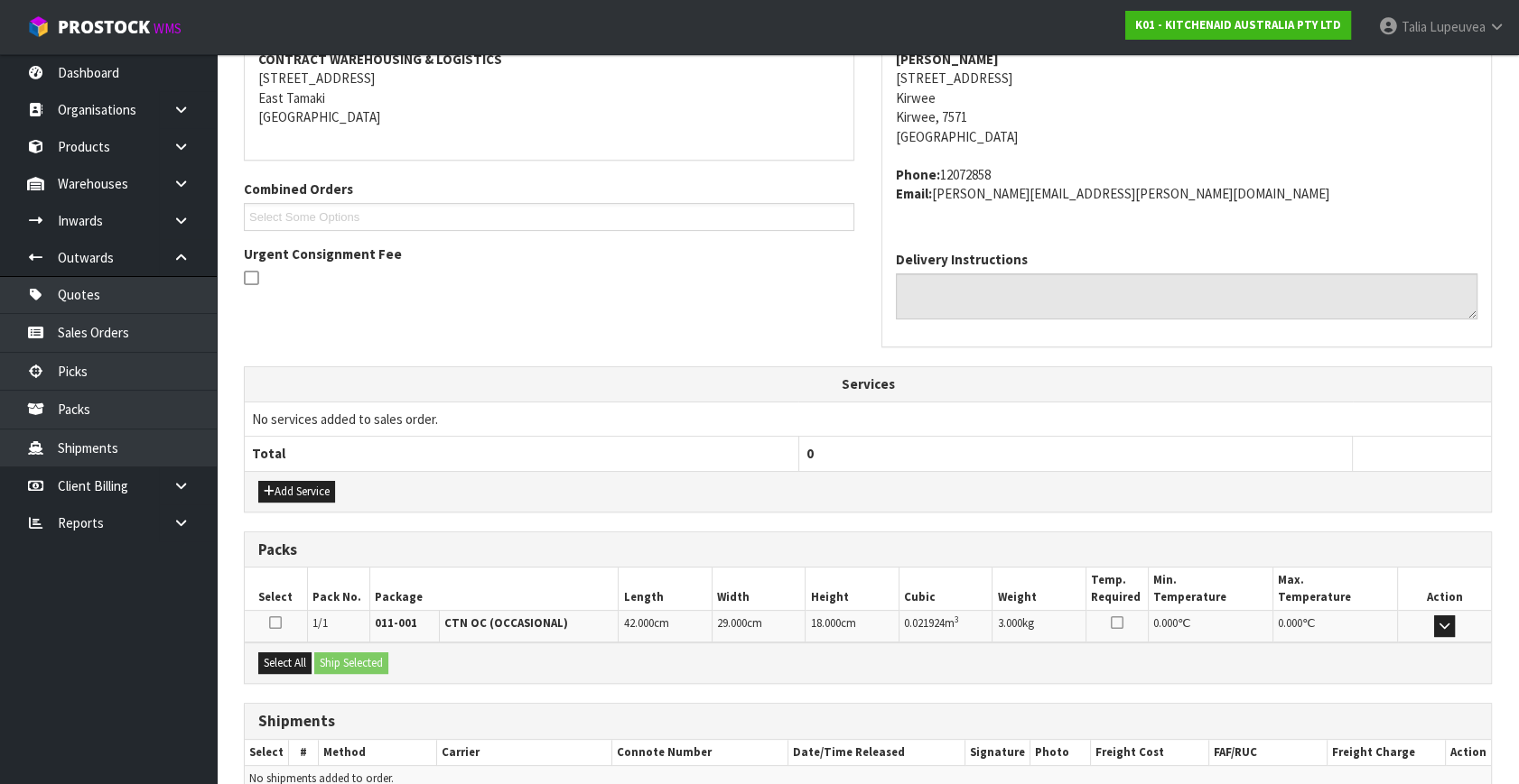
scroll to position [445, 0]
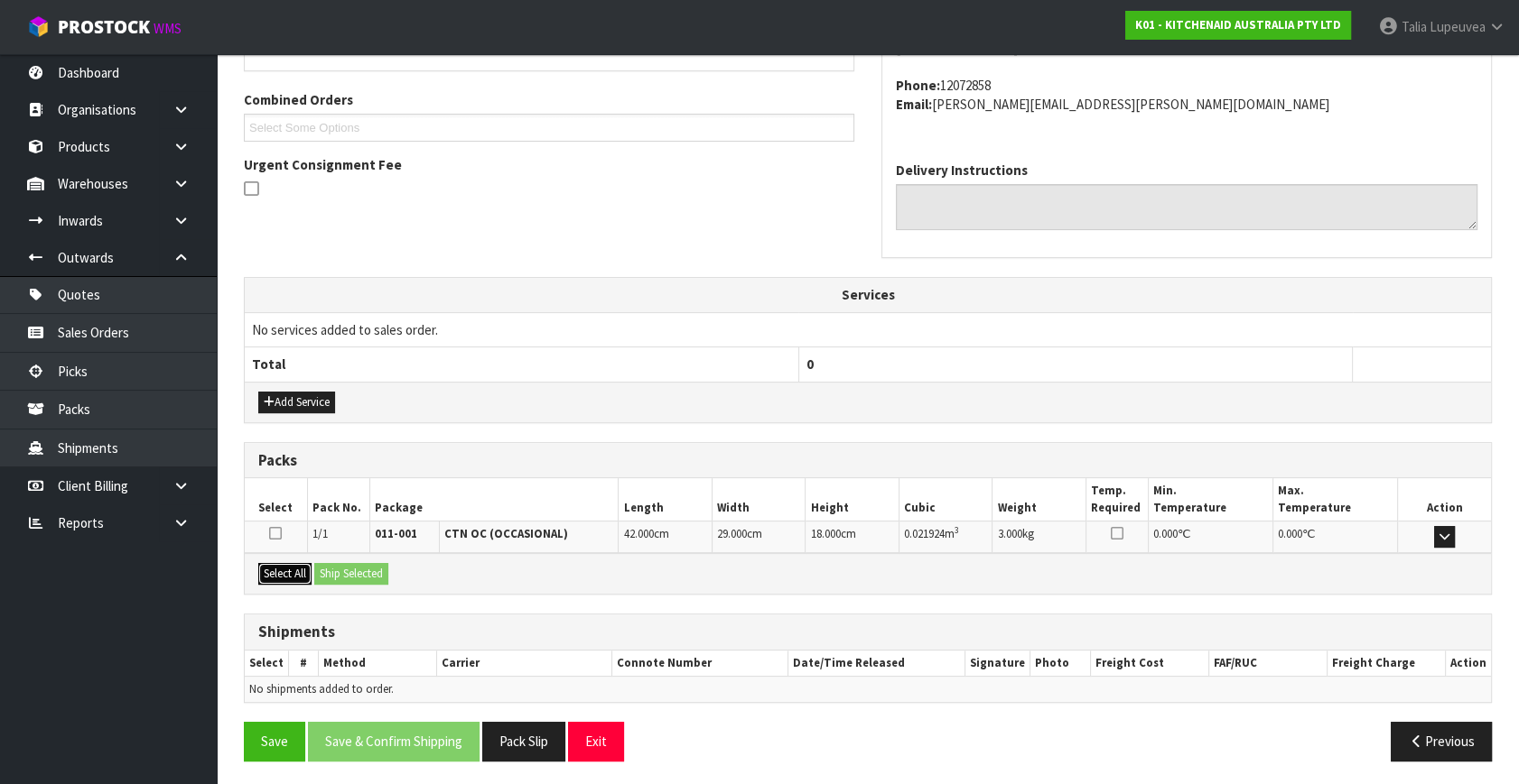
drag, startPoint x: 291, startPoint y: 560, endPoint x: 365, endPoint y: 574, distance: 75.3
click at [302, 563] on button "Select All" at bounding box center [284, 574] width 54 height 21
click at [365, 574] on button "Ship Selected" at bounding box center [351, 574] width 74 height 21
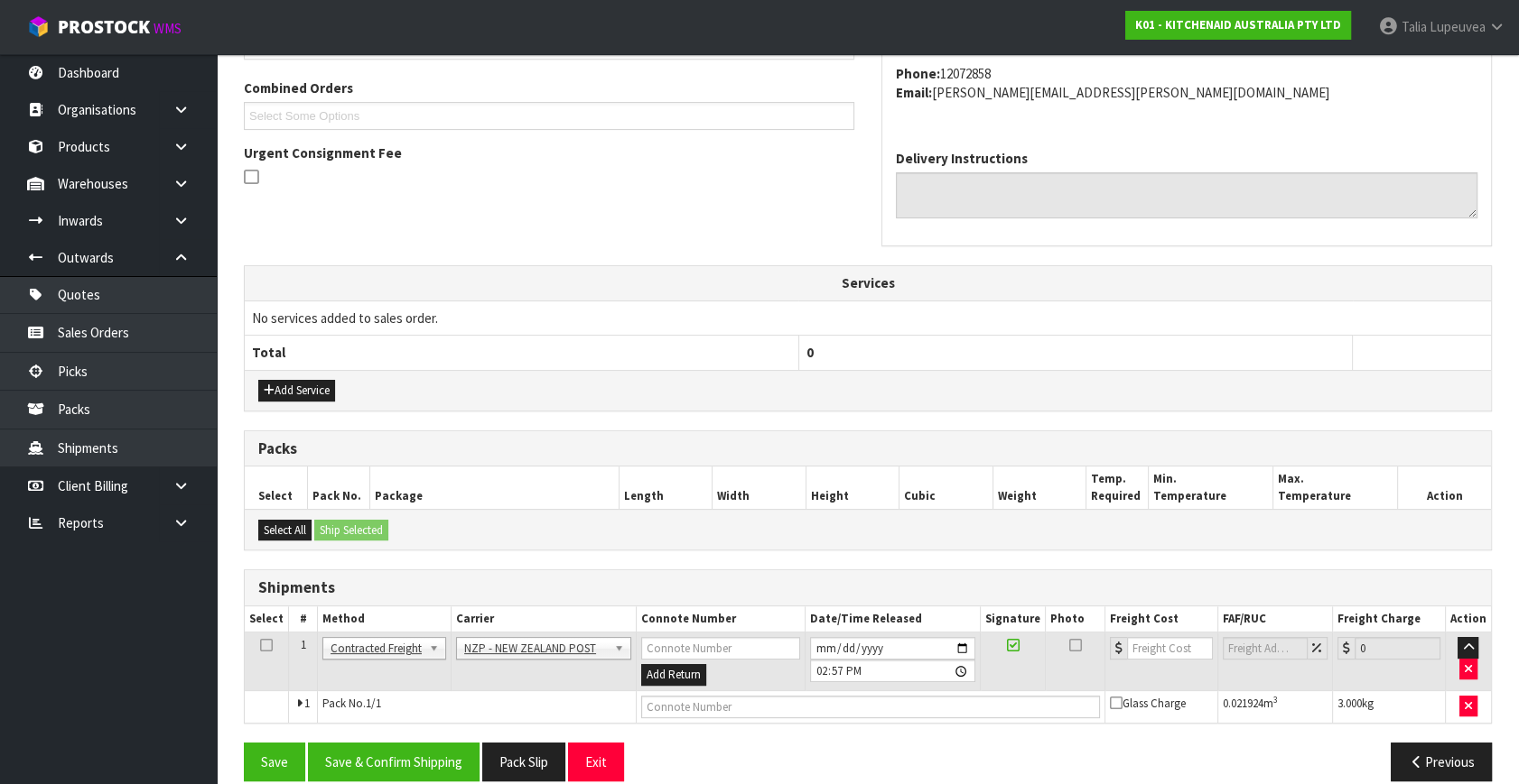
scroll to position [477, 0]
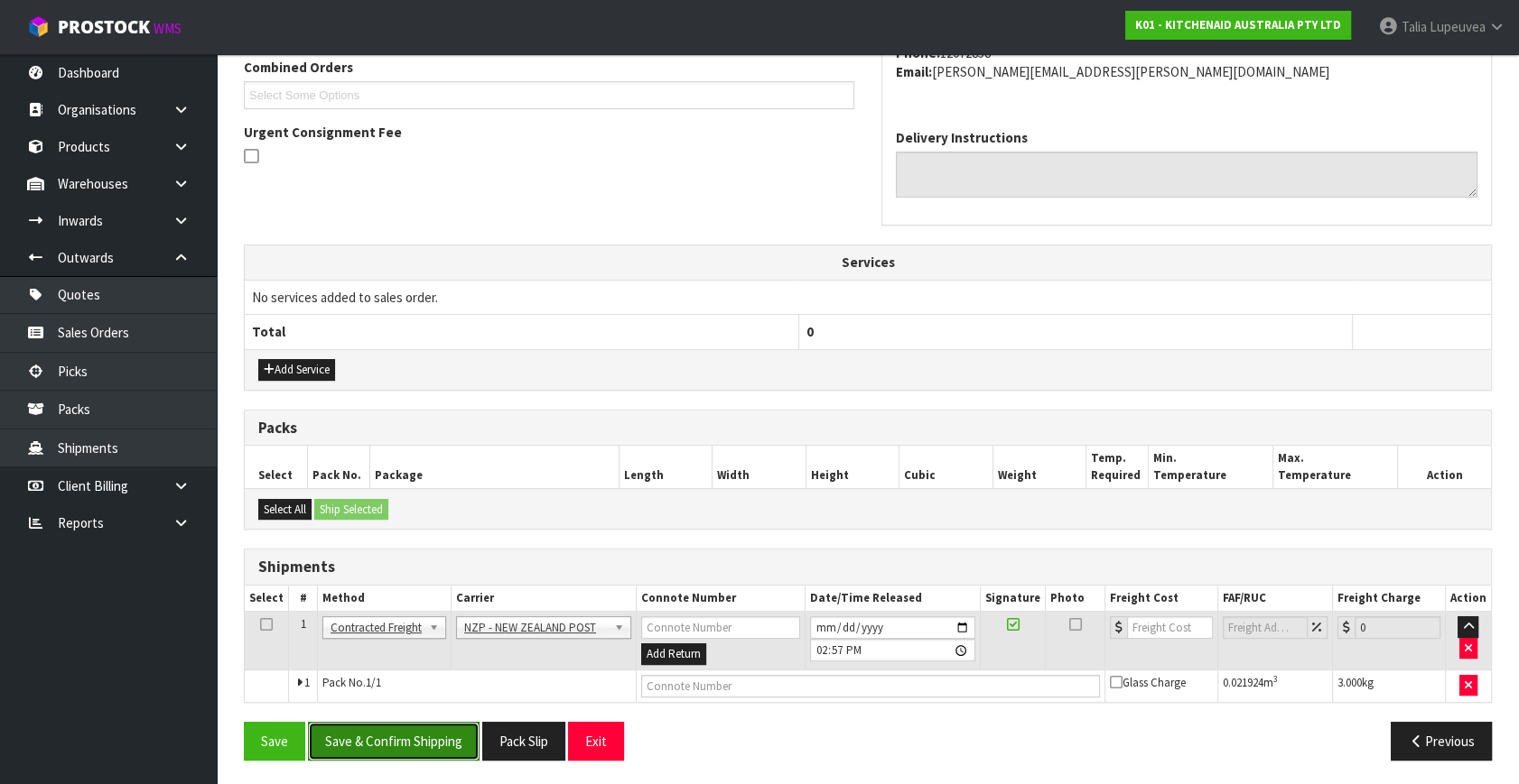
click at [439, 734] on button "Save & Confirm Shipping" at bounding box center [393, 741] width 171 height 39
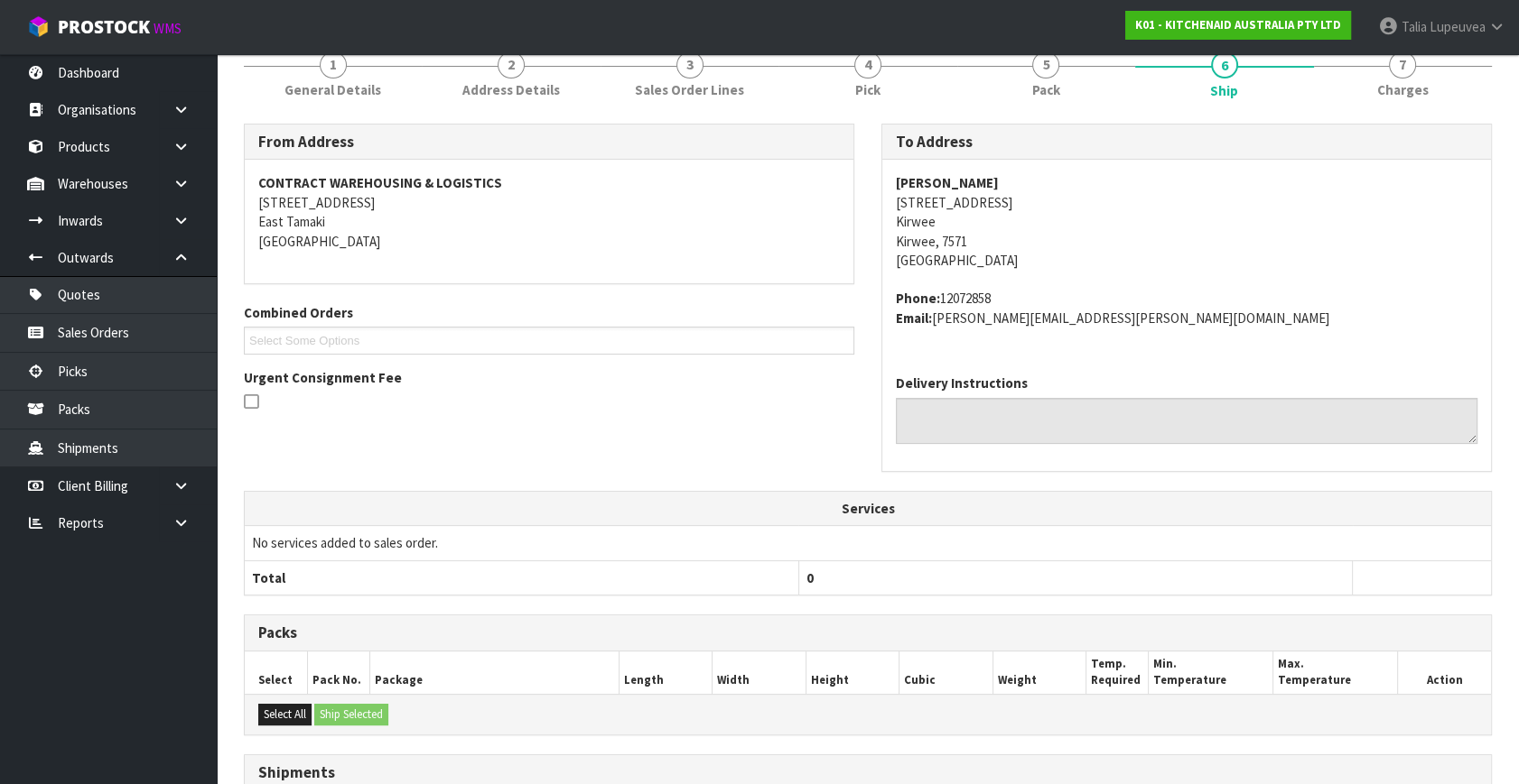
scroll to position [451, 0]
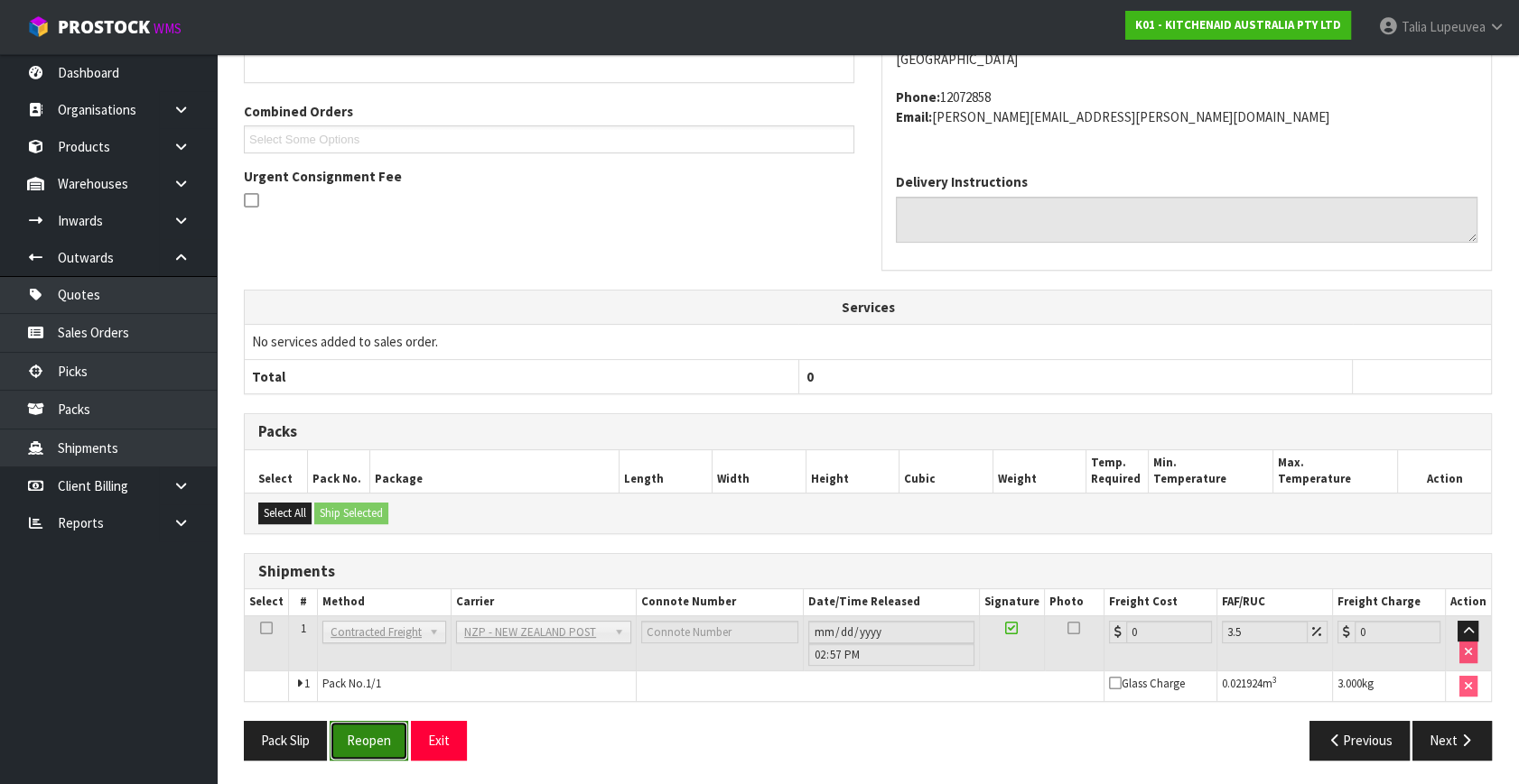
click at [345, 737] on button "Reopen" at bounding box center [369, 740] width 79 height 39
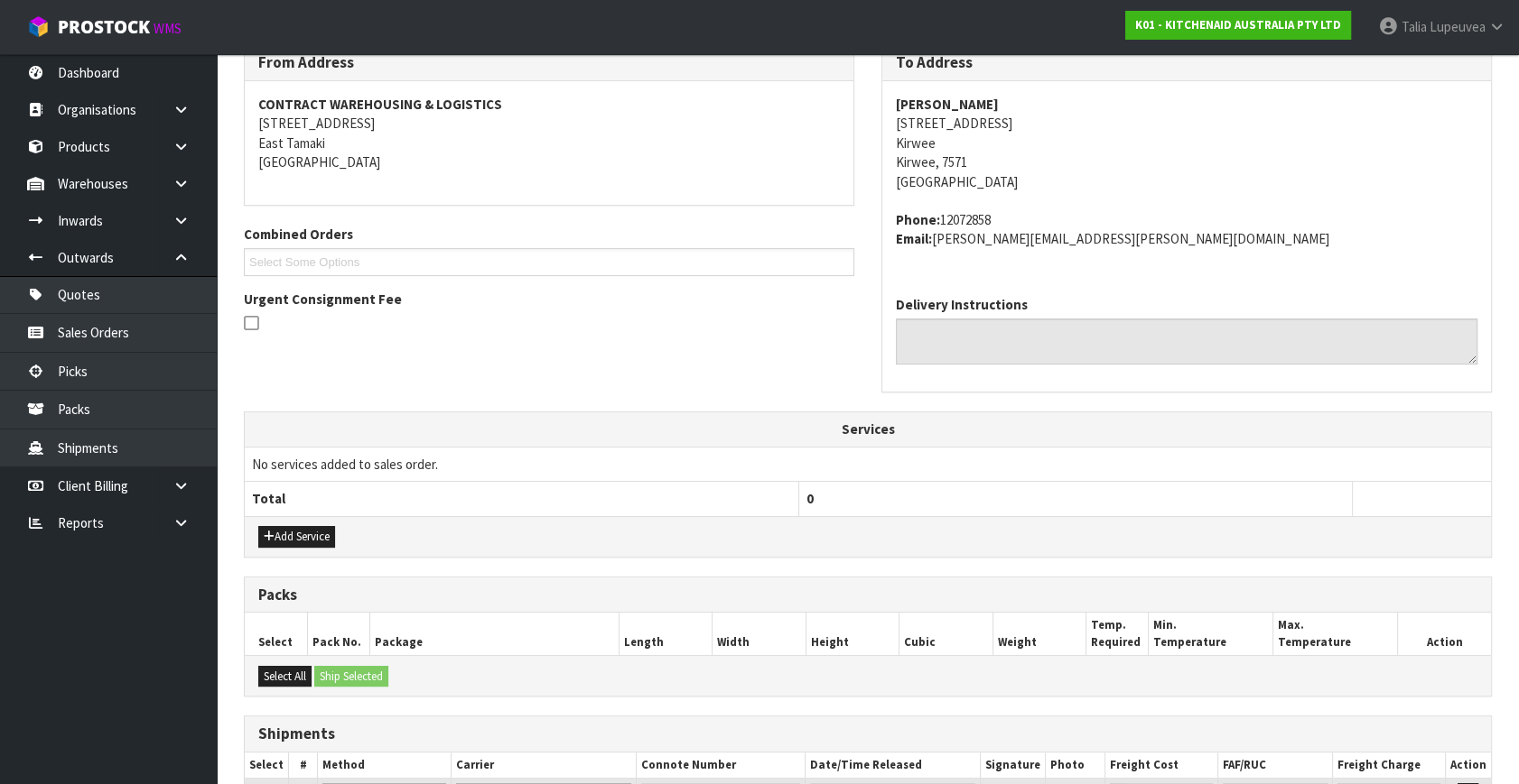
scroll to position [494, 0]
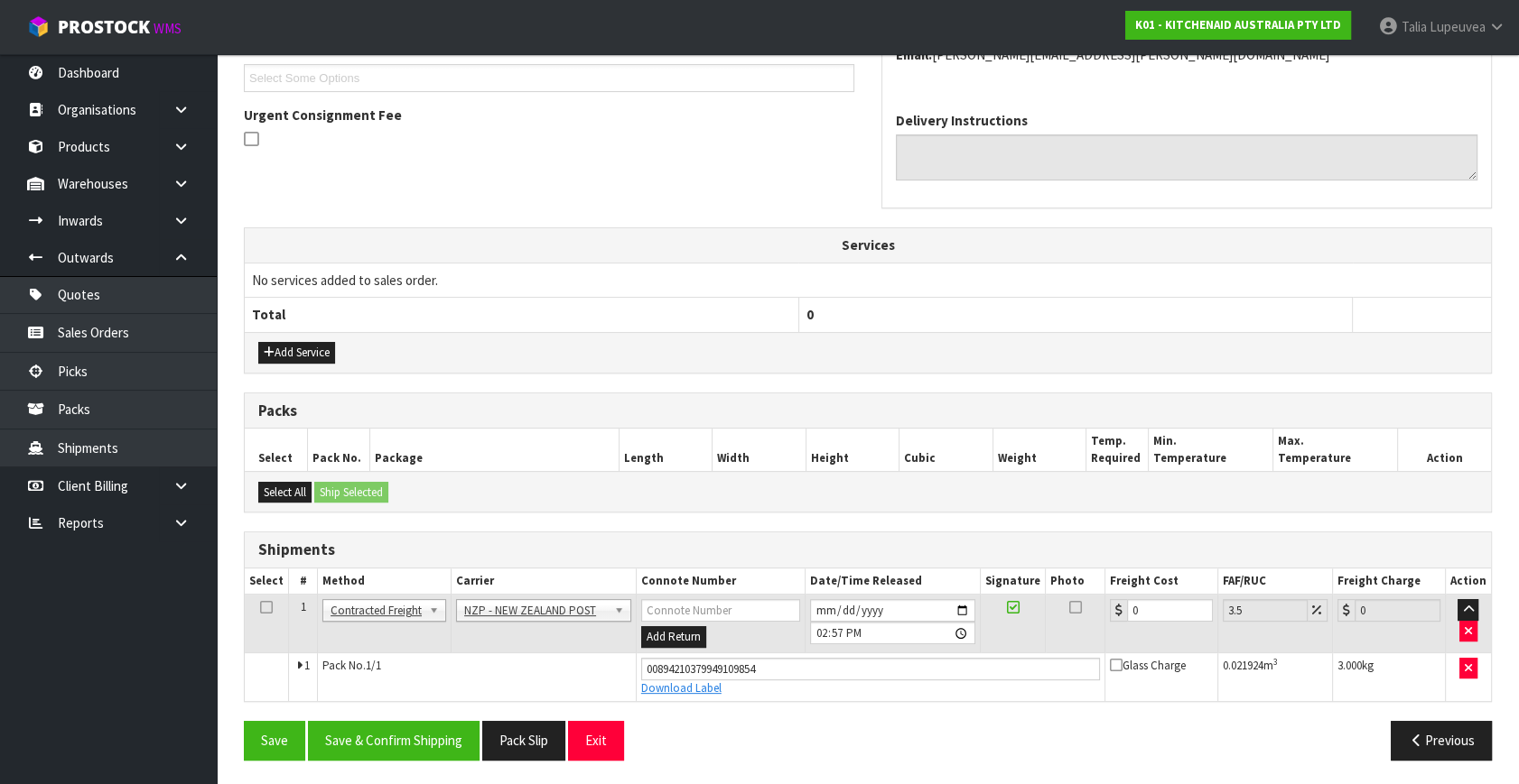
drag, startPoint x: 1139, startPoint y: 594, endPoint x: 1125, endPoint y: 594, distance: 14.0
click at [1110, 595] on td "0" at bounding box center [1161, 624] width 113 height 58
drag, startPoint x: 1136, startPoint y: 614, endPoint x: 1124, endPoint y: 613, distance: 12.0
click at [1124, 613] on div "0" at bounding box center [1162, 610] width 103 height 22
type input "1"
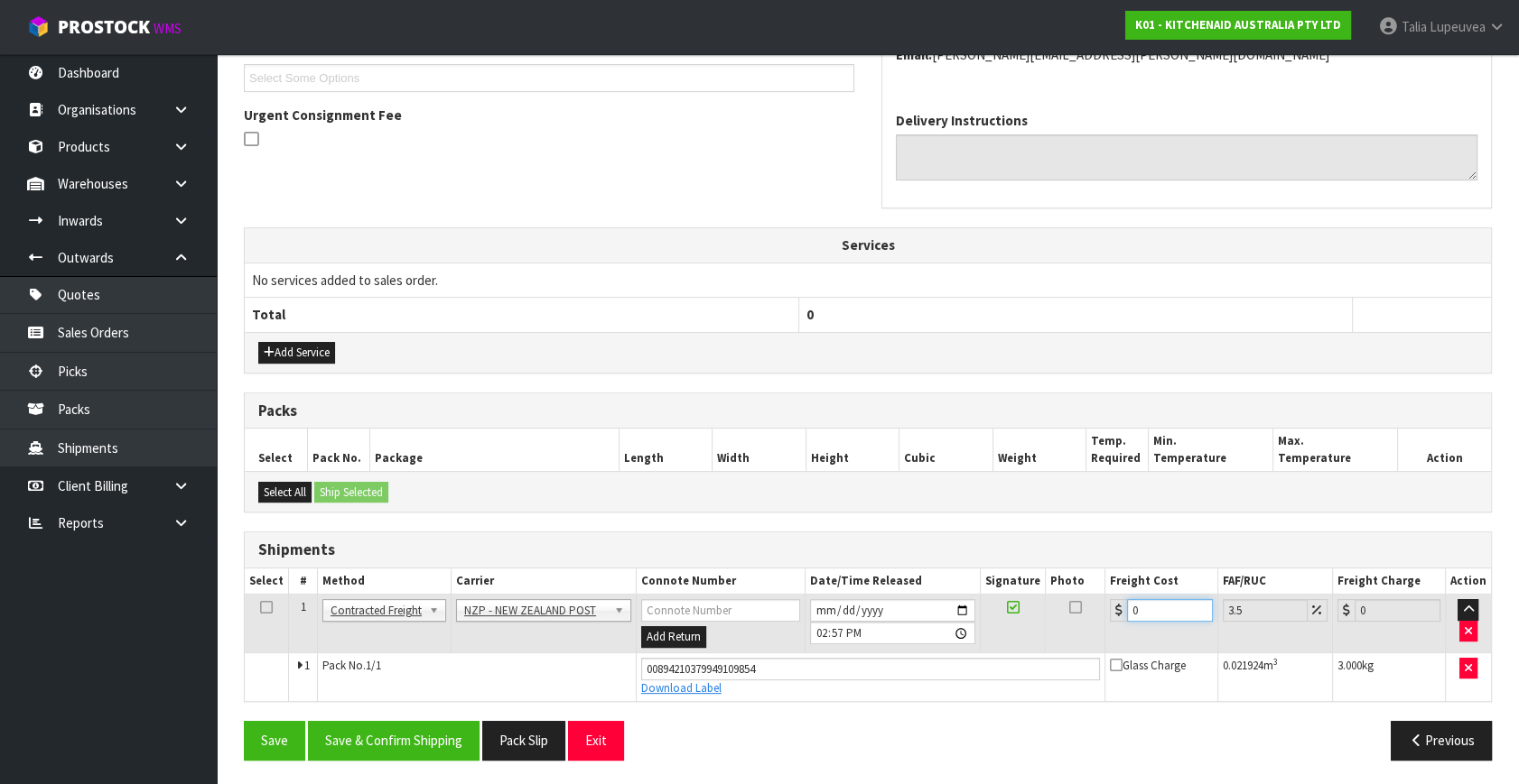
type input "1.03"
type input "16"
type input "16.56"
type input "16.2"
type input "16.77"
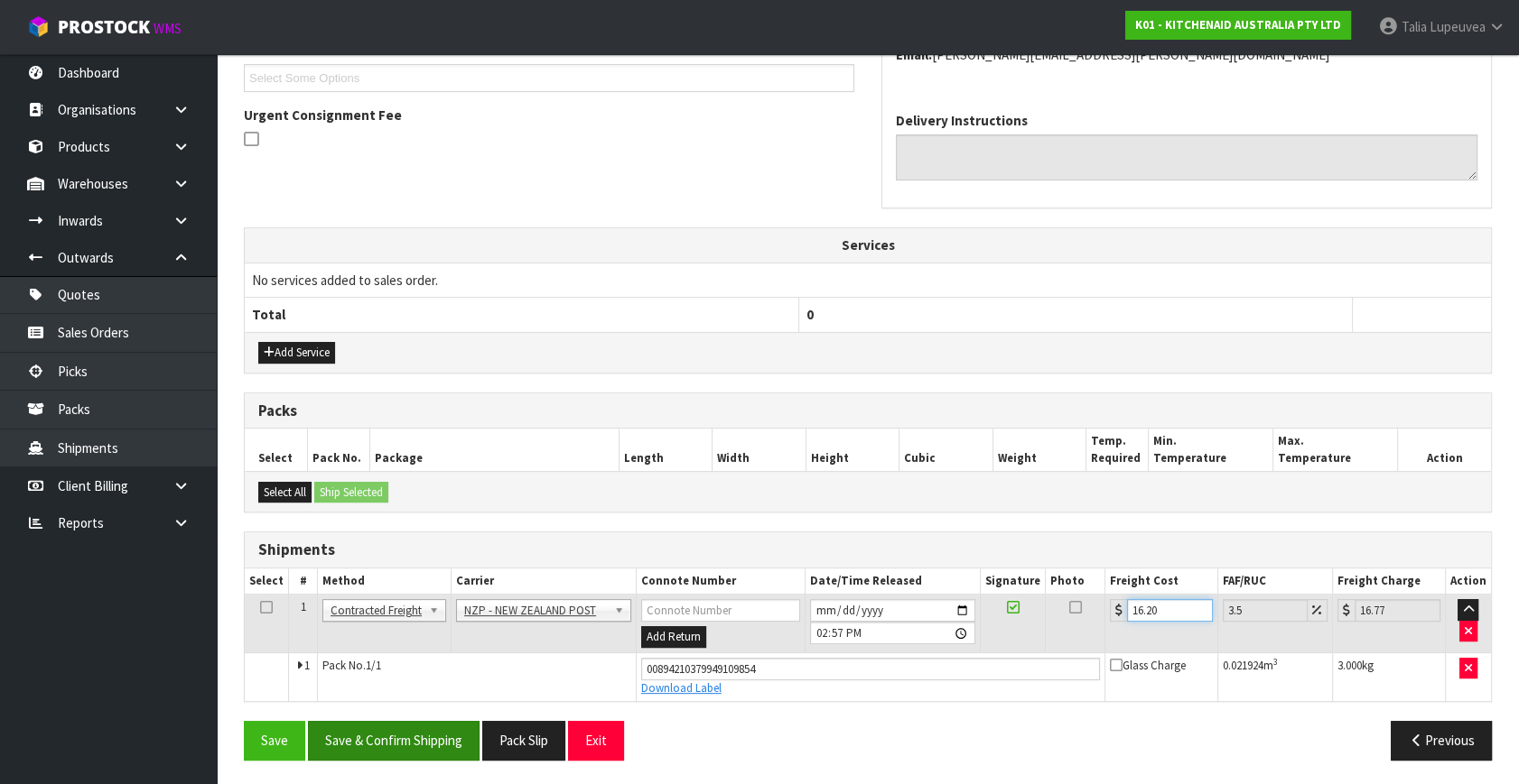
type input "16.20"
click at [398, 735] on button "Save & Confirm Shipping" at bounding box center [393, 740] width 171 height 39
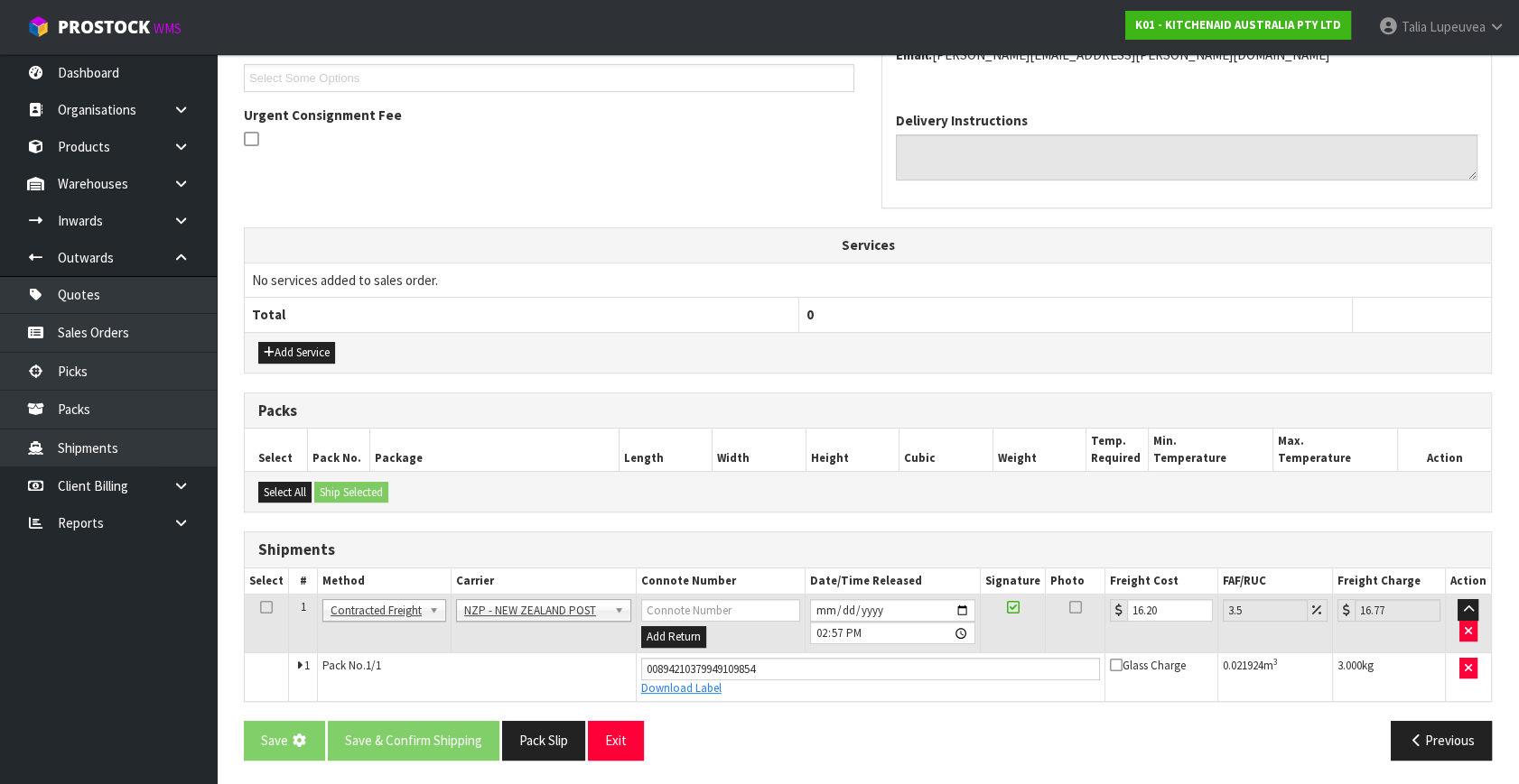
scroll to position [0, 0]
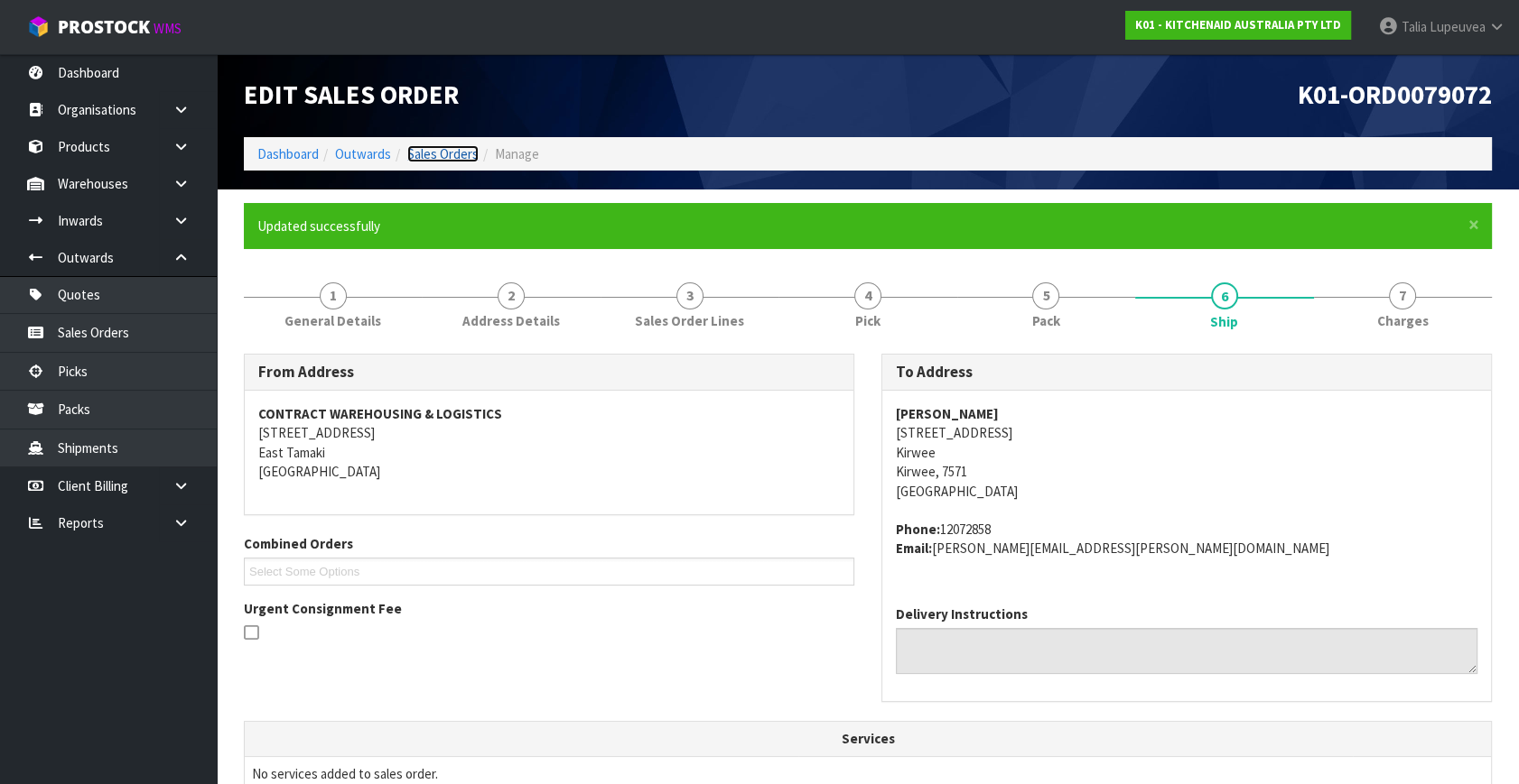
click at [422, 157] on link "Sales Orders" at bounding box center [443, 154] width 71 height 18
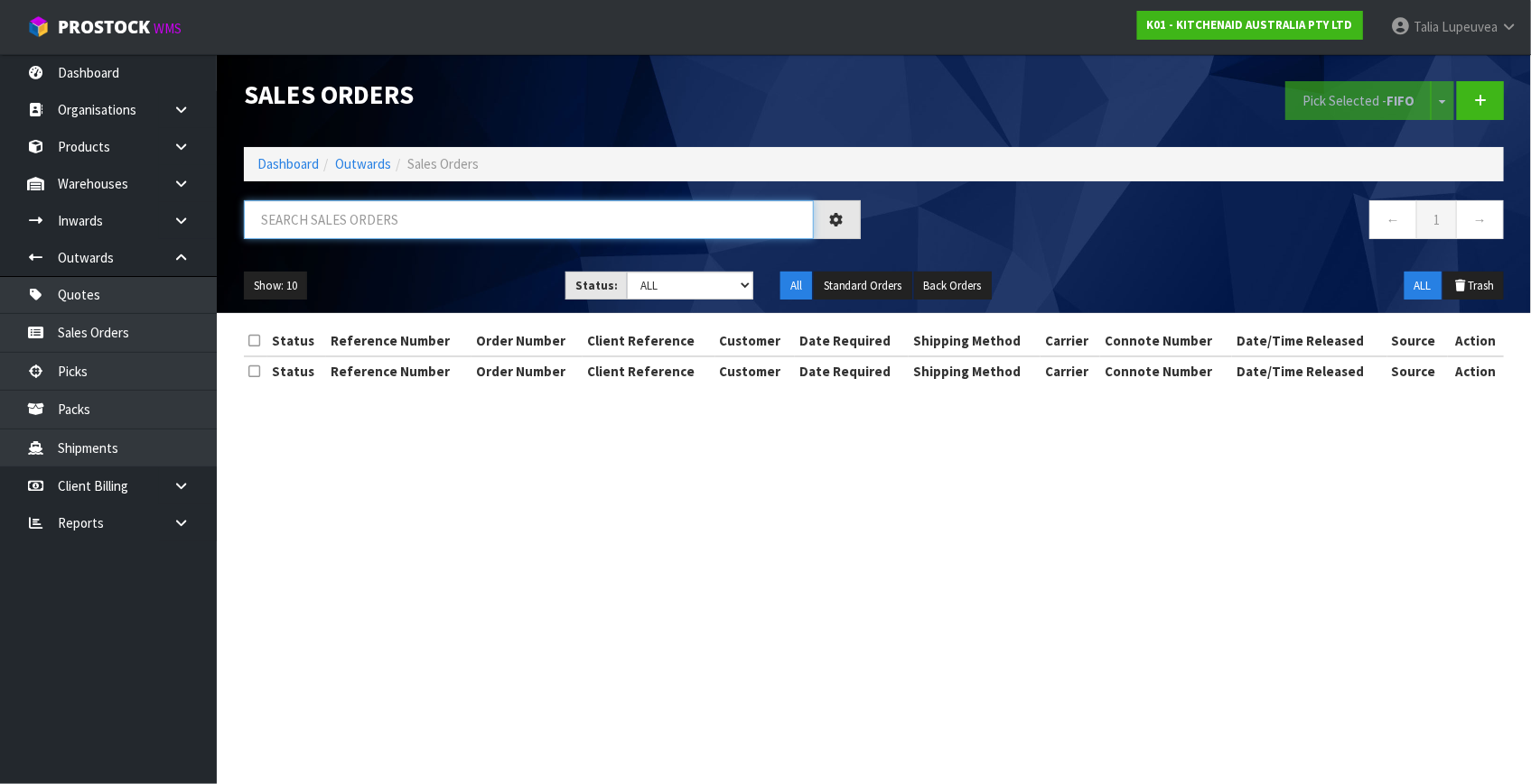
click at [352, 230] on input "text" at bounding box center [529, 220] width 570 height 39
type input "JOB-0412275"
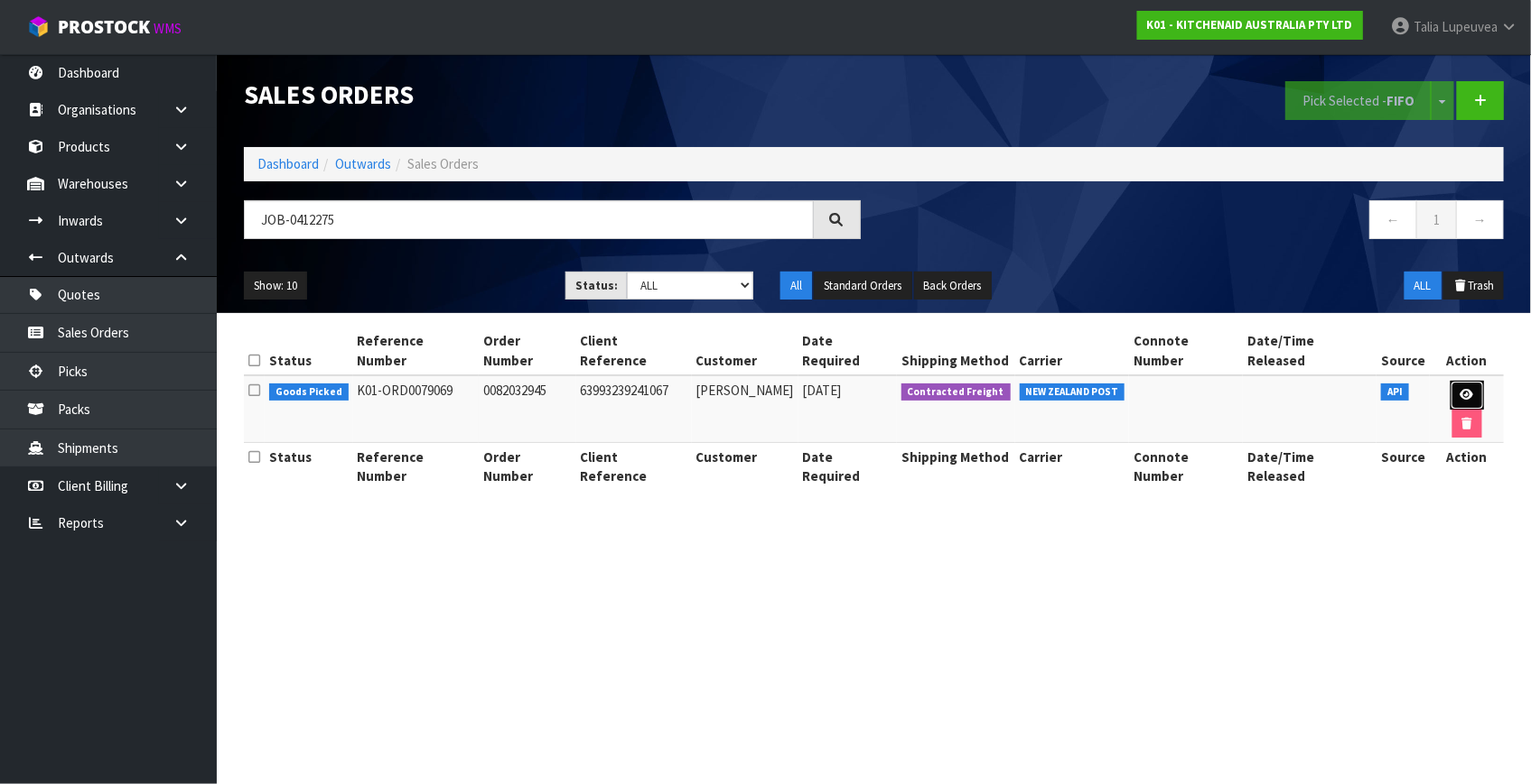
click at [1450, 381] on link at bounding box center [1467, 396] width 33 height 29
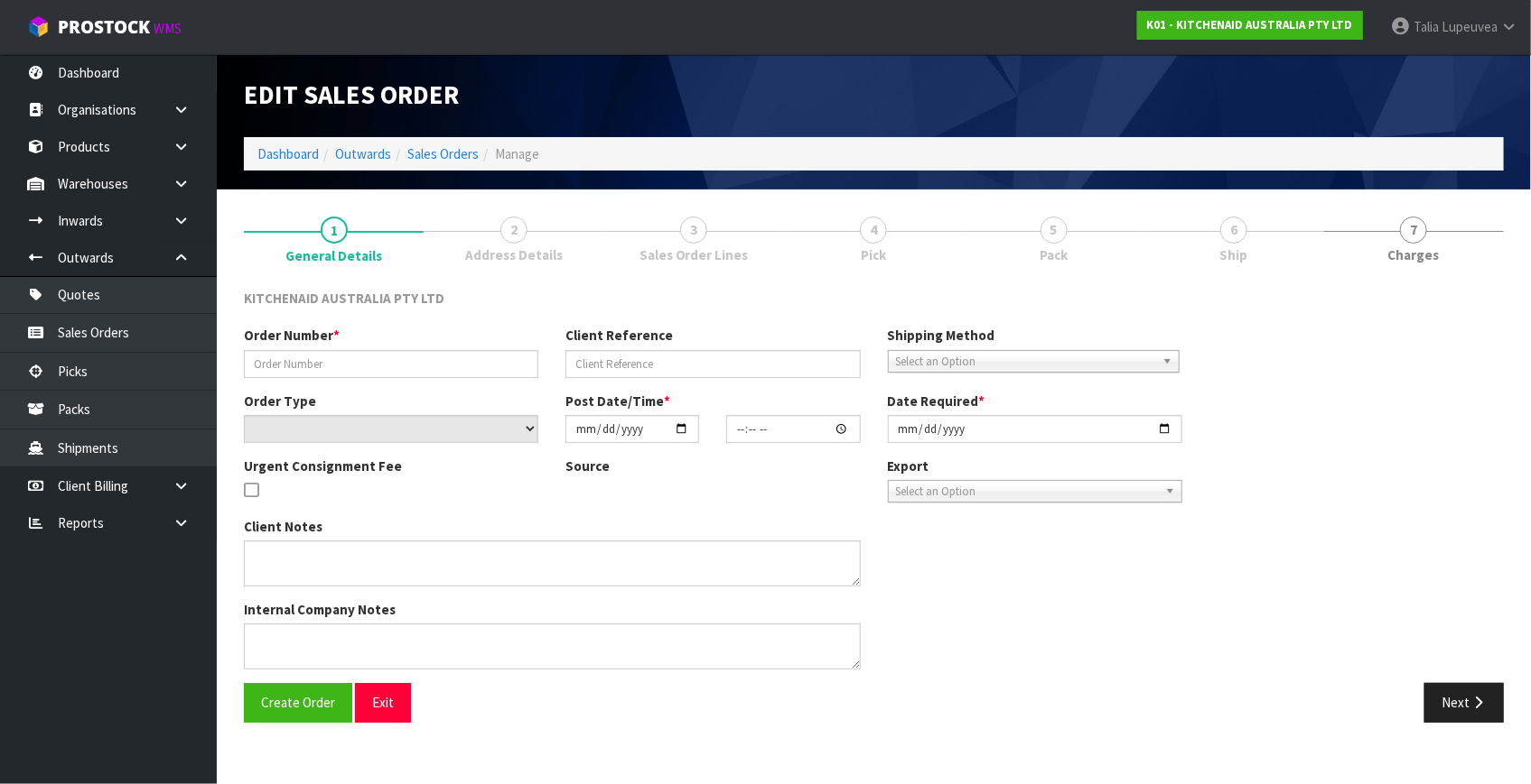
type input "0082032945"
type input "63993239241067"
select select "number:0"
type input "2025-09-12"
type input "13:41:01.000"
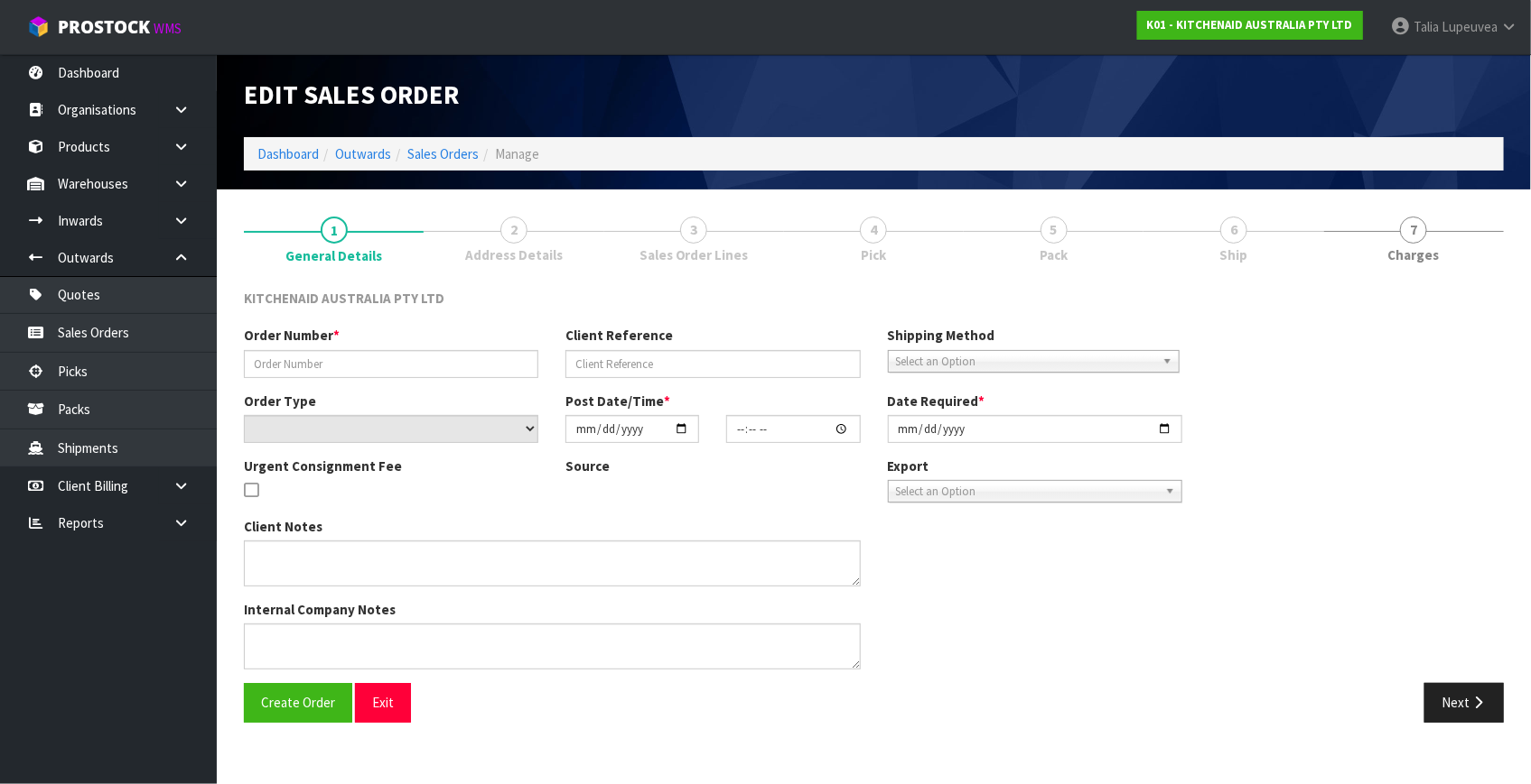
type input "2025-09-12"
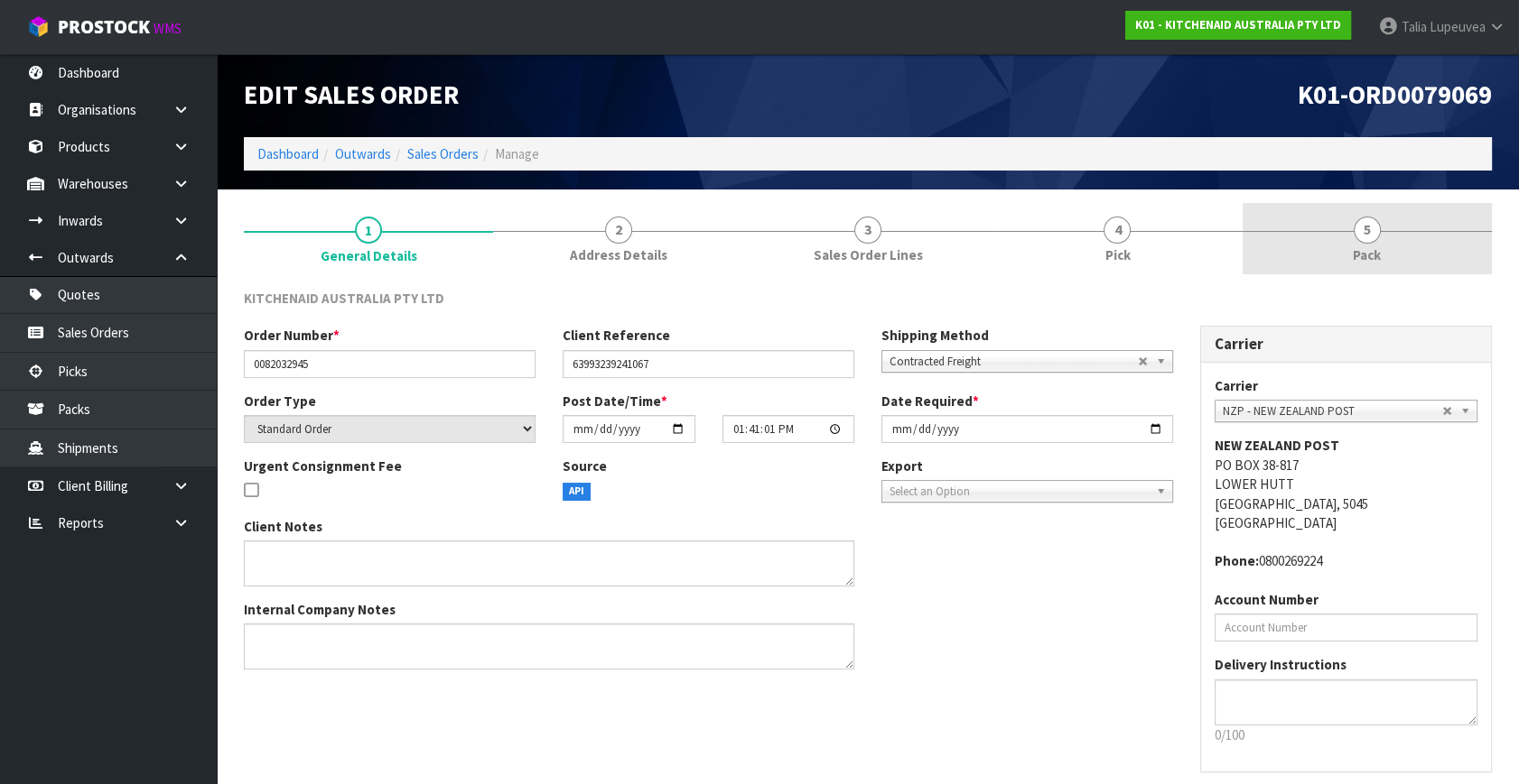
click at [1323, 240] on link "5 Pack" at bounding box center [1367, 238] width 249 height 71
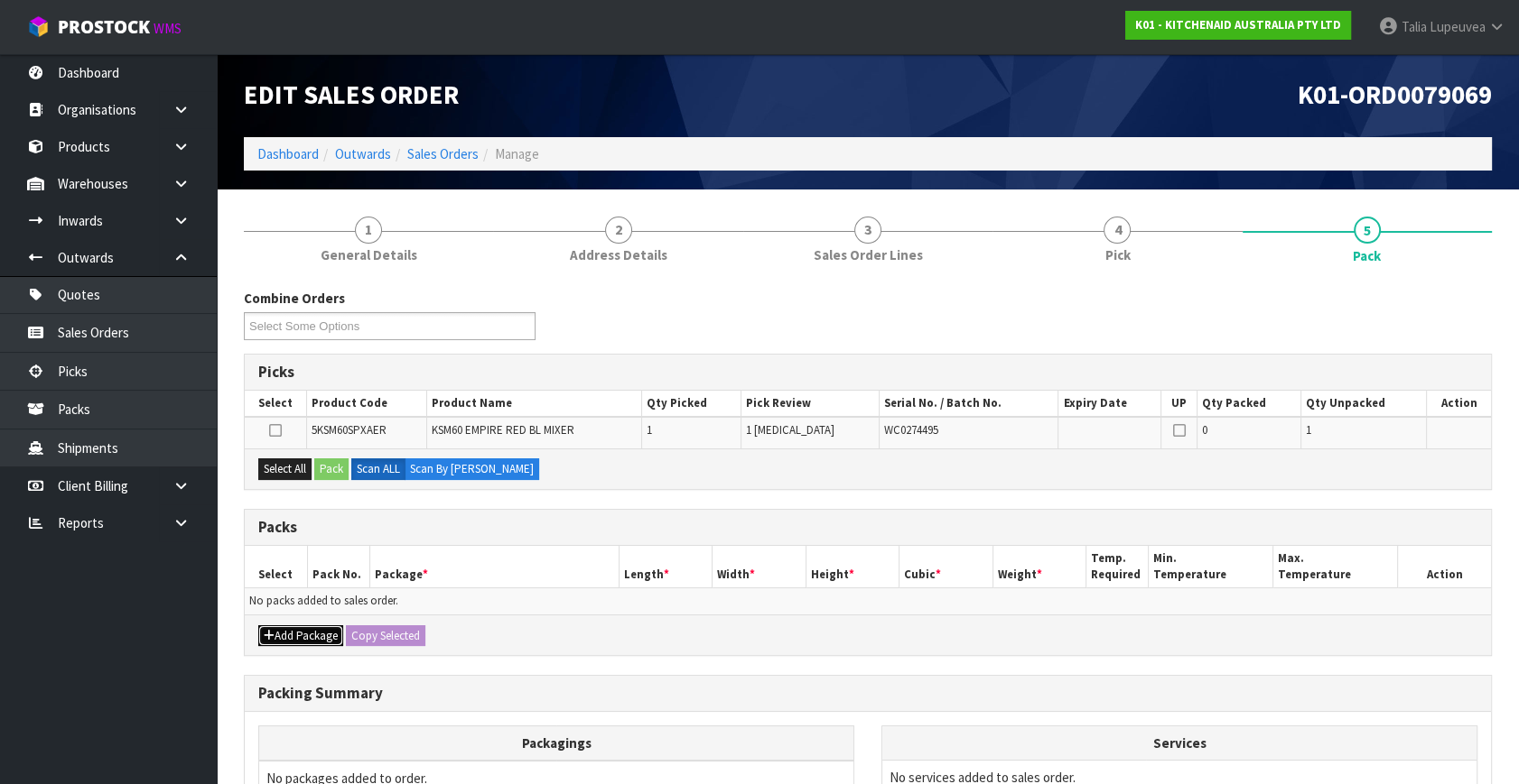
click at [289, 630] on button "Add Package" at bounding box center [300, 636] width 85 height 21
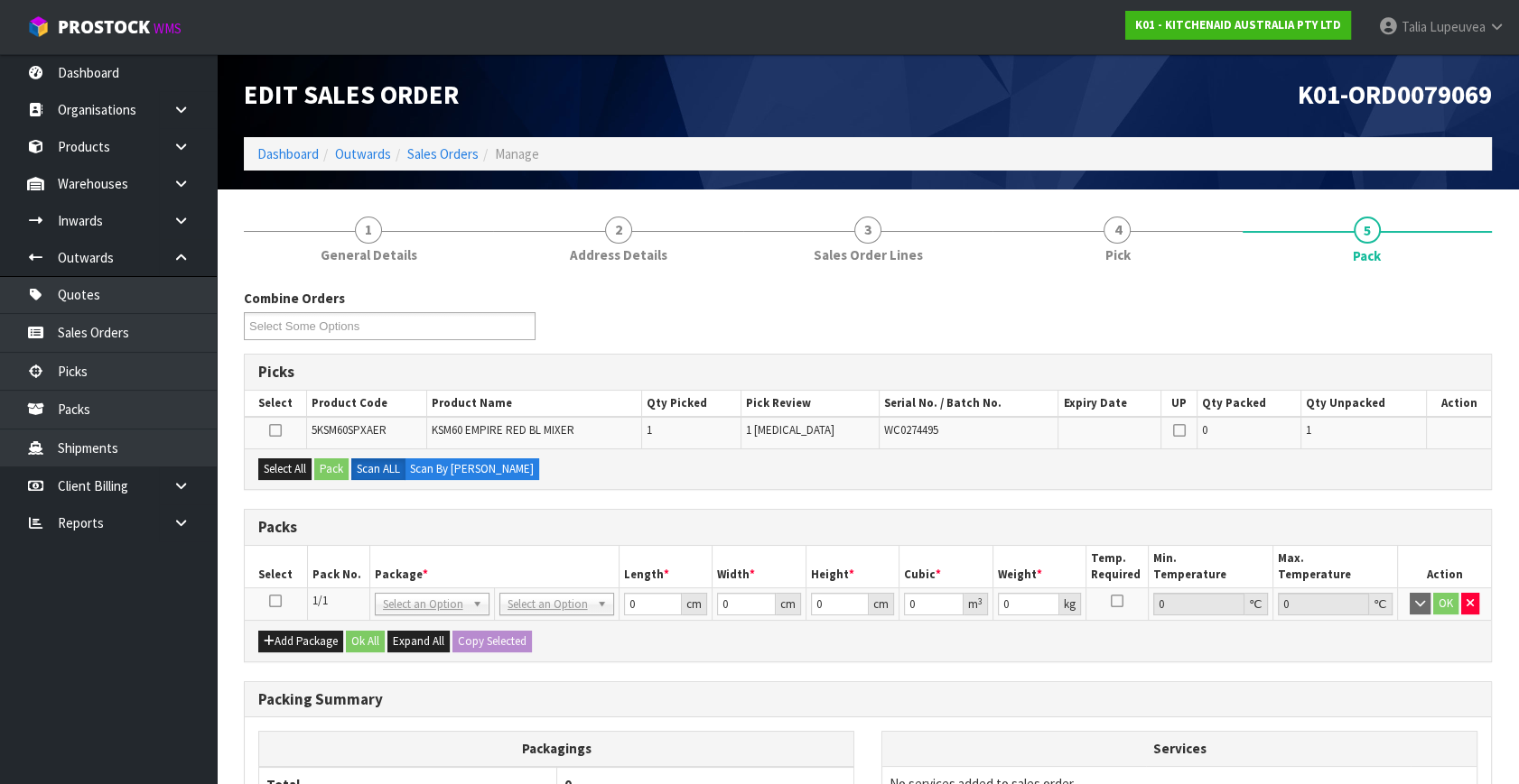
click at [274, 601] on icon at bounding box center [275, 601] width 13 height 1
click at [286, 458] on button "Select All" at bounding box center [284, 469] width 54 height 21
click at [317, 458] on button "Pack" at bounding box center [331, 469] width 34 height 21
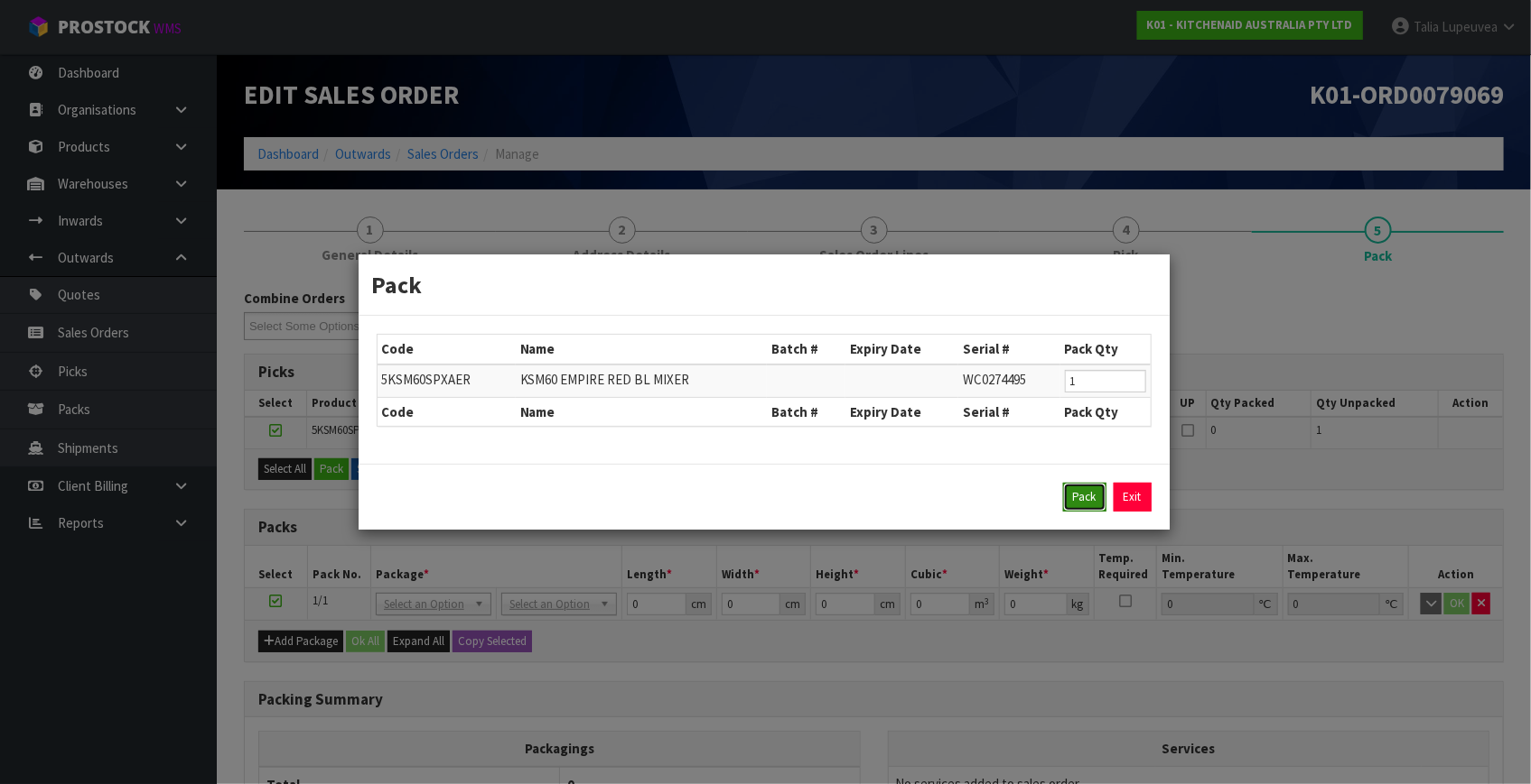
click at [1082, 495] on button "Pack" at bounding box center [1084, 497] width 44 height 29
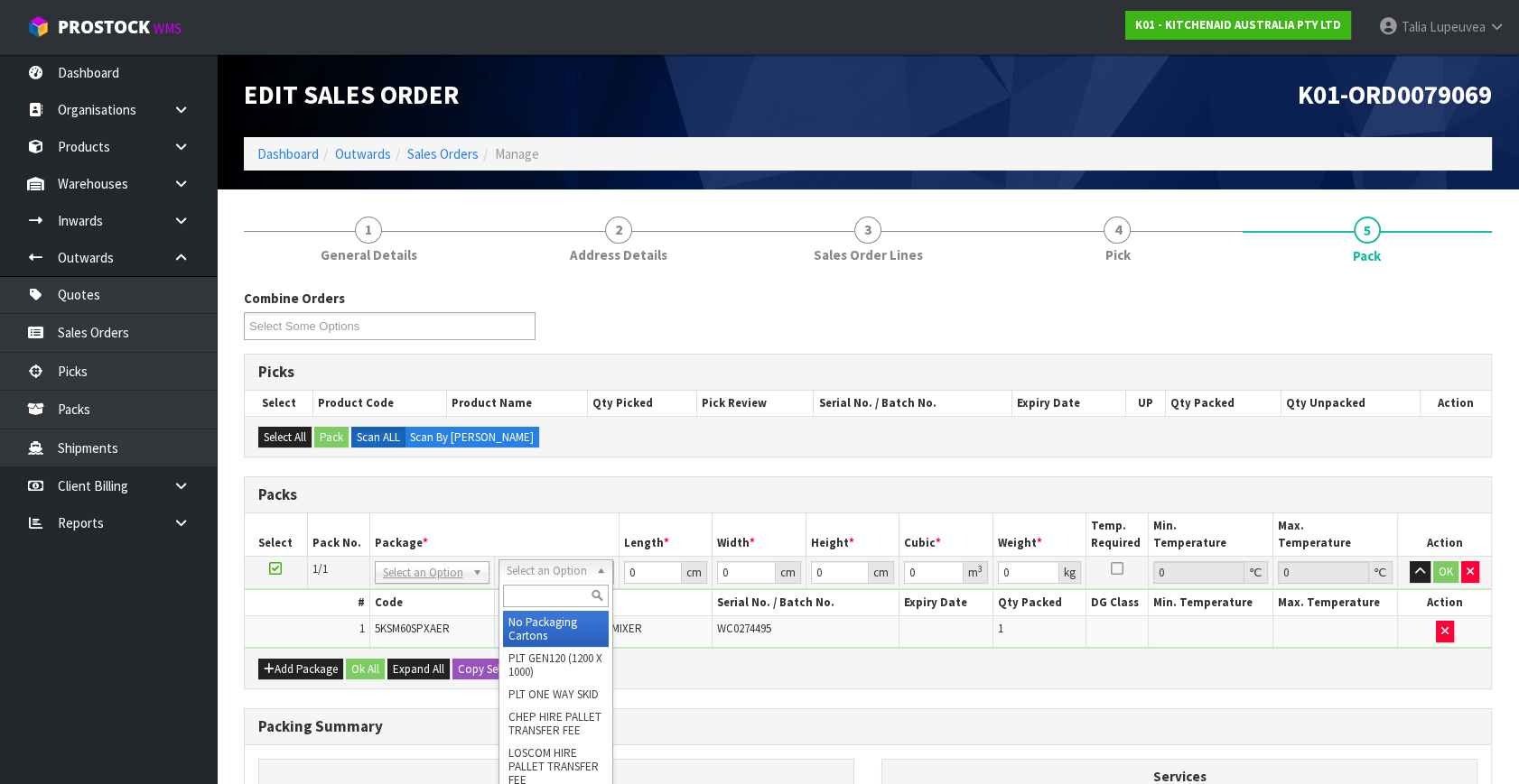
click at [542, 598] on input "text" at bounding box center [556, 595] width 106 height 22
type input "OWN"
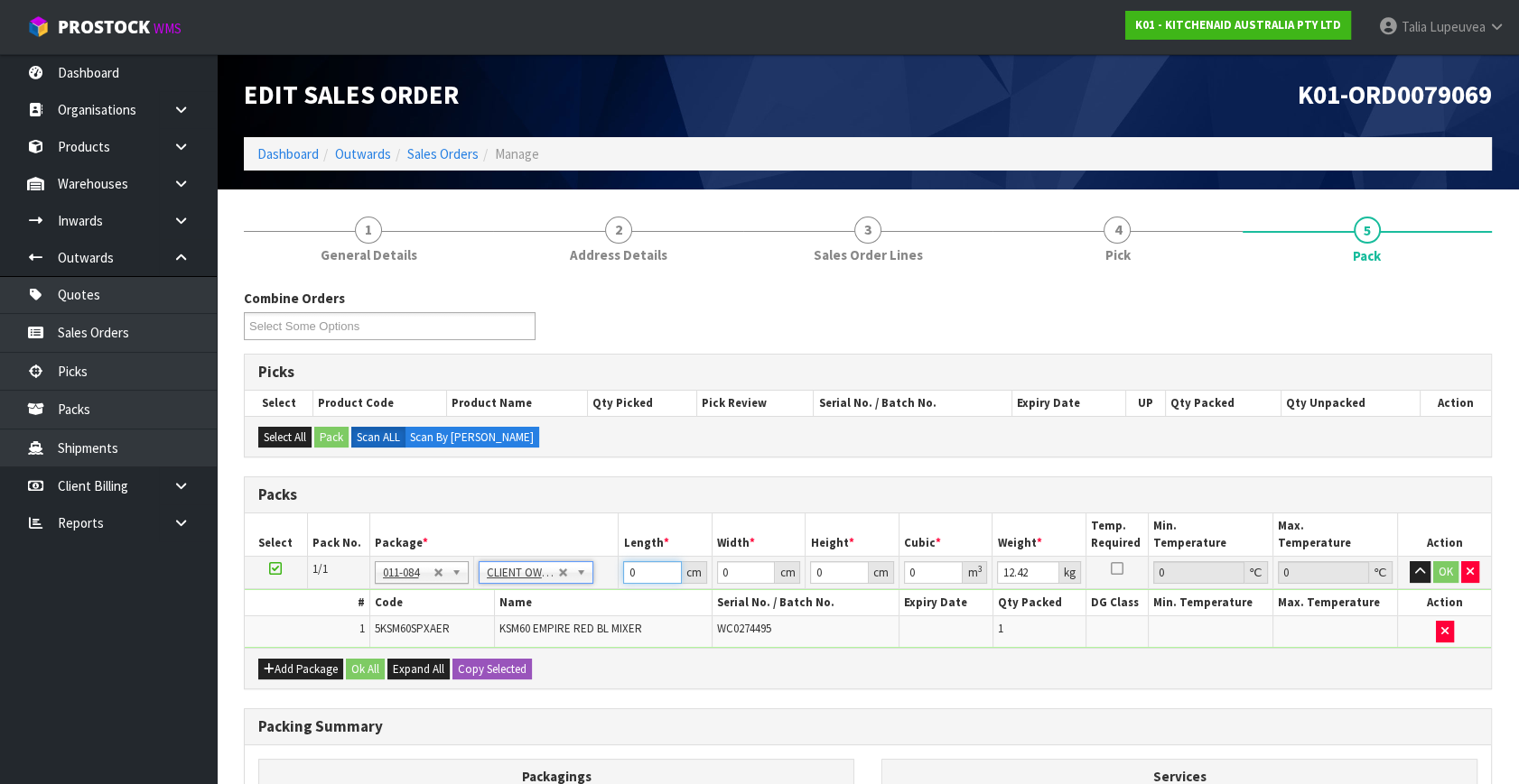
drag, startPoint x: 646, startPoint y: 571, endPoint x: 596, endPoint y: 579, distance: 50.6
click at [596, 579] on tr "1/1 NONE 007-001 007-002 007-004 007-009 007-013 007-014 007-015 007-017 007-01…" at bounding box center [867, 573] width 1247 height 32
click at [1444, 569] on button "OK" at bounding box center [1446, 572] width 25 height 21
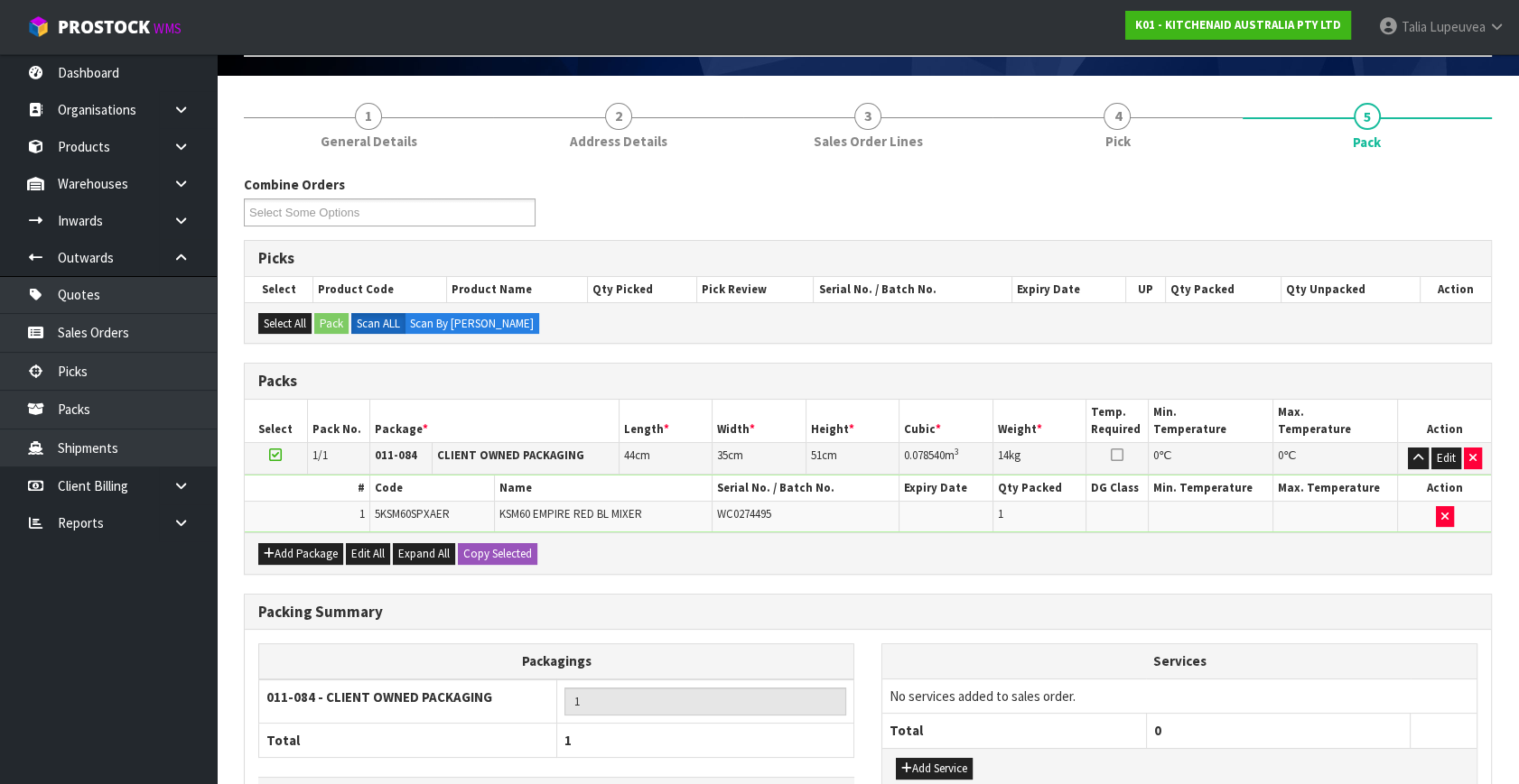
scroll to position [242, 0]
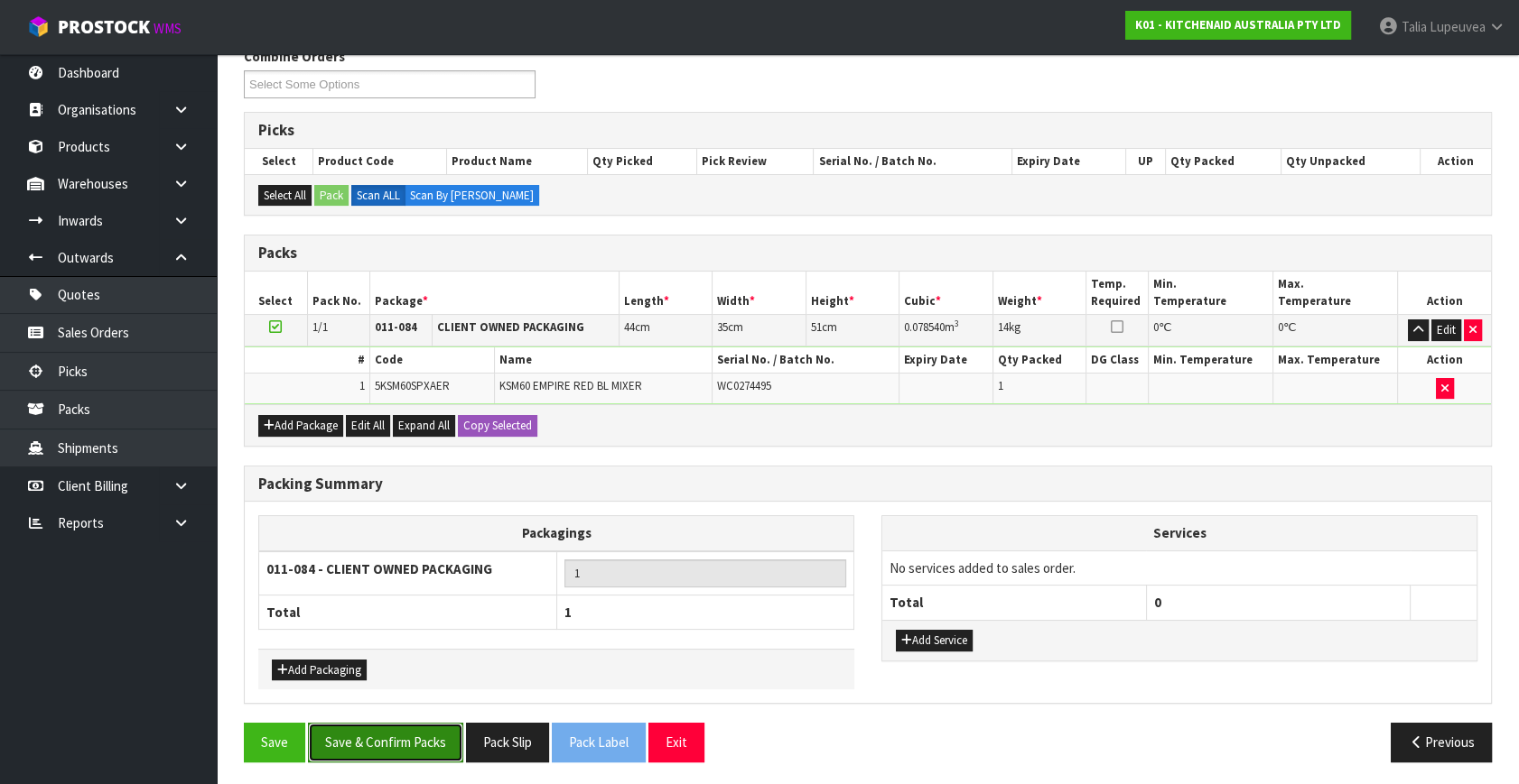
click at [409, 743] on button "Save & Confirm Packs" at bounding box center [385, 742] width 156 height 39
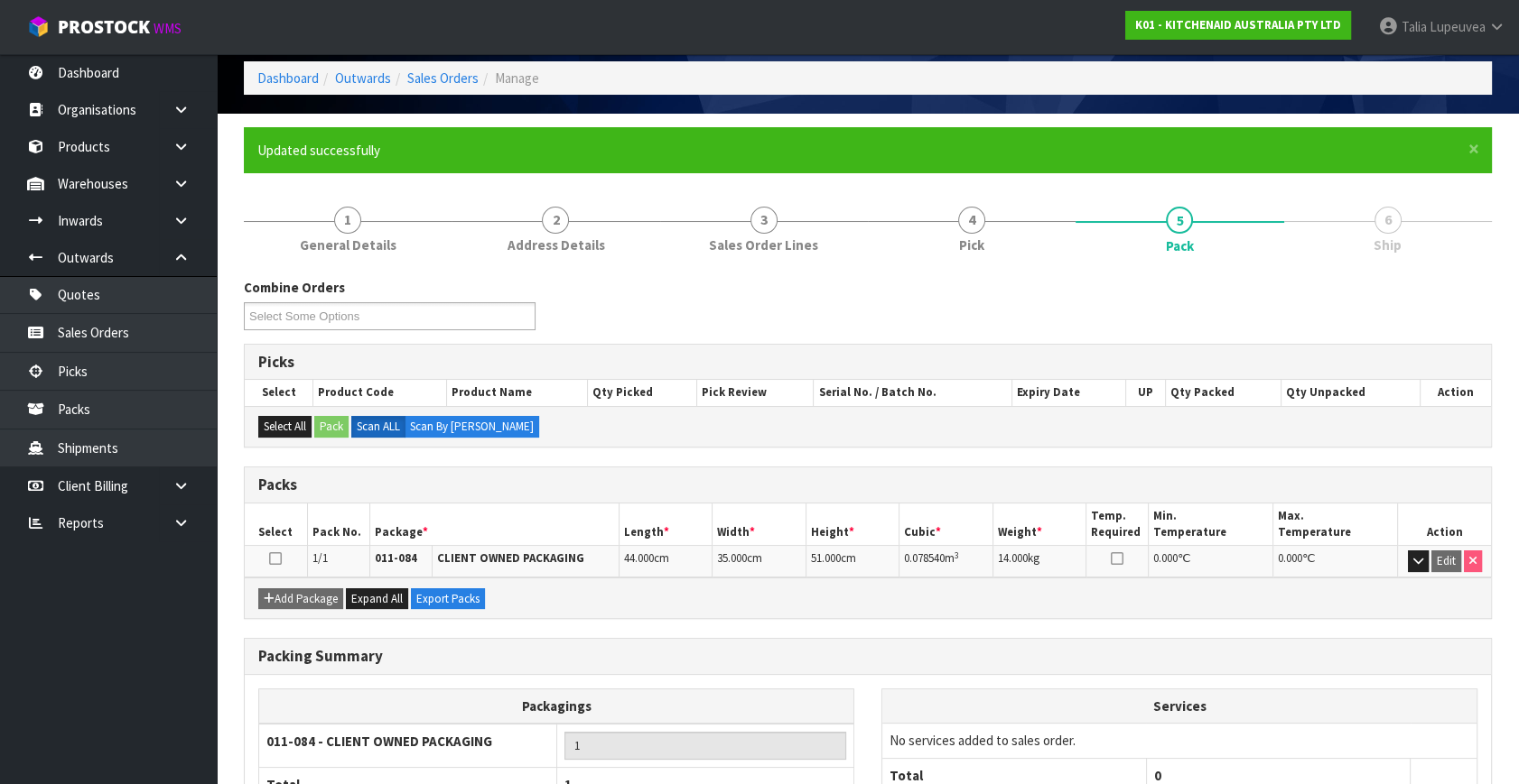
scroll to position [208, 0]
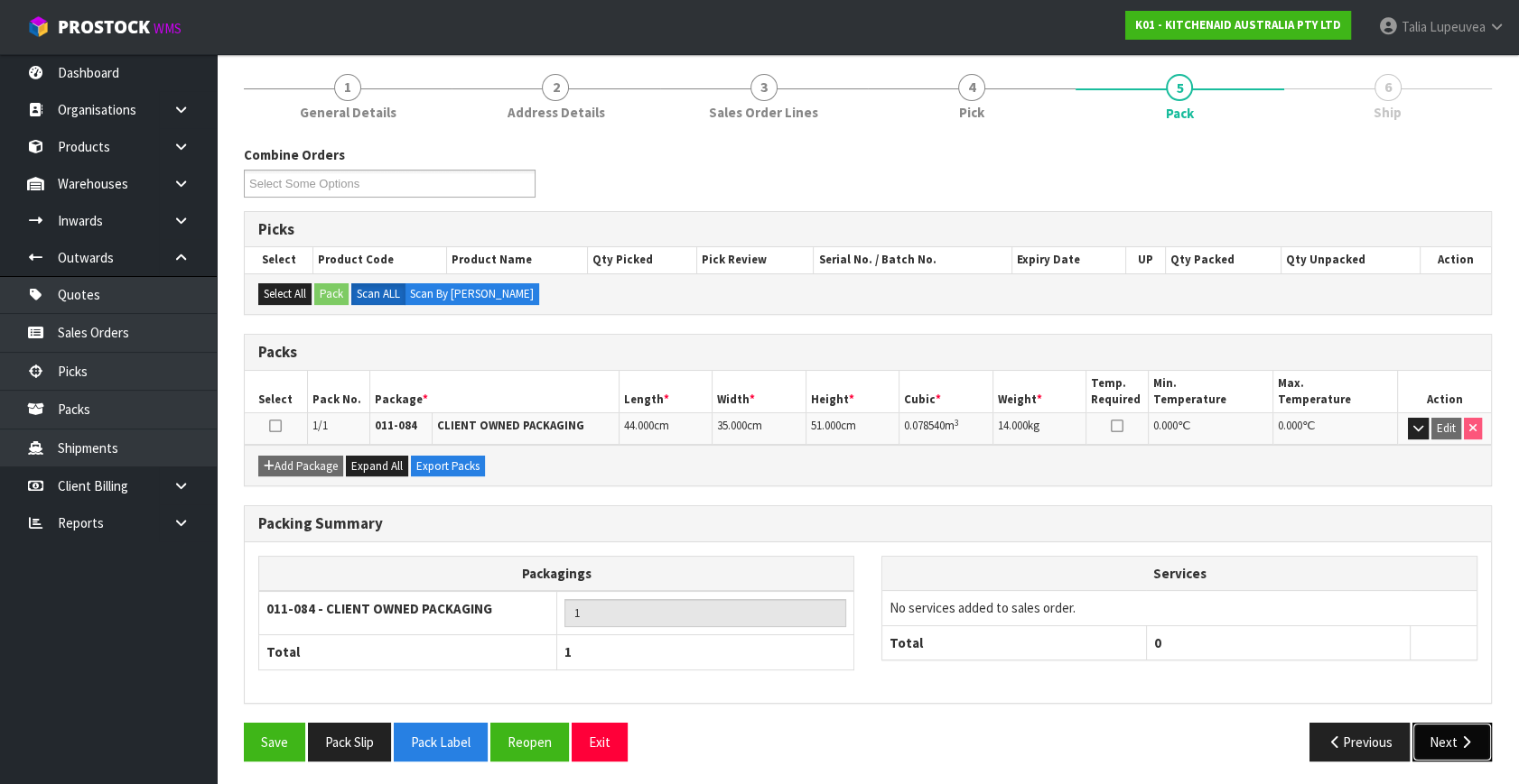
click at [1471, 723] on button "Next" at bounding box center [1452, 742] width 80 height 39
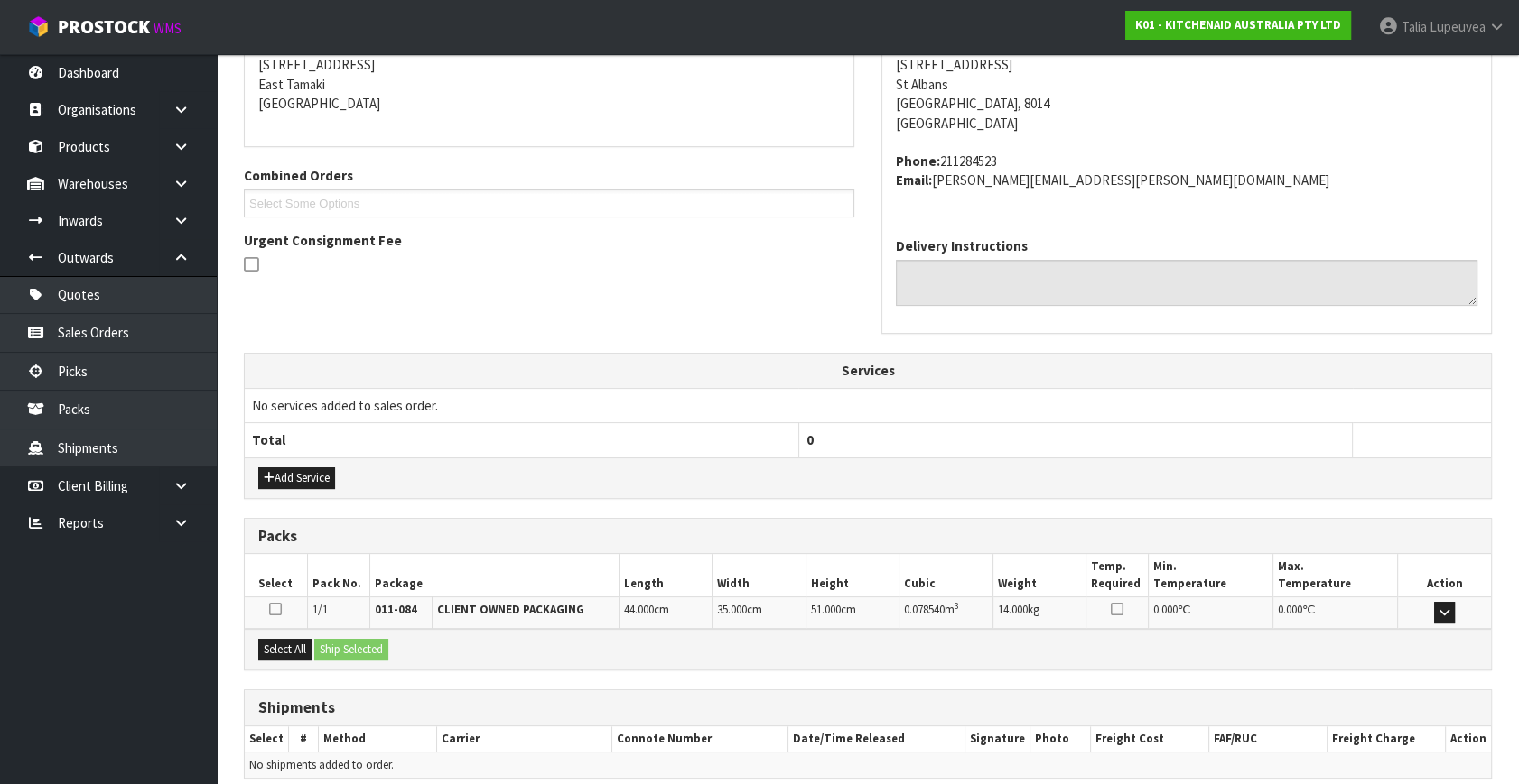
scroll to position [445, 0]
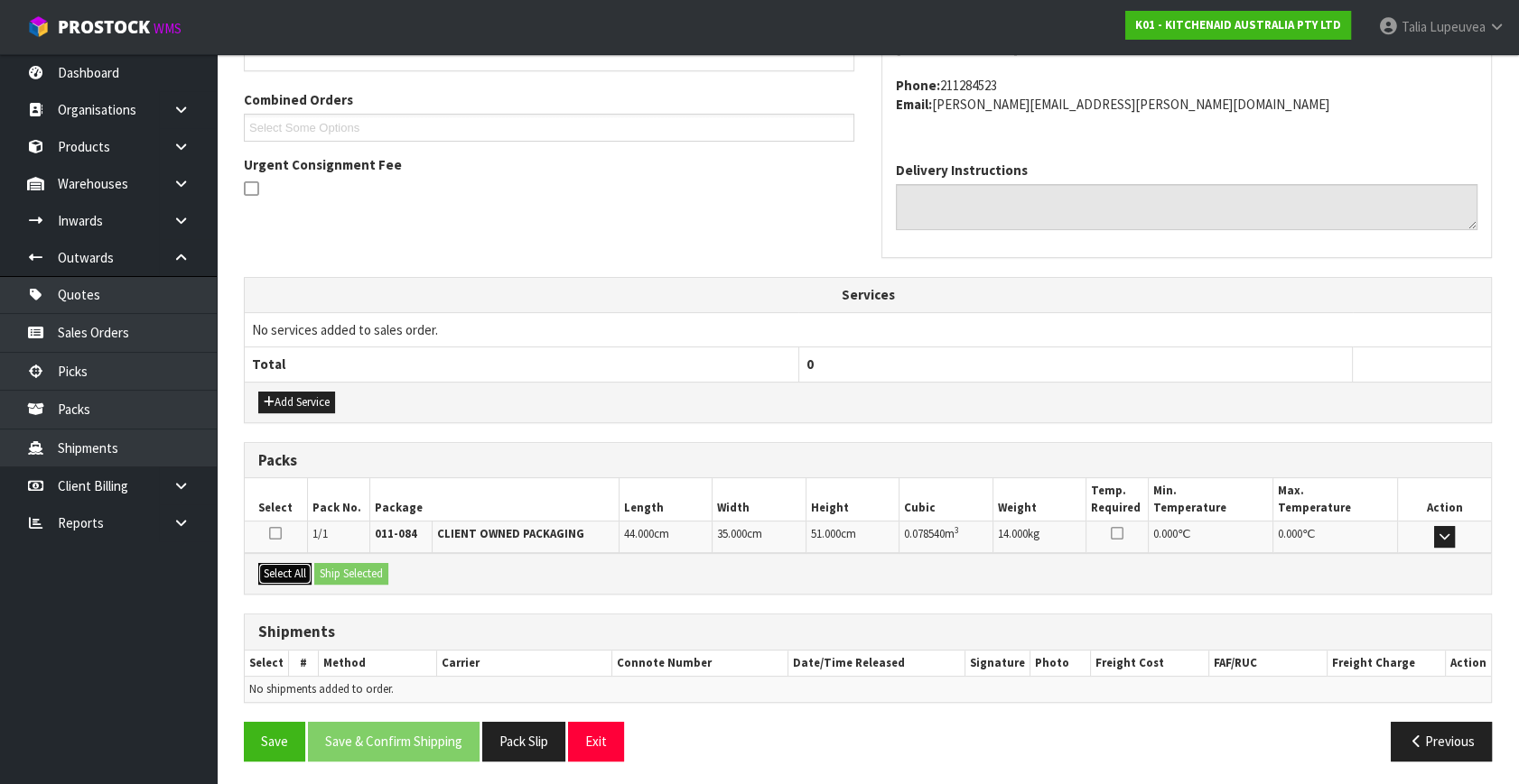
click at [289, 569] on button "Select All" at bounding box center [284, 574] width 54 height 21
click at [344, 565] on button "Ship Selected" at bounding box center [351, 574] width 74 height 21
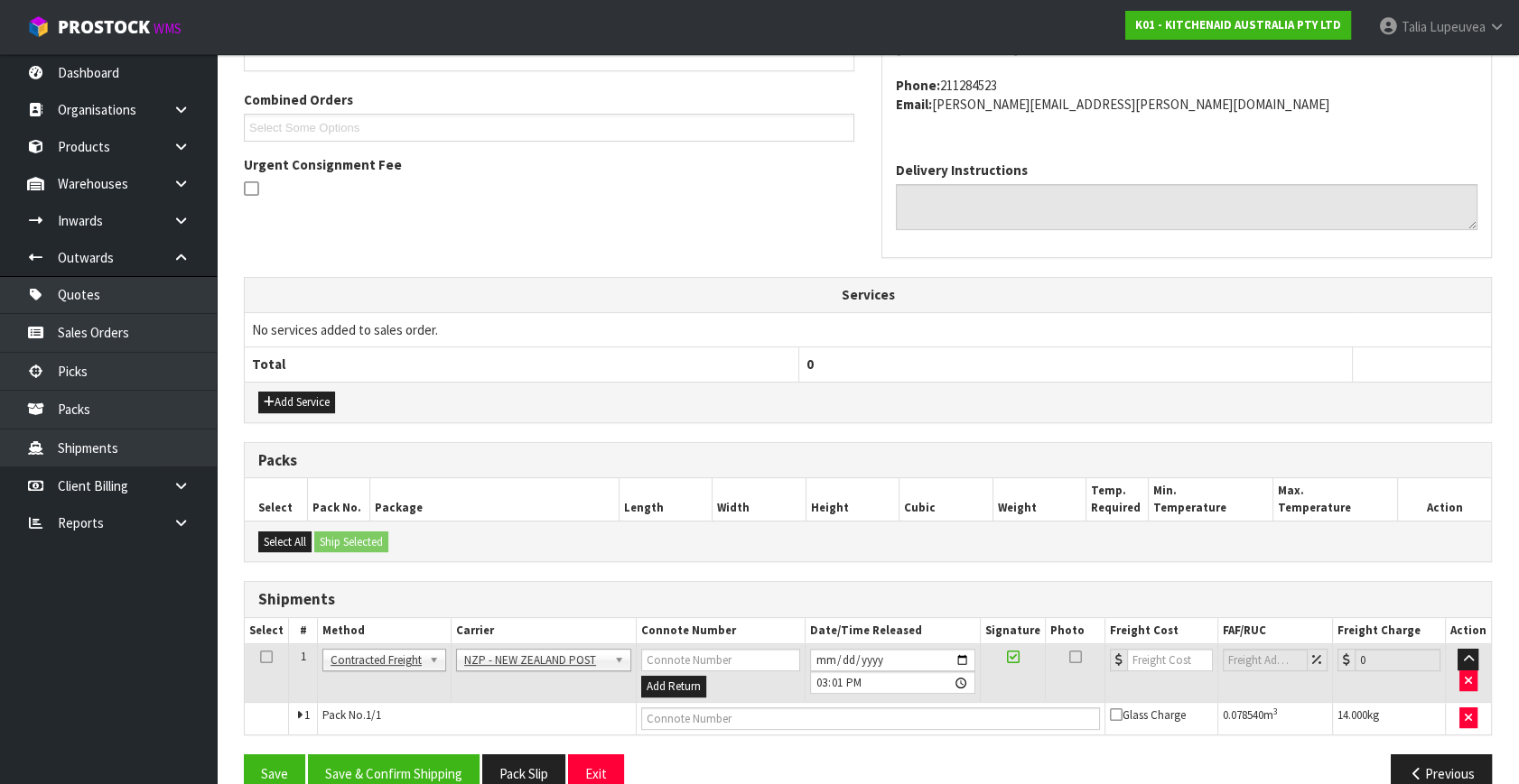
scroll to position [477, 0]
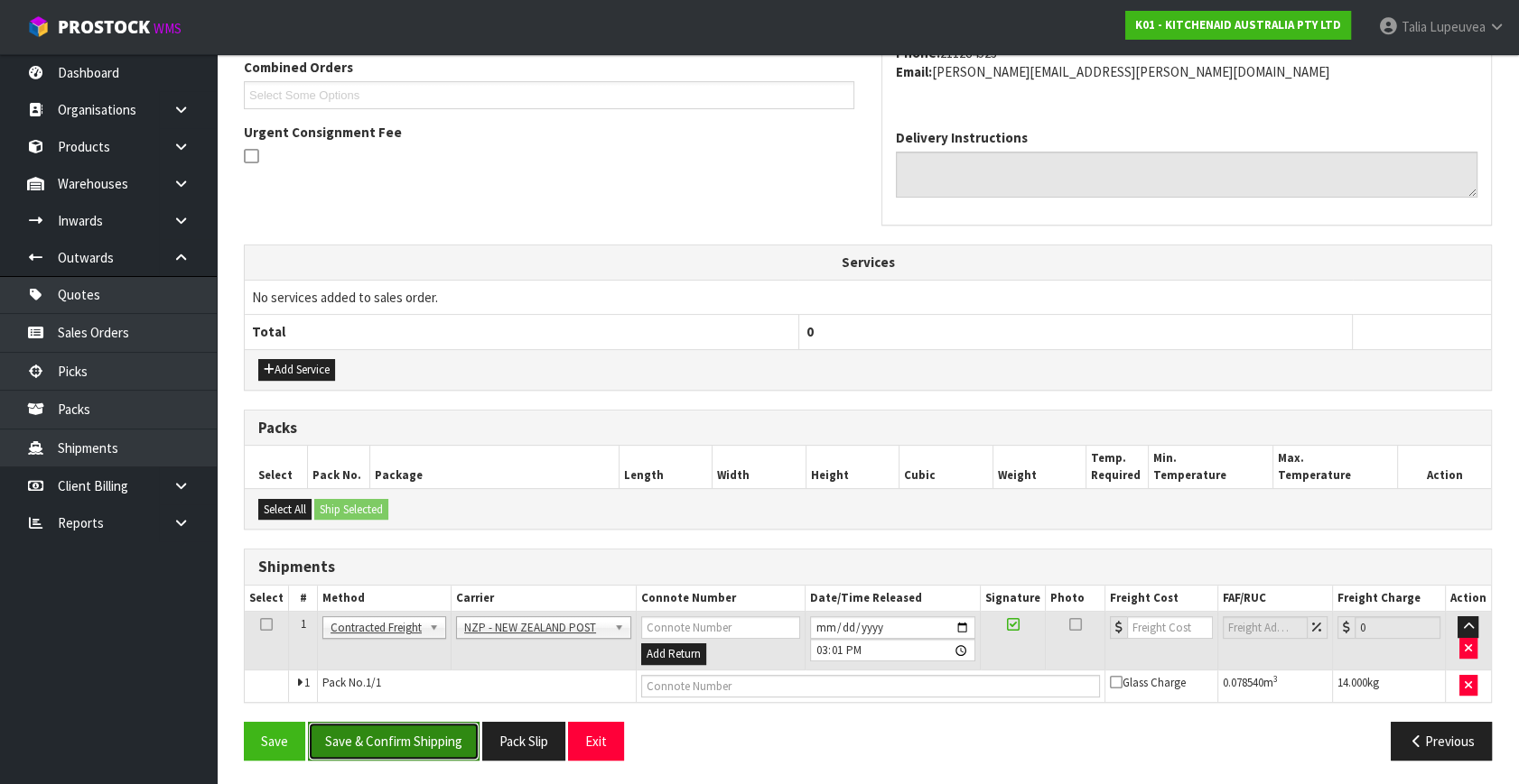
click at [403, 750] on button "Save & Confirm Shipping" at bounding box center [393, 741] width 171 height 39
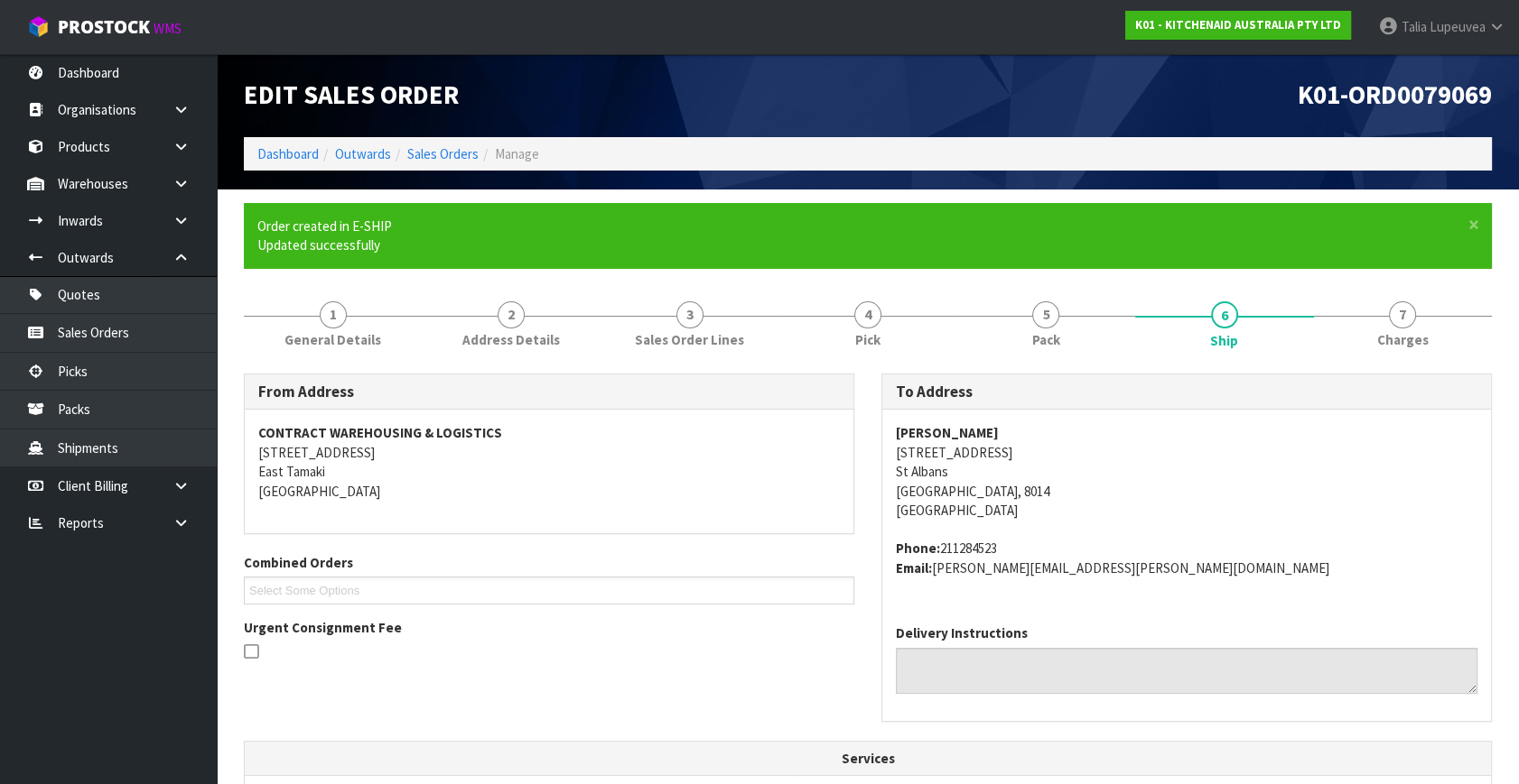
scroll to position [451, 0]
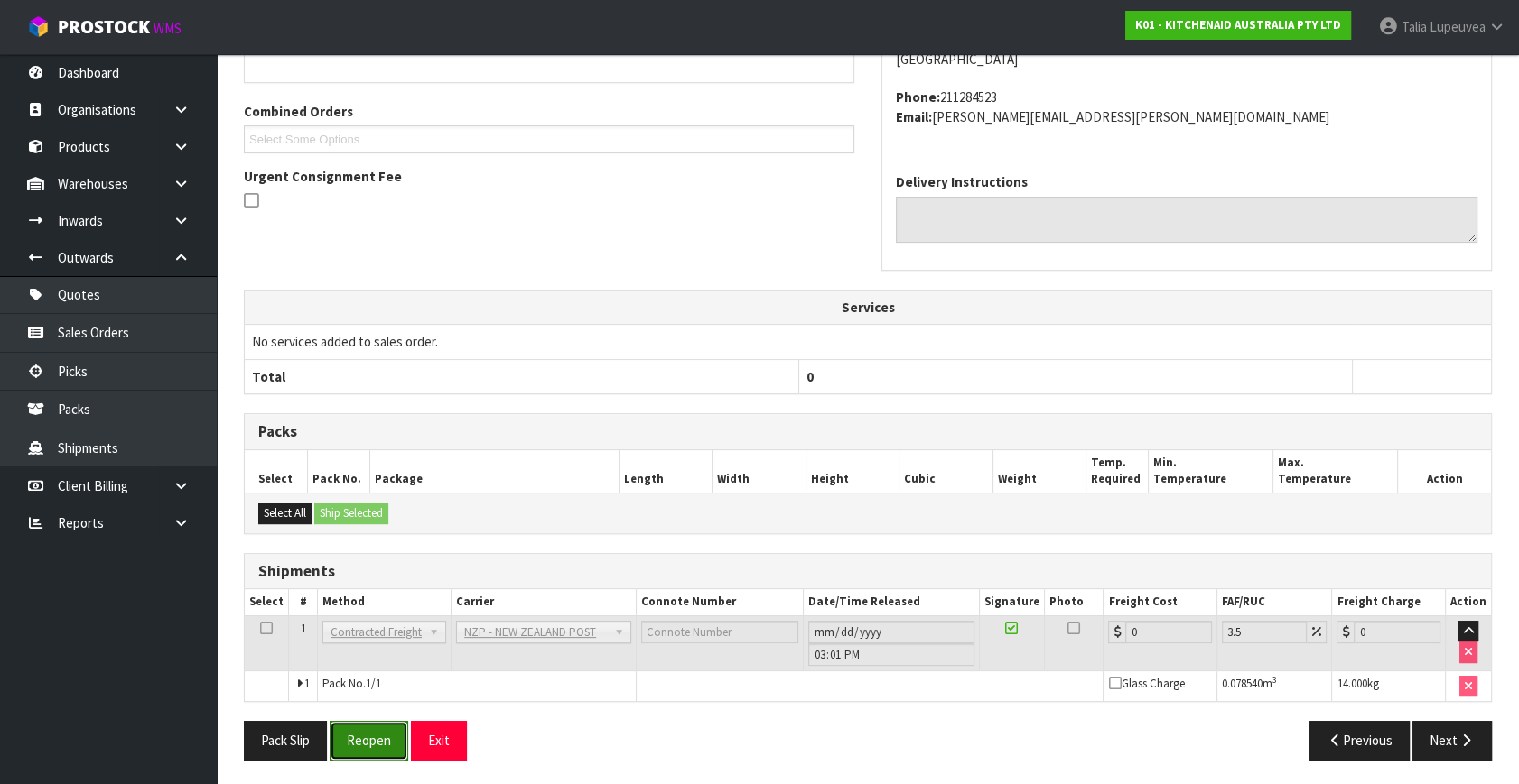
click at [371, 751] on button "Reopen" at bounding box center [369, 740] width 79 height 39
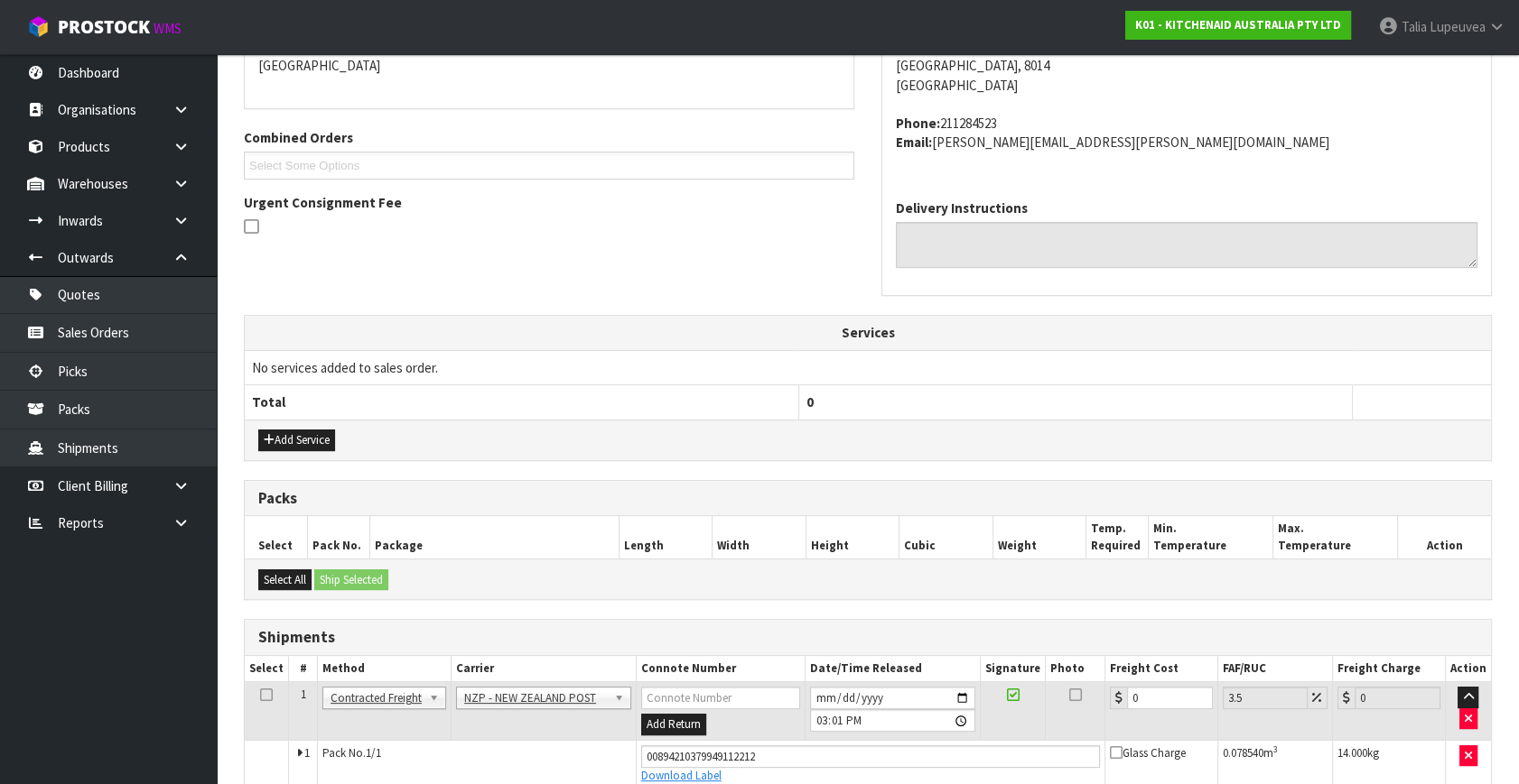
scroll to position [494, 0]
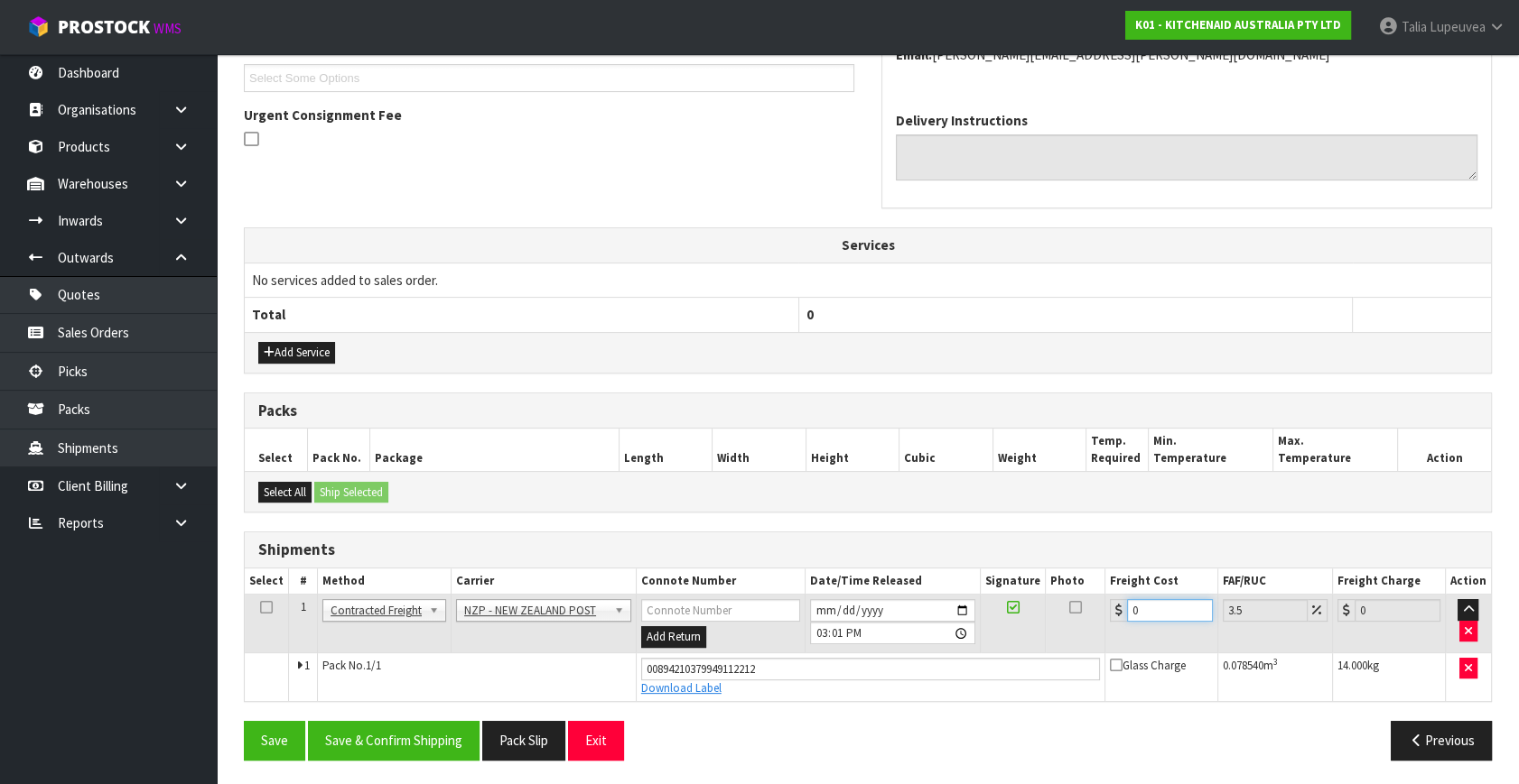
drag, startPoint x: 1152, startPoint y: 612, endPoint x: 1096, endPoint y: 625, distance: 57.5
click at [1096, 625] on tr "1 Client Local Pickup Customer Local Pickup Company Freight Contracted Freight …" at bounding box center [867, 624] width 1247 height 58
click at [414, 732] on button "Save & Confirm Shipping" at bounding box center [393, 740] width 171 height 39
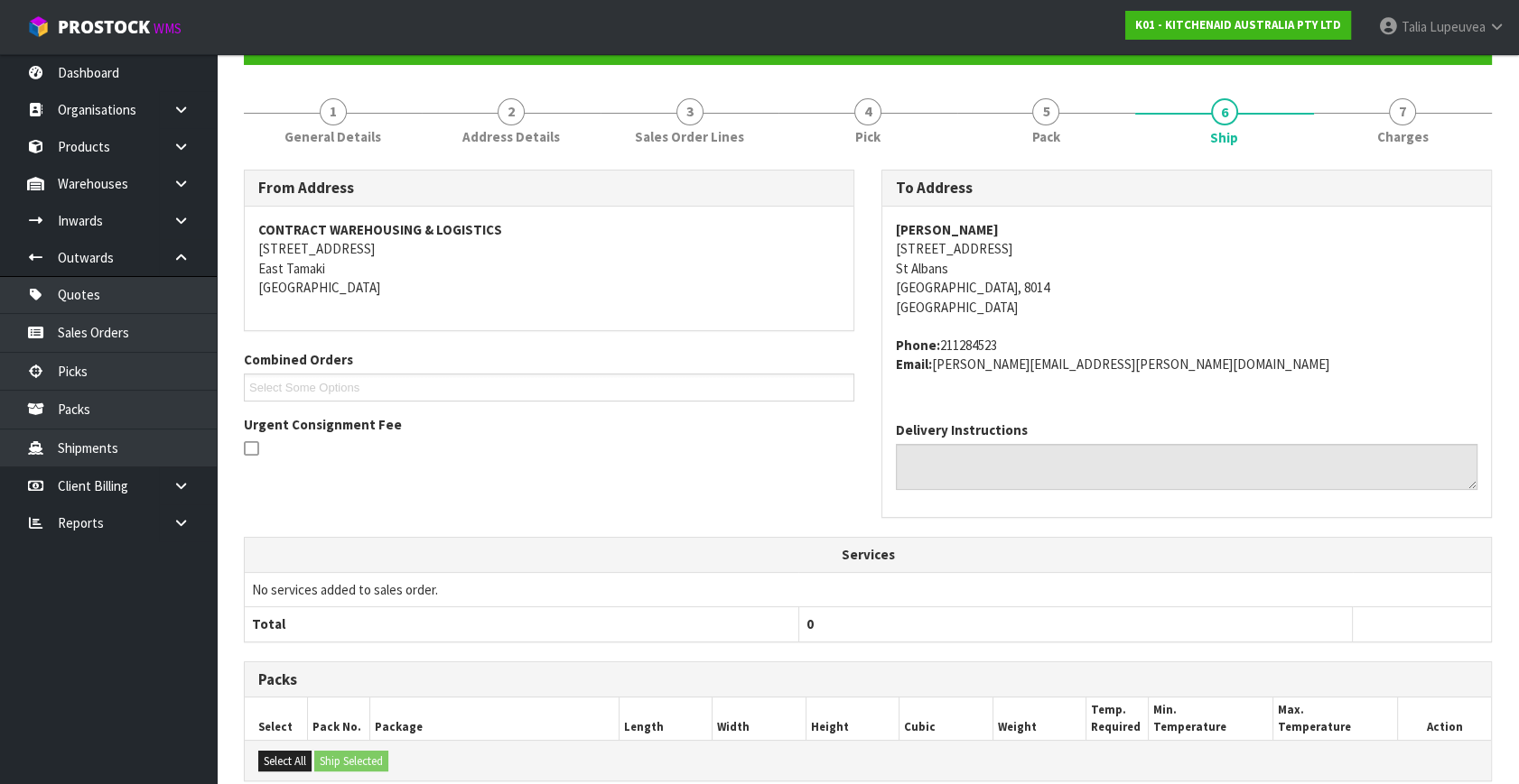
scroll to position [0, 0]
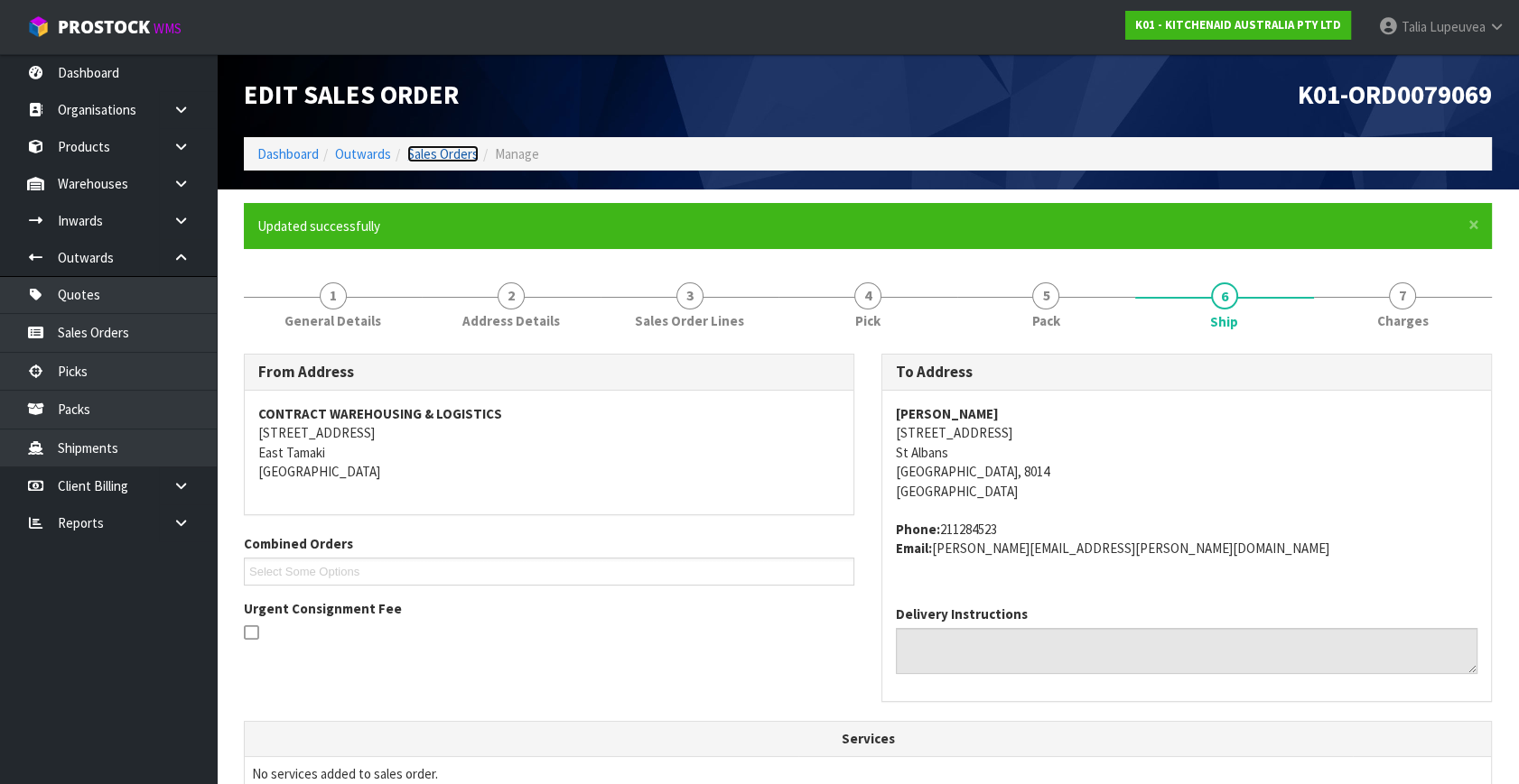
click at [425, 153] on link "Sales Orders" at bounding box center [443, 154] width 71 height 18
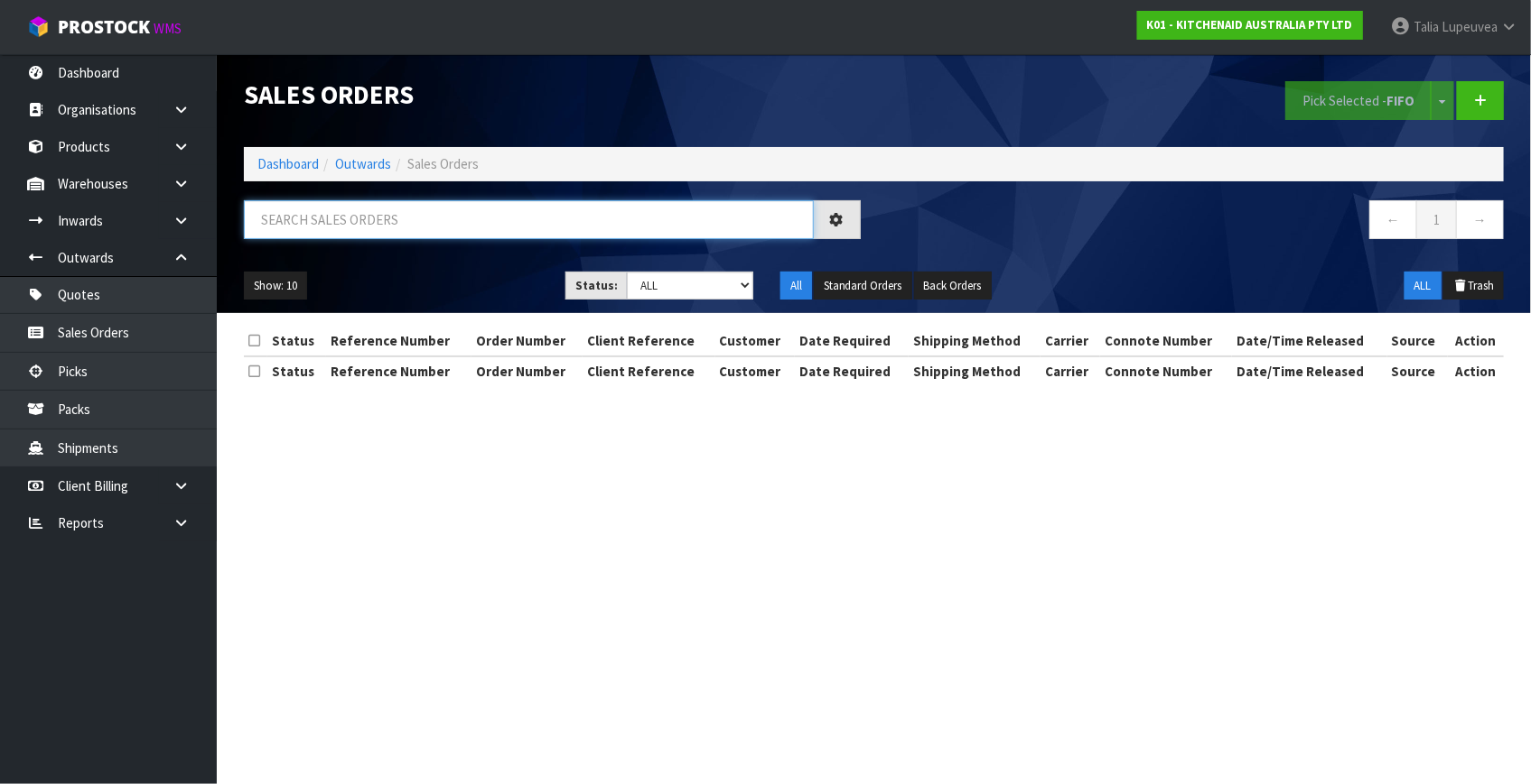
click at [408, 215] on input "text" at bounding box center [529, 220] width 570 height 39
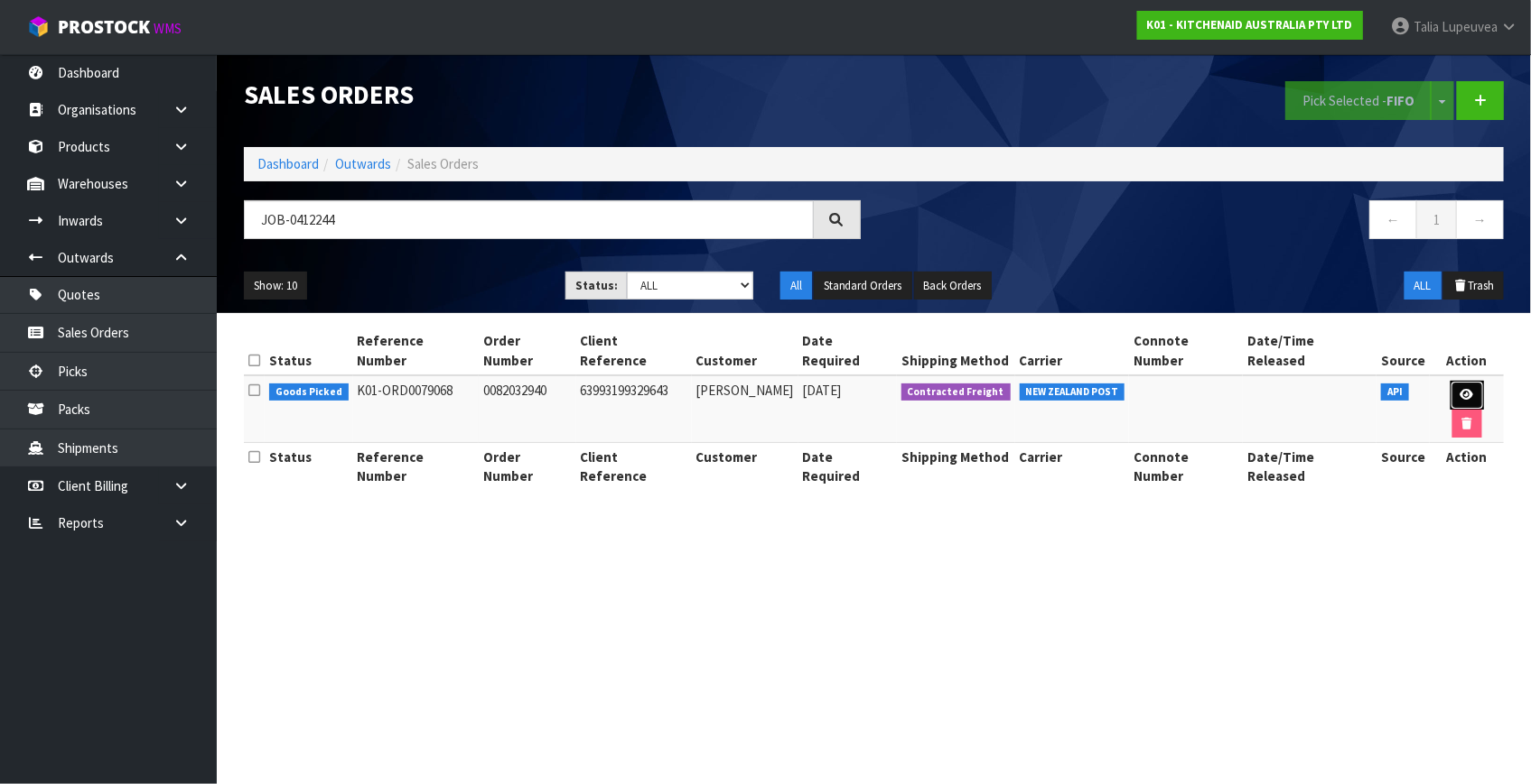
click at [1450, 381] on link at bounding box center [1467, 396] width 33 height 29
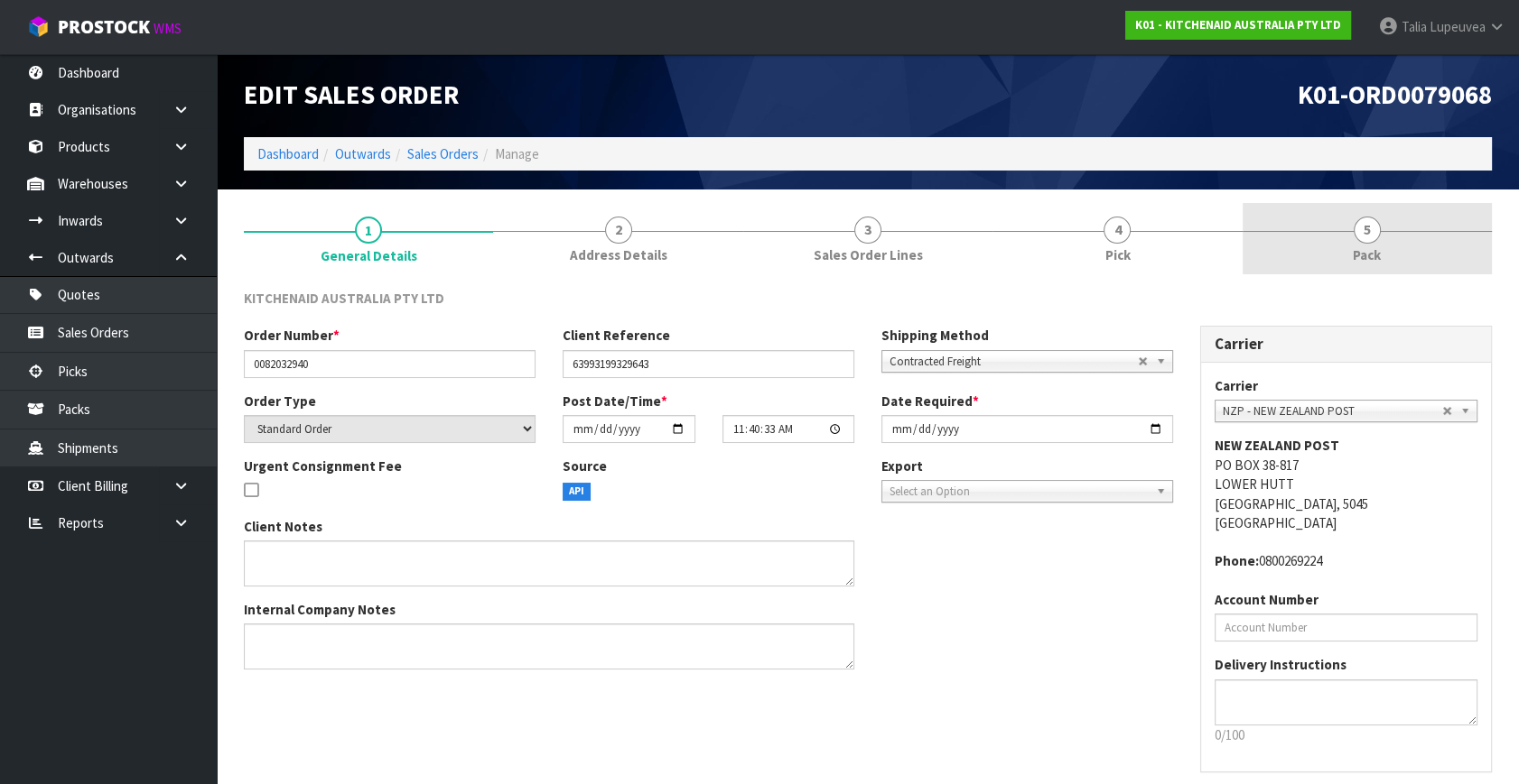
click at [1353, 246] on span "Pack" at bounding box center [1366, 254] width 28 height 18
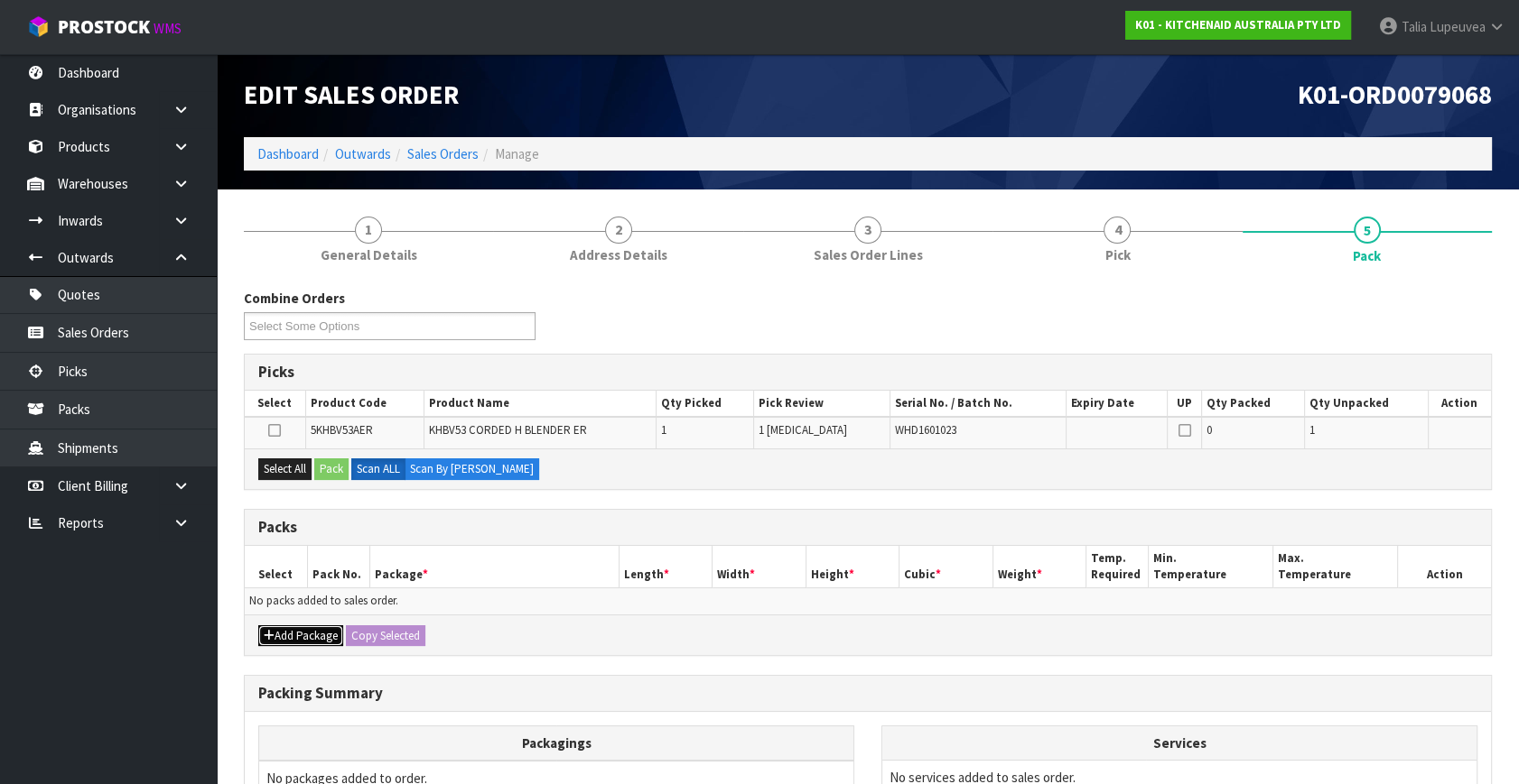
click at [296, 633] on button "Add Package" at bounding box center [300, 636] width 85 height 21
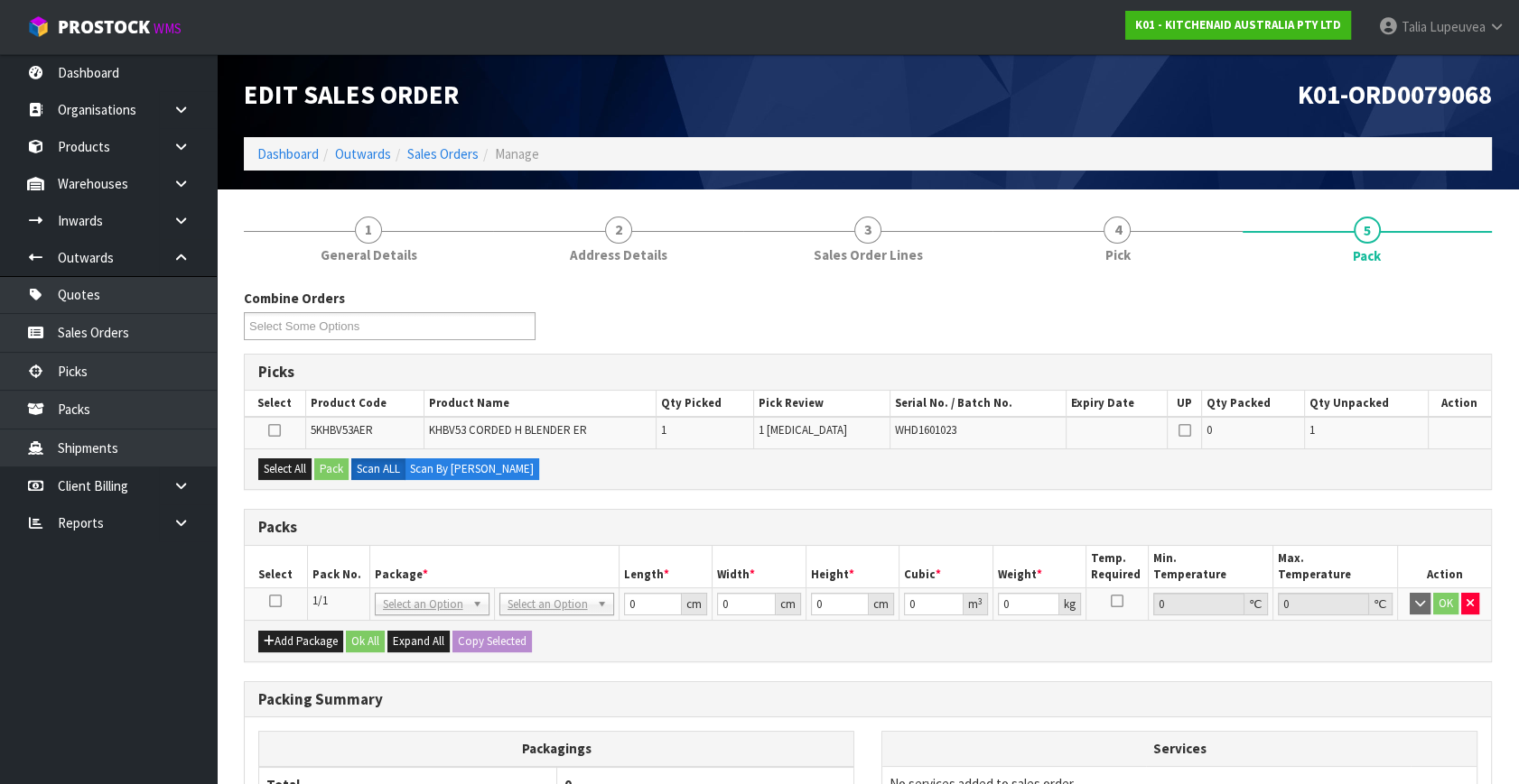
click at [280, 602] on icon at bounding box center [275, 601] width 13 height 1
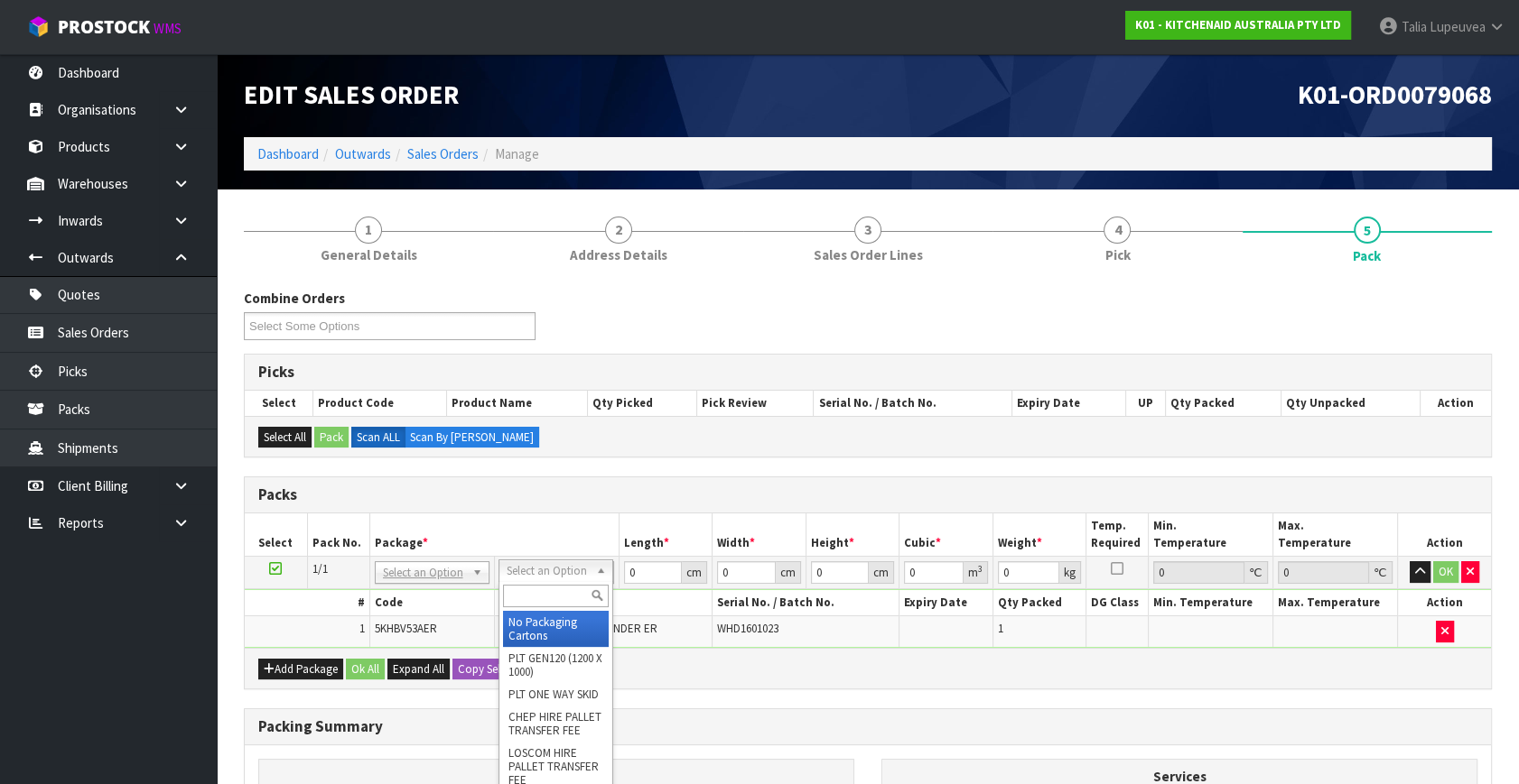
click at [558, 592] on input "text" at bounding box center [556, 595] width 106 height 22
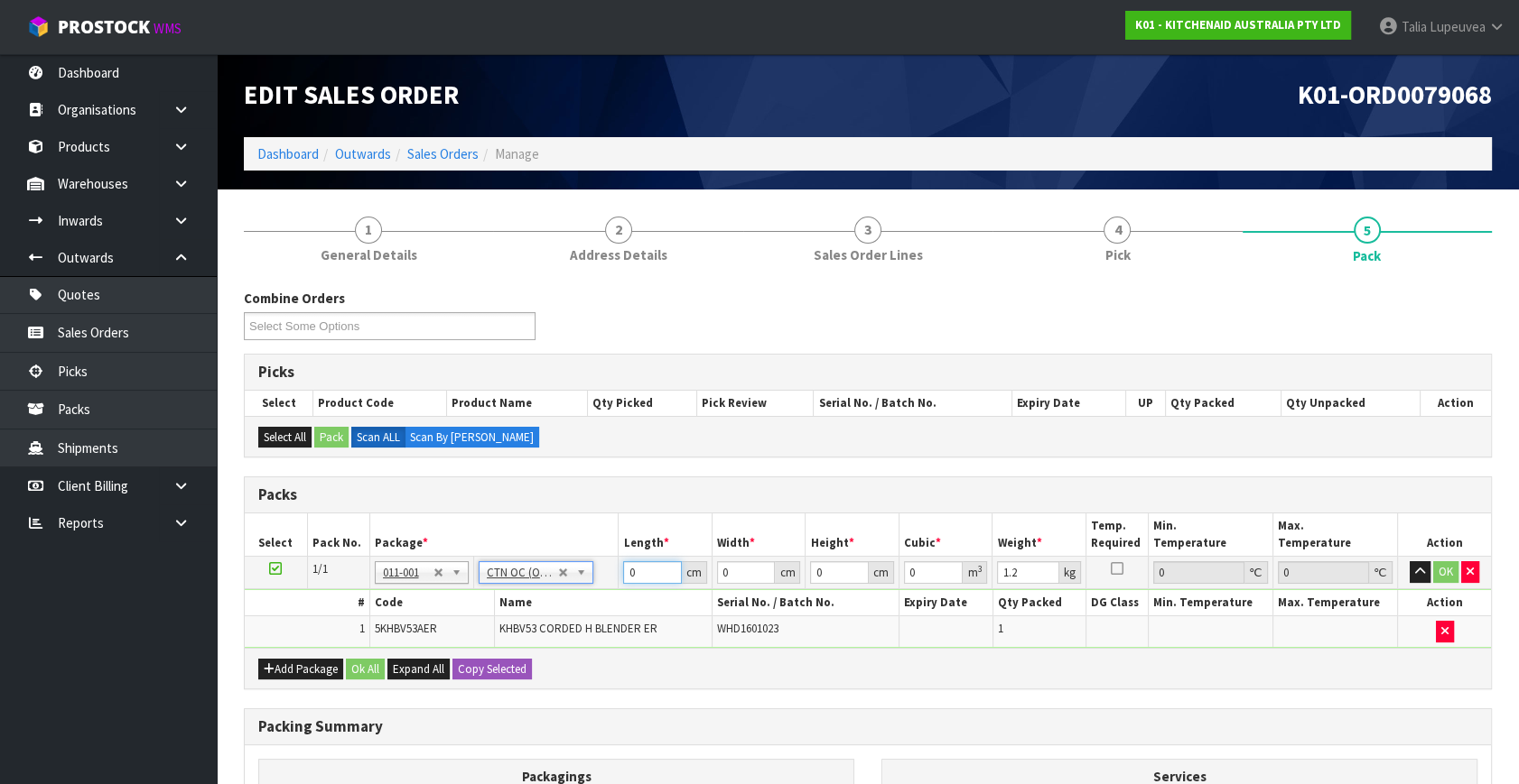
drag, startPoint x: 645, startPoint y: 579, endPoint x: 605, endPoint y: 578, distance: 40.0
click at [605, 578] on tr "1/1 NONE 007-001 007-002 007-004 007-009 007-013 007-014 007-015 007-017 007-01…" at bounding box center [867, 573] width 1247 height 32
click at [1444, 576] on button "OK" at bounding box center [1446, 572] width 25 height 21
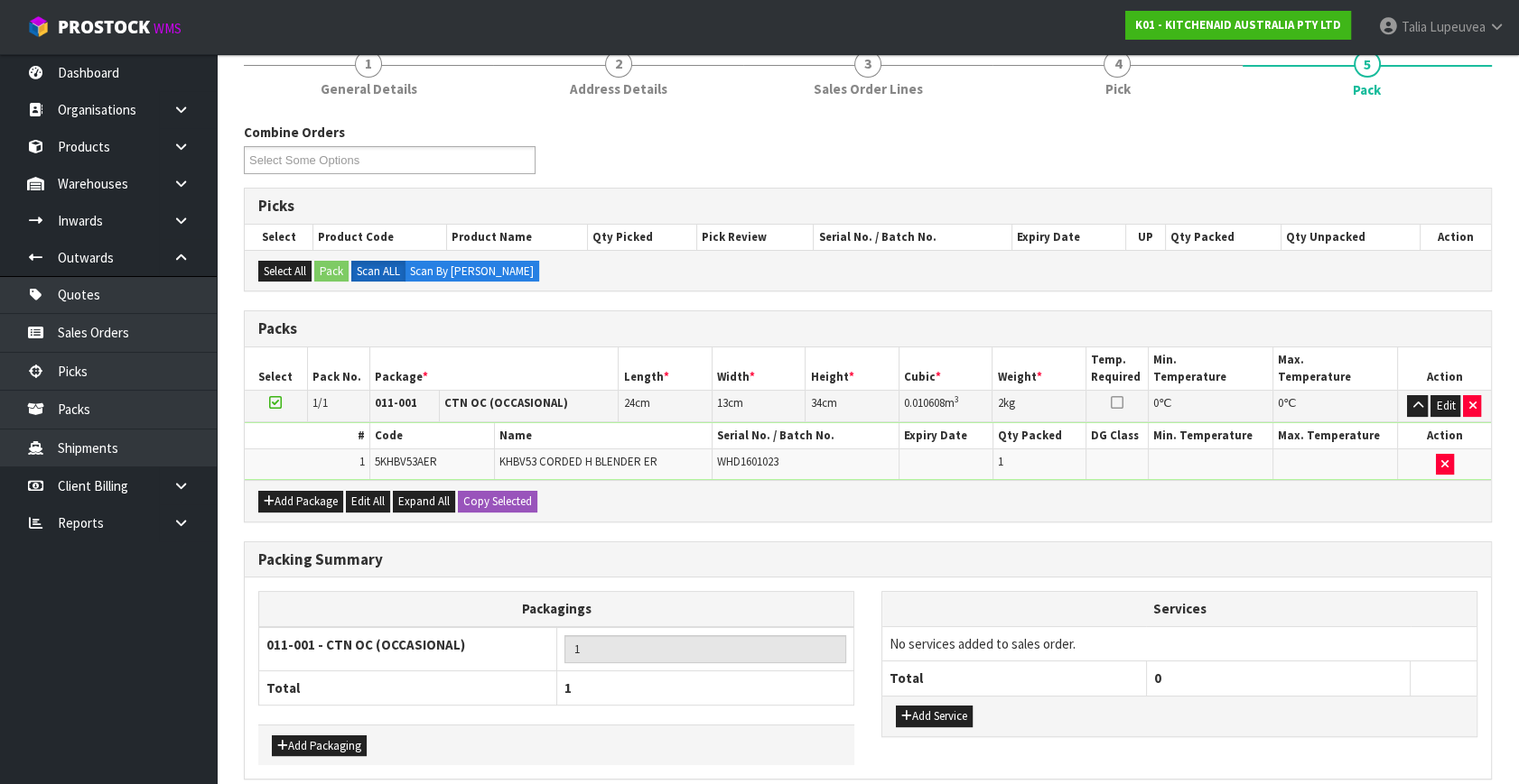
scroll to position [242, 0]
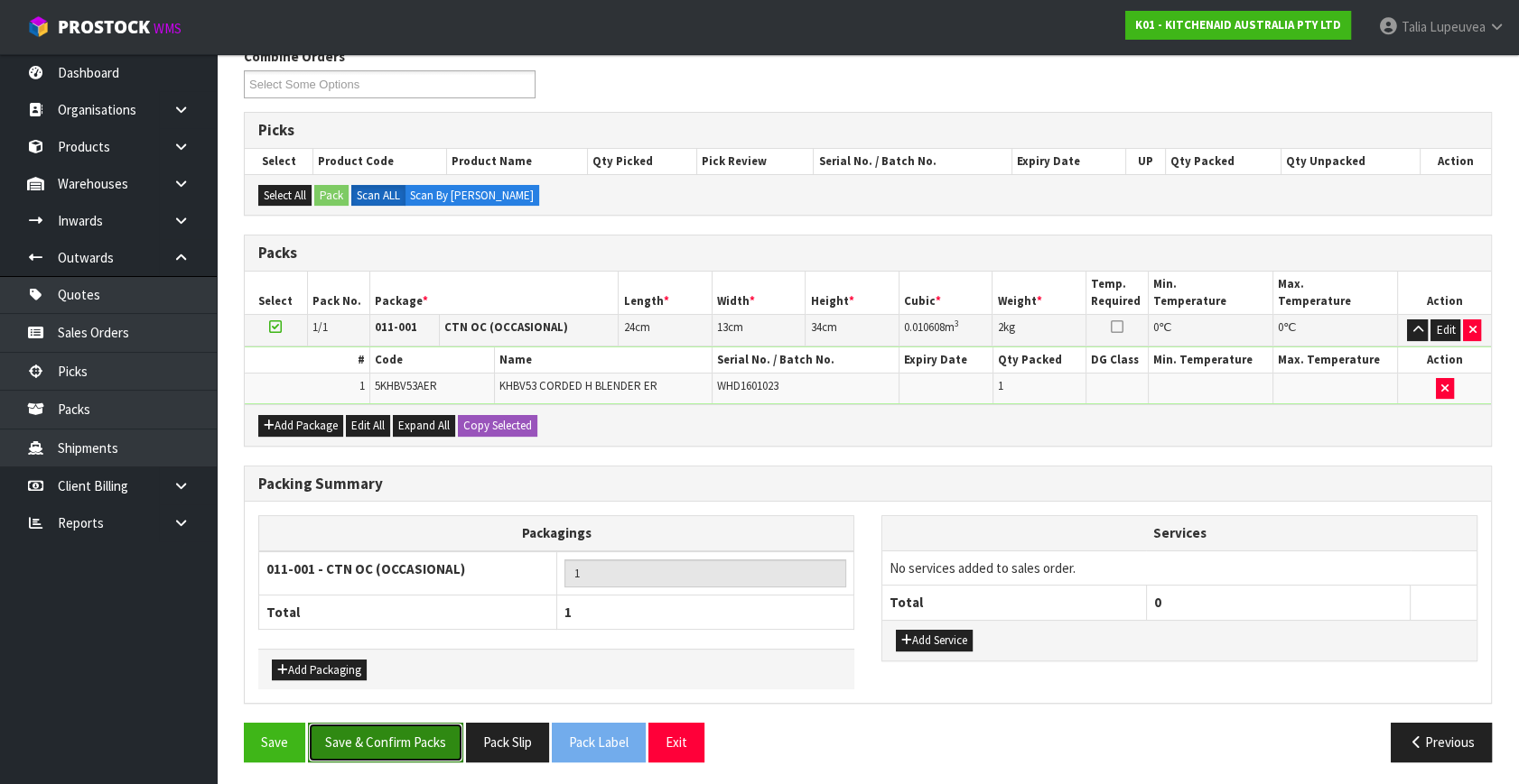
click at [437, 733] on button "Save & Confirm Packs" at bounding box center [385, 742] width 156 height 39
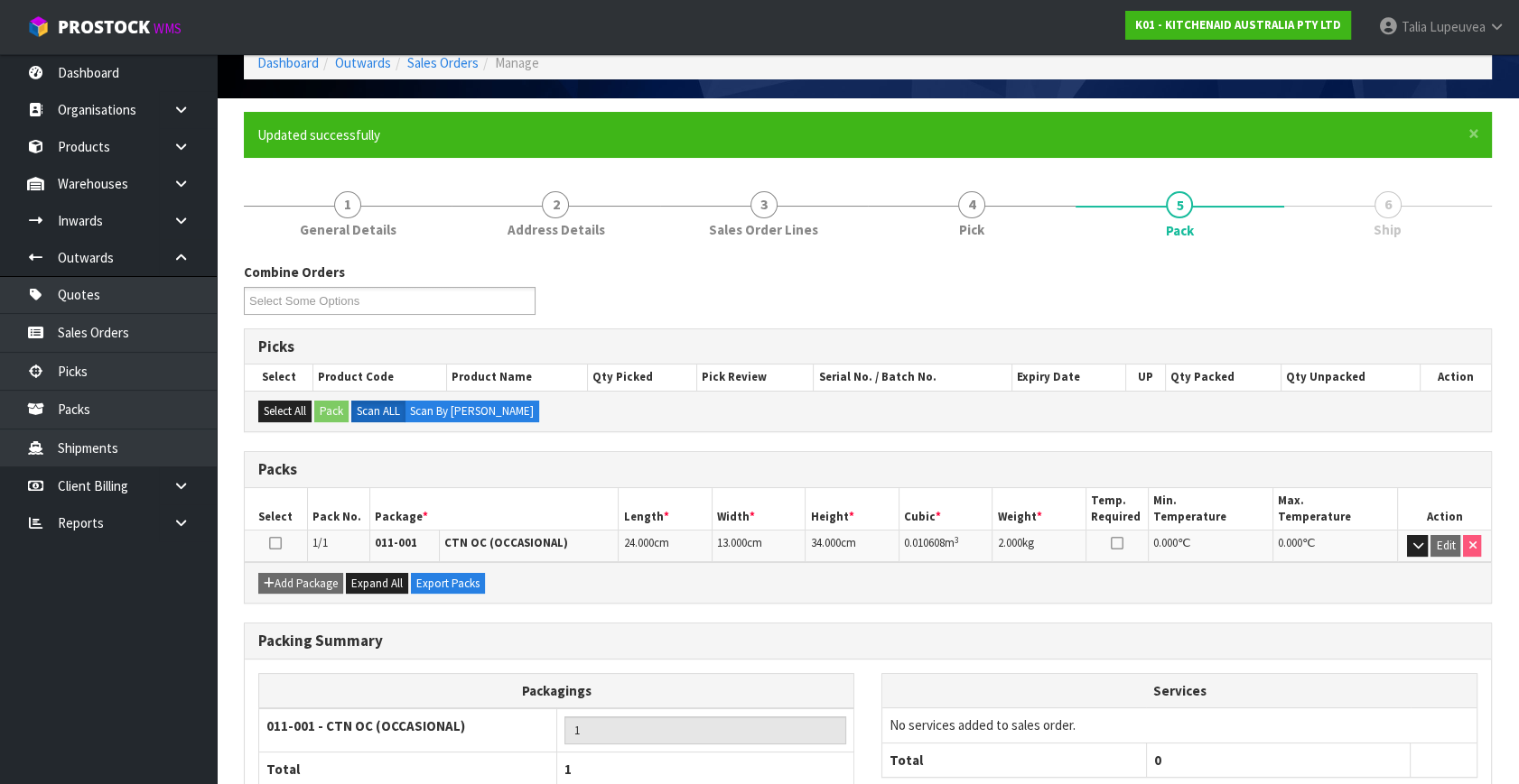
scroll to position [208, 0]
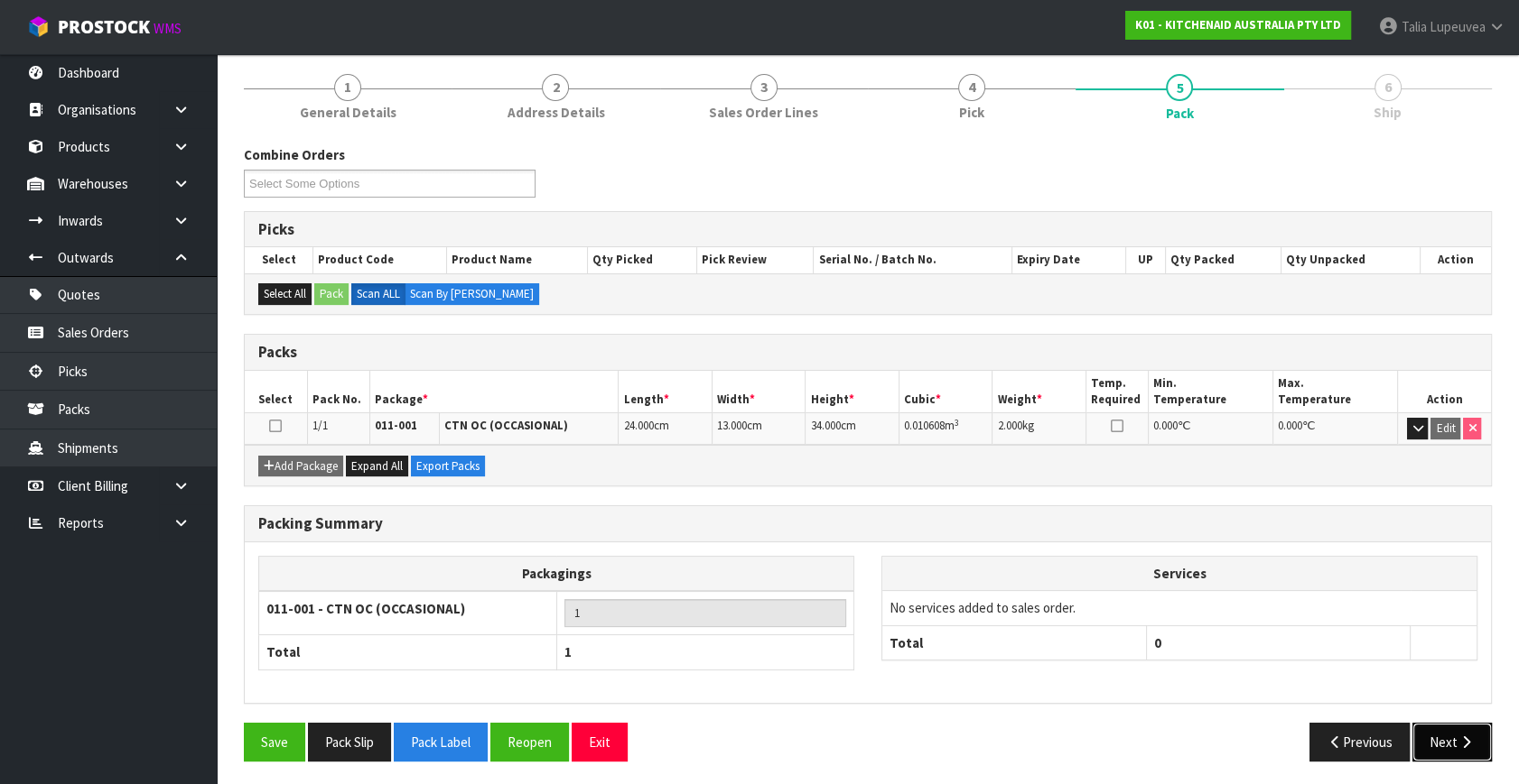
click at [1450, 739] on button "Next" at bounding box center [1452, 742] width 80 height 39
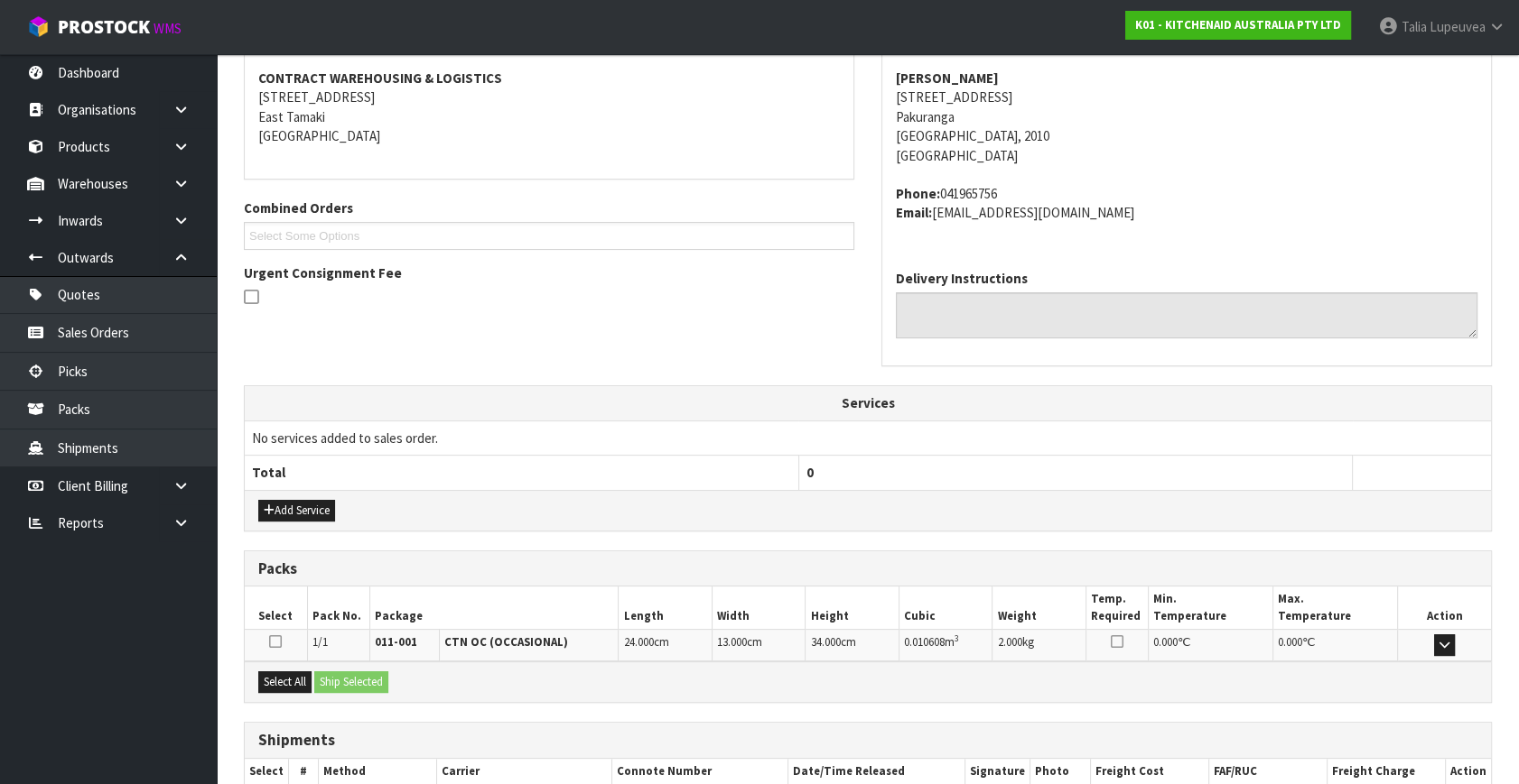
scroll to position [445, 0]
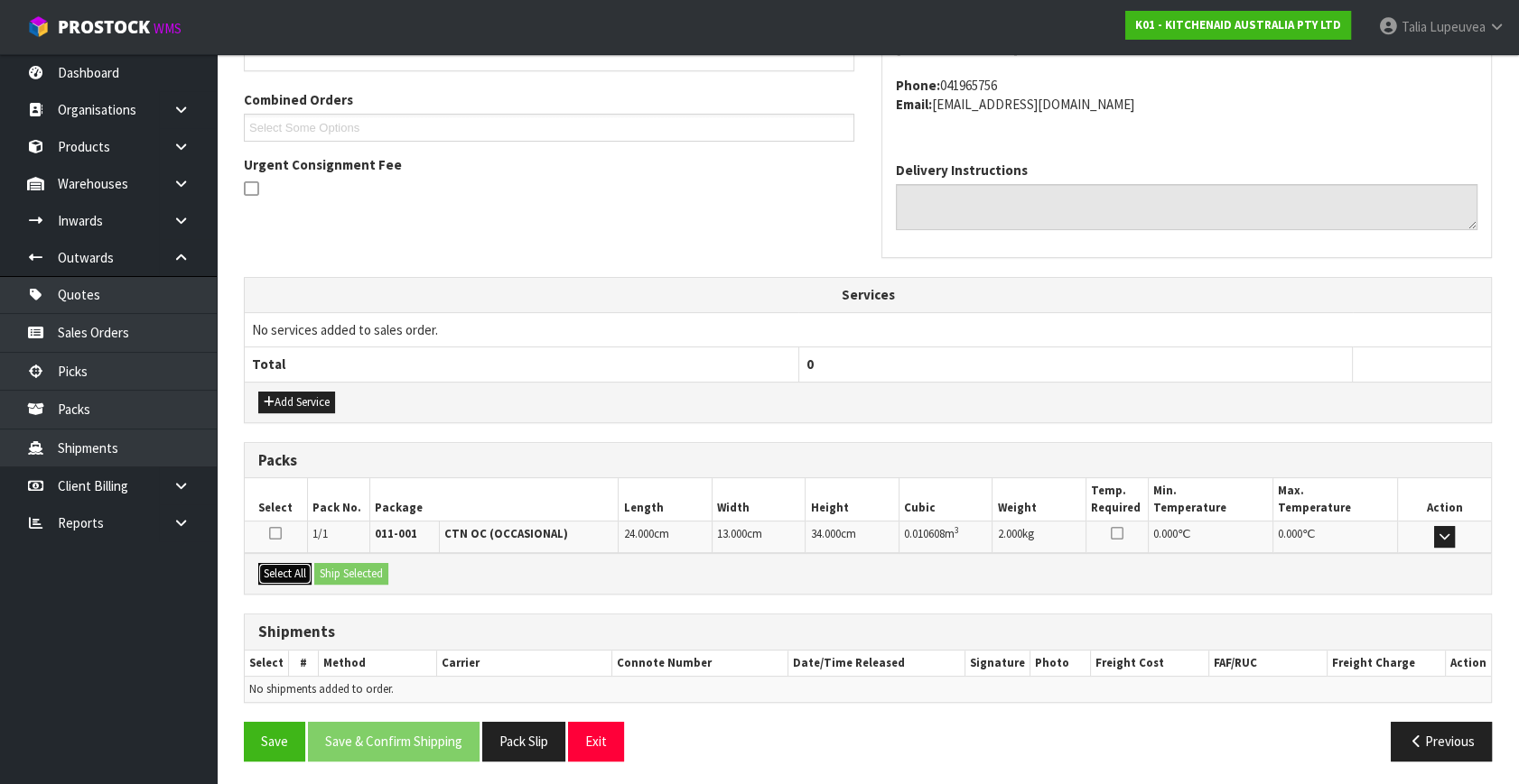
drag, startPoint x: 288, startPoint y: 564, endPoint x: 346, endPoint y: 564, distance: 58.0
click at [293, 564] on button "Select All" at bounding box center [284, 574] width 54 height 21
drag, startPoint x: 391, startPoint y: 571, endPoint x: 380, endPoint y: 571, distance: 11.0
click at [388, 571] on button "Ship Selected" at bounding box center [351, 574] width 74 height 21
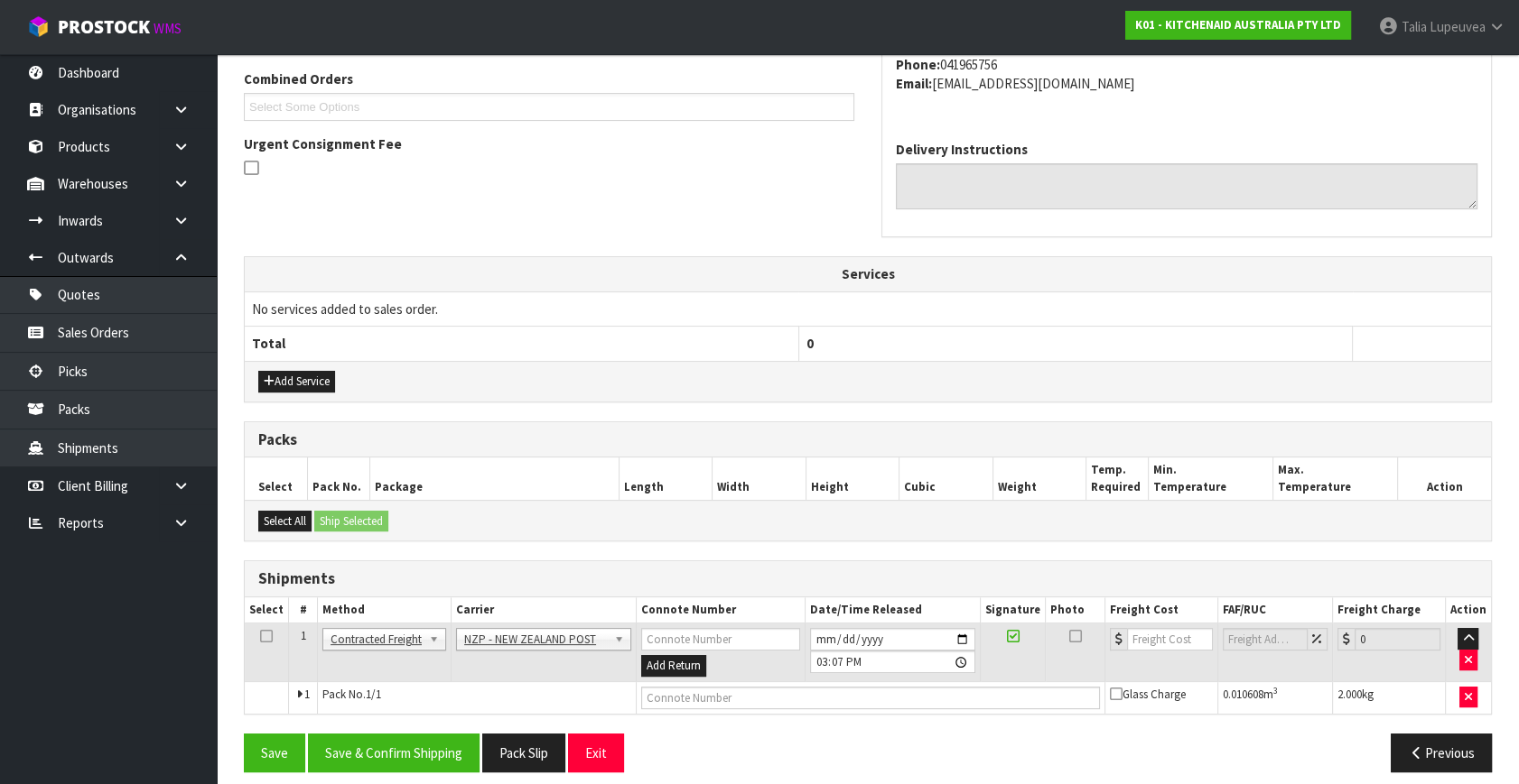
scroll to position [477, 0]
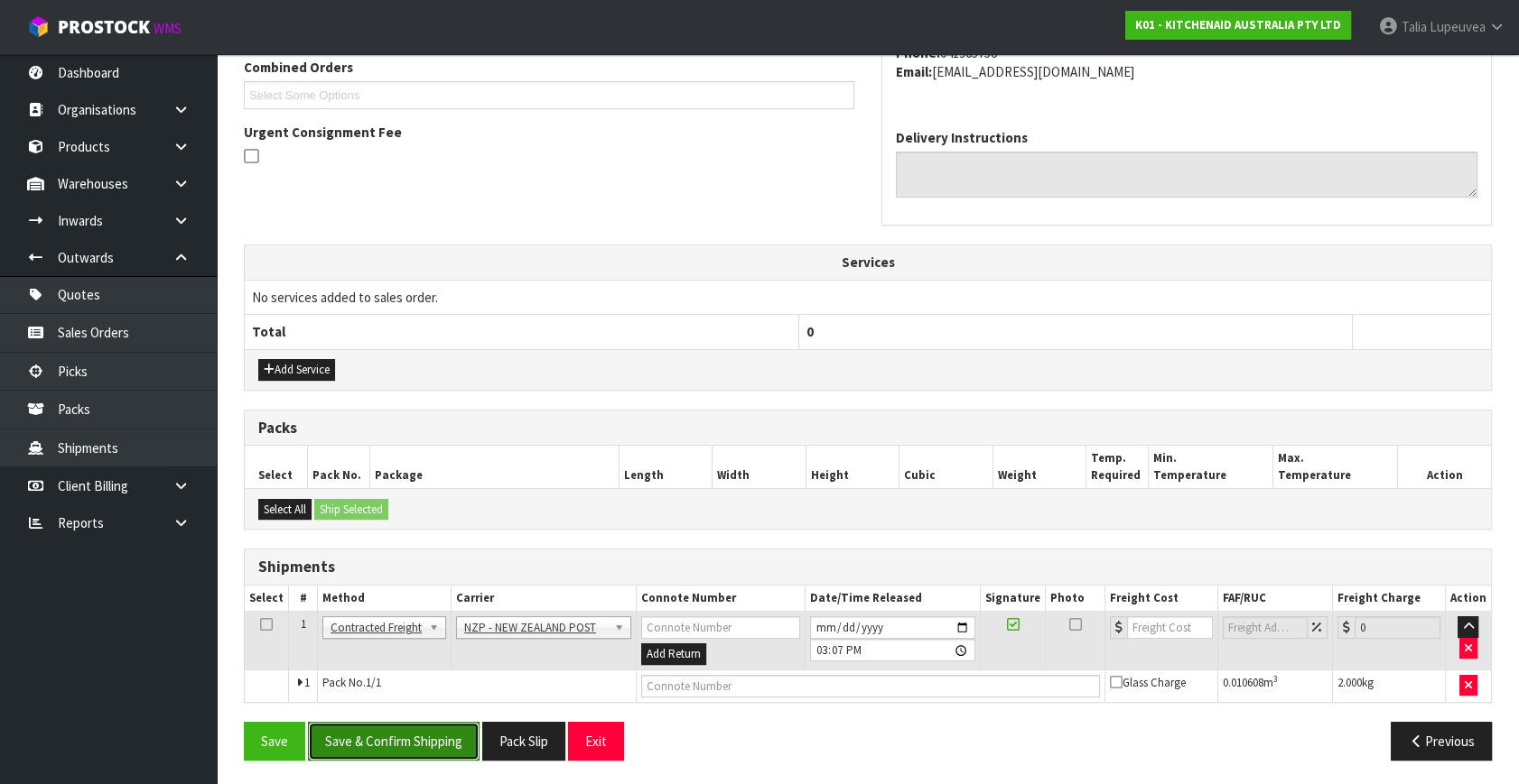
click at [455, 734] on button "Save & Confirm Shipping" at bounding box center [393, 741] width 171 height 39
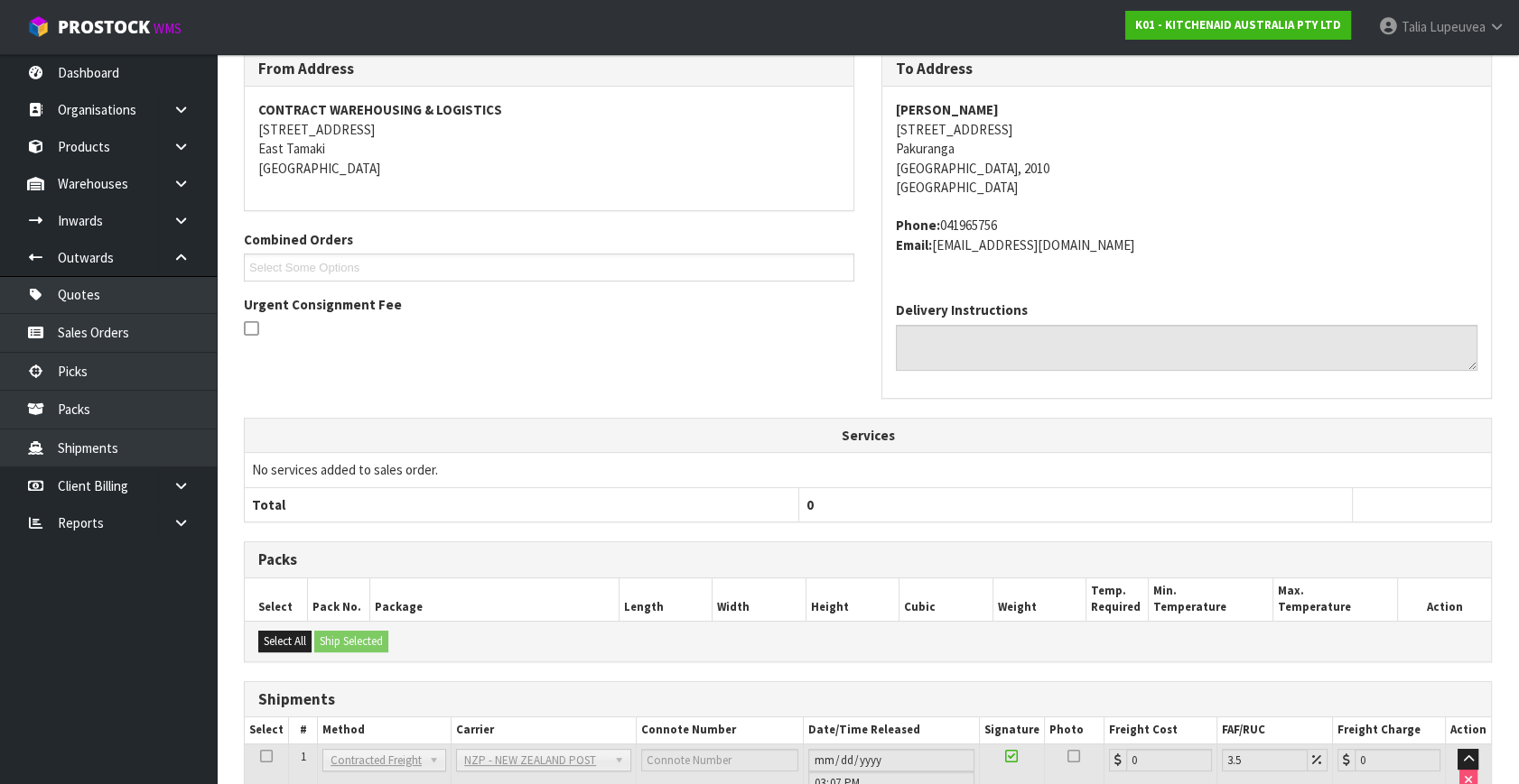
scroll to position [451, 0]
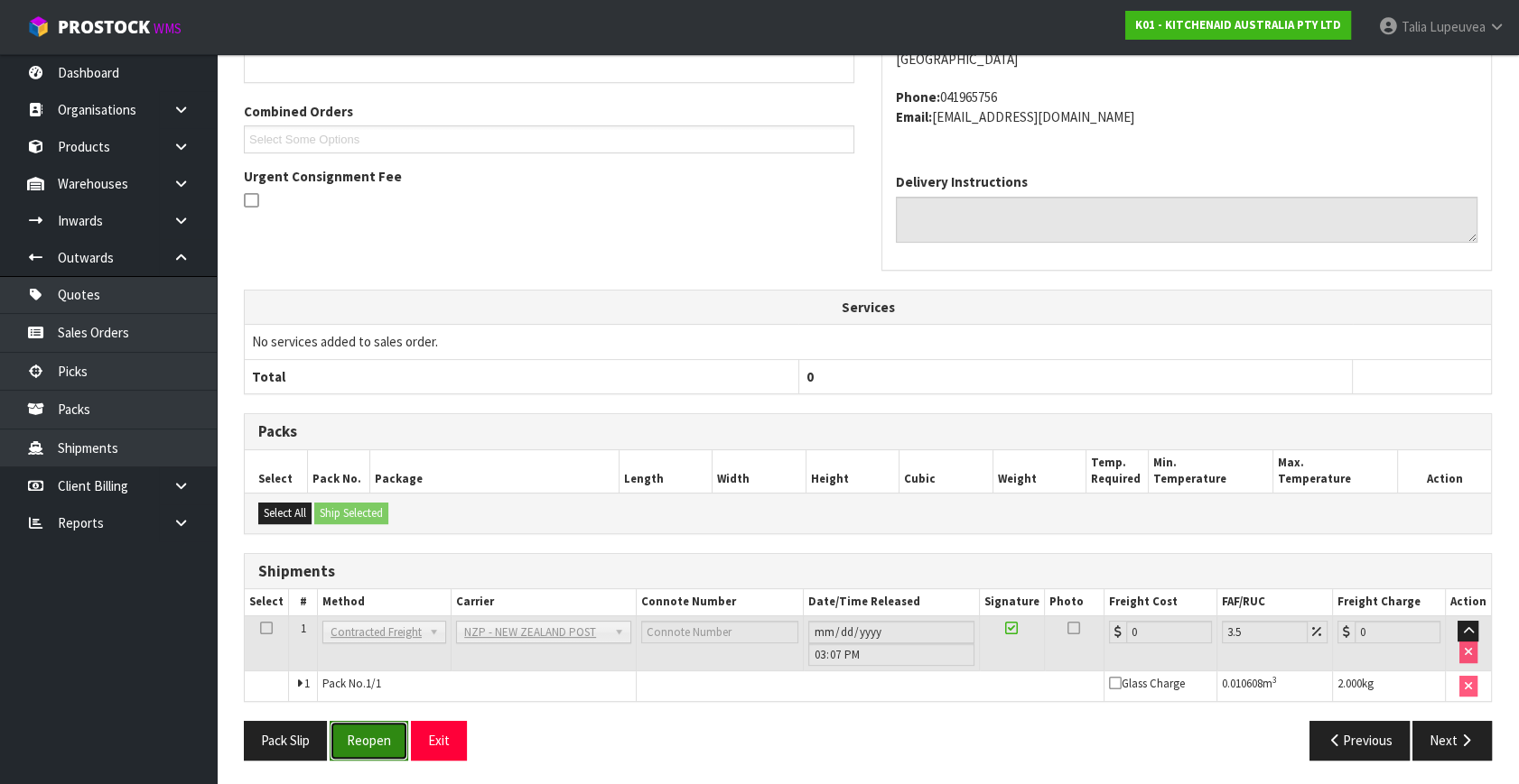
click at [395, 742] on button "Reopen" at bounding box center [369, 740] width 79 height 39
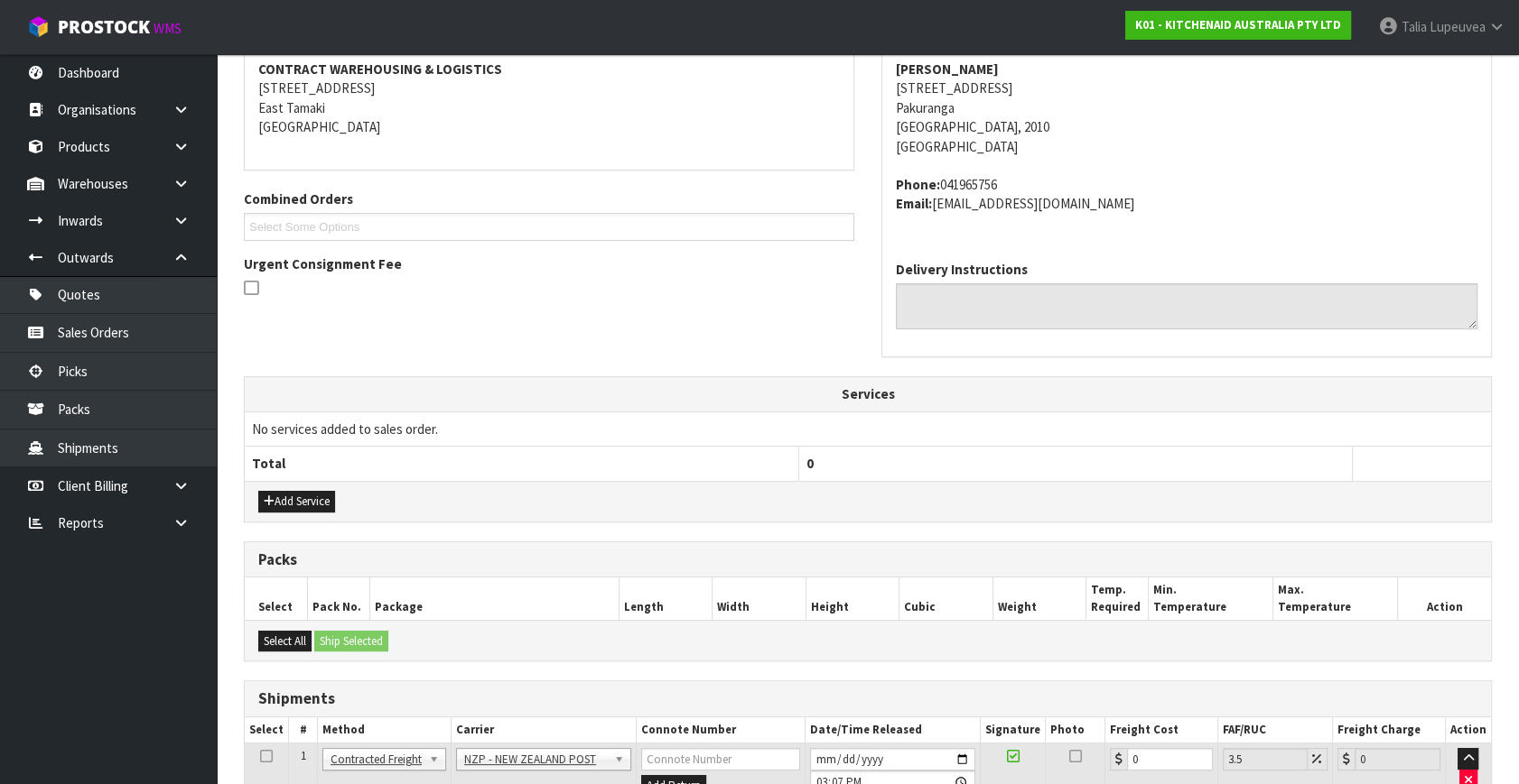
scroll to position [494, 0]
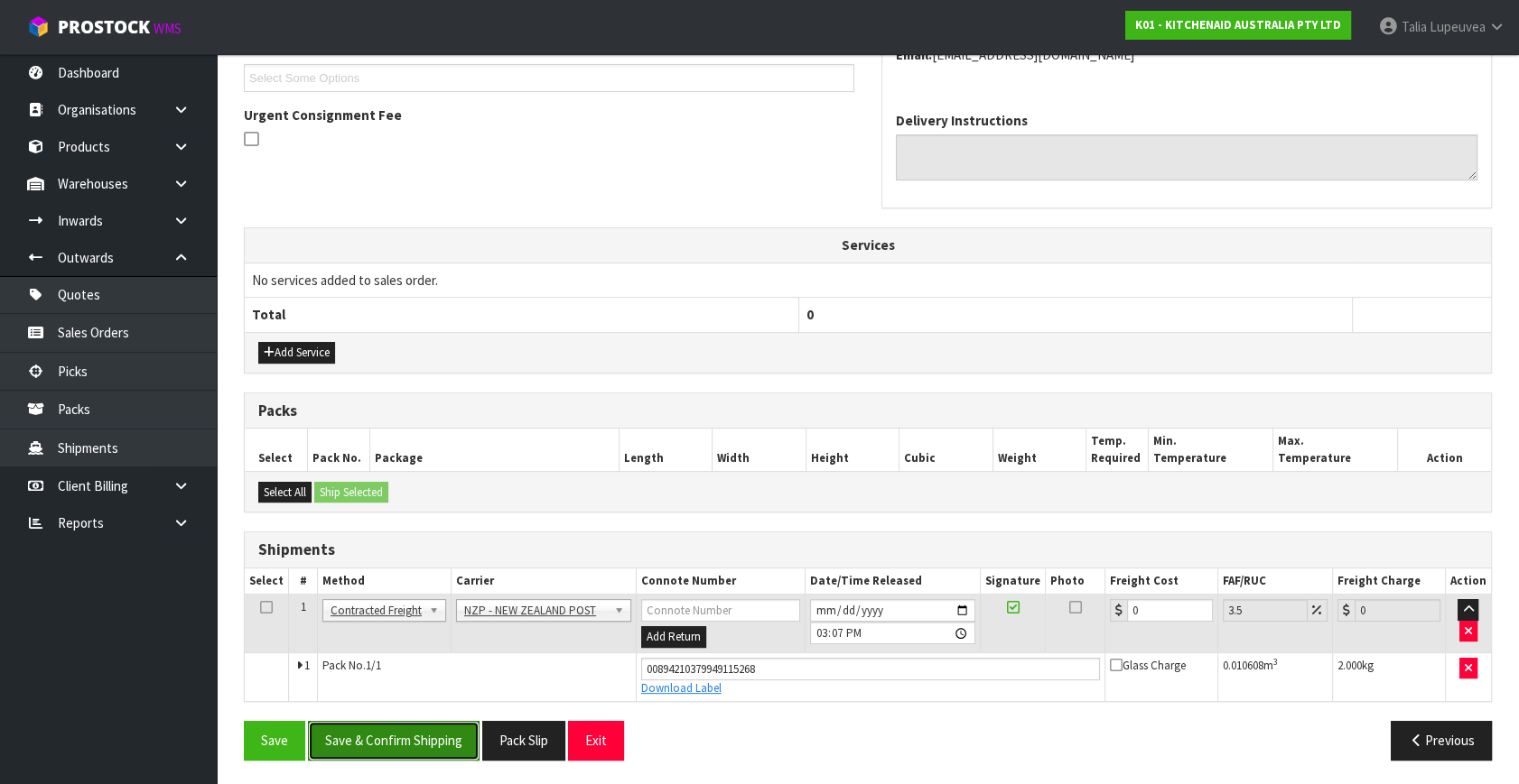
click at [457, 733] on button "Save & Confirm Shipping" at bounding box center [393, 740] width 171 height 39
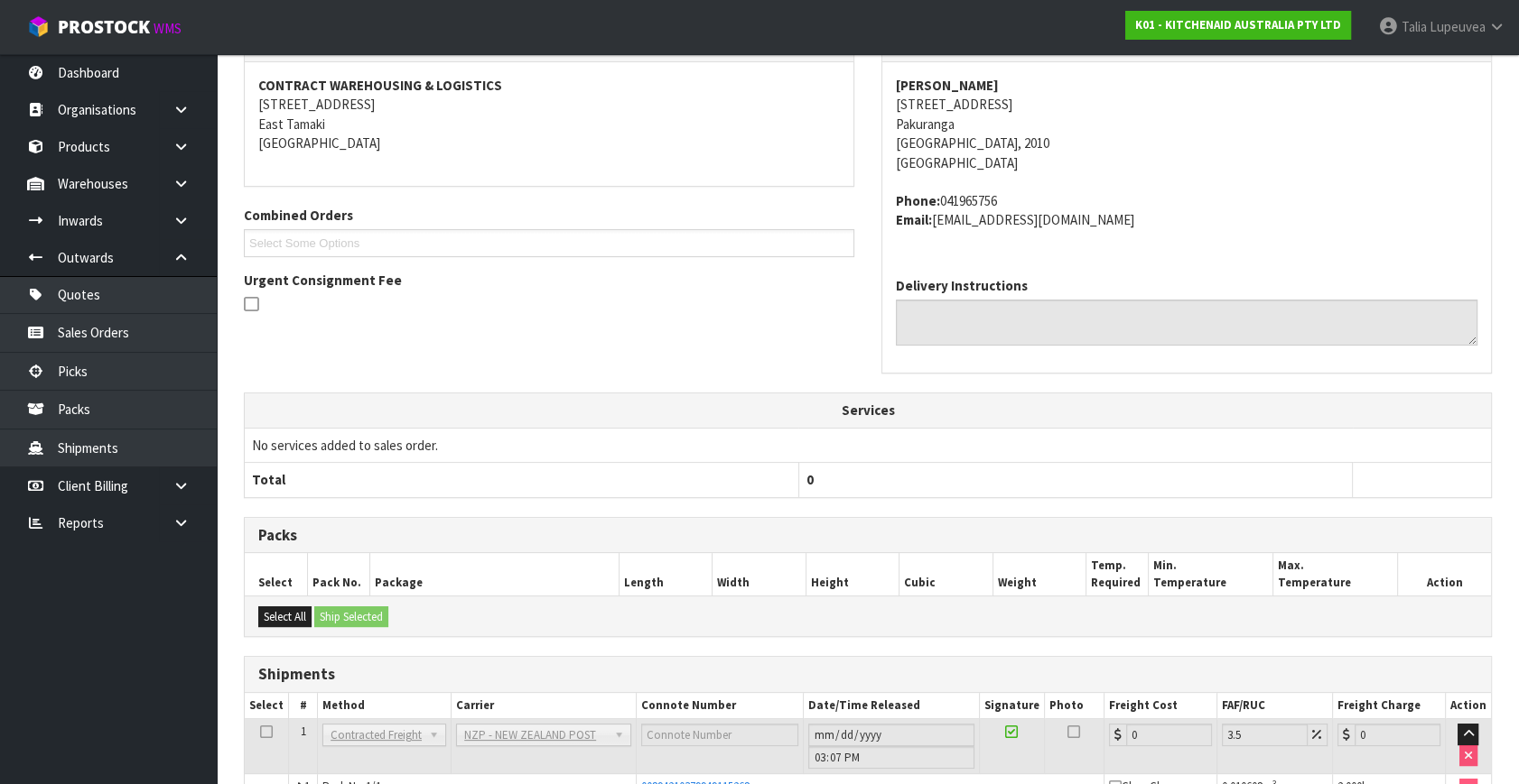
scroll to position [445, 0]
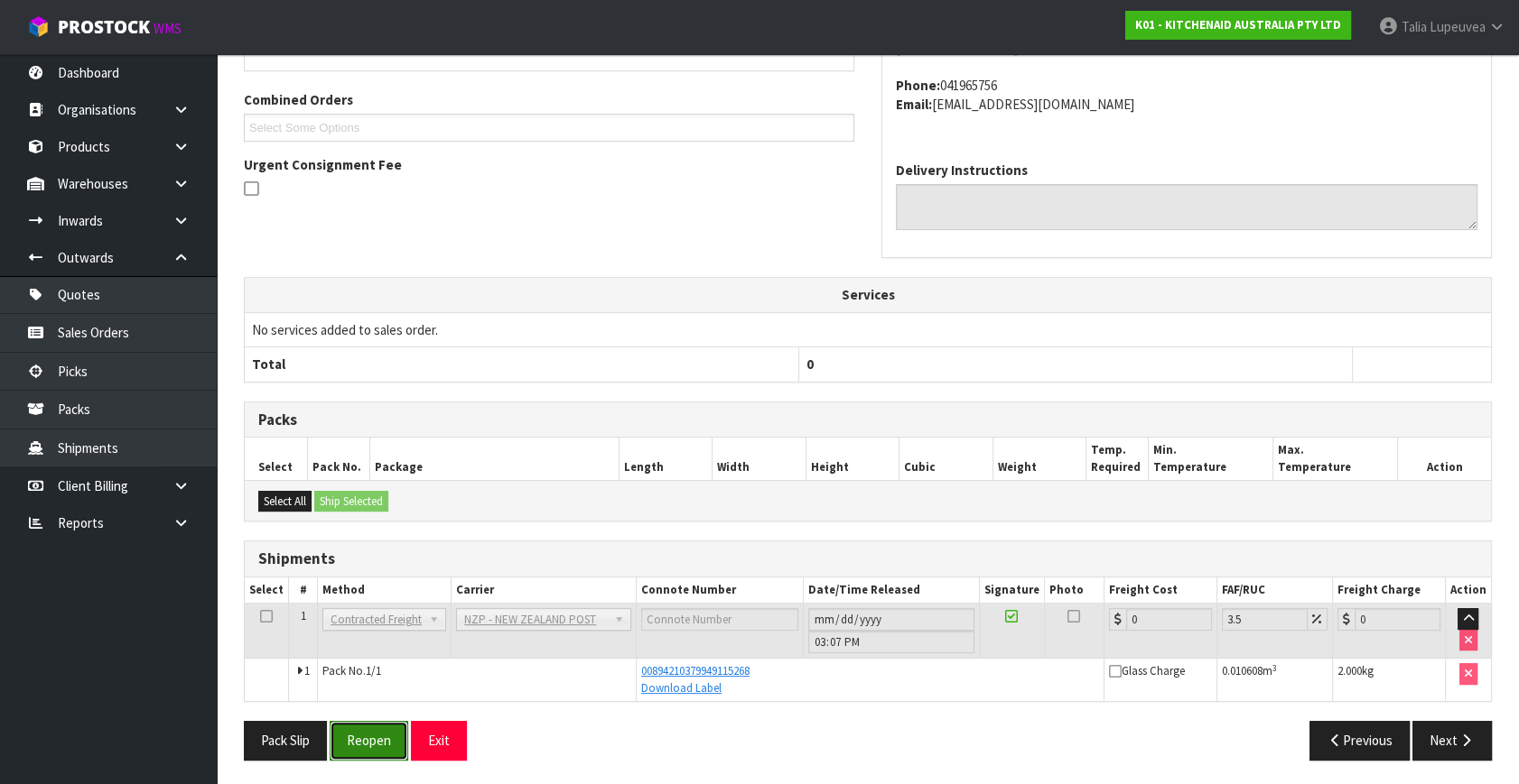
click at [348, 736] on button "Reopen" at bounding box center [369, 740] width 79 height 39
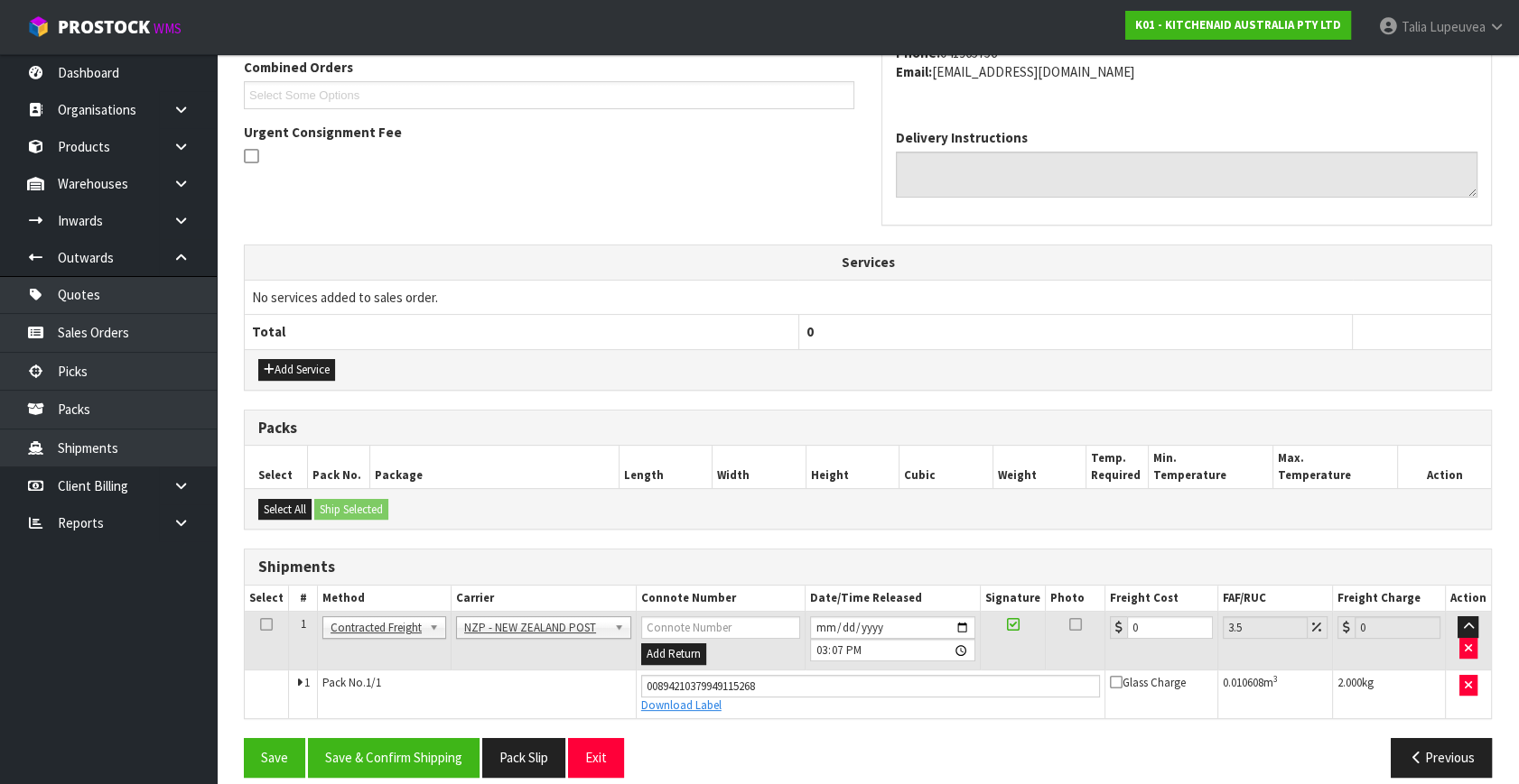
scroll to position [494, 0]
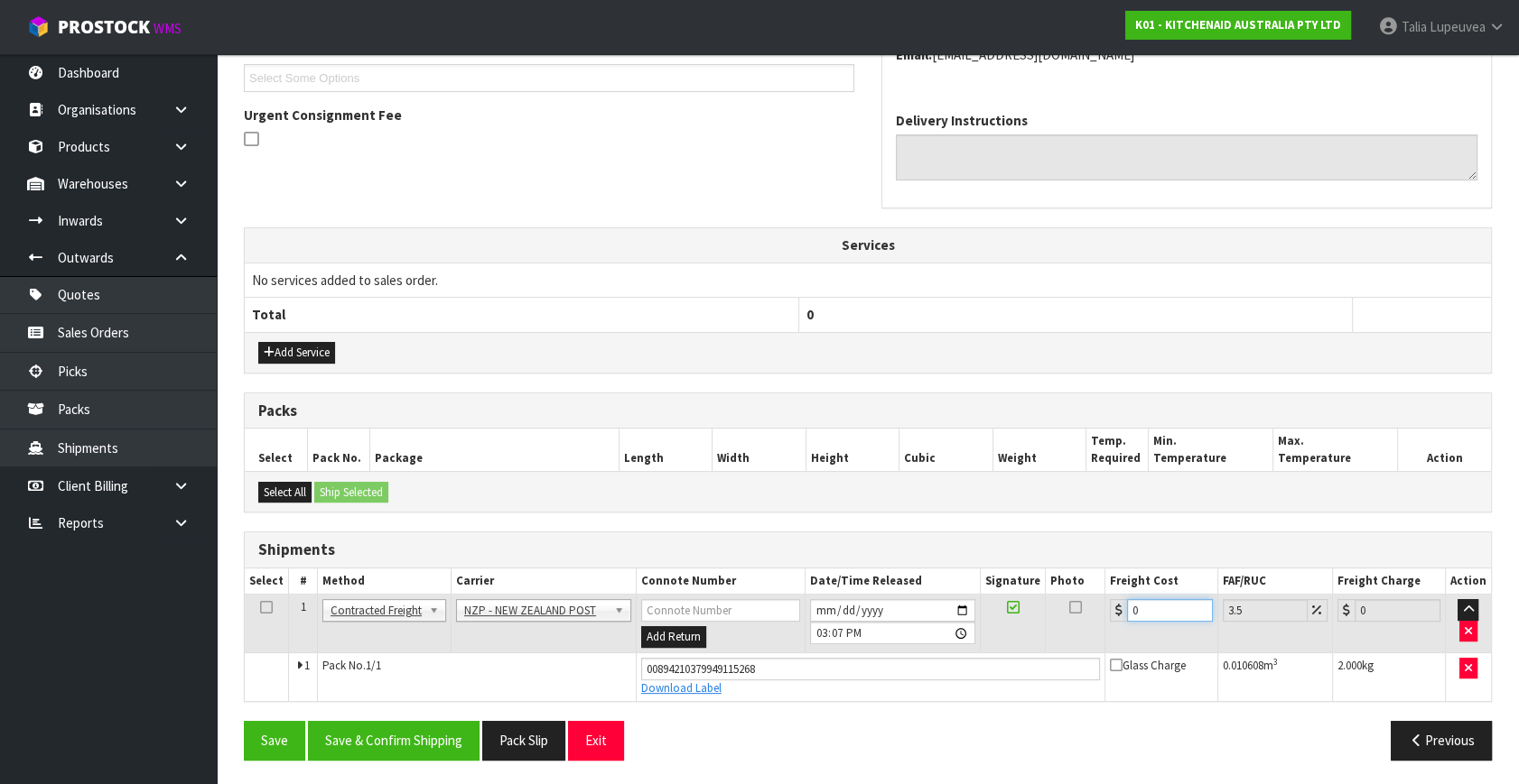
drag, startPoint x: 1073, startPoint y: 645, endPoint x: 1062, endPoint y: 646, distance: 11.0
click at [1062, 646] on tr "1 Client Local Pickup Customer Local Pickup Company Freight Contracted Freight …" at bounding box center [867, 624] width 1247 height 58
click at [409, 741] on button "Save & Confirm Shipping" at bounding box center [393, 740] width 171 height 39
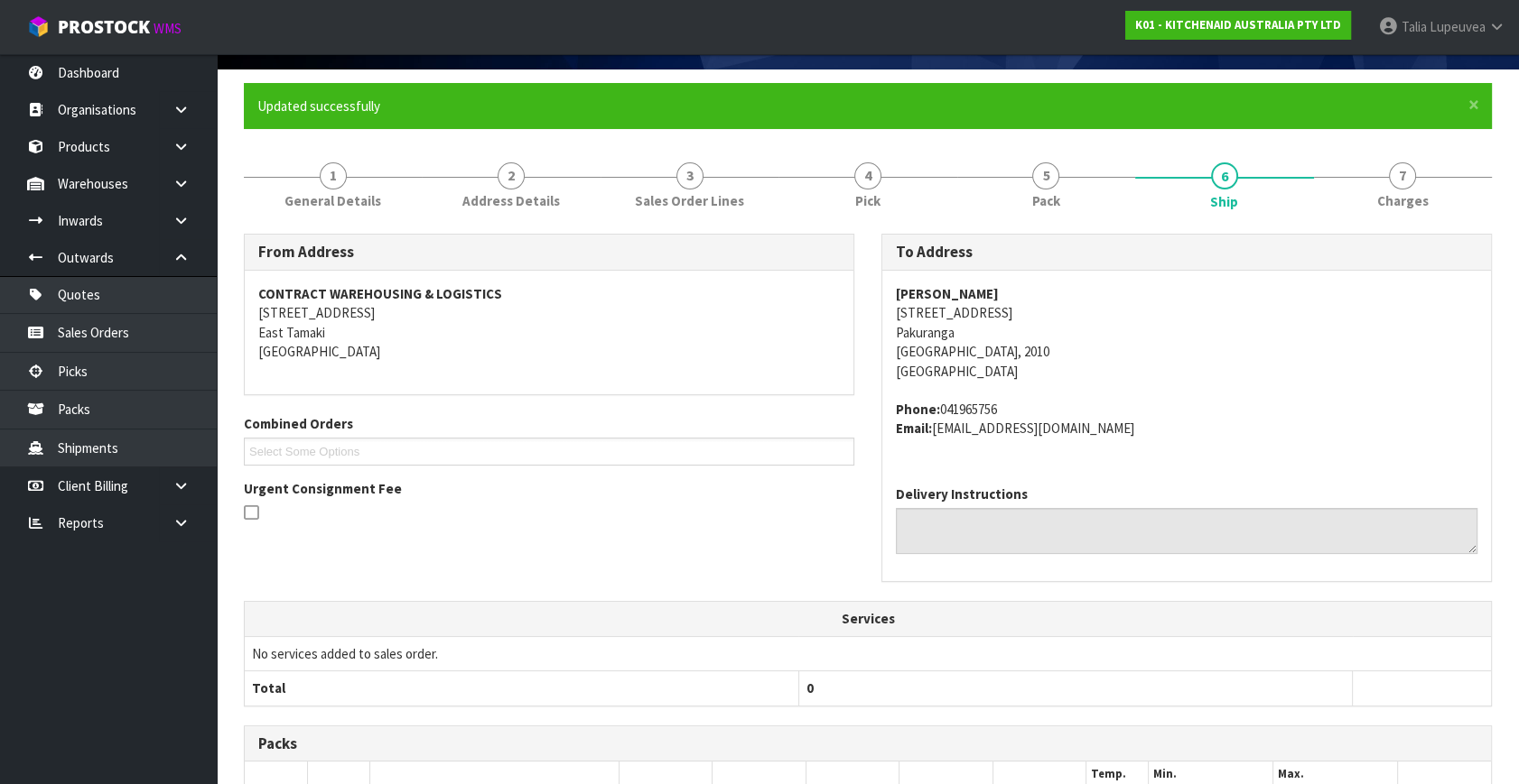
scroll to position [0, 0]
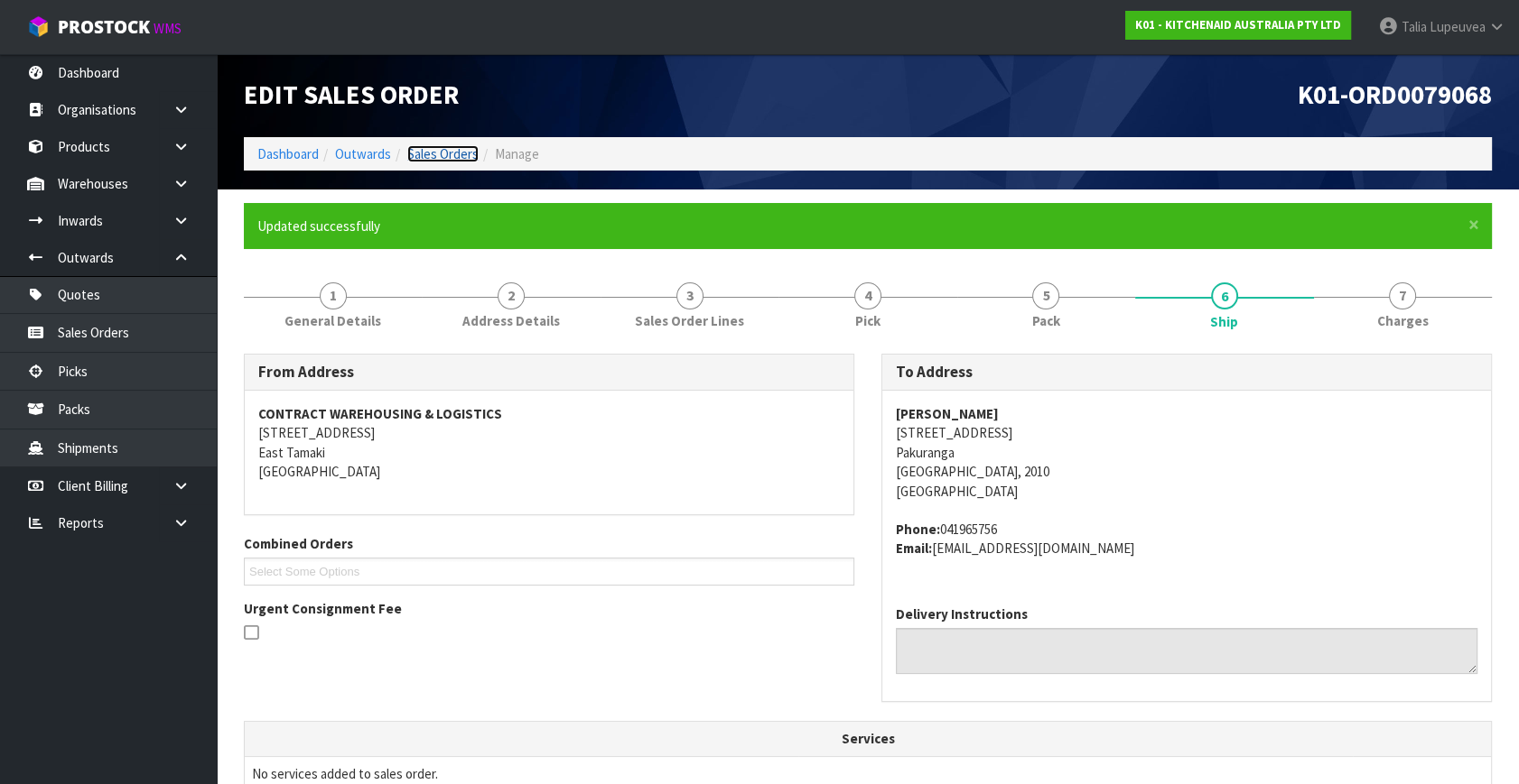
click at [442, 150] on link "Sales Orders" at bounding box center [443, 154] width 71 height 18
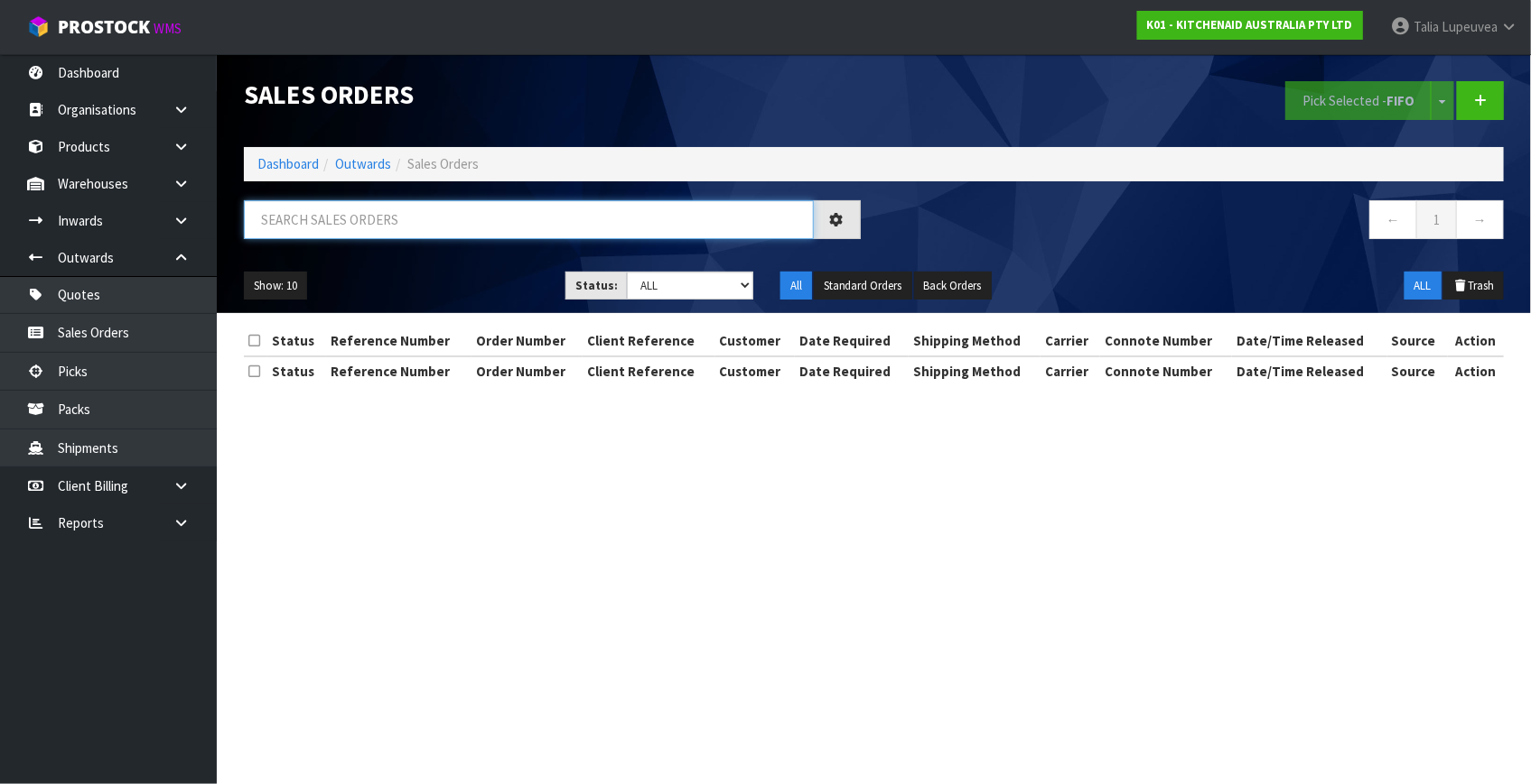
click at [498, 225] on input "text" at bounding box center [529, 220] width 570 height 39
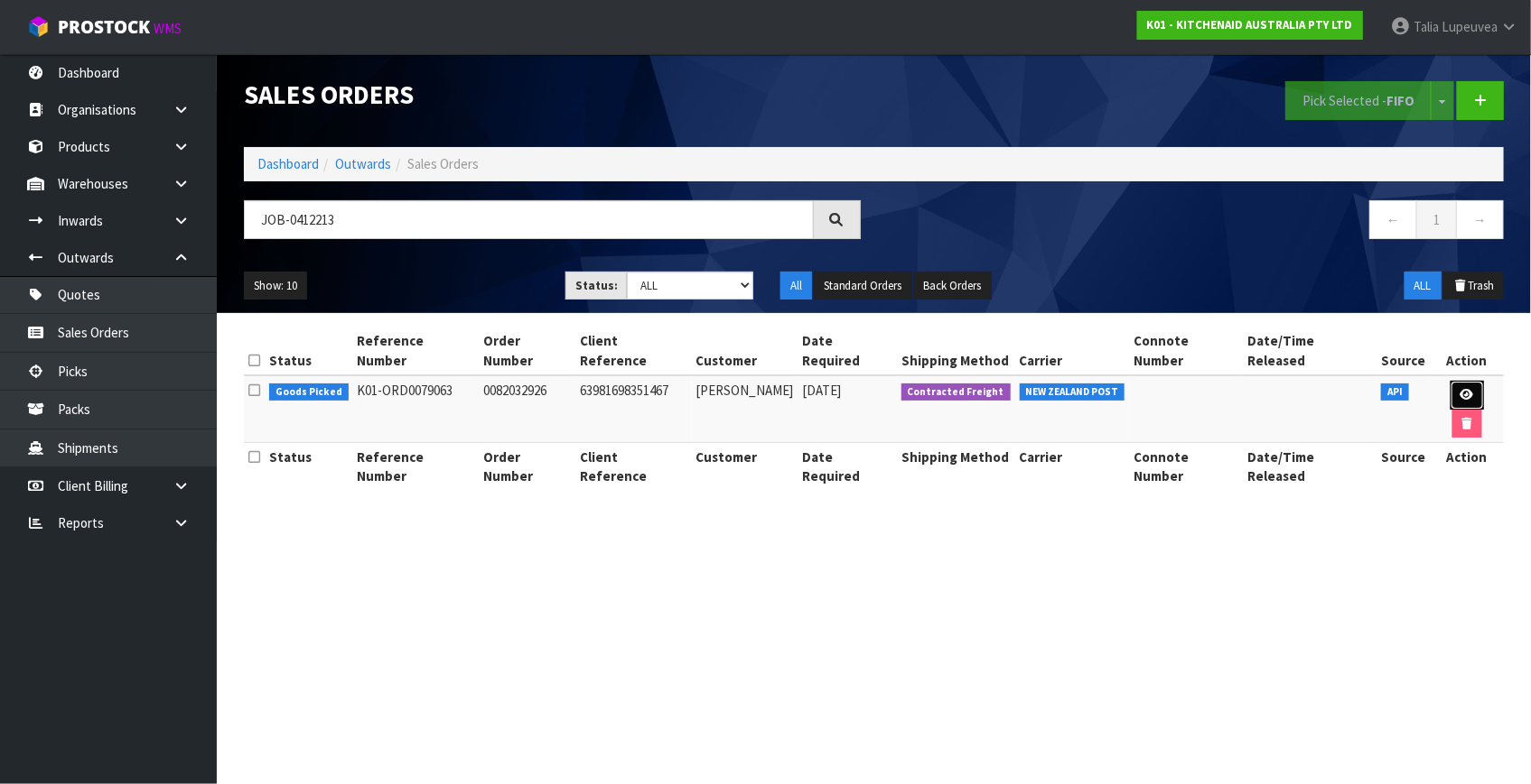
click at [1461, 389] on icon at bounding box center [1468, 395] width 14 height 12
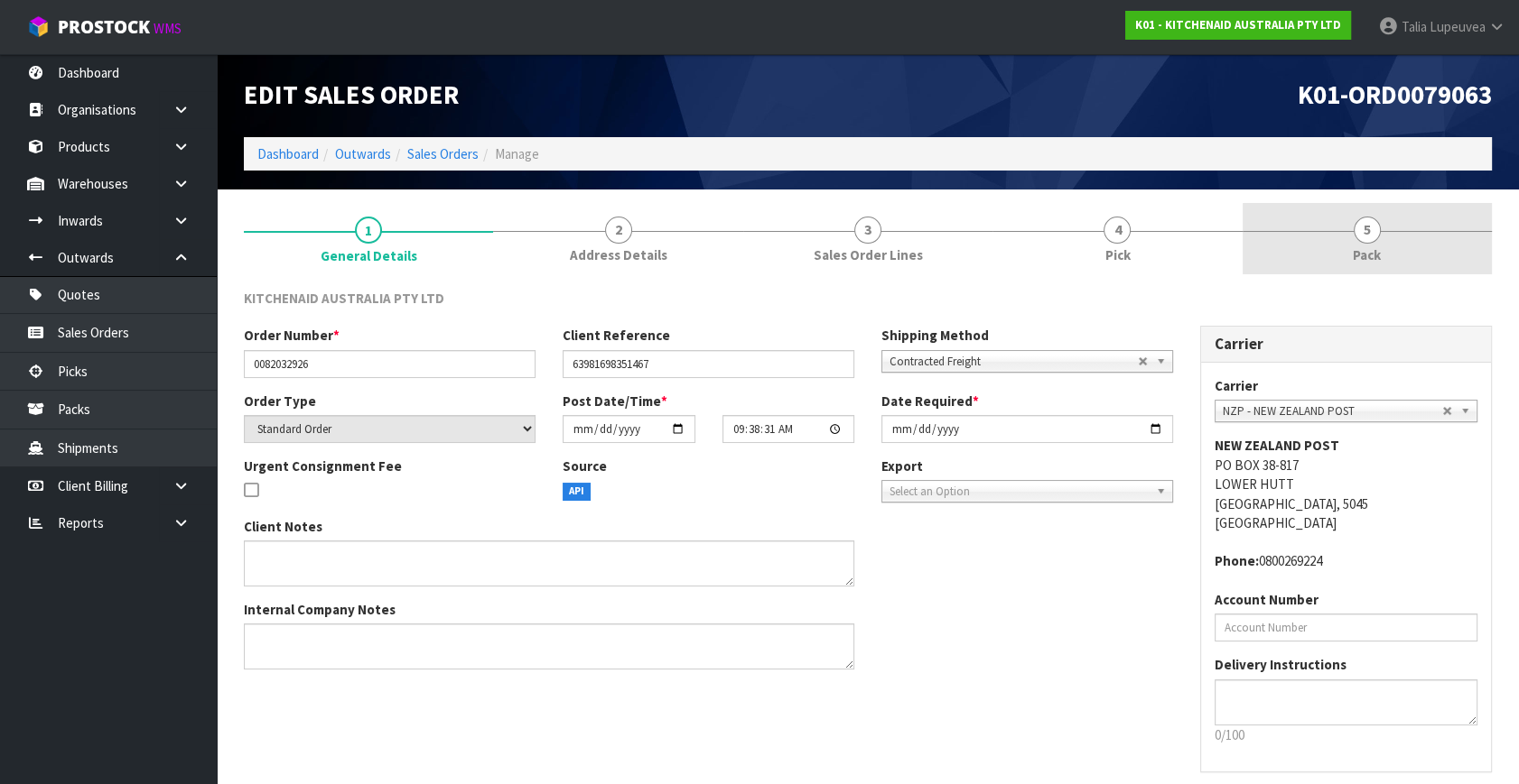
click at [1380, 227] on span "5" at bounding box center [1367, 231] width 27 height 27
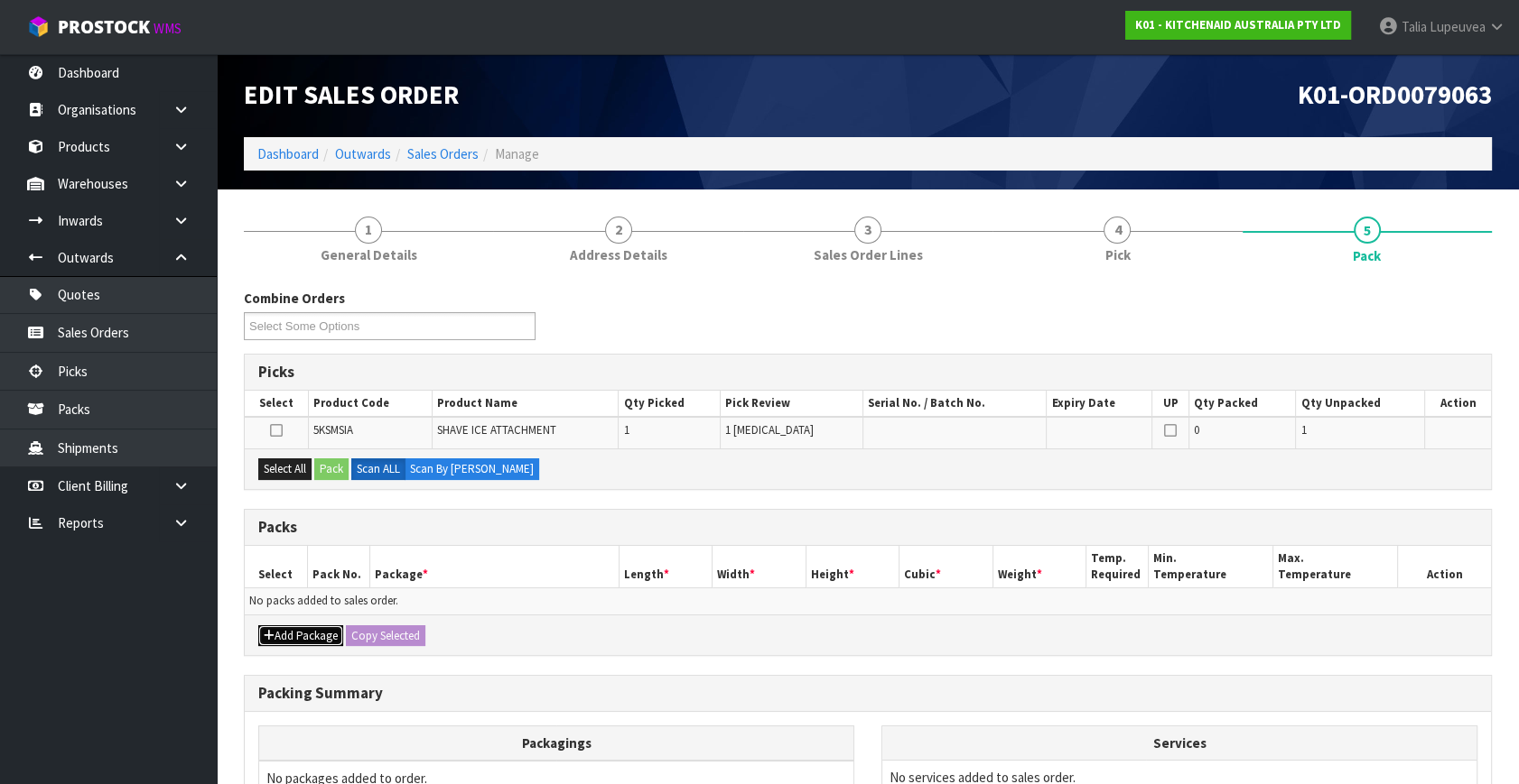
click at [282, 631] on button "Add Package" at bounding box center [300, 636] width 85 height 21
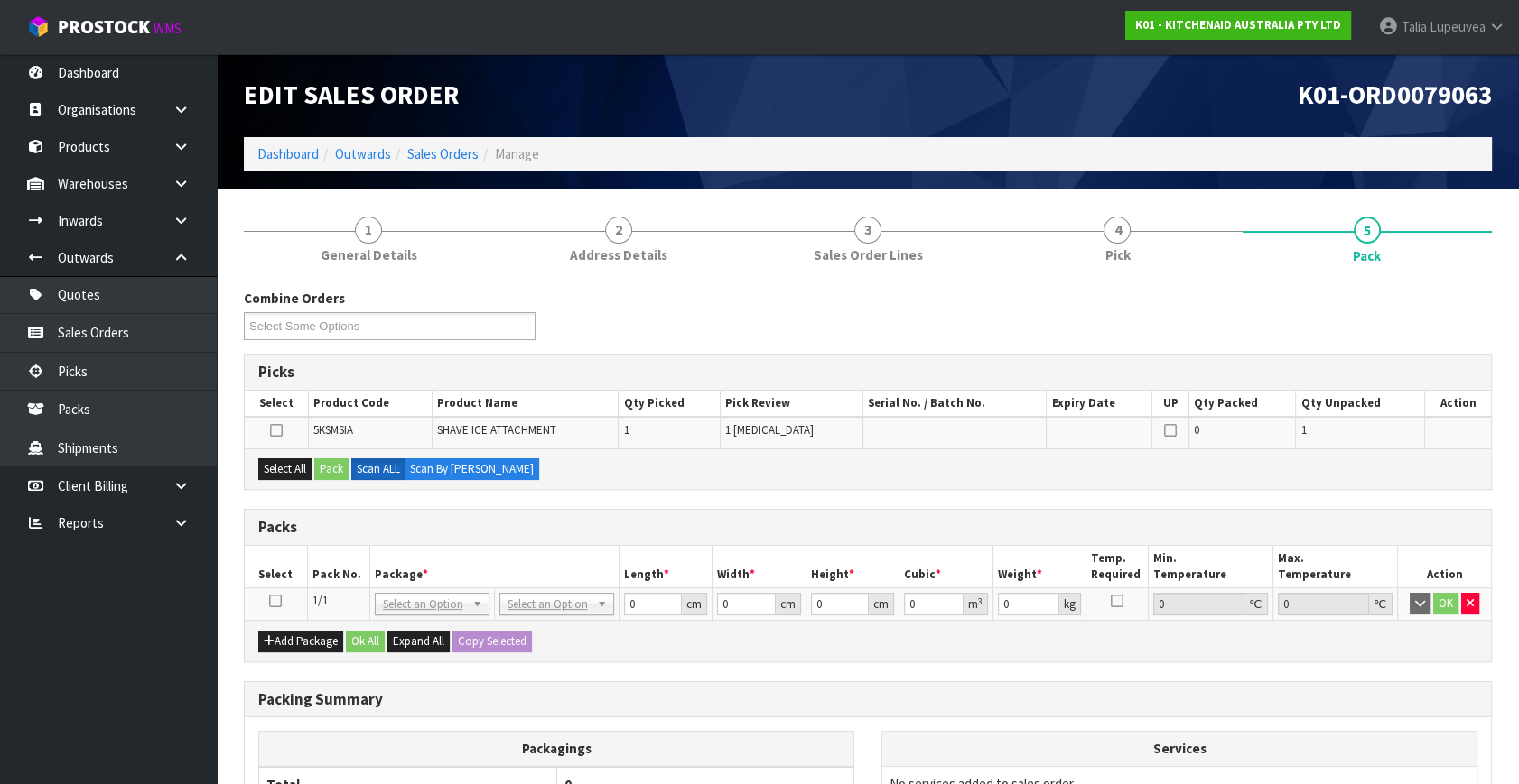
click at [270, 602] on icon at bounding box center [275, 601] width 13 height 1
drag, startPoint x: 293, startPoint y: 466, endPoint x: 337, endPoint y: 466, distance: 44.0
click at [297, 466] on button "Select All" at bounding box center [284, 469] width 54 height 21
click at [337, 466] on button "Pack" at bounding box center [331, 469] width 34 height 21
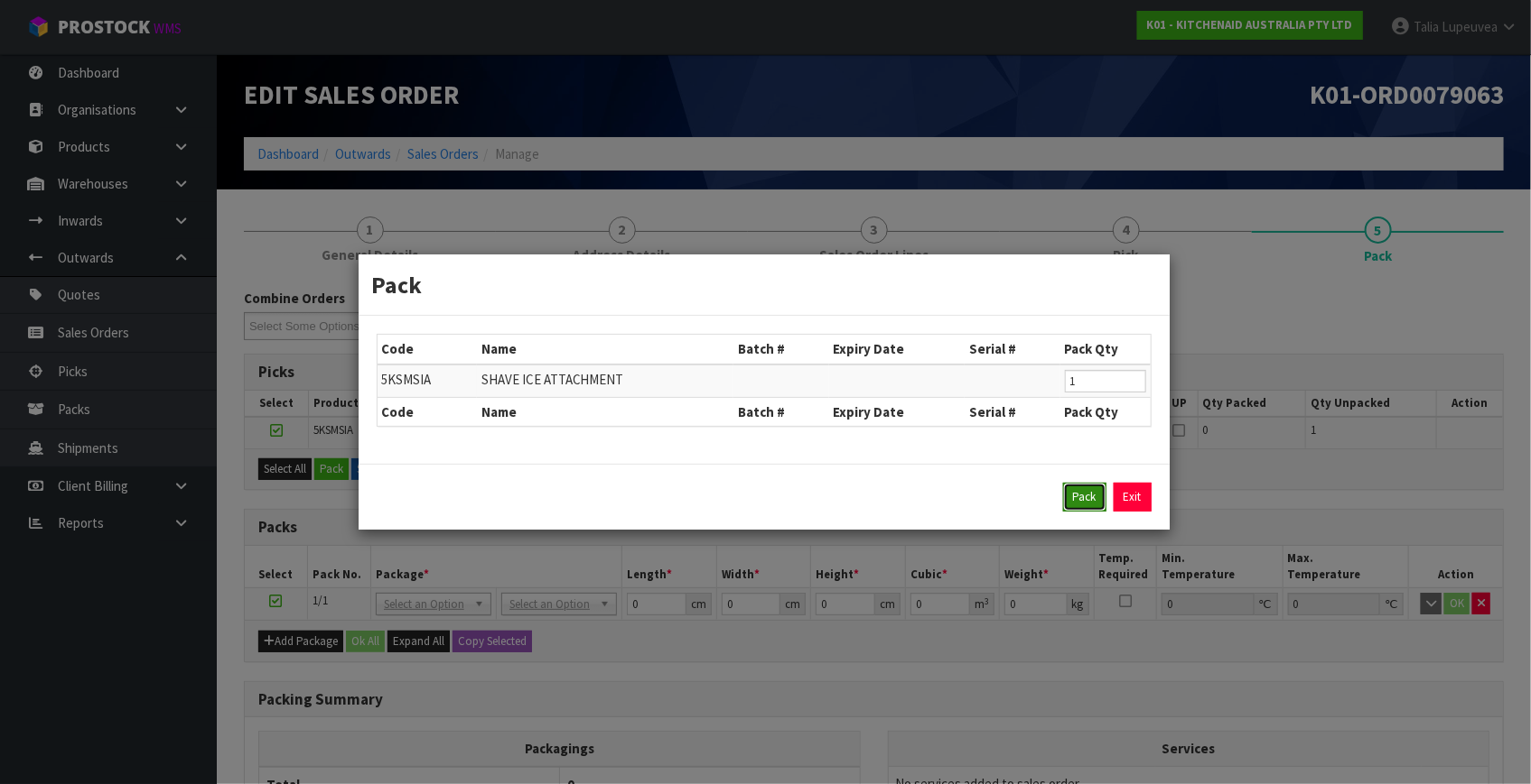
click at [1095, 506] on button "Pack" at bounding box center [1084, 497] width 44 height 29
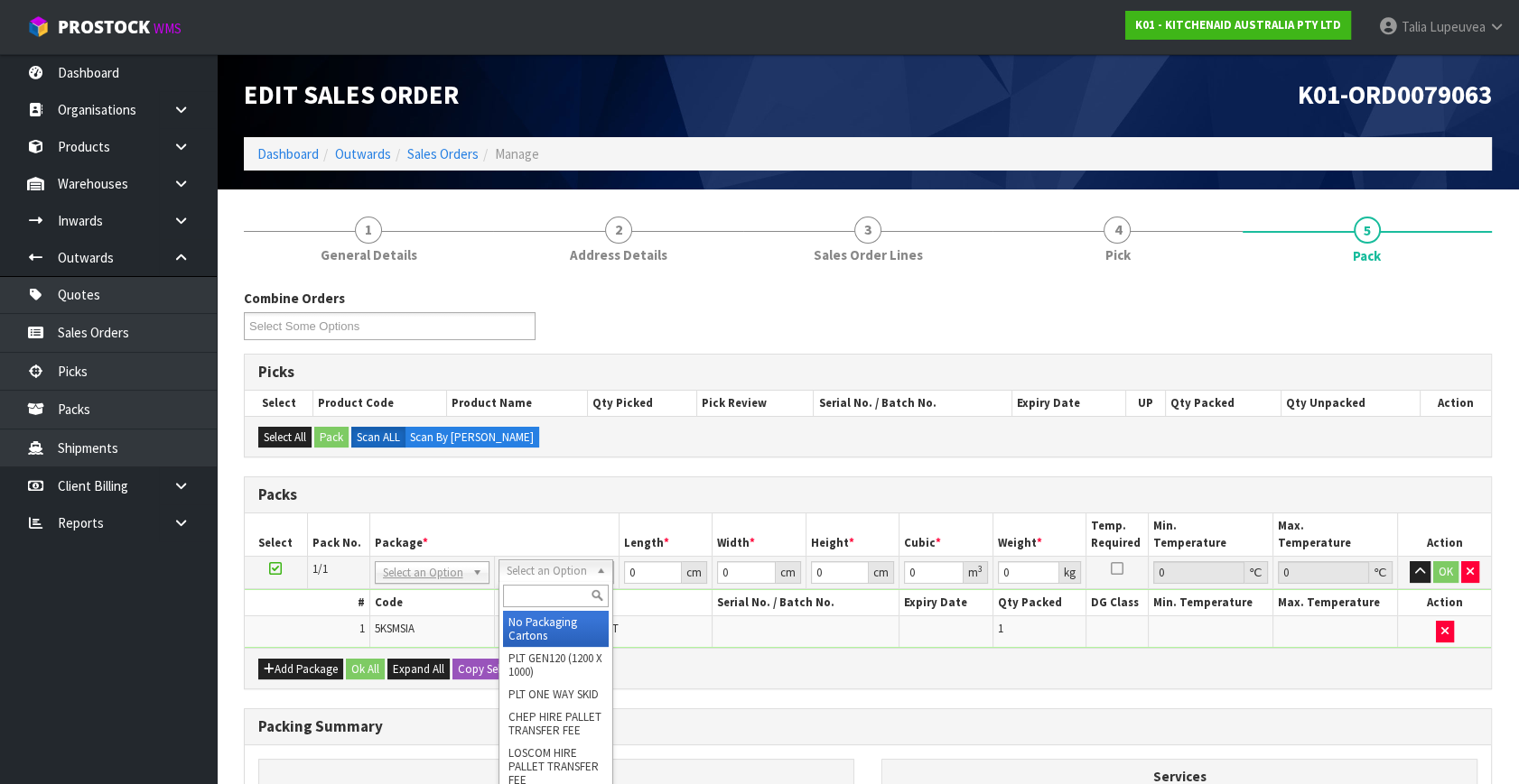
click at [538, 598] on input "text" at bounding box center [556, 595] width 106 height 22
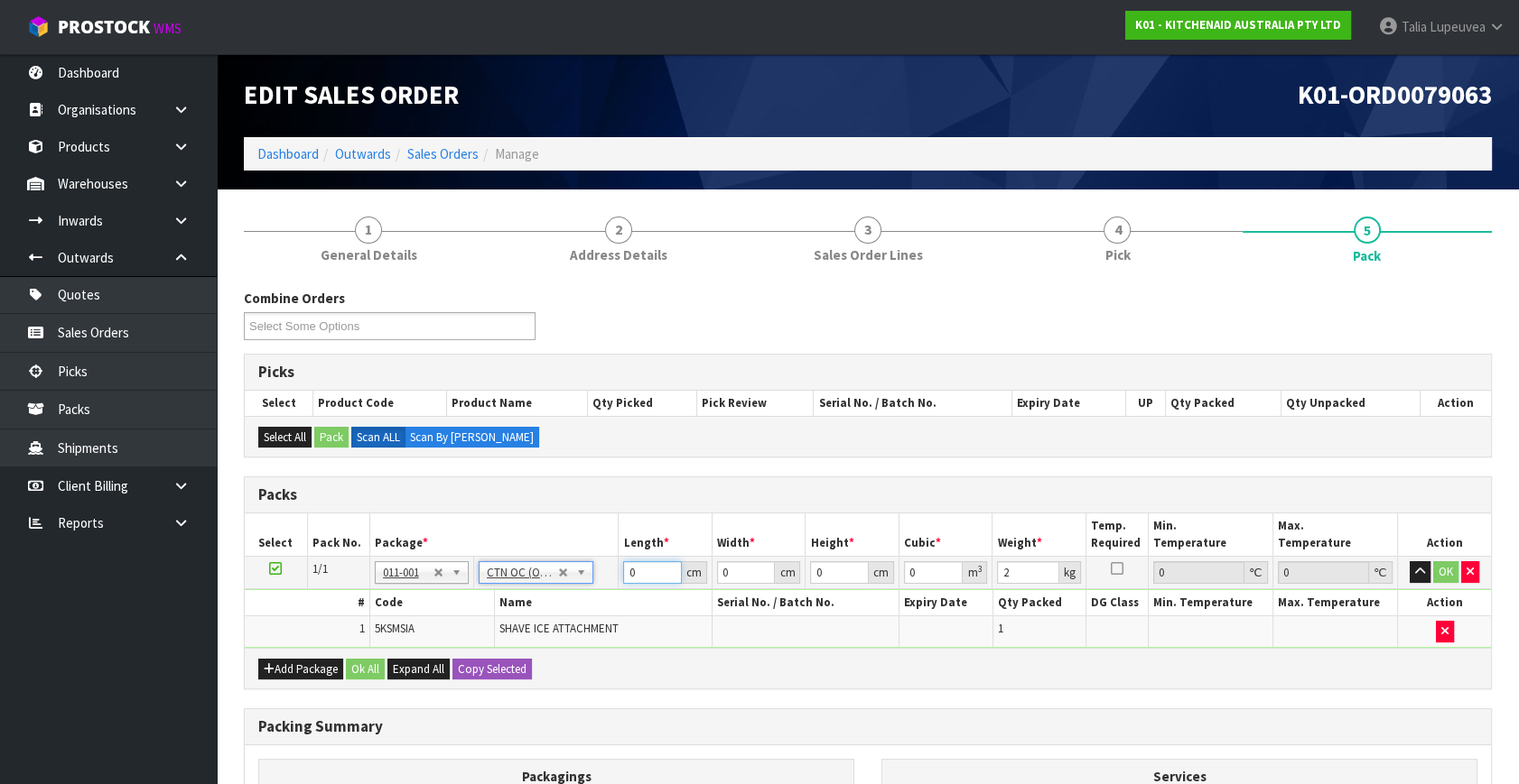
drag, startPoint x: 641, startPoint y: 578, endPoint x: 610, endPoint y: 576, distance: 31.1
click at [610, 576] on tr "1/1 NONE 007-001 007-002 007-004 007-009 007-013 007-014 007-015 007-017 007-01…" at bounding box center [867, 573] width 1247 height 32
click at [1449, 567] on button "OK" at bounding box center [1446, 572] width 25 height 21
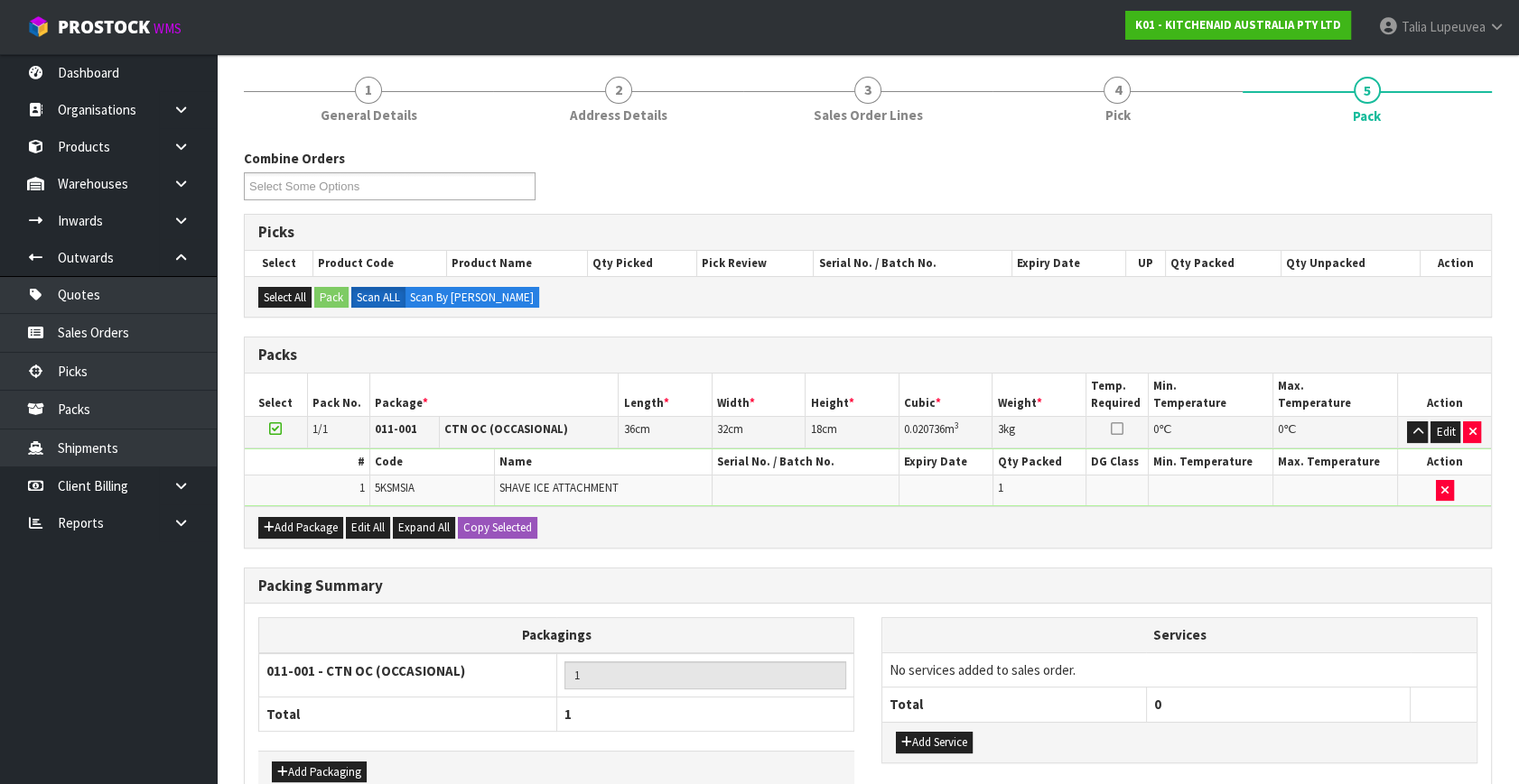
scroll to position [242, 0]
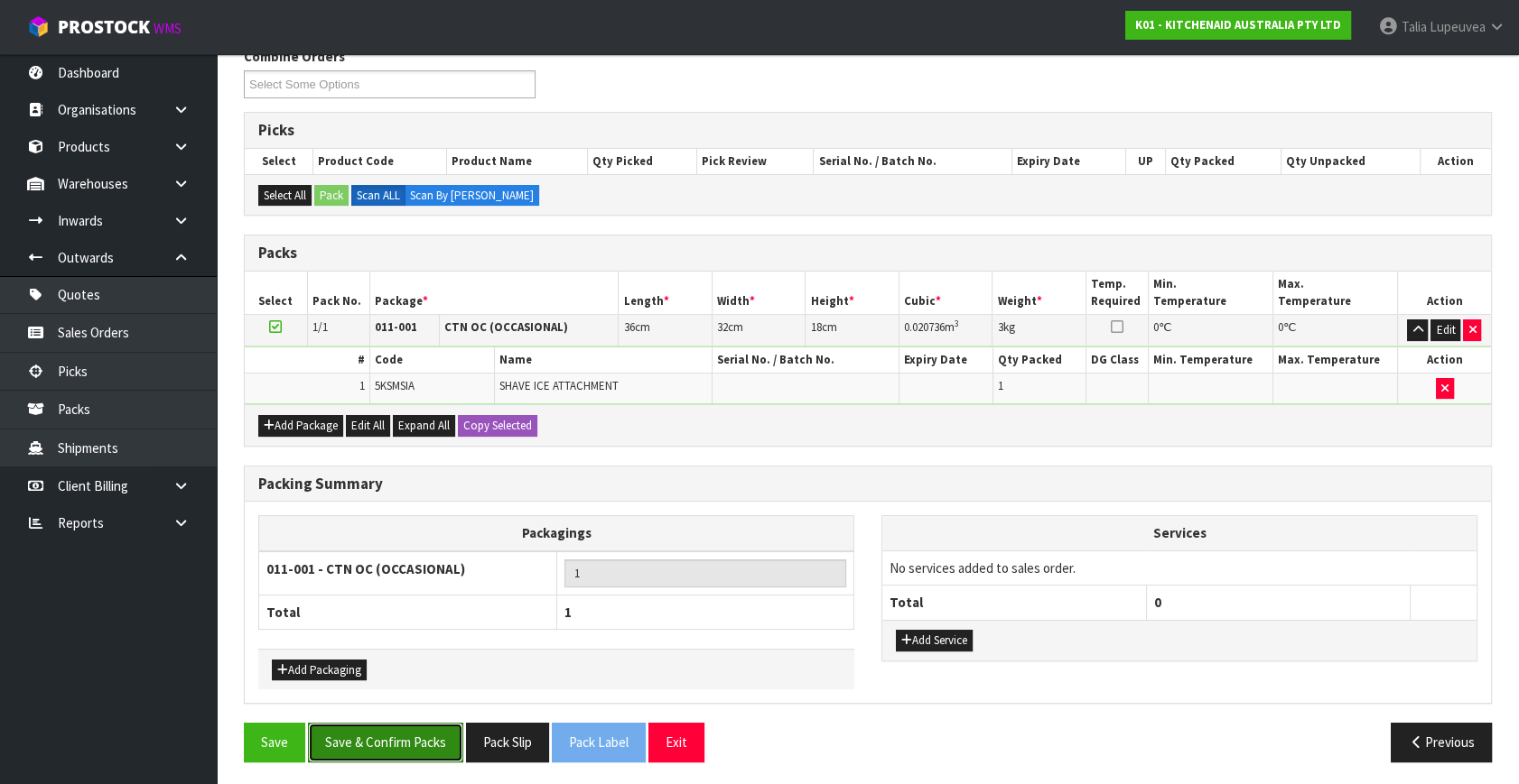
click at [445, 746] on button "Save & Confirm Packs" at bounding box center [385, 742] width 156 height 39
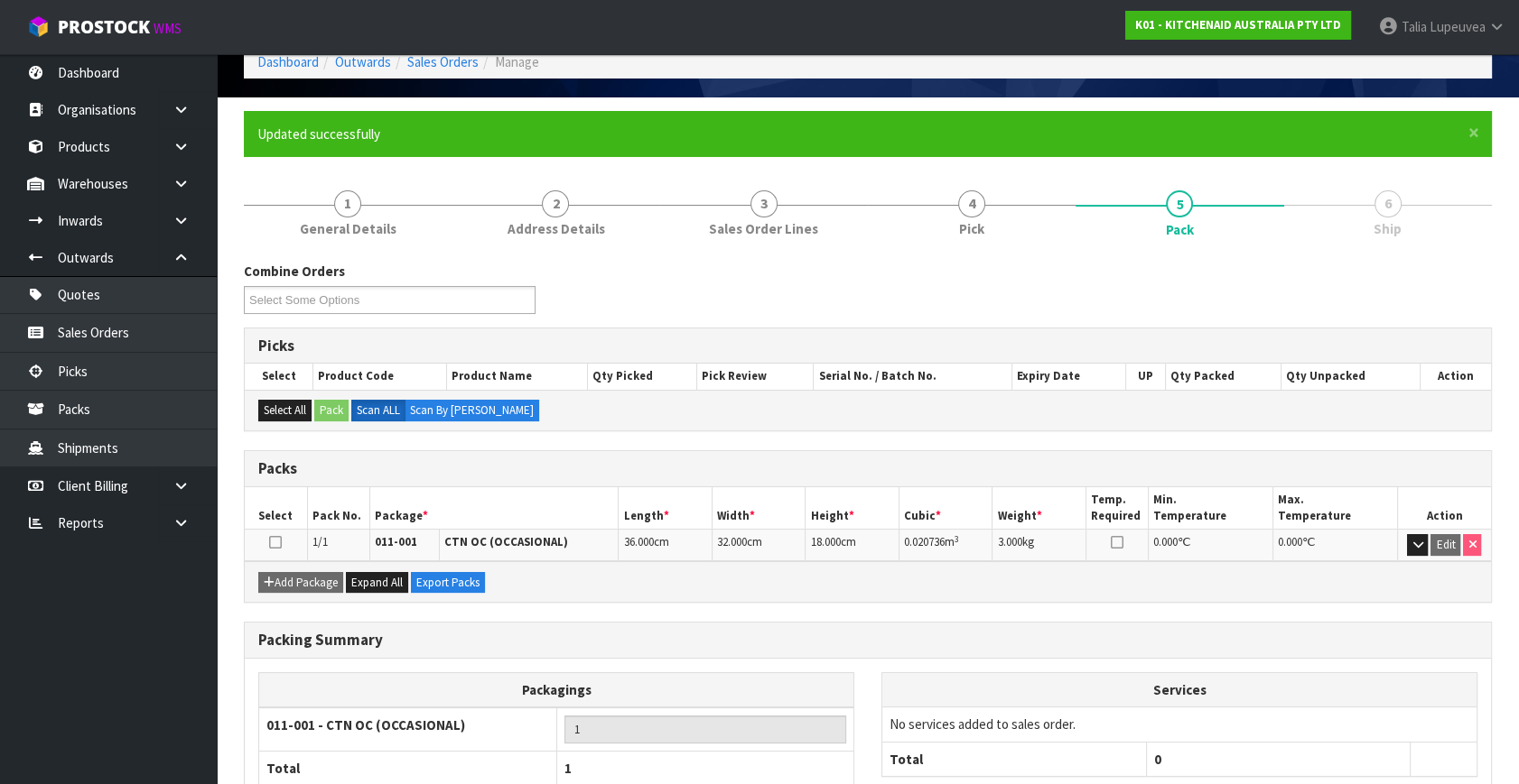
scroll to position [208, 0]
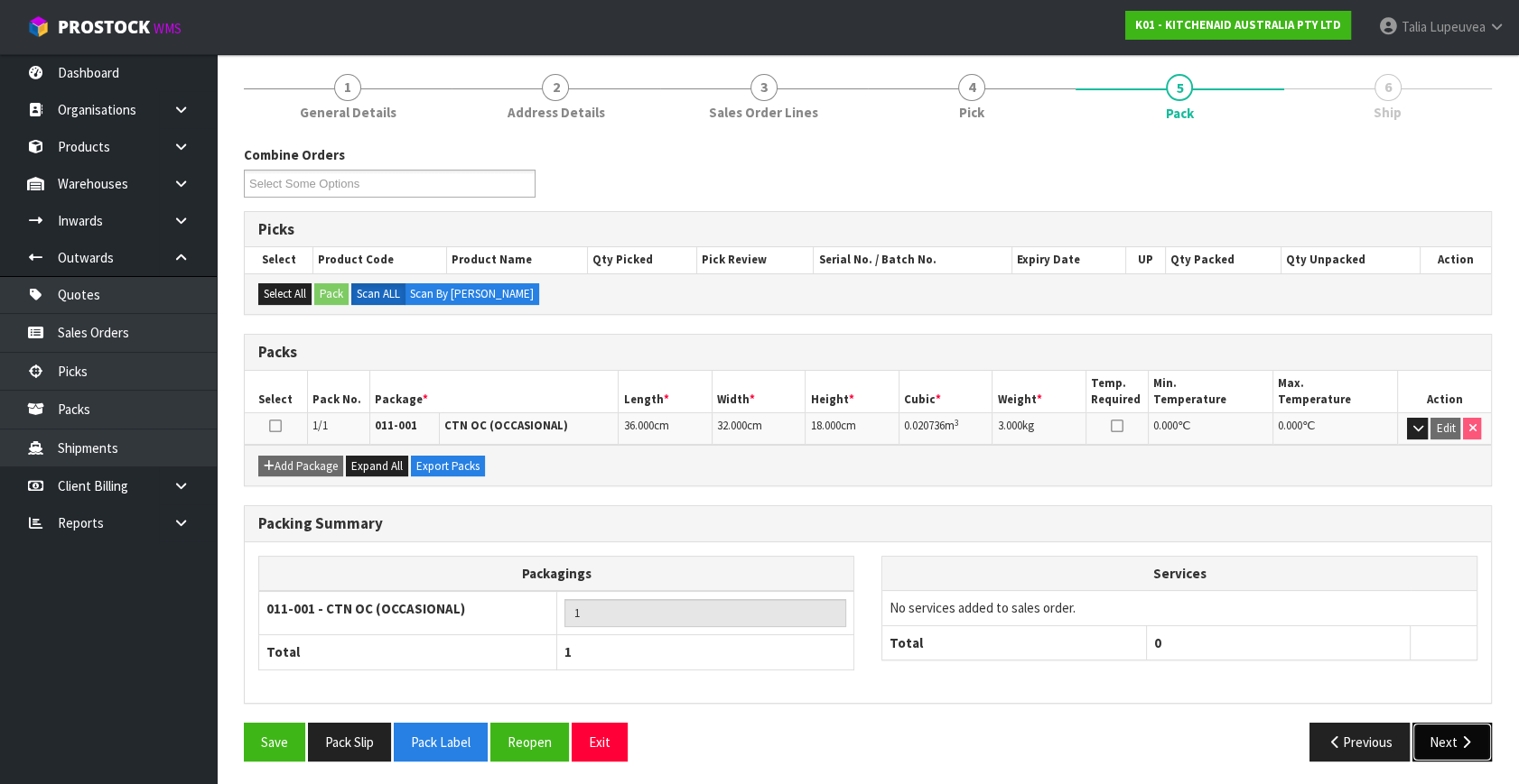
click at [1449, 752] on button "Next" at bounding box center [1452, 742] width 80 height 39
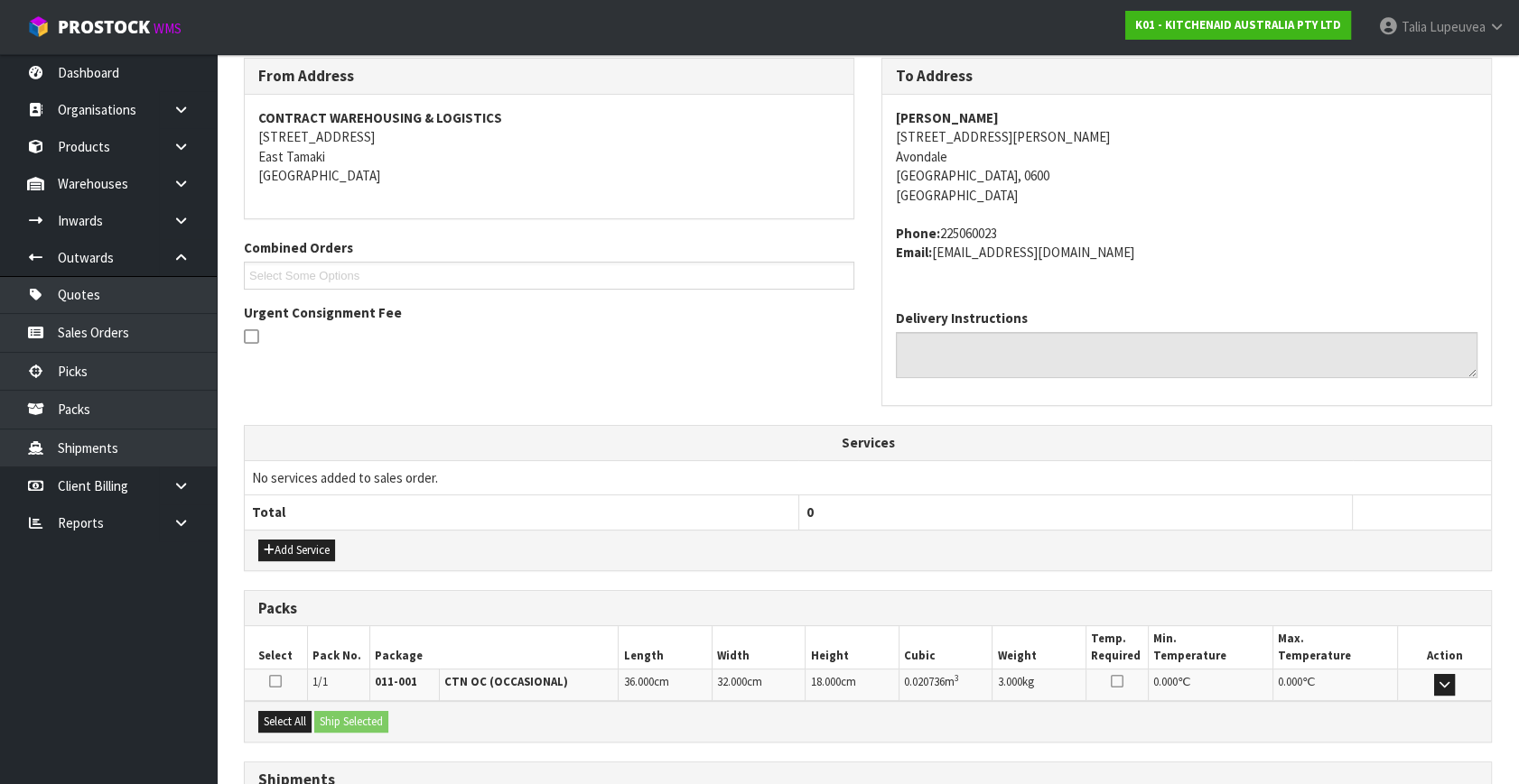
scroll to position [445, 0]
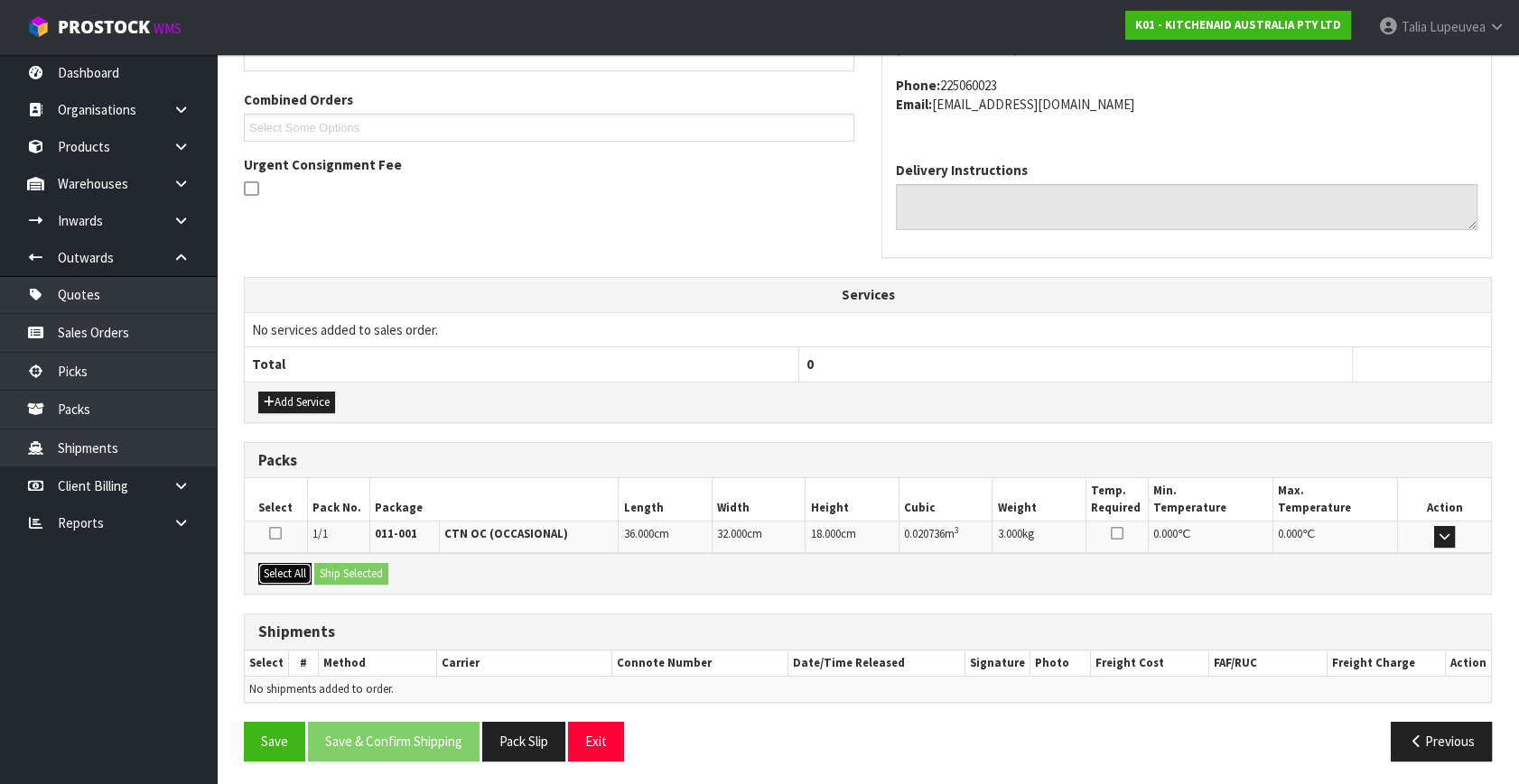
drag, startPoint x: 301, startPoint y: 572, endPoint x: 322, endPoint y: 569, distance: 21.2
click at [303, 572] on button "Select All" at bounding box center [284, 574] width 54 height 21
click at [336, 569] on button "Ship Selected" at bounding box center [351, 574] width 74 height 21
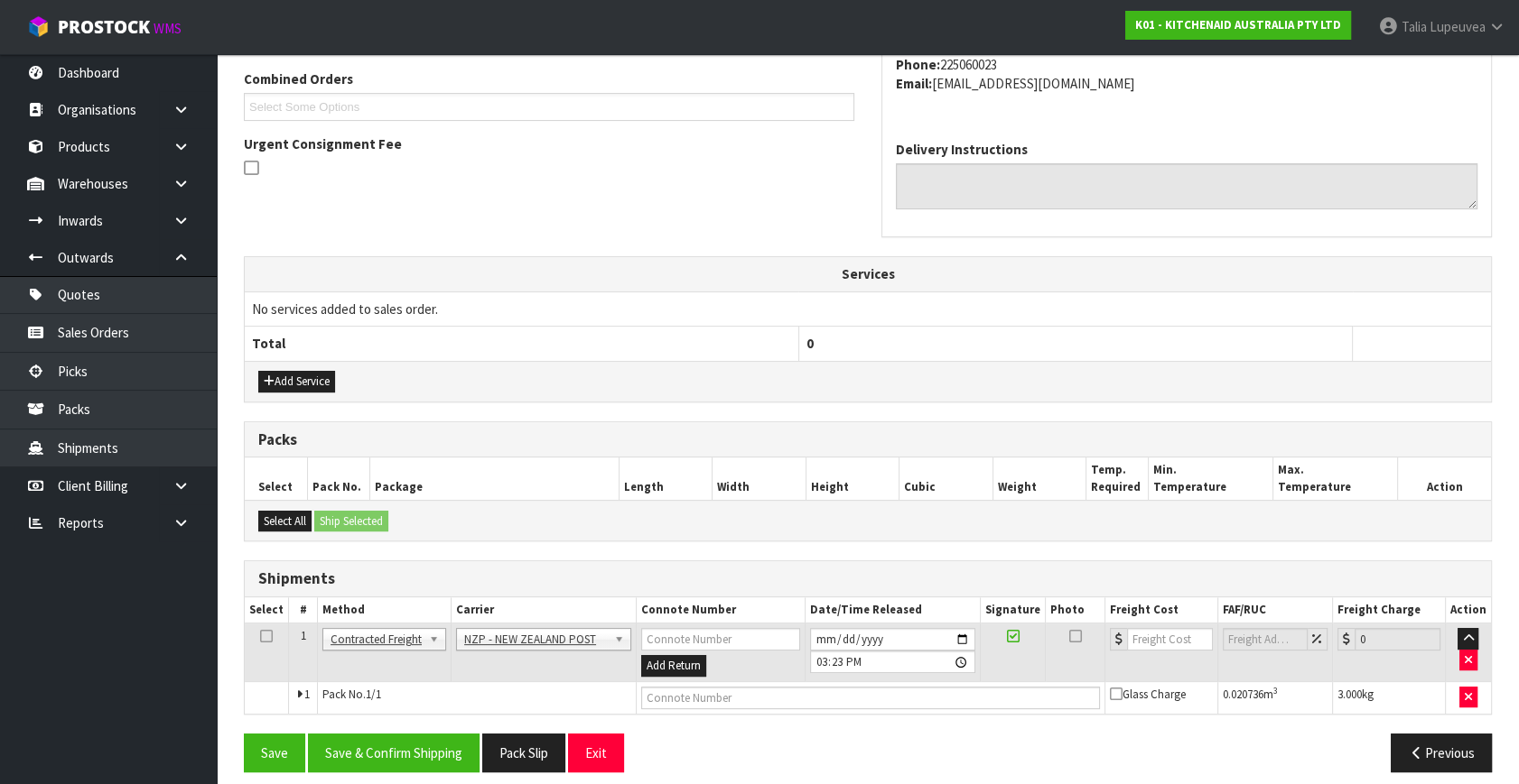
scroll to position [477, 0]
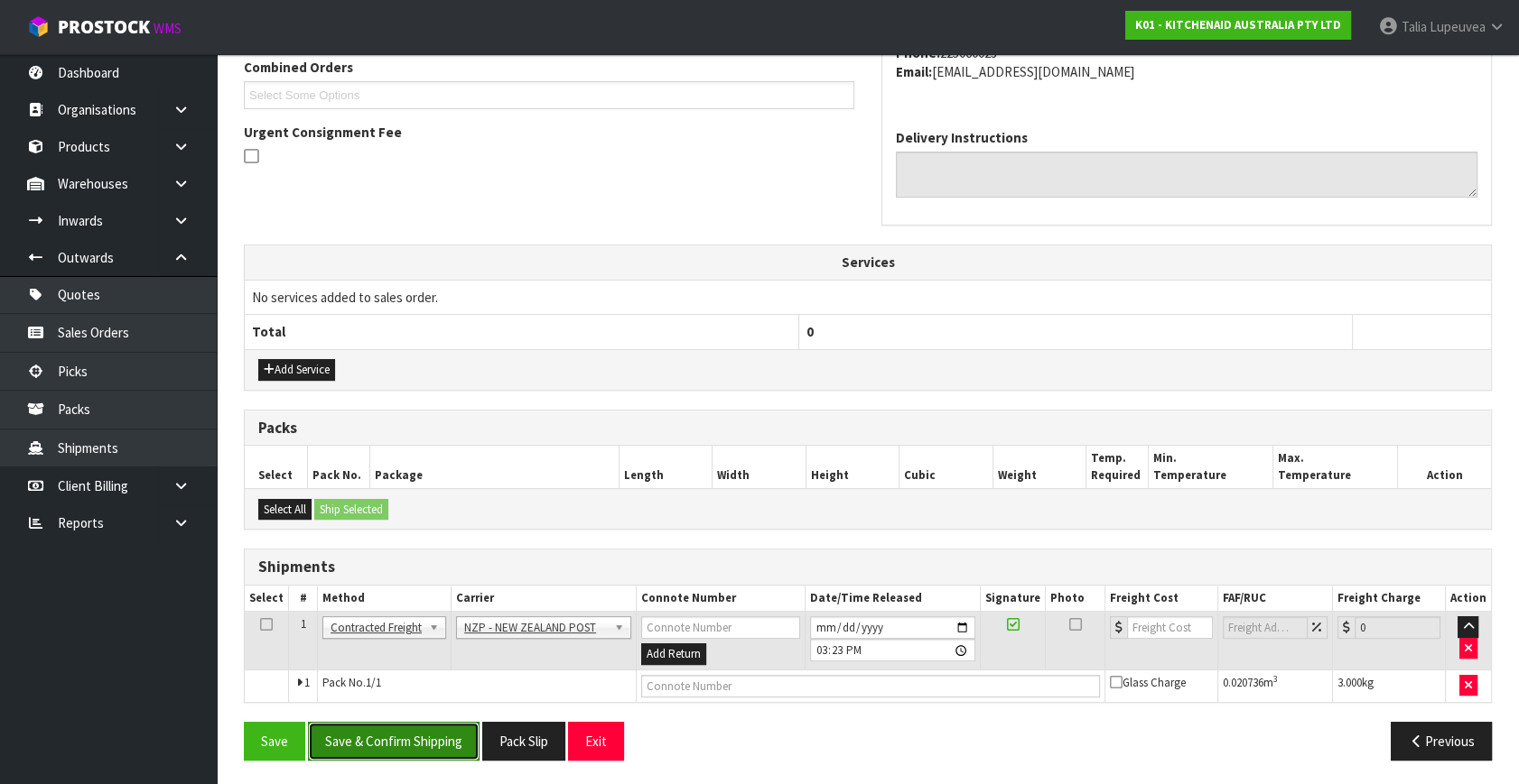
click at [431, 728] on button "Save & Confirm Shipping" at bounding box center [393, 741] width 171 height 39
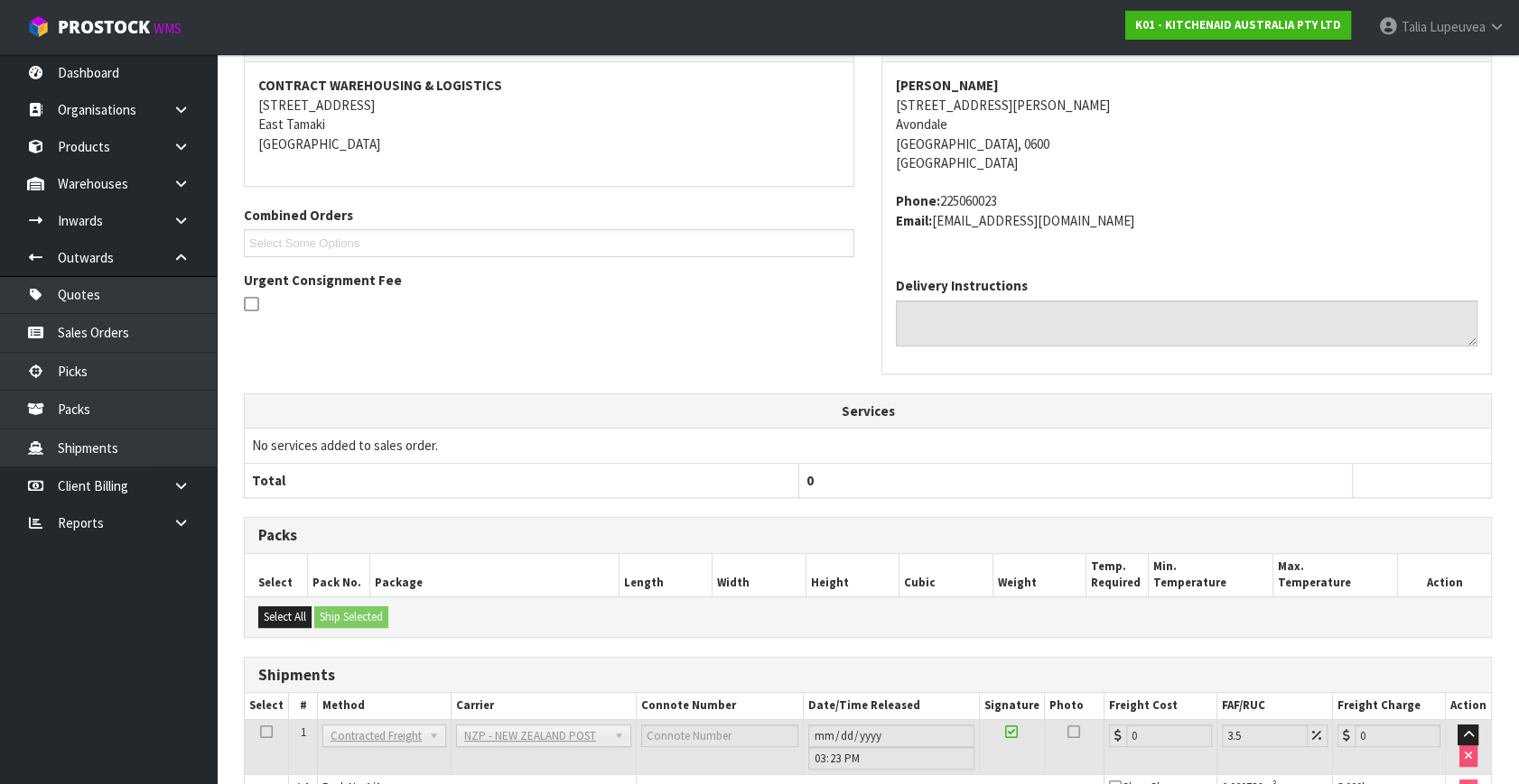
scroll to position [451, 0]
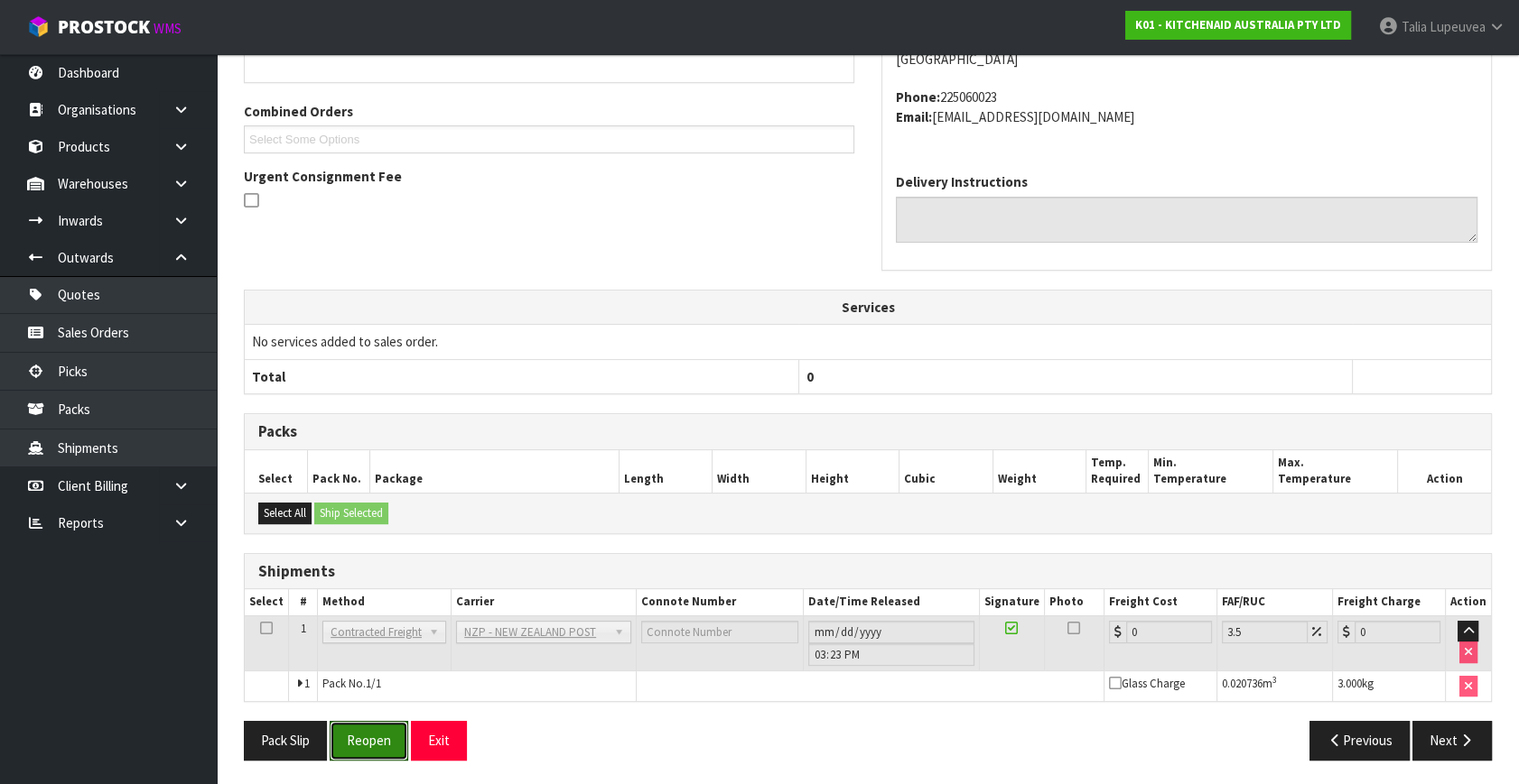
drag, startPoint x: 380, startPoint y: 736, endPoint x: 424, endPoint y: 703, distance: 55.0
click at [380, 736] on button "Reopen" at bounding box center [369, 740] width 79 height 39
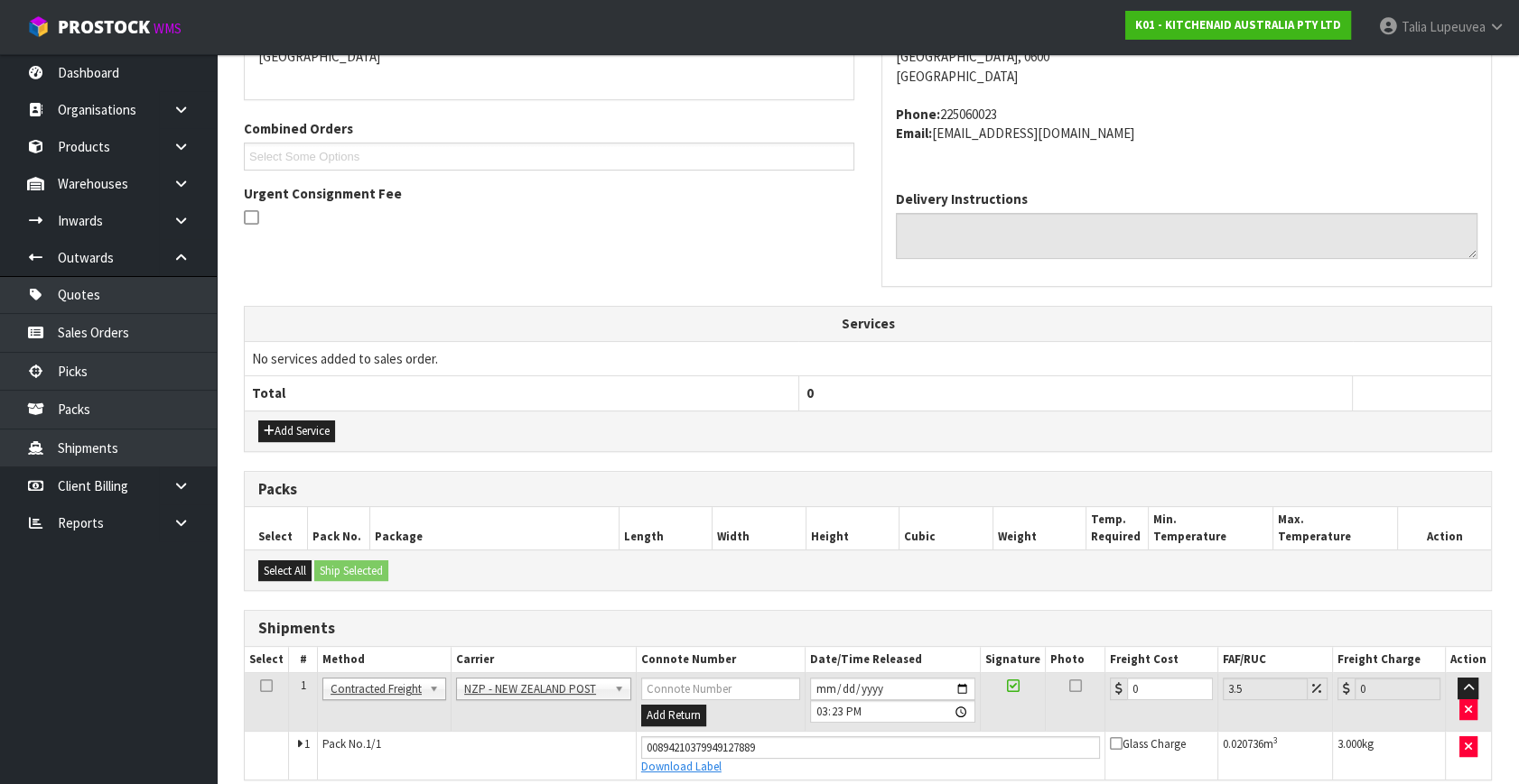
scroll to position [494, 0]
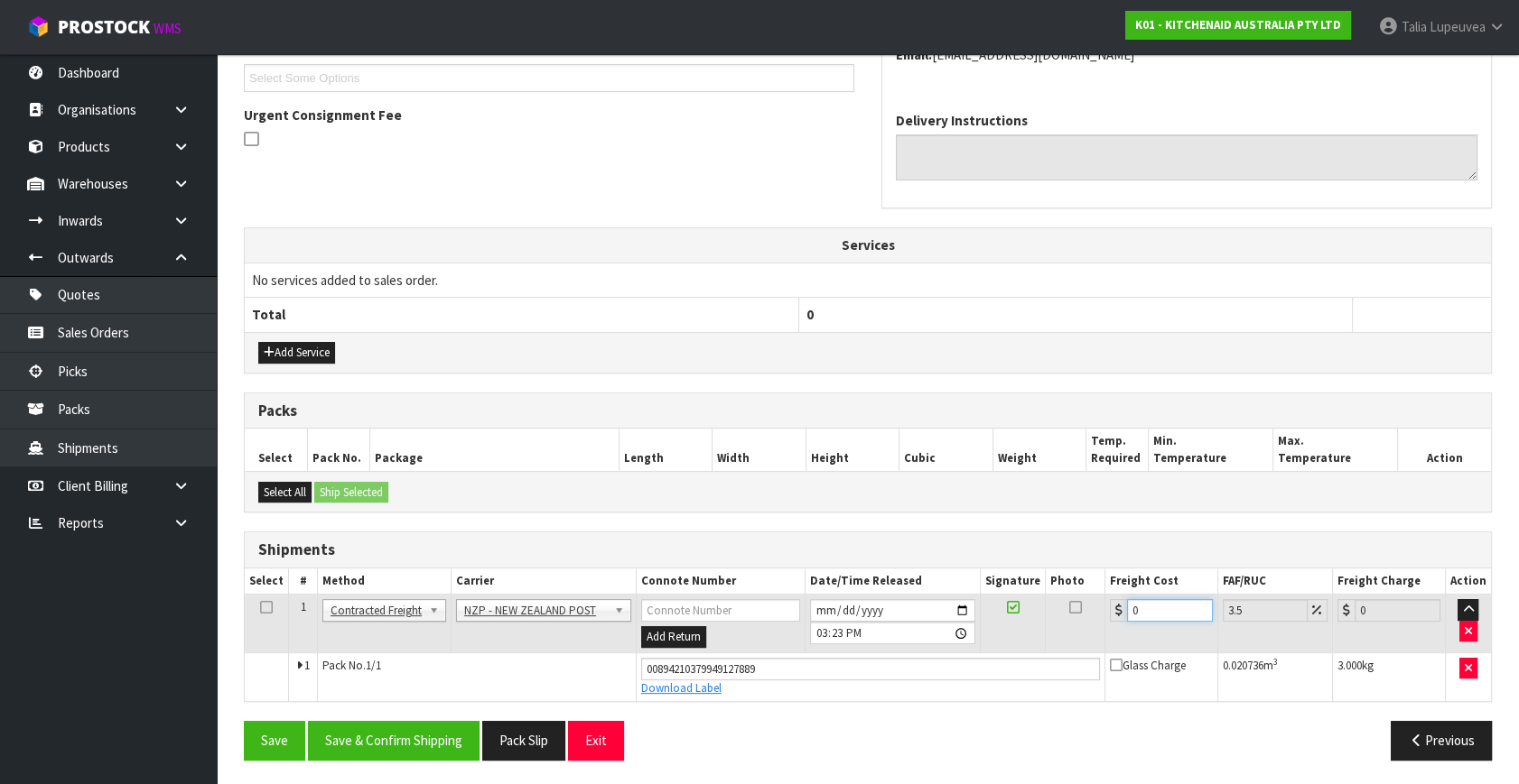
drag, startPoint x: 1139, startPoint y: 605, endPoint x: 1108, endPoint y: 621, distance: 34.9
click at [1108, 621] on td "0" at bounding box center [1161, 624] width 113 height 58
click at [457, 731] on button "Save & Confirm Shipping" at bounding box center [393, 740] width 171 height 39
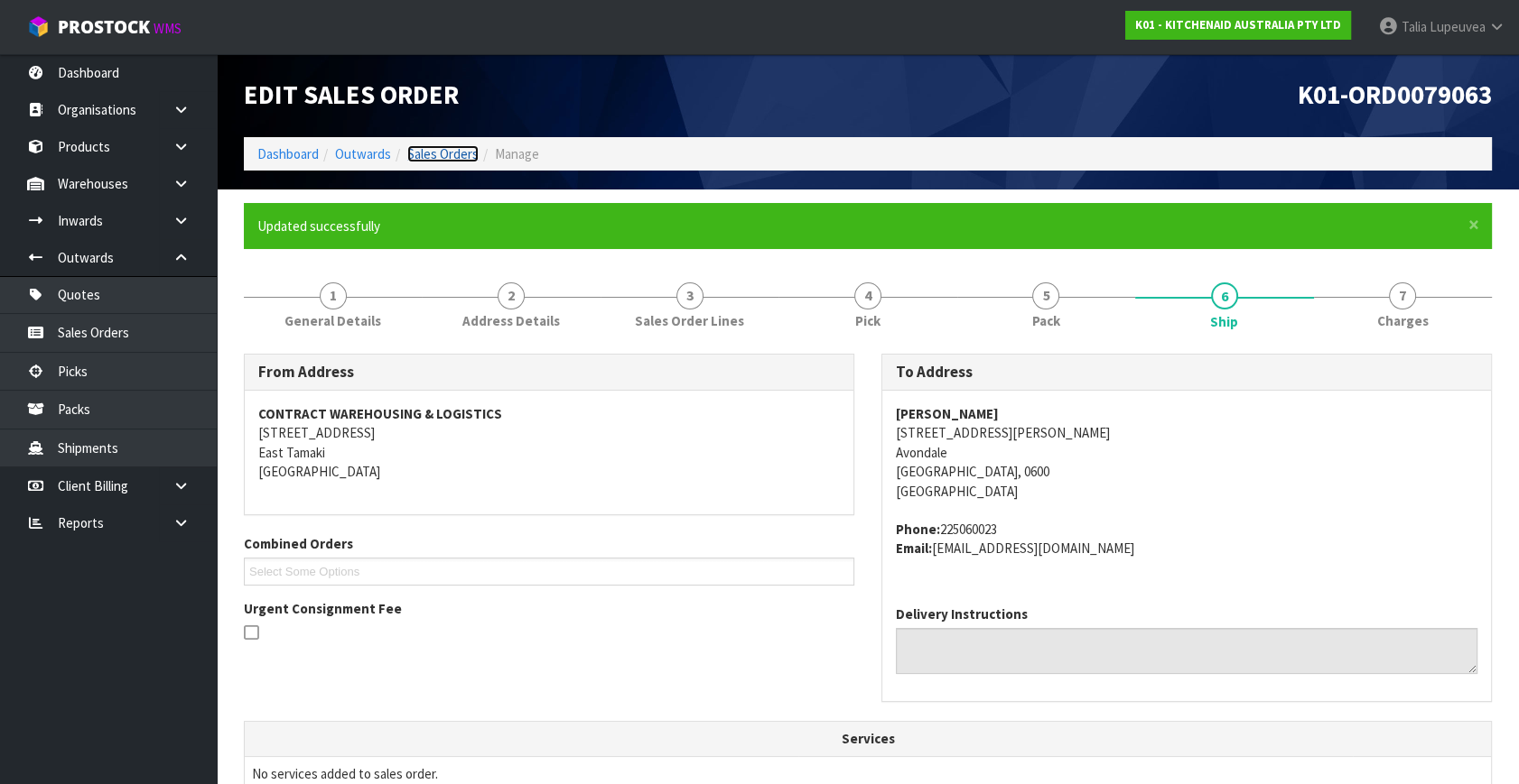
click at [452, 146] on link "Sales Orders" at bounding box center [443, 154] width 71 height 18
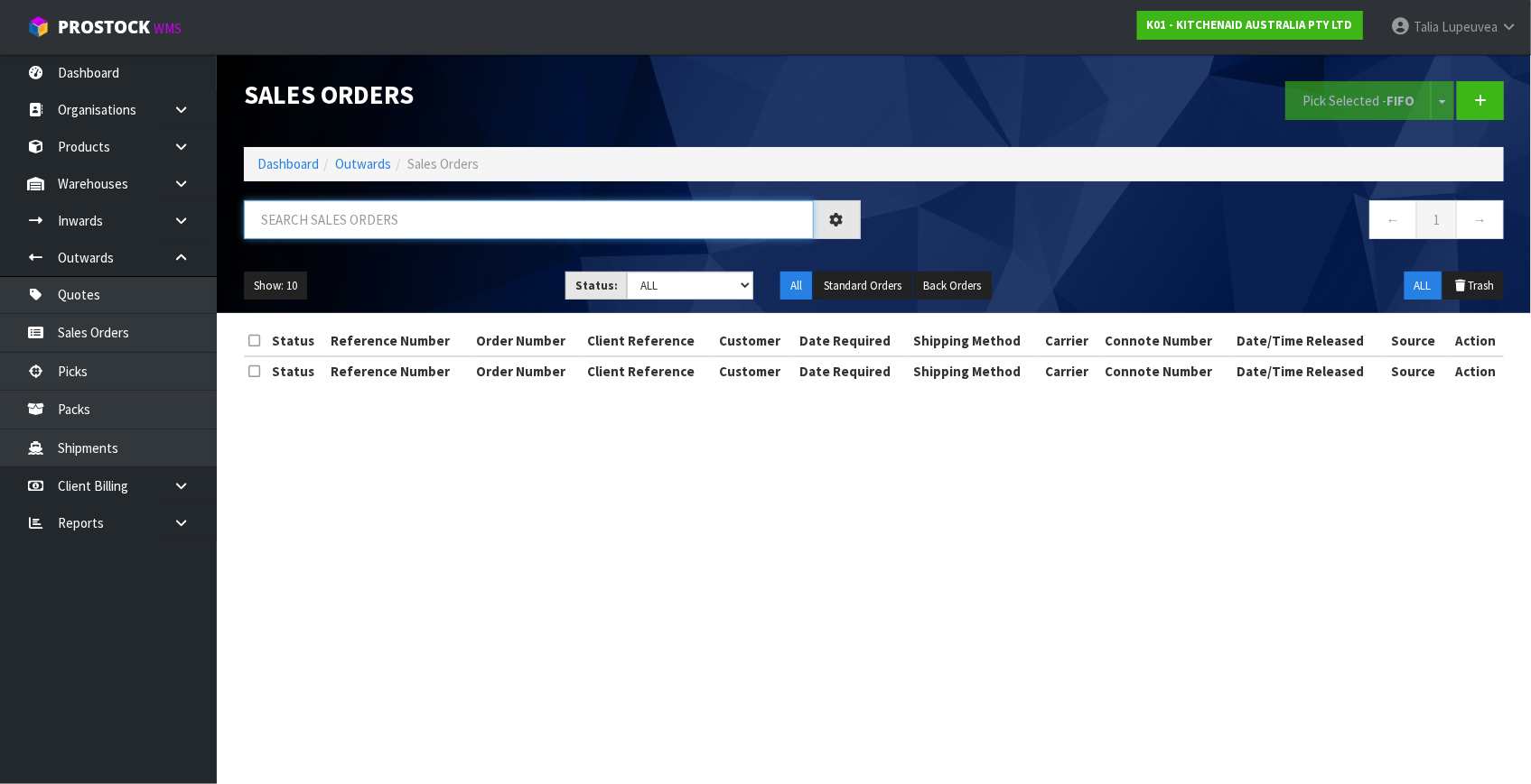
click at [448, 229] on input "text" at bounding box center [529, 220] width 570 height 39
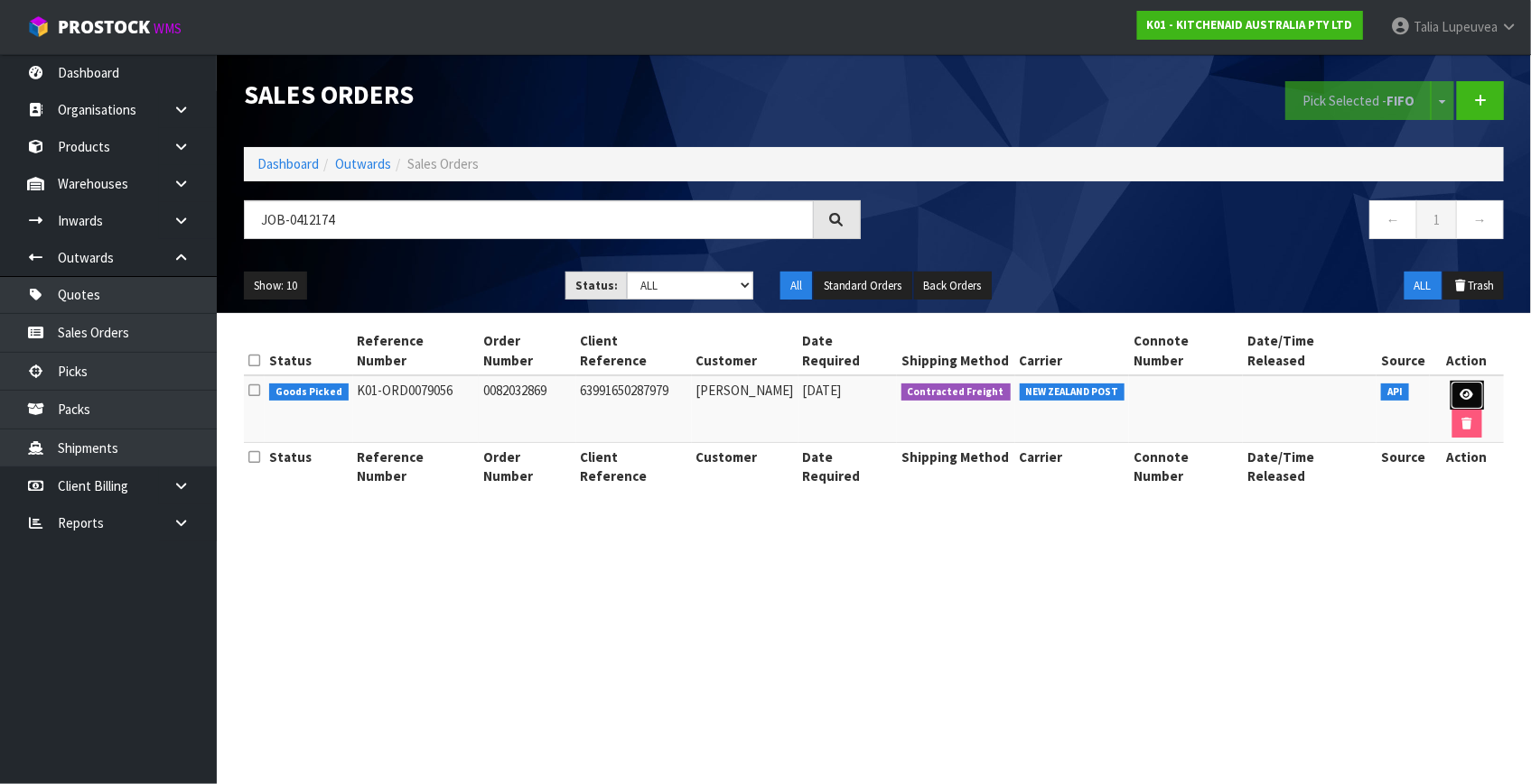
click at [1450, 381] on link at bounding box center [1467, 396] width 33 height 29
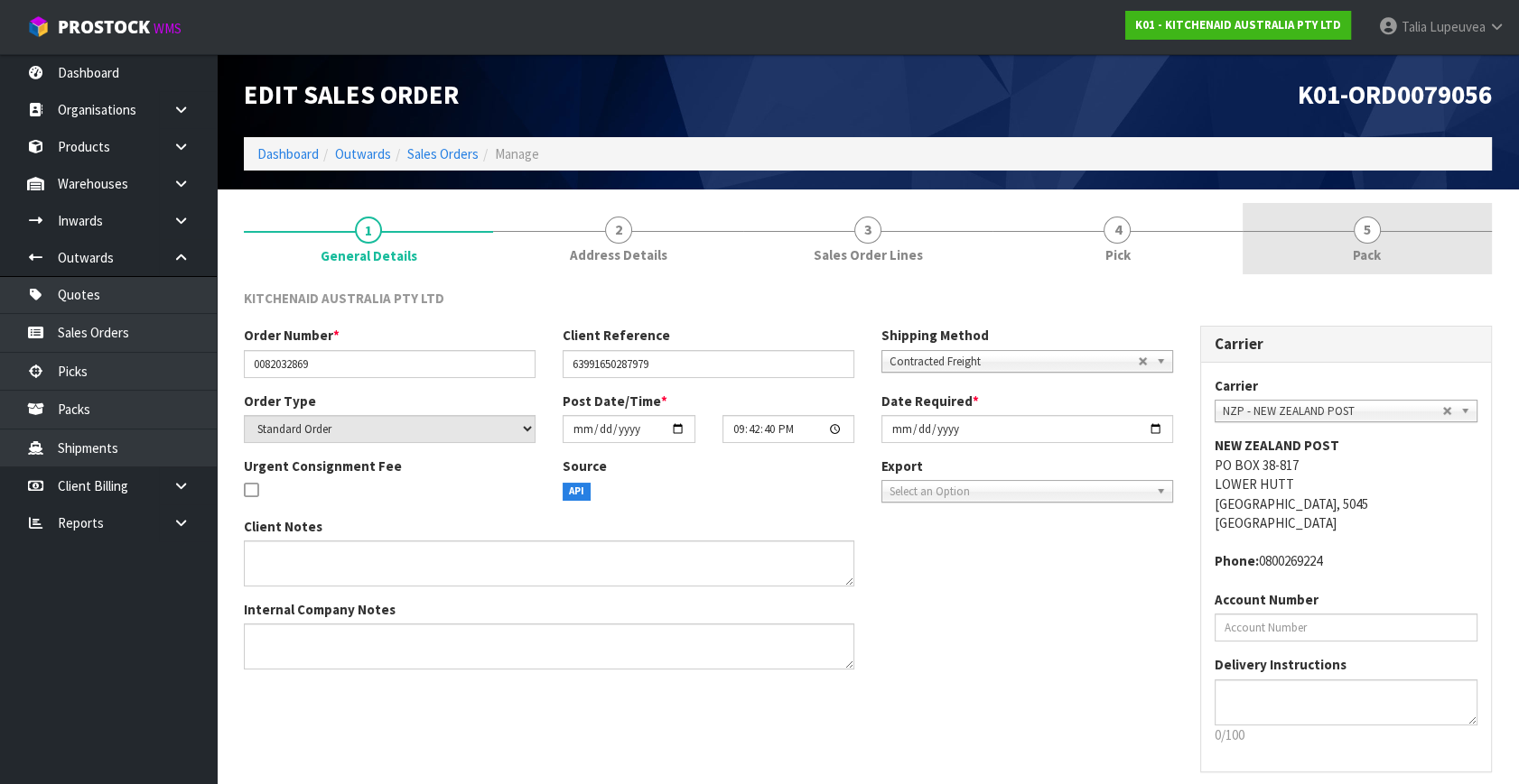
click at [1309, 233] on link "5 Pack" at bounding box center [1367, 238] width 249 height 71
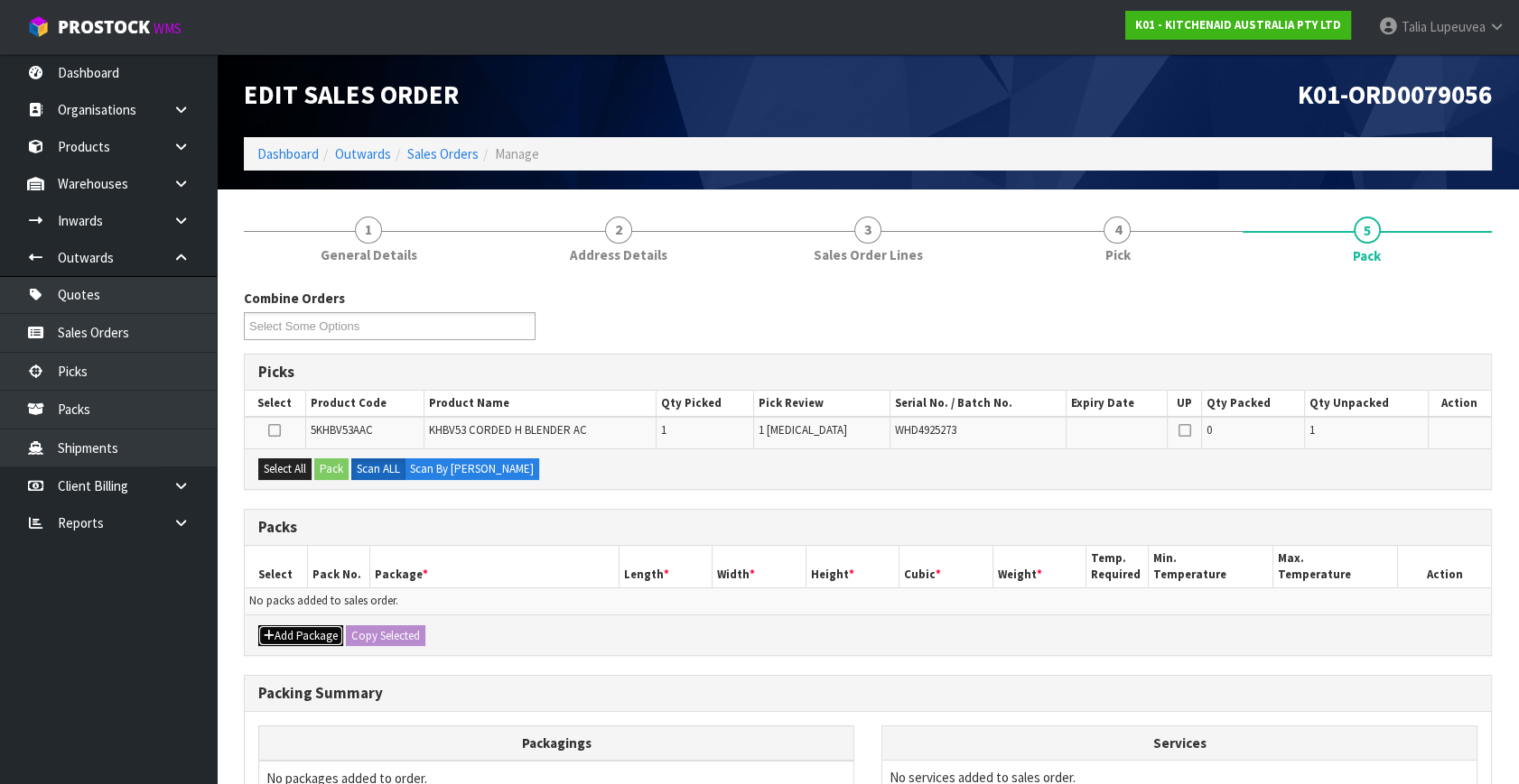
click at [280, 635] on button "Add Package" at bounding box center [300, 636] width 85 height 21
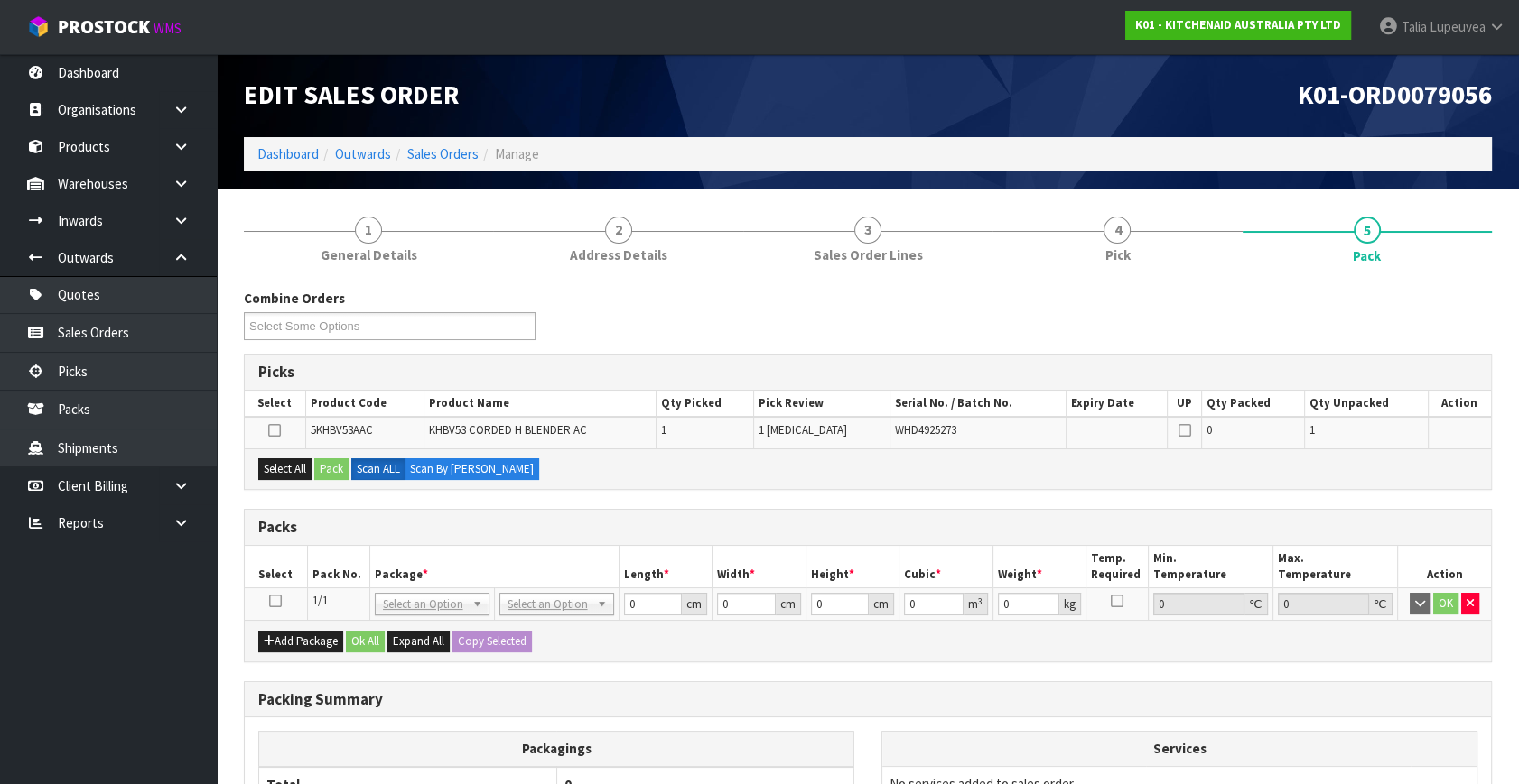
click at [280, 601] on icon at bounding box center [275, 601] width 13 height 1
click at [280, 466] on button "Select All" at bounding box center [284, 469] width 54 height 21
click at [348, 467] on button "Pack" at bounding box center [331, 469] width 34 height 21
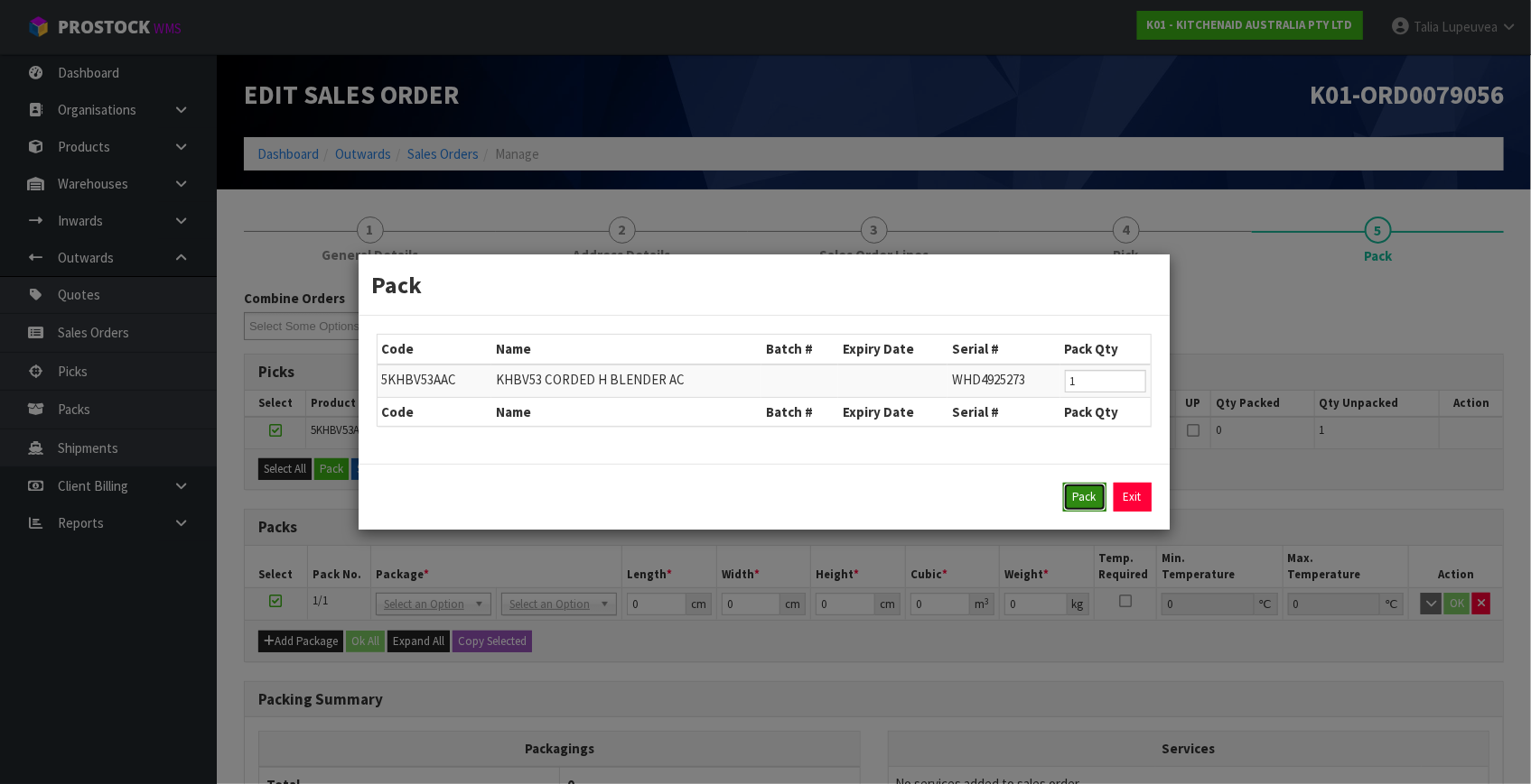
click at [1078, 506] on button "Pack" at bounding box center [1084, 497] width 44 height 29
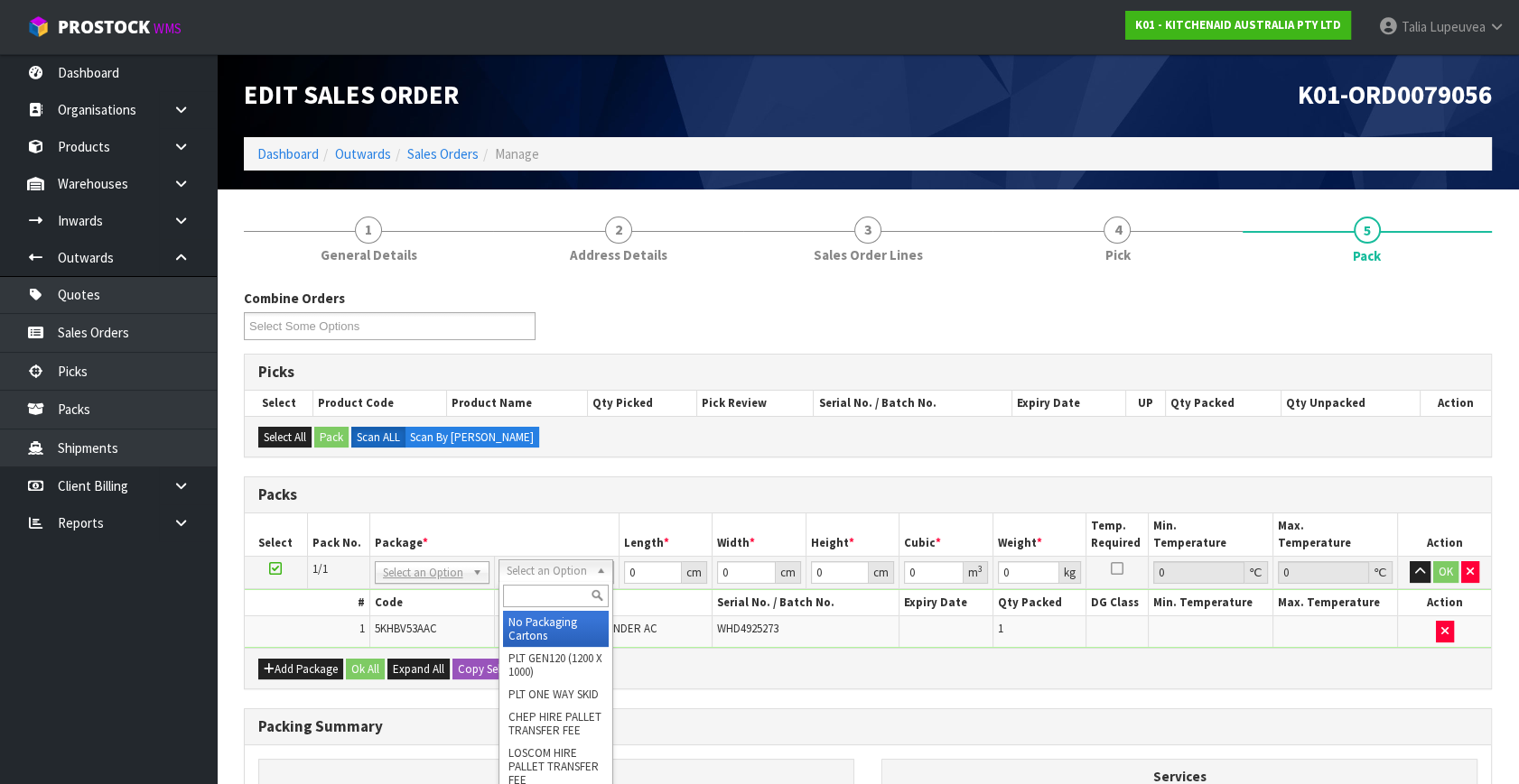
click at [558, 595] on input "text" at bounding box center [556, 595] width 106 height 22
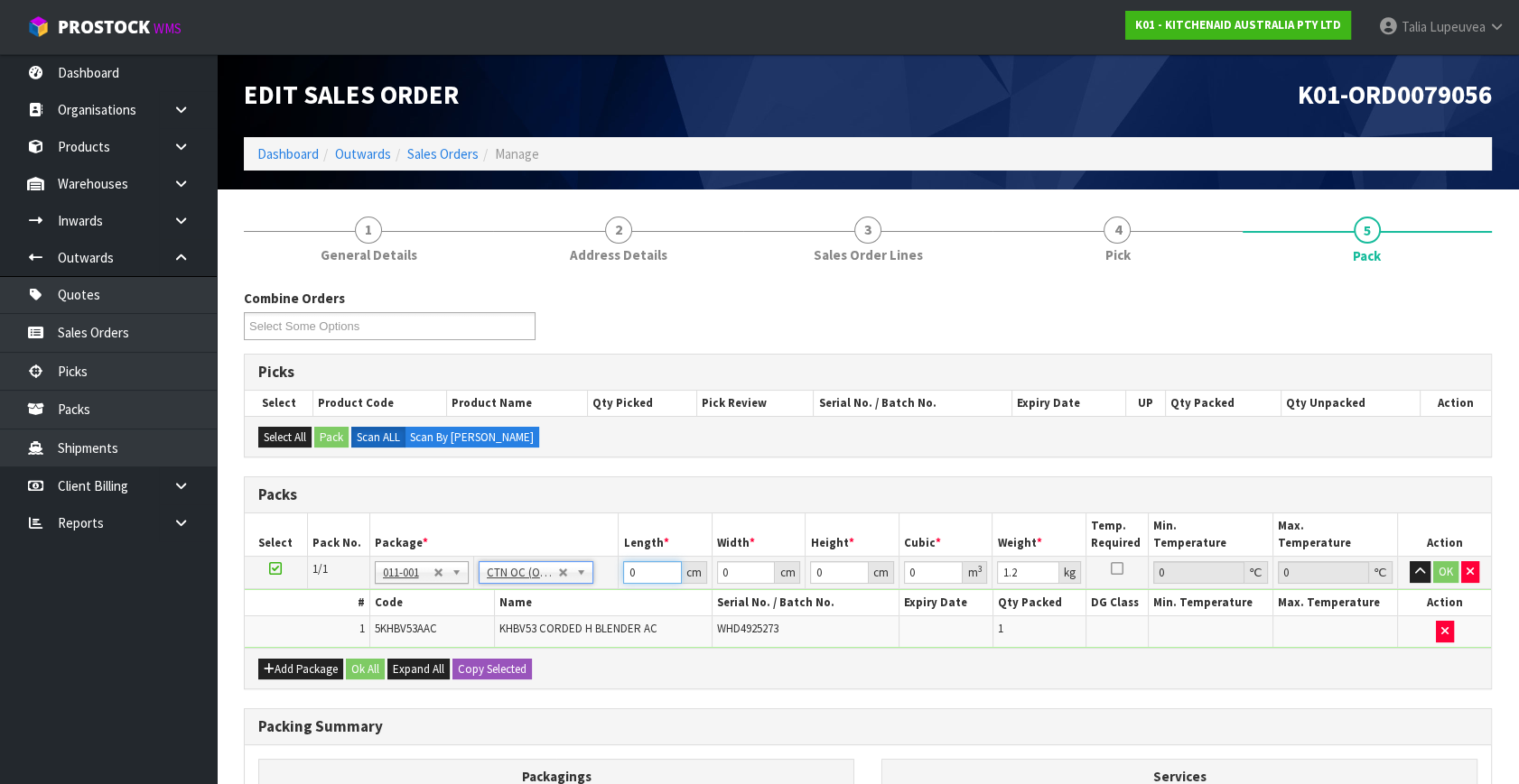
drag, startPoint x: 641, startPoint y: 580, endPoint x: 625, endPoint y: 575, distance: 16.8
click at [625, 575] on input "0" at bounding box center [652, 572] width 58 height 22
click at [650, 575] on input "256" at bounding box center [652, 572] width 58 height 22
click at [1444, 568] on button "OK" at bounding box center [1446, 572] width 25 height 21
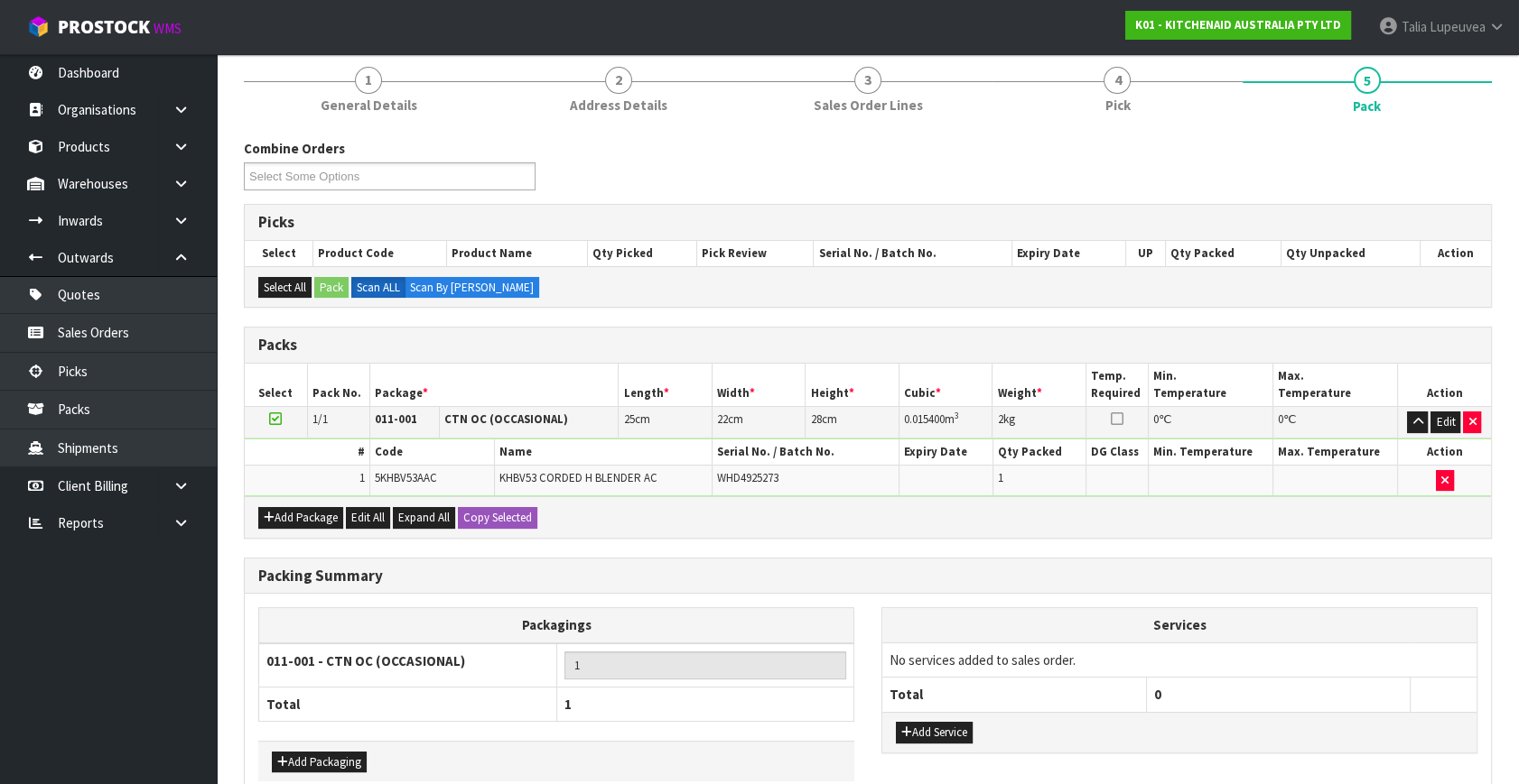
scroll to position [242, 0]
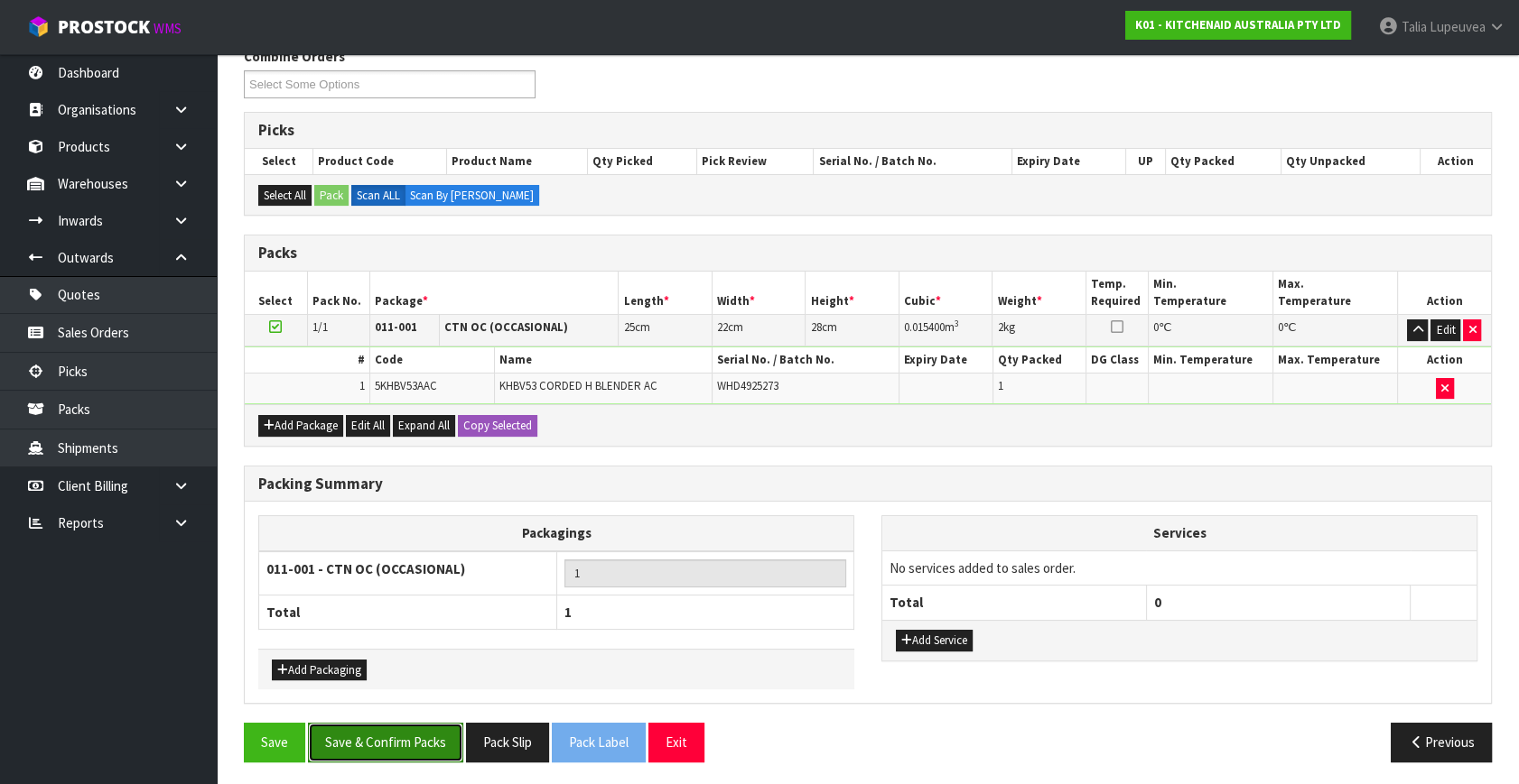
click at [408, 737] on button "Save & Confirm Packs" at bounding box center [385, 742] width 156 height 39
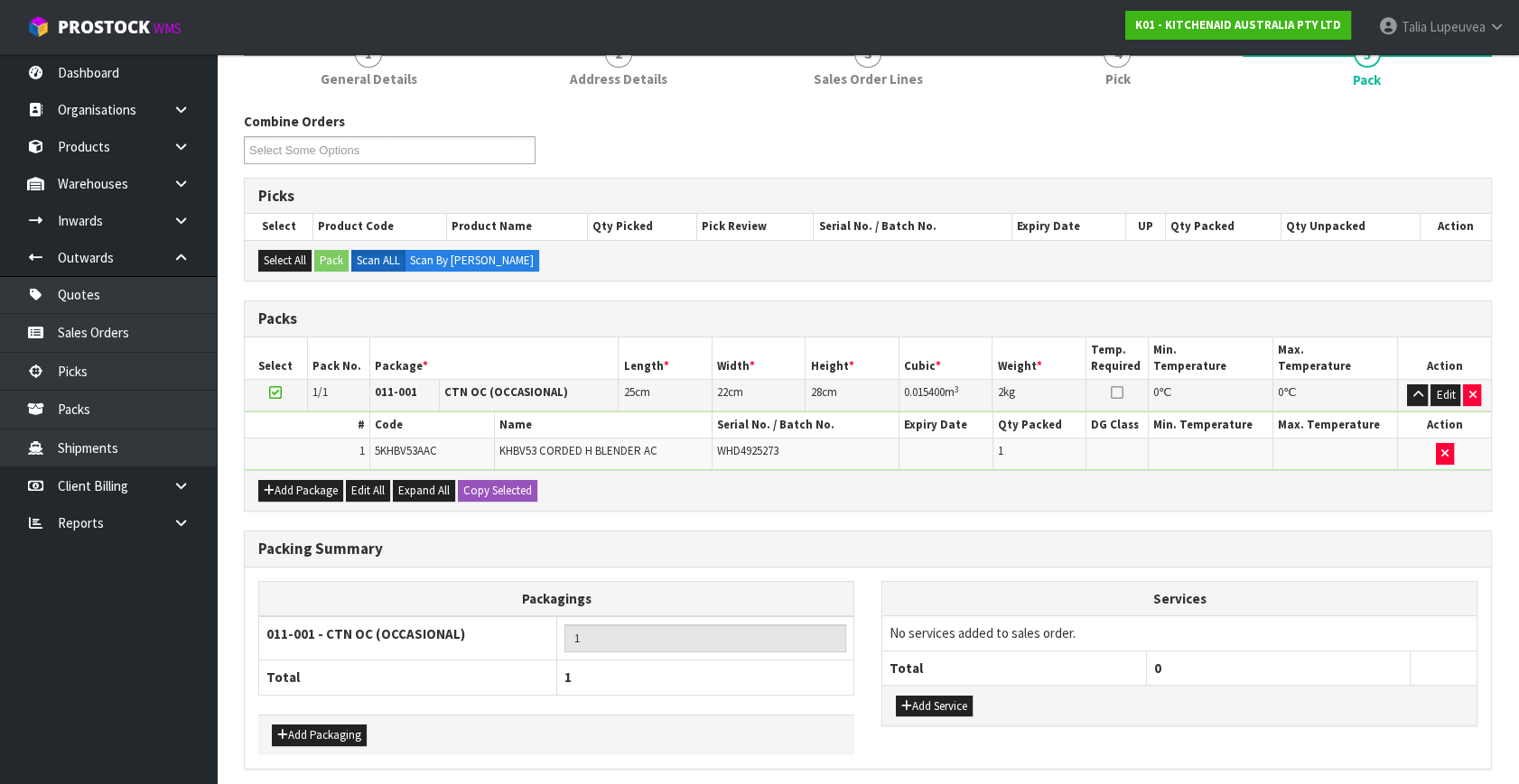
scroll to position [0, 0]
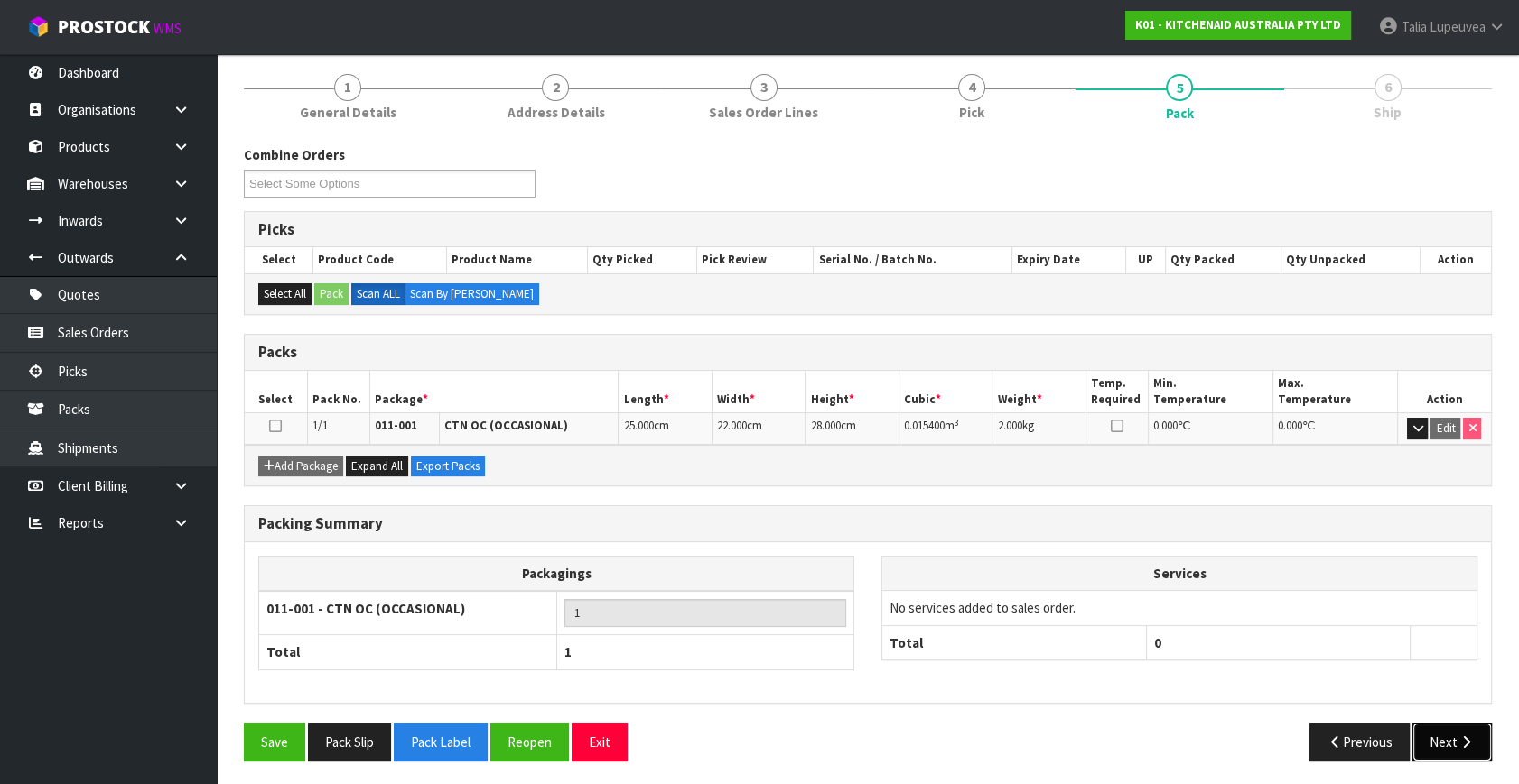
click at [1429, 731] on button "Next" at bounding box center [1452, 742] width 80 height 39
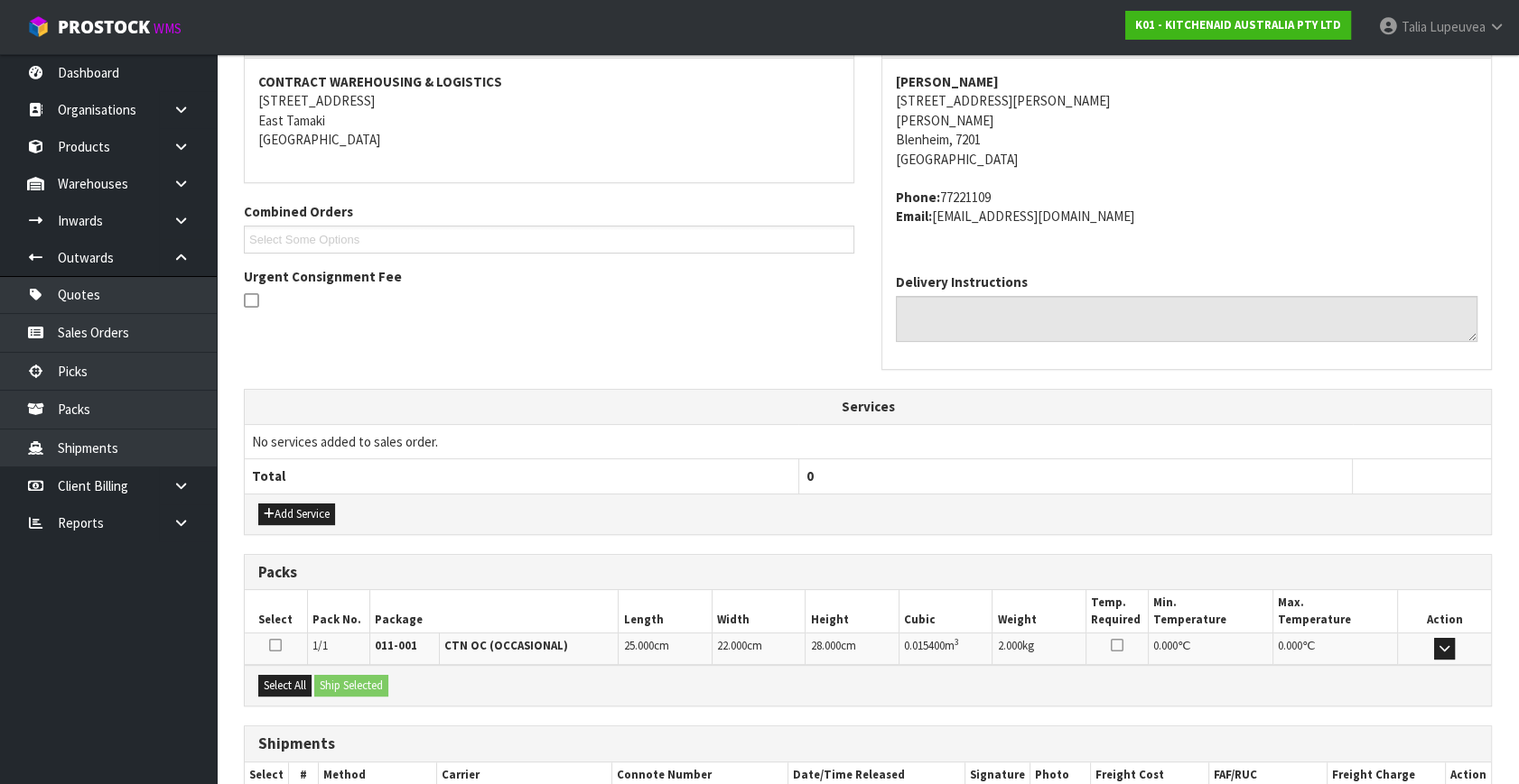
scroll to position [445, 0]
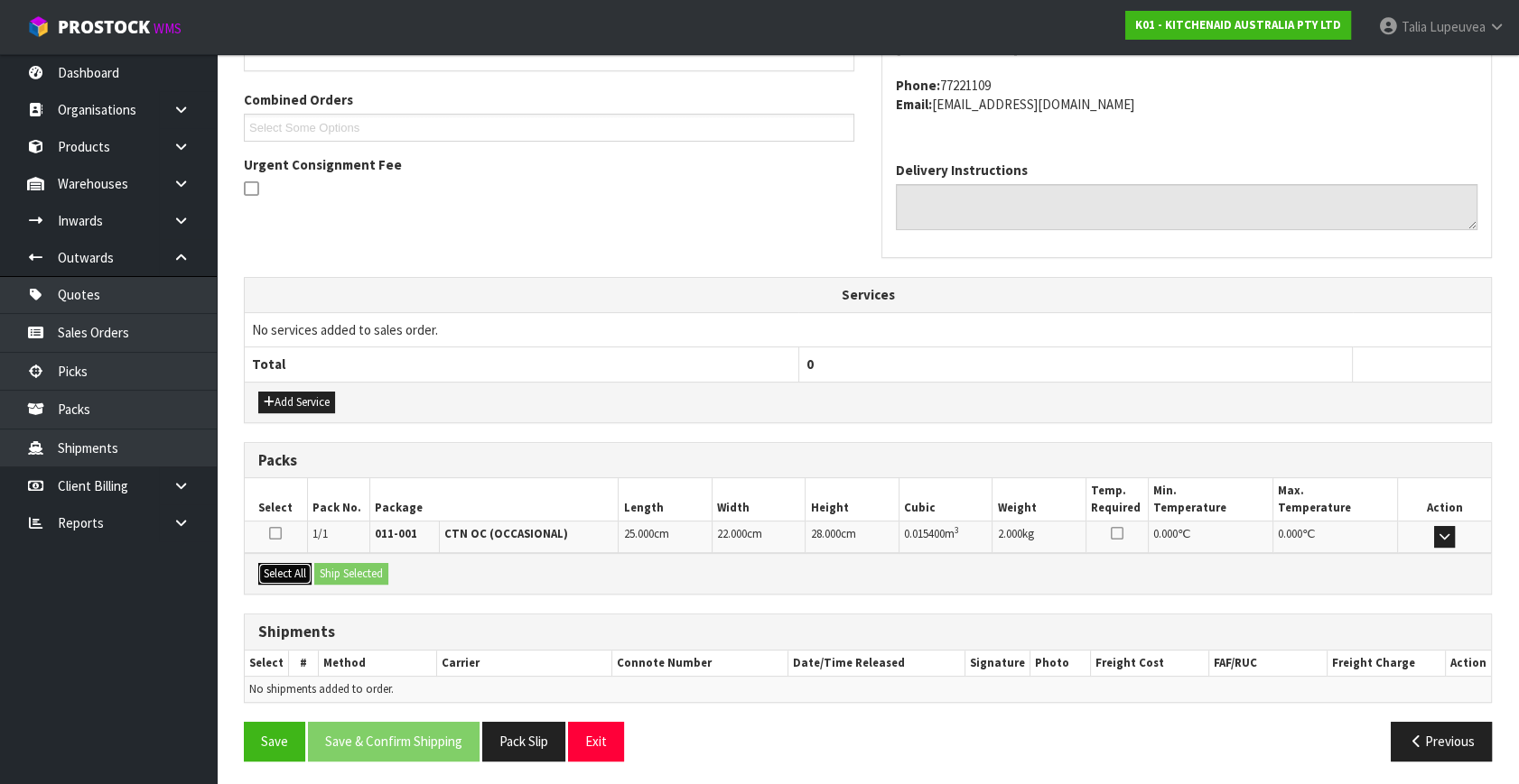
drag, startPoint x: 291, startPoint y: 567, endPoint x: 345, endPoint y: 567, distance: 54.0
click at [298, 567] on button "Select All" at bounding box center [284, 574] width 54 height 21
click at [345, 567] on button "Ship Selected" at bounding box center [351, 574] width 74 height 21
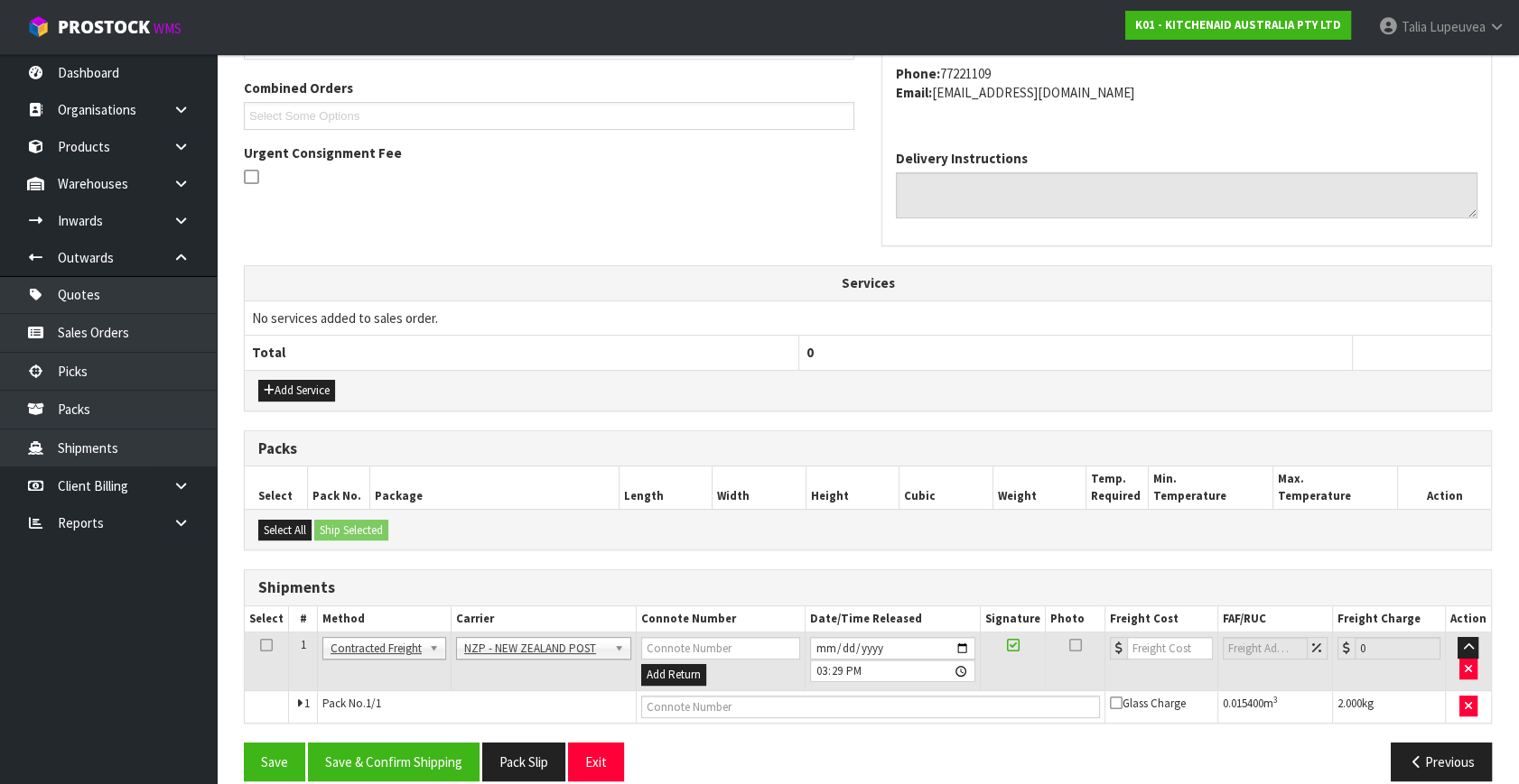
scroll to position [477, 0]
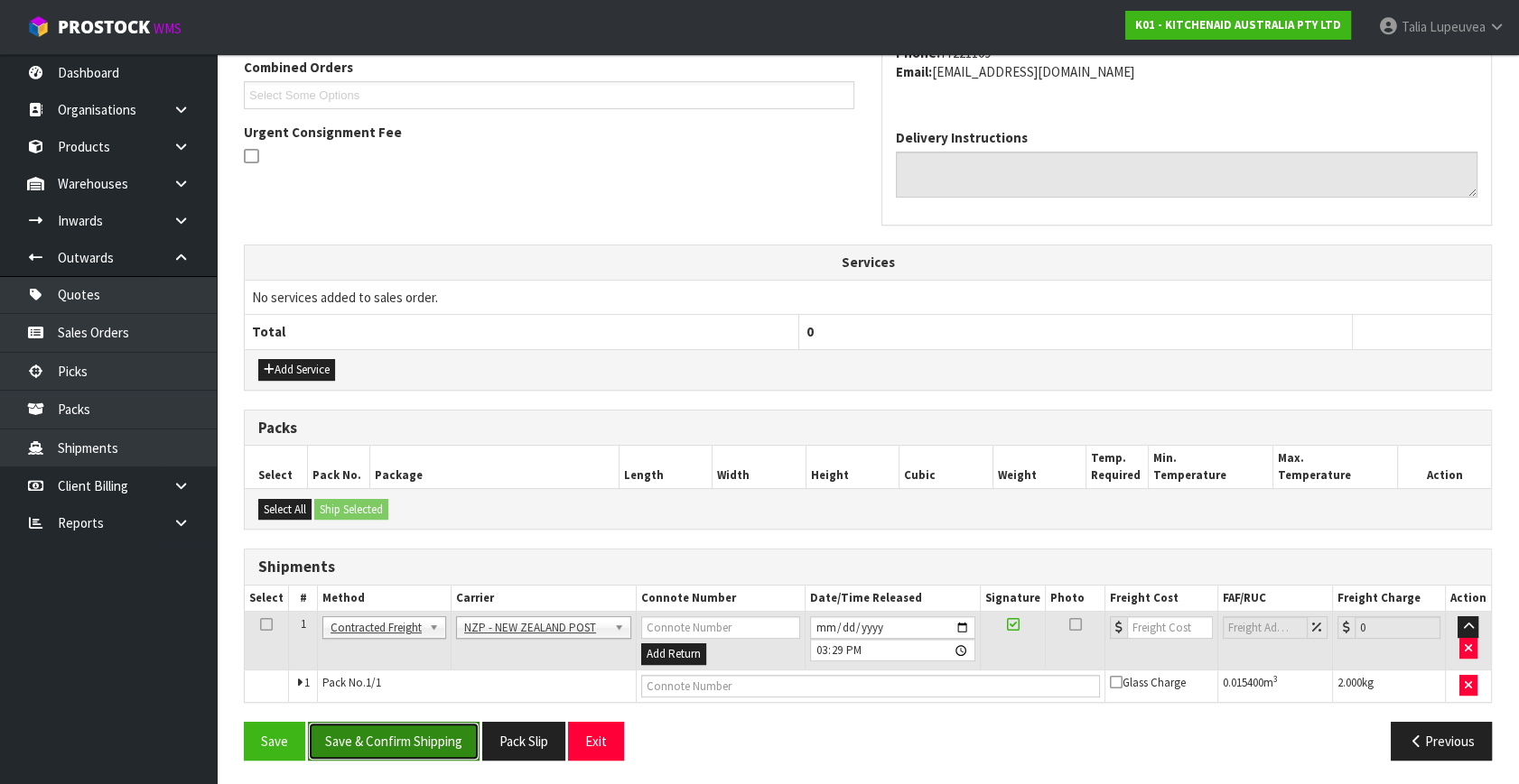
click at [406, 736] on button "Save & Confirm Shipping" at bounding box center [393, 741] width 171 height 39
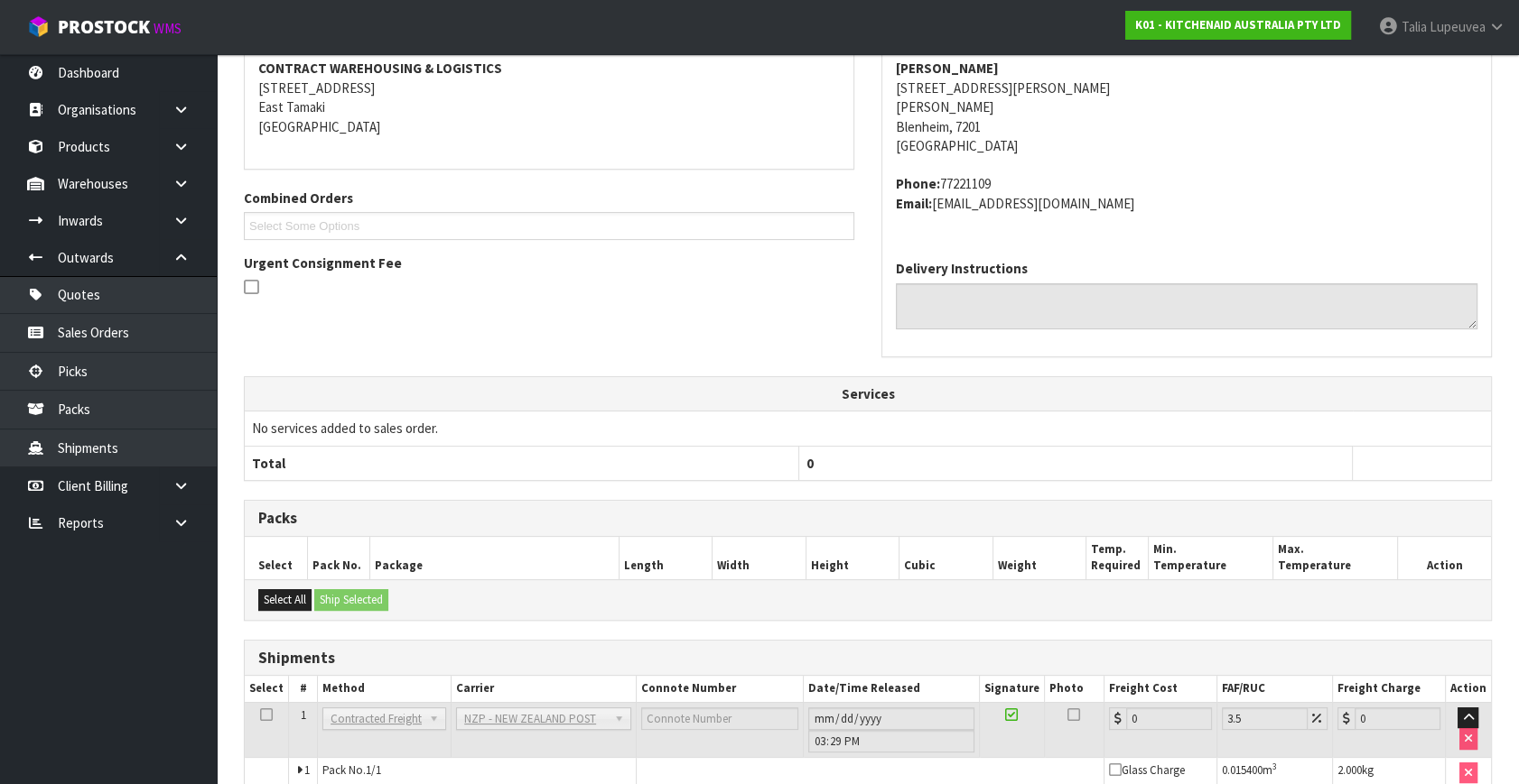
scroll to position [451, 0]
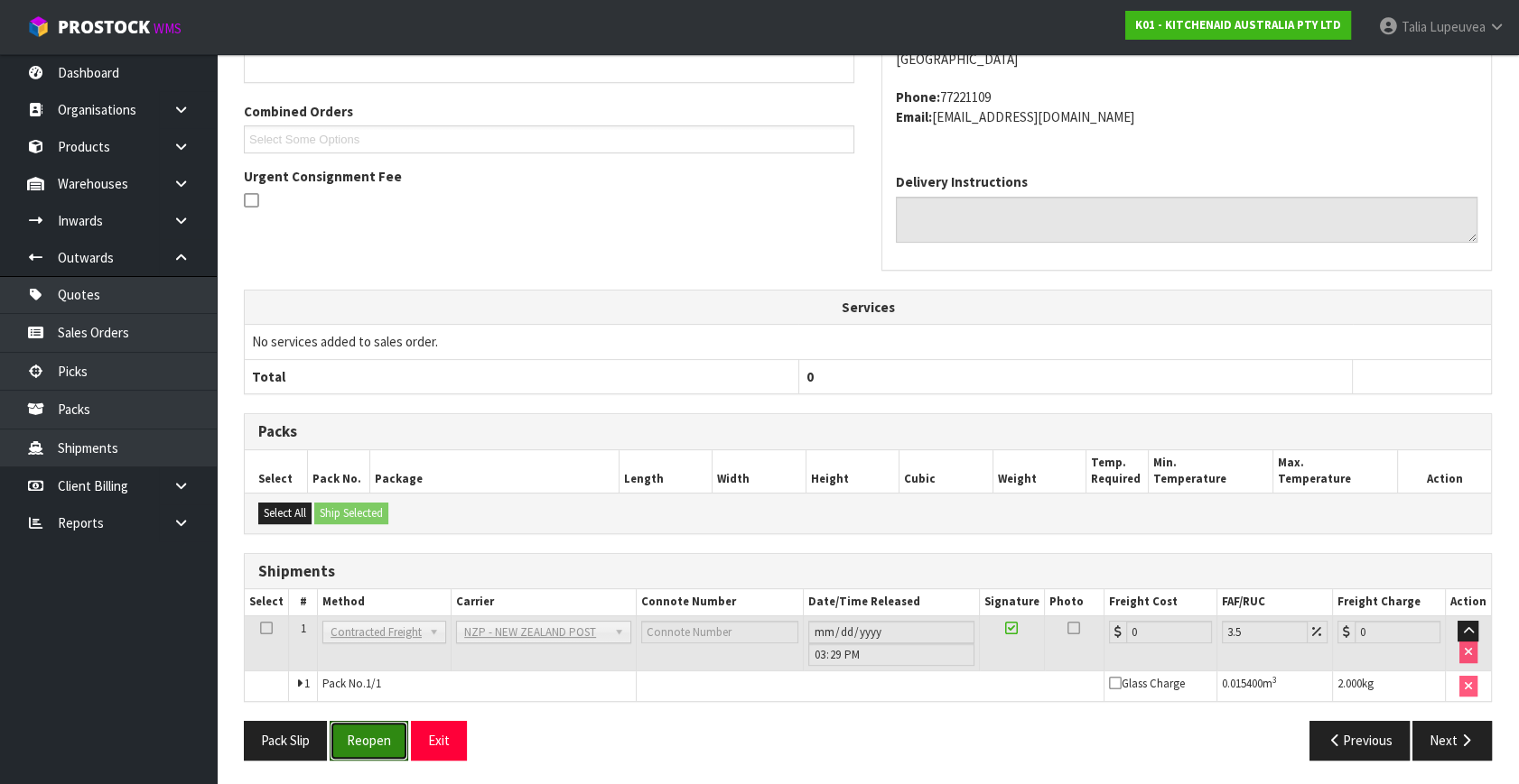
drag, startPoint x: 365, startPoint y: 733, endPoint x: 382, endPoint y: 707, distance: 31.1
click at [367, 727] on button "Reopen" at bounding box center [369, 740] width 79 height 39
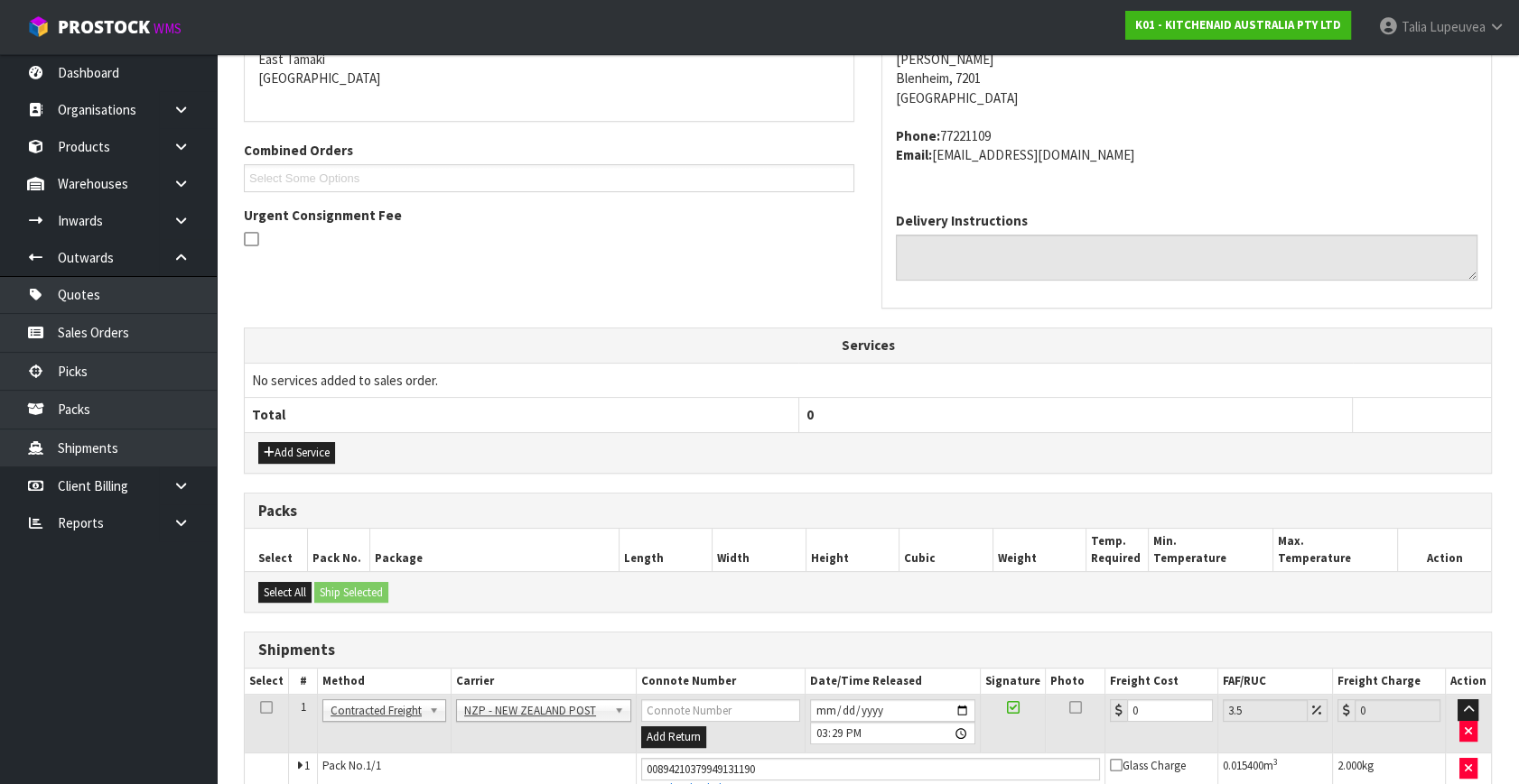
scroll to position [494, 0]
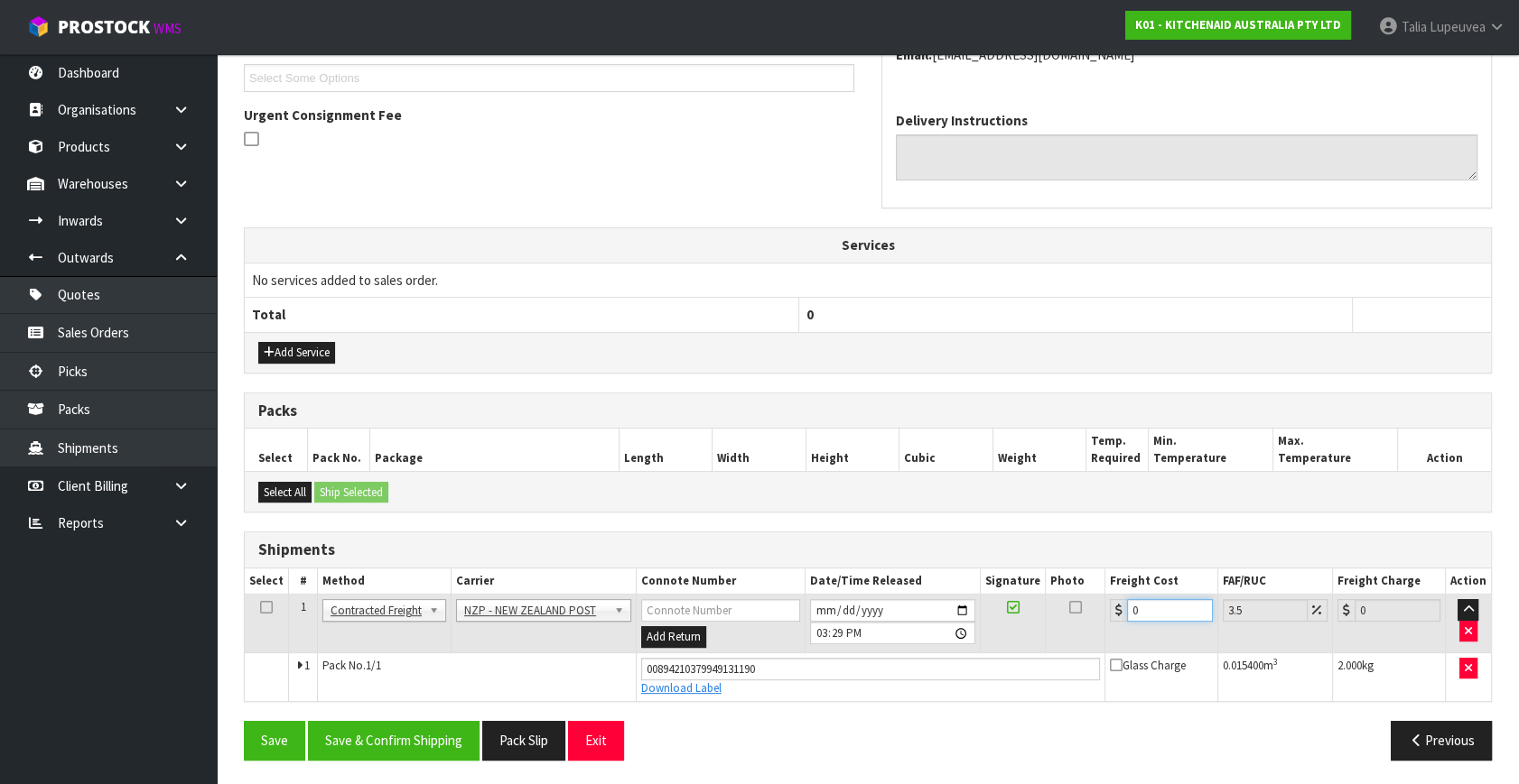
drag, startPoint x: 1142, startPoint y: 608, endPoint x: 1084, endPoint y: 610, distance: 58.0
click at [1084, 610] on tr "1 Client Local Pickup Customer Local Pickup Company Freight Contracted Freight …" at bounding box center [867, 624] width 1247 height 58
click at [397, 745] on button "Save & Confirm Shipping" at bounding box center [393, 740] width 171 height 39
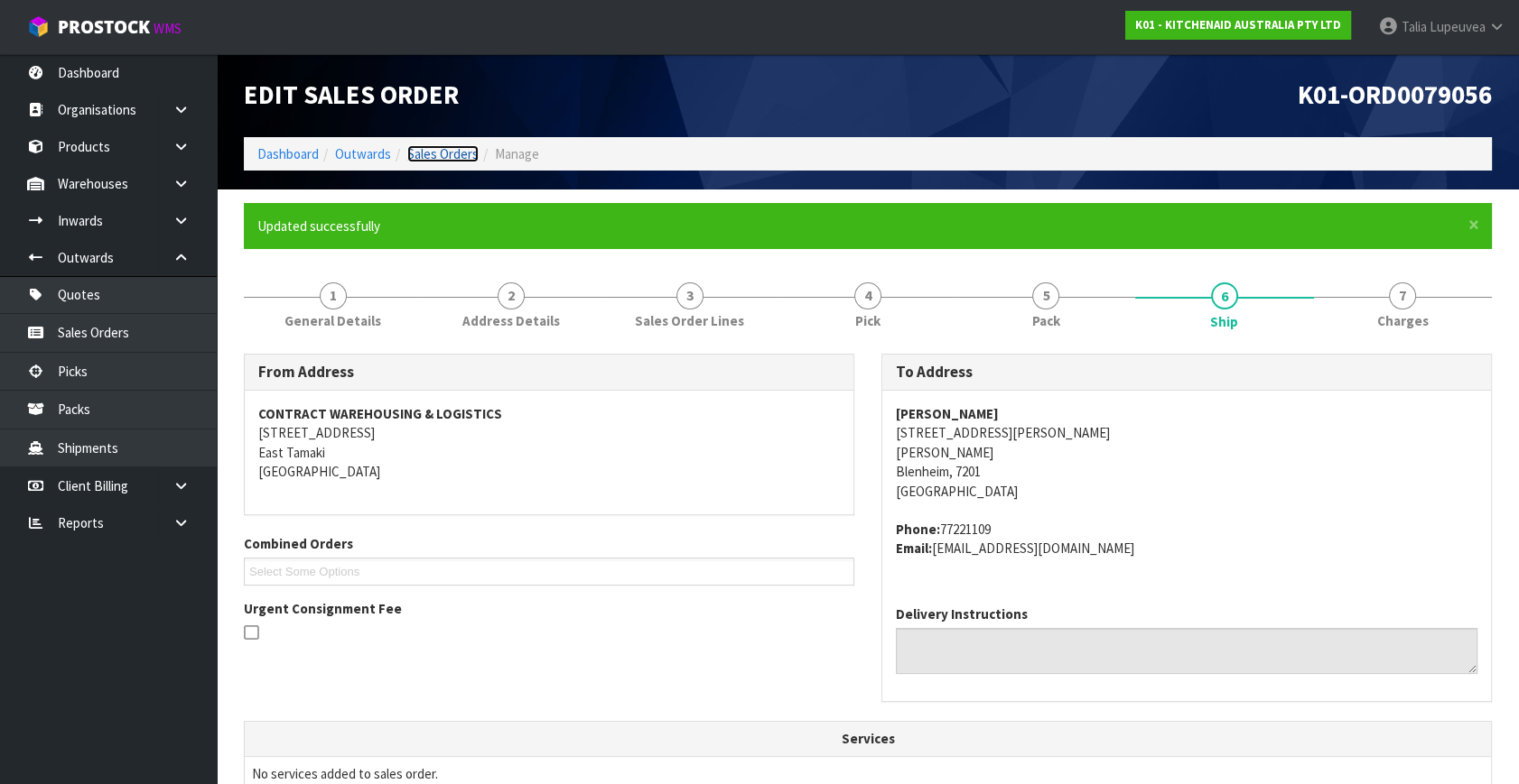
click at [457, 148] on link "Sales Orders" at bounding box center [443, 154] width 71 height 18
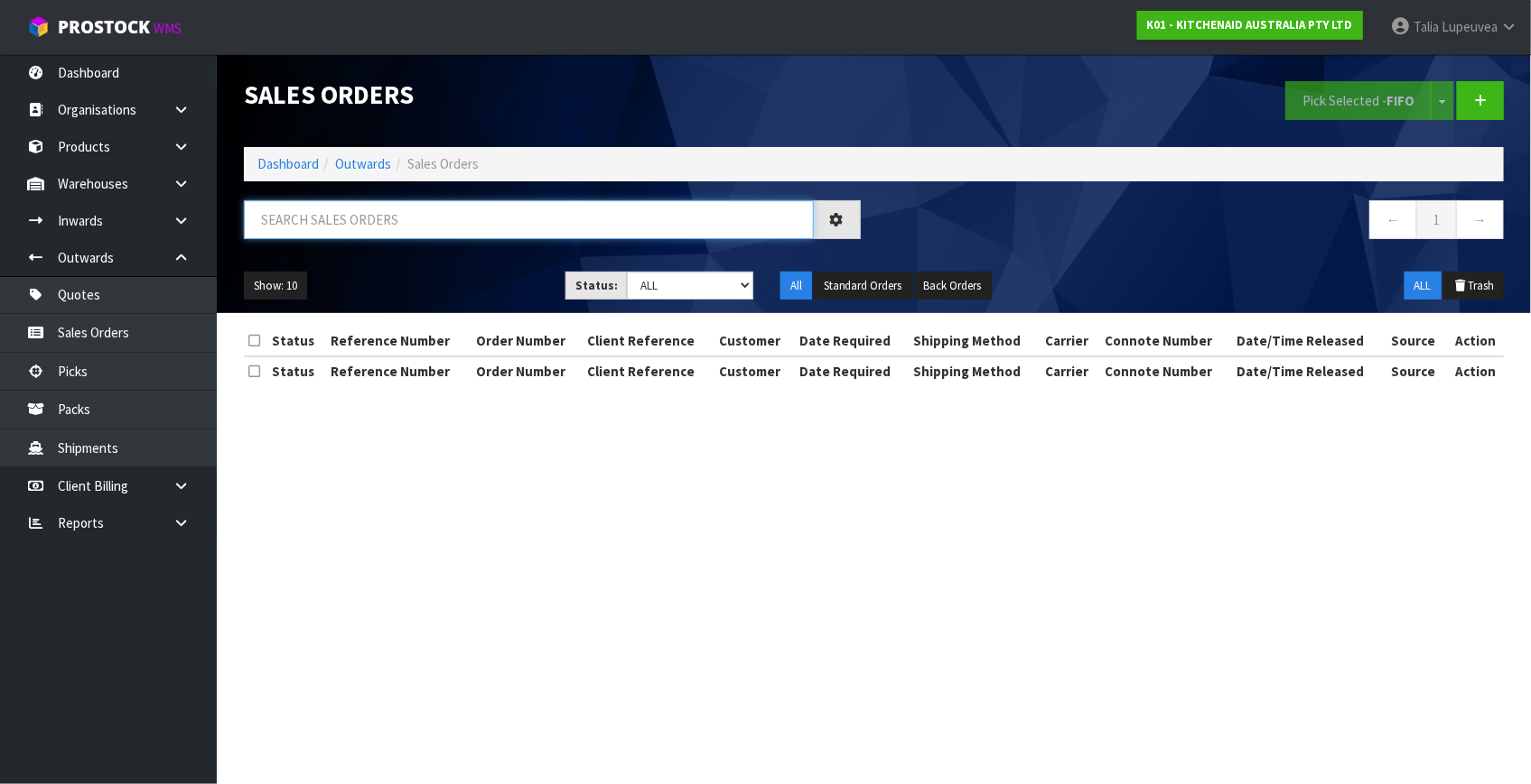
click at [368, 220] on input "text" at bounding box center [529, 220] width 570 height 39
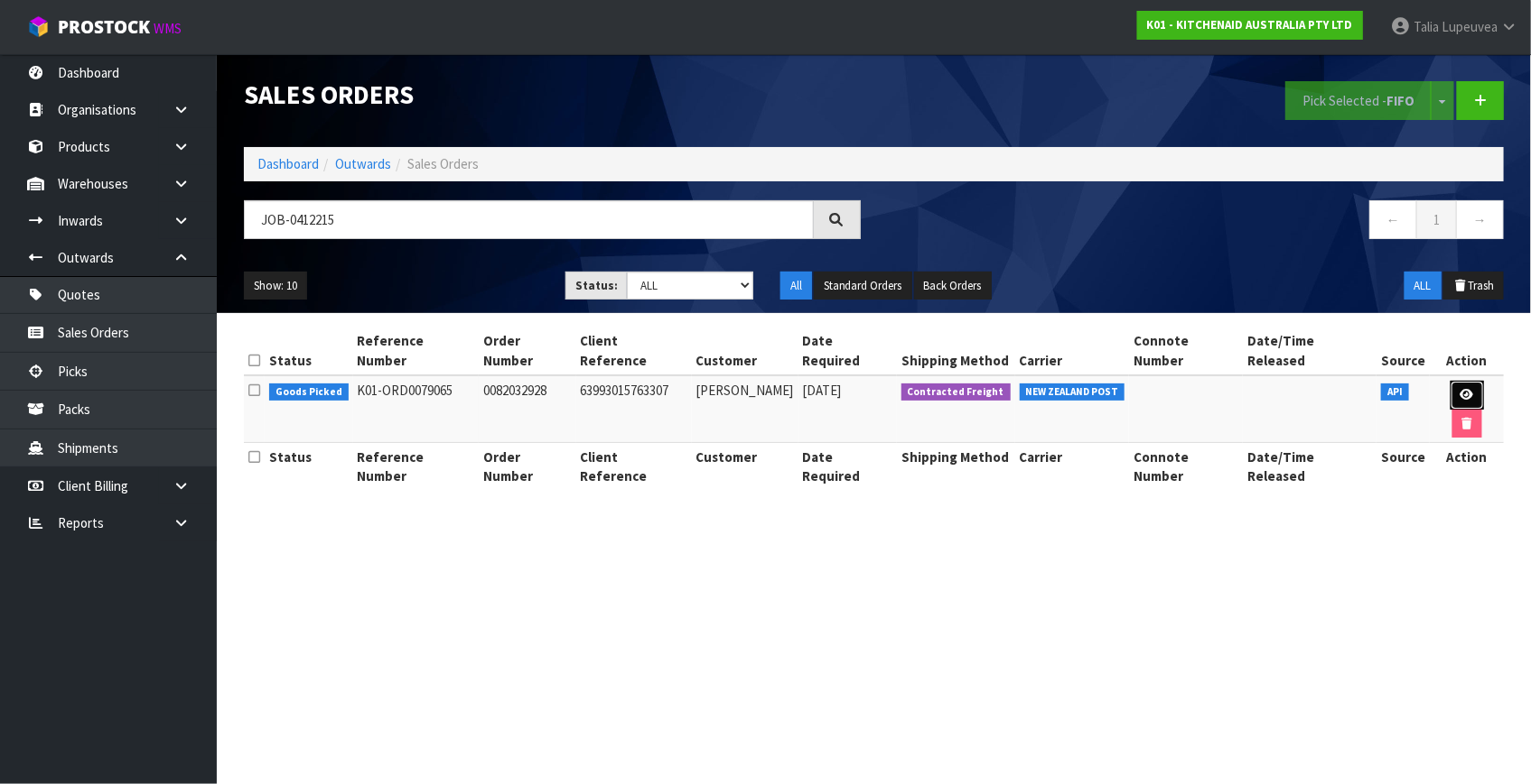
click at [1461, 389] on icon at bounding box center [1468, 395] width 14 height 12
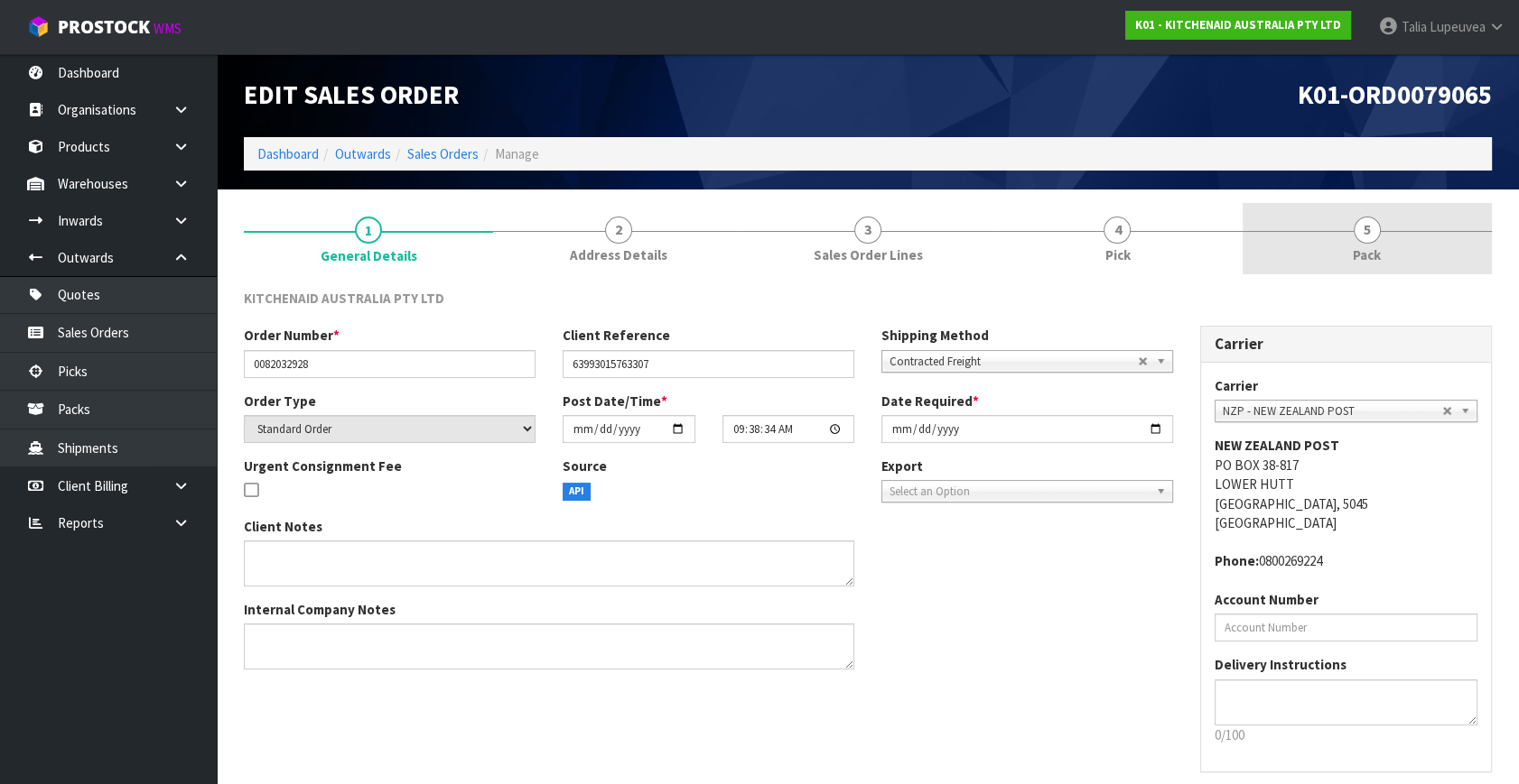
click at [1342, 231] on link "5 Pack" at bounding box center [1367, 238] width 249 height 71
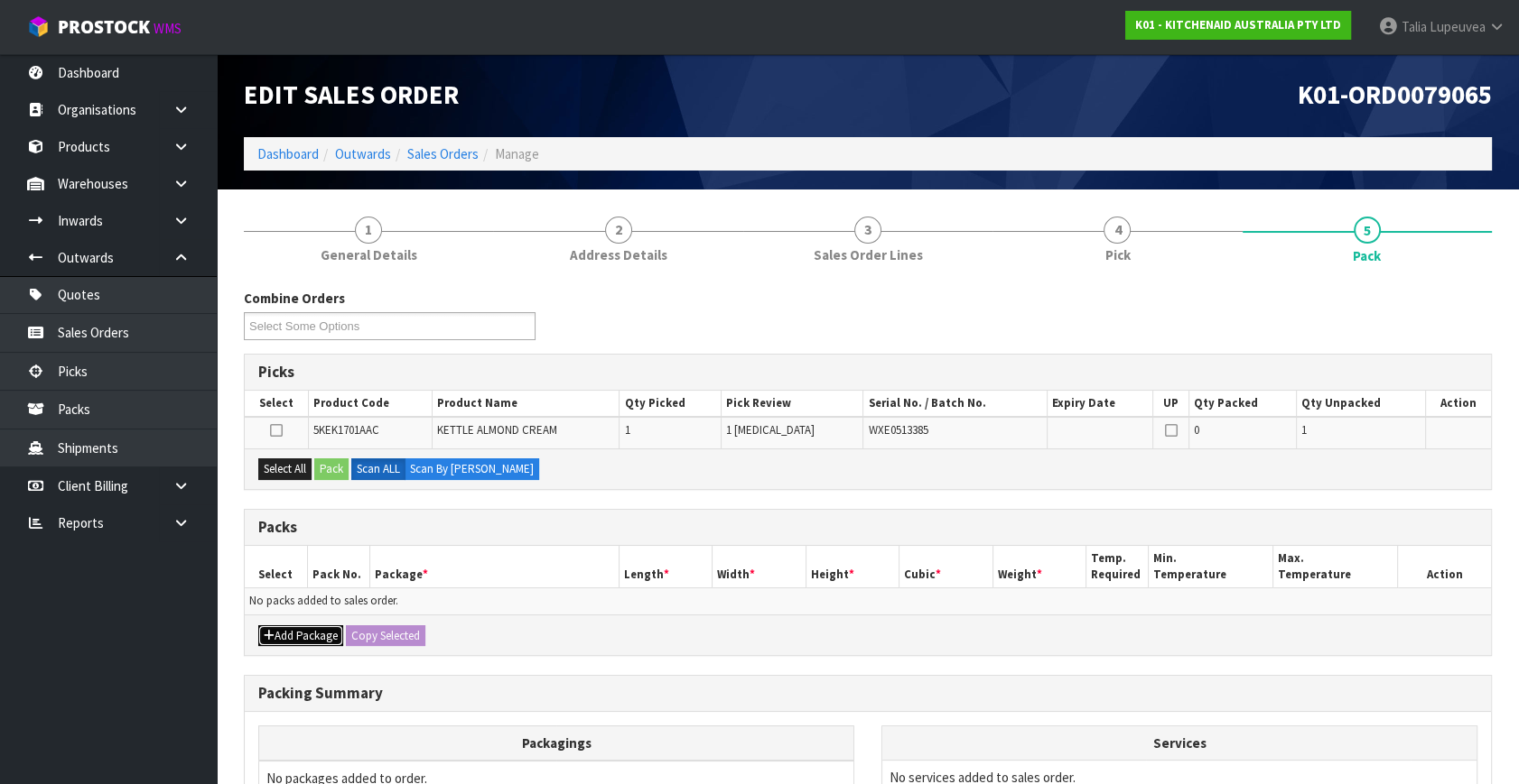
click at [285, 628] on button "Add Package" at bounding box center [300, 636] width 85 height 21
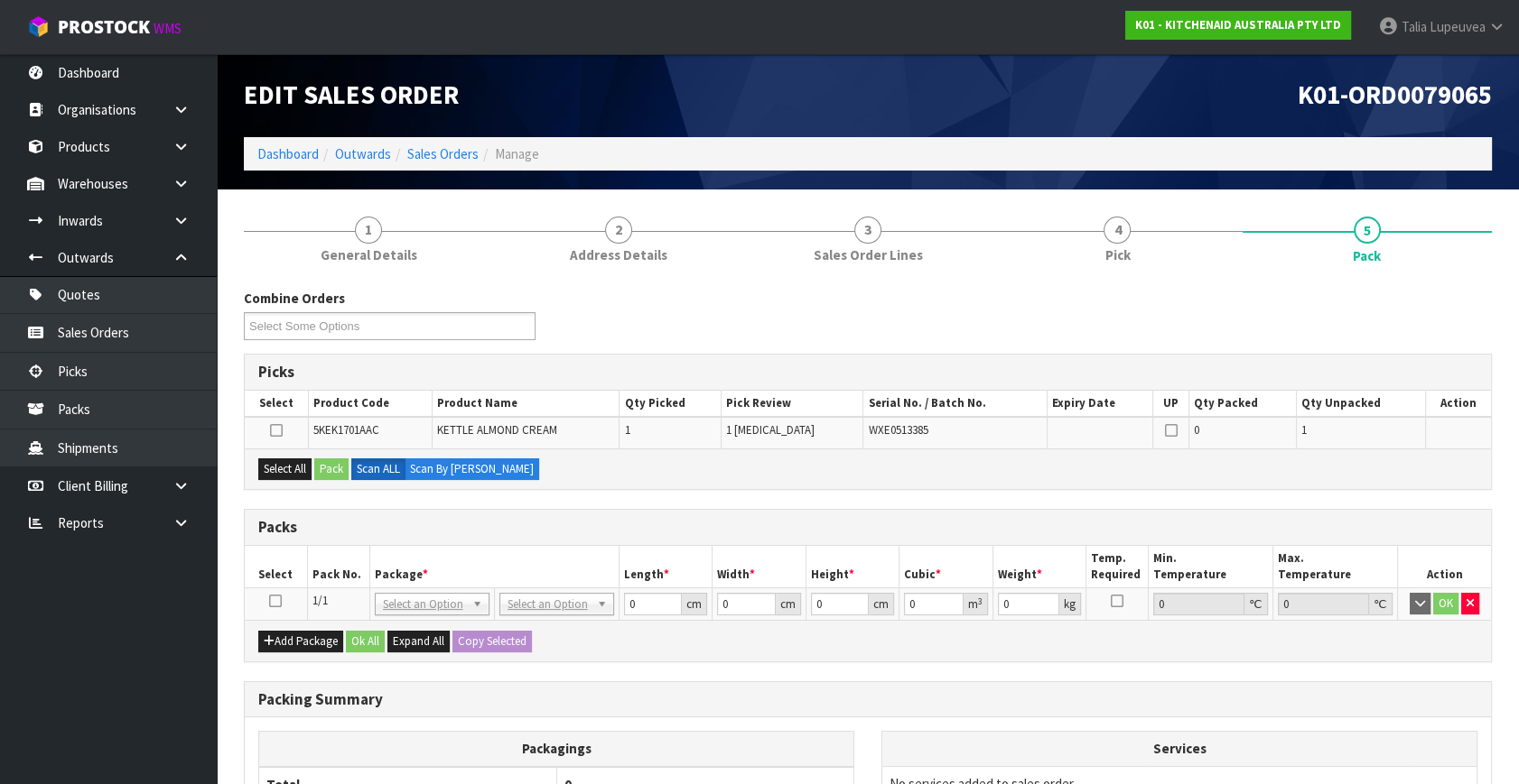
click at [271, 601] on icon at bounding box center [275, 601] width 13 height 1
drag, startPoint x: 287, startPoint y: 465, endPoint x: 327, endPoint y: 464, distance: 40.0
click at [291, 464] on button "Select All" at bounding box center [284, 469] width 54 height 21
click at [327, 464] on button "Pack" at bounding box center [331, 469] width 34 height 21
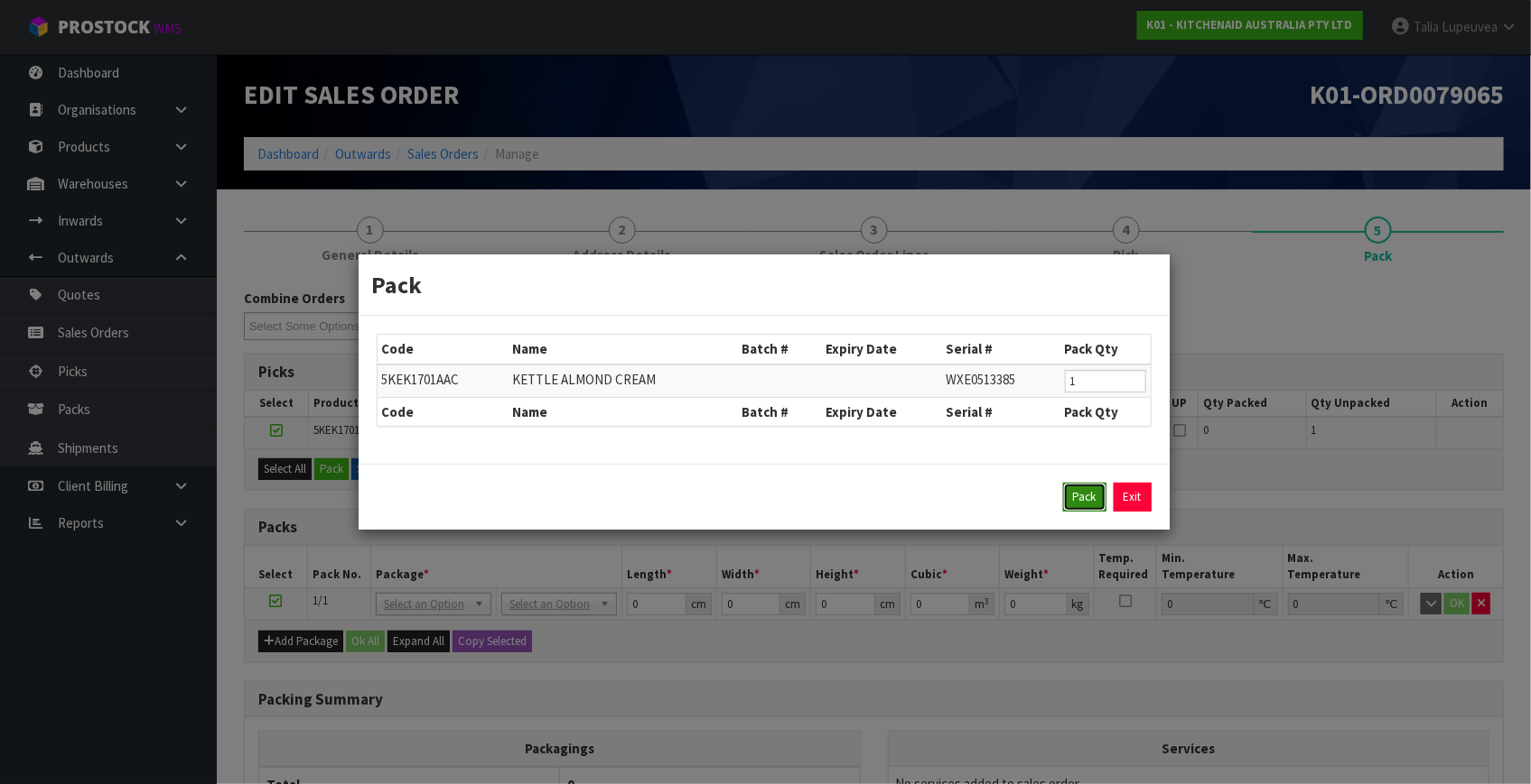
click at [1093, 495] on button "Pack" at bounding box center [1084, 497] width 44 height 29
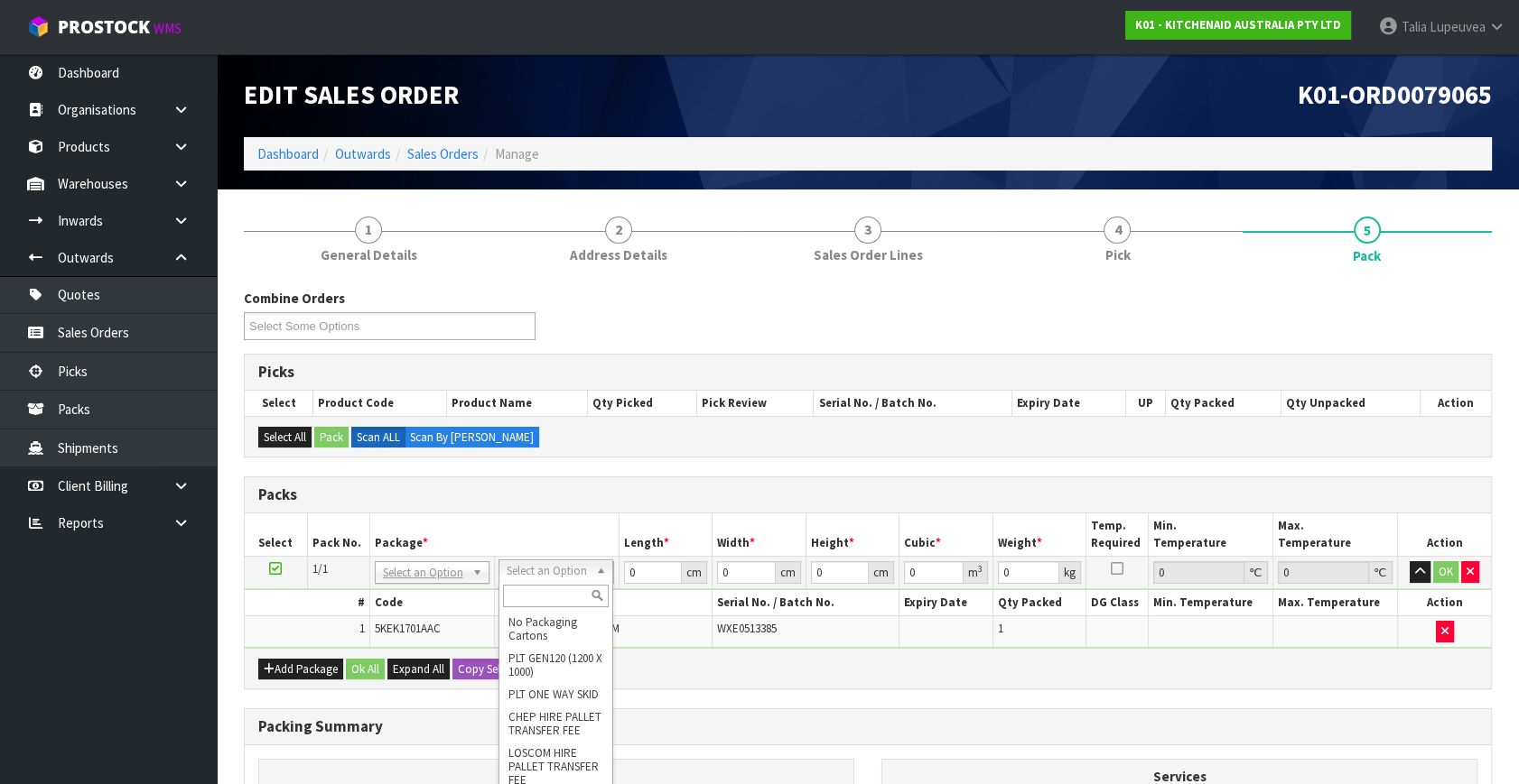
click at [555, 587] on input "text" at bounding box center [556, 595] width 106 height 22
drag, startPoint x: 654, startPoint y: 576, endPoint x: 573, endPoint y: 582, distance: 81.2
click at [573, 582] on tr "1/1 NONE 007-001 007-002 007-004 007-009 007-013 007-014 007-015 007-017 007-01…" at bounding box center [867, 573] width 1247 height 32
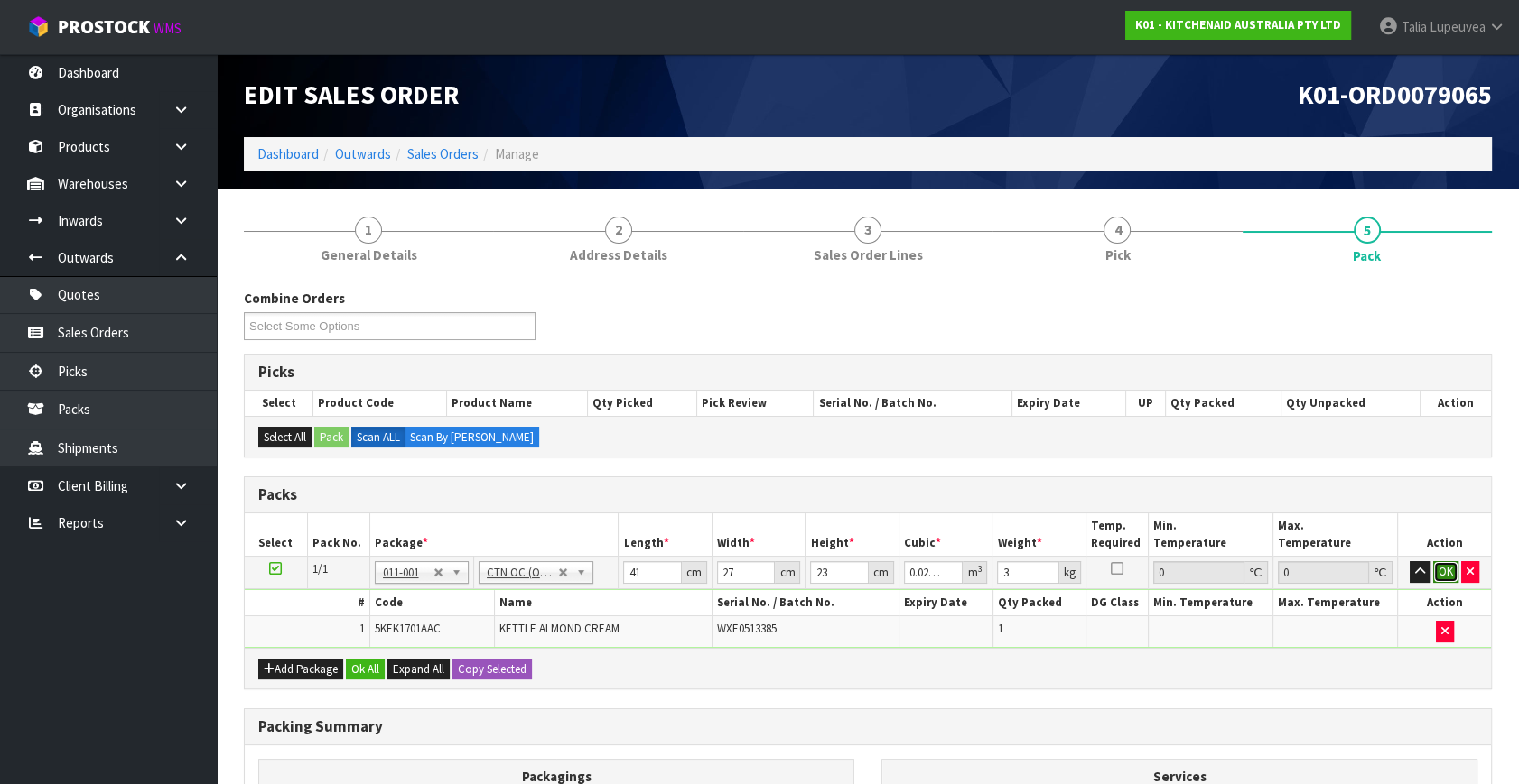
click at [1449, 566] on button "OK" at bounding box center [1446, 572] width 25 height 21
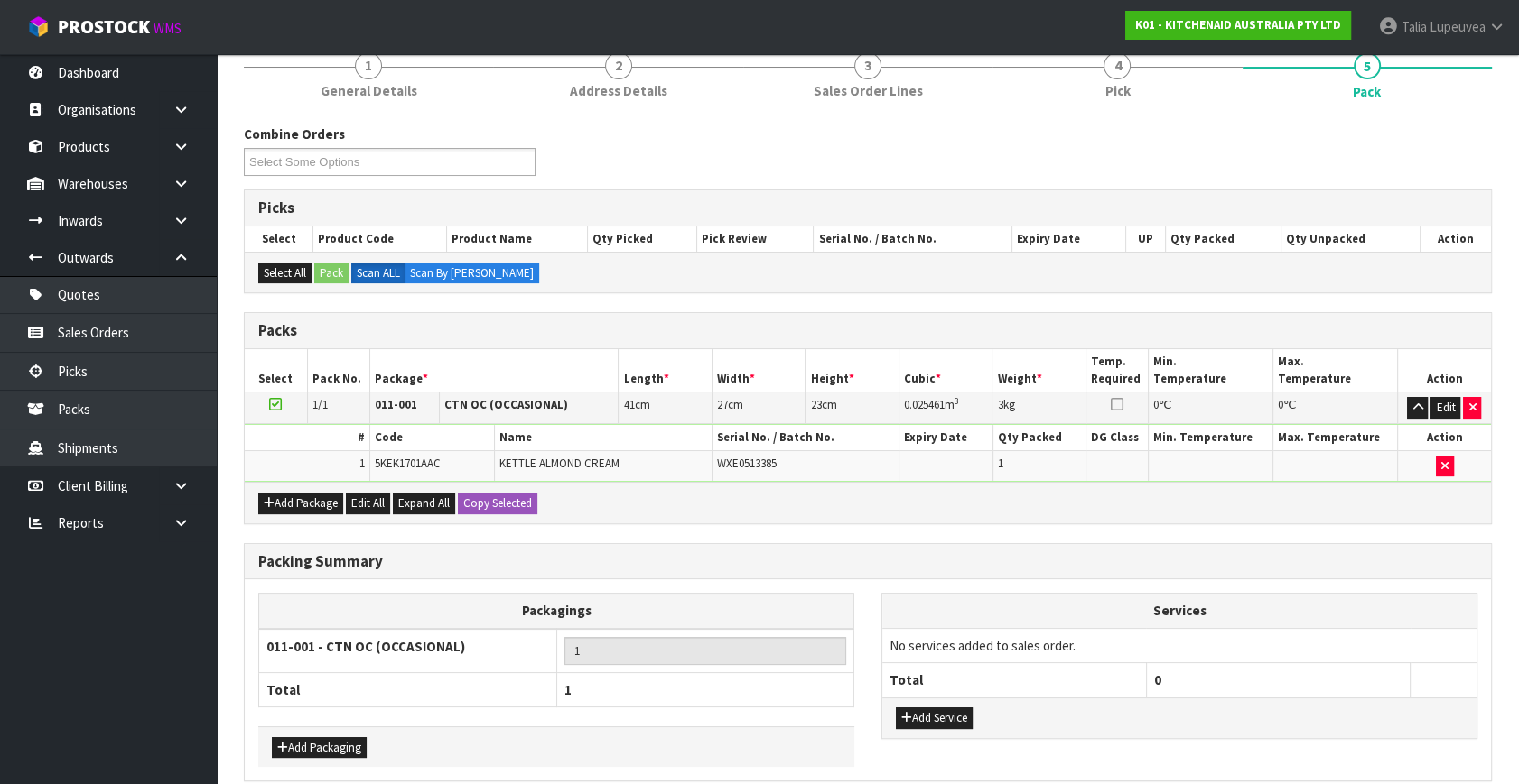
scroll to position [242, 0]
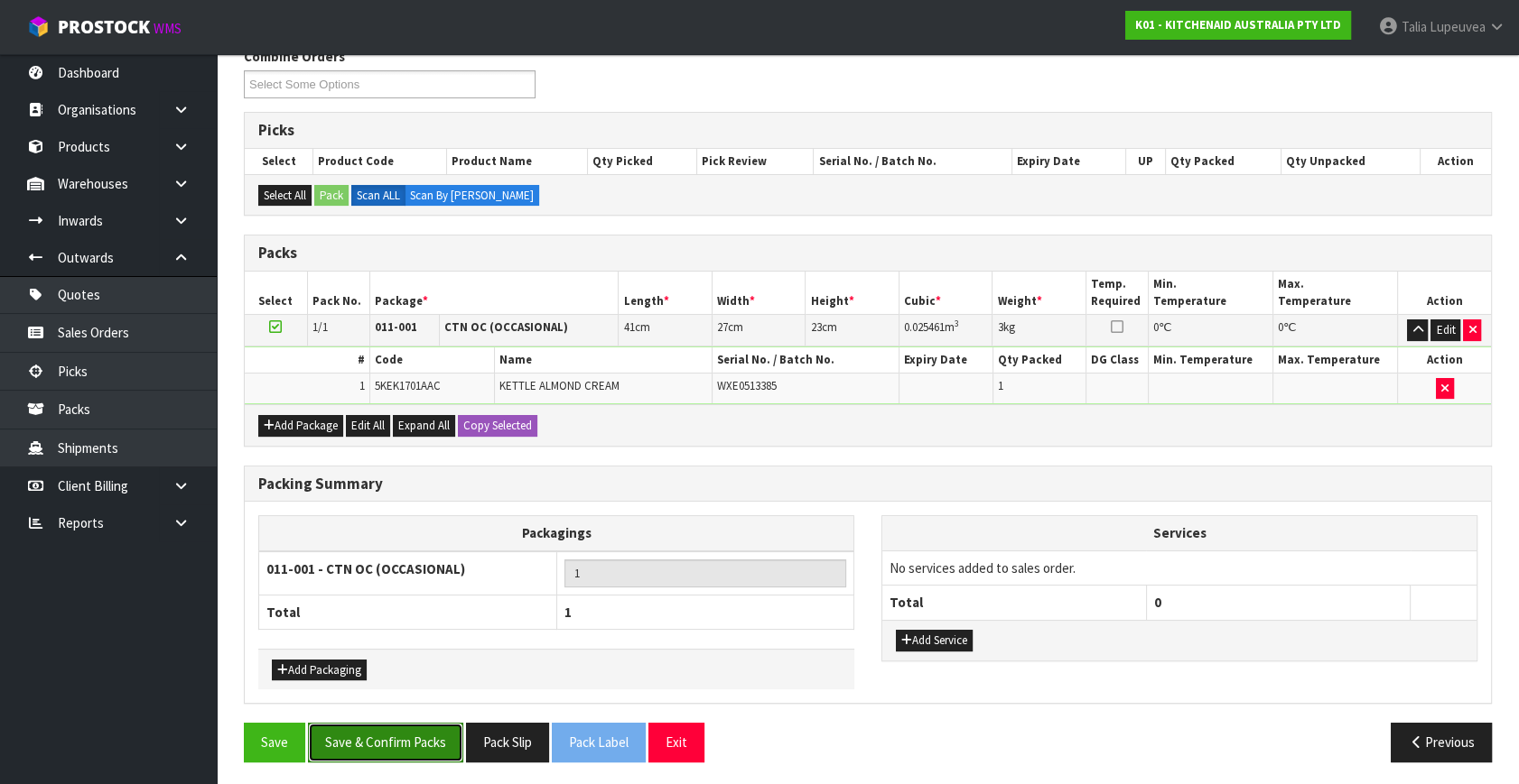
click at [370, 733] on button "Save & Confirm Packs" at bounding box center [385, 742] width 156 height 39
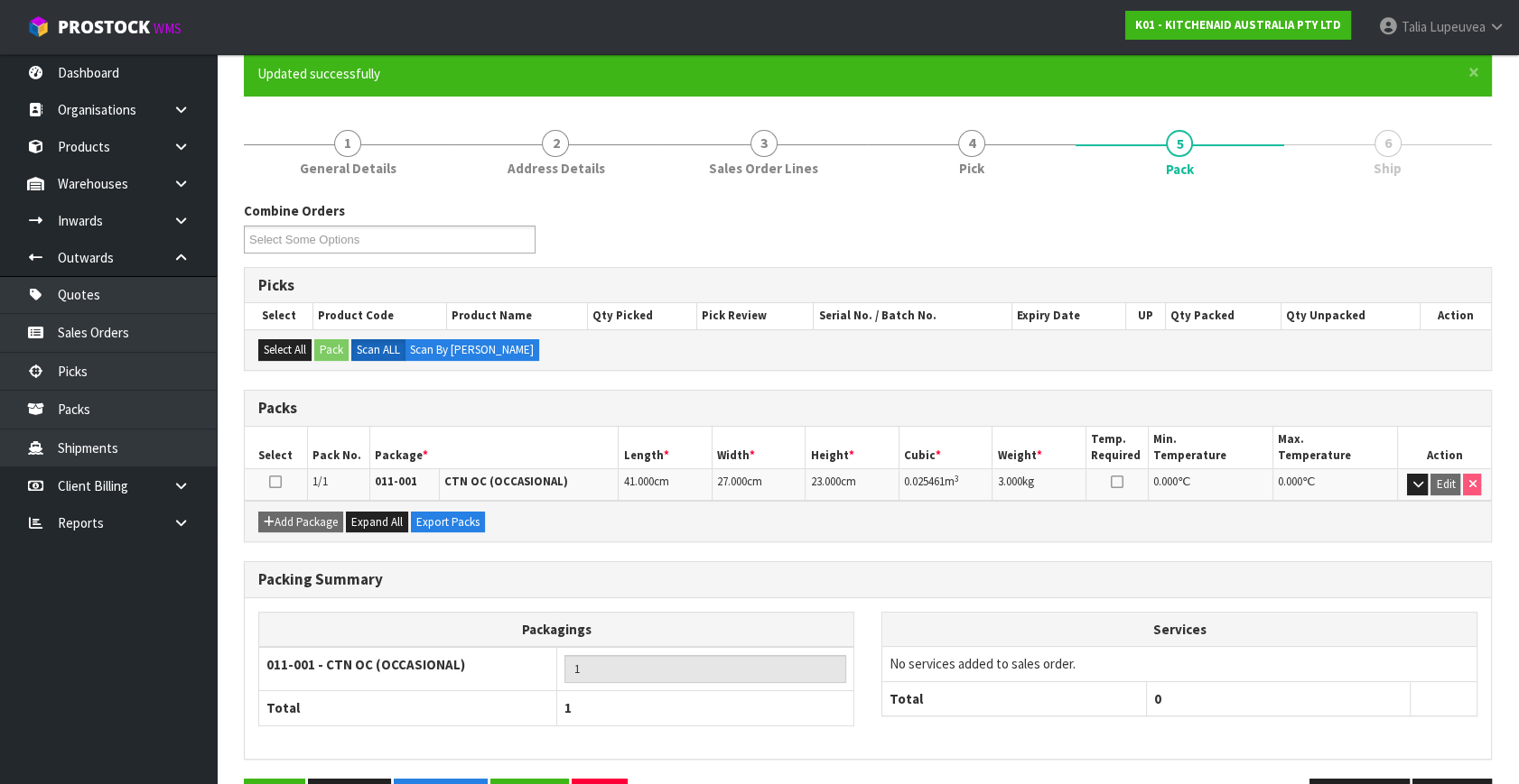
scroll to position [208, 0]
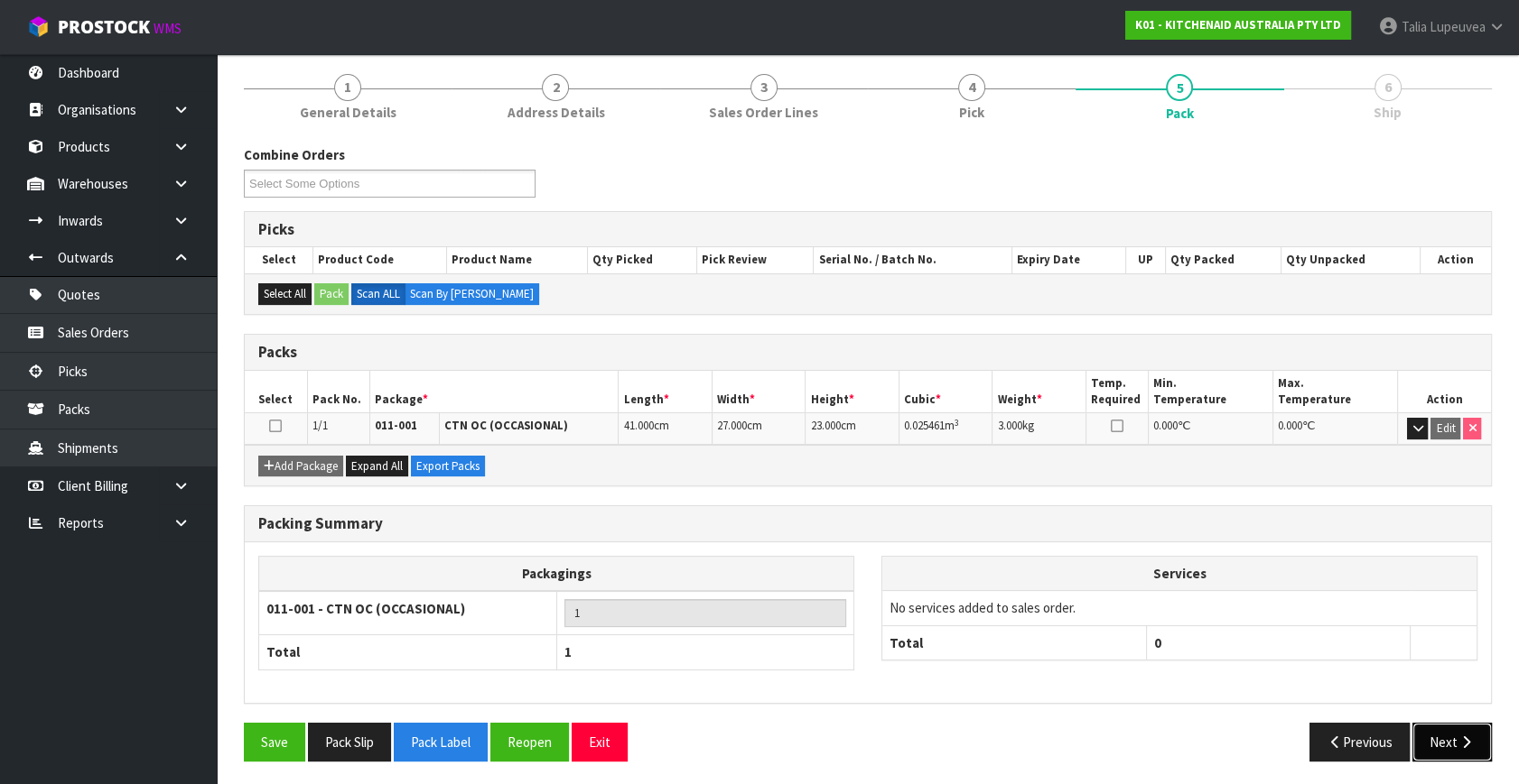
click at [1445, 723] on button "Next" at bounding box center [1452, 742] width 80 height 39
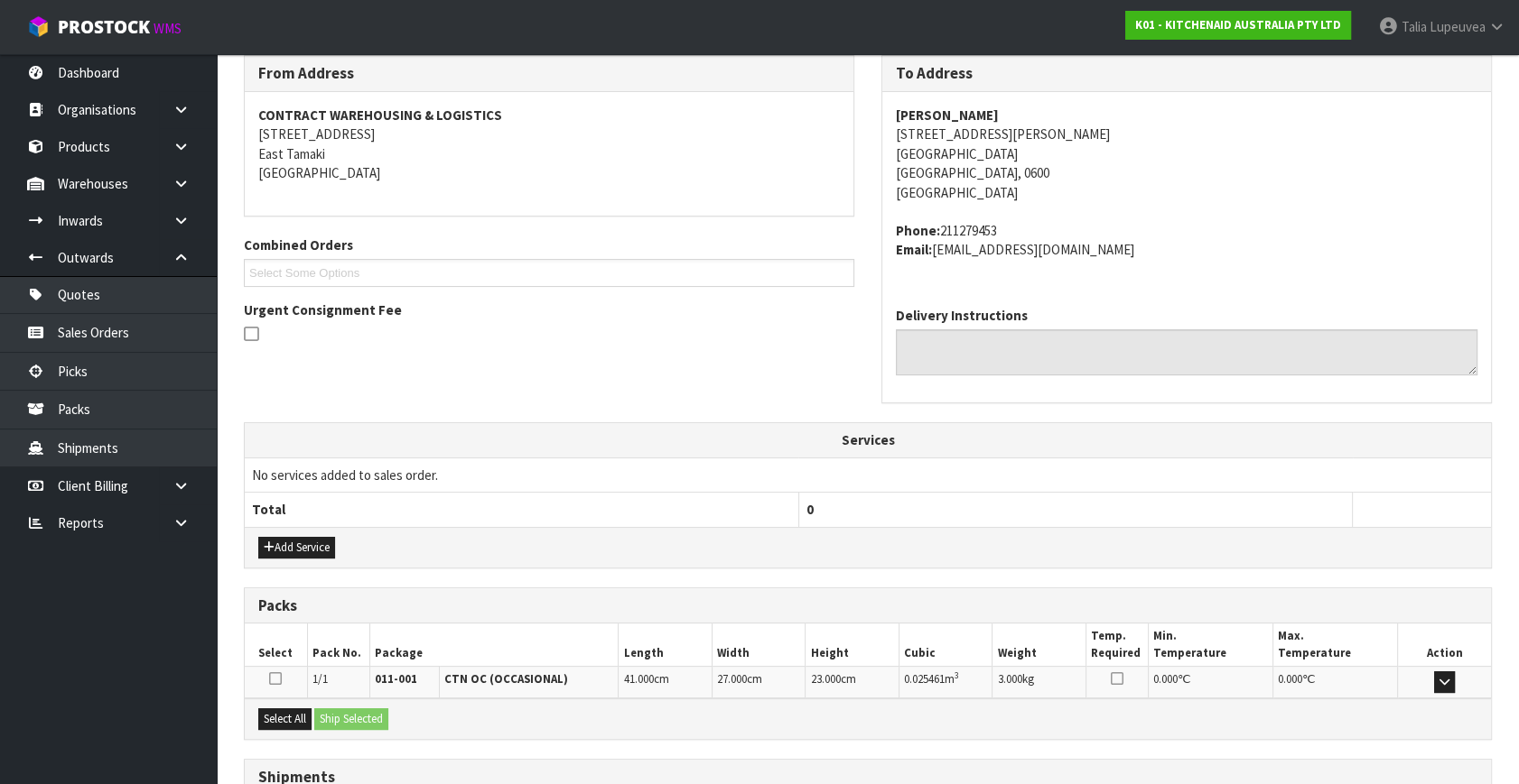
scroll to position [445, 0]
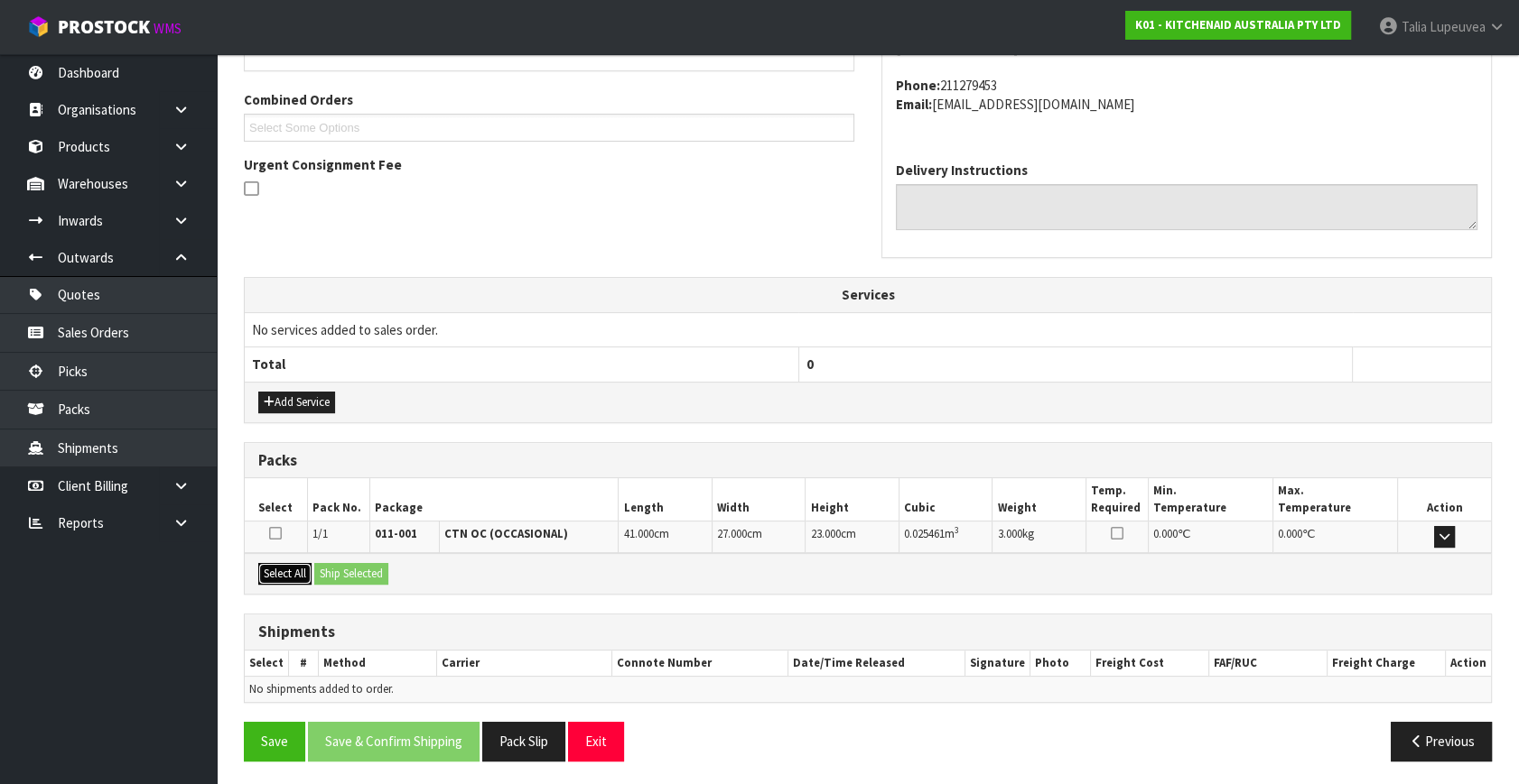
click at [280, 564] on button "Select All" at bounding box center [284, 574] width 54 height 21
click at [363, 570] on button "Ship Selected" at bounding box center [351, 574] width 74 height 21
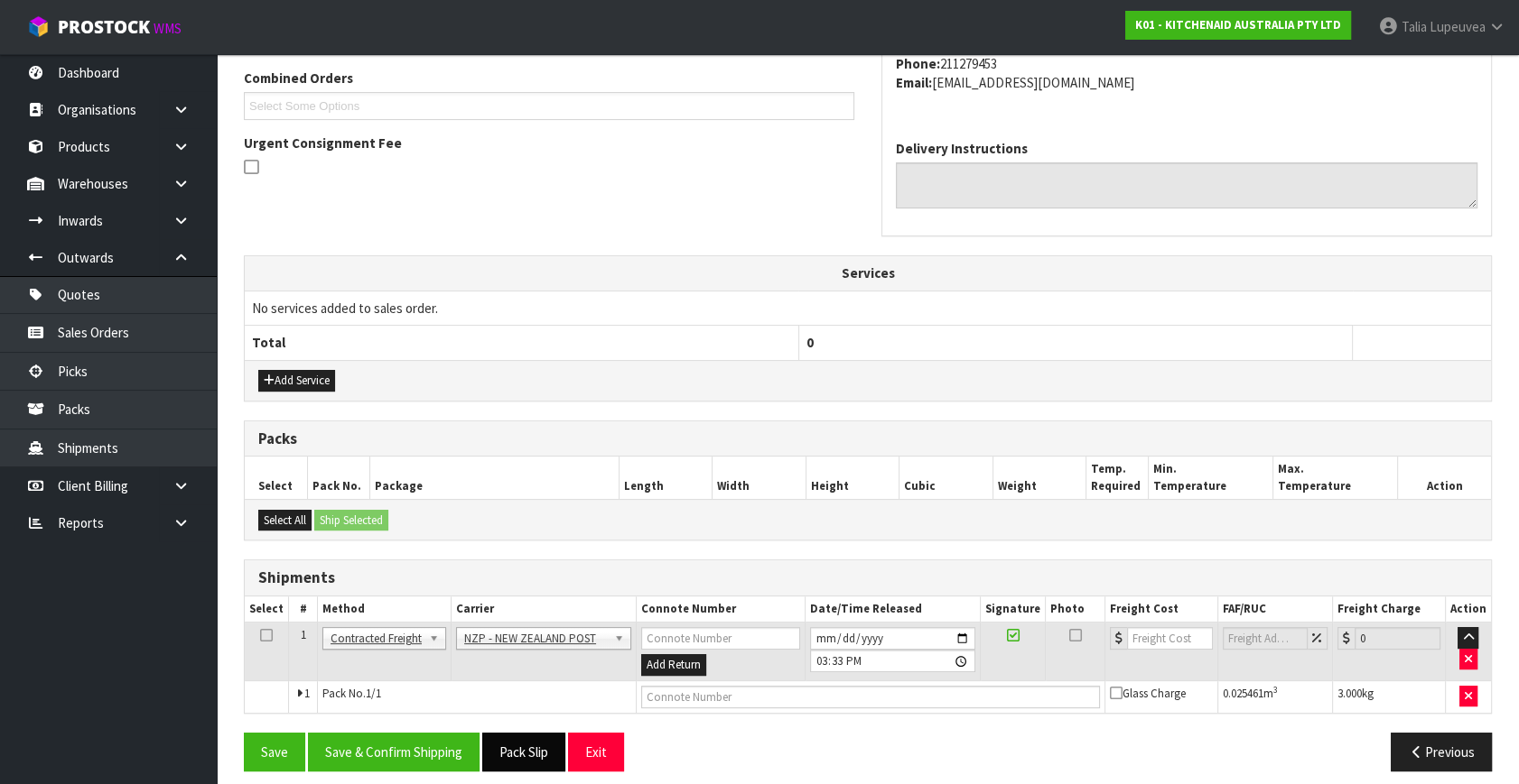
scroll to position [477, 0]
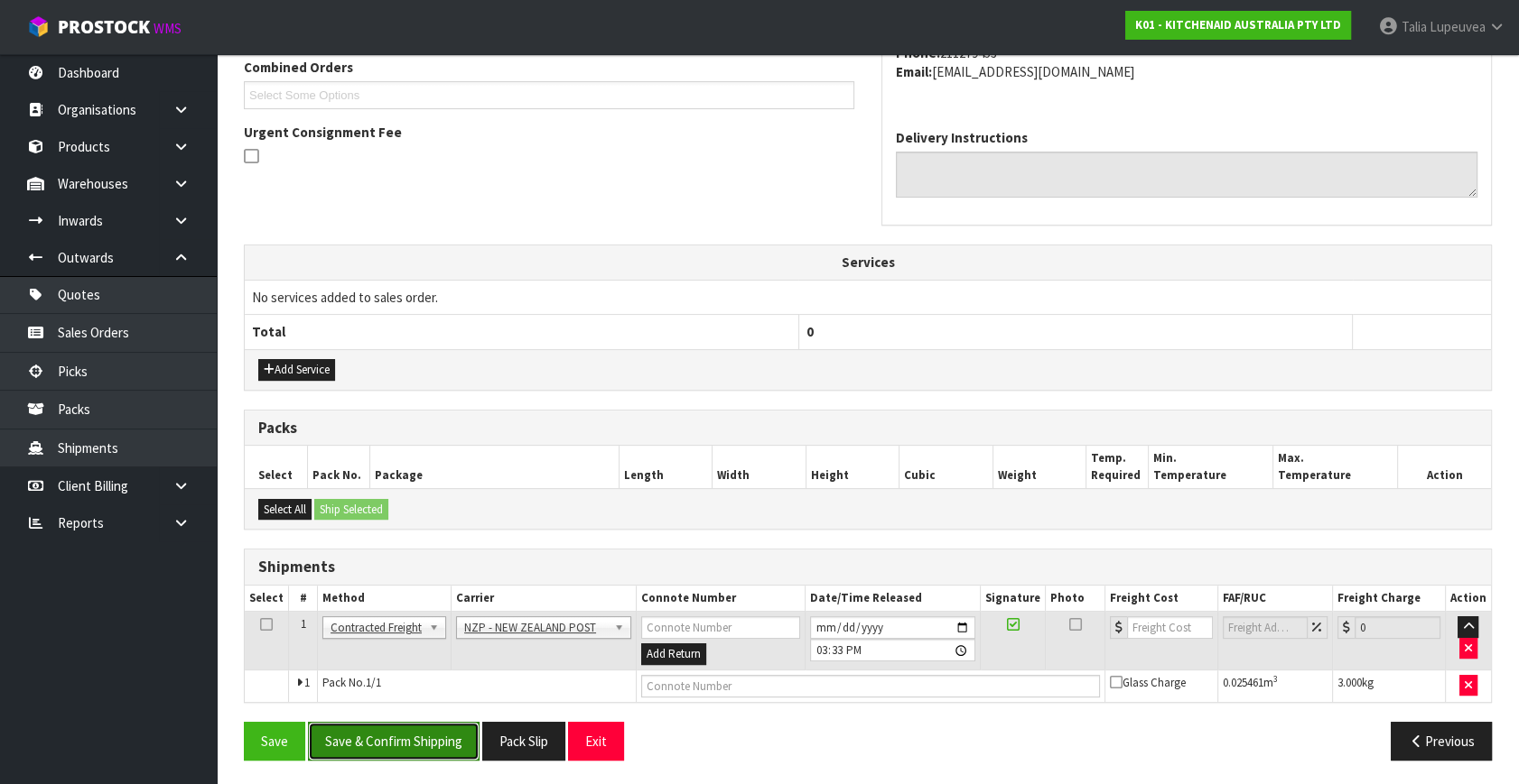
click at [451, 734] on button "Save & Confirm Shipping" at bounding box center [393, 741] width 171 height 39
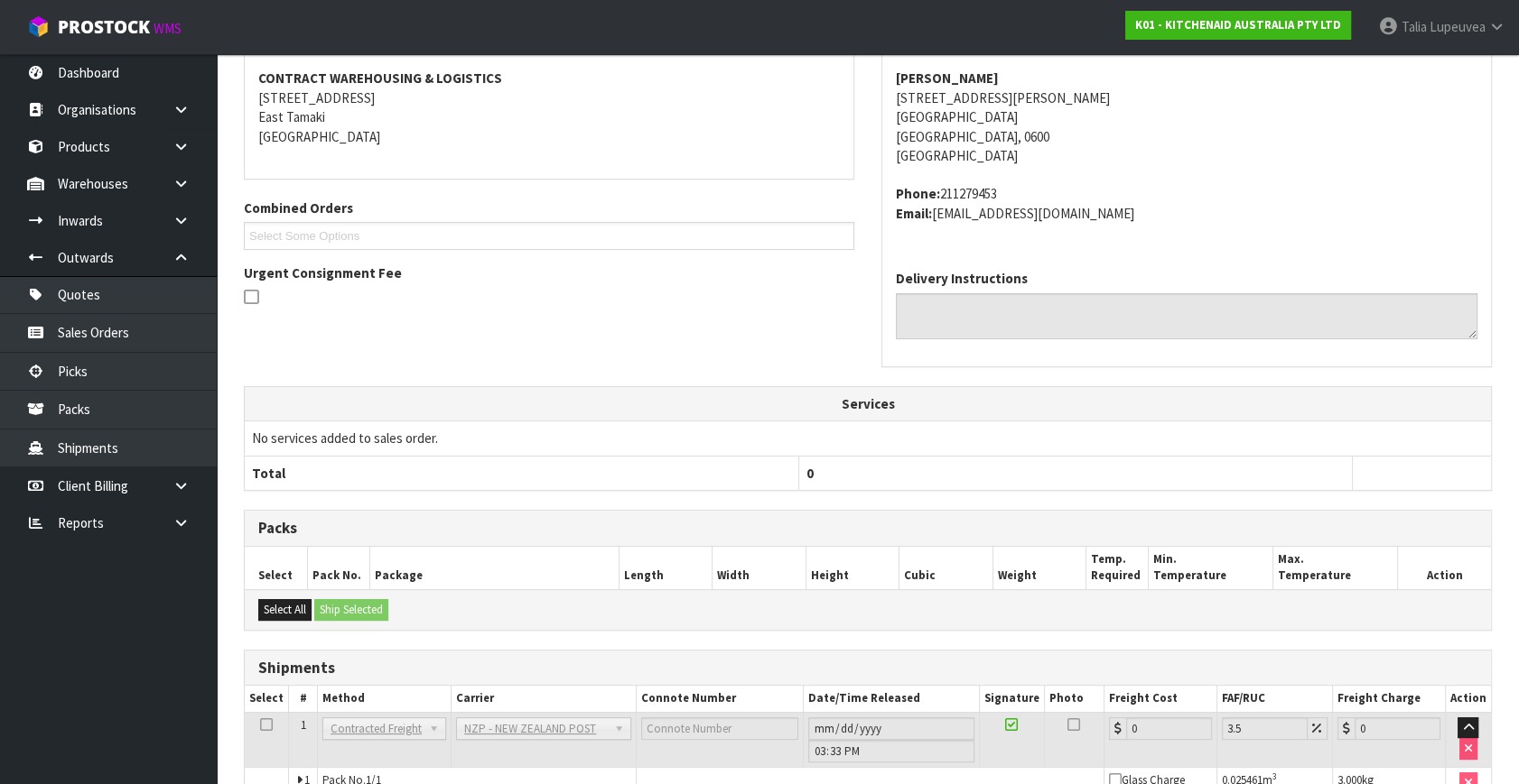
scroll to position [451, 0]
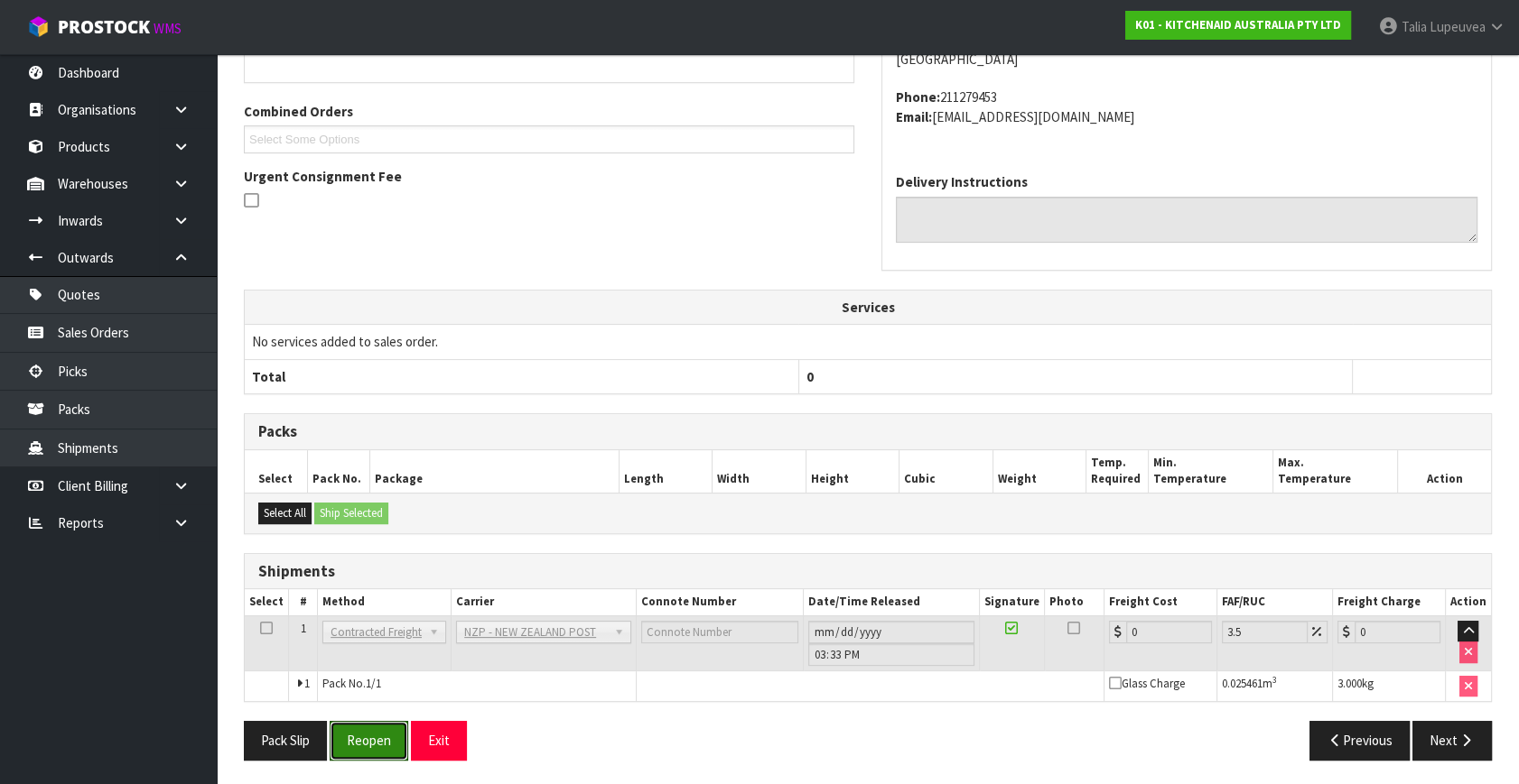
drag, startPoint x: 393, startPoint y: 738, endPoint x: 412, endPoint y: 714, distance: 30.6
click at [393, 738] on button "Reopen" at bounding box center [369, 740] width 79 height 39
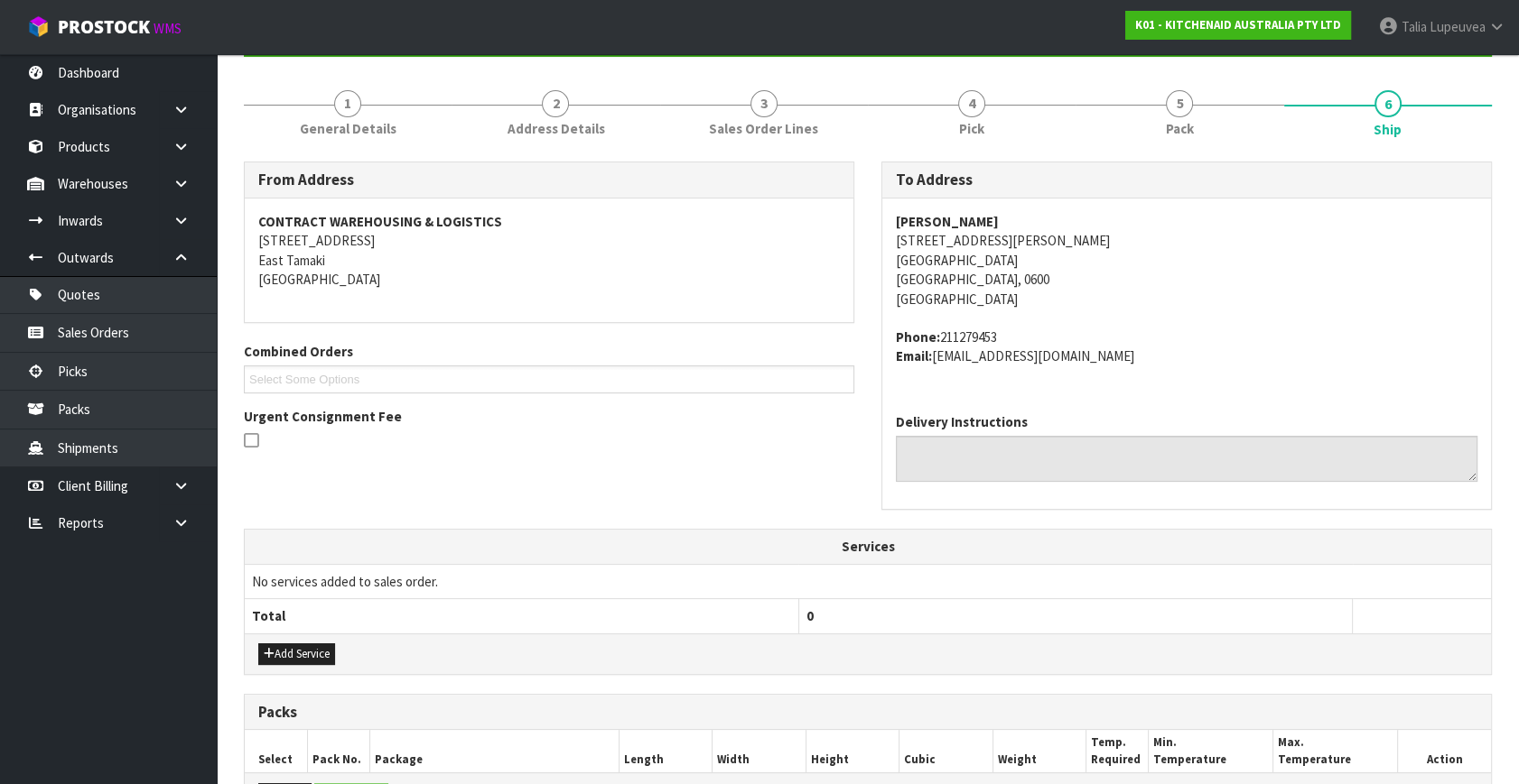
scroll to position [410, 0]
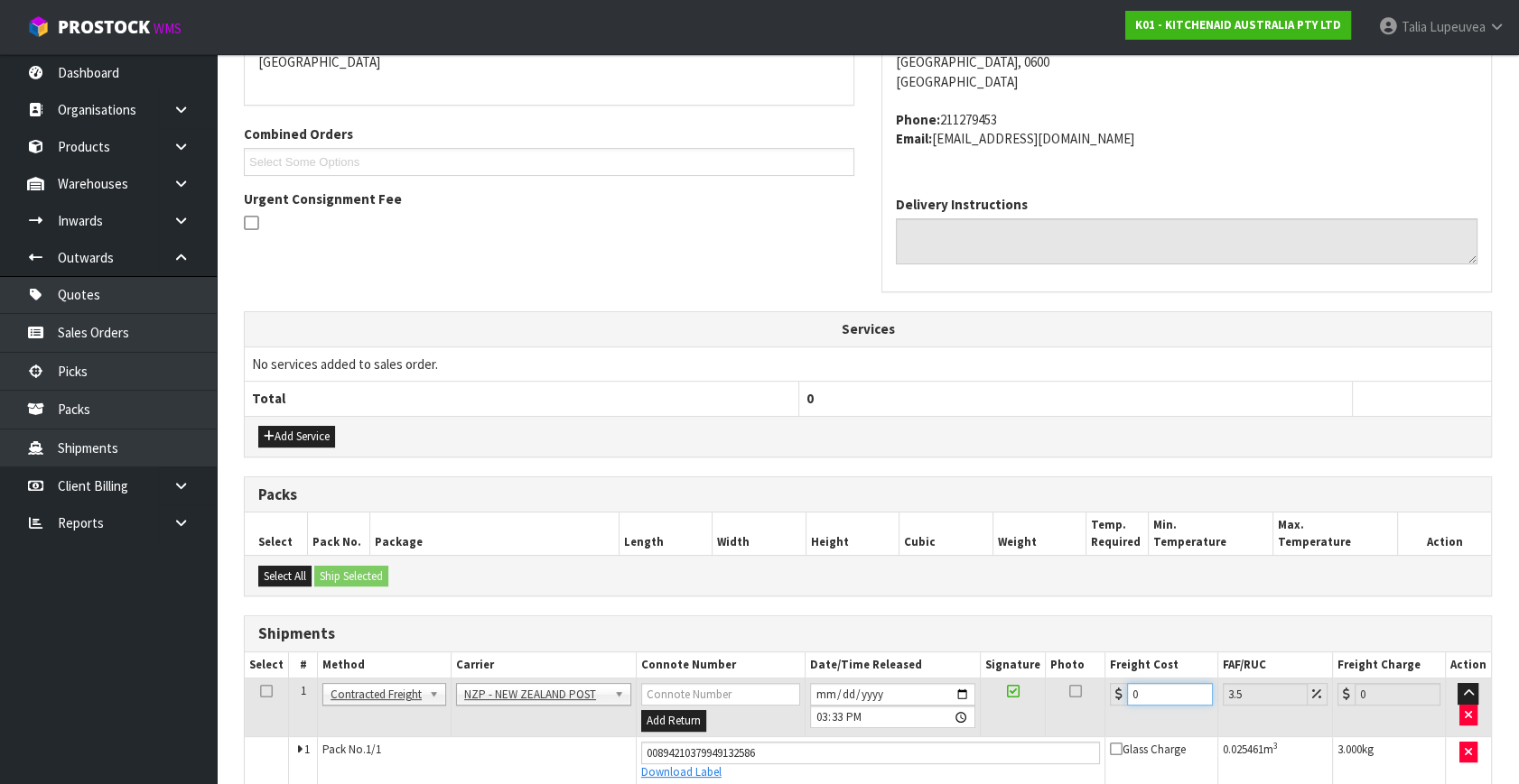
drag, startPoint x: 1146, startPoint y: 692, endPoint x: 1114, endPoint y: 695, distance: 32.1
click at [1114, 695] on div "0" at bounding box center [1162, 695] width 103 height 22
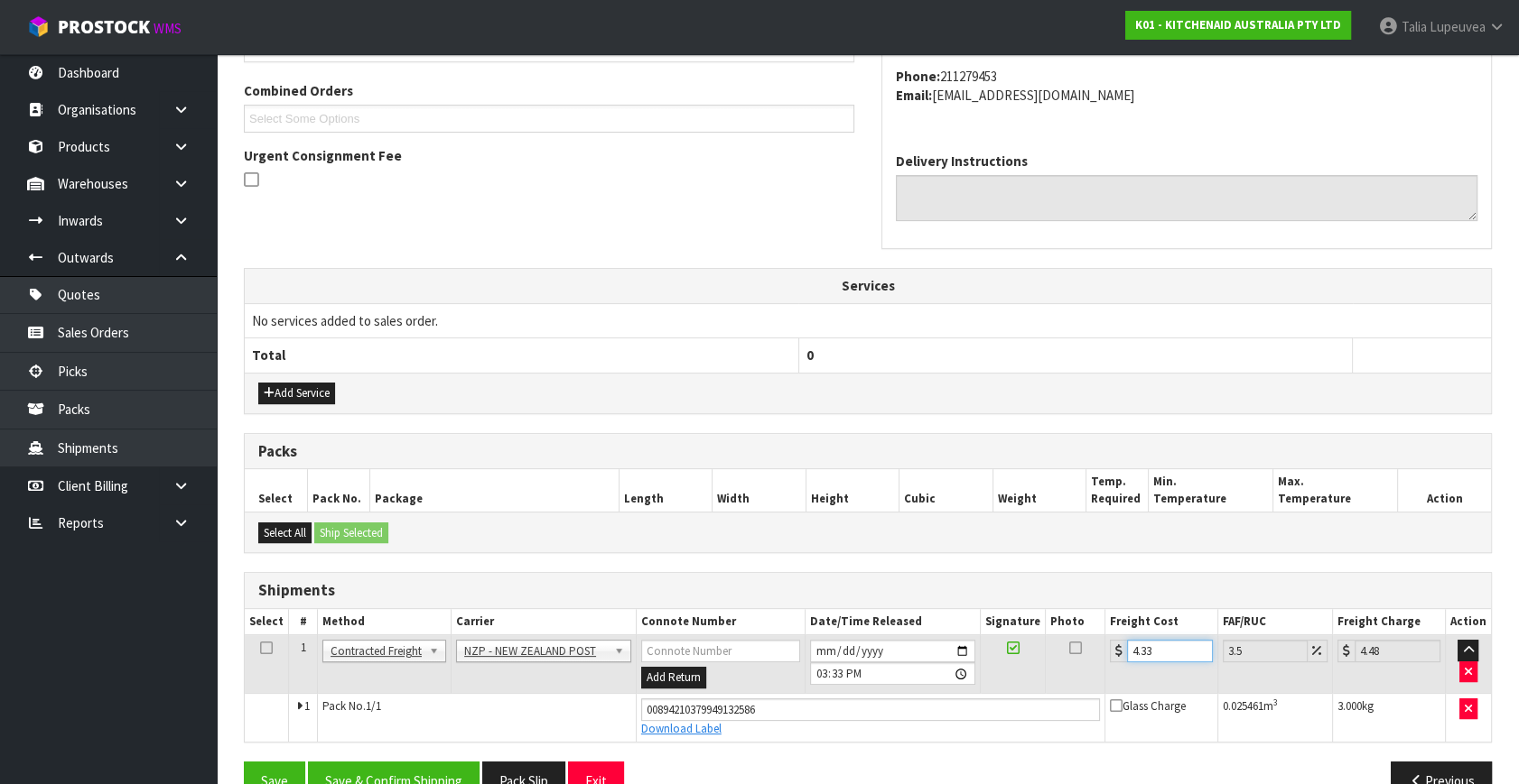
scroll to position [494, 0]
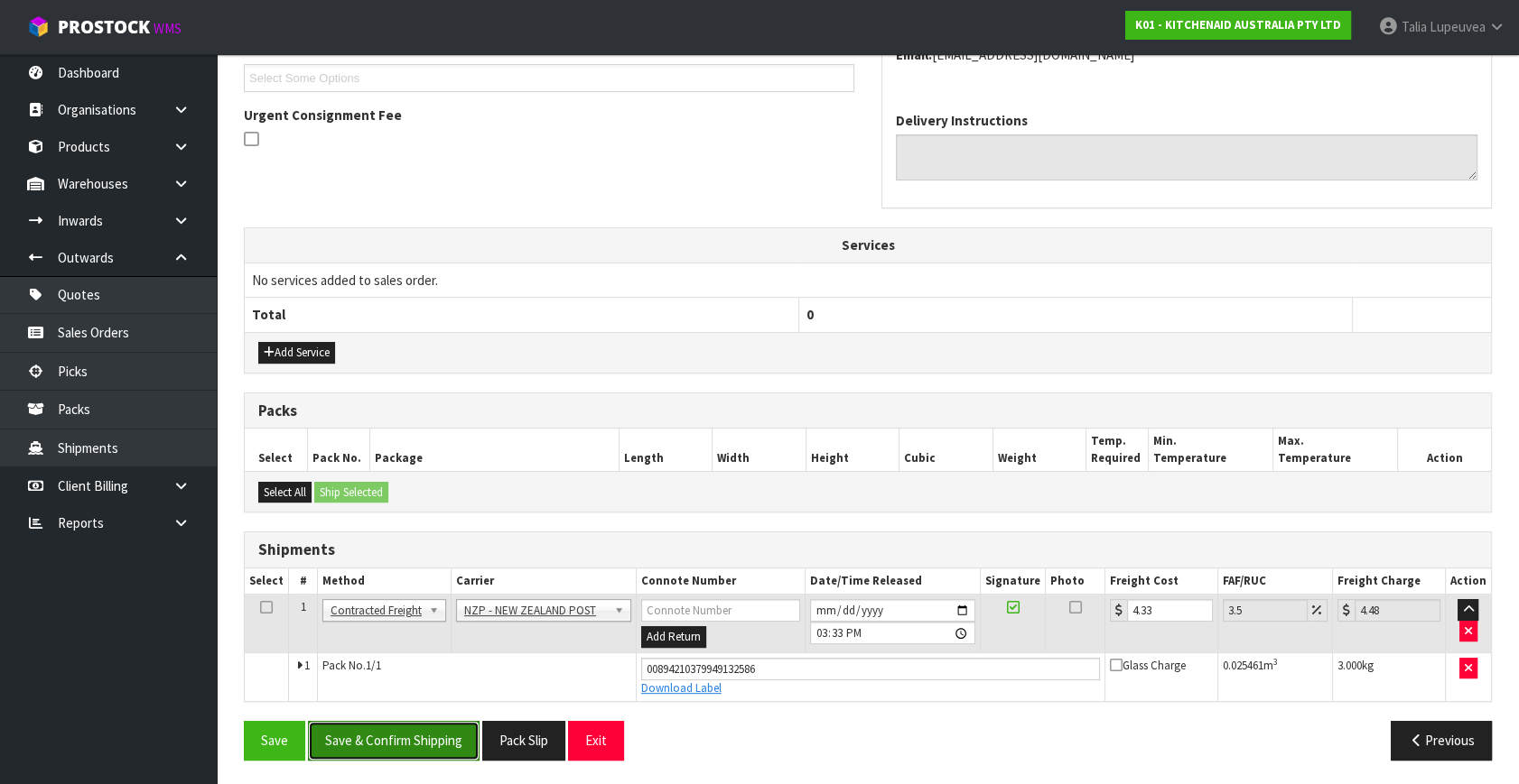
click at [377, 735] on button "Save & Confirm Shipping" at bounding box center [393, 740] width 171 height 39
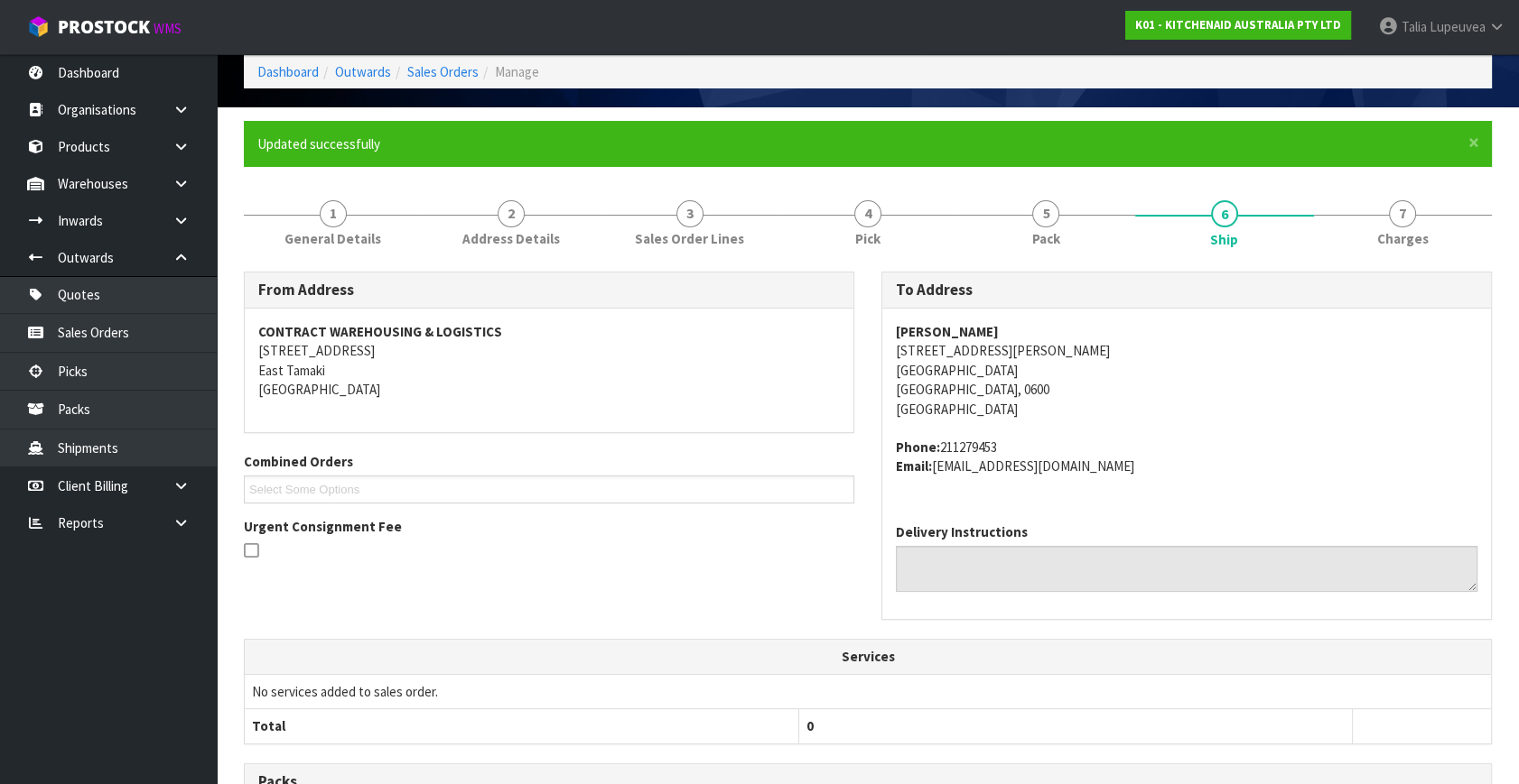
scroll to position [0, 0]
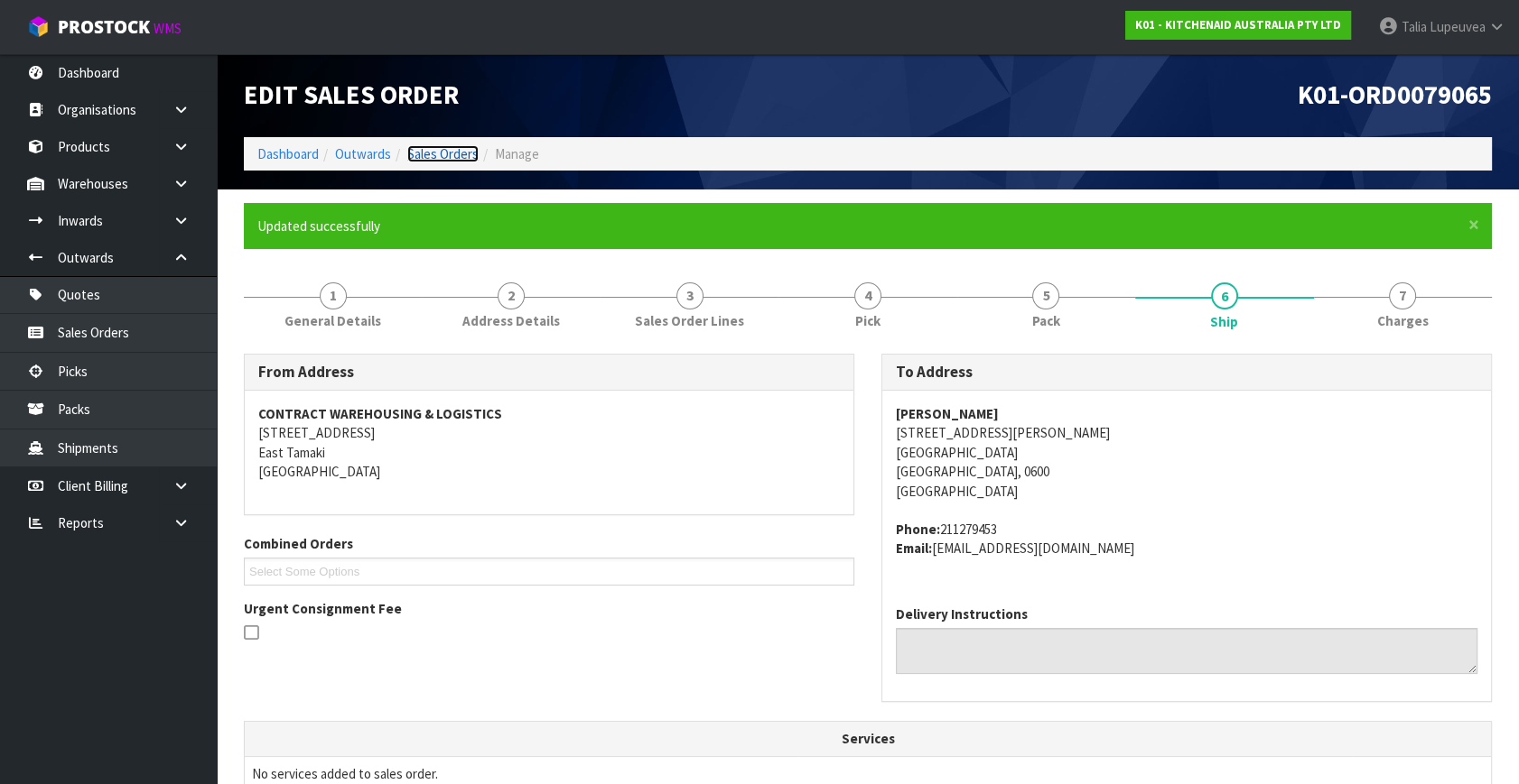
click at [458, 154] on link "Sales Orders" at bounding box center [443, 154] width 71 height 18
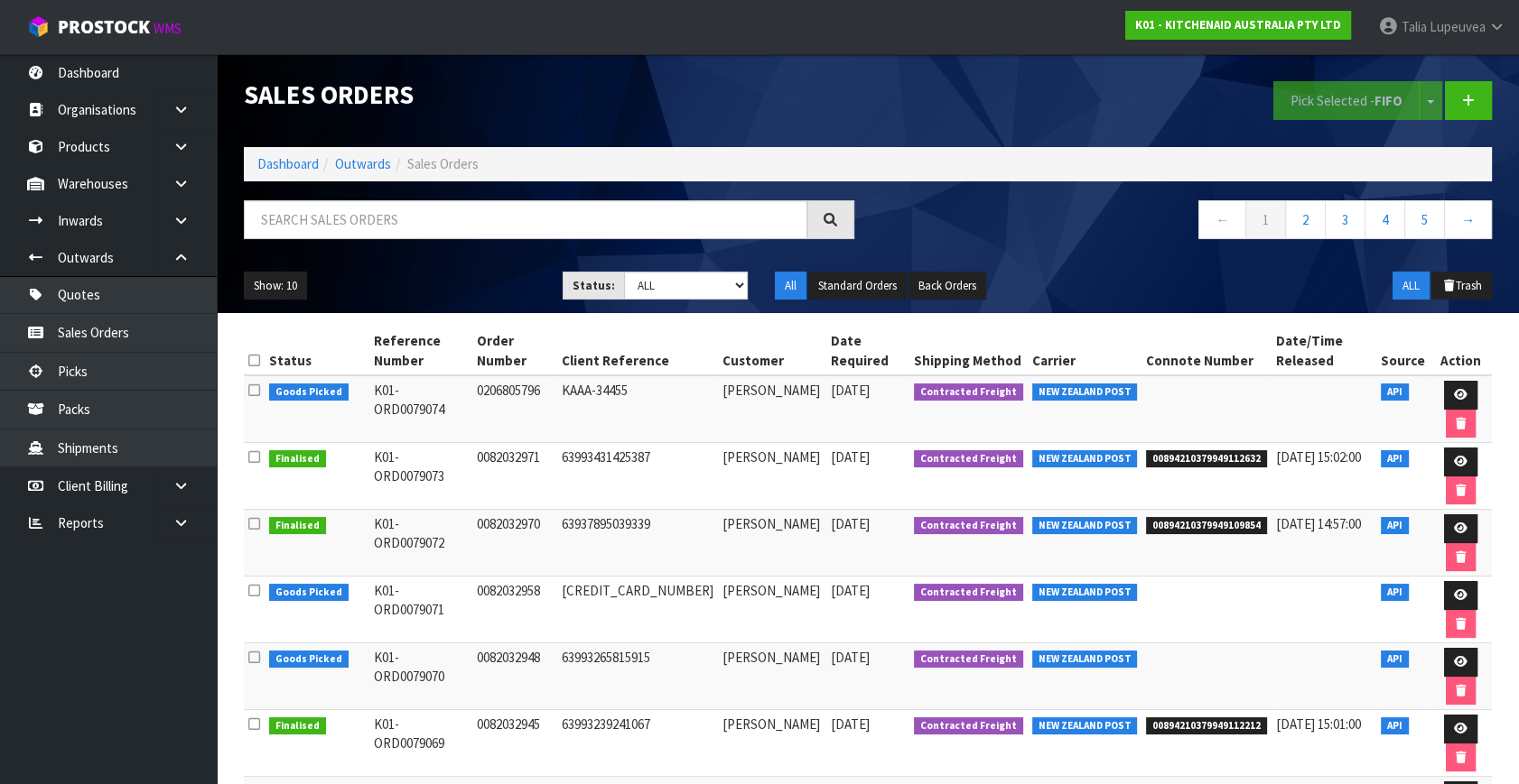
click at [405, 193] on div "Sales Orders Pick Selected - FIFO Split button! FIFO - First In First Out FEFO …" at bounding box center [868, 184] width 1275 height 259
click at [404, 213] on input "text" at bounding box center [525, 220] width 563 height 39
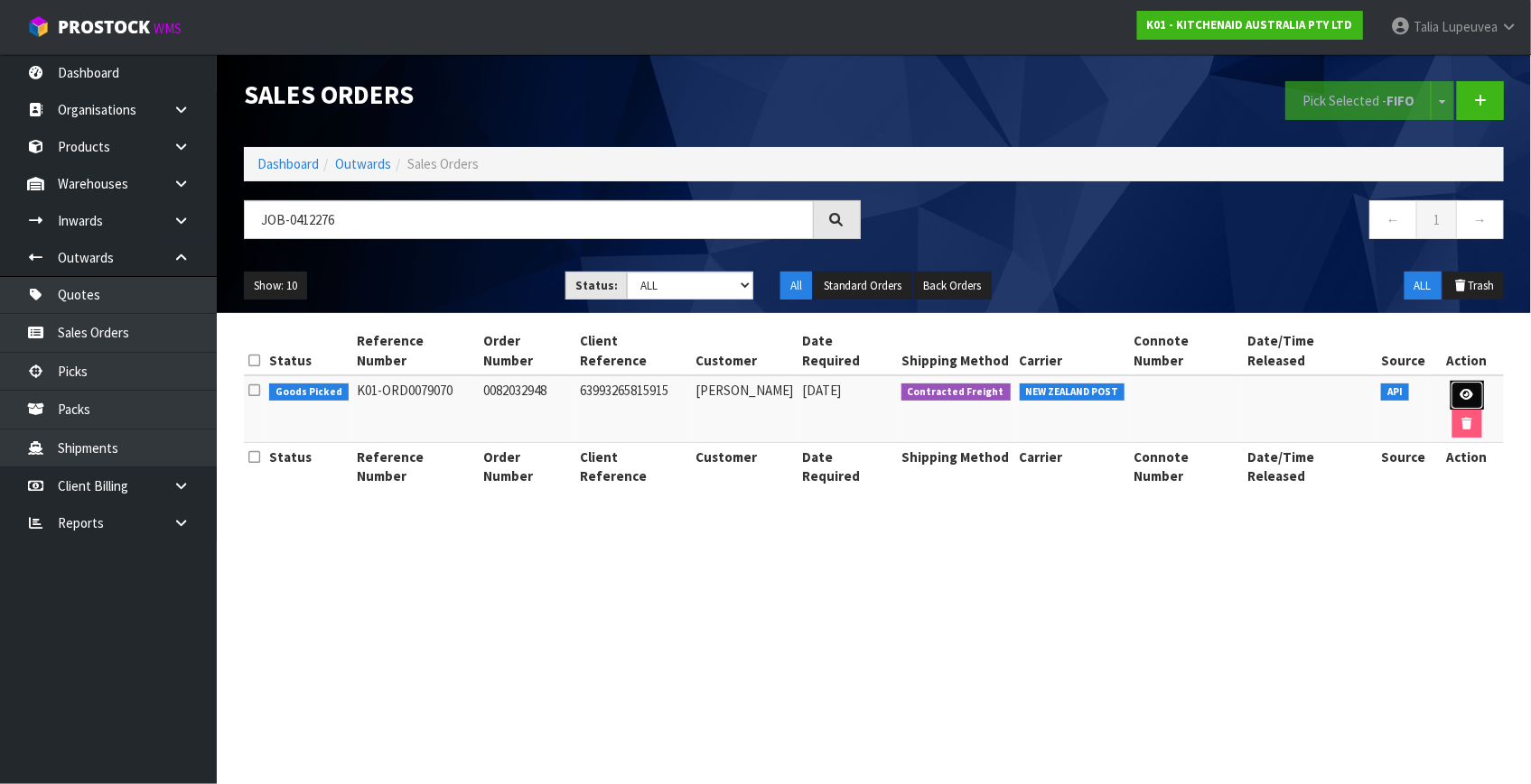
click at [1450, 381] on link at bounding box center [1467, 396] width 33 height 29
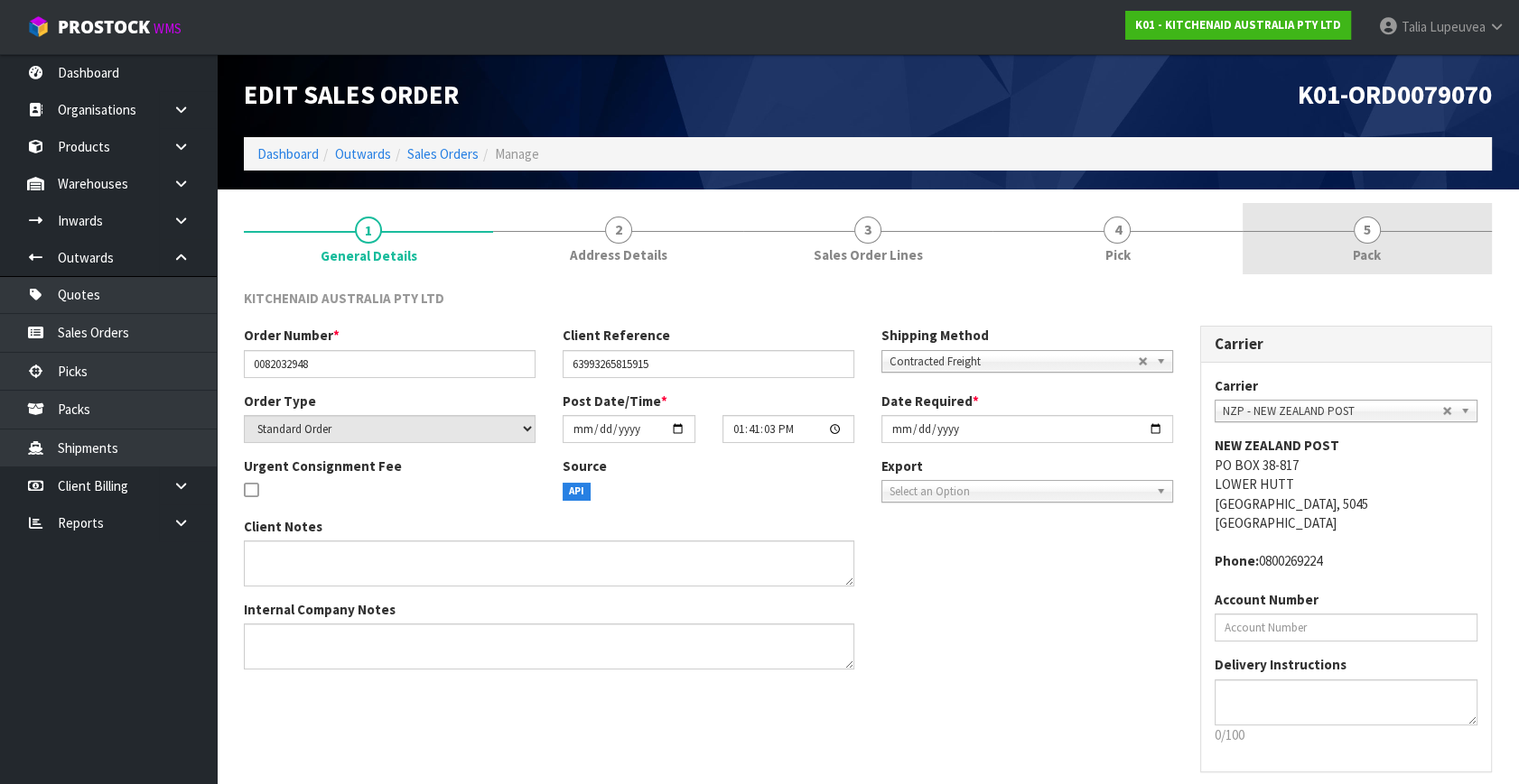
click at [1334, 244] on link "5 Pack" at bounding box center [1367, 238] width 249 height 71
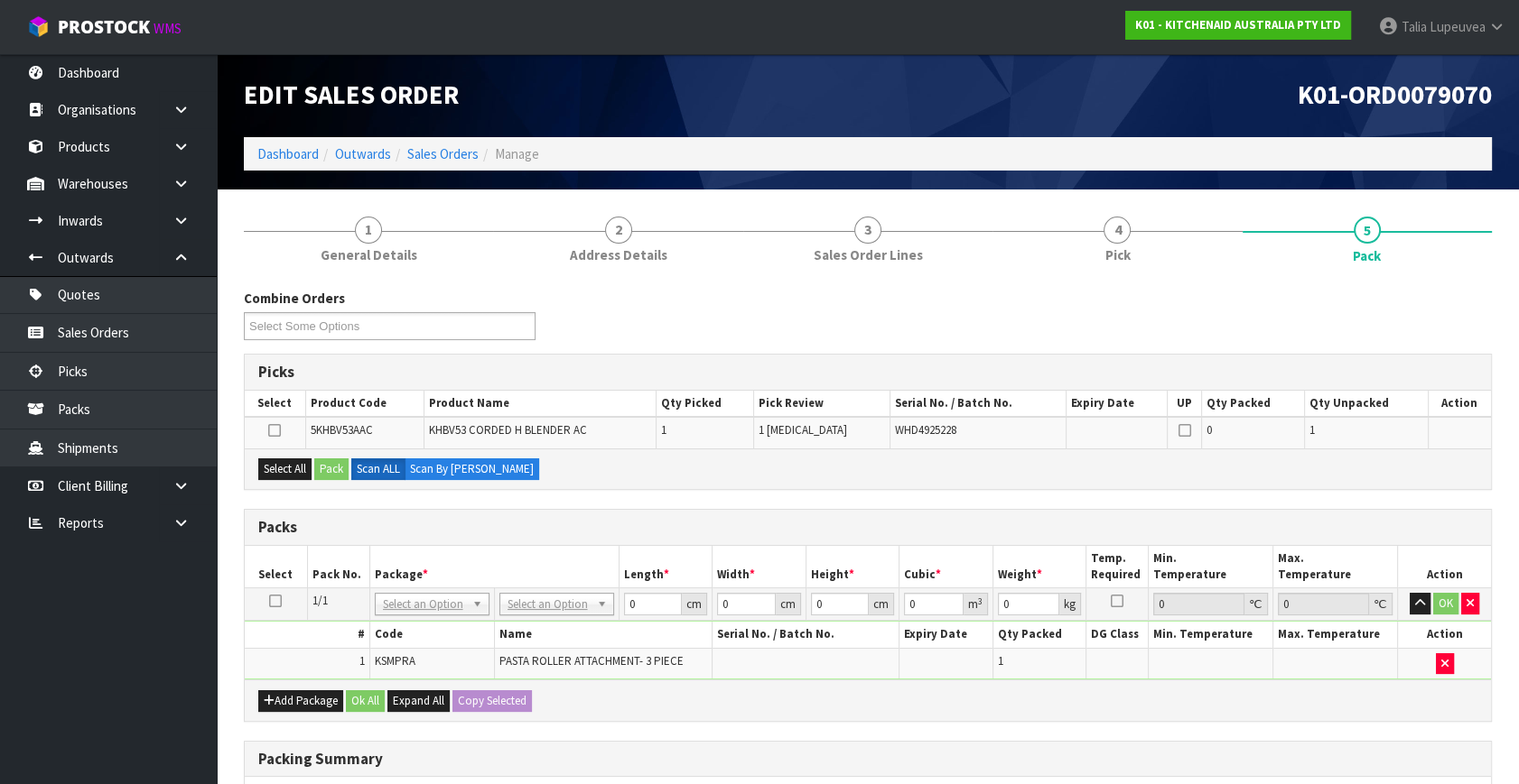
click at [280, 601] on icon at bounding box center [275, 601] width 13 height 1
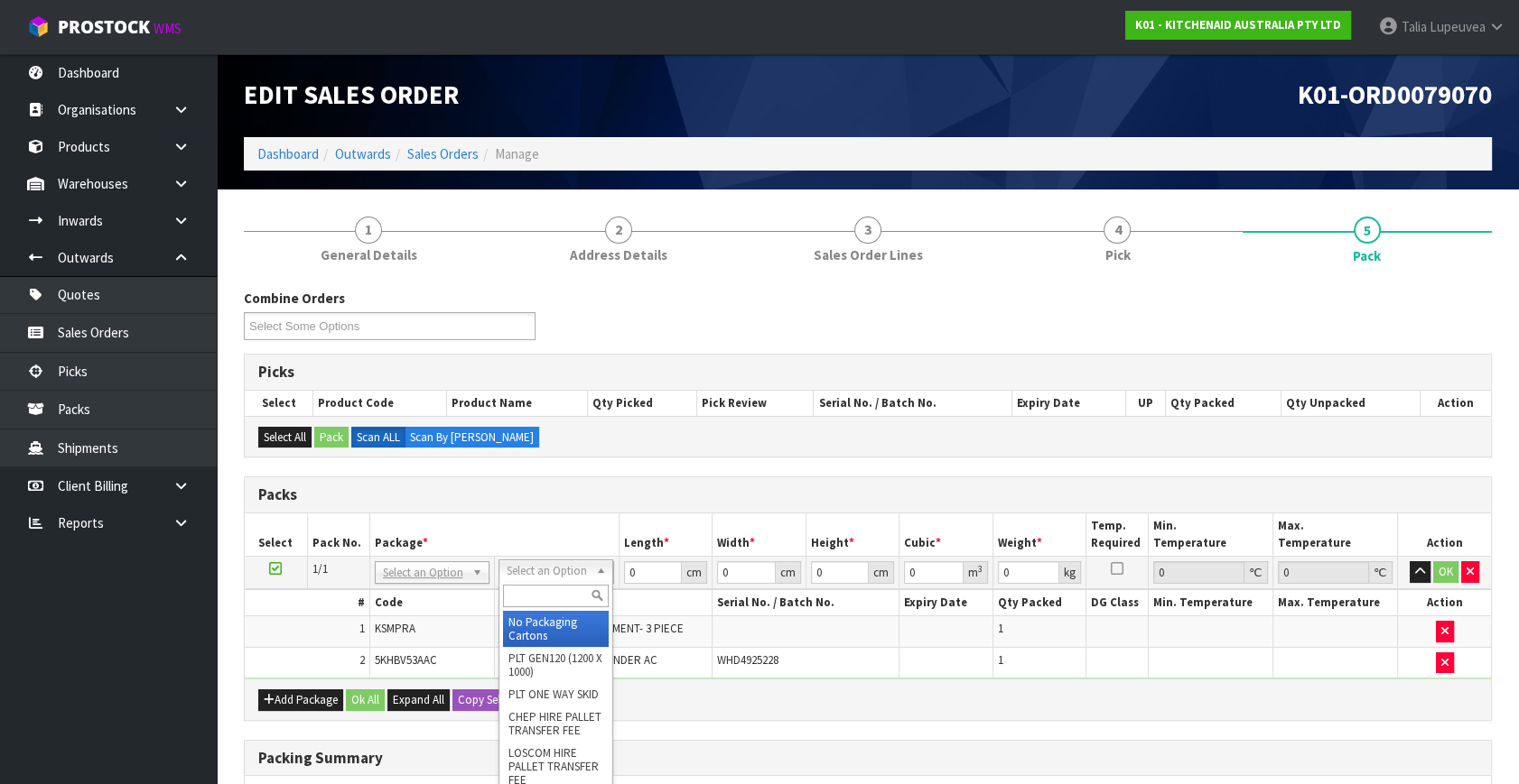
click at [546, 589] on input "text" at bounding box center [556, 595] width 106 height 22
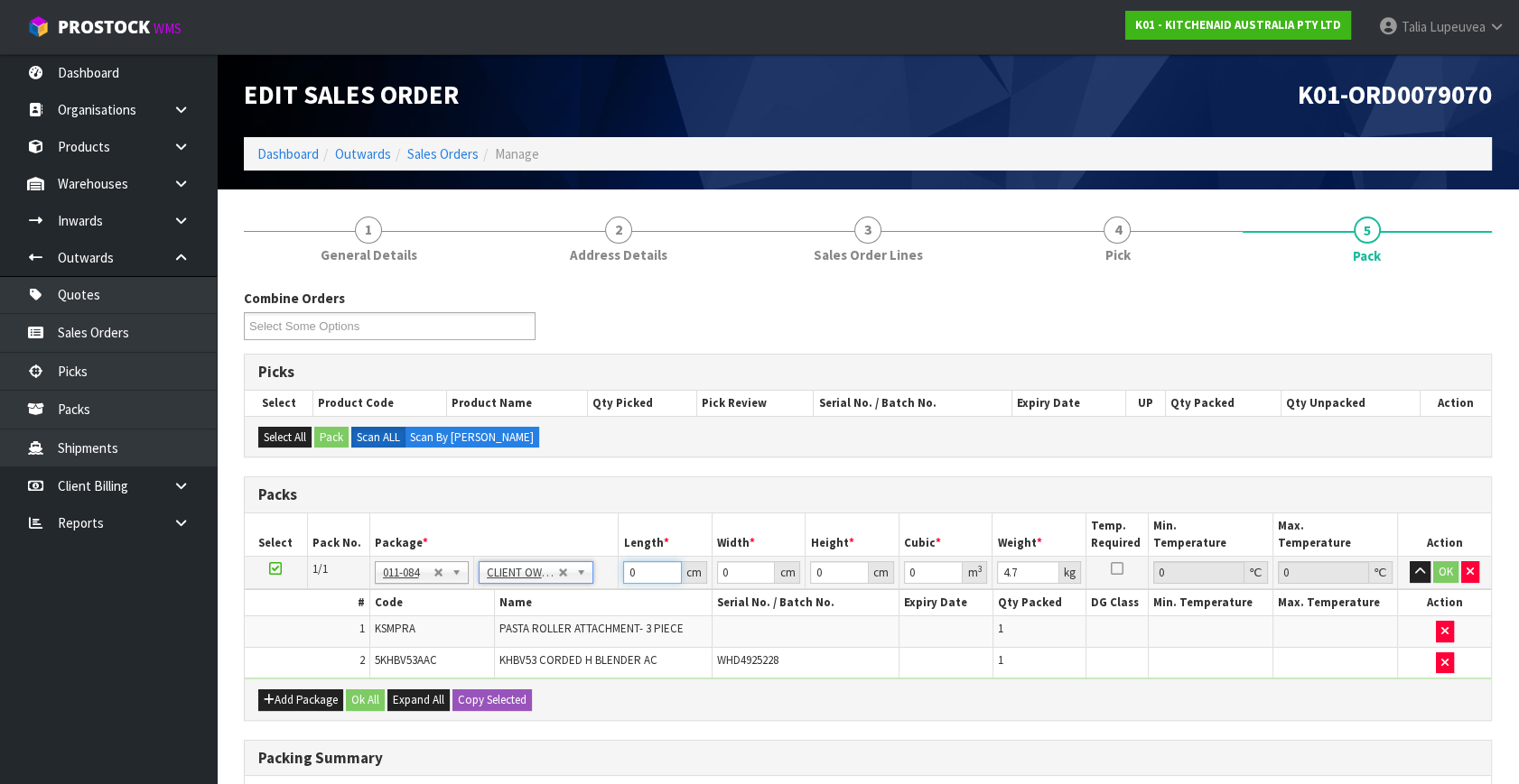
drag, startPoint x: 643, startPoint y: 563, endPoint x: 598, endPoint y: 578, distance: 47.4
click at [598, 578] on tr "1/1 NONE 007-001 007-002 007-004 007-009 007-013 007-014 007-015 007-017 007-01…" at bounding box center [867, 573] width 1247 height 32
click at [1443, 571] on button "OK" at bounding box center [1446, 572] width 25 height 21
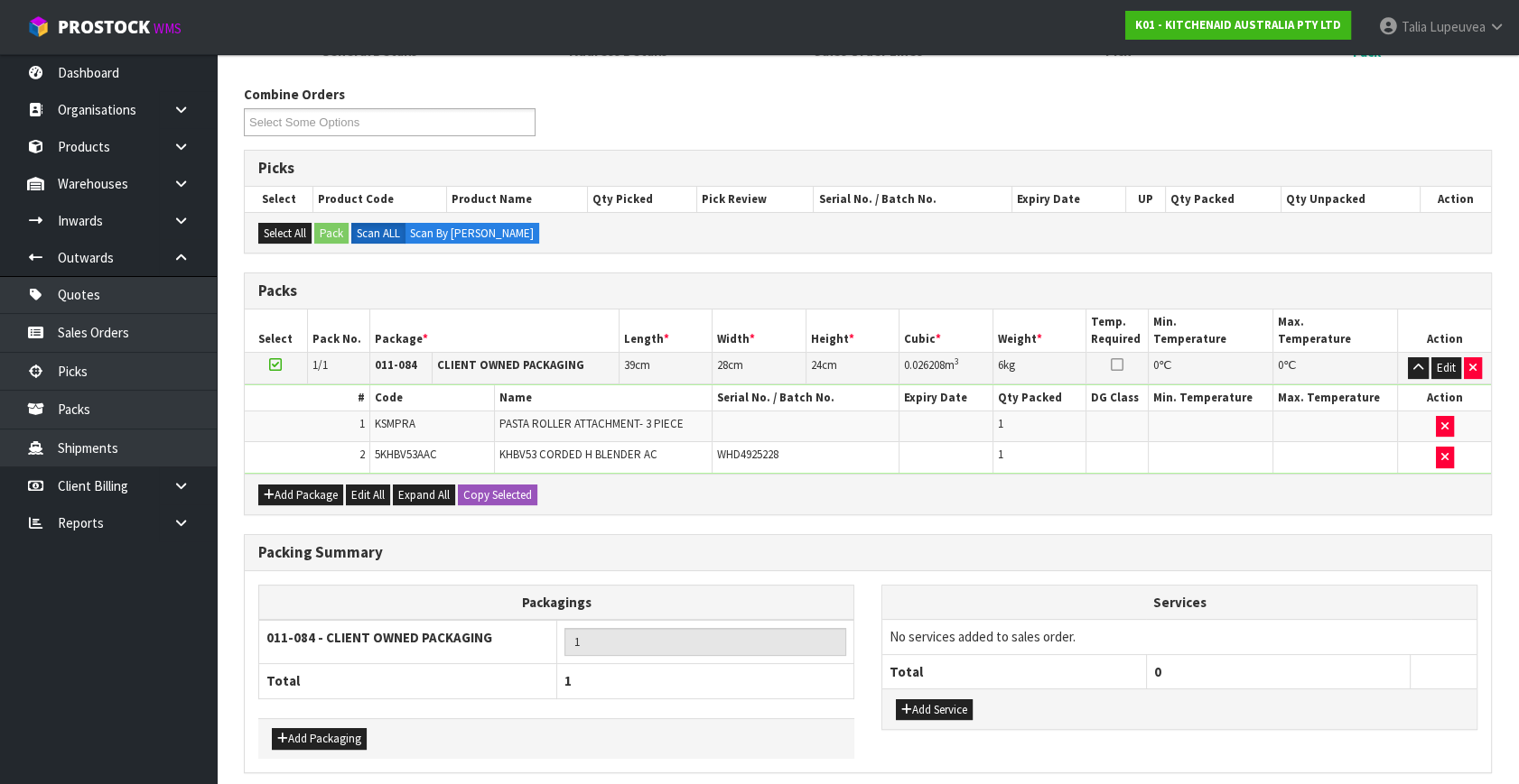
scroll to position [272, 0]
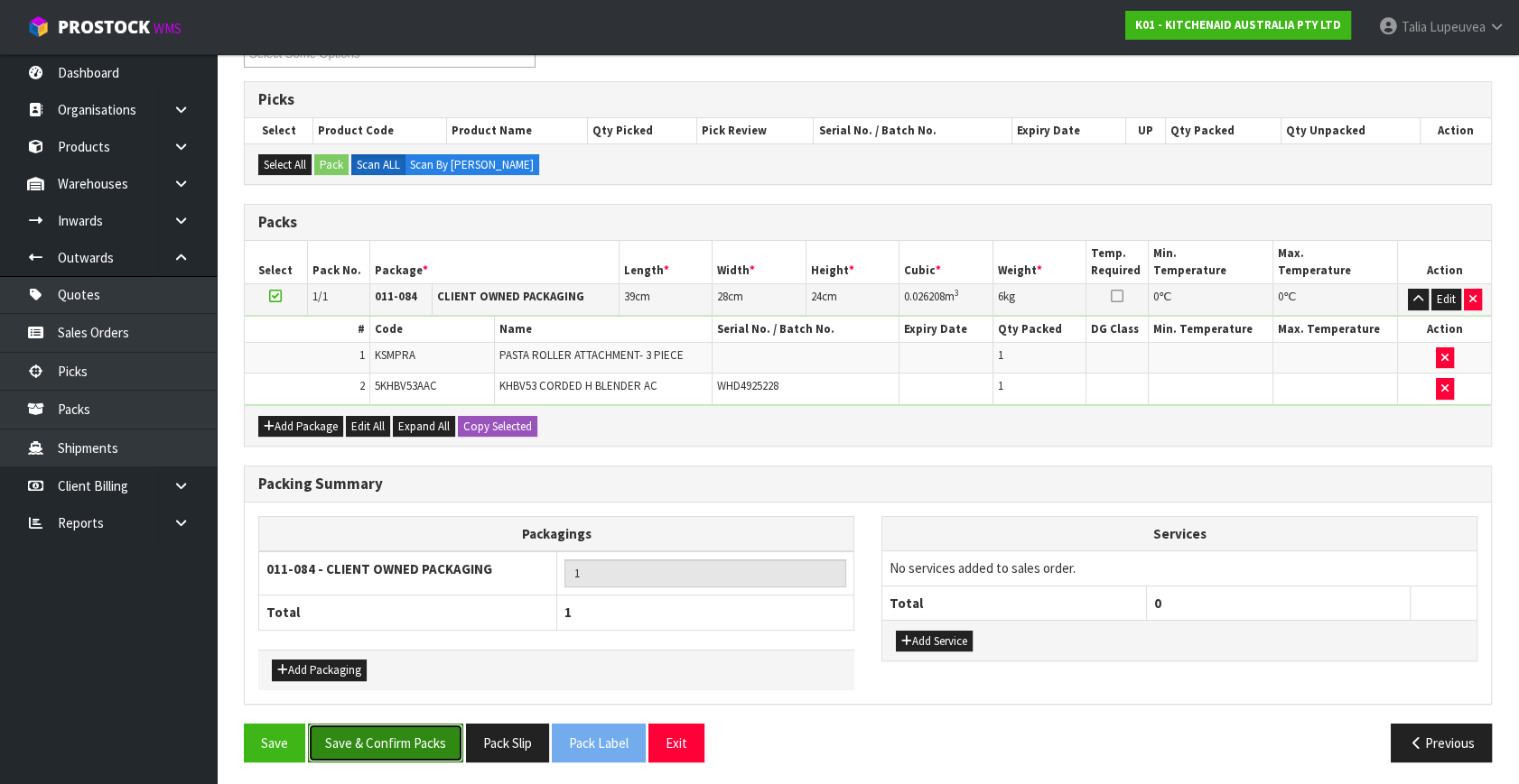
click at [376, 725] on button "Save & Confirm Packs" at bounding box center [385, 743] width 156 height 39
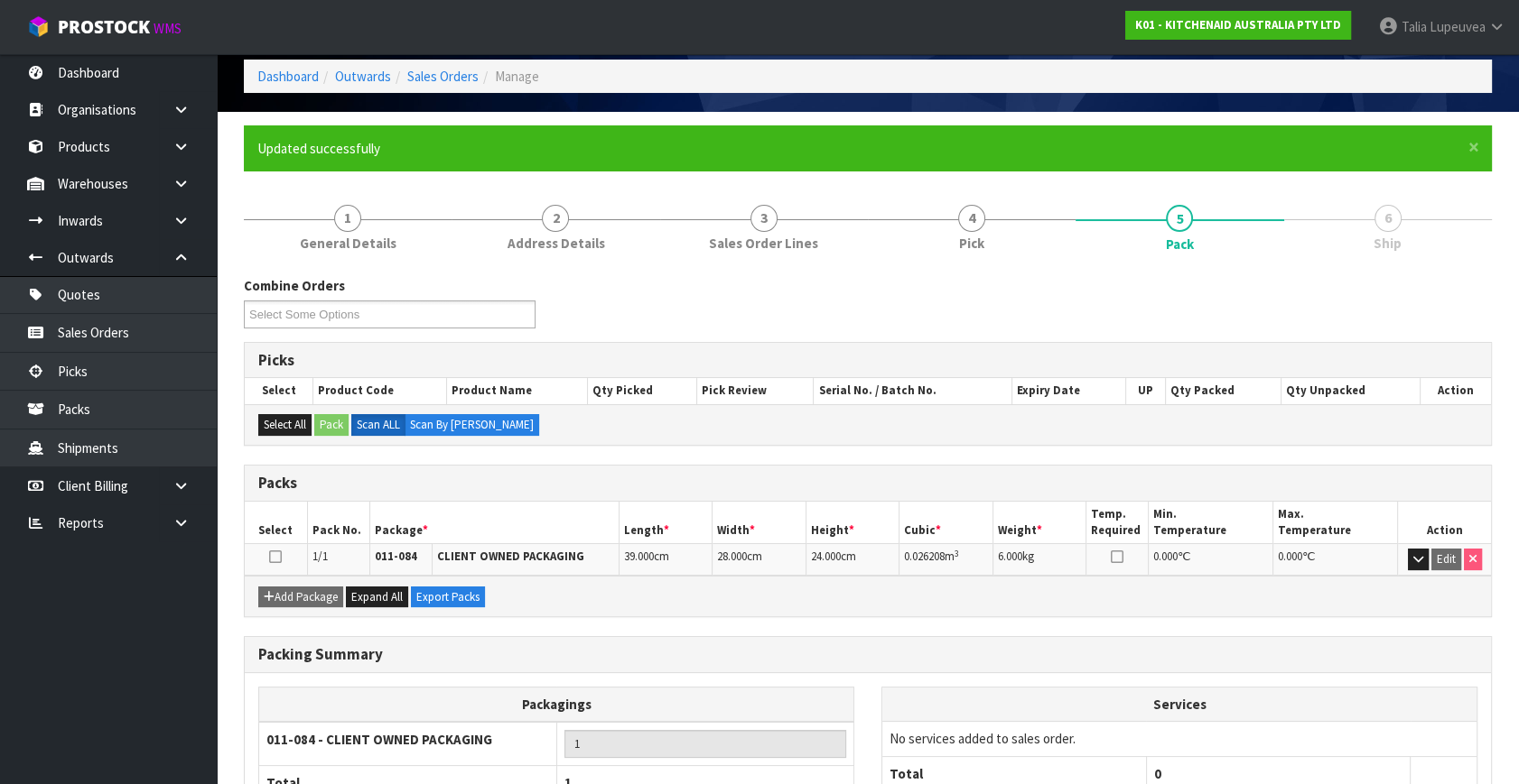
scroll to position [208, 0]
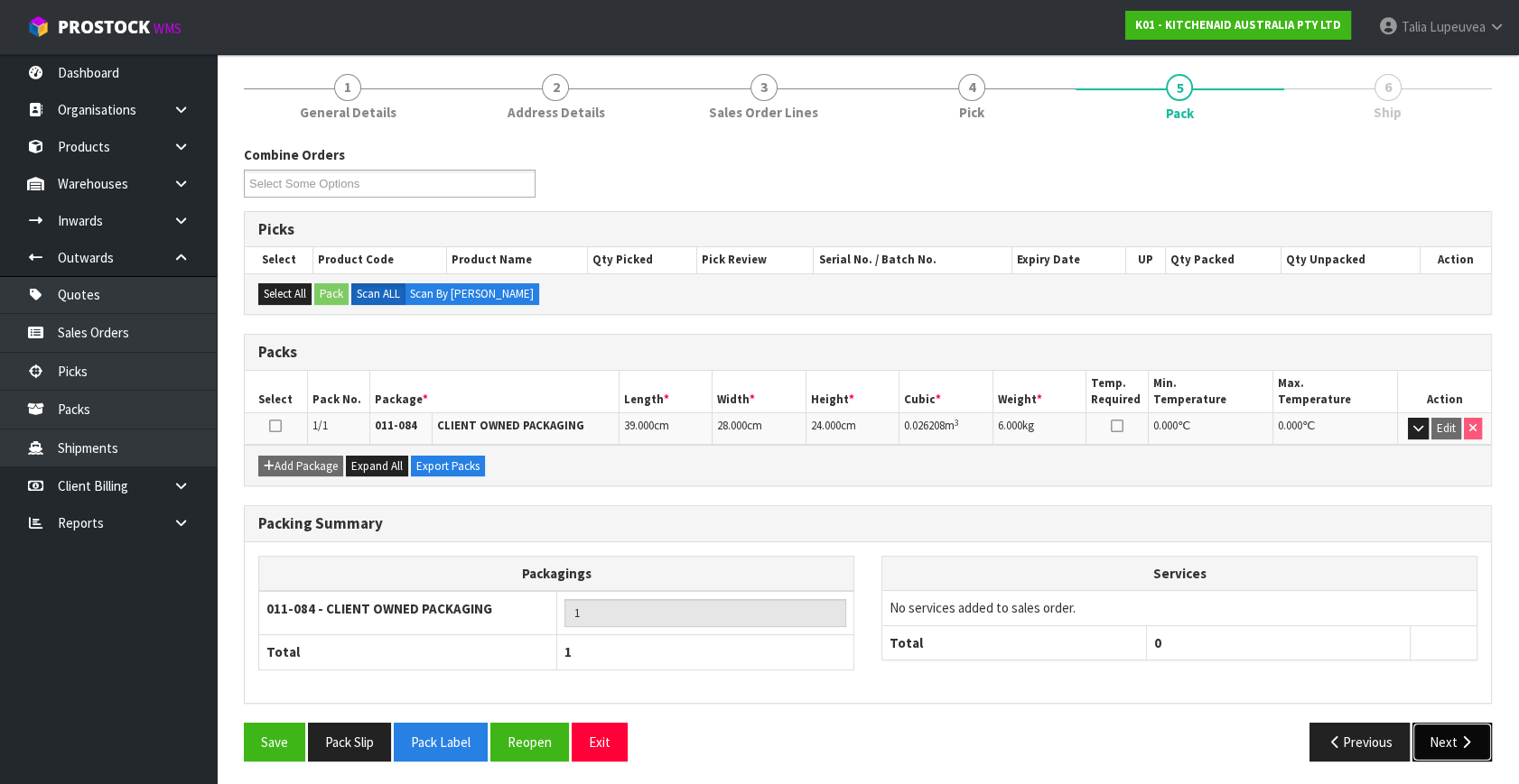
click at [1414, 731] on button "Next" at bounding box center [1452, 742] width 80 height 39
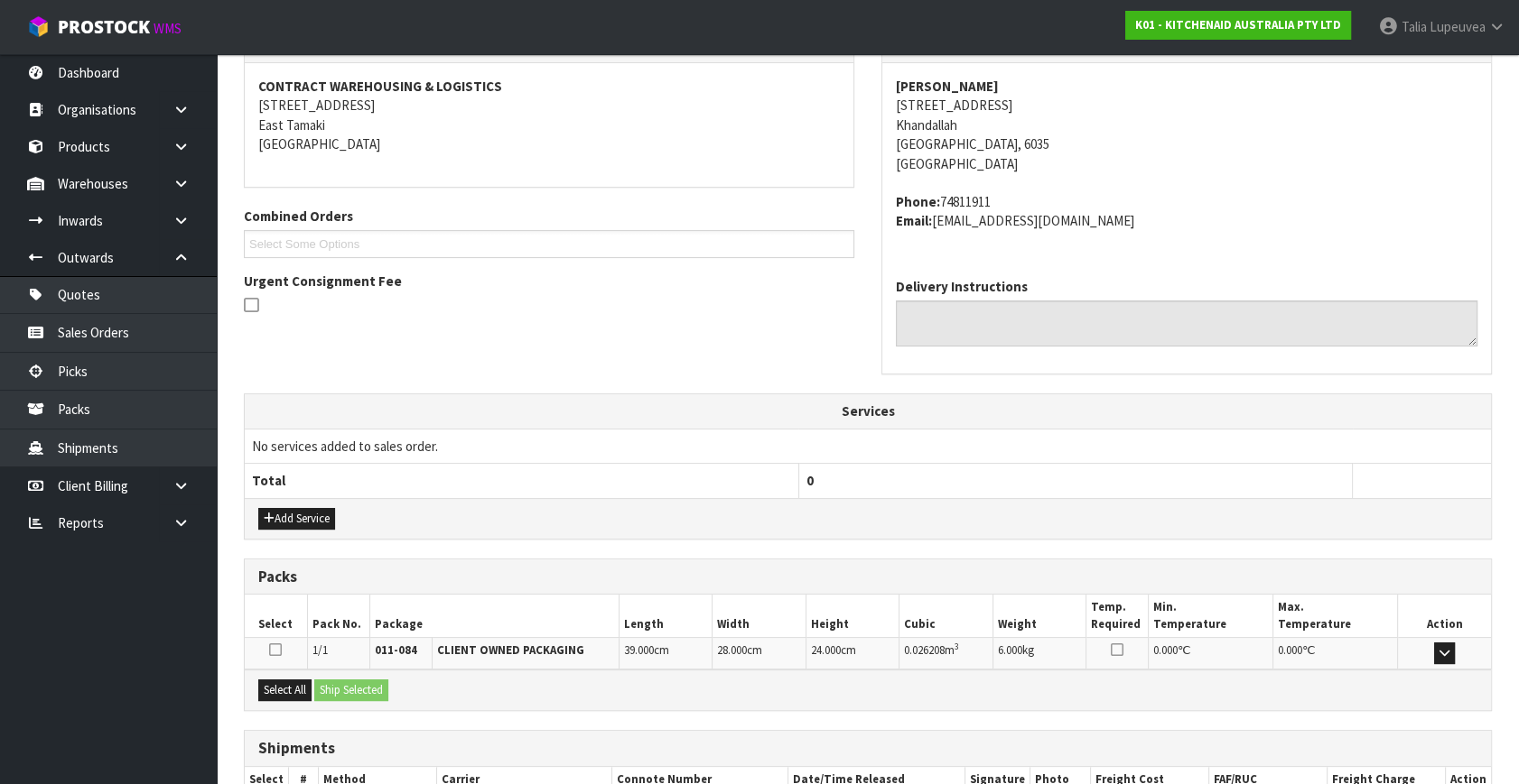
scroll to position [445, 0]
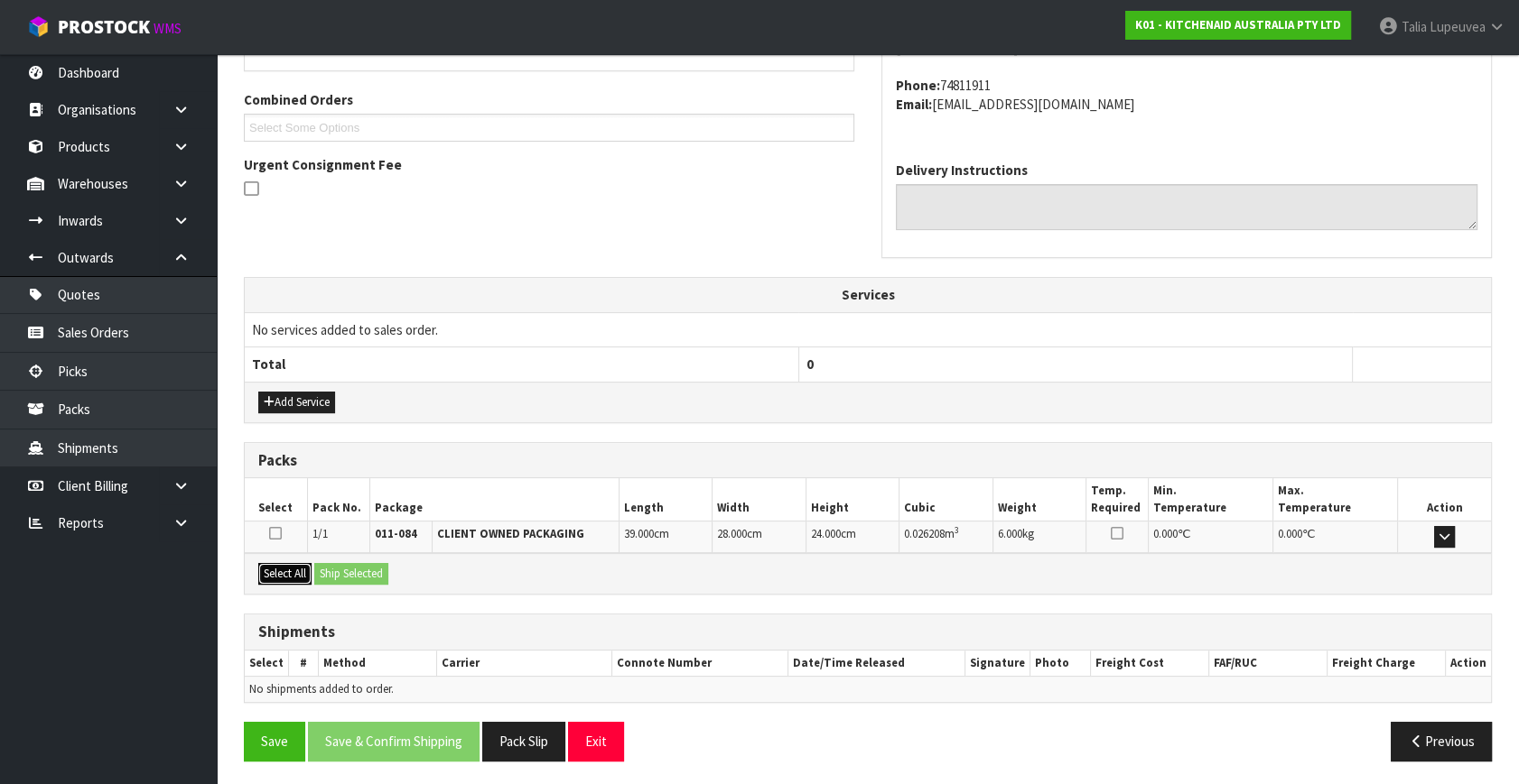
drag, startPoint x: 292, startPoint y: 565, endPoint x: 319, endPoint y: 563, distance: 27.1
click at [297, 564] on button "Select All" at bounding box center [284, 574] width 54 height 21
click at [327, 564] on button "Ship Selected" at bounding box center [351, 574] width 74 height 21
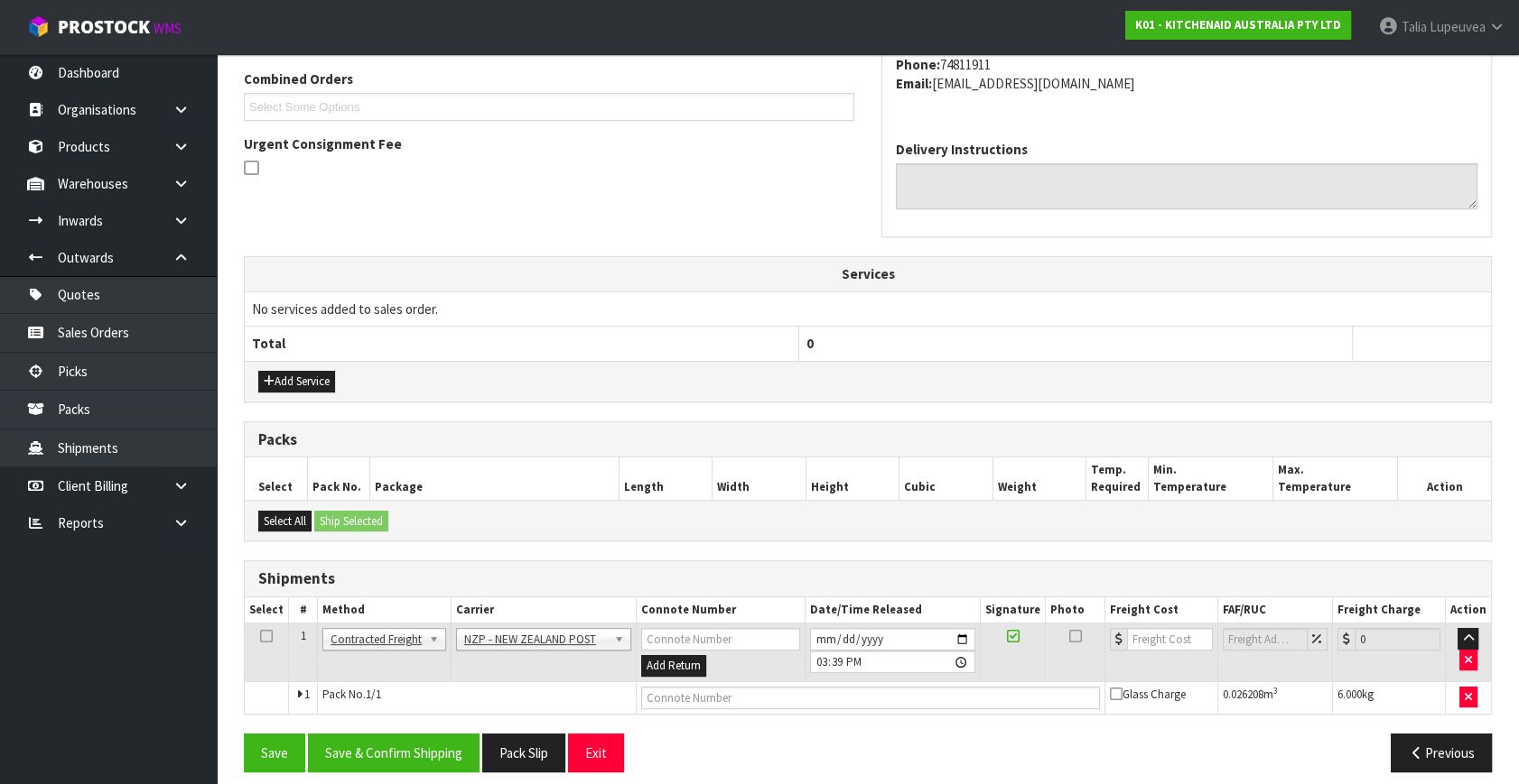
scroll to position [477, 0]
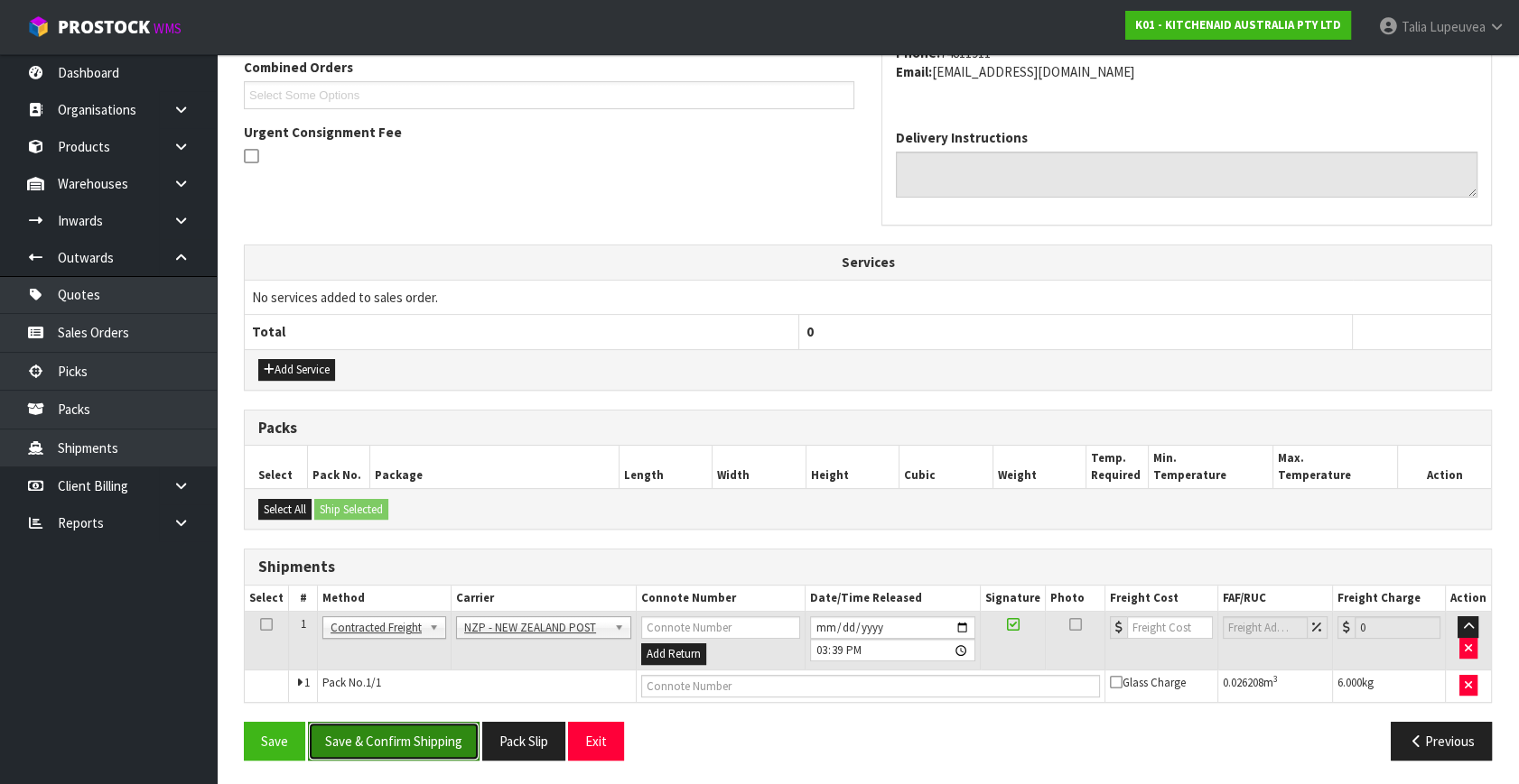
click at [402, 730] on button "Save & Confirm Shipping" at bounding box center [393, 741] width 171 height 39
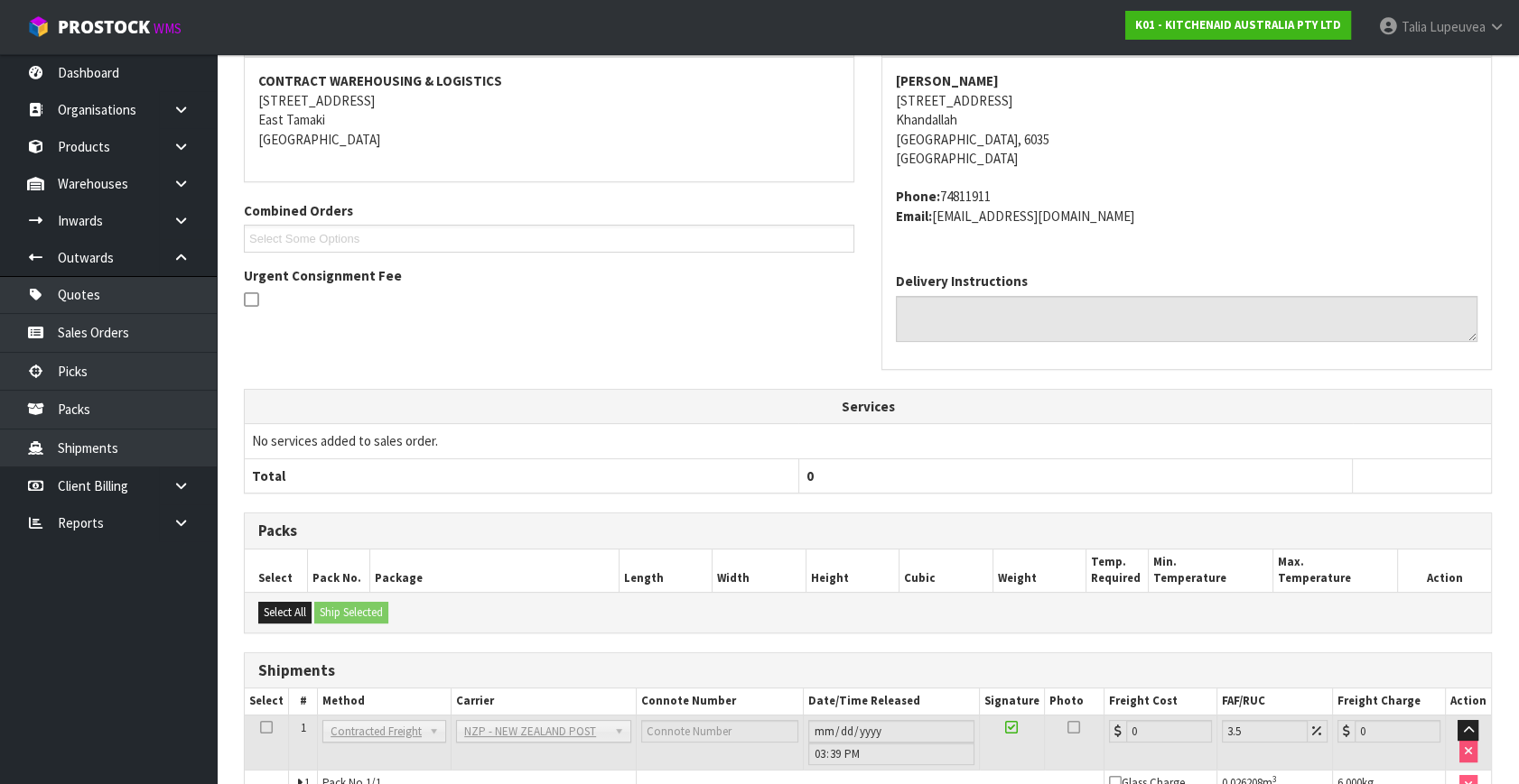
scroll to position [451, 0]
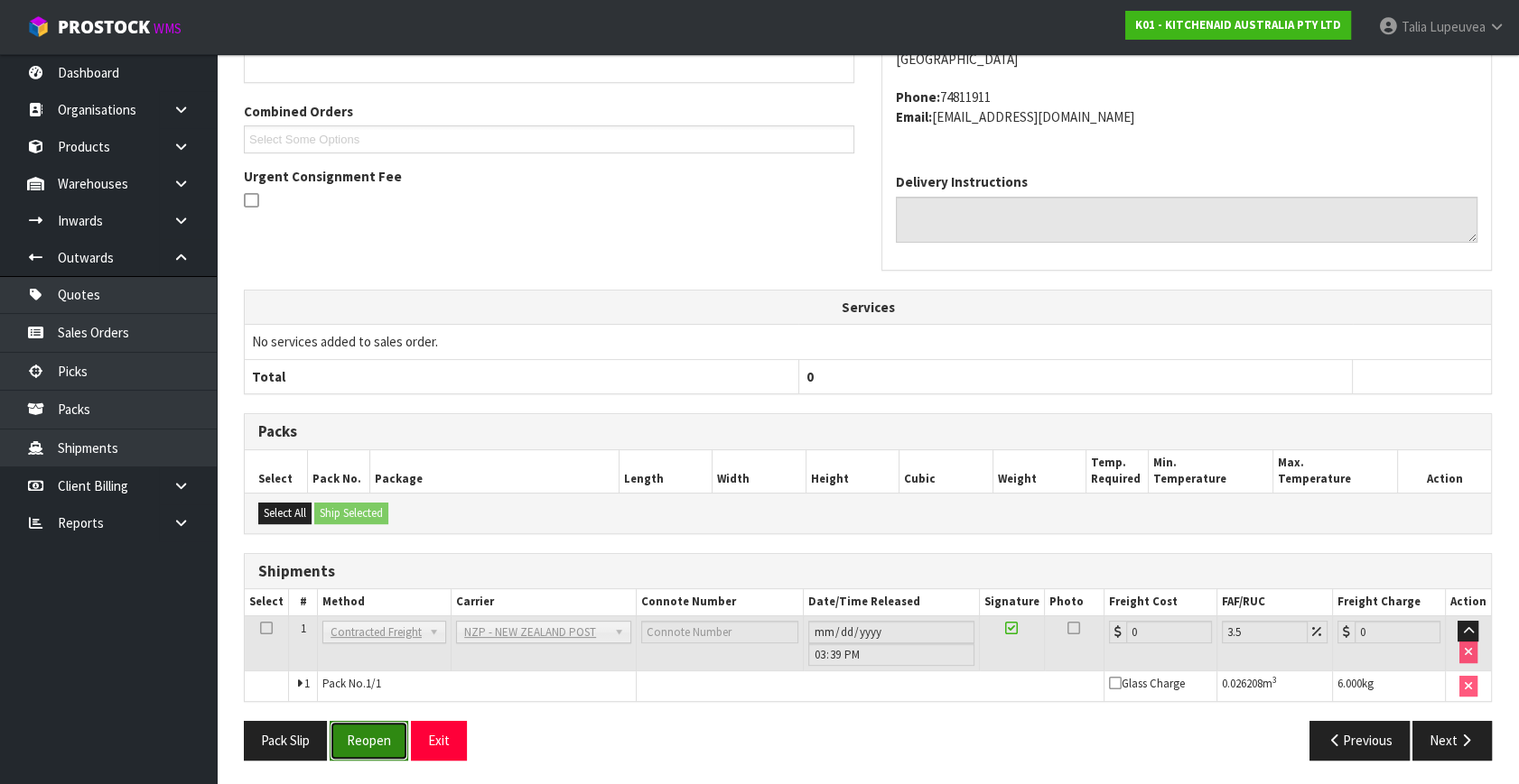
click at [361, 734] on button "Reopen" at bounding box center [369, 740] width 79 height 39
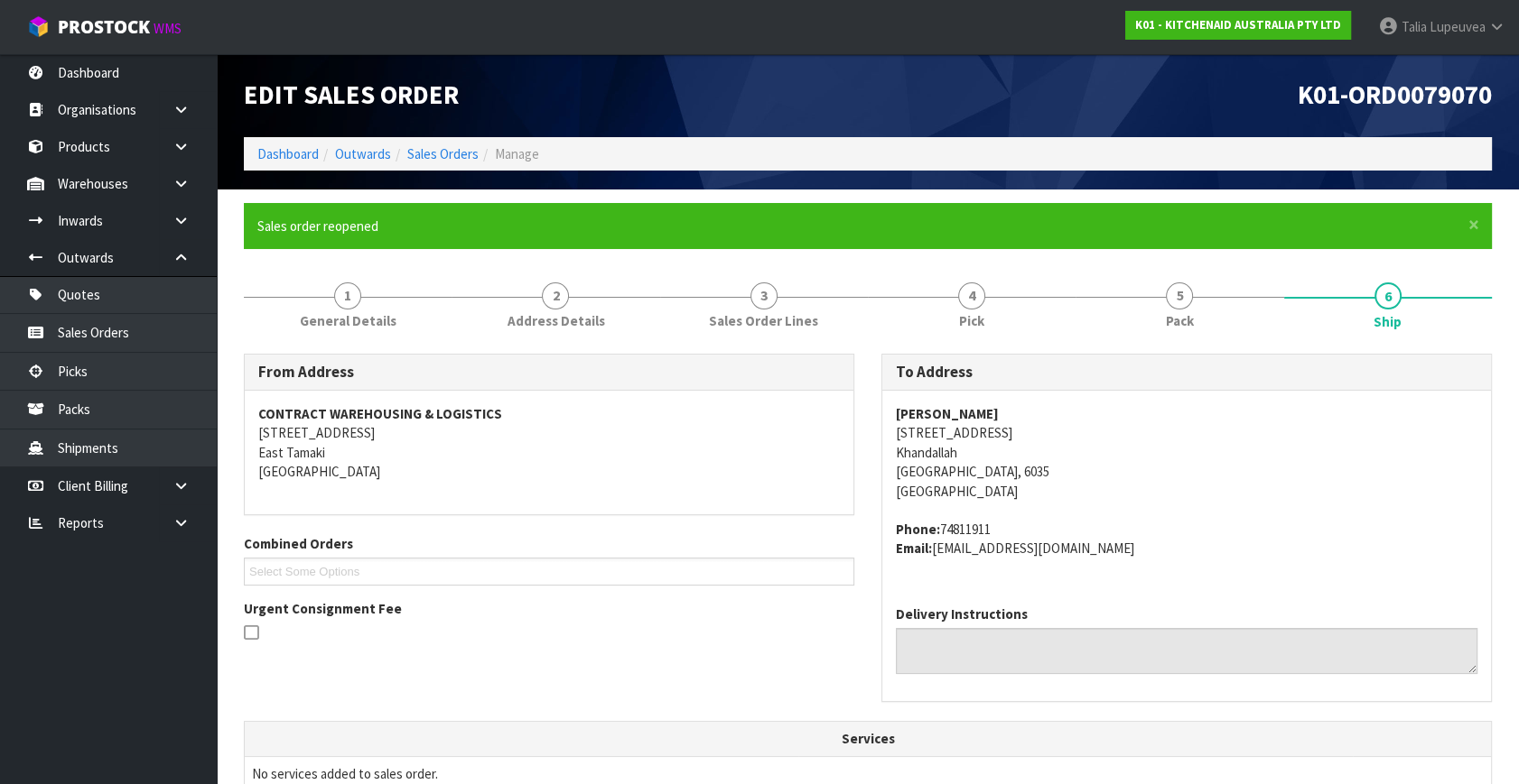
scroll to position [494, 0]
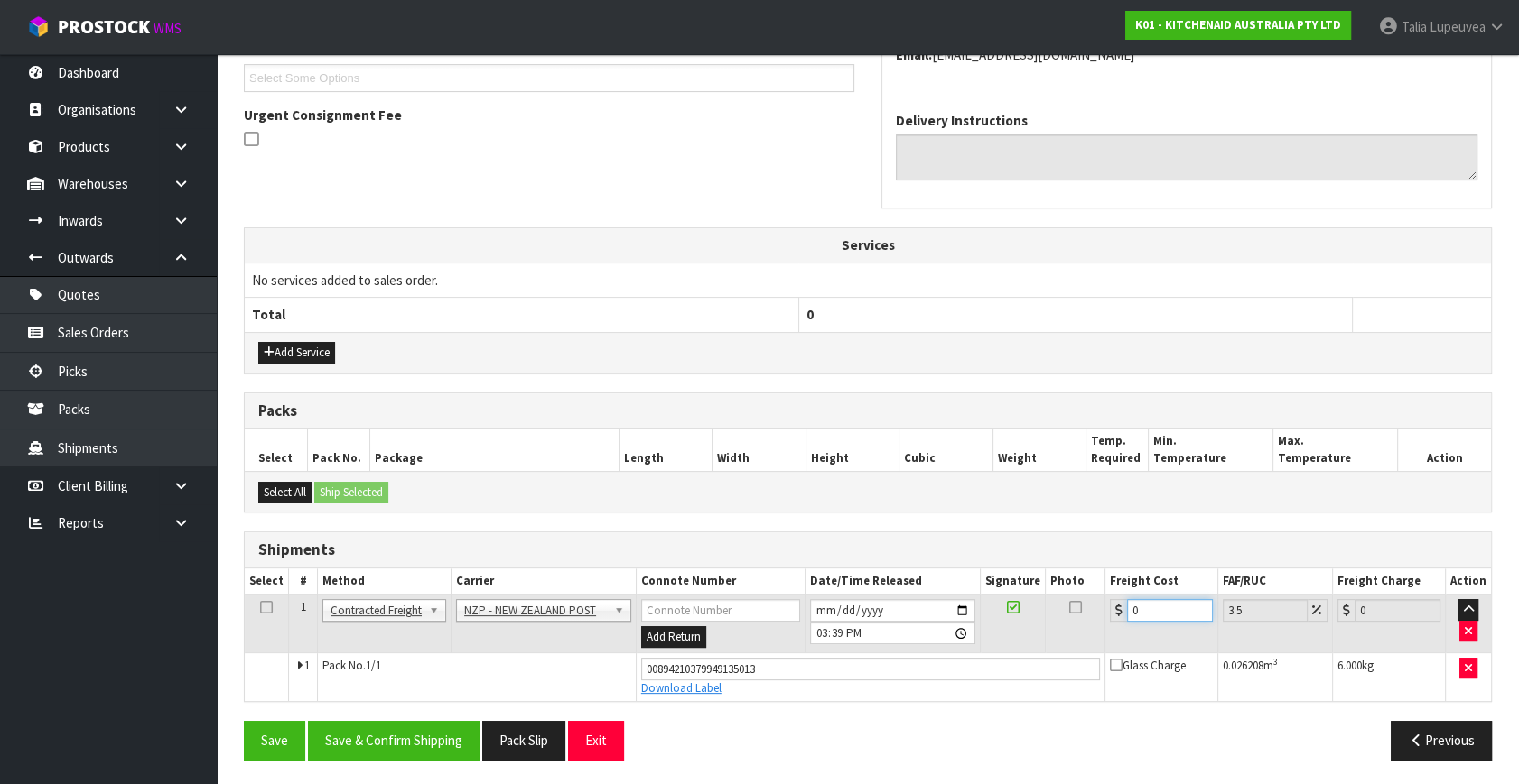
drag, startPoint x: 1139, startPoint y: 610, endPoint x: 1108, endPoint y: 615, distance: 31.4
click at [1110, 615] on div "0" at bounding box center [1162, 610] width 103 height 22
click at [429, 745] on button "Save & Confirm Shipping" at bounding box center [393, 740] width 171 height 39
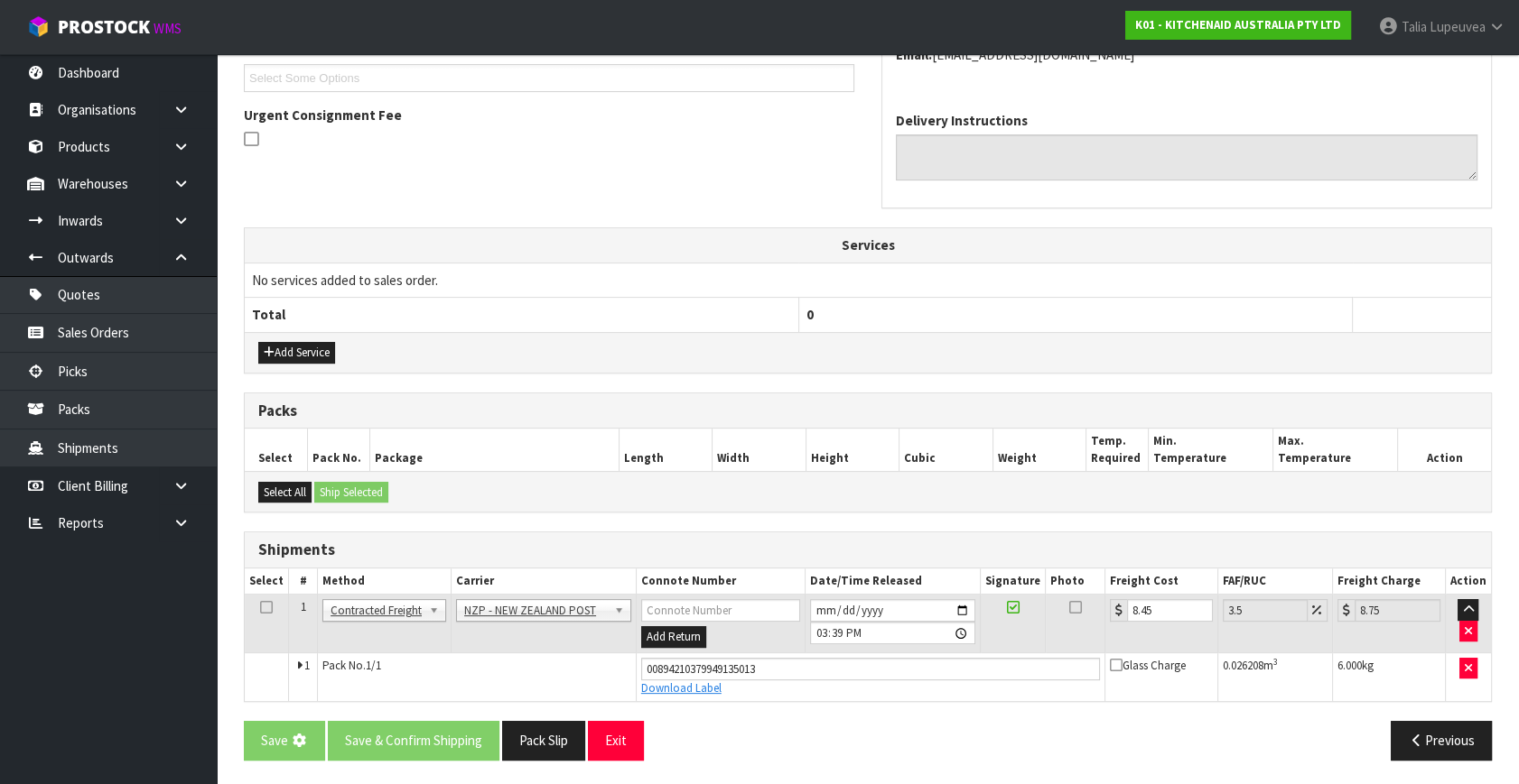
scroll to position [0, 0]
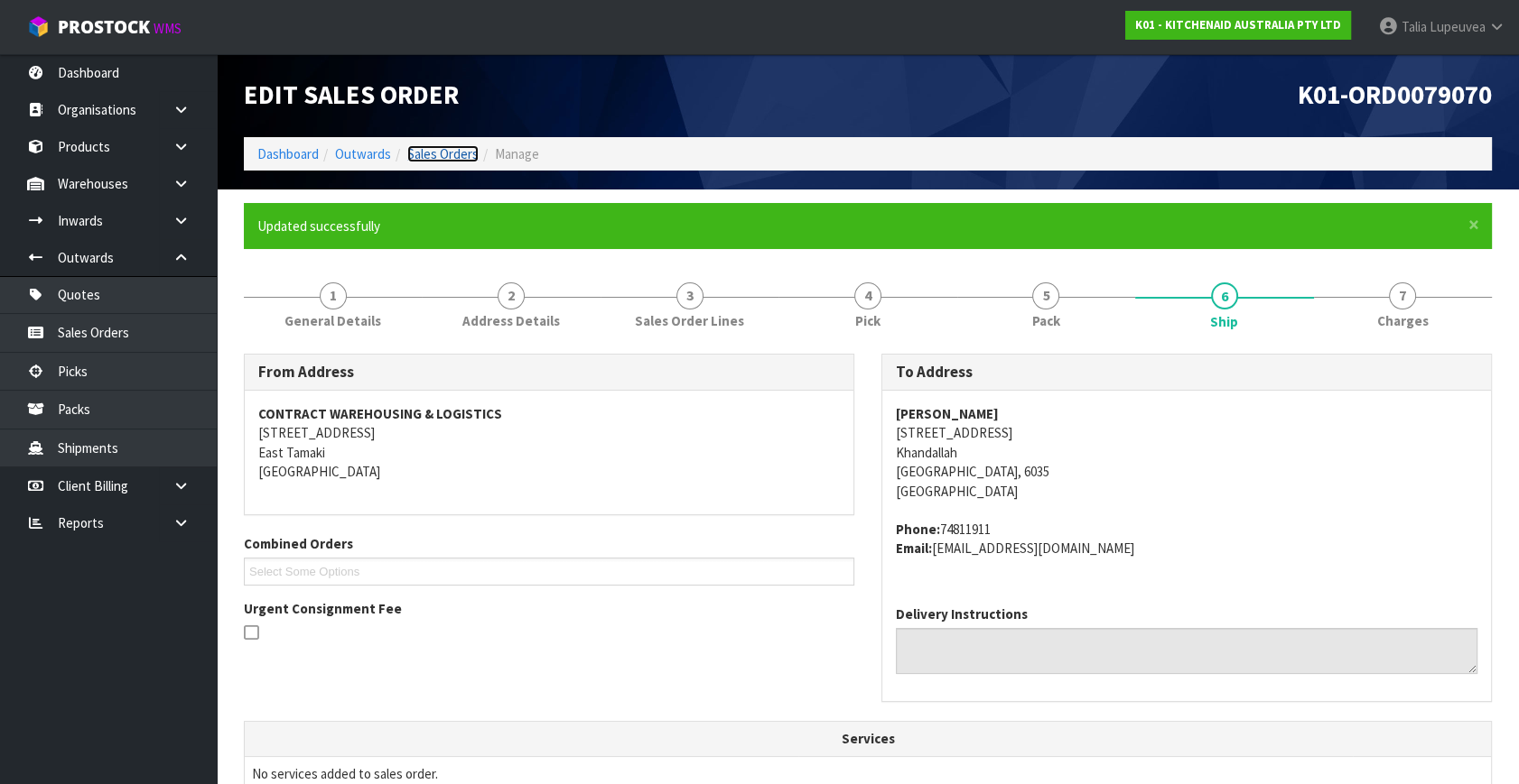
click at [417, 153] on link "Sales Orders" at bounding box center [443, 154] width 71 height 18
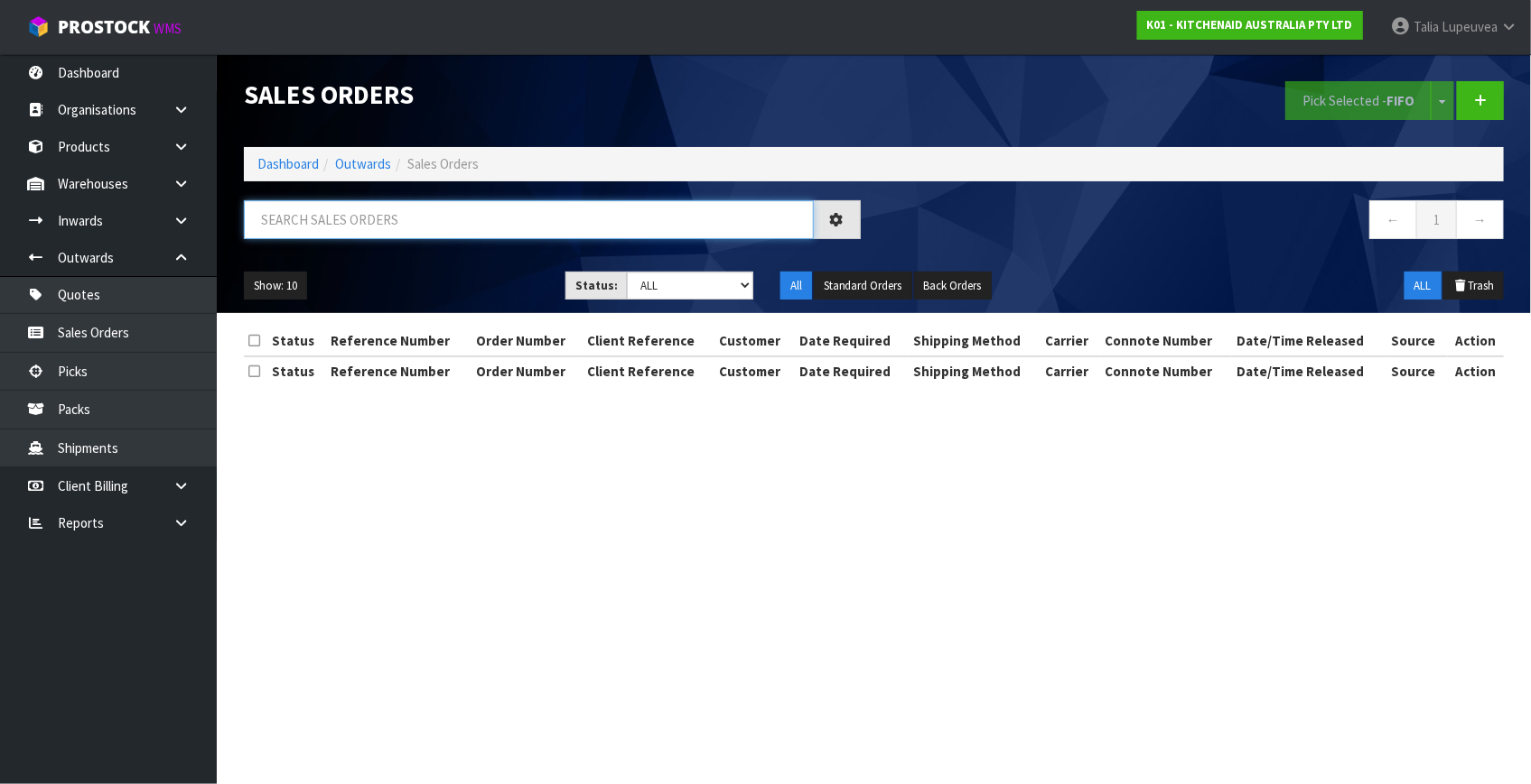
click at [417, 227] on input "text" at bounding box center [529, 220] width 570 height 39
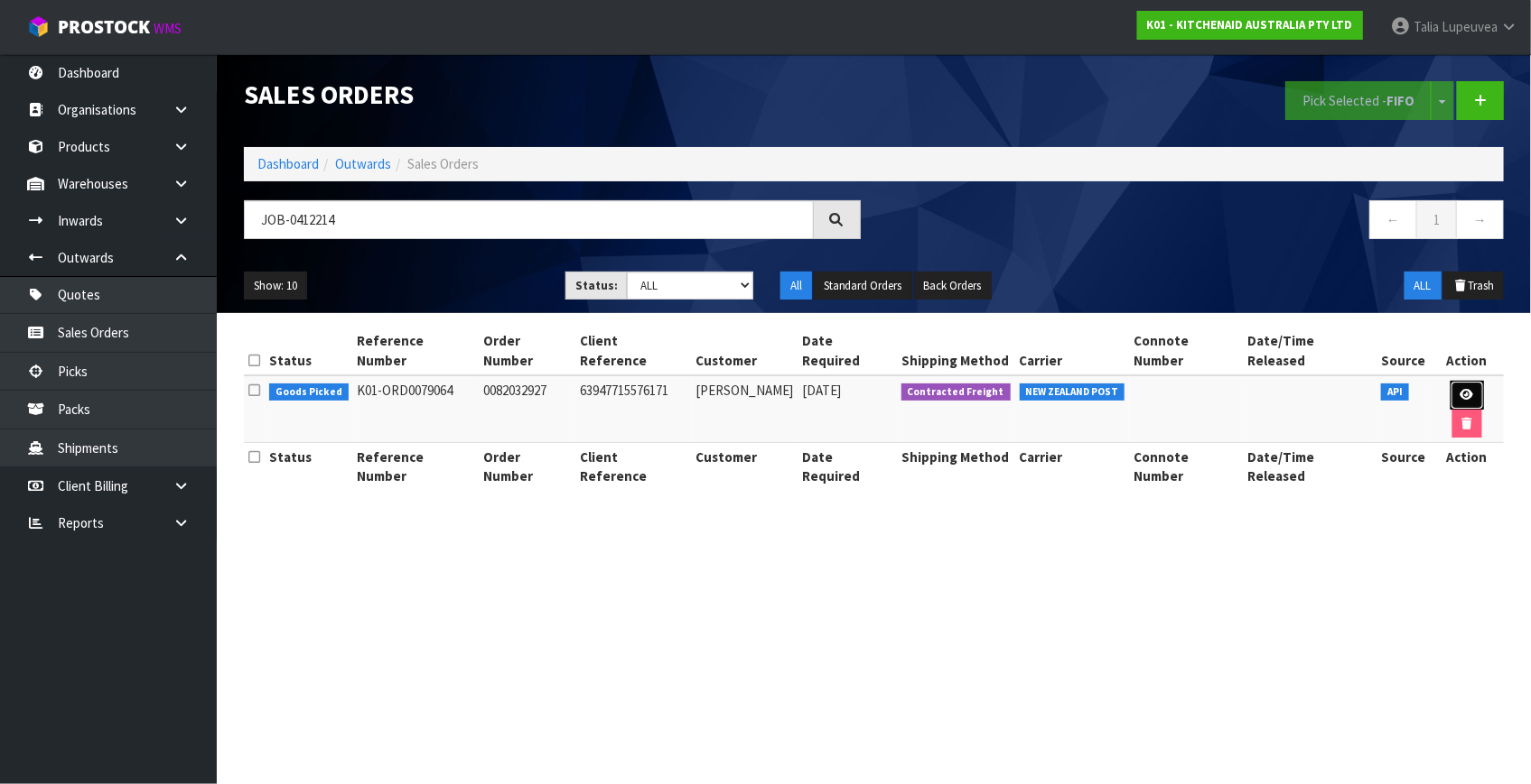
click at [1461, 389] on icon at bounding box center [1468, 395] width 14 height 12
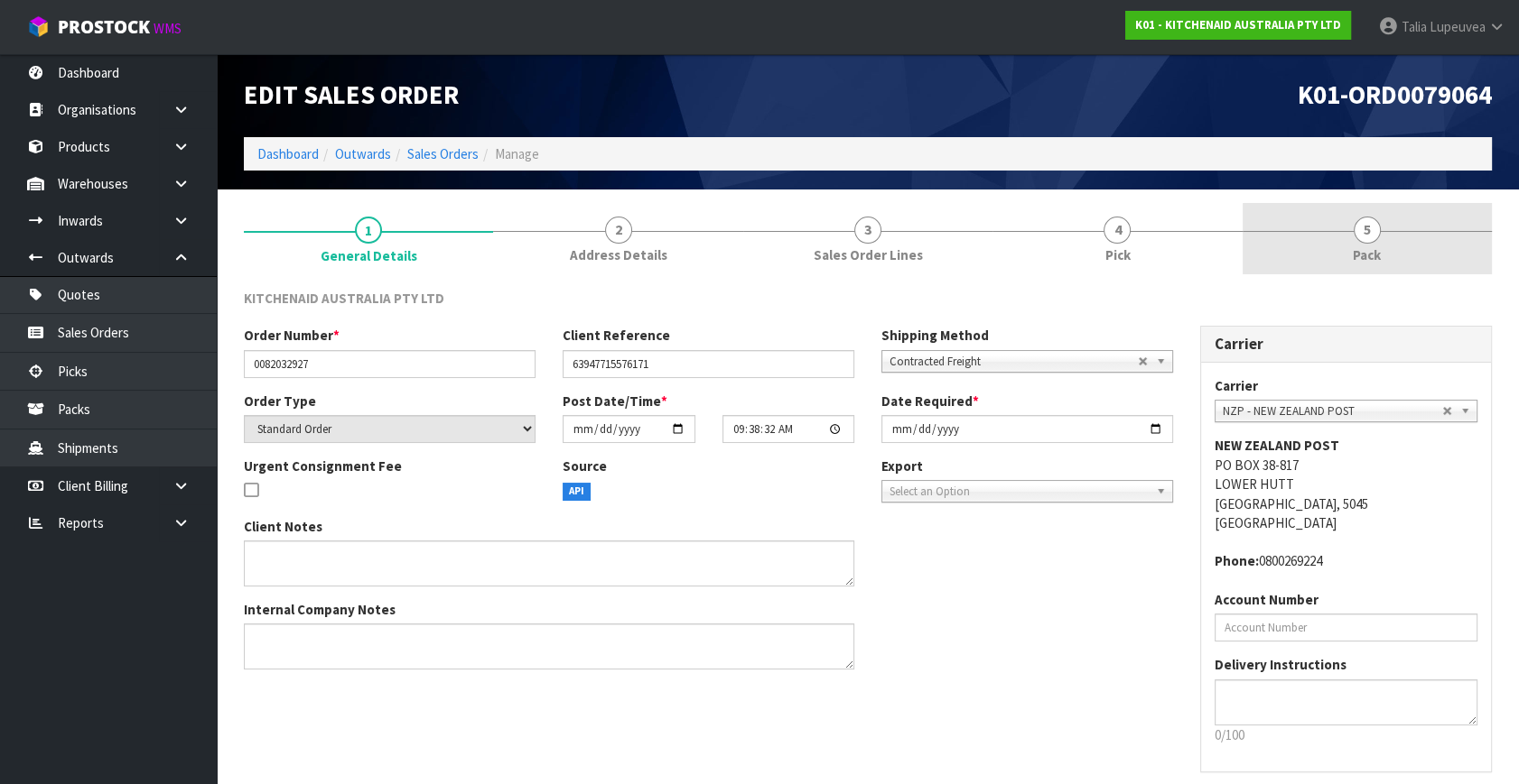
click at [1361, 247] on span "Pack" at bounding box center [1366, 254] width 28 height 18
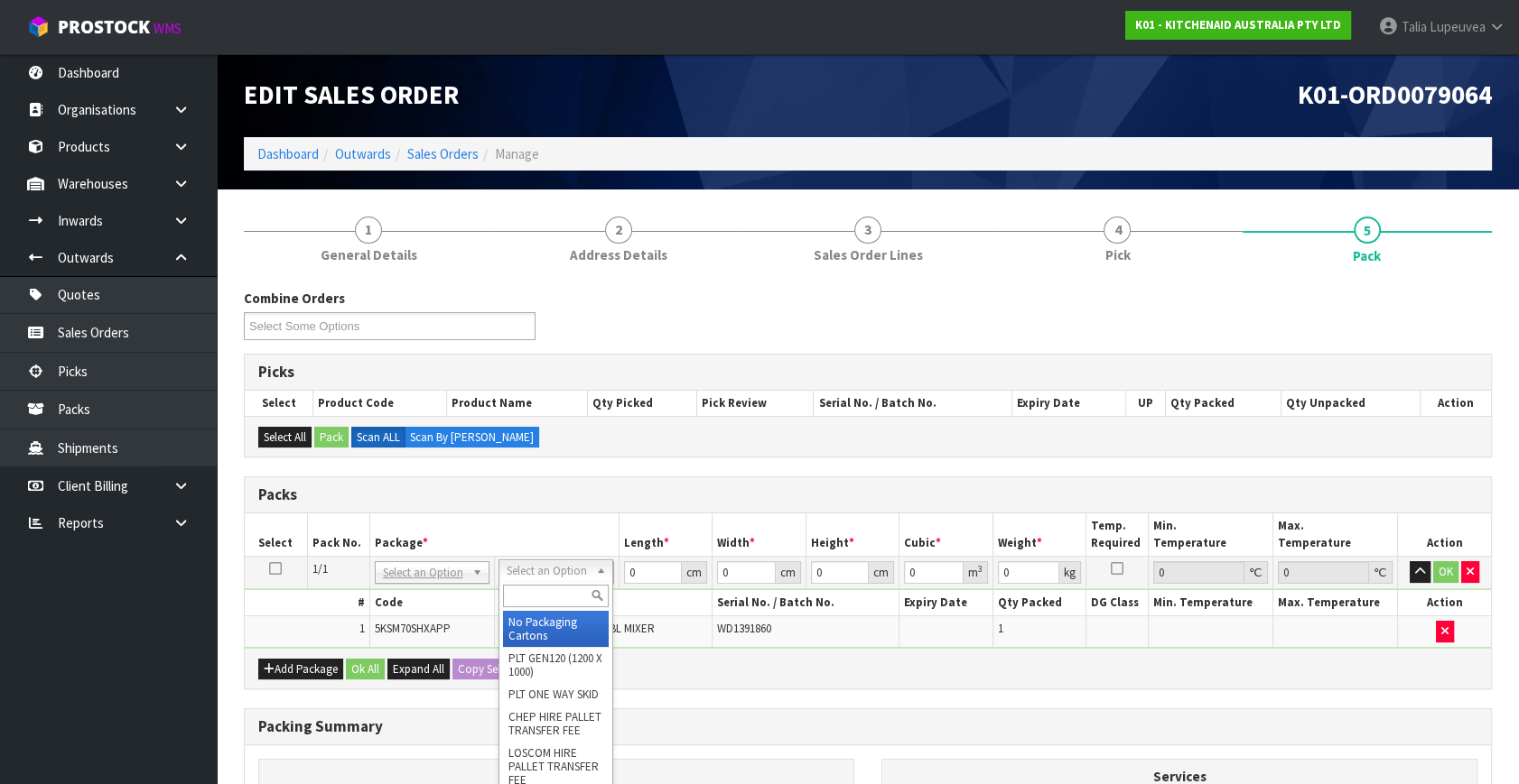
click at [551, 592] on input "text" at bounding box center [556, 595] width 106 height 22
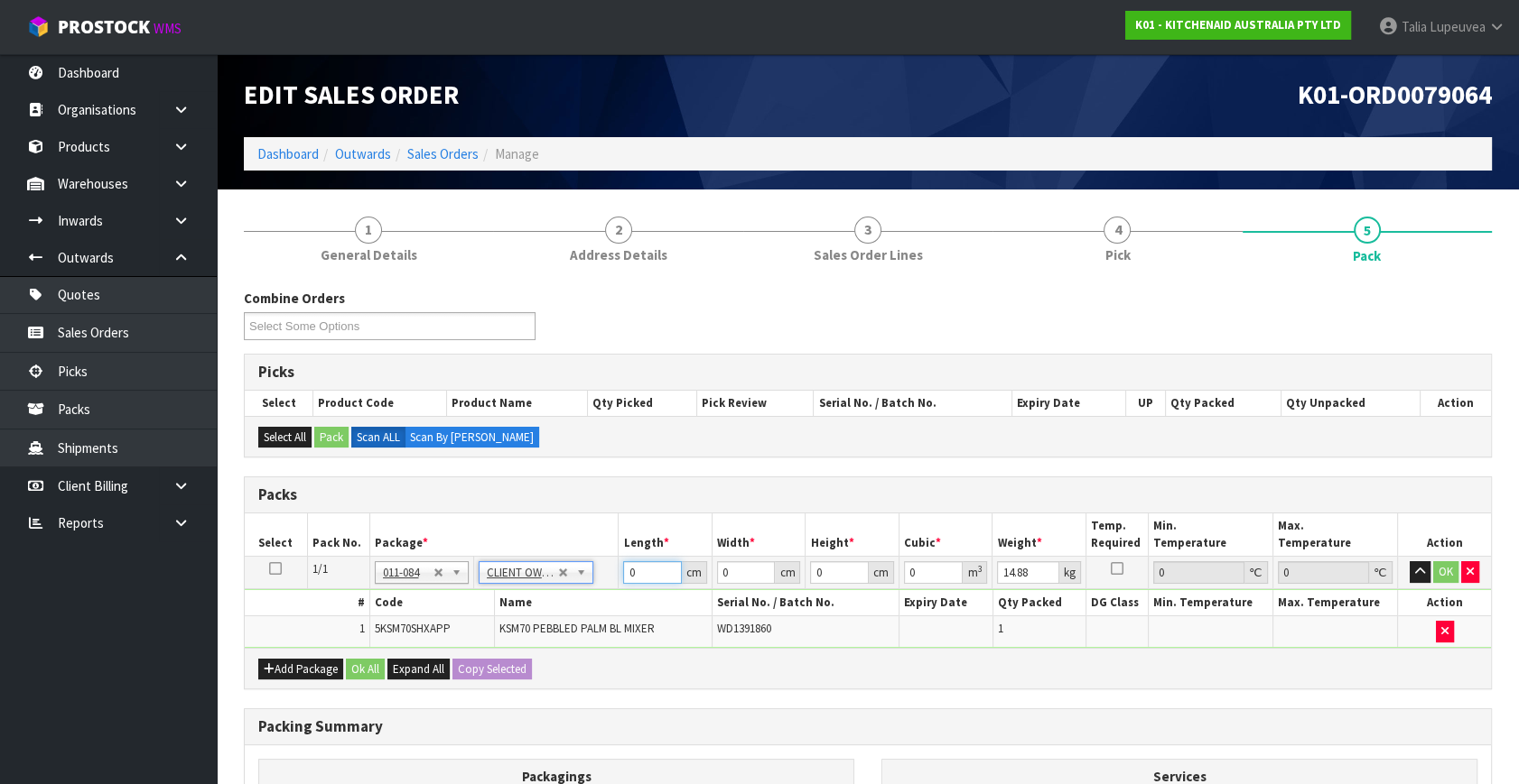
drag, startPoint x: 640, startPoint y: 573, endPoint x: 547, endPoint y: 587, distance: 94.0
click at [547, 587] on tbody "1/1 NONE 007-001 007-002 007-004 007-009 007-013 007-014 007-015 007-017 007-01…" at bounding box center [867, 603] width 1247 height 91
click at [1451, 571] on button "OK" at bounding box center [1446, 572] width 25 height 21
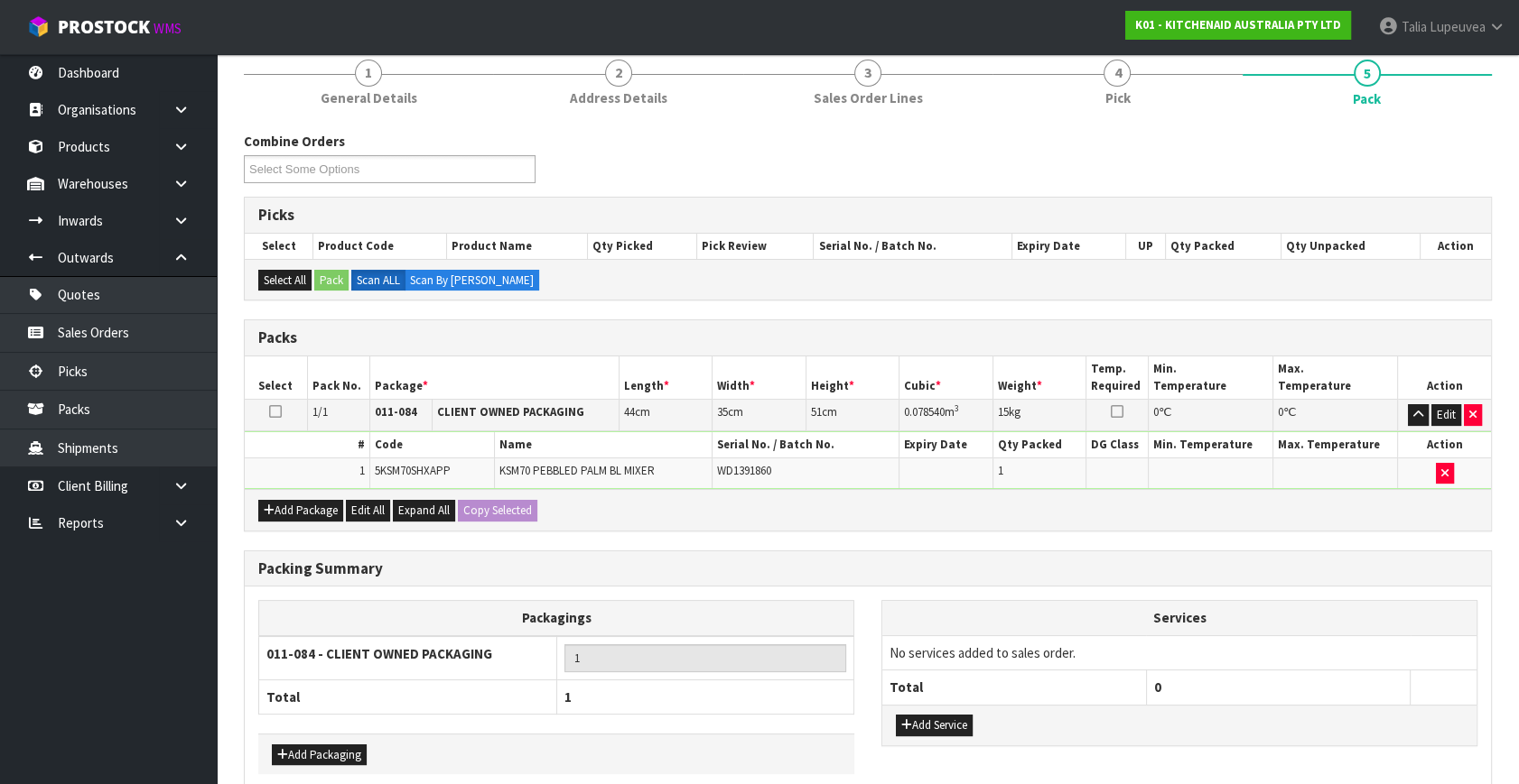
scroll to position [242, 0]
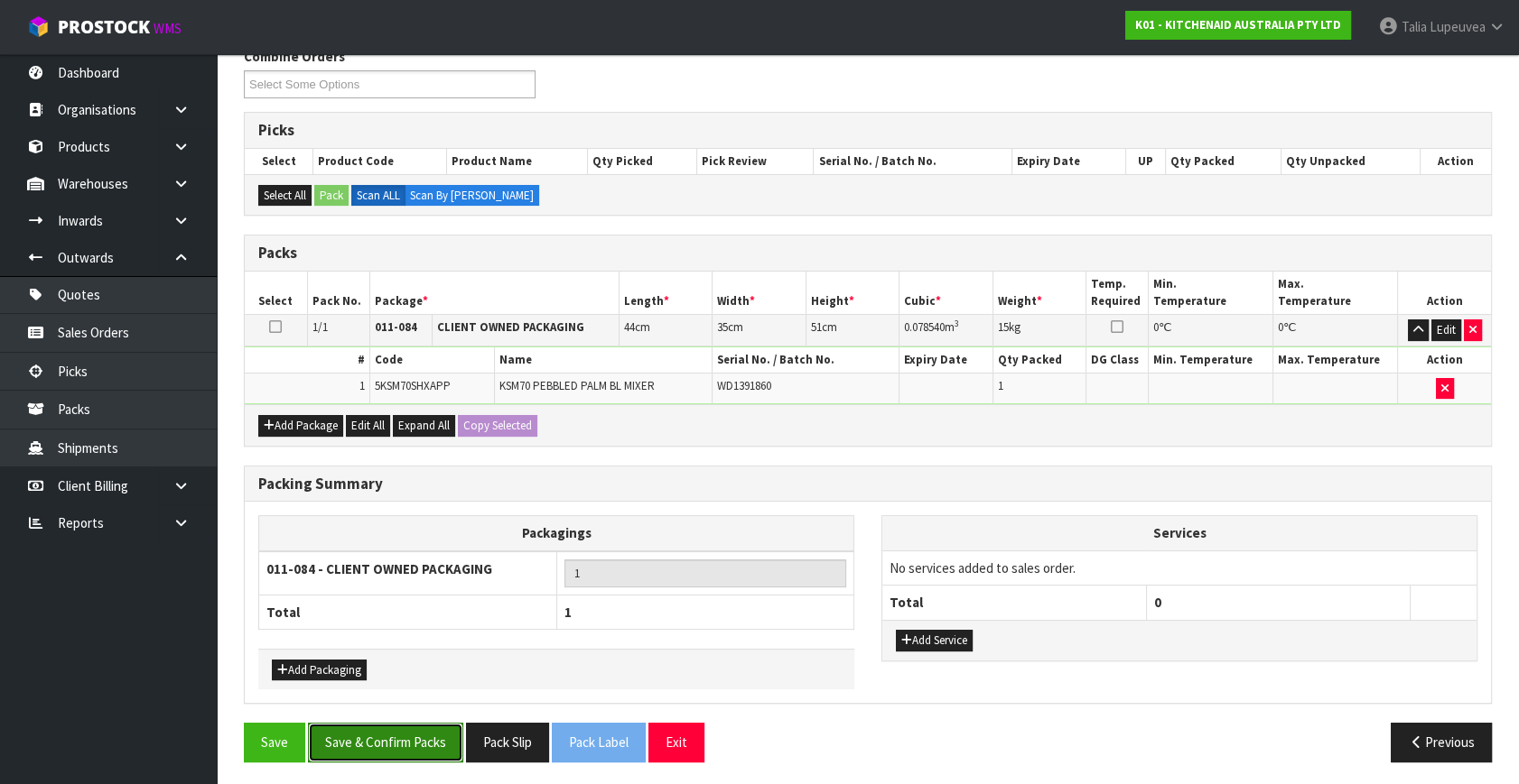
click at [389, 732] on button "Save & Confirm Packs" at bounding box center [385, 742] width 156 height 39
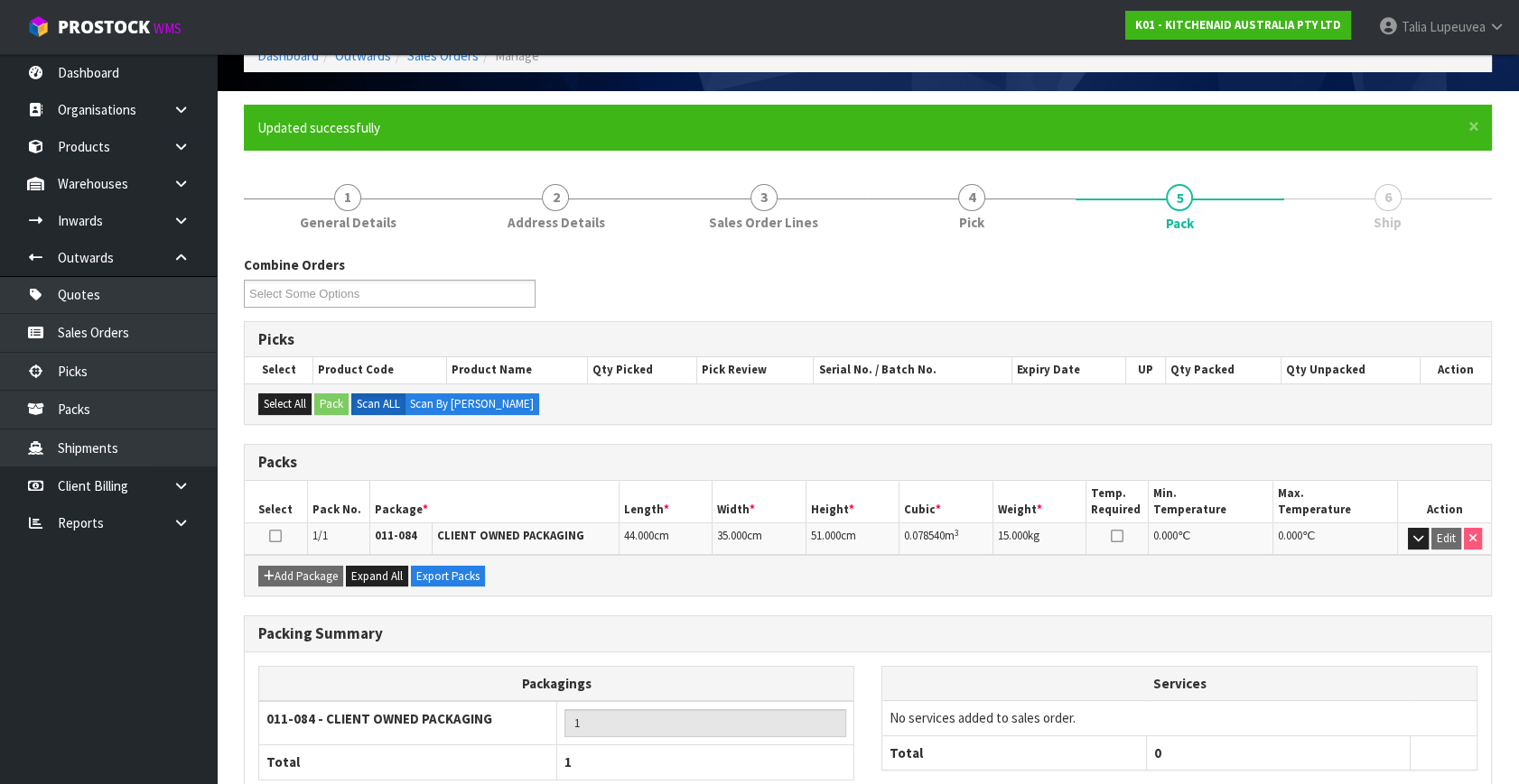
scroll to position [208, 0]
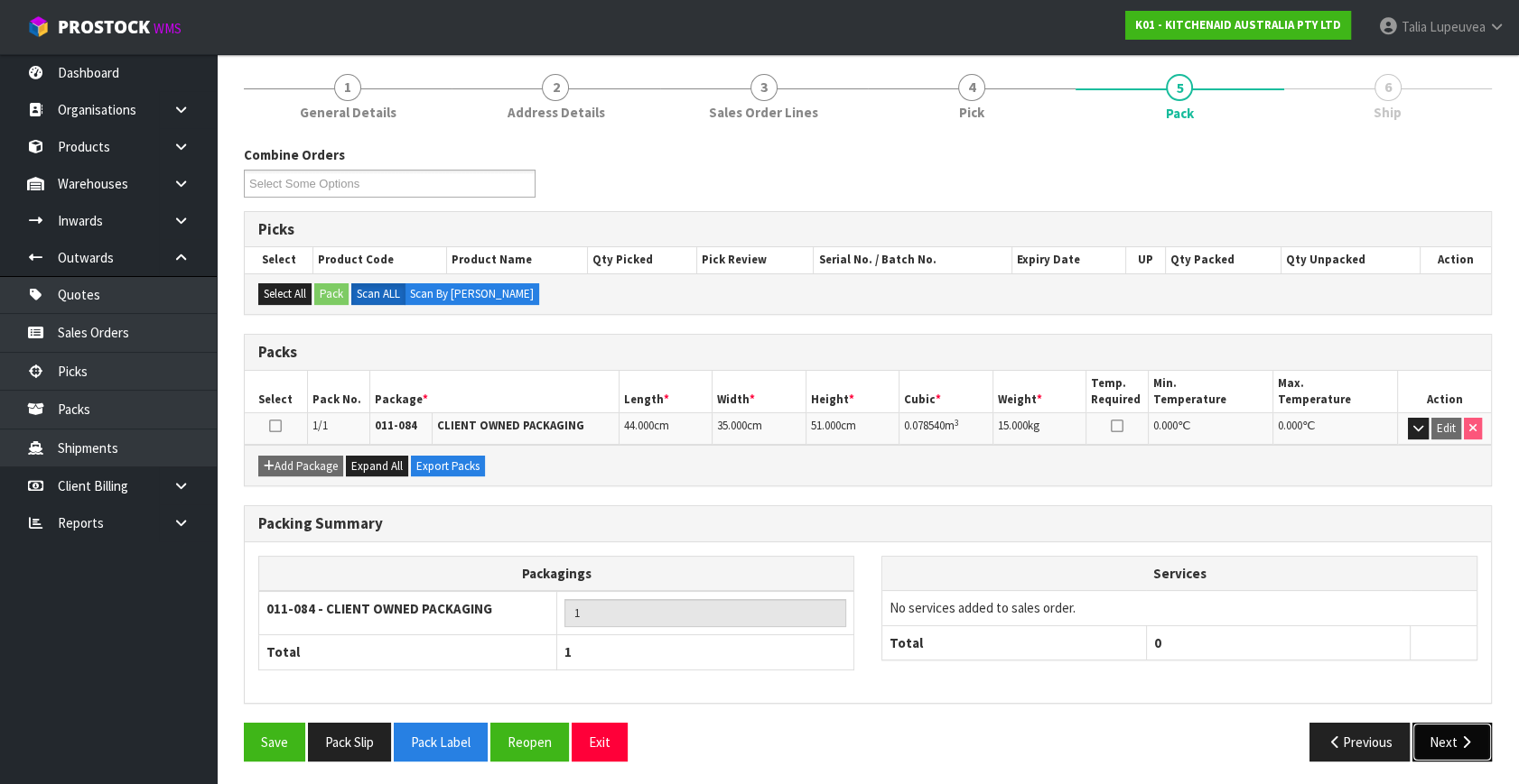
click at [1451, 735] on button "Next" at bounding box center [1452, 742] width 80 height 39
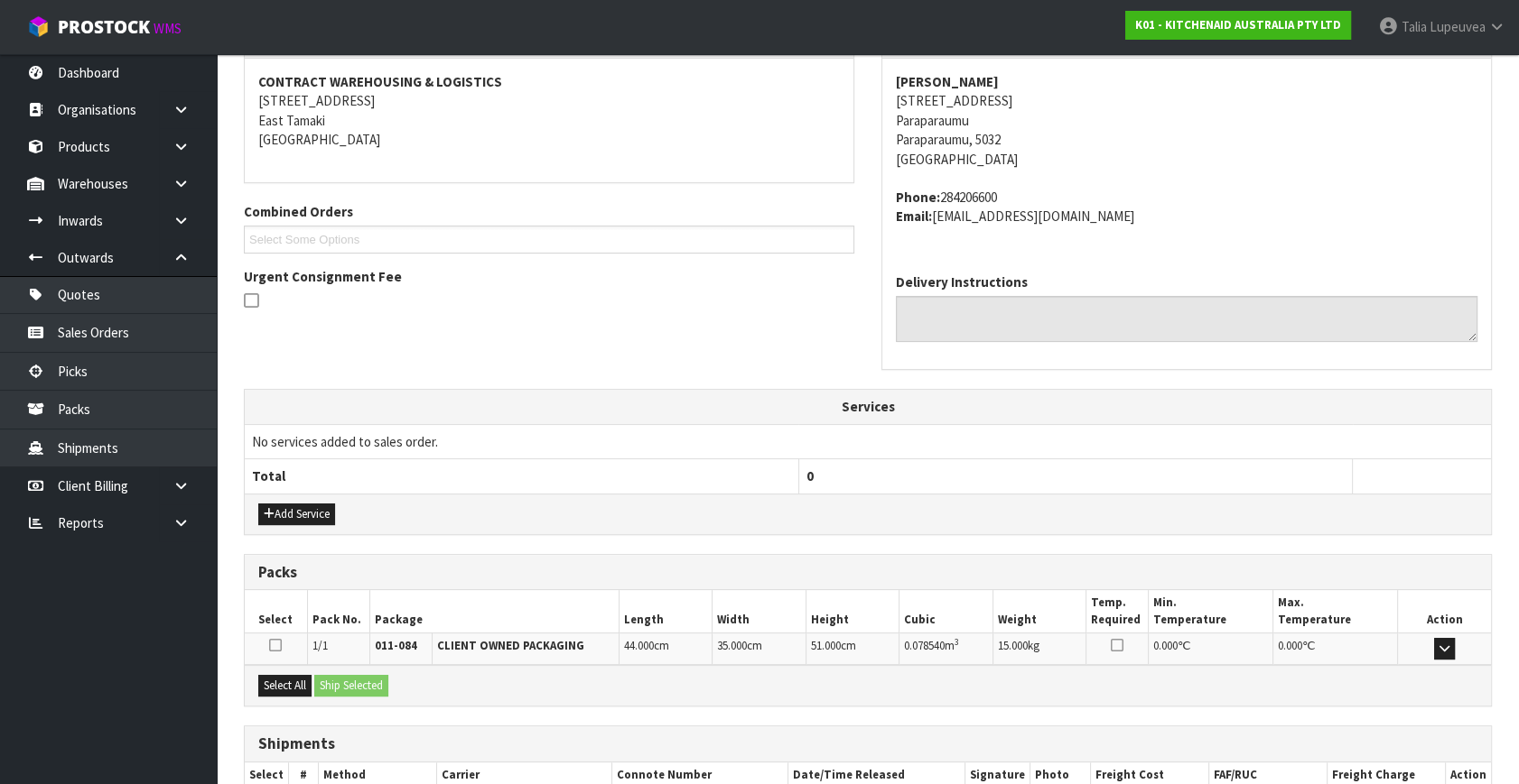
scroll to position [445, 0]
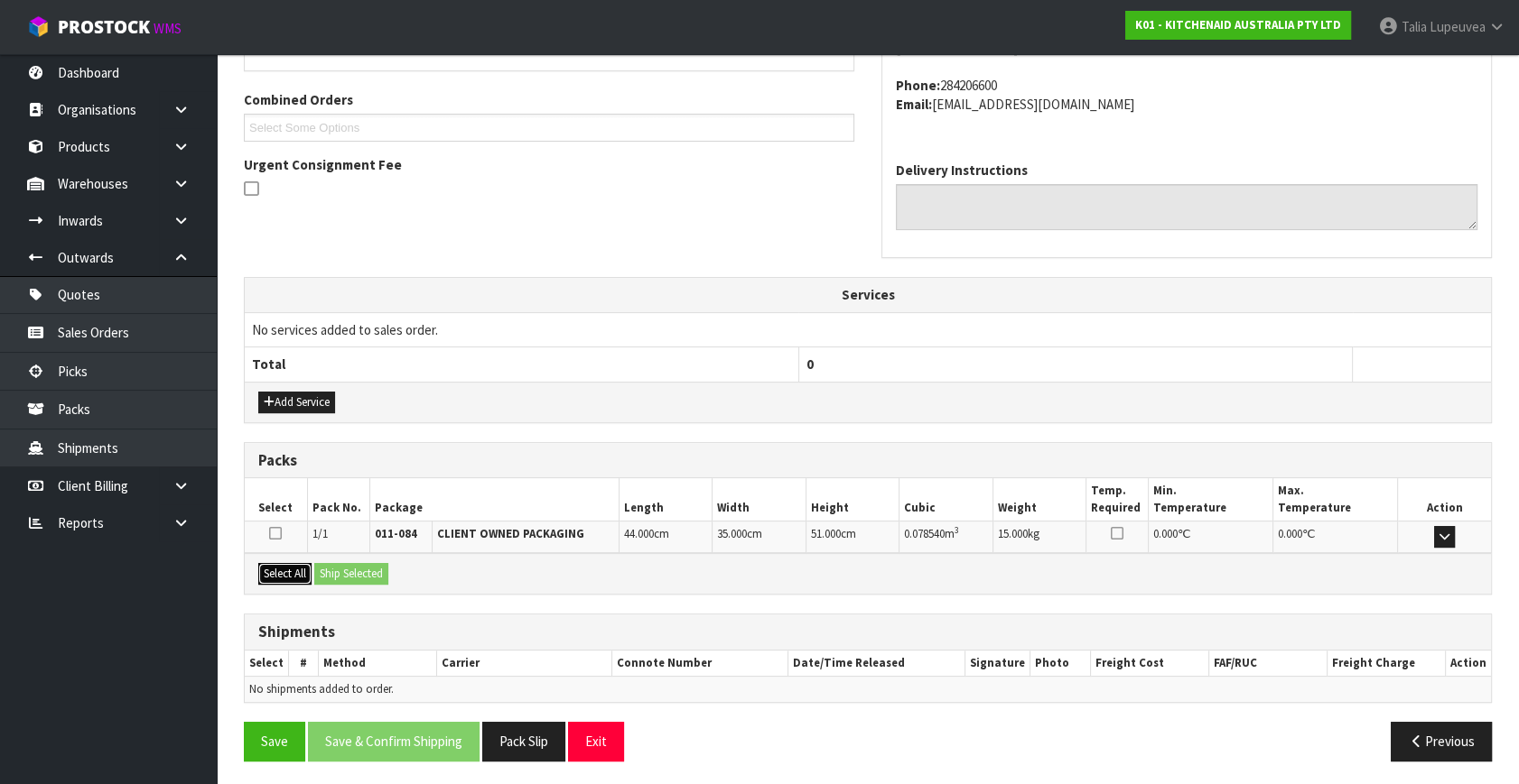
click at [275, 567] on button "Select All" at bounding box center [284, 574] width 54 height 21
click at [336, 564] on button "Ship Selected" at bounding box center [351, 574] width 74 height 21
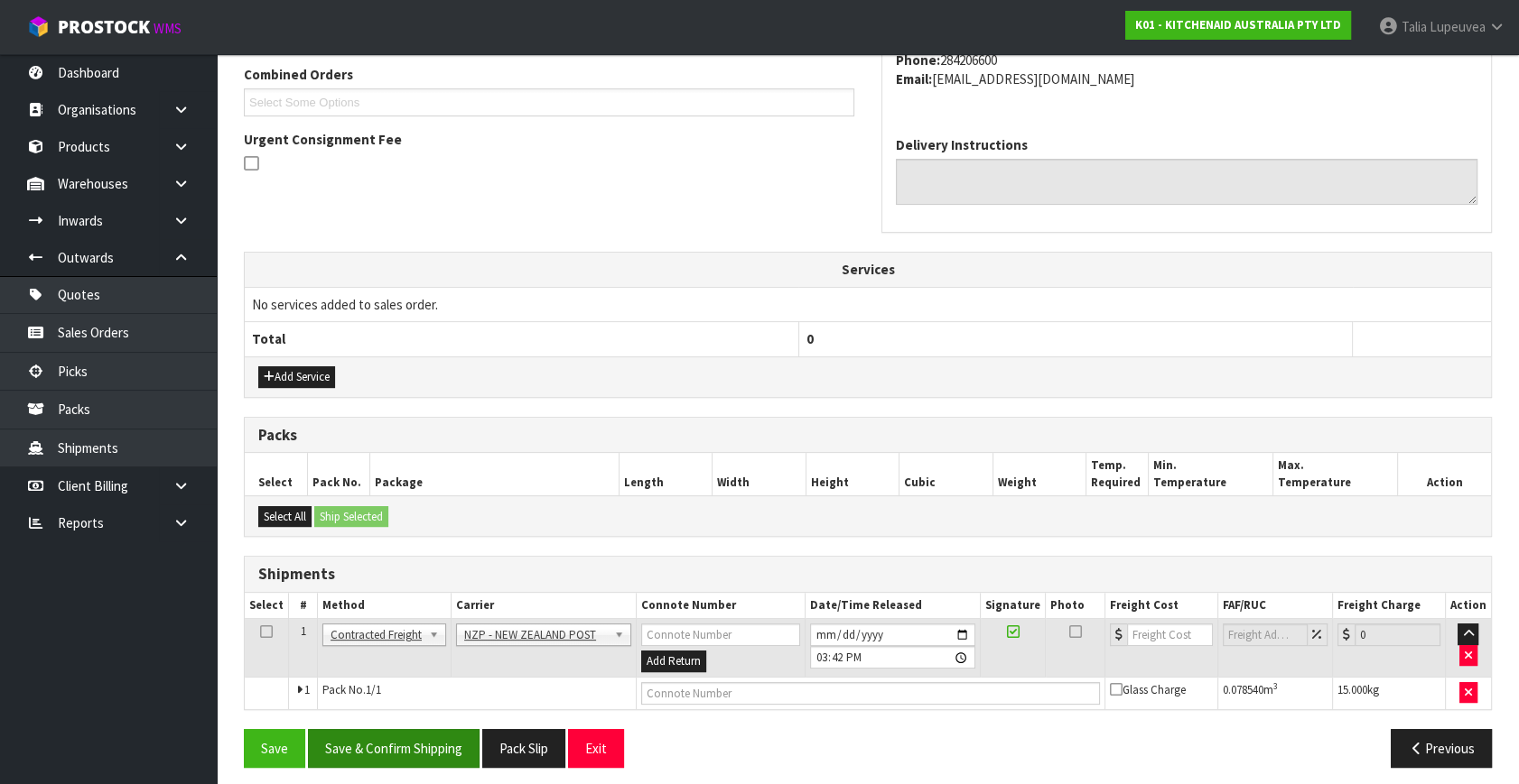
scroll to position [477, 0]
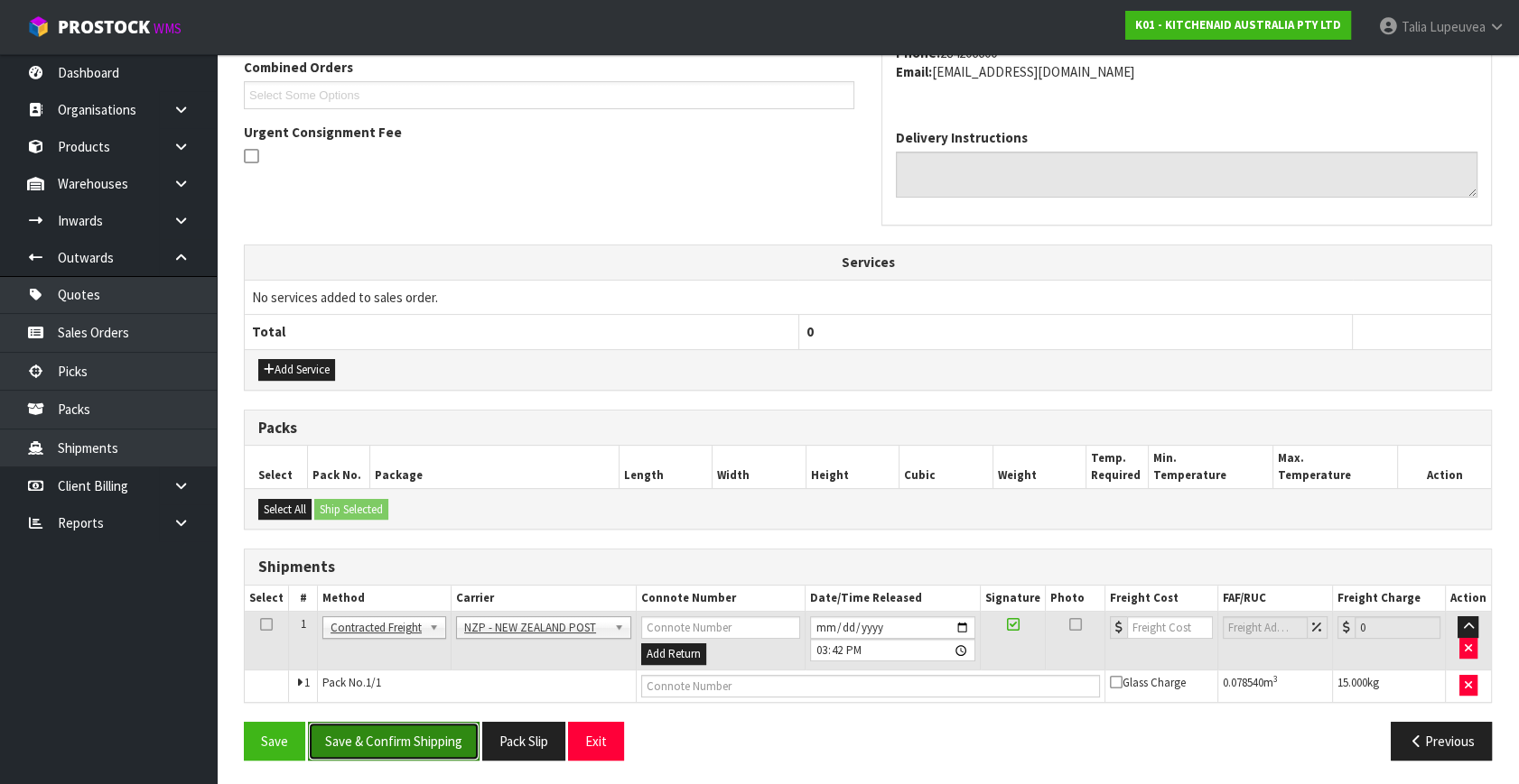
click at [387, 754] on button "Save & Confirm Shipping" at bounding box center [393, 741] width 171 height 39
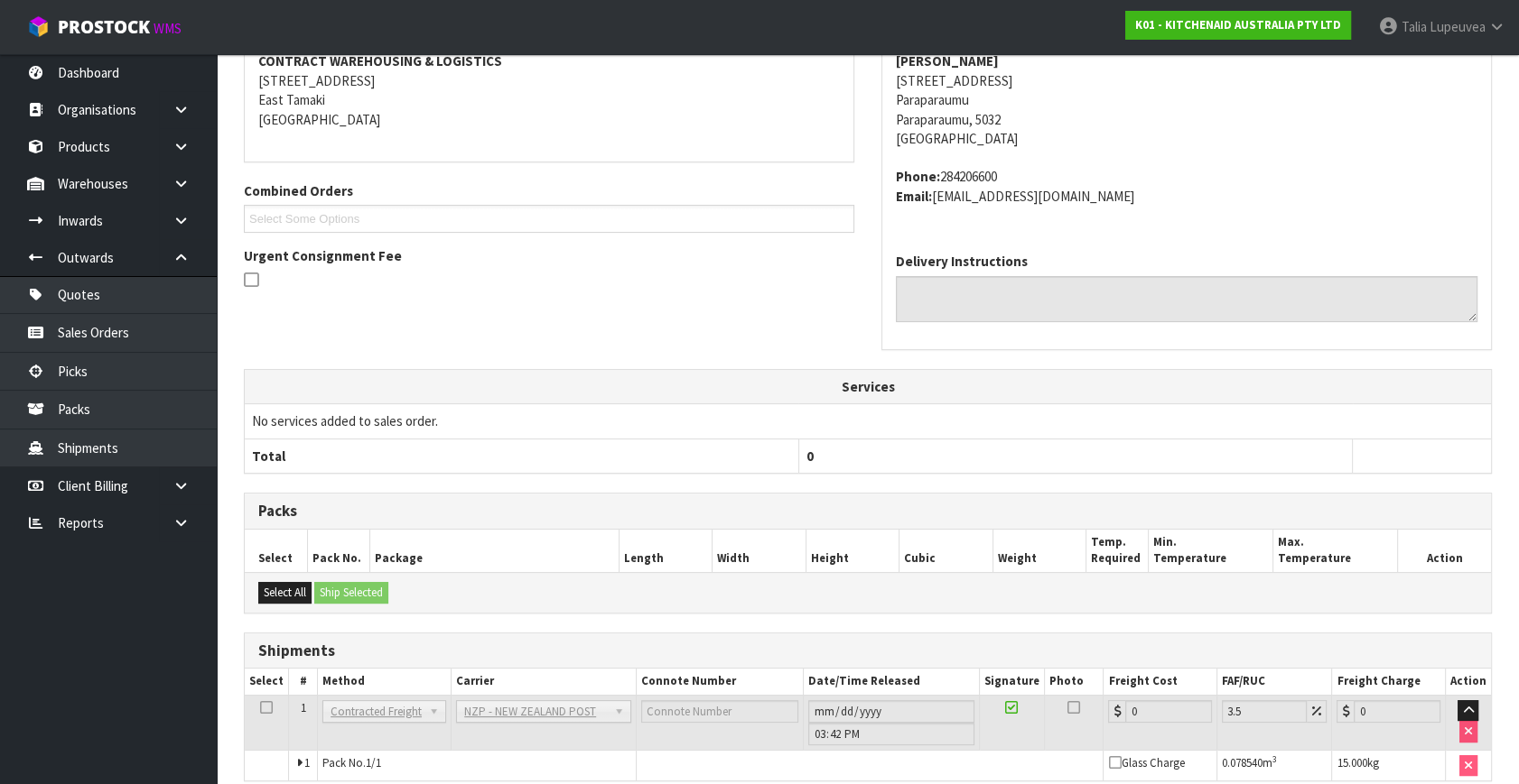
scroll to position [451, 0]
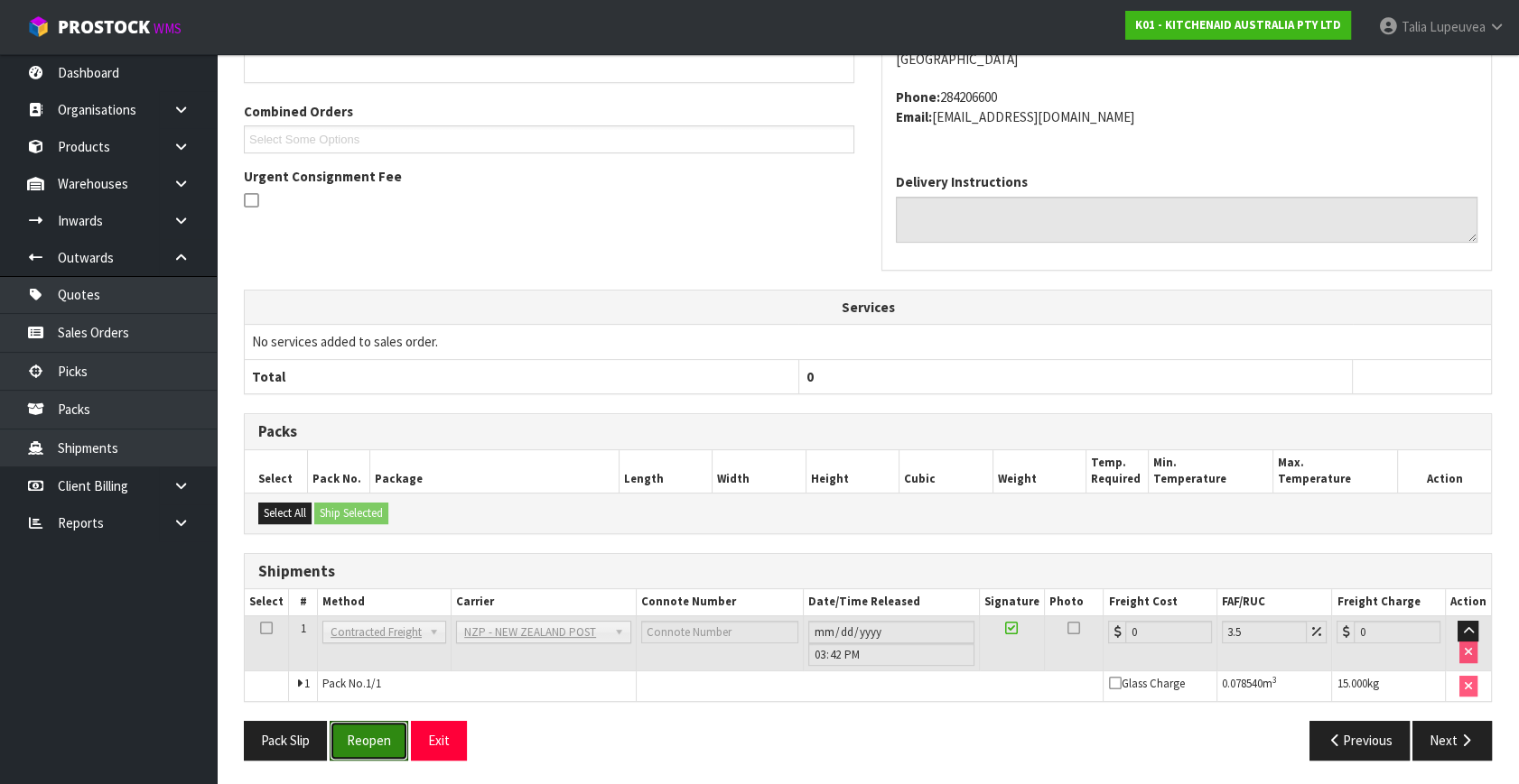
drag, startPoint x: 374, startPoint y: 740, endPoint x: 487, endPoint y: 710, distance: 116.9
click at [379, 739] on button "Reopen" at bounding box center [369, 740] width 79 height 39
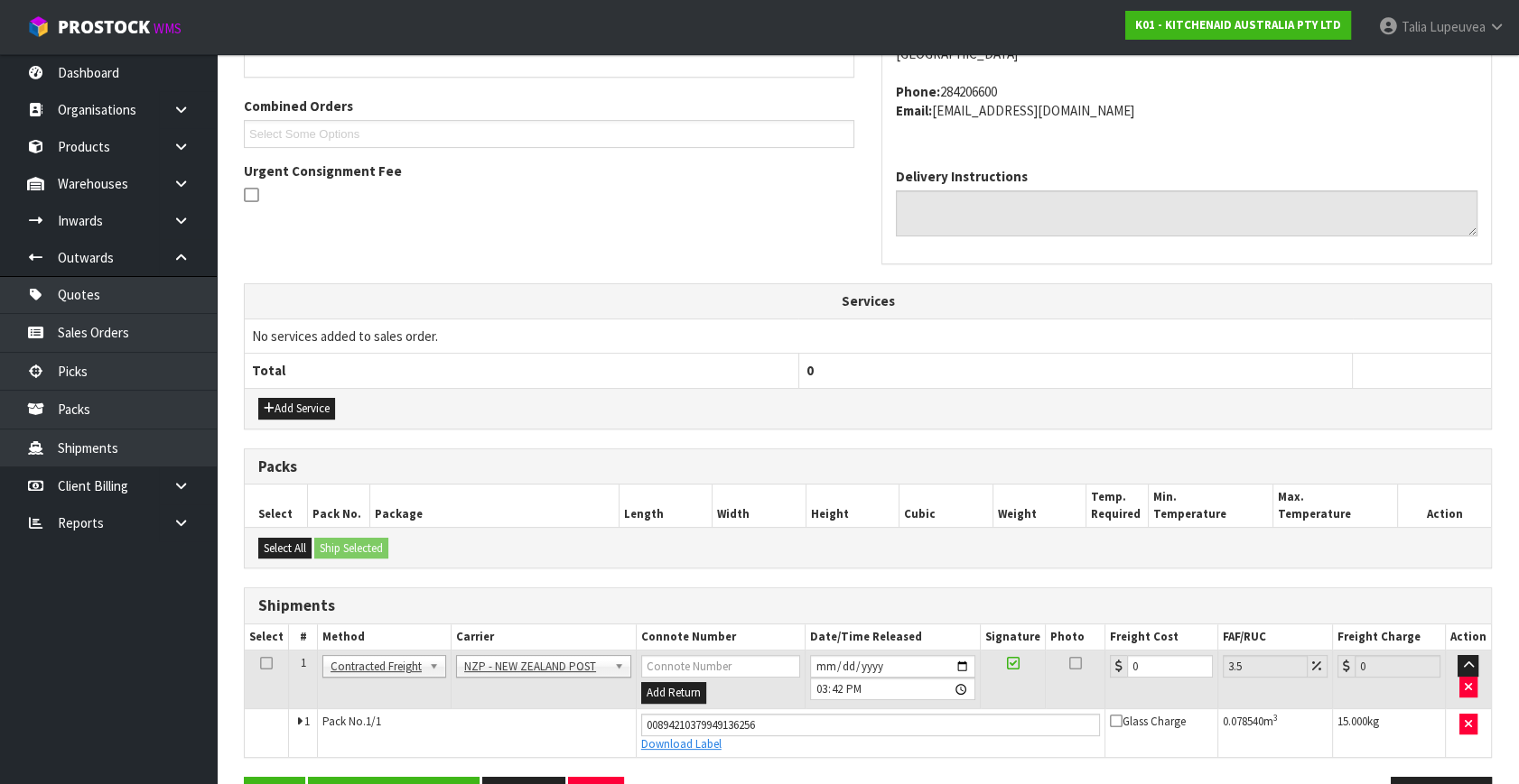
scroll to position [492, 0]
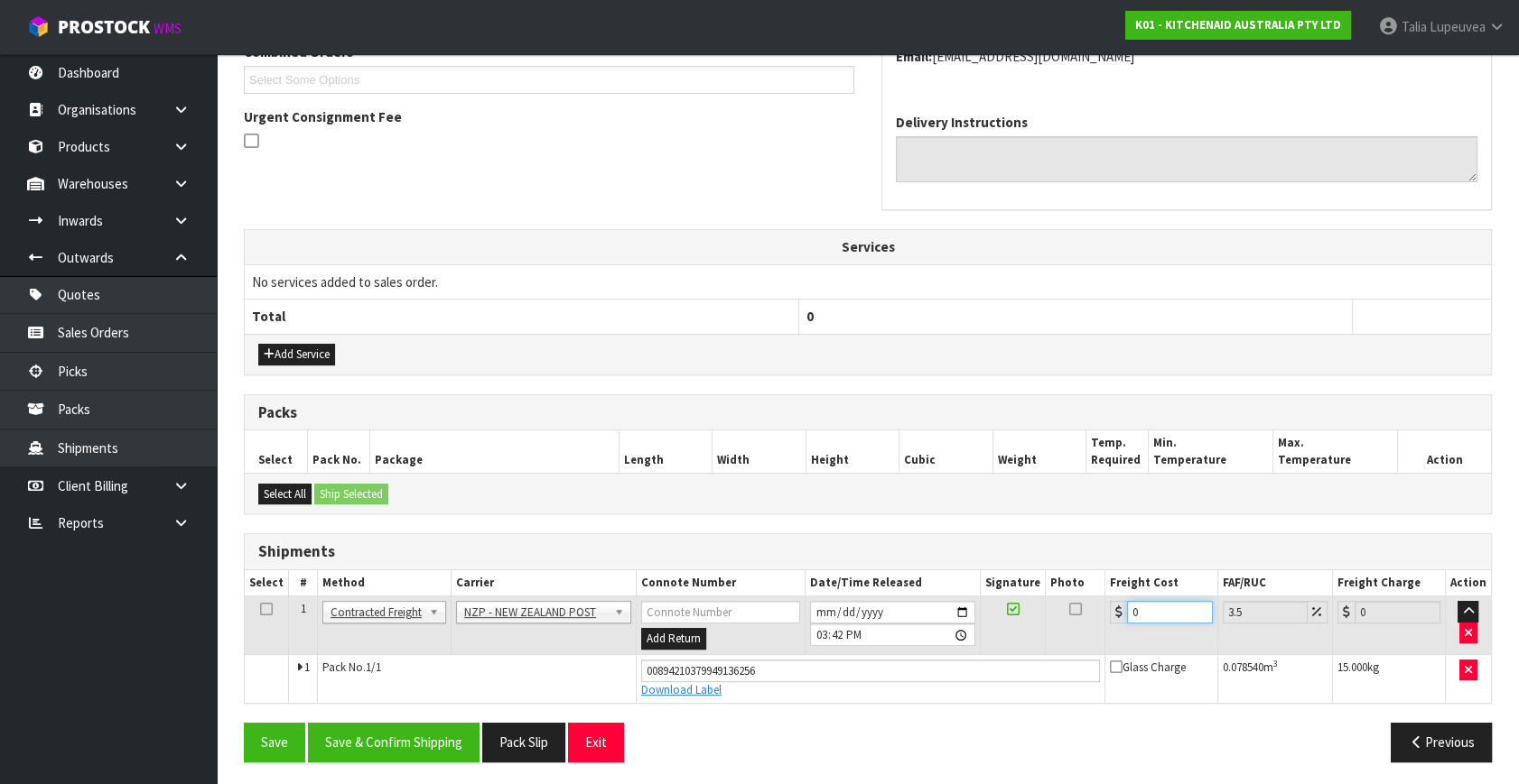
drag, startPoint x: 1148, startPoint y: 609, endPoint x: 1069, endPoint y: 625, distance: 80.6
click at [1069, 625] on tr "1 Client Local Pickup Customer Local Pickup Company Freight Contracted Freight …" at bounding box center [867, 625] width 1247 height 58
click at [406, 733] on button "Save & Confirm Shipping" at bounding box center [393, 742] width 171 height 39
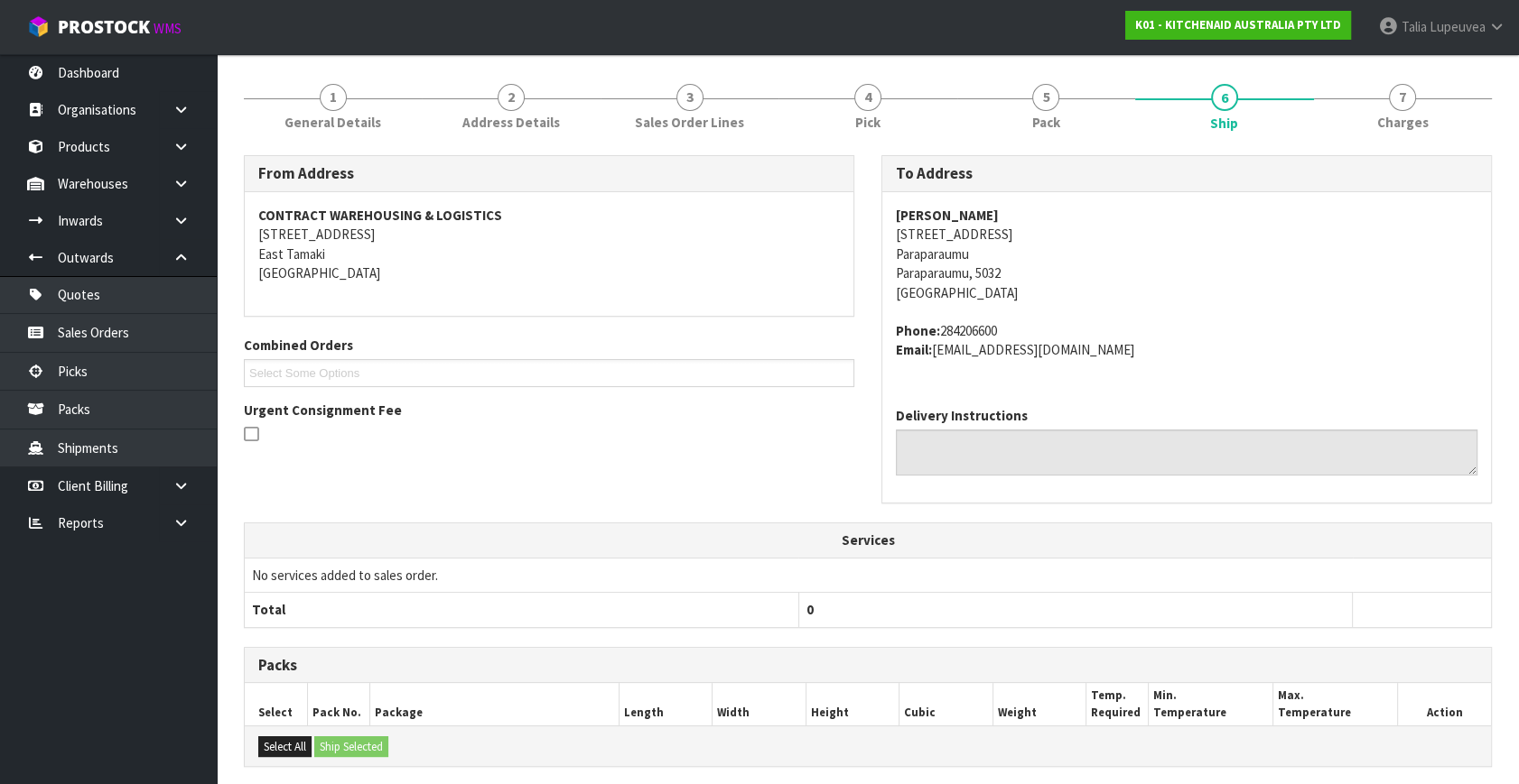
scroll to position [0, 0]
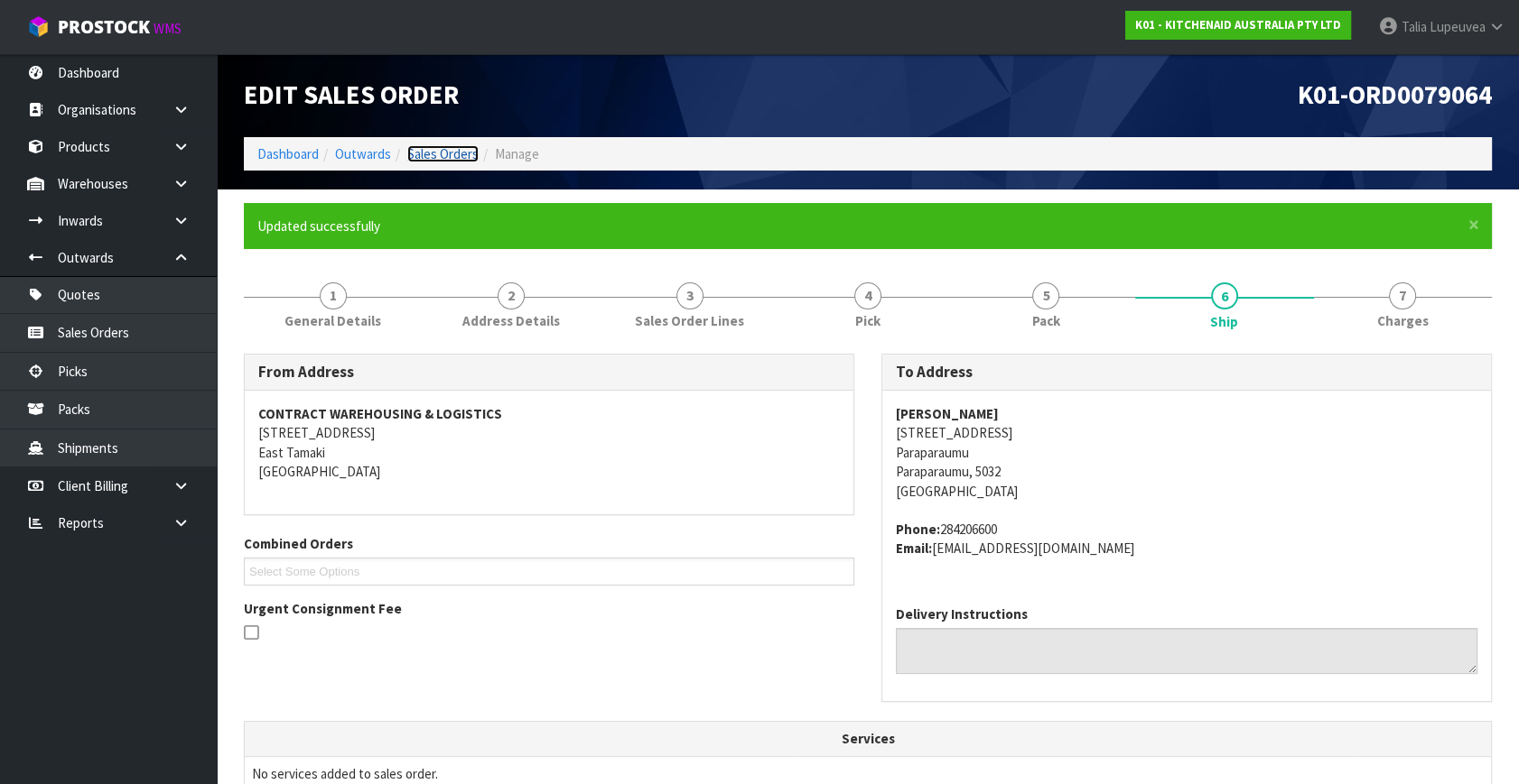
click at [446, 153] on link "Sales Orders" at bounding box center [443, 154] width 71 height 18
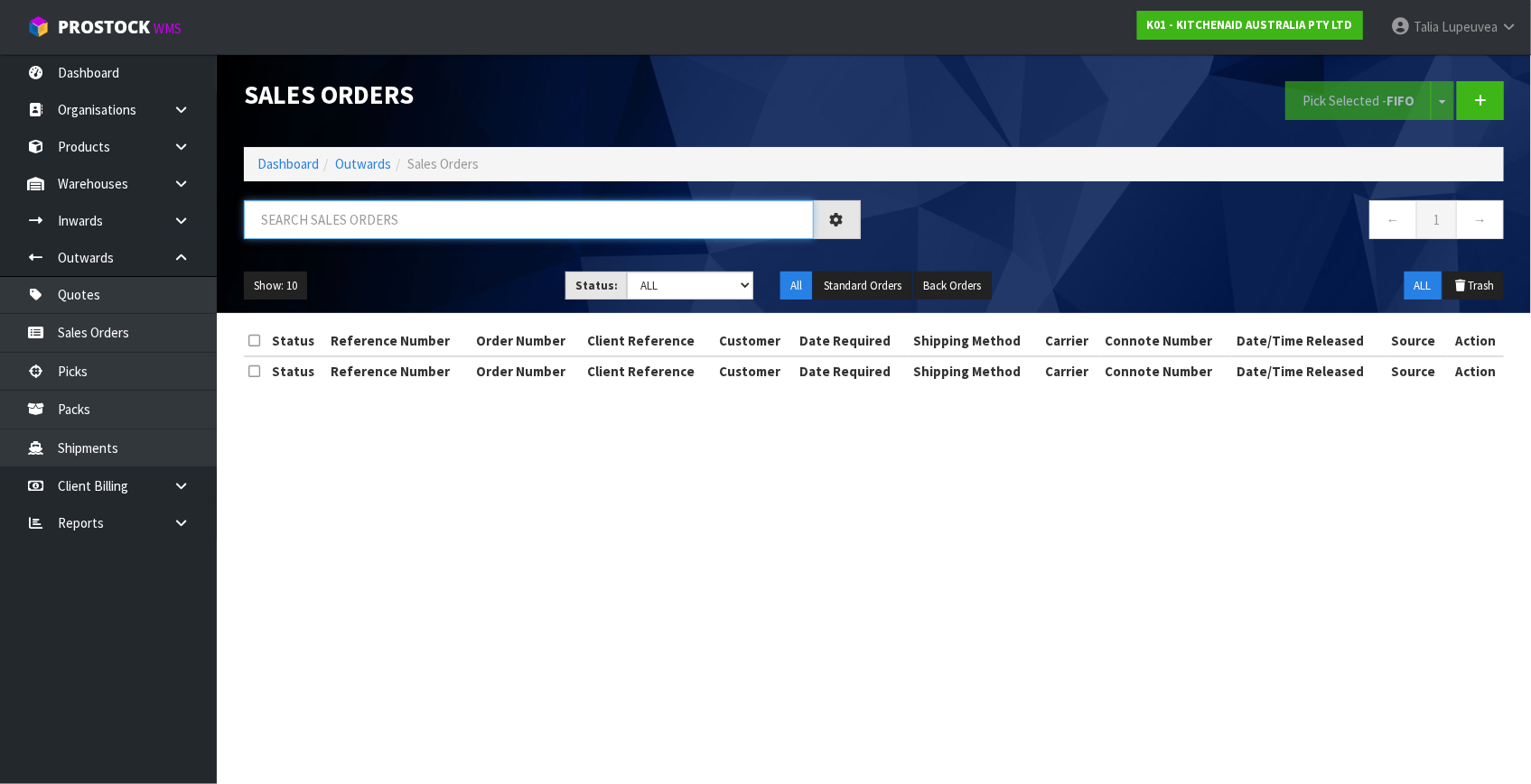
click at [466, 224] on input "text" at bounding box center [529, 220] width 570 height 39
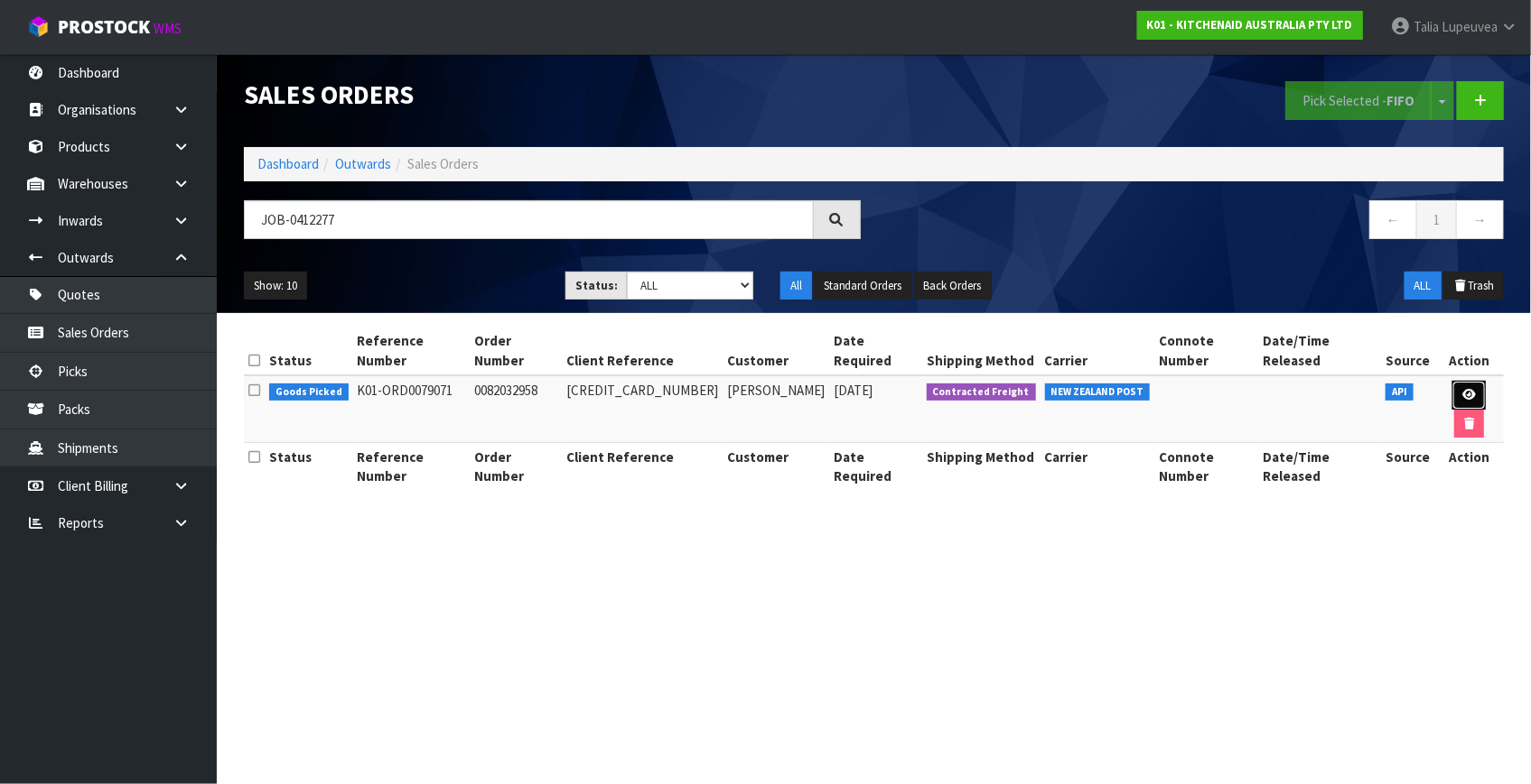
click at [1462, 389] on icon at bounding box center [1469, 395] width 14 height 12
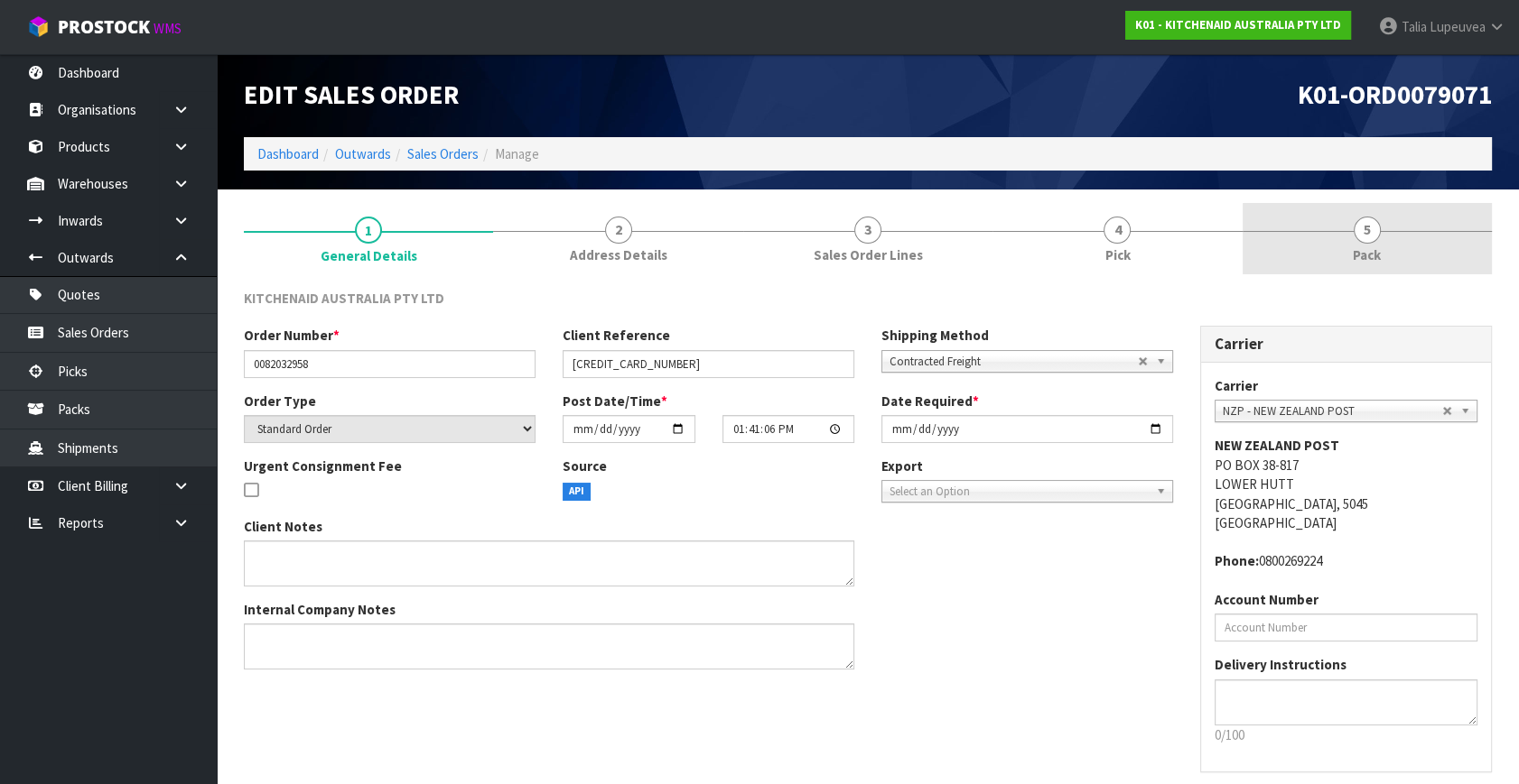
click at [1387, 222] on link "5 Pack" at bounding box center [1367, 238] width 249 height 71
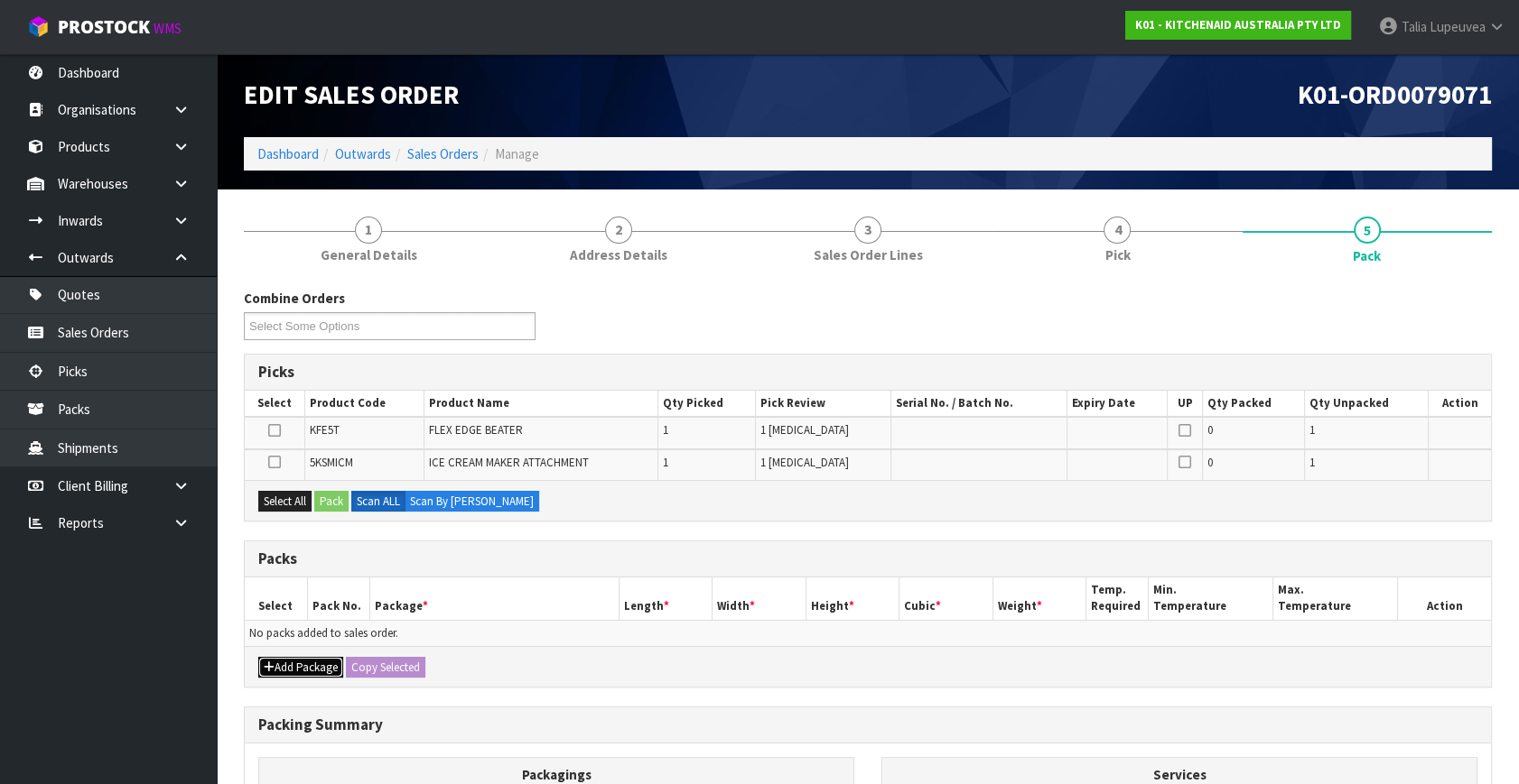
click at [313, 668] on button "Add Package" at bounding box center [300, 668] width 85 height 21
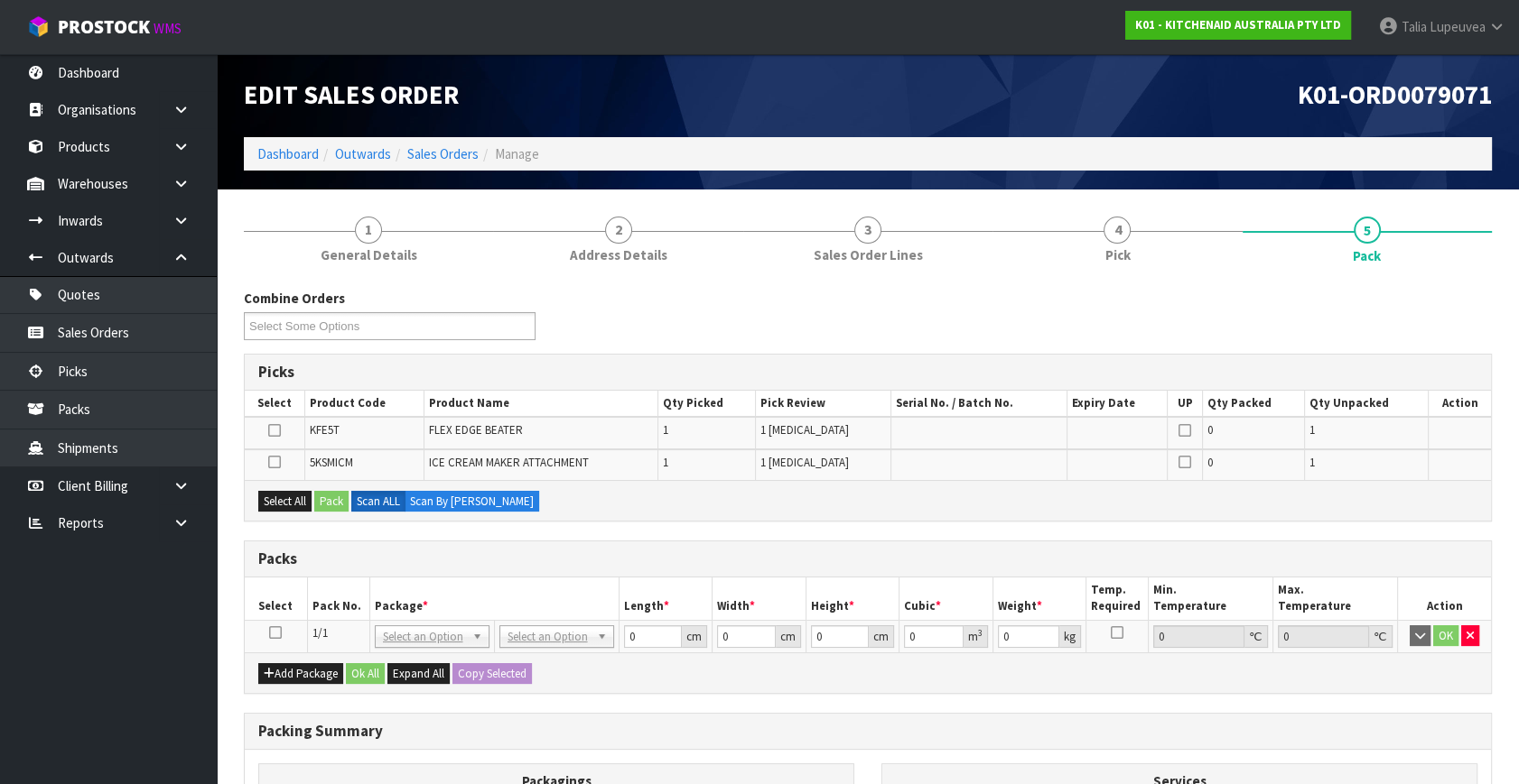
click at [278, 633] on icon at bounding box center [275, 633] width 13 height 1
click at [290, 507] on button "Select All" at bounding box center [284, 502] width 54 height 21
click at [324, 498] on button "Pack" at bounding box center [331, 502] width 34 height 21
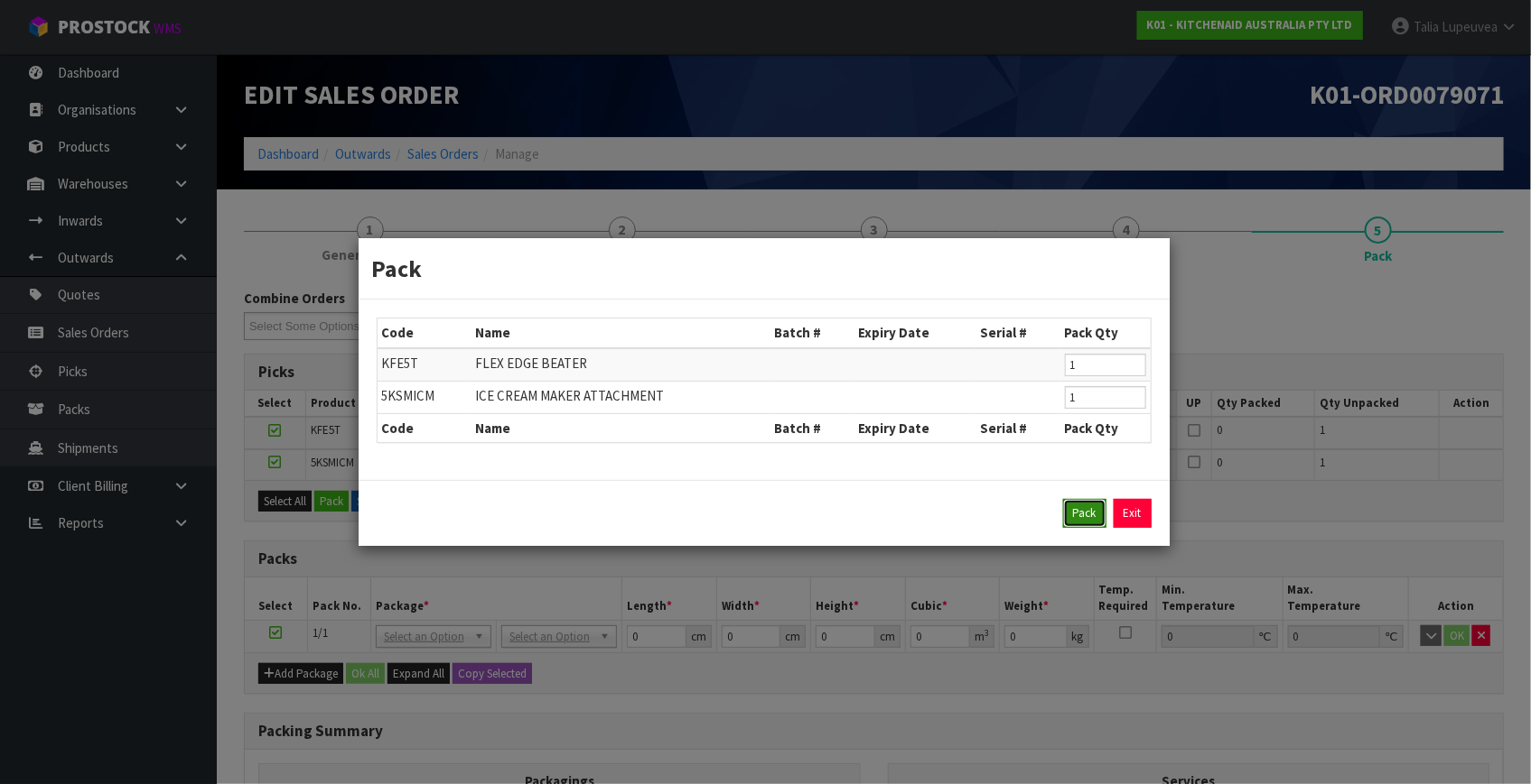
click at [1076, 515] on button "Pack" at bounding box center [1084, 514] width 44 height 29
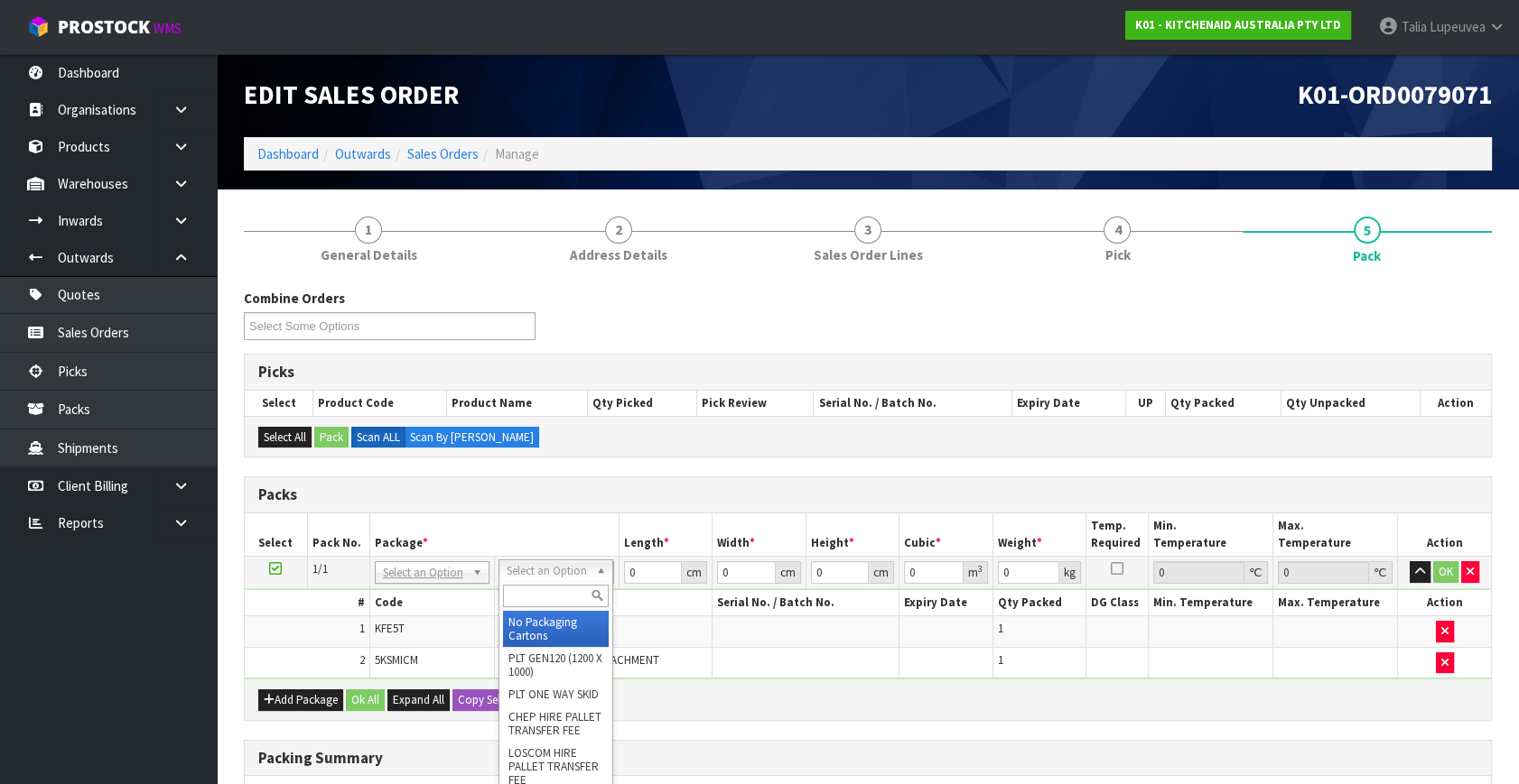
click at [542, 587] on input "text" at bounding box center [556, 595] width 106 height 22
drag, startPoint x: 555, startPoint y: 623, endPoint x: 669, endPoint y: 578, distance: 122.6
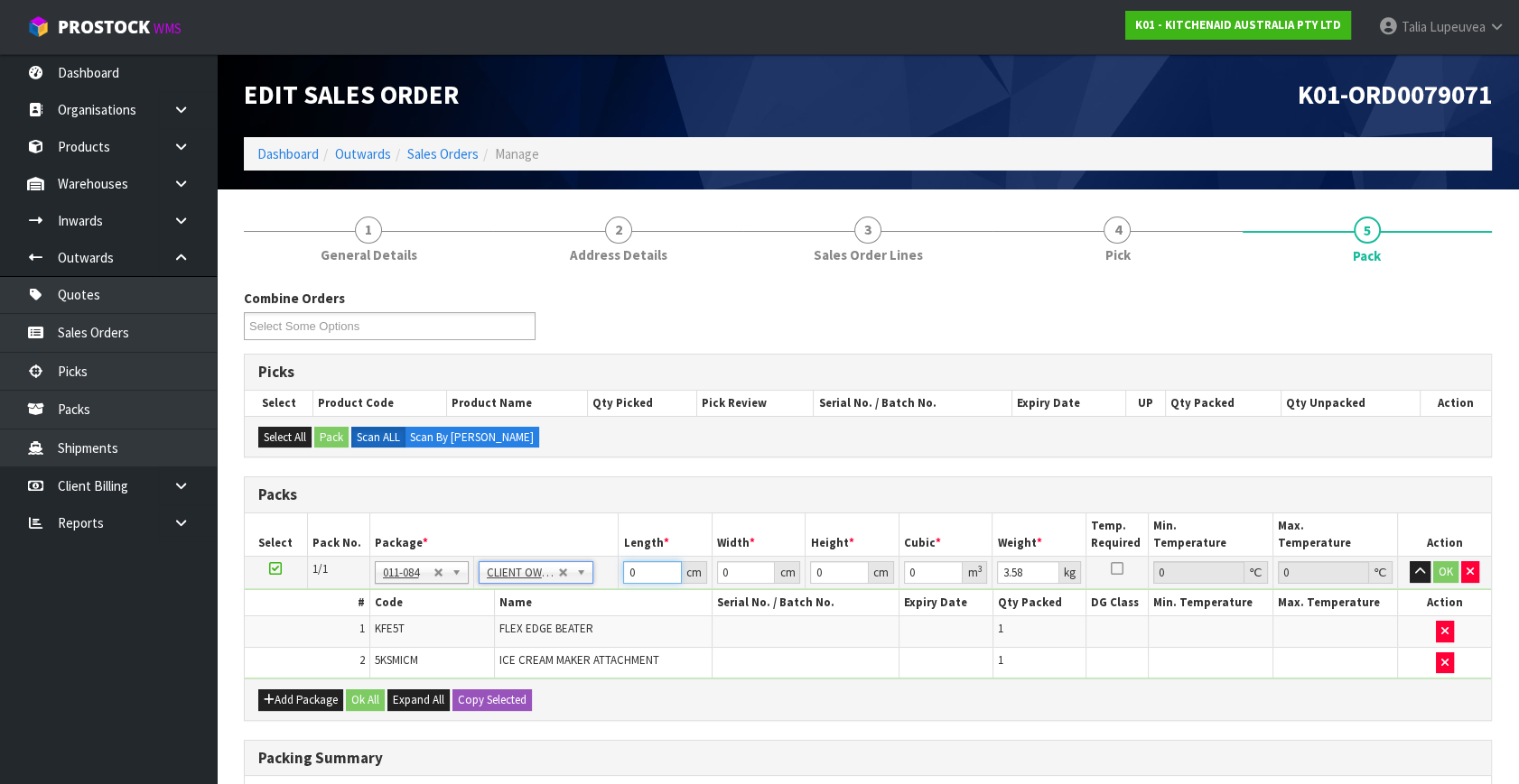
drag, startPoint x: 641, startPoint y: 579, endPoint x: 621, endPoint y: 572, distance: 21.2
click at [621, 572] on td "0 cm" at bounding box center [666, 573] width 94 height 32
click at [1437, 558] on td "OK" at bounding box center [1444, 573] width 94 height 32
click at [1444, 565] on button "OK" at bounding box center [1446, 572] width 25 height 21
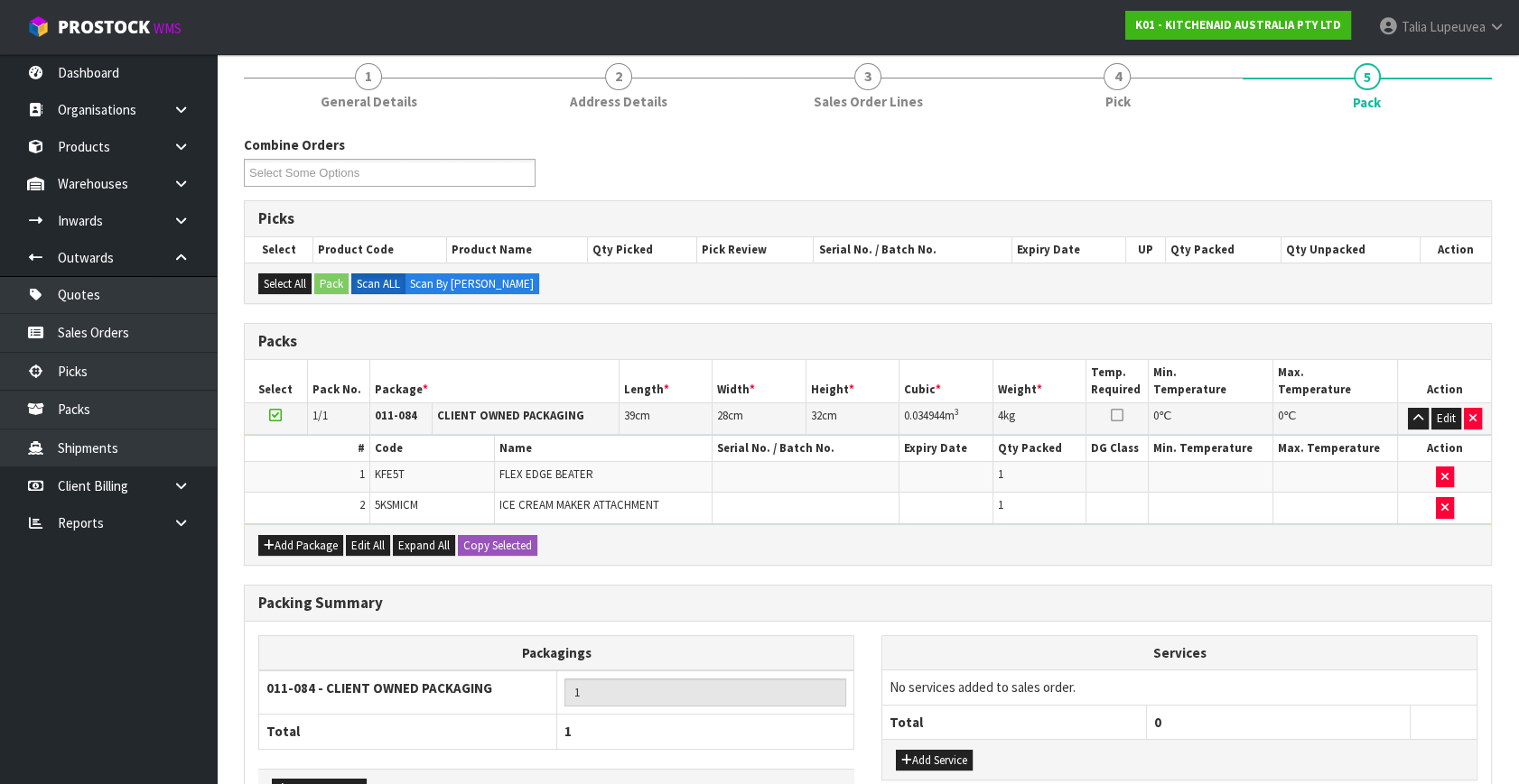
scroll to position [272, 0]
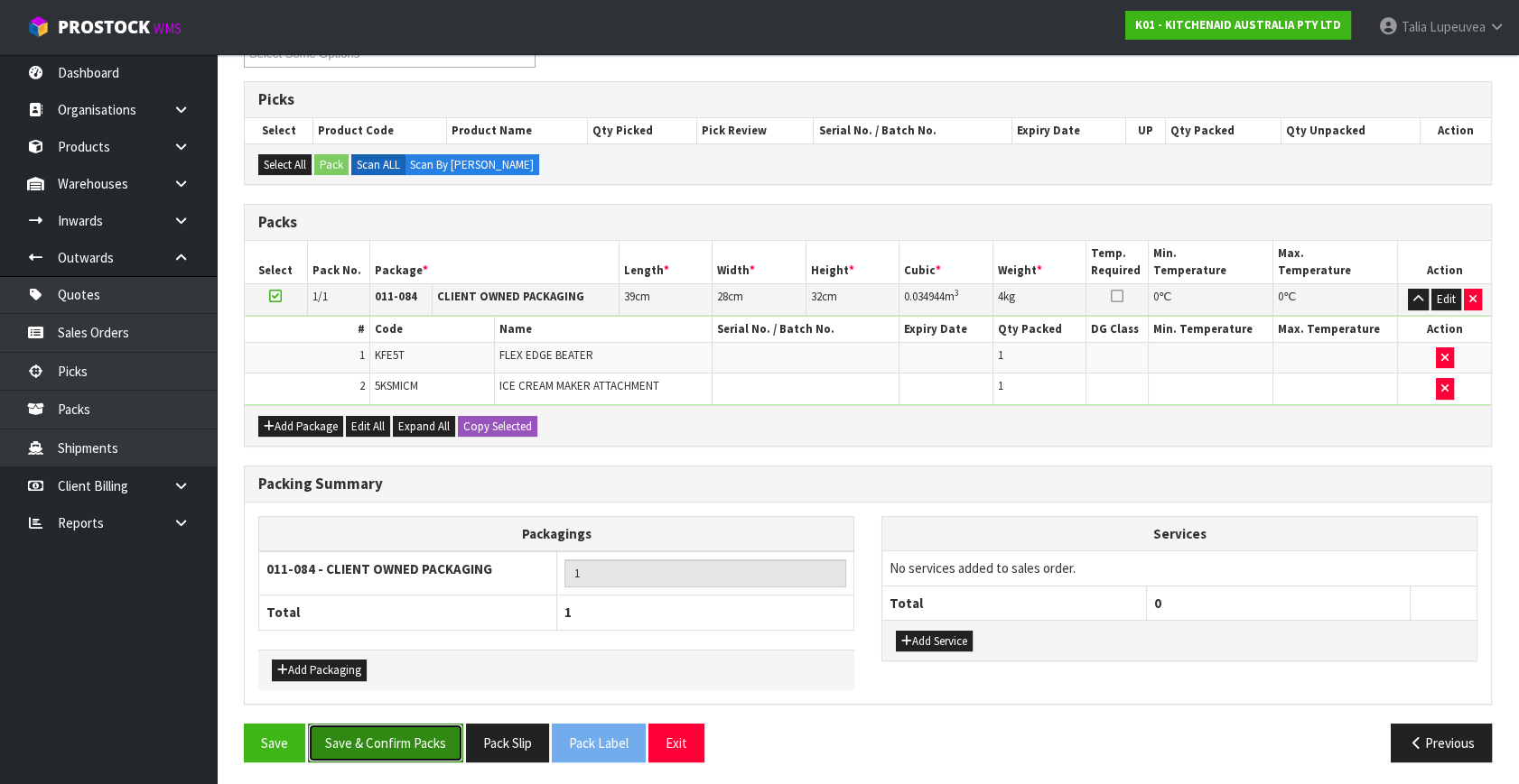
click at [396, 724] on button "Save & Confirm Packs" at bounding box center [385, 743] width 156 height 39
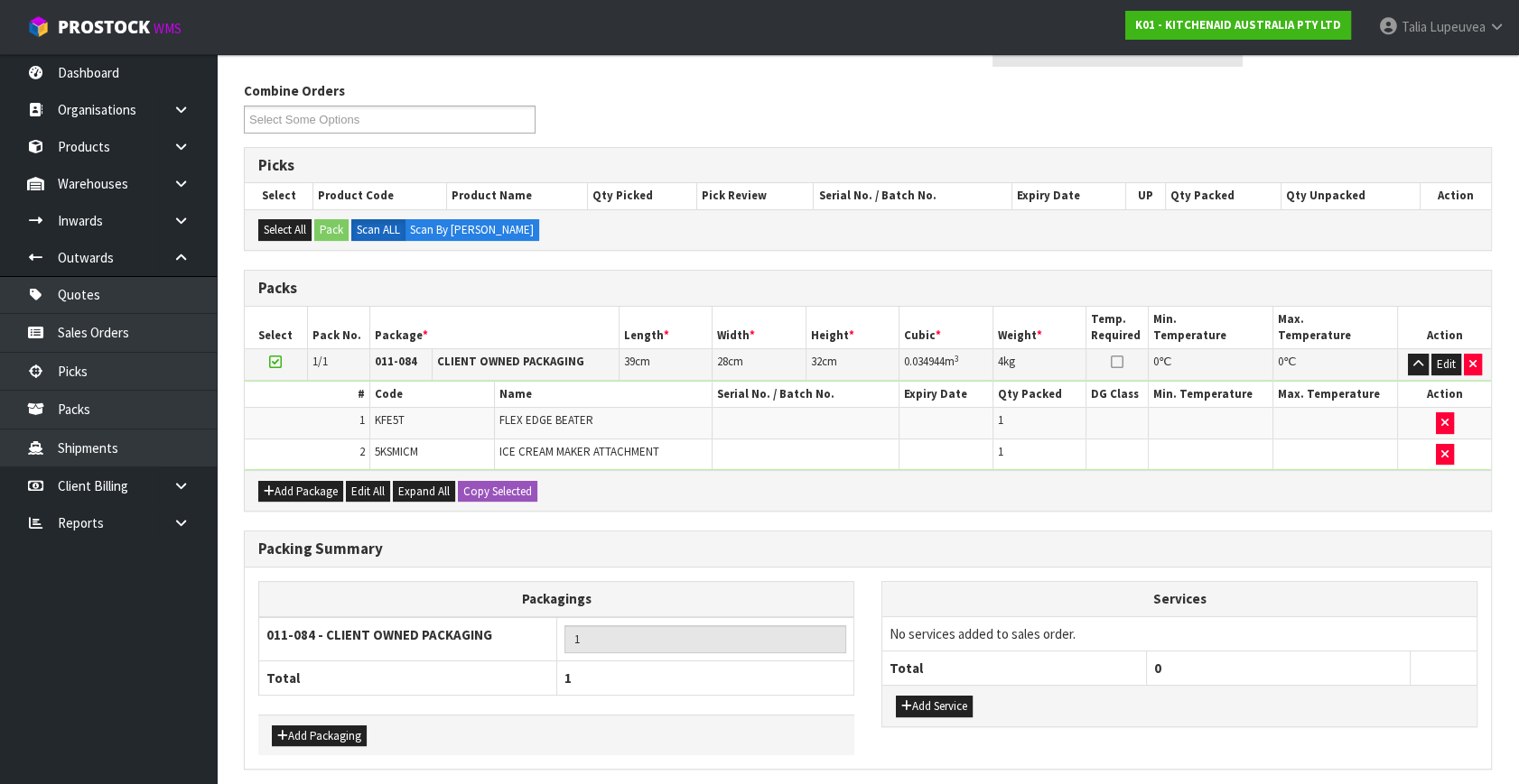
scroll to position [0, 0]
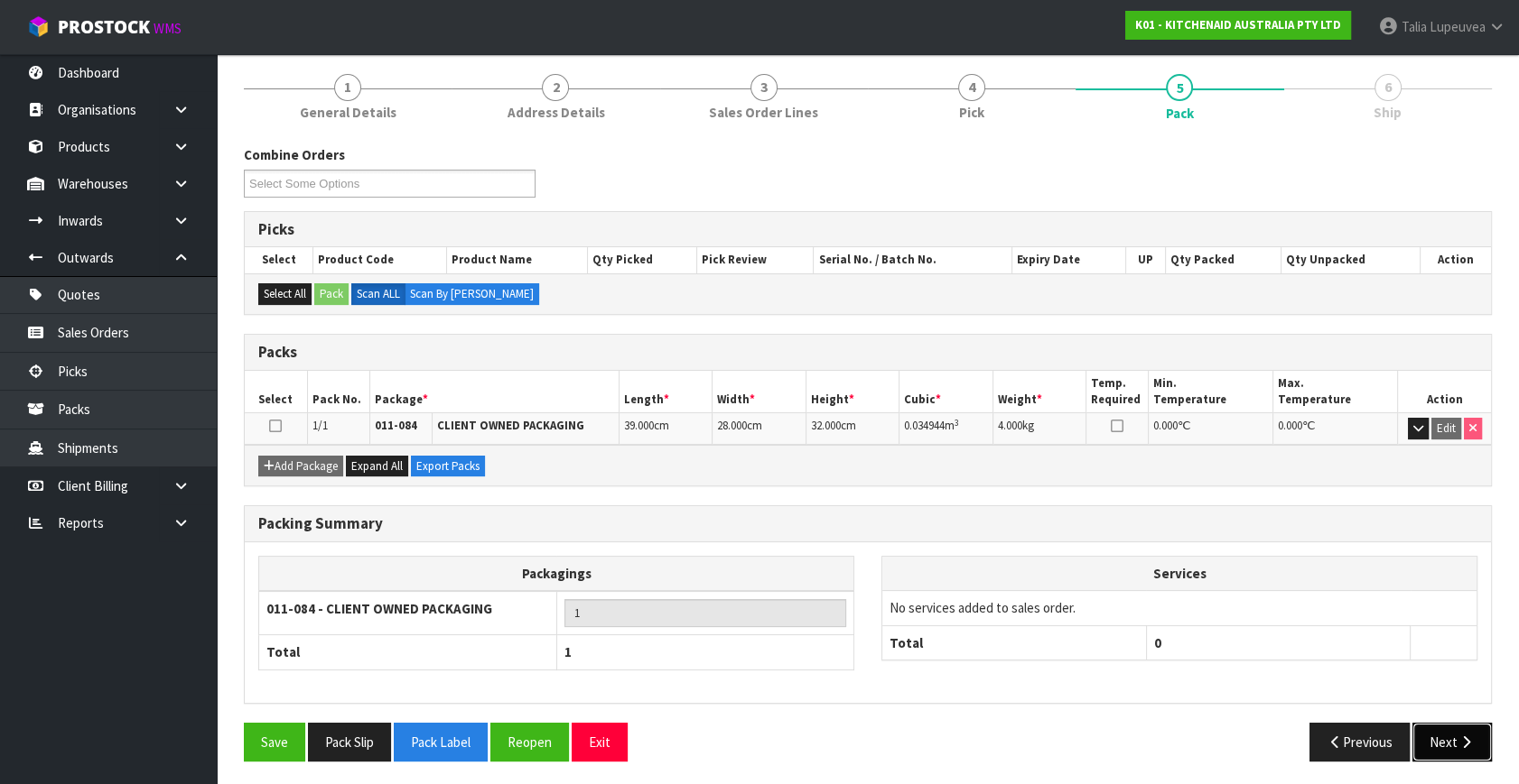
click at [1444, 731] on button "Next" at bounding box center [1452, 742] width 80 height 39
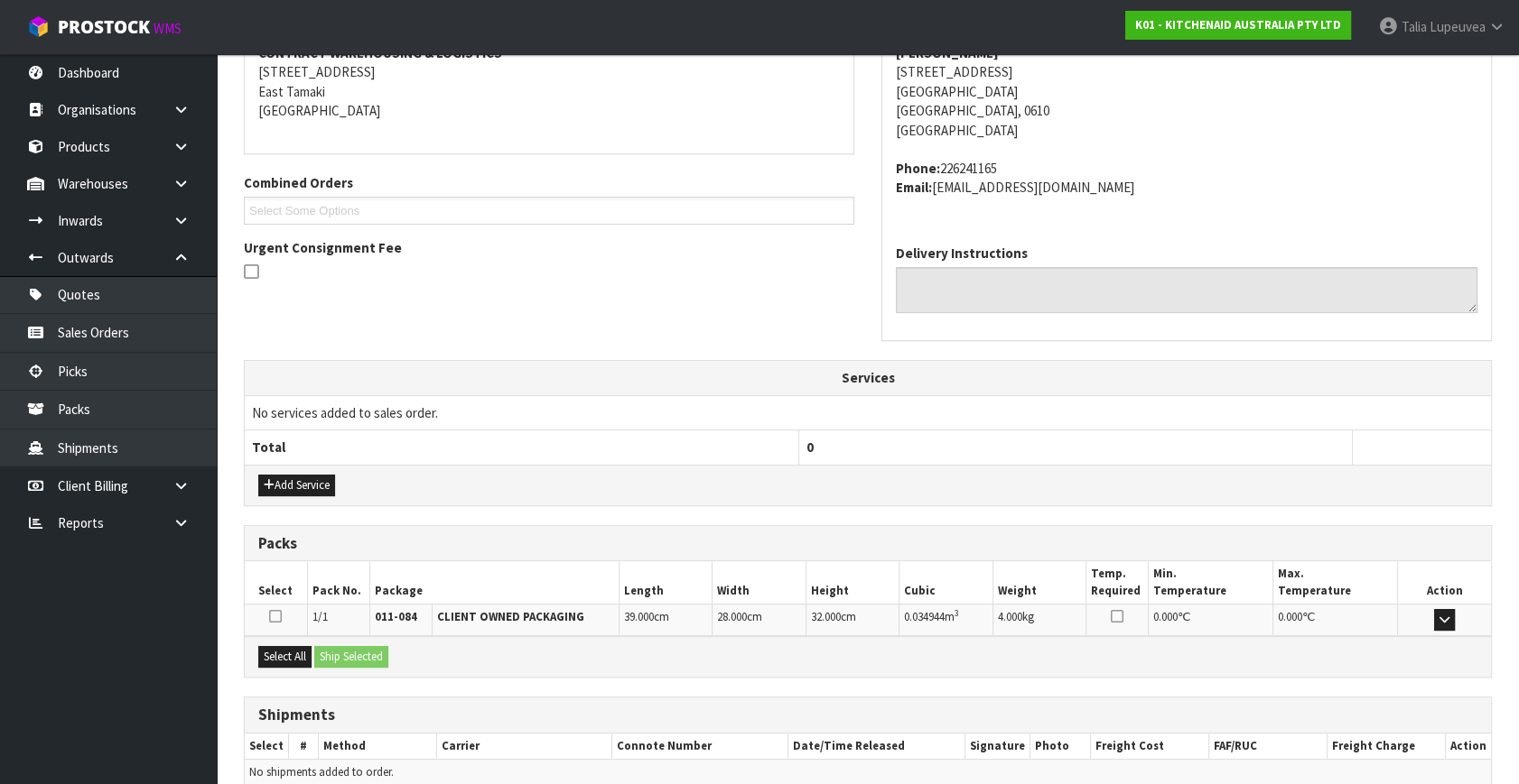
scroll to position [445, 0]
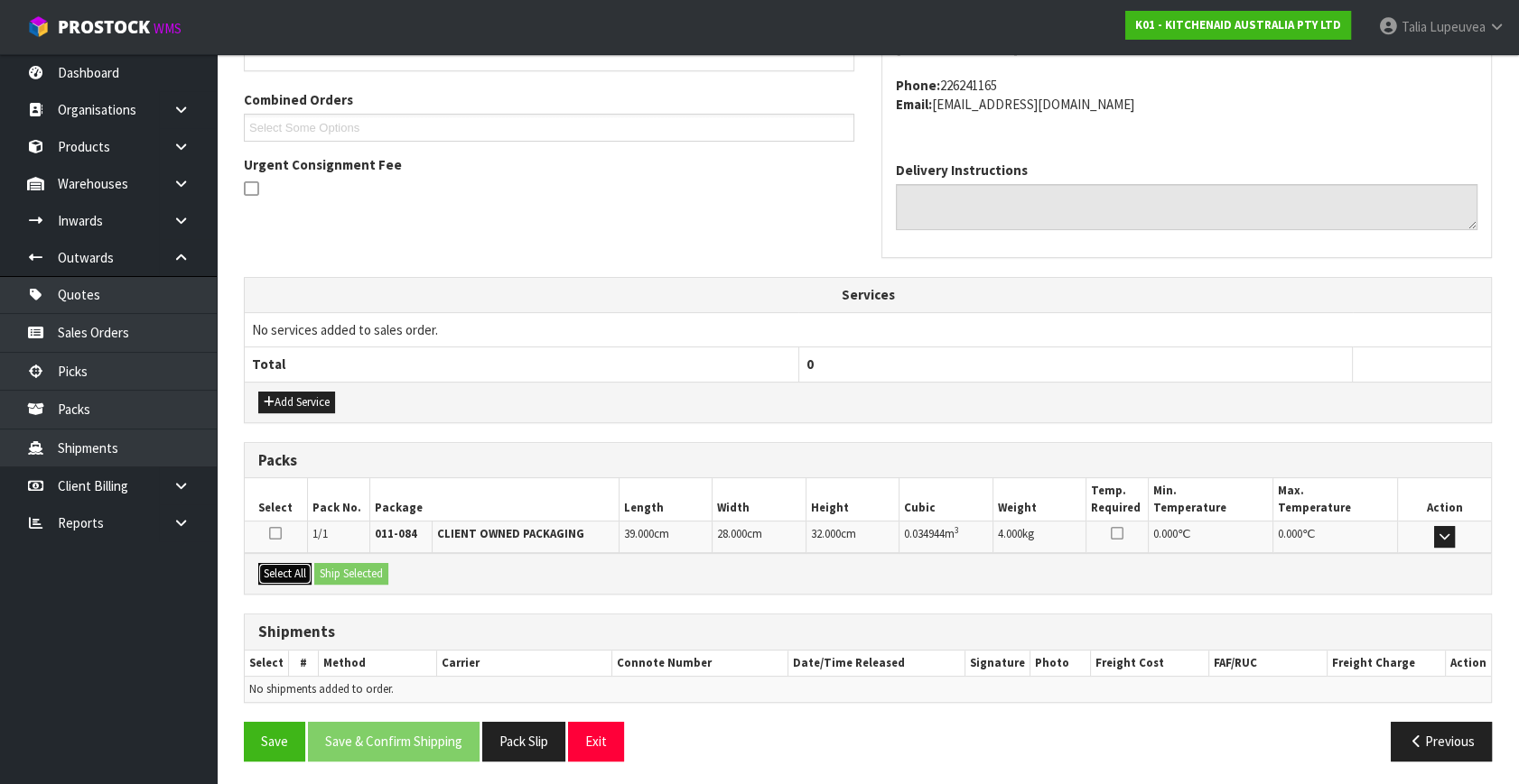
click at [291, 567] on button "Select All" at bounding box center [284, 574] width 54 height 21
click at [329, 563] on button "Ship Selected" at bounding box center [351, 574] width 74 height 21
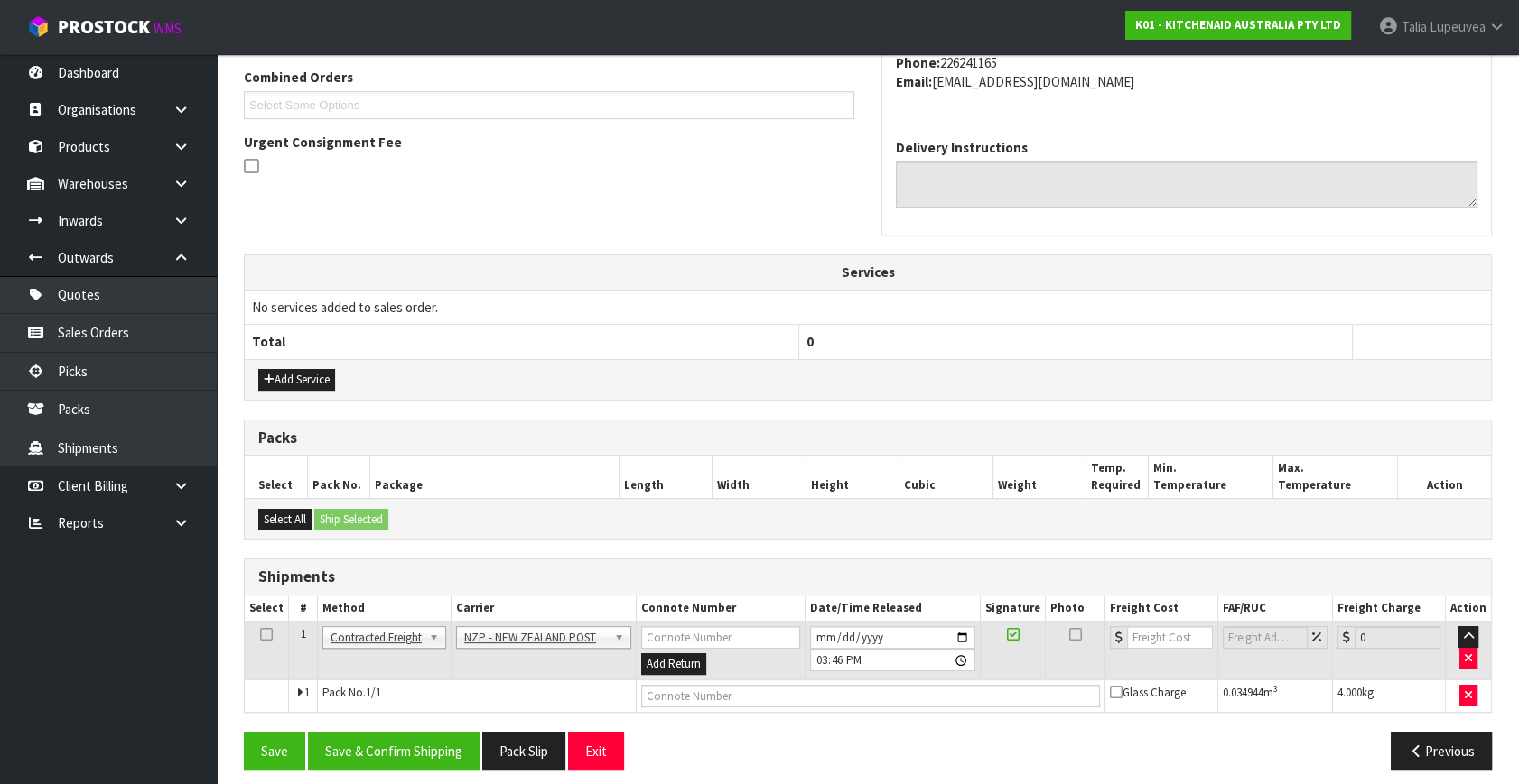
scroll to position [477, 0]
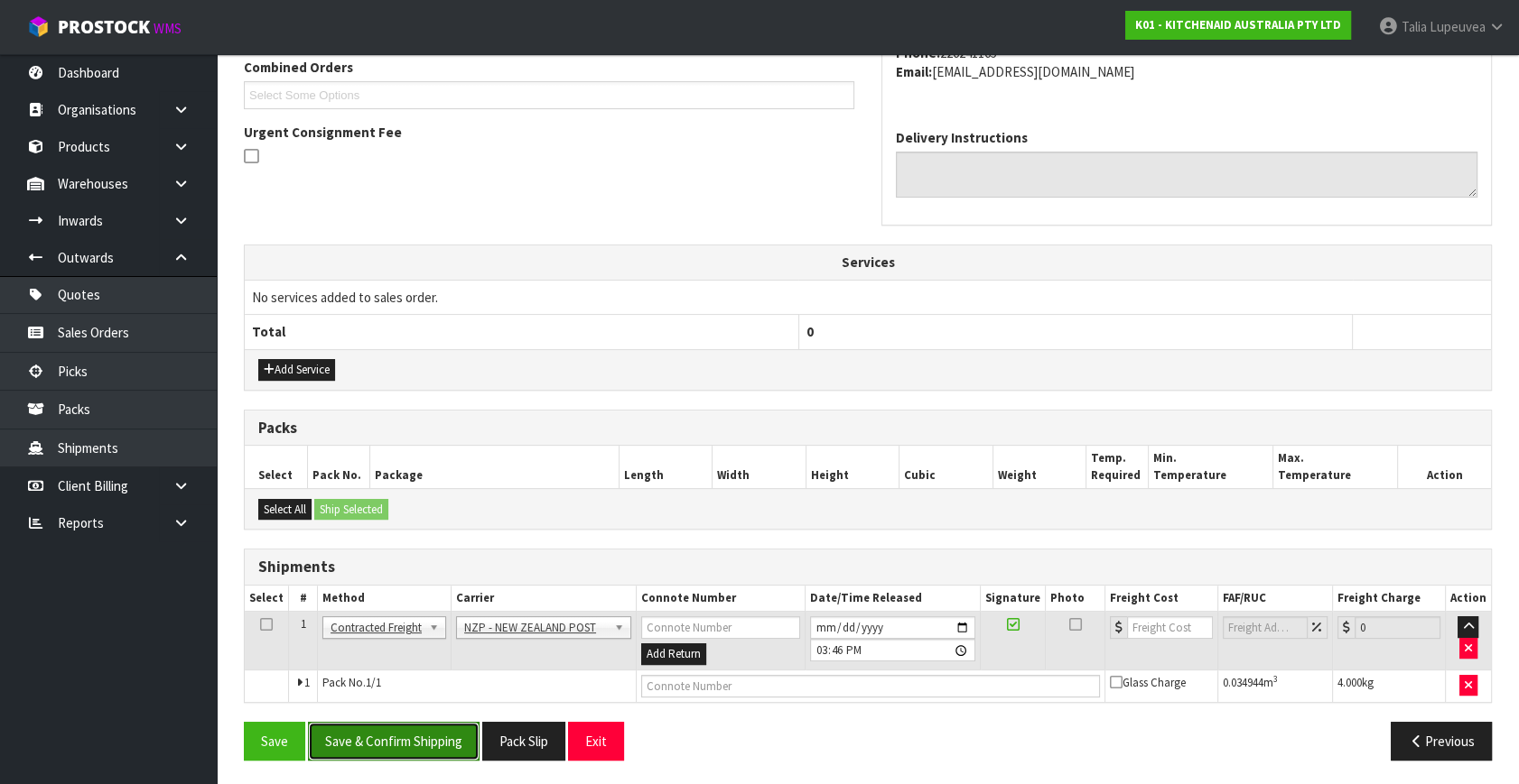
click at [443, 725] on button "Save & Confirm Shipping" at bounding box center [393, 741] width 171 height 39
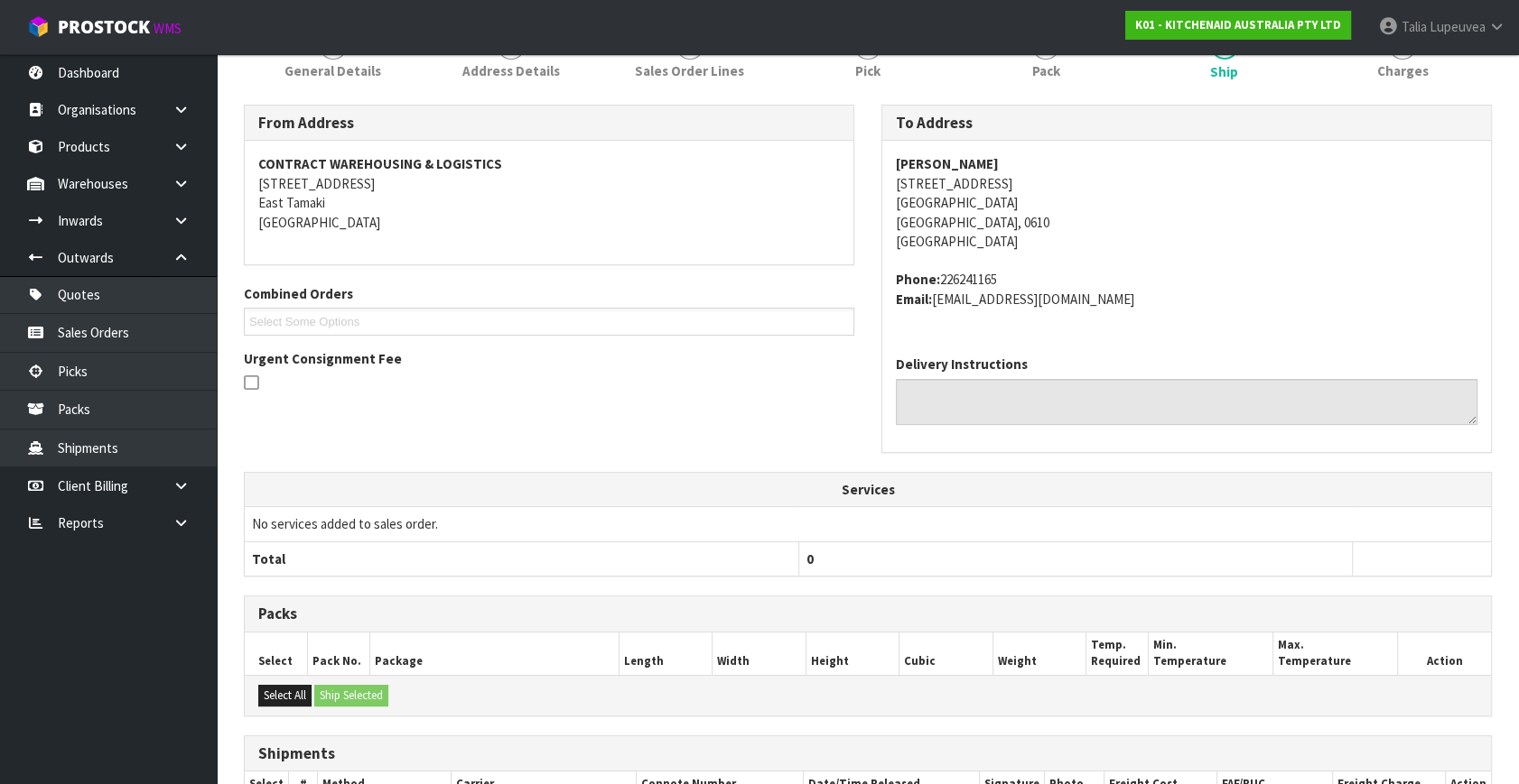
scroll to position [451, 0]
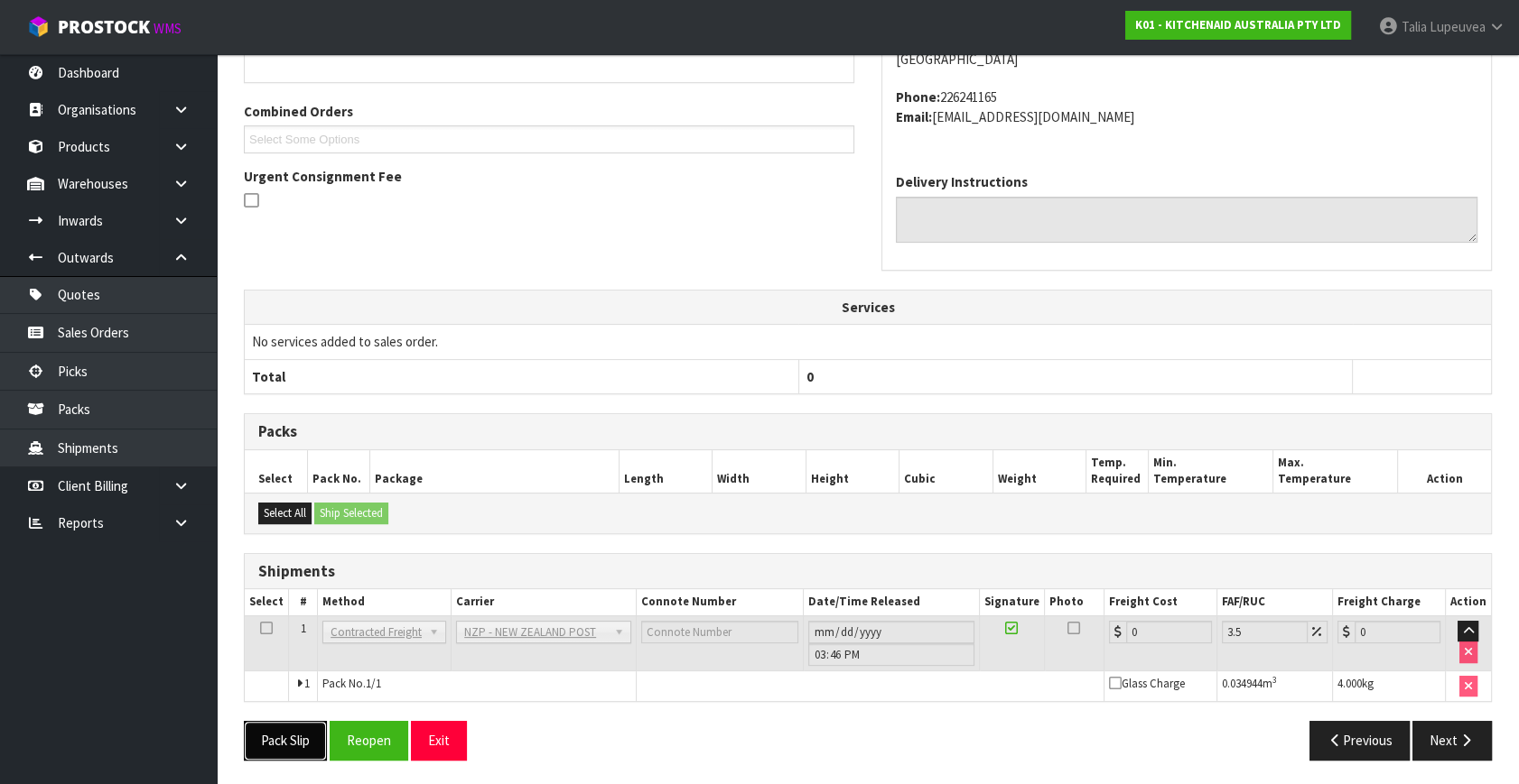
click at [276, 735] on button "Pack Slip" at bounding box center [285, 740] width 83 height 39
click at [385, 733] on button "Reopen" at bounding box center [369, 740] width 79 height 39
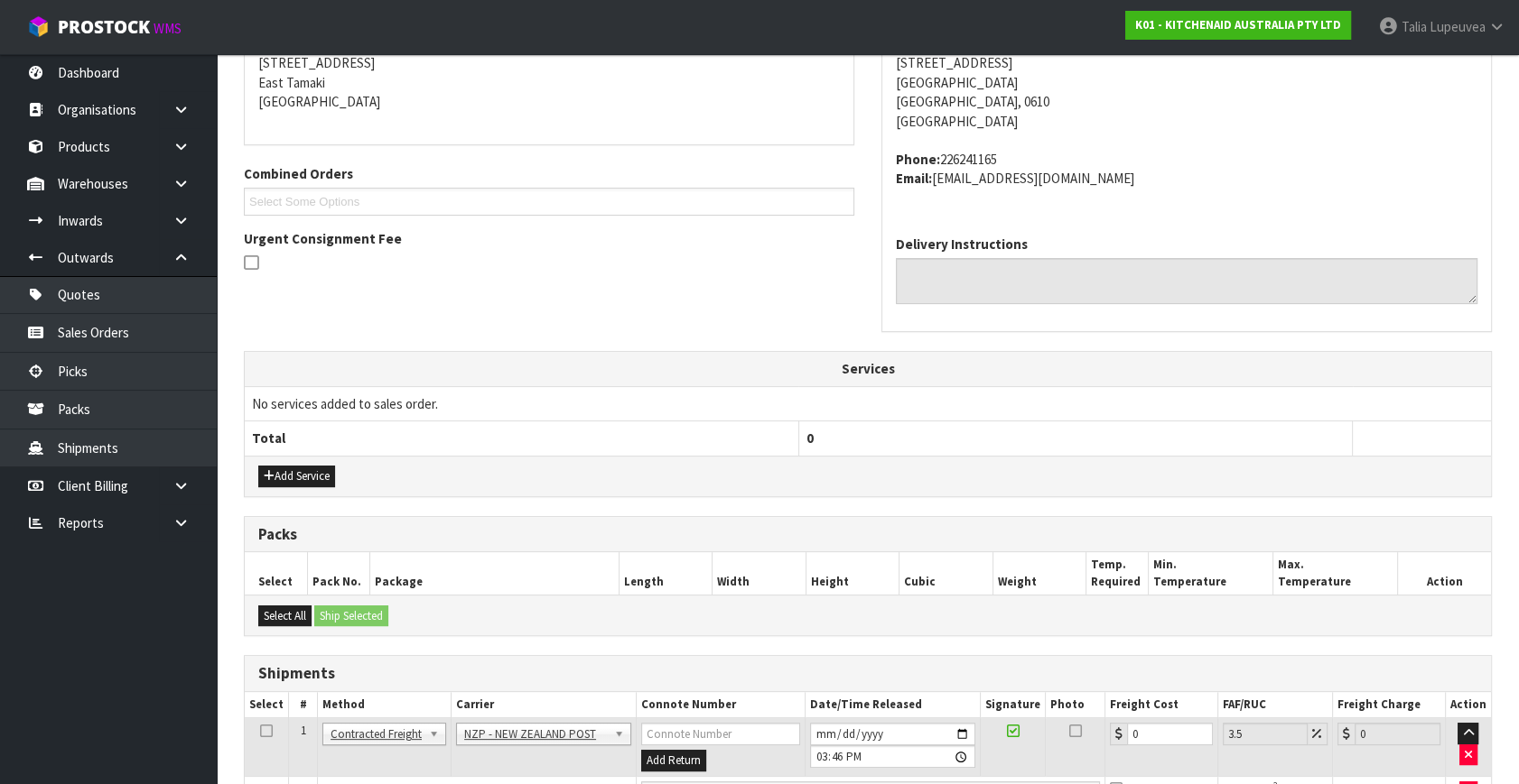
scroll to position [494, 0]
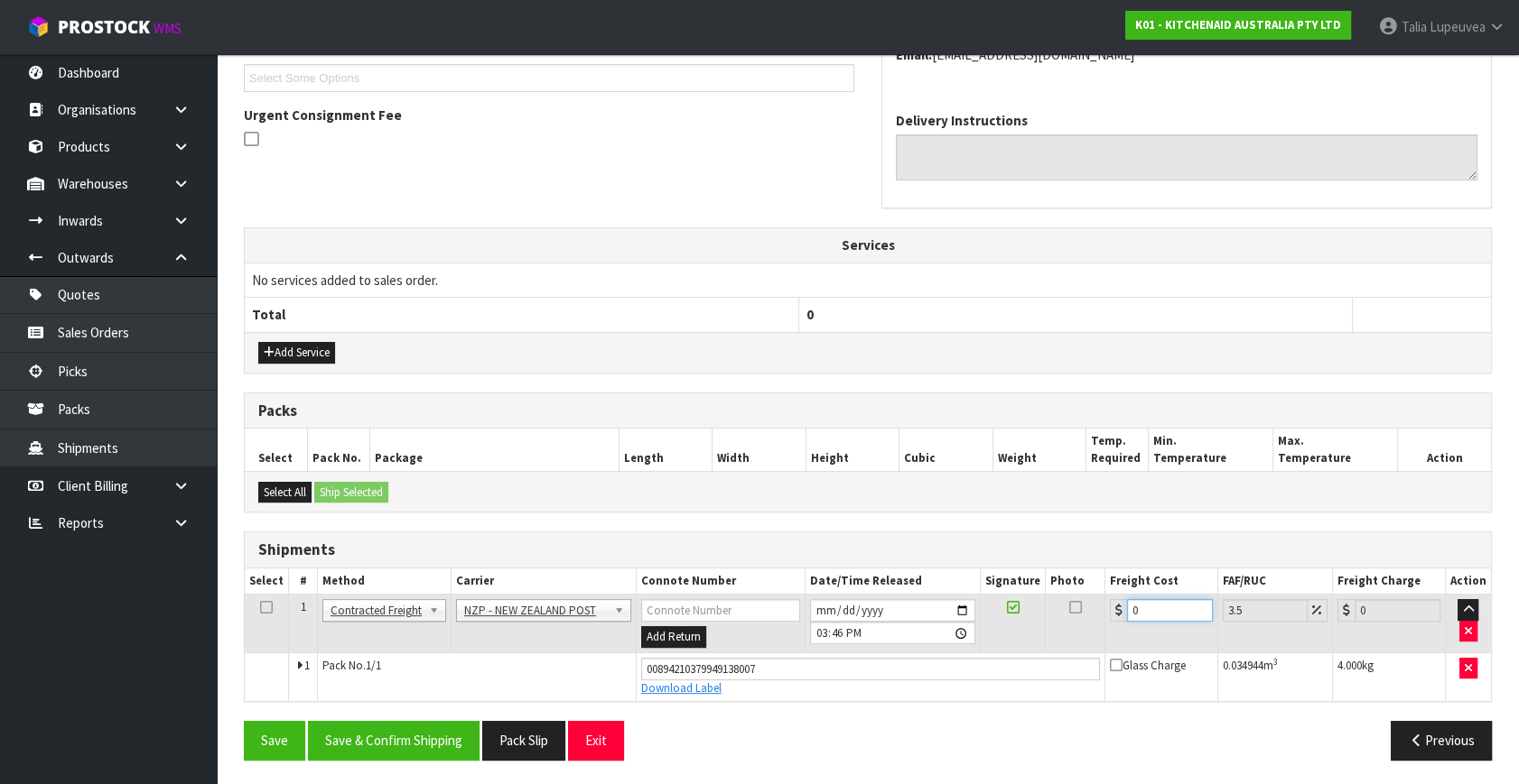
drag, startPoint x: 1147, startPoint y: 608, endPoint x: 1101, endPoint y: 619, distance: 47.3
click at [1101, 619] on tr "1 Client Local Pickup Customer Local Pickup Company Freight Contracted Freight …" at bounding box center [867, 624] width 1247 height 58
click at [397, 730] on button "Save & Confirm Shipping" at bounding box center [393, 740] width 171 height 39
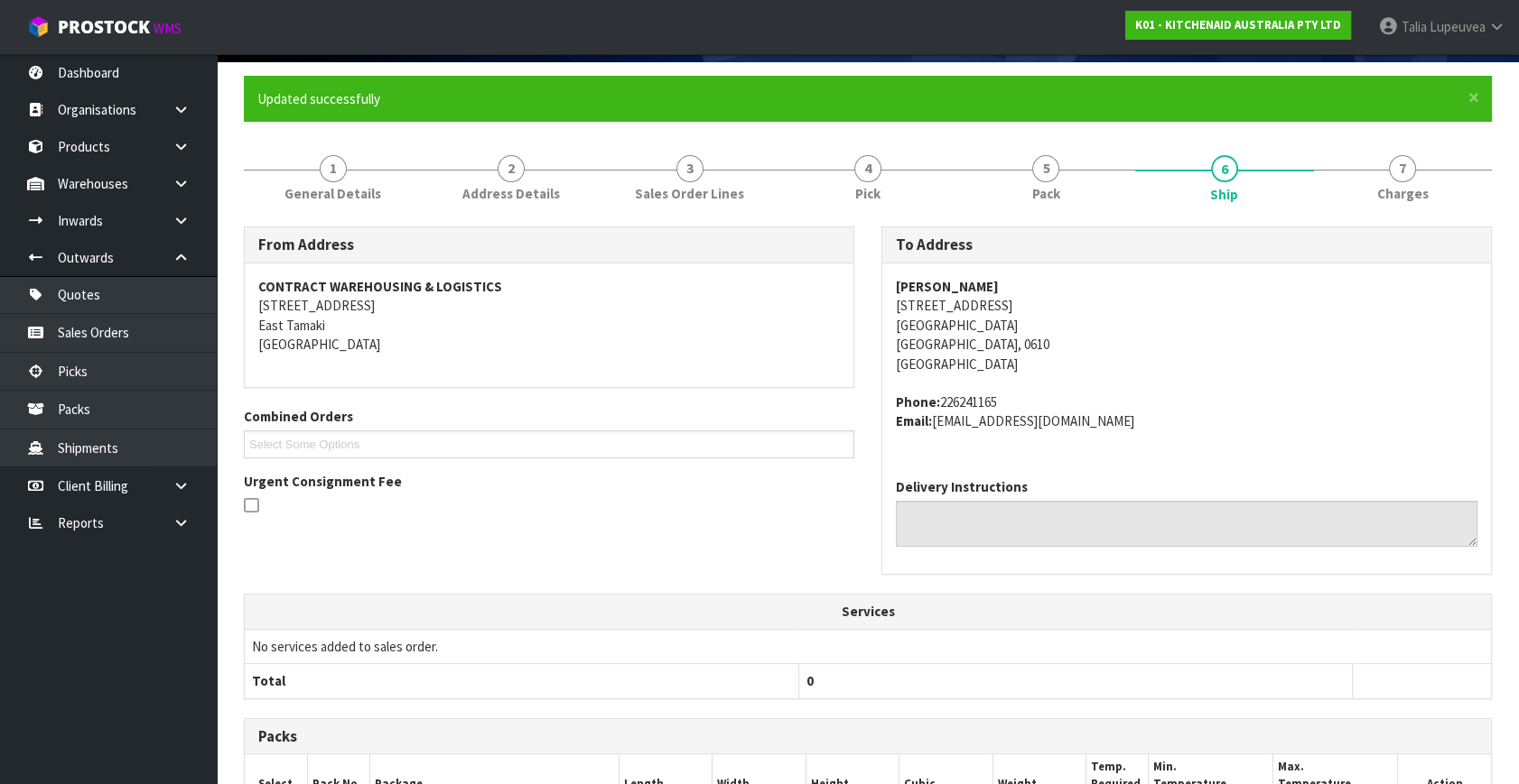
scroll to position [0, 0]
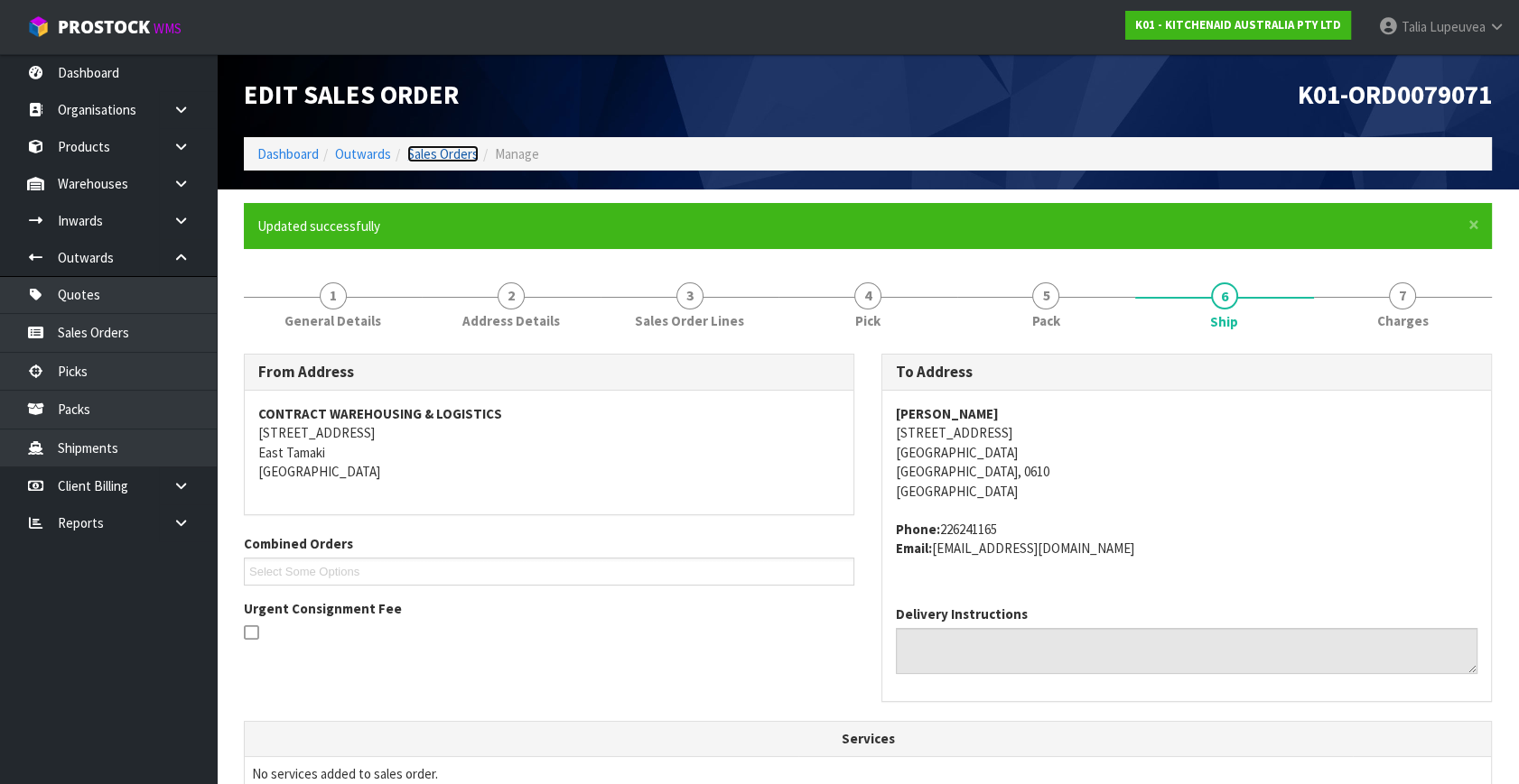
click at [429, 157] on link "Sales Orders" at bounding box center [443, 154] width 71 height 18
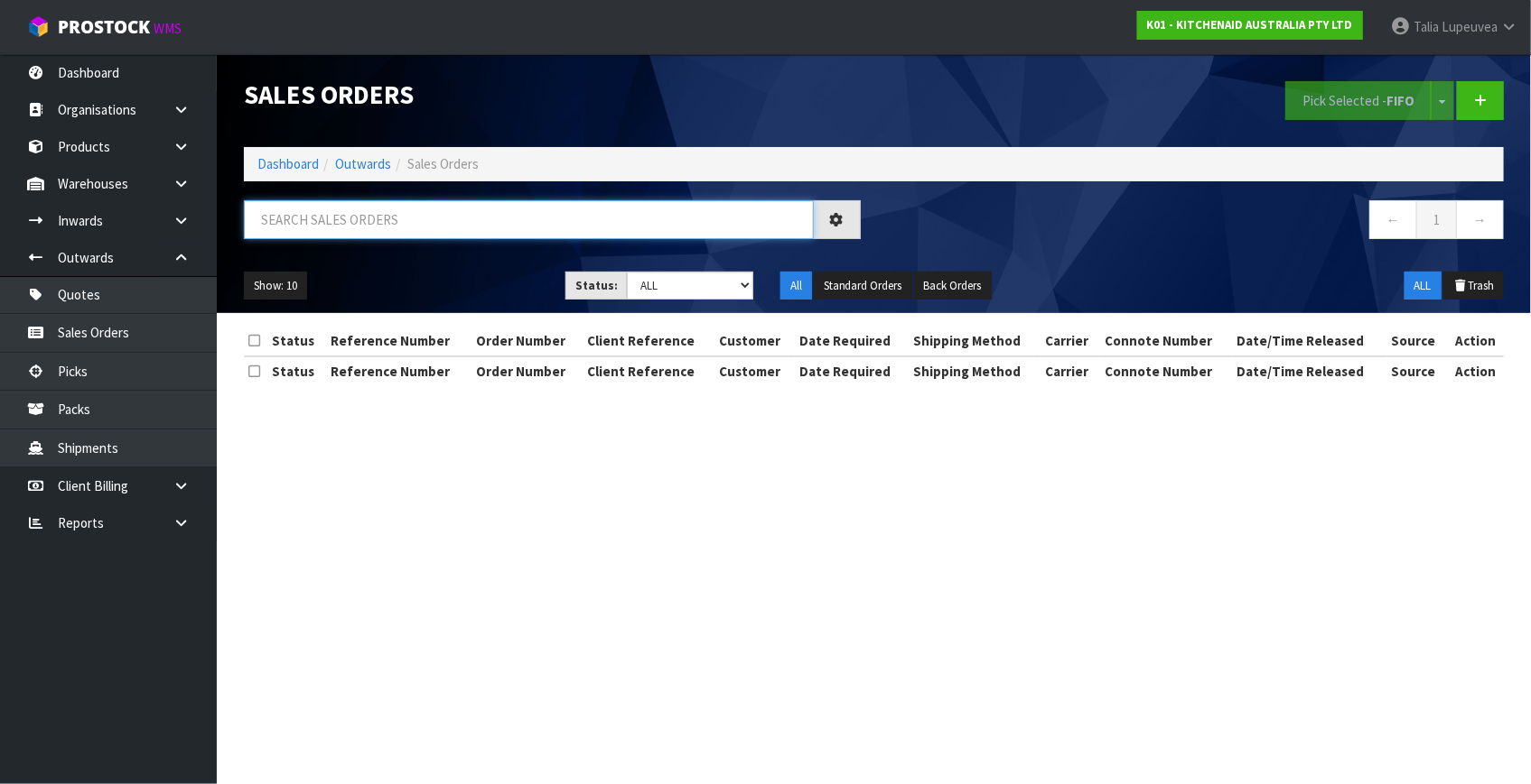
click at [460, 202] on input "text" at bounding box center [529, 220] width 570 height 39
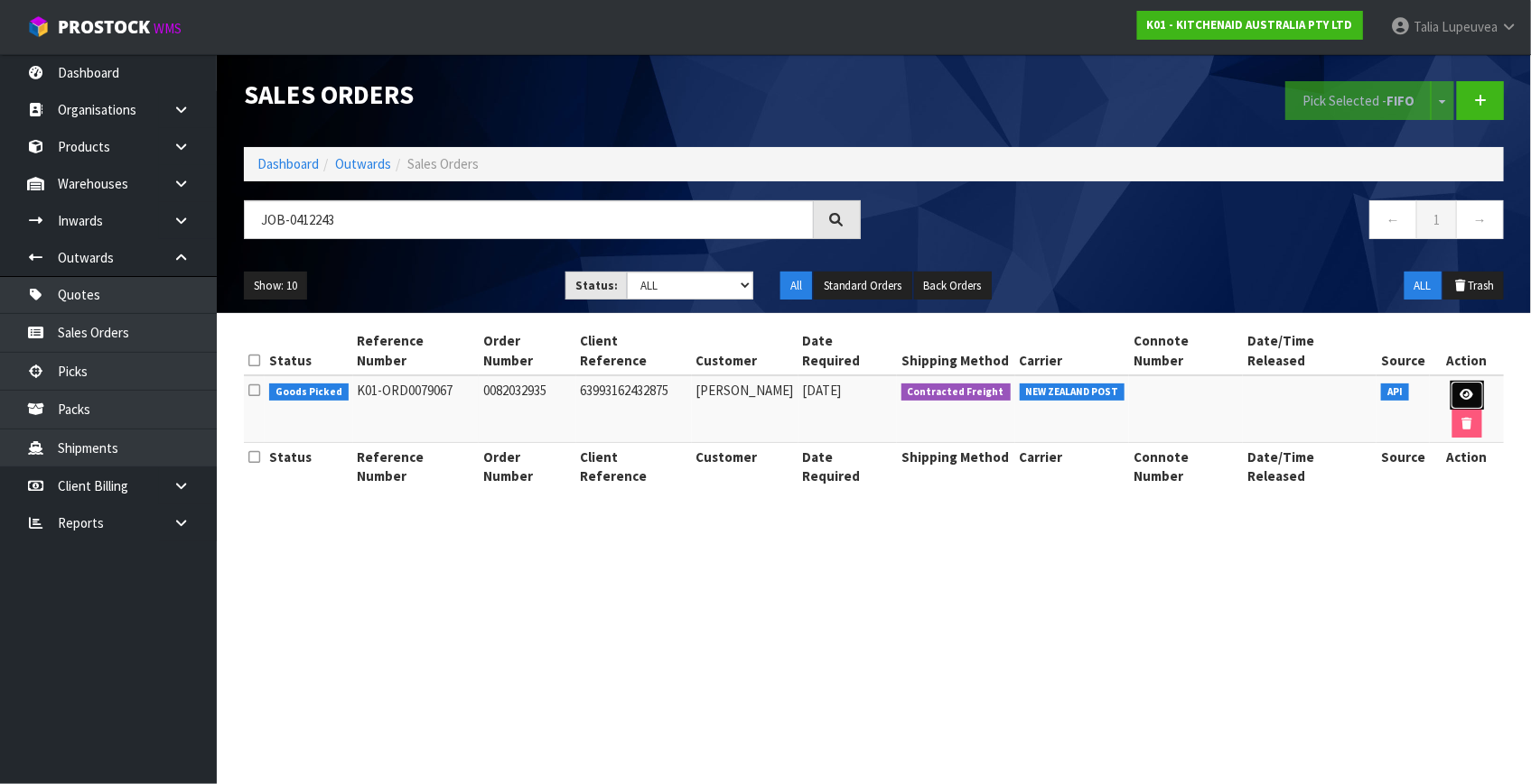
click at [1461, 389] on icon at bounding box center [1468, 395] width 14 height 12
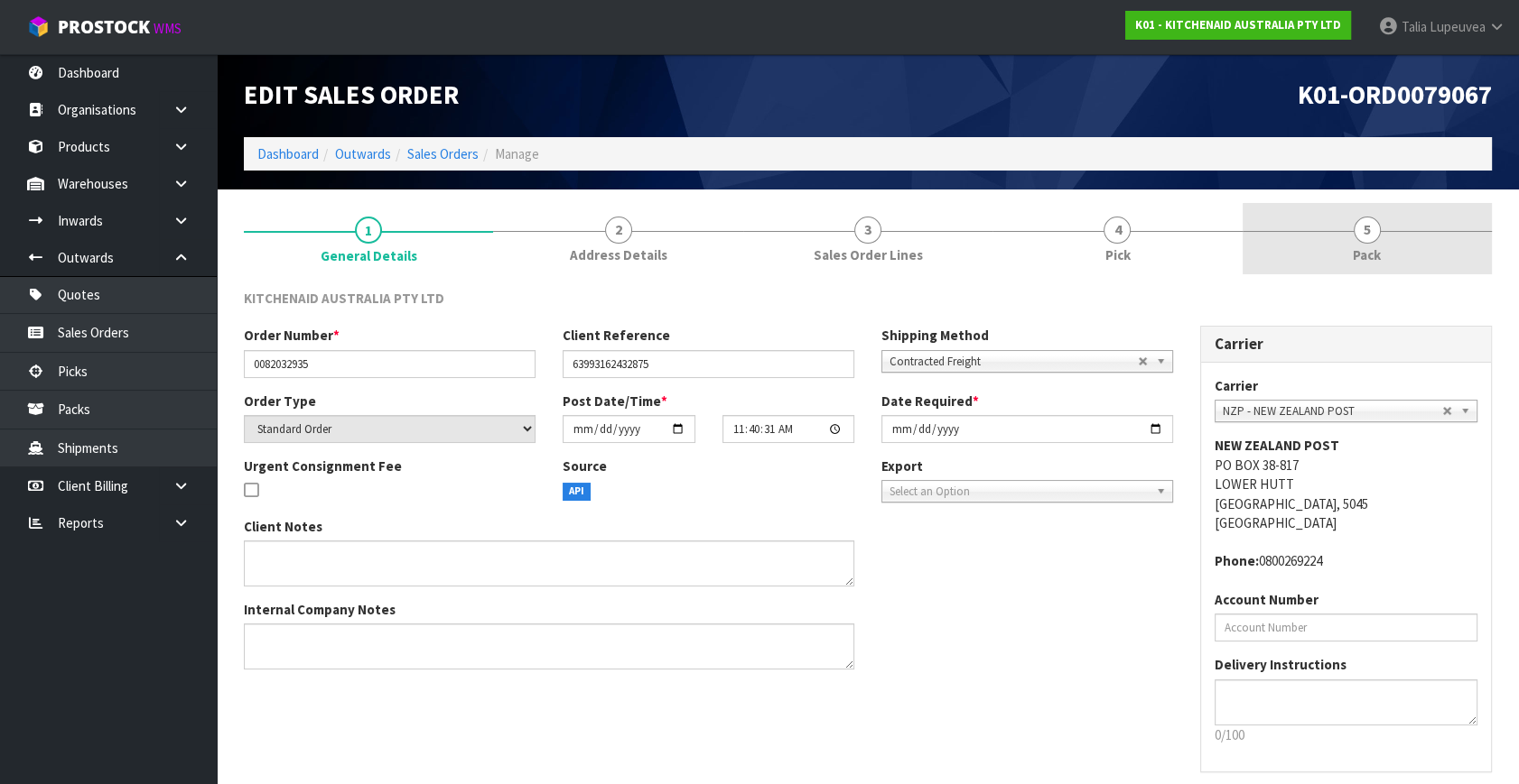
click at [1367, 238] on span "5" at bounding box center [1367, 231] width 27 height 27
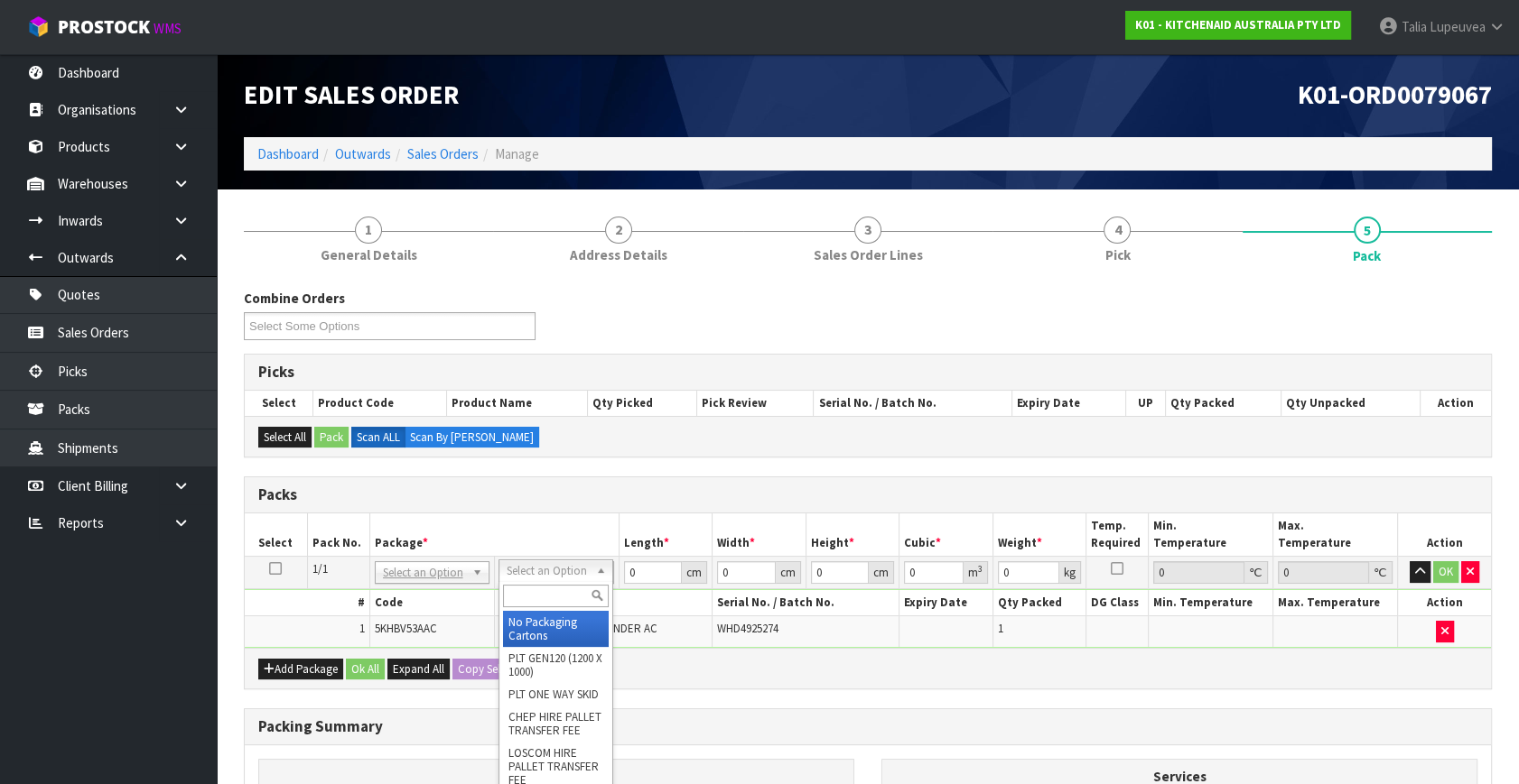
click at [546, 591] on input "text" at bounding box center [556, 595] width 106 height 22
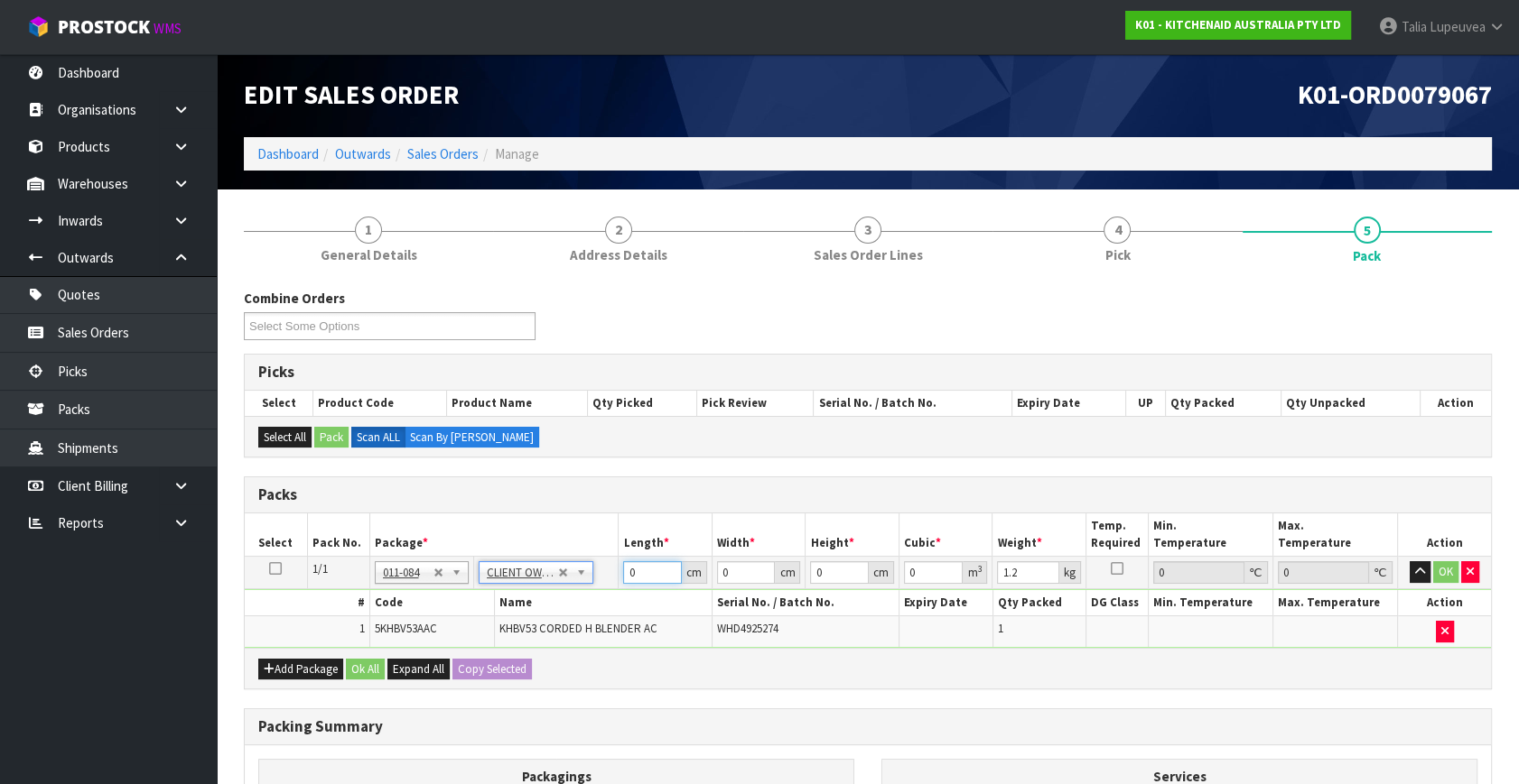
drag, startPoint x: 650, startPoint y: 570, endPoint x: 569, endPoint y: 587, distance: 82.8
click at [569, 587] on tbody "1/1 NONE 007-001 007-002 007-004 007-009 007-013 007-014 007-015 007-017 007-01…" at bounding box center [867, 603] width 1247 height 91
click at [1443, 572] on button "OK" at bounding box center [1446, 572] width 25 height 21
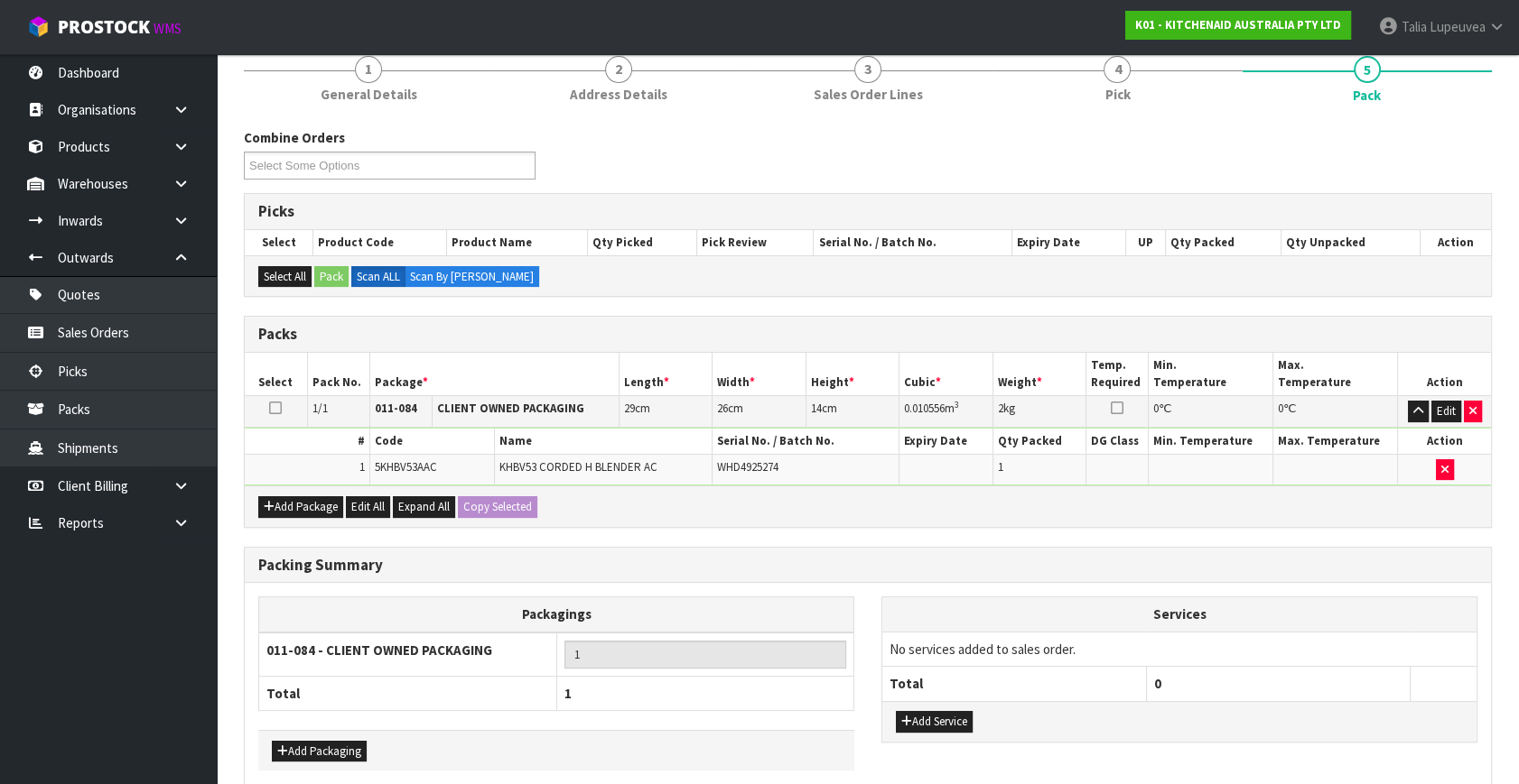
scroll to position [242, 0]
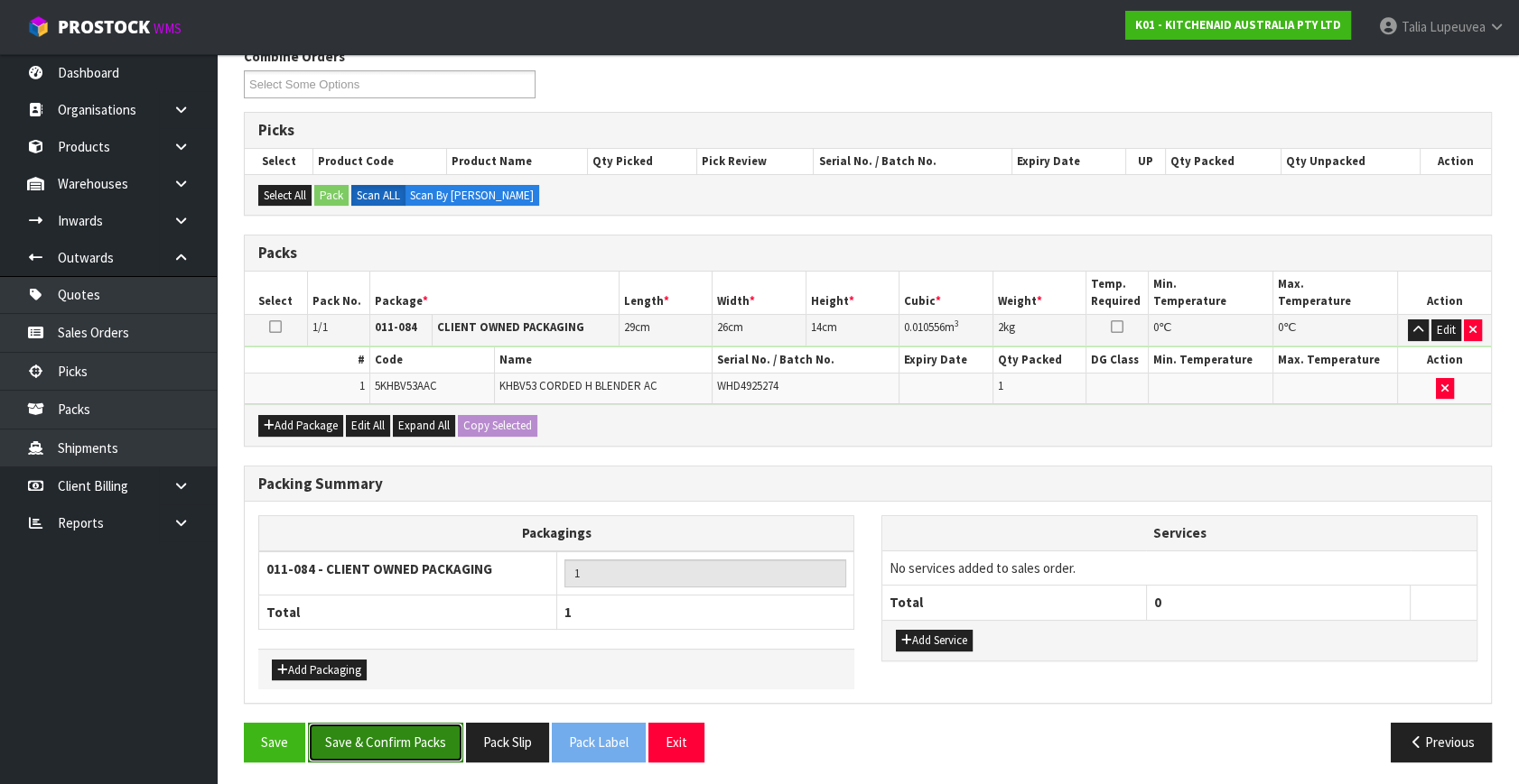
click at [390, 724] on button "Save & Confirm Packs" at bounding box center [385, 742] width 156 height 39
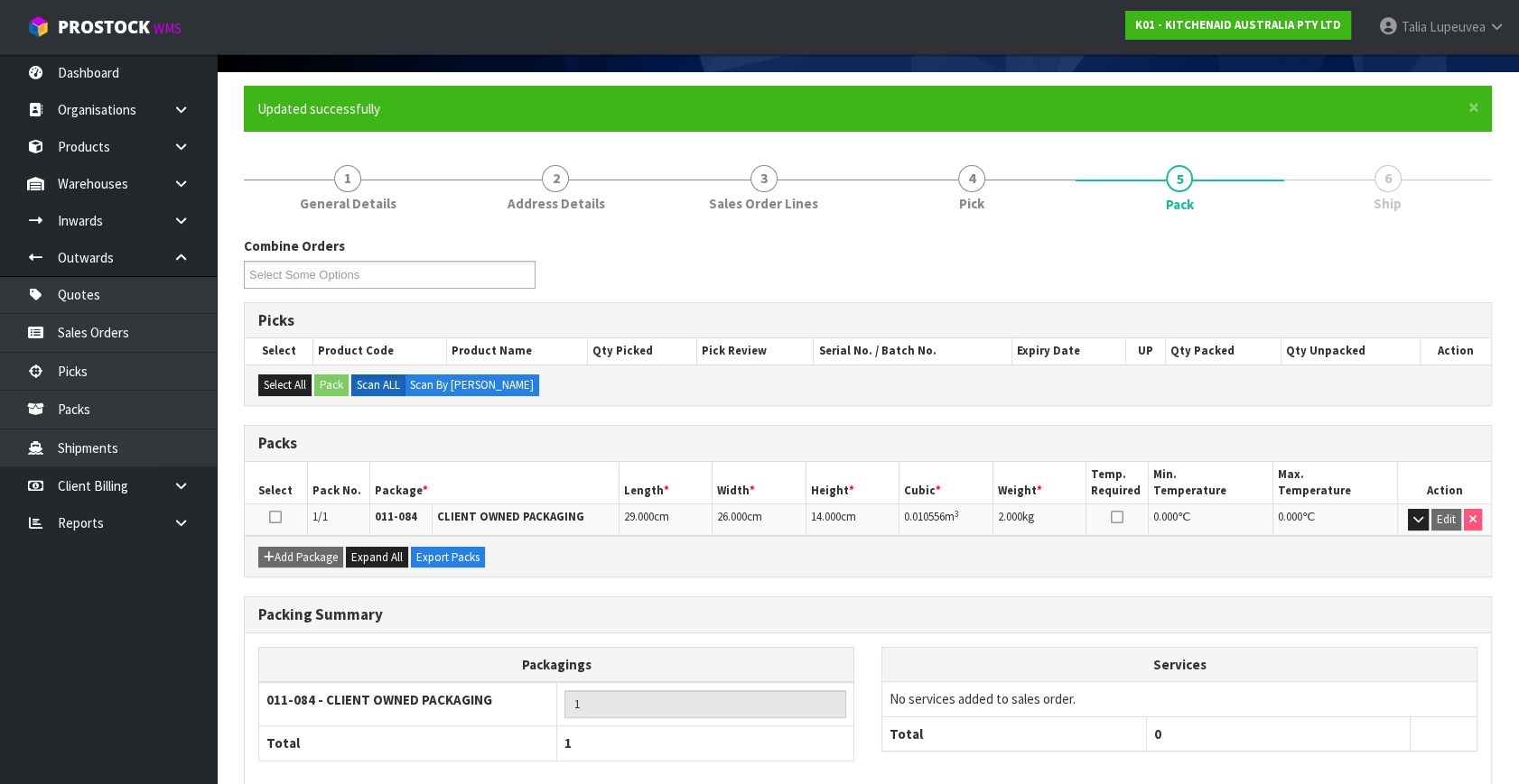
scroll to position [208, 0]
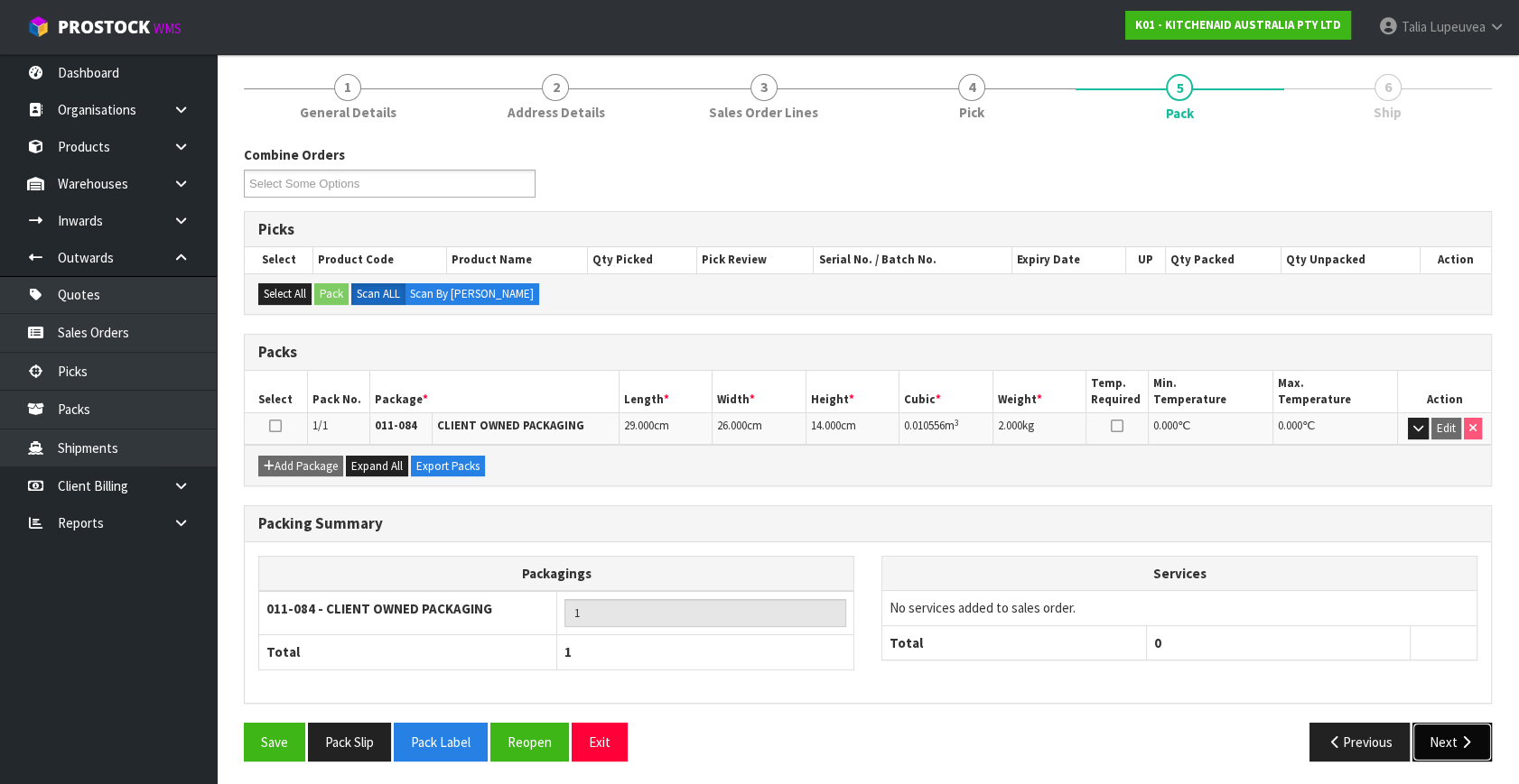
click at [1453, 732] on button "Next" at bounding box center [1452, 742] width 80 height 39
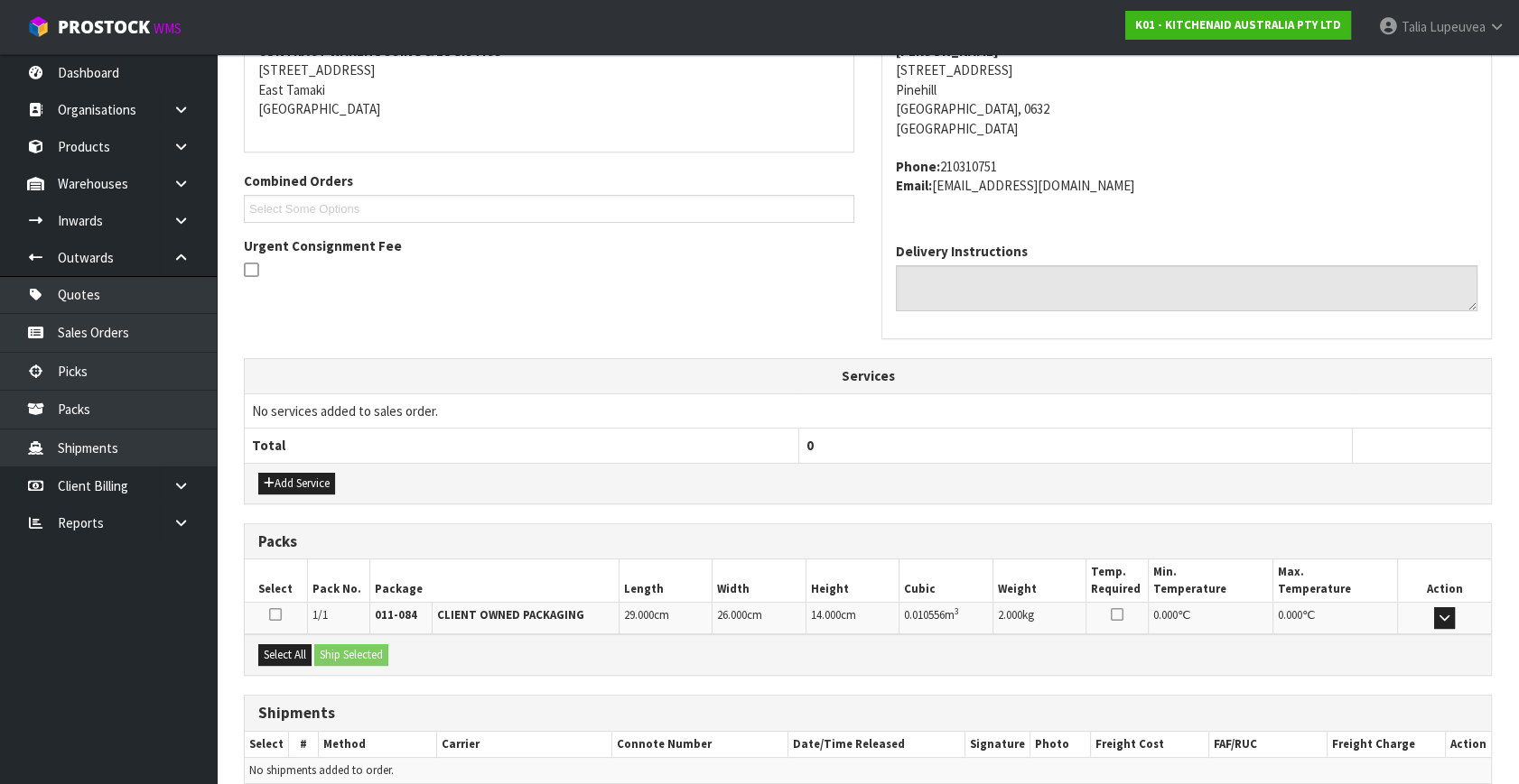
scroll to position [445, 0]
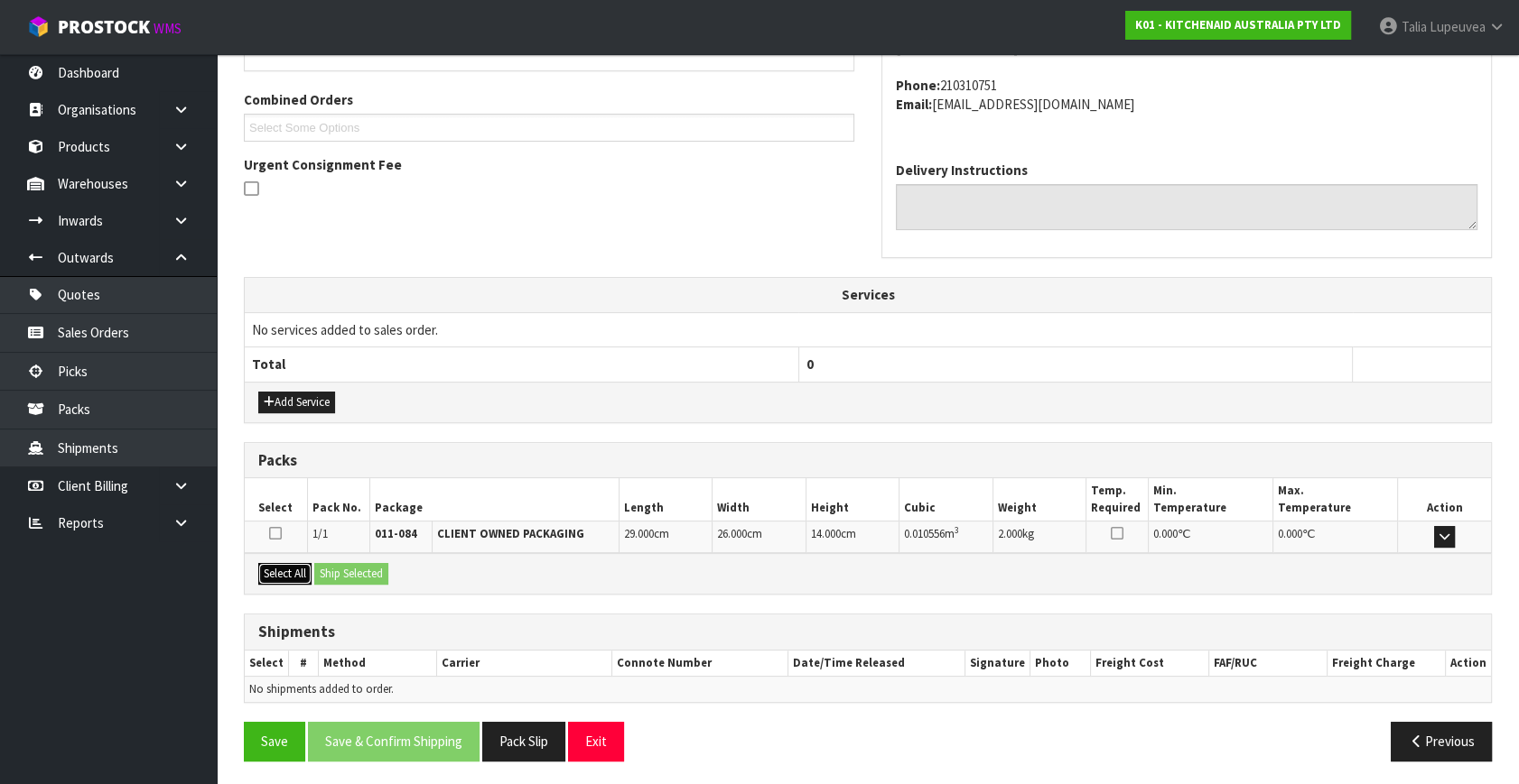
drag, startPoint x: 289, startPoint y: 560, endPoint x: 338, endPoint y: 588, distance: 56.4
click at [289, 563] on button "Select All" at bounding box center [284, 574] width 54 height 21
click at [341, 571] on button "Ship Selected" at bounding box center [351, 574] width 74 height 21
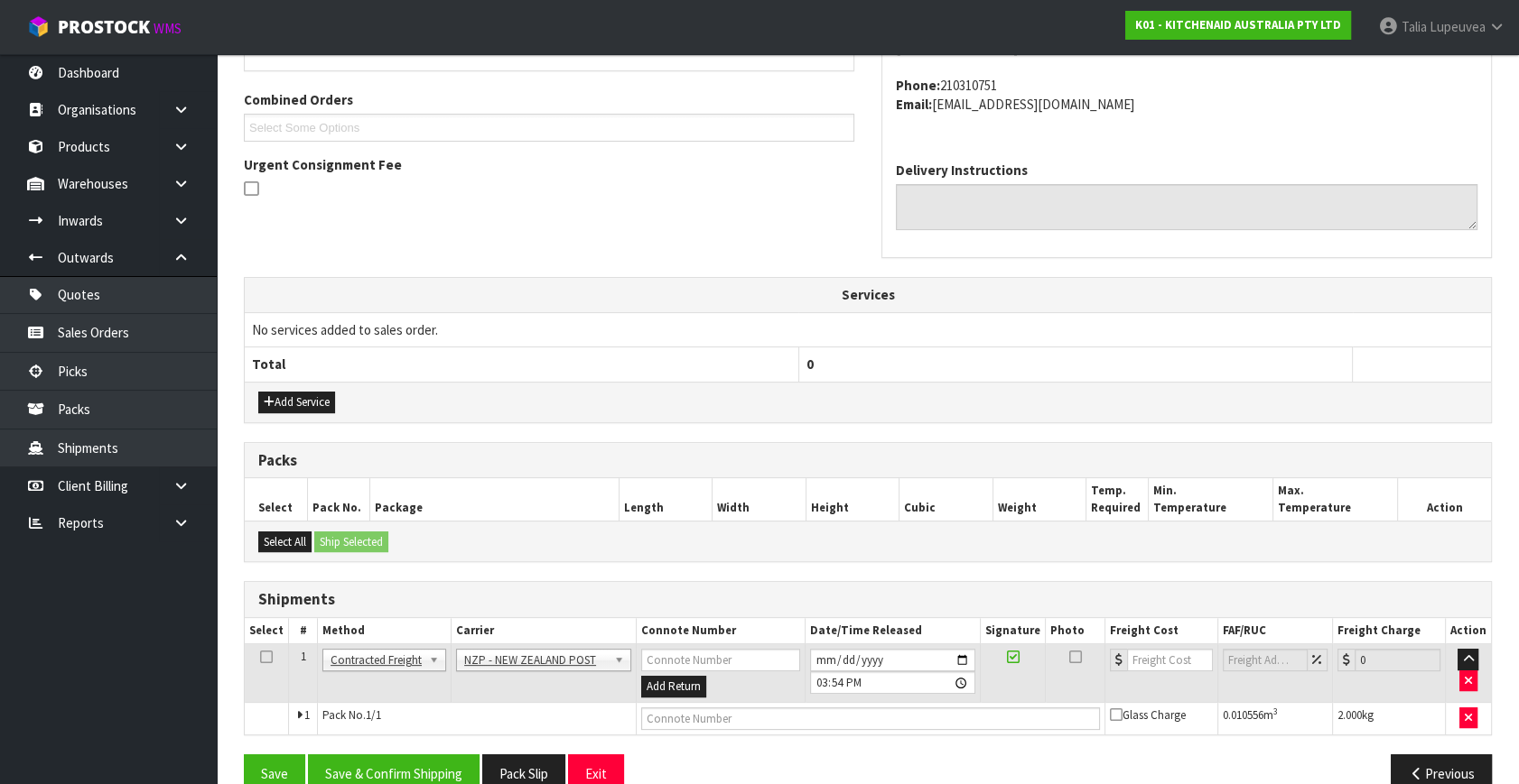
scroll to position [477, 0]
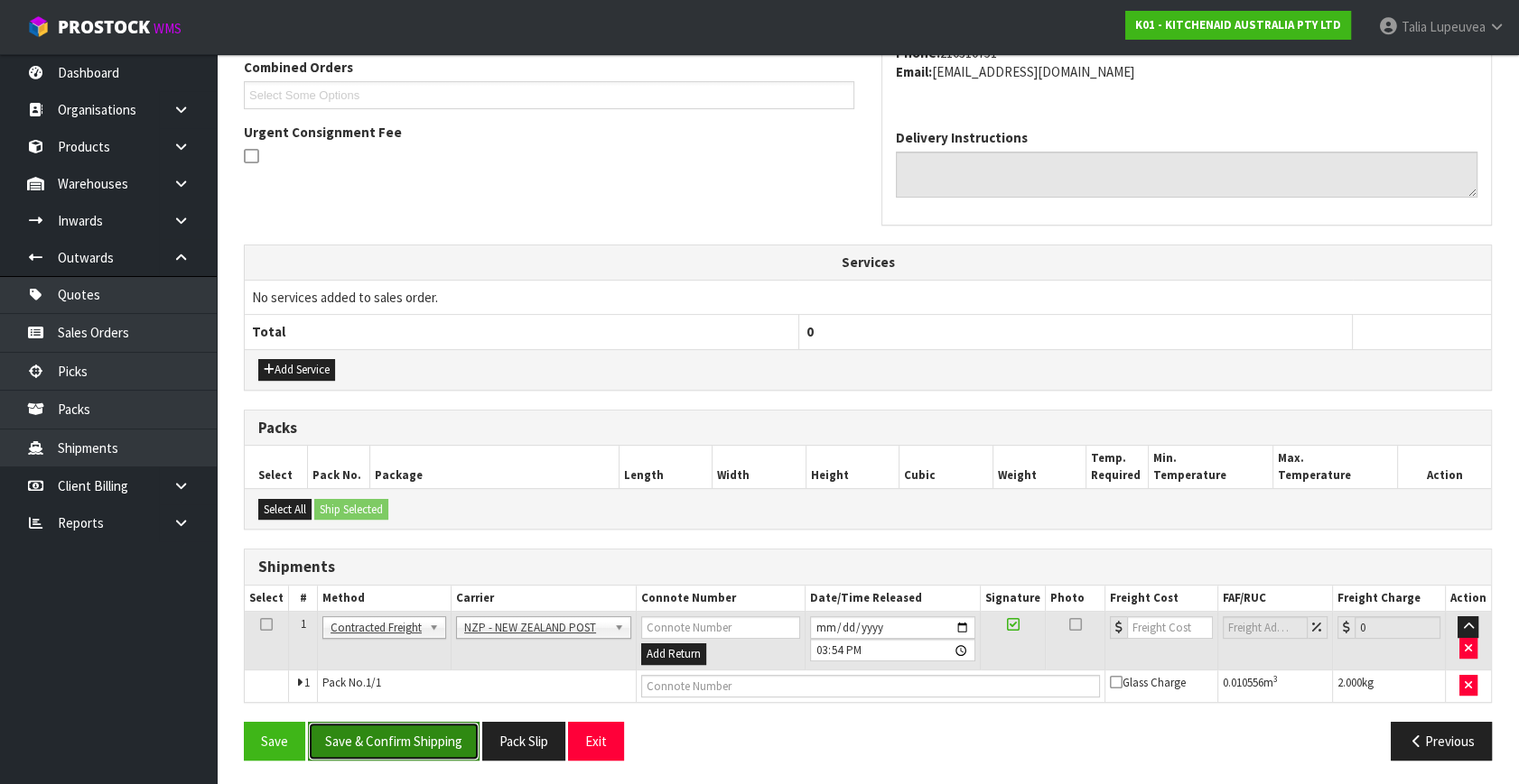
click at [392, 734] on button "Save & Confirm Shipping" at bounding box center [393, 741] width 171 height 39
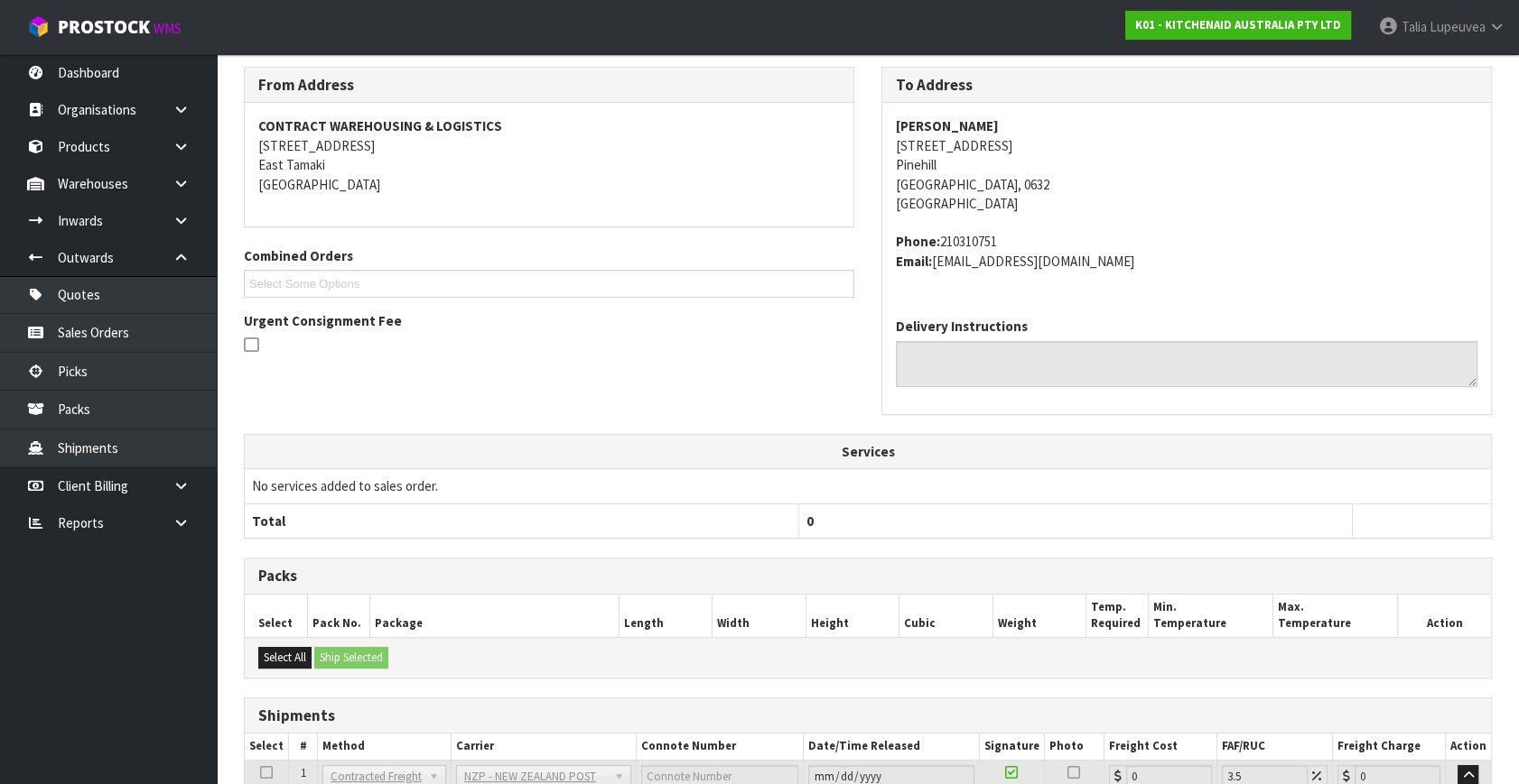
scroll to position [451, 0]
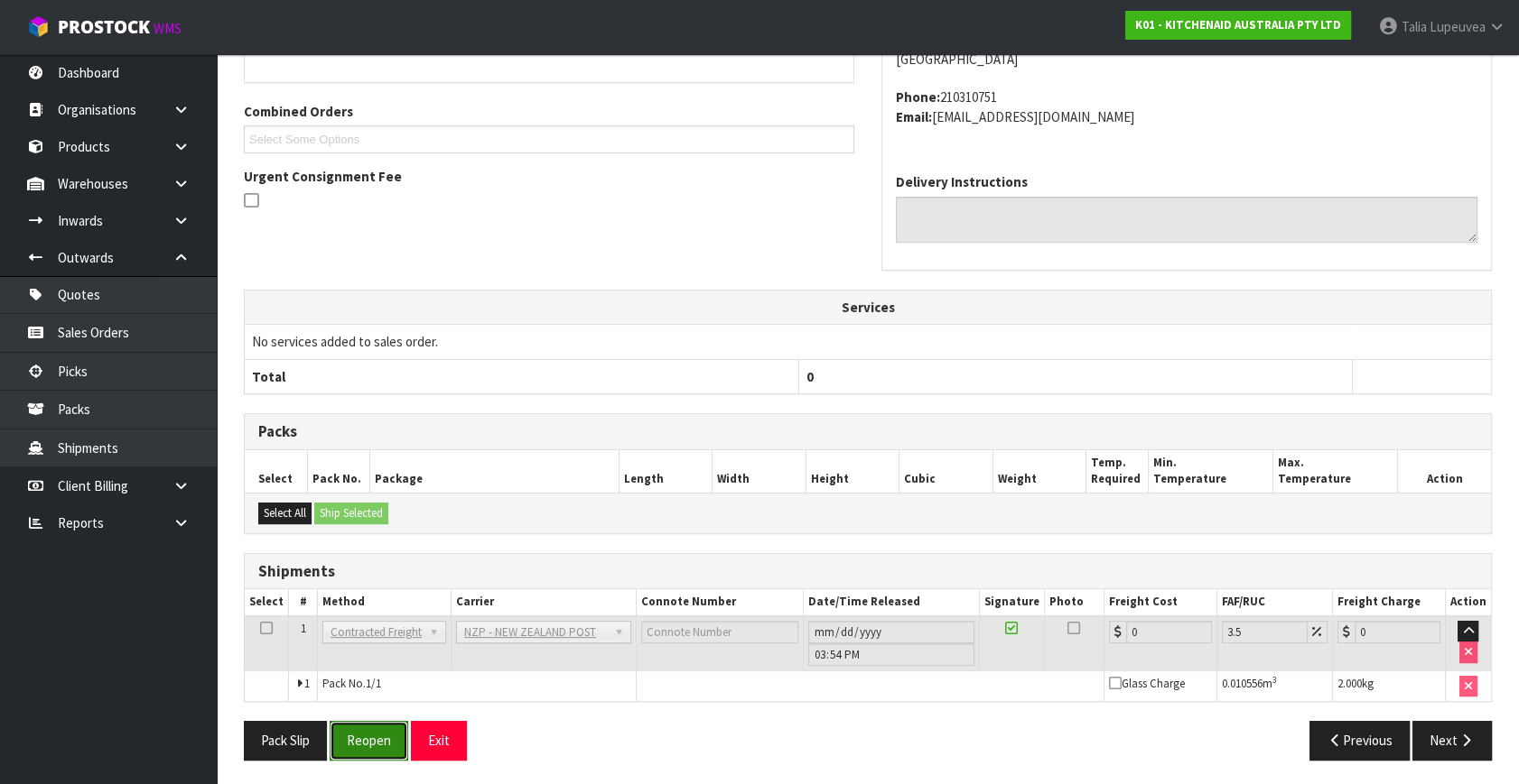
click at [369, 731] on button "Reopen" at bounding box center [369, 740] width 79 height 39
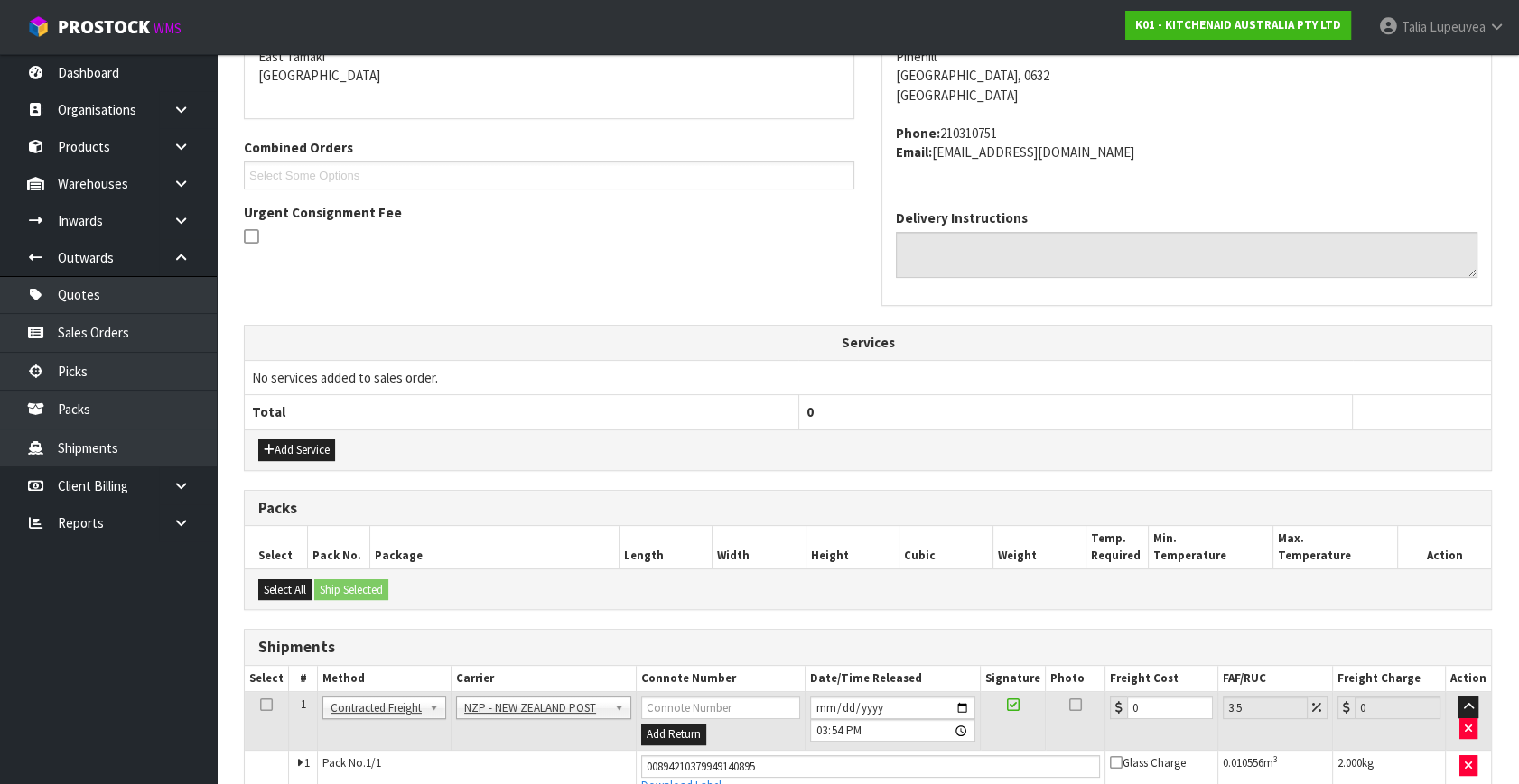
scroll to position [494, 0]
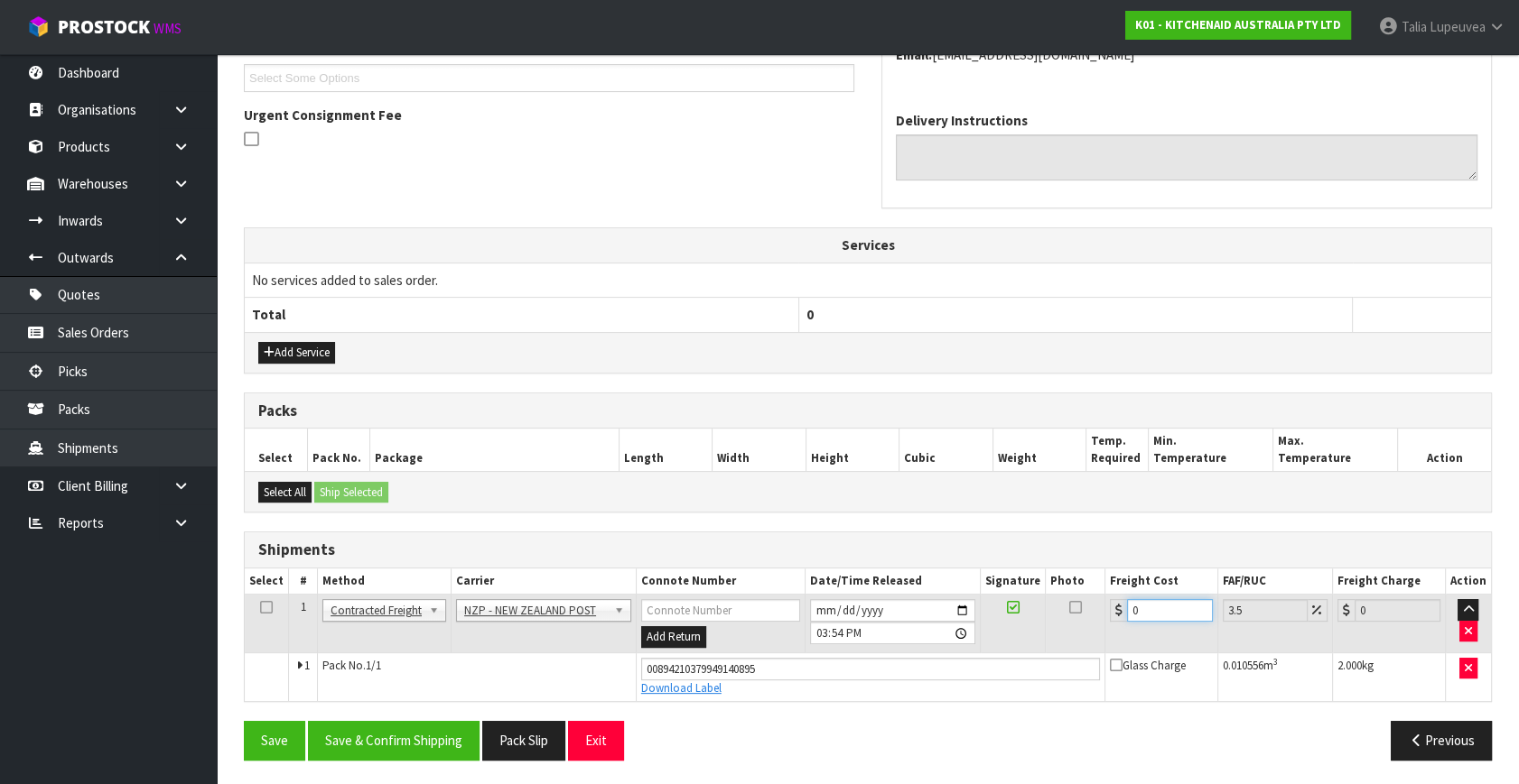
drag, startPoint x: 1149, startPoint y: 605, endPoint x: 1102, endPoint y: 612, distance: 47.5
click at [1104, 610] on td "0" at bounding box center [1161, 624] width 113 height 58
click at [407, 731] on button "Save & Confirm Shipping" at bounding box center [393, 740] width 171 height 39
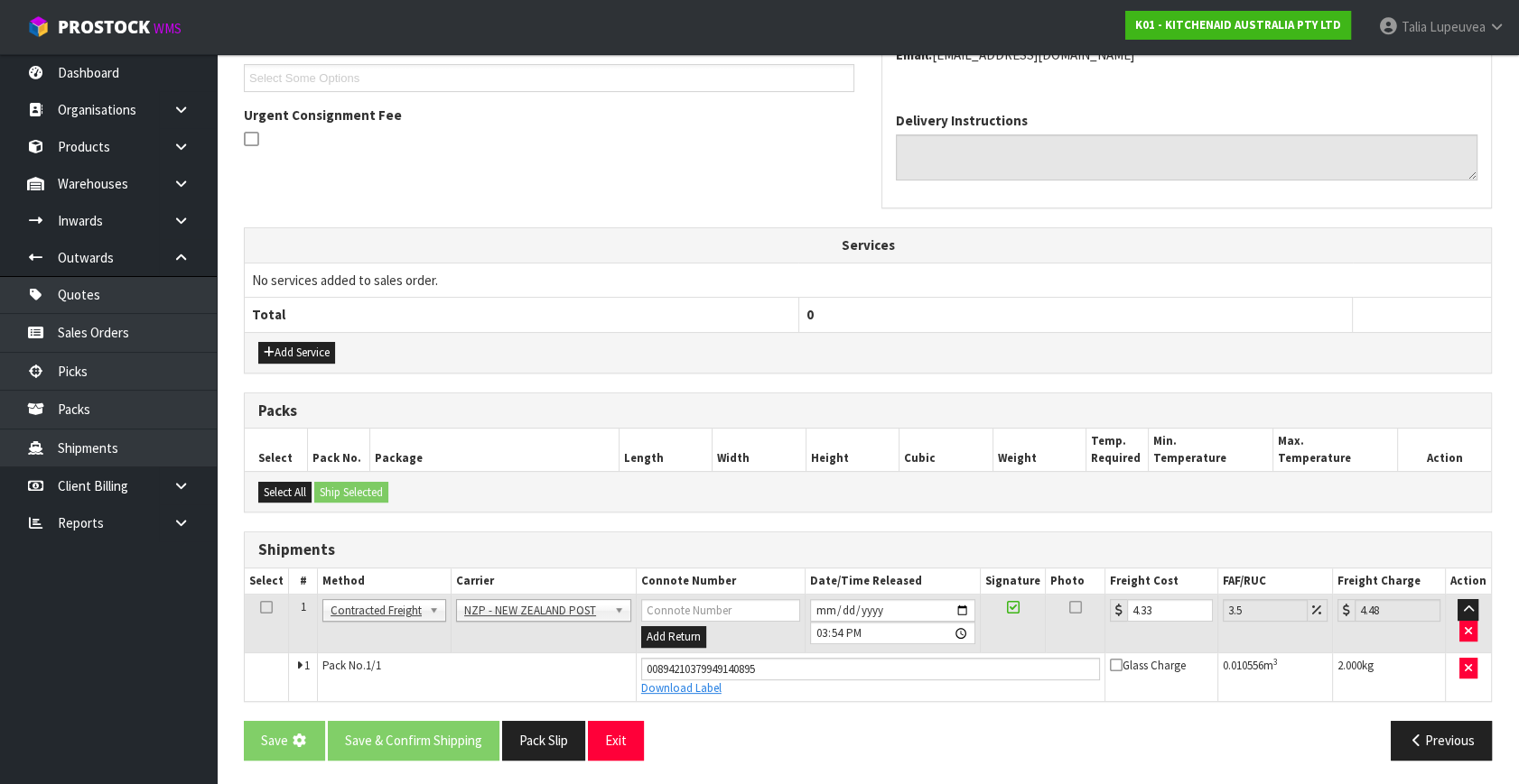
scroll to position [0, 0]
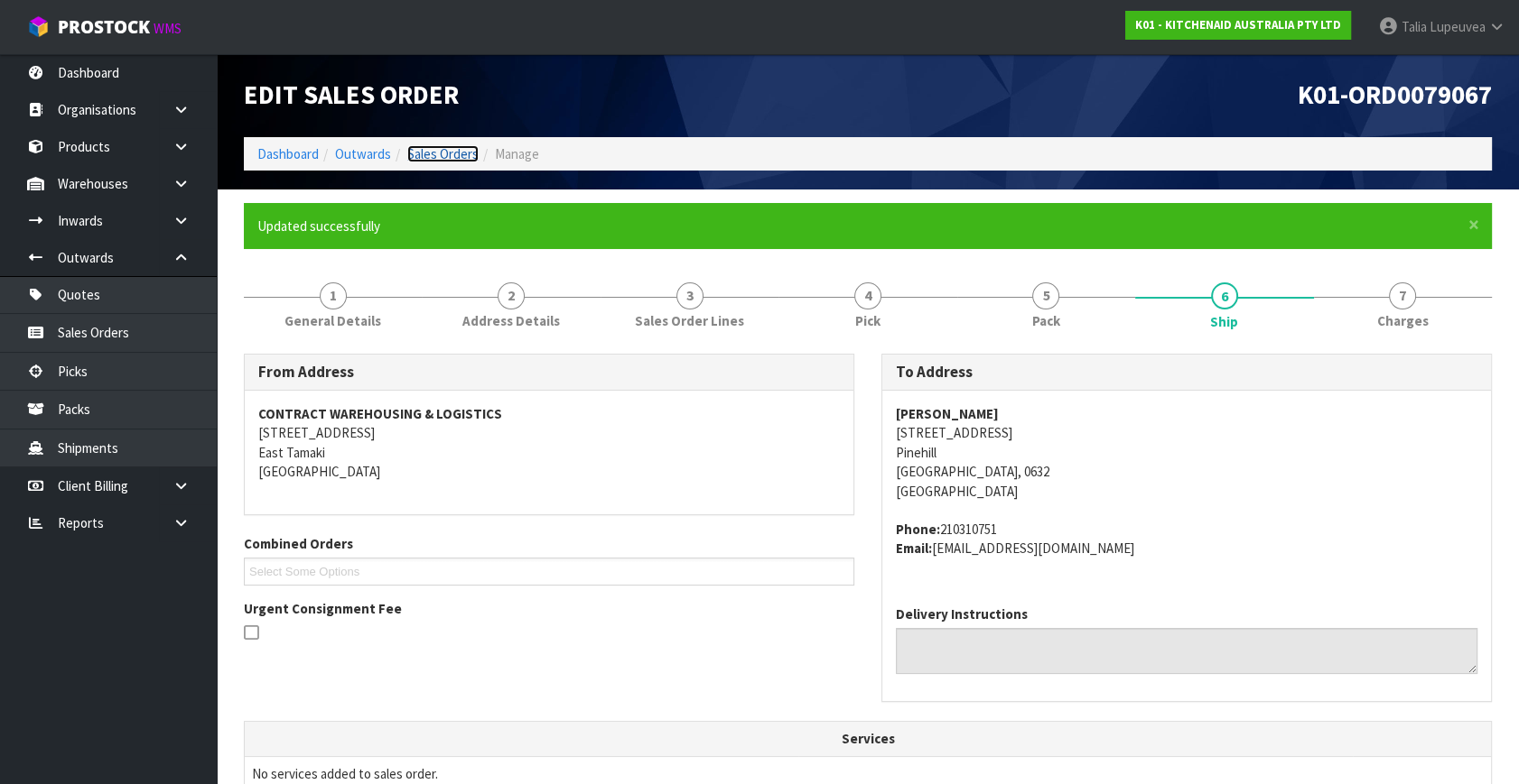
click at [421, 154] on link "Sales Orders" at bounding box center [443, 154] width 71 height 18
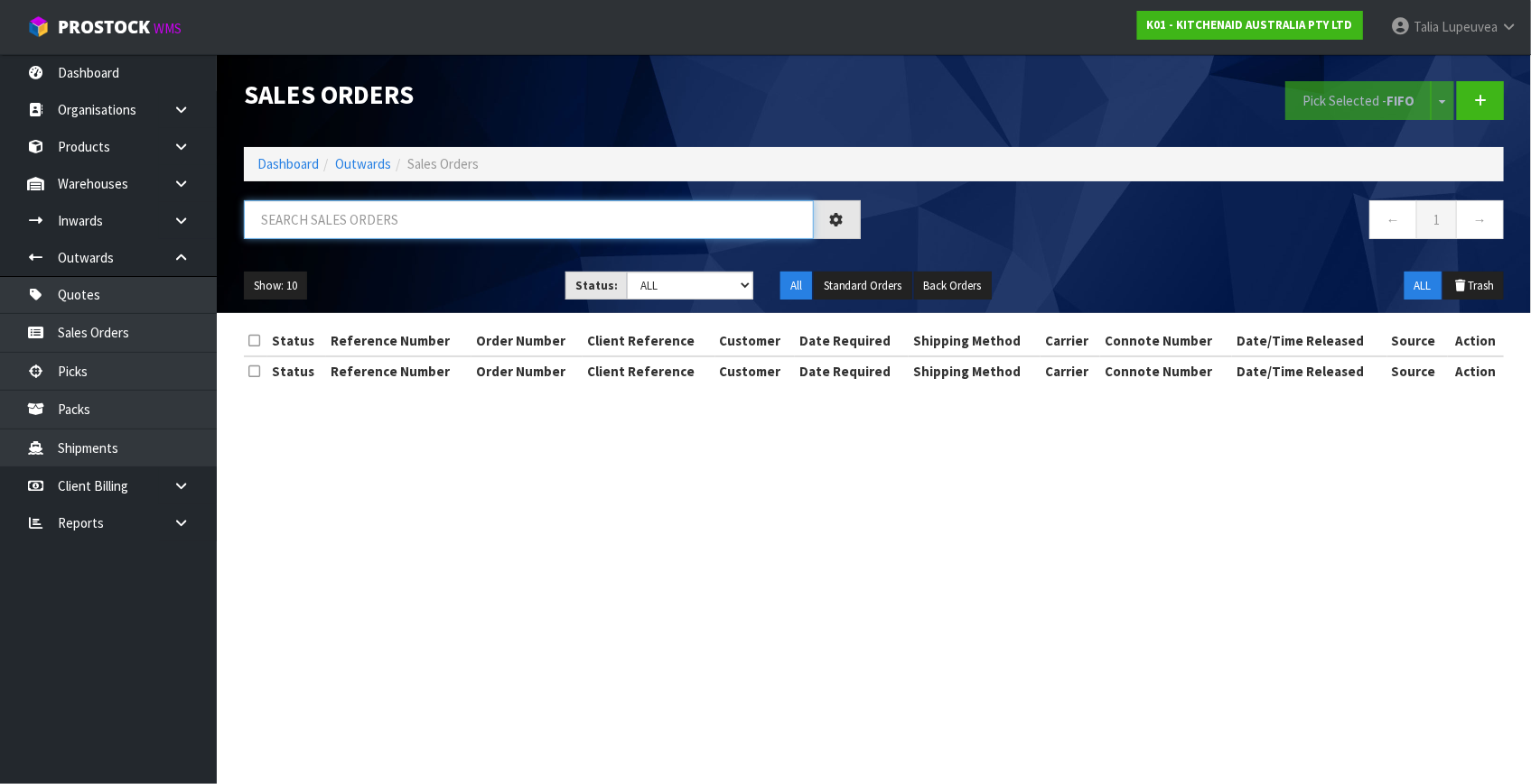
click at [436, 228] on input "text" at bounding box center [529, 220] width 570 height 39
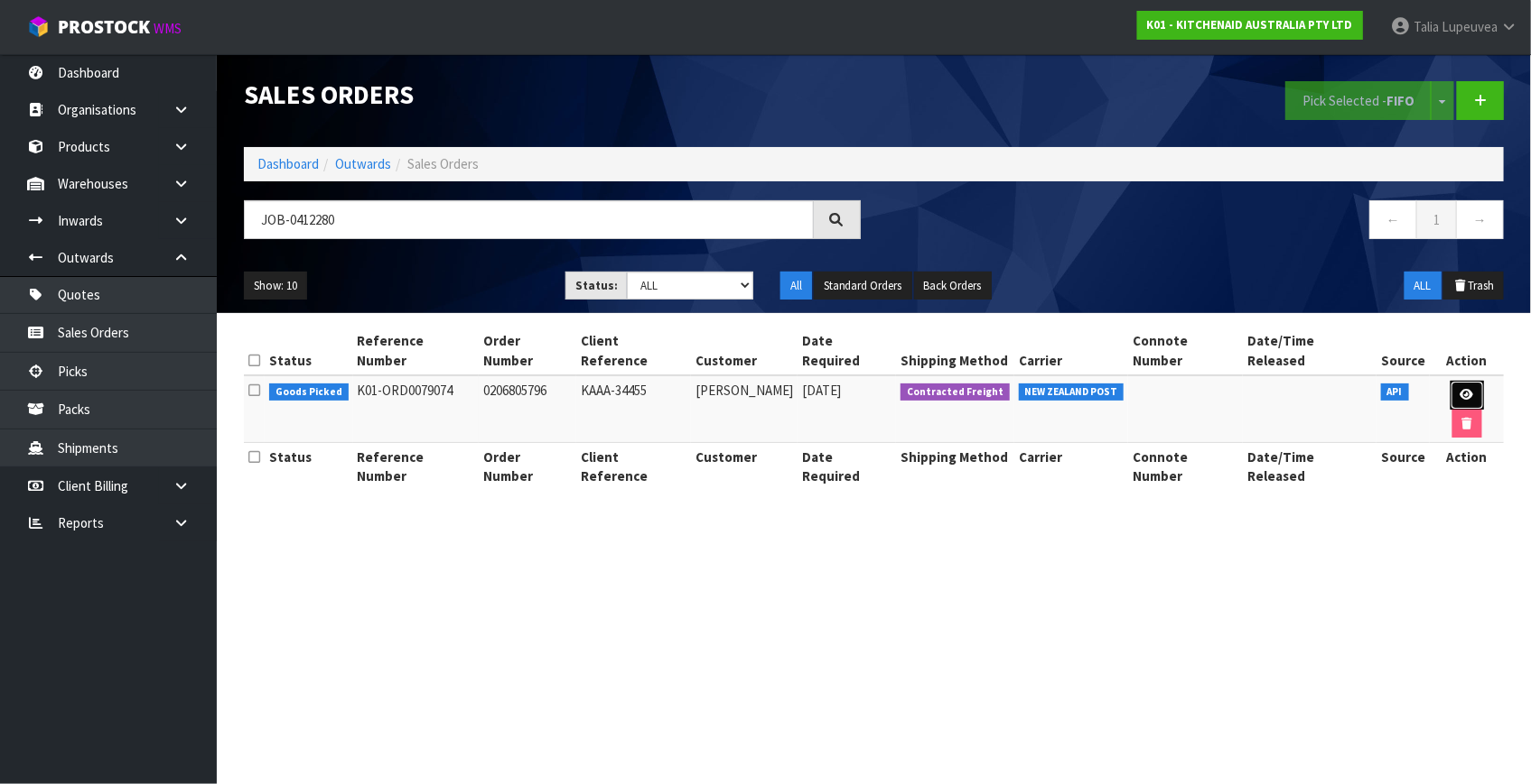
click at [1461, 389] on icon at bounding box center [1468, 395] width 14 height 12
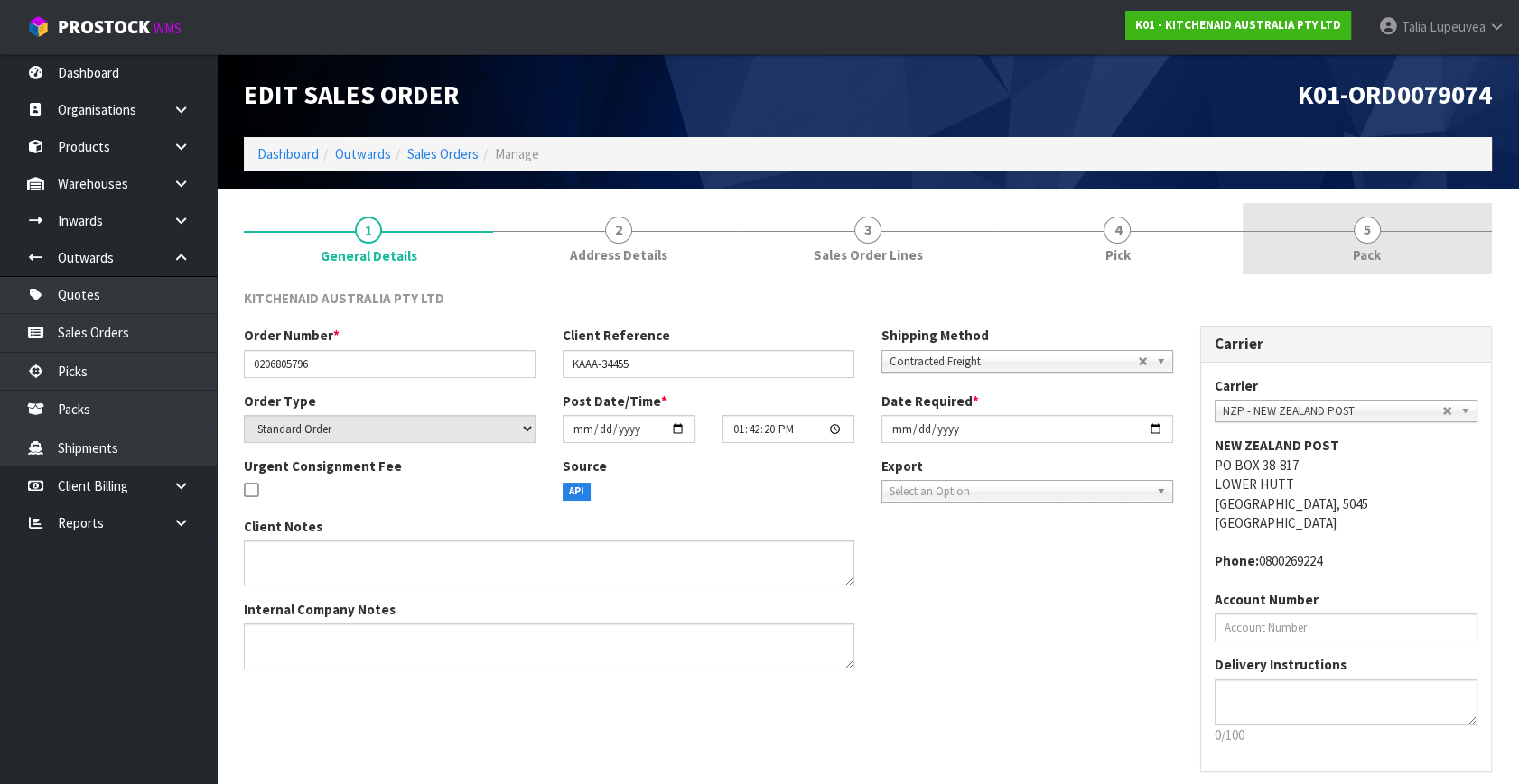
click at [1296, 254] on link "5 Pack" at bounding box center [1367, 238] width 249 height 71
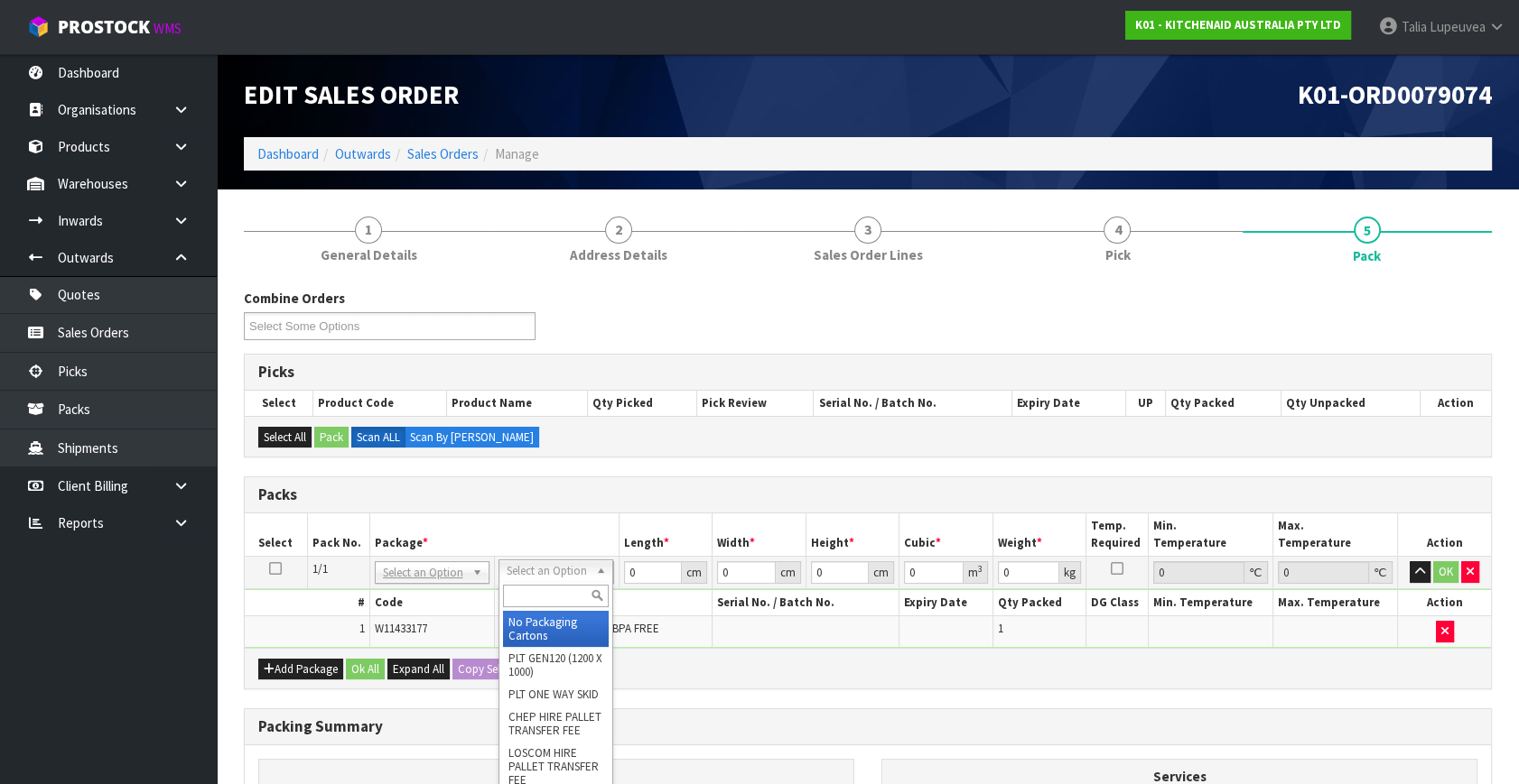
click at [553, 590] on input "text" at bounding box center [556, 595] width 106 height 22
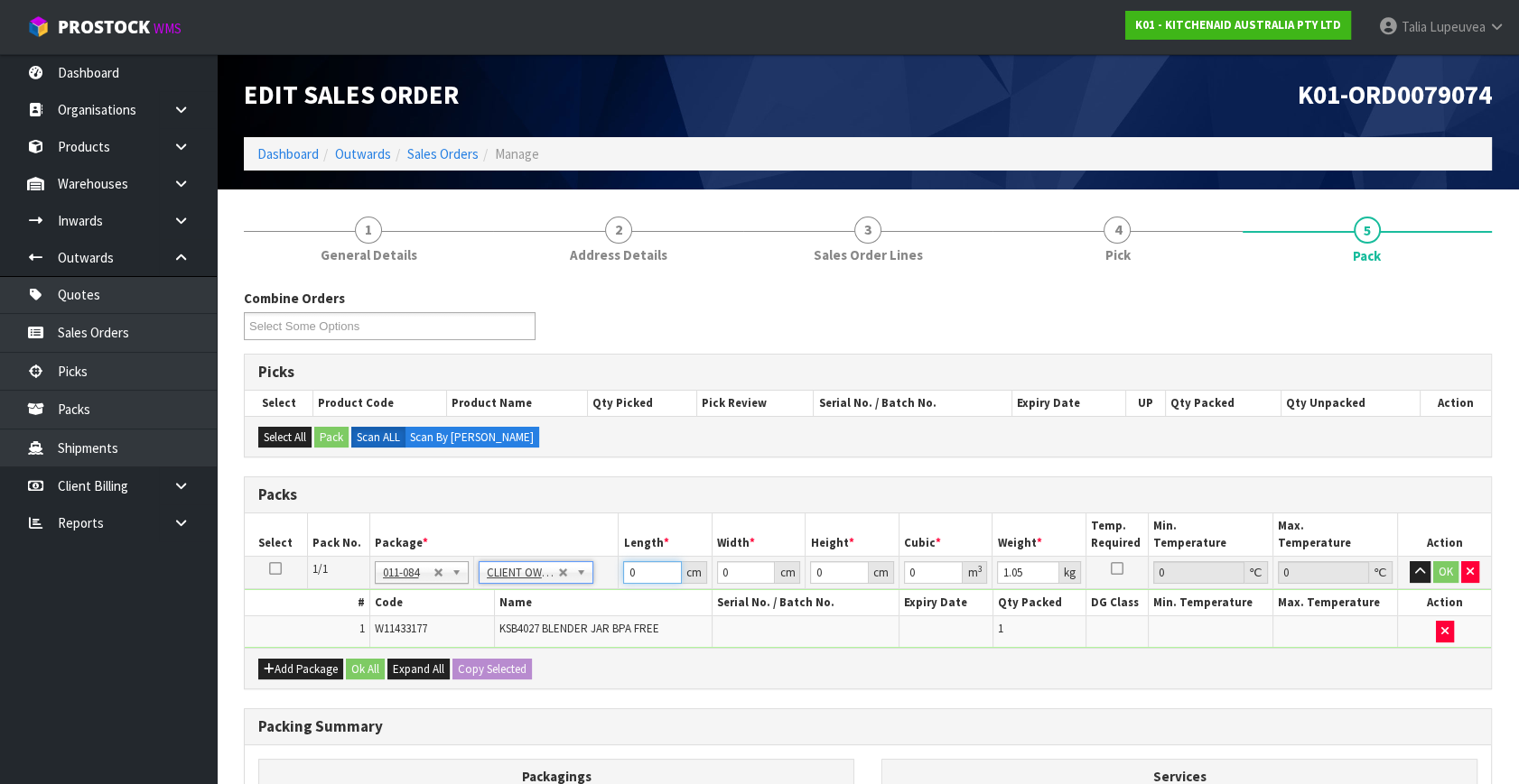
drag, startPoint x: 639, startPoint y: 578, endPoint x: 597, endPoint y: 583, distance: 42.3
click at [597, 583] on tr "1/1 NONE 007-001 007-002 007-004 007-009 007-013 007-014 007-015 007-017 007-01…" at bounding box center [867, 573] width 1247 height 32
click at [1440, 572] on button "OK" at bounding box center [1446, 572] width 25 height 21
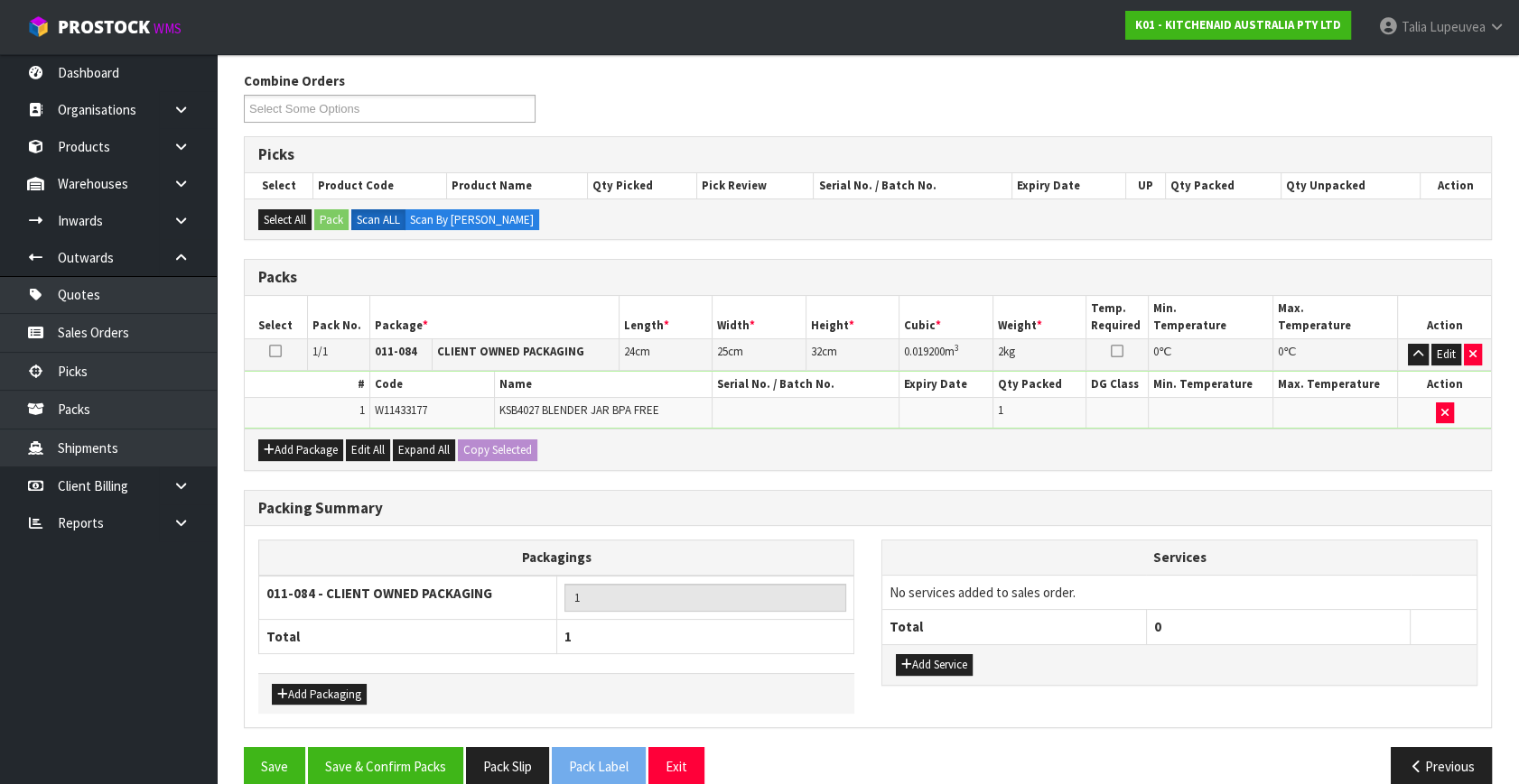
scroll to position [242, 0]
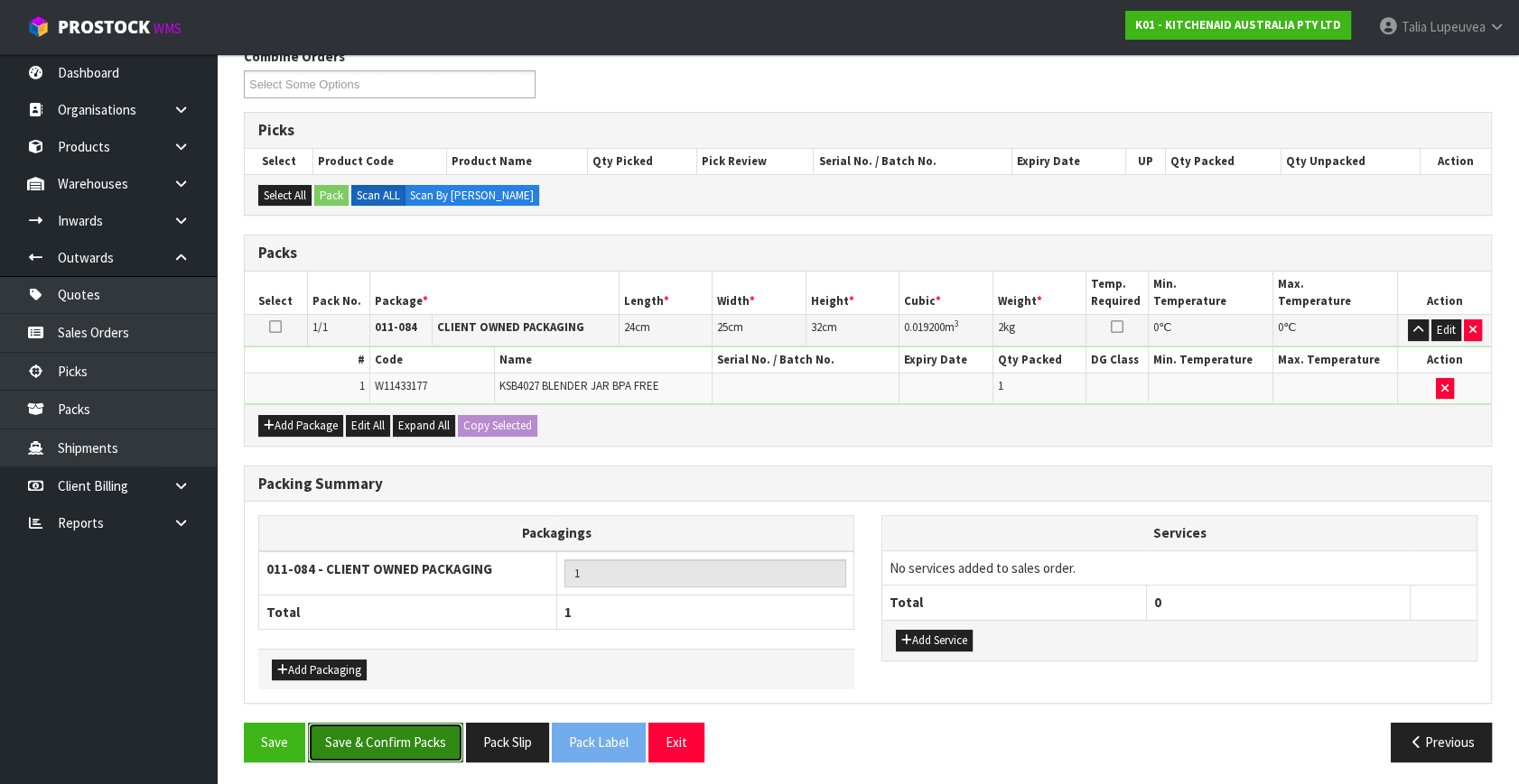
drag, startPoint x: 390, startPoint y: 746, endPoint x: 356, endPoint y: 751, distance: 34.4
click at [390, 745] on button "Save & Confirm Packs" at bounding box center [385, 742] width 156 height 39
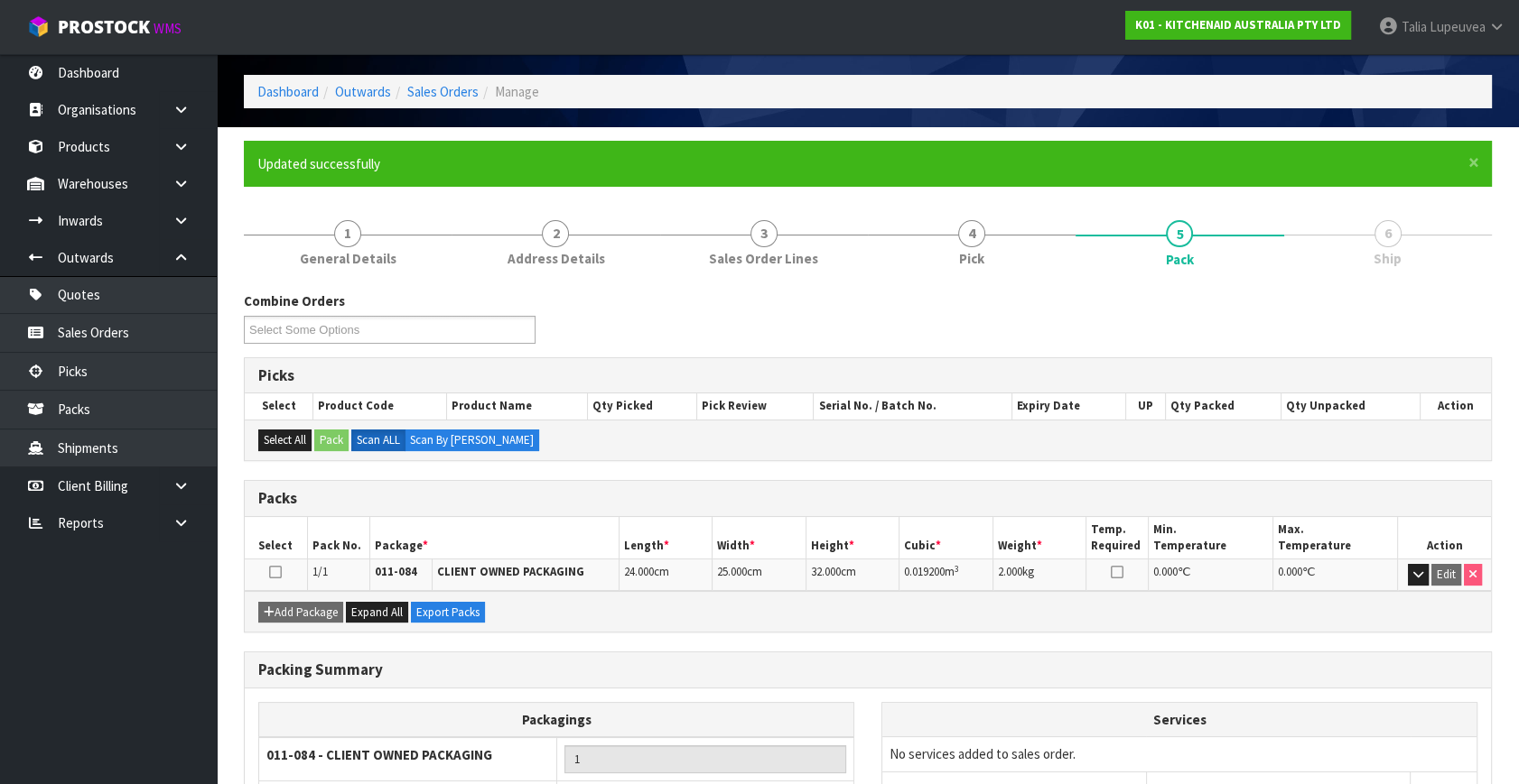
scroll to position [208, 0]
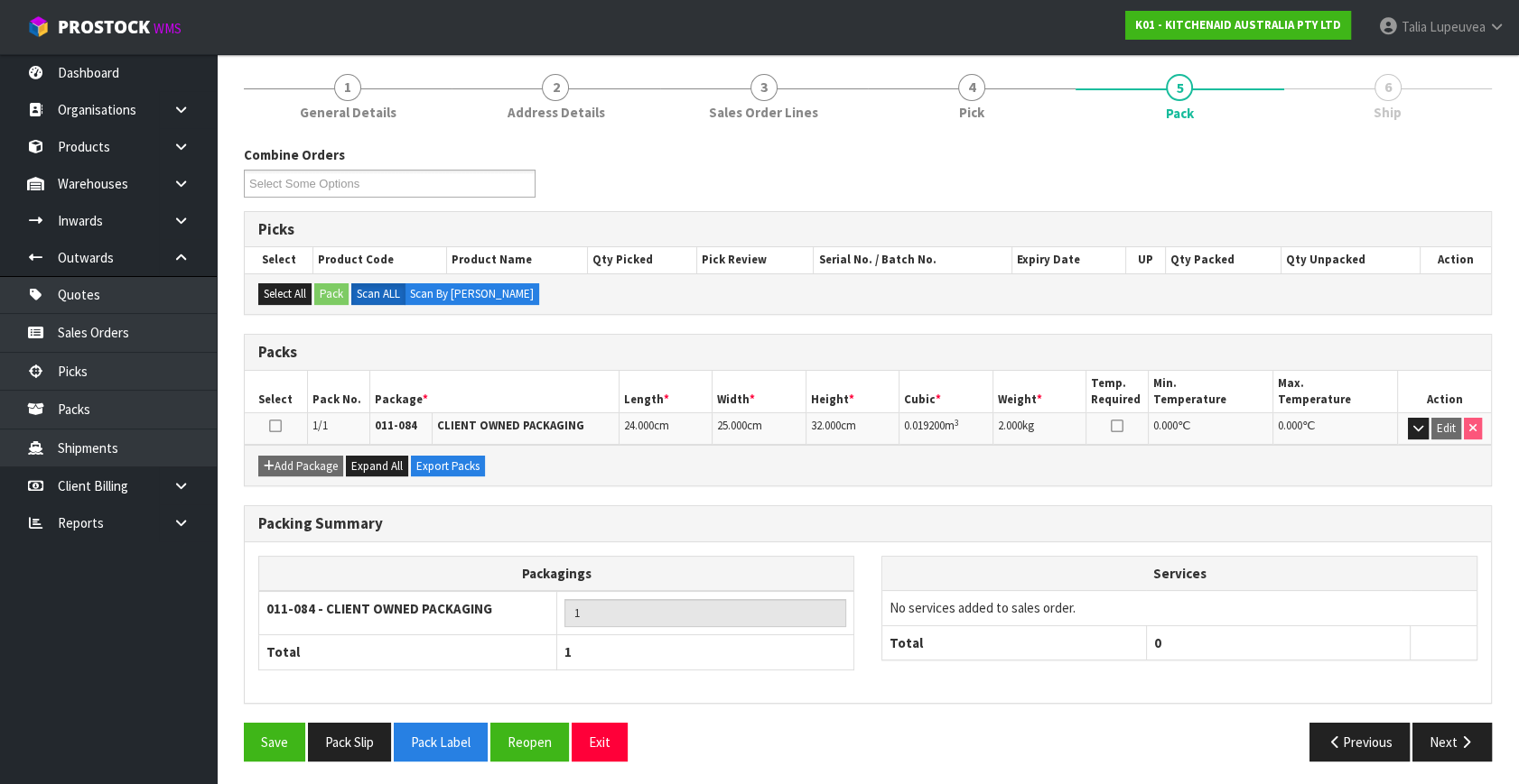
click at [1410, 732] on div "Previous Next" at bounding box center [1186, 742] width 637 height 39
click at [1431, 732] on button "Next" at bounding box center [1452, 742] width 80 height 39
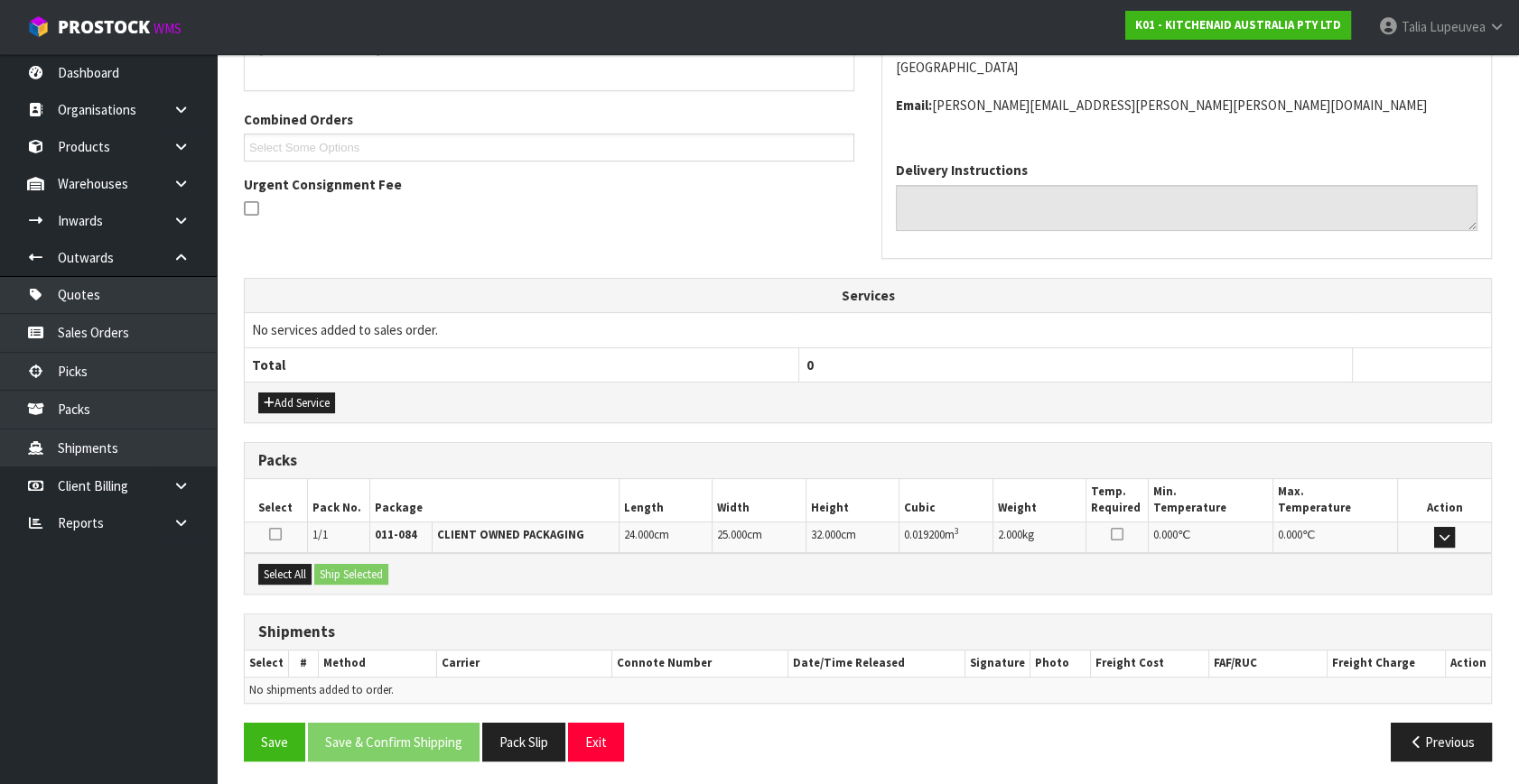
scroll to position [425, 0]
drag, startPoint x: 304, startPoint y: 569, endPoint x: 367, endPoint y: 566, distance: 63.1
click at [309, 569] on button "Select All" at bounding box center [284, 574] width 54 height 21
click at [367, 566] on button "Ship Selected" at bounding box center [351, 574] width 74 height 21
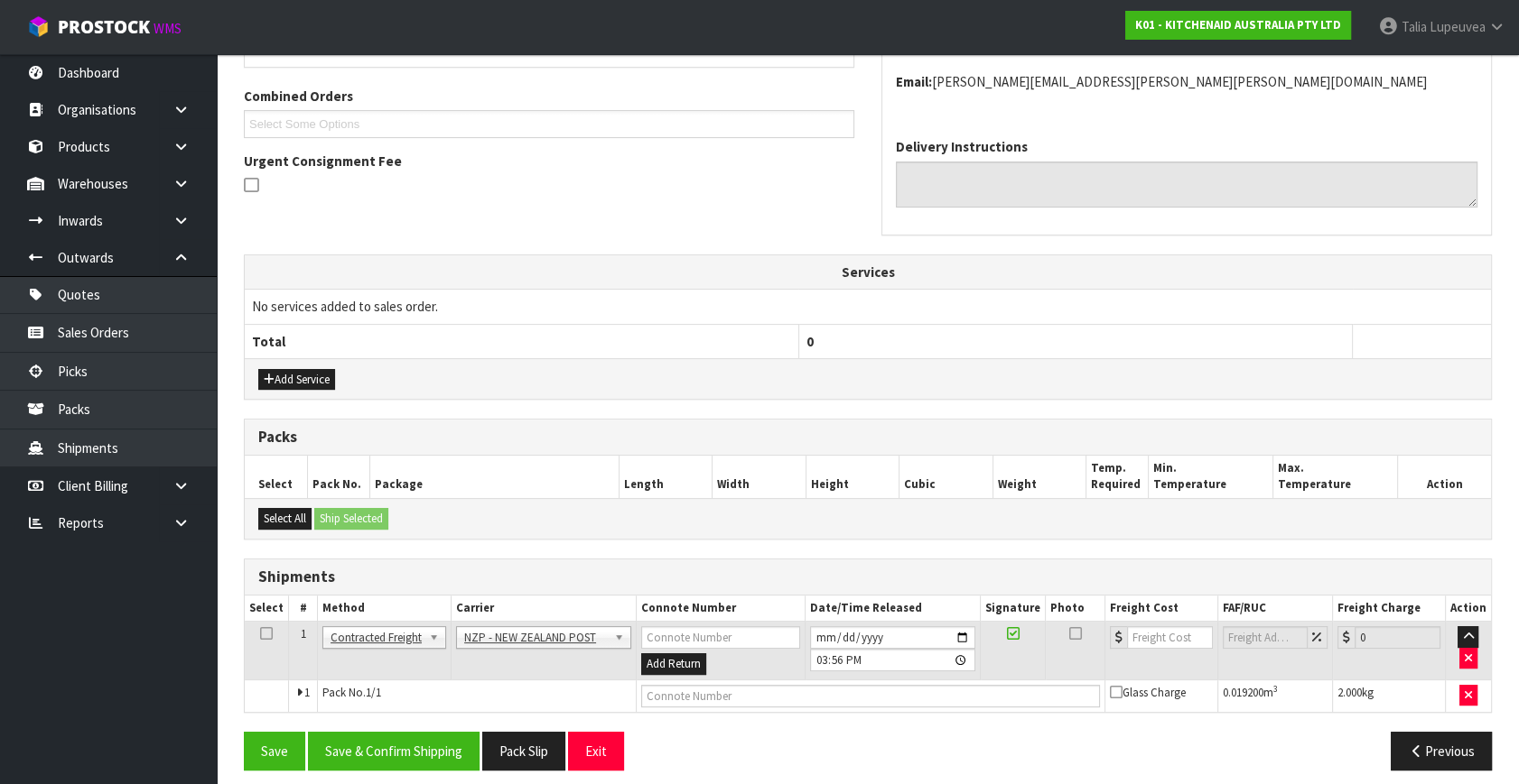
scroll to position [458, 0]
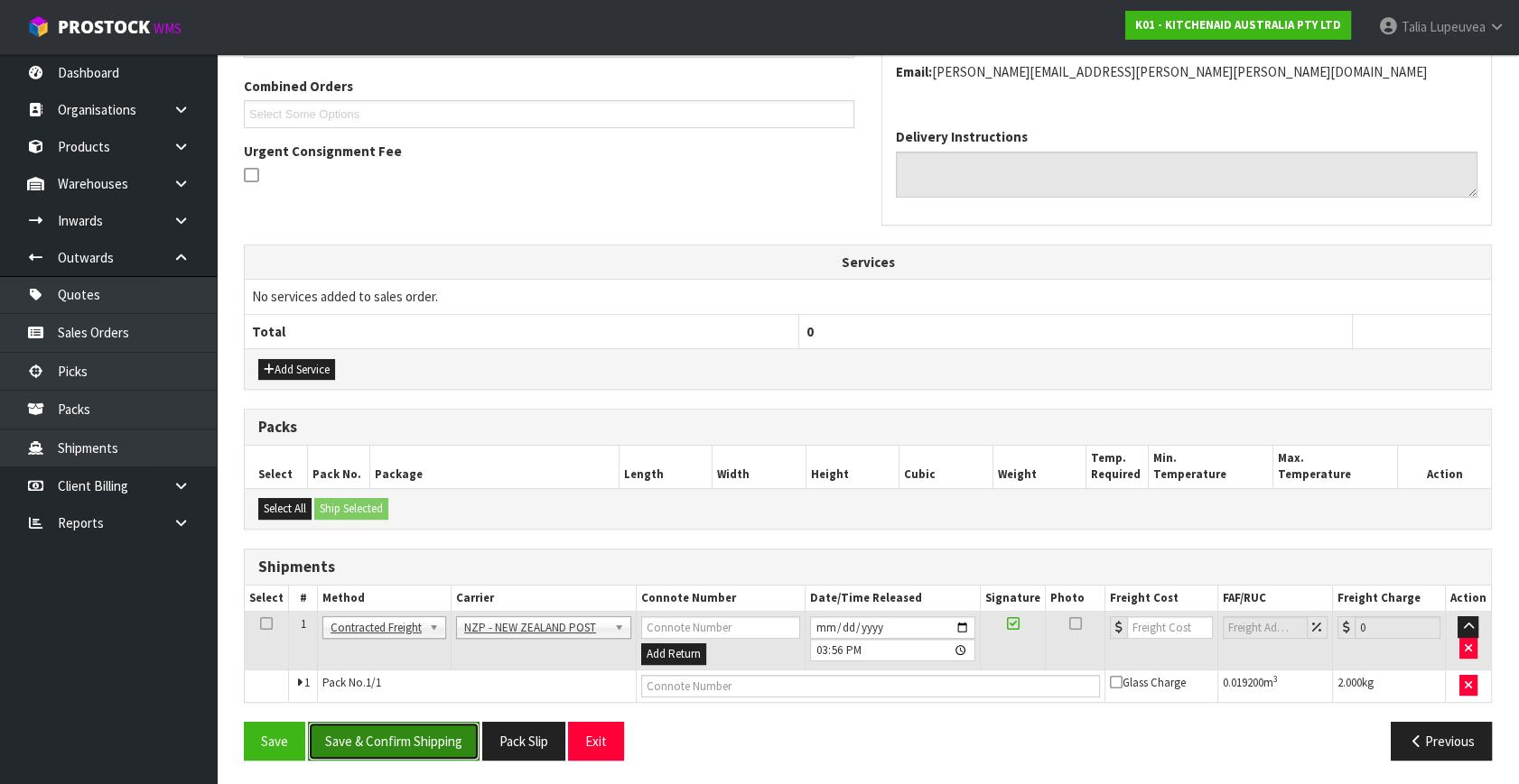
click at [446, 728] on button "Save & Confirm Shipping" at bounding box center [393, 741] width 171 height 39
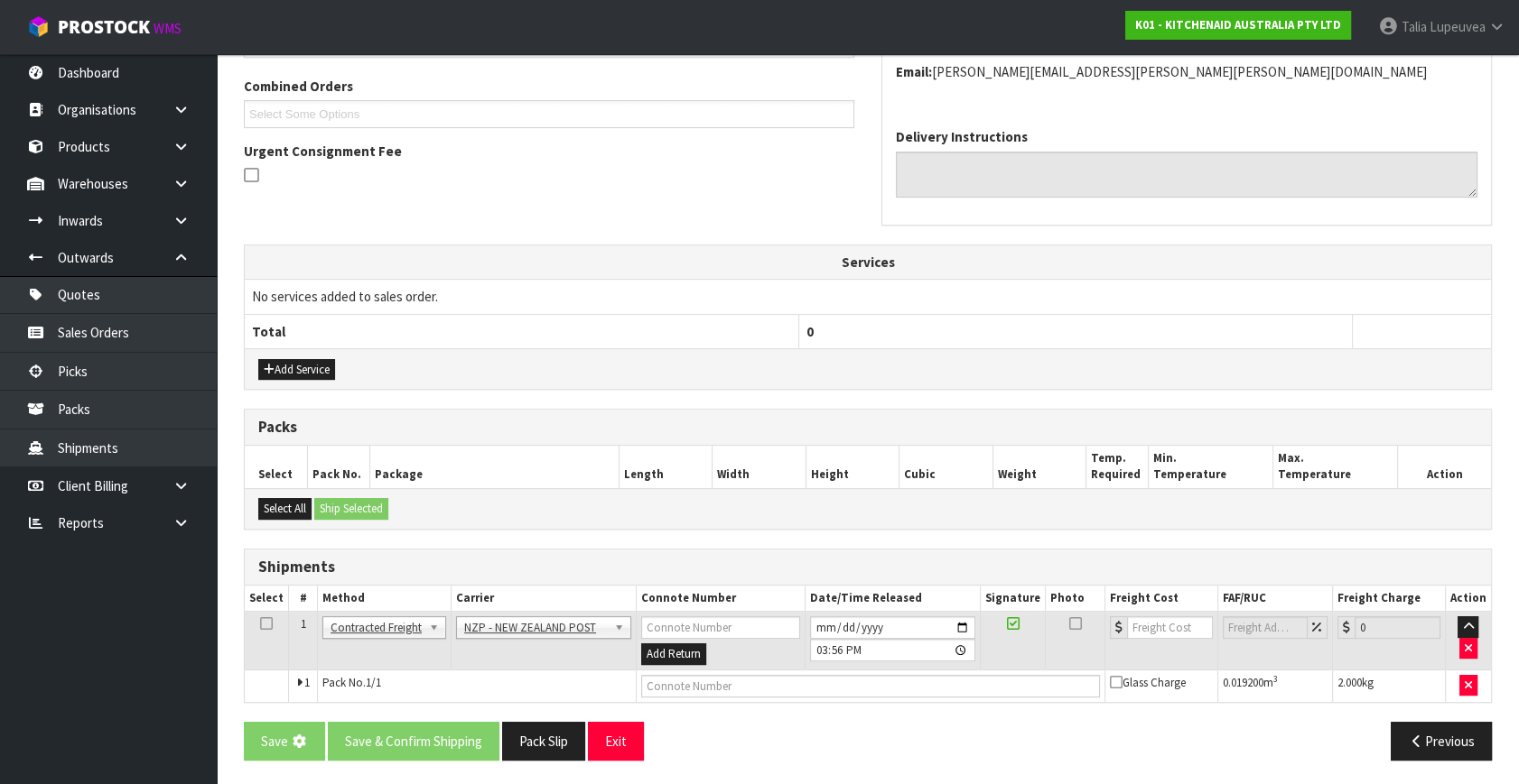
scroll to position [0, 0]
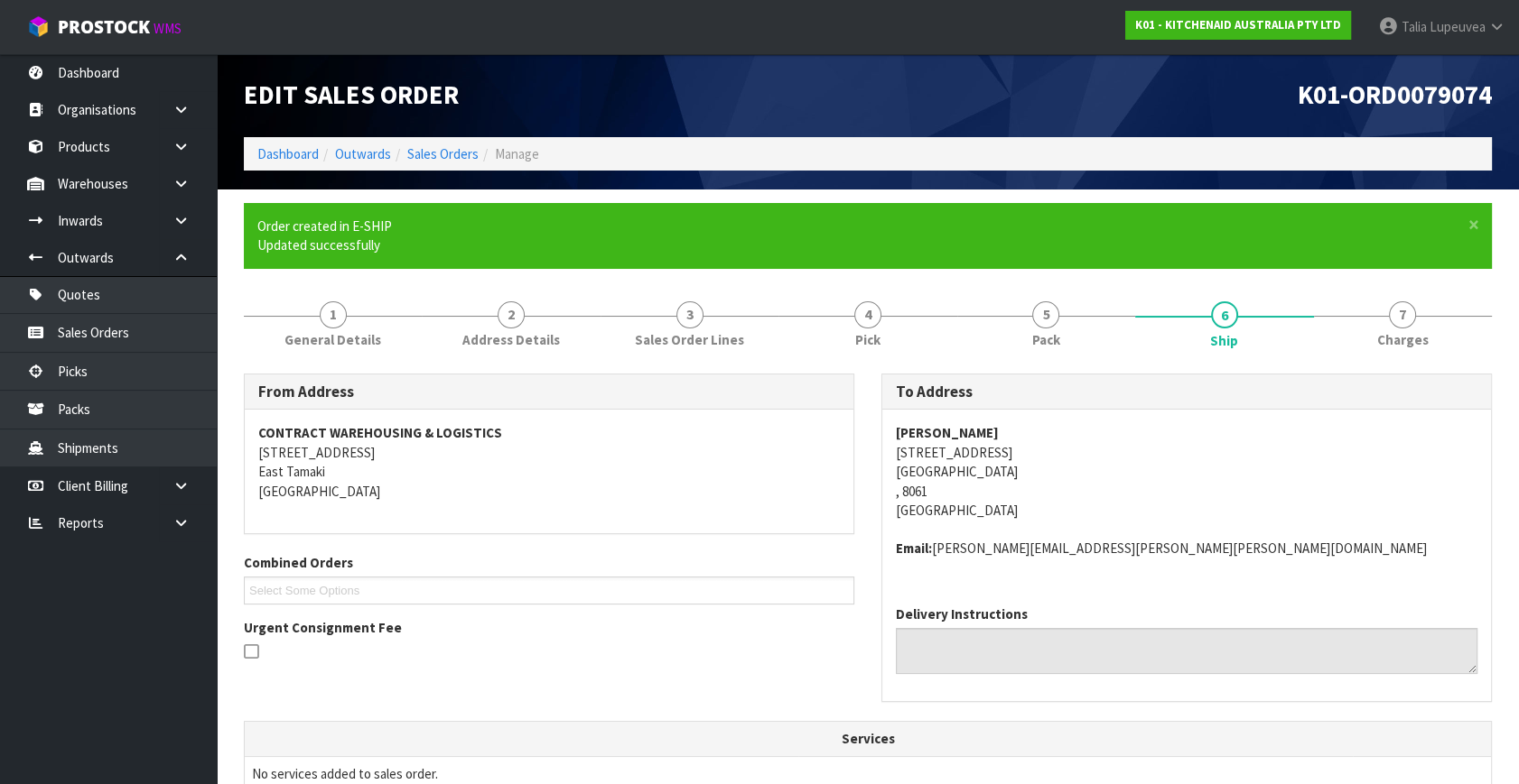
drag, startPoint x: 892, startPoint y: 453, endPoint x: 1041, endPoint y: 459, distance: 149.1
click at [1040, 459] on div "Natalie Lopez Cabrera 11 Glenrowan Avenue Christchurch , 8061 New Zealand Email…" at bounding box center [1186, 500] width 608 height 182
copy address "11 Glenrowan Avenue"
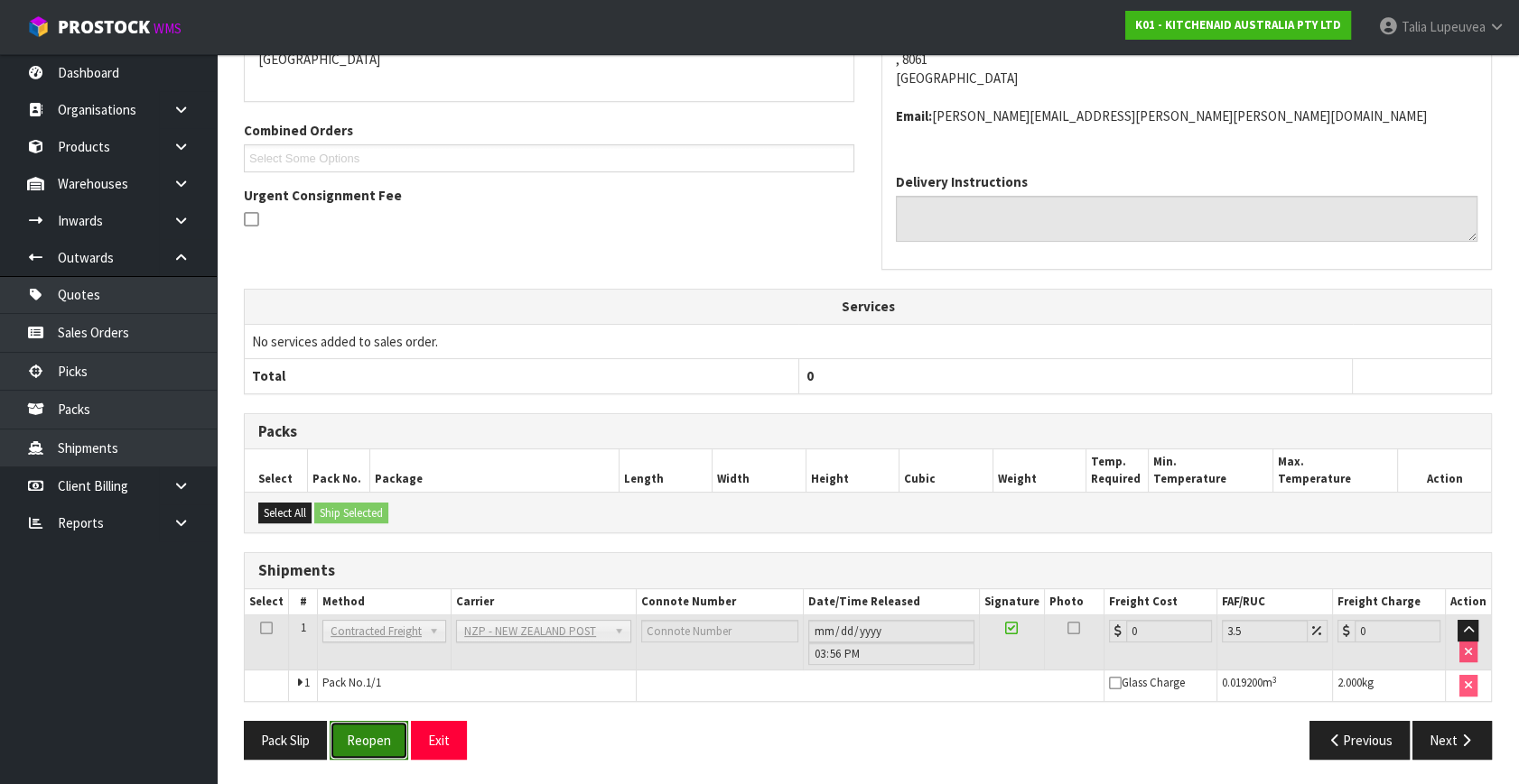
click at [362, 726] on button "Reopen" at bounding box center [369, 740] width 79 height 39
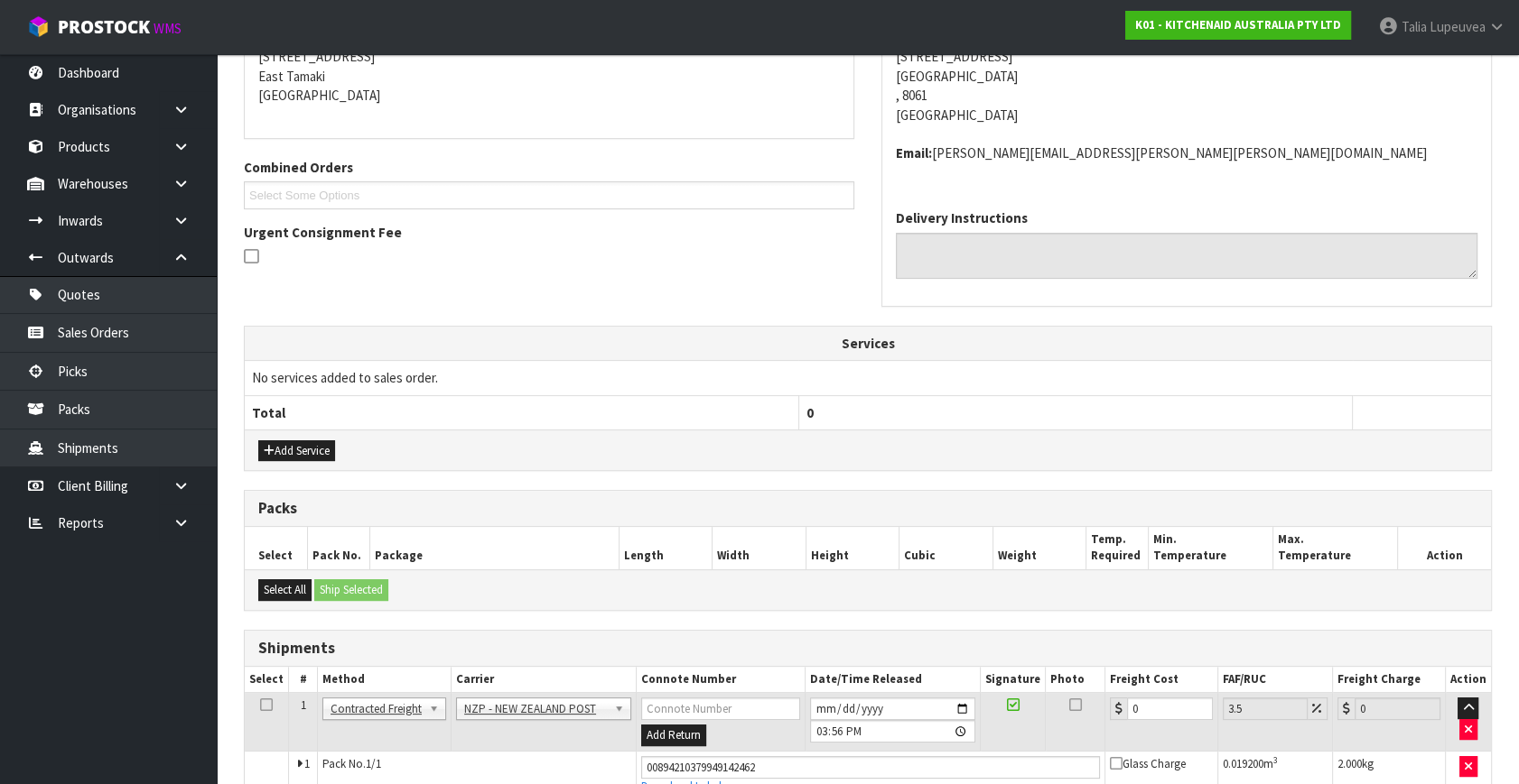
scroll to position [474, 0]
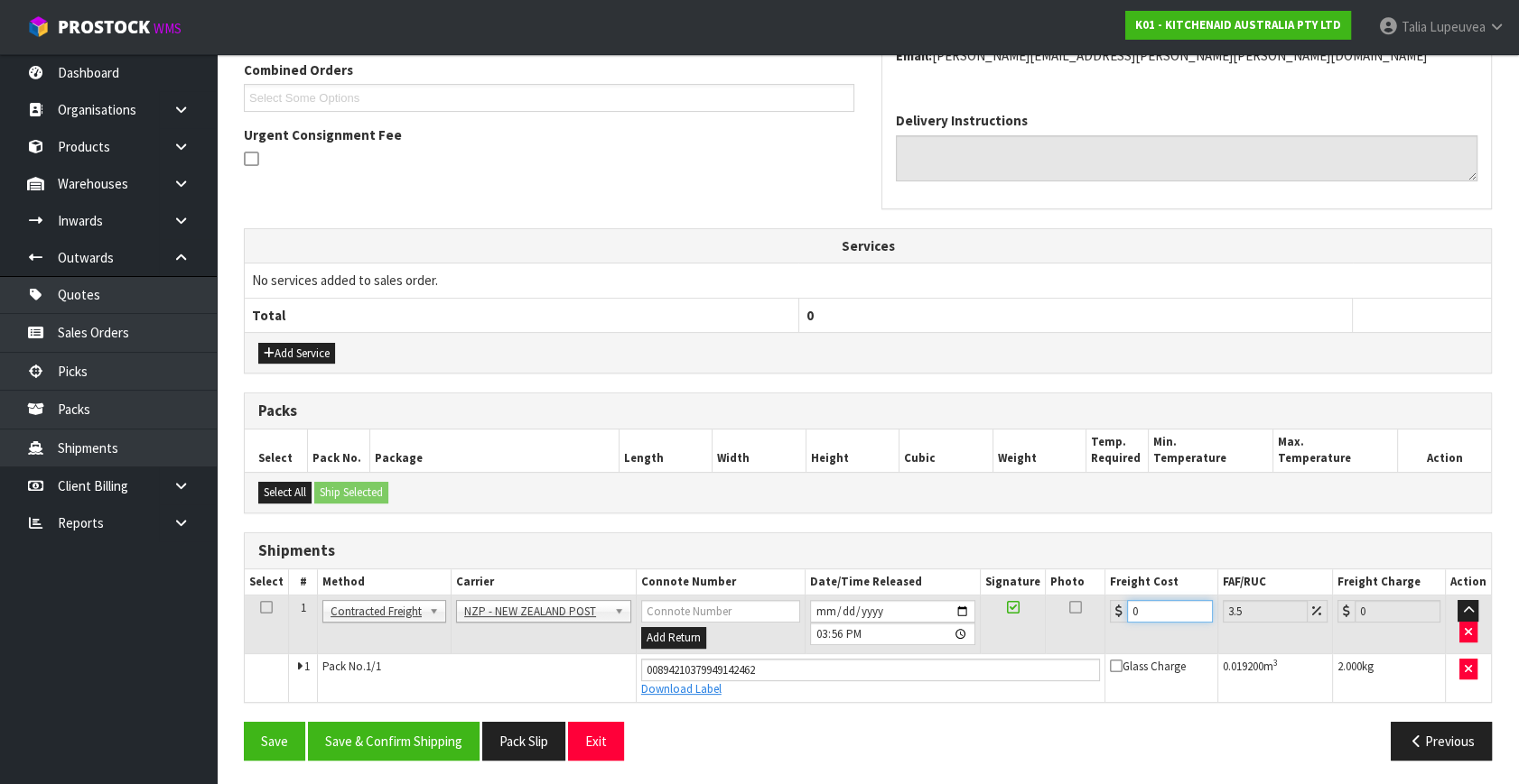
click at [1047, 643] on tr "1 Client Local Pickup Customer Local Pickup Company Freight Contracted Freight …" at bounding box center [867, 624] width 1247 height 58
click at [358, 737] on button "Save & Confirm Shipping" at bounding box center [393, 741] width 171 height 39
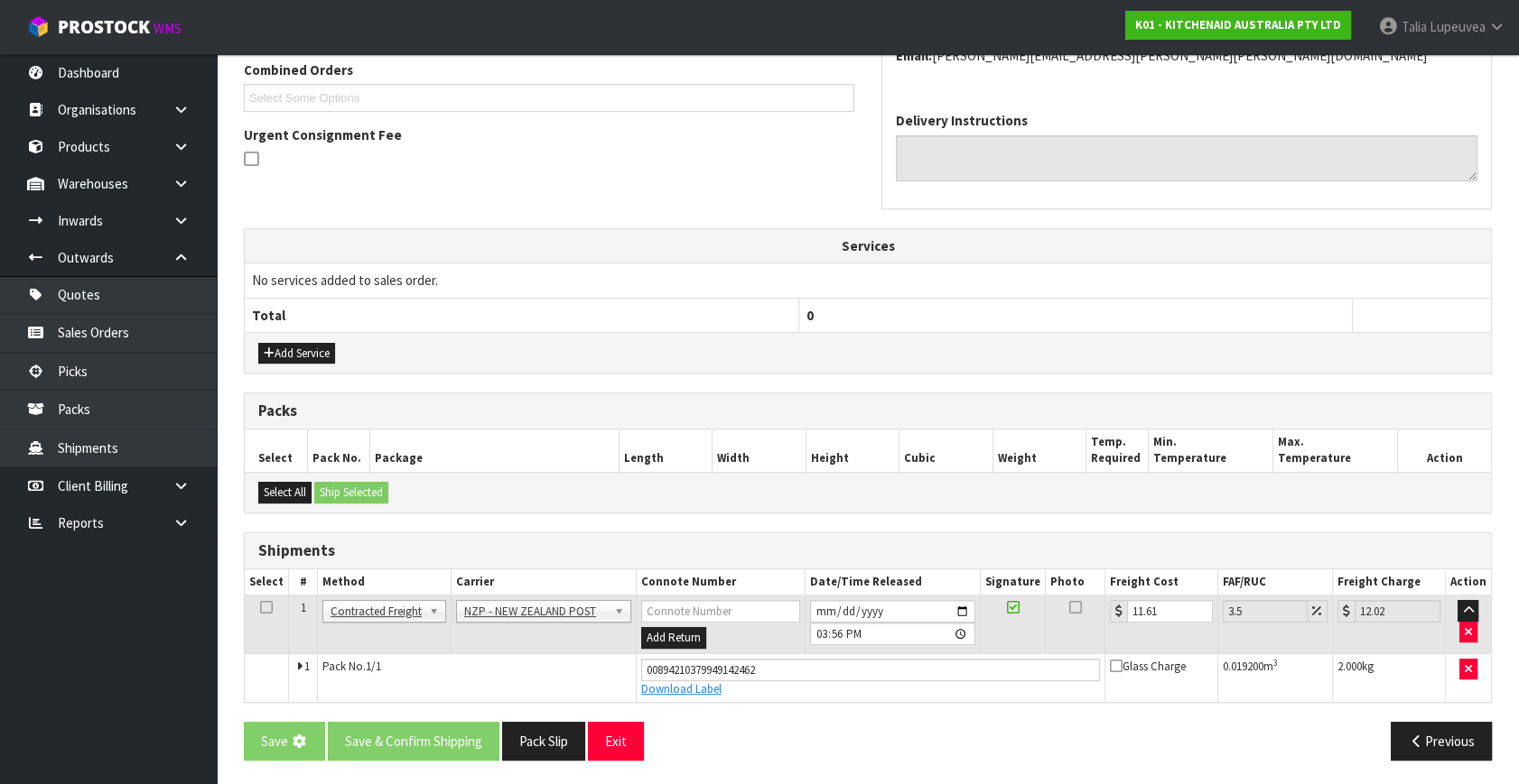
scroll to position [0, 0]
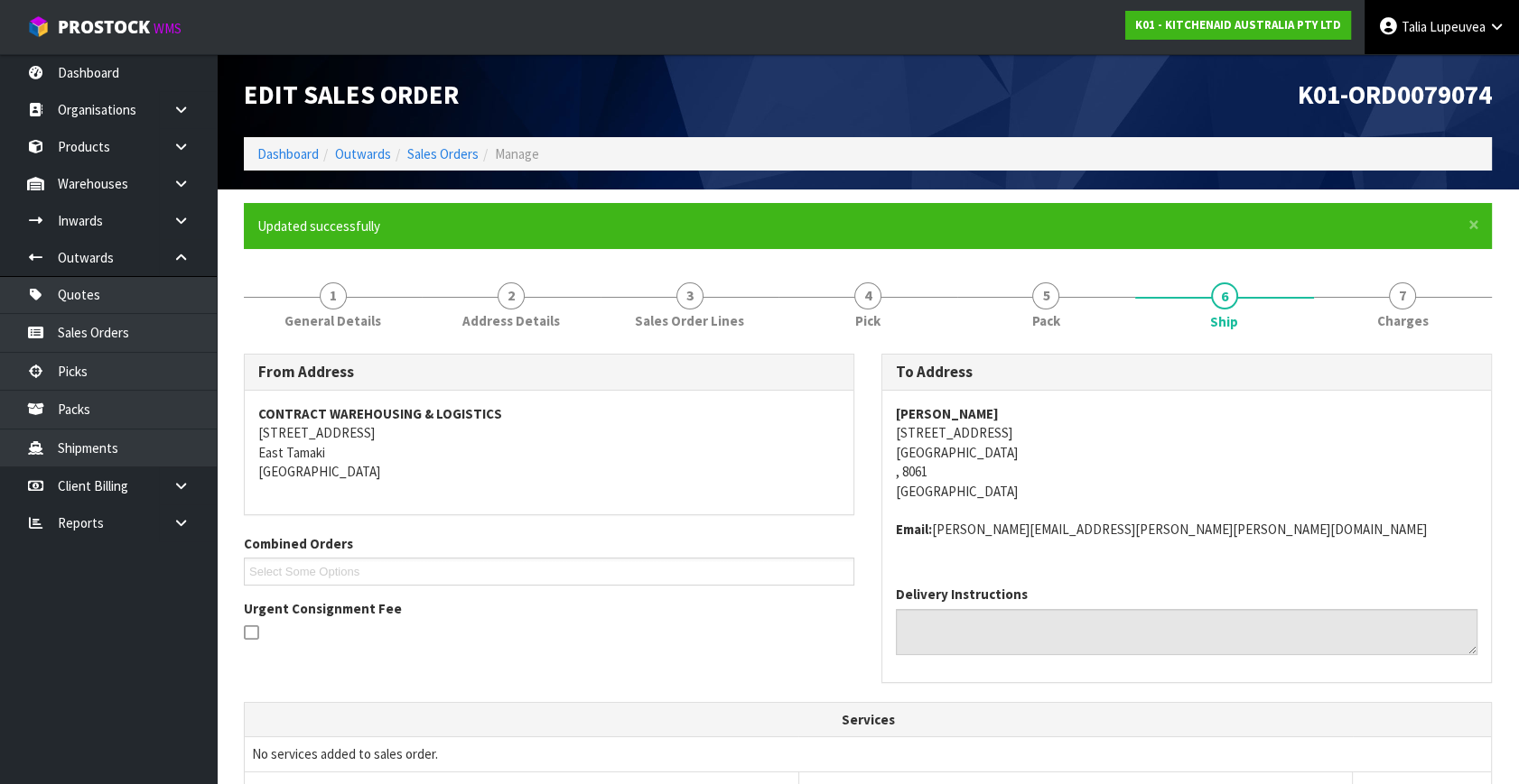
click at [1472, 25] on span "Lupeuvea" at bounding box center [1458, 27] width 56 height 18
click at [1444, 72] on link "Logout" at bounding box center [1446, 71] width 143 height 24
